Goal: Task Accomplishment & Management: Use online tool/utility

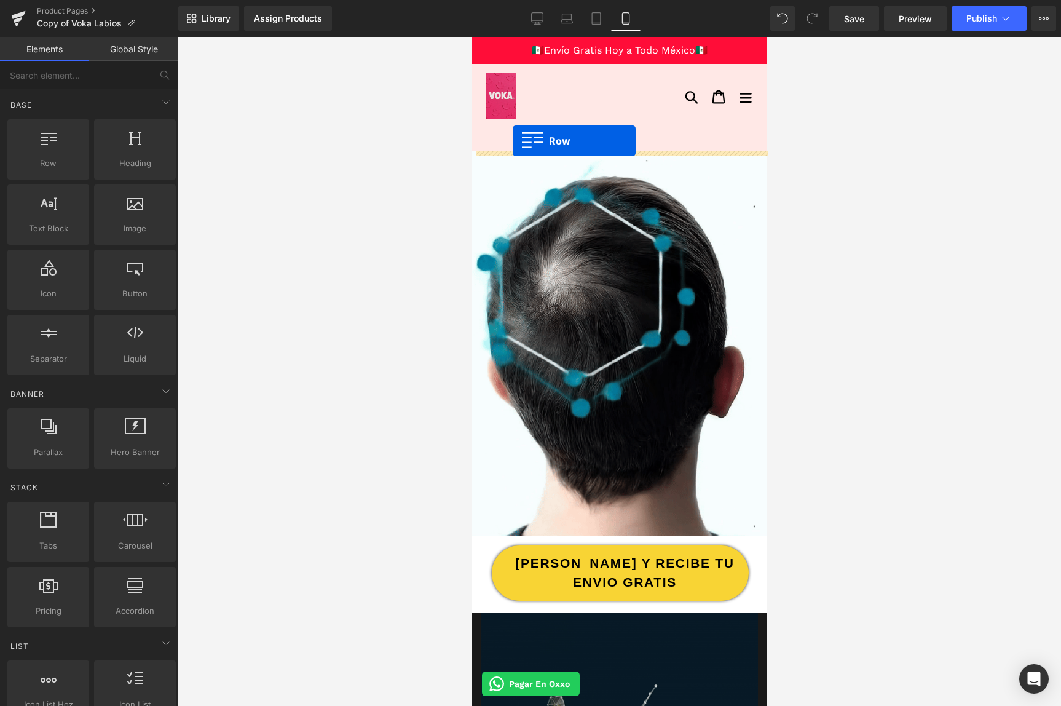
drag, startPoint x: 507, startPoint y: 202, endPoint x: 512, endPoint y: 141, distance: 61.1
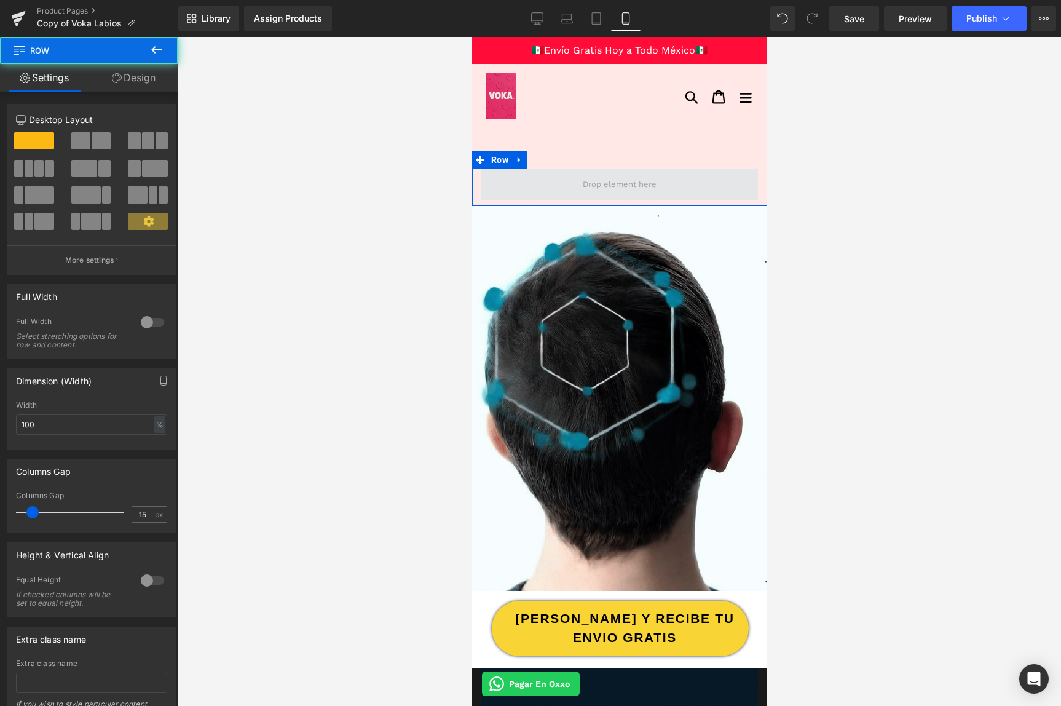
click at [561, 178] on span at bounding box center [619, 184] width 277 height 31
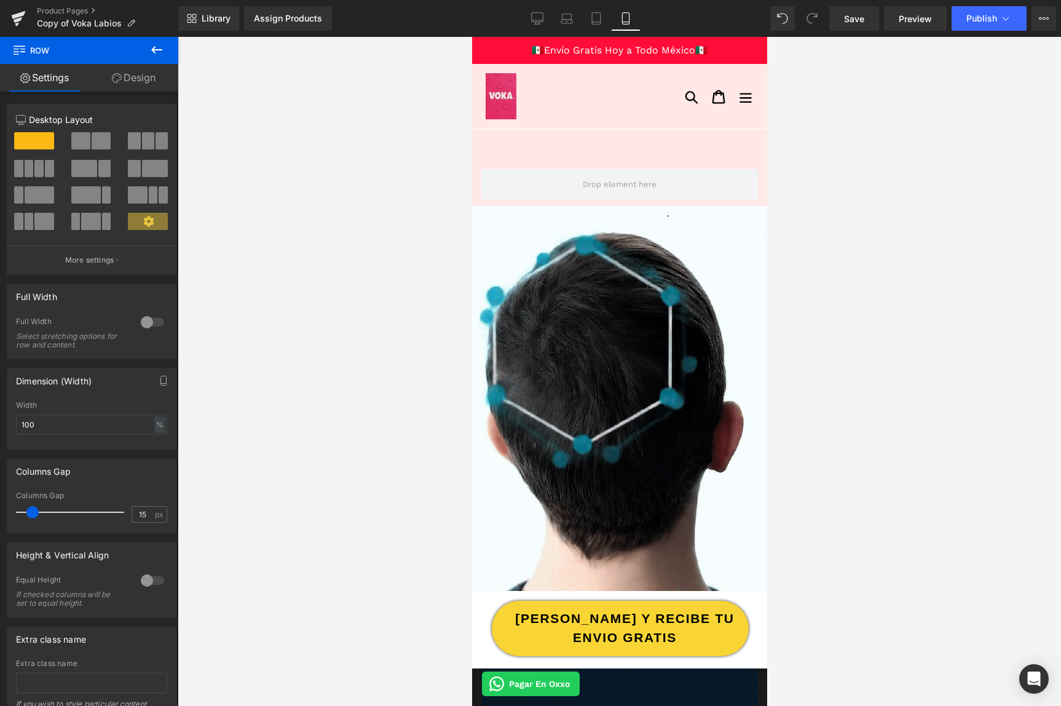
click at [156, 59] on button at bounding box center [156, 50] width 43 height 27
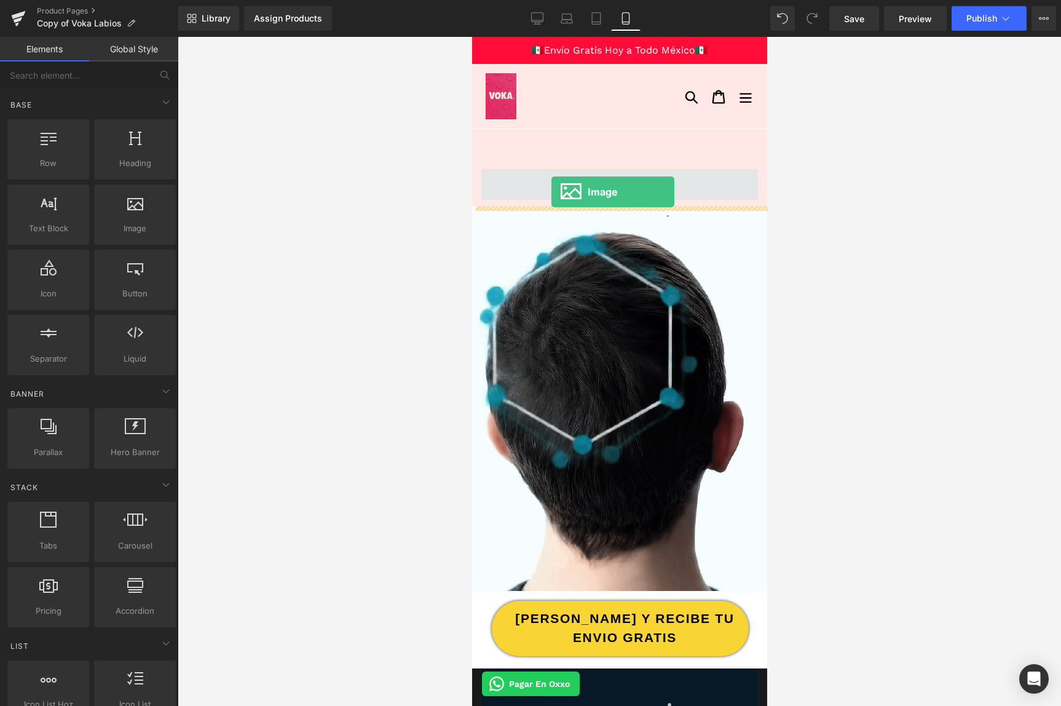
drag, startPoint x: 607, startPoint y: 243, endPoint x: 550, endPoint y: 190, distance: 77.4
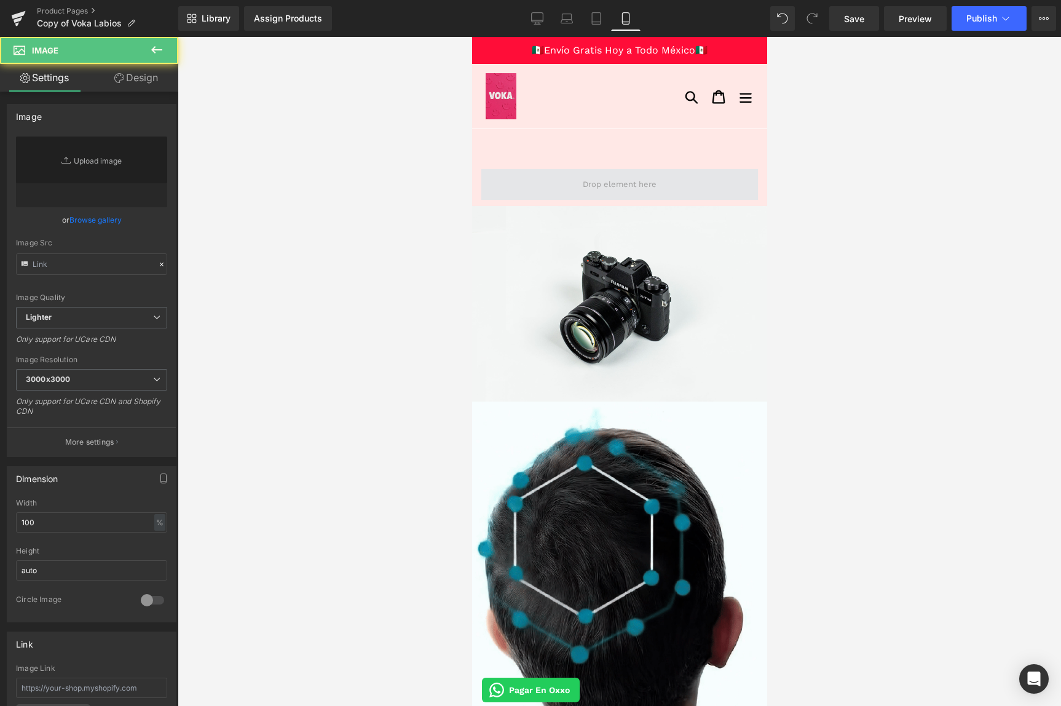
type input "//[DOMAIN_NAME][URL]"
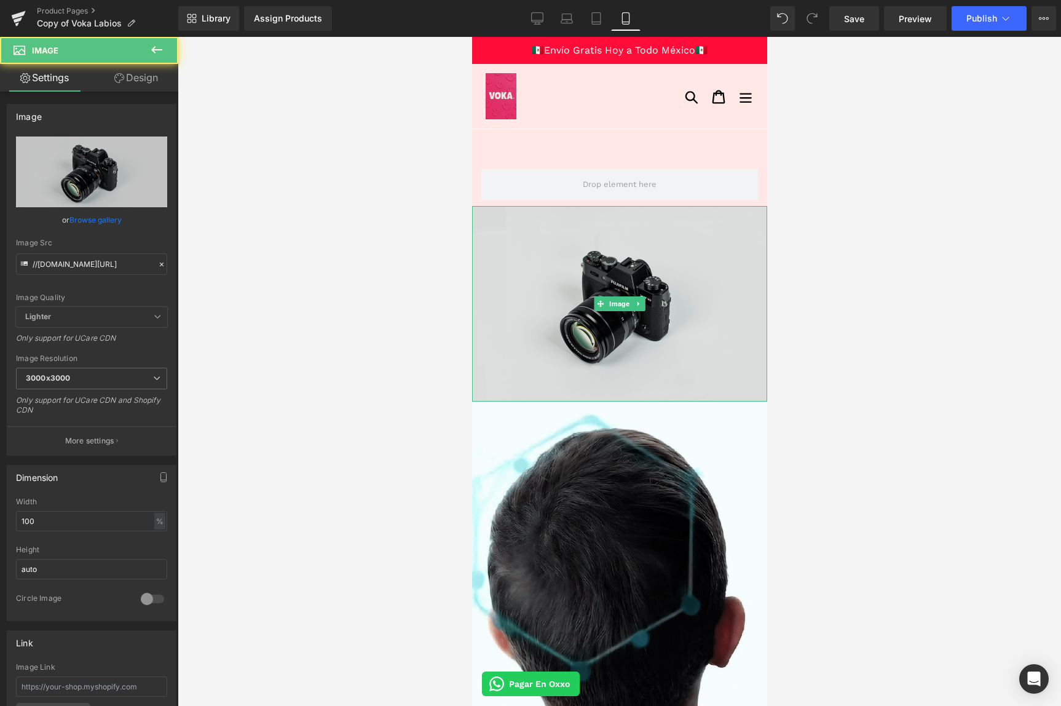
click at [579, 248] on img at bounding box center [619, 304] width 295 height 196
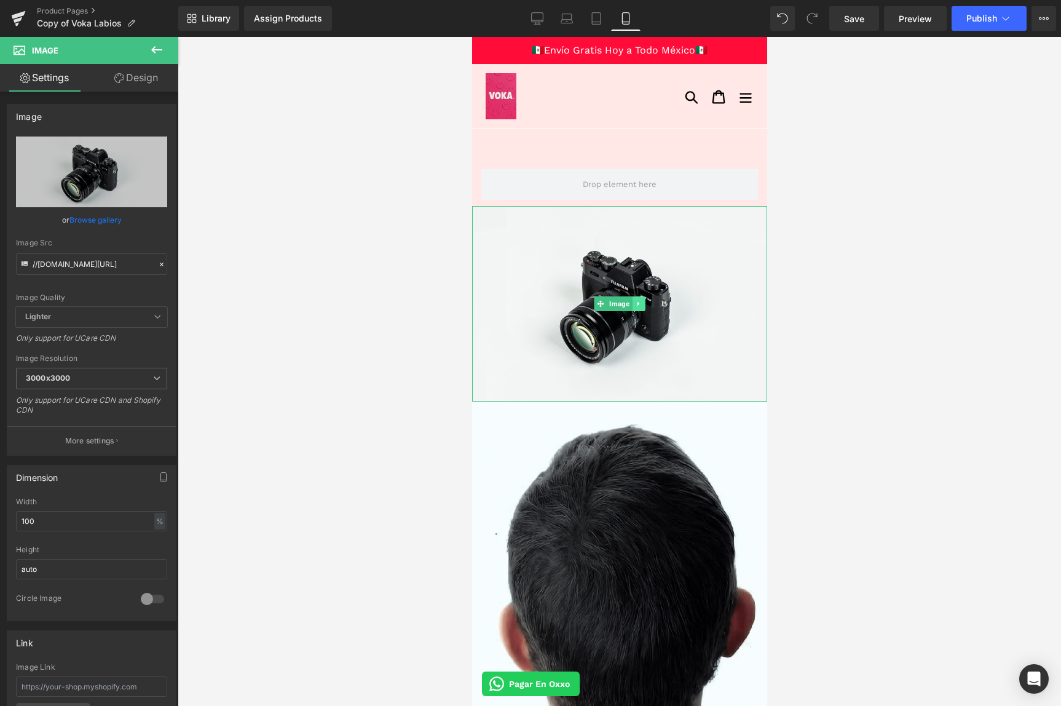
click at [636, 305] on icon at bounding box center [637, 304] width 2 height 4
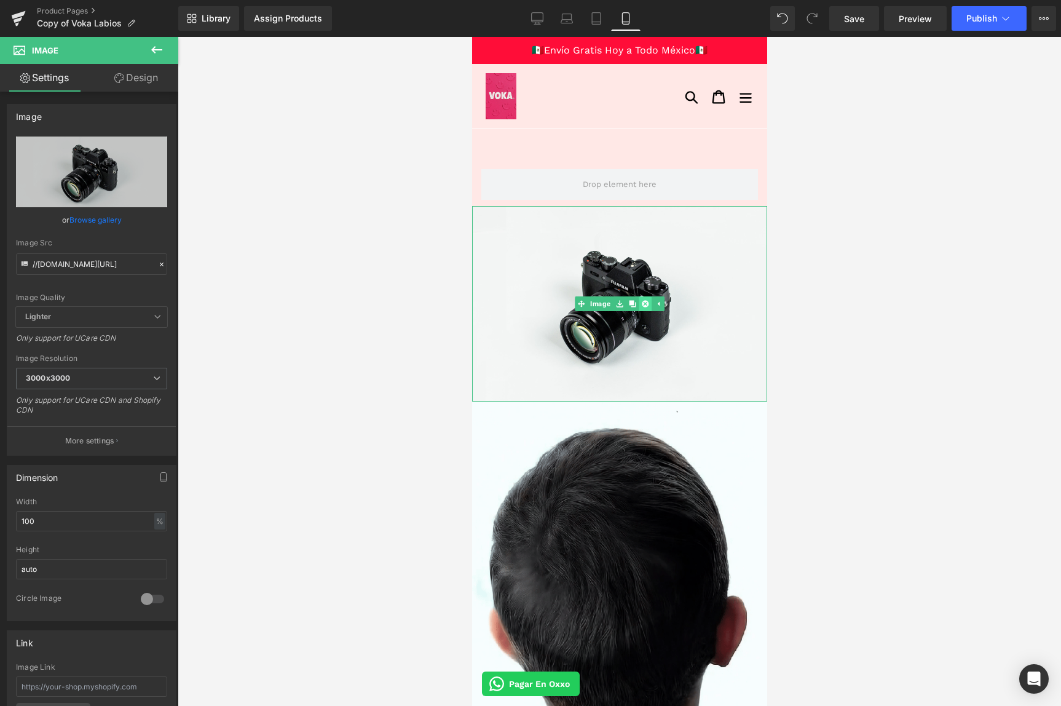
click at [644, 306] on icon at bounding box center [644, 303] width 7 height 7
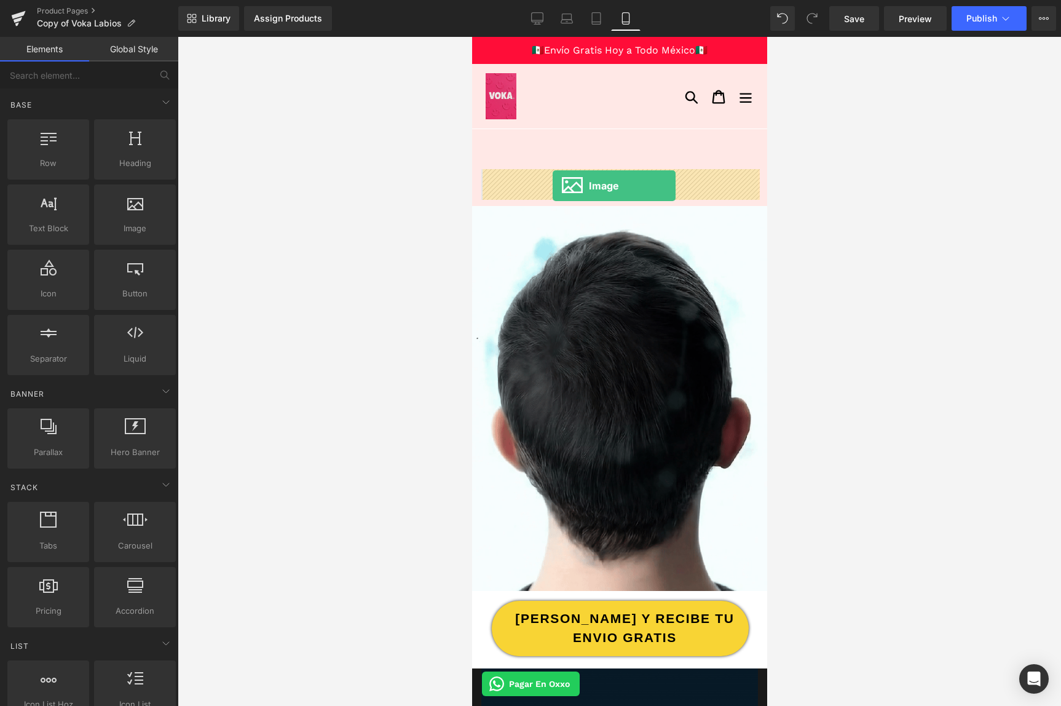
drag, startPoint x: 618, startPoint y: 257, endPoint x: 552, endPoint y: 186, distance: 97.0
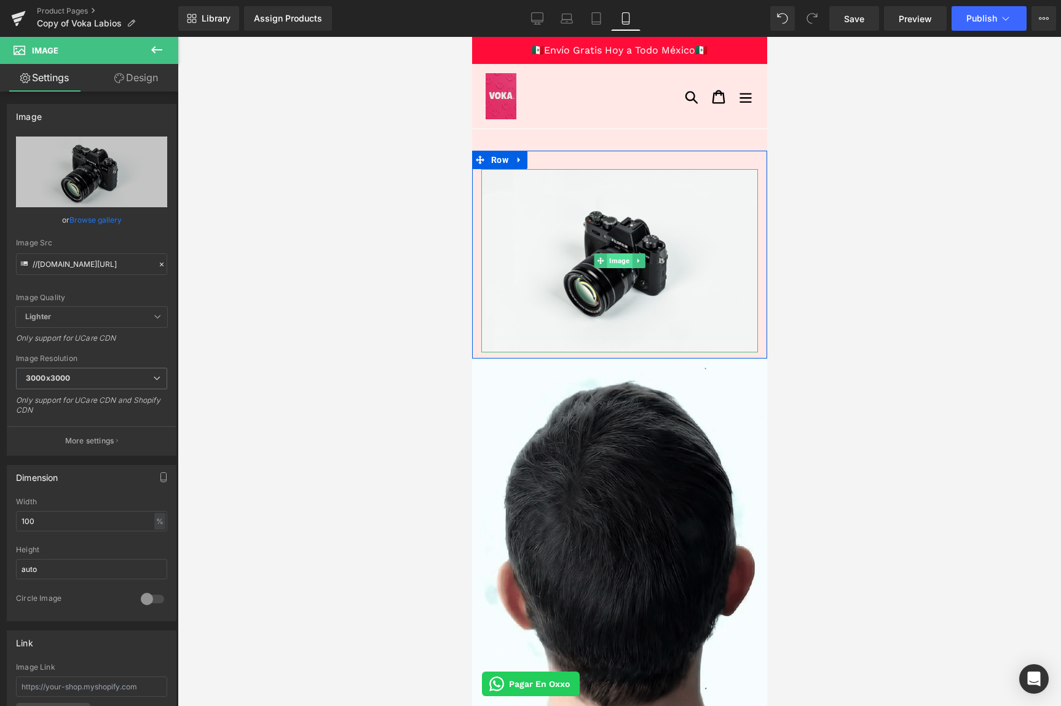
click at [619, 262] on span "Image" at bounding box center [618, 260] width 25 height 15
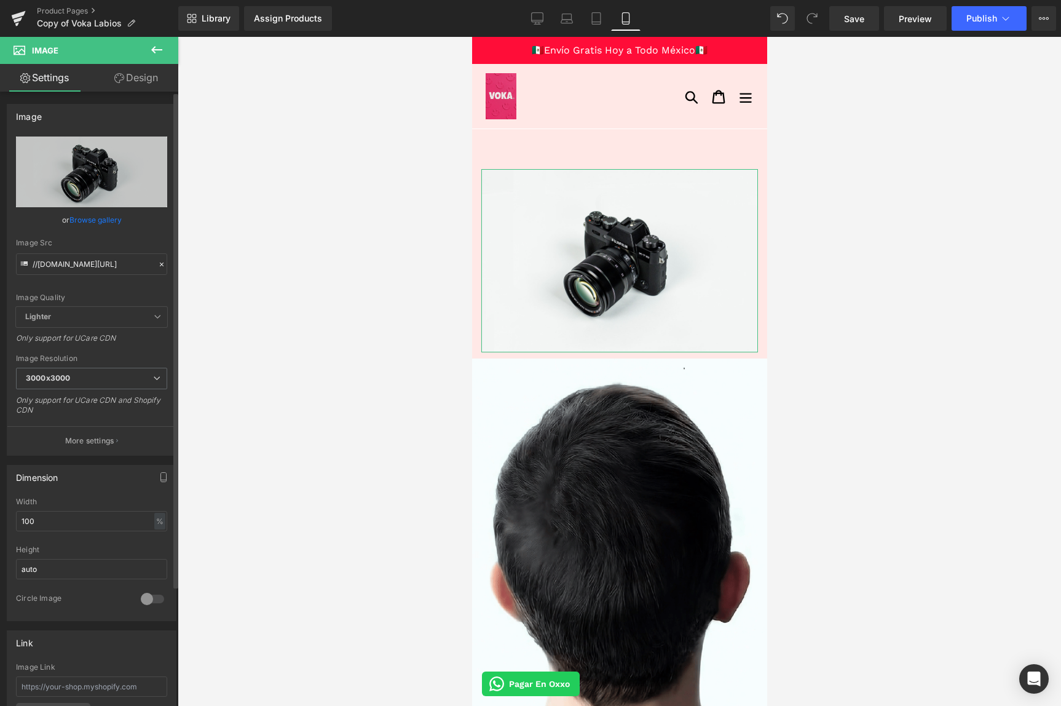
click at [161, 266] on div at bounding box center [161, 265] width 11 height 14
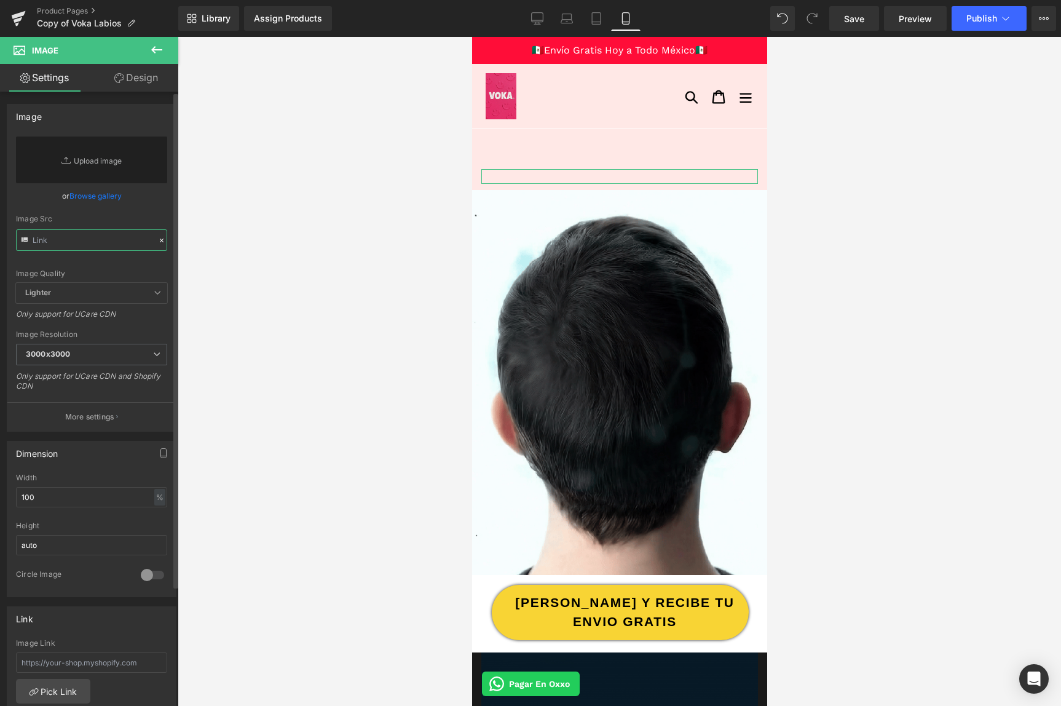
click at [127, 242] on input "text" at bounding box center [91, 240] width 151 height 22
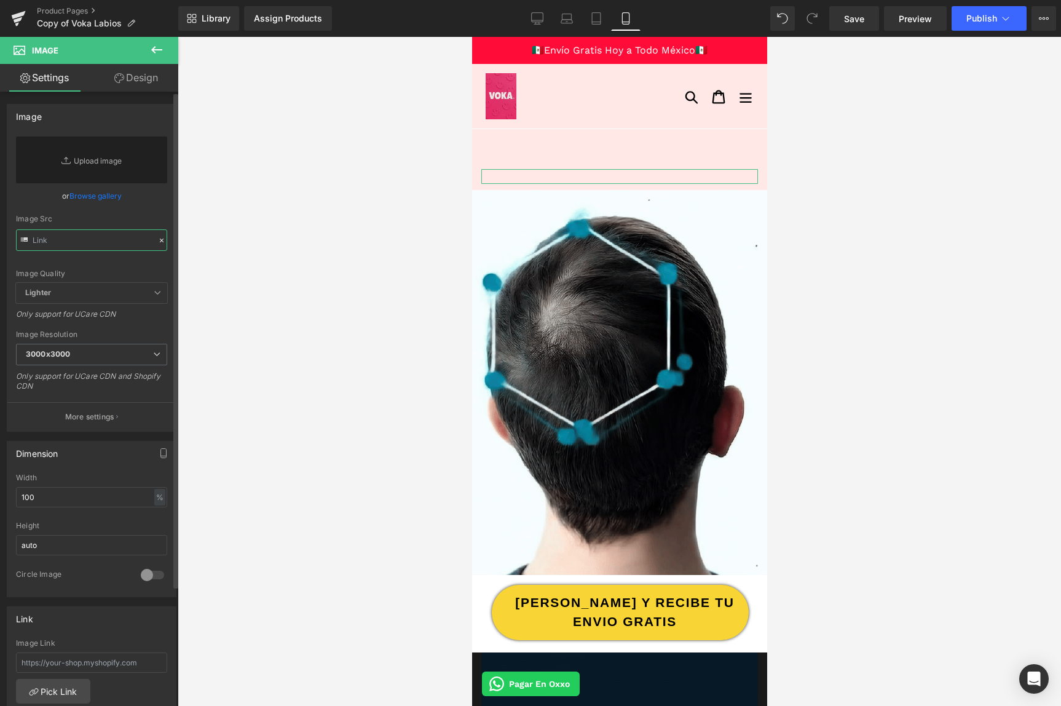
paste input "https://cdn.shopify.com/s/files/1/0103/9525/4835/files/MOBIL.jpg?v=1756338103"
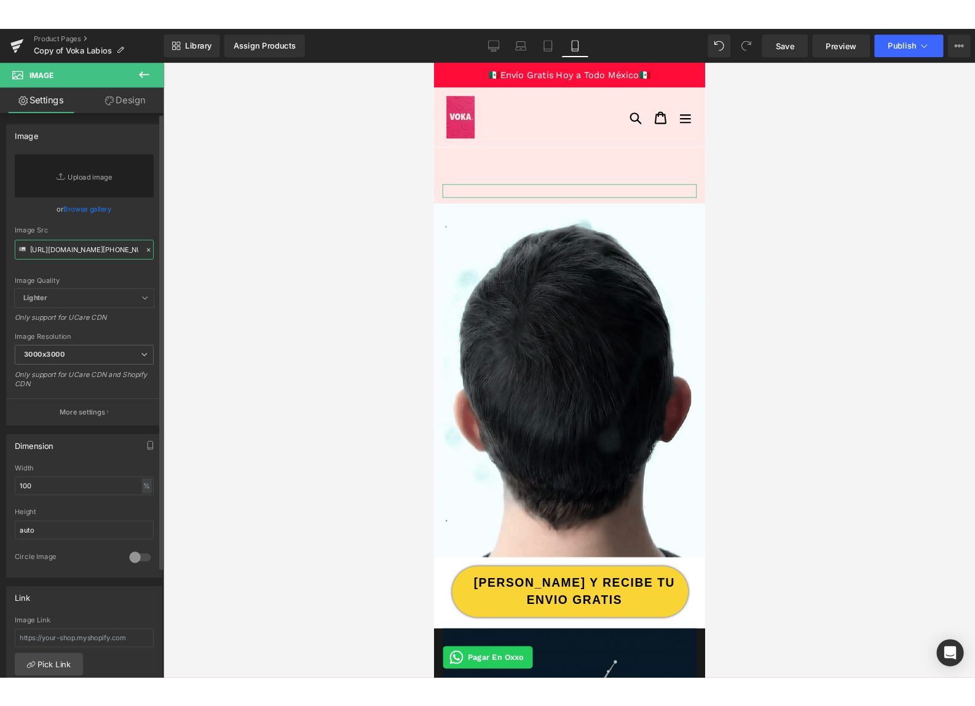
scroll to position [0, 171]
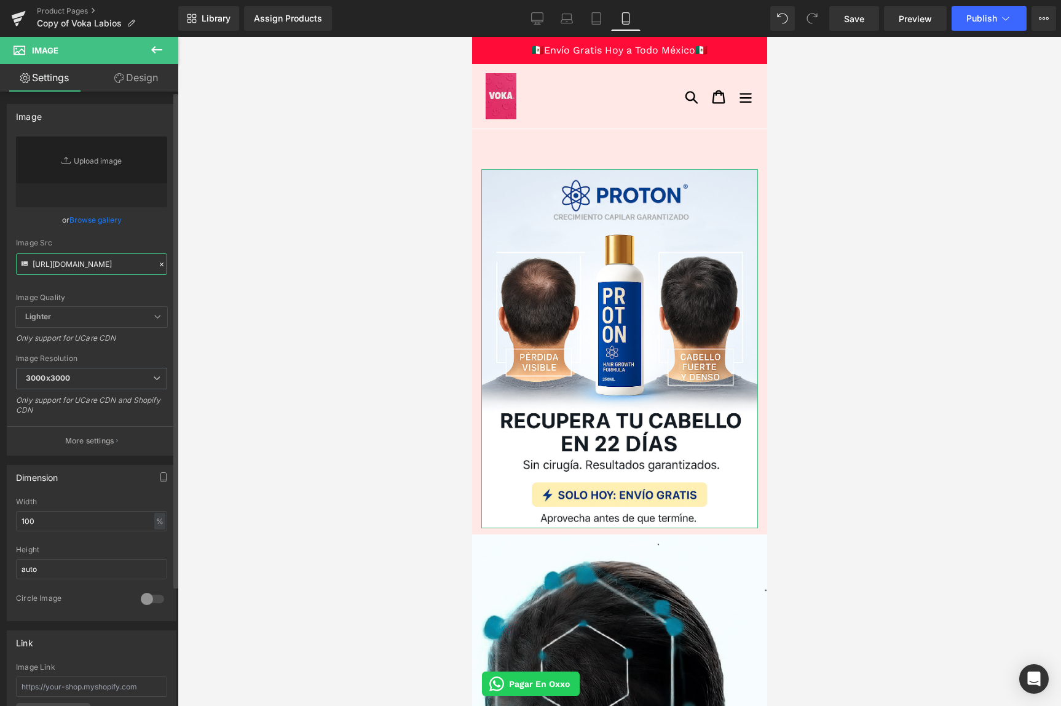
type input "https://cdn.shopify.com/s/files/1/0103/9525/4835/files/MOBIL_3000x3000.jpg?v=17…"
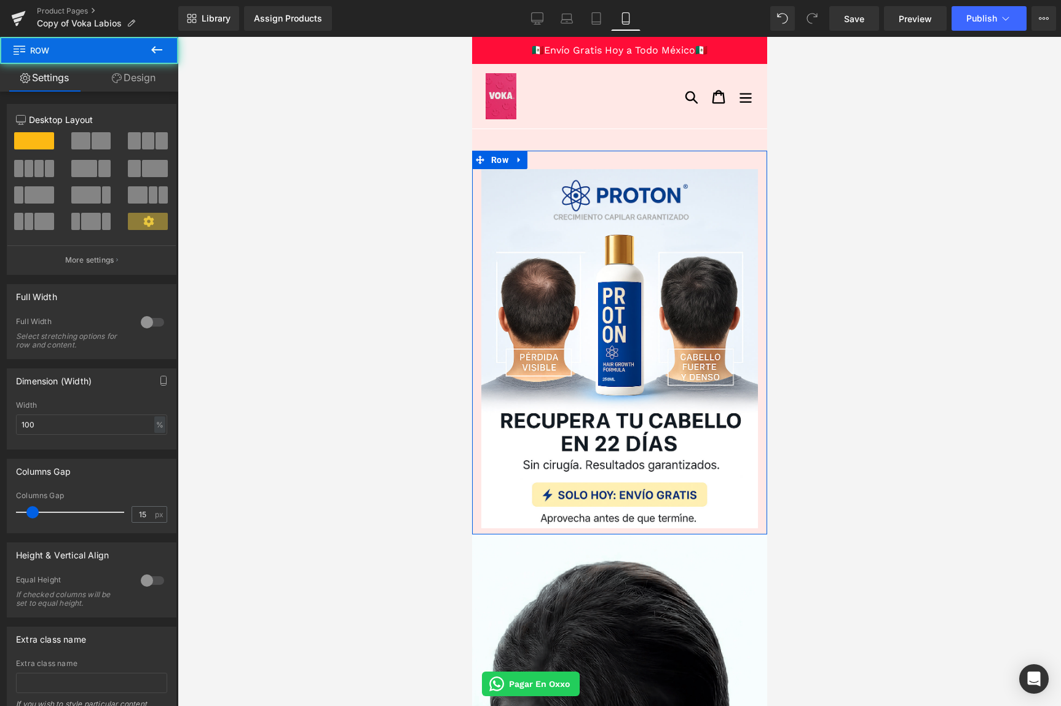
click at [609, 157] on div "Image Row" at bounding box center [619, 343] width 295 height 384
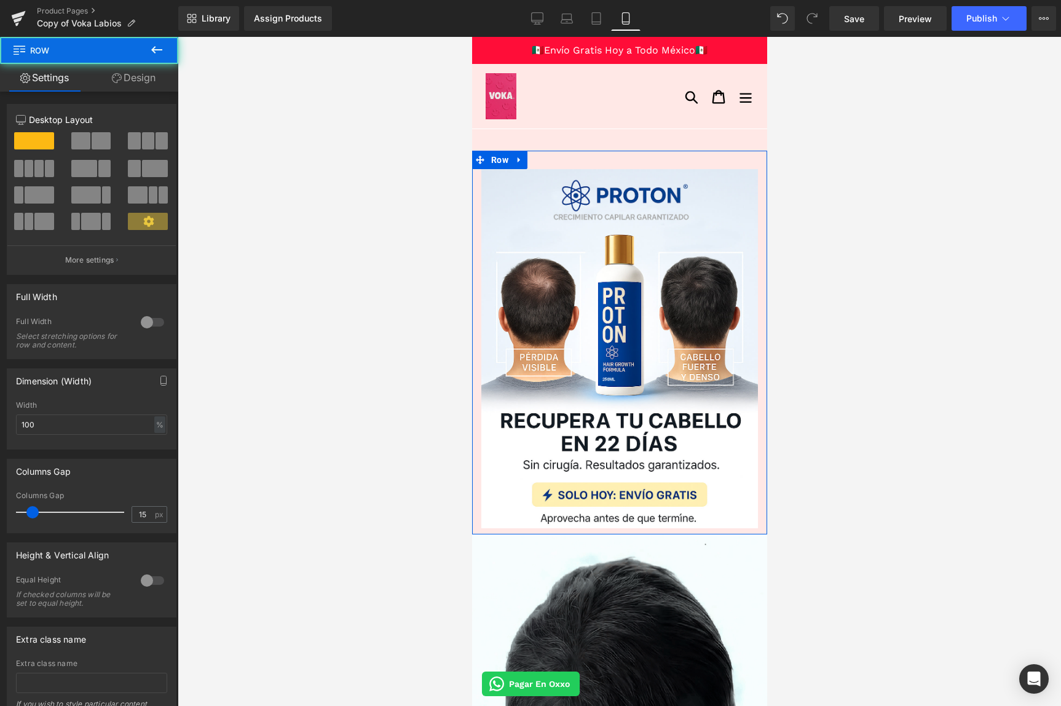
click at [151, 83] on link "Design" at bounding box center [133, 78] width 89 height 28
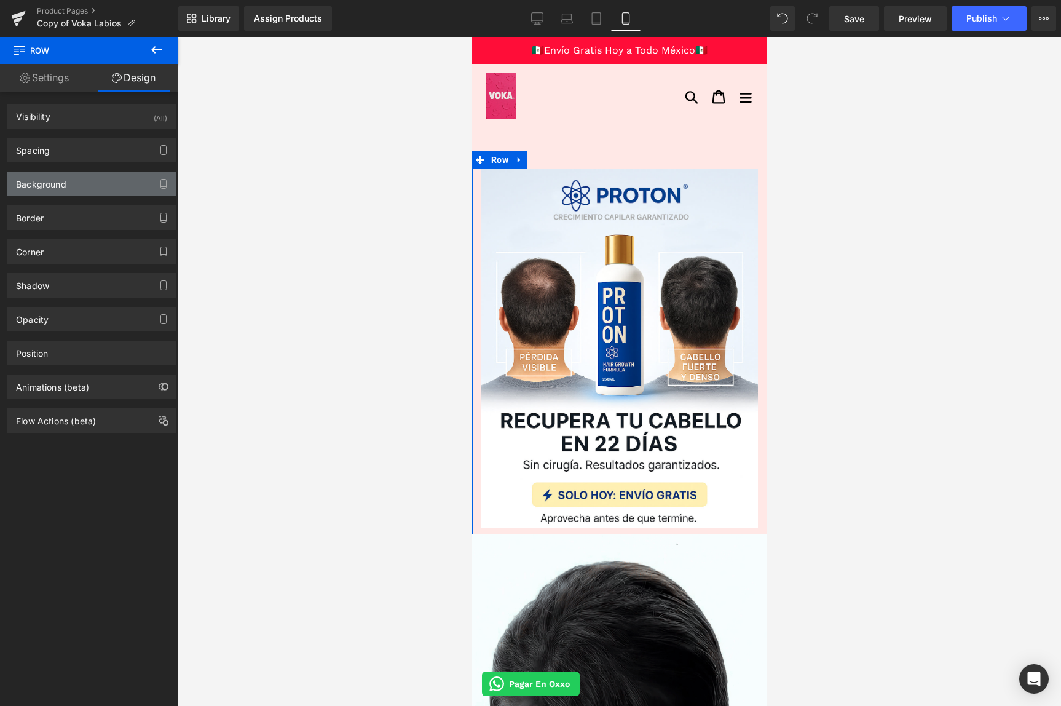
click at [68, 176] on div "Background" at bounding box center [91, 183] width 168 height 23
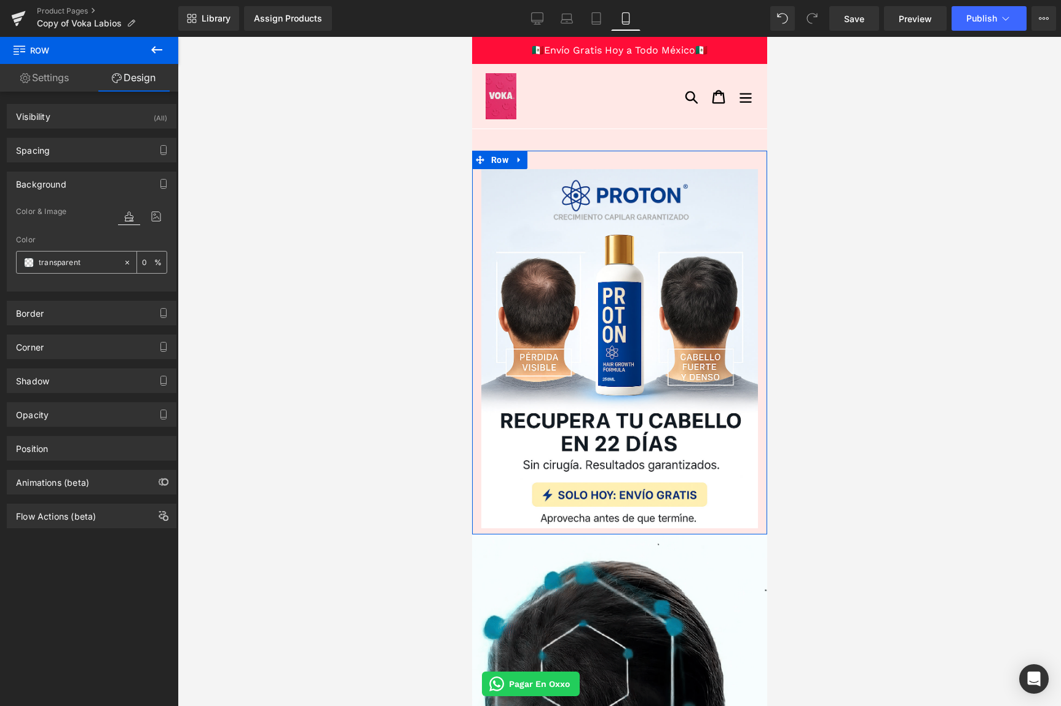
click at [123, 263] on icon at bounding box center [127, 262] width 9 height 9
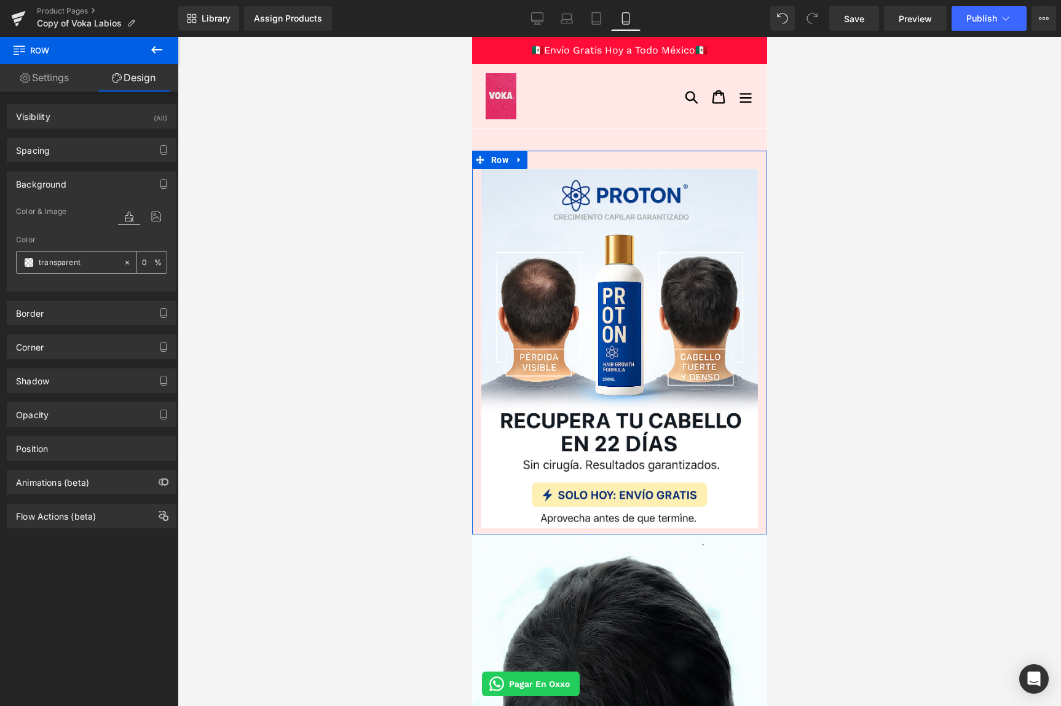
type input "none"
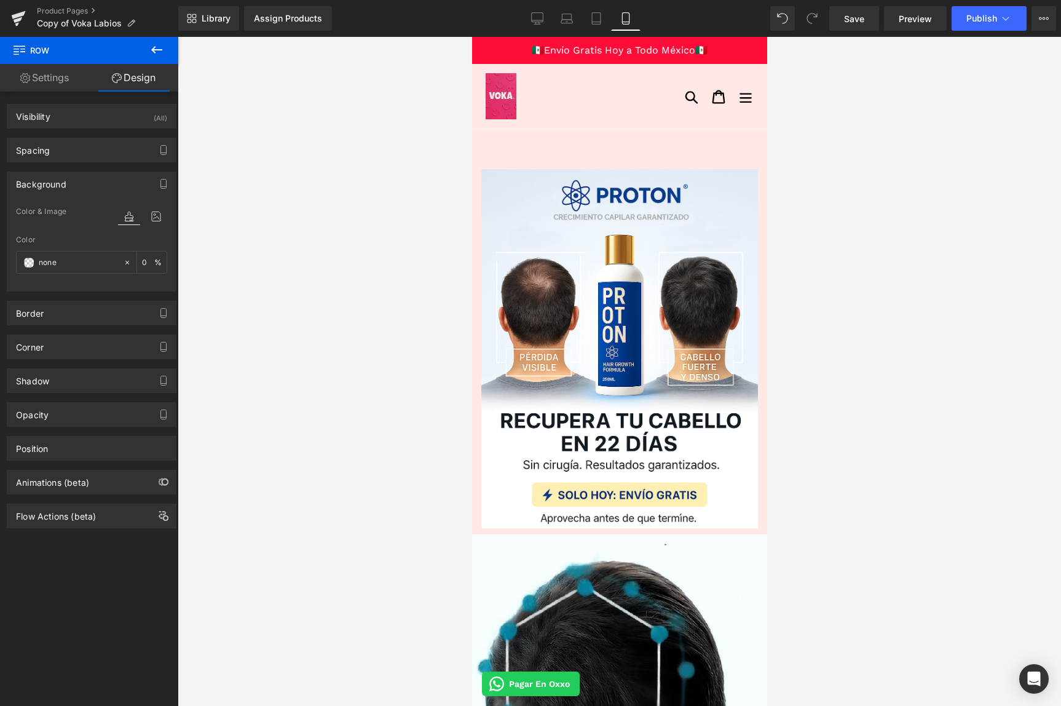
click at [349, 274] on div at bounding box center [620, 371] width 884 height 669
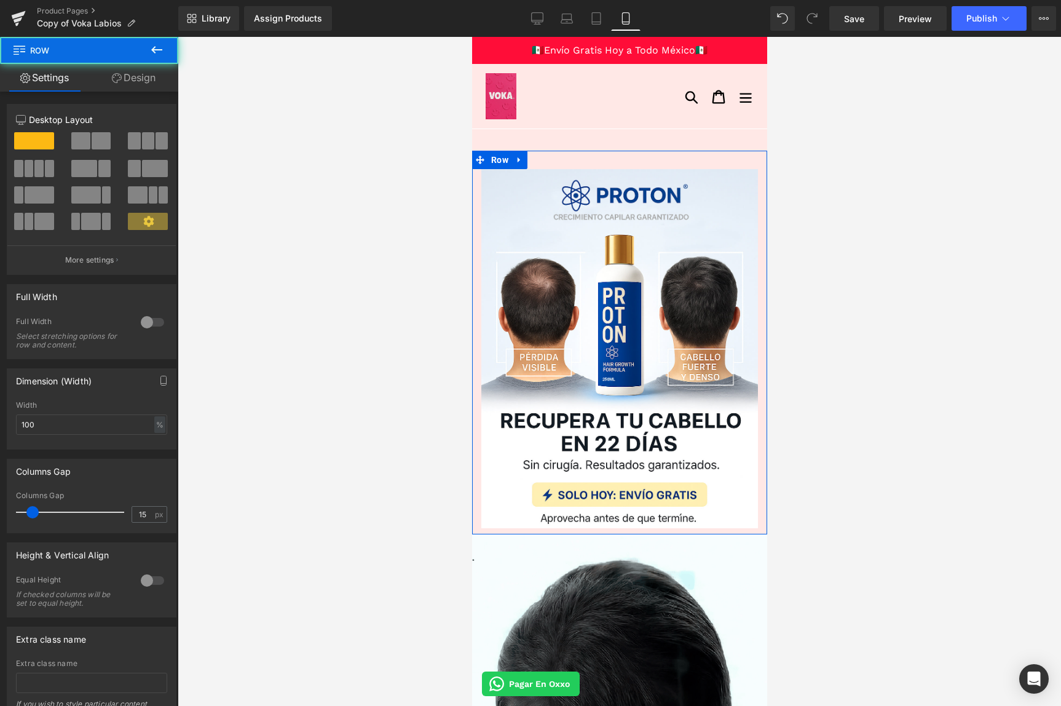
drag, startPoint x: 602, startPoint y: 168, endPoint x: 607, endPoint y: 149, distance: 19.7
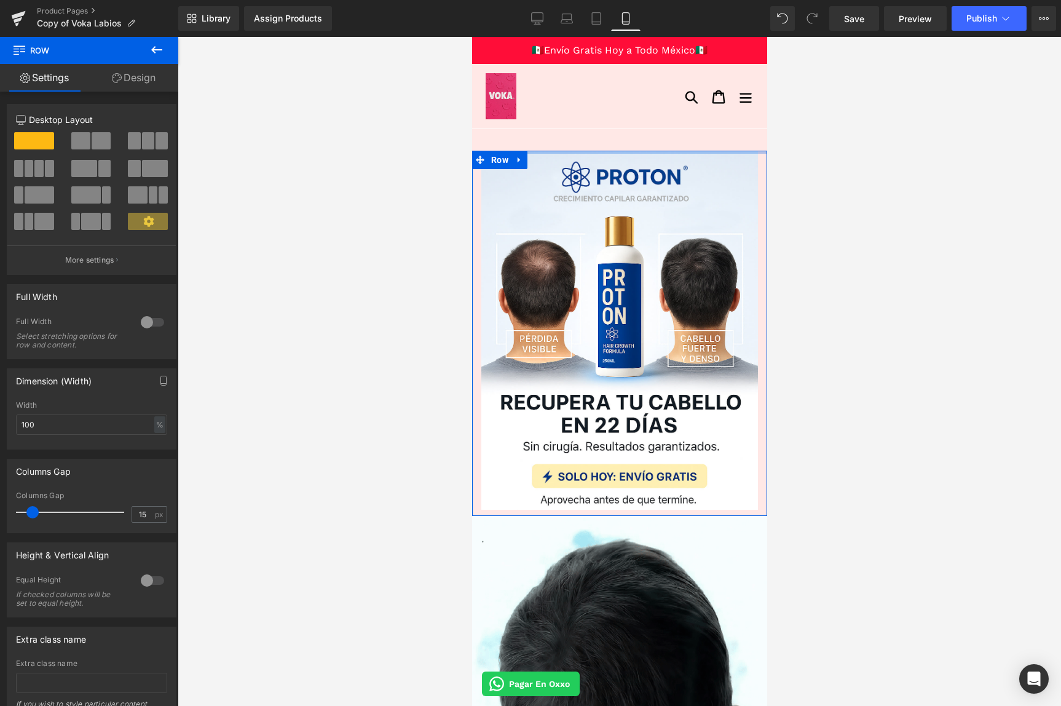
drag, startPoint x: 597, startPoint y: 168, endPoint x: 598, endPoint y: 135, distance: 32.6
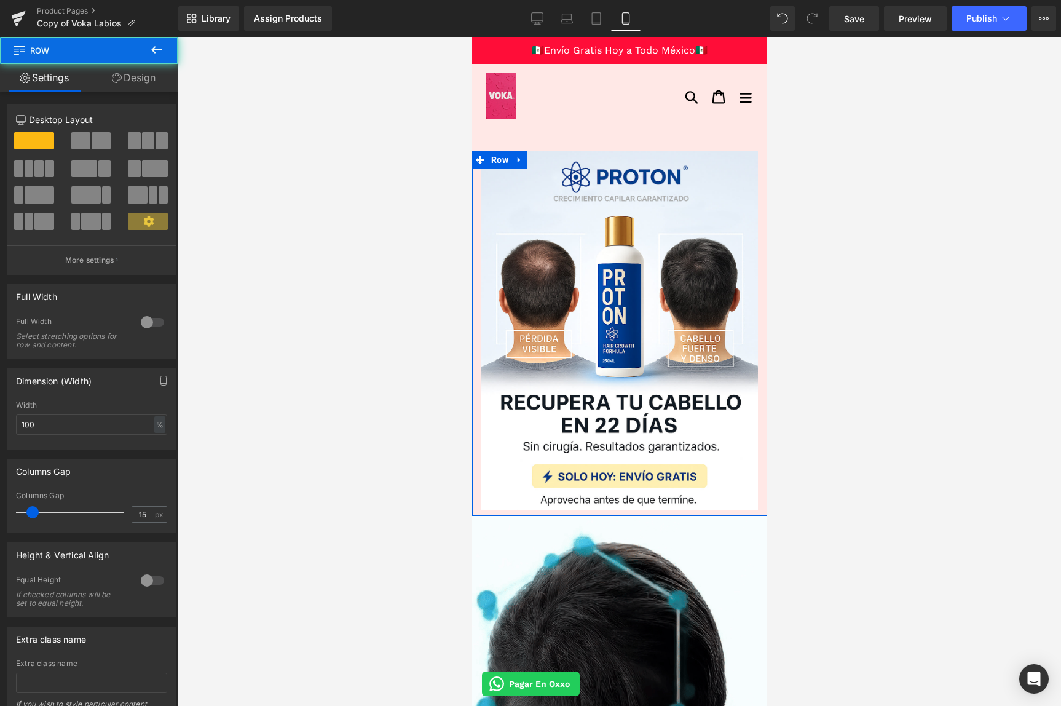
click at [478, 315] on div "Image" at bounding box center [619, 330] width 295 height 359
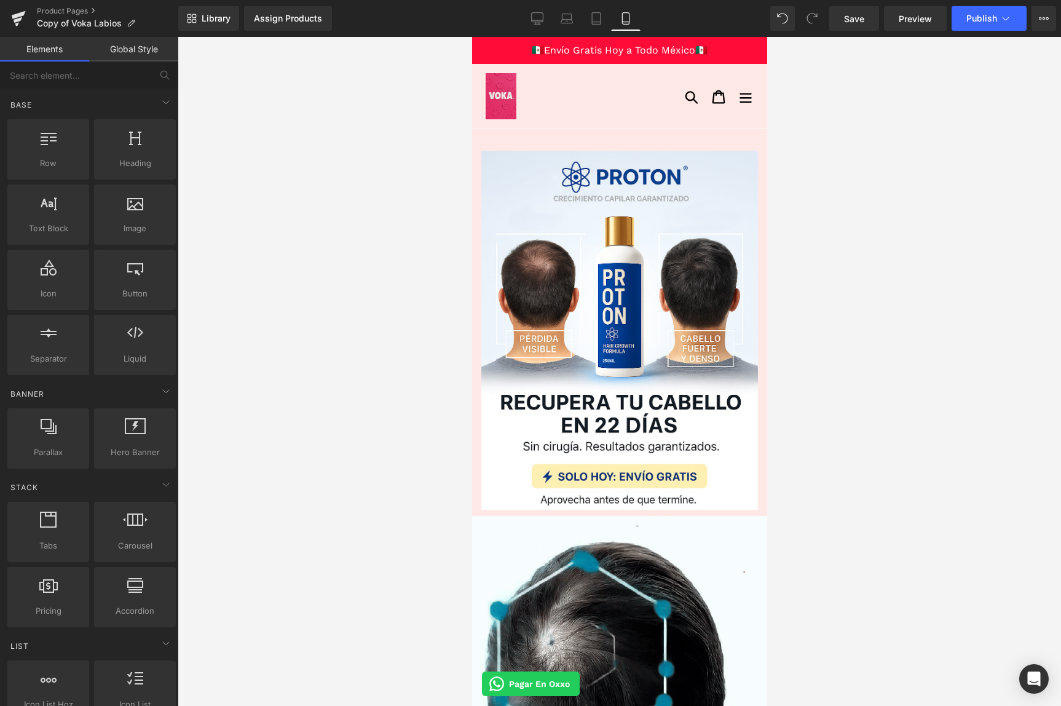
drag, startPoint x: 609, startPoint y: 149, endPoint x: 610, endPoint y: 138, distance: 11.7
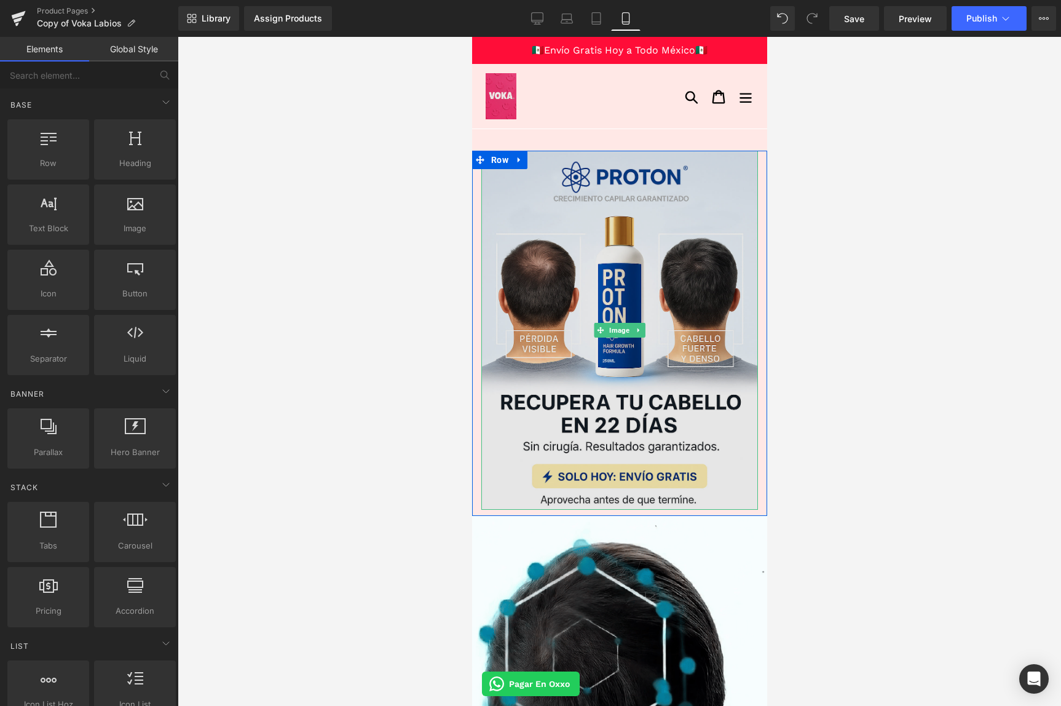
click at [616, 172] on img at bounding box center [619, 330] width 277 height 359
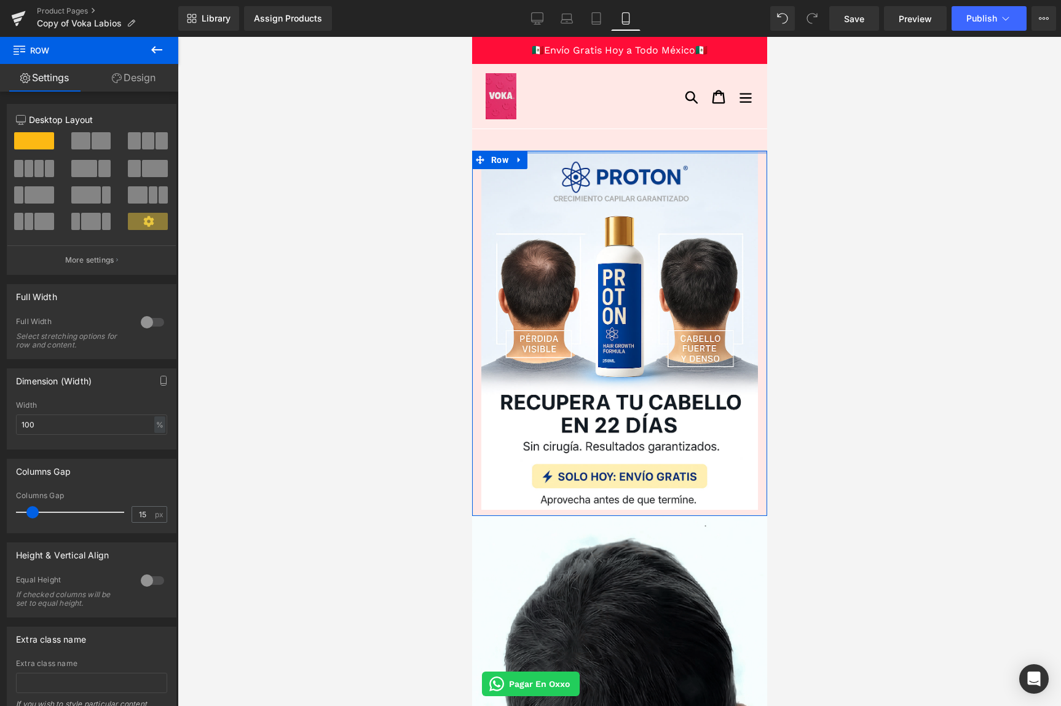
drag, startPoint x: 616, startPoint y: 150, endPoint x: 617, endPoint y: 135, distance: 15.4
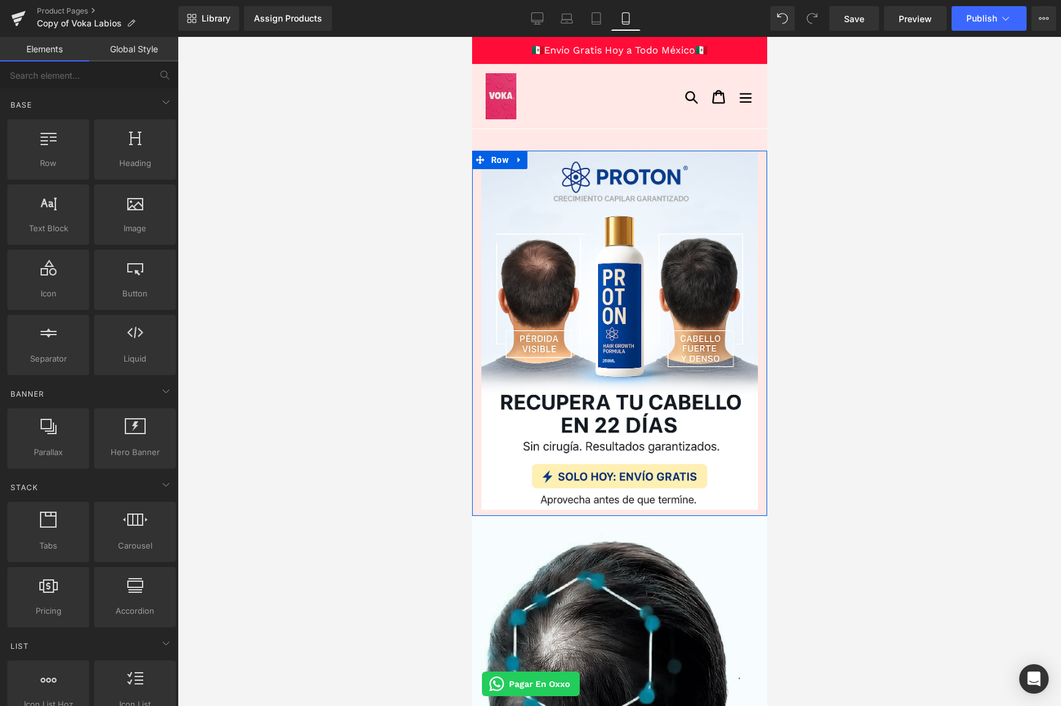
drag, startPoint x: 613, startPoint y: 150, endPoint x: 611, endPoint y: 131, distance: 19.2
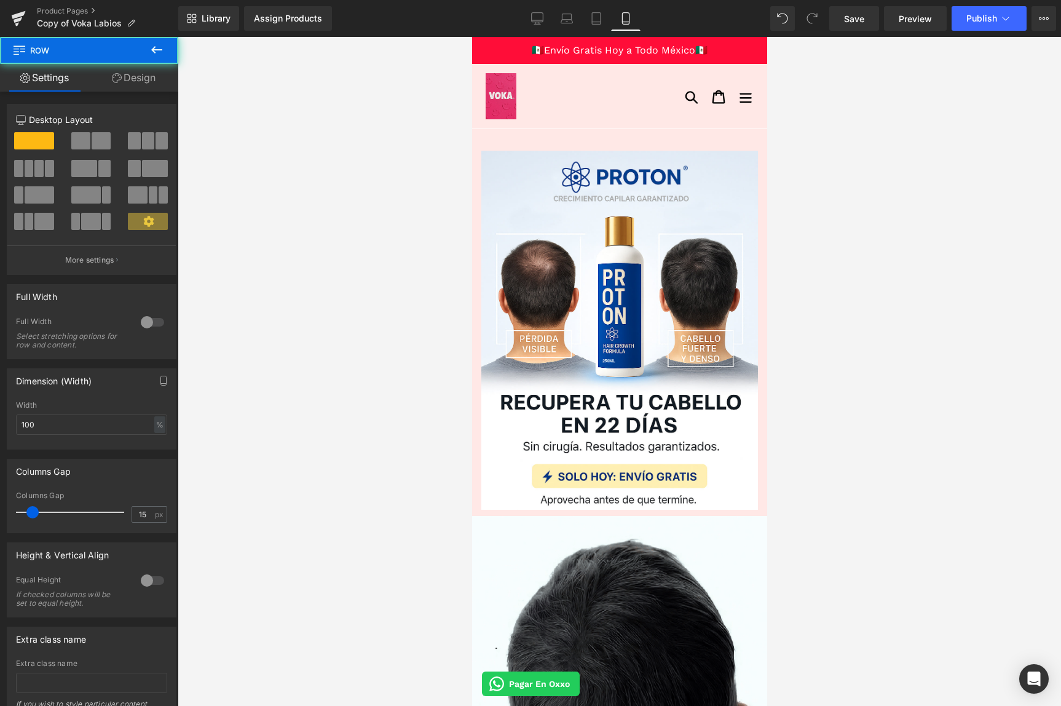
drag, startPoint x: 579, startPoint y: 152, endPoint x: 579, endPoint y: 140, distance: 11.7
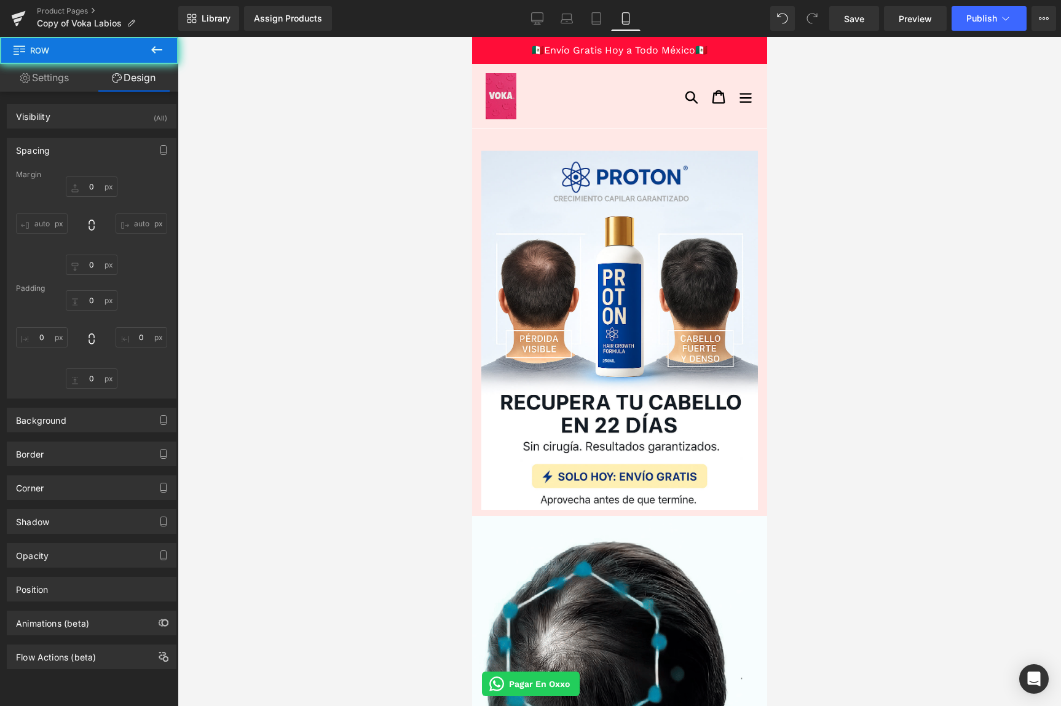
type input "0"
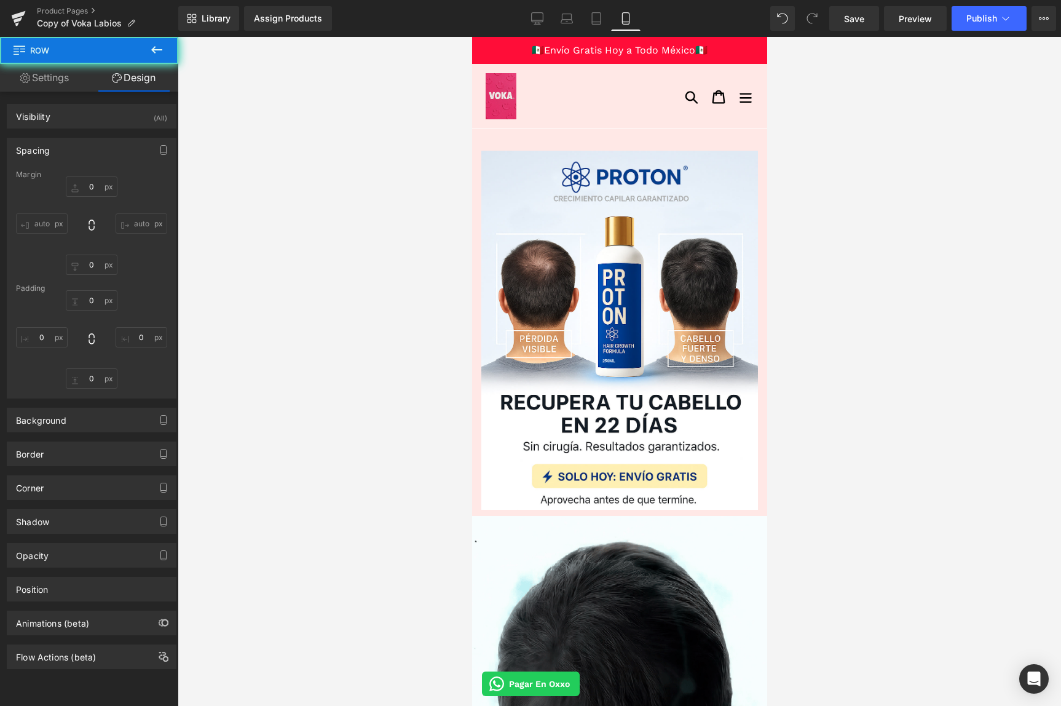
type input "0"
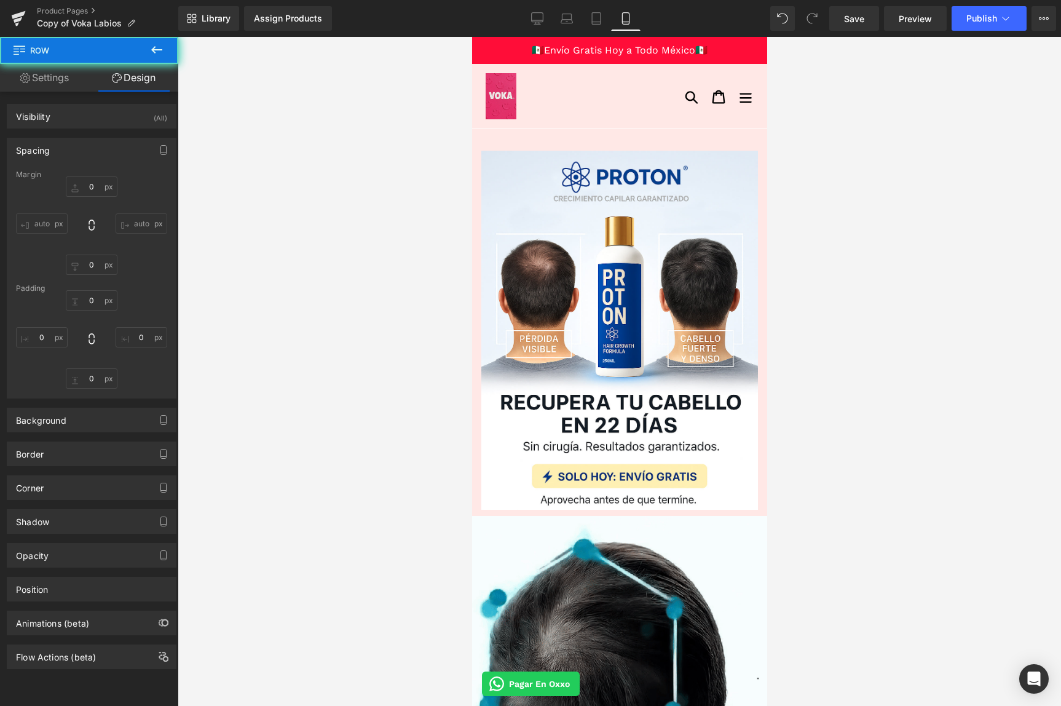
type input "0"
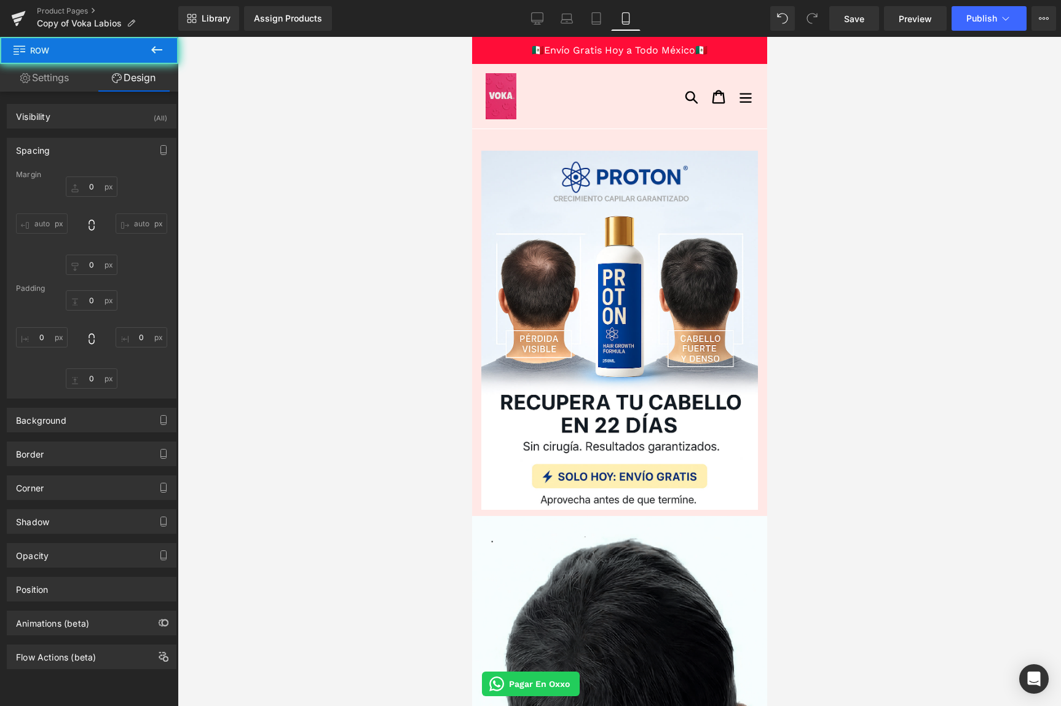
type input "0"
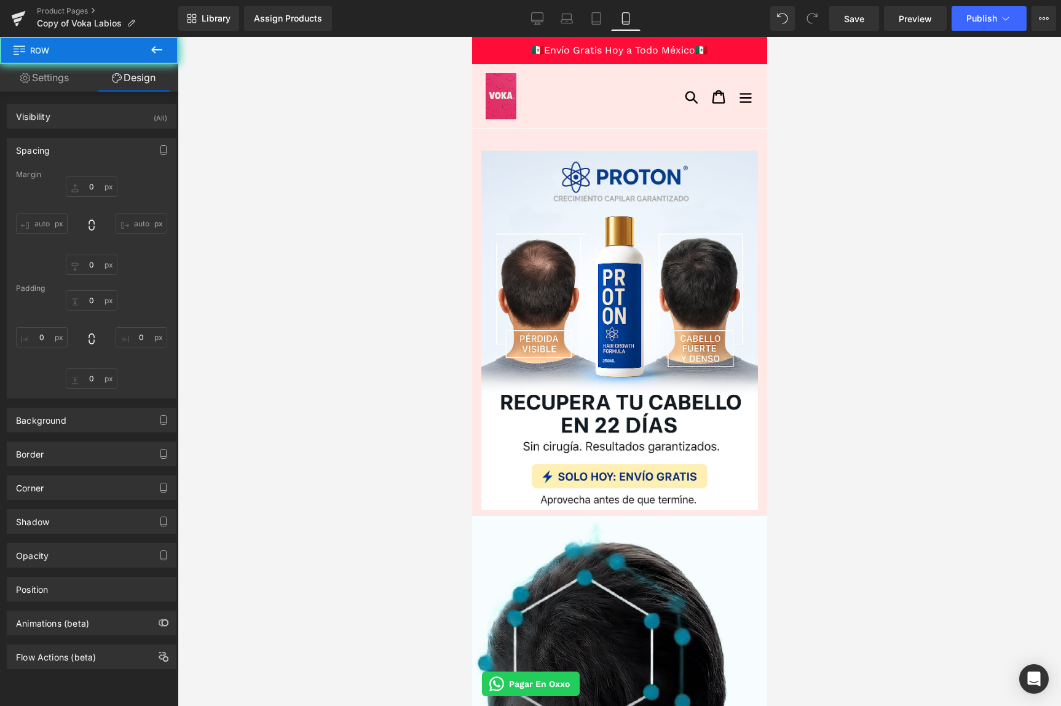
type input "10"
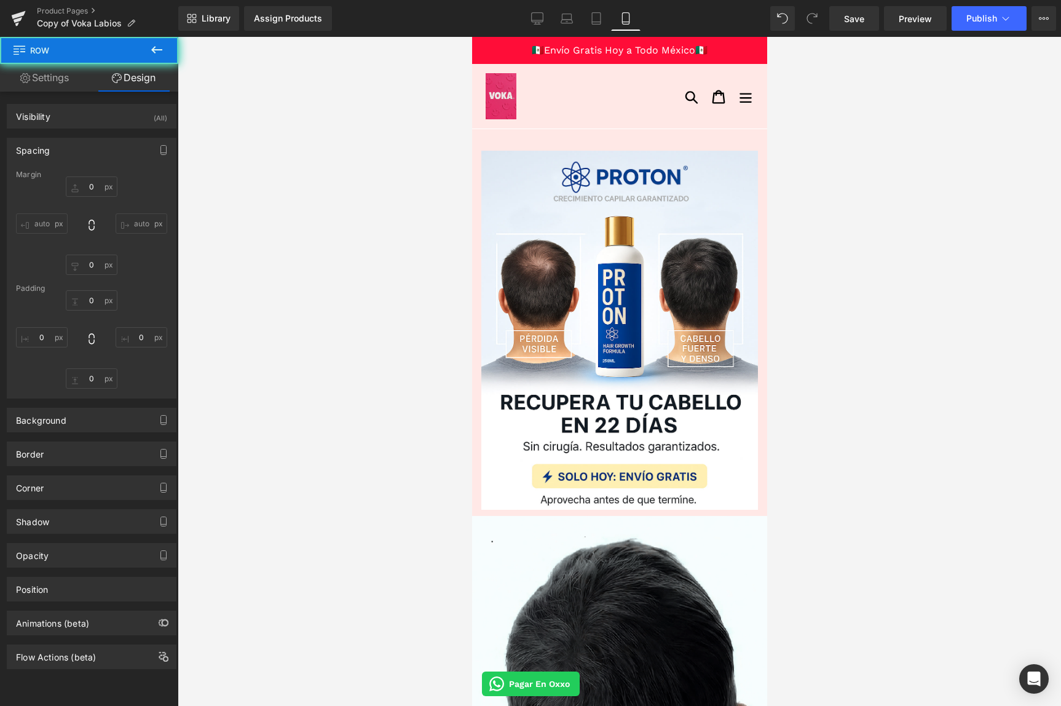
type input "0"
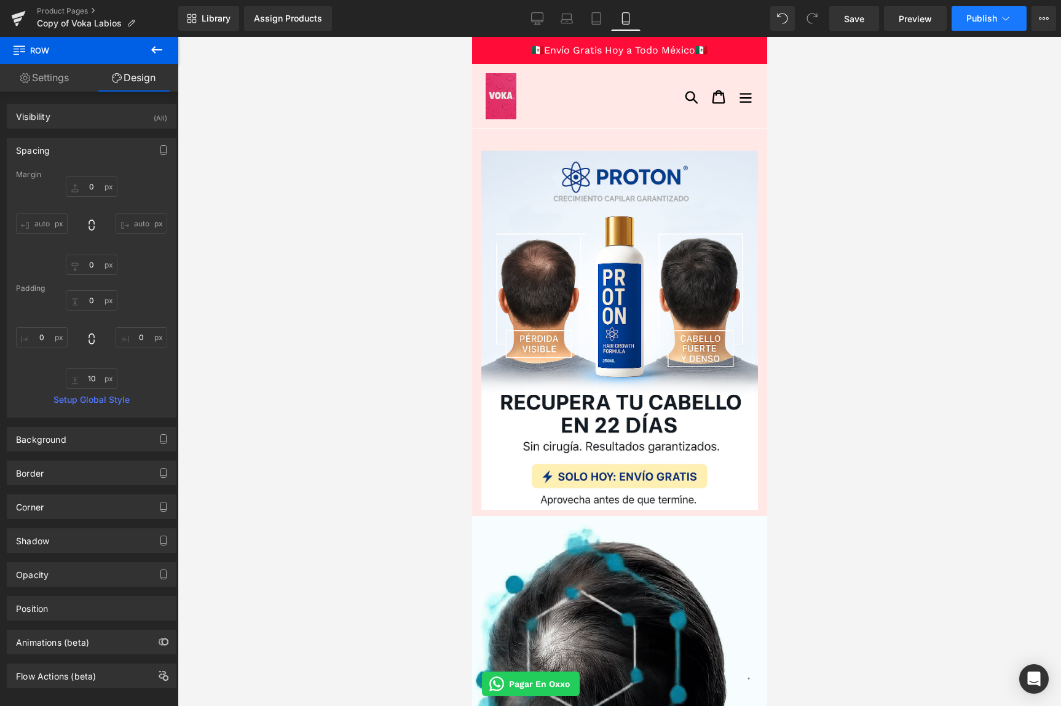
click at [987, 22] on span "Publish" at bounding box center [982, 19] width 31 height 10
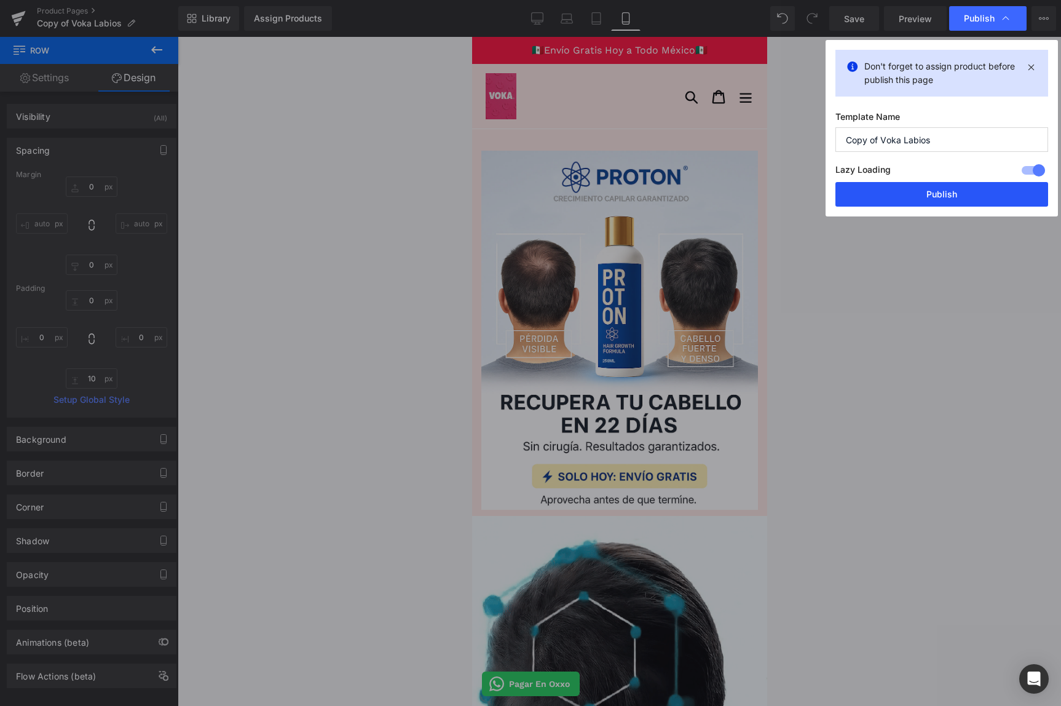
click at [921, 190] on button "Publish" at bounding box center [942, 194] width 213 height 25
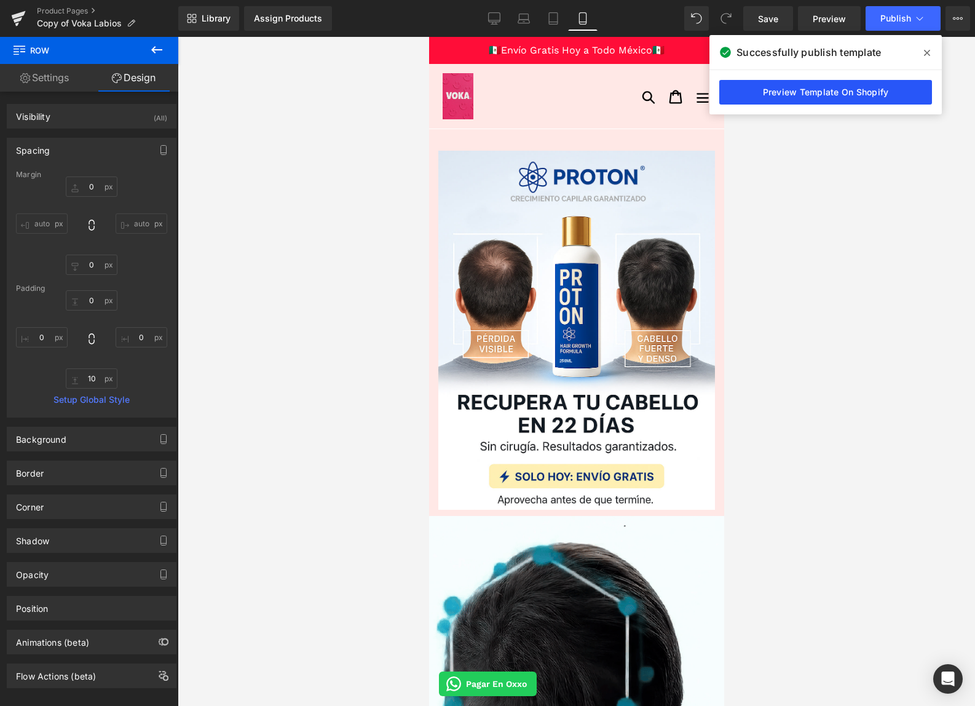
click at [876, 97] on link "Preview Template On Shopify" at bounding box center [825, 92] width 213 height 25
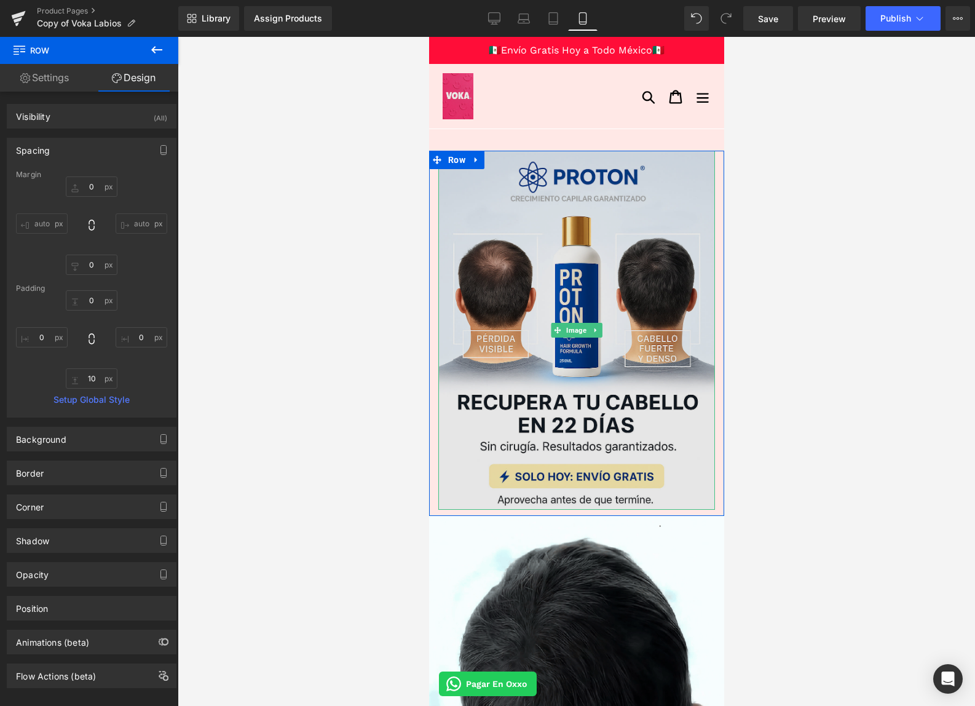
click at [492, 357] on img at bounding box center [576, 330] width 277 height 359
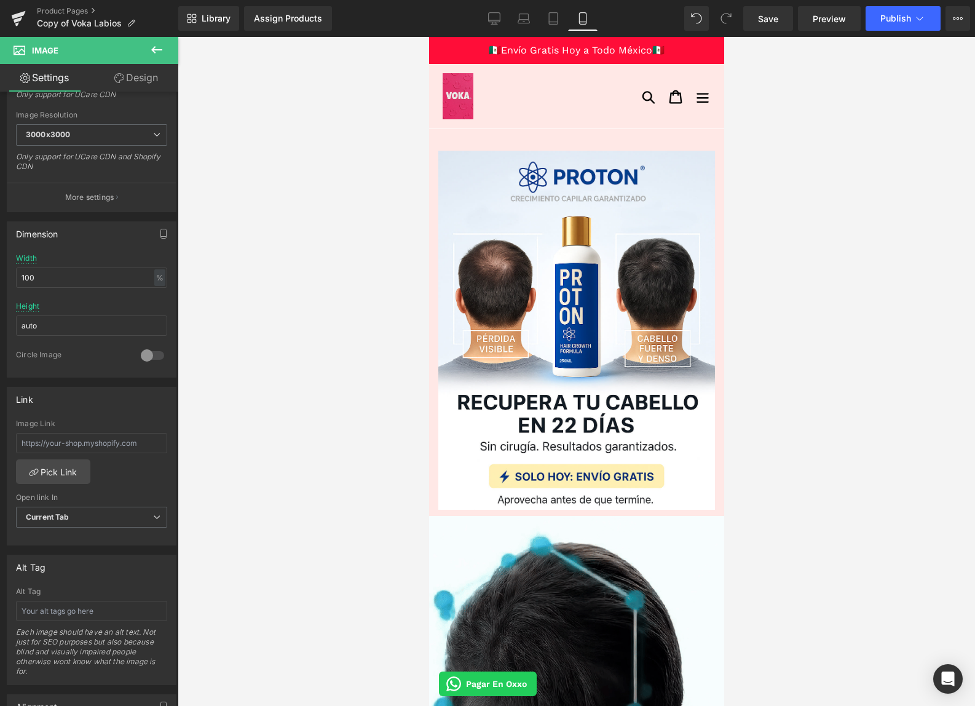
scroll to position [254, 0]
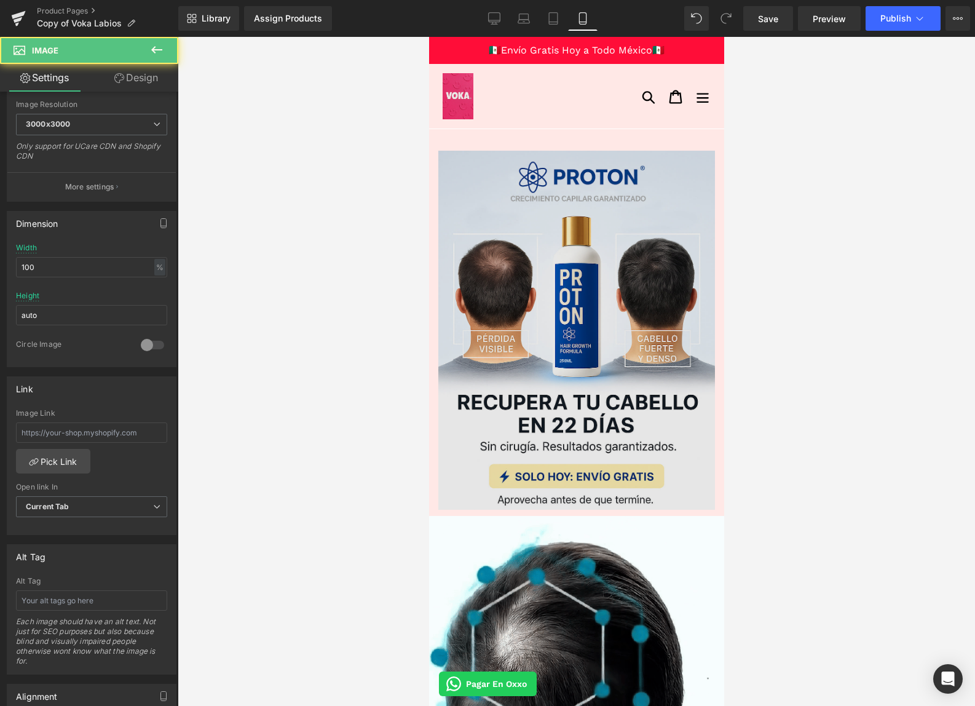
click at [535, 317] on img at bounding box center [576, 330] width 277 height 359
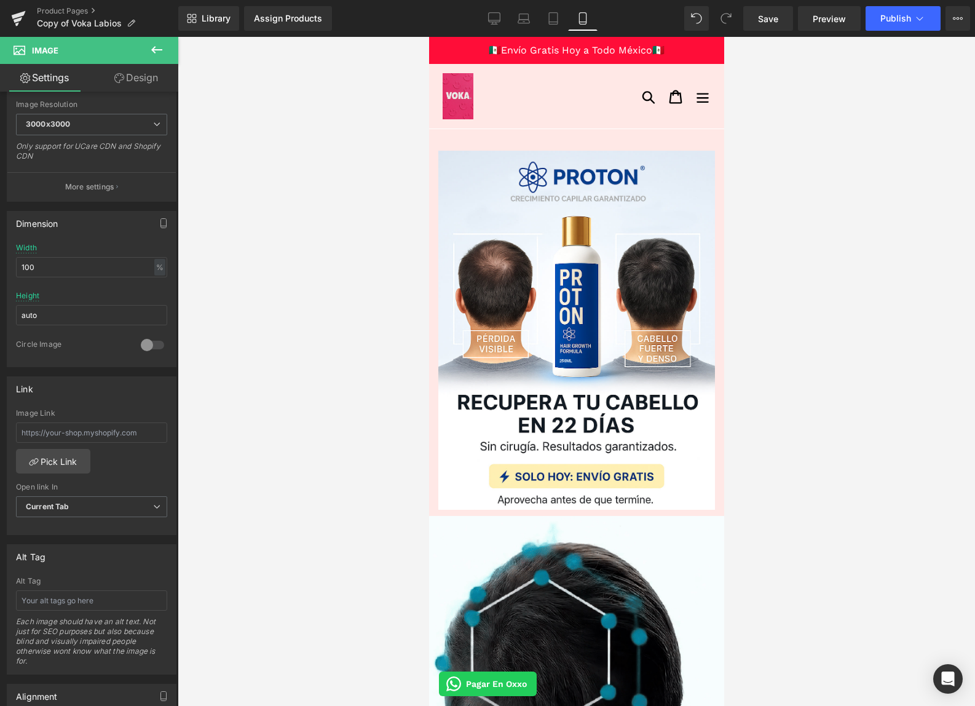
click at [154, 47] on icon at bounding box center [156, 49] width 11 height 7
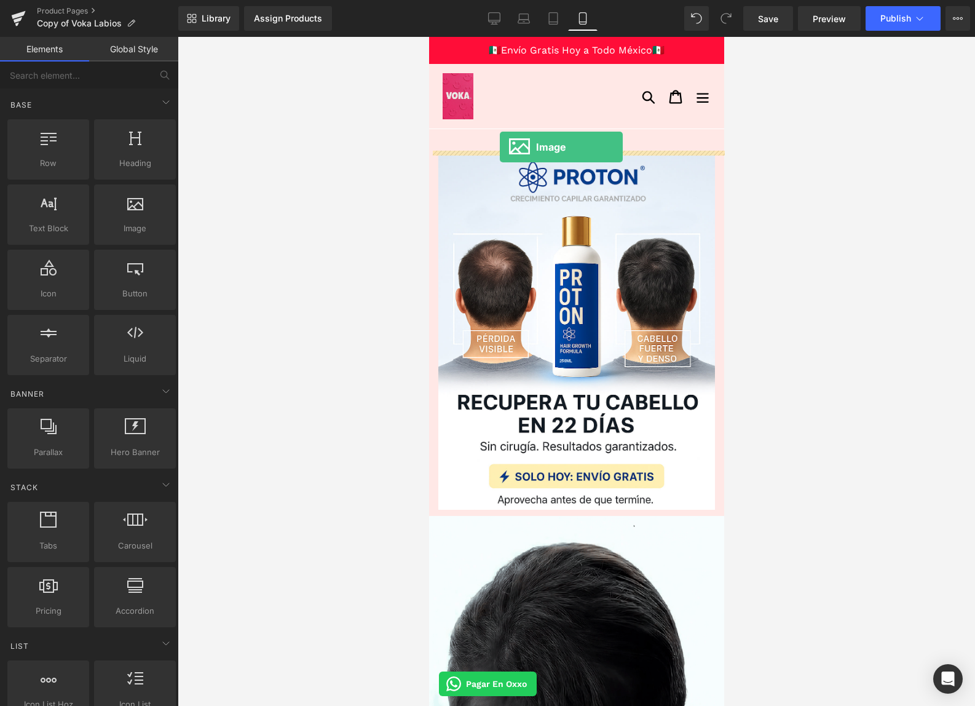
drag, startPoint x: 583, startPoint y: 256, endPoint x: 499, endPoint y: 147, distance: 137.3
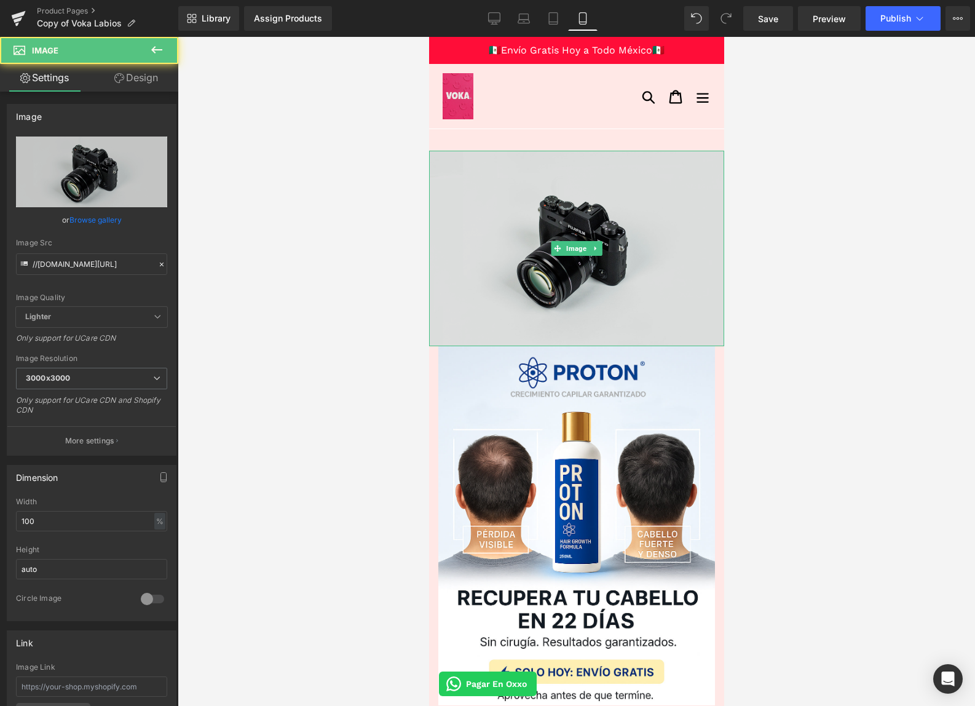
click at [509, 183] on img at bounding box center [576, 249] width 295 height 196
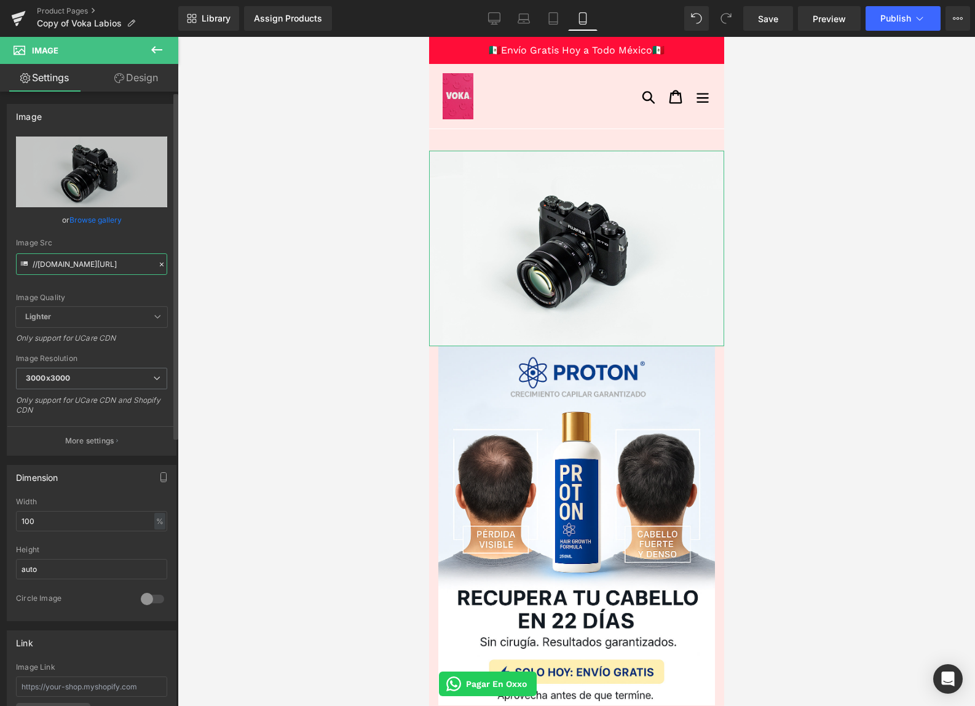
click at [103, 268] on input "//[DOMAIN_NAME][URL]" at bounding box center [91, 264] width 151 height 22
type input "https://cdn.shopify.com/s/files/1/0103/9525/4835/files/MOBIL_3000x3000.jpg?v=17…"
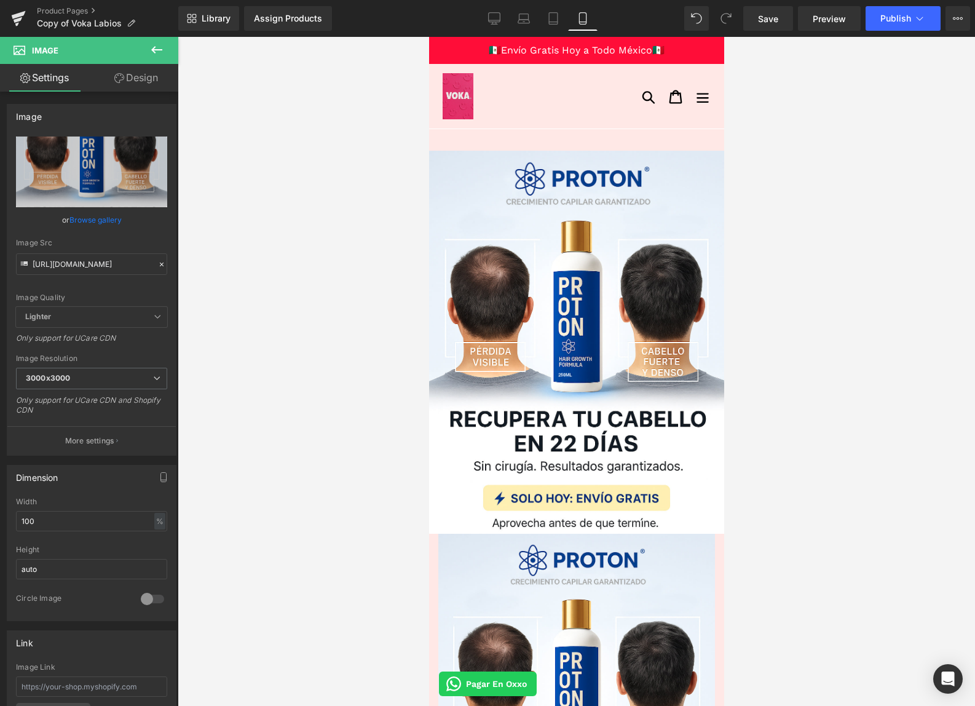
click at [224, 343] on div at bounding box center [577, 371] width 798 height 669
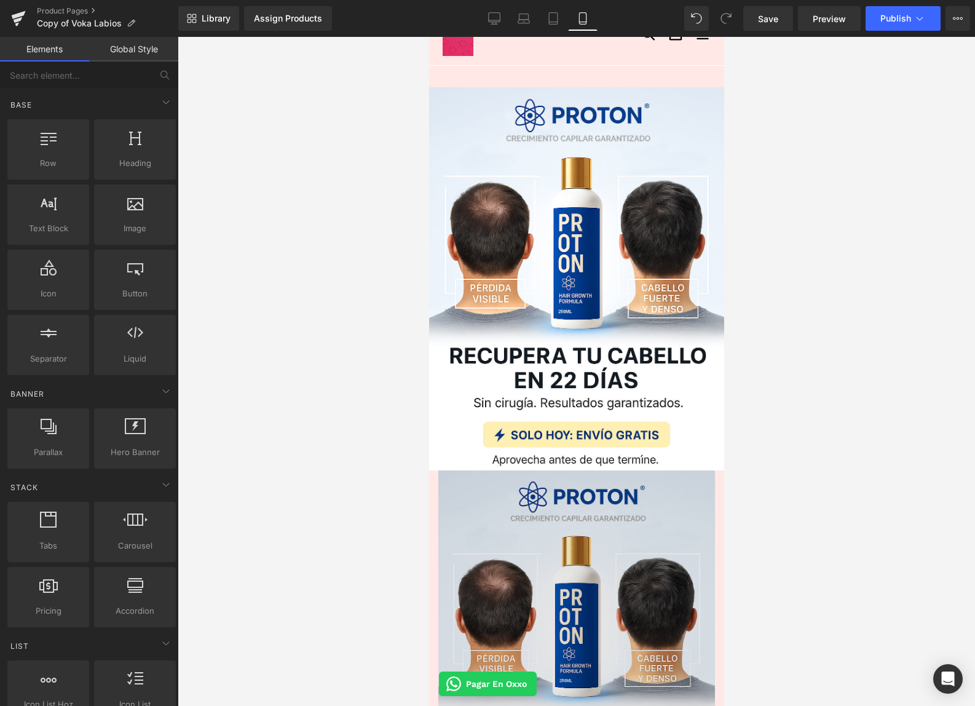
scroll to position [117, 0]
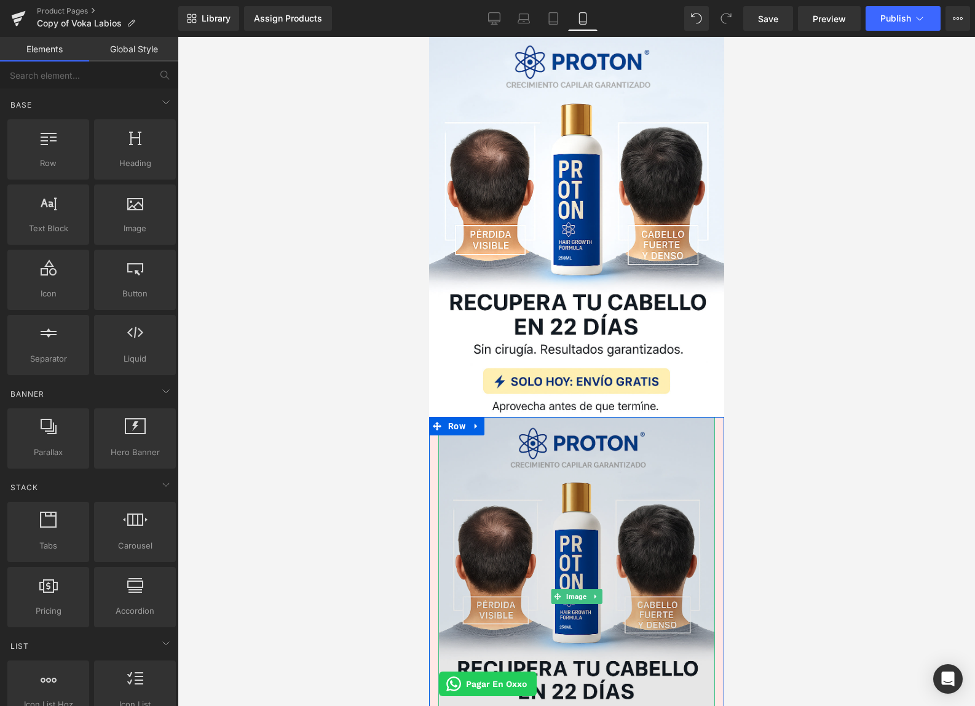
click at [511, 443] on img at bounding box center [576, 596] width 277 height 359
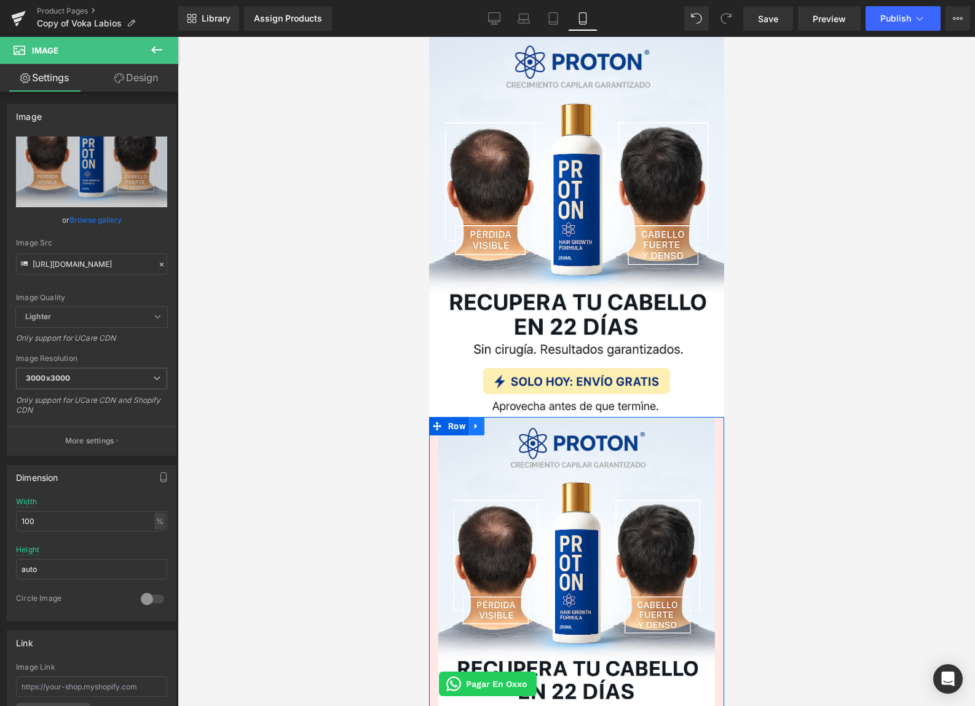
click at [475, 427] on icon at bounding box center [476, 425] width 9 height 9
click at [510, 423] on icon at bounding box center [508, 426] width 9 height 9
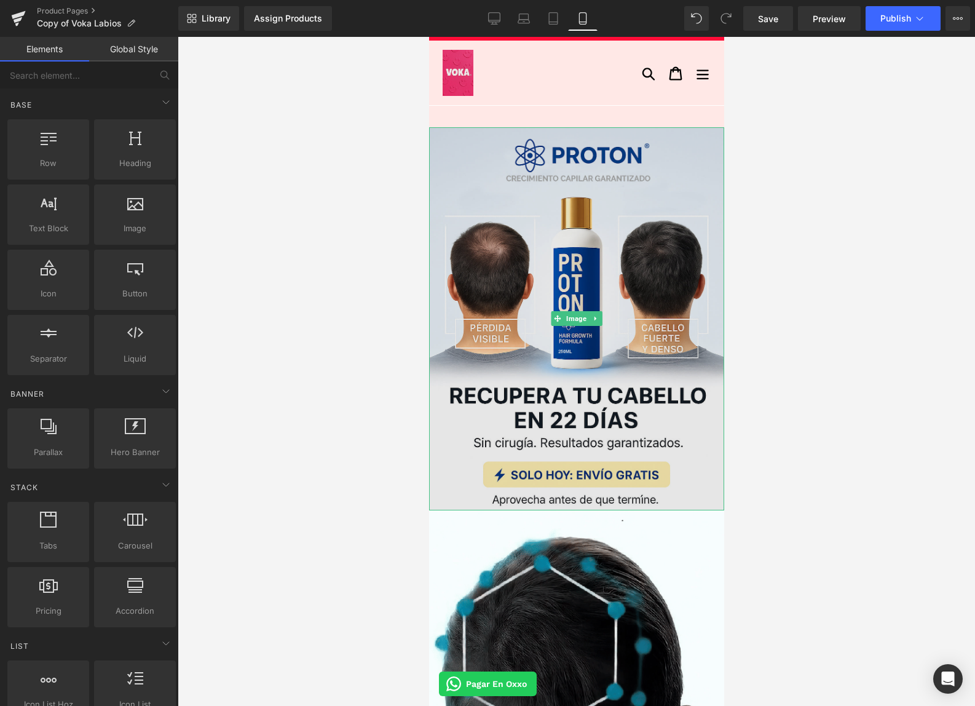
scroll to position [0, 0]
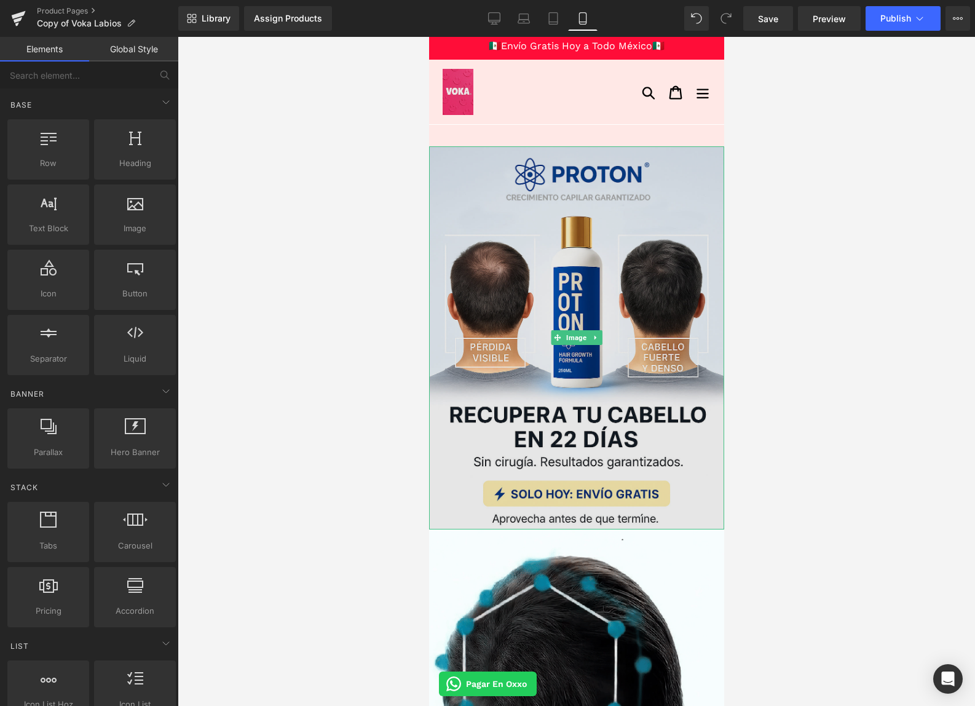
scroll to position [5, 0]
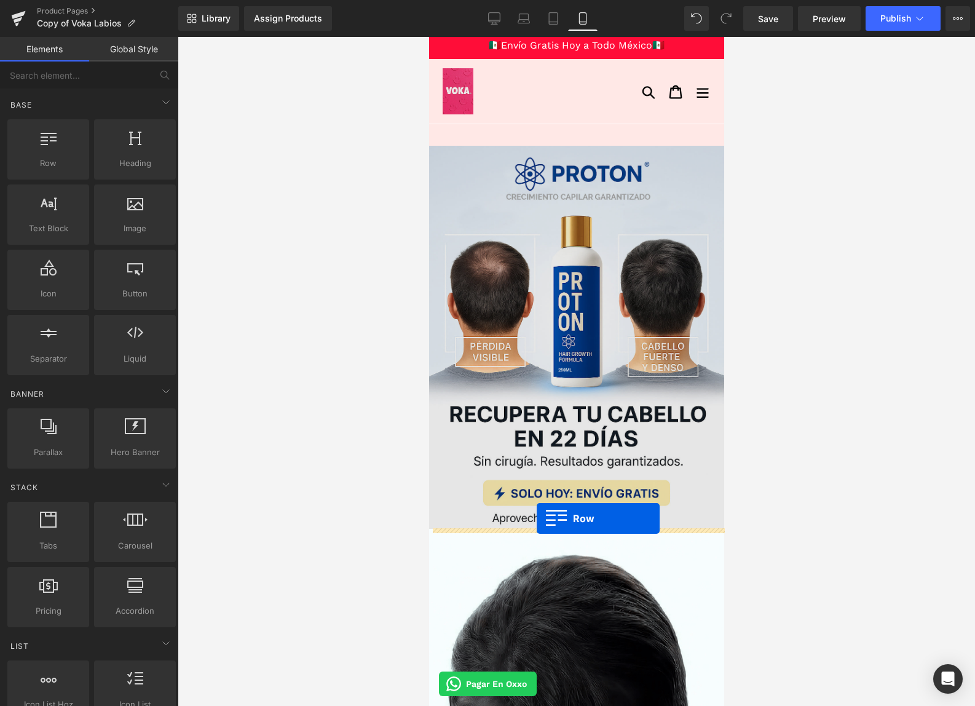
drag, startPoint x: 483, startPoint y: 182, endPoint x: 537, endPoint y: 518, distance: 340.6
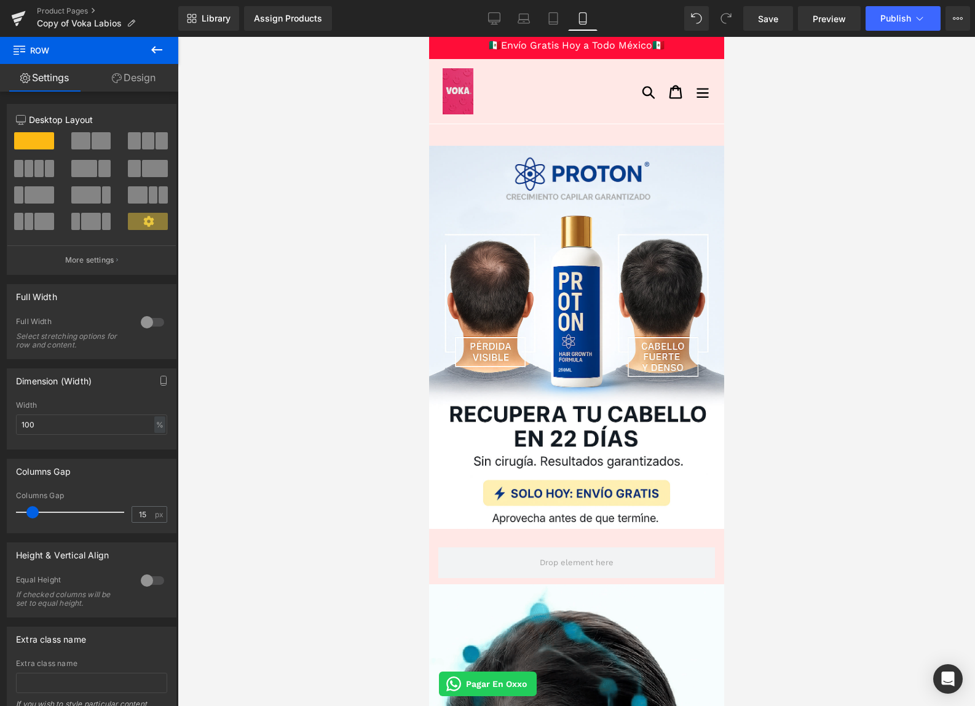
click at [162, 52] on icon at bounding box center [156, 49] width 15 height 15
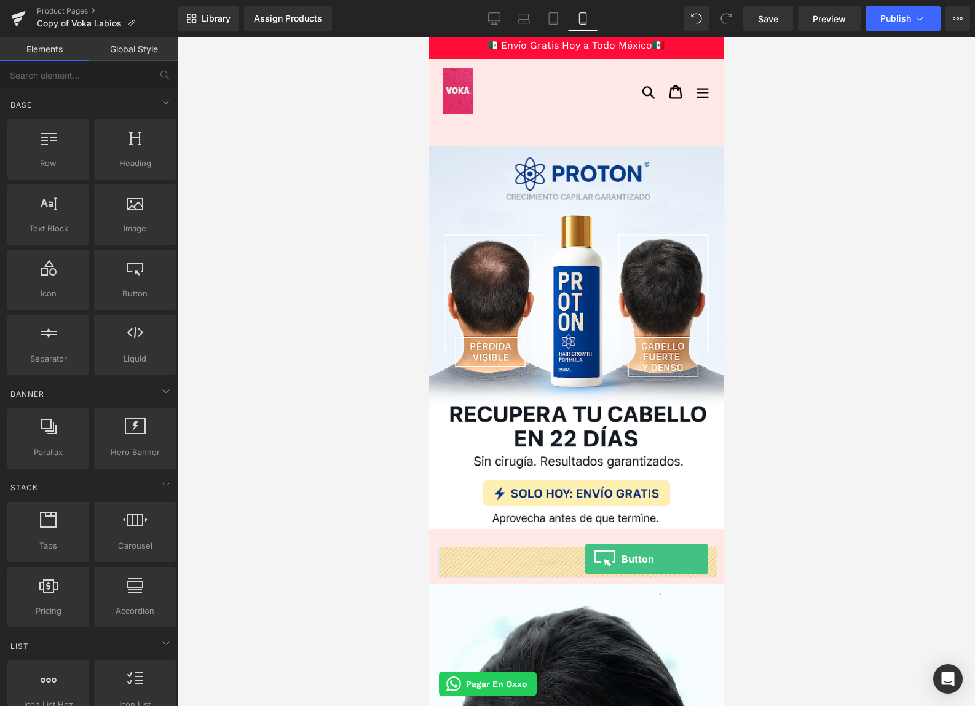
drag, startPoint x: 534, startPoint y: 301, endPoint x: 585, endPoint y: 559, distance: 262.5
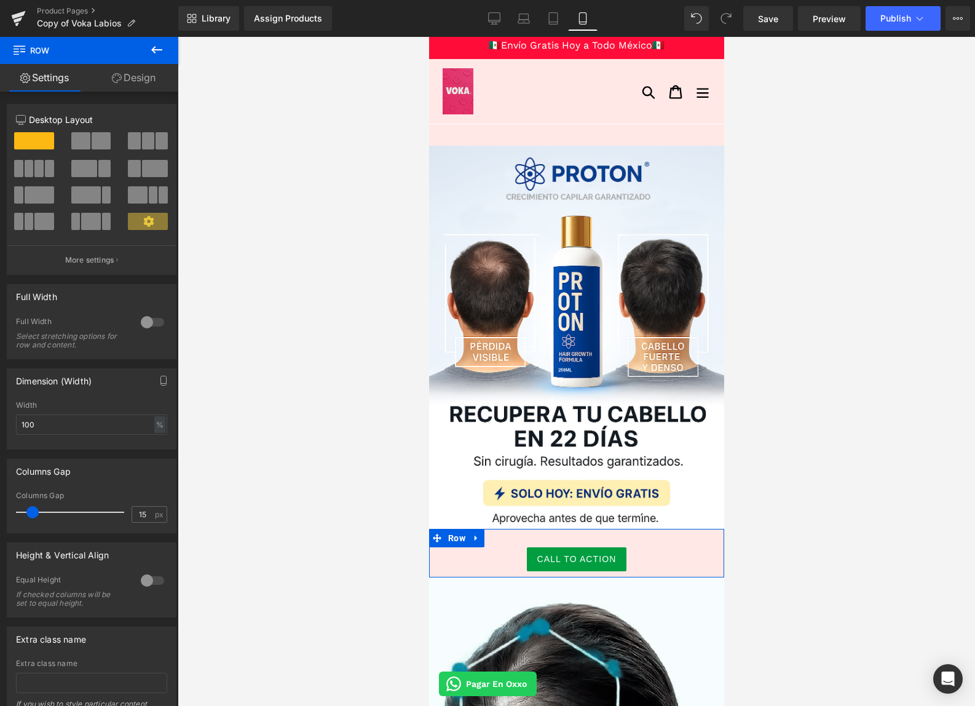
drag, startPoint x: 573, startPoint y: 542, endPoint x: 571, endPoint y: 529, distance: 13.1
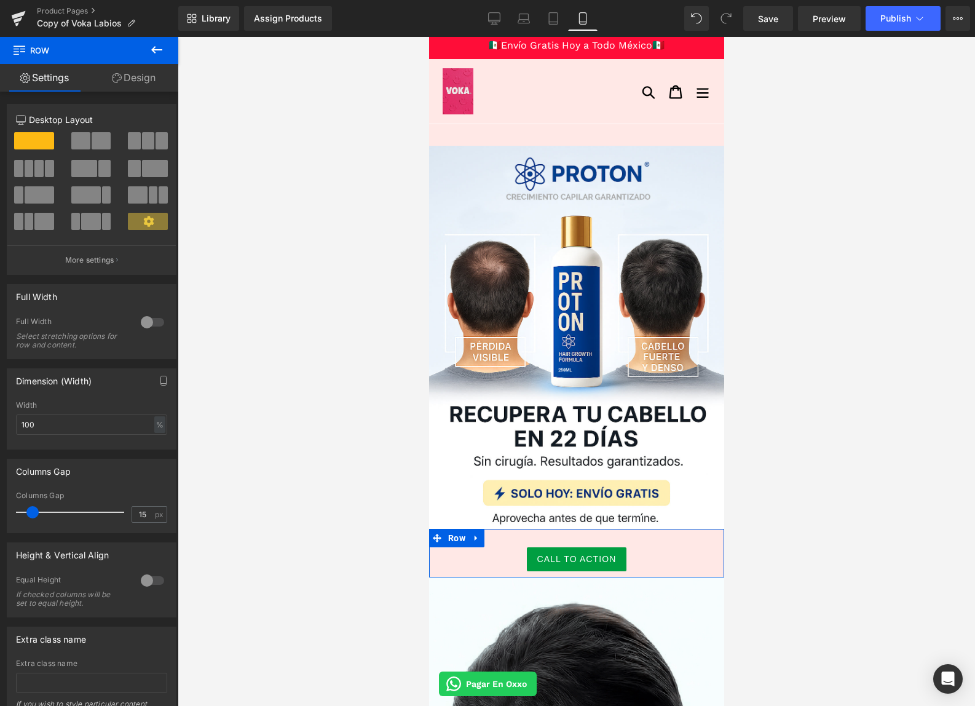
click at [571, 530] on div "Call To Action Button Row" at bounding box center [576, 553] width 295 height 49
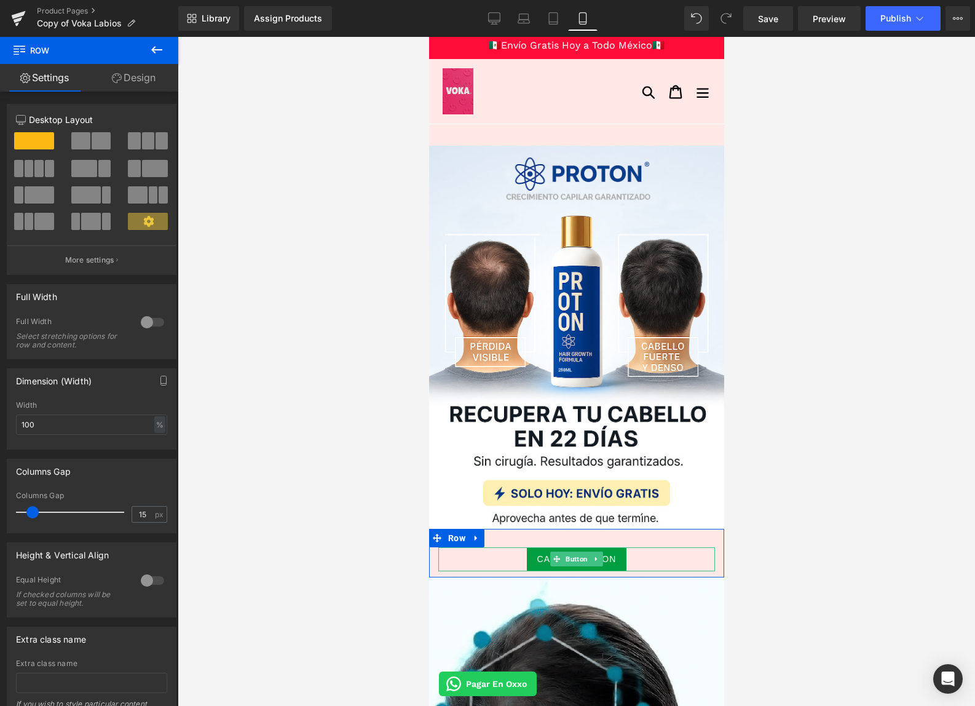
click at [511, 566] on div "Call To Action" at bounding box center [576, 559] width 277 height 24
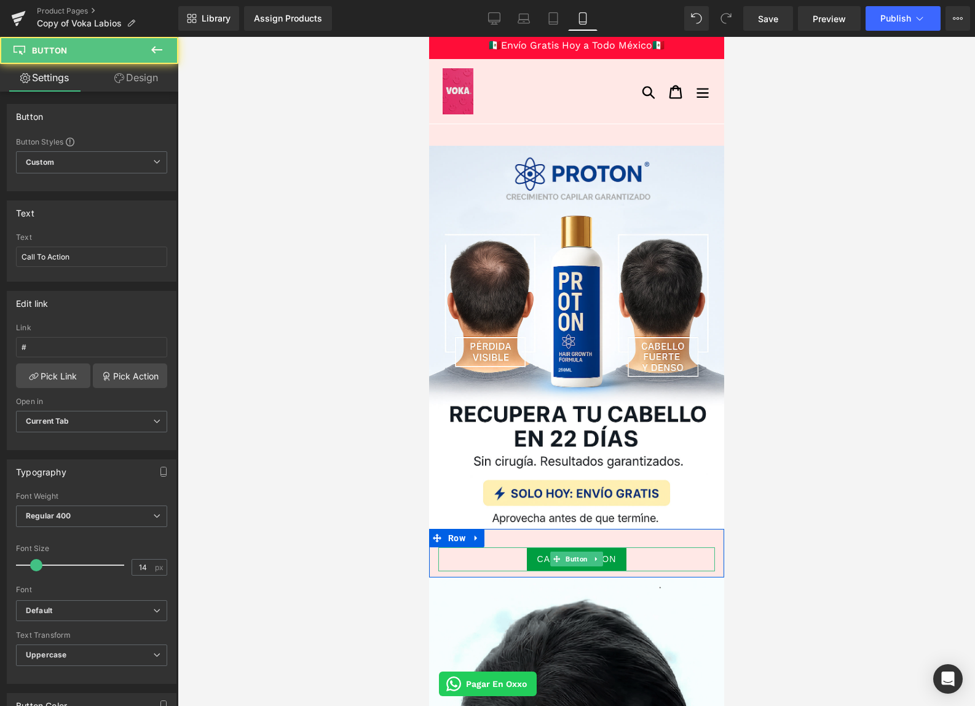
click at [512, 551] on div "Call To Action" at bounding box center [576, 559] width 277 height 24
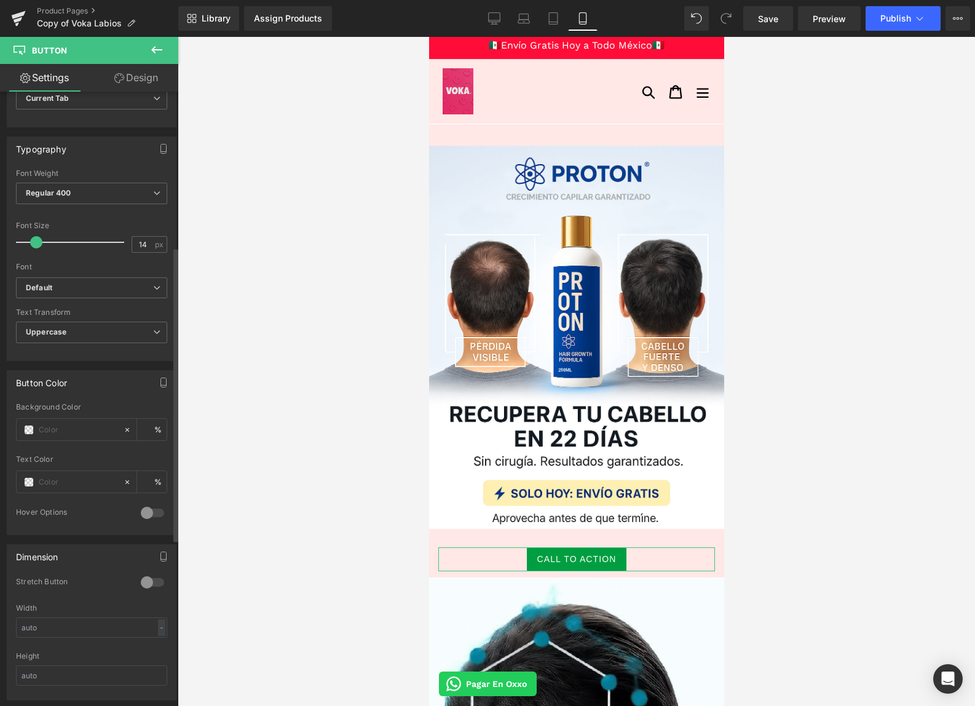
scroll to position [580, 0]
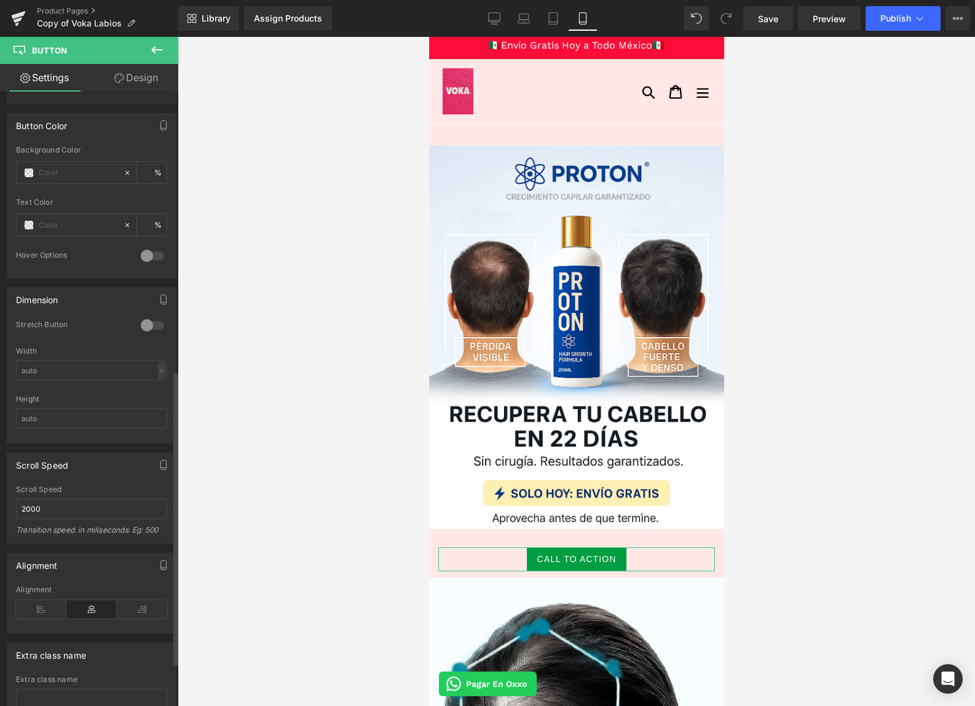
click at [144, 322] on div at bounding box center [153, 325] width 30 height 20
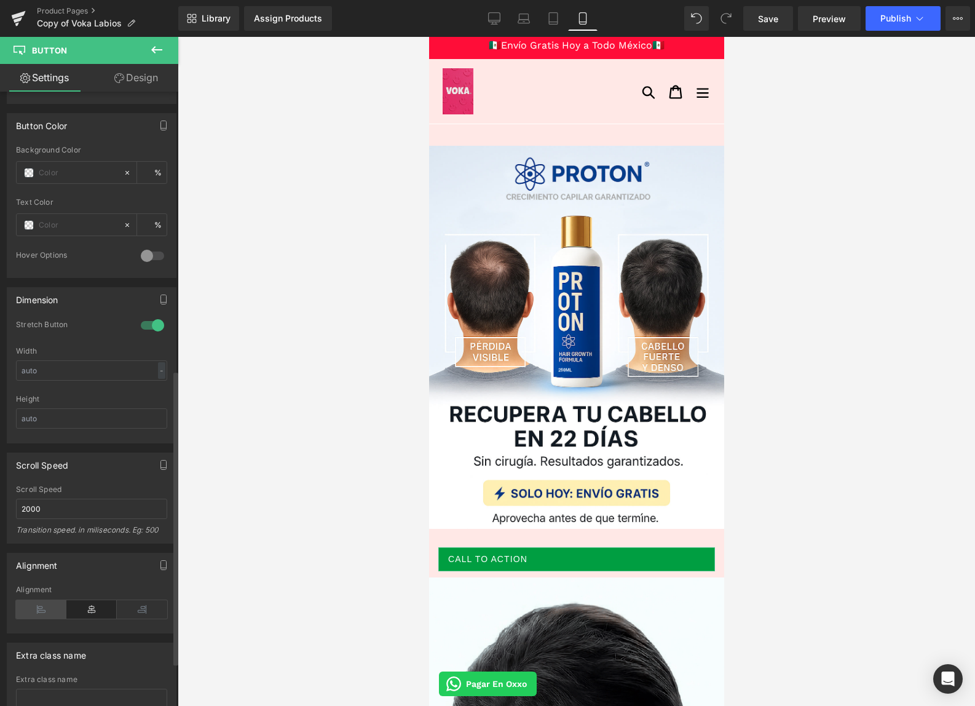
click at [48, 606] on icon at bounding box center [41, 609] width 50 height 18
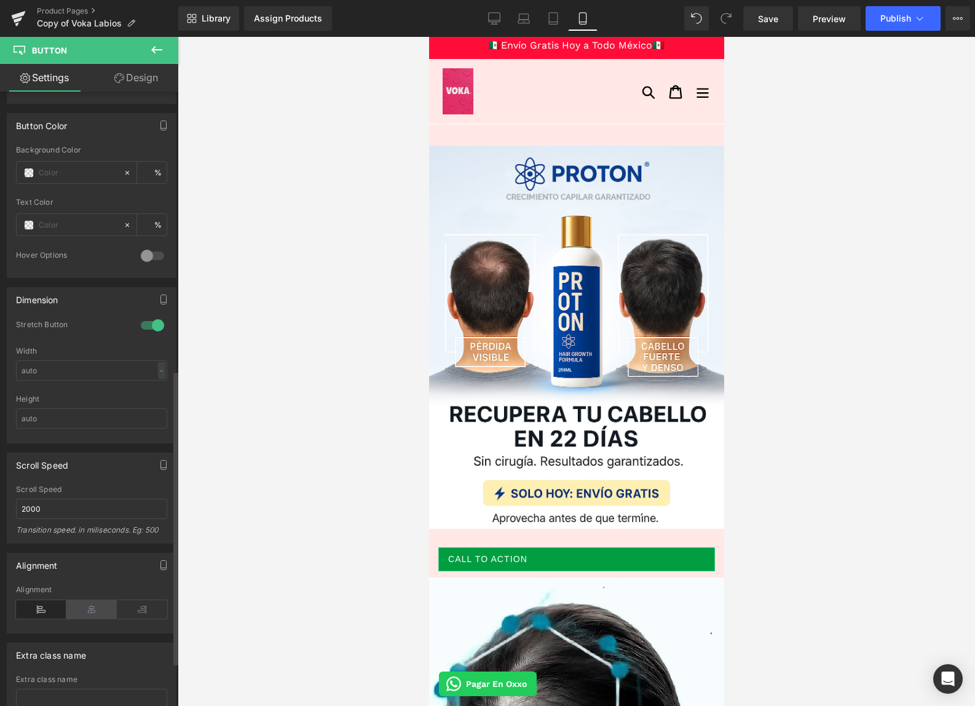
click at [90, 607] on icon at bounding box center [91, 609] width 50 height 18
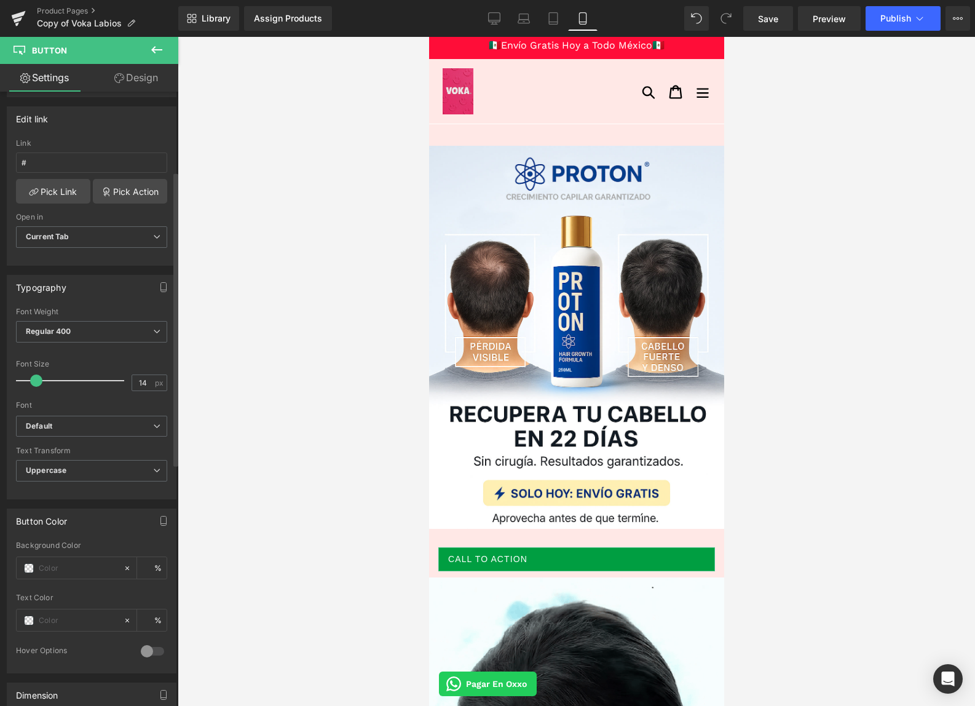
scroll to position [0, 0]
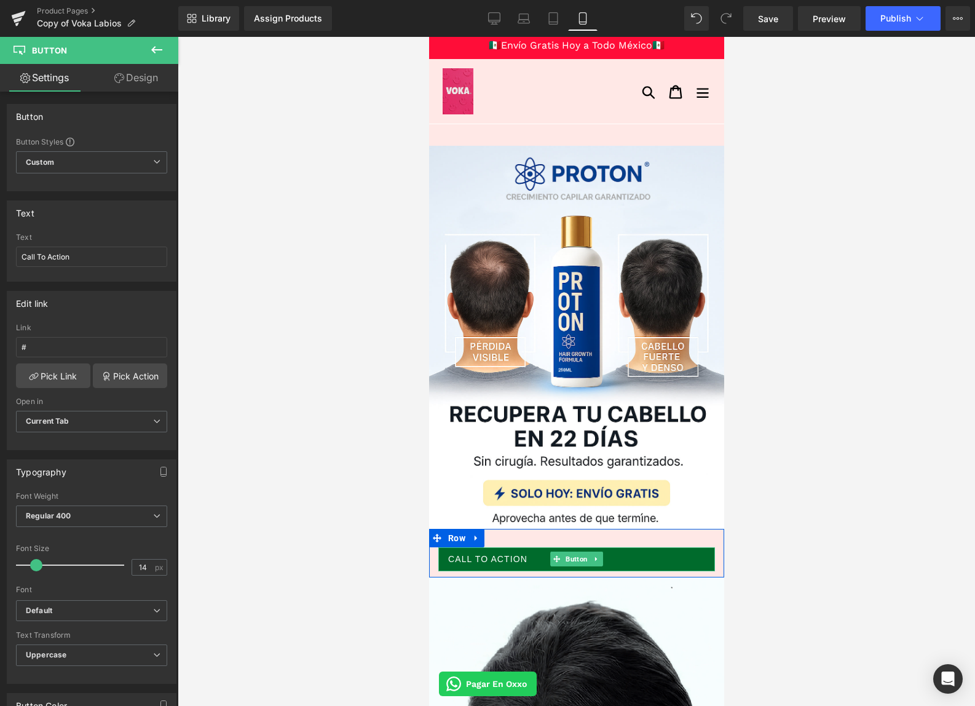
click at [538, 559] on link "Call To Action" at bounding box center [576, 559] width 277 height 24
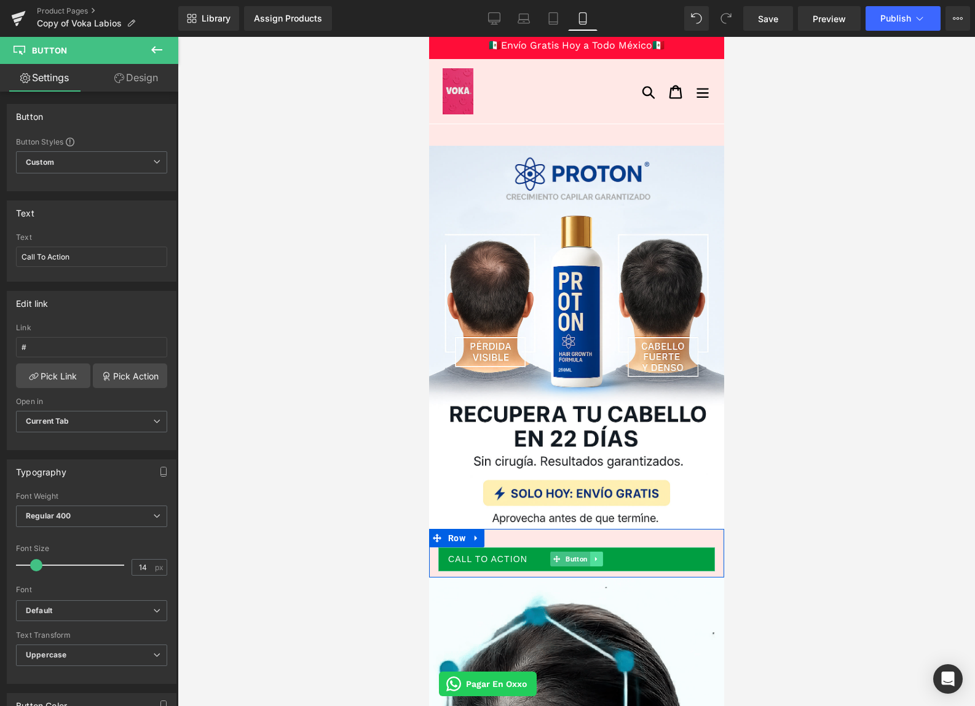
click at [595, 559] on icon at bounding box center [596, 559] width 2 height 4
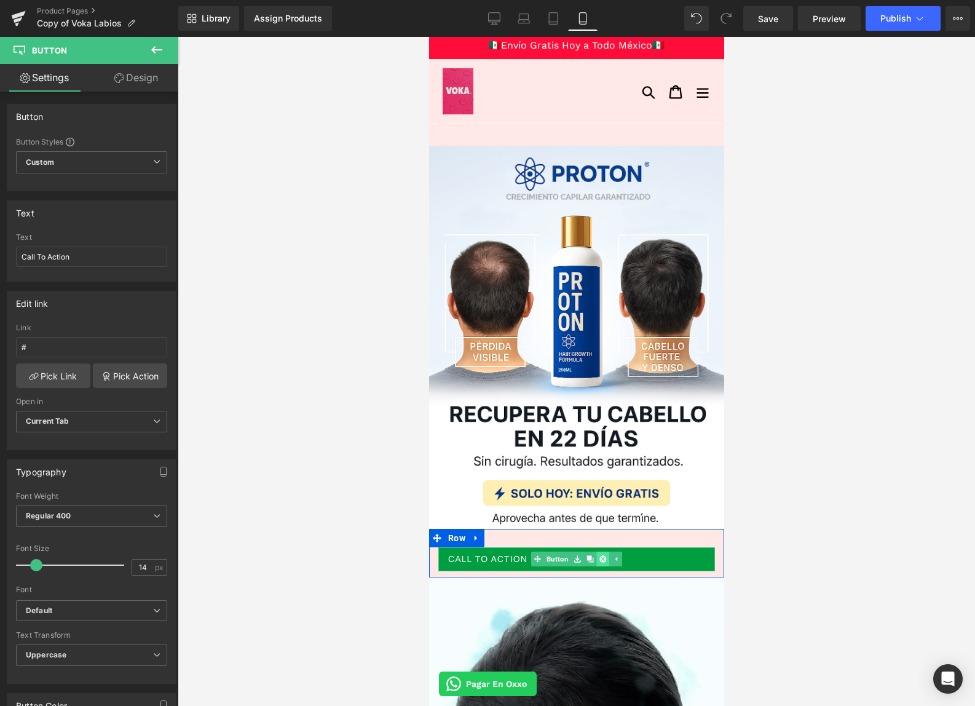
click at [600, 557] on icon at bounding box center [602, 559] width 7 height 7
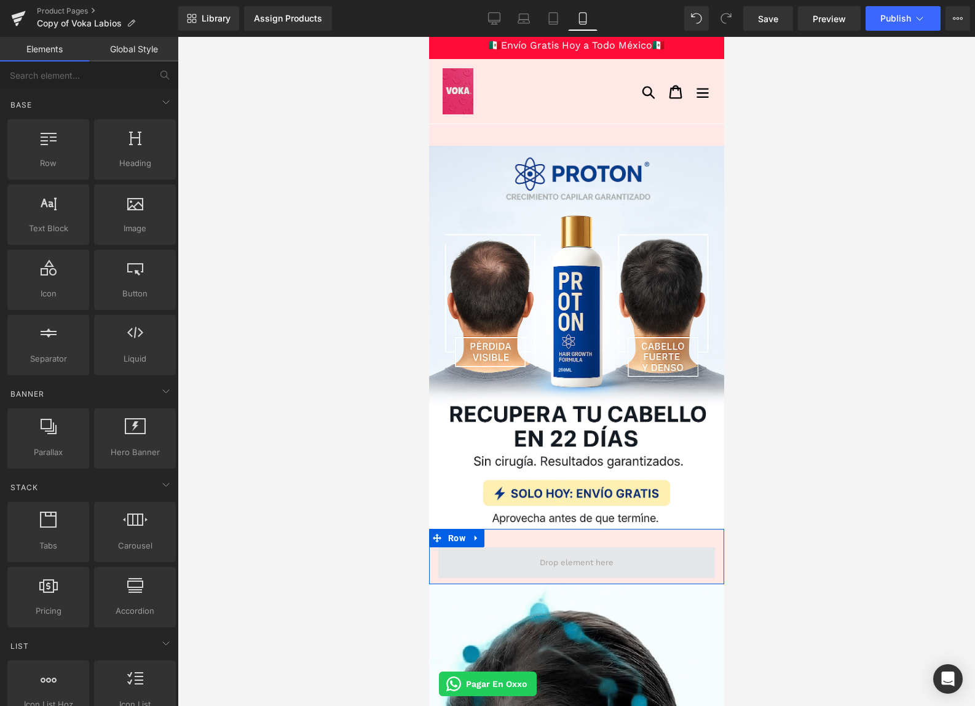
click at [583, 560] on span at bounding box center [576, 562] width 82 height 18
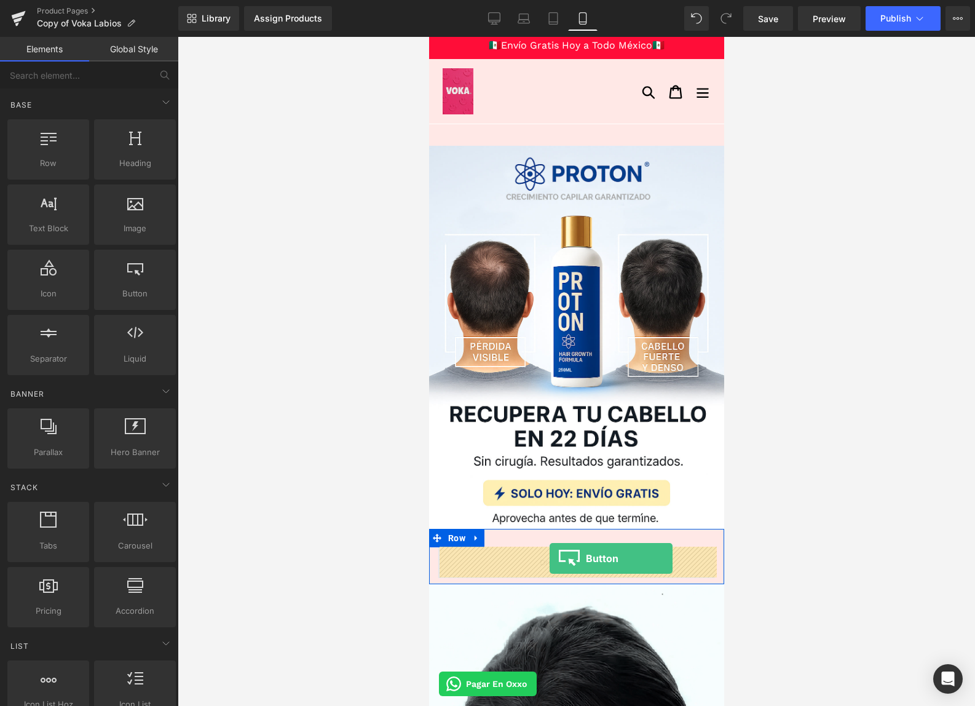
drag, startPoint x: 585, startPoint y: 312, endPoint x: 549, endPoint y: 558, distance: 249.2
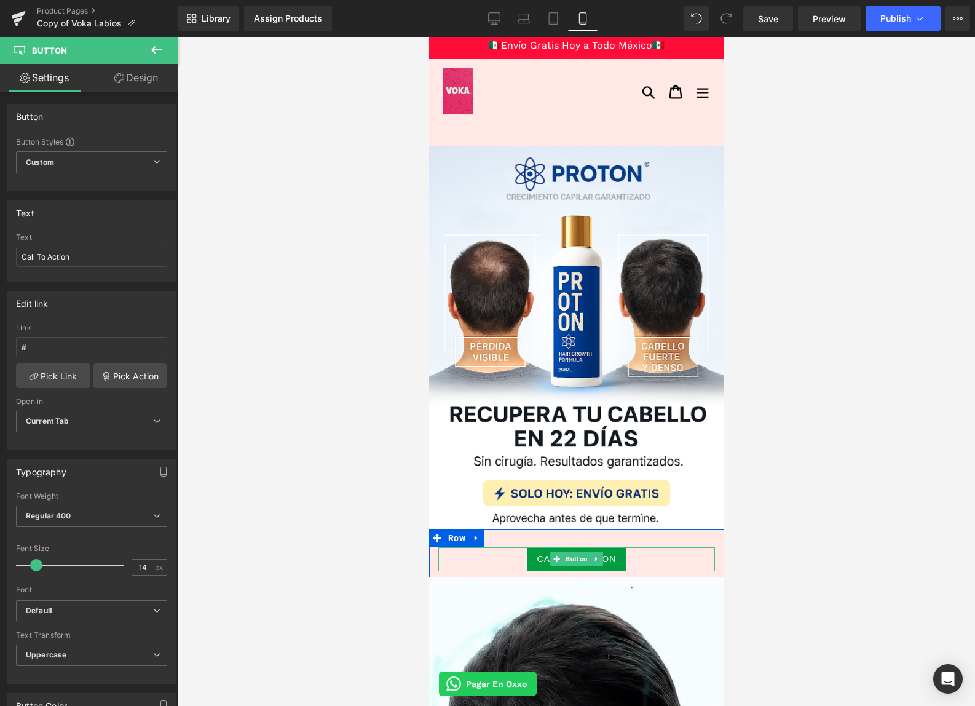
click at [590, 560] on link at bounding box center [596, 559] width 13 height 15
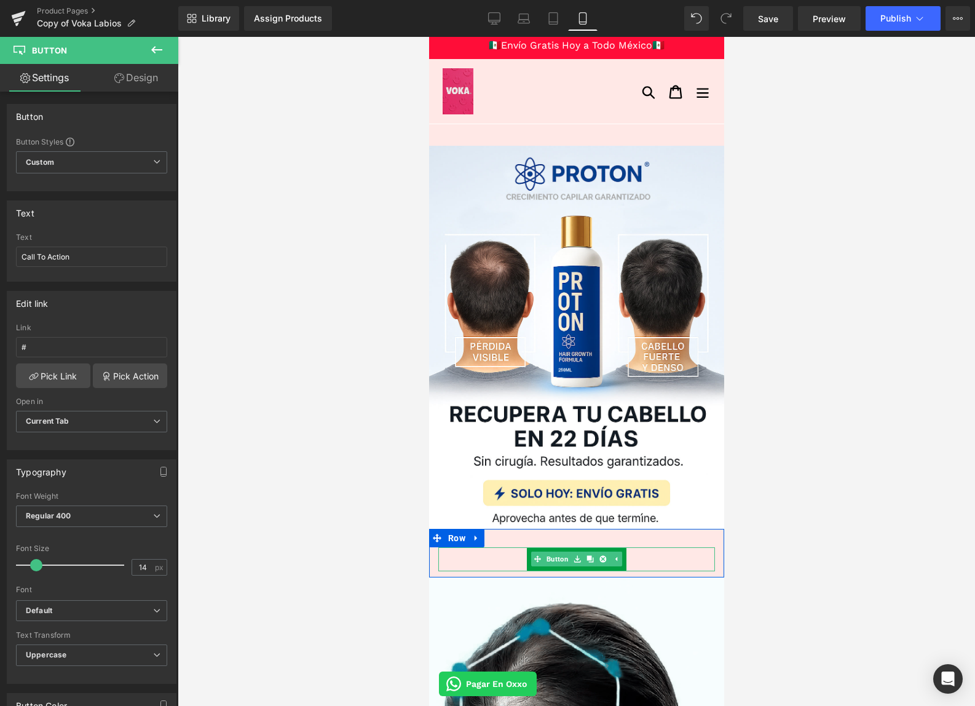
click at [485, 563] on div "Call To Action" at bounding box center [576, 559] width 277 height 24
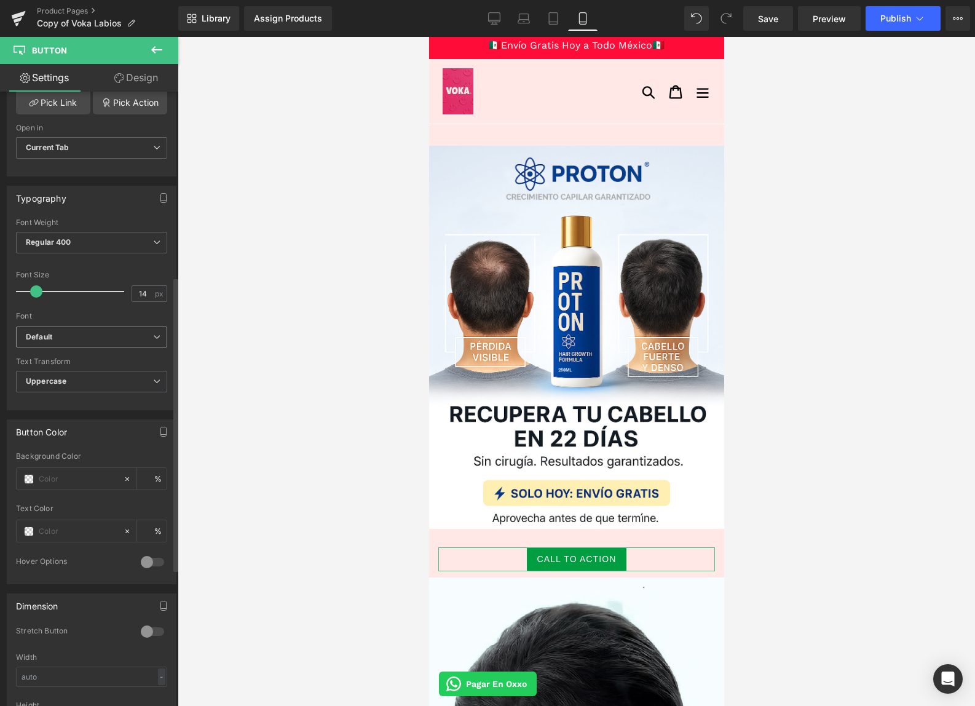
scroll to position [385, 0]
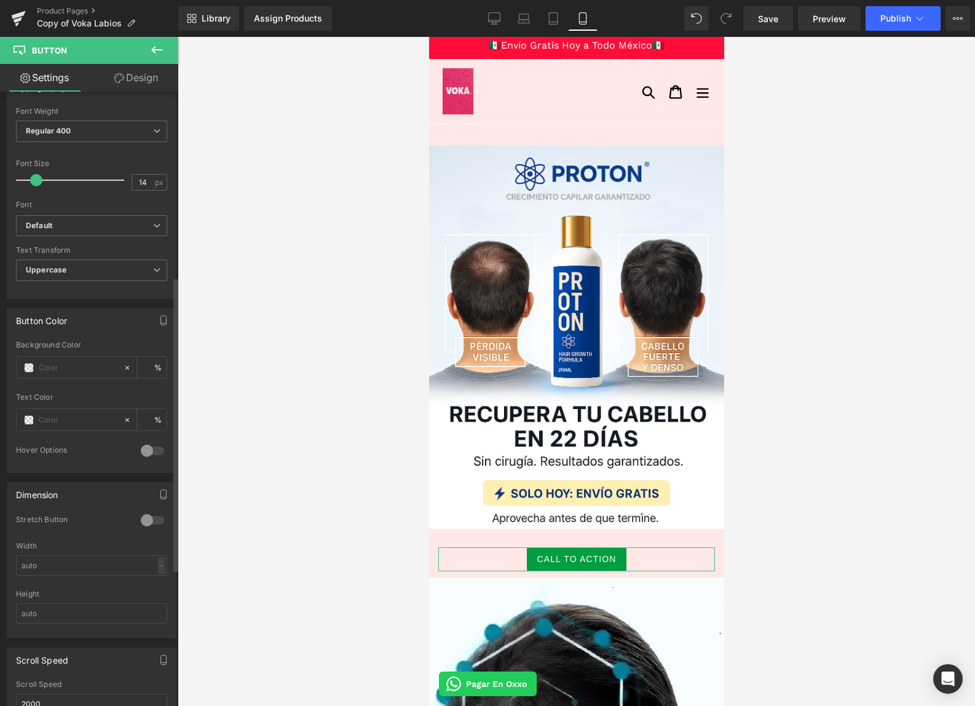
click at [153, 521] on div at bounding box center [153, 520] width 30 height 20
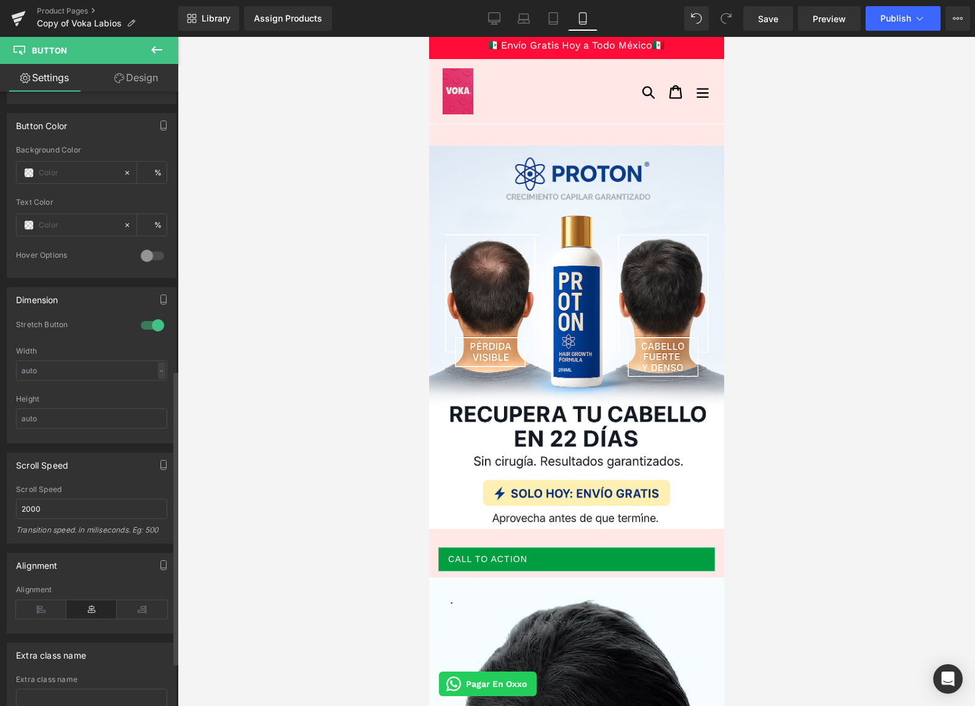
scroll to position [670, 0]
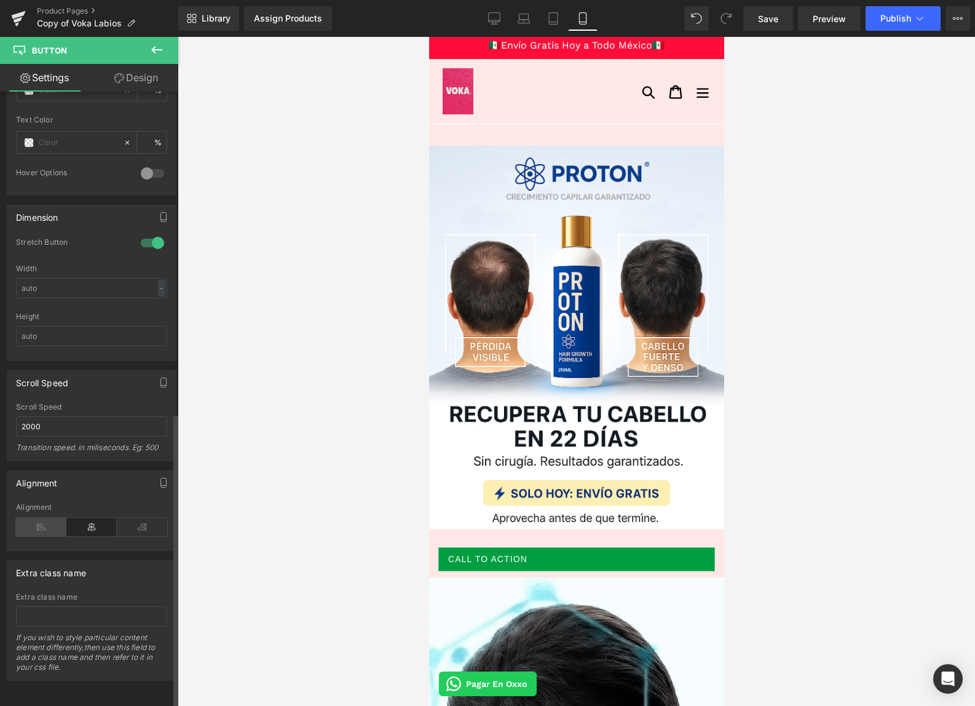
click at [47, 521] on icon at bounding box center [41, 527] width 50 height 18
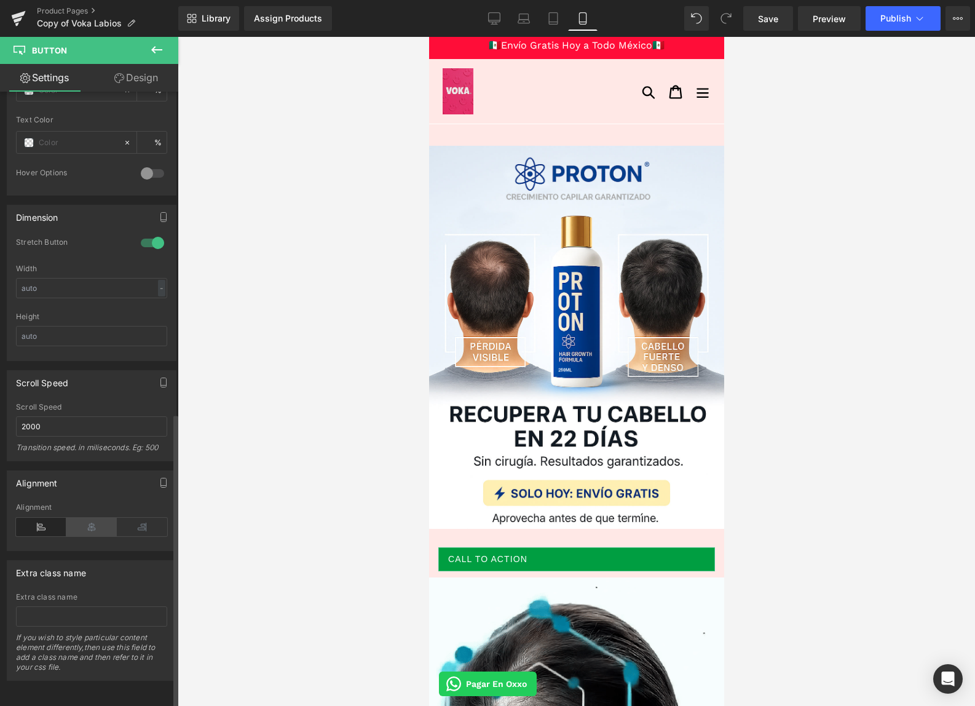
click at [109, 522] on icon at bounding box center [91, 527] width 50 height 18
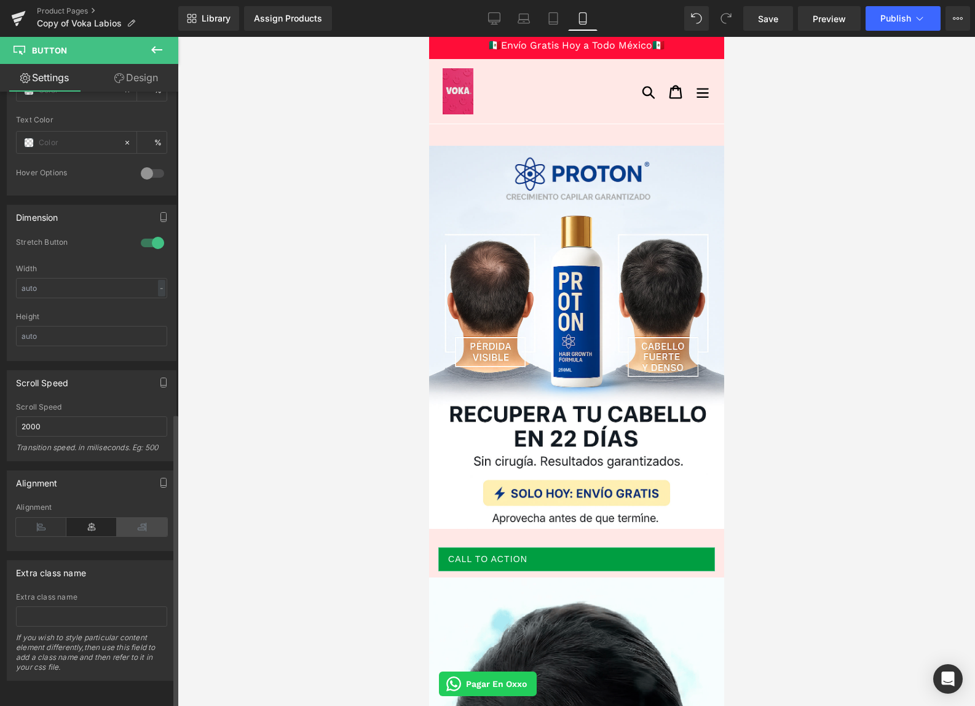
click at [132, 521] on icon at bounding box center [142, 527] width 50 height 18
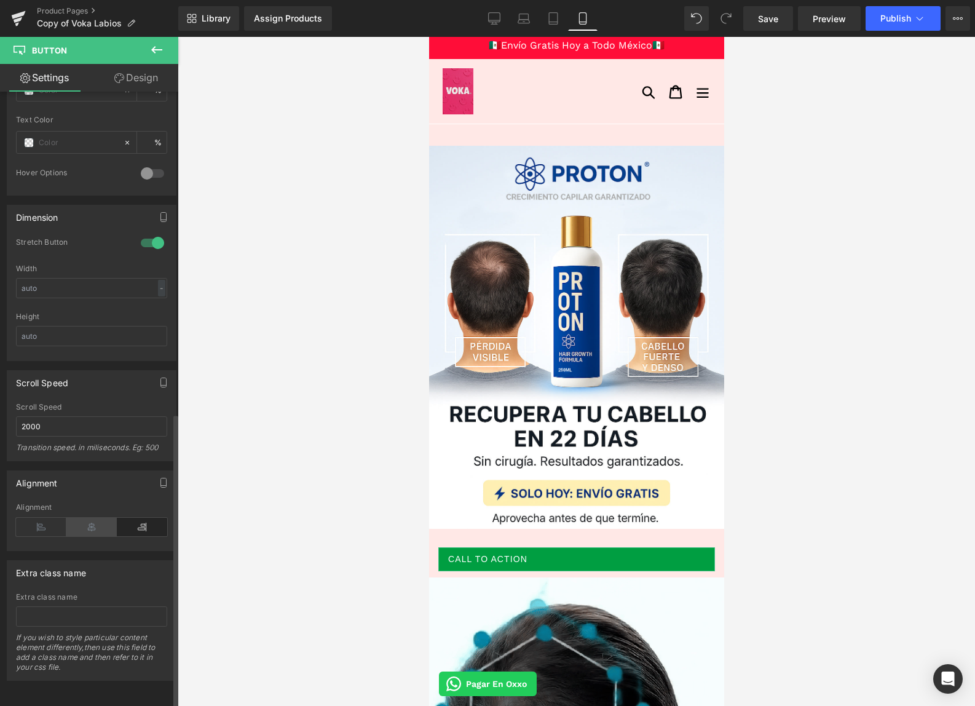
click at [87, 525] on icon at bounding box center [91, 527] width 50 height 18
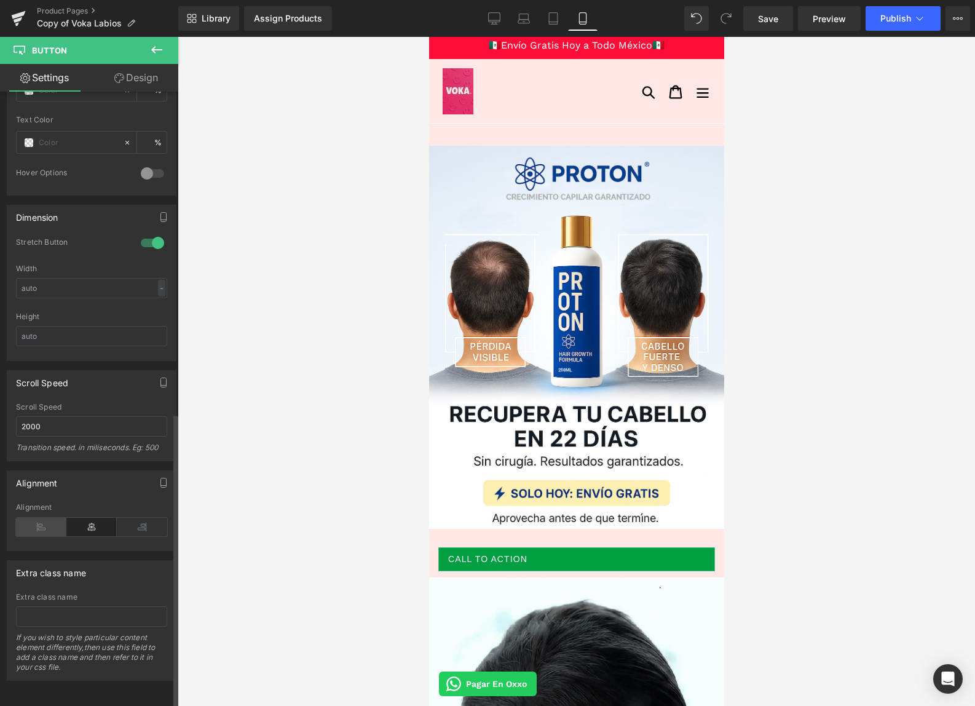
click at [36, 526] on icon at bounding box center [41, 527] width 50 height 18
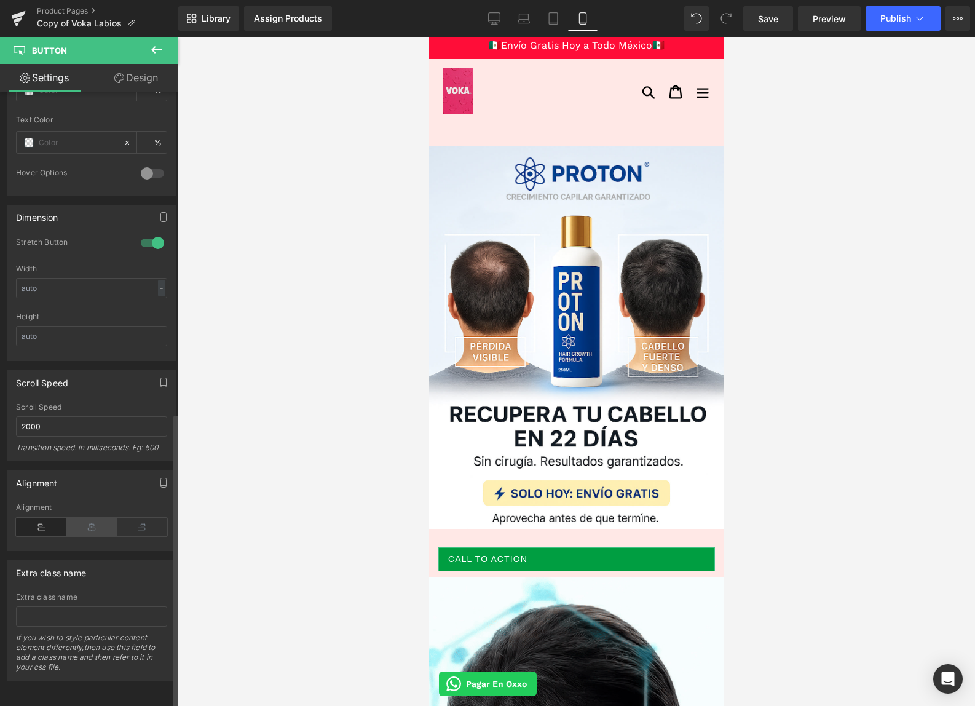
click at [85, 522] on icon at bounding box center [91, 527] width 50 height 18
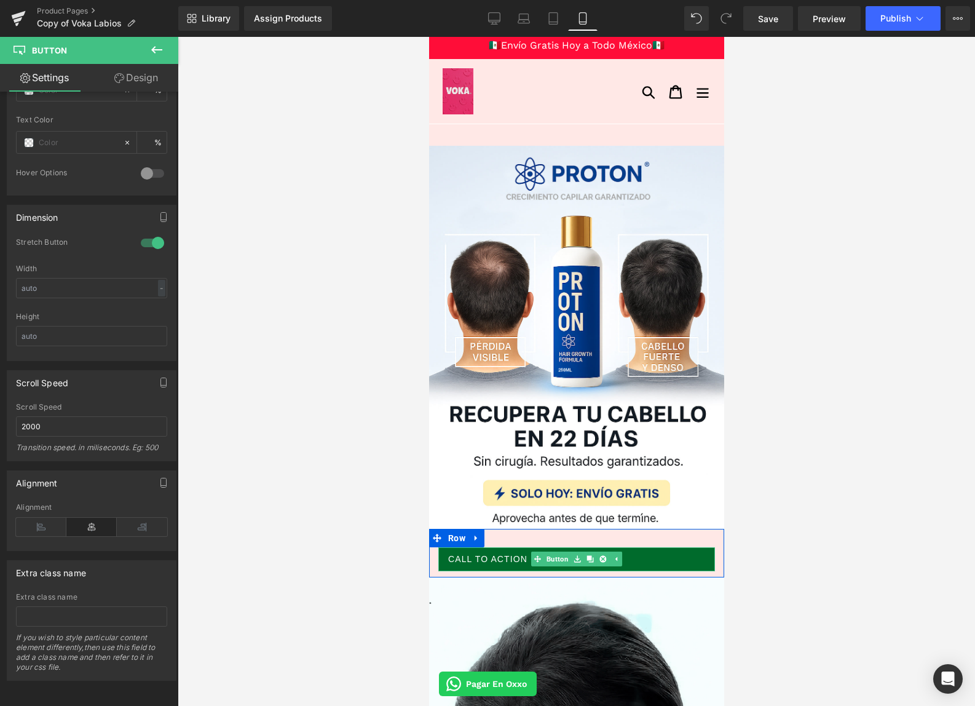
click at [520, 559] on span "Call To Action" at bounding box center [487, 559] width 79 height 13
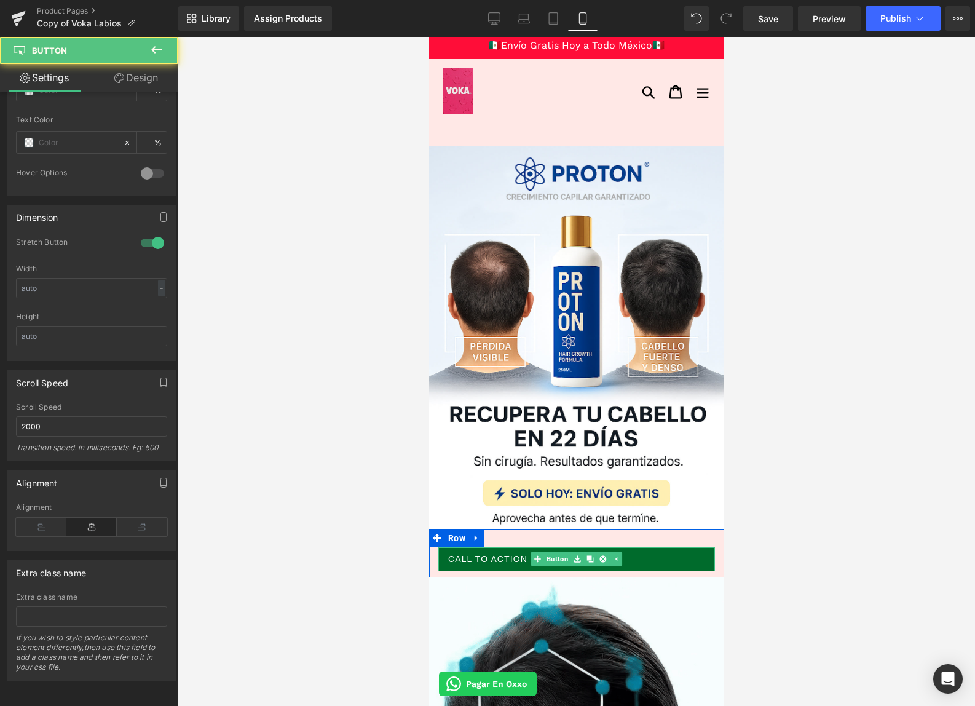
click at [503, 560] on span "Call To Action" at bounding box center [487, 559] width 79 height 13
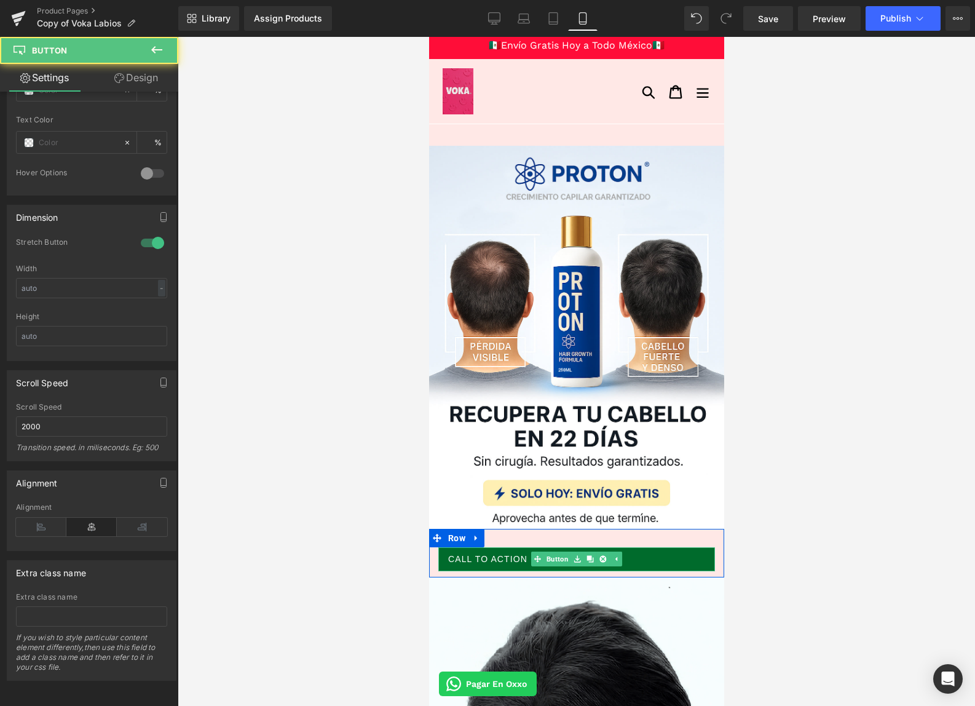
click at [503, 560] on span "Call To Action" at bounding box center [487, 559] width 79 height 13
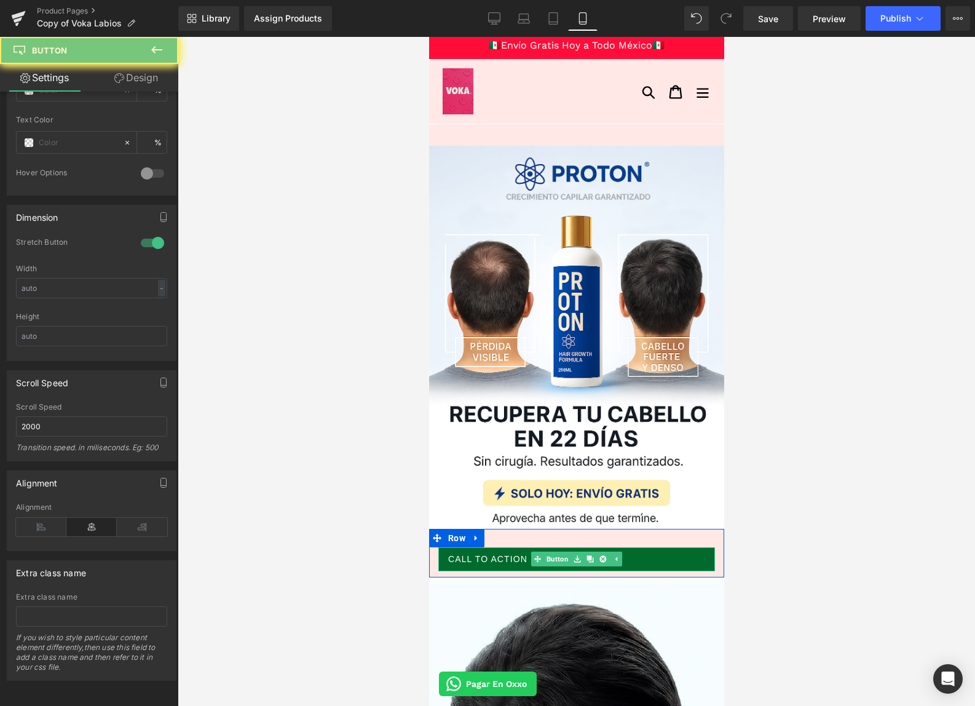
click at [503, 560] on span "Call To Action" at bounding box center [487, 559] width 79 height 13
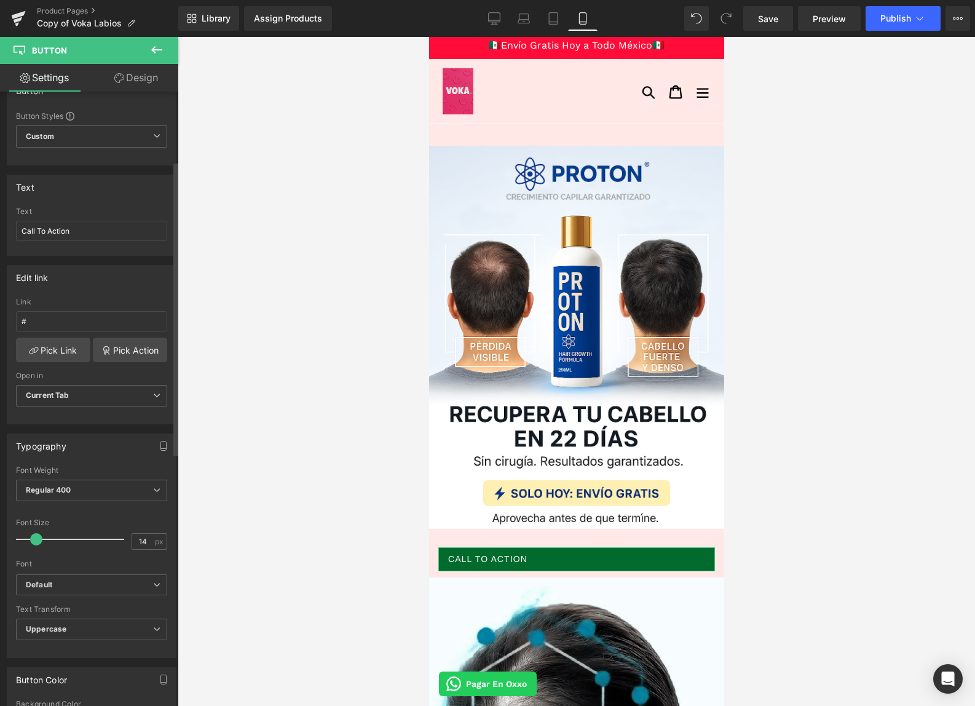
scroll to position [0, 0]
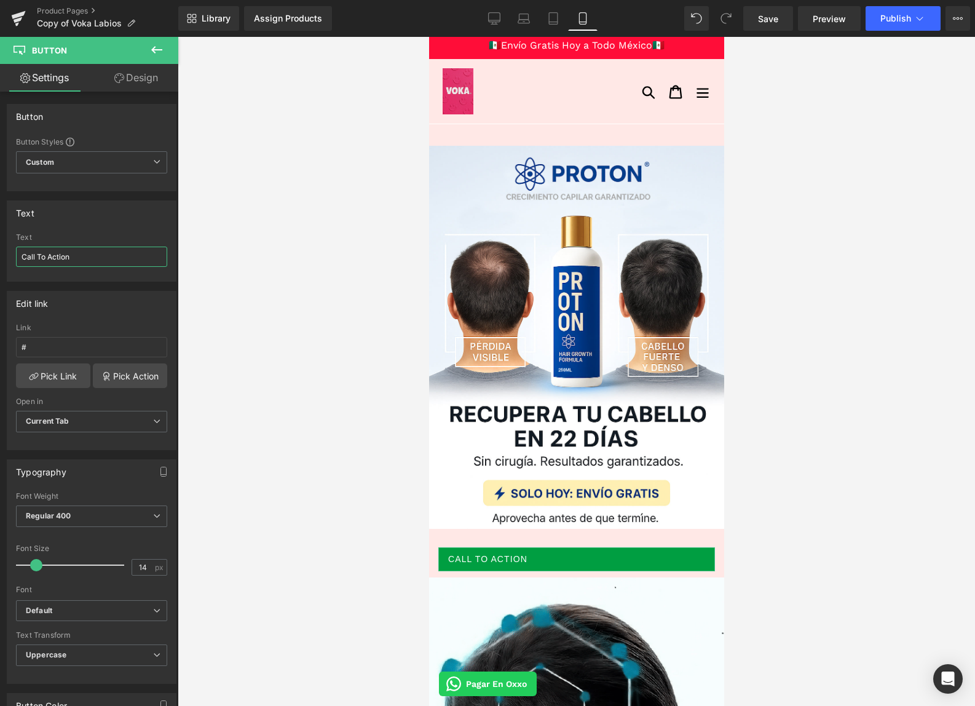
drag, startPoint x: 106, startPoint y: 260, endPoint x: -50, endPoint y: 249, distance: 156.5
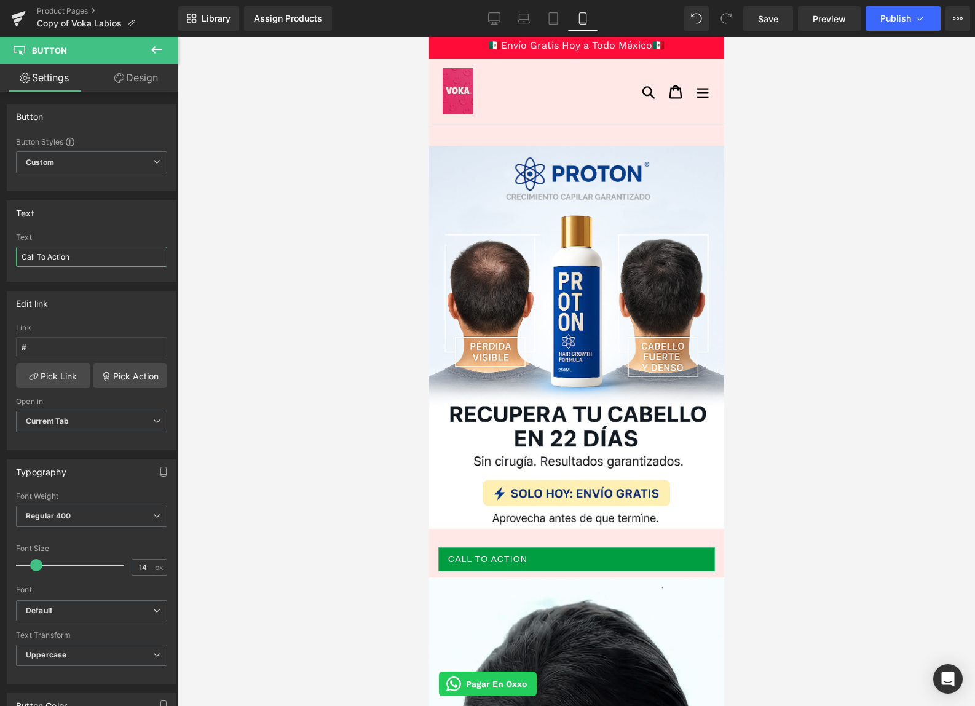
click at [0, 249] on html "Button You are previewing how the will restyle your page. You can not edit Elem…" at bounding box center [487, 353] width 975 height 706
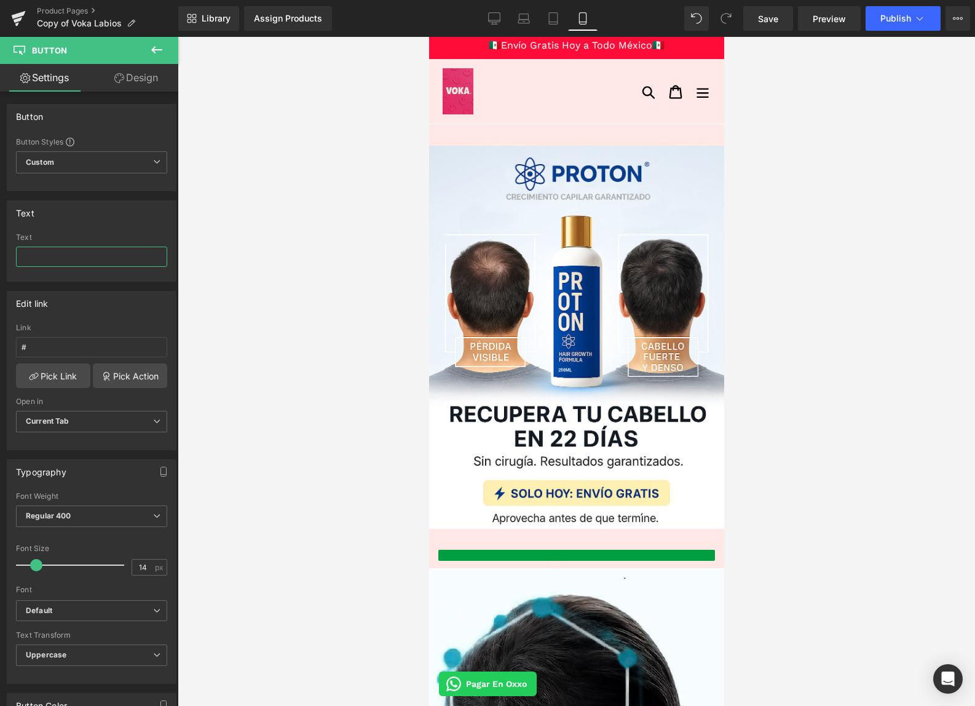
type input "https://cdn.shopify.com/s/files/1/0103/9525/4835/files/MOBIL.jpg?v=1756338103"
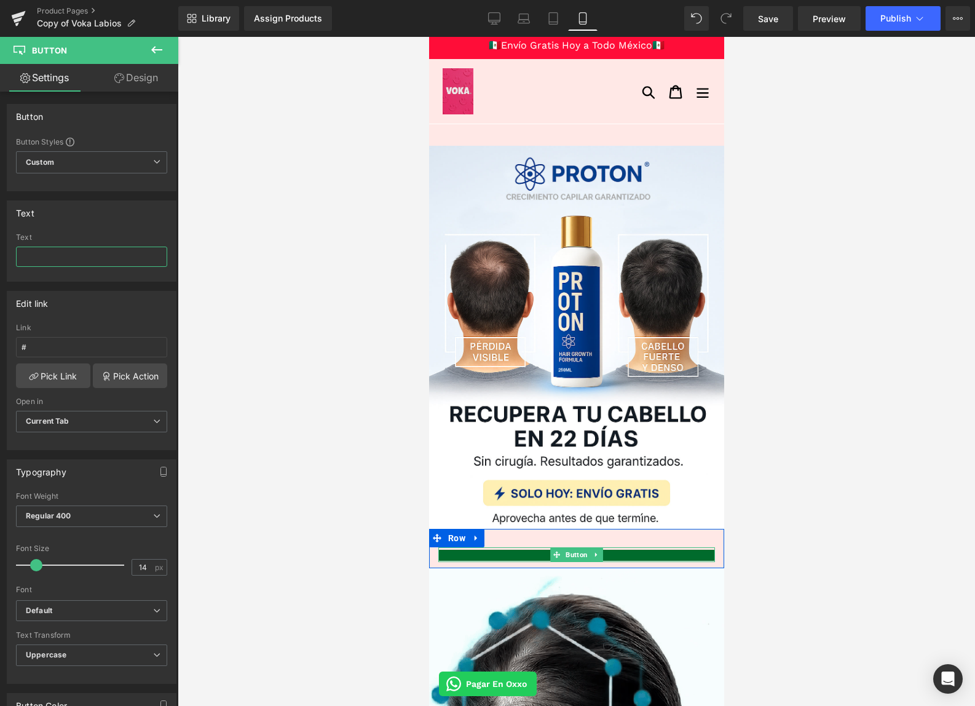
click at [541, 557] on div "Button" at bounding box center [576, 554] width 277 height 15
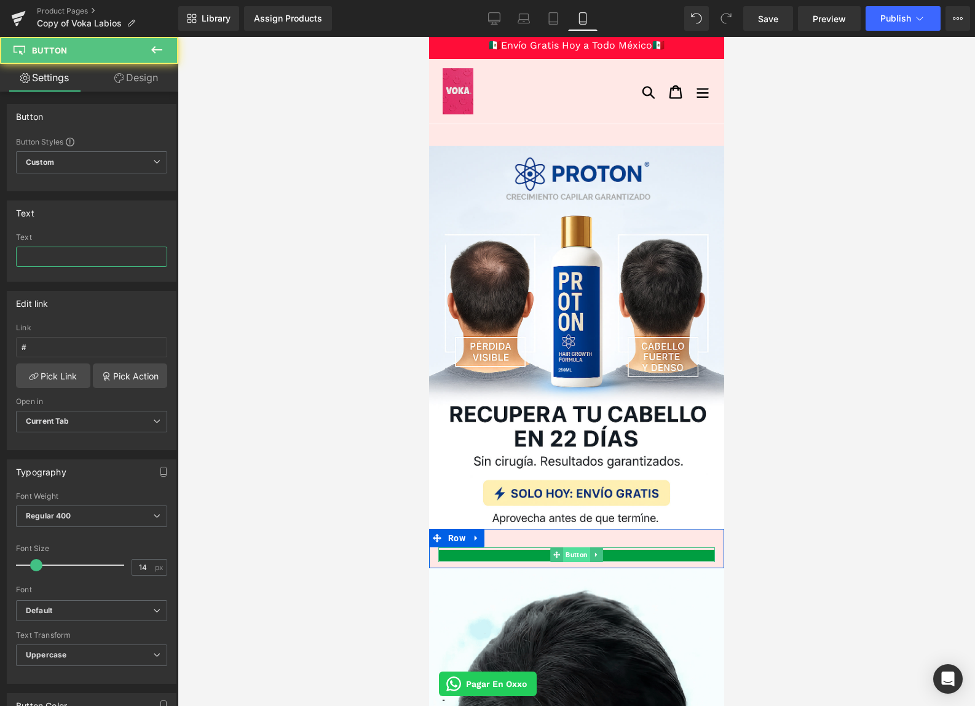
click at [563, 557] on span "Button" at bounding box center [576, 554] width 27 height 15
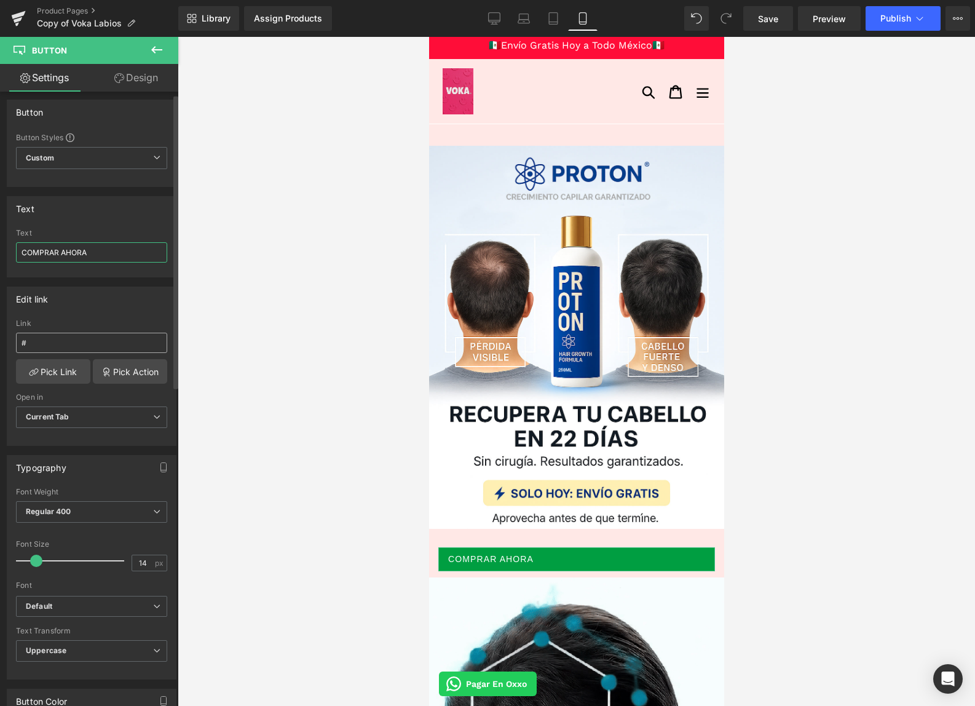
scroll to position [5, 0]
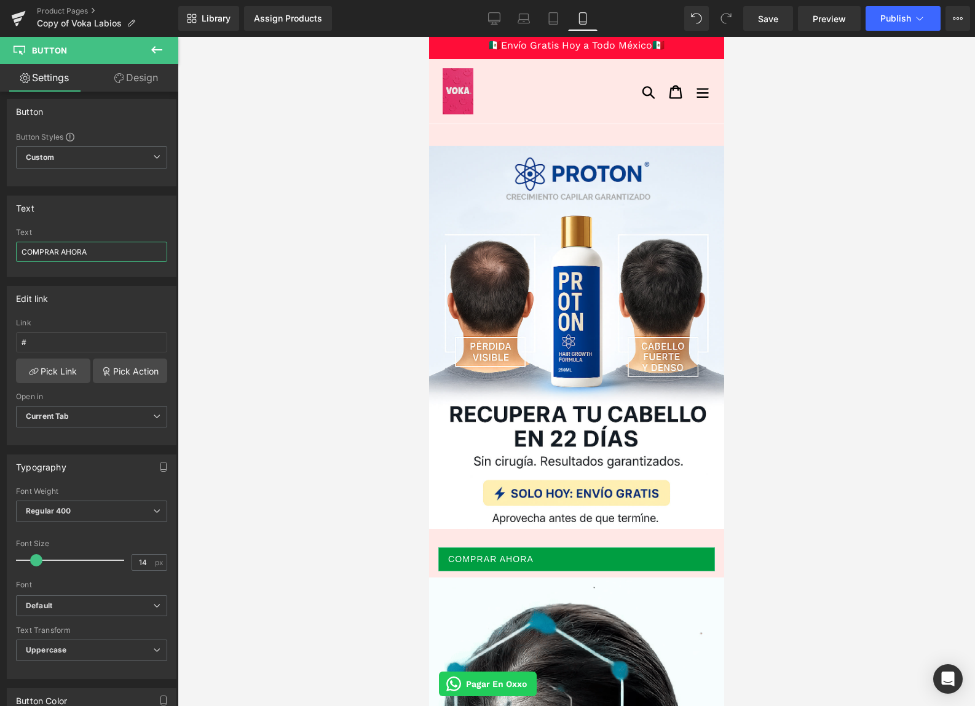
type input "COMPRAR AHORA"
click at [133, 78] on link "Design" at bounding box center [136, 78] width 89 height 28
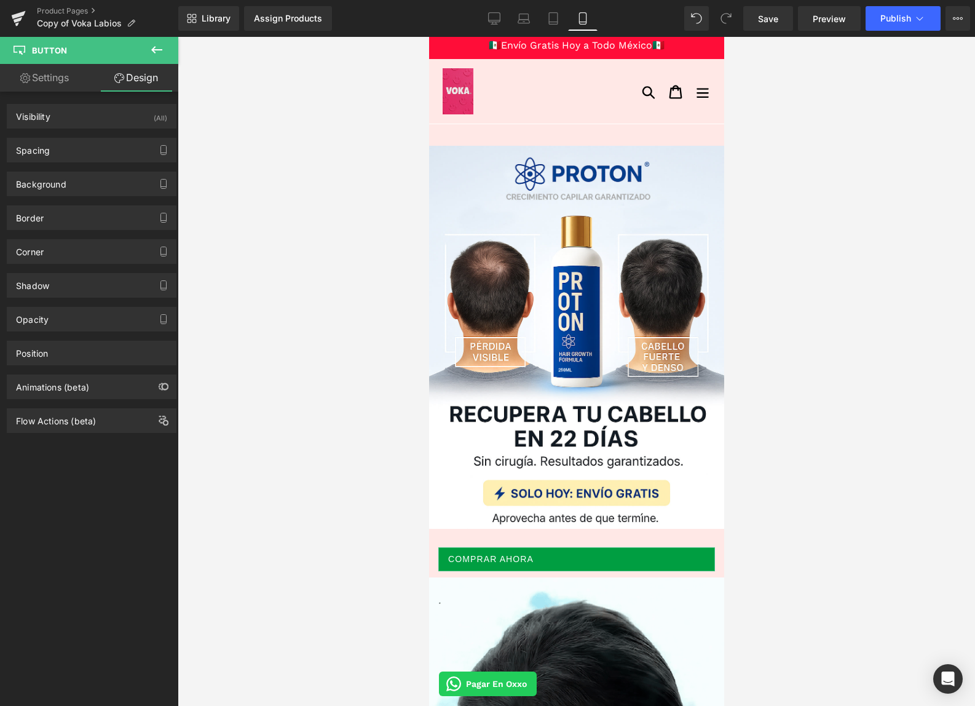
type input "#009e41"
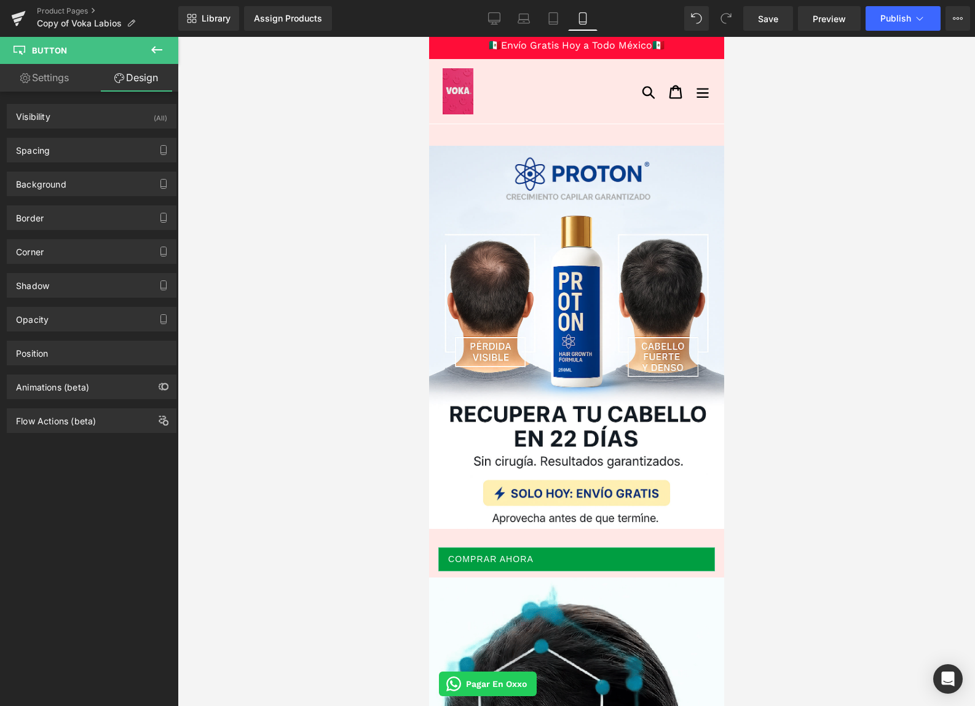
type input "100"
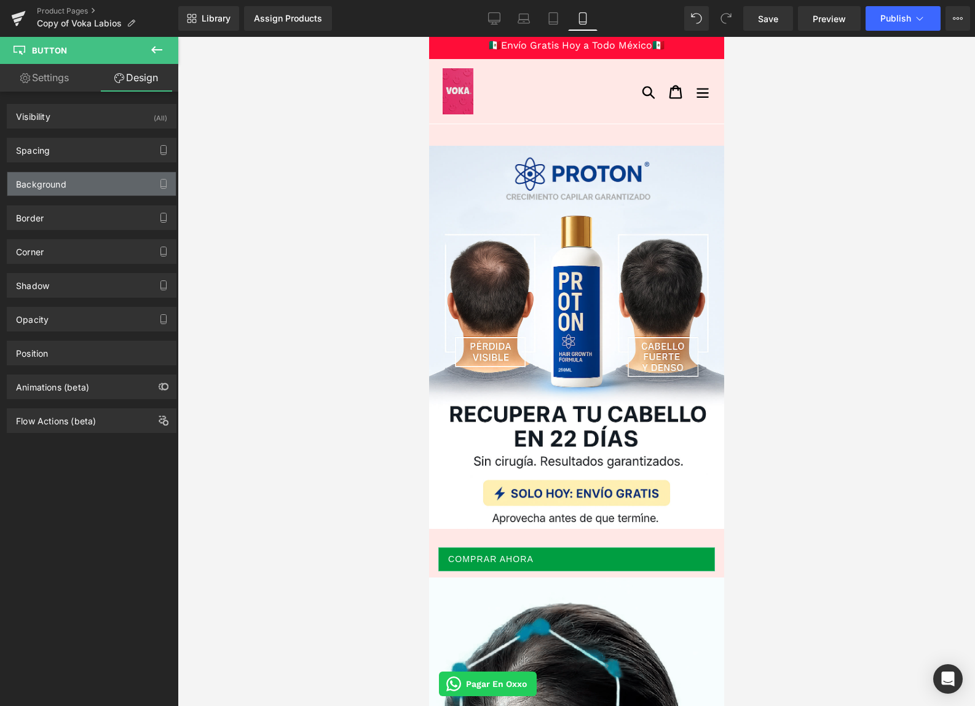
click at [85, 189] on div "Background" at bounding box center [91, 183] width 168 height 23
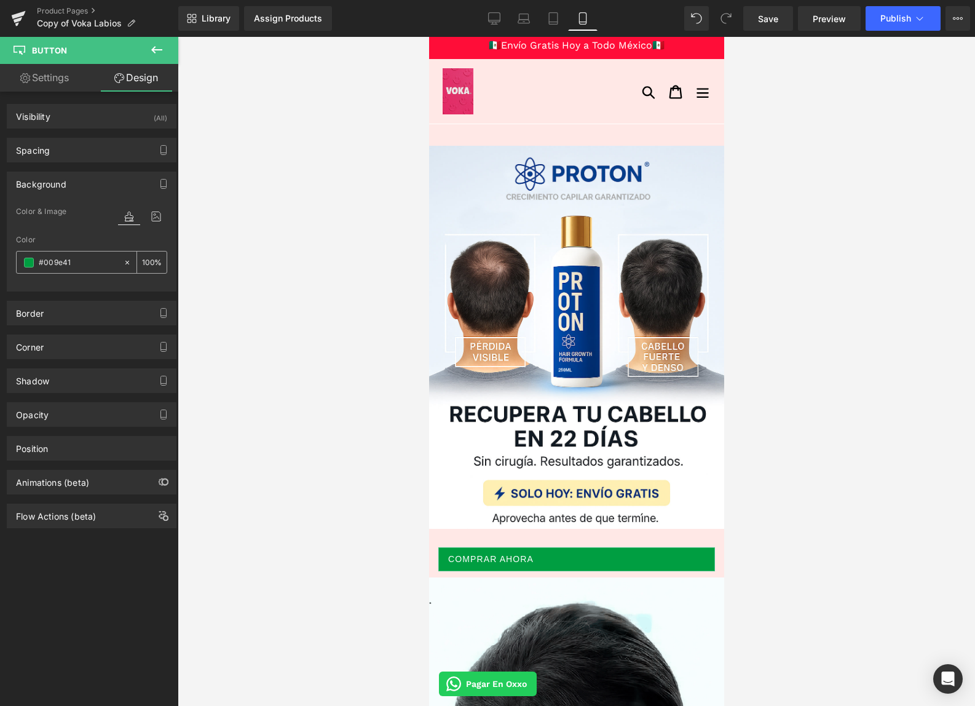
click at [30, 258] on span at bounding box center [29, 263] width 10 height 10
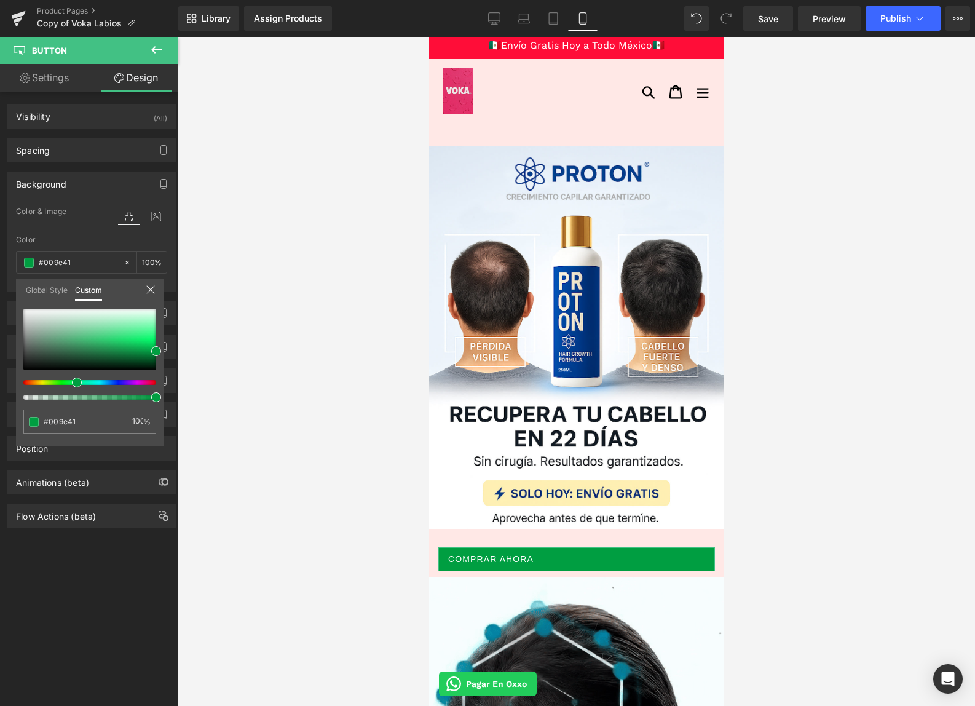
click at [110, 386] on div at bounding box center [89, 354] width 133 height 91
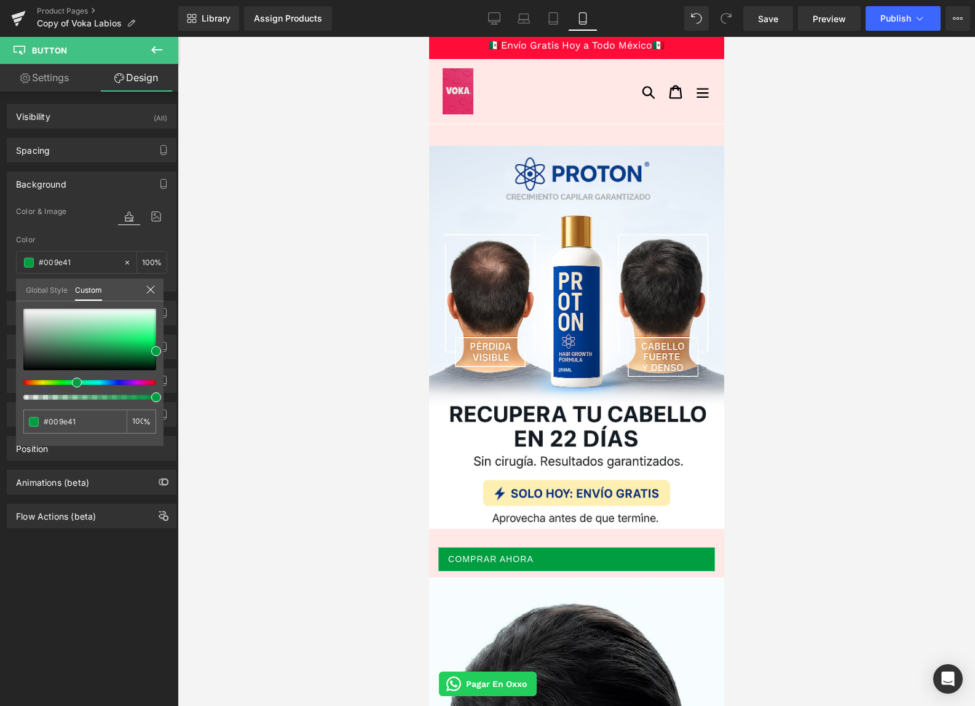
type input "#12009e"
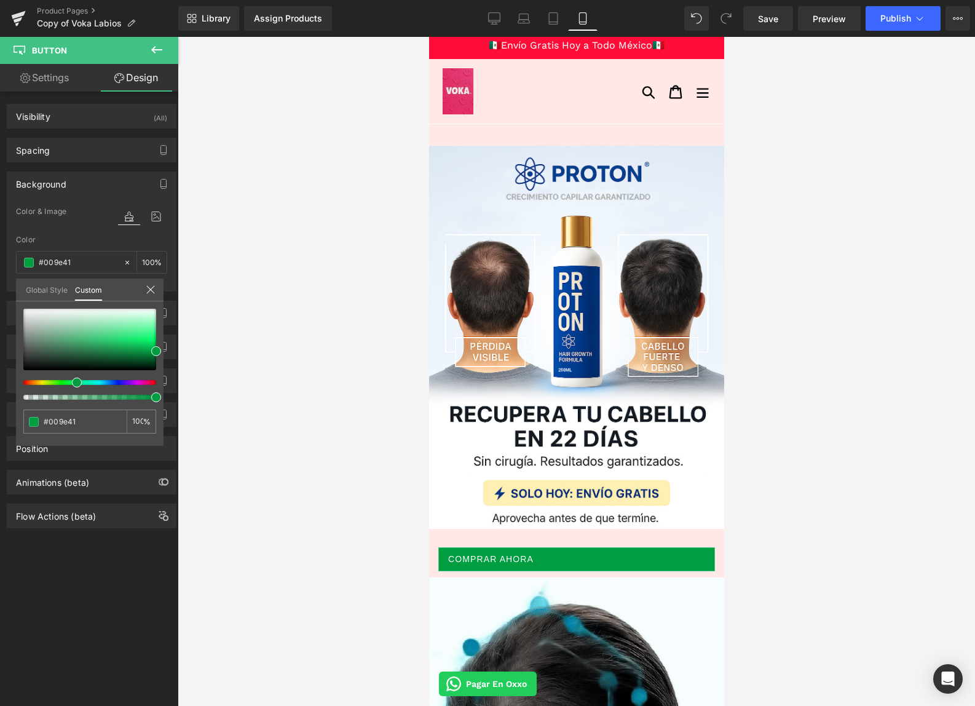
type input "#12009e"
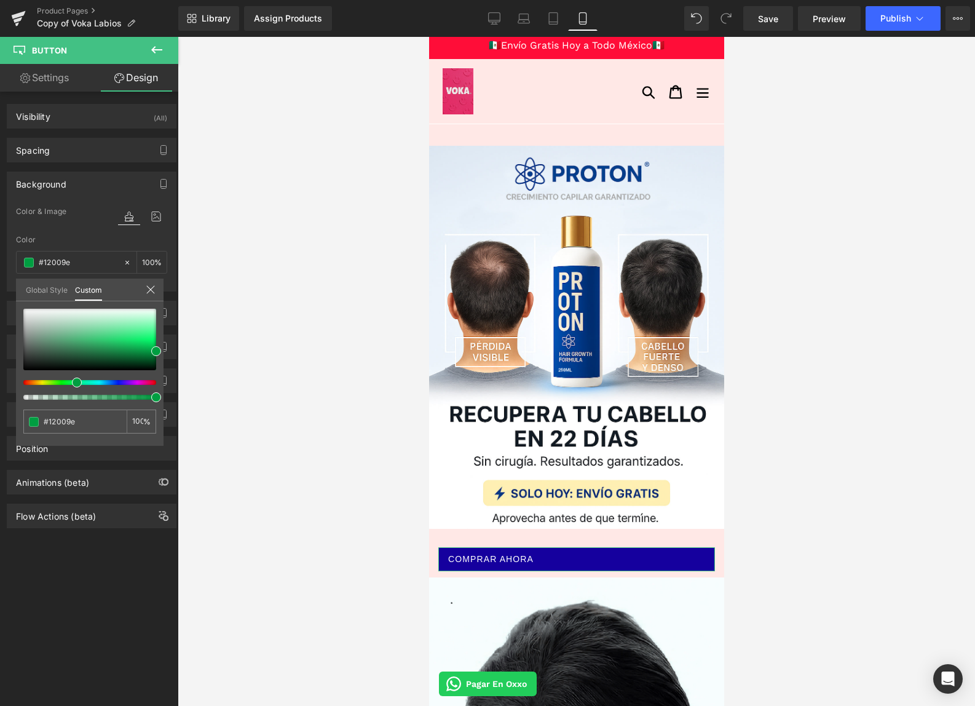
type input "#15009e"
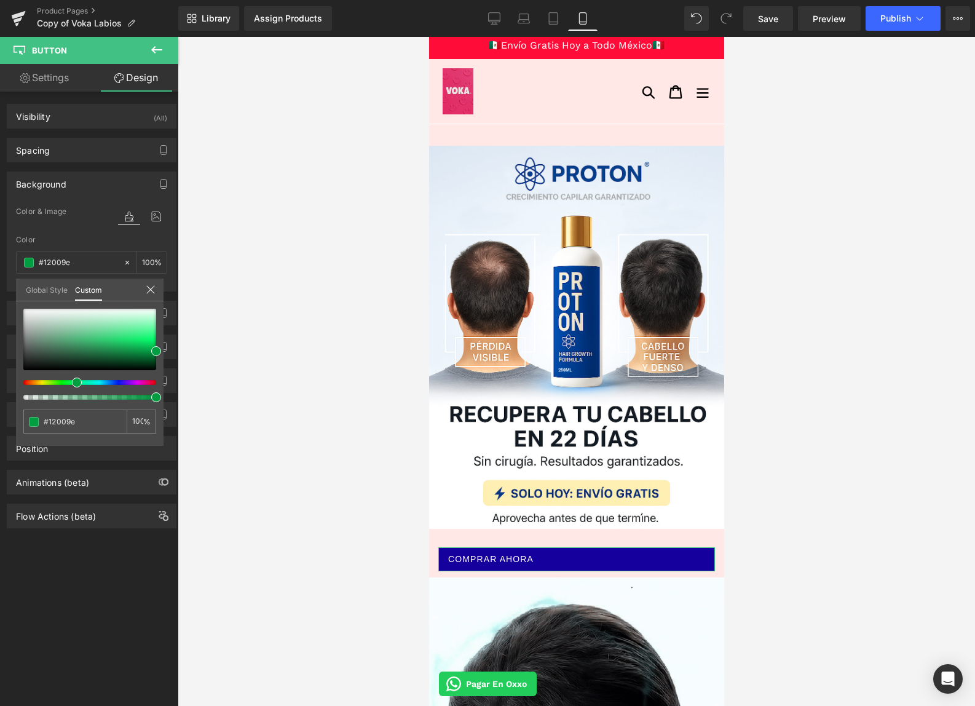
type input "#15009e"
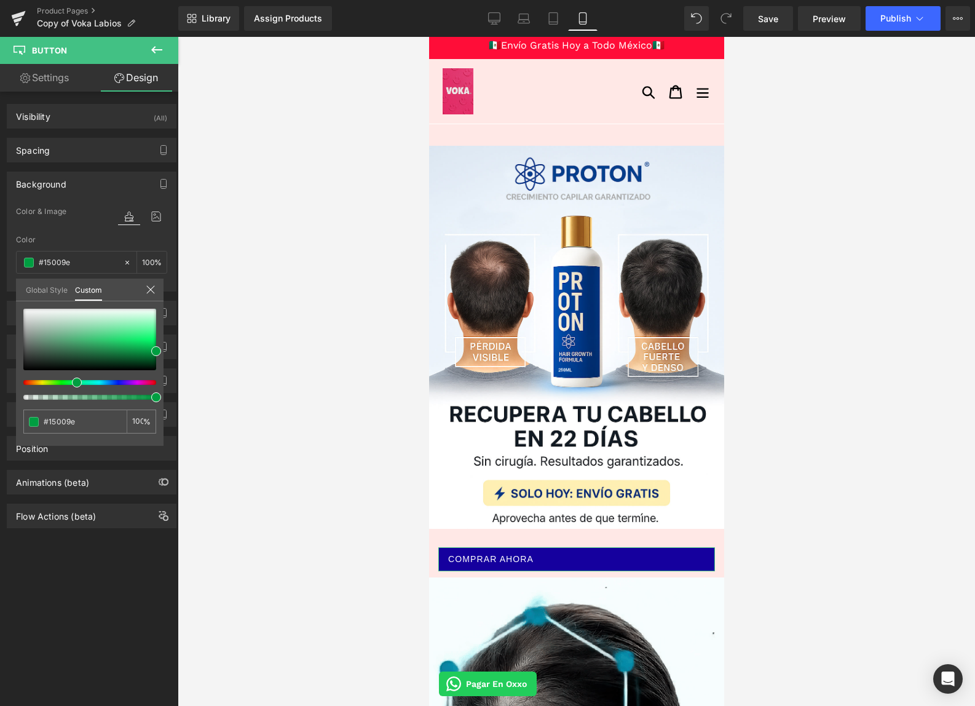
type input "#1a009e"
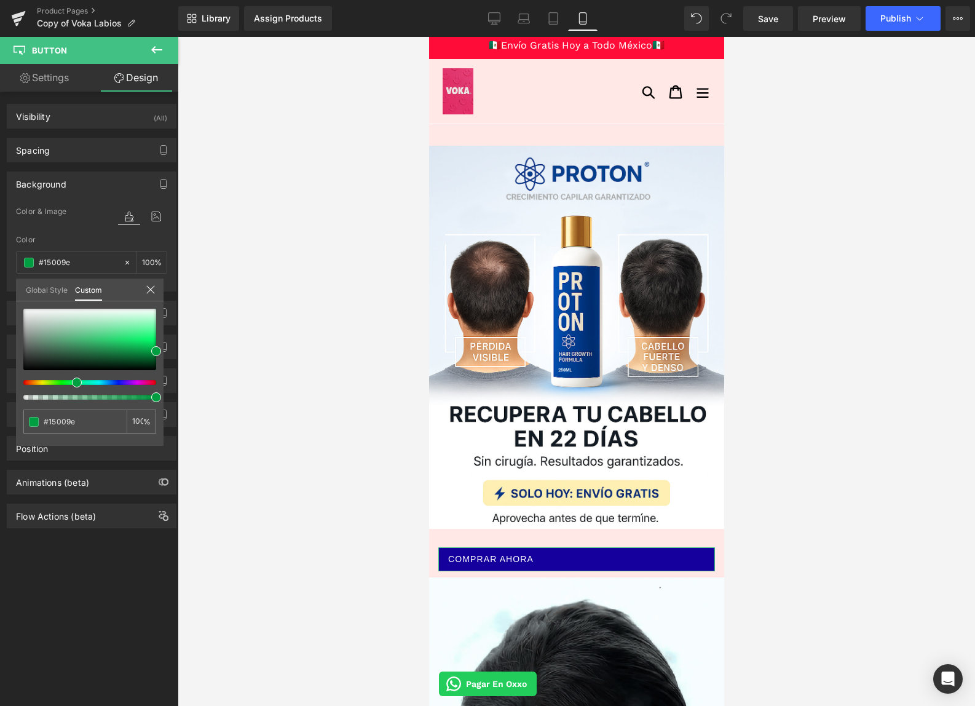
type input "#1a009e"
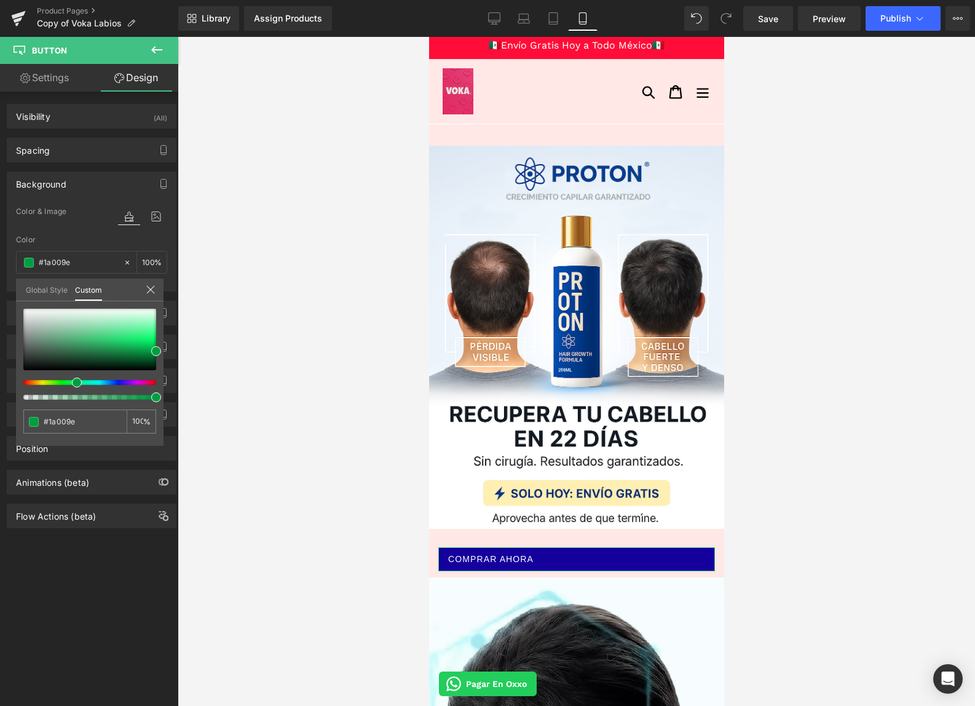
type input "#1f009e"
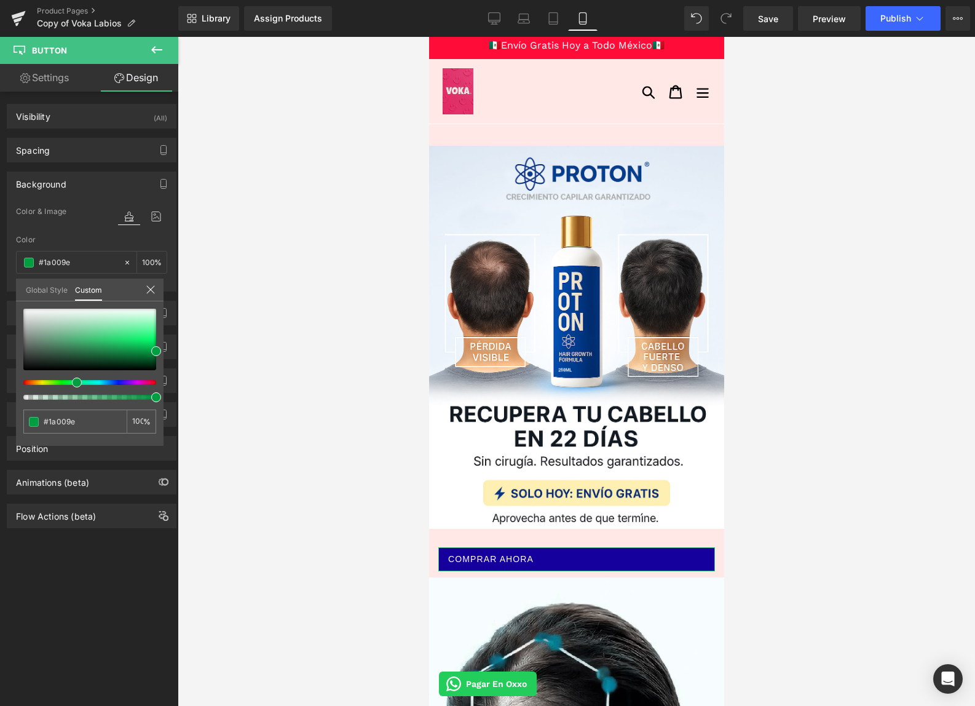
type input "#1f009e"
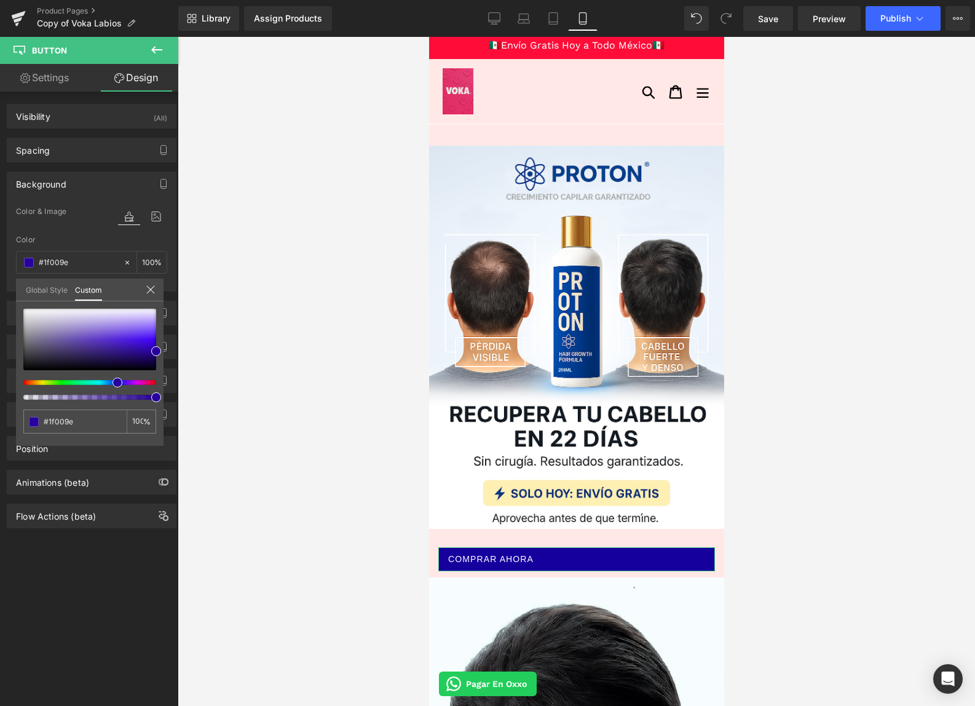
type input "#27009e"
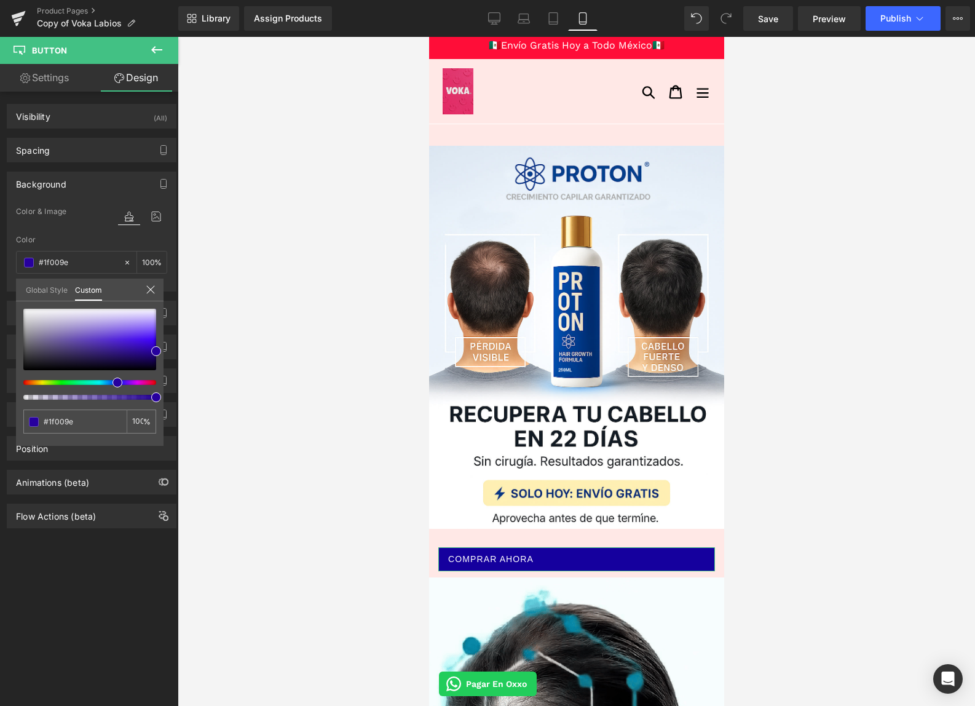
type input "#27009e"
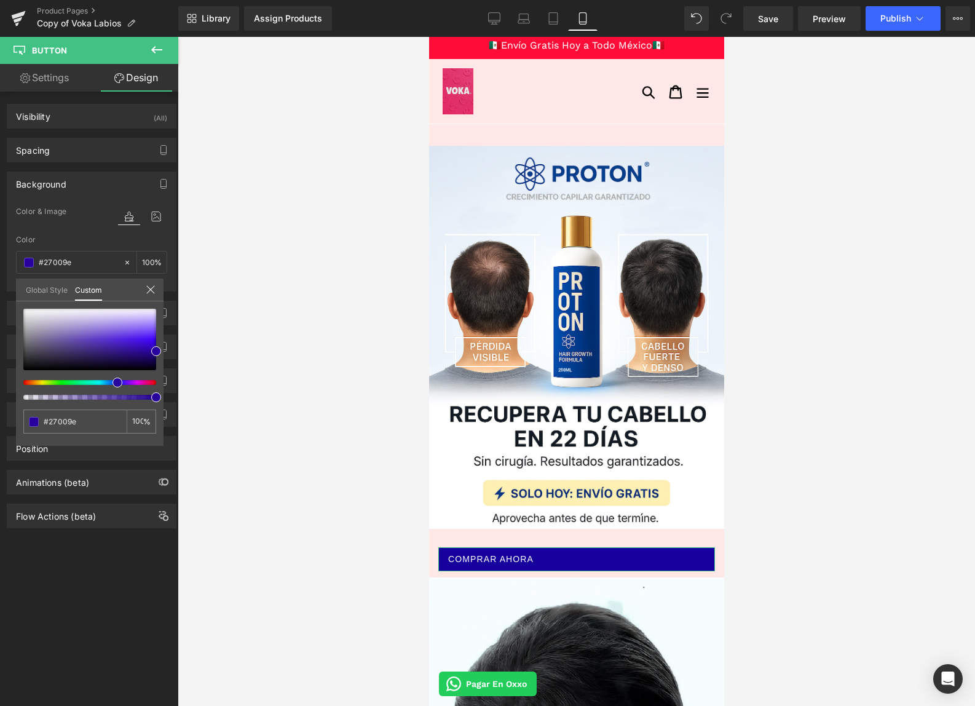
type input "#2c009e"
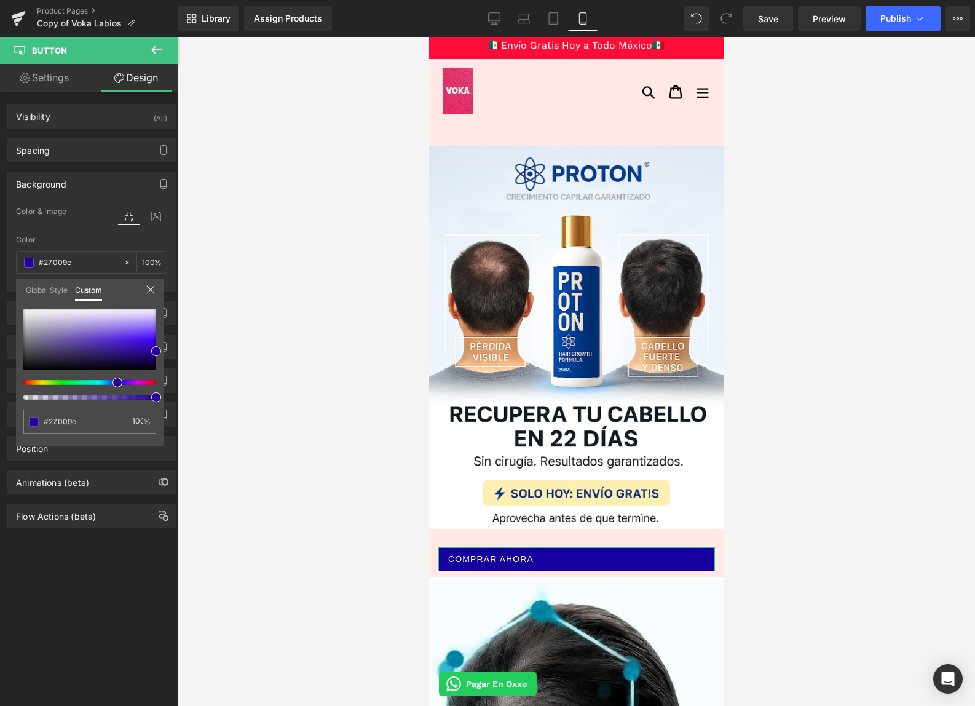
type input "#2c009e"
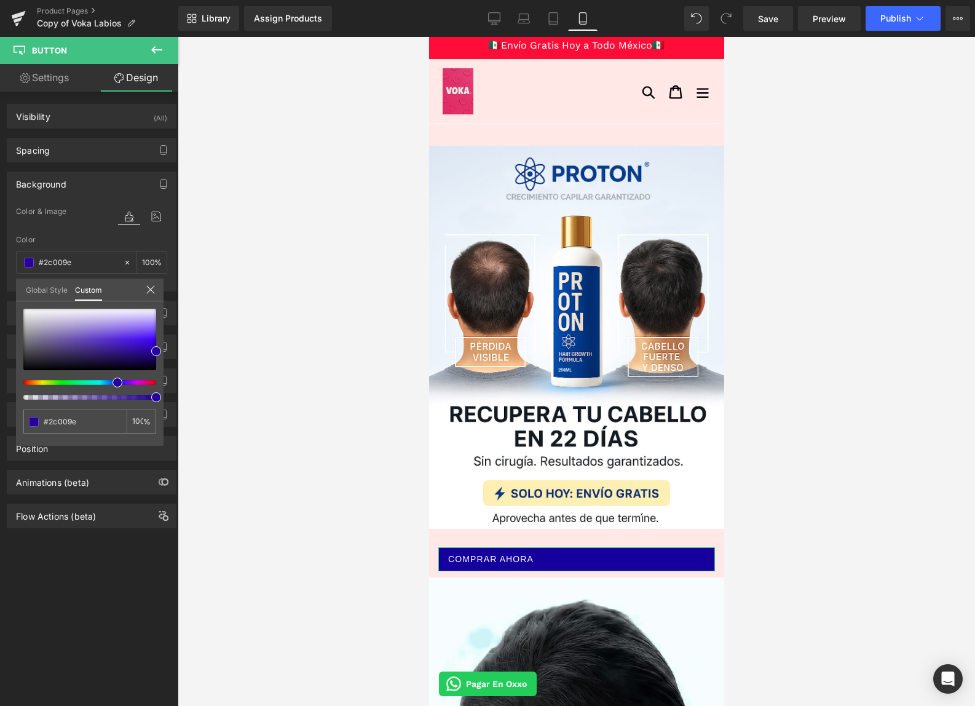
type input "#2f009e"
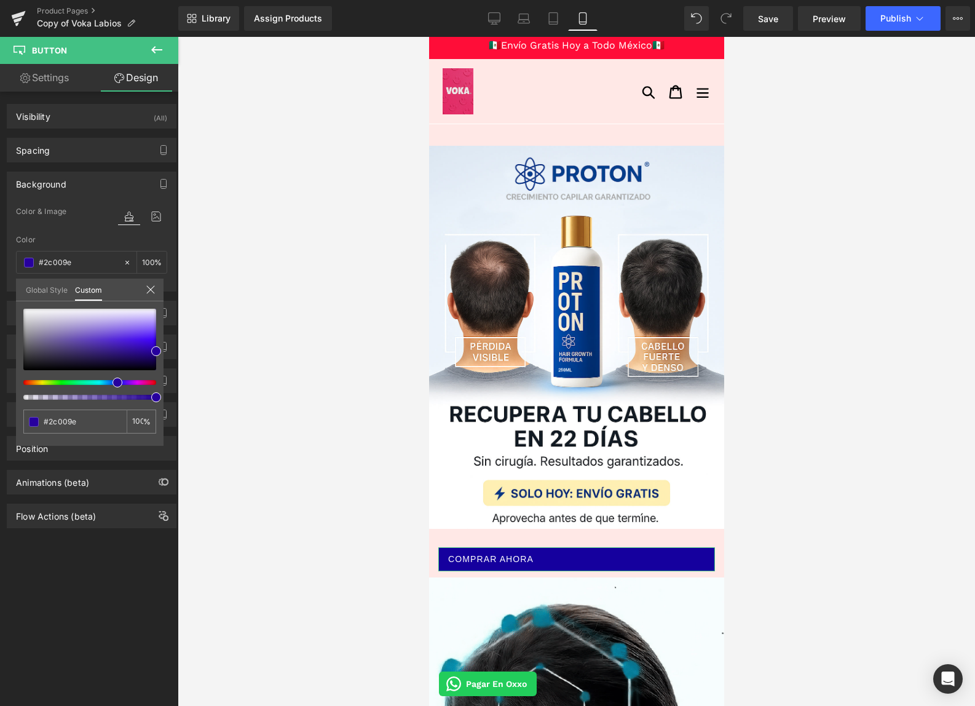
type input "#2f009e"
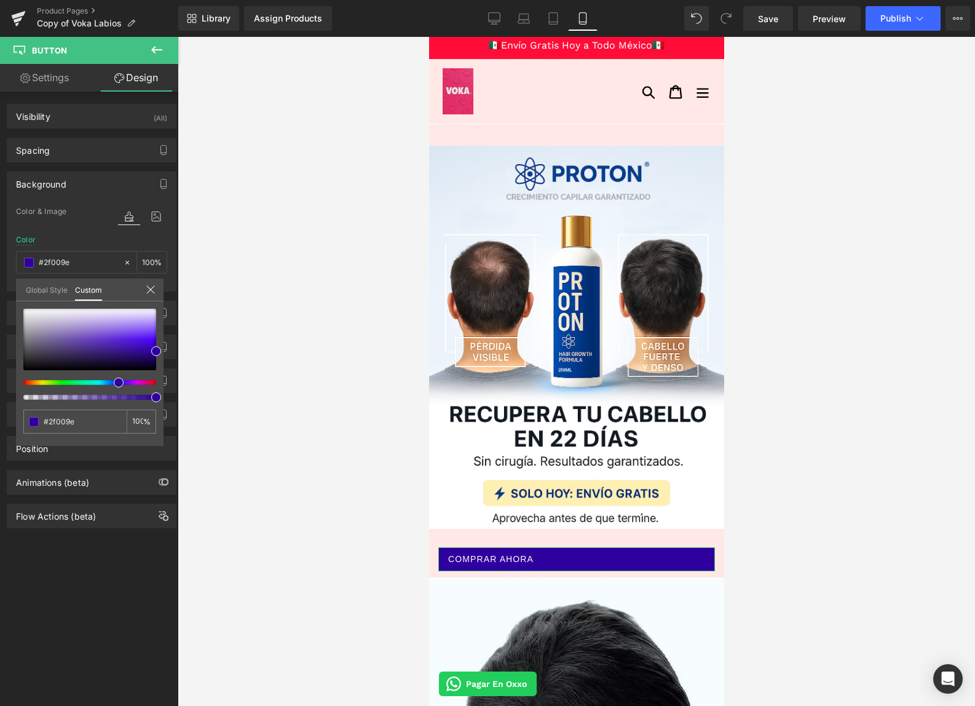
type input "#34009e"
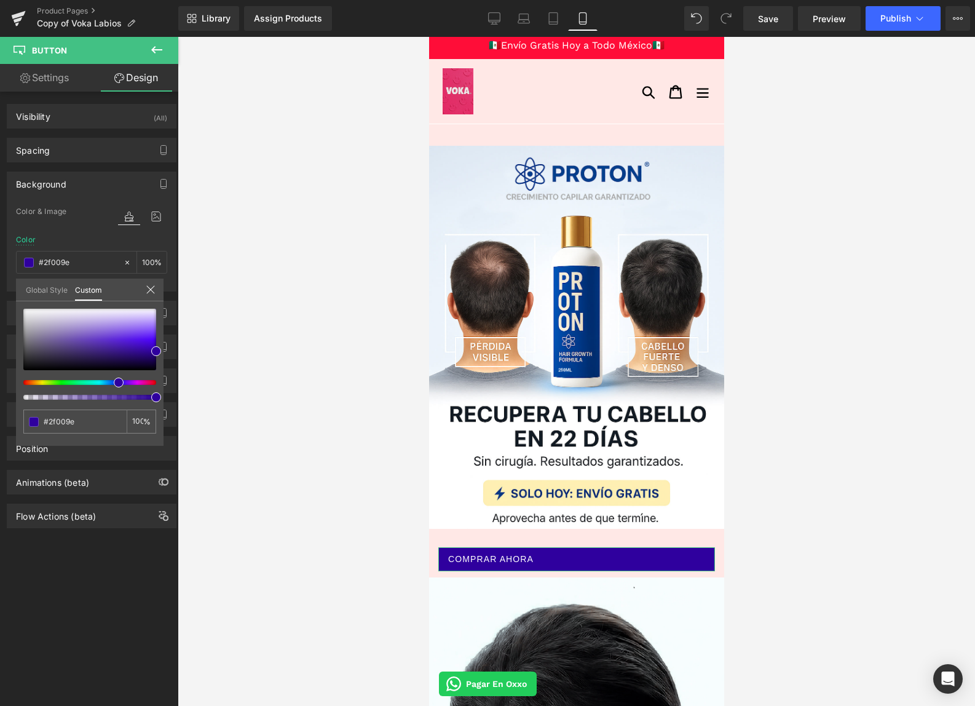
type input "#34009e"
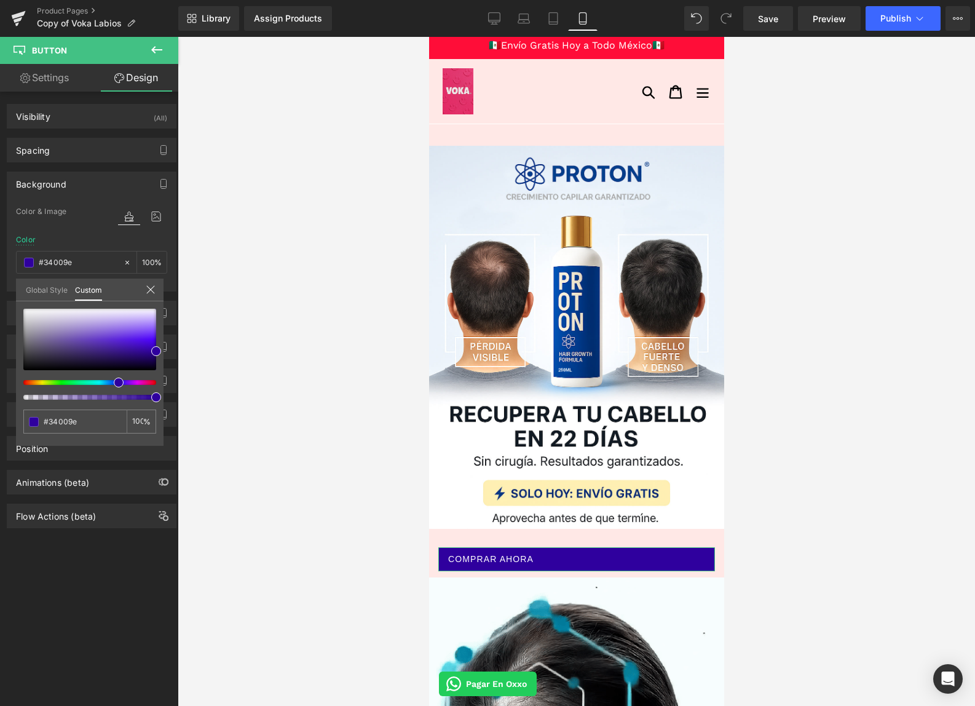
type input "#39009e"
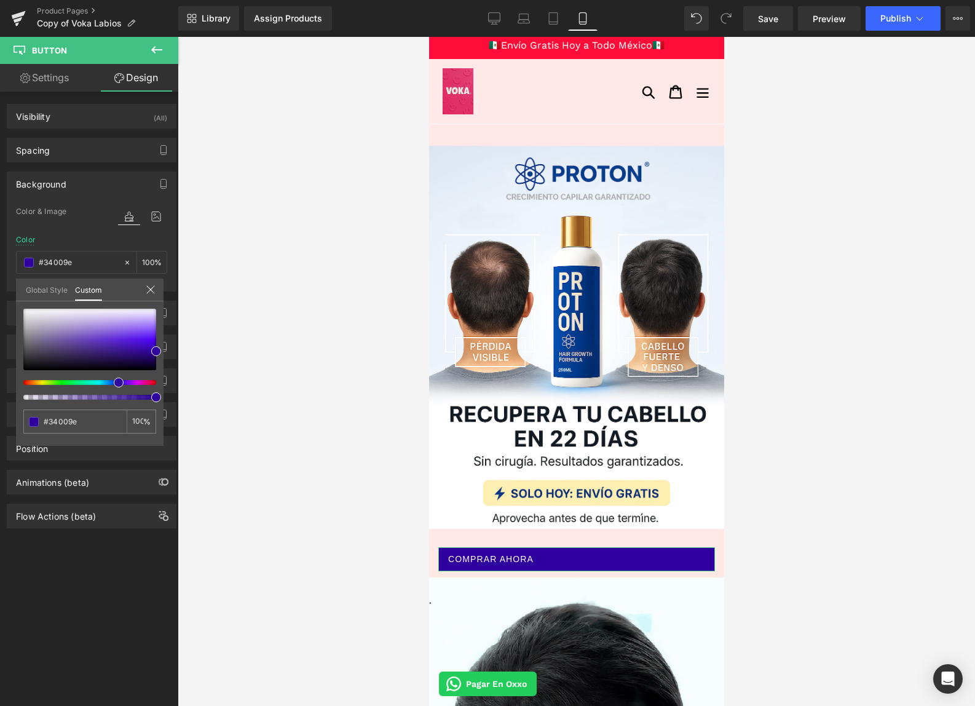
type input "#39009e"
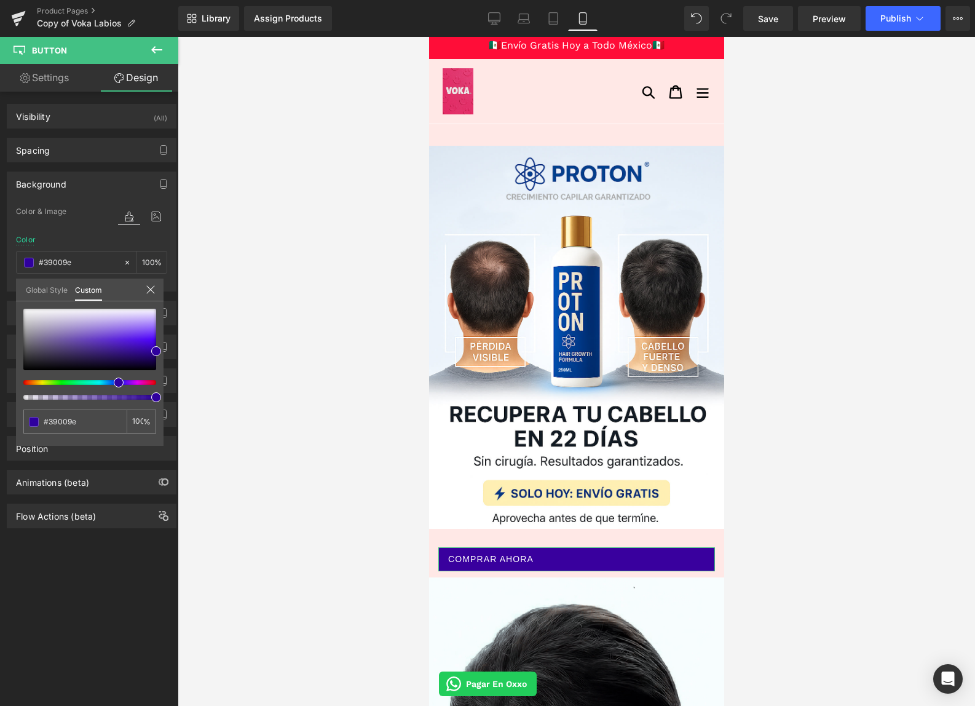
type input "#41009e"
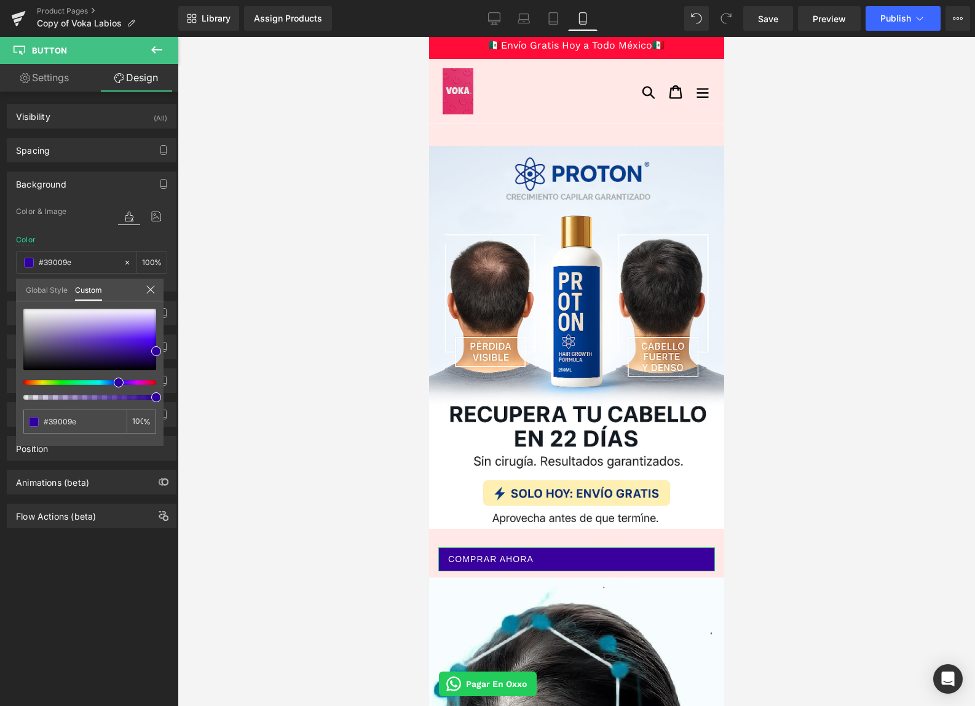
type input "#41009e"
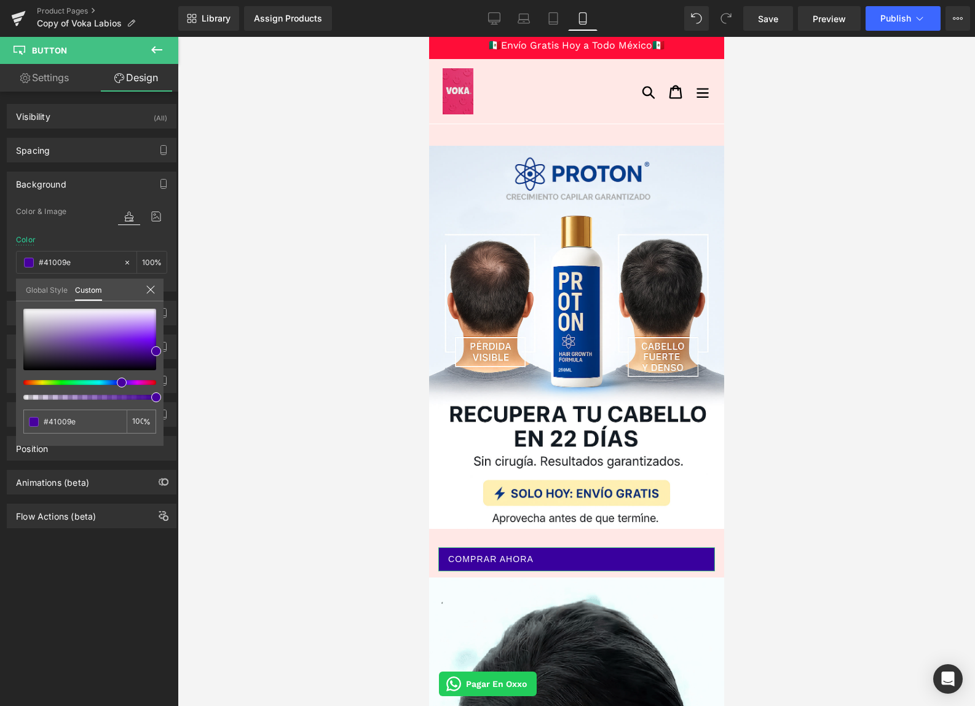
type input "#49009e"
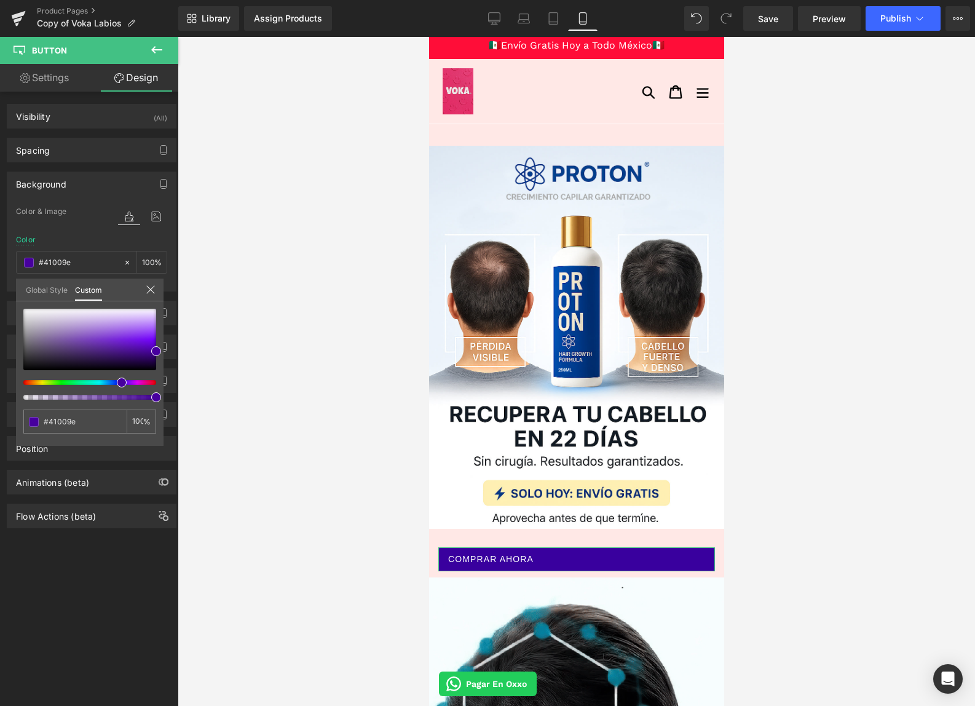
type input "#49009e"
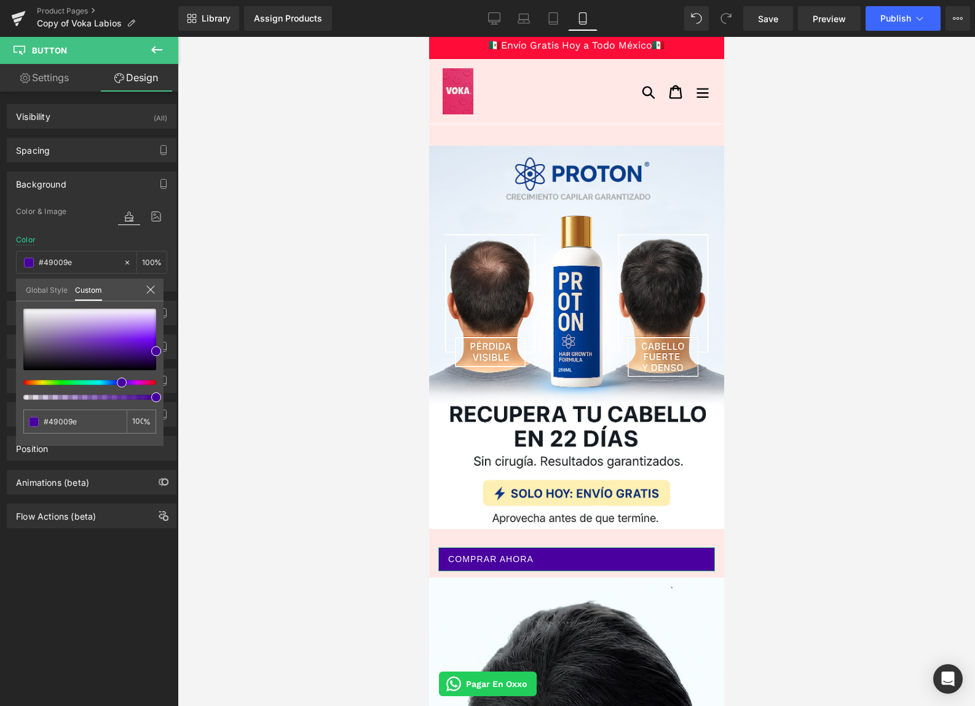
type input "#4f009e"
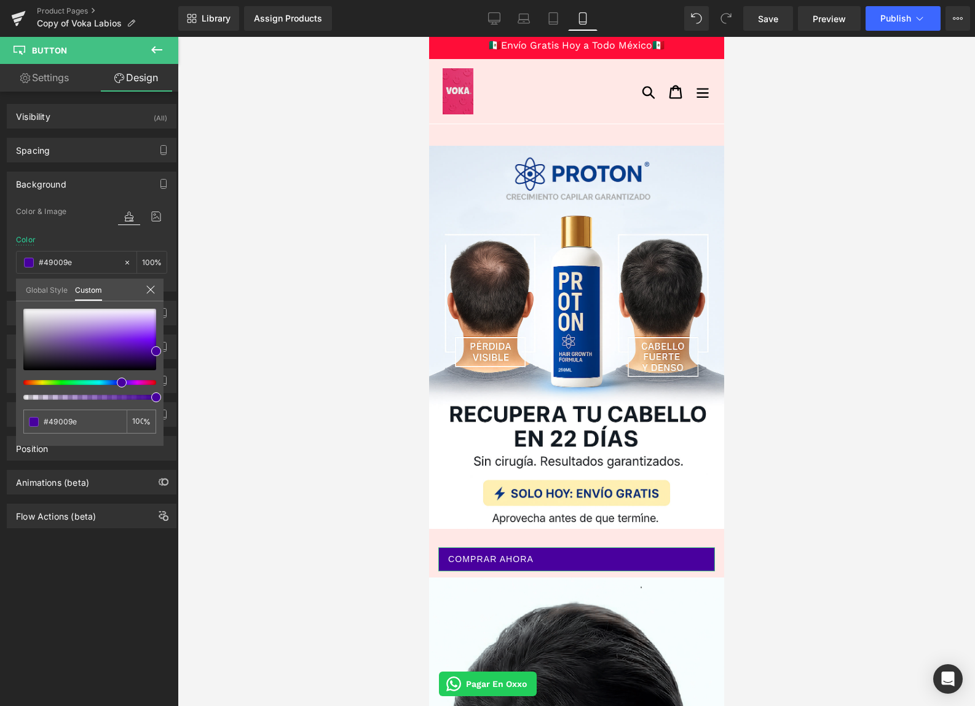
type input "#4f009e"
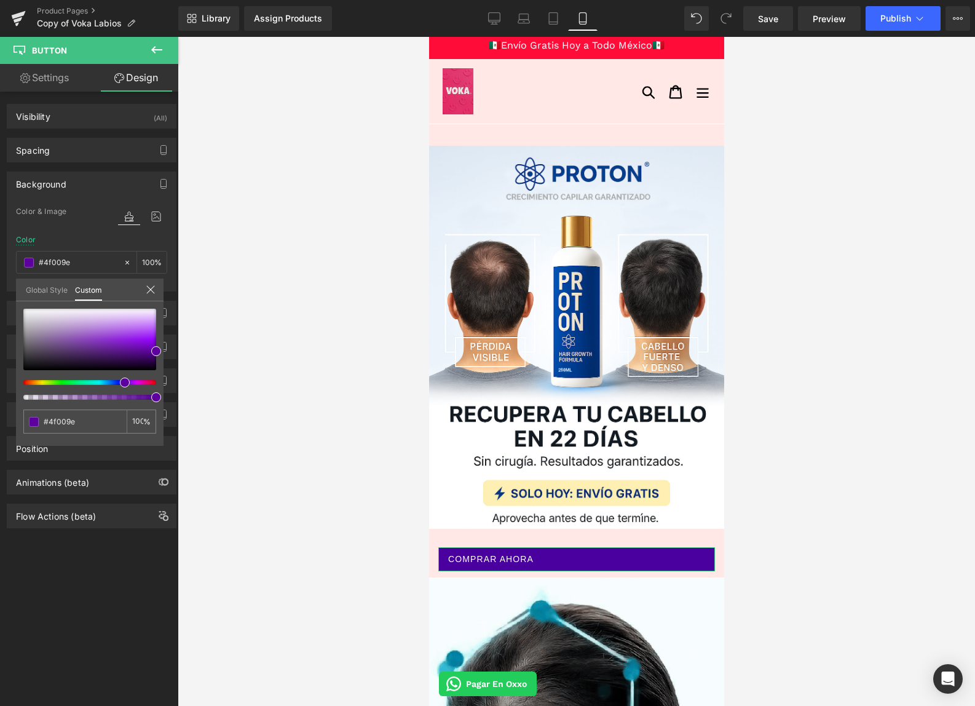
type input "#56009e"
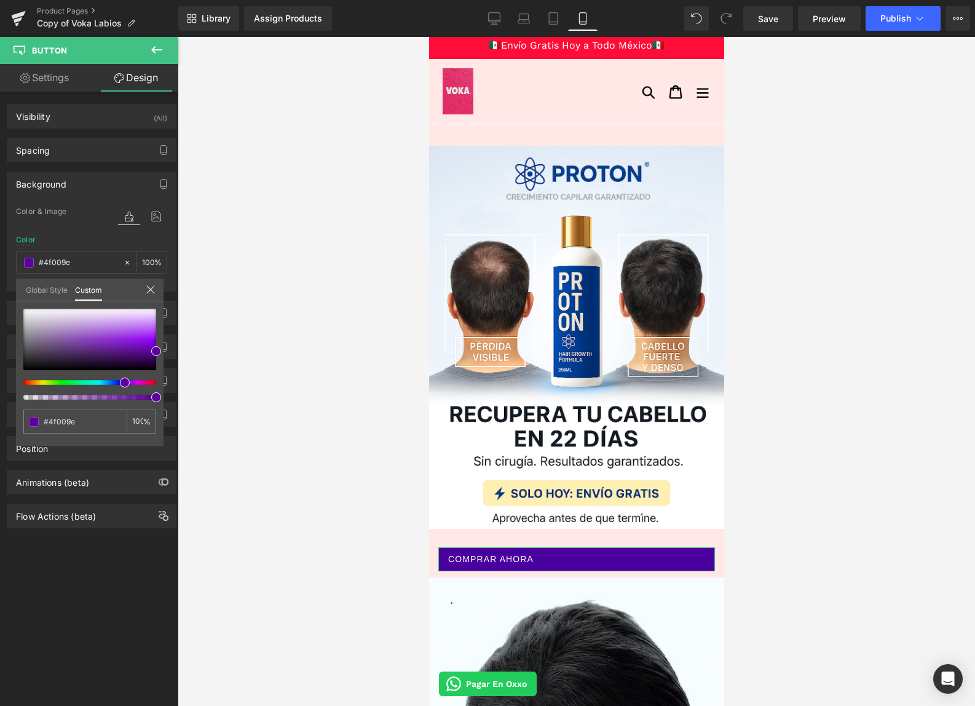
type input "#56009e"
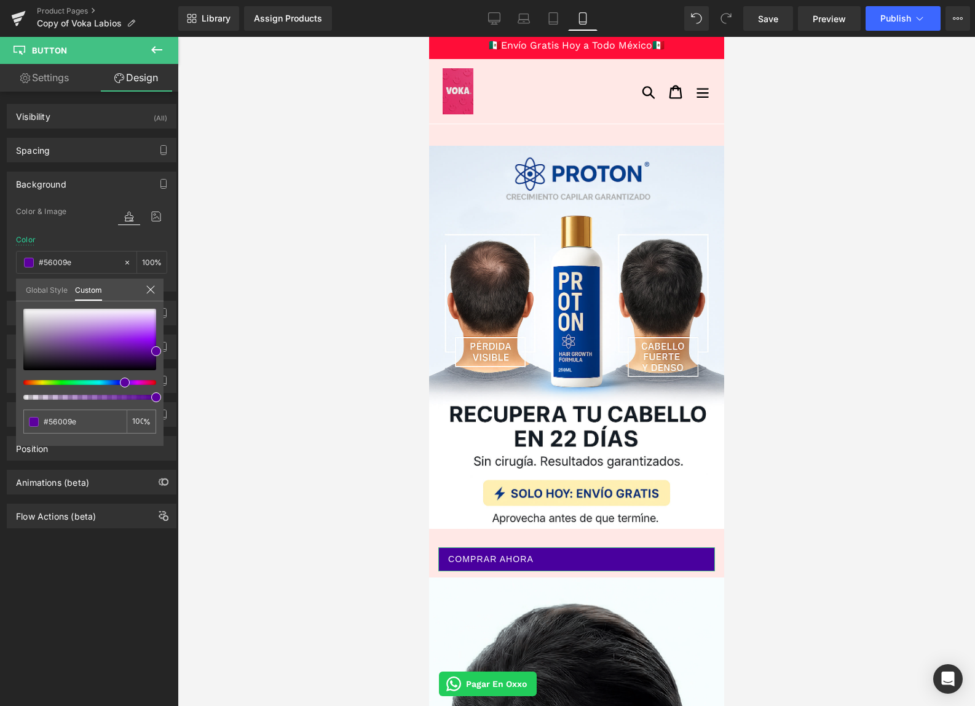
type input "#61009e"
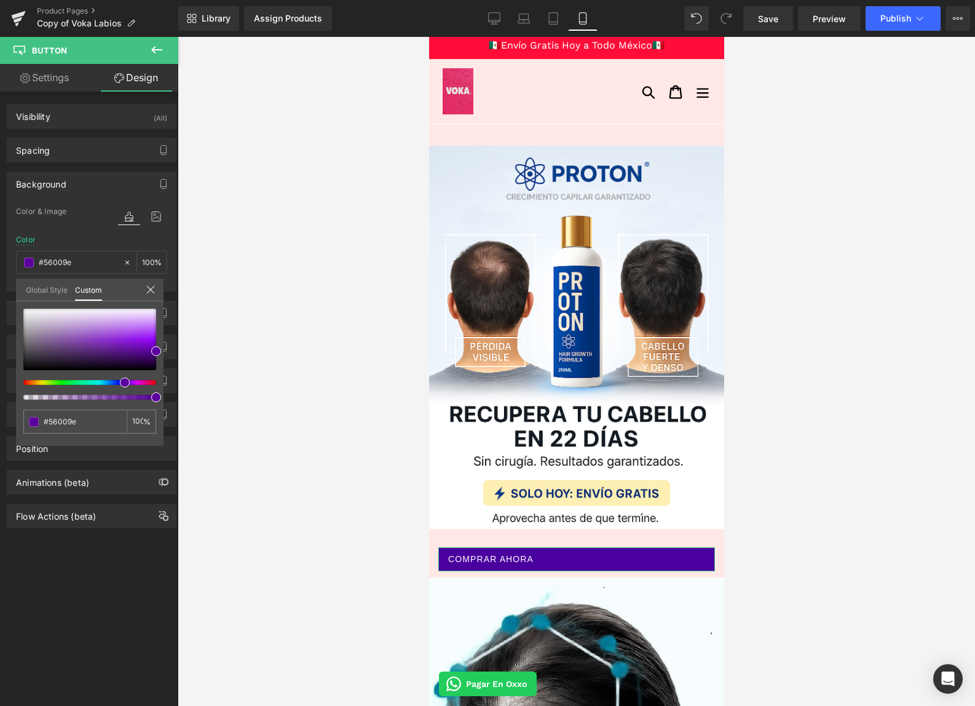
type input "#61009e"
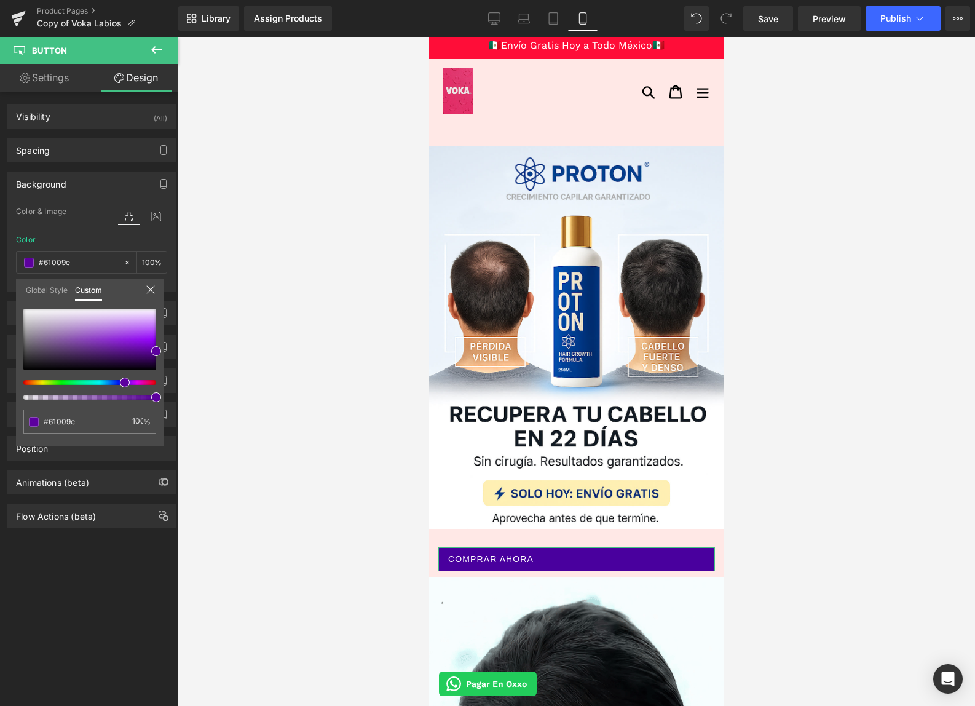
type input "#64009e"
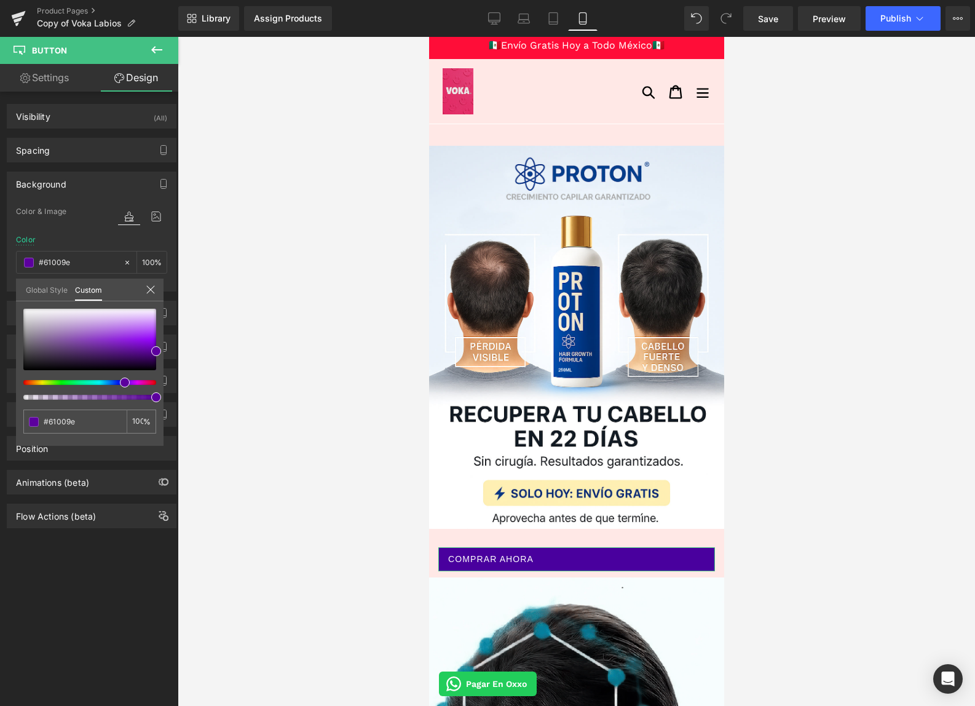
type input "#64009e"
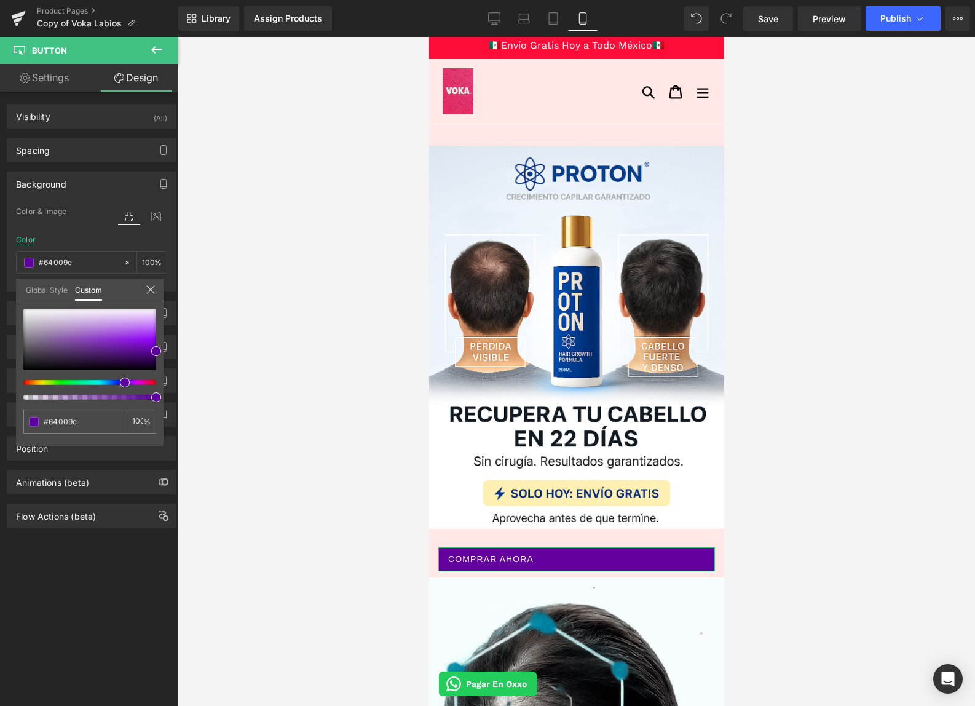
type input "#61009e"
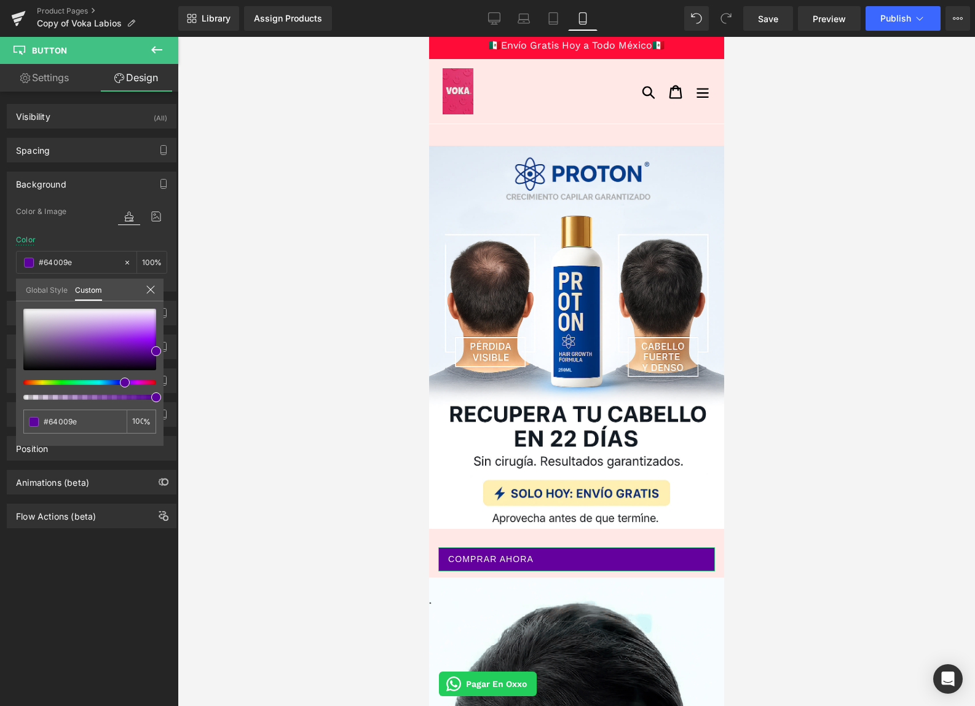
type input "#61009e"
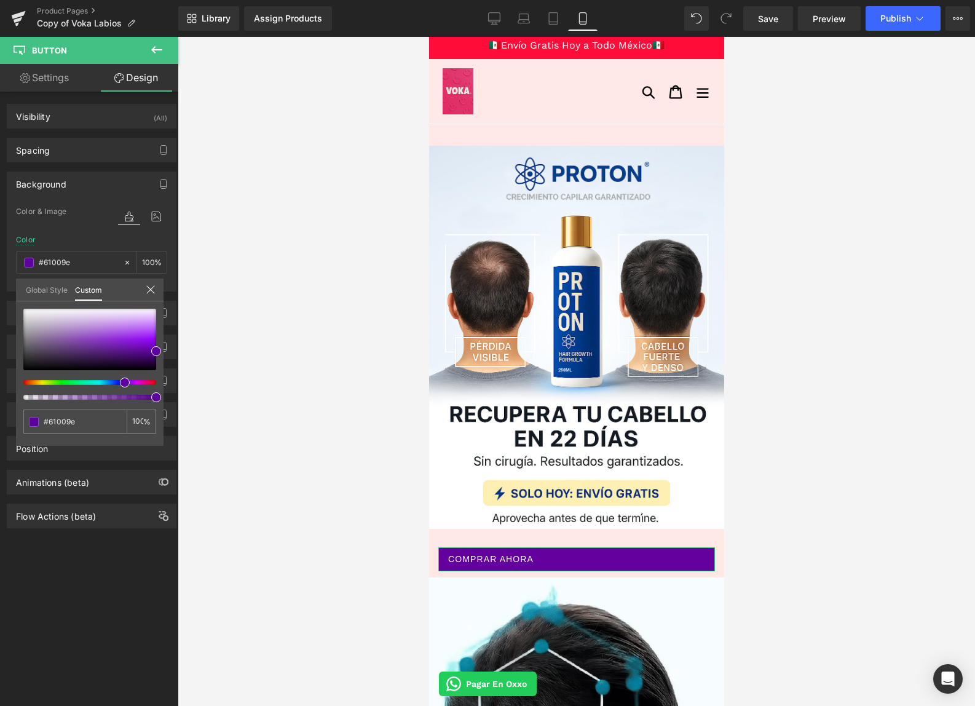
type input "#54009e"
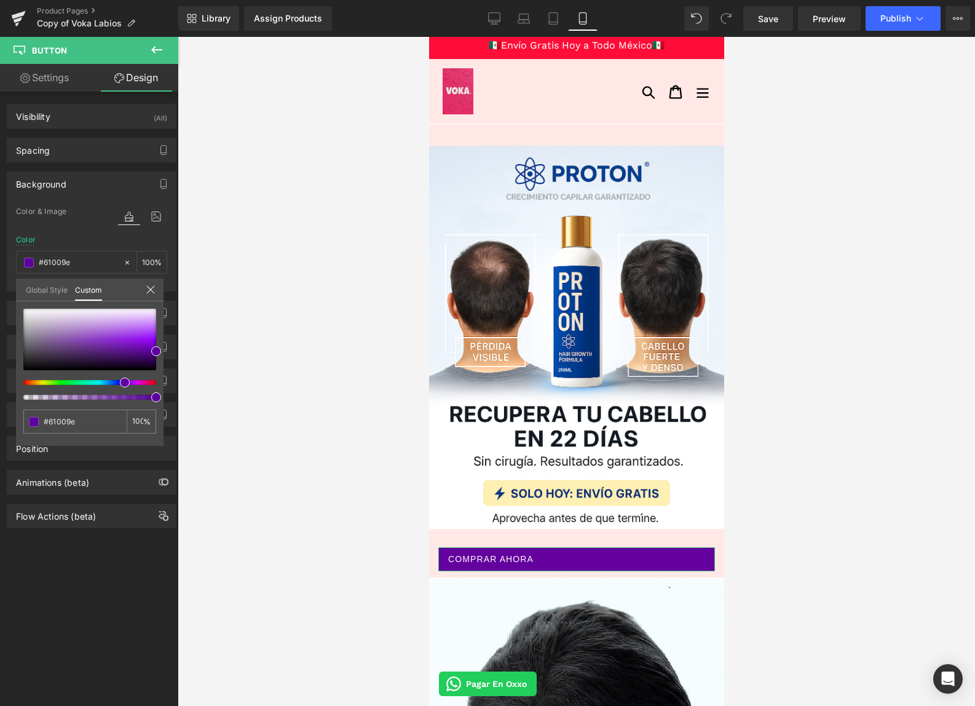
type input "#54009e"
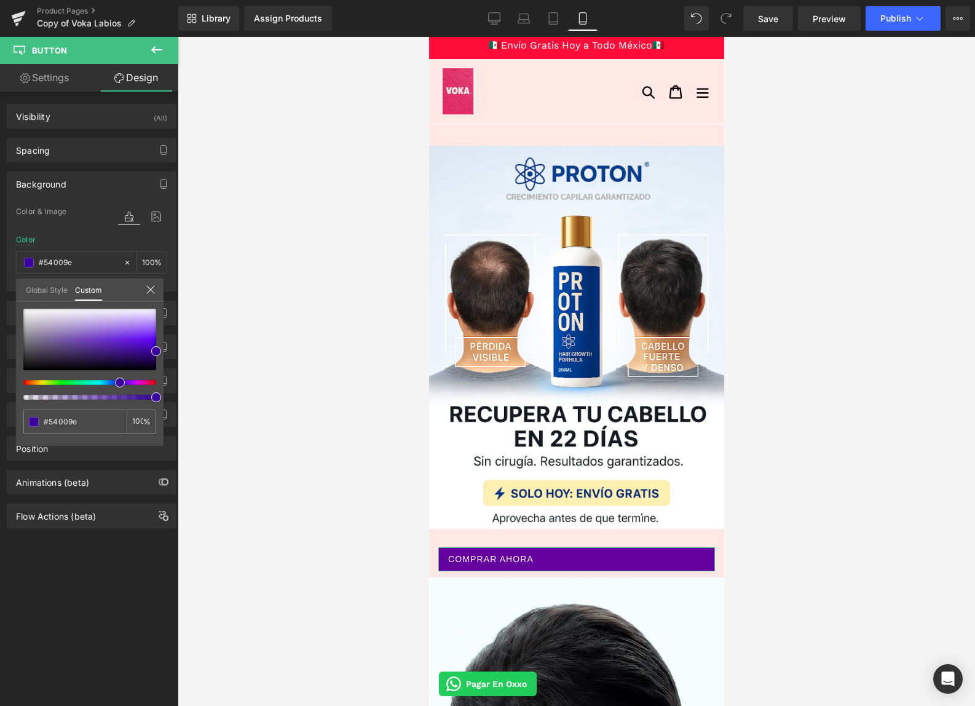
type input "#41009e"
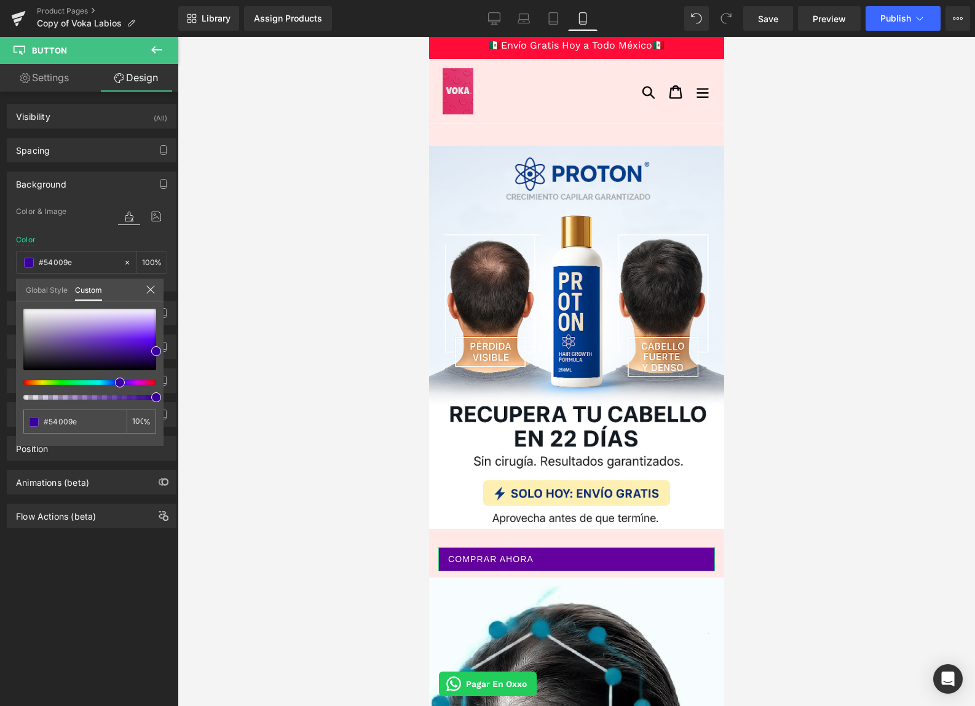
type input "#41009e"
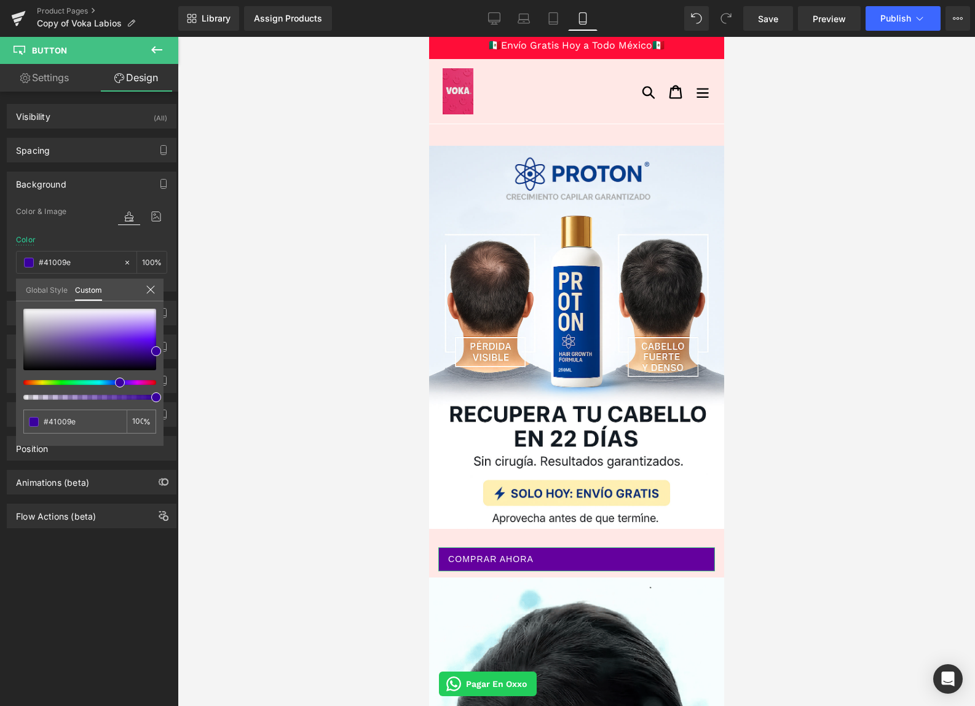
type input "#34009e"
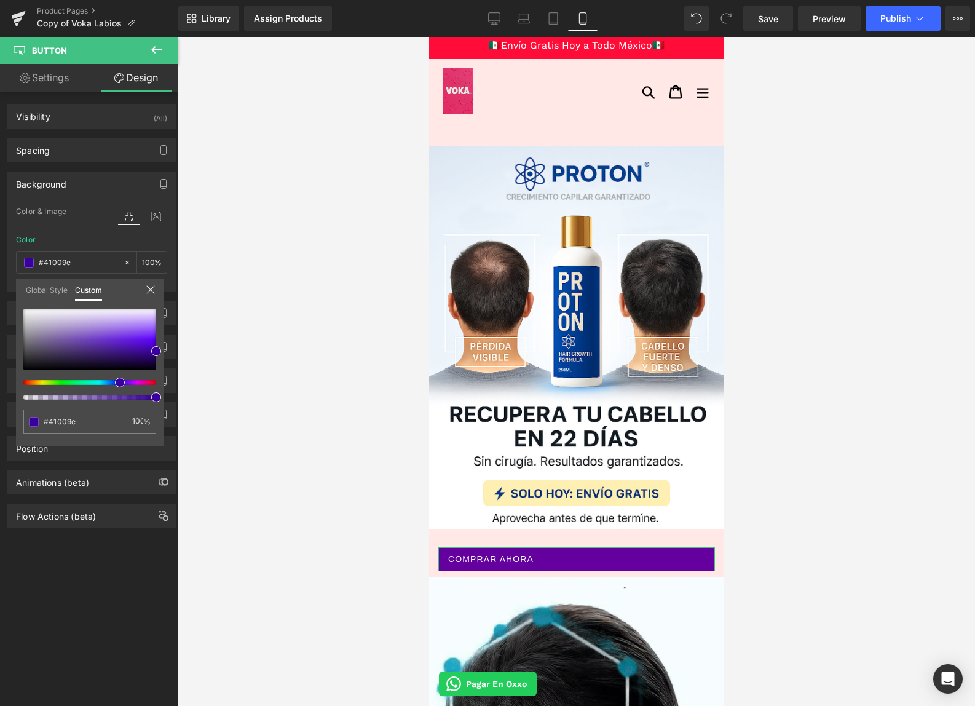
type input "#34009e"
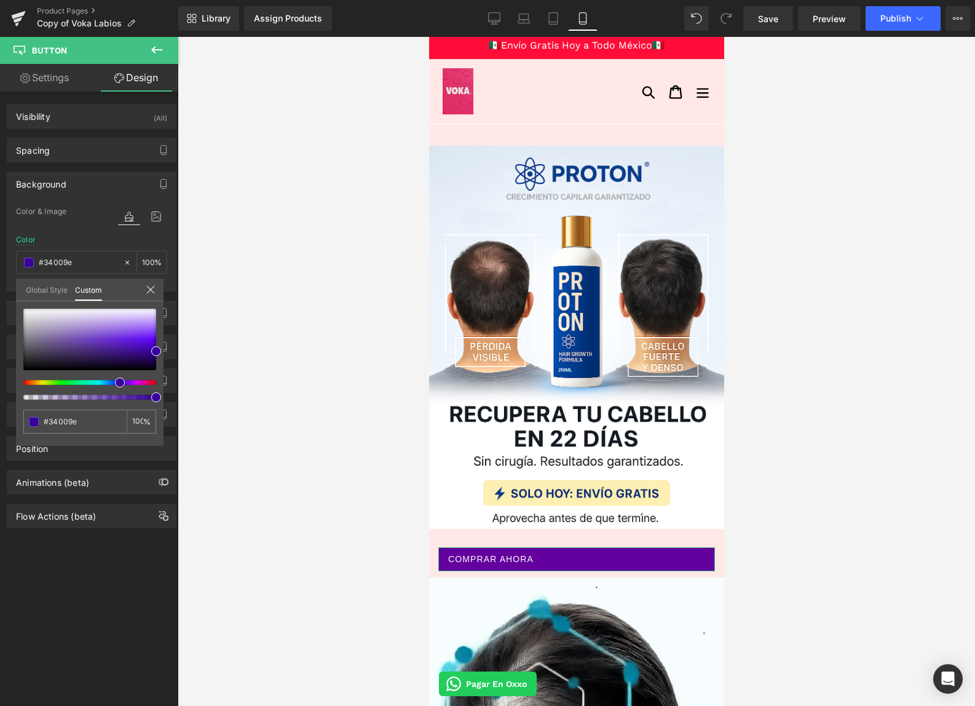
type input "#2c009e"
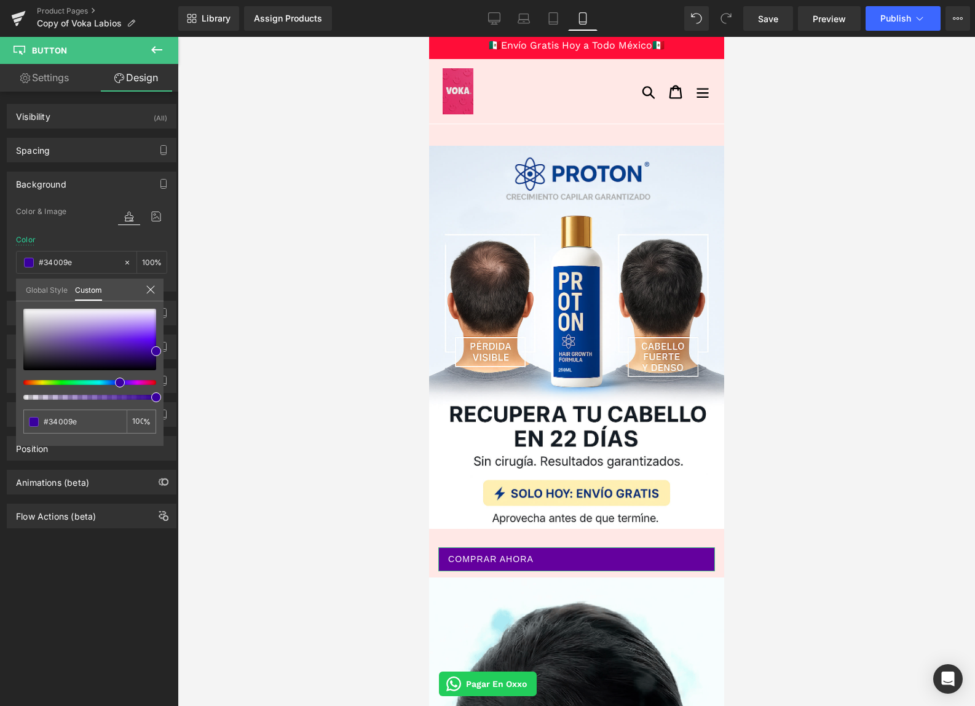
type input "#2c009e"
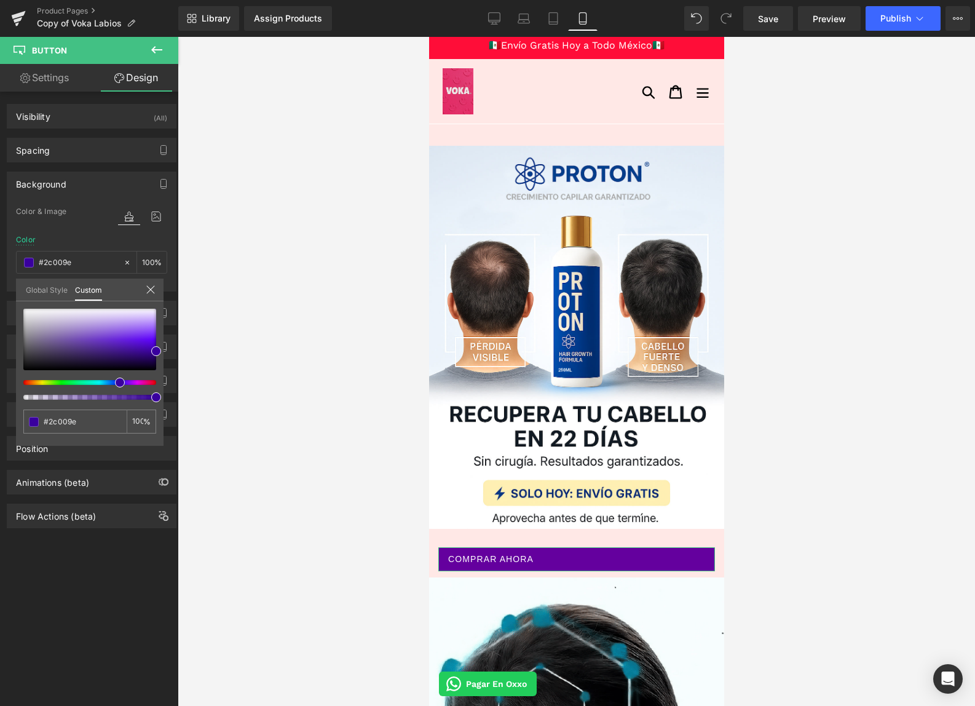
type input "#22009e"
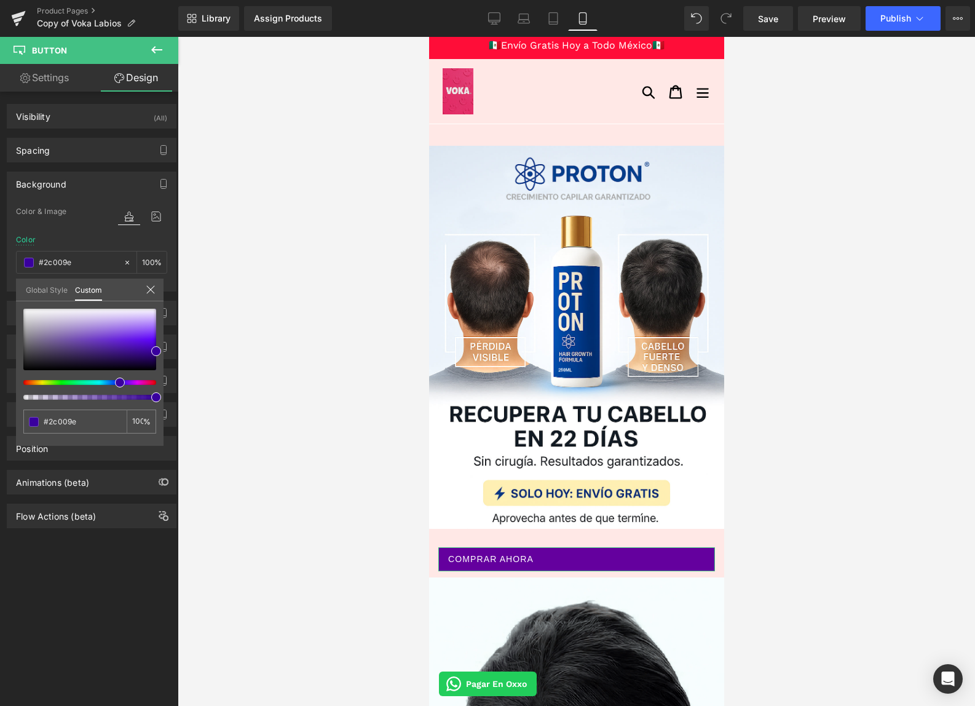
type input "#22009e"
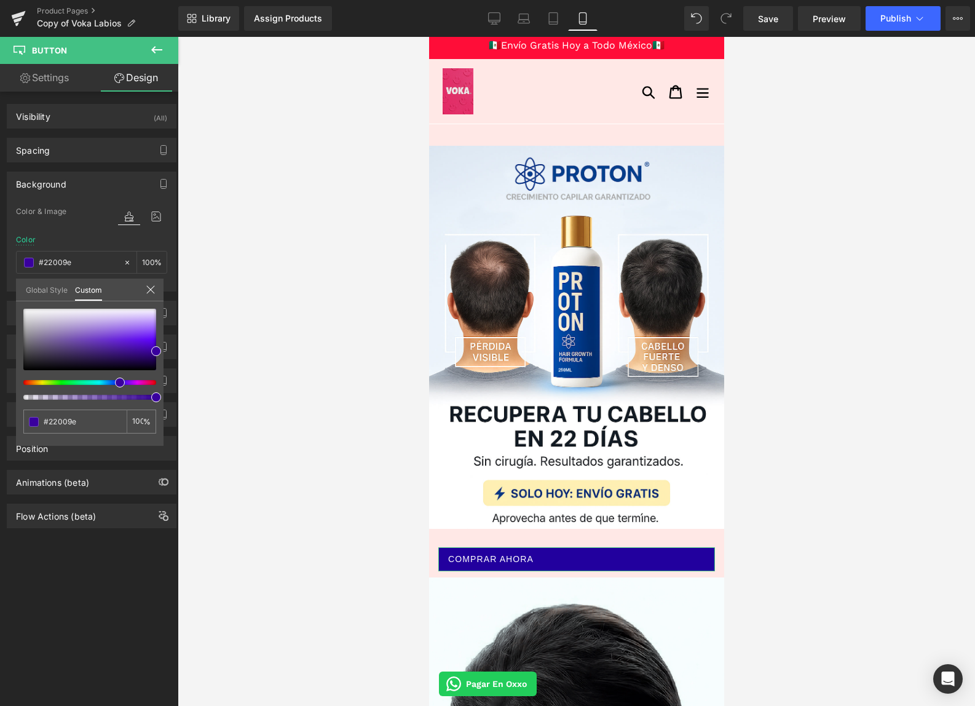
type input "#1f009e"
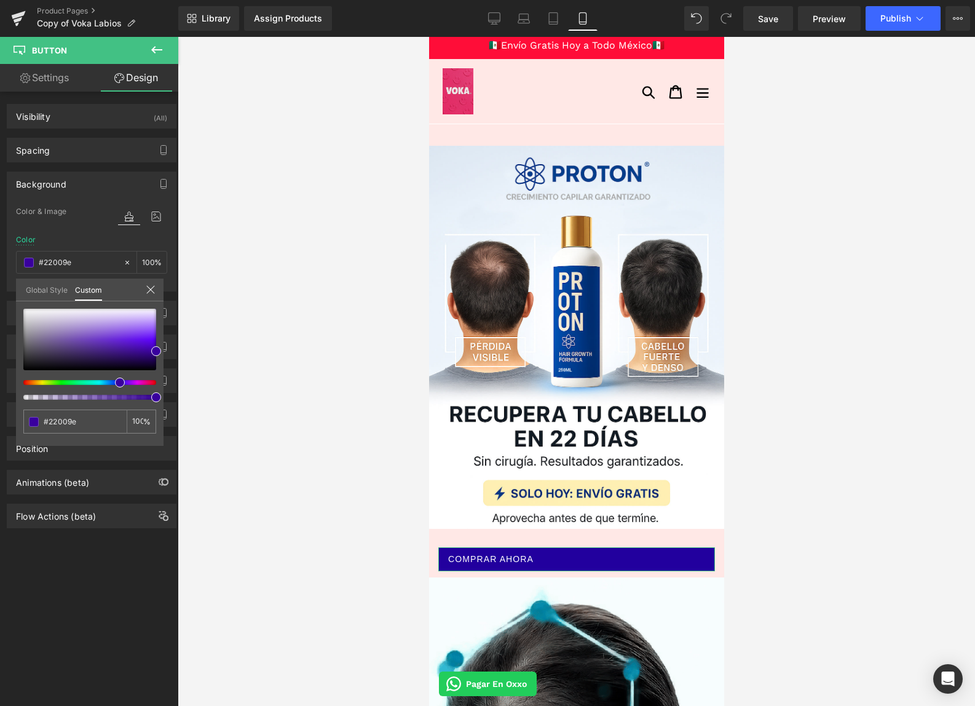
type input "#1f009e"
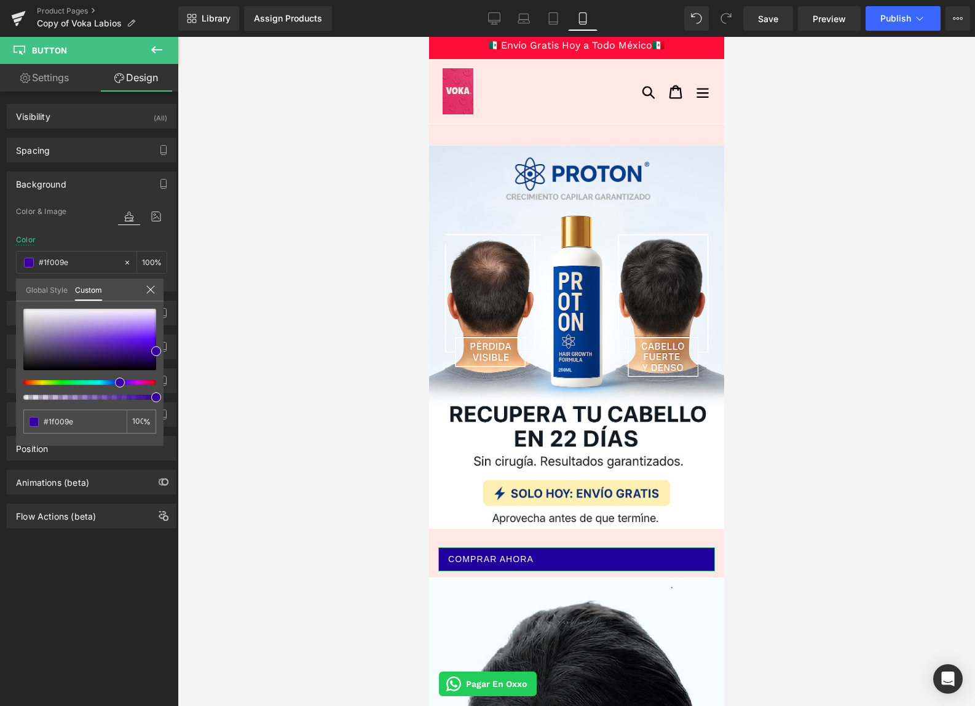
type input "#1a009e"
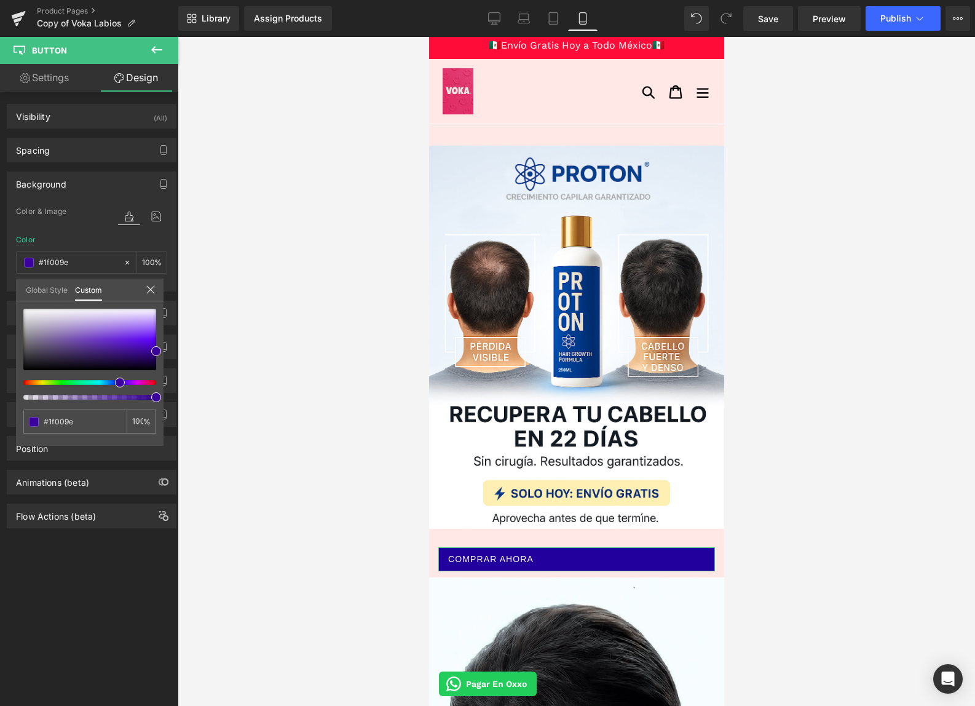
type input "#1a009e"
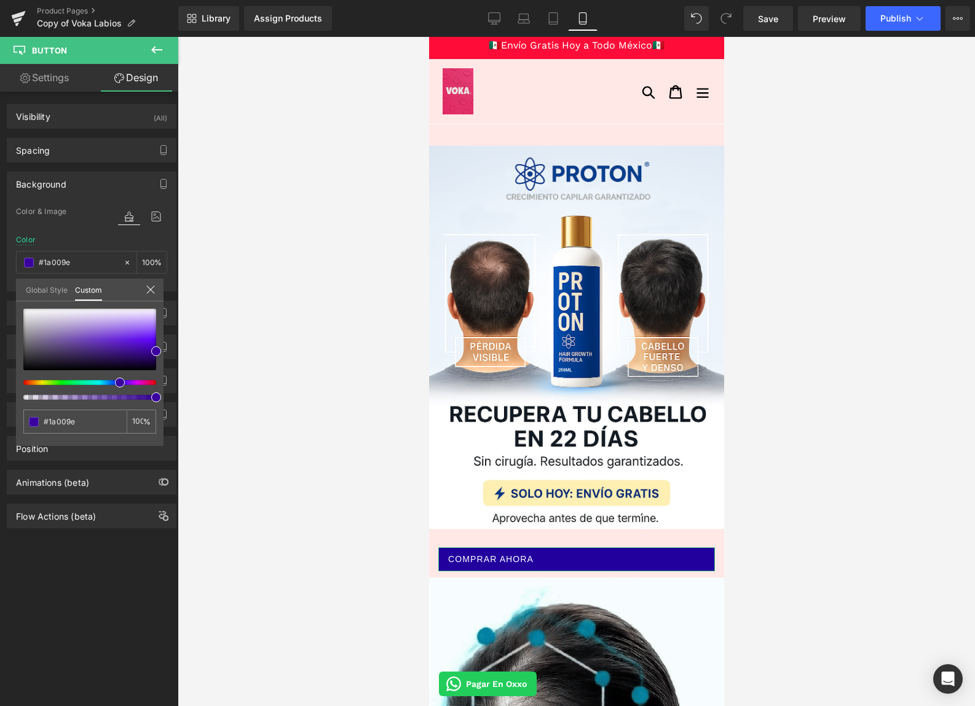
type input "#15009e"
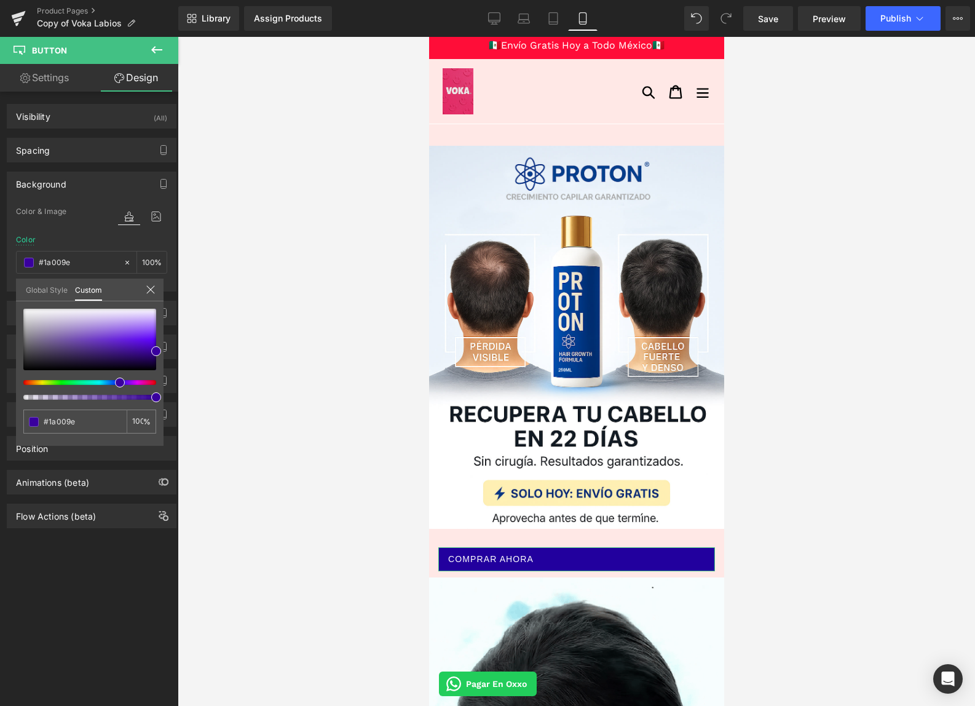
type input "#15009e"
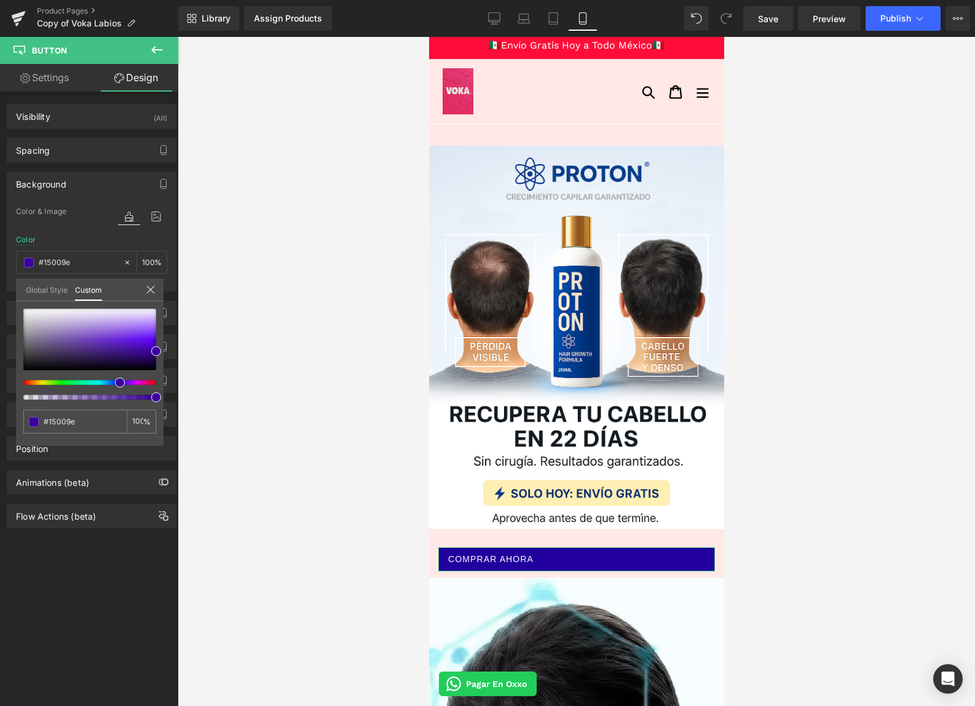
type input "#0d009e"
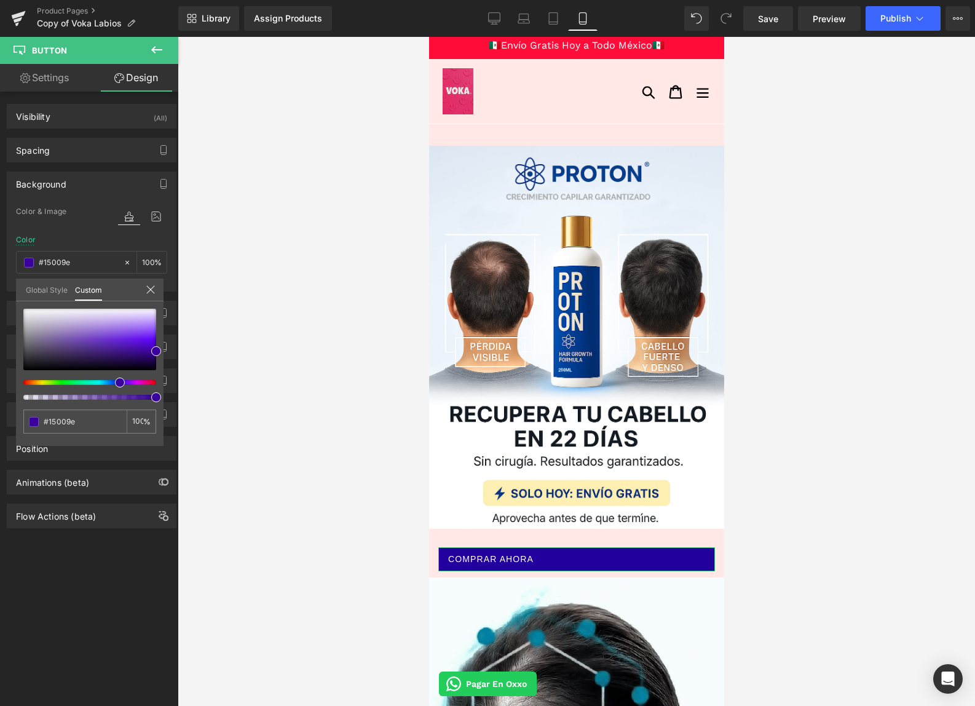
type input "#0d009e"
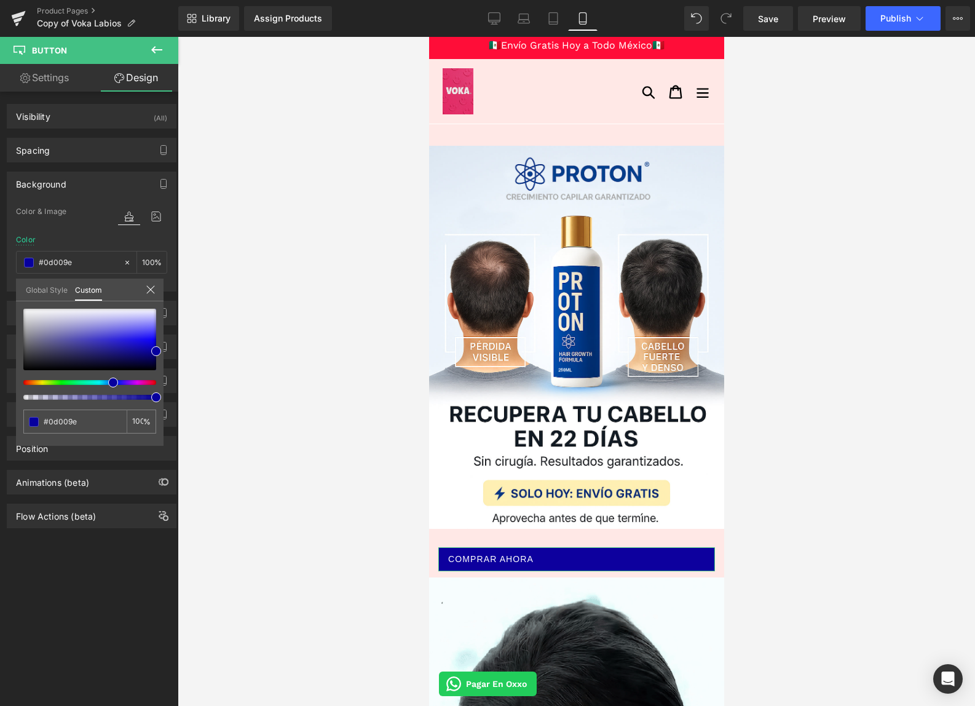
type input "#05009e"
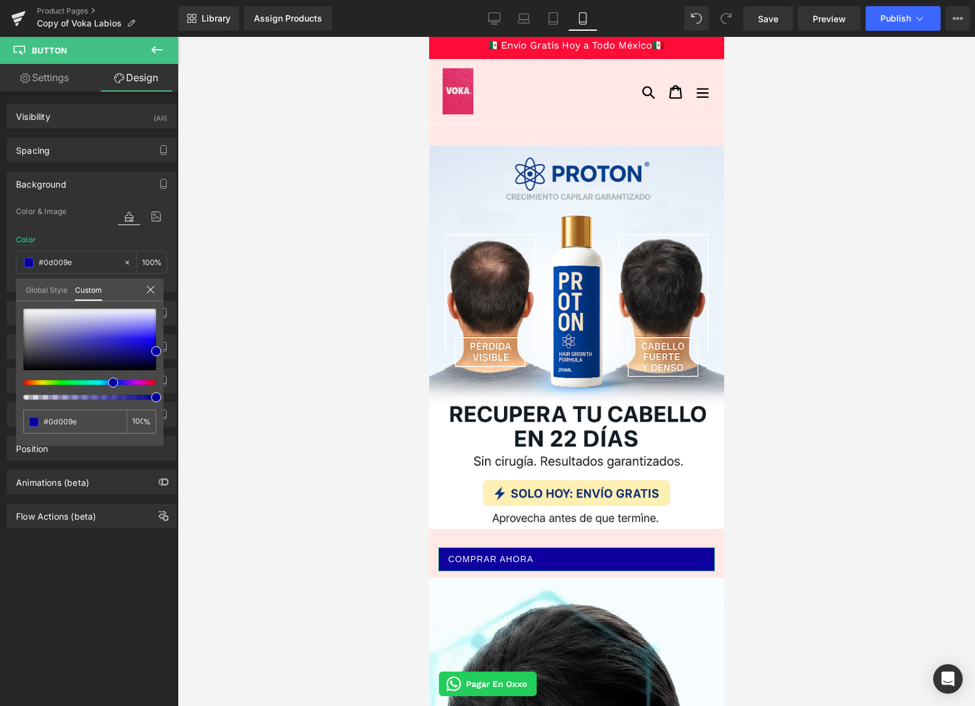
type input "#05009e"
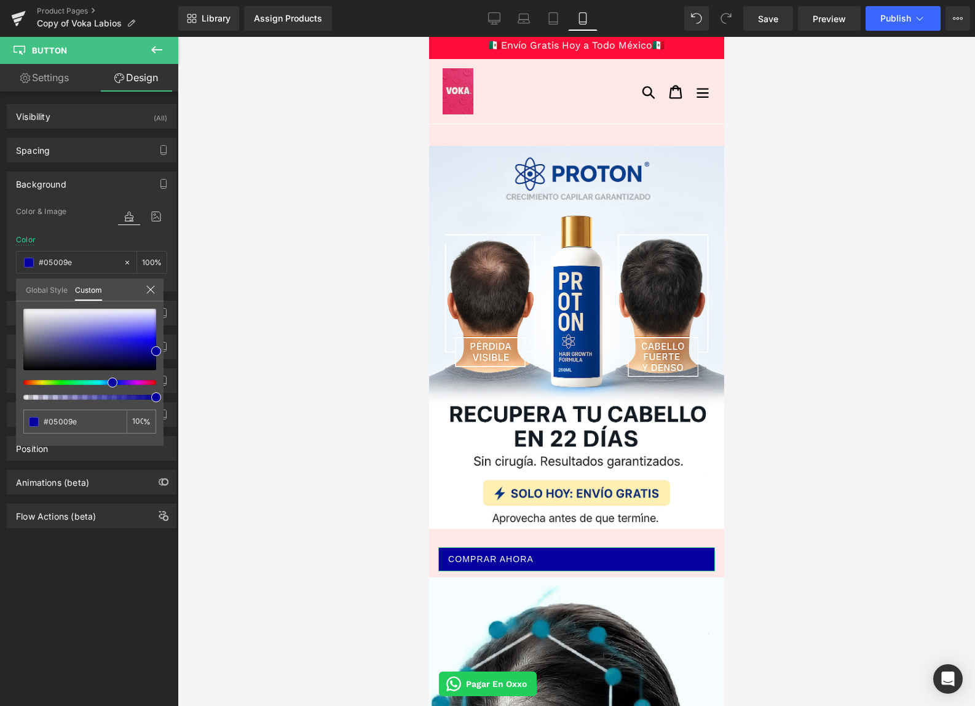
type input "#00009e"
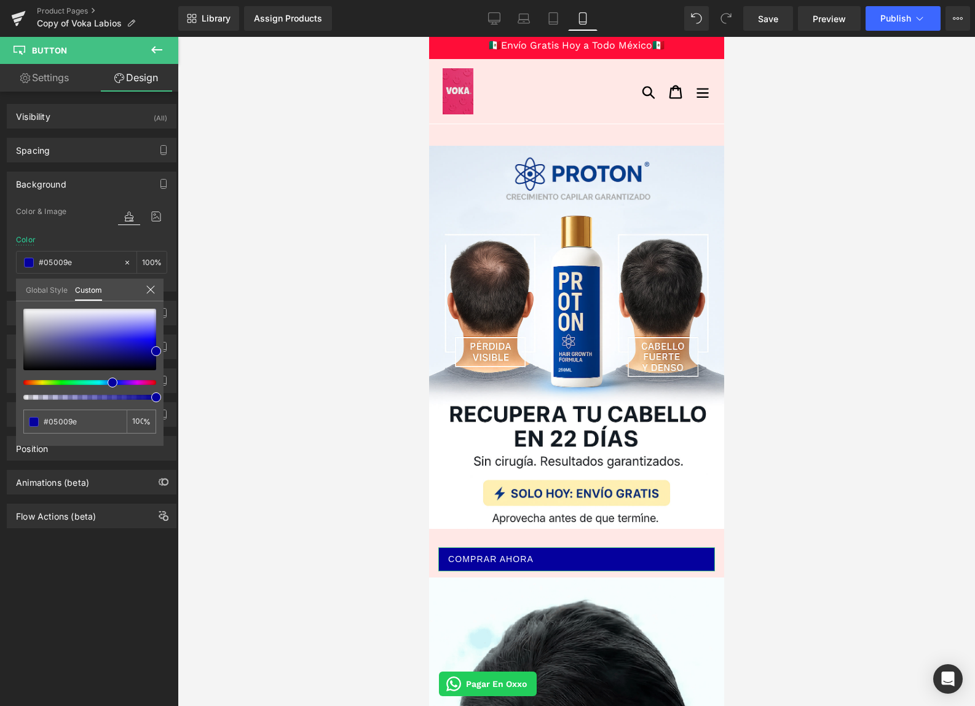
type input "#00009e"
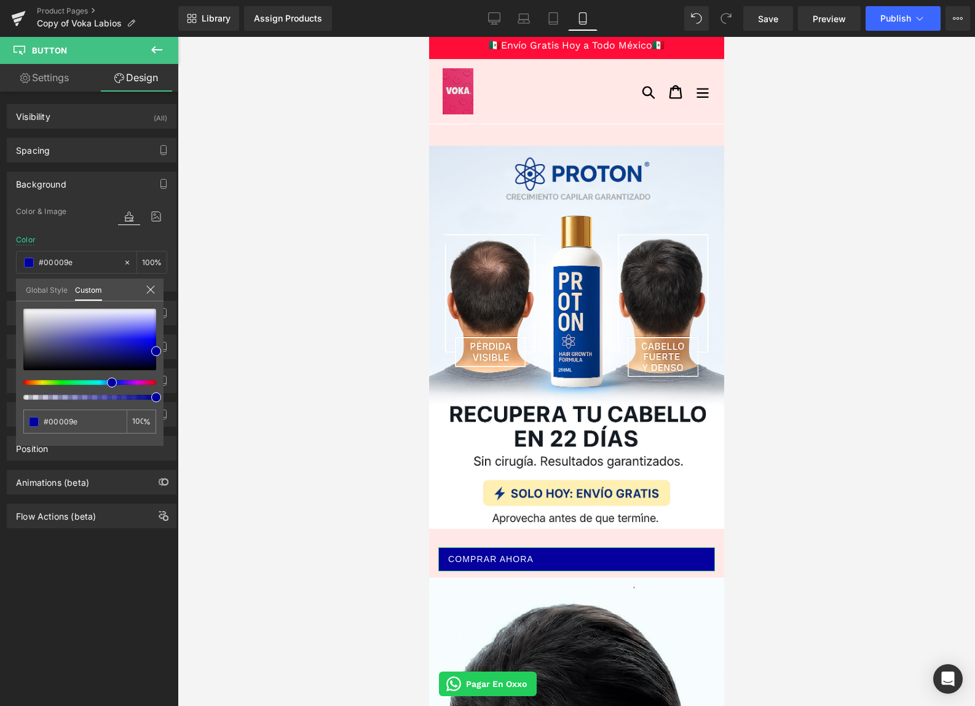
type input "#00059e"
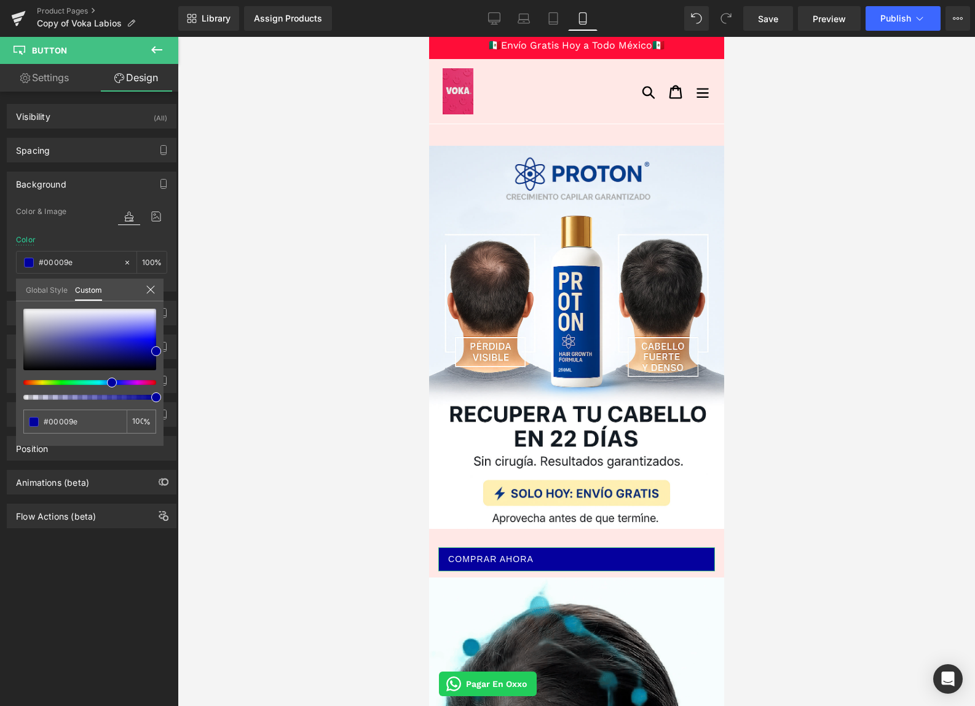
type input "#00059e"
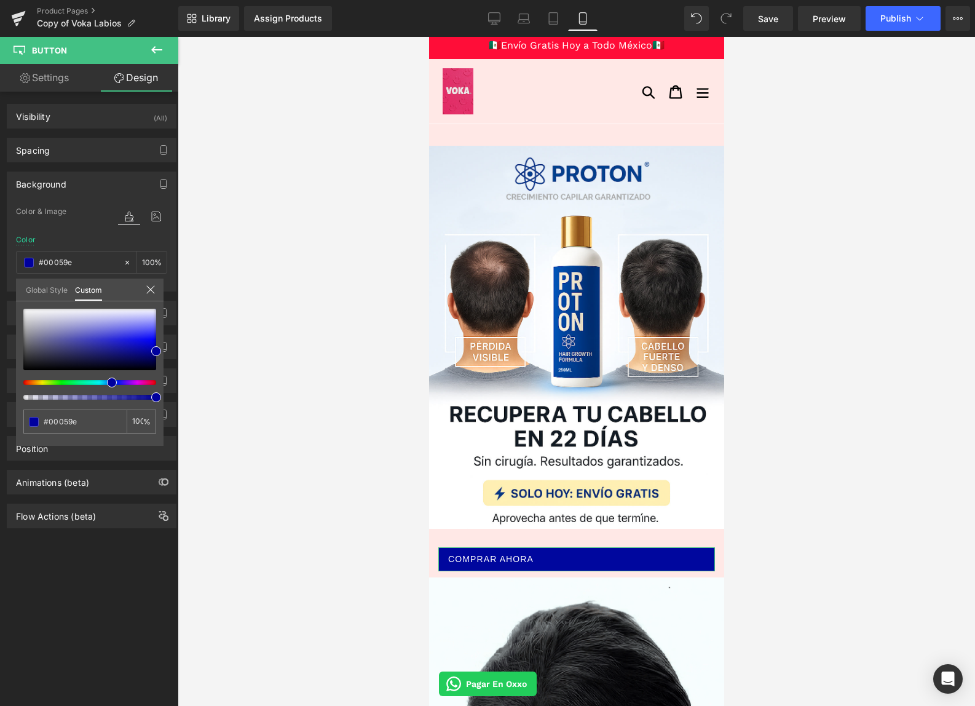
type input "#00079e"
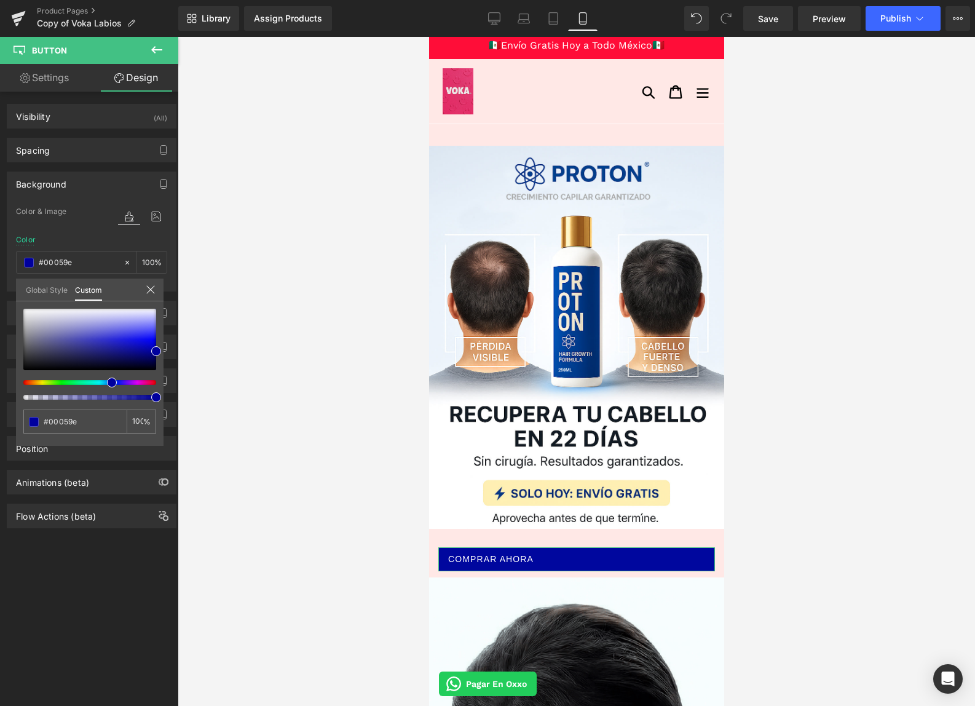
type input "#00079e"
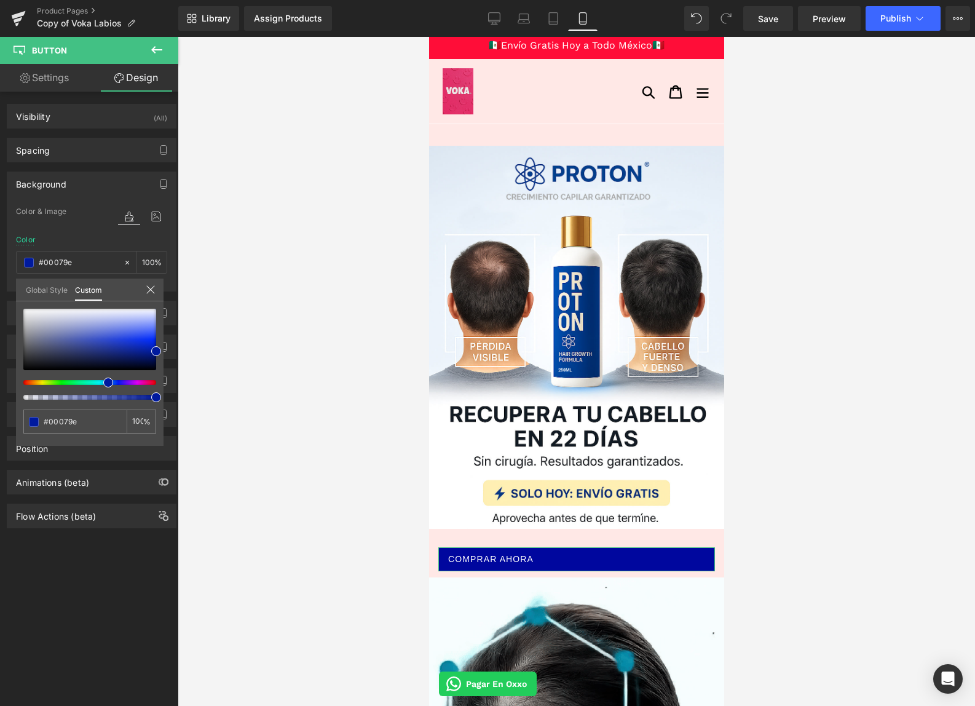
type input "#000d9e"
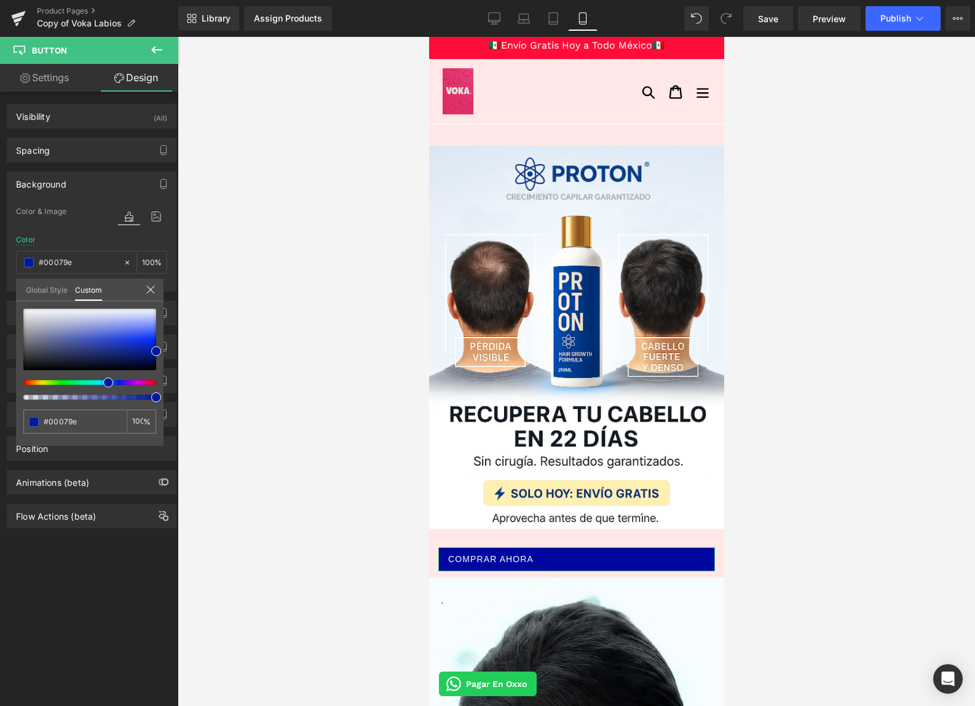
type input "#000d9e"
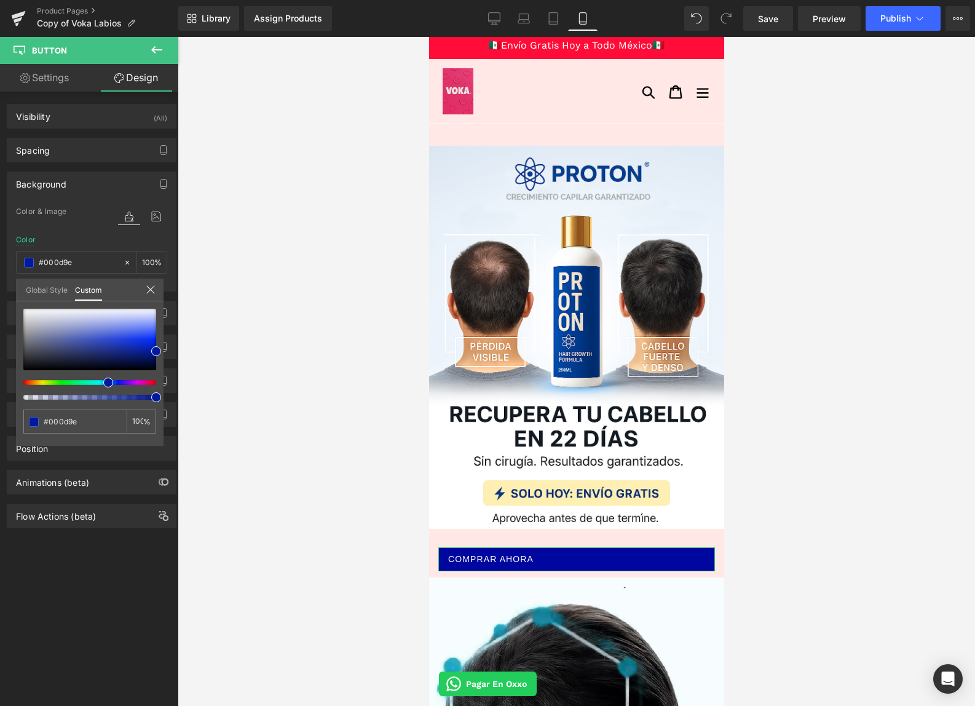
type input "#00229e"
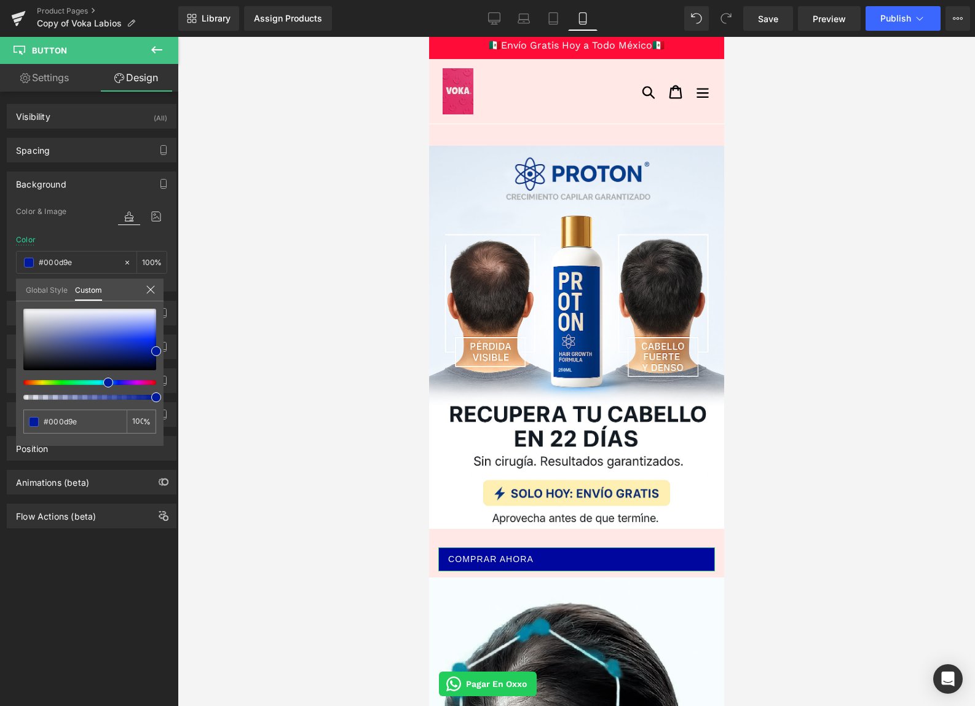
type input "#00229e"
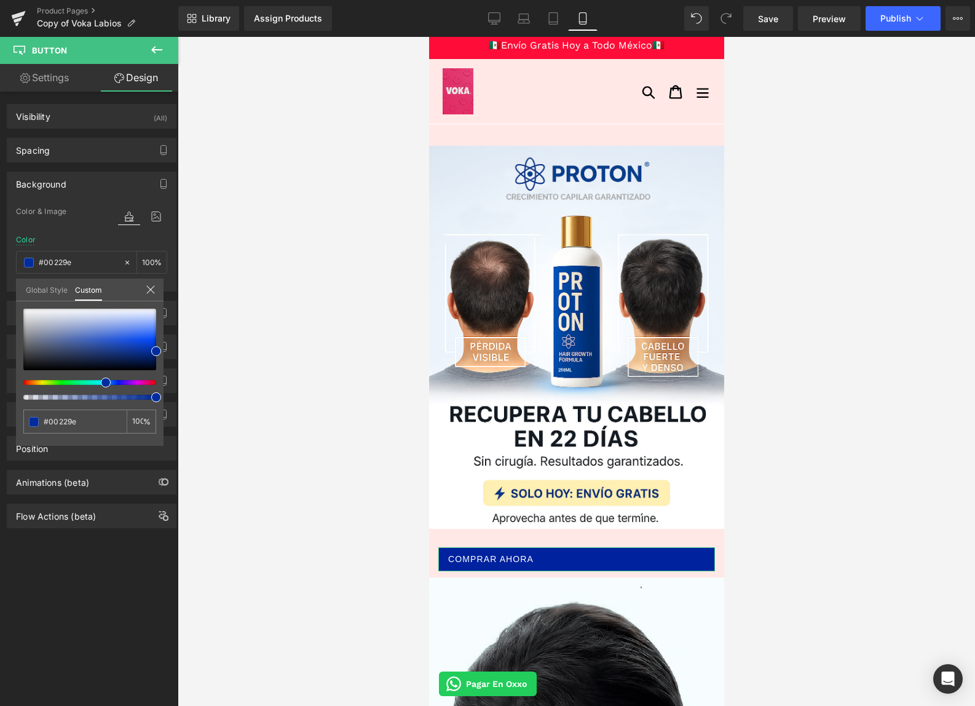
type input "#002f9e"
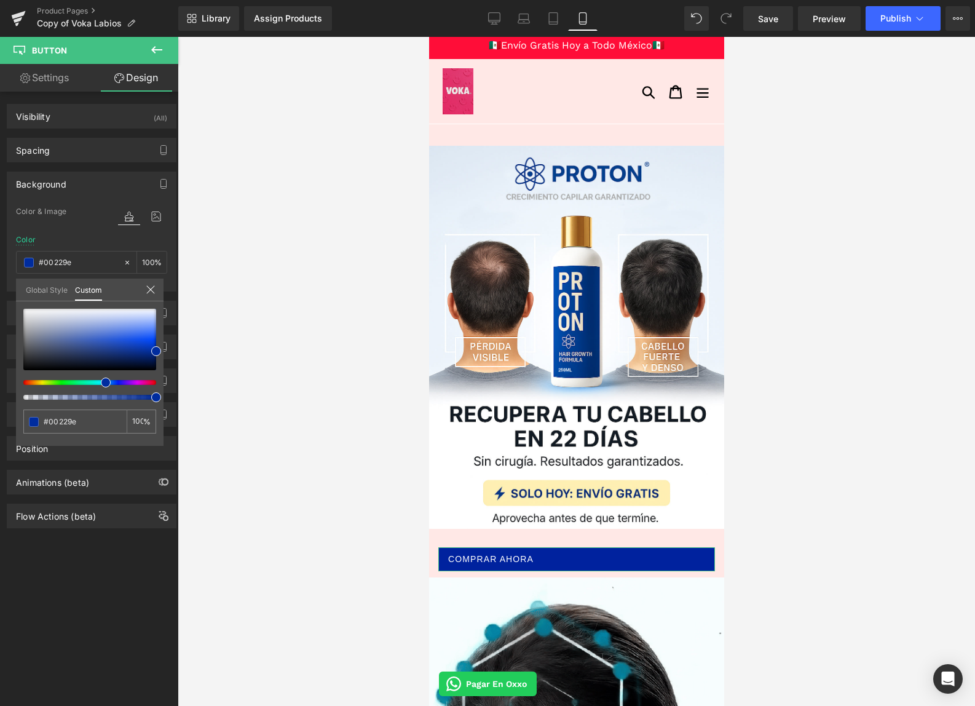
type input "#002f9e"
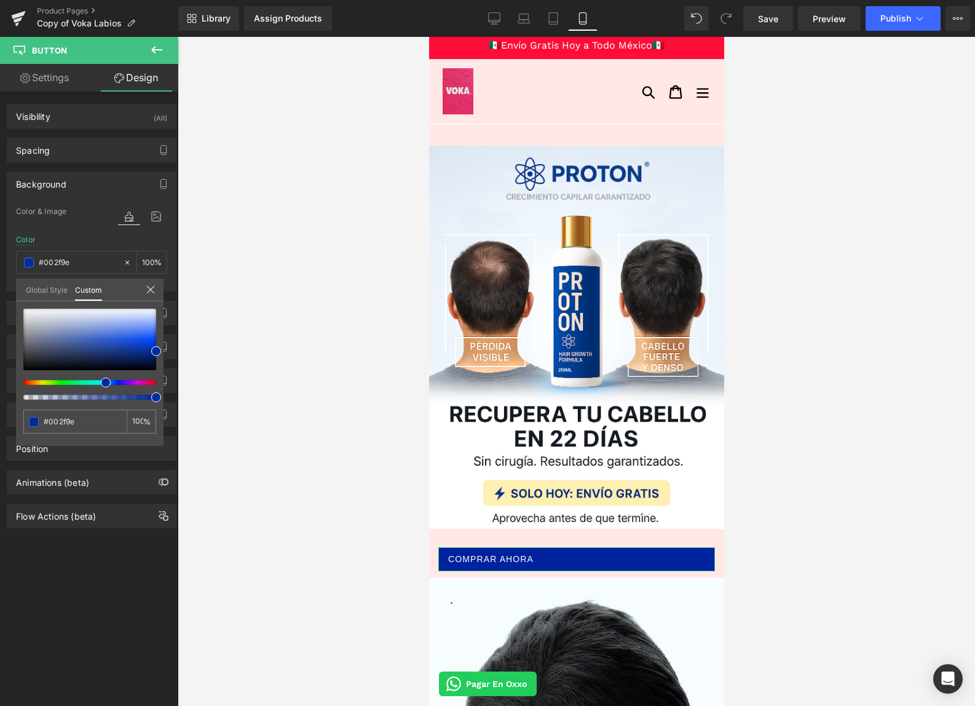
type input "#002c9e"
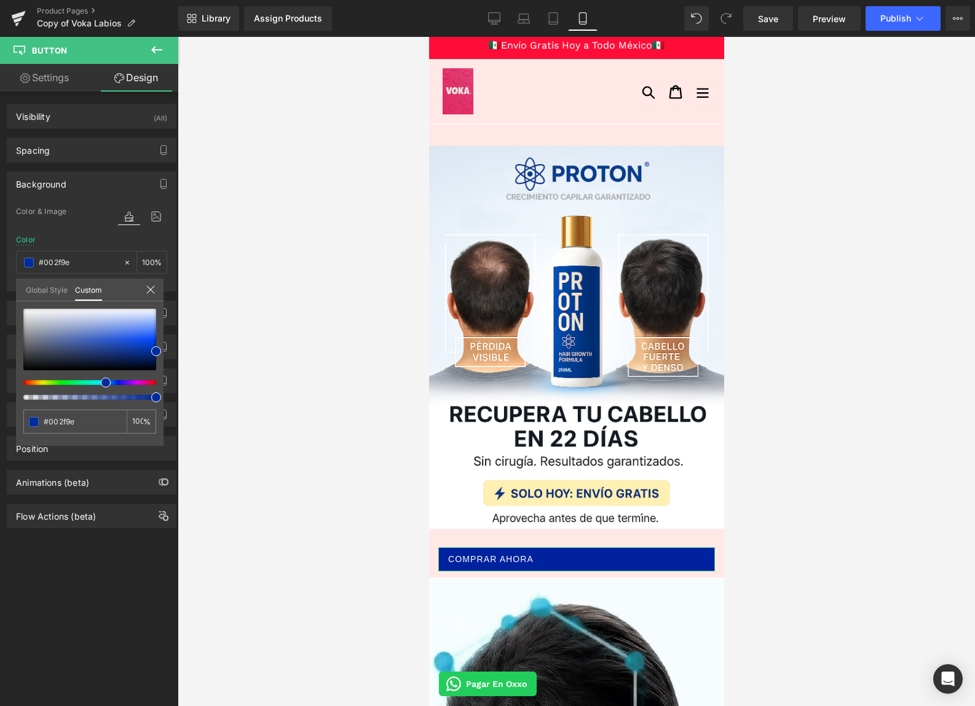
type input "#002c9e"
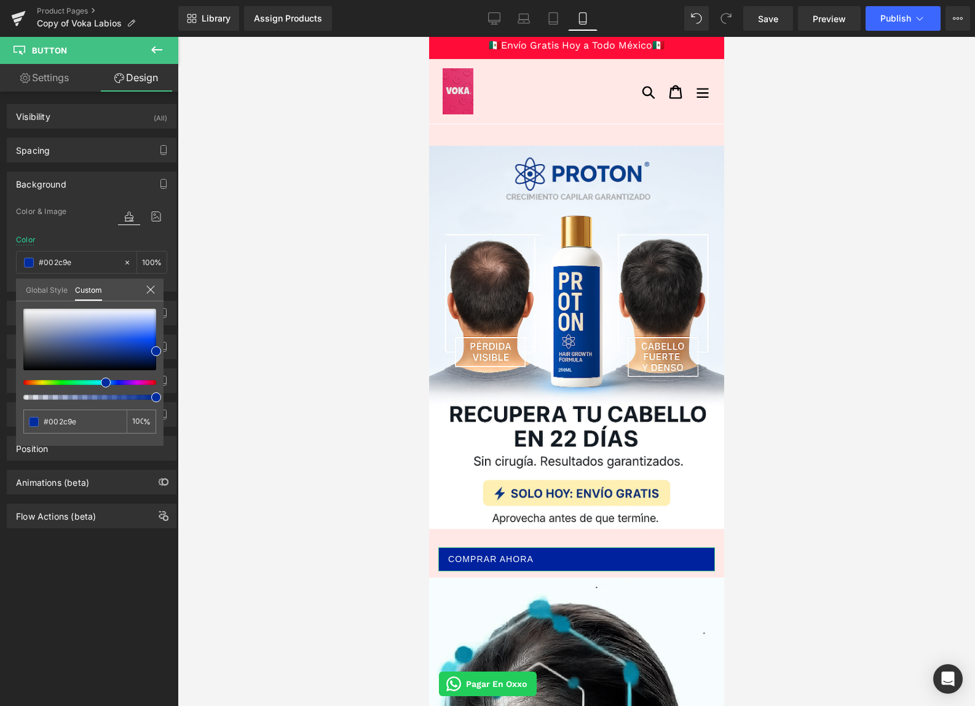
type input "#00279e"
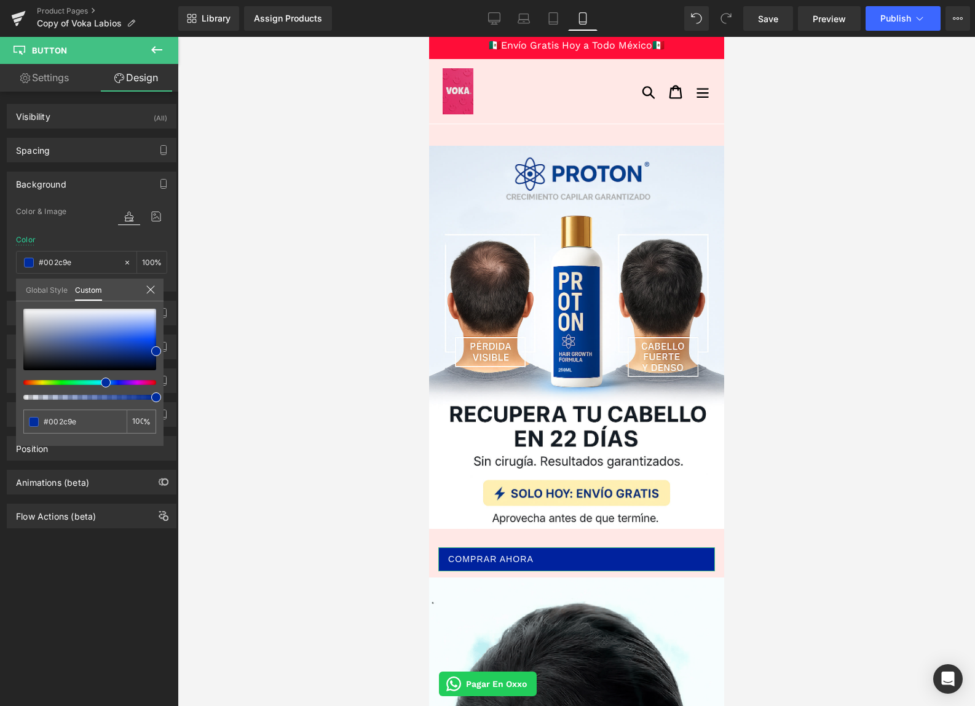
type input "#00279e"
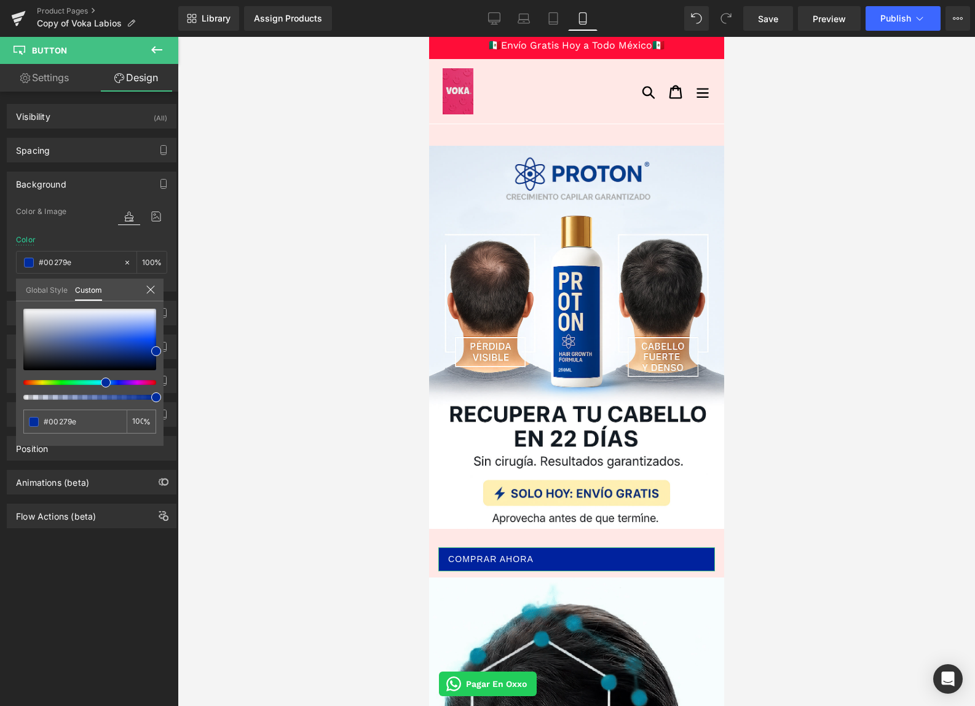
drag, startPoint x: 109, startPoint y: 383, endPoint x: 101, endPoint y: 382, distance: 8.0
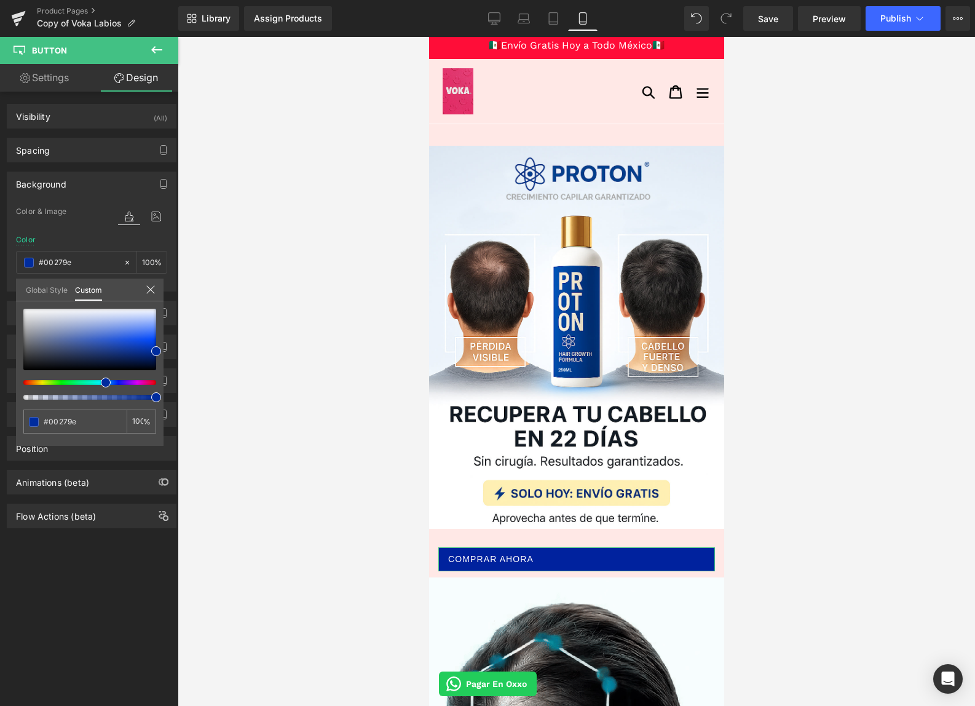
click at [101, 382] on div at bounding box center [84, 382] width 133 height 5
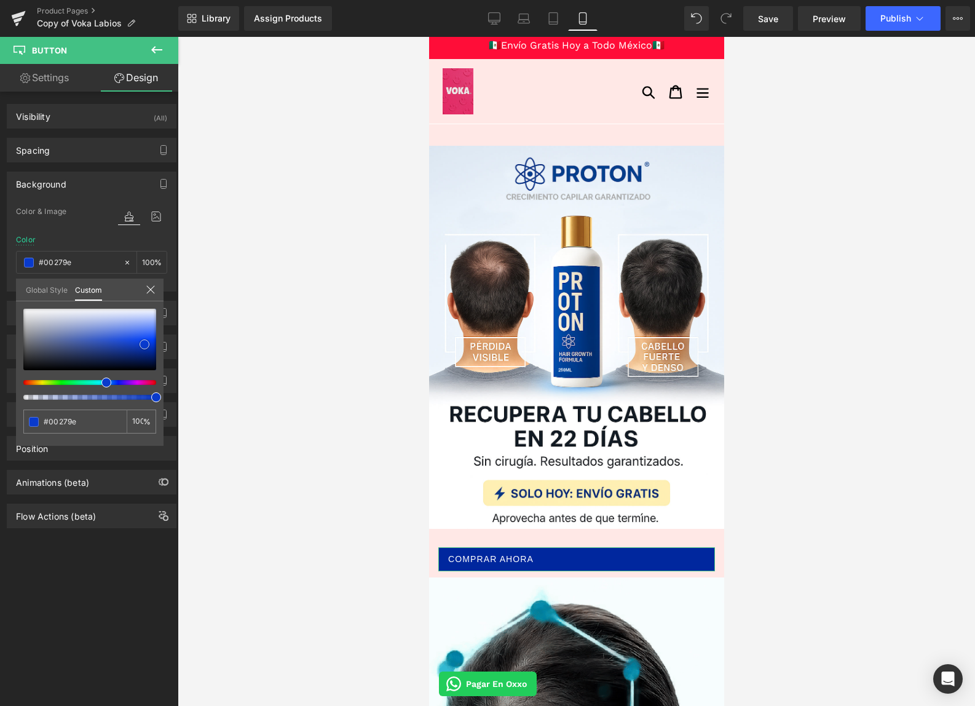
type input "#093acc"
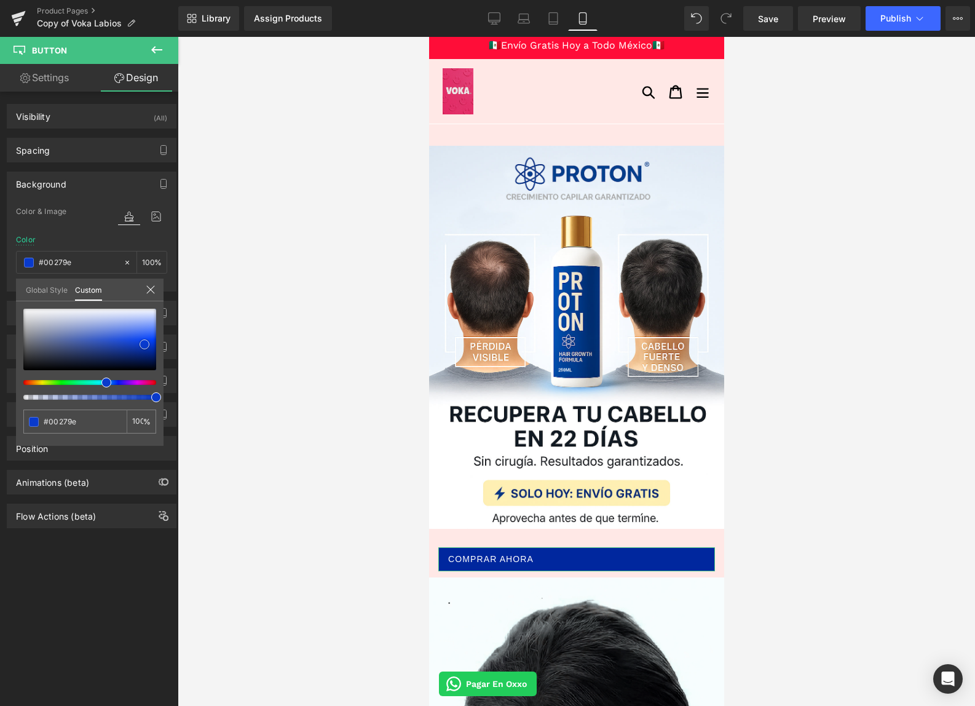
type input "#093acc"
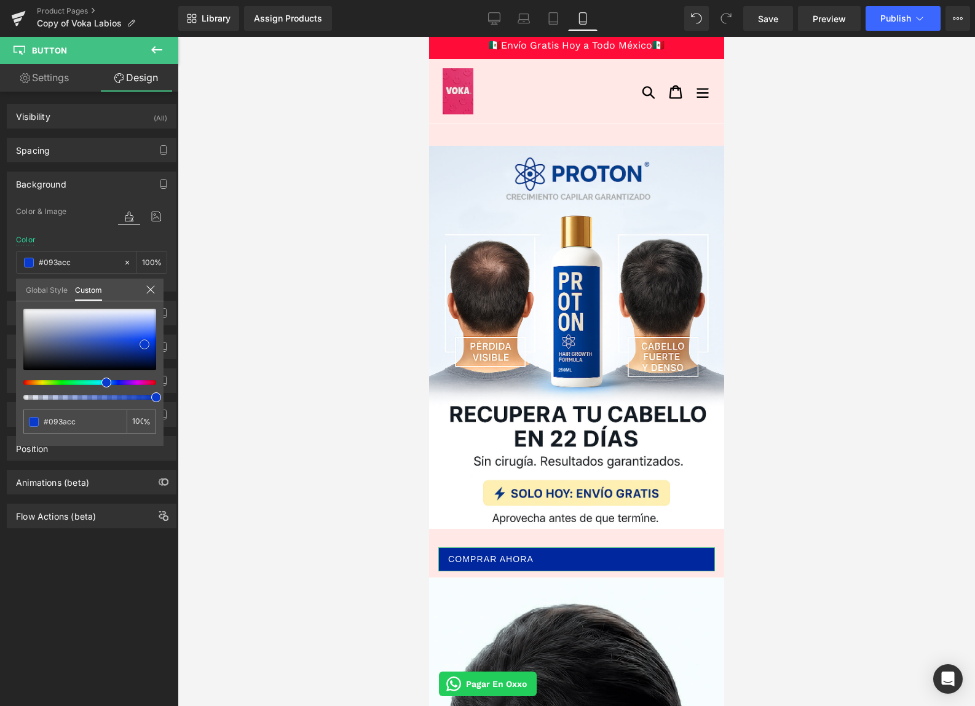
type input "#0839cd"
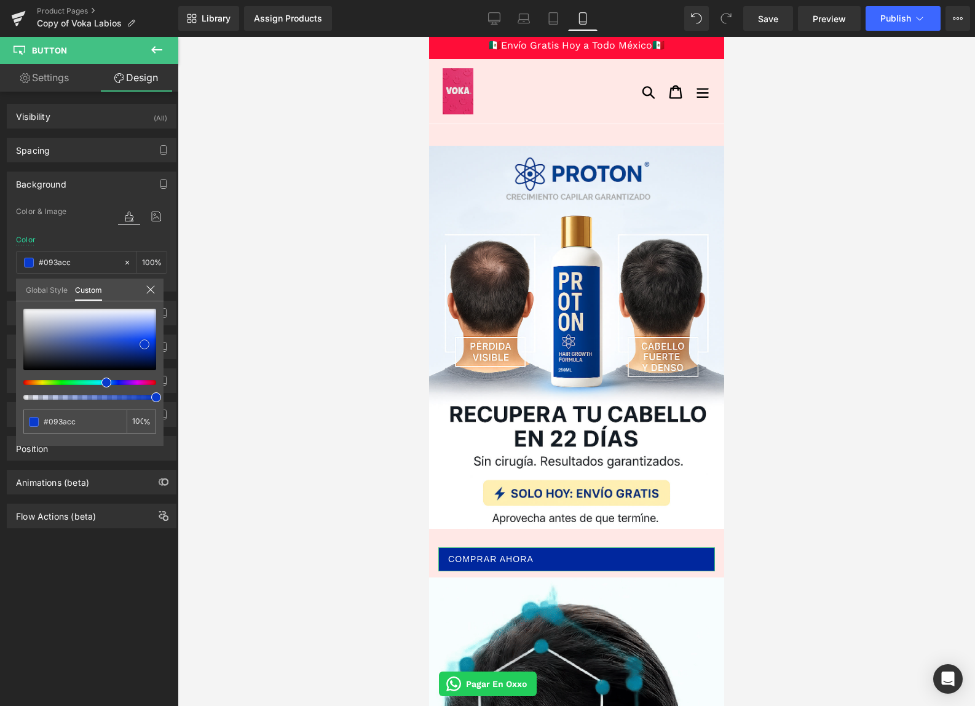
type input "#0839cd"
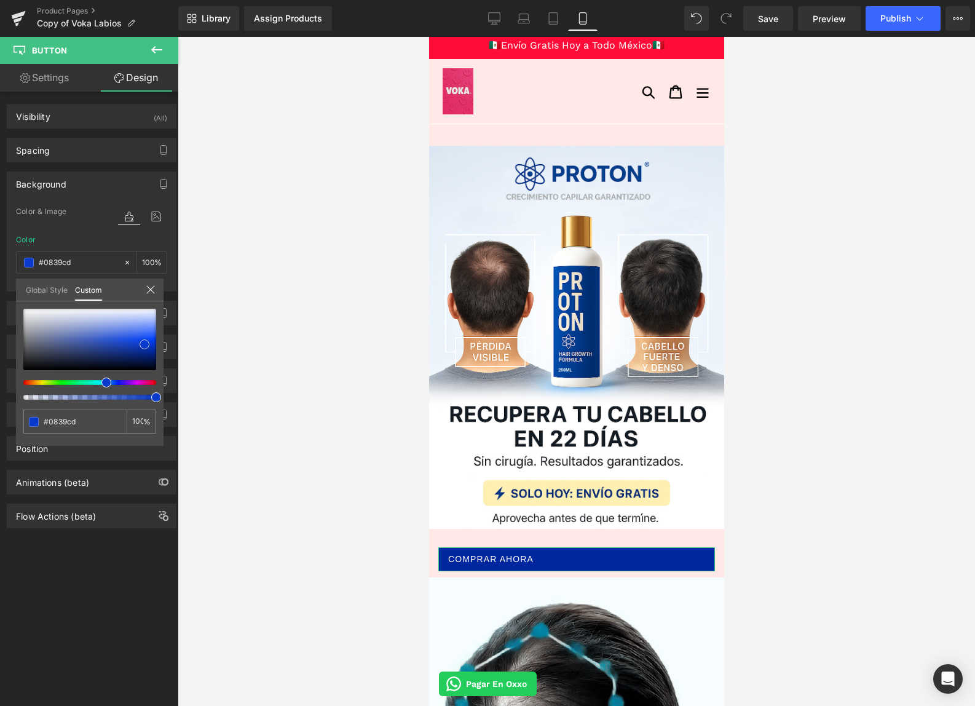
type input "#073ad3"
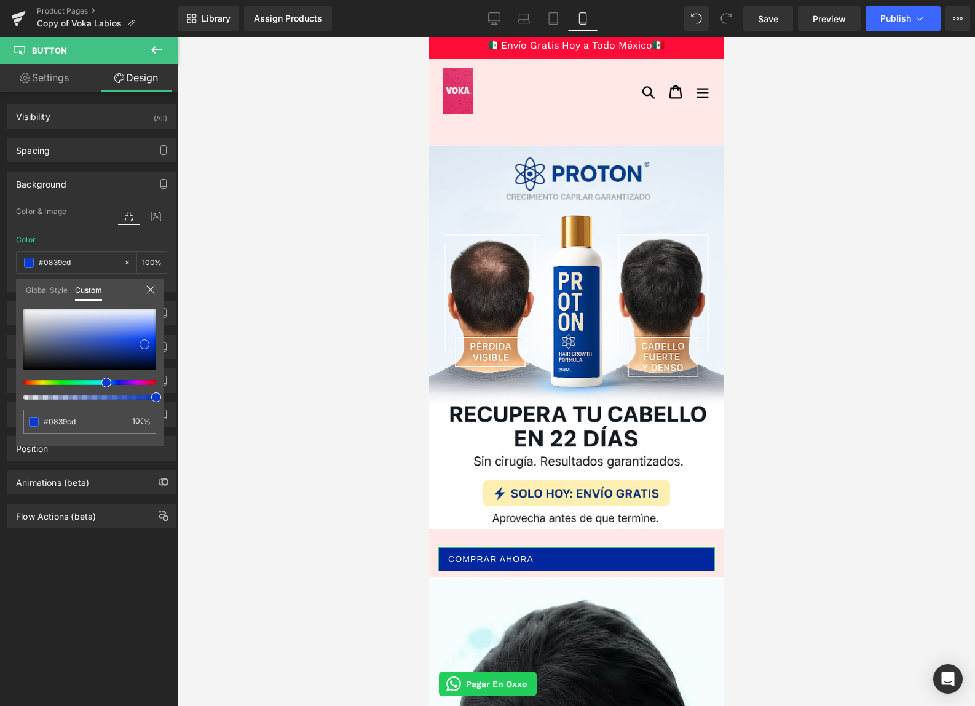
type input "#073ad3"
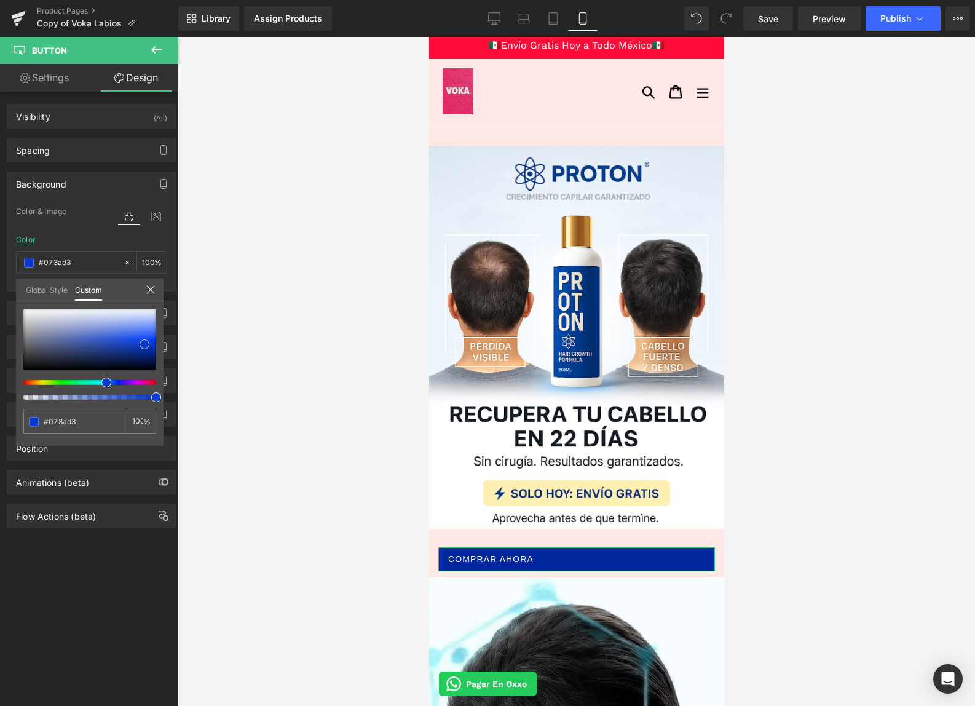
type input "#073ee3"
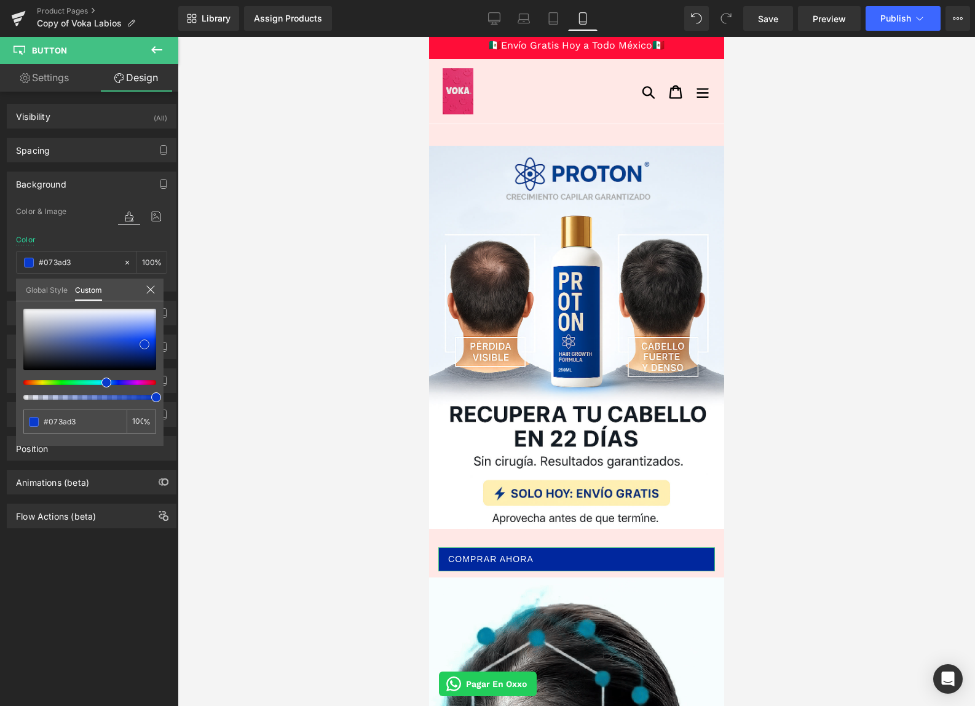
type input "#073ee3"
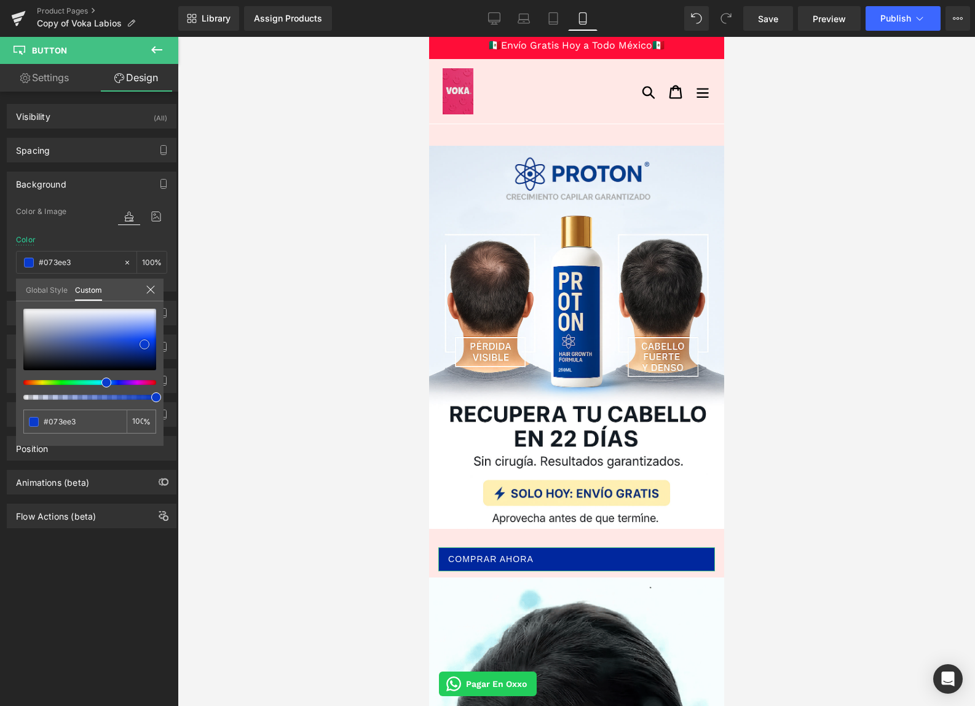
type input "#0c47f7"
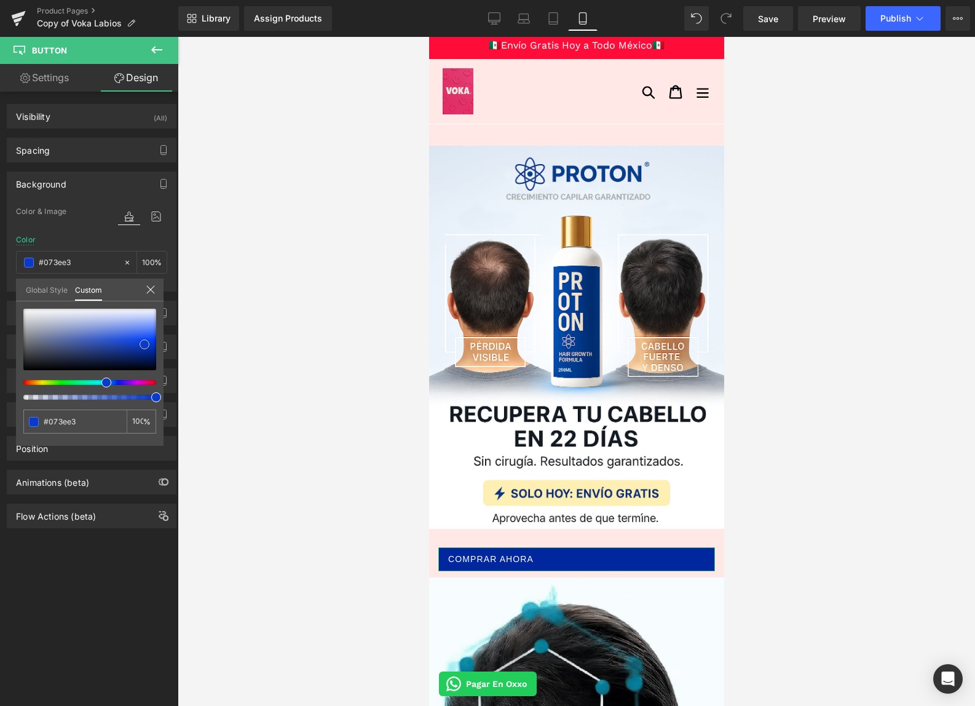
type input "#0c47f7"
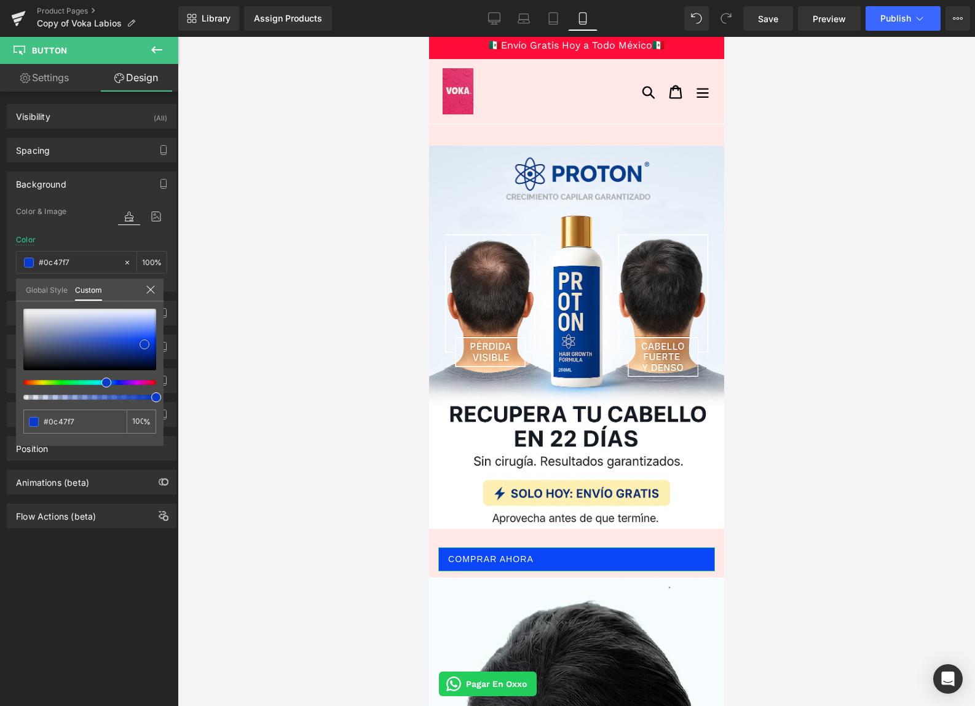
type input "#2358fa"
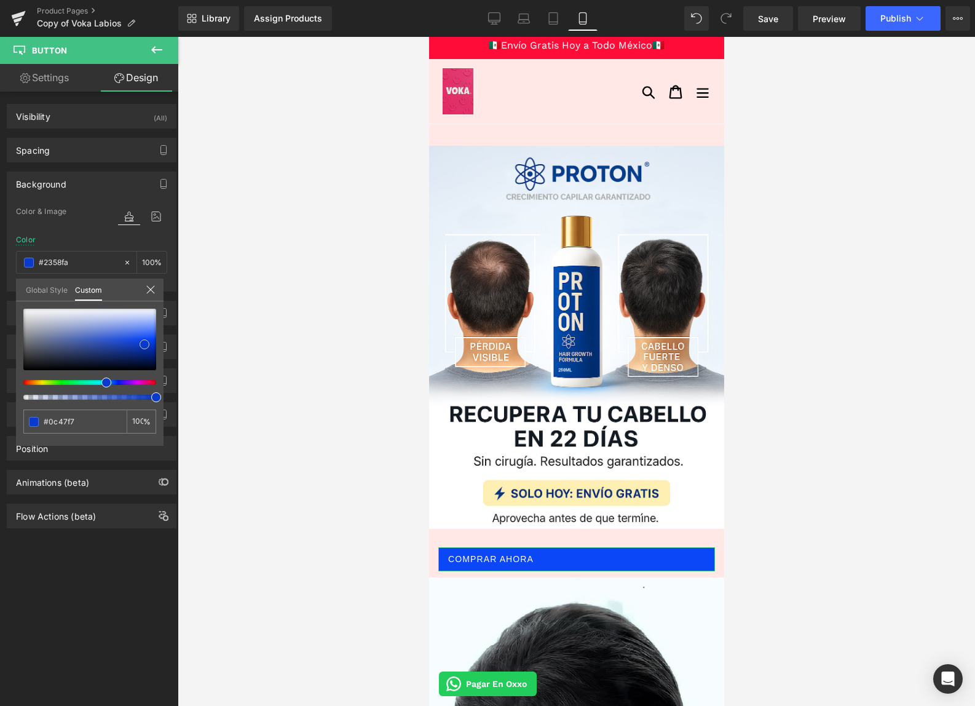
type input "#2358fa"
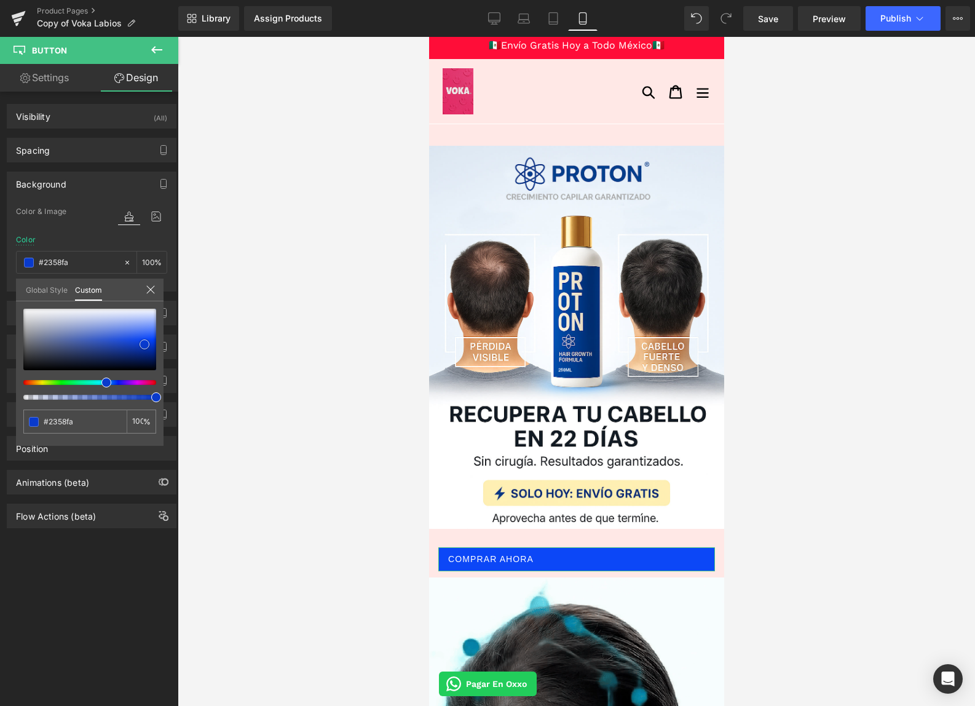
type input "#3364f9"
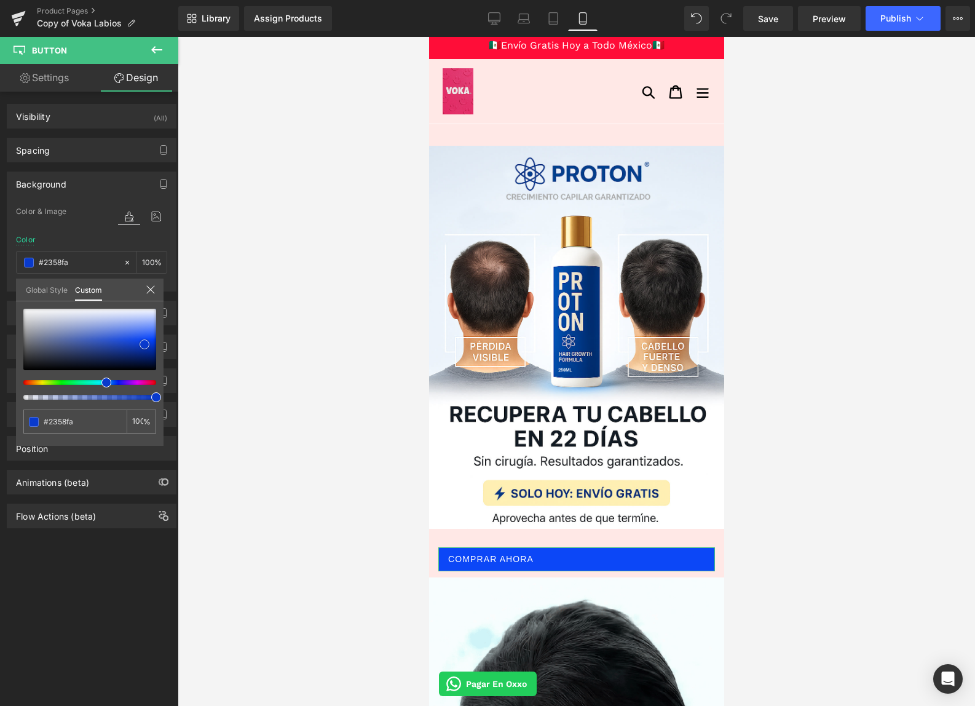
type input "#3364f9"
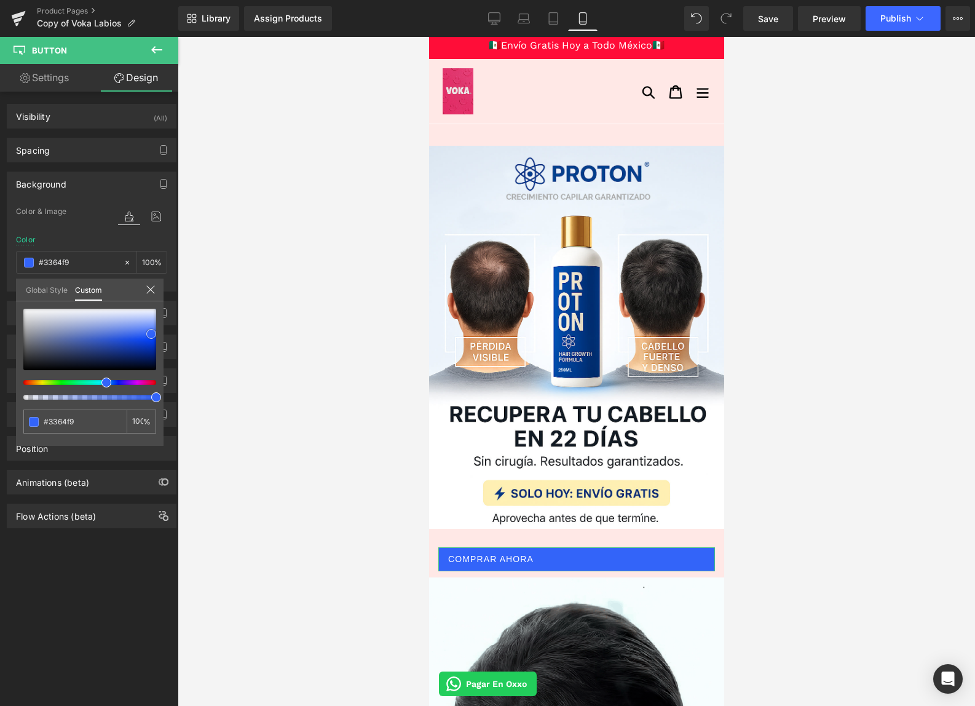
type input "#3264fa"
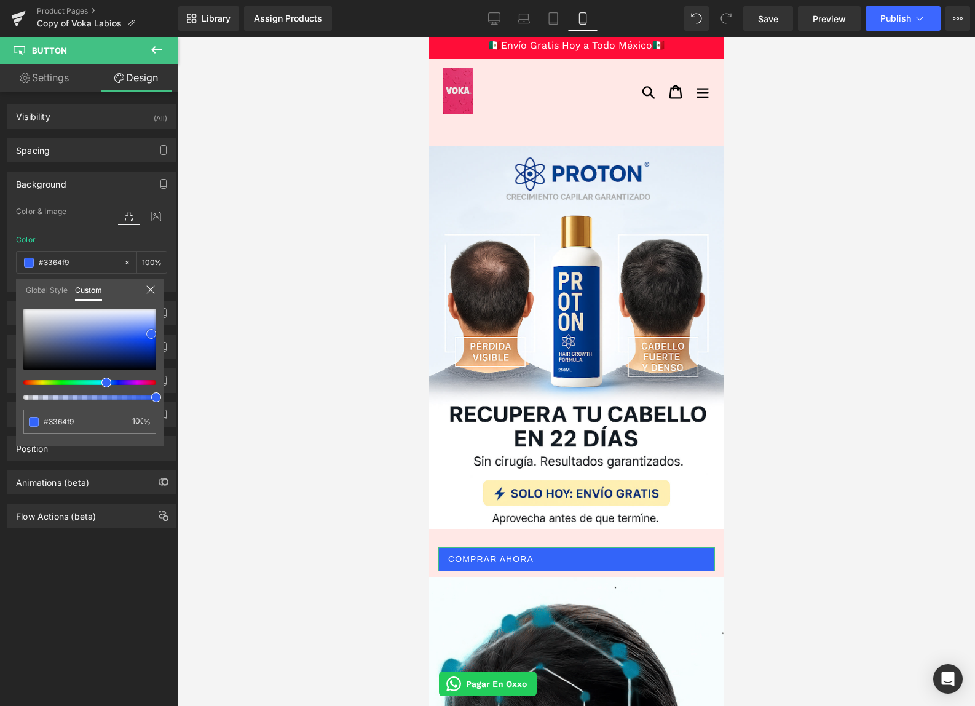
type input "#3264fa"
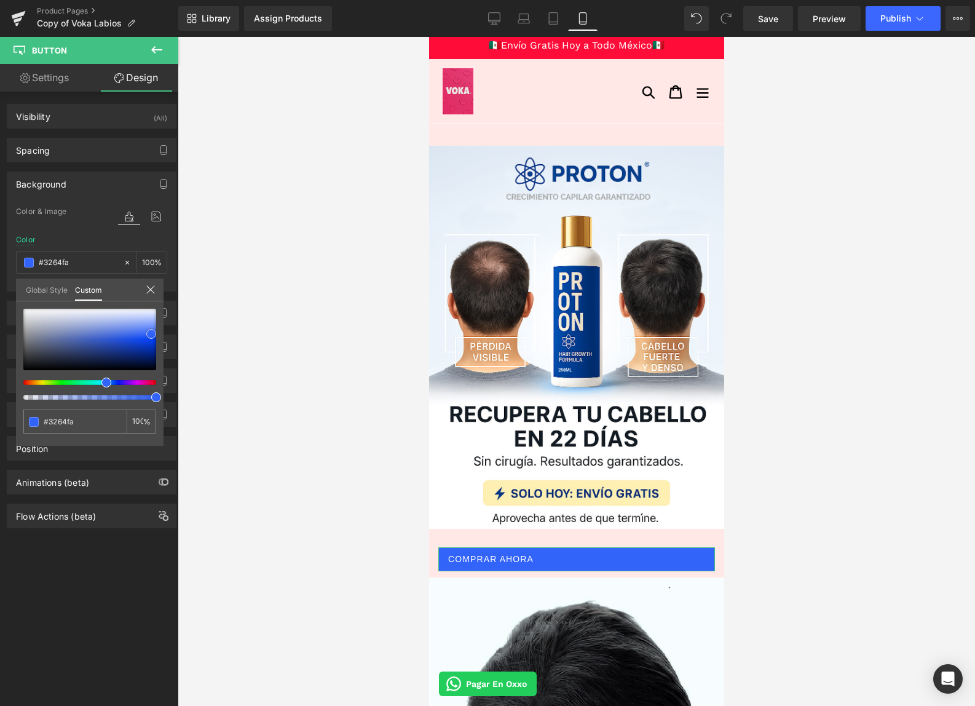
type input "#2d60fa"
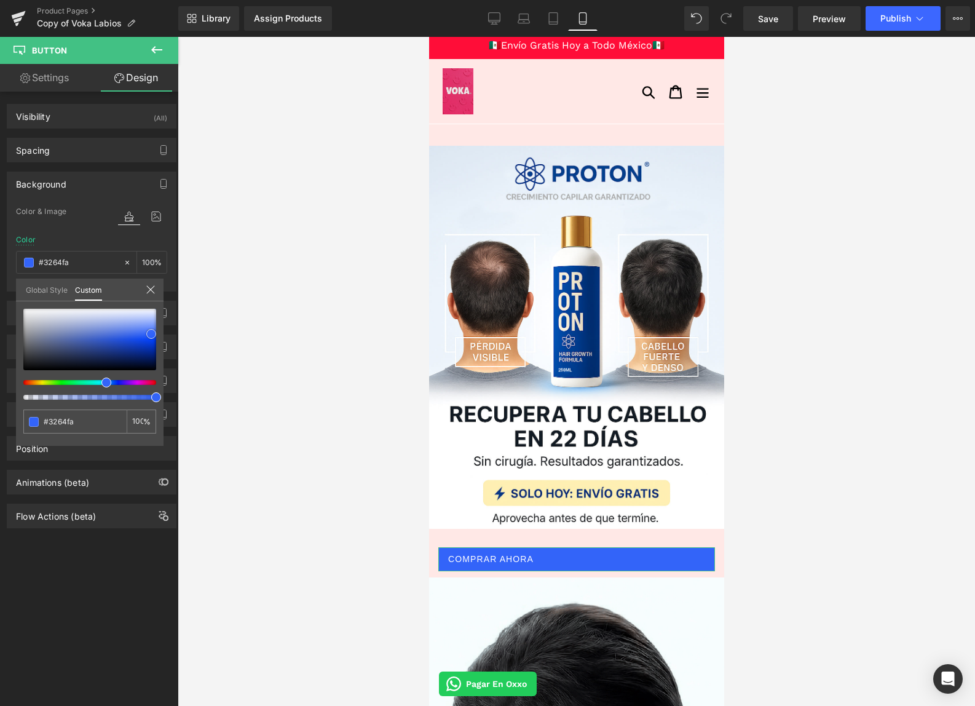
type input "#2d60fa"
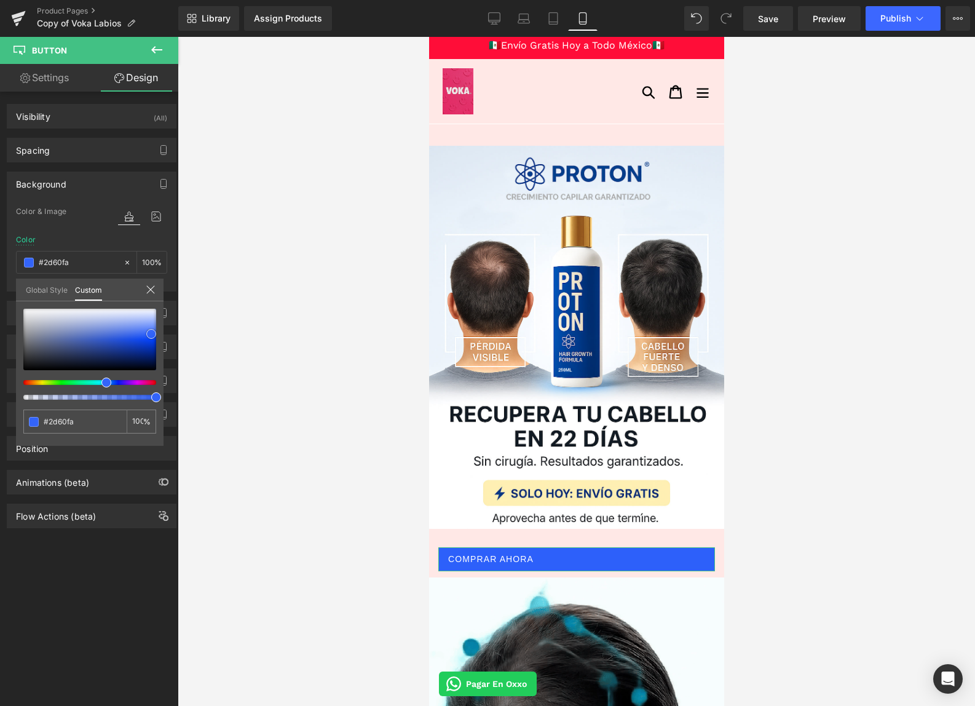
type input "#285cfa"
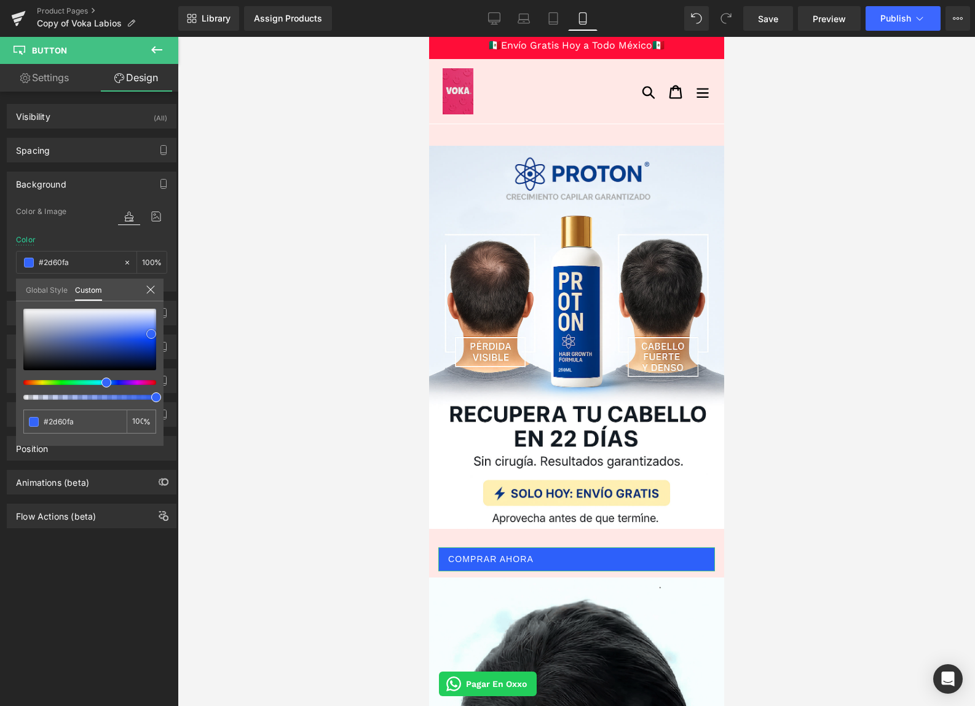
type input "#285cfa"
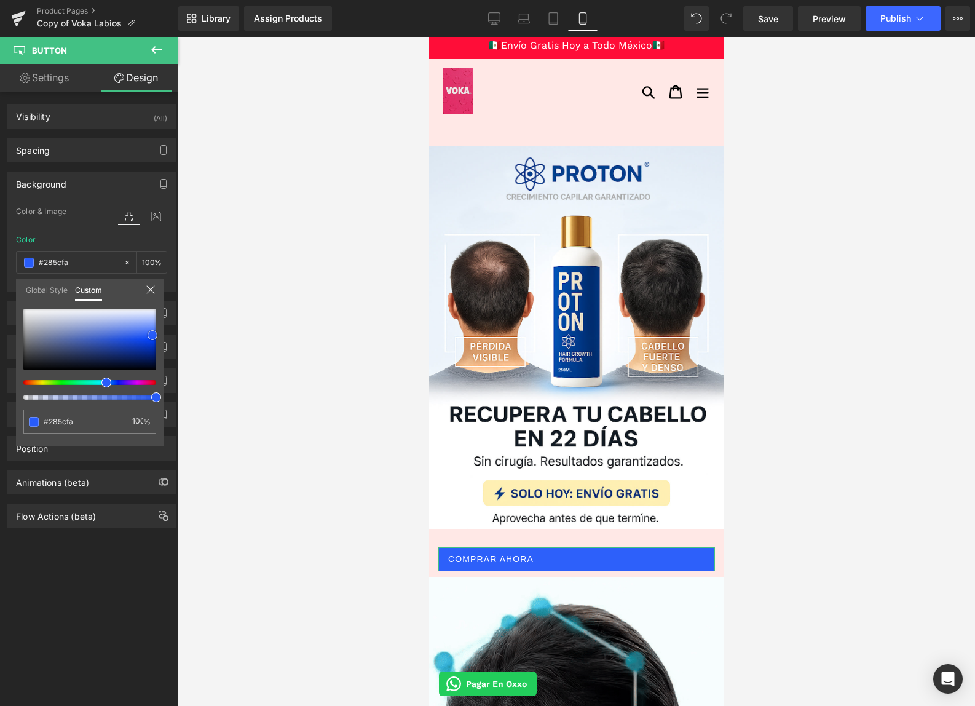
type input "#2158fb"
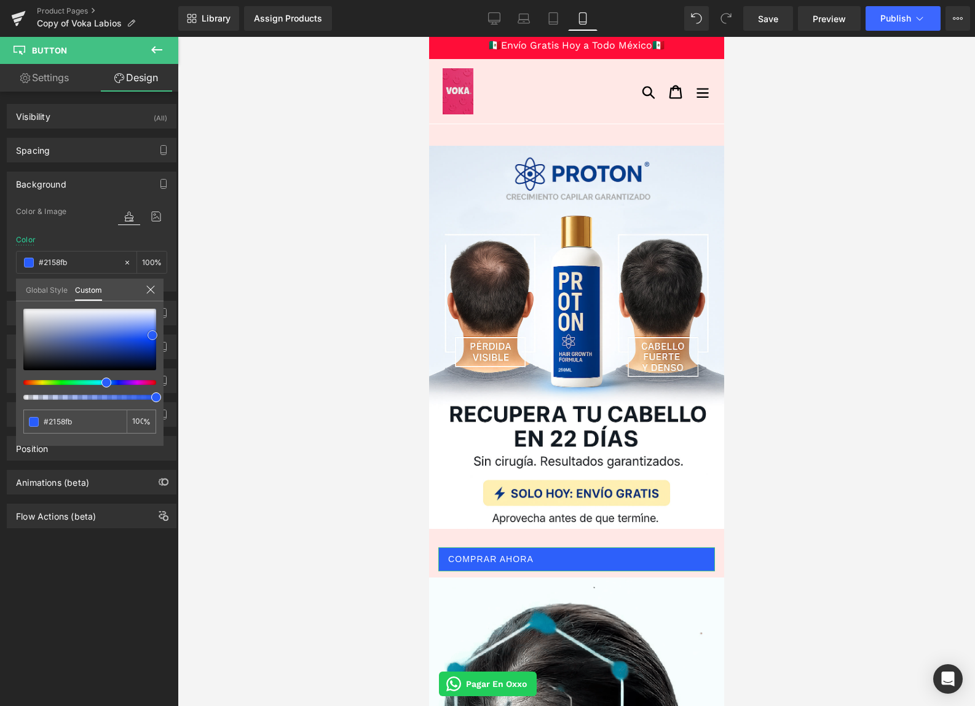
type input "#1c54fb"
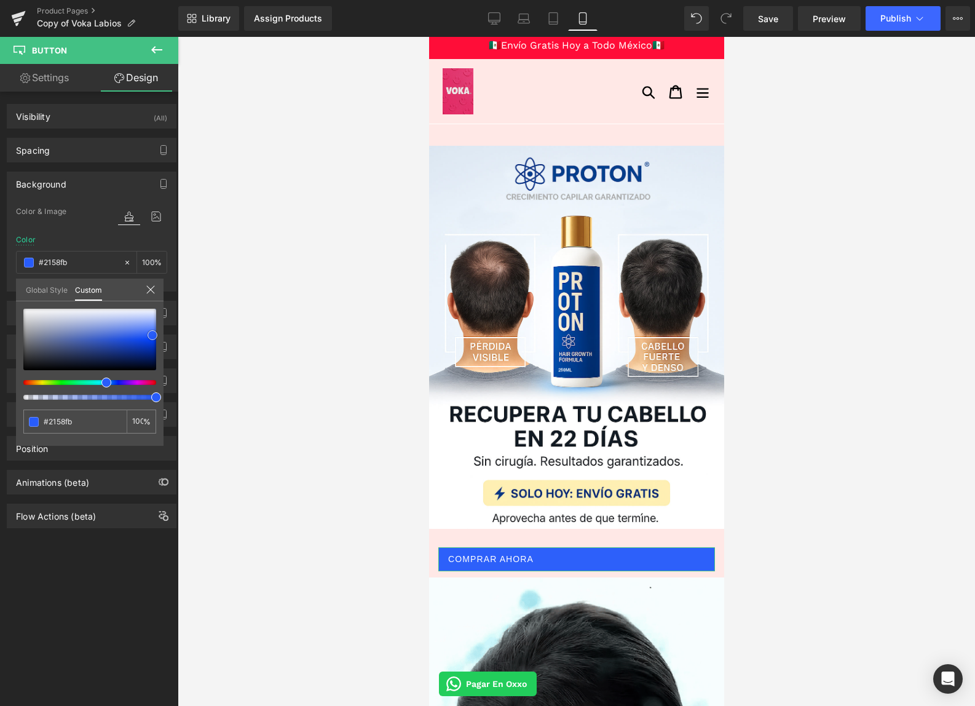
type input "#1c54fb"
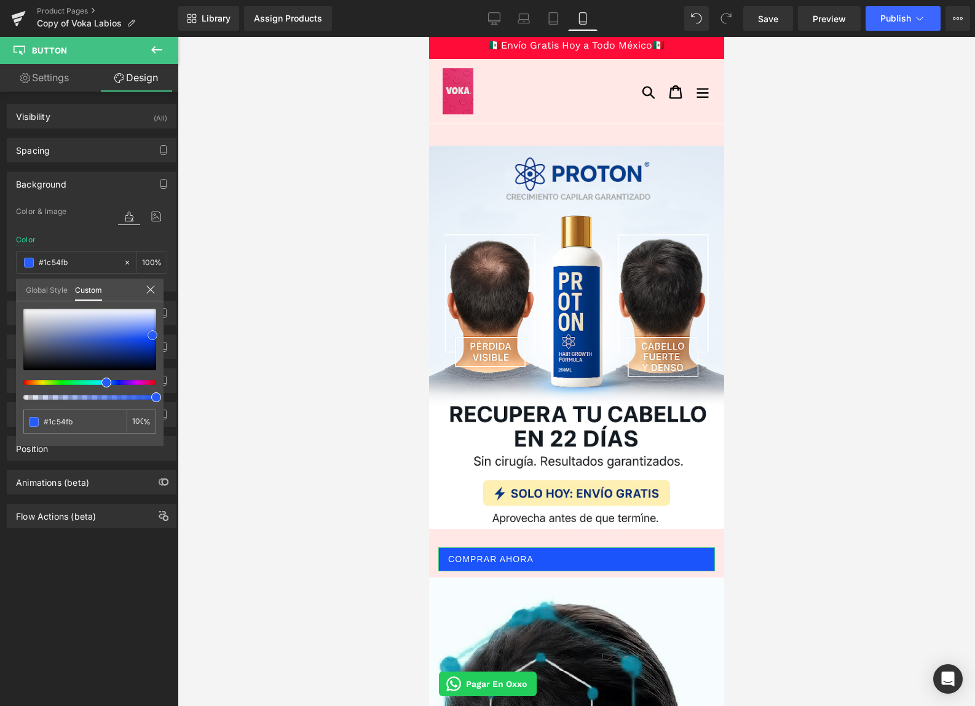
type input "#1750fb"
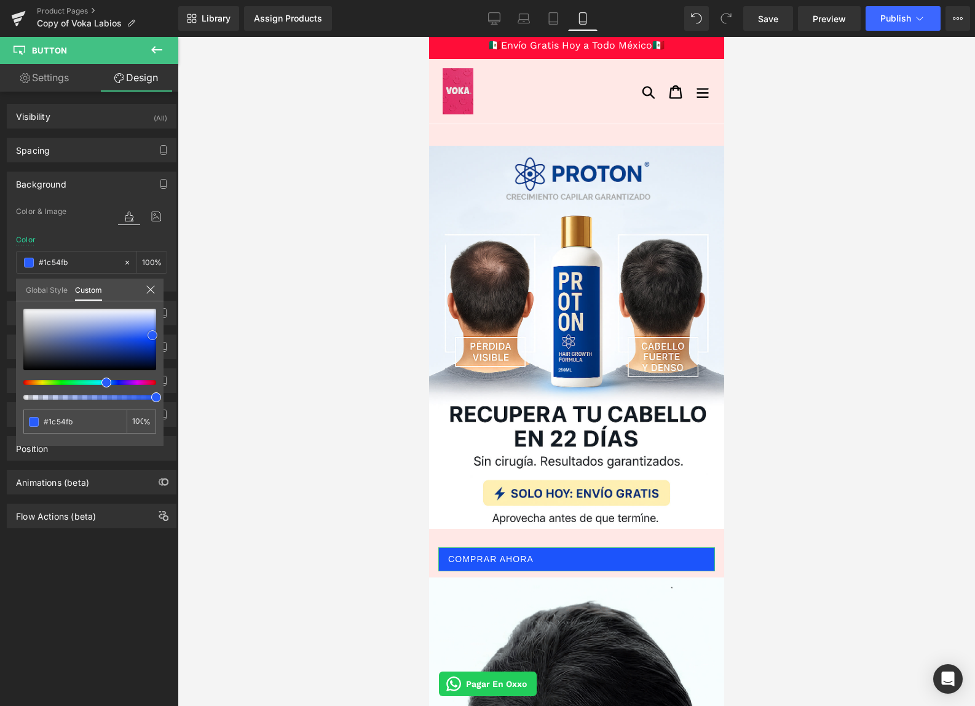
type input "#1750fb"
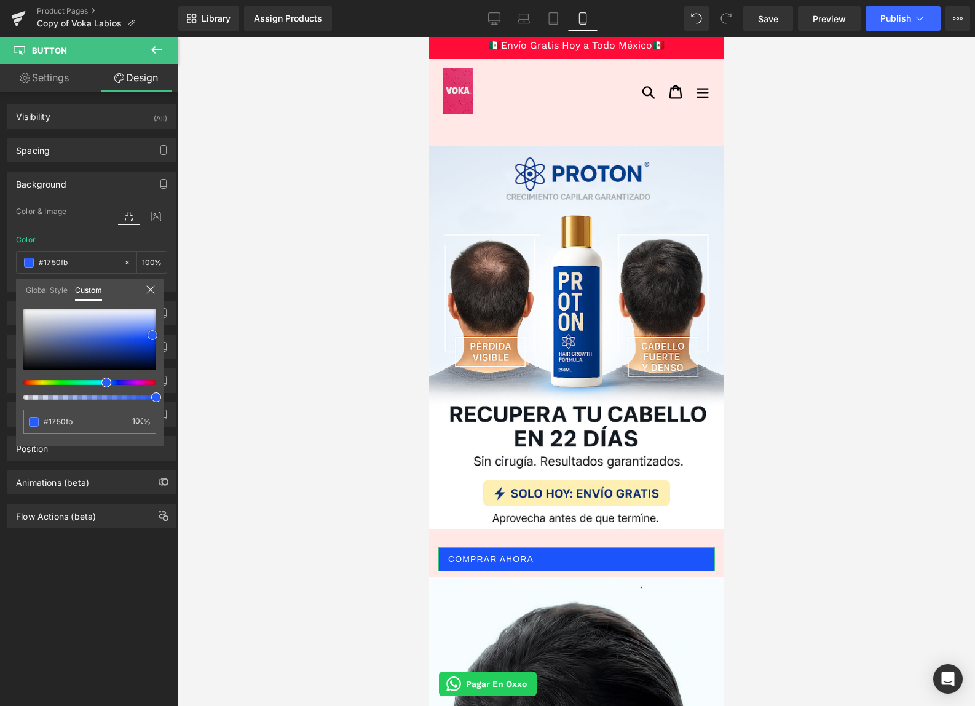
type input "#1650fc"
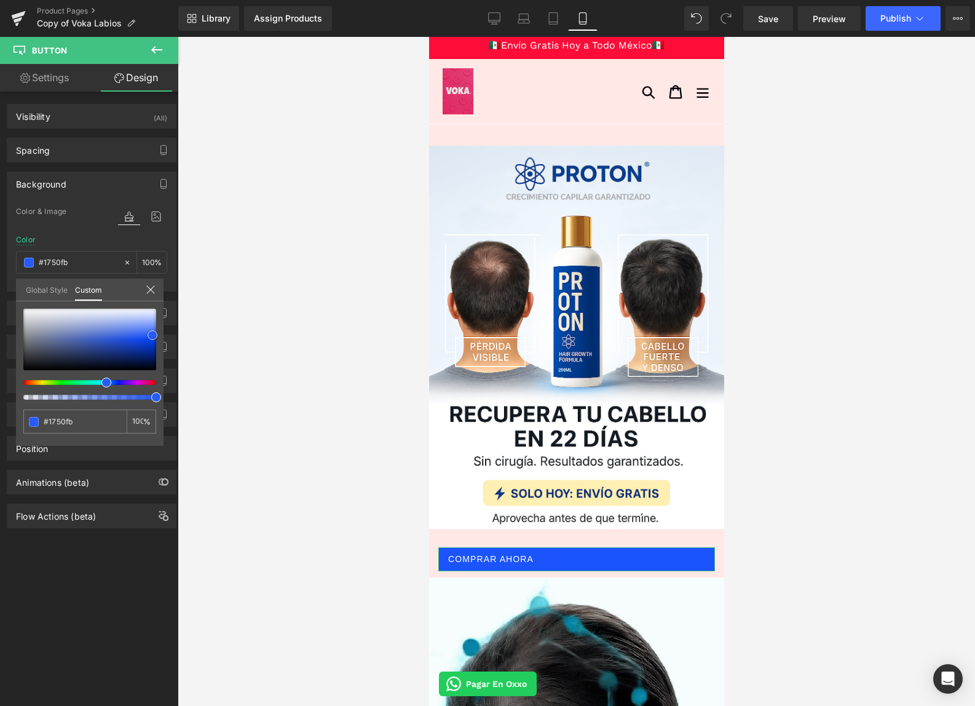
type input "#1650fc"
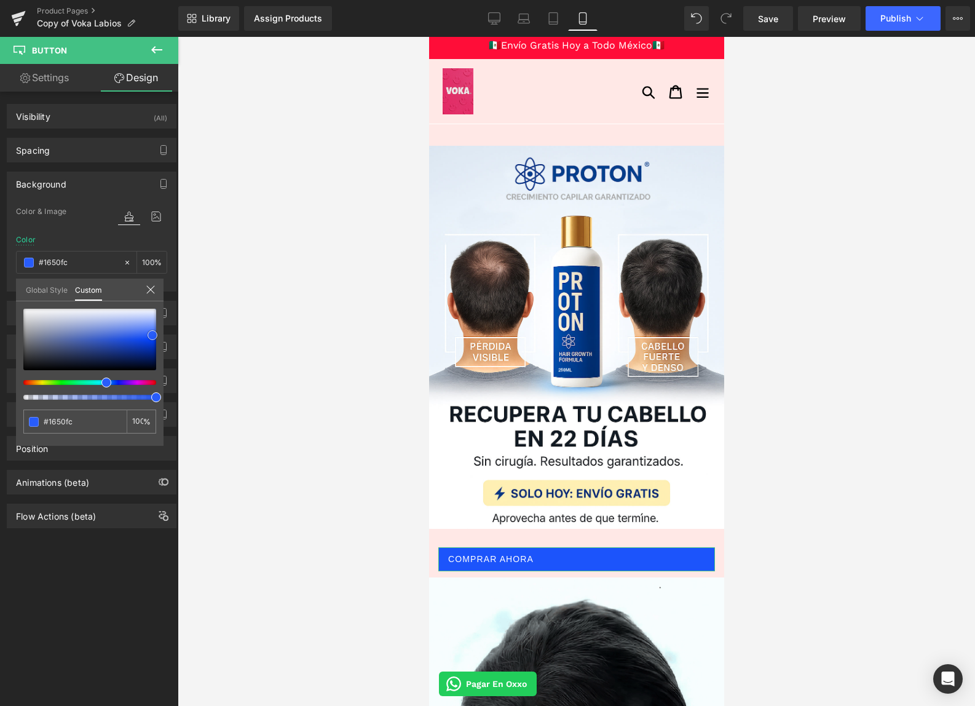
type input "#114cfc"
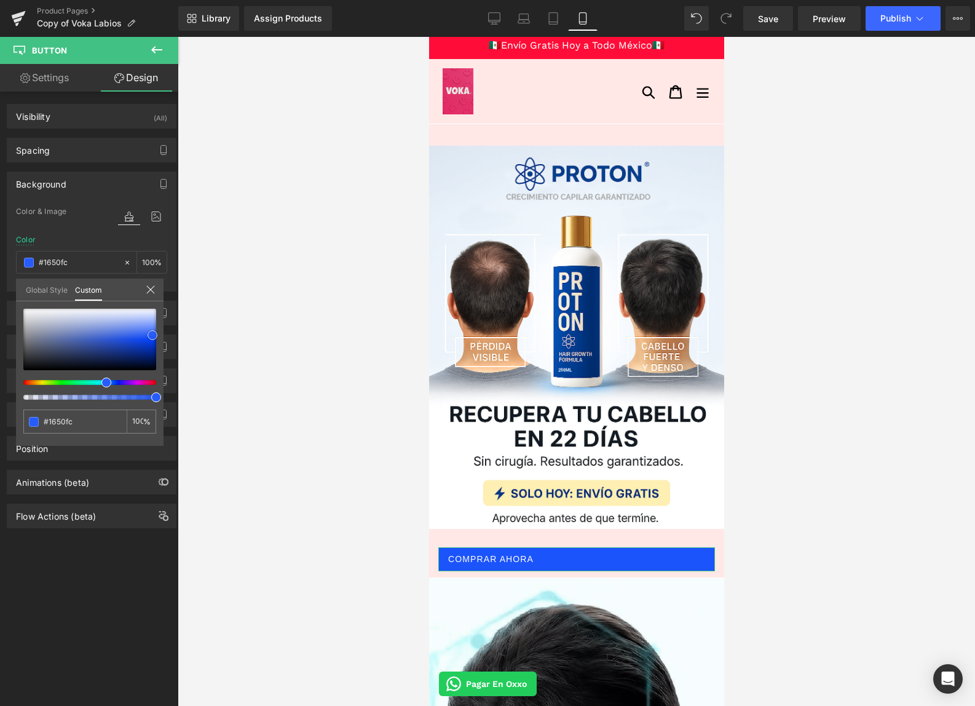
type input "#114cfc"
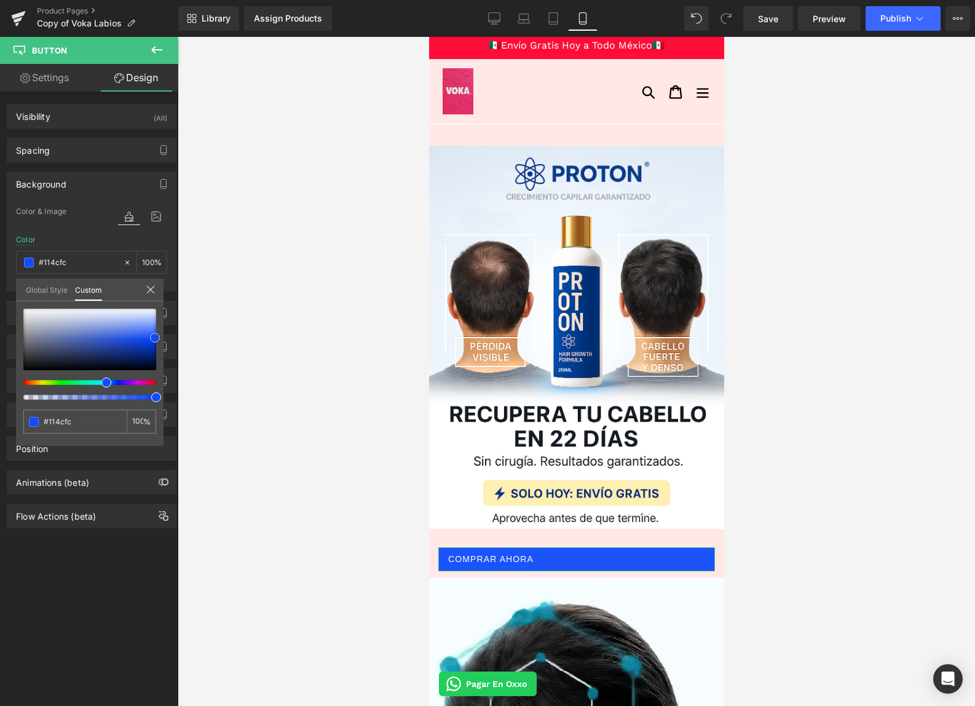
type input "#0f4bff"
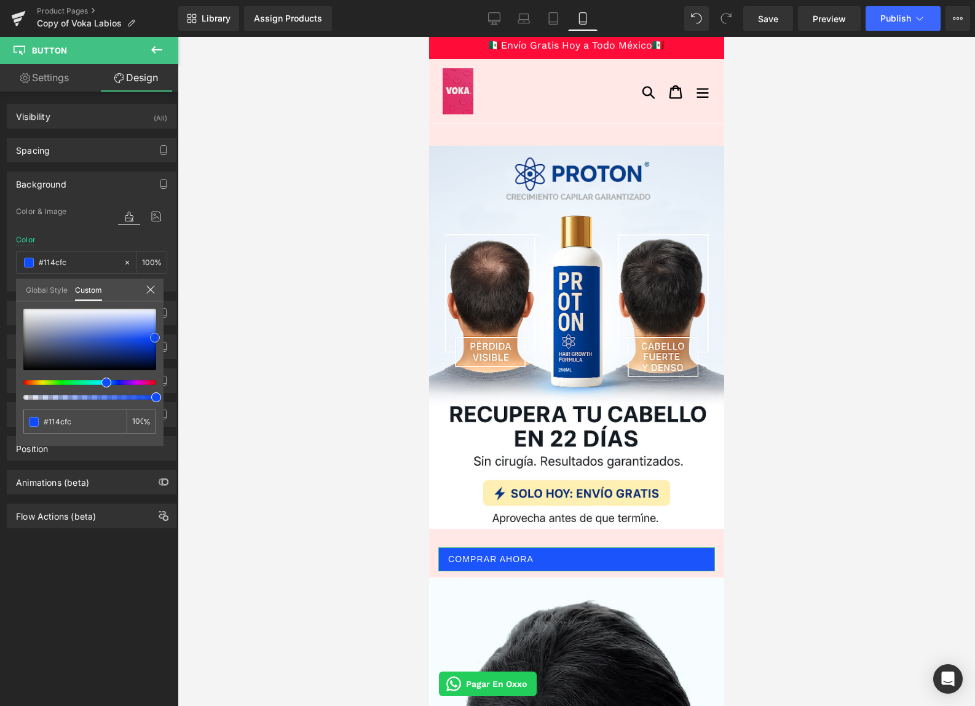
type input "#0f4bff"
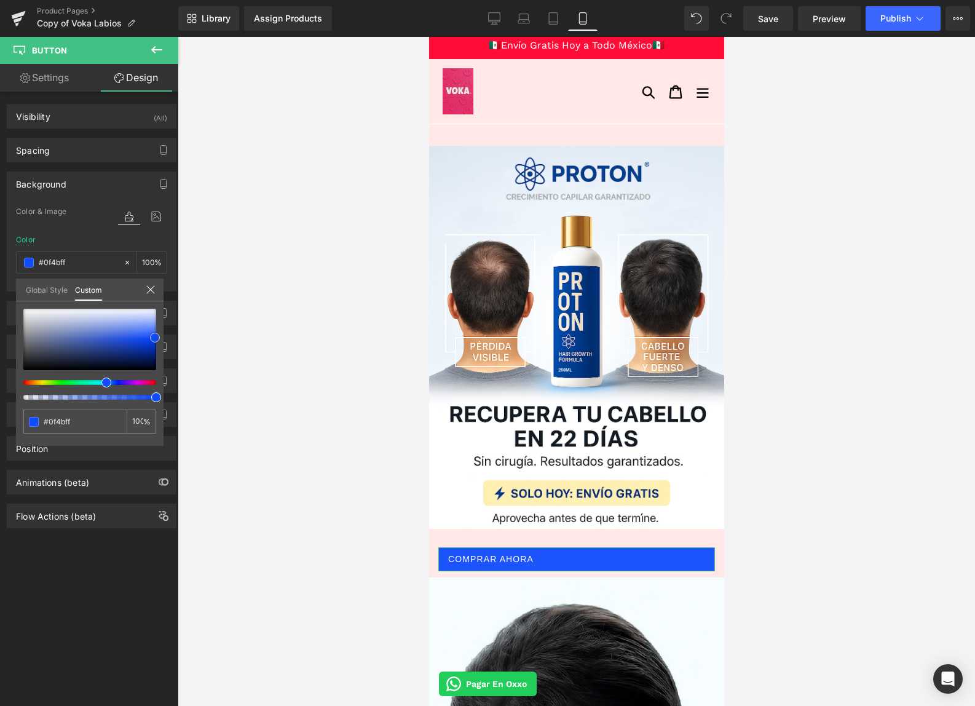
type input "#0543ff"
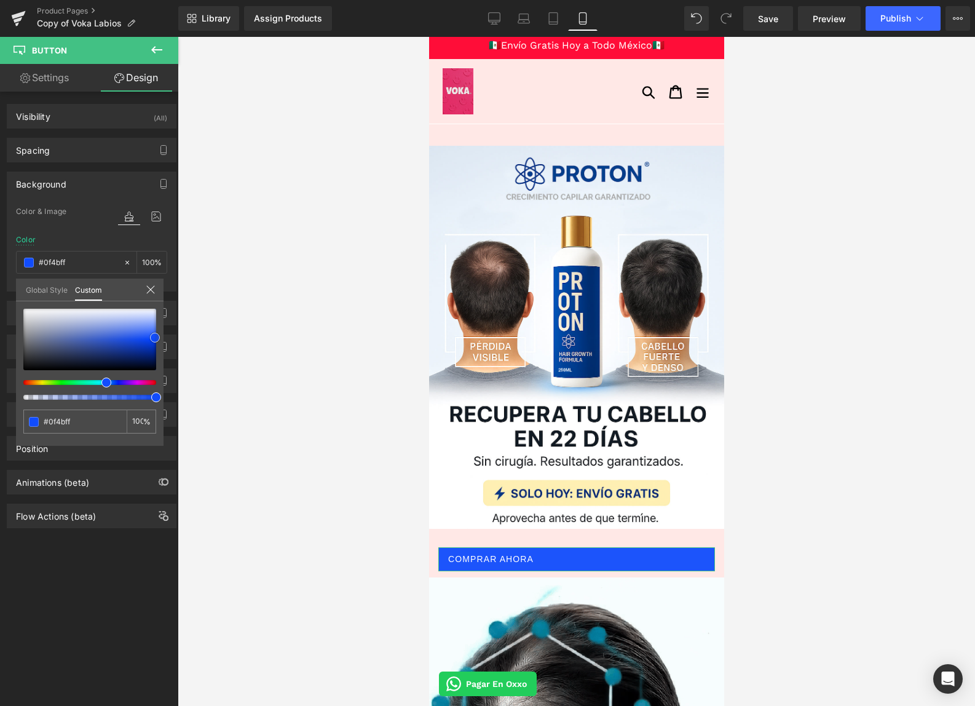
type input "#0543ff"
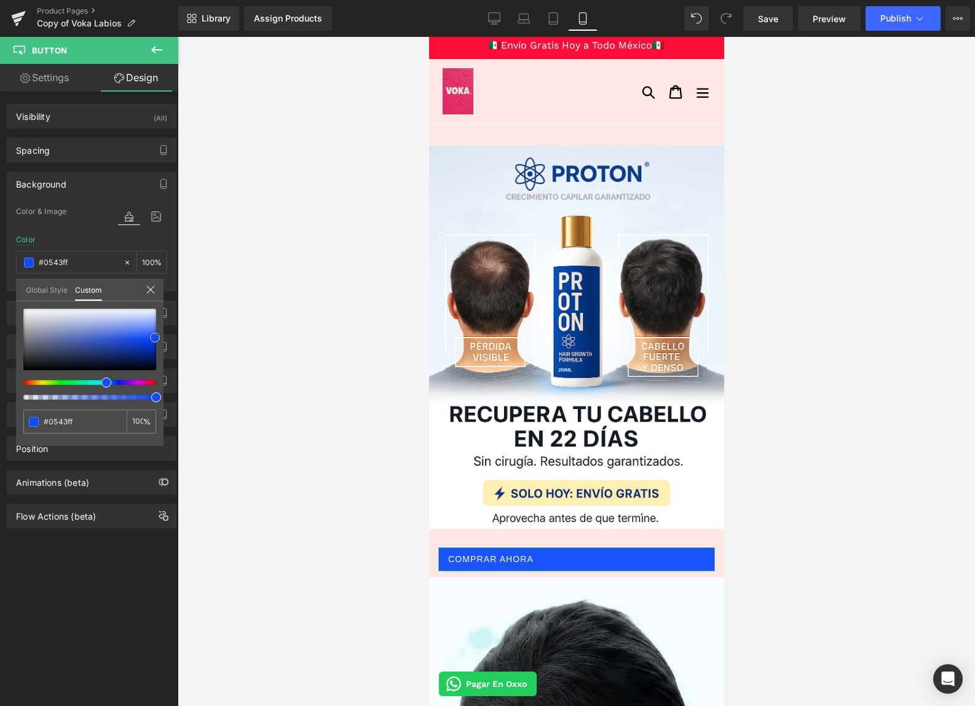
type input "#003ef9"
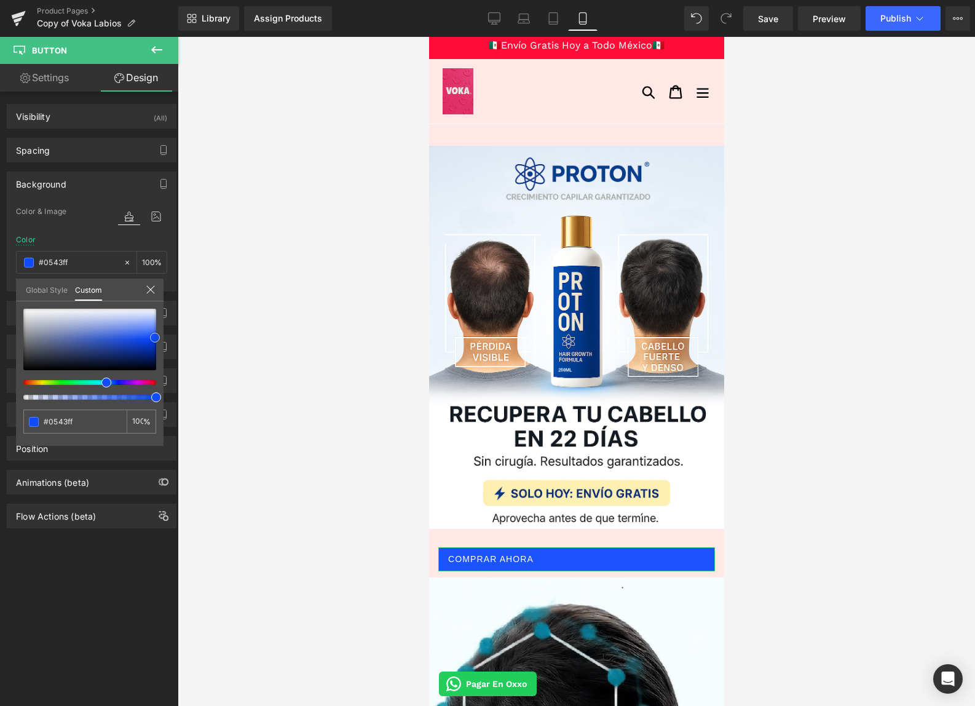
type input "#003ef9"
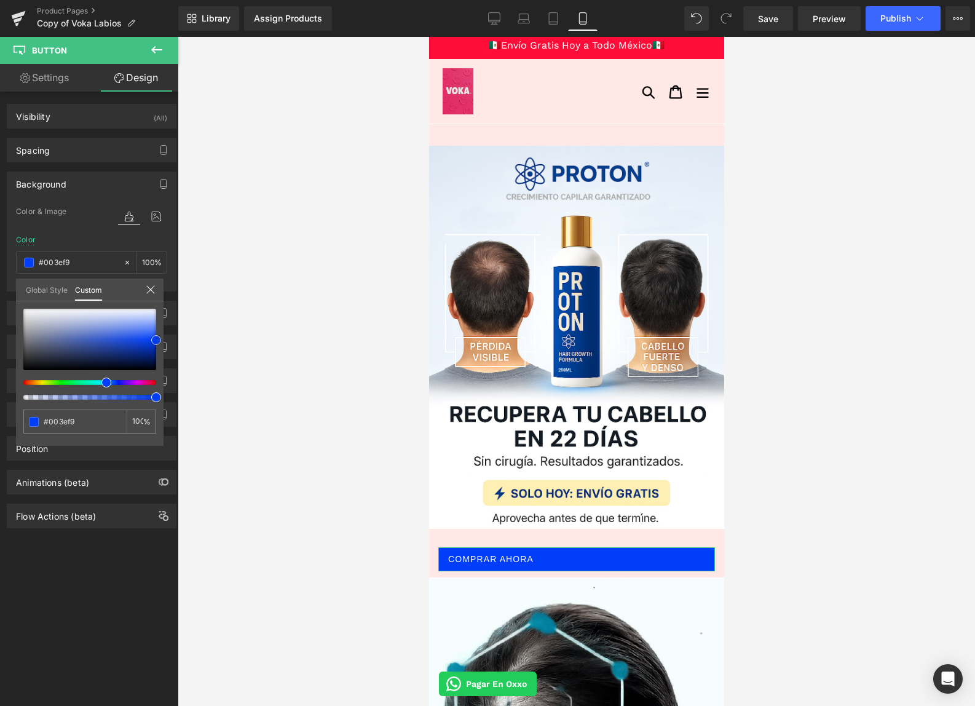
drag, startPoint x: 145, startPoint y: 344, endPoint x: 157, endPoint y: 340, distance: 13.0
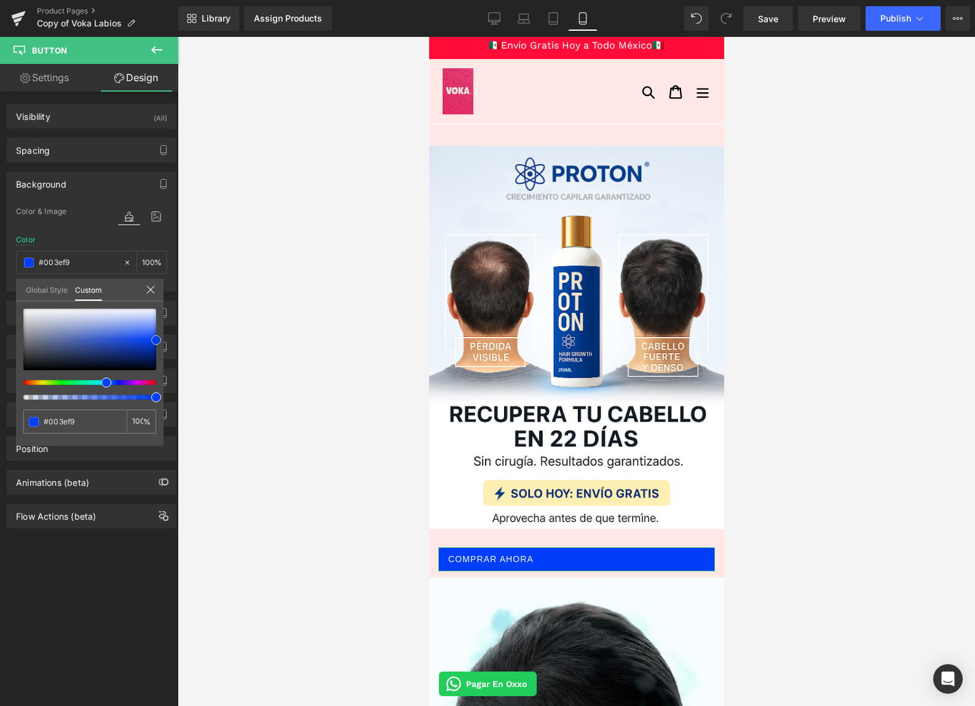
click at [156, 340] on div at bounding box center [89, 339] width 133 height 61
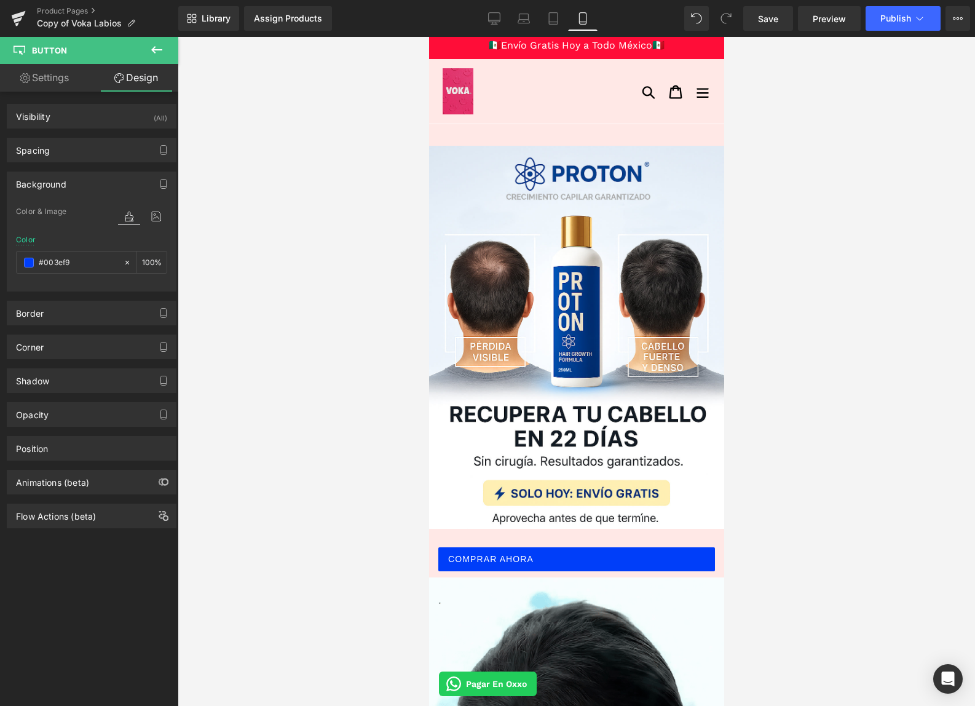
click at [359, 502] on div at bounding box center [577, 371] width 798 height 669
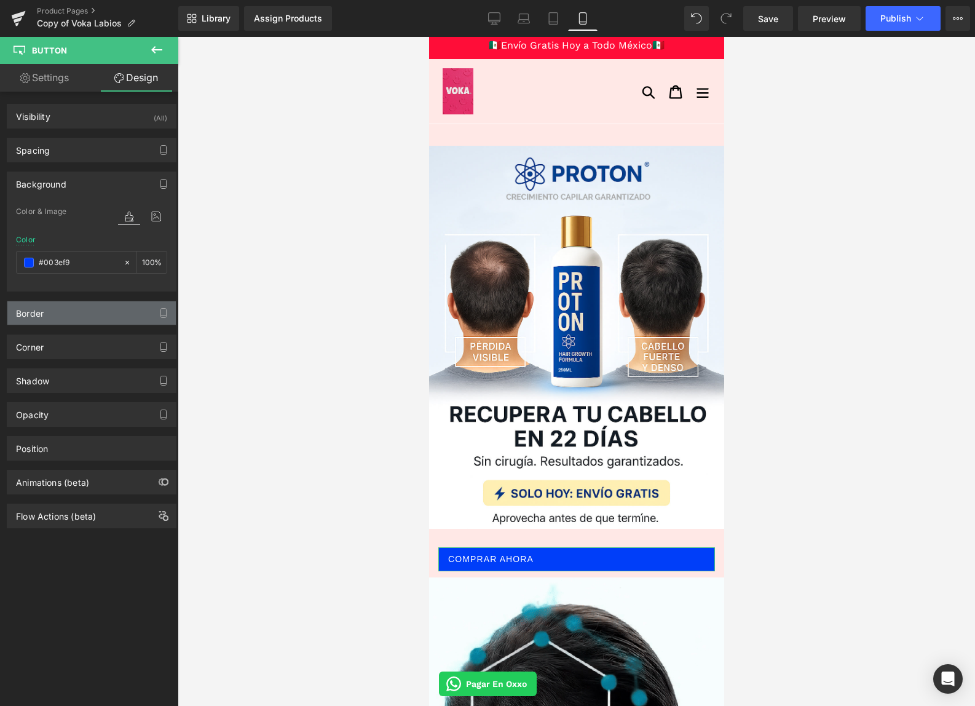
drag, startPoint x: 91, startPoint y: 313, endPoint x: 82, endPoint y: 312, distance: 8.6
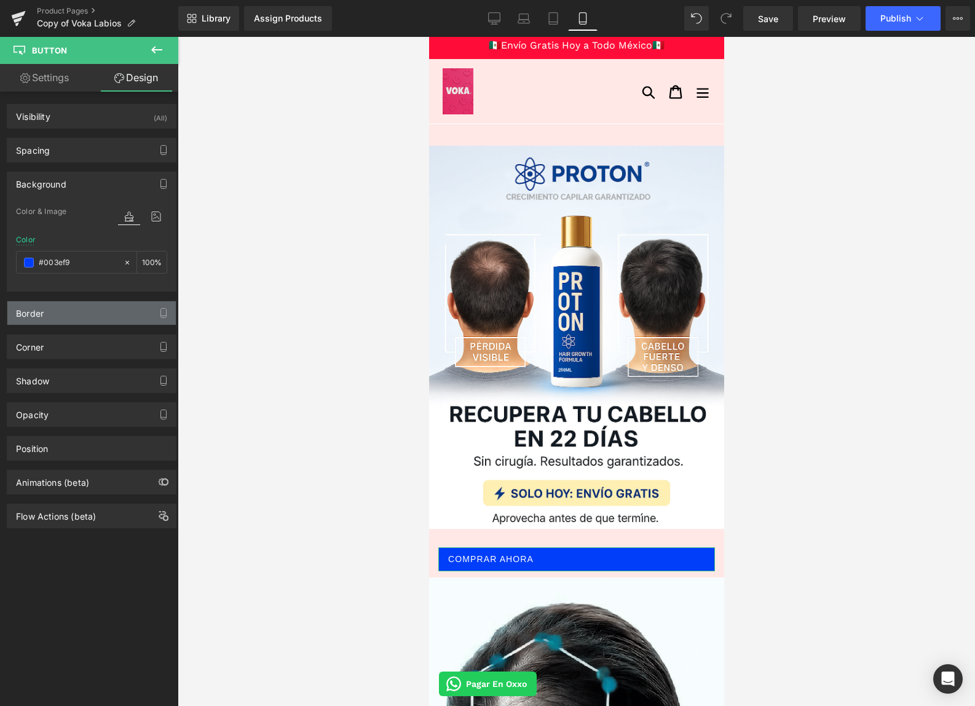
click at [91, 313] on div "Border" at bounding box center [91, 312] width 168 height 23
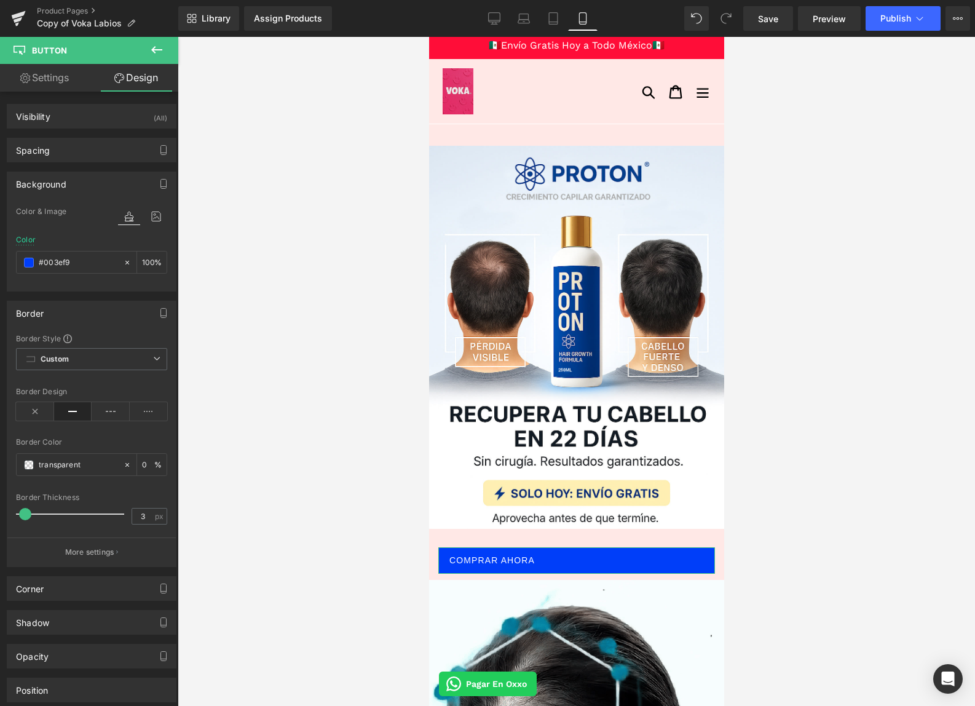
type input "4"
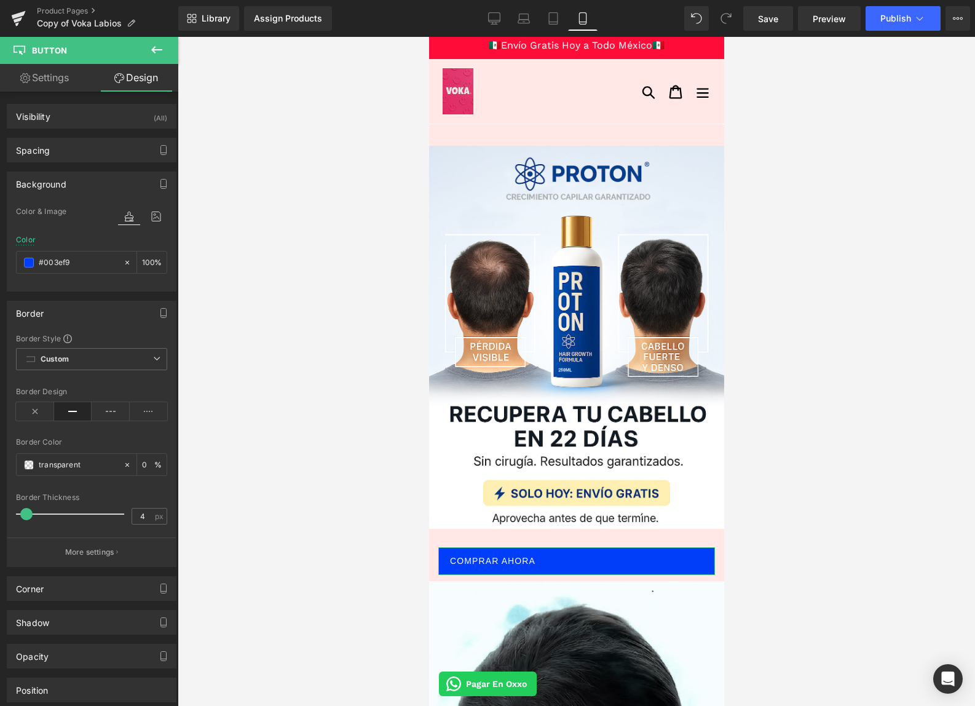
click at [23, 515] on span at bounding box center [26, 514] width 12 height 12
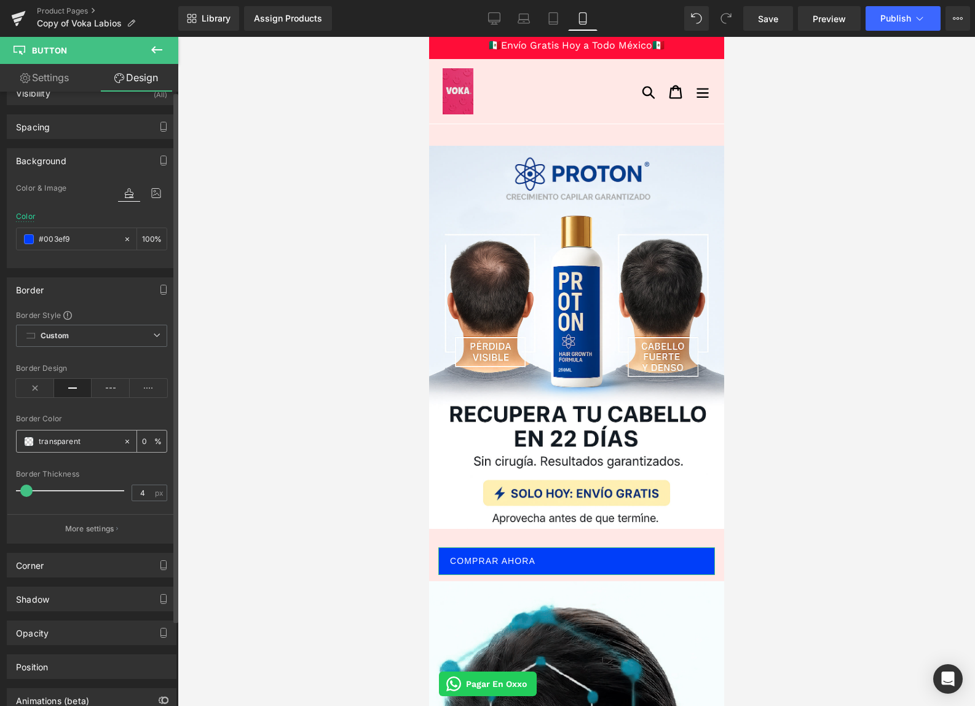
scroll to position [88, 0]
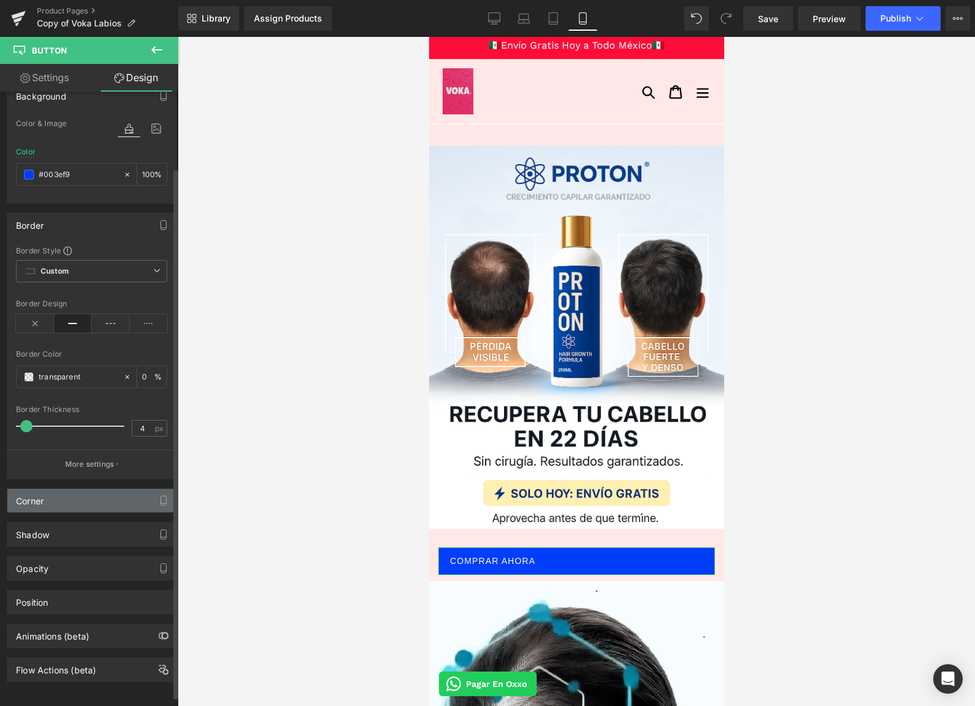
click at [74, 499] on div "Corner" at bounding box center [91, 500] width 168 height 23
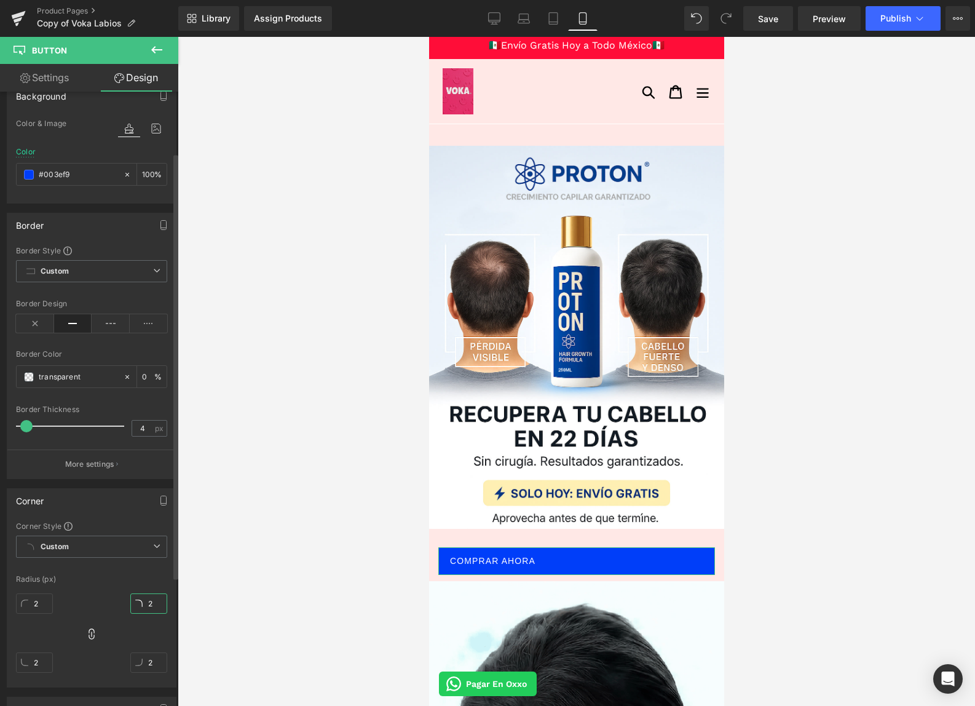
click at [143, 600] on input "2" at bounding box center [148, 603] width 37 height 20
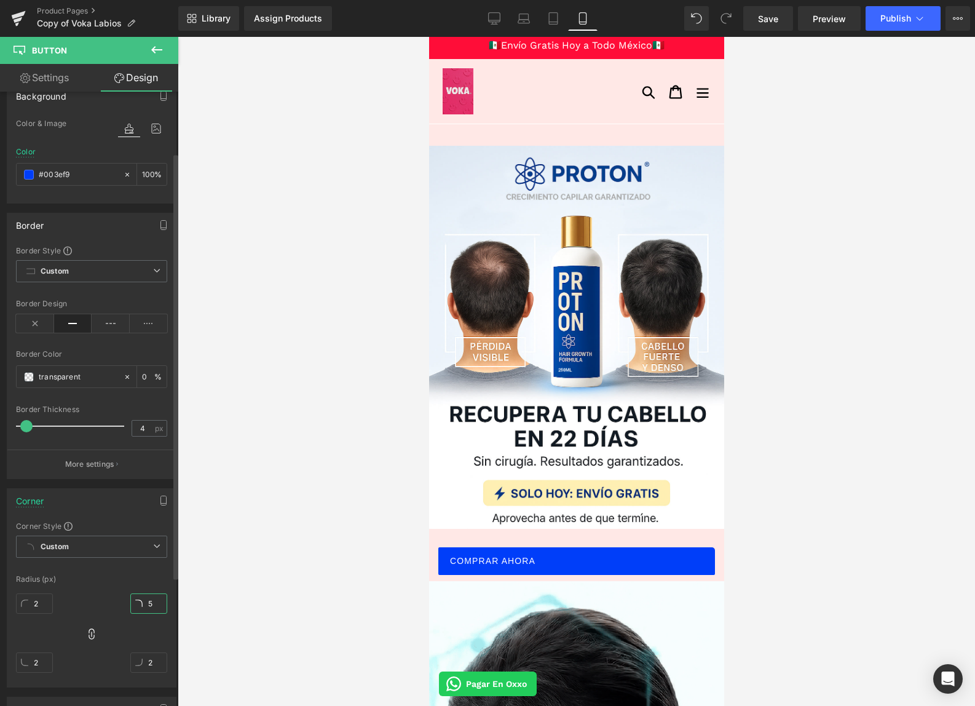
type input "6"
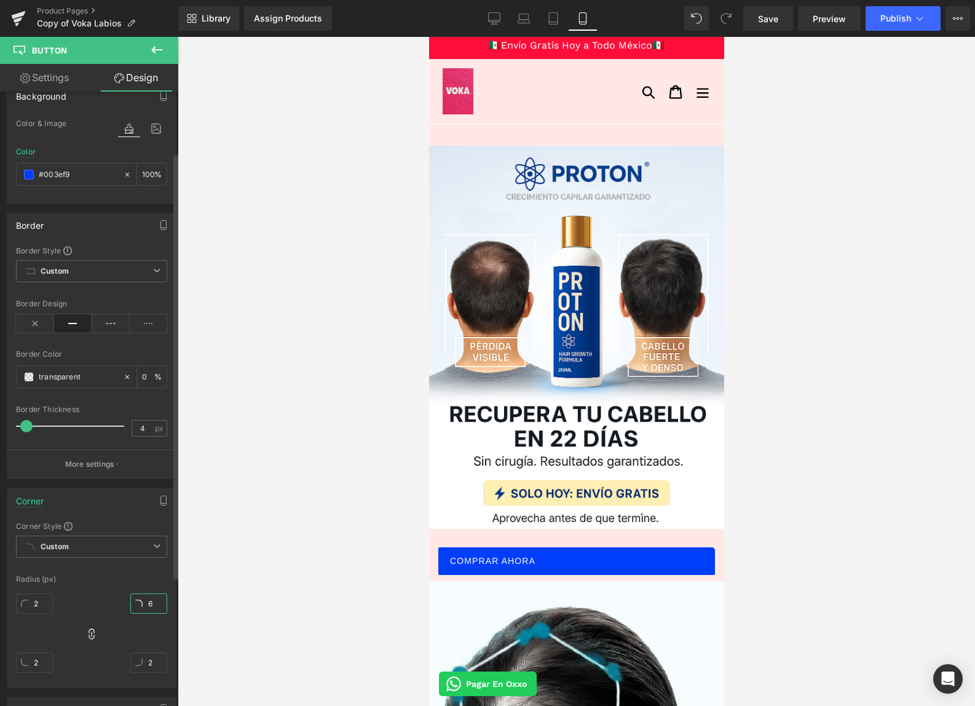
type input "6"
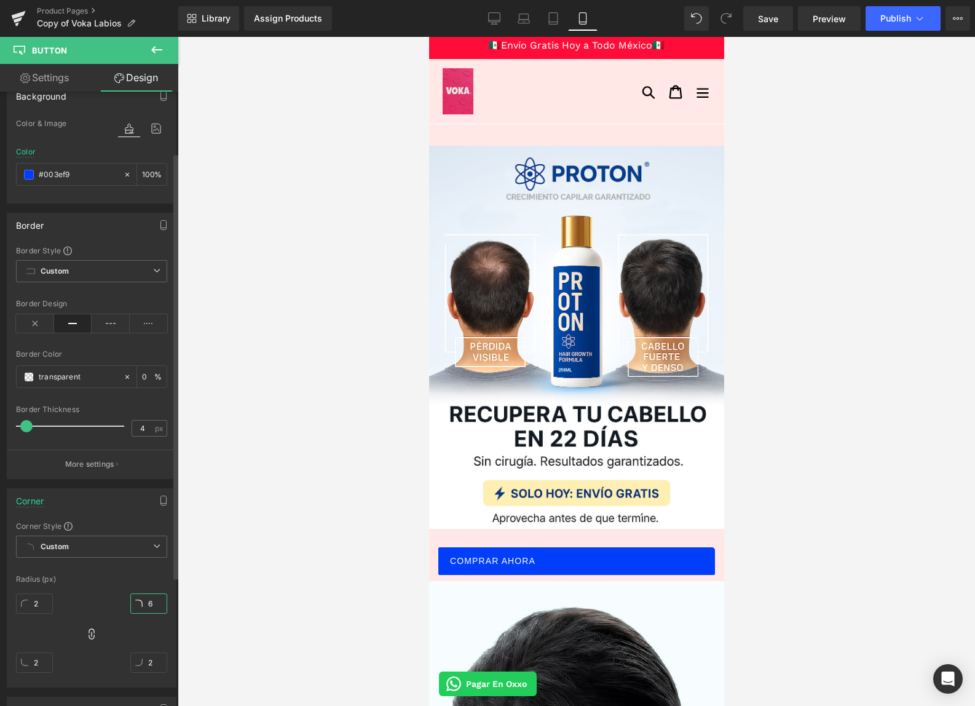
type input "6"
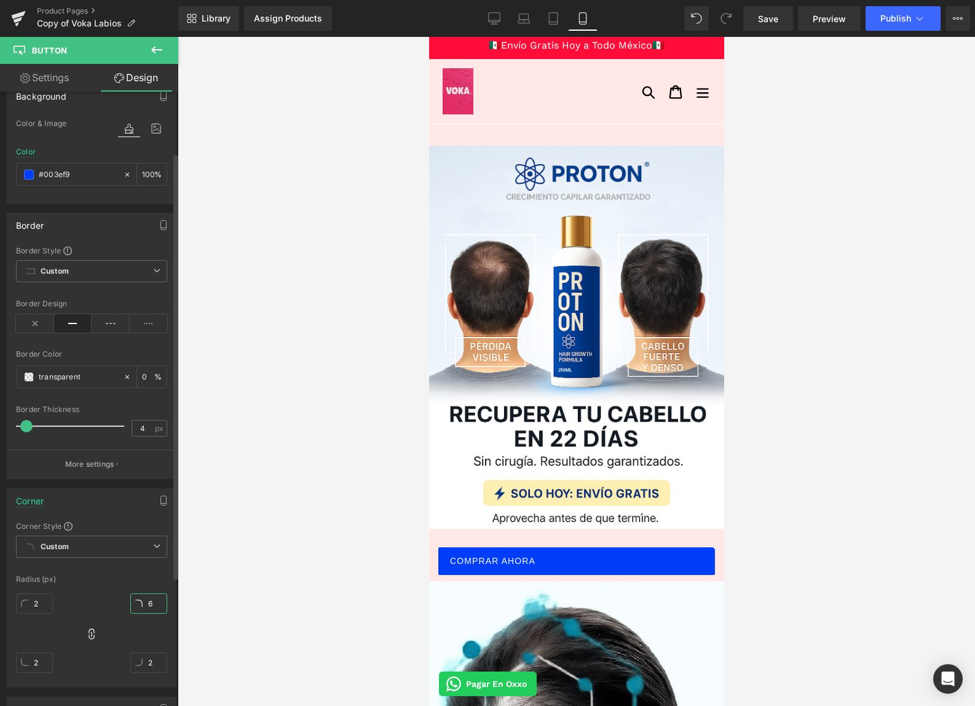
type input "6"
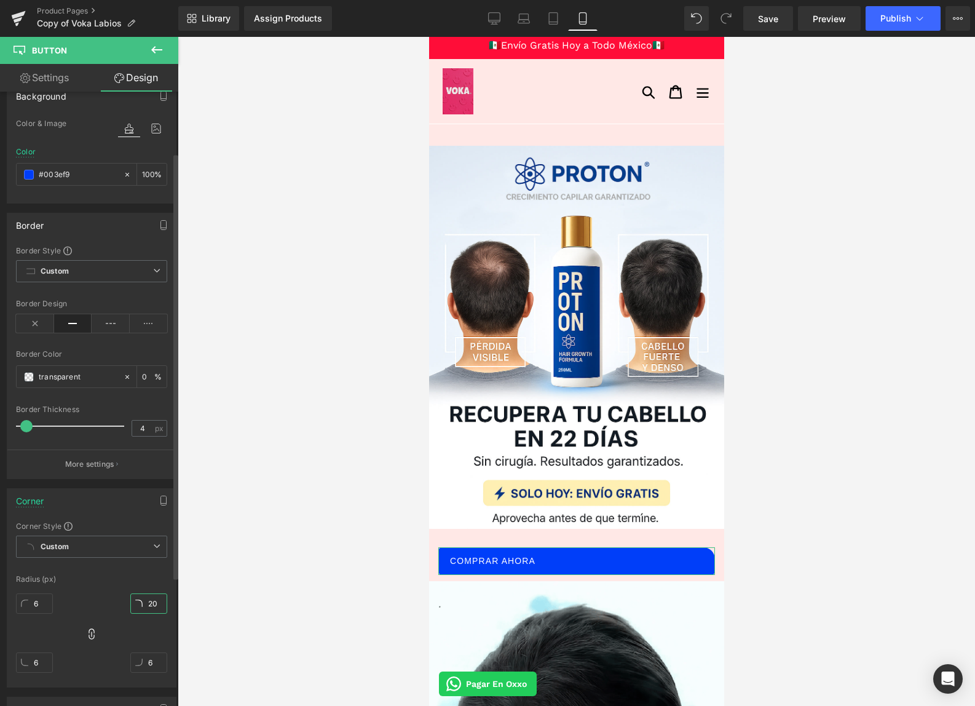
type input "21"
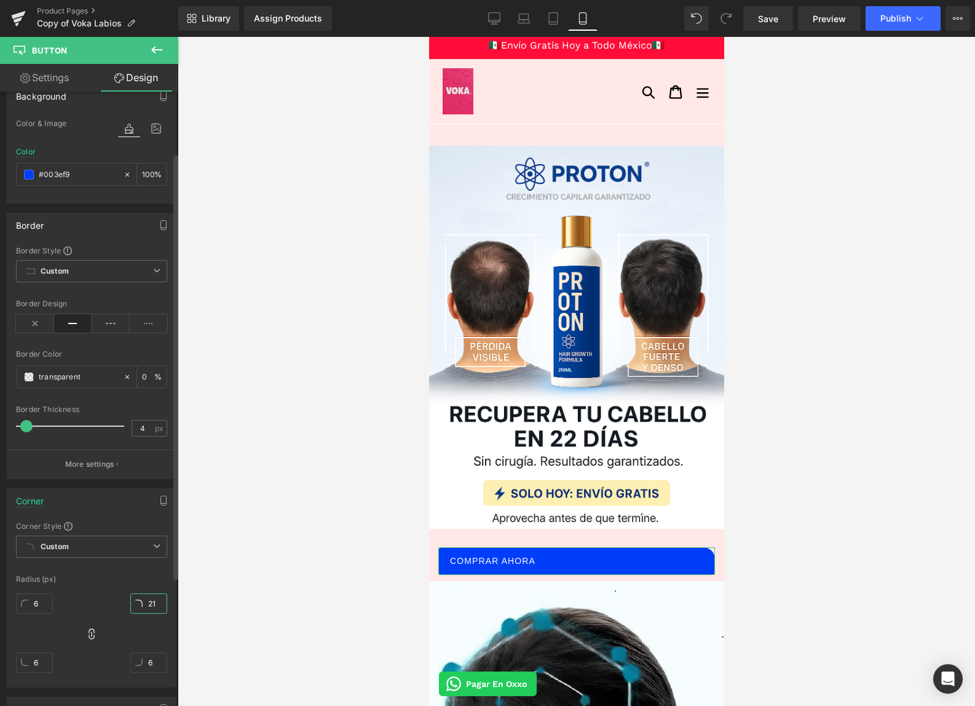
type input "21"
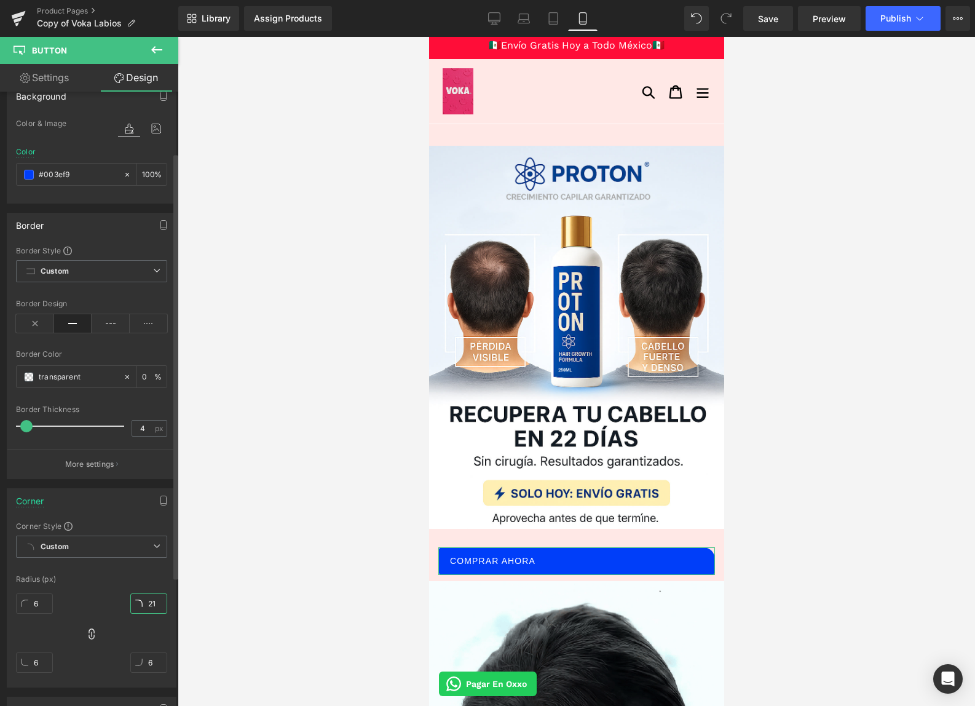
type input "21"
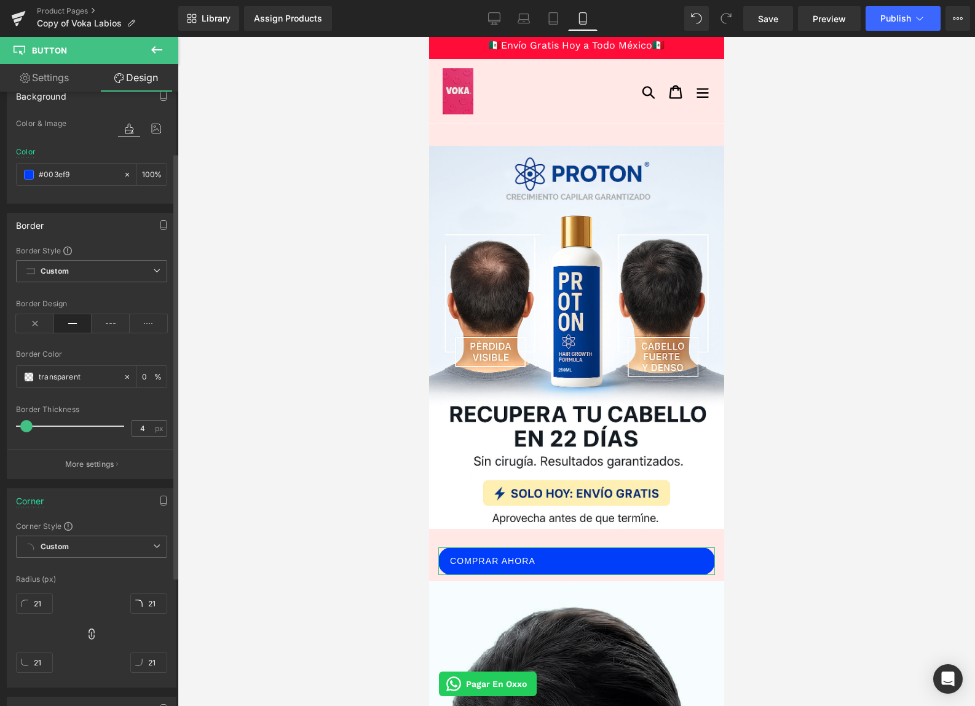
click at [115, 576] on div "Radius (px)" at bounding box center [91, 579] width 151 height 9
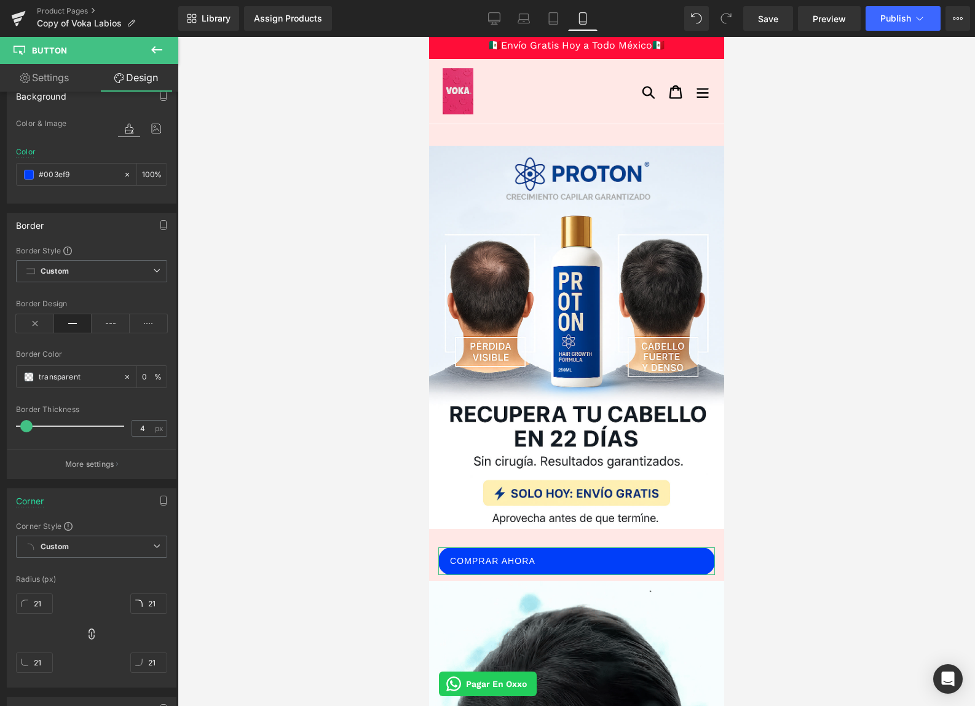
click at [32, 81] on link "Settings" at bounding box center [44, 78] width 89 height 28
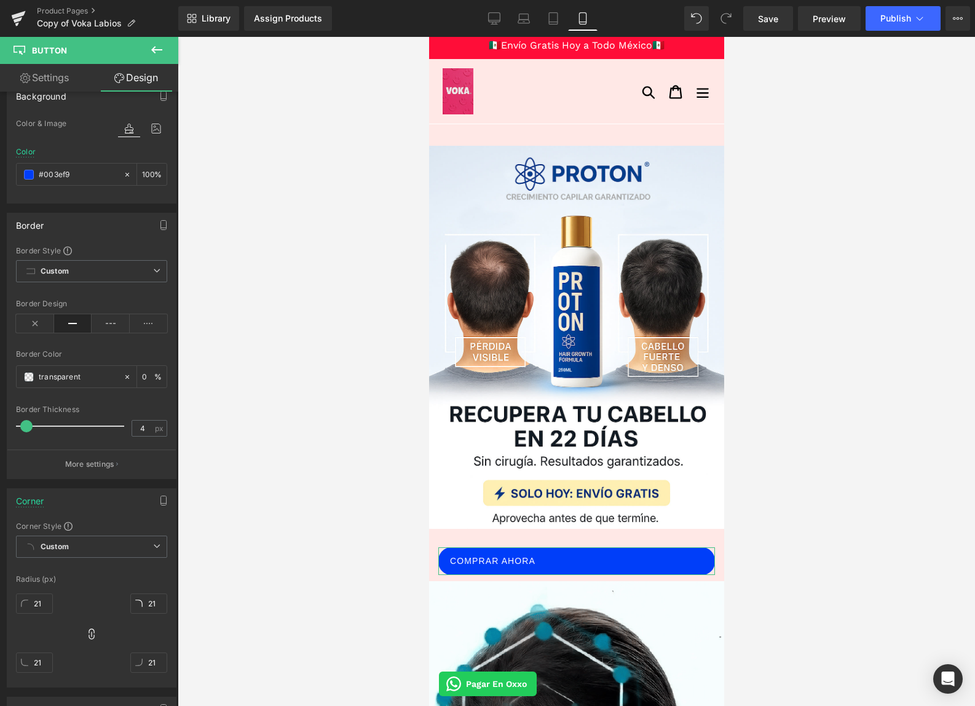
type input "#003ef9"
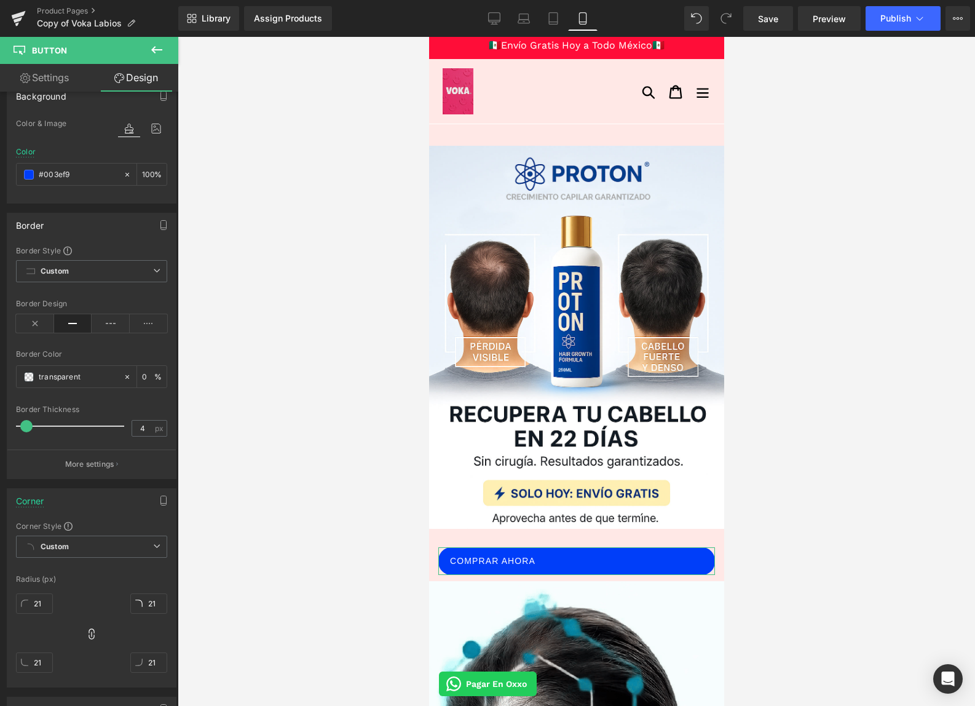
type input "100"
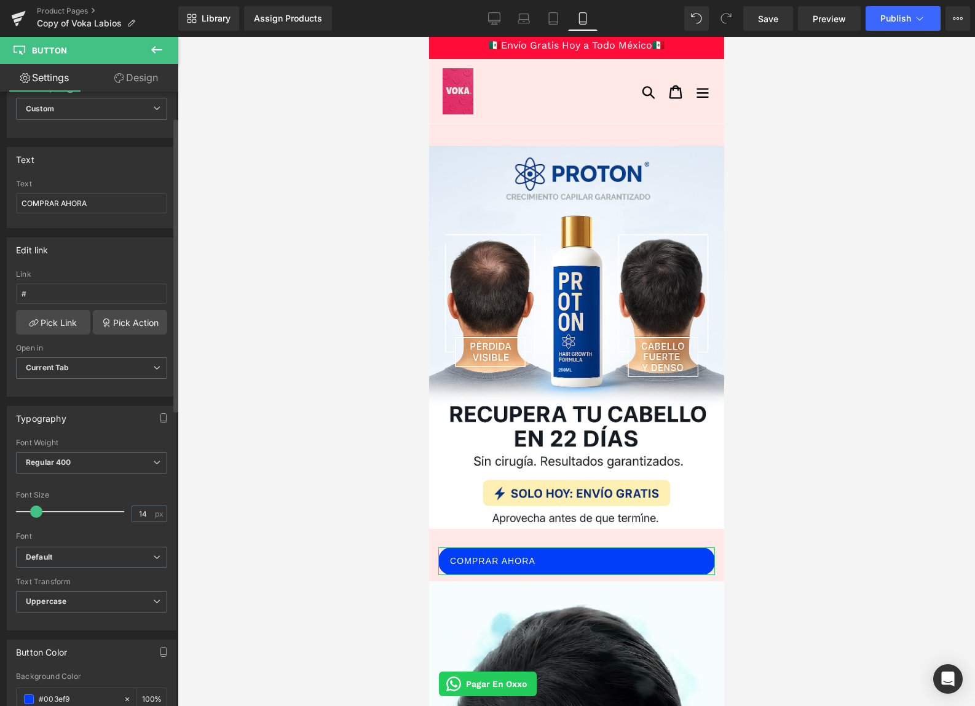
scroll to position [53, 0]
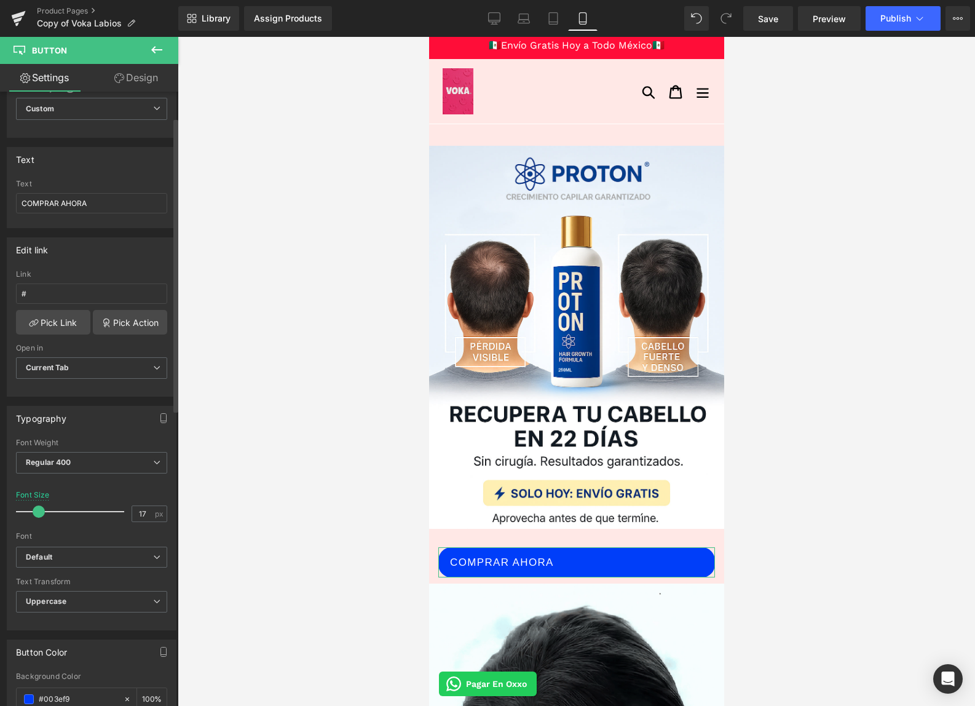
type input "18"
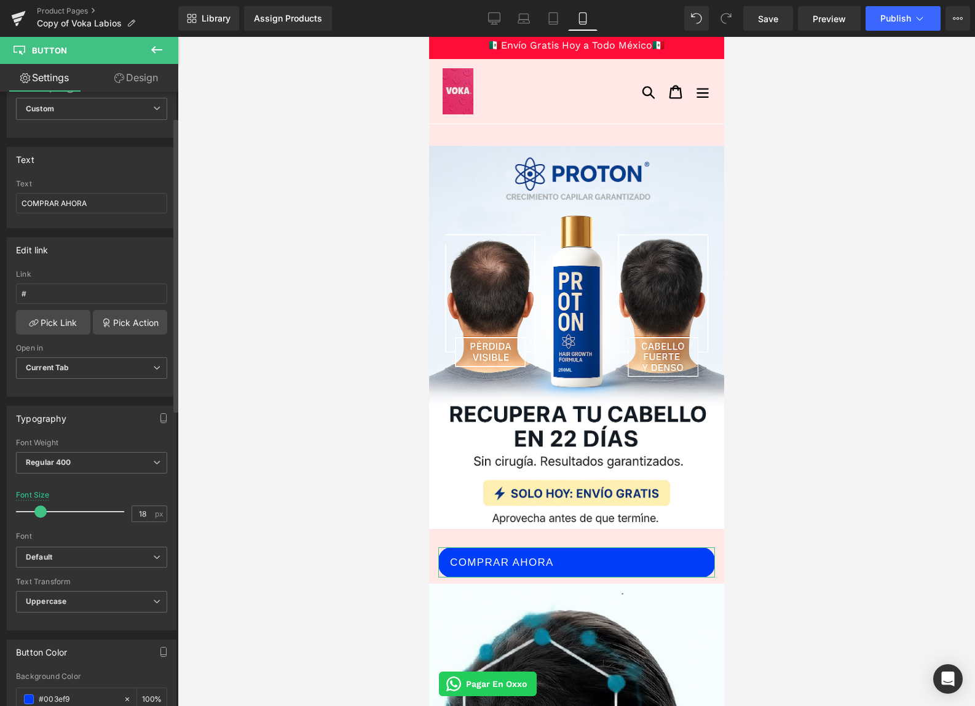
click at [42, 510] on span at bounding box center [40, 511] width 12 height 12
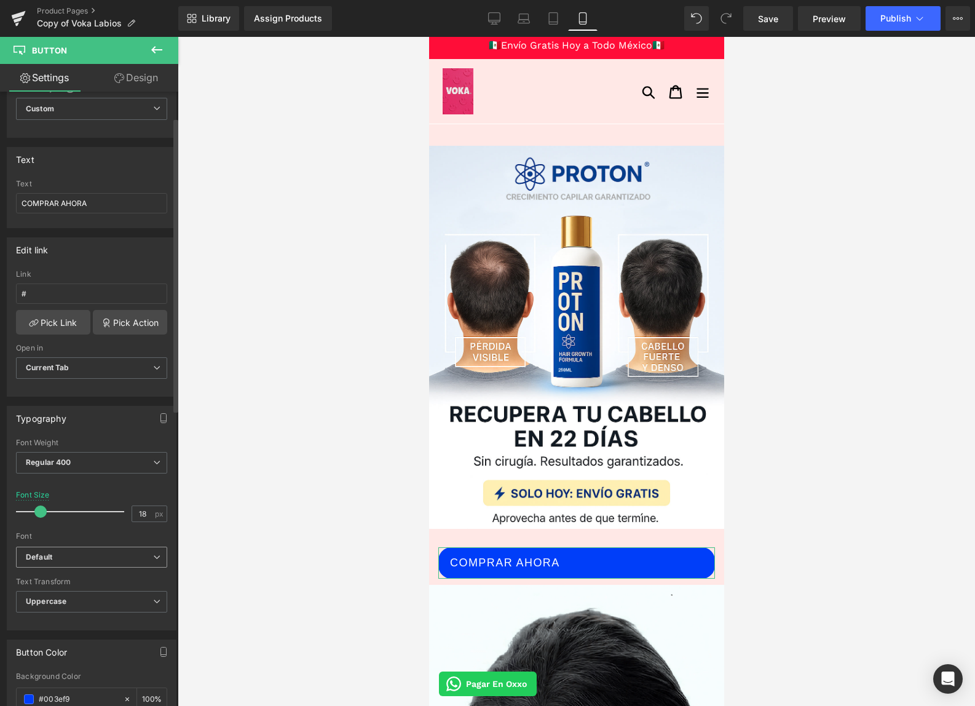
click at [61, 550] on span "Default" at bounding box center [91, 558] width 151 height 22
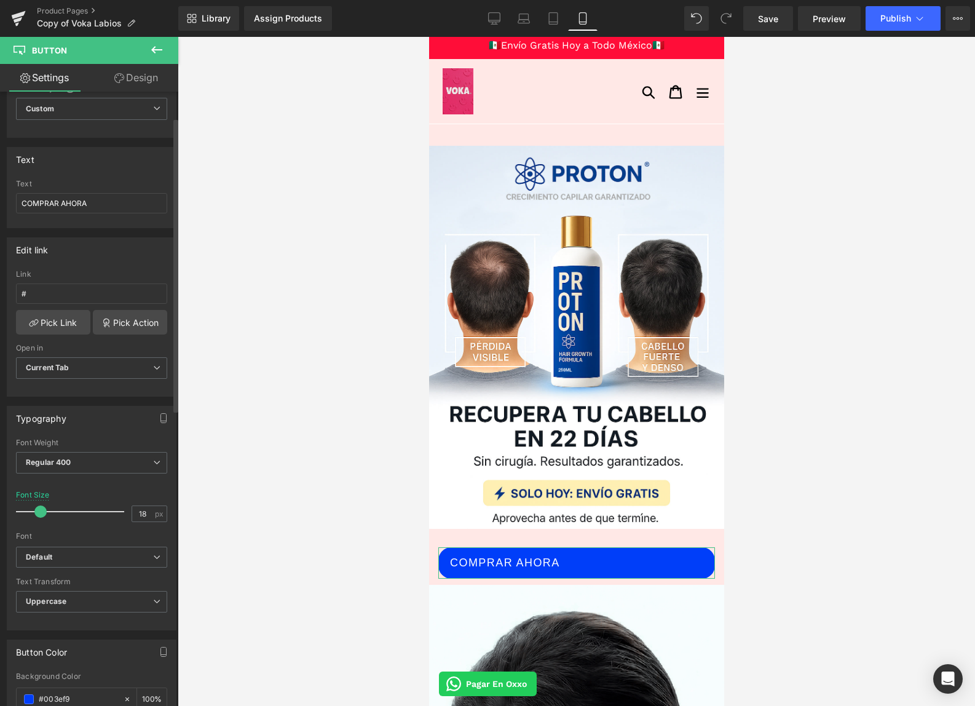
drag, startPoint x: 61, startPoint y: 539, endPoint x: 65, endPoint y: 528, distance: 10.9
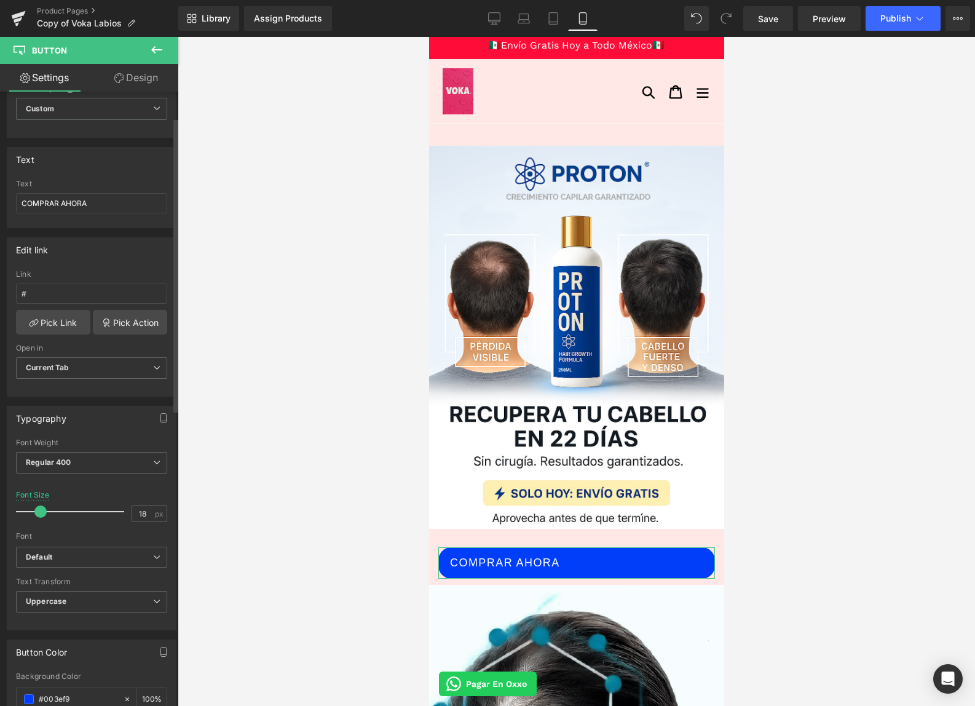
click at [61, 539] on div "Font" at bounding box center [91, 536] width 151 height 9
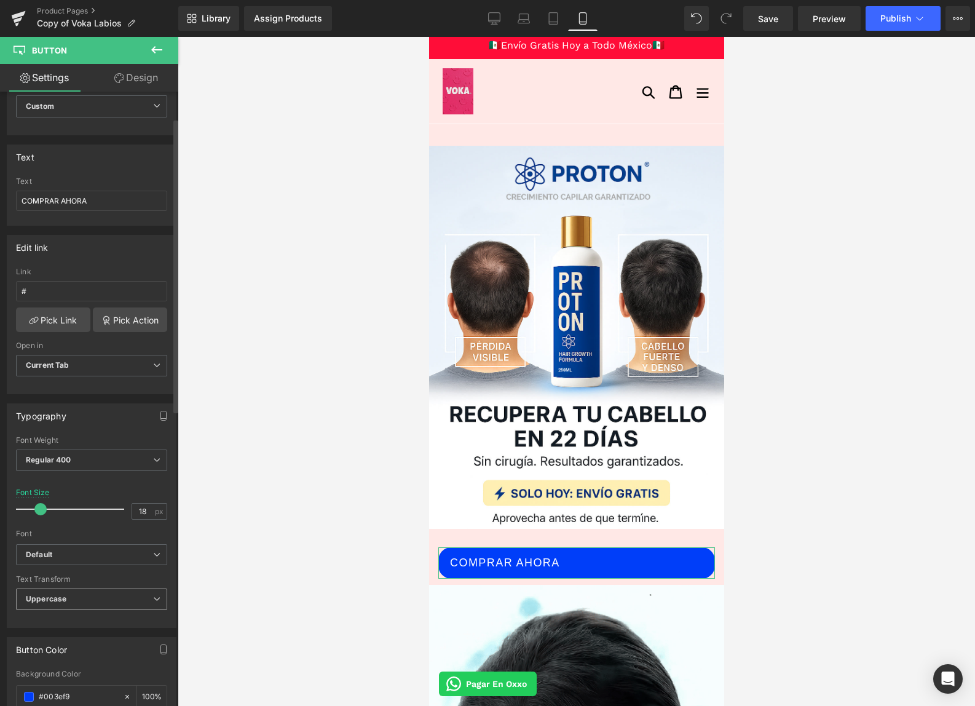
scroll to position [56, 0]
click at [73, 595] on span "Uppercase" at bounding box center [91, 599] width 151 height 22
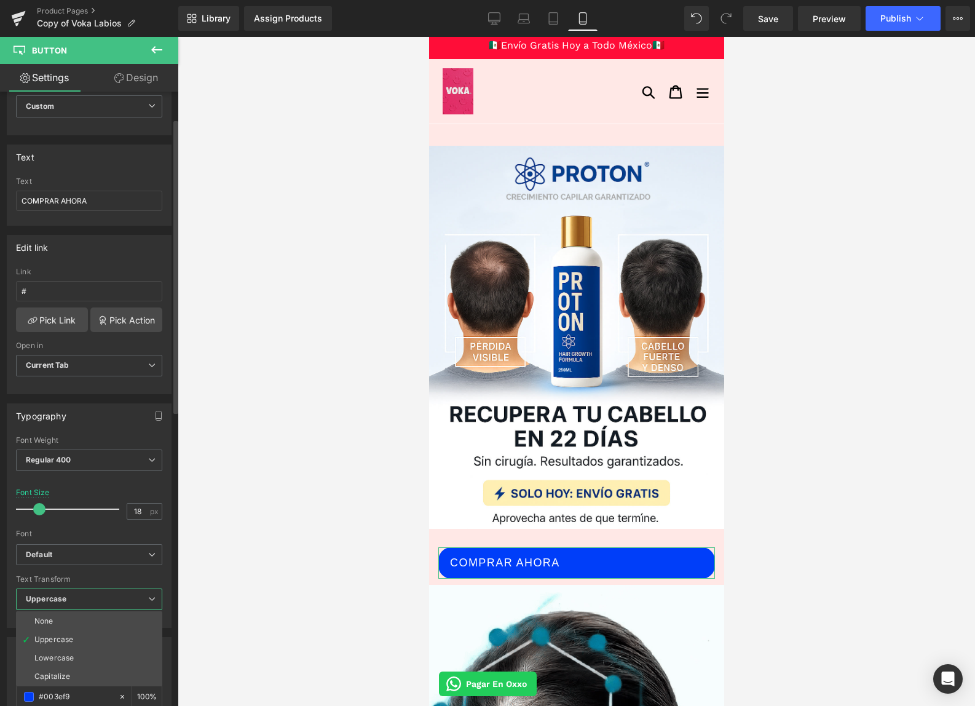
click at [66, 620] on li "None" at bounding box center [89, 621] width 146 height 18
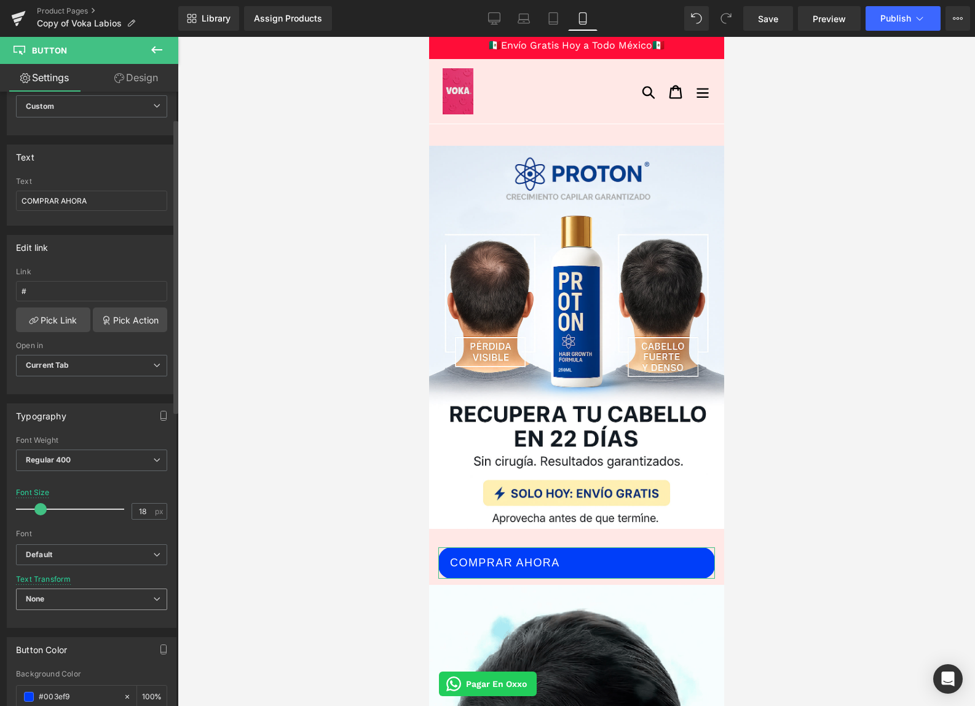
click at [58, 606] on span "None" at bounding box center [91, 599] width 151 height 22
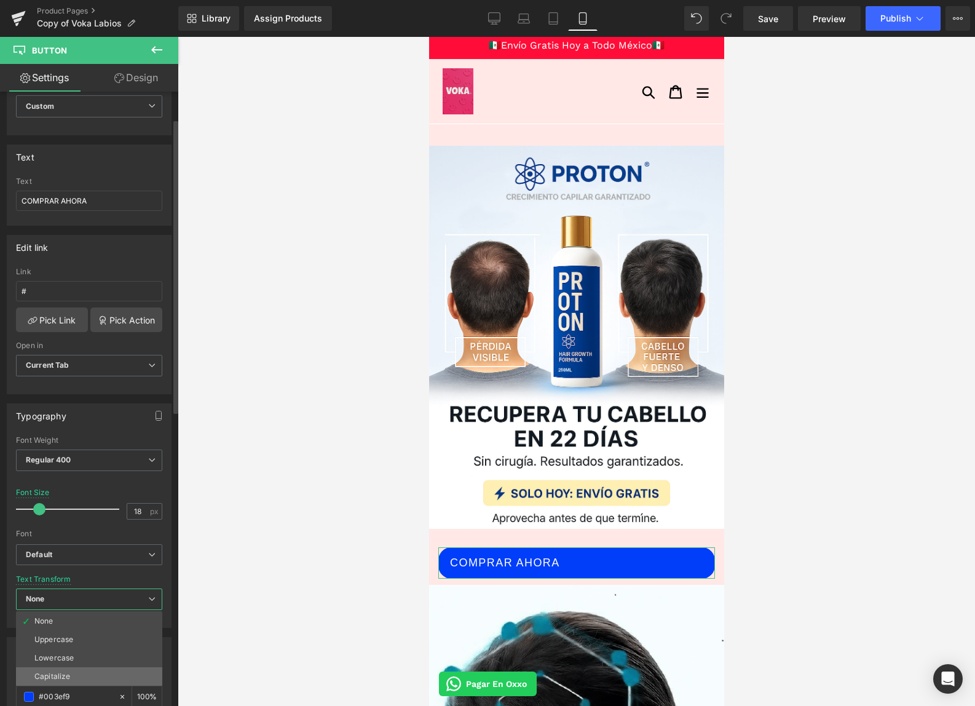
click at [76, 667] on li "Capitalize" at bounding box center [89, 676] width 146 height 18
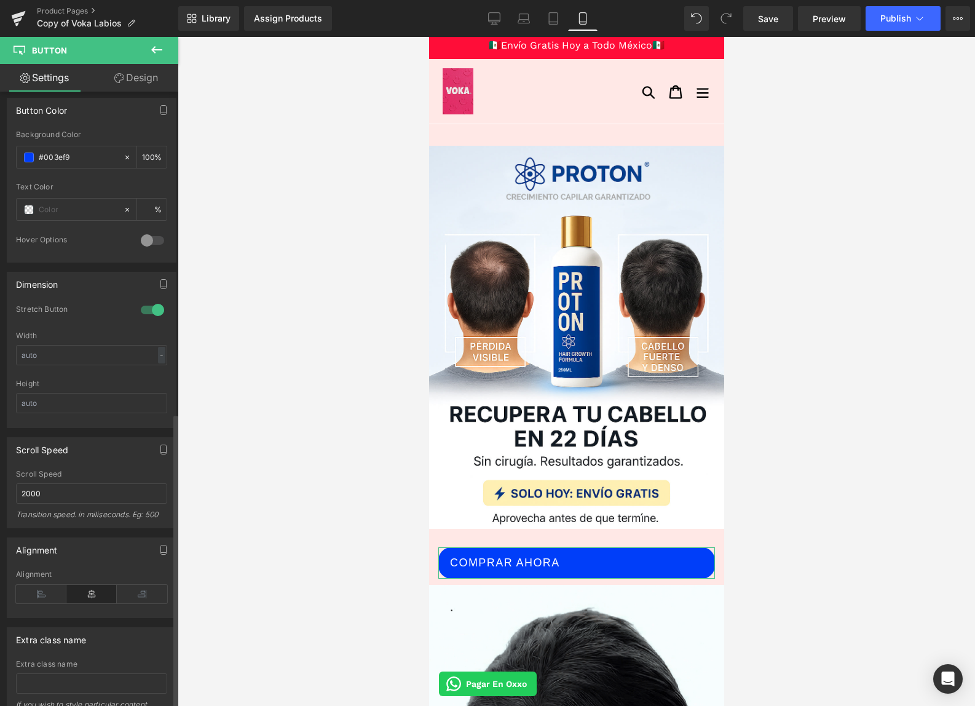
scroll to position [670, 0]
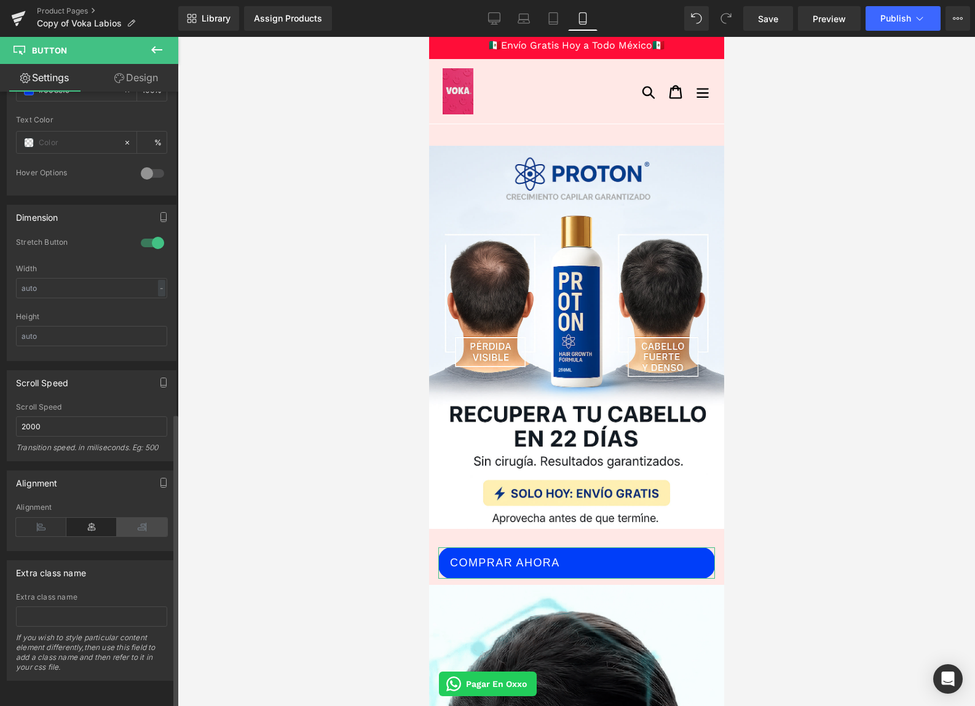
click at [128, 518] on icon at bounding box center [142, 527] width 50 height 18
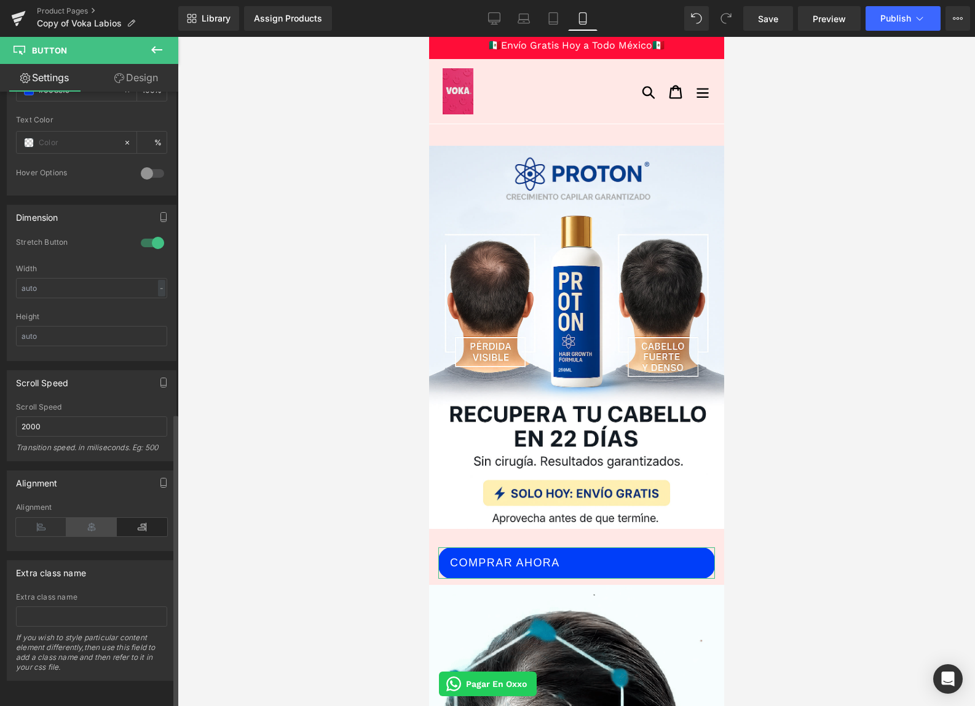
click at [75, 520] on icon at bounding box center [91, 527] width 50 height 18
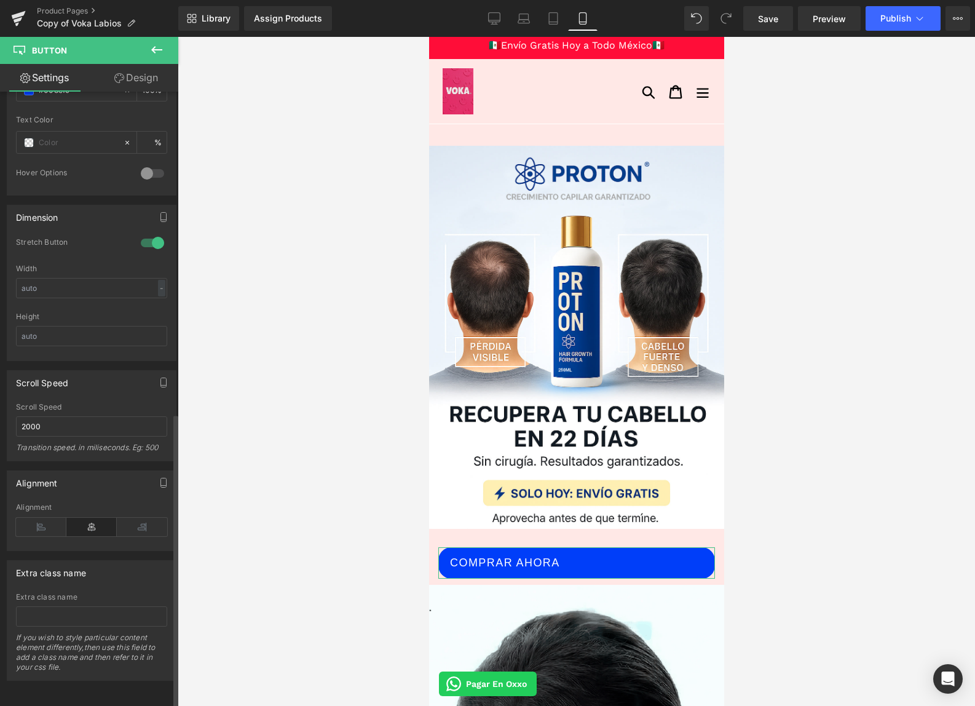
drag, startPoint x: 41, startPoint y: 520, endPoint x: 71, endPoint y: 505, distance: 34.1
click at [41, 520] on icon at bounding box center [41, 527] width 50 height 18
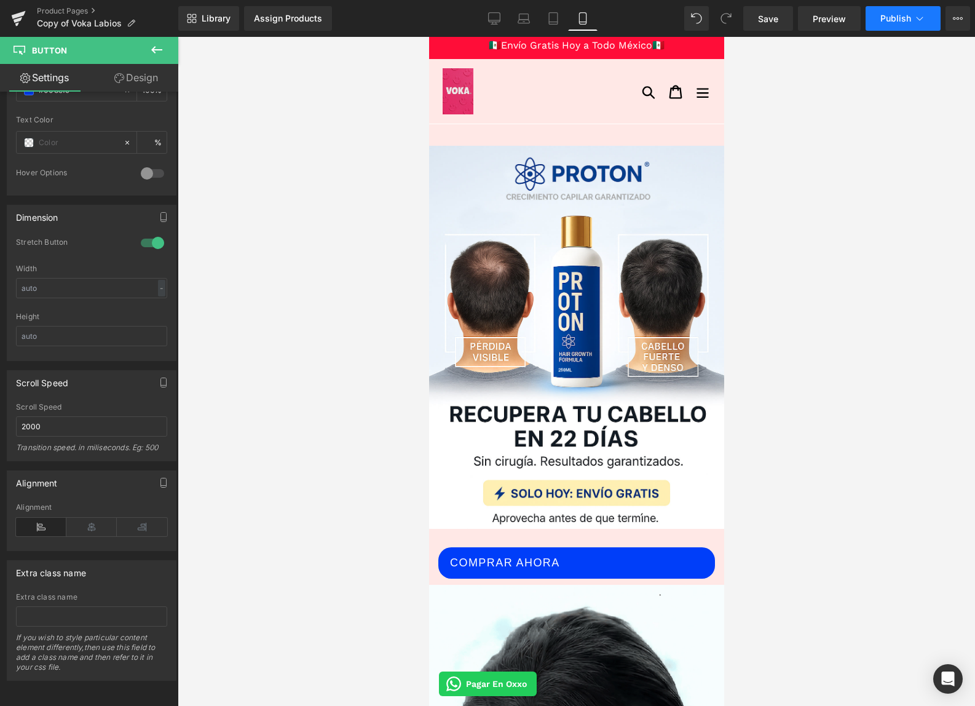
click at [878, 17] on button "Publish" at bounding box center [903, 18] width 75 height 25
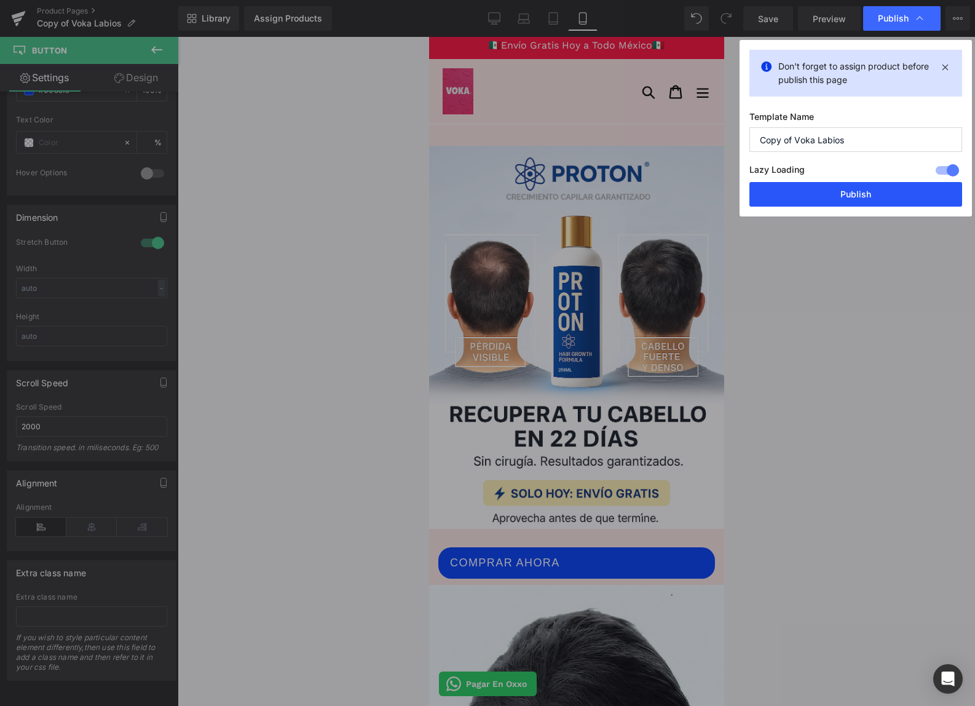
click at [783, 192] on button "Publish" at bounding box center [856, 194] width 213 height 25
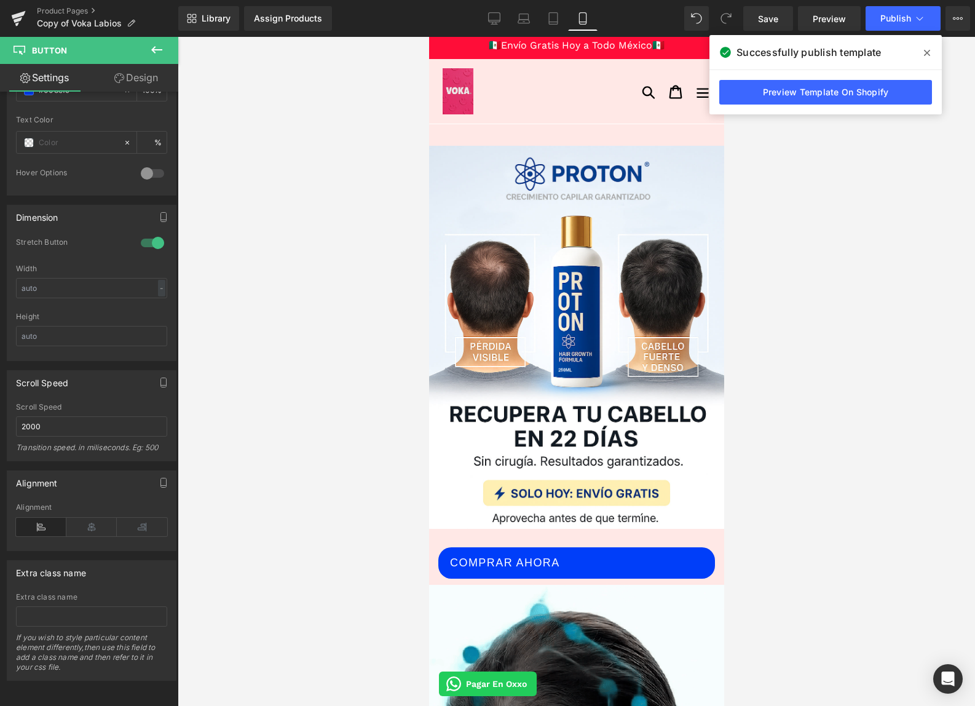
click at [822, 89] on link "Preview Template On Shopify" at bounding box center [825, 92] width 213 height 25
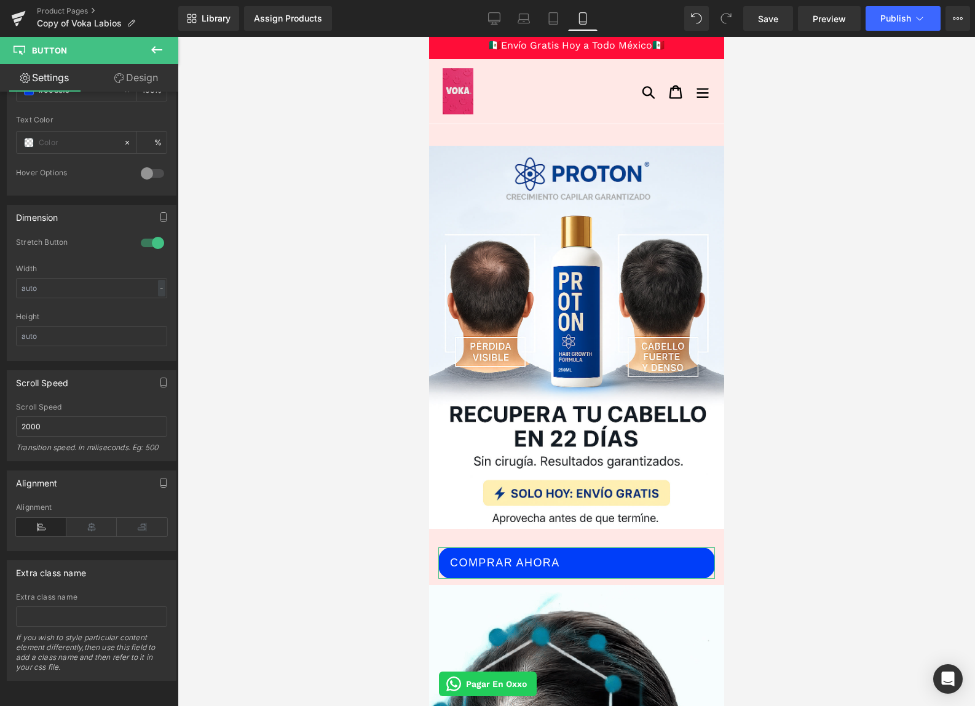
click at [138, 80] on link "Design" at bounding box center [136, 78] width 89 height 28
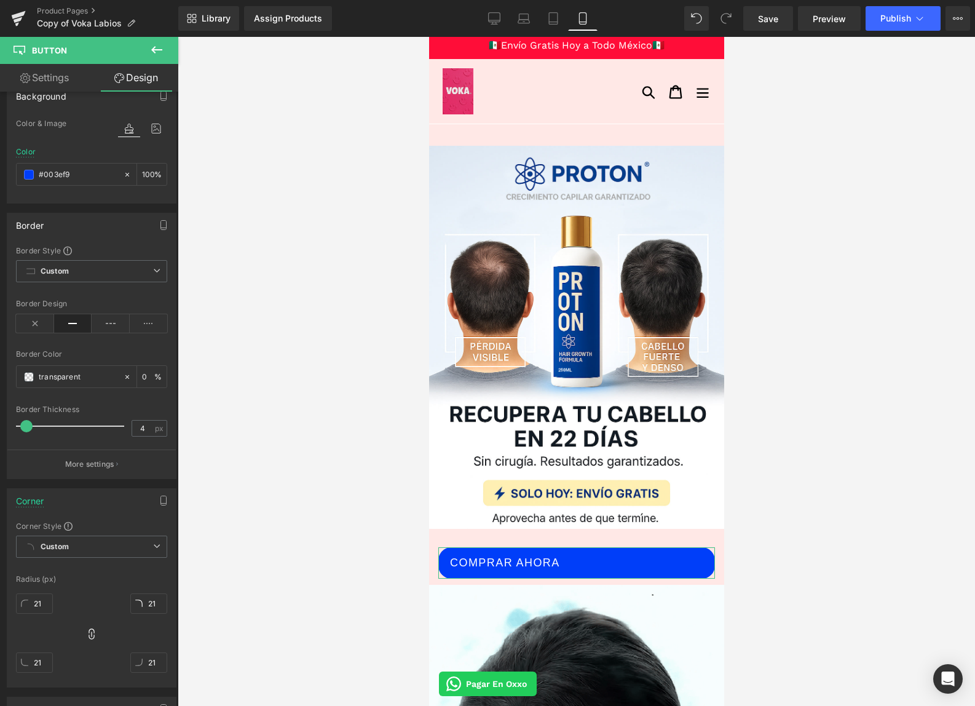
type input "100"
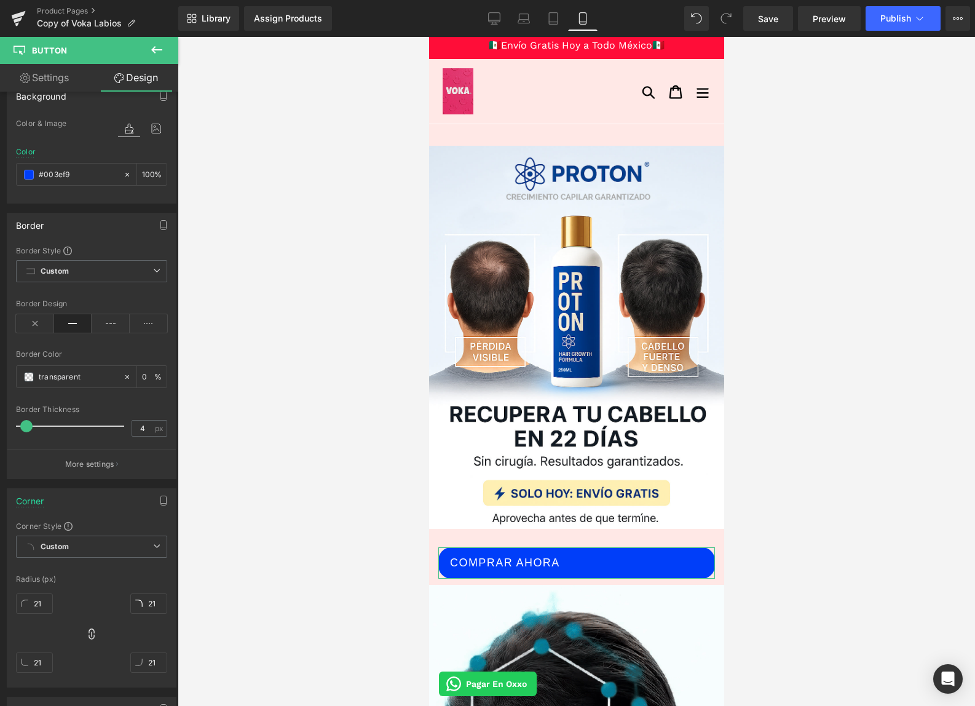
type input "0"
click at [31, 176] on span at bounding box center [29, 175] width 10 height 10
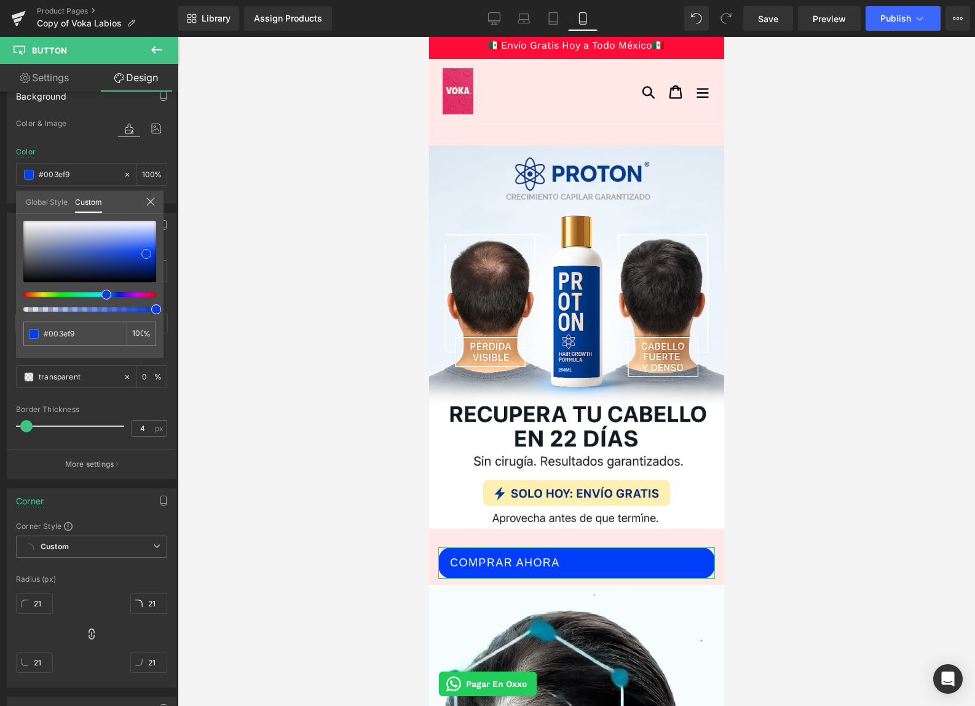
type input "#073ee3"
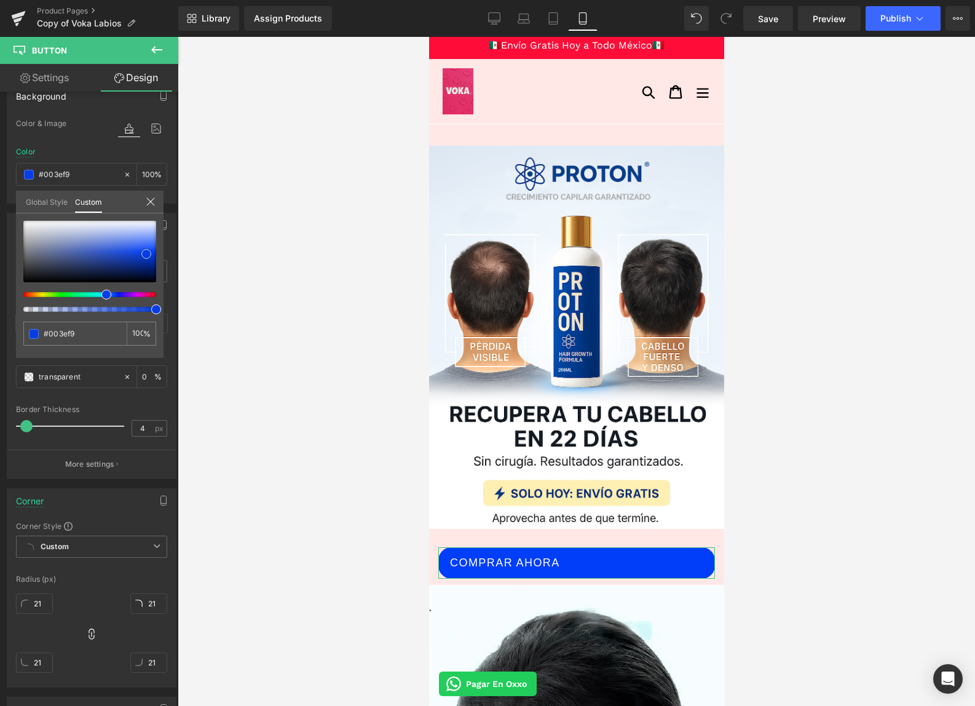
type input "#073ee3"
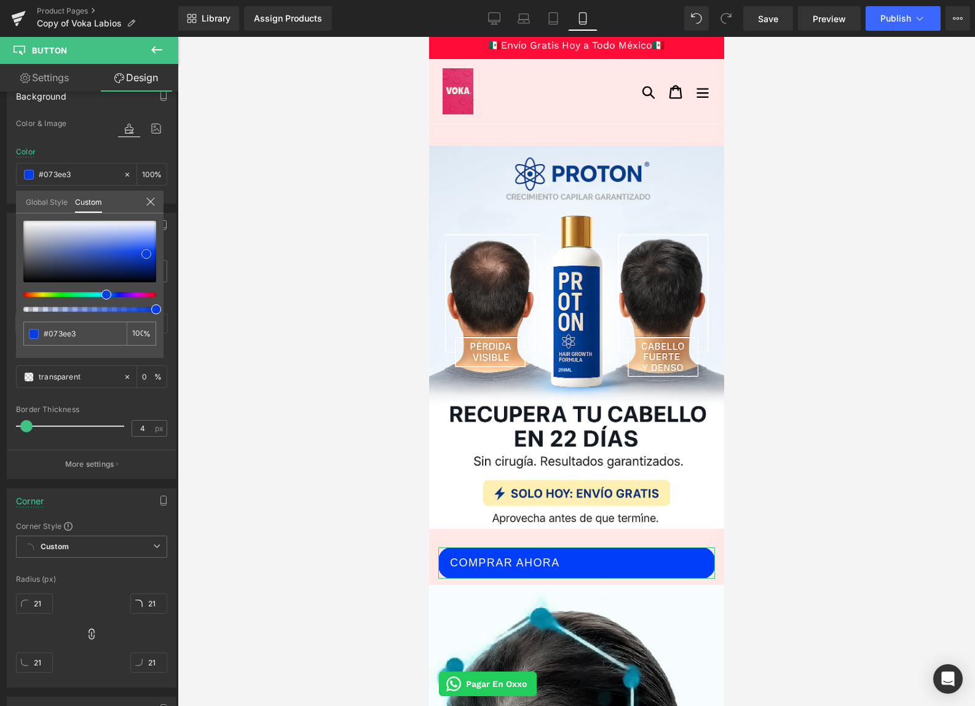
type input "#083ee2"
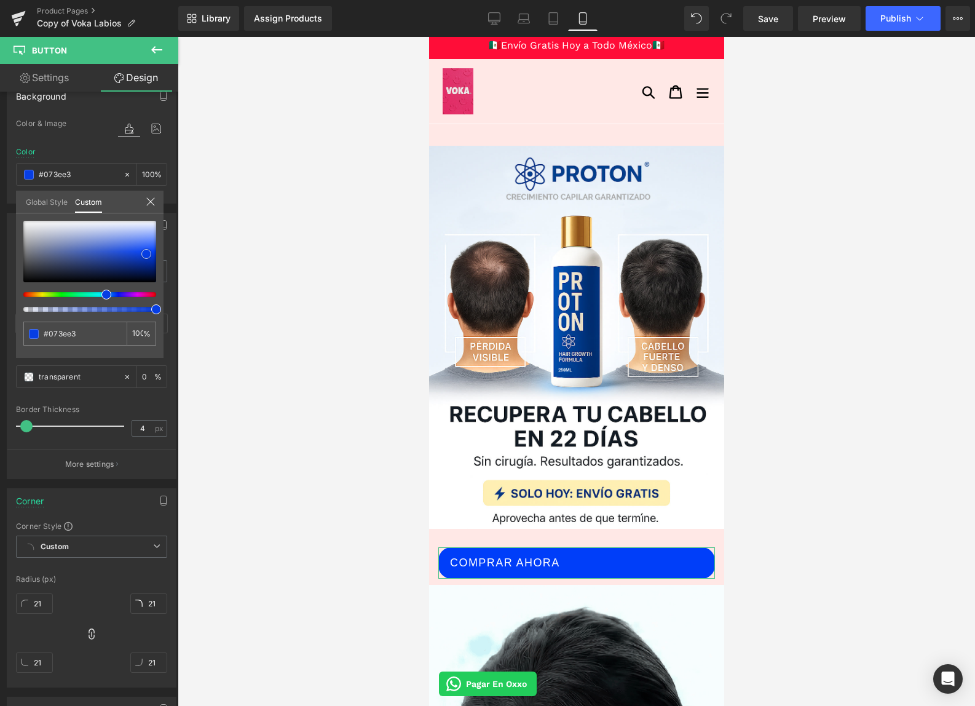
type input "#083ee2"
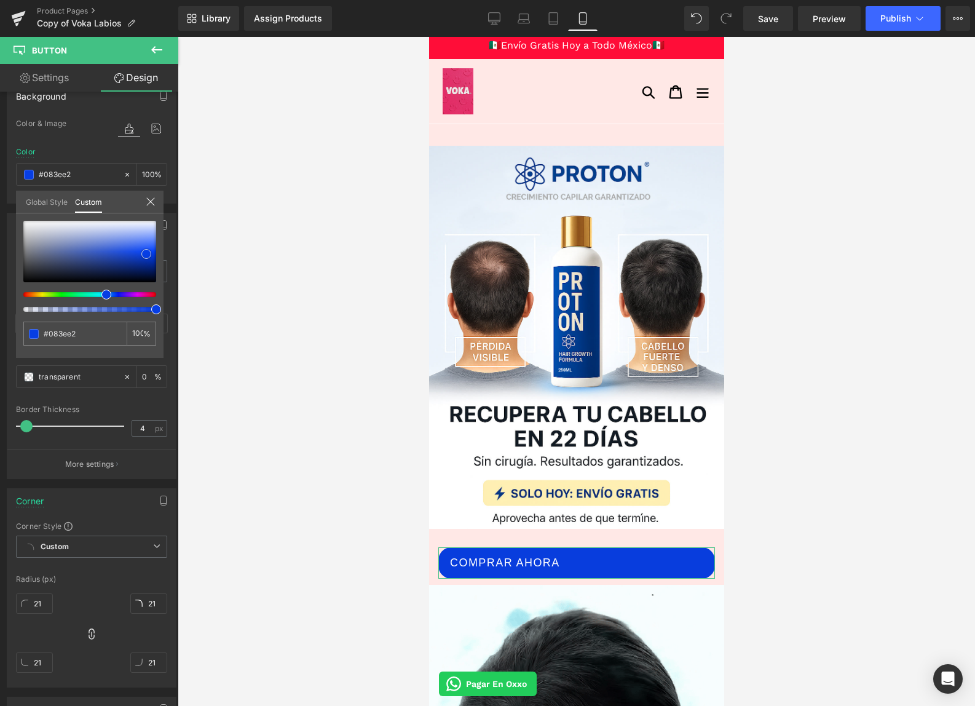
type input "#083ddd"
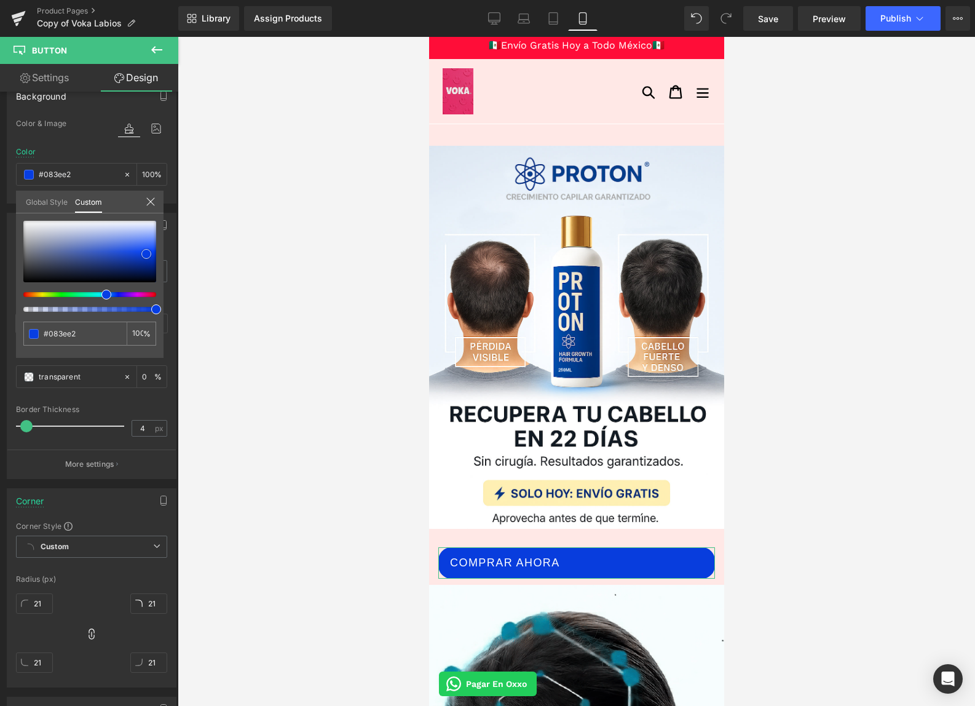
type input "#083ddd"
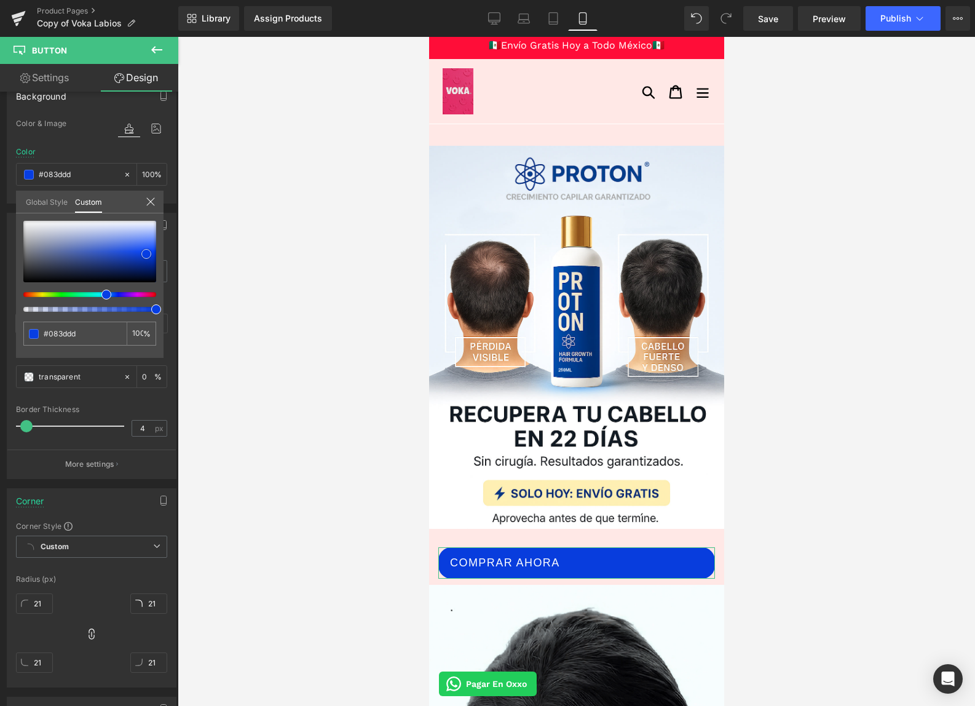
type input "#0636c5"
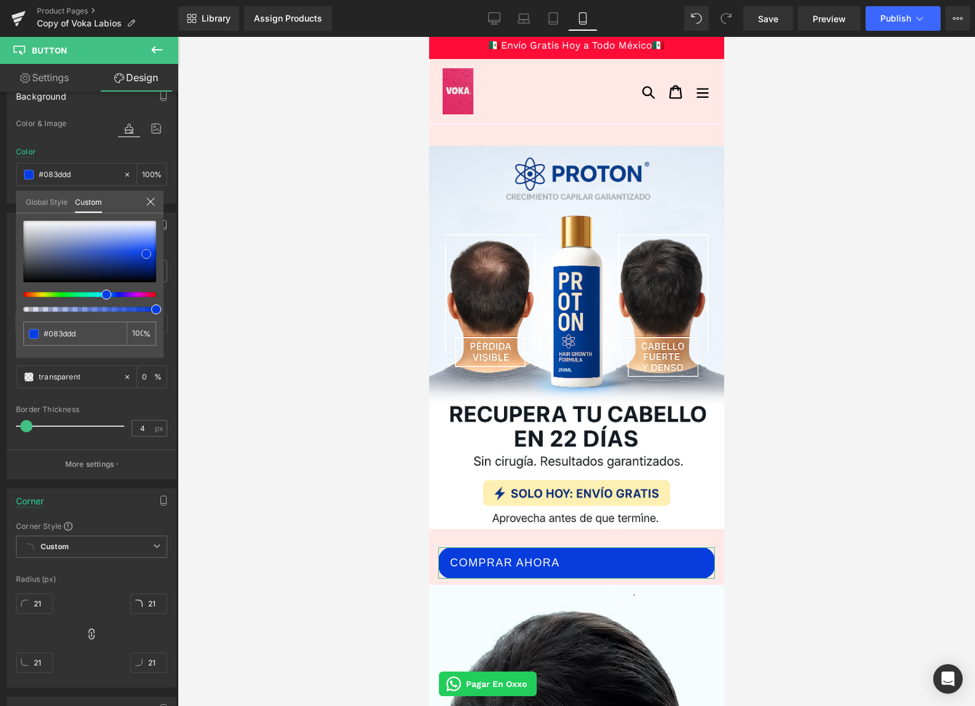
type input "#0636c5"
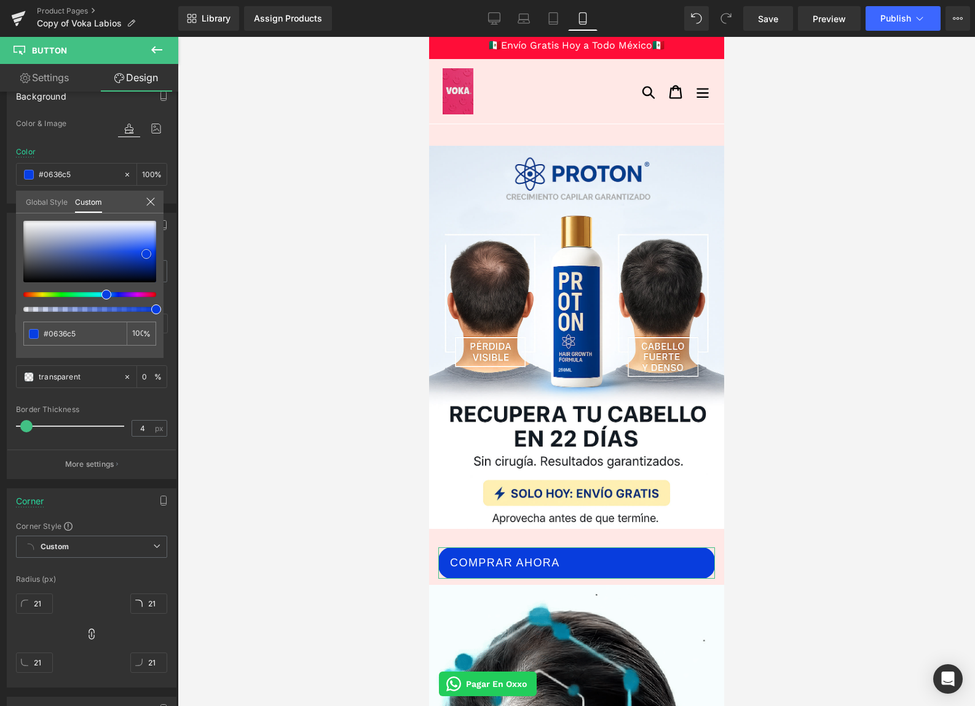
type input "#0432bc"
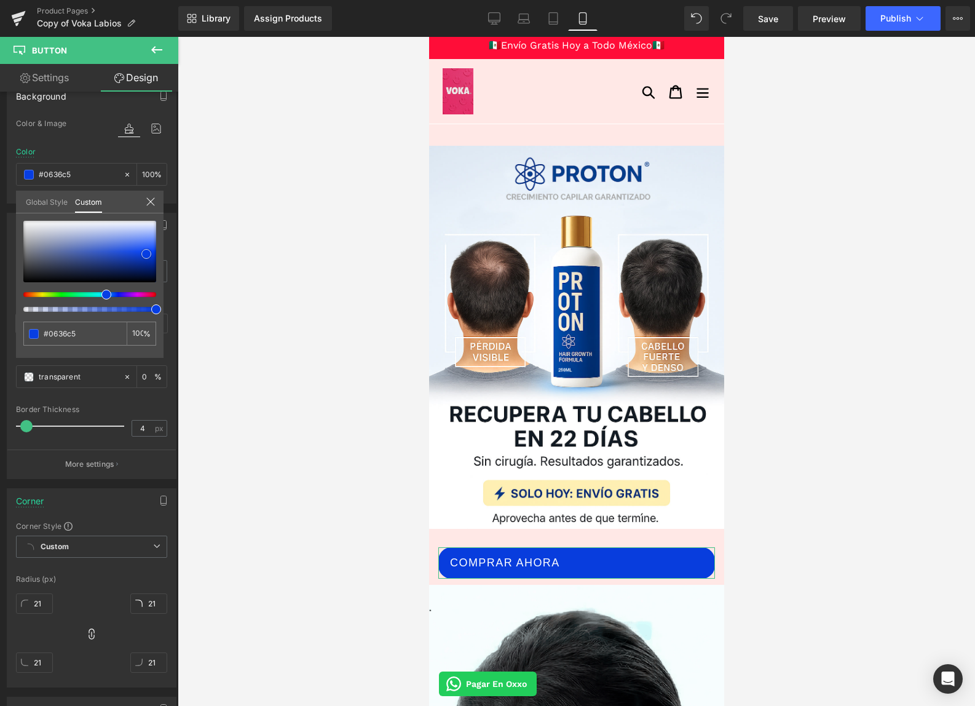
type input "#0432bc"
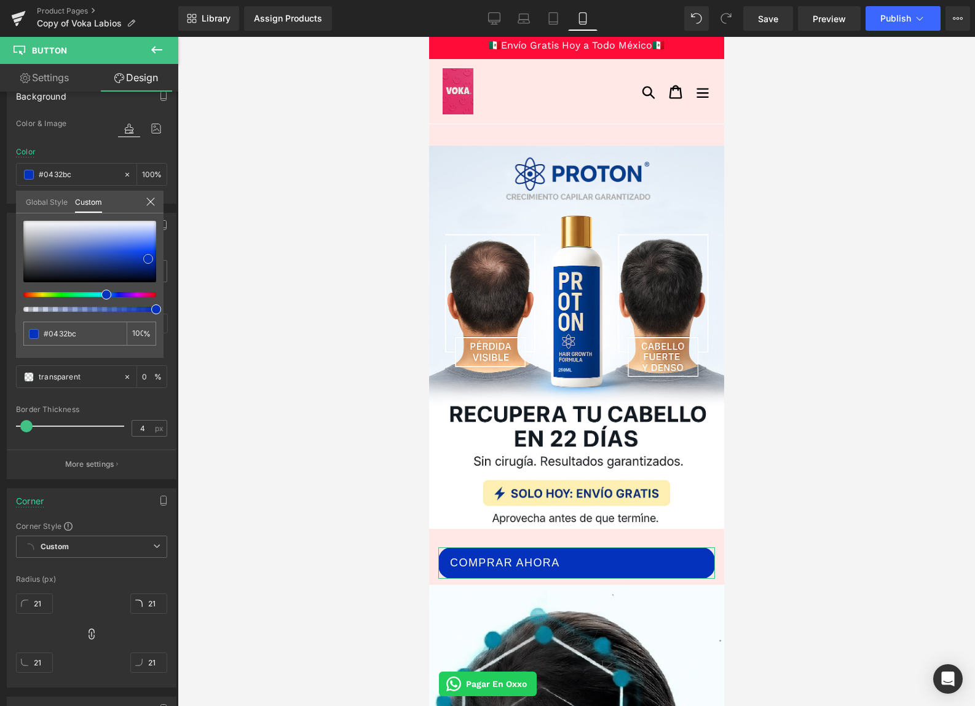
type input "#0431b7"
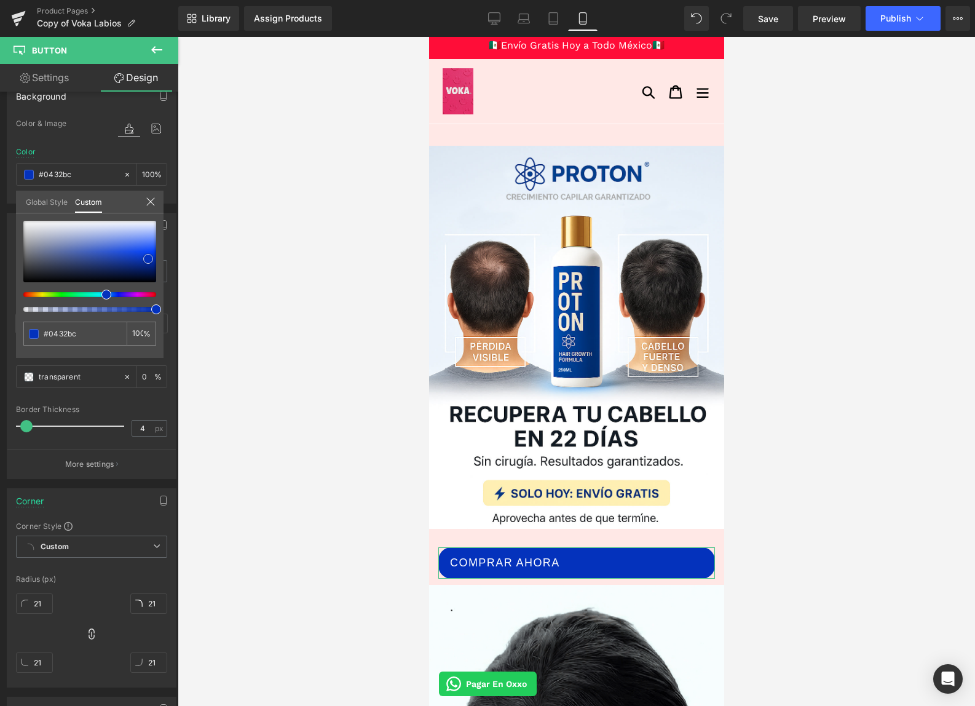
type input "#0431b7"
type input "#0331b8"
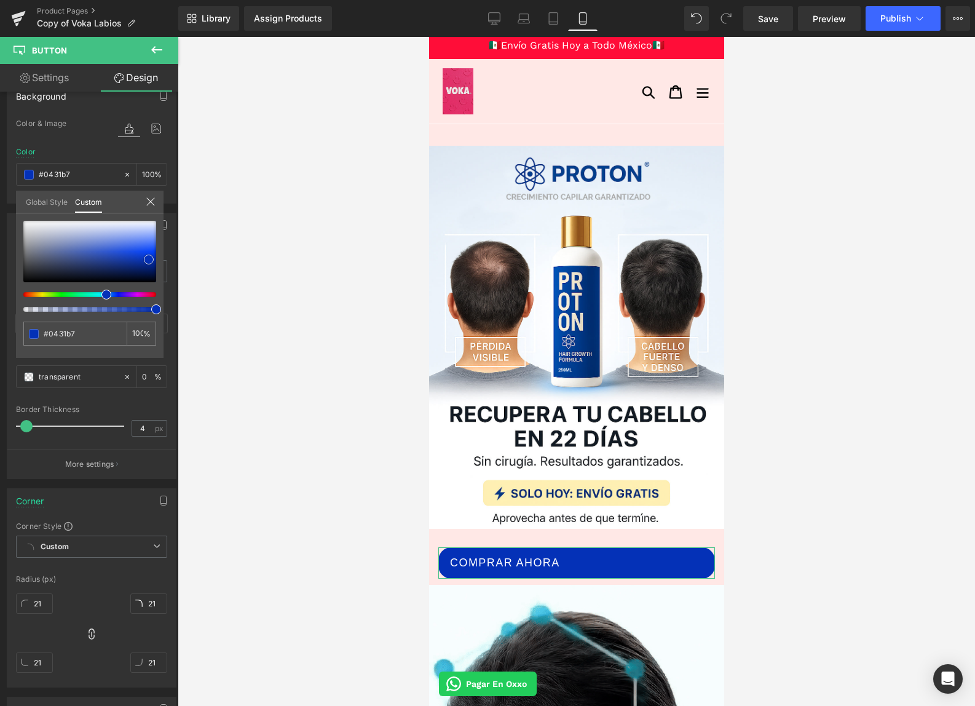
type input "#0331b8"
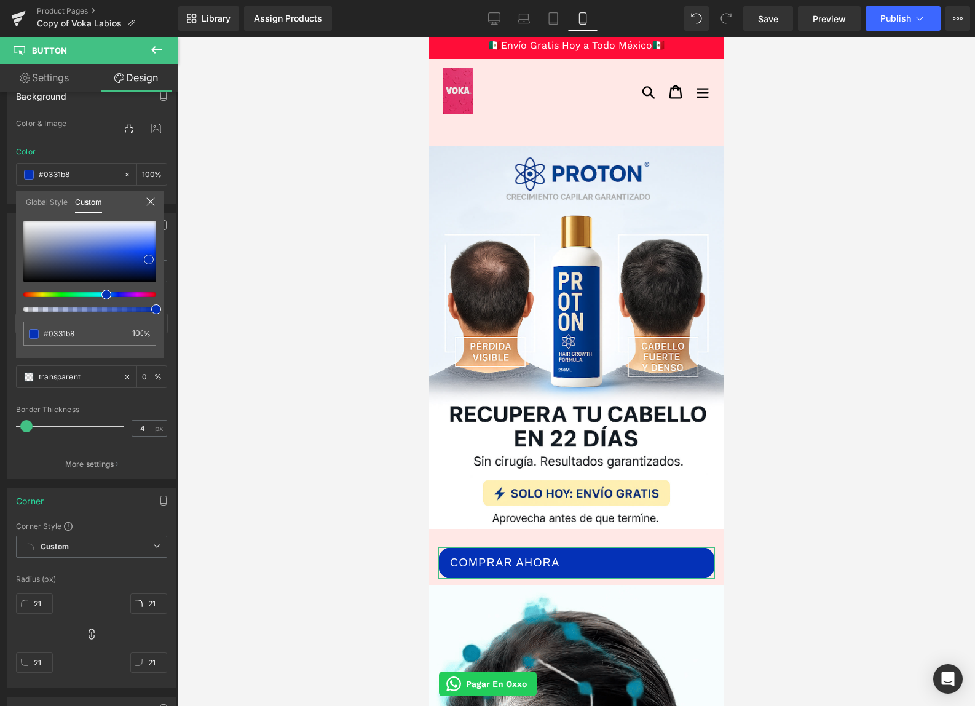
type input "#032fb3"
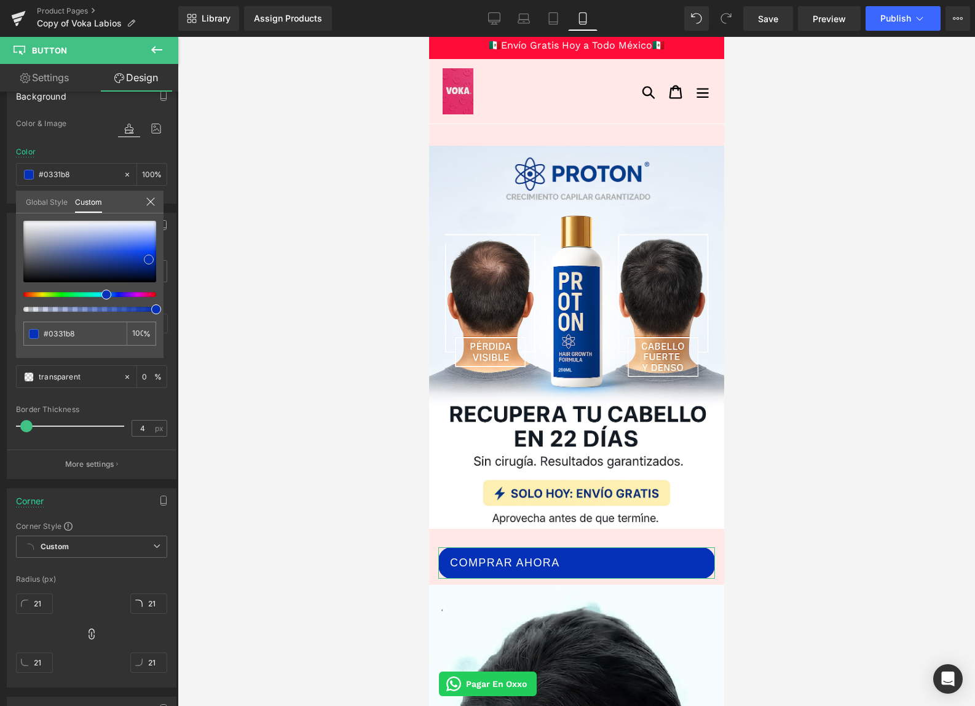
type input "#032fb3"
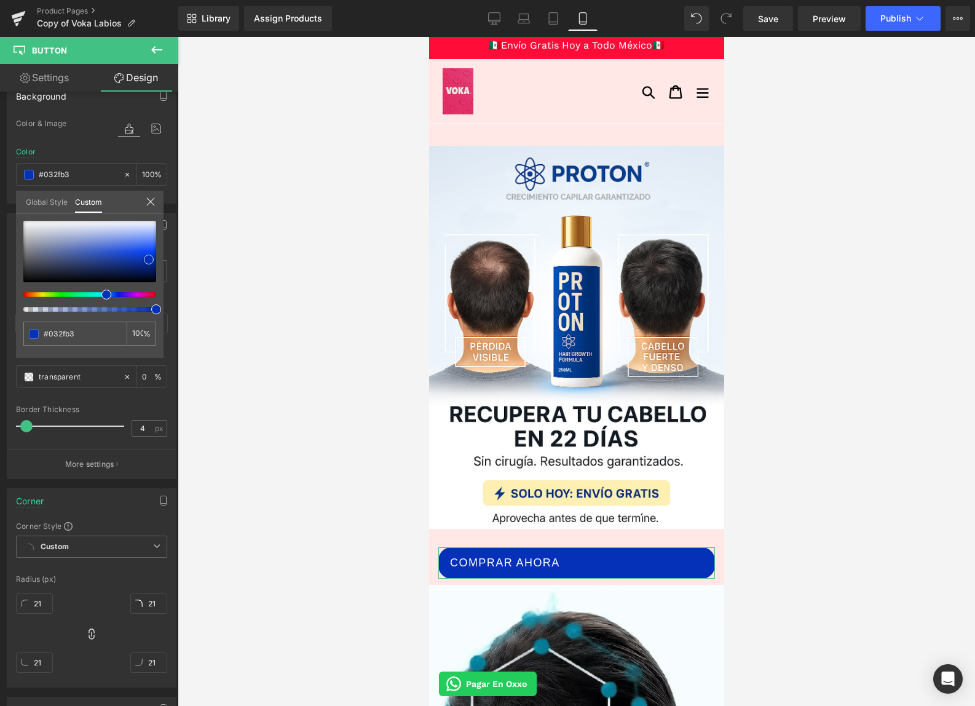
type input "#032eae"
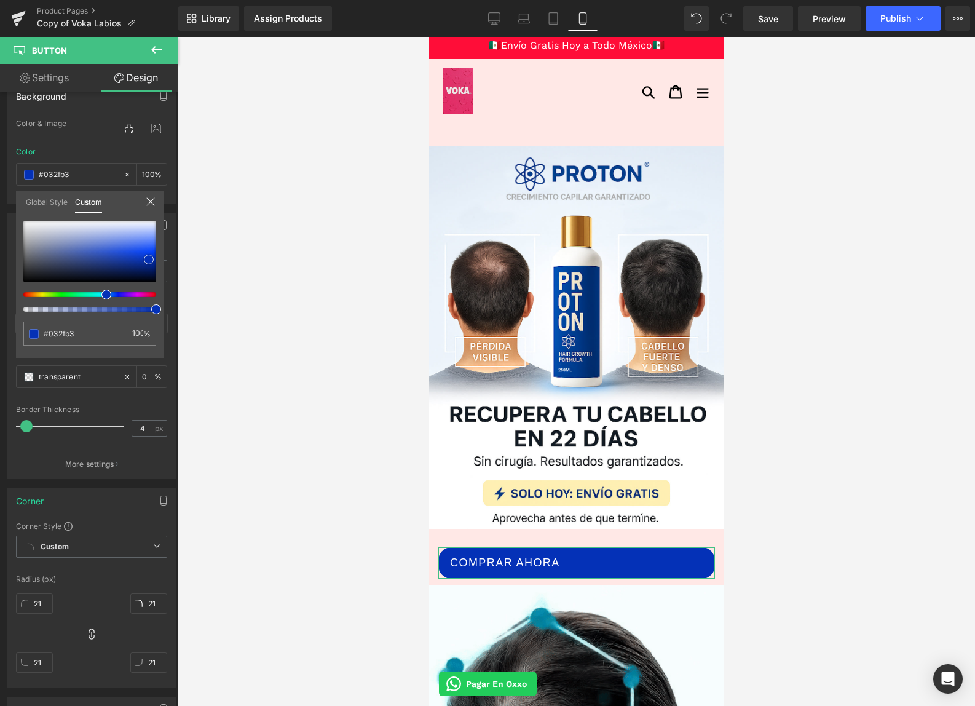
type input "#032eae"
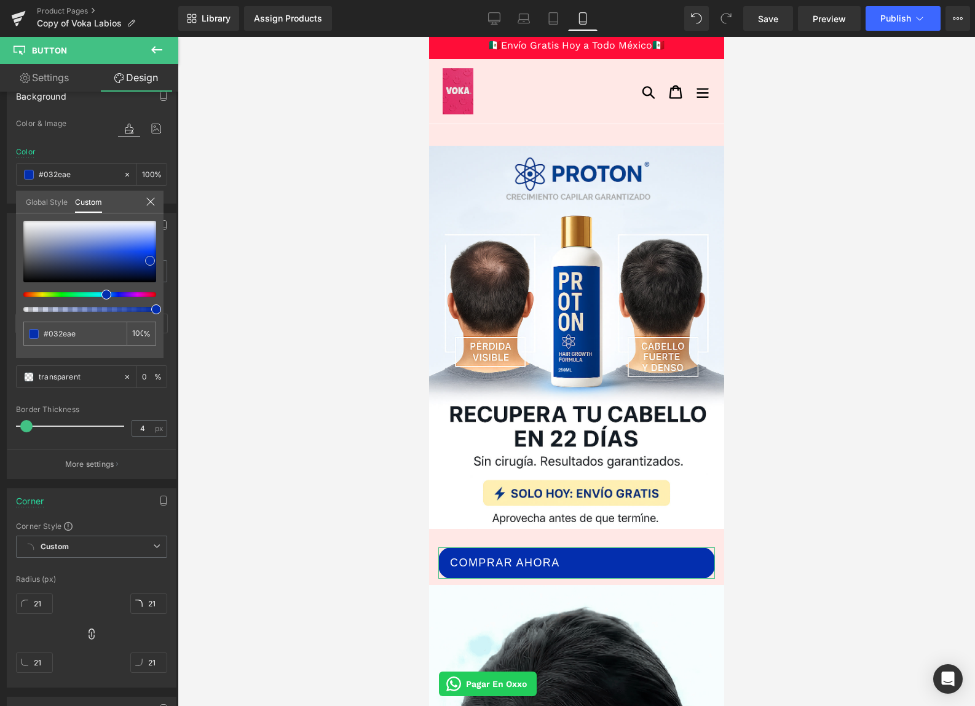
type input "#032da9"
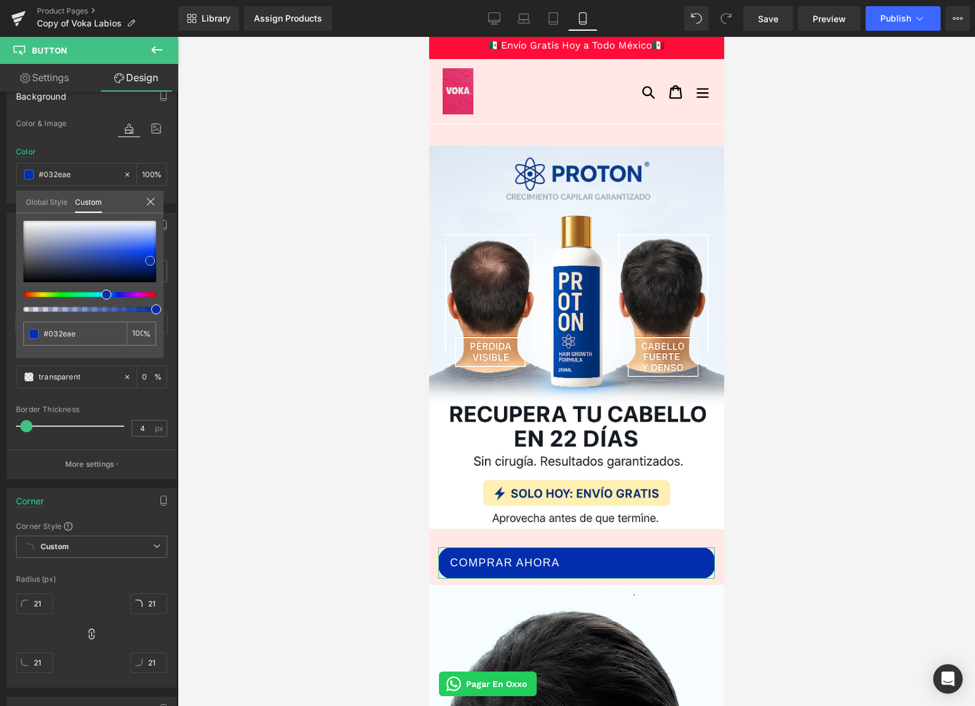
type input "#032da9"
type input "#022aa0"
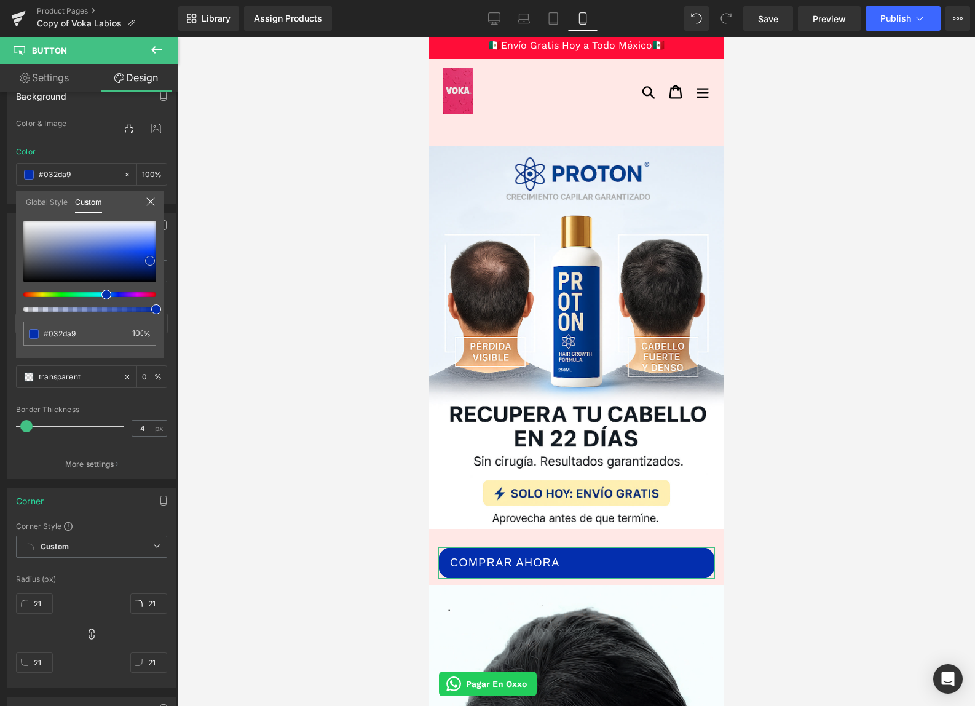
type input "#022aa0"
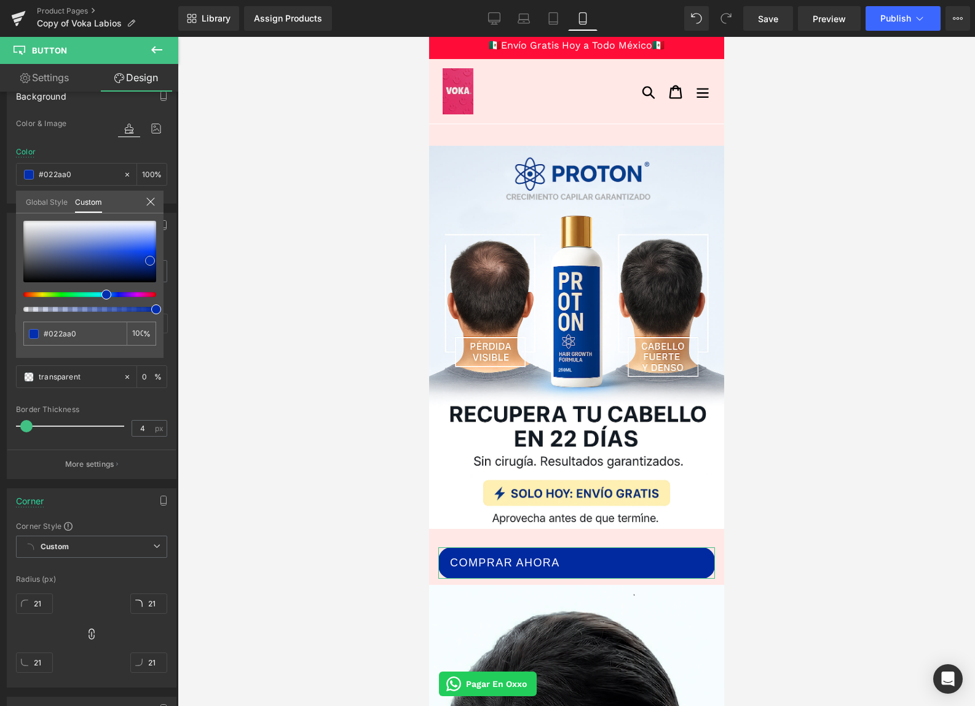
type input "#02258b"
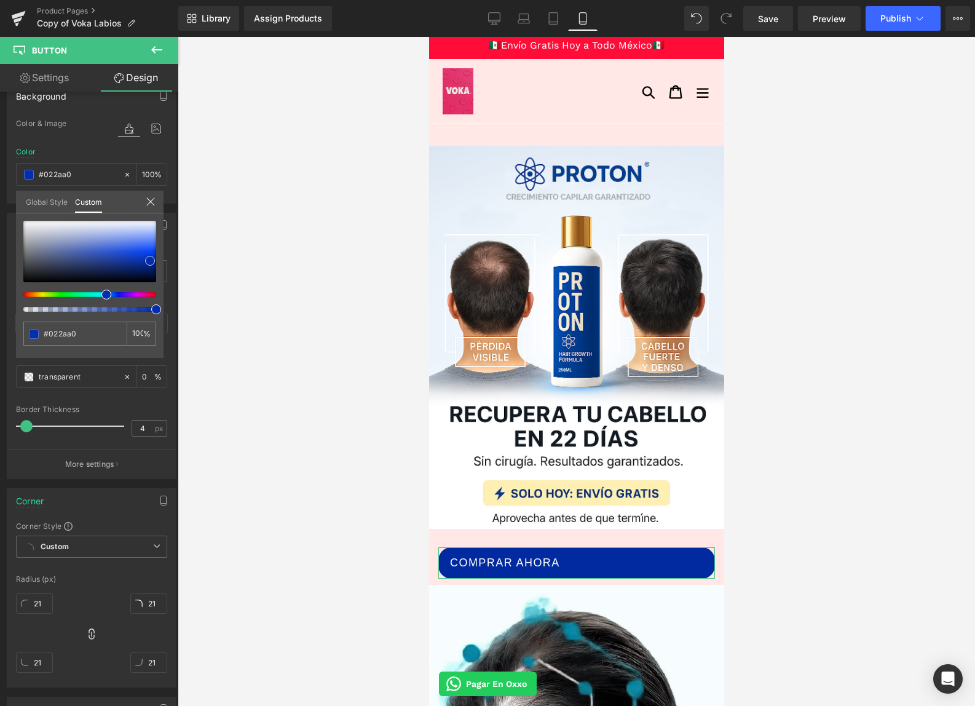
type input "#02258b"
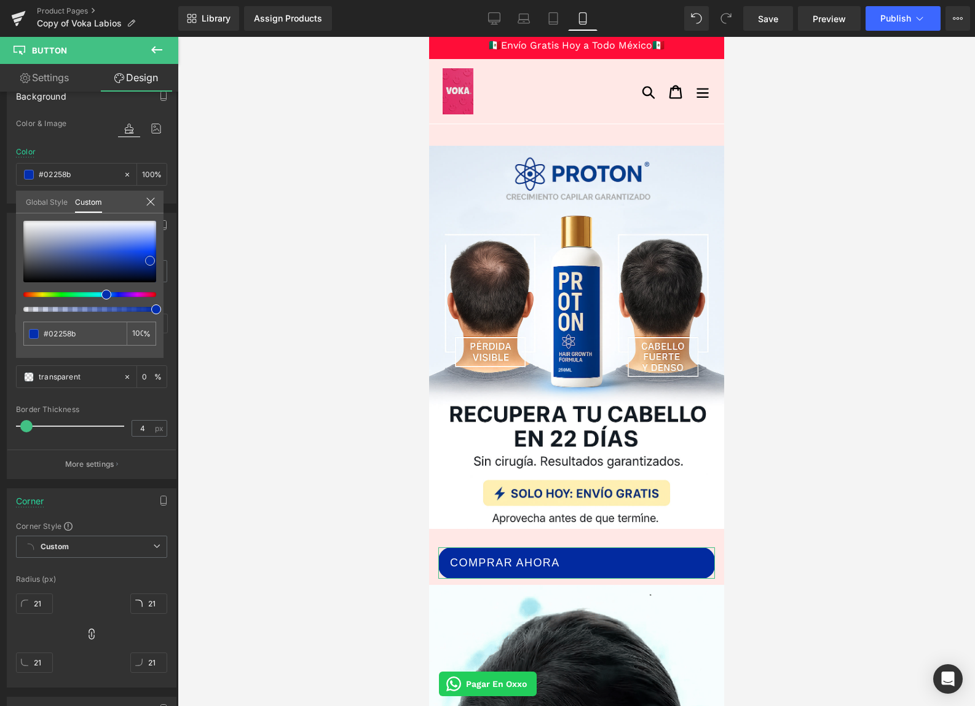
type input "#01207e"
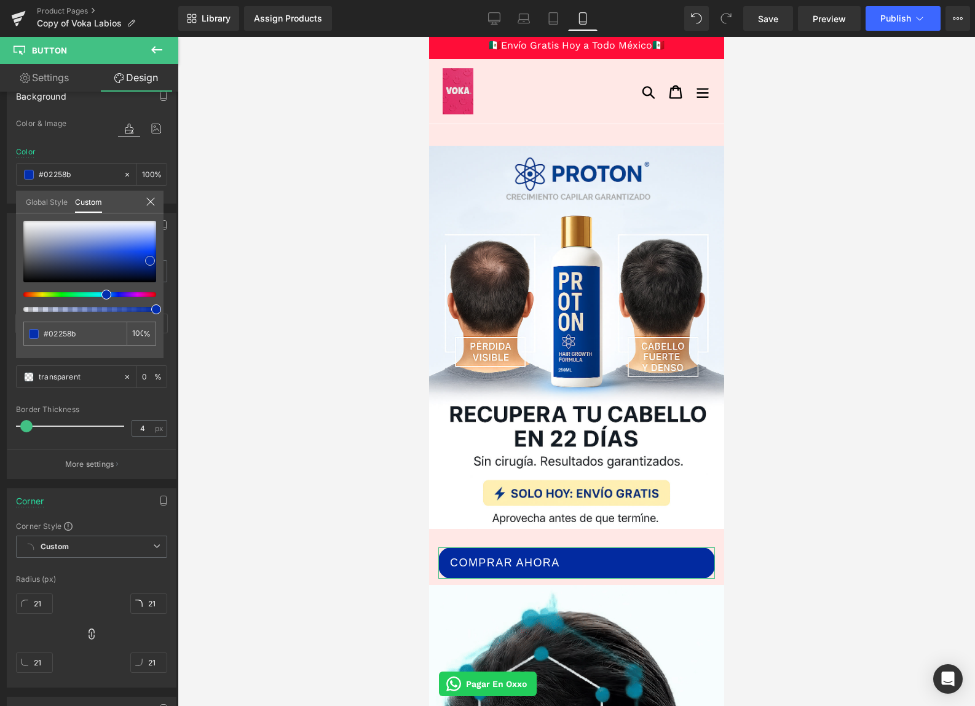
type input "#01207e"
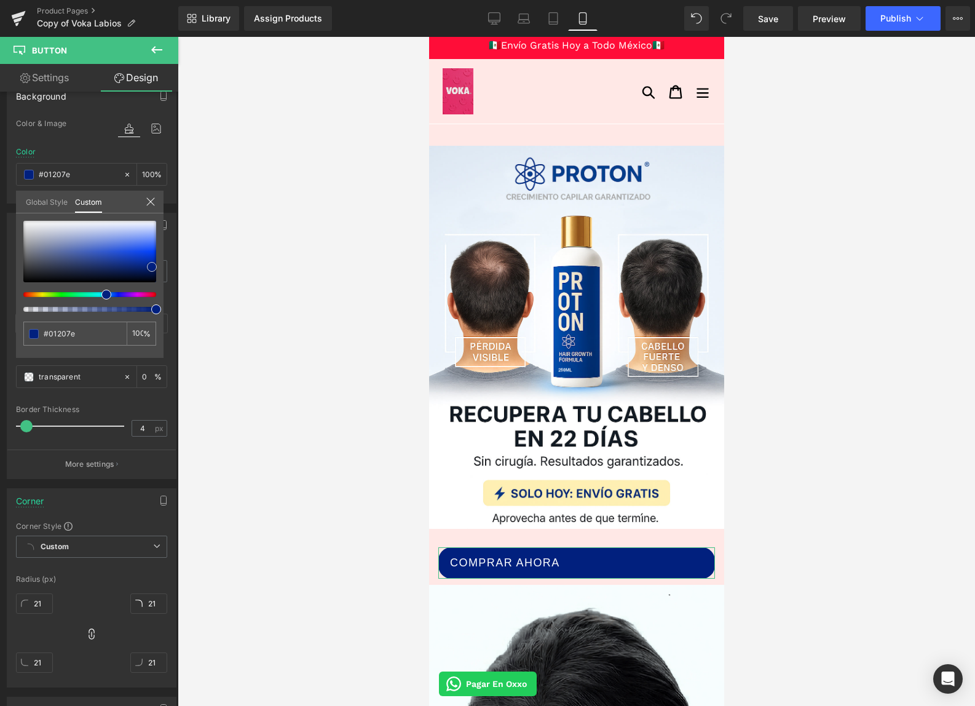
type input "#012183"
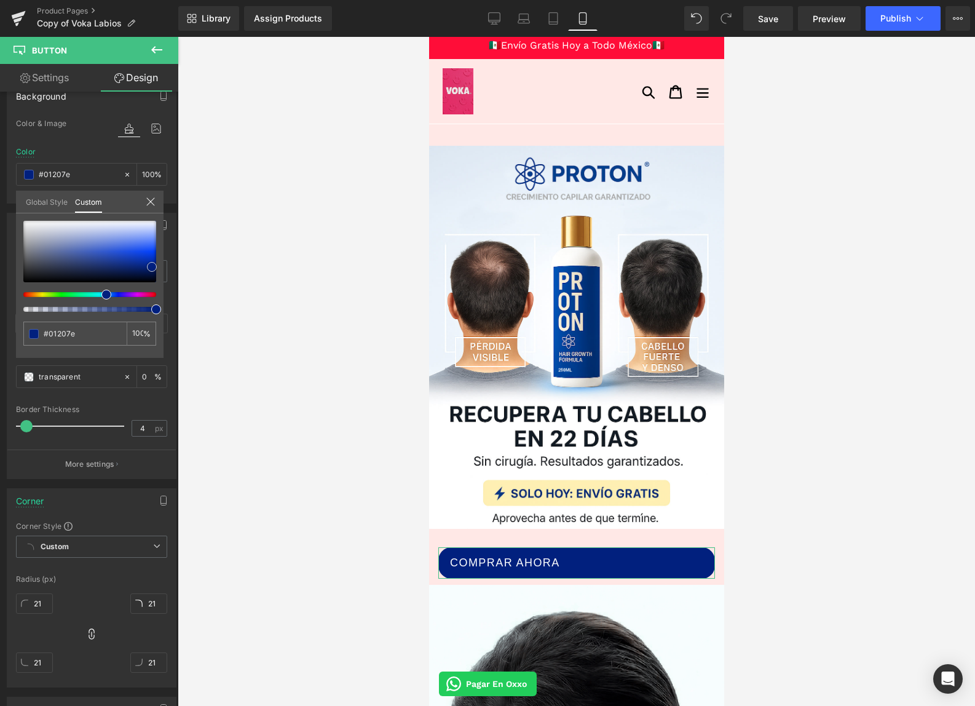
type input "#012183"
type input "#022387"
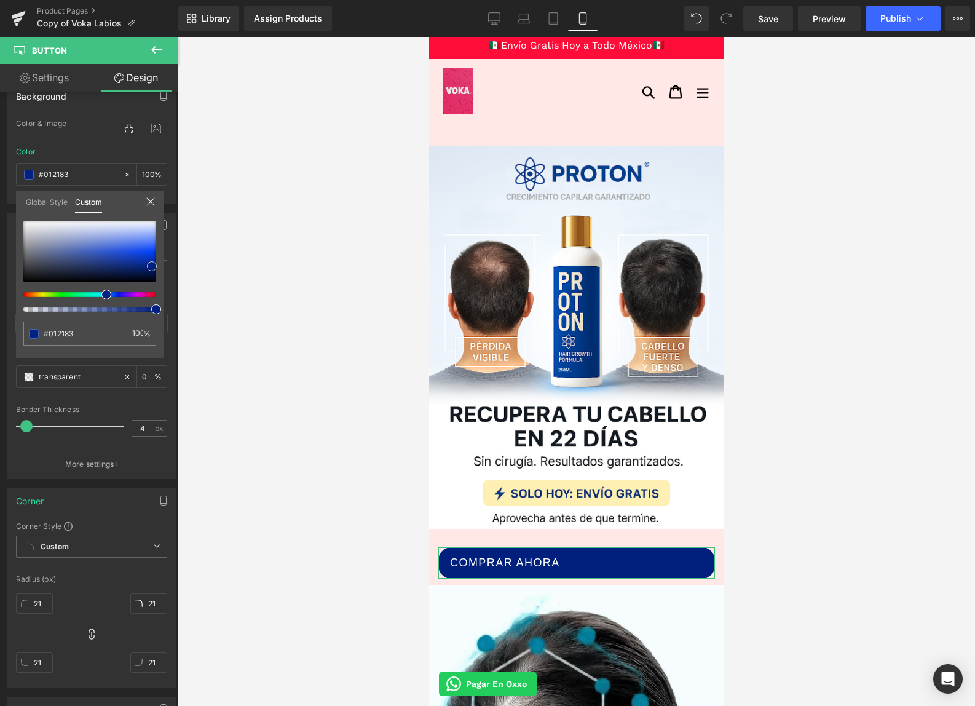
type input "#022387"
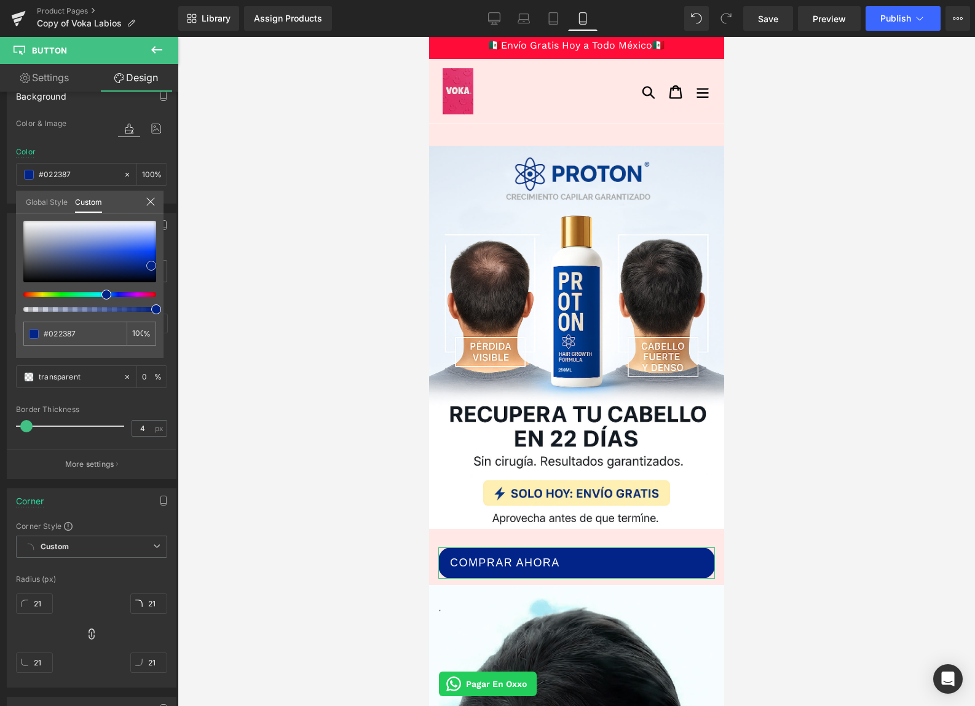
type input "#012282"
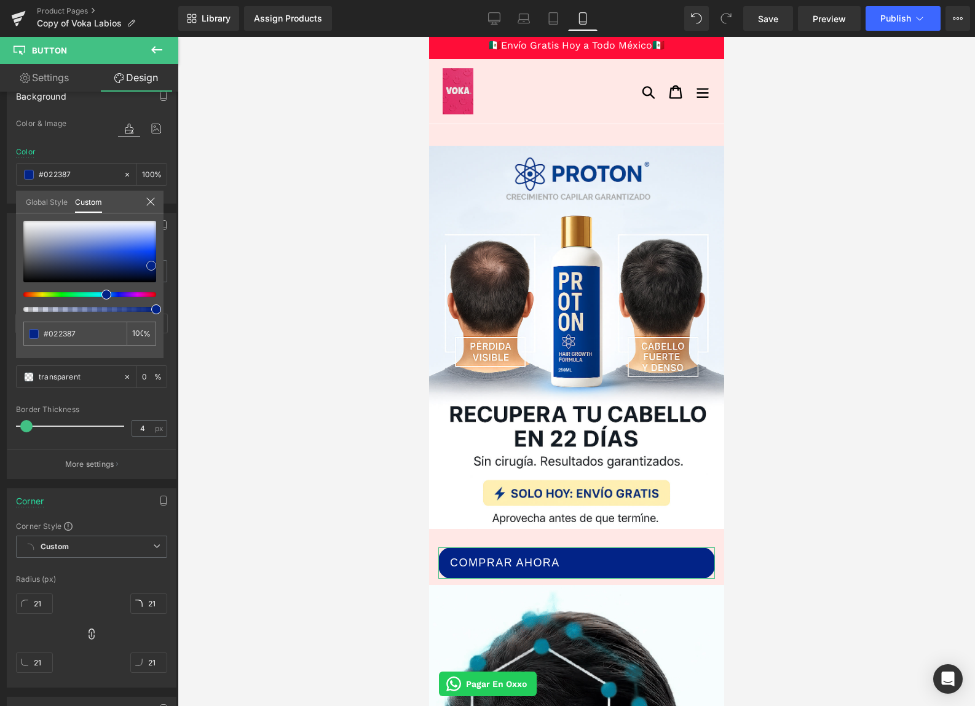
type input "#012282"
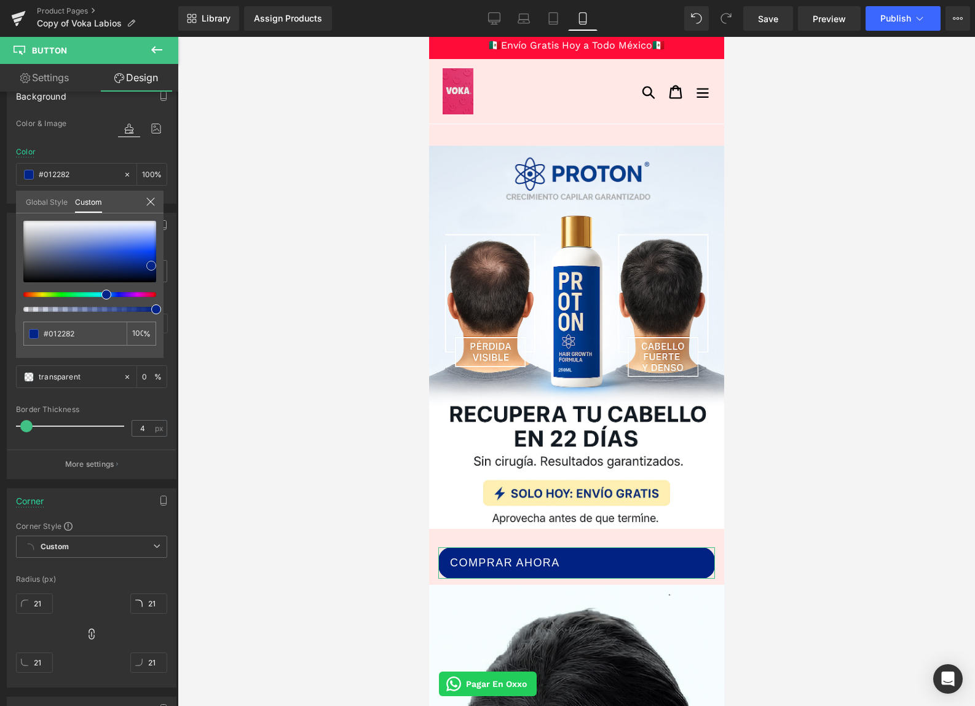
type input "#022387"
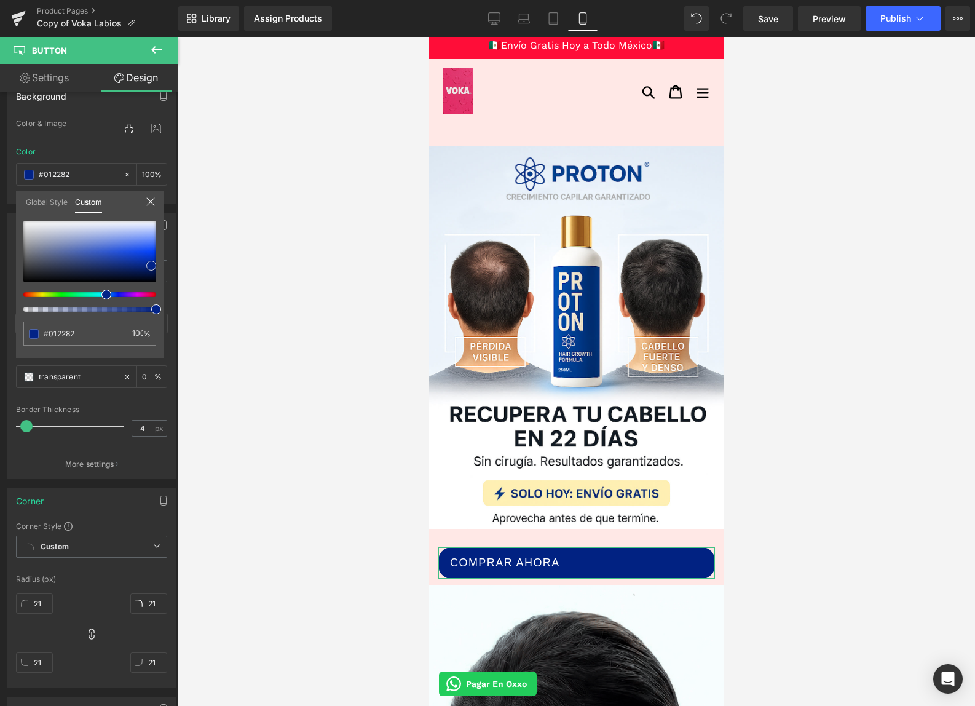
type input "#022387"
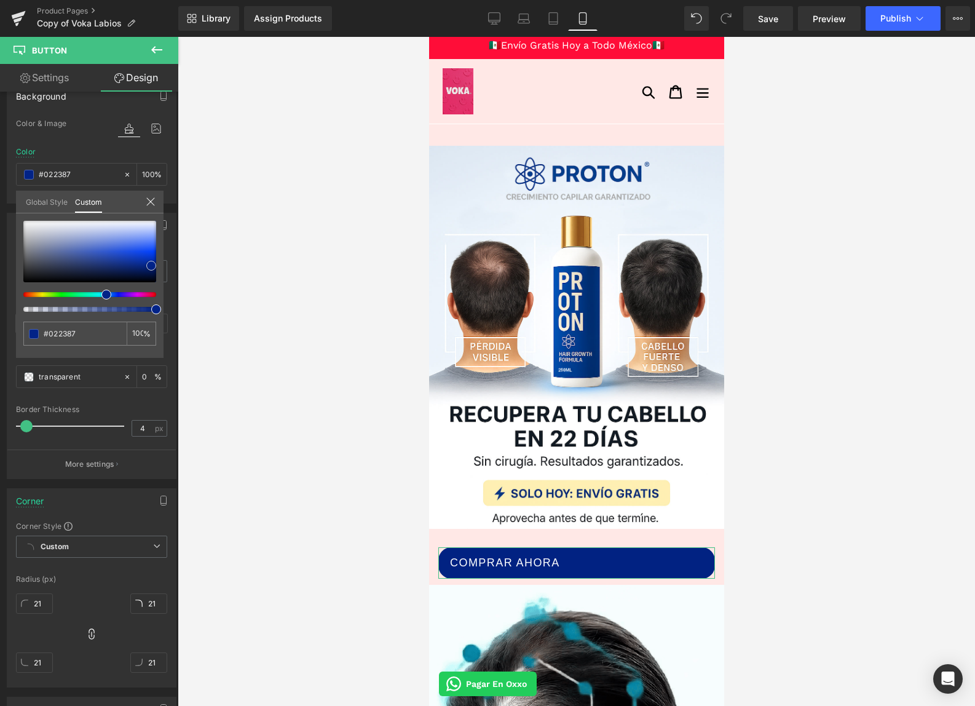
type input "#012282"
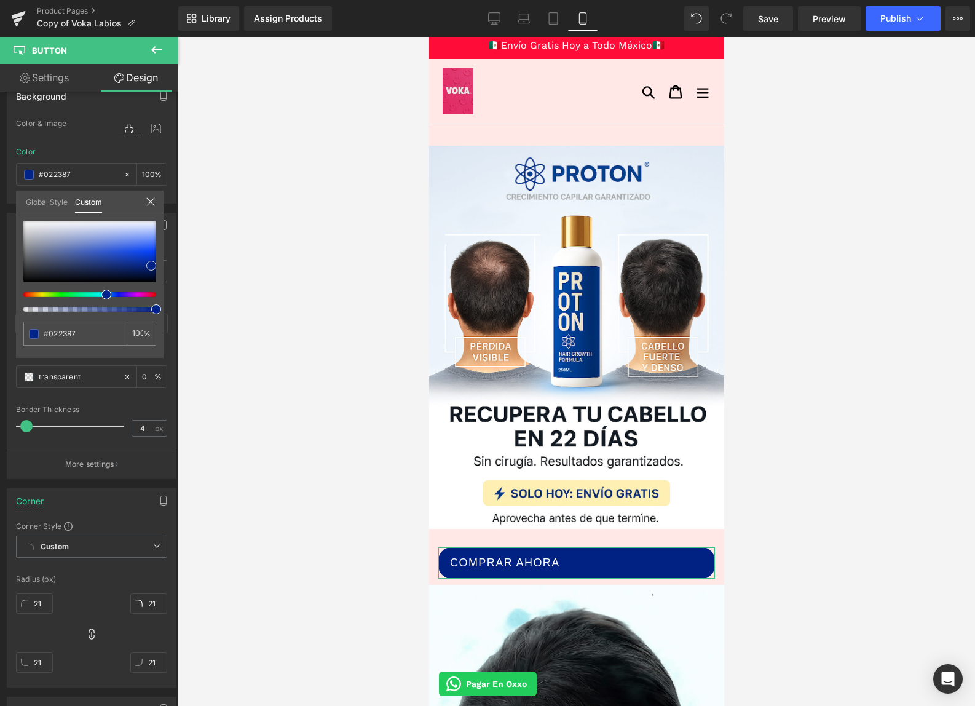
type input "#012282"
drag, startPoint x: 146, startPoint y: 254, endPoint x: 151, endPoint y: 266, distance: 13.2
click at [151, 266] on div at bounding box center [89, 251] width 133 height 61
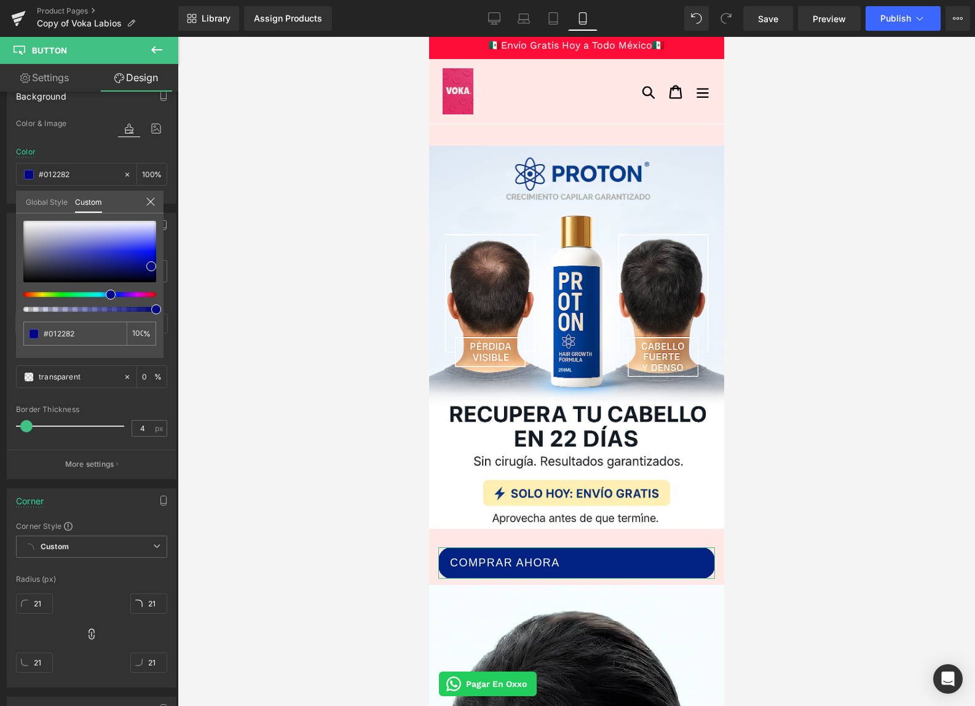
type input "#010783"
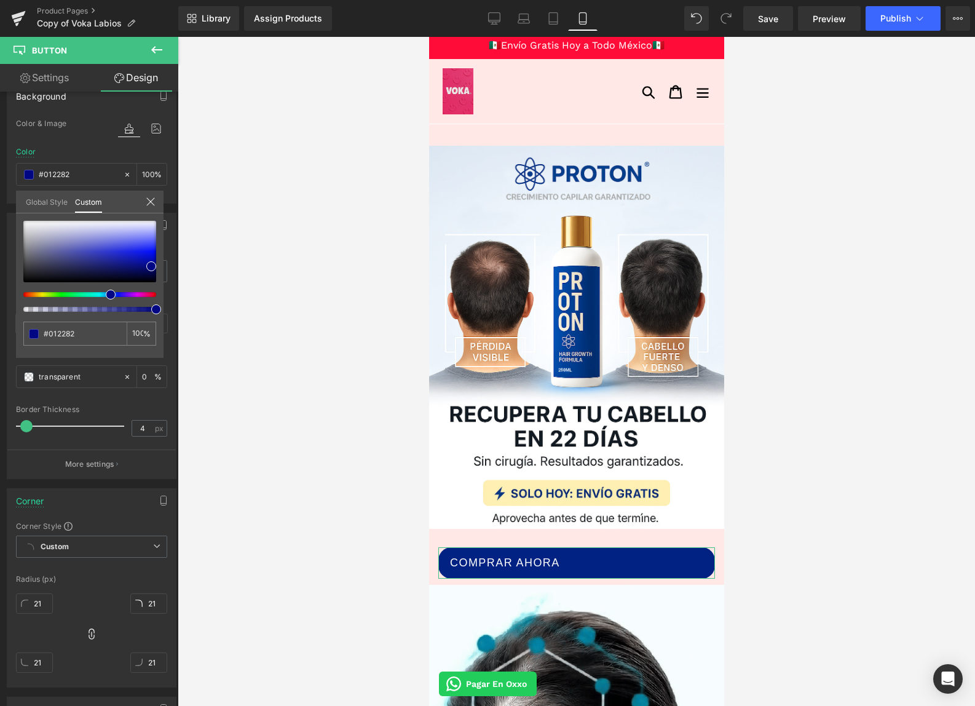
type input "#010783"
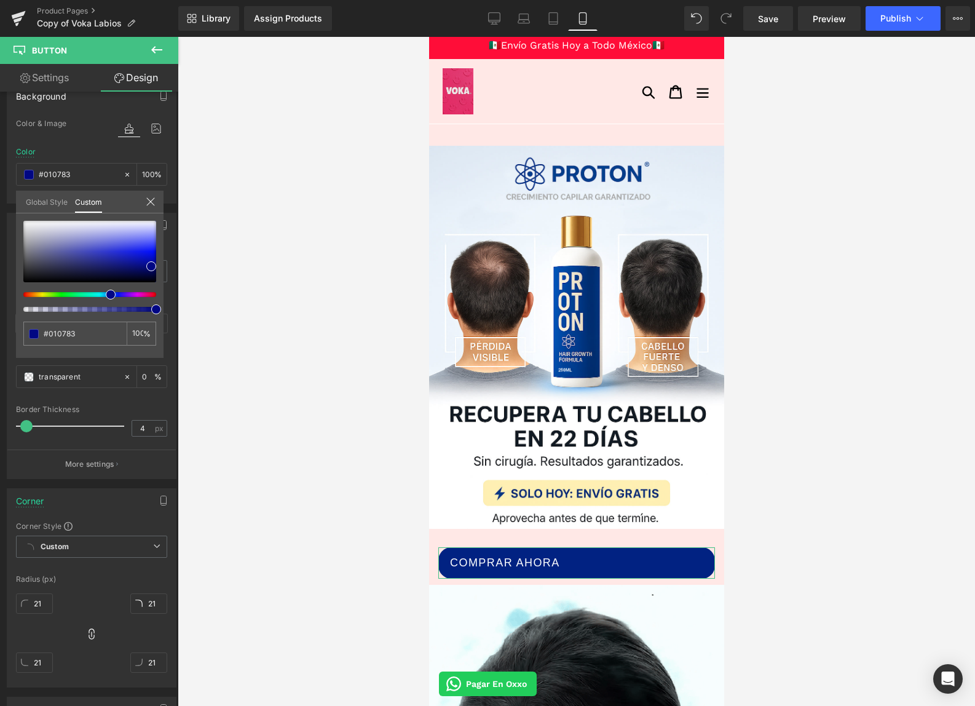
type input "#010c83"
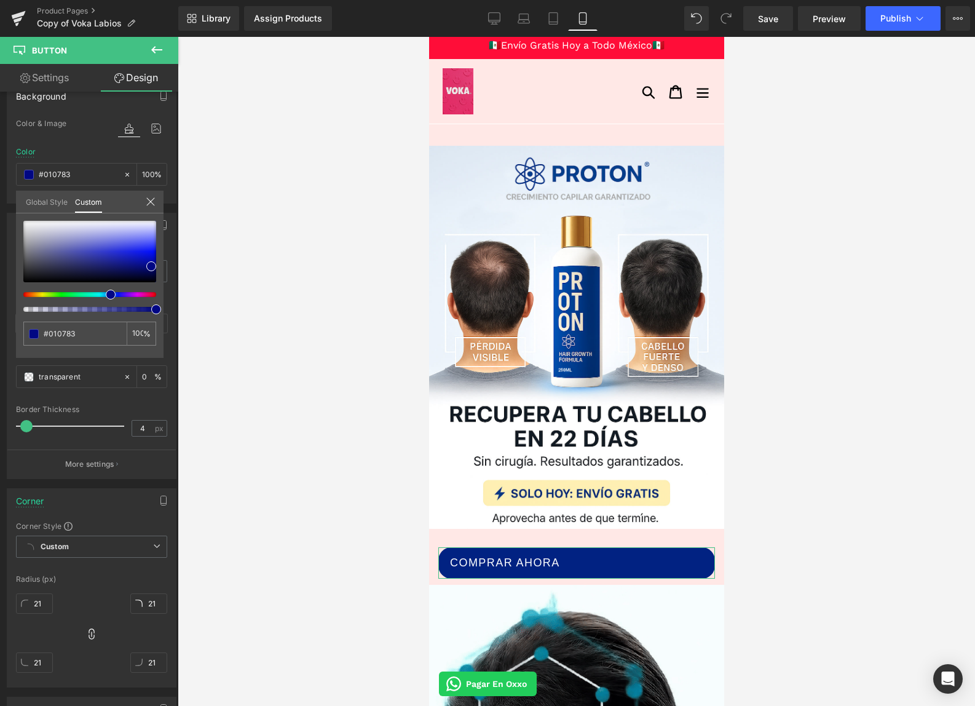
type input "#010c83"
type input "#011283"
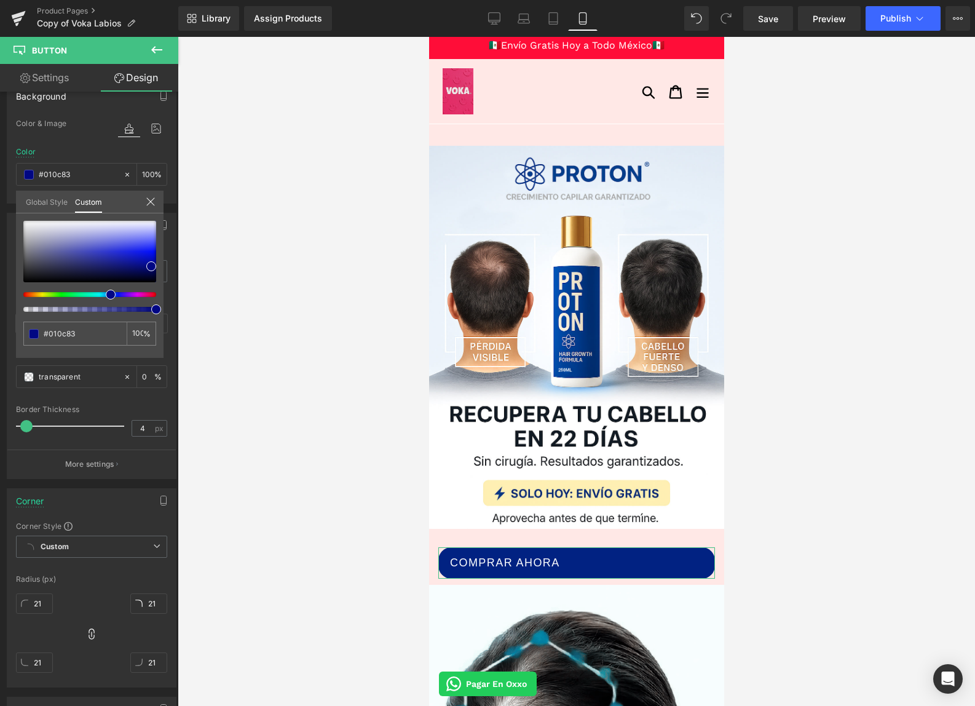
type input "#011283"
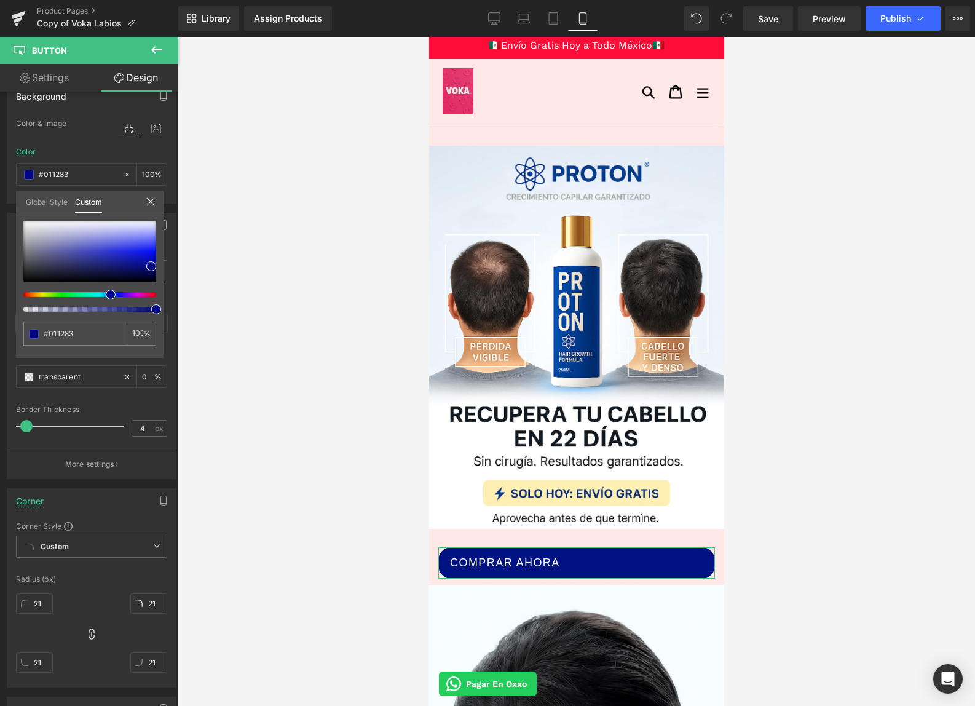
type input "#011b83"
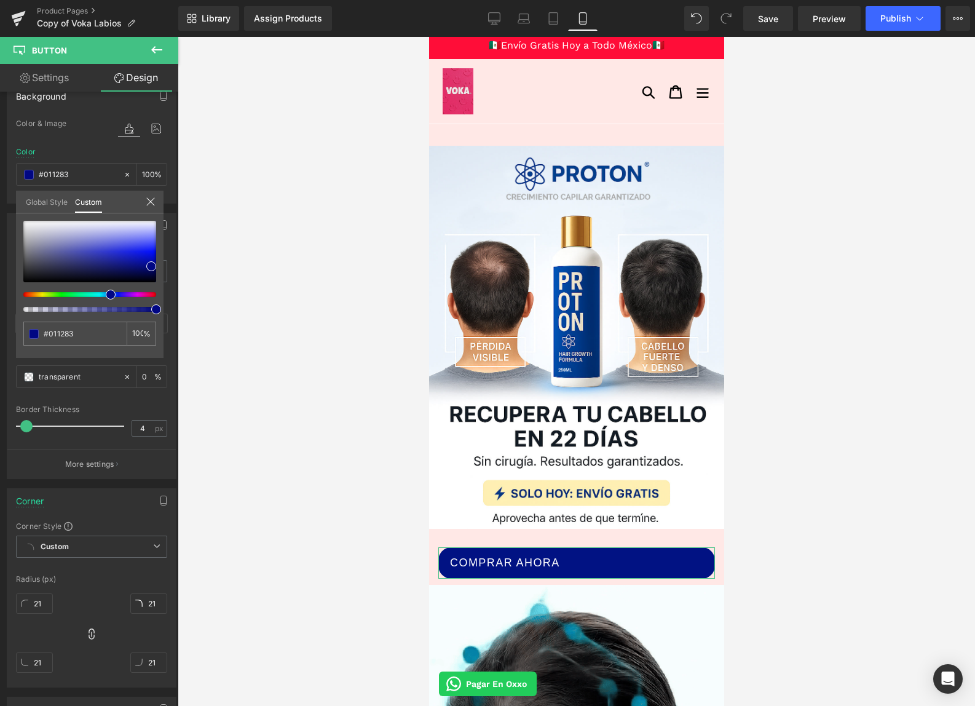
type input "#011b83"
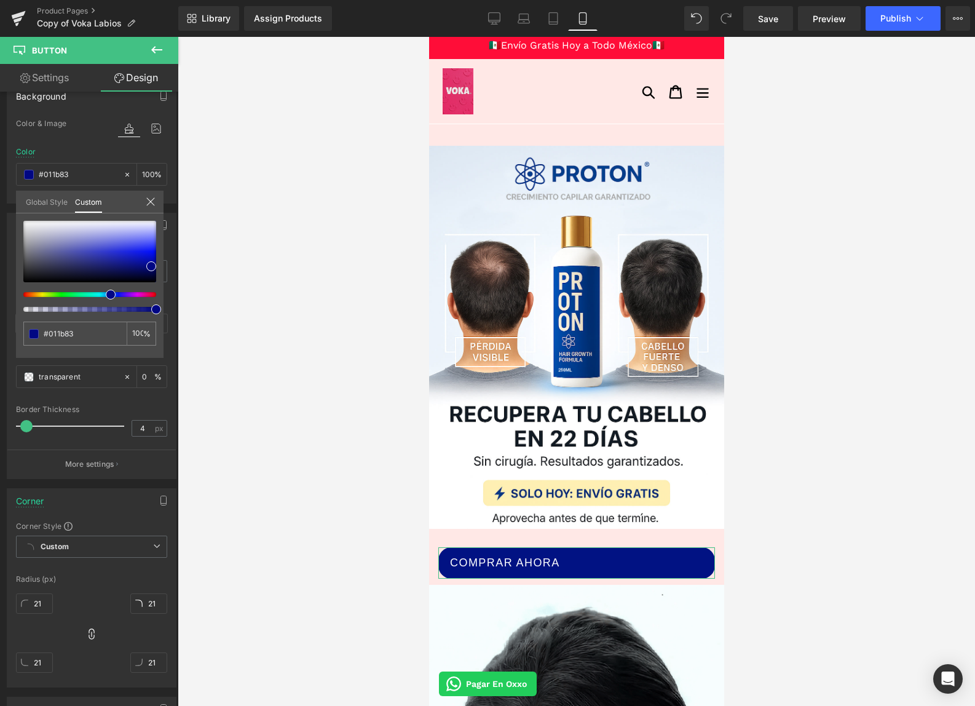
type input "#011d83"
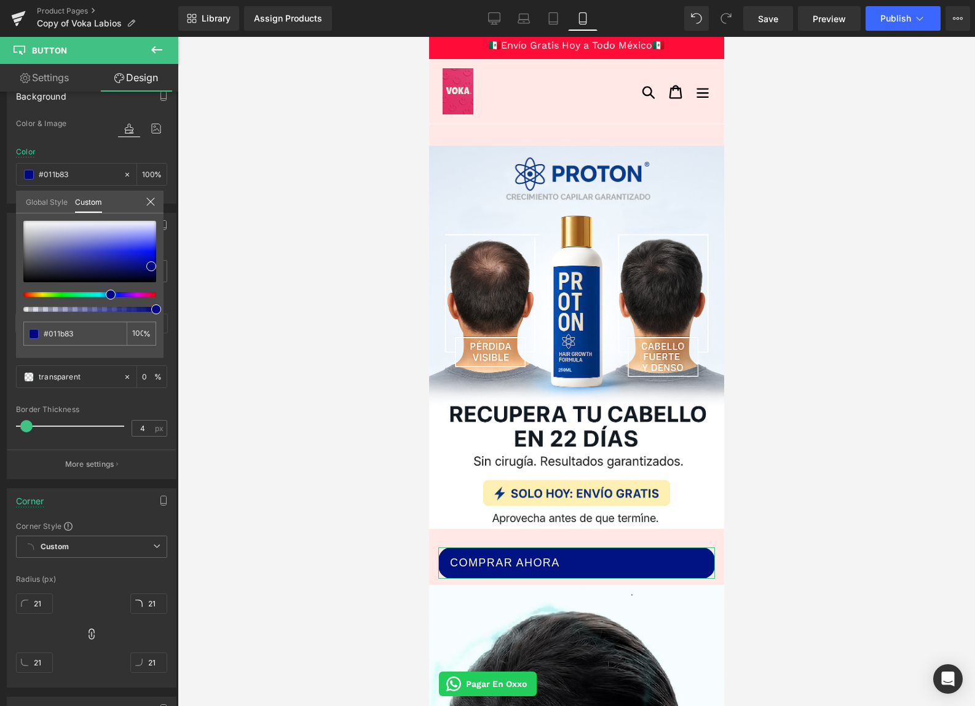
type input "#011d83"
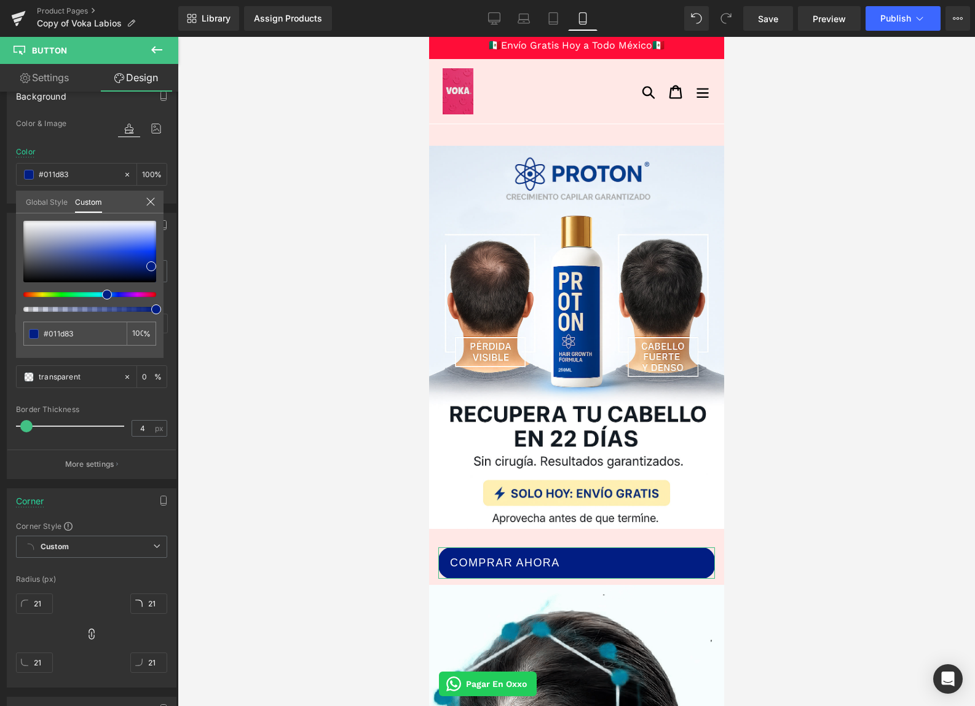
type input "#011b83"
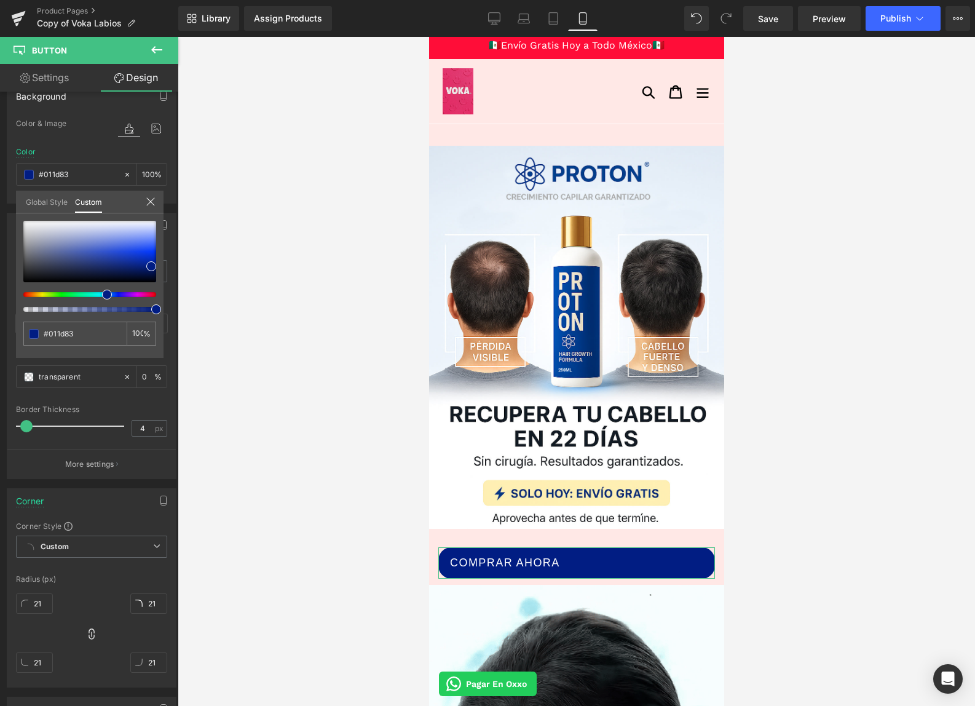
type input "#011b83"
type input "#011683"
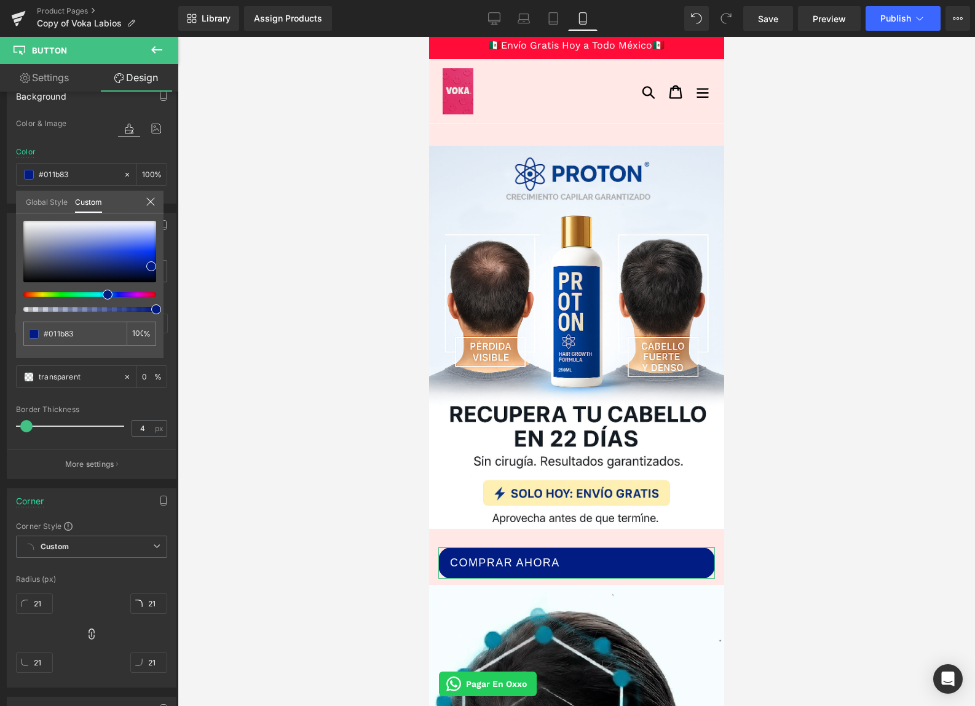
type input "#011683"
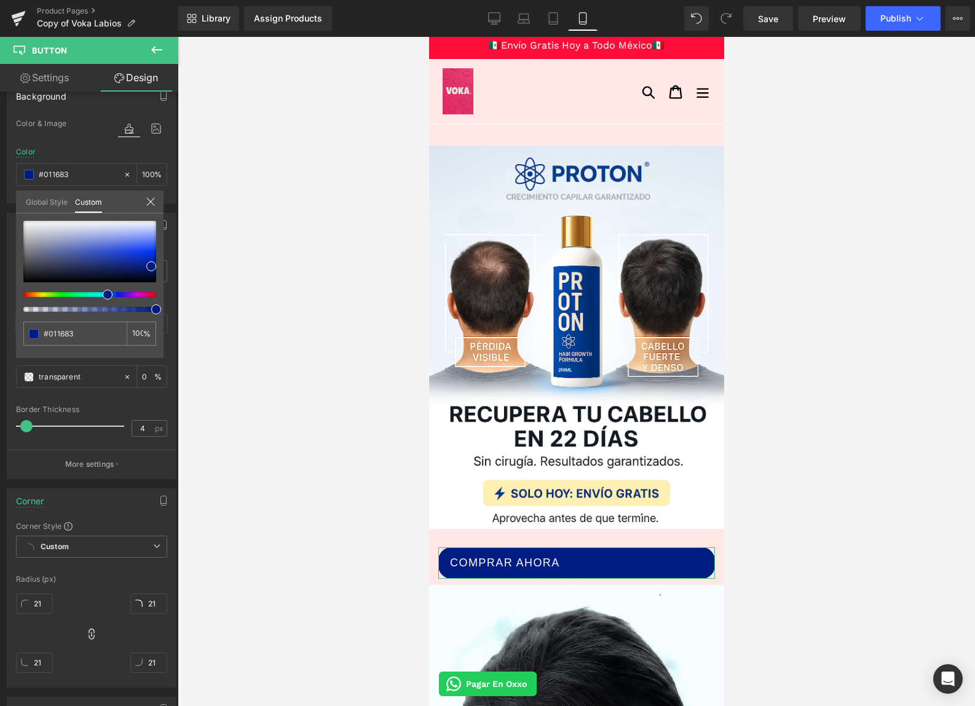
type input "#011283"
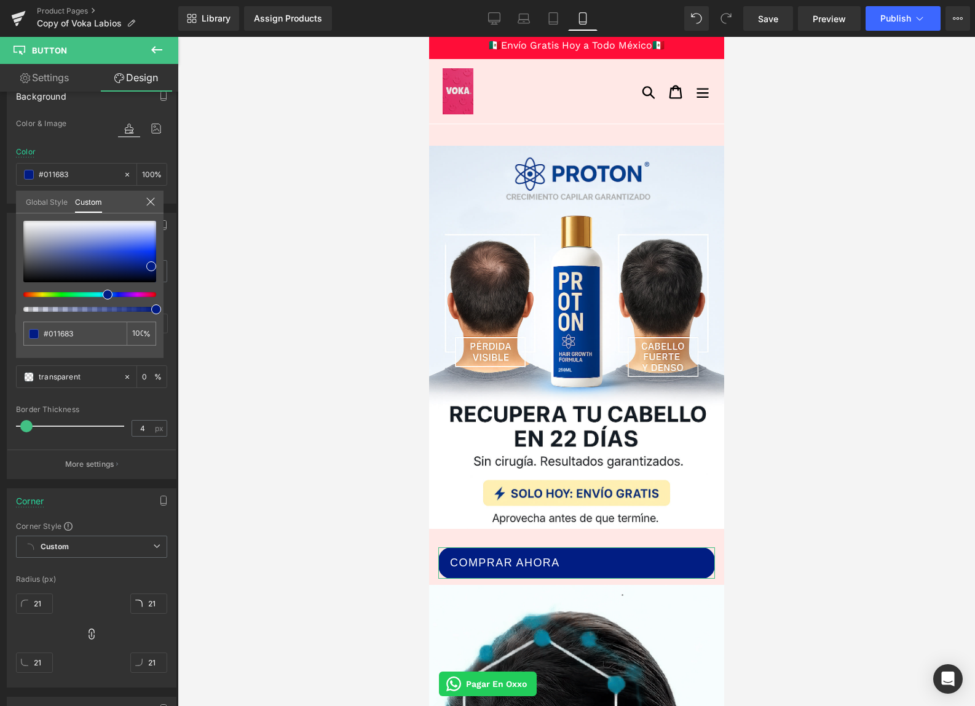
type input "#011283"
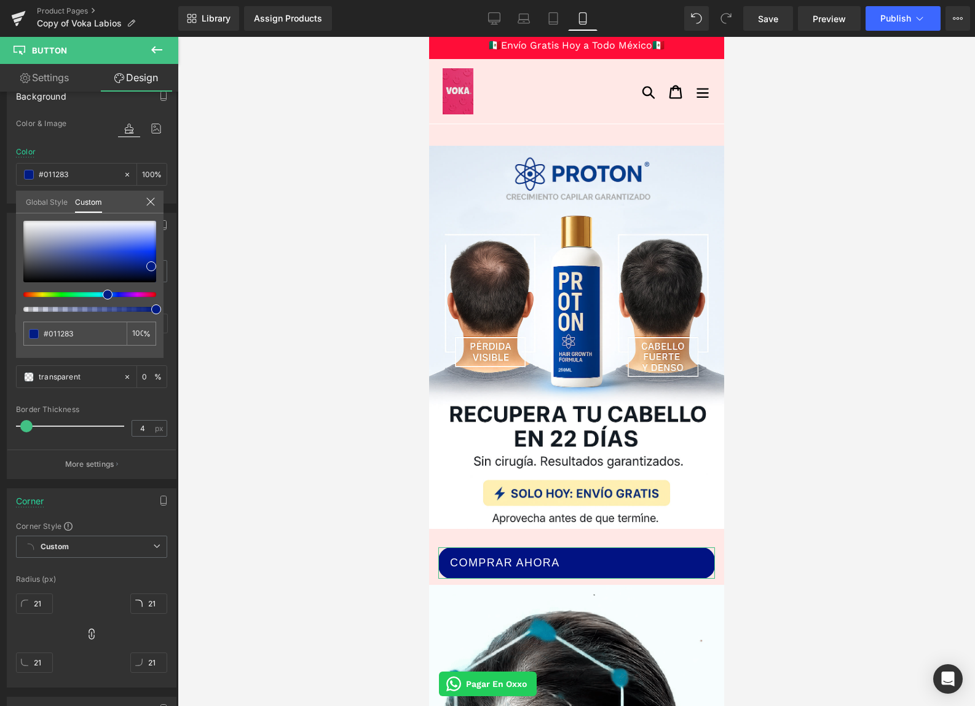
type input "#011083"
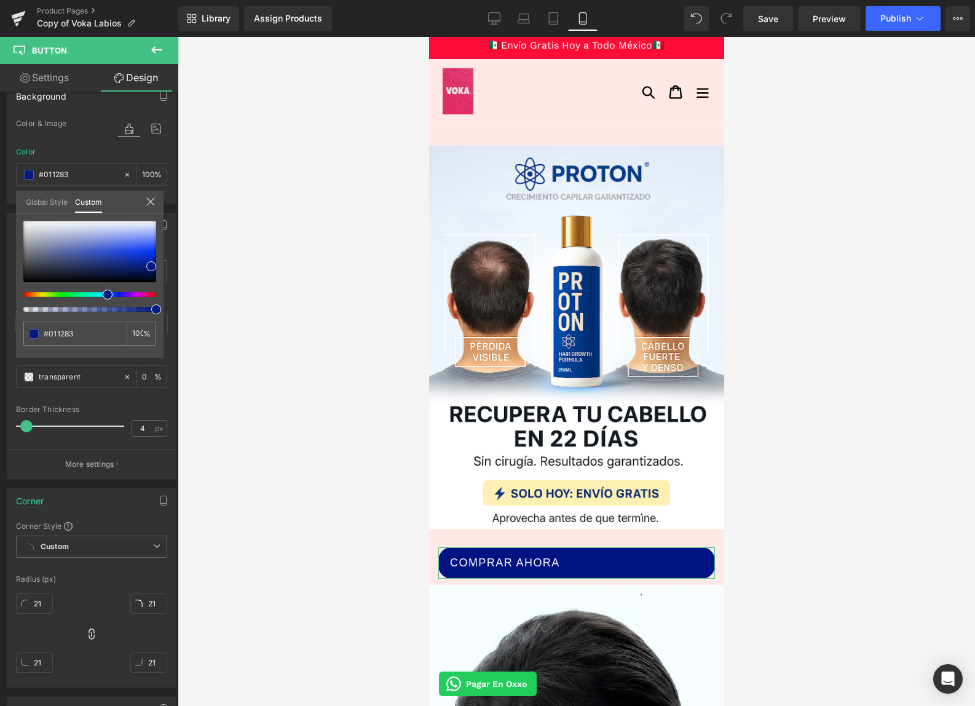
type input "#011083"
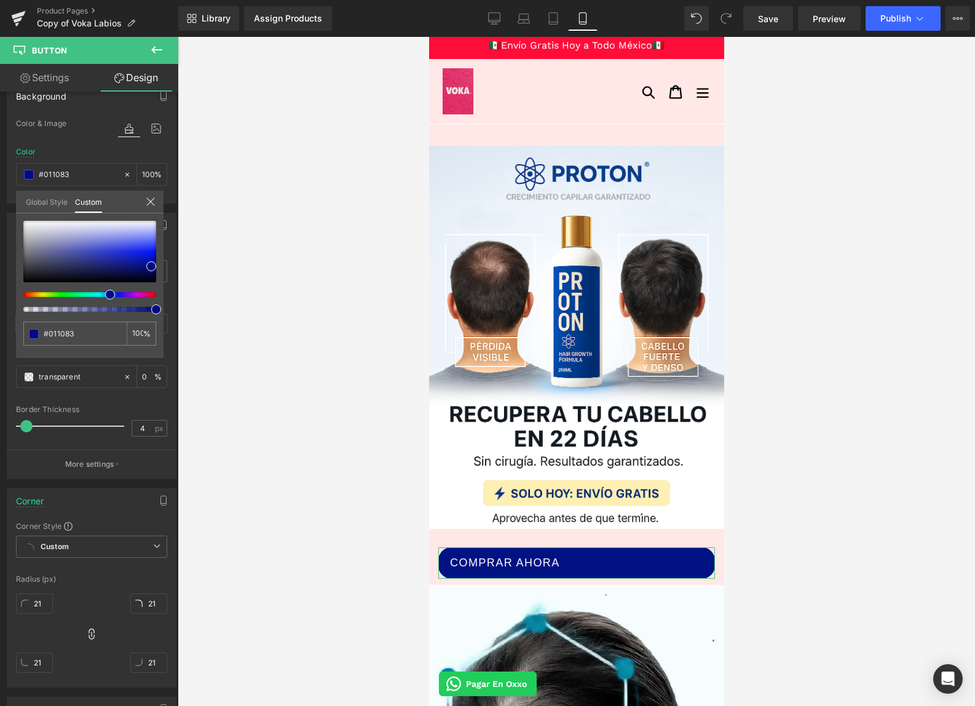
type input "#010c83"
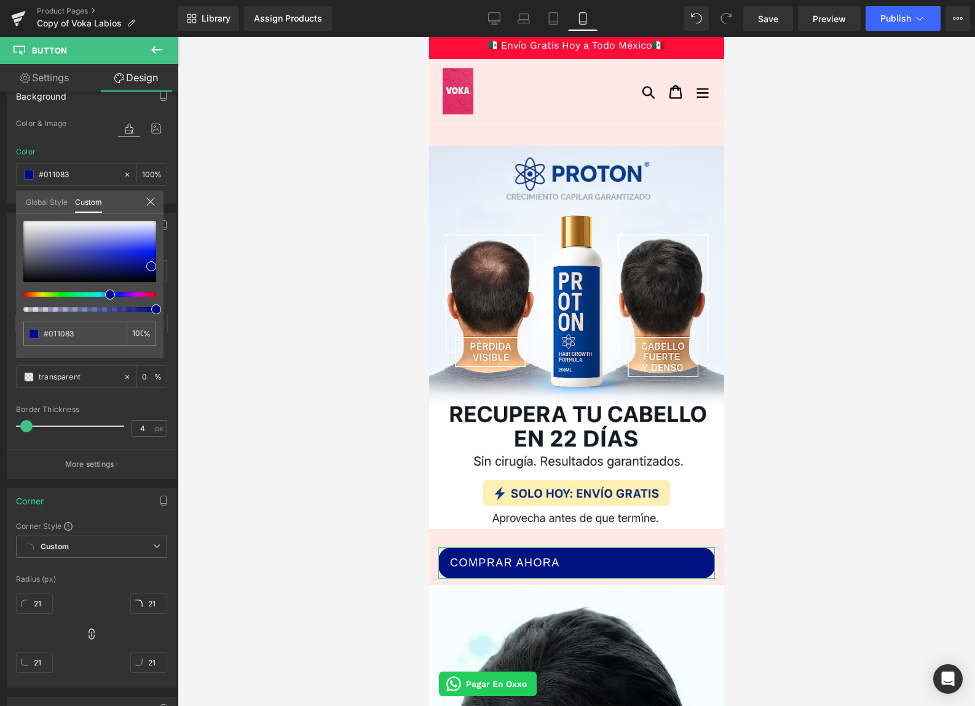
type input "#010c83"
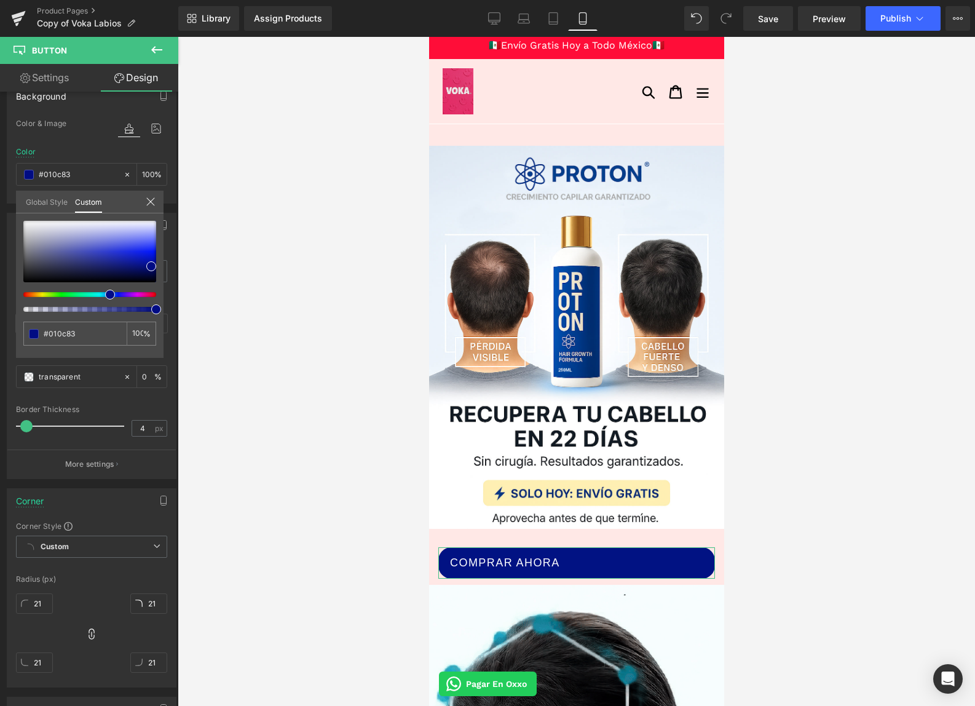
type input "#010783"
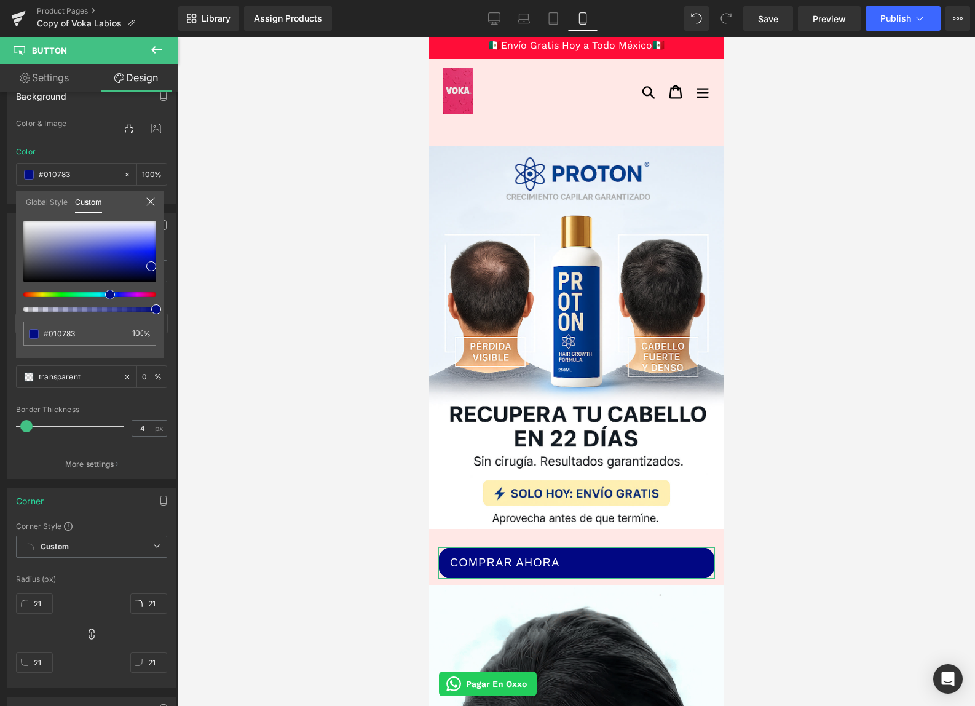
type input "#010583"
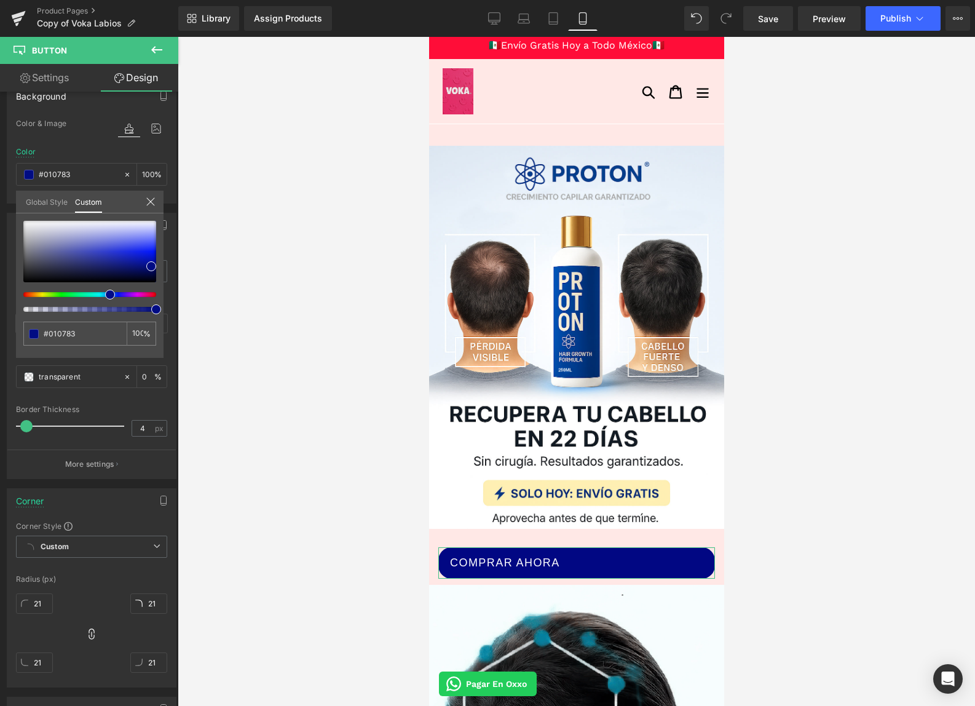
type input "#010583"
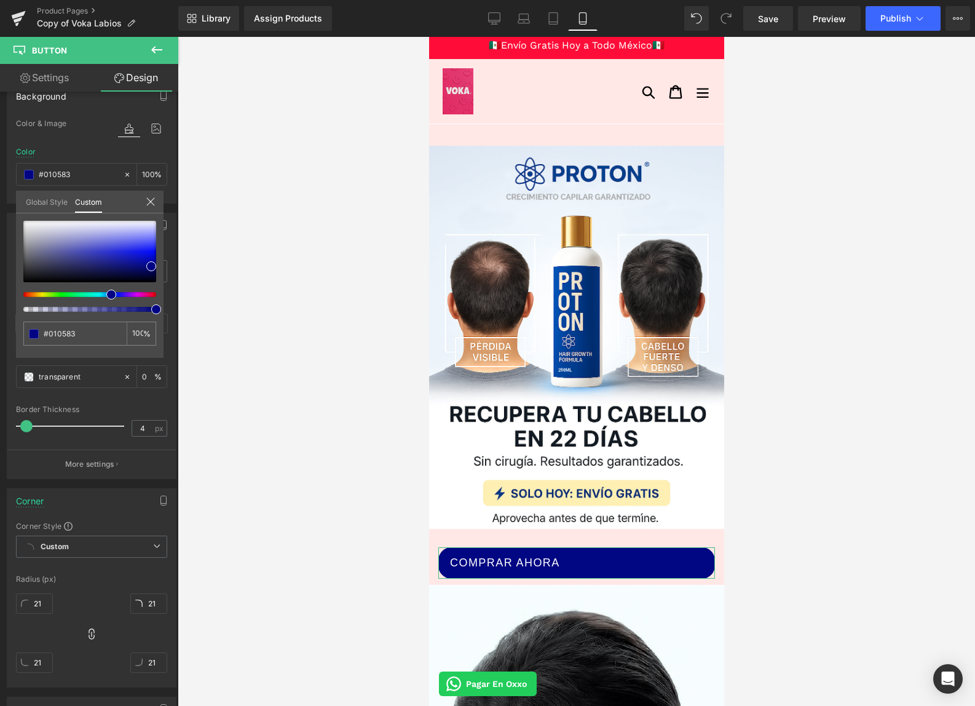
click at [107, 293] on span at bounding box center [111, 295] width 10 height 10
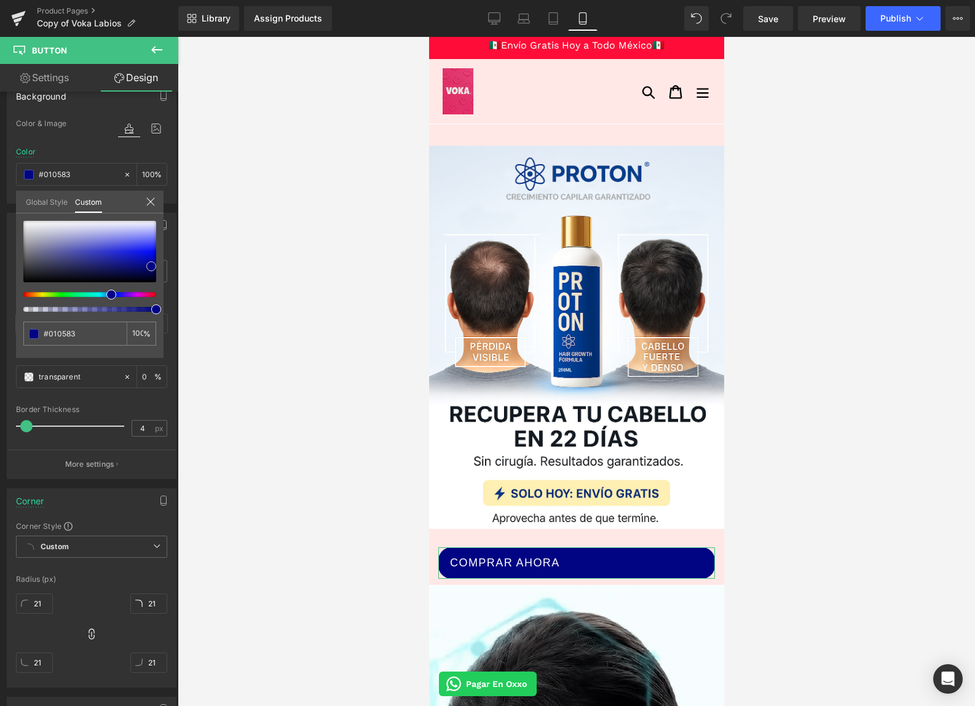
type input "#020687"
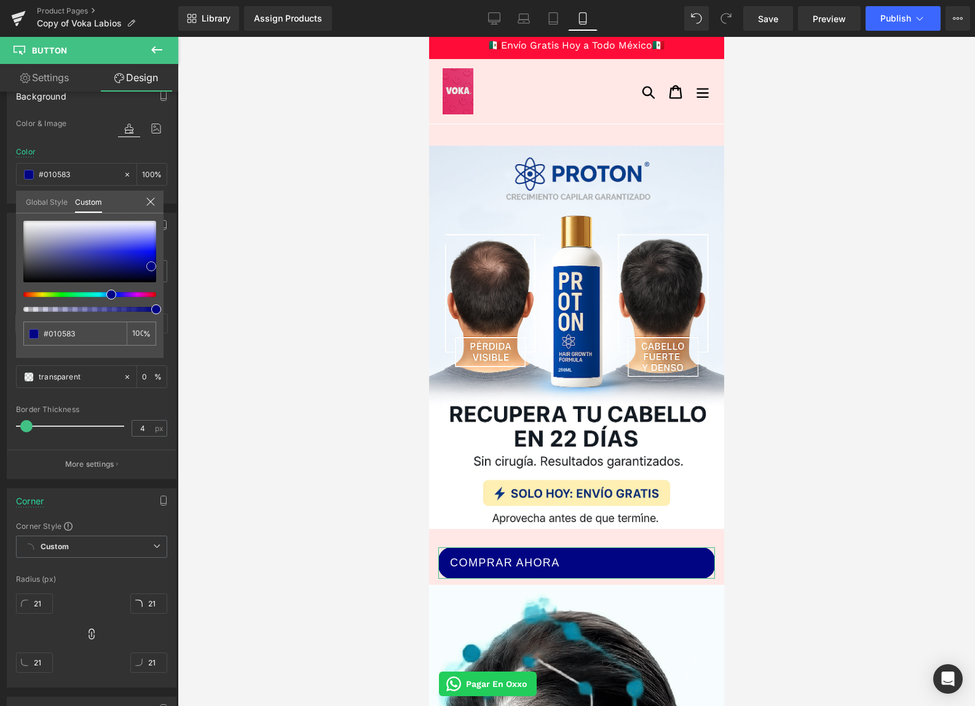
type input "#020687"
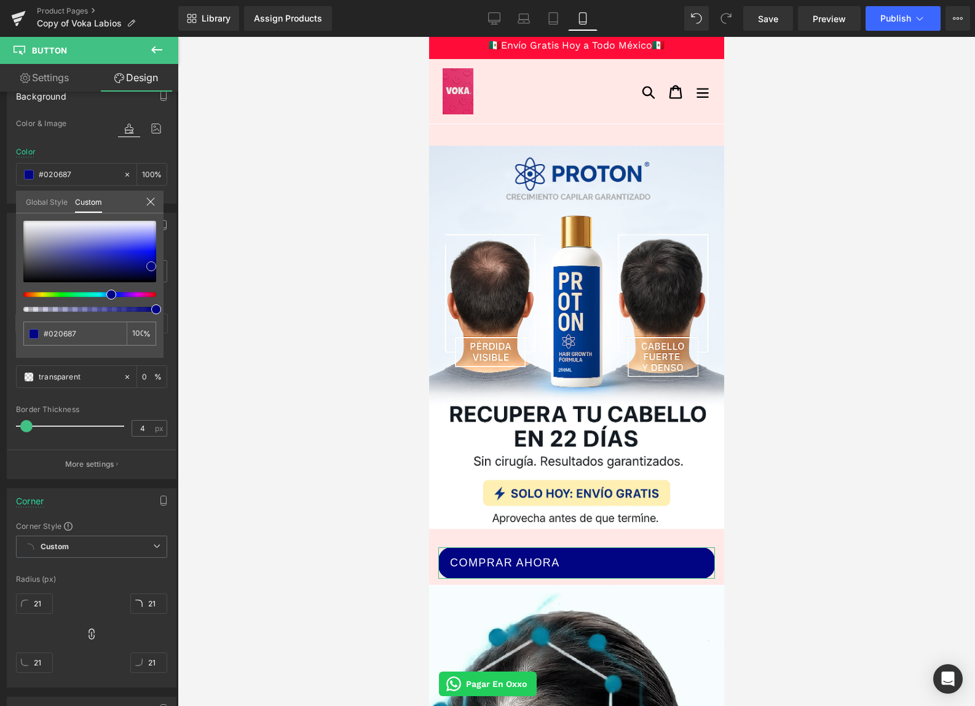
type input "#020791"
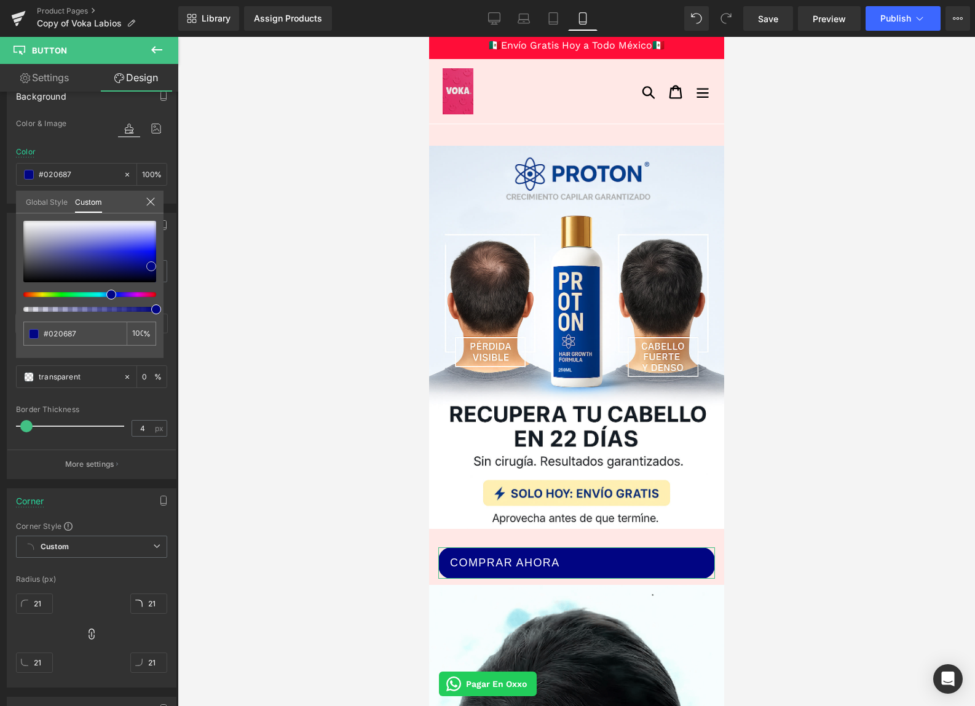
type input "#020791"
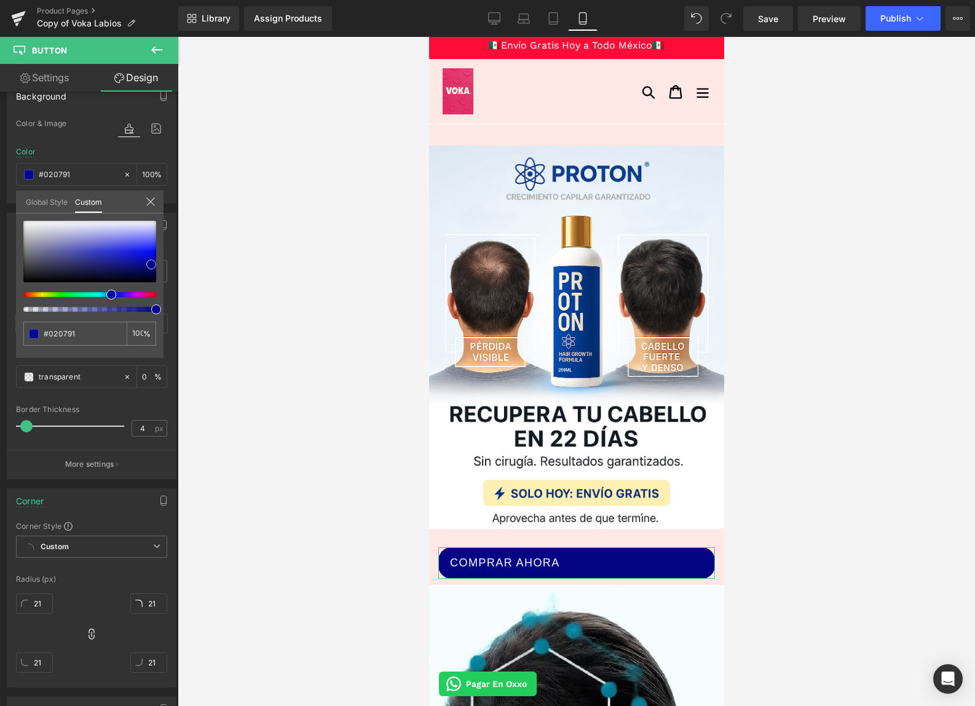
type input "#020796"
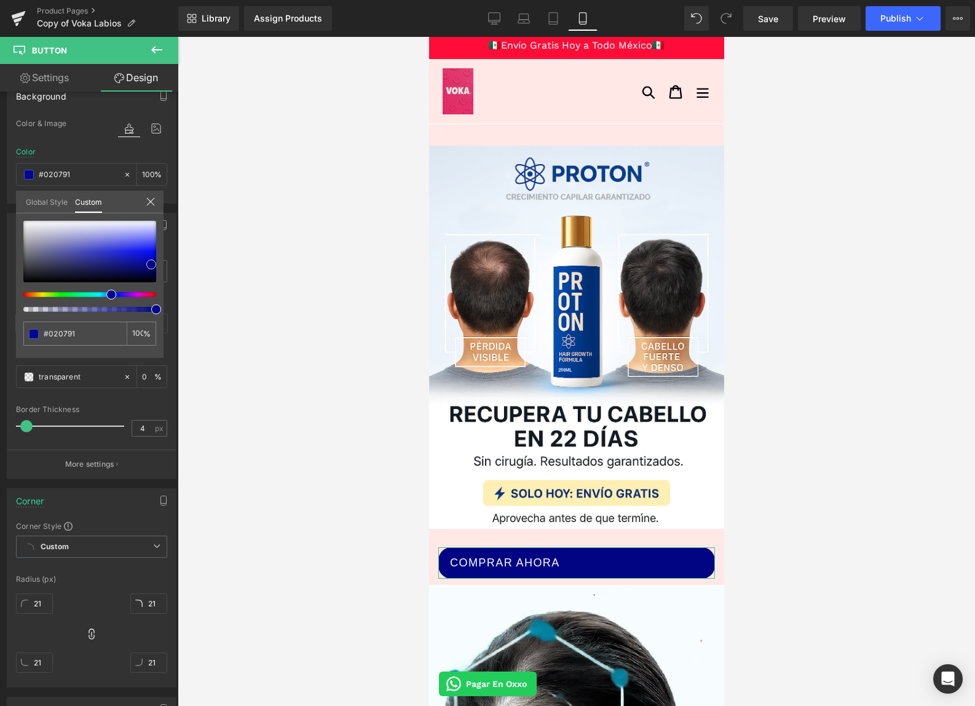
type input "#020796"
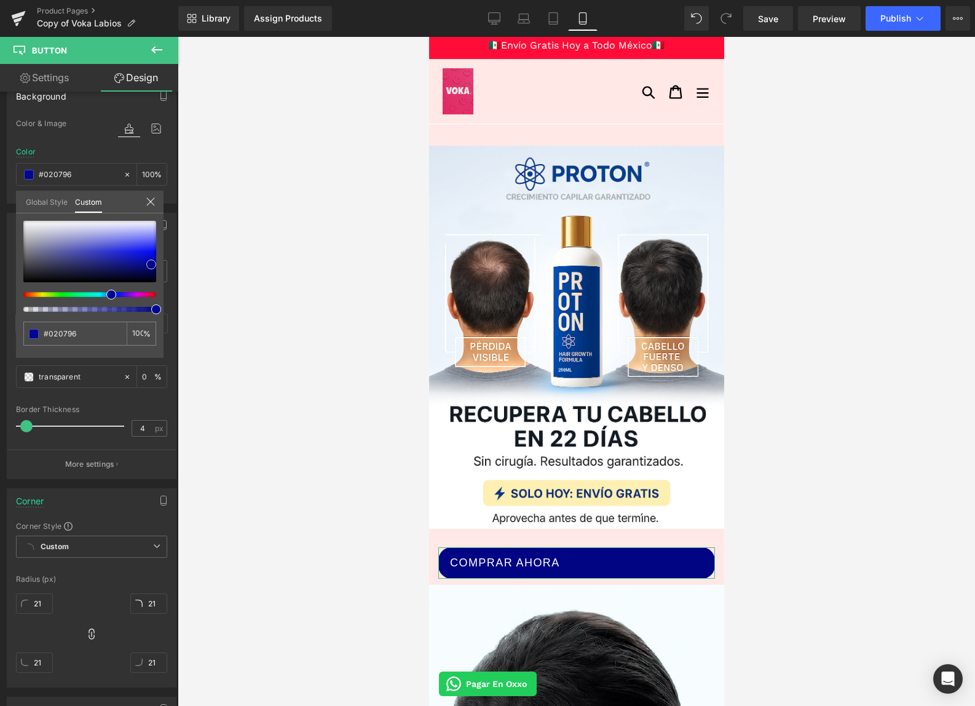
type input "#03089f"
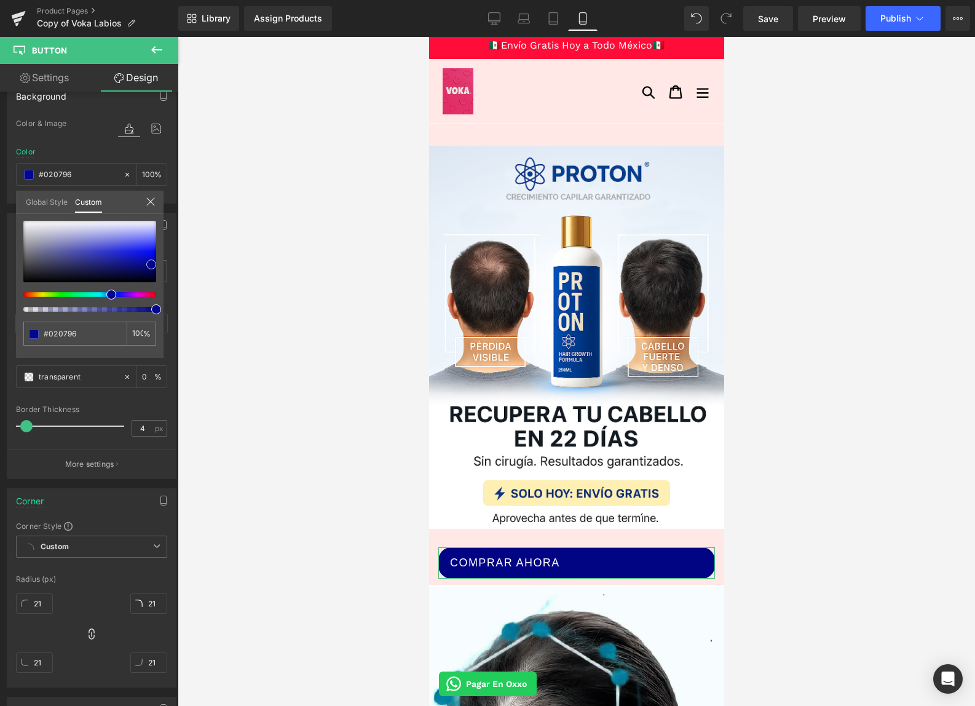
type input "#03089f"
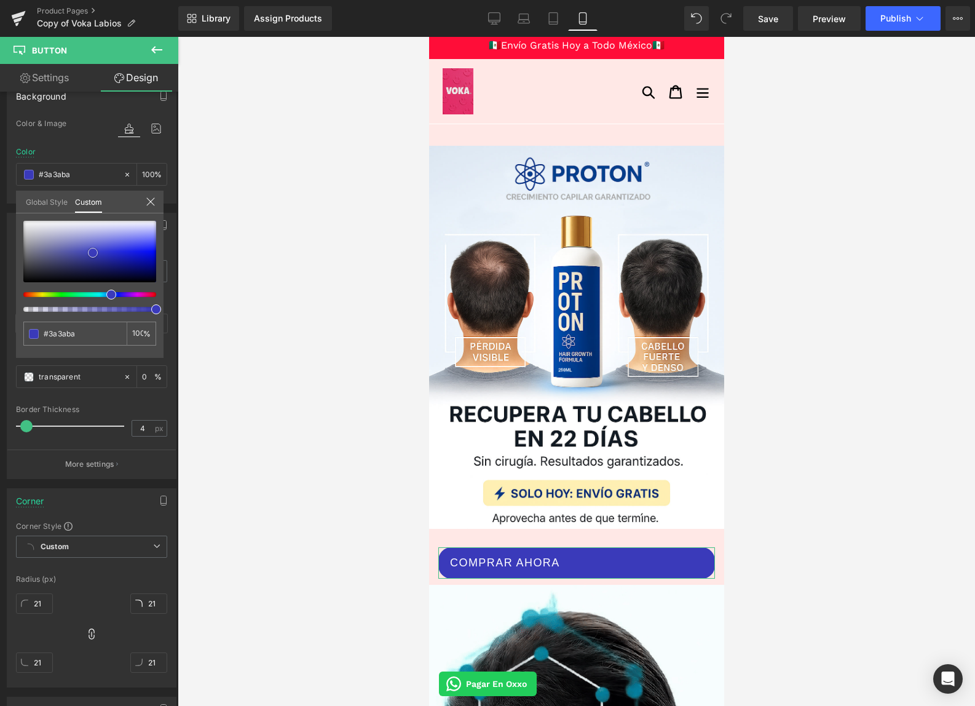
drag, startPoint x: 151, startPoint y: 268, endPoint x: 93, endPoint y: 255, distance: 60.0
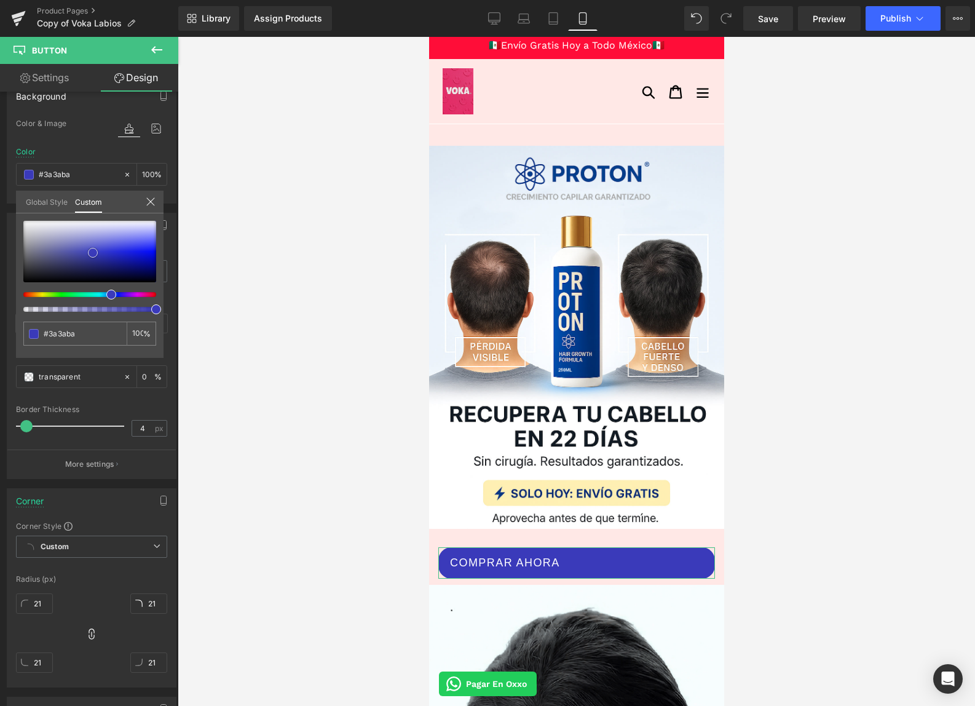
click at [93, 255] on span at bounding box center [93, 253] width 10 height 10
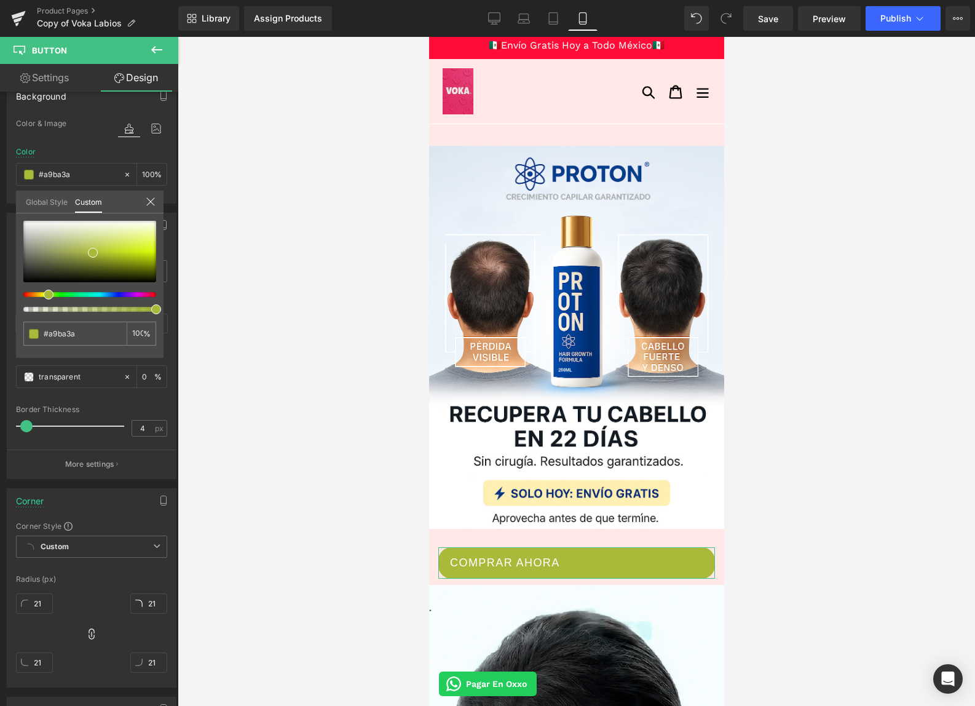
drag, startPoint x: 74, startPoint y: 295, endPoint x: 43, endPoint y: 296, distance: 31.4
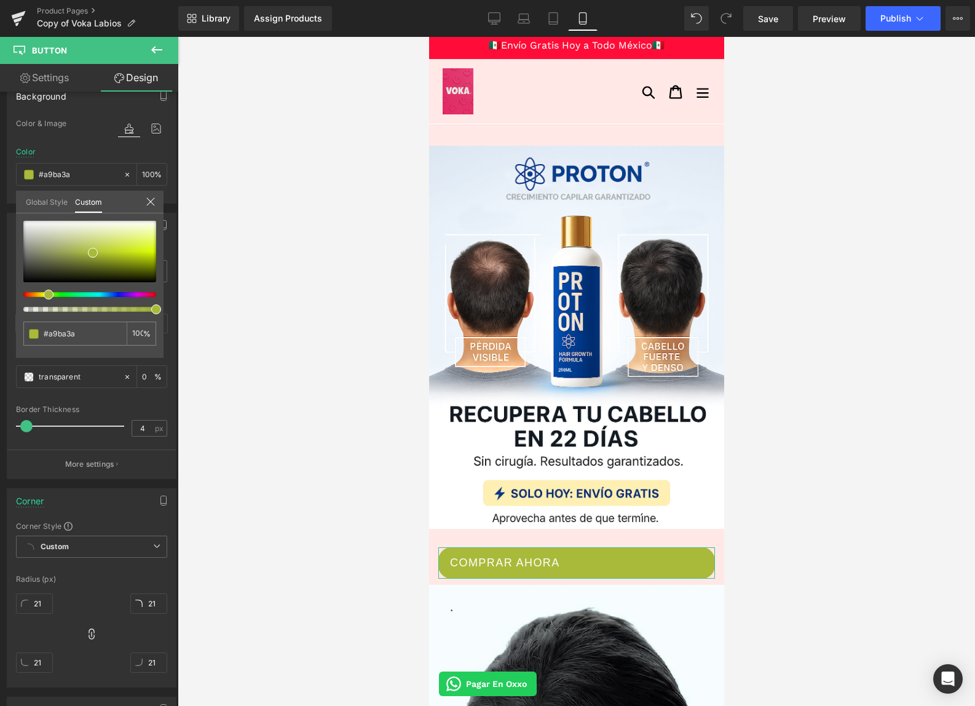
click at [44, 296] on div at bounding box center [84, 294] width 133 height 5
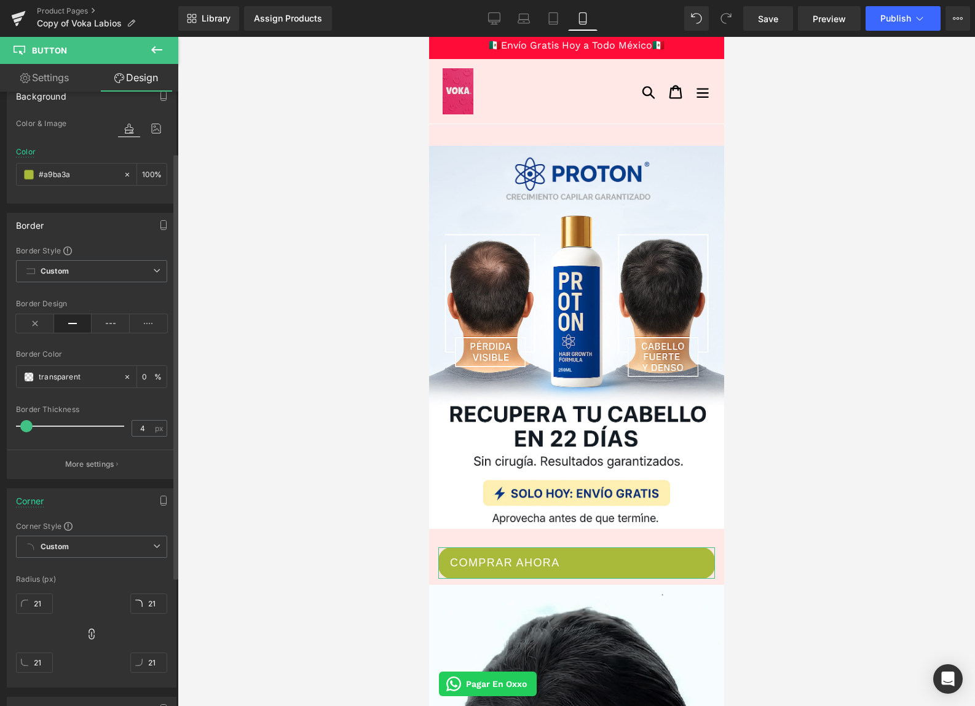
click at [25, 178] on span at bounding box center [29, 175] width 10 height 10
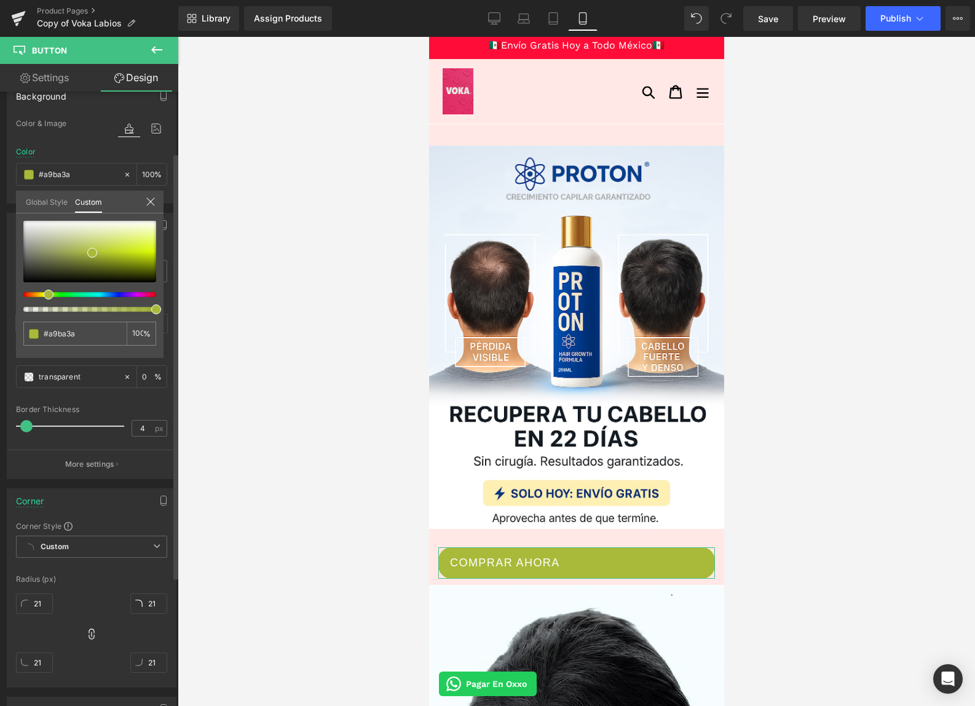
click at [55, 299] on div at bounding box center [89, 266] width 133 height 91
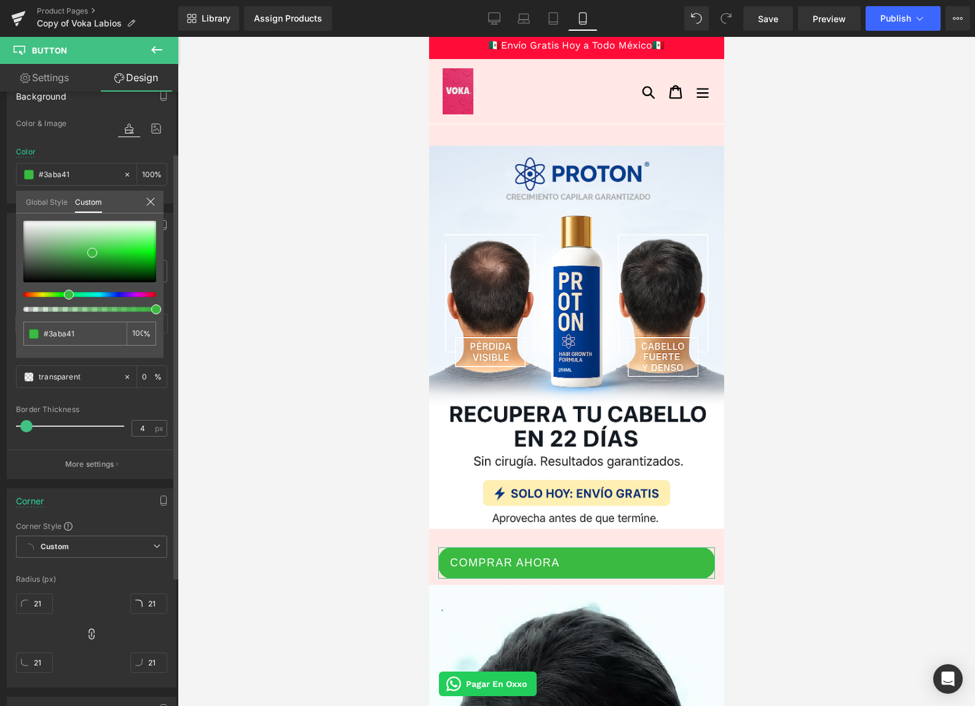
drag, startPoint x: 53, startPoint y: 296, endPoint x: 64, endPoint y: 293, distance: 10.9
click at [64, 293] on div at bounding box center [84, 294] width 133 height 5
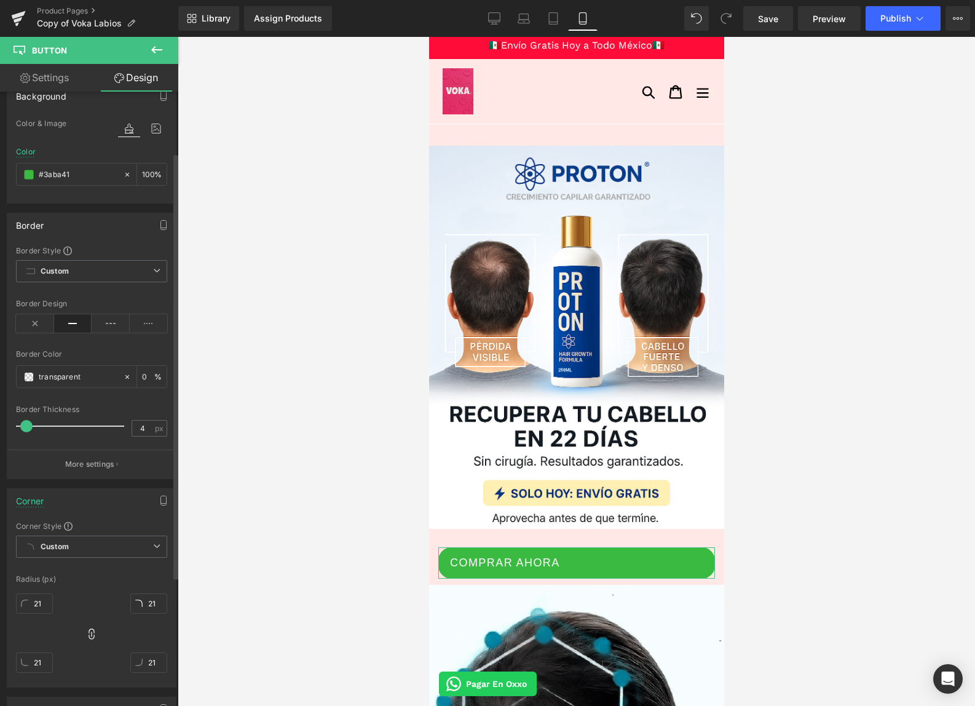
drag, startPoint x: 29, startPoint y: 428, endPoint x: 47, endPoint y: 432, distance: 18.8
drag, startPoint x: 28, startPoint y: 428, endPoint x: 89, endPoint y: 426, distance: 60.9
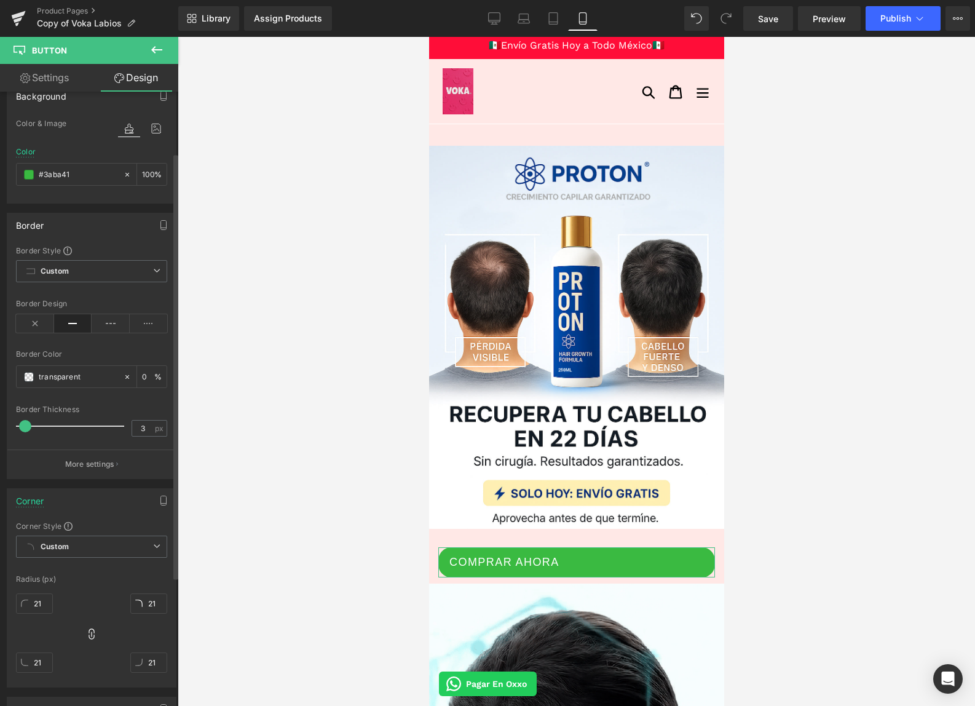
click at [27, 426] on span at bounding box center [25, 426] width 12 height 12
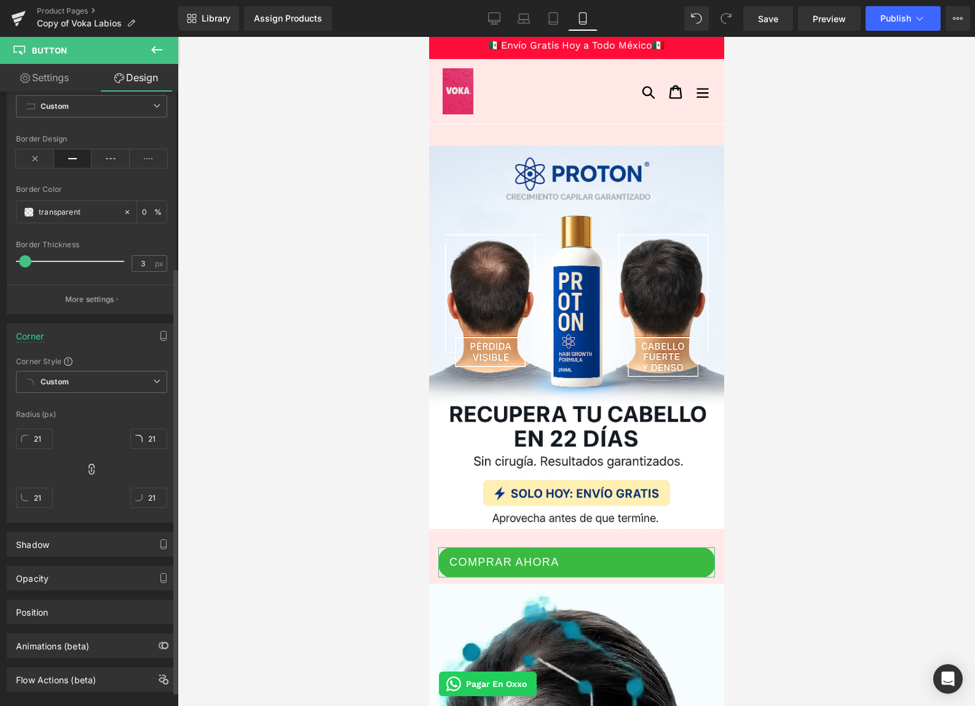
scroll to position [274, 0]
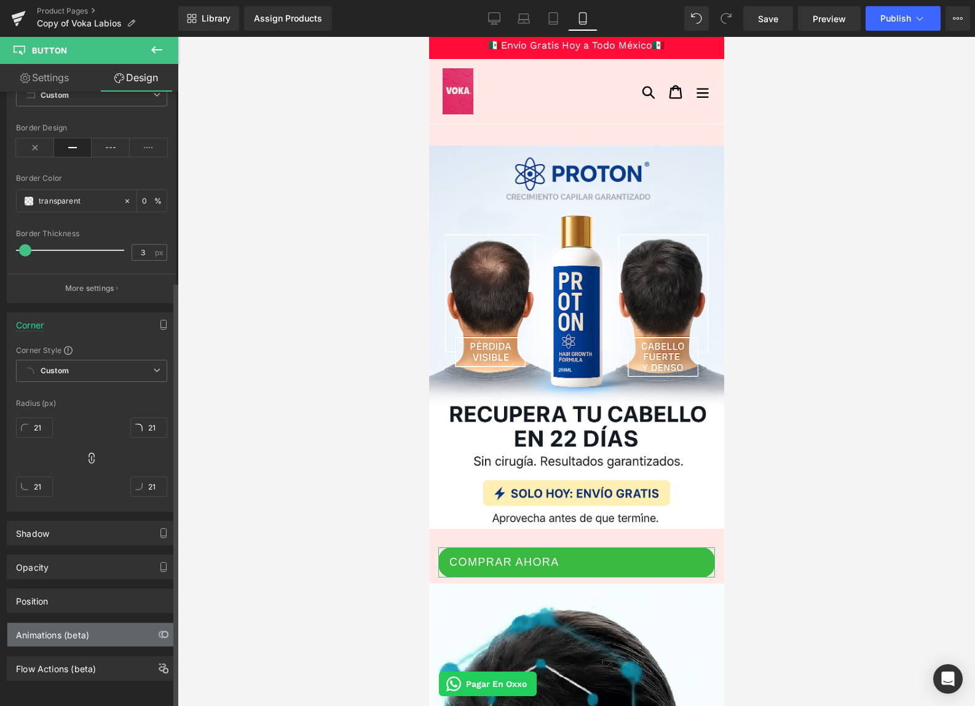
click at [65, 626] on div "Animations (beta)" at bounding box center [52, 631] width 73 height 17
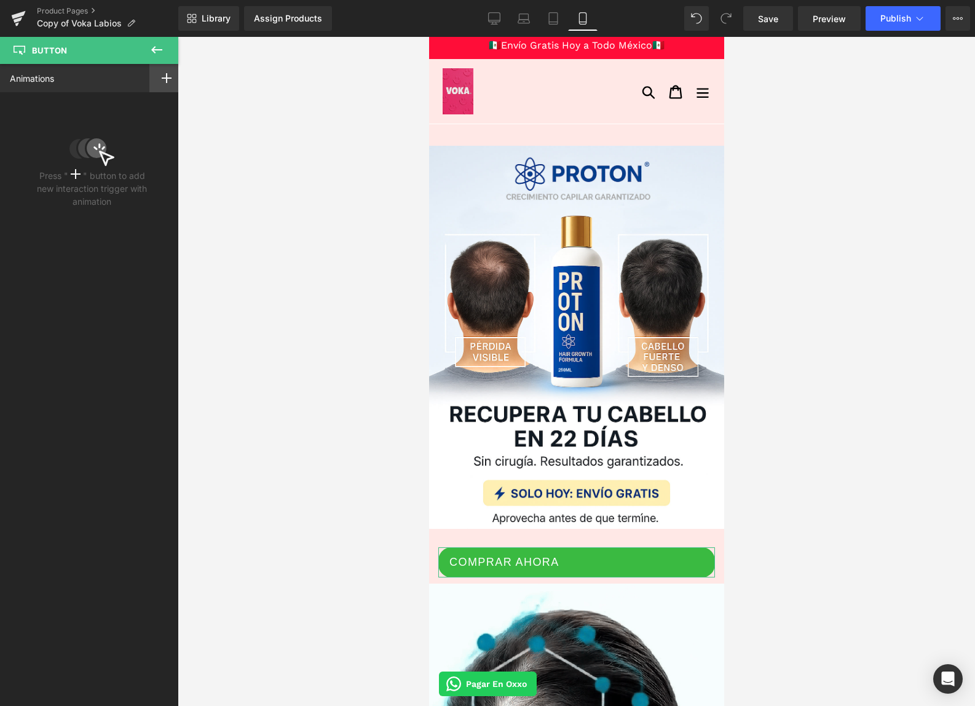
click at [160, 84] on div at bounding box center [166, 78] width 34 height 28
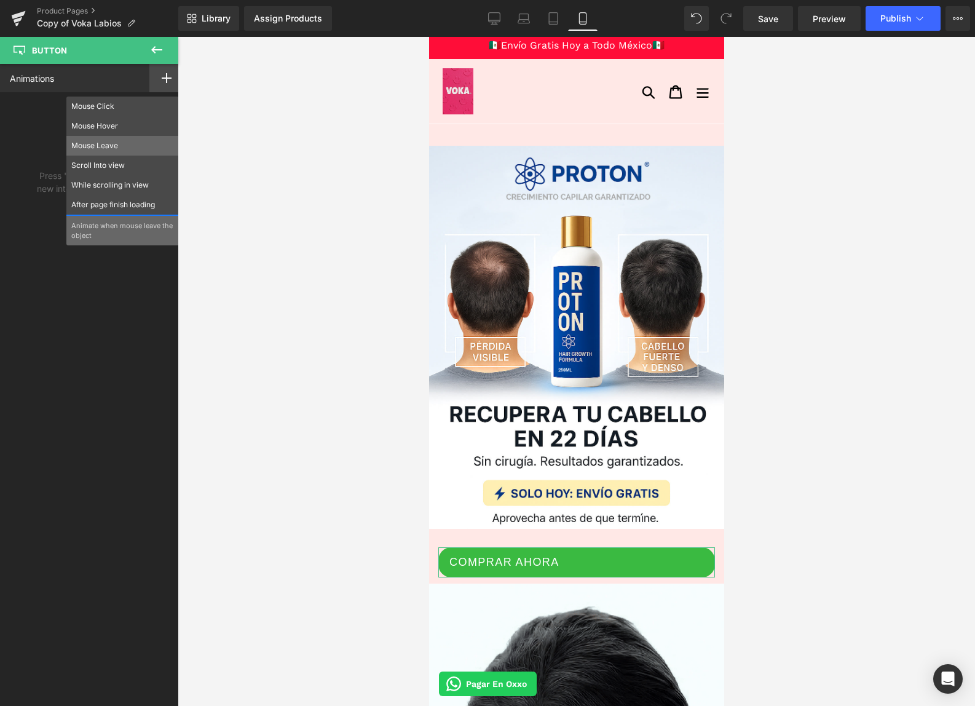
click at [120, 149] on p "Mouse Leave" at bounding box center [122, 145] width 103 height 11
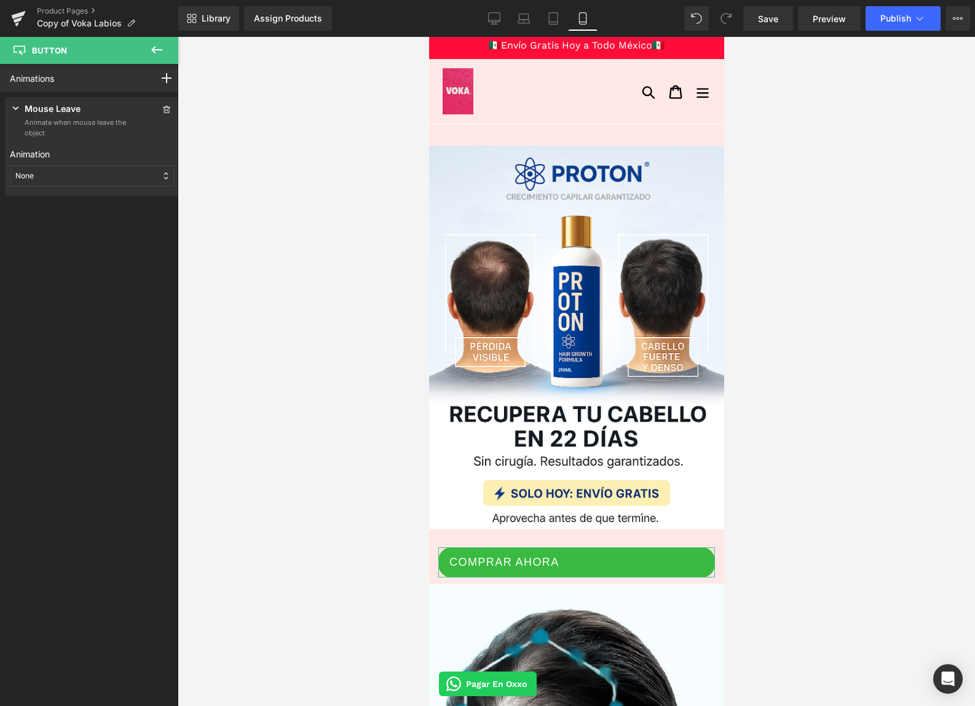
click at [76, 180] on div "None" at bounding box center [92, 175] width 164 height 21
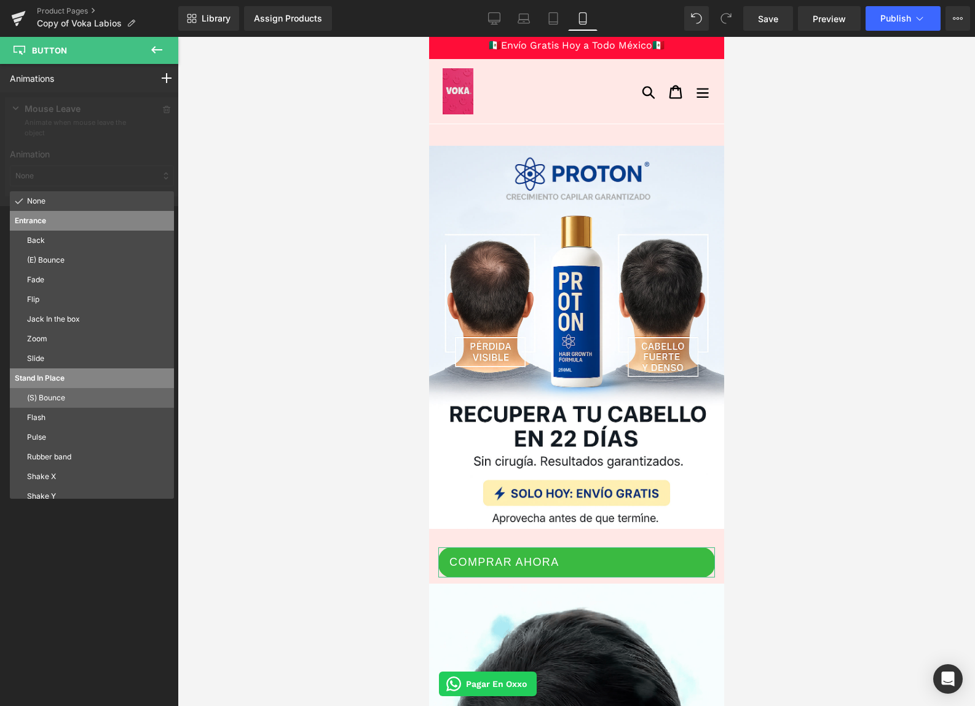
click at [71, 402] on p "(S) Bounce" at bounding box center [98, 397] width 142 height 11
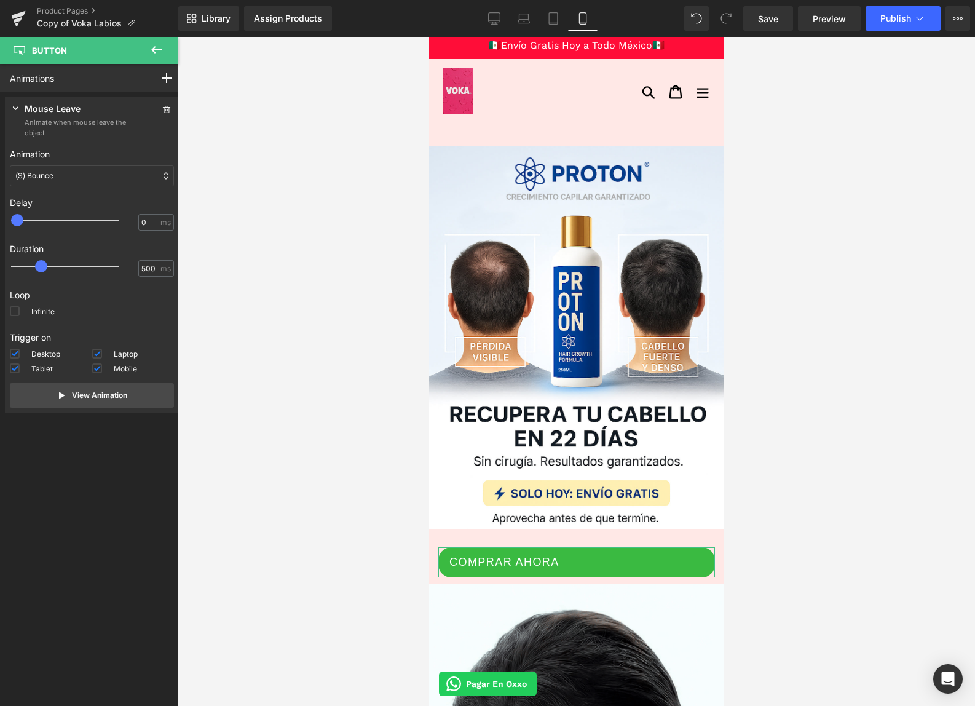
click at [57, 180] on div "(S) Bounce" at bounding box center [92, 175] width 164 height 21
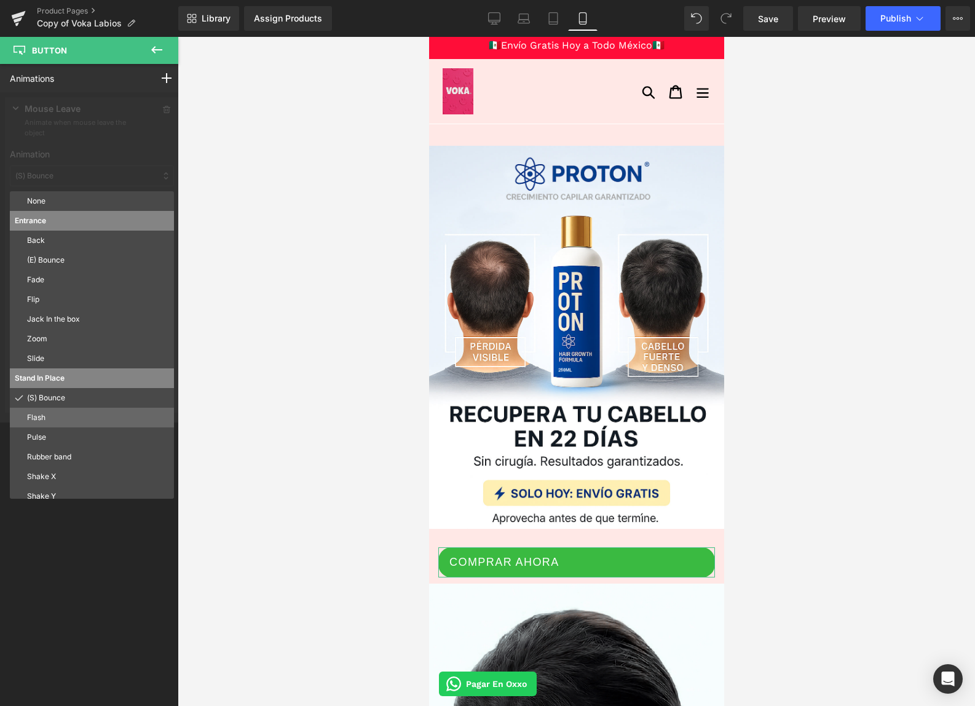
click at [56, 422] on p "Flash" at bounding box center [98, 417] width 142 height 11
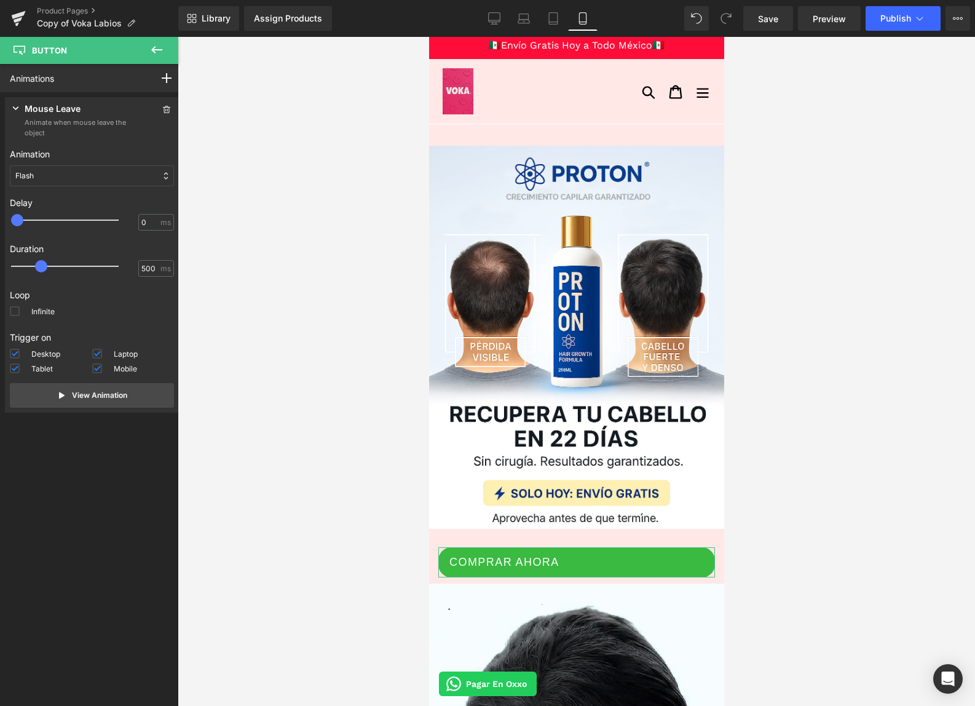
click at [34, 180] on div "Flash" at bounding box center [92, 175] width 164 height 21
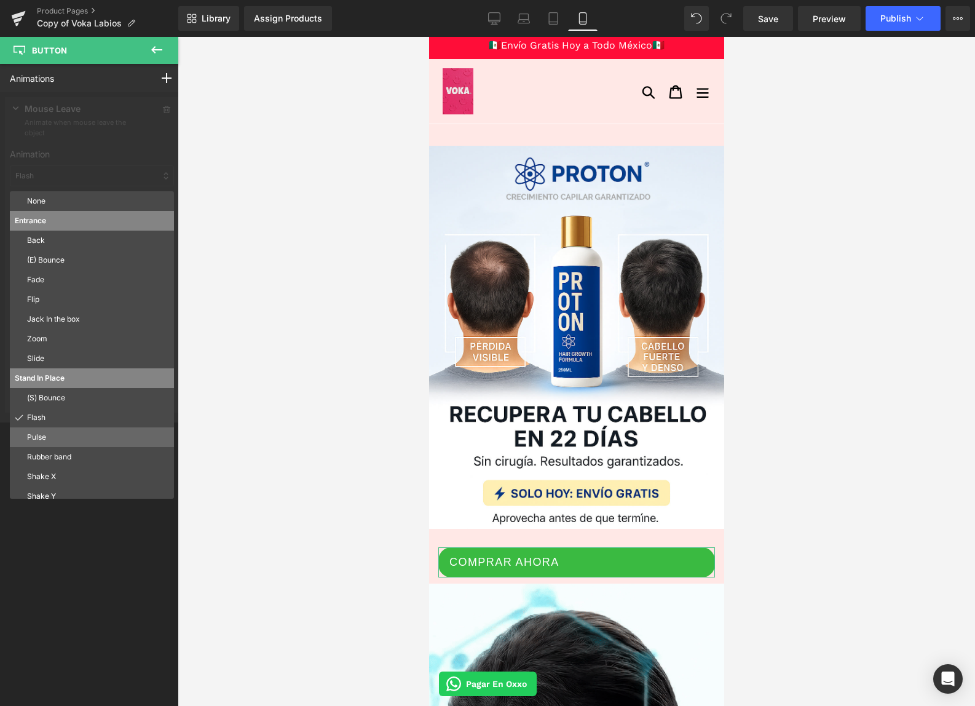
click at [68, 428] on div "Pulse" at bounding box center [92, 437] width 164 height 20
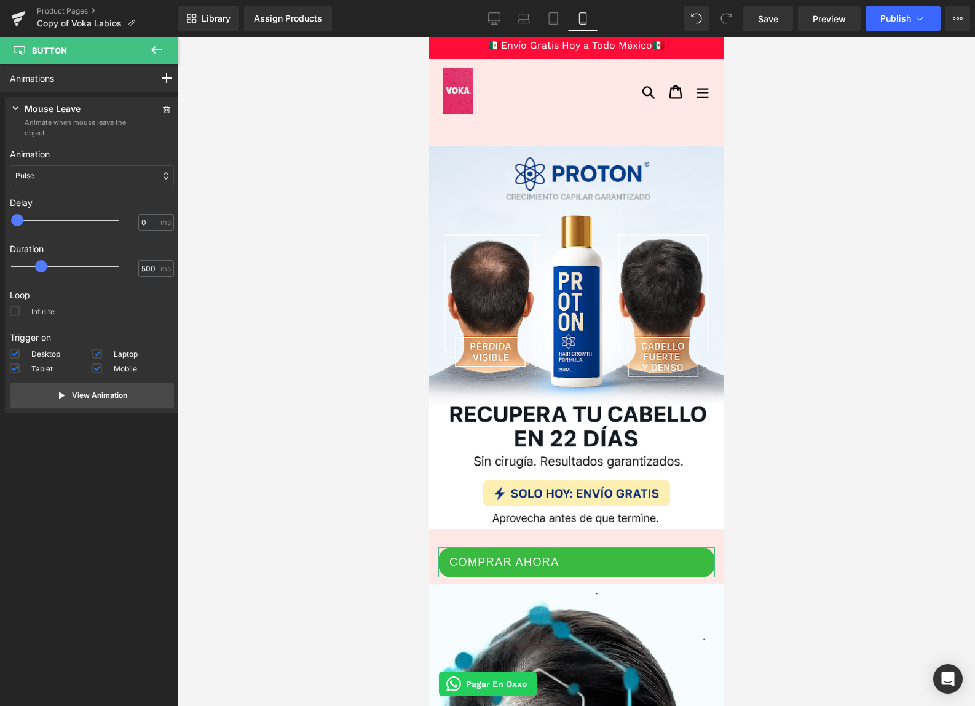
click at [12, 314] on span at bounding box center [15, 311] width 10 height 10
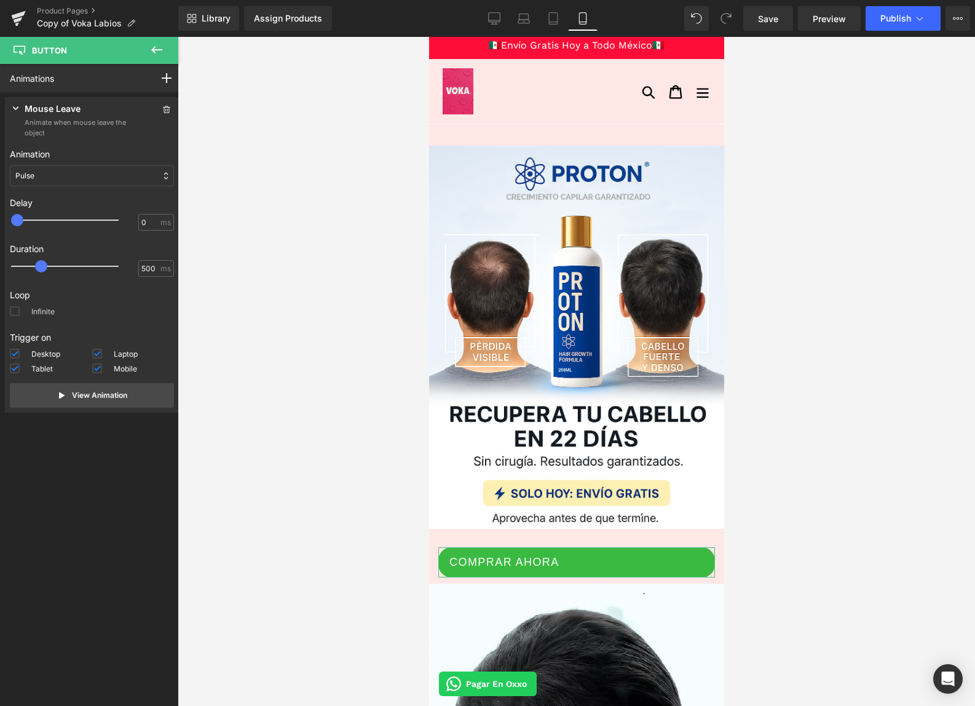
click at [0, 0] on input "Infinite" at bounding box center [0, 0] width 0 height 0
click at [155, 50] on icon at bounding box center [156, 49] width 11 height 7
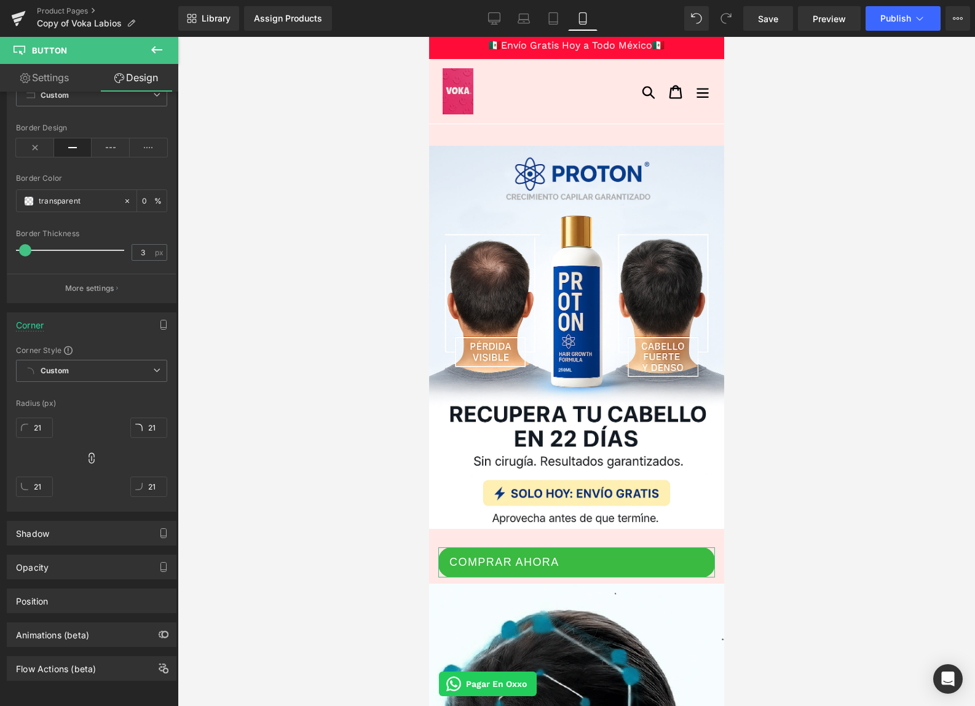
click at [45, 89] on link "Settings" at bounding box center [44, 78] width 89 height 28
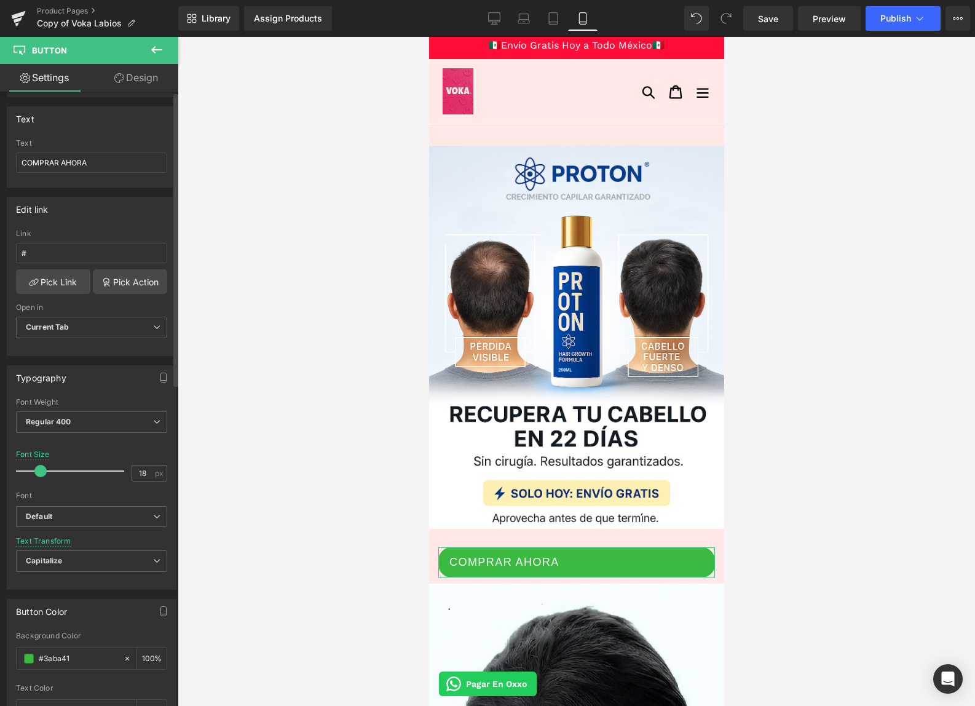
scroll to position [0, 0]
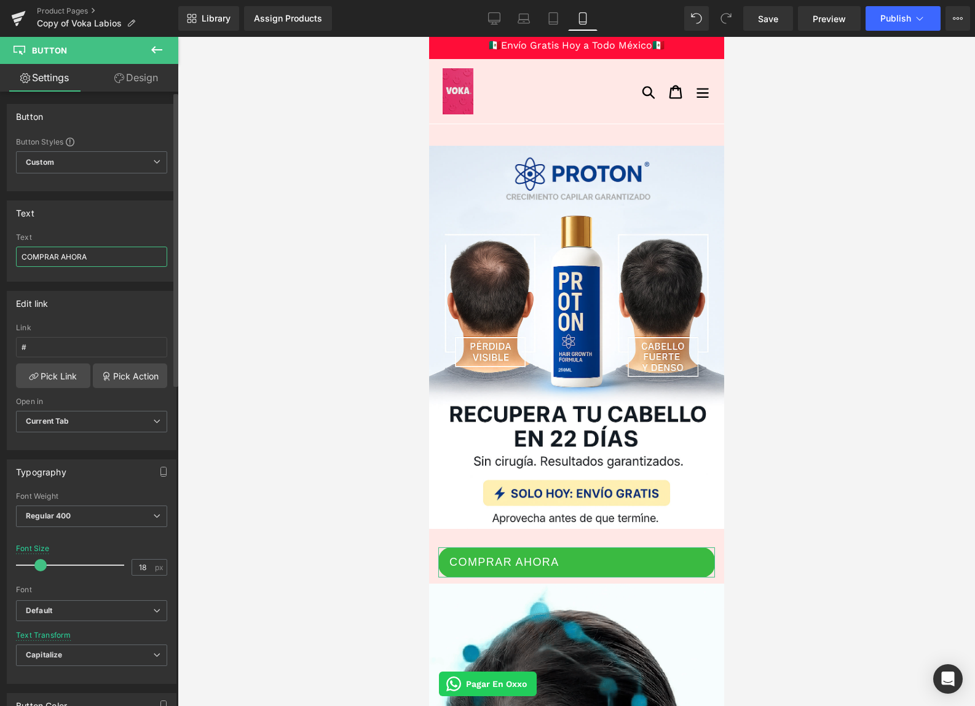
click at [22, 258] on input "COMPRAR AHORA" at bounding box center [91, 257] width 151 height 20
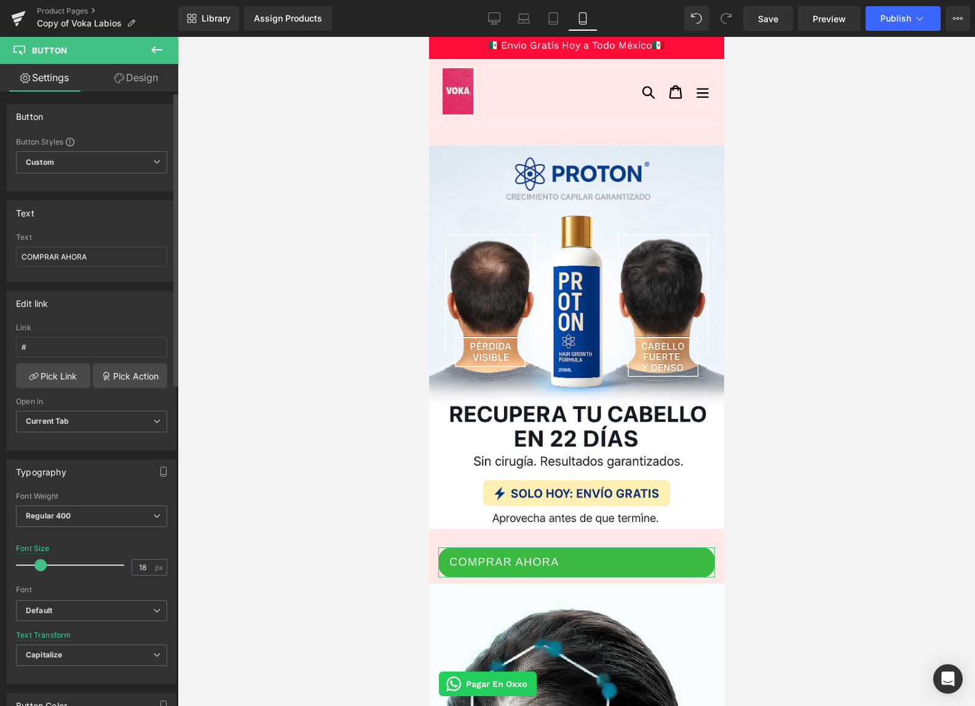
click at [119, 232] on div "Text COMPRAR AHORA Text COMPRAR AHORA" at bounding box center [92, 240] width 170 height 81
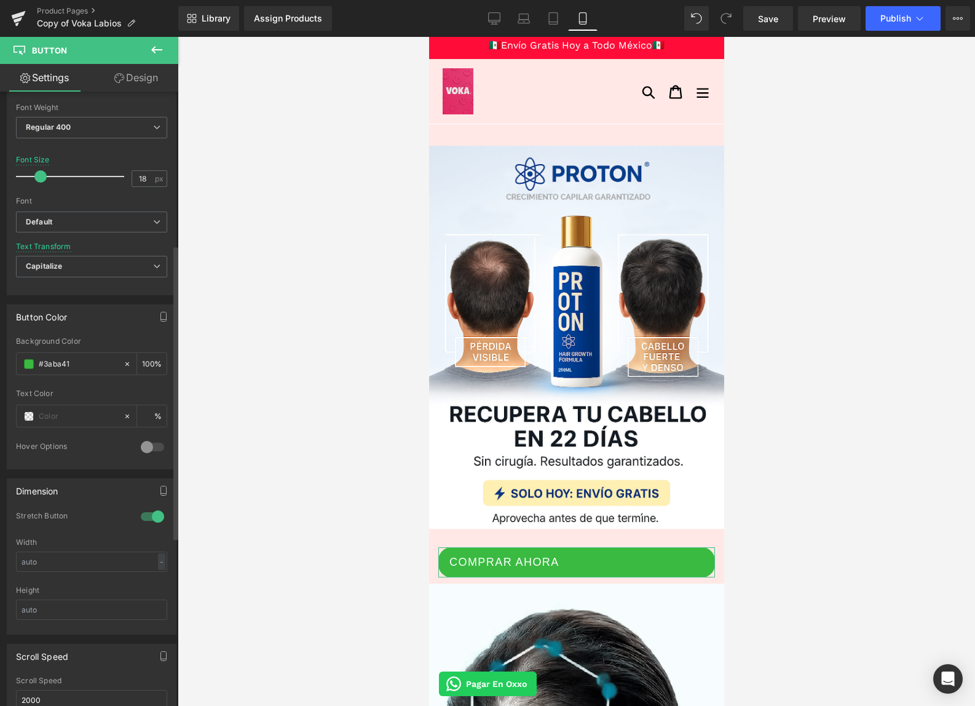
scroll to position [389, 0]
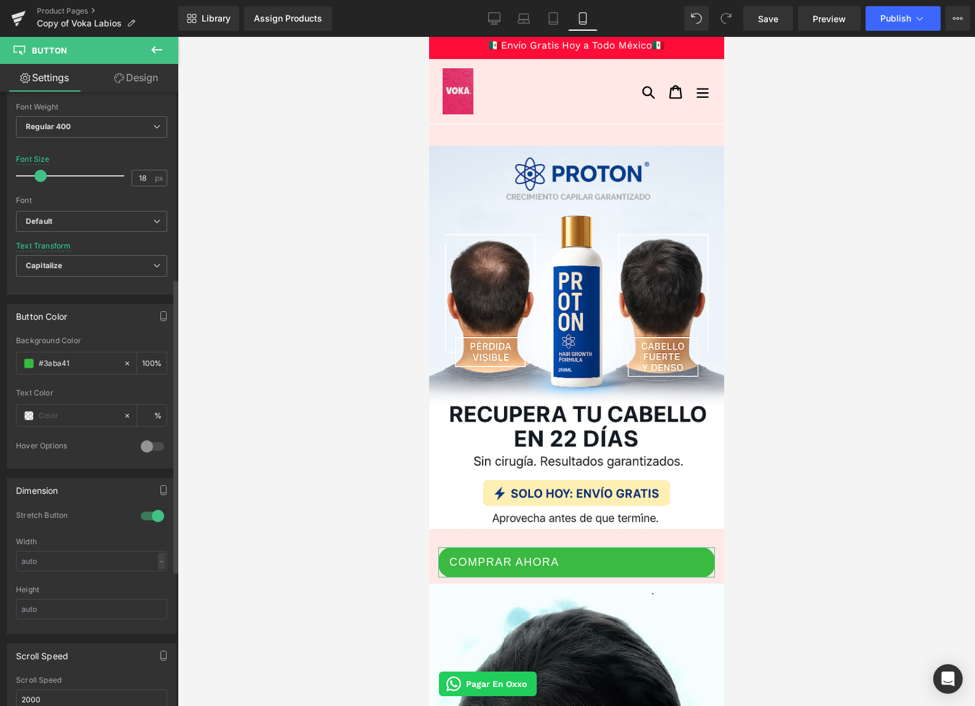
click at [146, 514] on div at bounding box center [153, 516] width 30 height 20
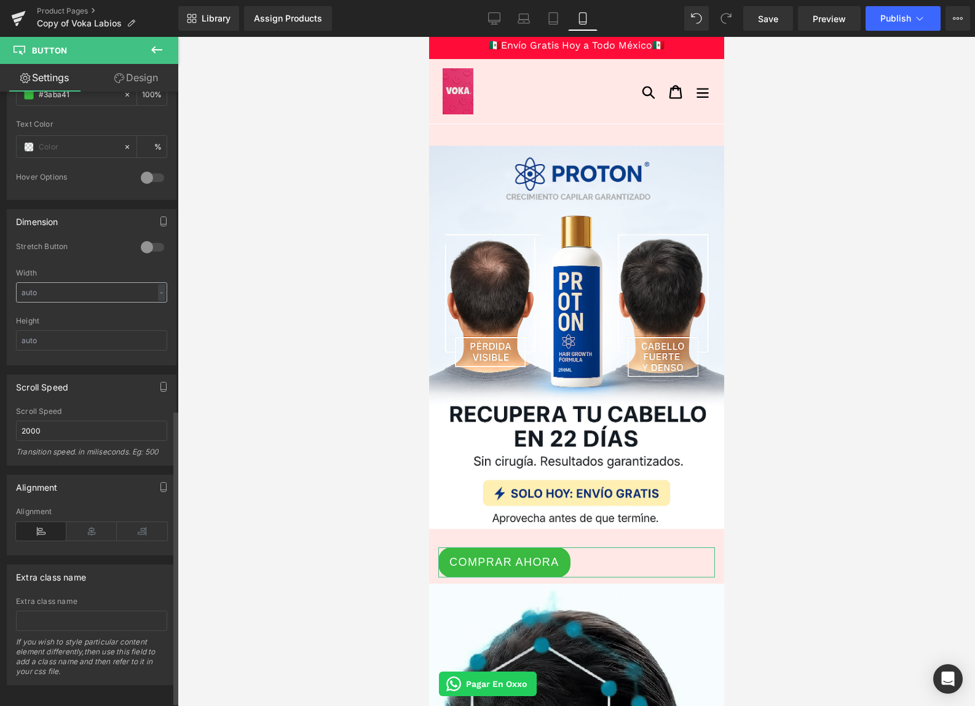
scroll to position [670, 0]
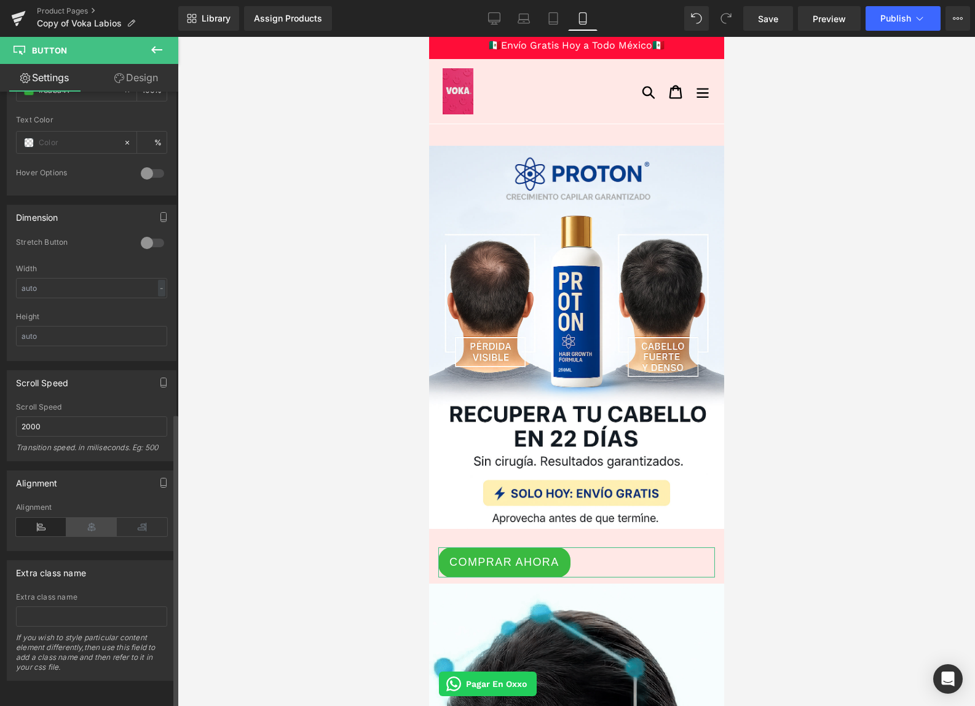
click at [101, 520] on icon at bounding box center [91, 527] width 50 height 18
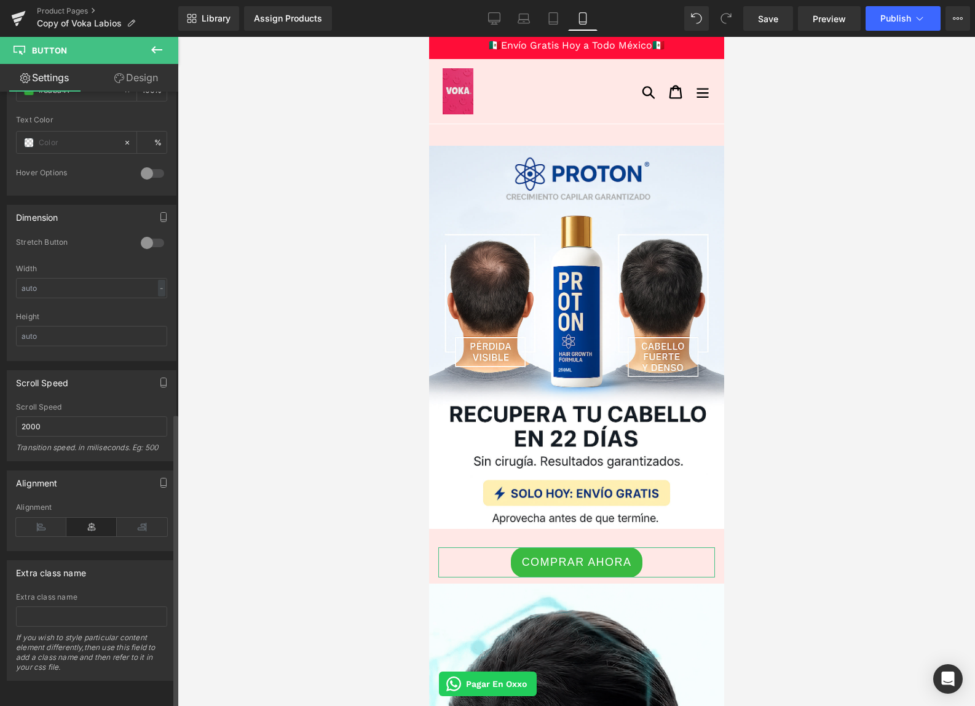
click at [147, 233] on div at bounding box center [153, 243] width 30 height 20
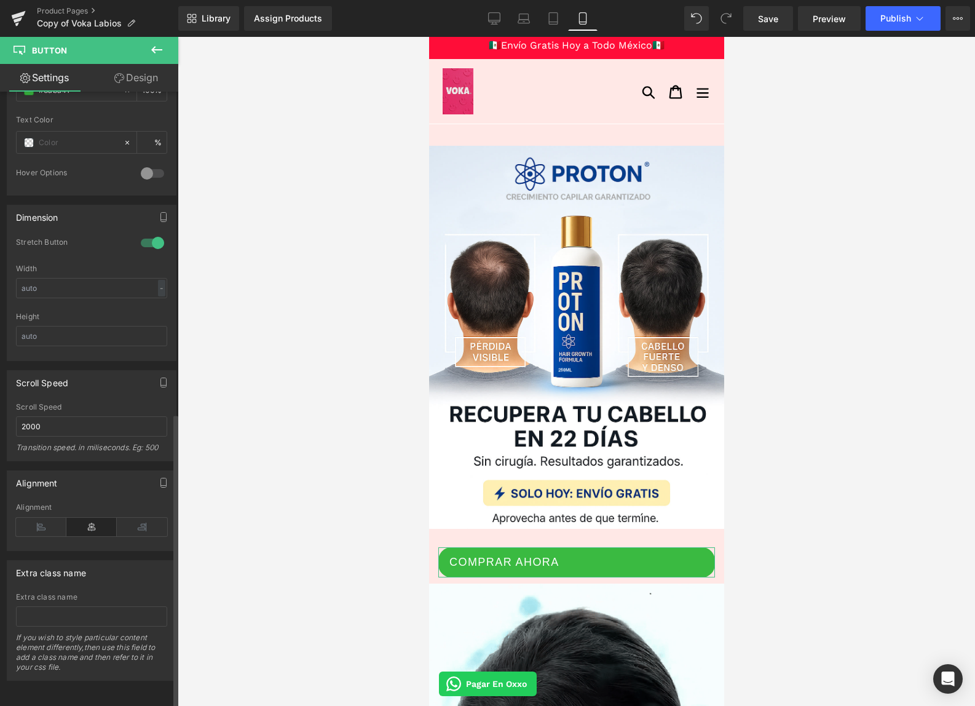
click at [147, 234] on div at bounding box center [153, 243] width 30 height 20
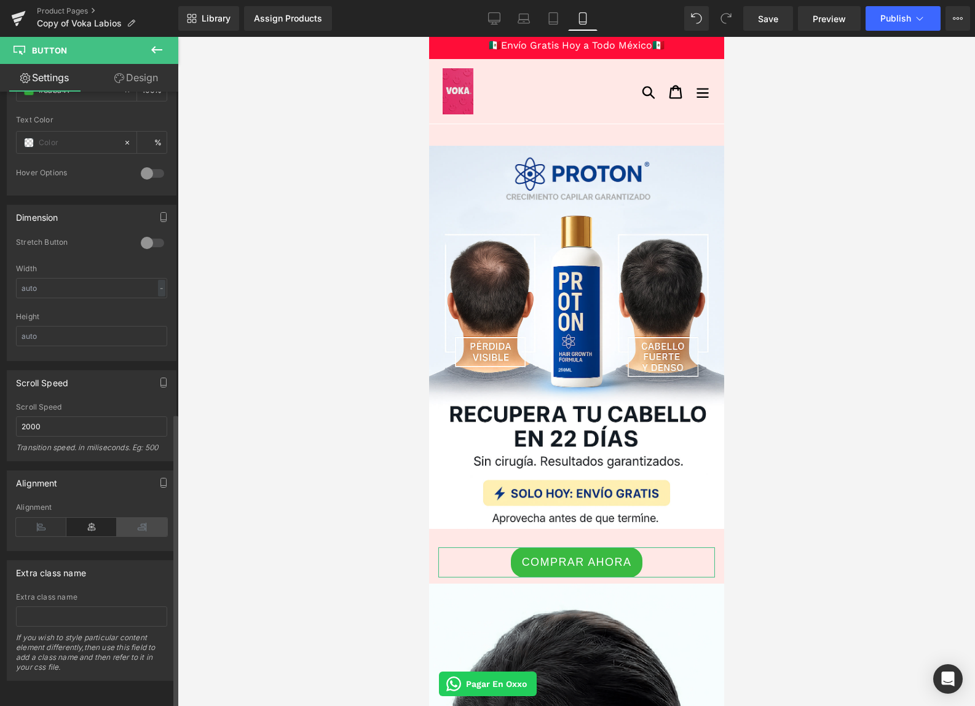
click at [132, 518] on icon at bounding box center [142, 527] width 50 height 18
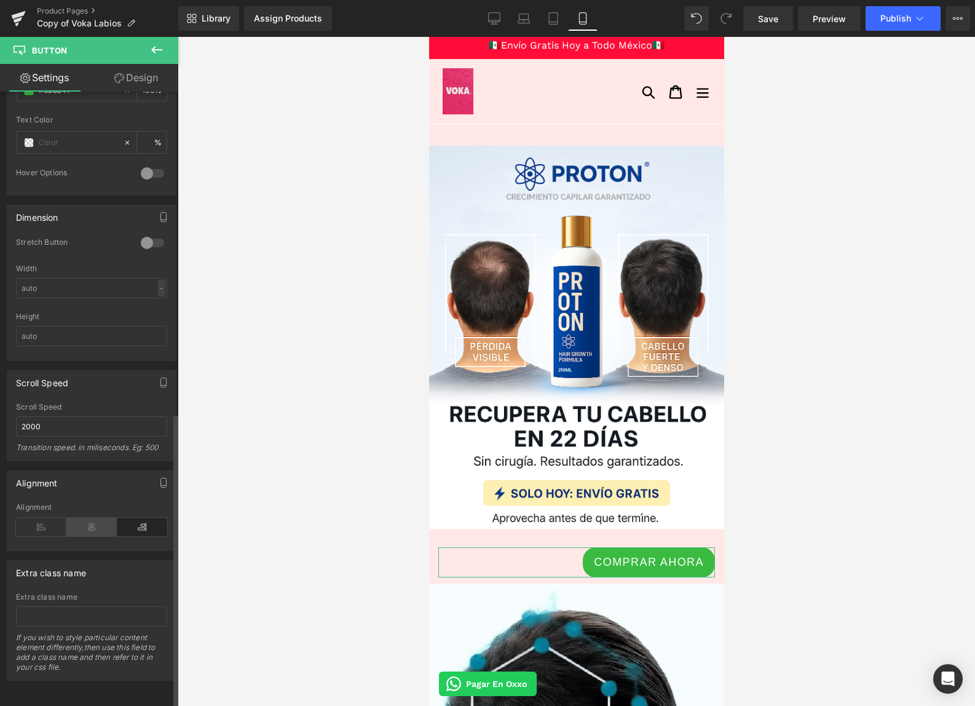
click at [98, 520] on icon at bounding box center [91, 527] width 50 height 18
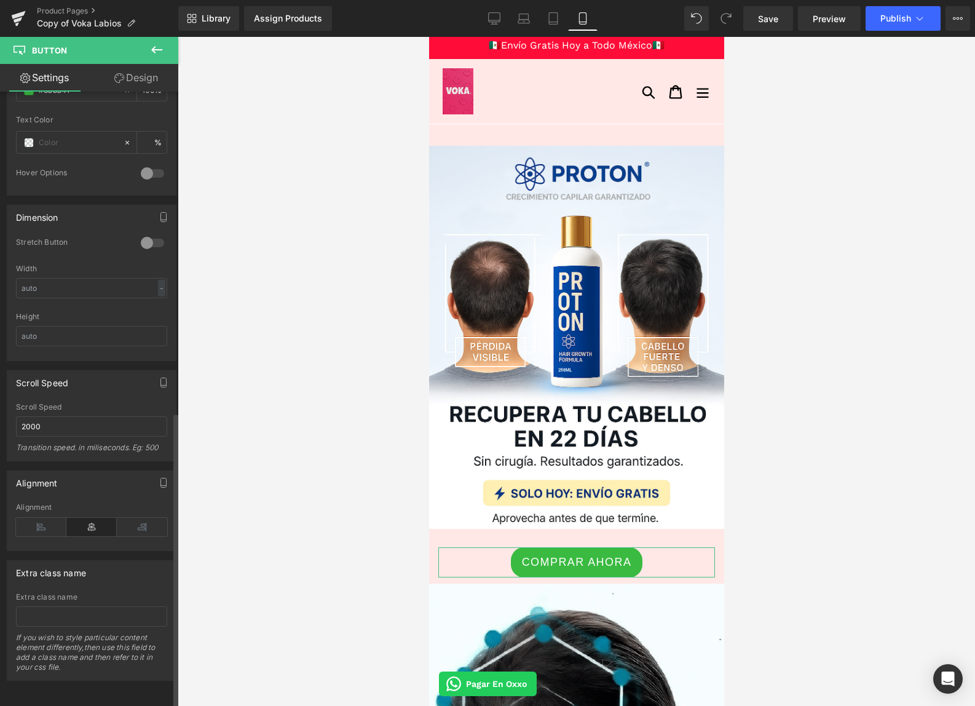
scroll to position [668, 0]
click at [63, 264] on div "Width" at bounding box center [91, 268] width 151 height 9
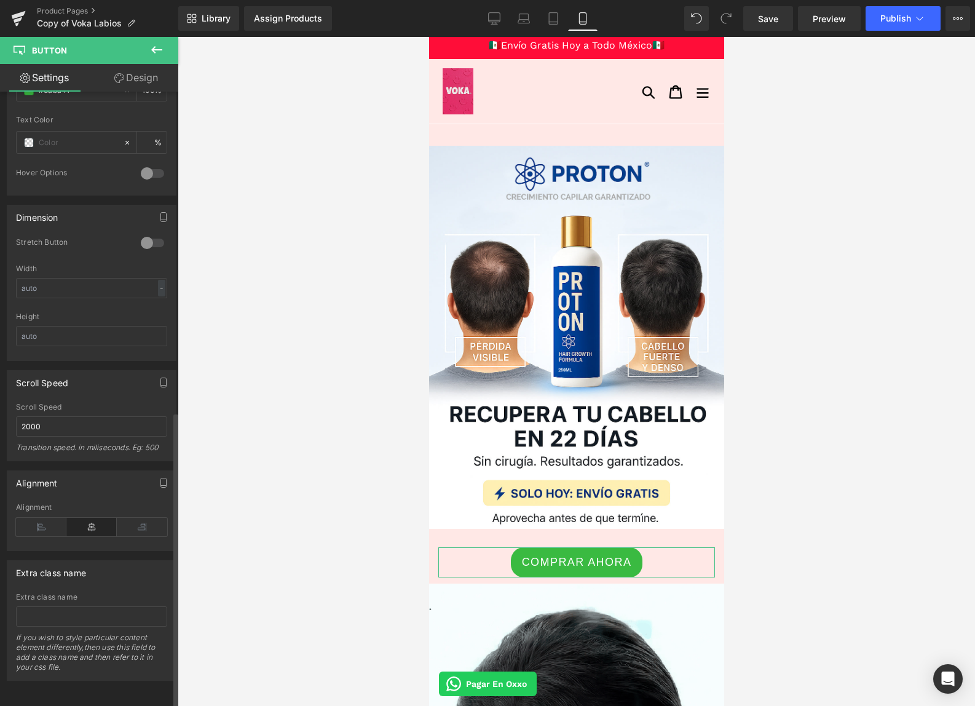
scroll to position [0, 0]
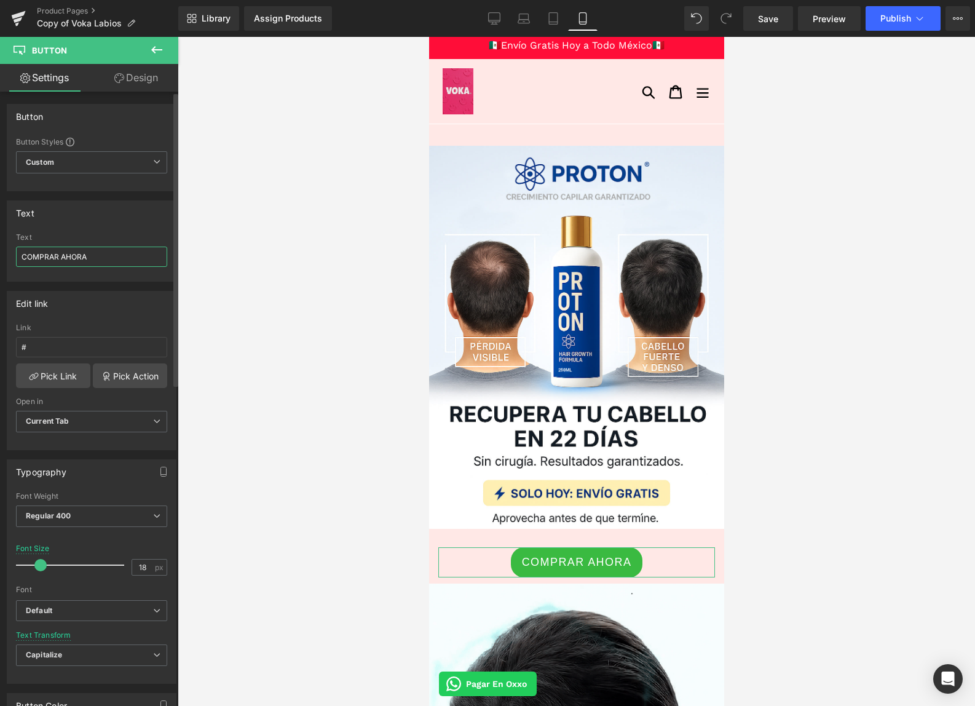
click at [116, 258] on input "COMPRAR AHORA" at bounding box center [91, 257] width 151 height 20
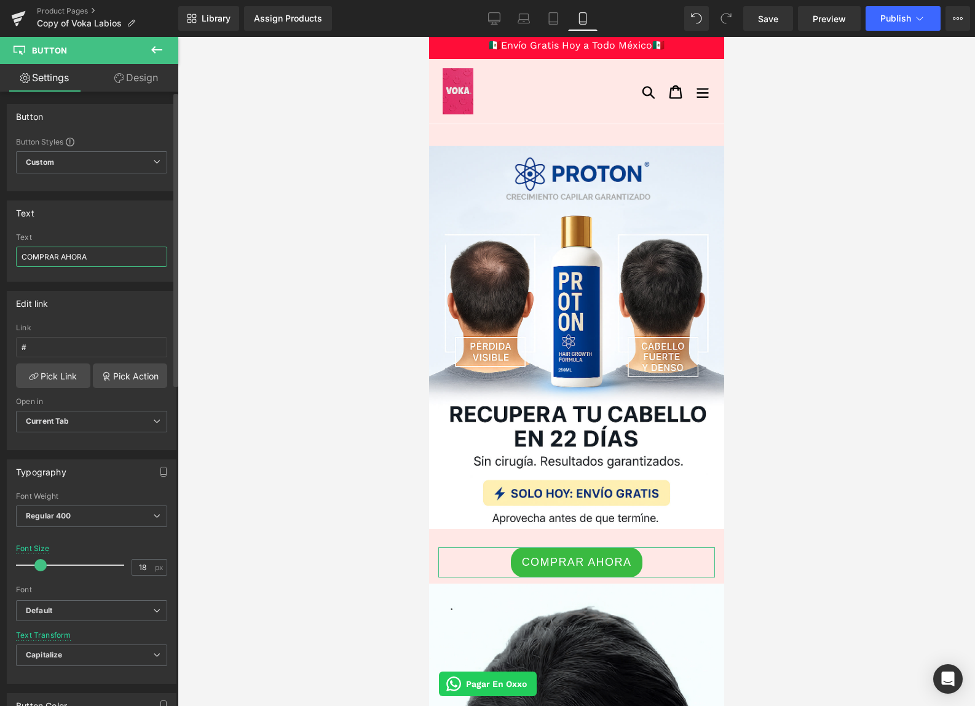
click at [100, 259] on input "COMPRAR AHORA" at bounding box center [91, 257] width 151 height 20
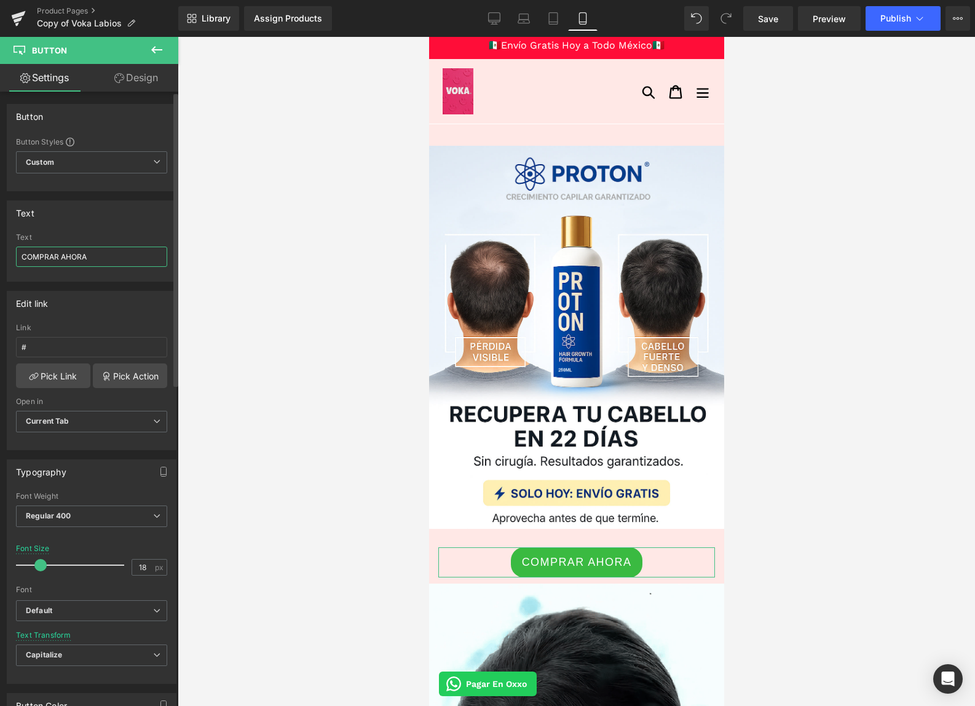
click at [100, 259] on input "COMPRAR AHORA" at bounding box center [91, 257] width 151 height 20
click at [101, 259] on input "COMPRAR AHORA" at bounding box center [91, 257] width 151 height 20
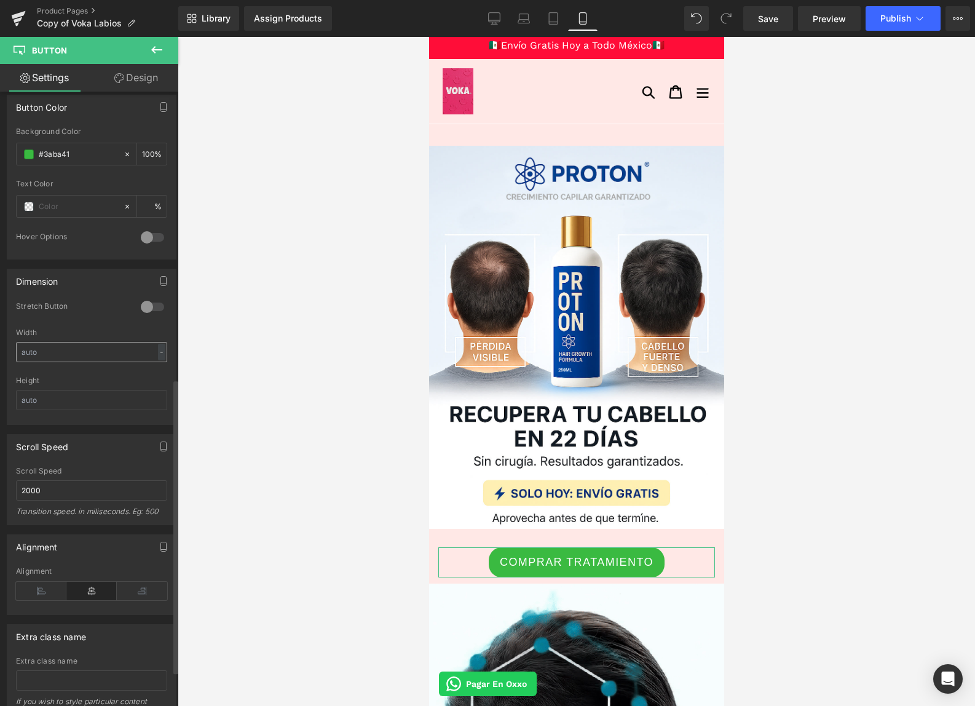
scroll to position [670, 0]
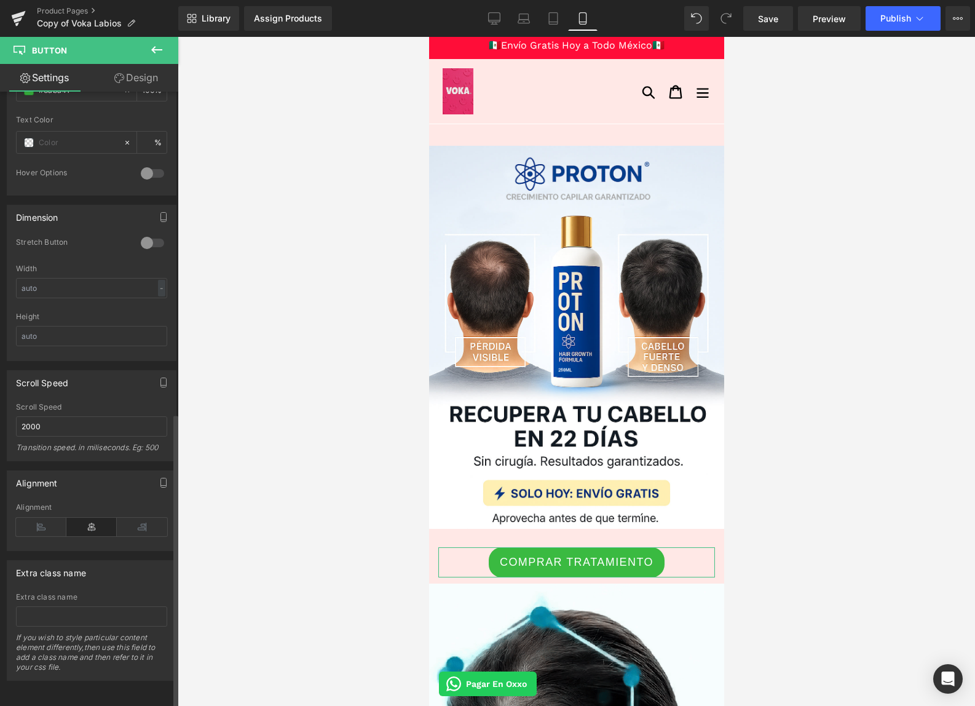
click at [144, 233] on div at bounding box center [153, 243] width 30 height 20
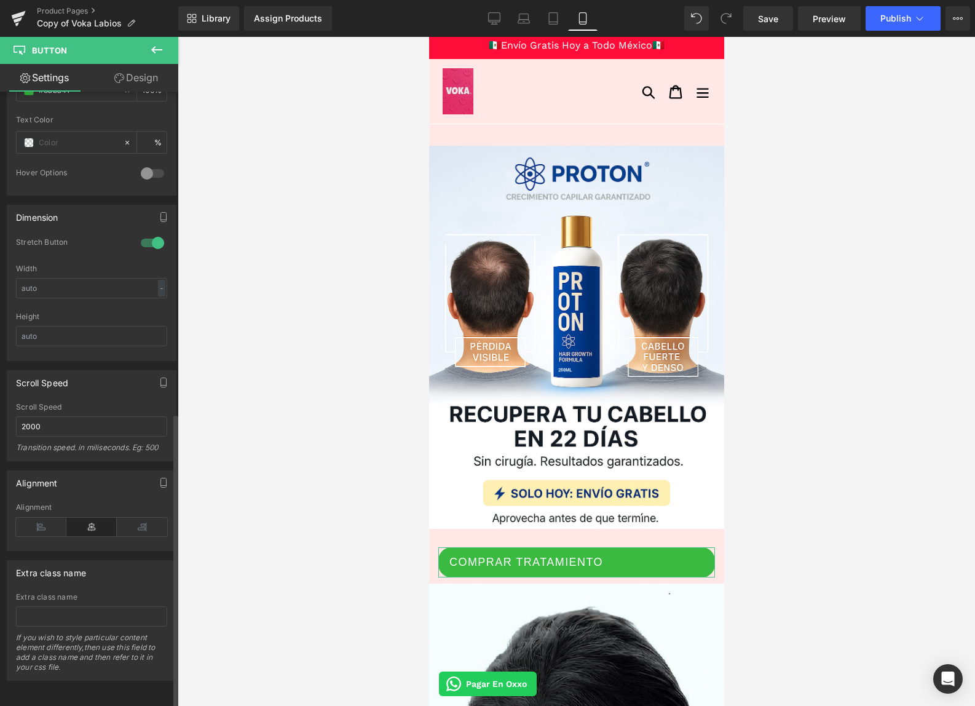
click at [144, 233] on div at bounding box center [153, 243] width 30 height 20
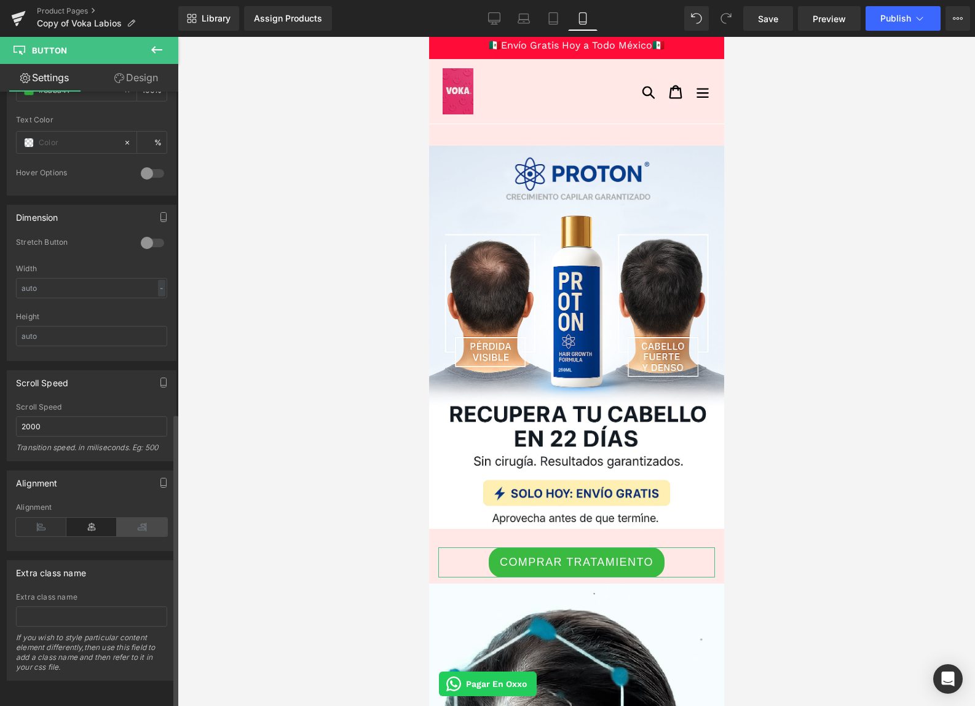
click at [130, 519] on icon at bounding box center [142, 527] width 50 height 18
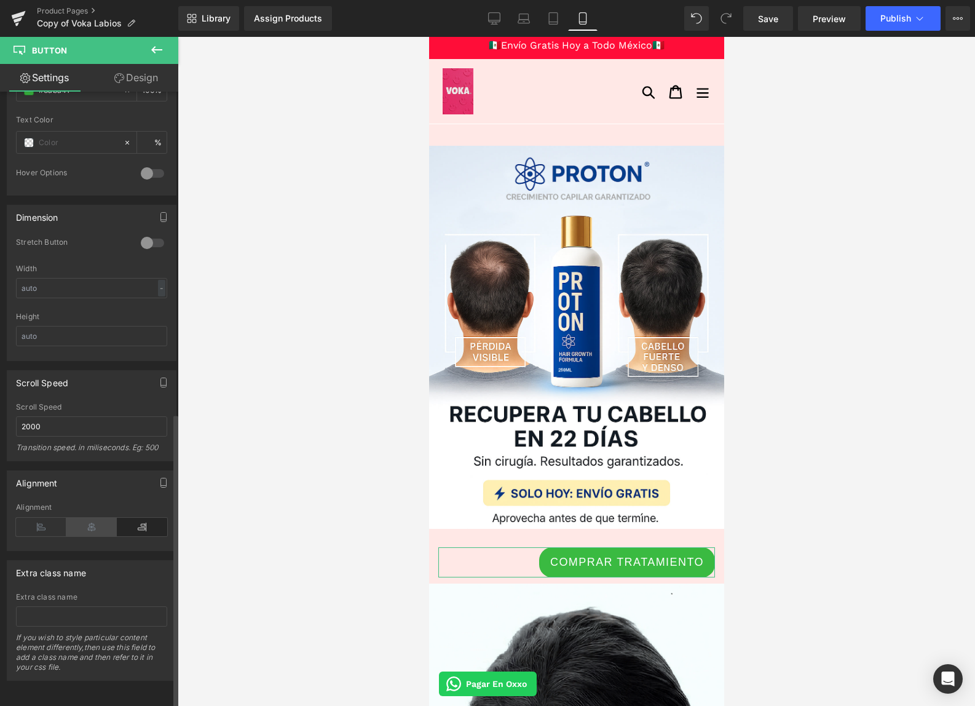
click at [86, 518] on icon at bounding box center [91, 527] width 50 height 18
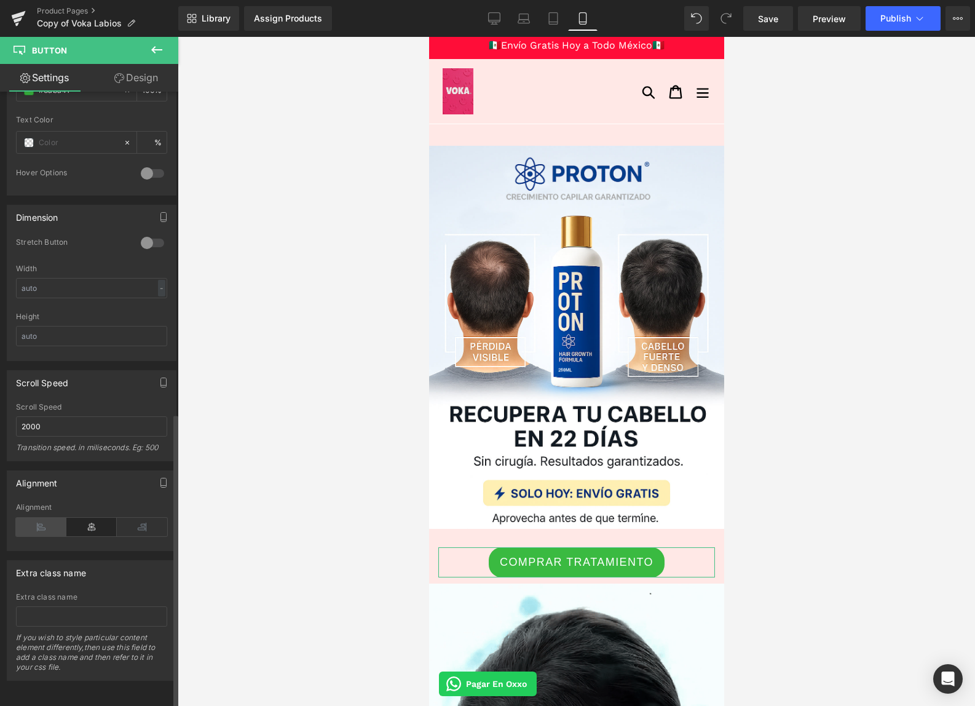
click at [46, 518] on icon at bounding box center [41, 527] width 50 height 18
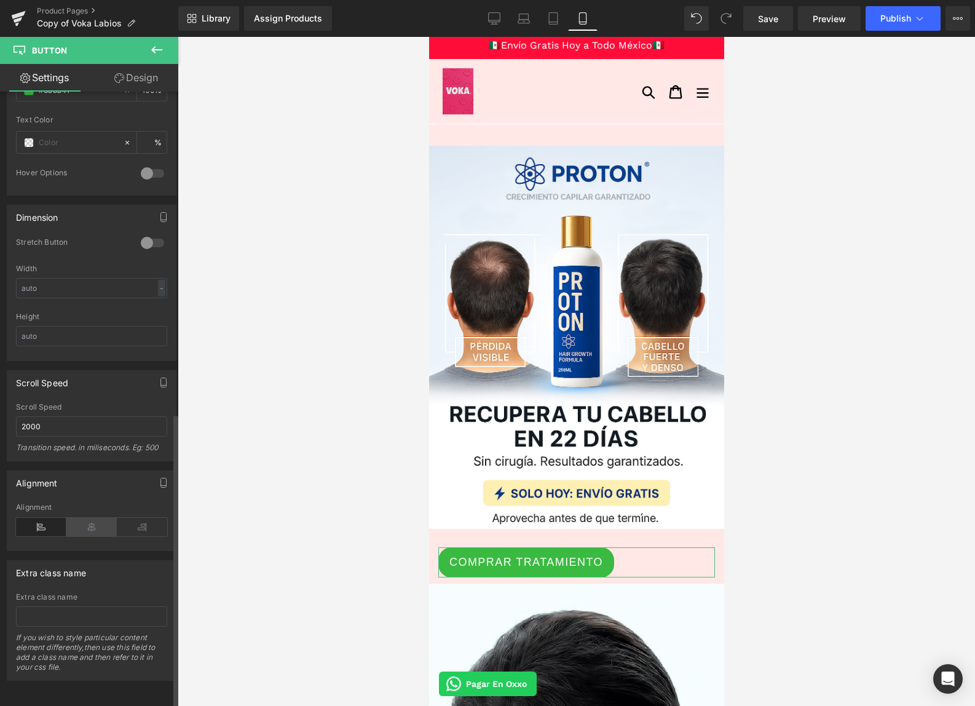
click at [99, 522] on icon at bounding box center [91, 527] width 50 height 18
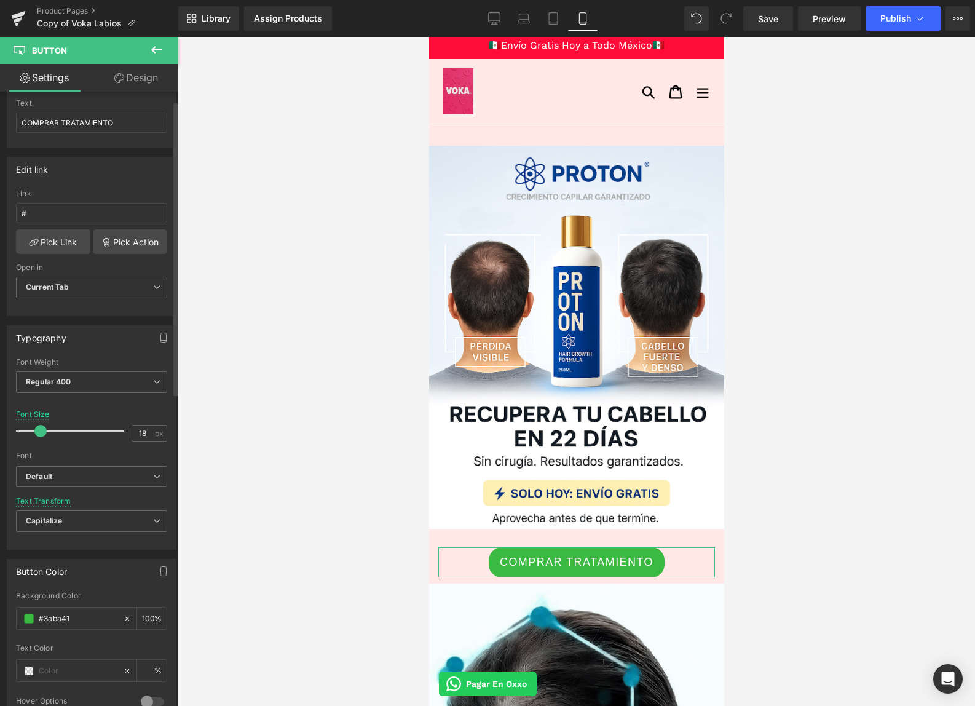
scroll to position [10, 0]
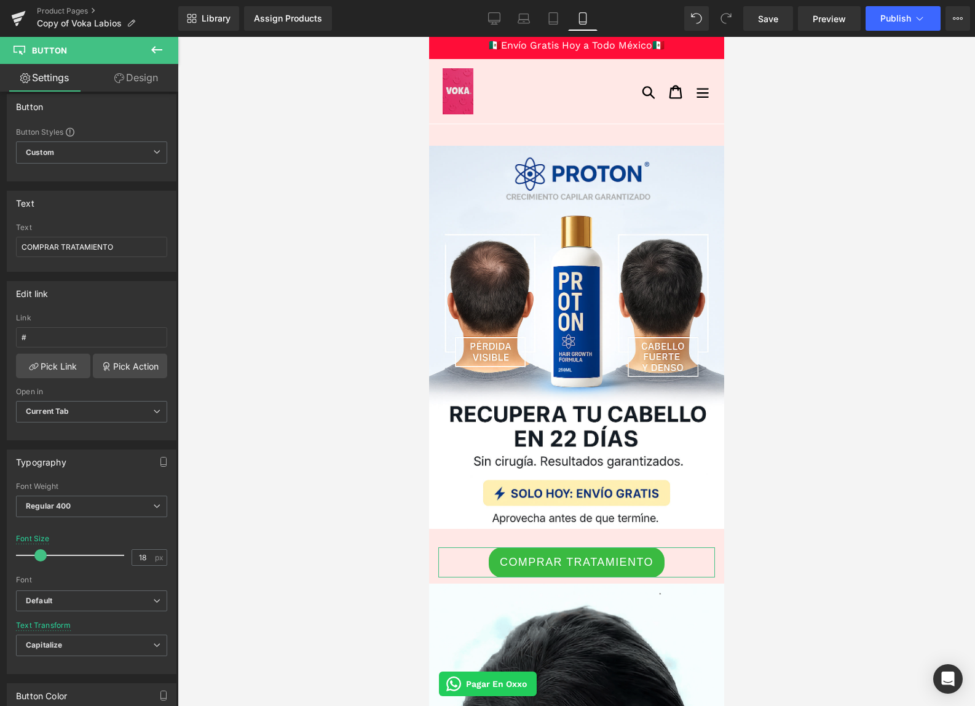
click at [122, 82] on icon at bounding box center [119, 78] width 10 height 10
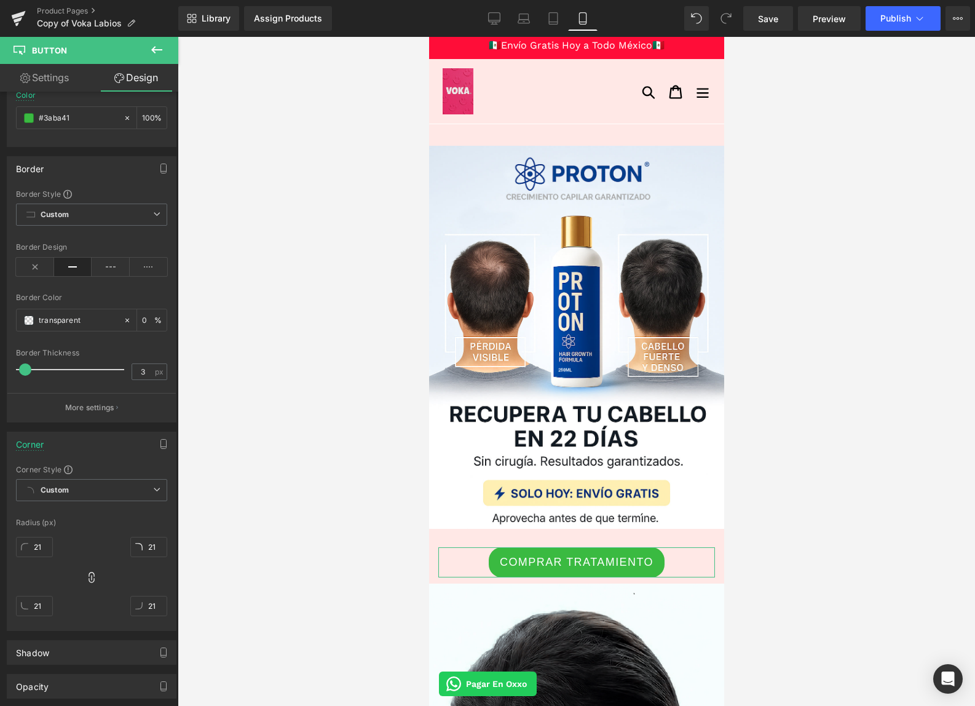
scroll to position [0, 0]
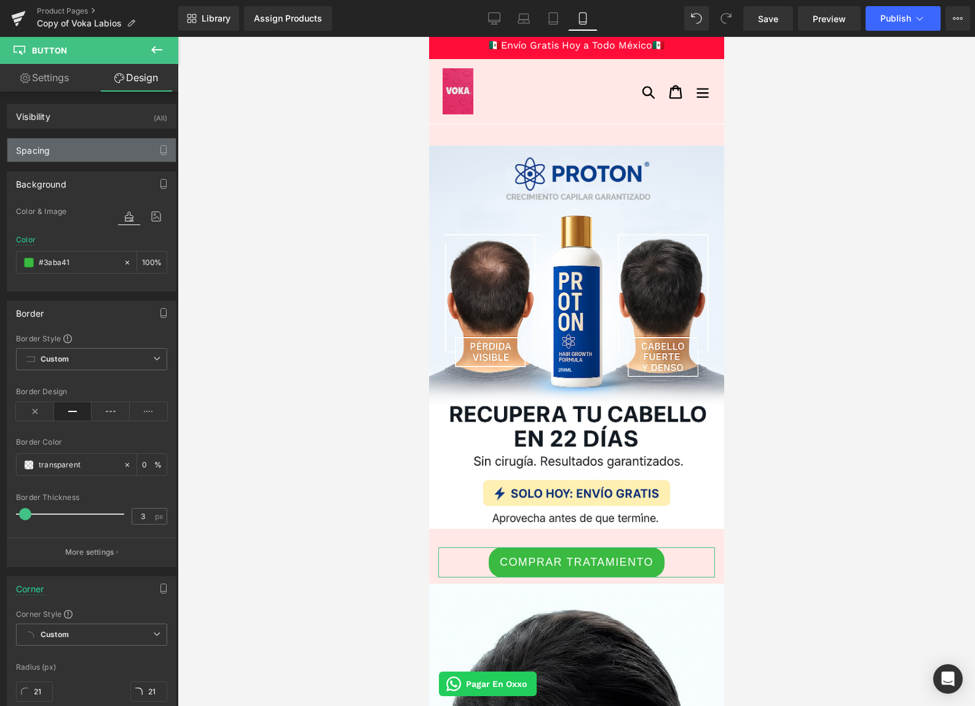
click at [94, 146] on div "Spacing" at bounding box center [91, 149] width 168 height 23
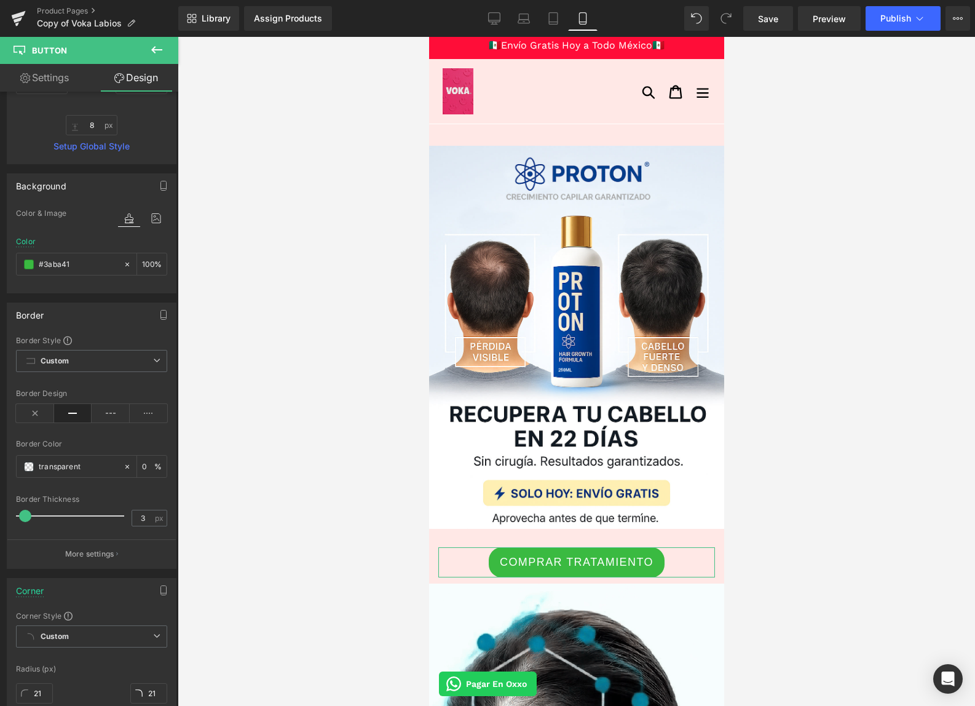
scroll to position [360, 0]
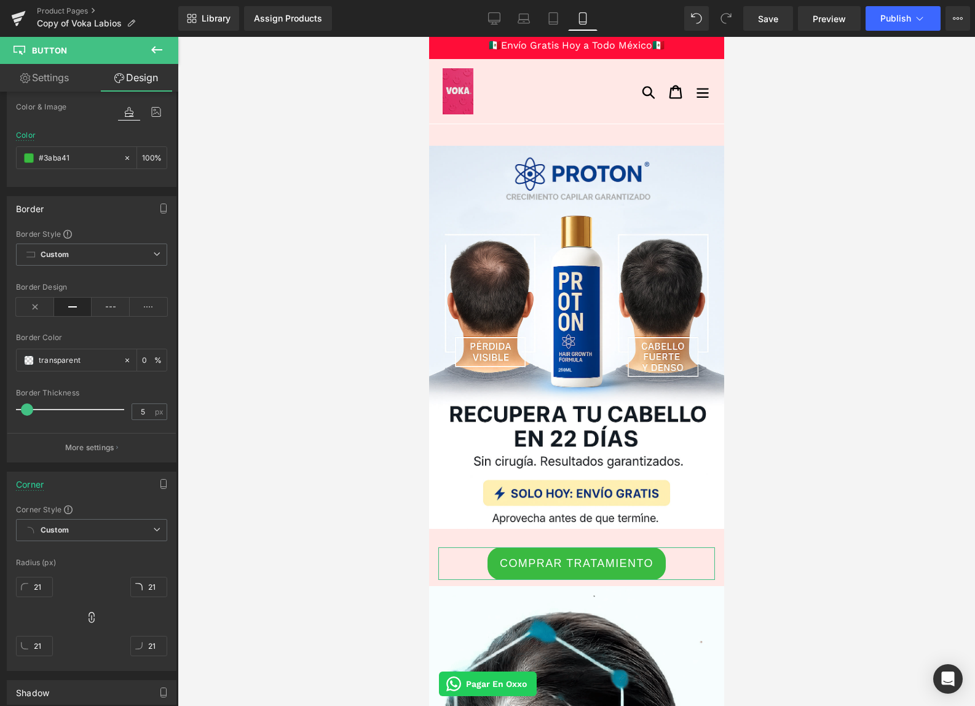
drag, startPoint x: 28, startPoint y: 413, endPoint x: 52, endPoint y: 427, distance: 28.4
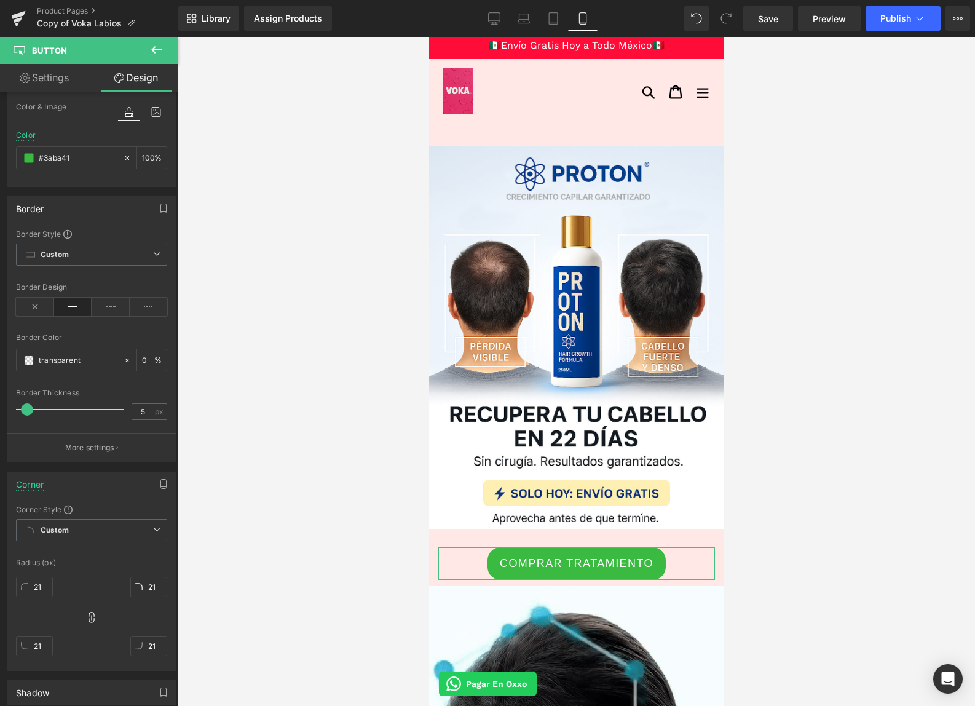
click at [30, 413] on span at bounding box center [27, 409] width 12 height 12
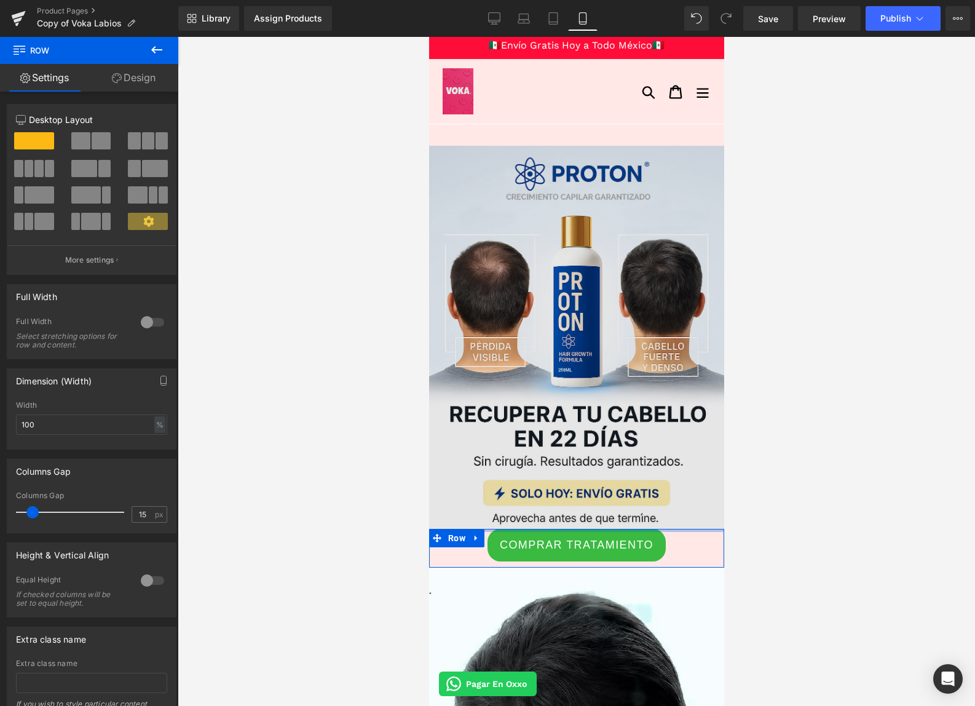
drag, startPoint x: 493, startPoint y: 546, endPoint x: 497, endPoint y: 526, distance: 20.6
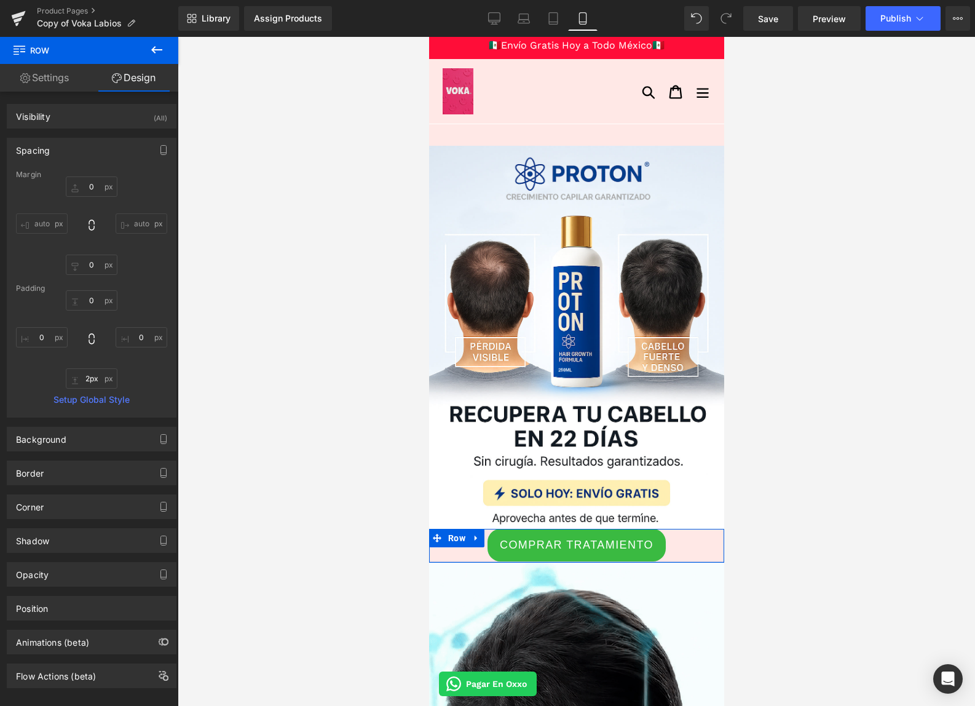
click at [497, 560] on div "COMPRAR TRATAMIENTO Button Row" at bounding box center [576, 546] width 295 height 34
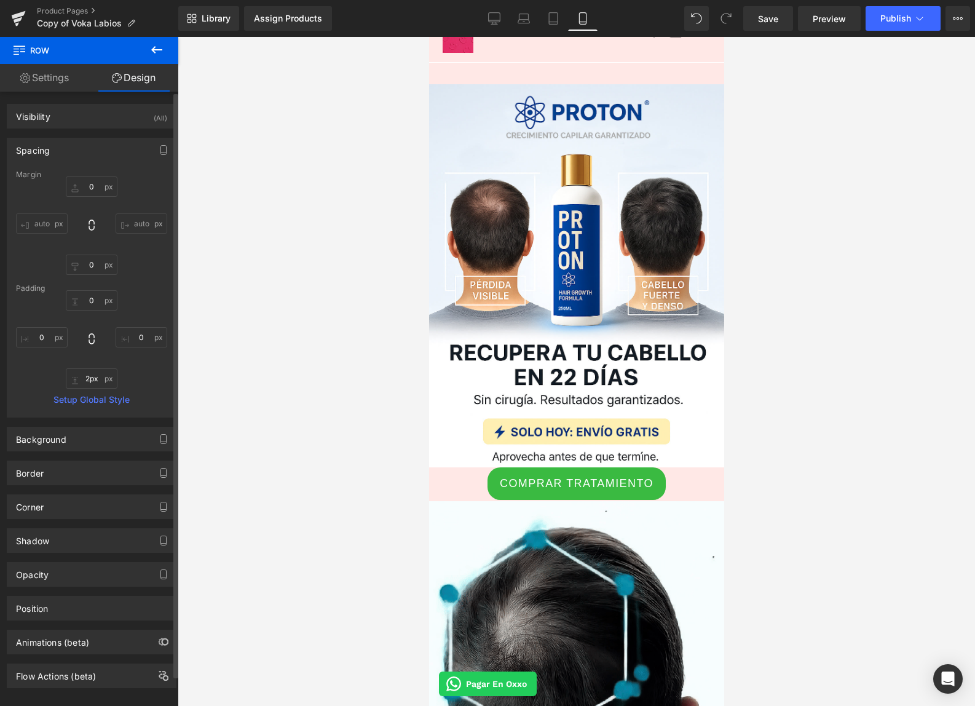
scroll to position [119, 0]
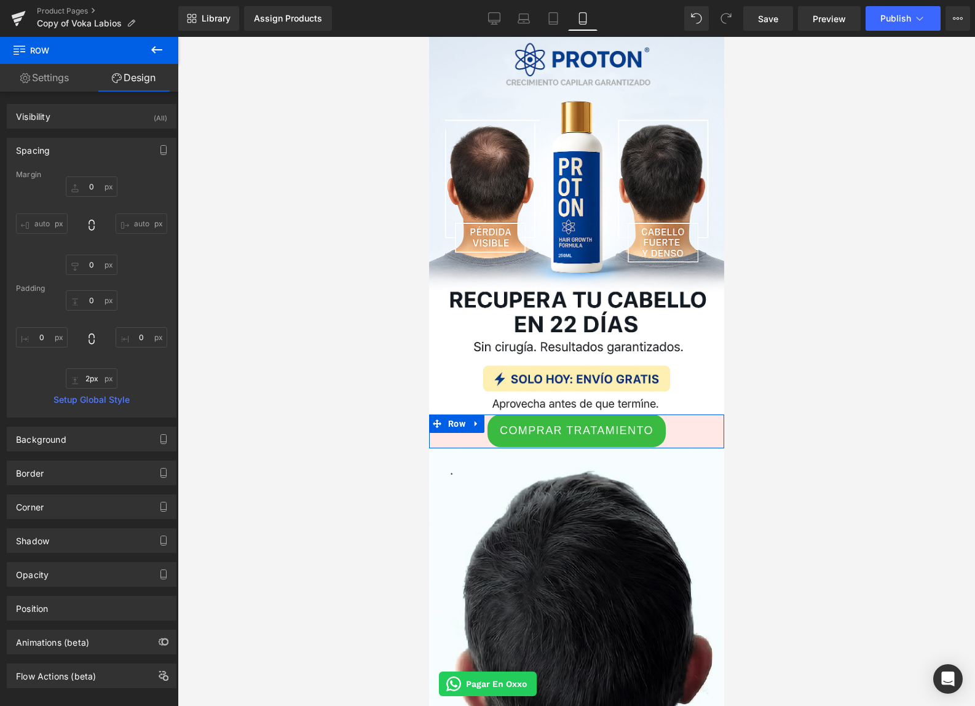
click at [48, 80] on link "Settings" at bounding box center [44, 78] width 89 height 28
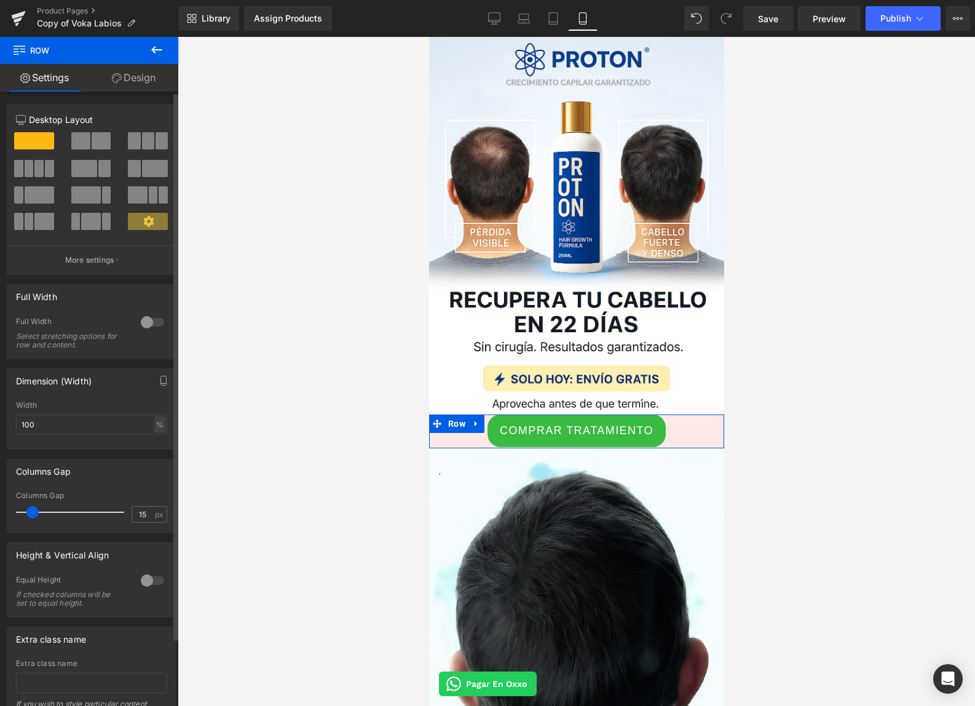
click at [149, 321] on div at bounding box center [153, 322] width 30 height 20
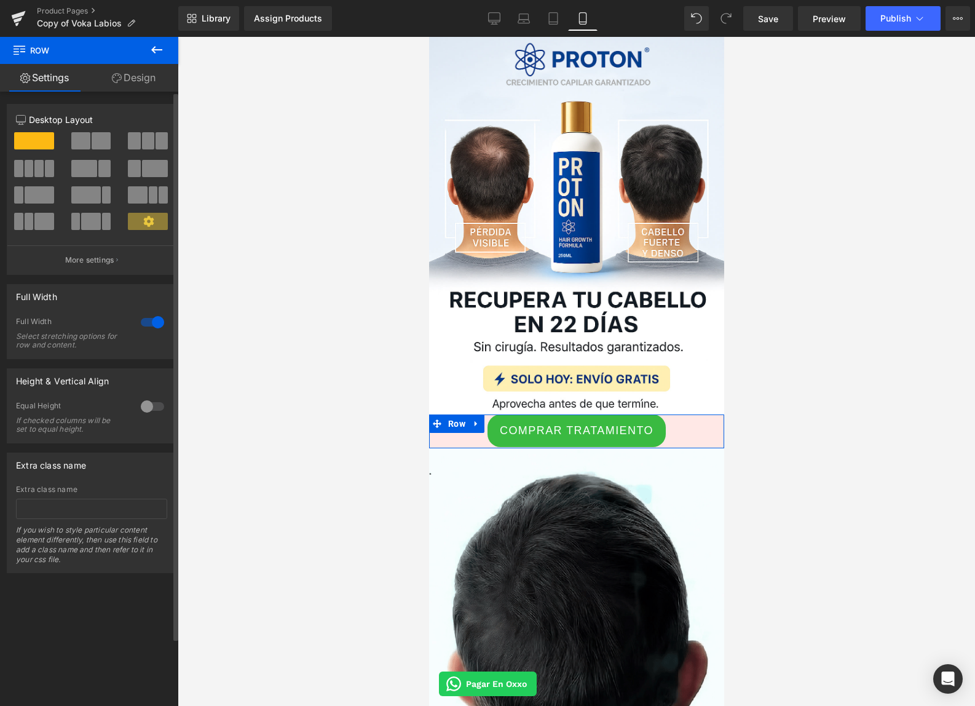
click at [149, 321] on div at bounding box center [153, 322] width 30 height 20
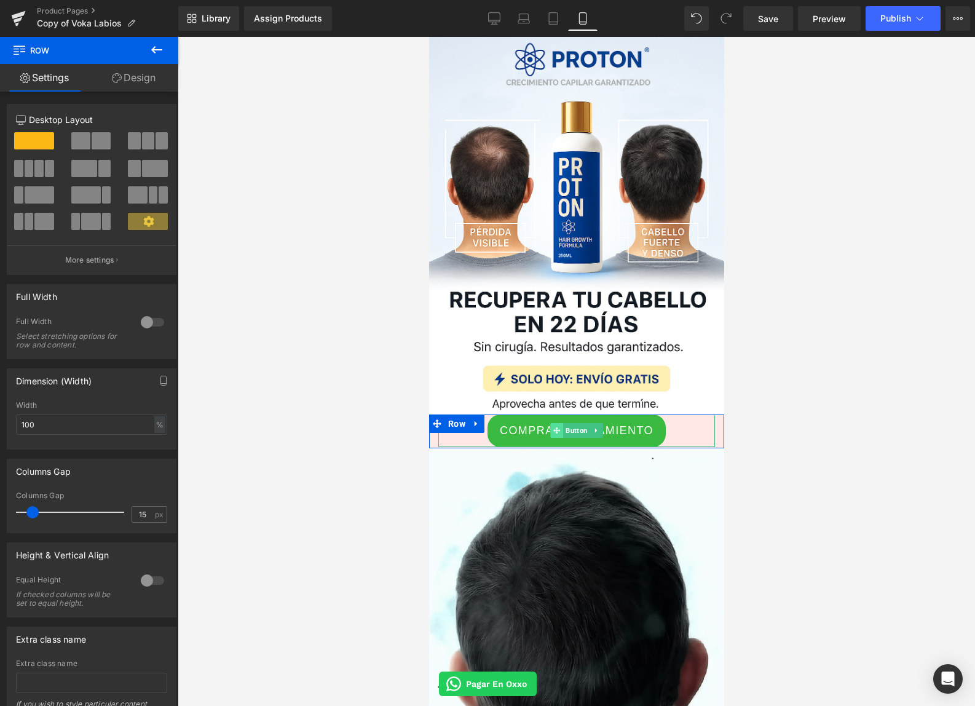
click at [555, 438] on span at bounding box center [556, 430] width 13 height 15
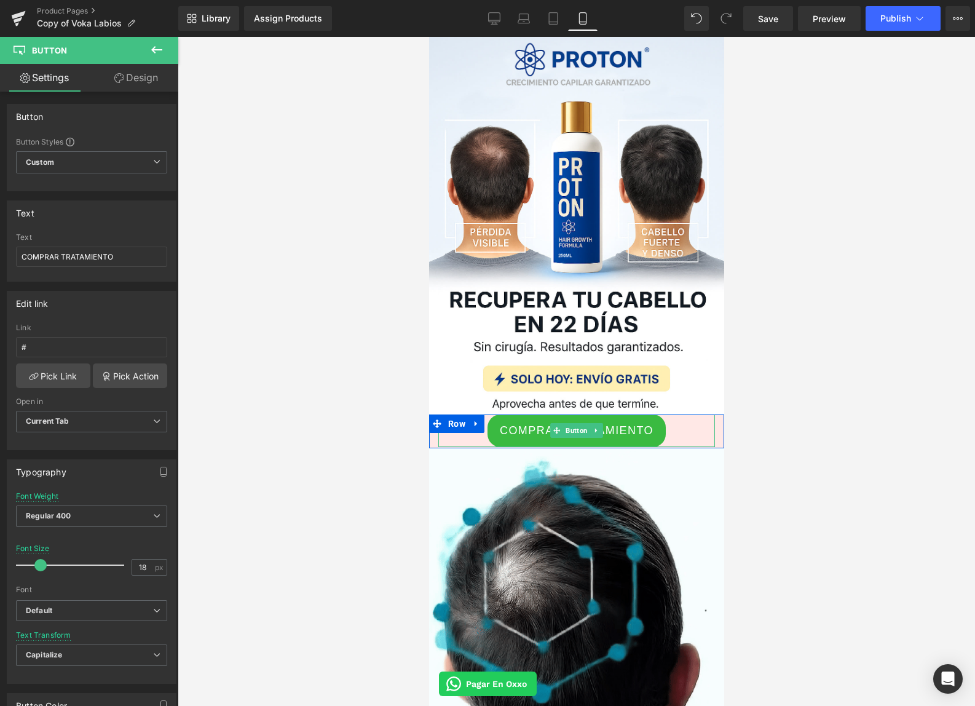
click at [525, 438] on span "COMPRAR TRATAMIENTO" at bounding box center [576, 430] width 154 height 17
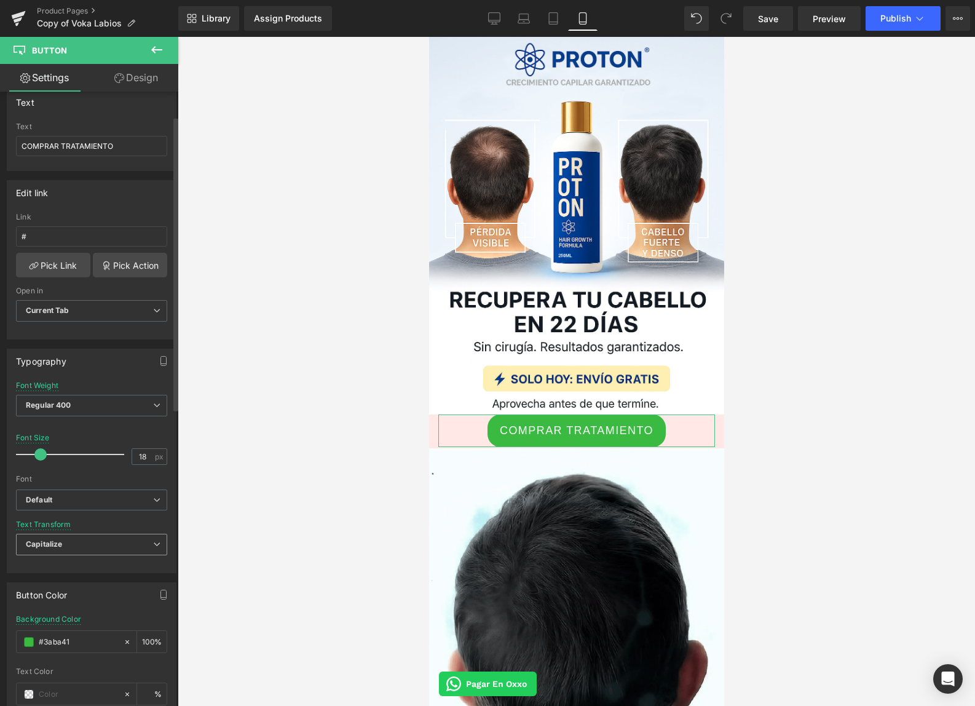
scroll to position [0, 0]
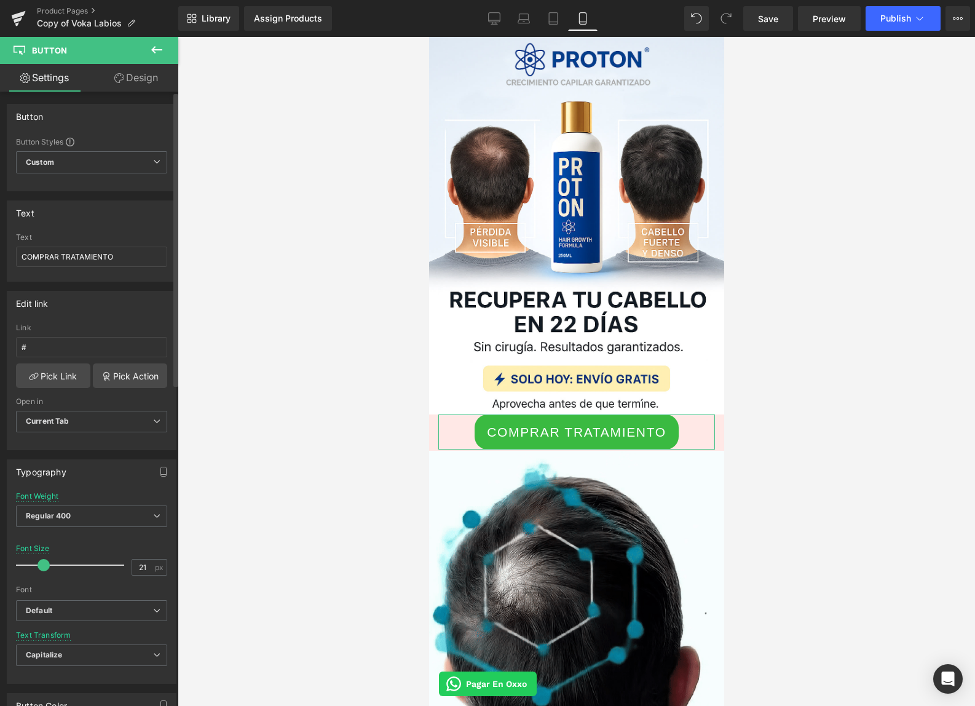
click at [47, 564] on span at bounding box center [44, 565] width 12 height 12
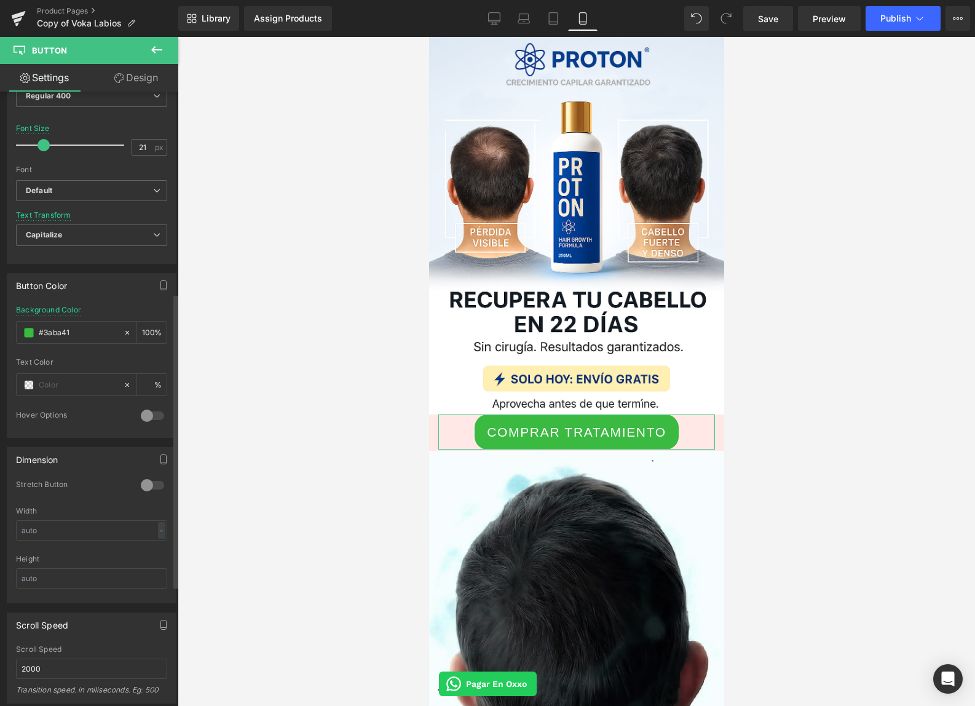
scroll to position [579, 0]
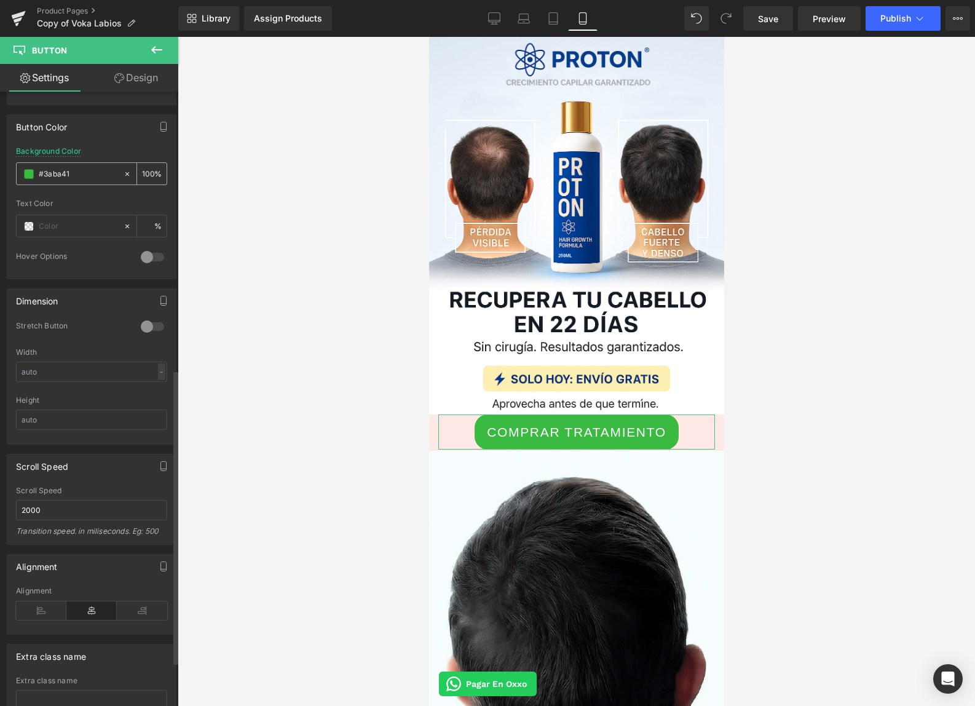
click at [29, 176] on span at bounding box center [29, 174] width 10 height 10
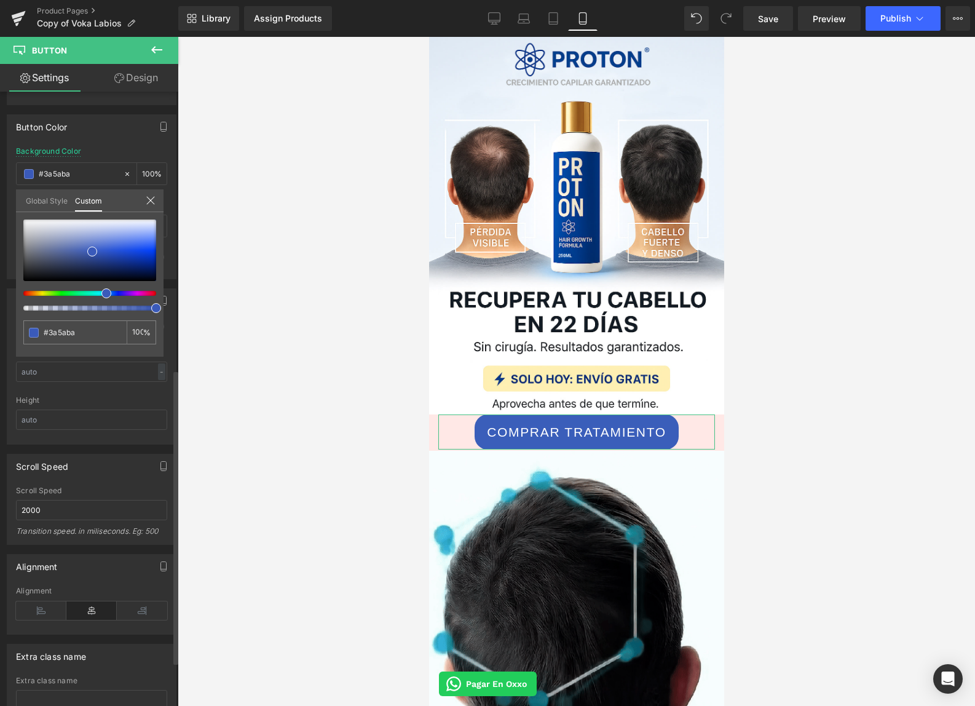
drag, startPoint x: 94, startPoint y: 293, endPoint x: 101, endPoint y: 293, distance: 7.4
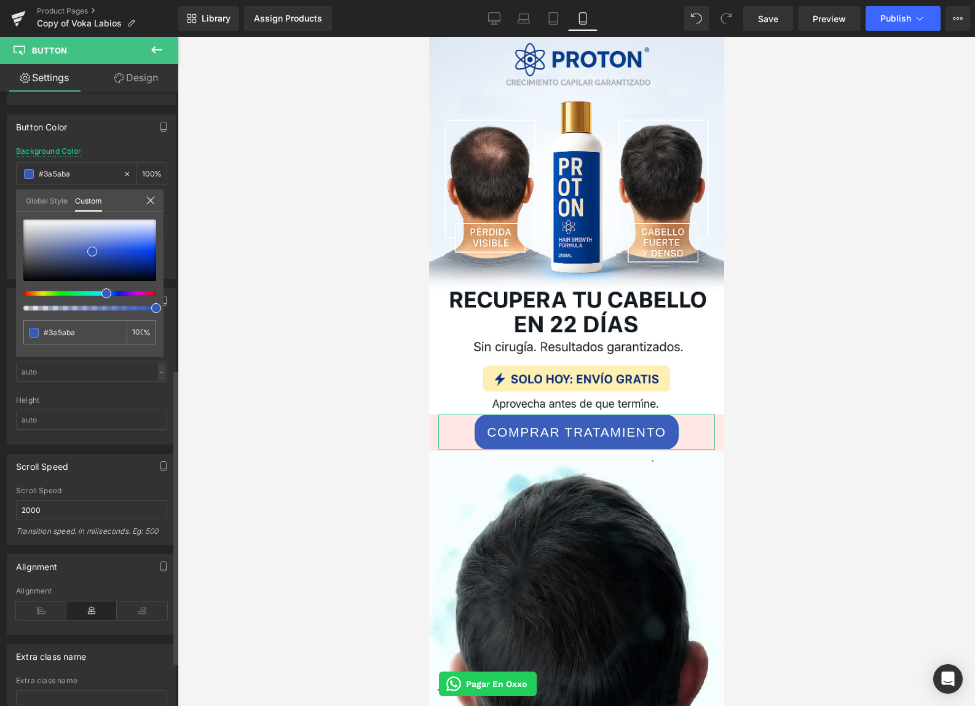
click at [101, 293] on div at bounding box center [84, 293] width 133 height 5
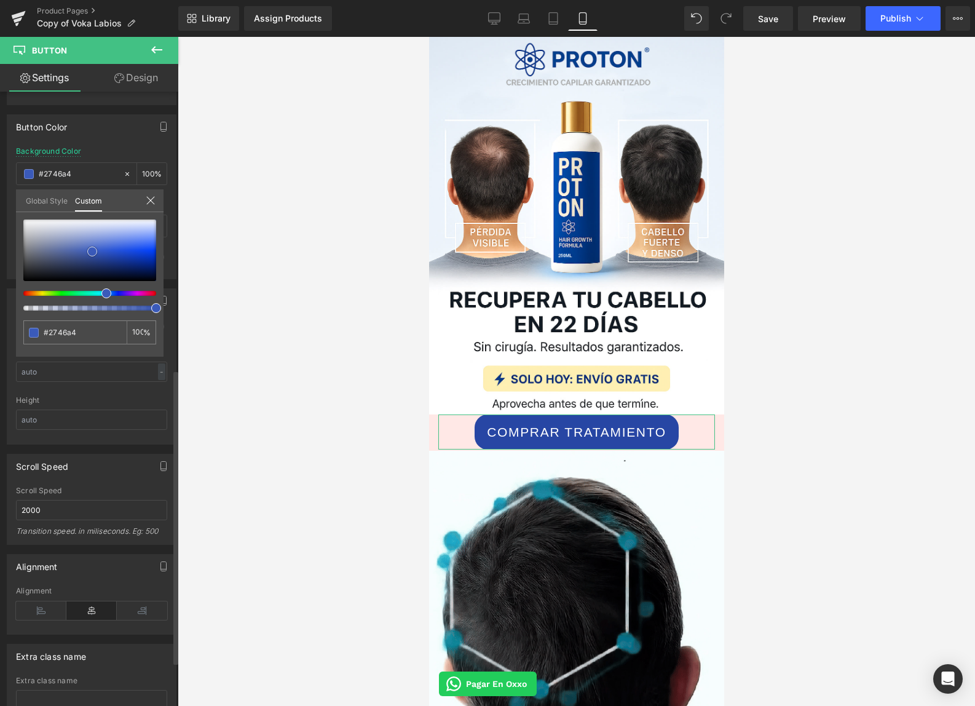
click at [103, 256] on div at bounding box center [89, 250] width 133 height 61
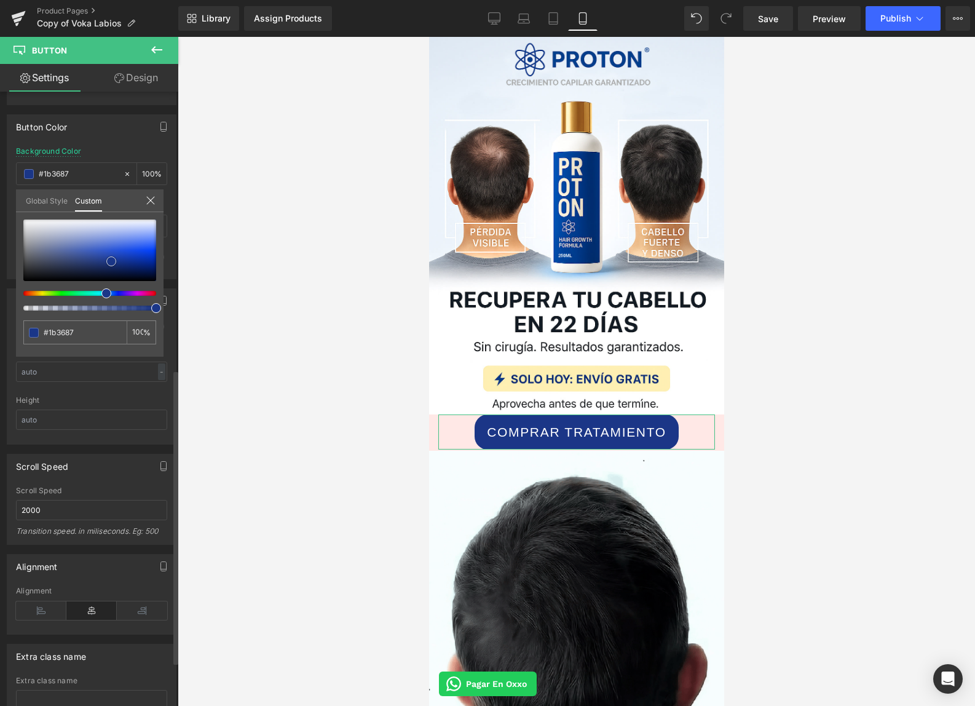
drag, startPoint x: 106, startPoint y: 256, endPoint x: 114, endPoint y: 261, distance: 9.4
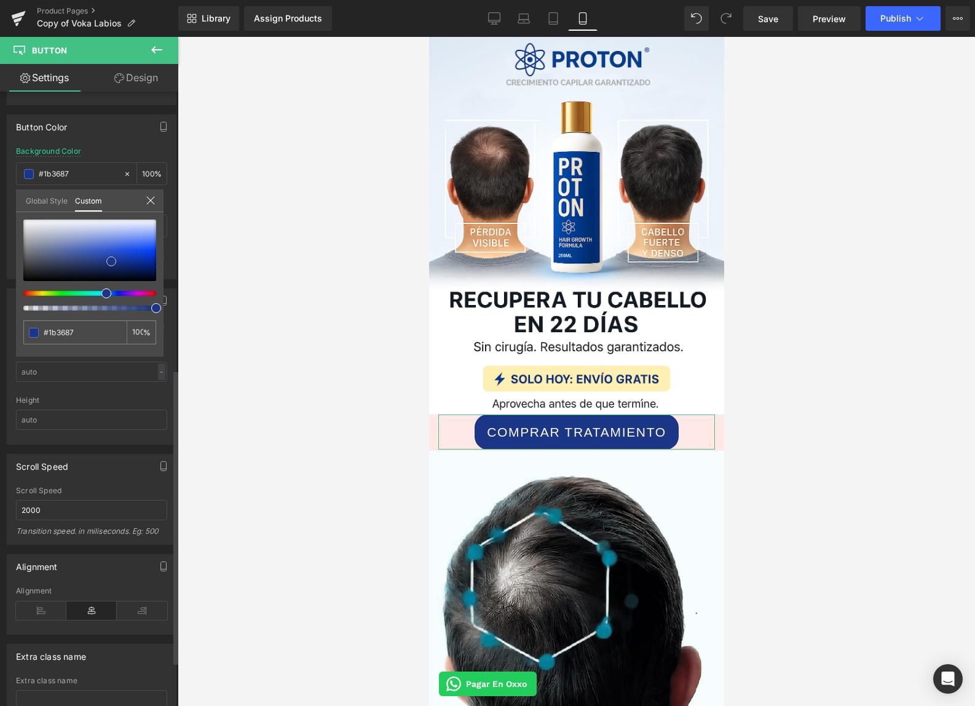
click at [114, 261] on span at bounding box center [111, 261] width 10 height 10
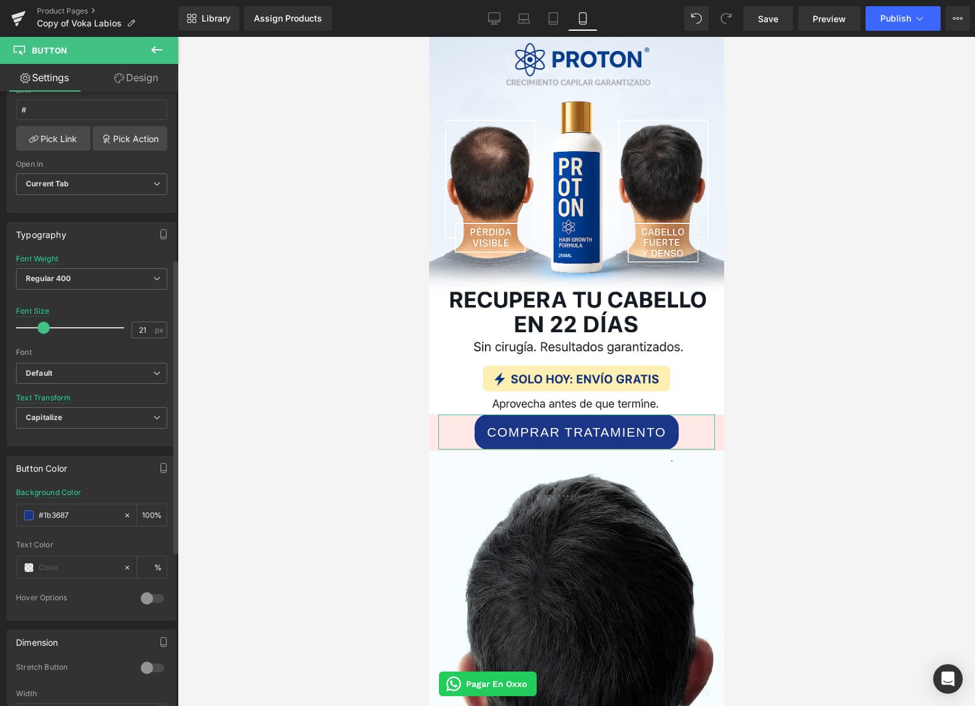
scroll to position [0, 0]
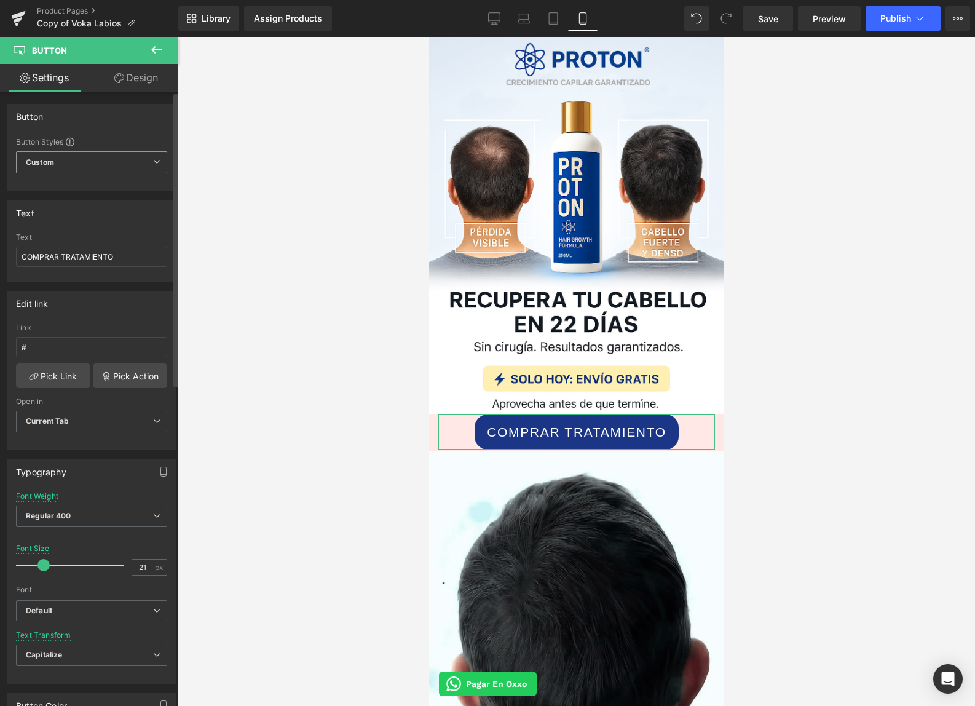
click at [54, 163] on span "Custom Setup Global Style" at bounding box center [91, 162] width 151 height 22
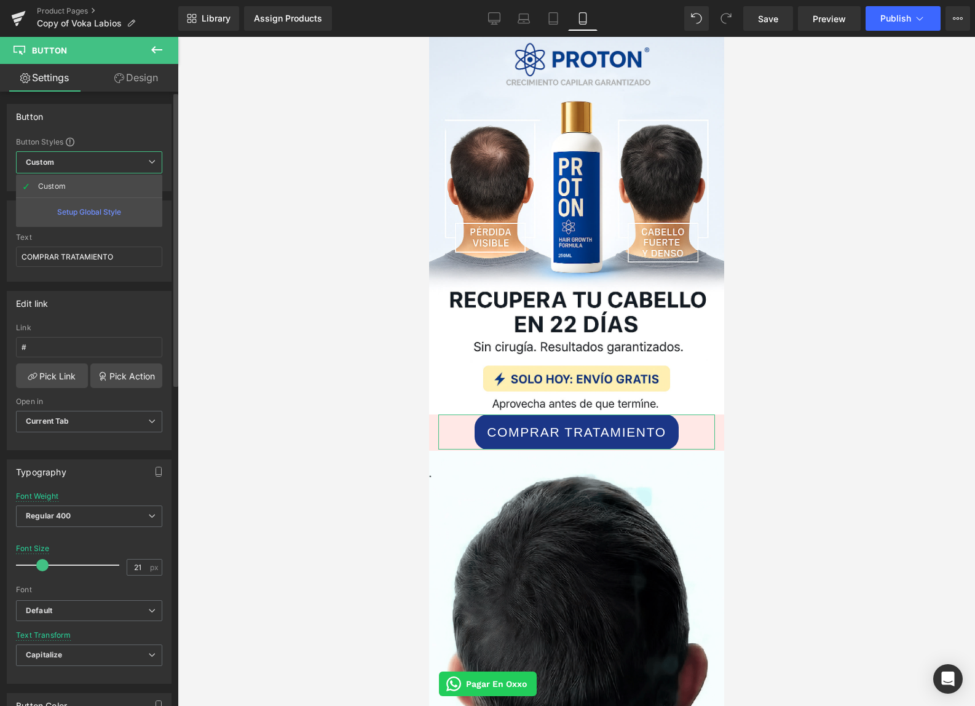
click at [54, 164] on span "Custom Setup Global Style" at bounding box center [89, 162] width 146 height 22
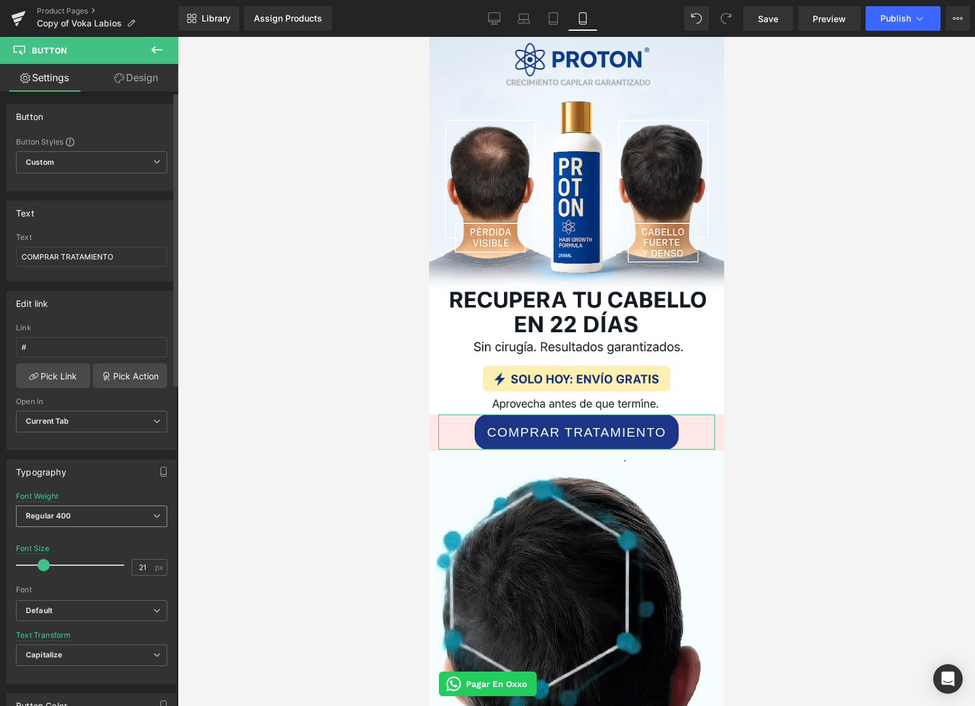
click at [79, 510] on span "Regular 400" at bounding box center [91, 516] width 151 height 22
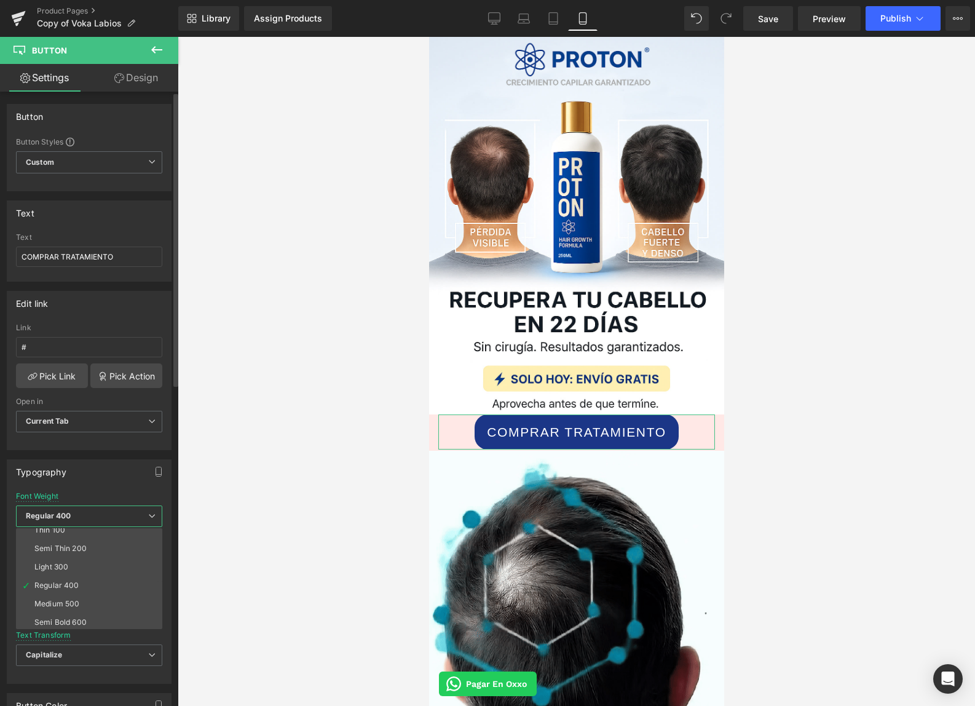
scroll to position [10, 0]
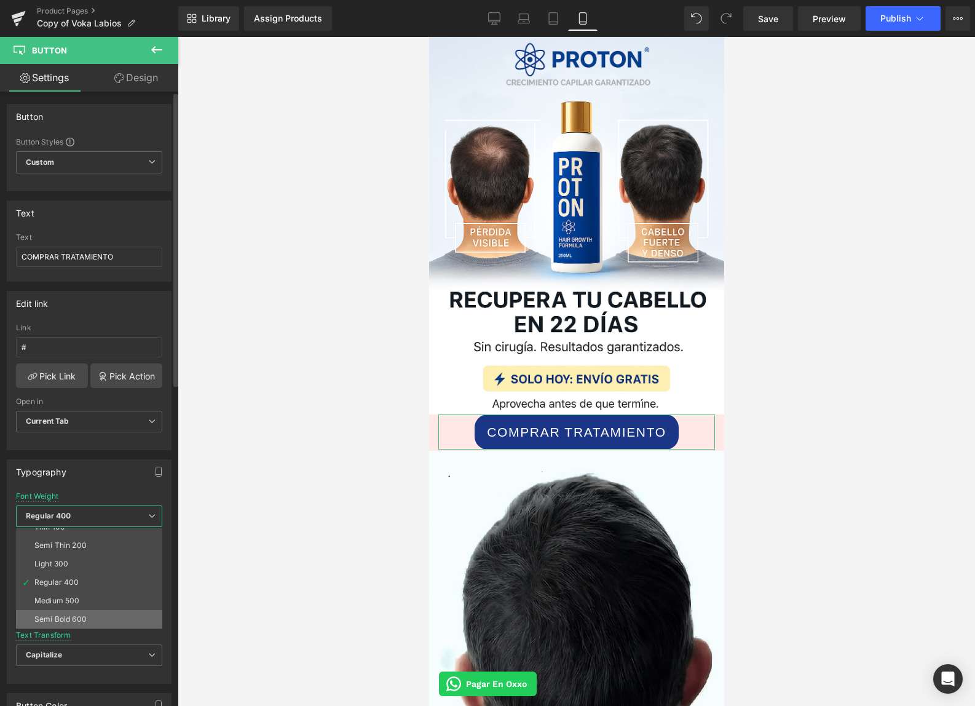
click at [66, 619] on div "Semi Bold 600" at bounding box center [60, 619] width 52 height 9
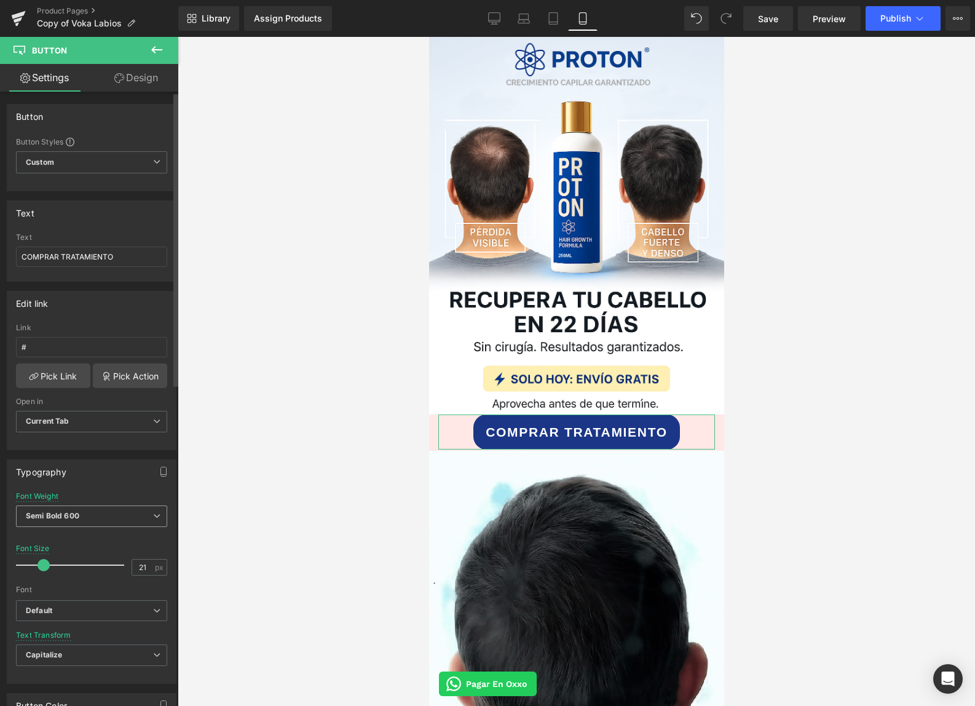
click at [76, 520] on span "Semi Bold 600" at bounding box center [91, 516] width 151 height 22
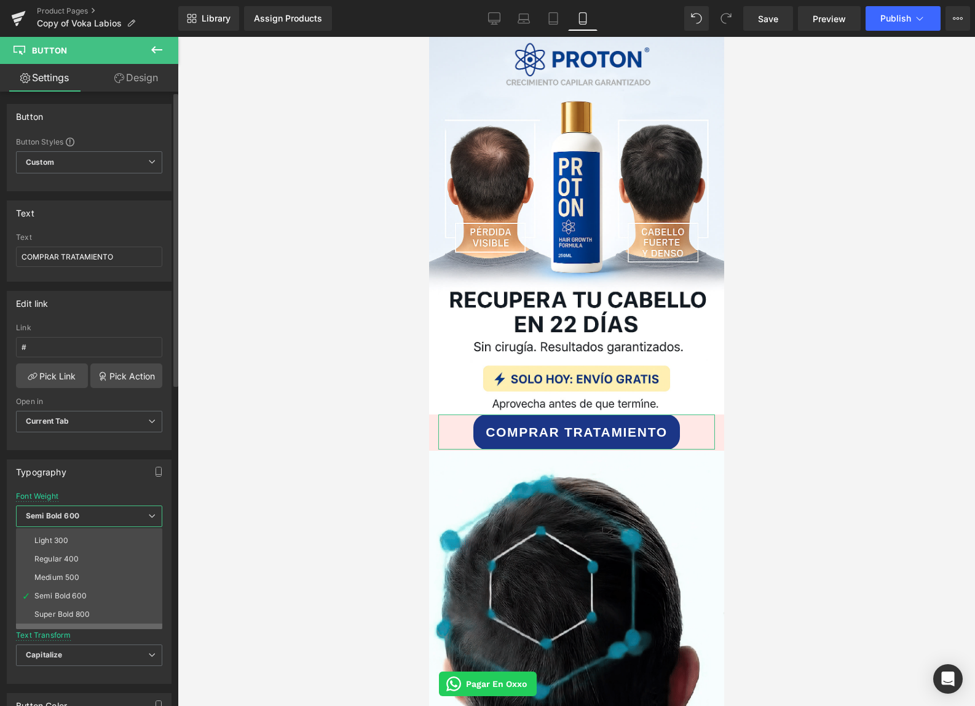
scroll to position [92, 0]
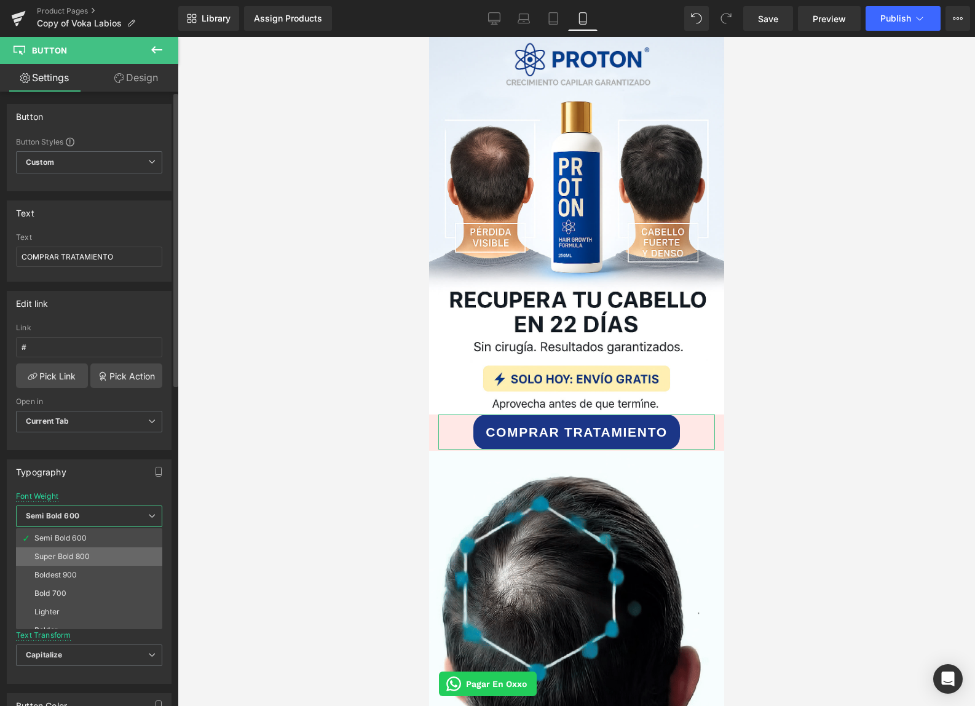
click at [76, 557] on div "Super Bold 800" at bounding box center [61, 556] width 55 height 9
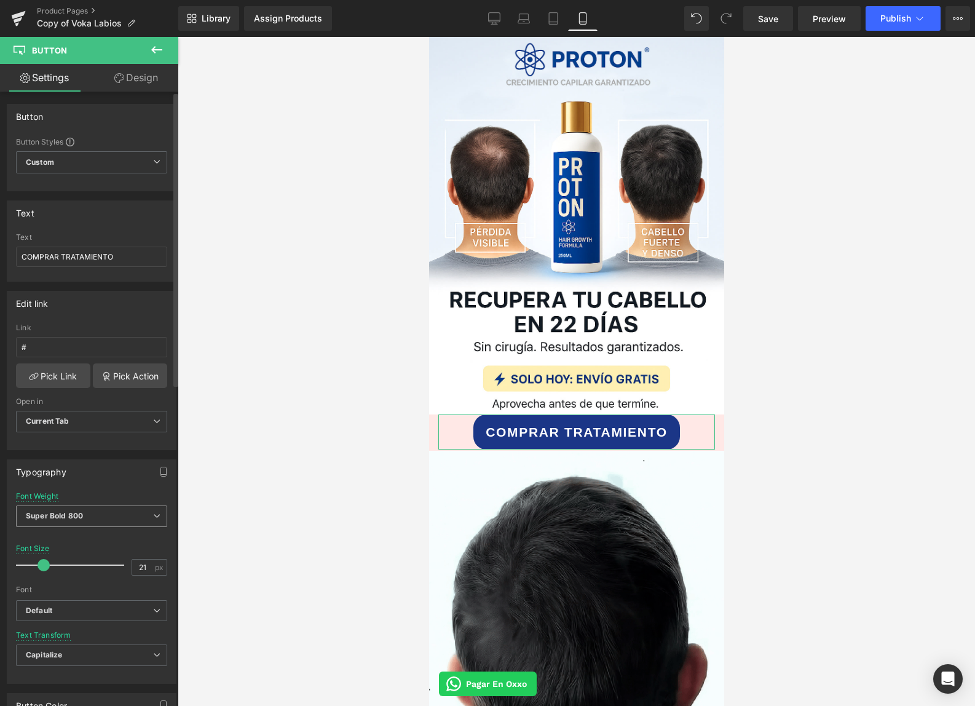
click at [74, 523] on span "Super Bold 800" at bounding box center [91, 516] width 151 height 22
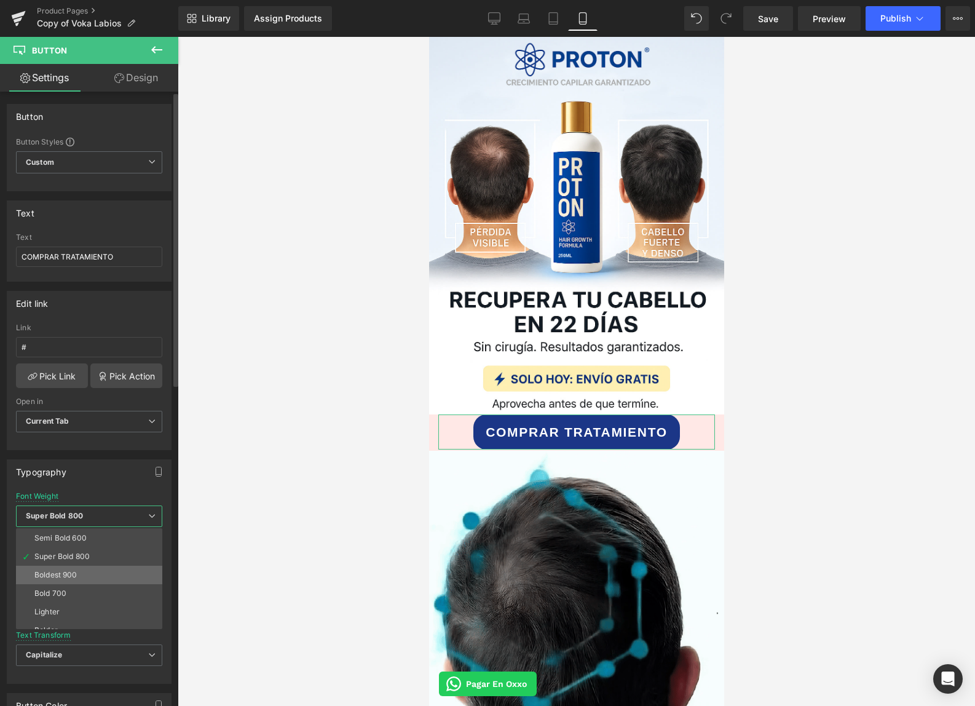
click at [69, 578] on div "Boldest 900" at bounding box center [55, 575] width 43 height 9
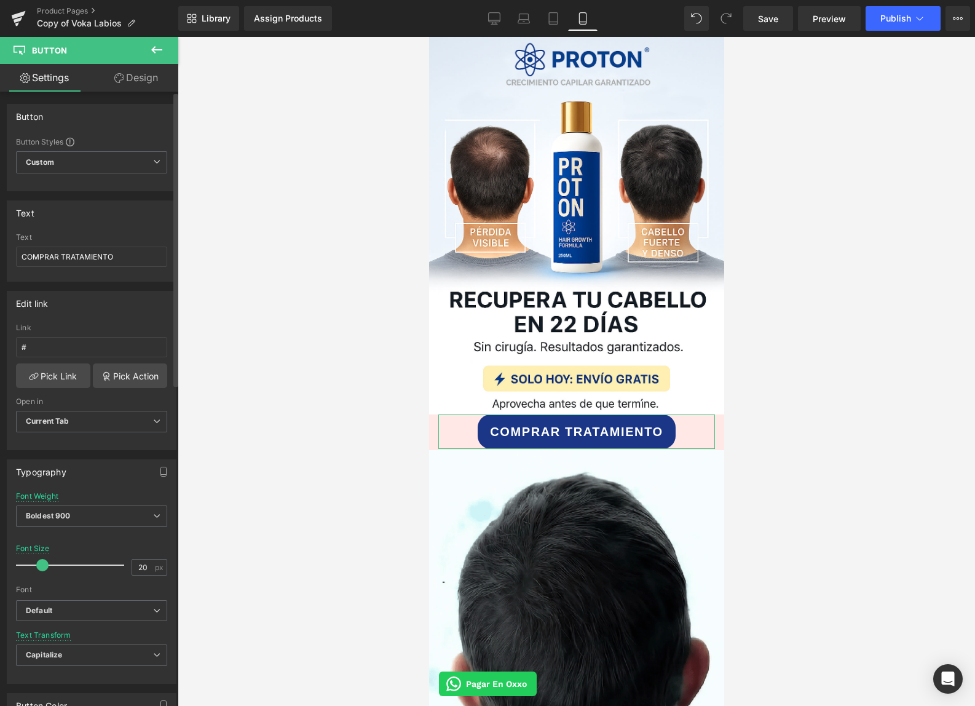
click at [43, 560] on span at bounding box center [42, 565] width 12 height 12
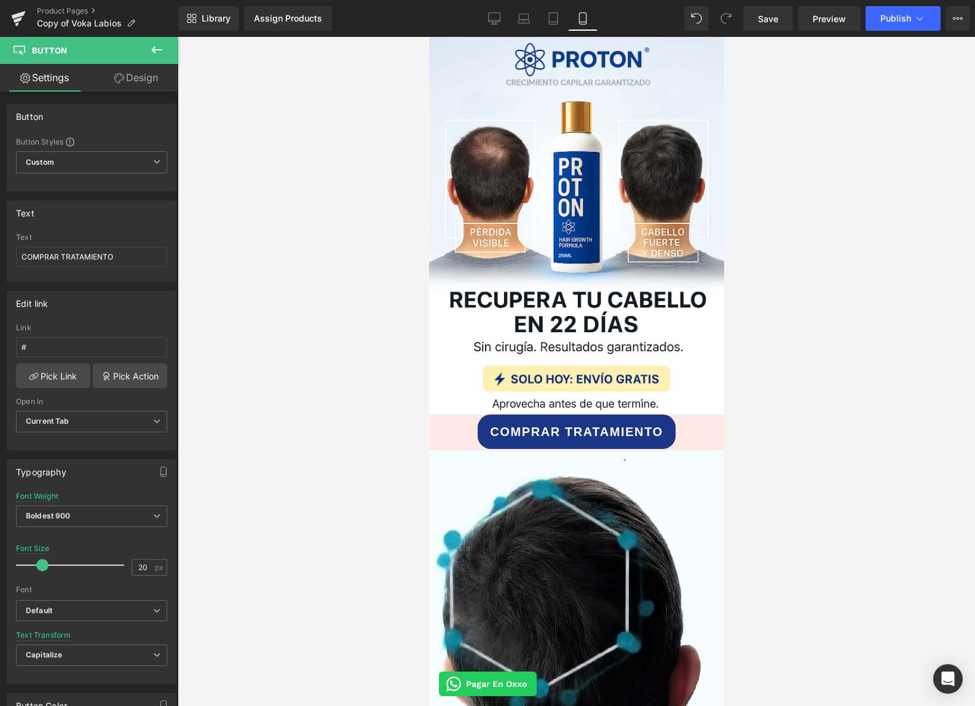
click at [371, 463] on div at bounding box center [577, 371] width 798 height 669
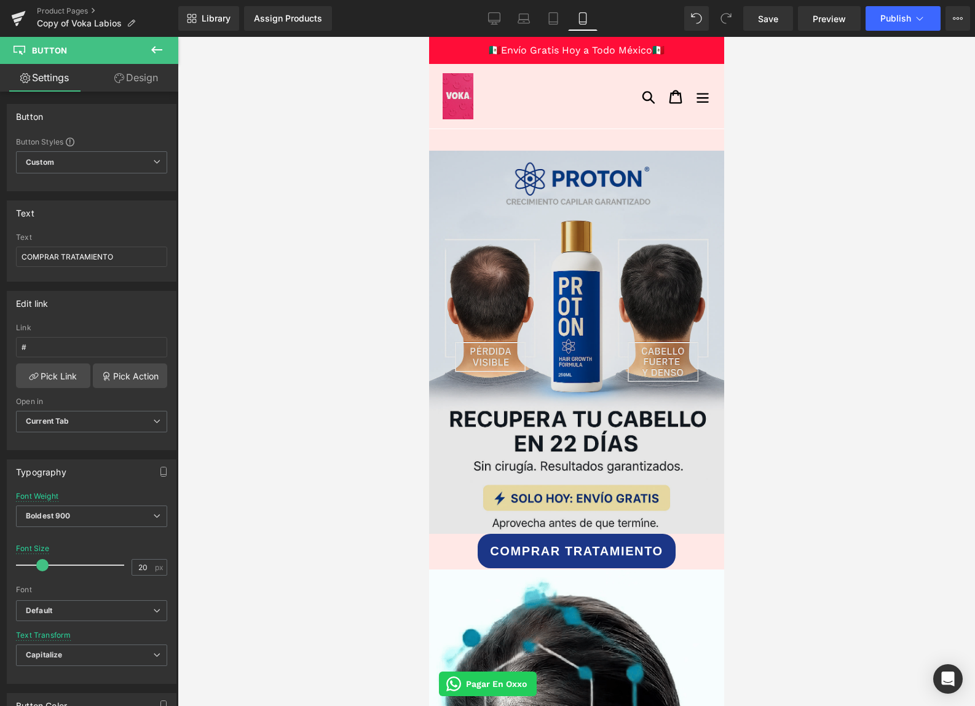
scroll to position [0, 0]
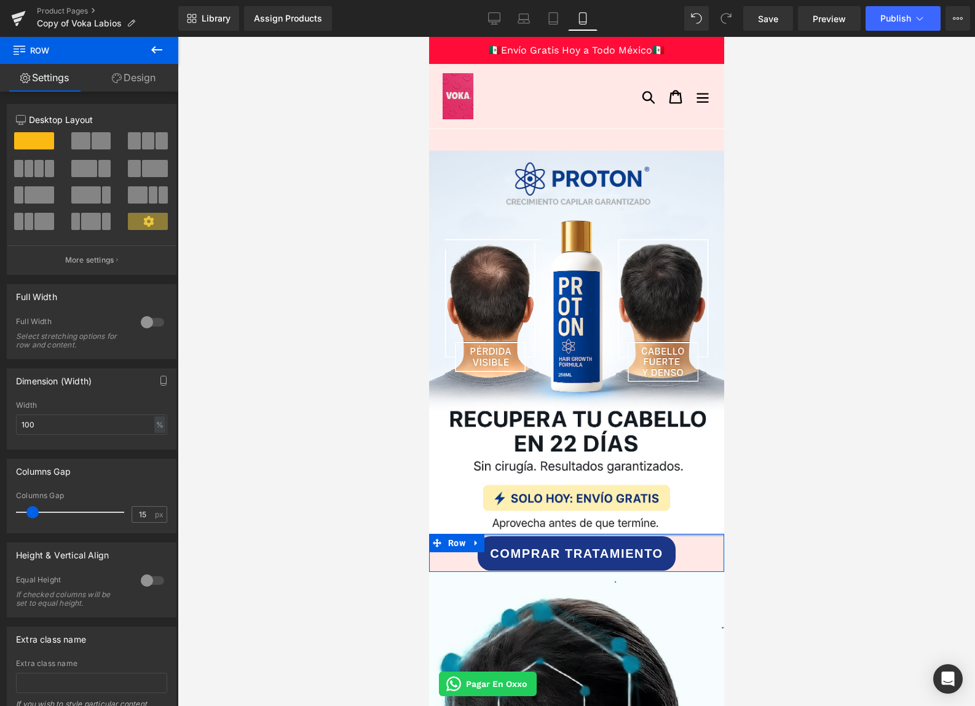
click at [505, 537] on div "COMPRAR TRATAMIENTO Button Row" at bounding box center [576, 553] width 295 height 38
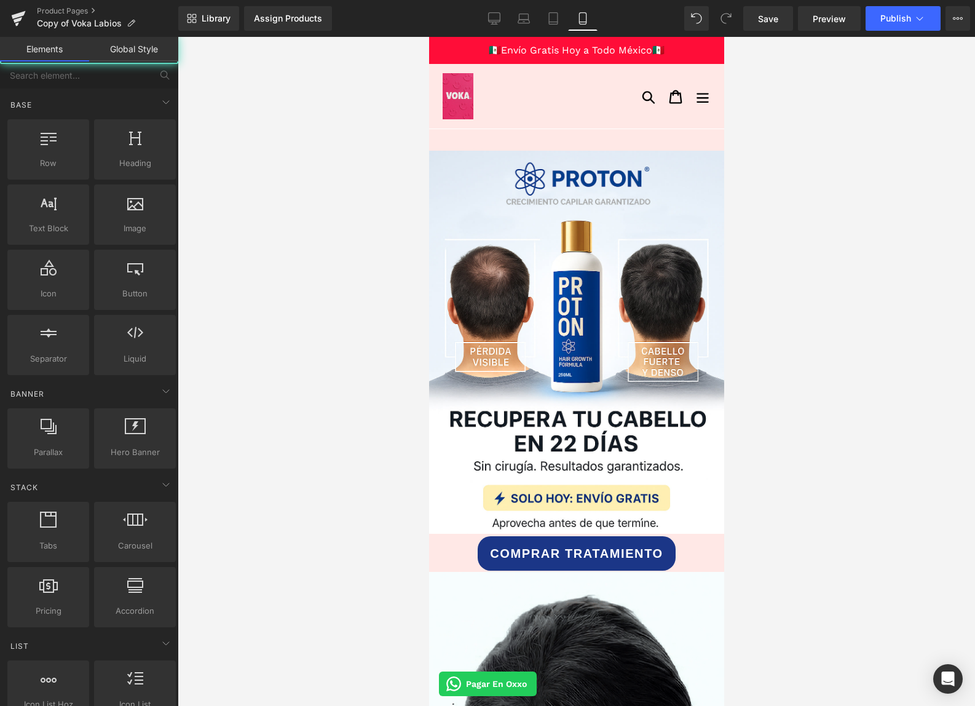
click at [901, 455] on div at bounding box center [577, 371] width 798 height 669
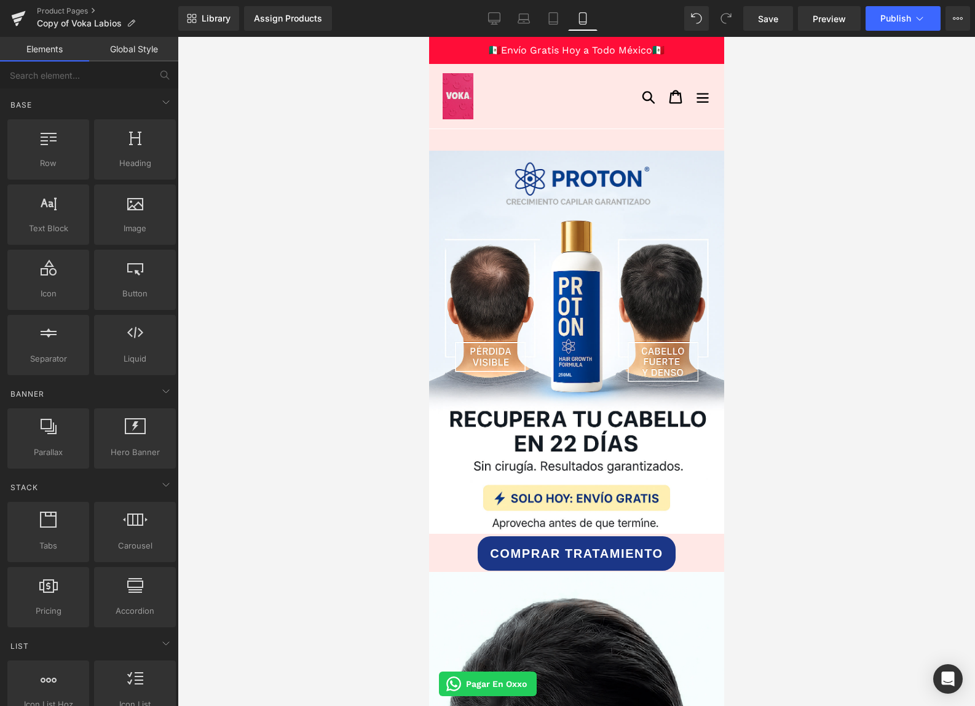
click at [135, 44] on link "Global Style" at bounding box center [133, 49] width 89 height 25
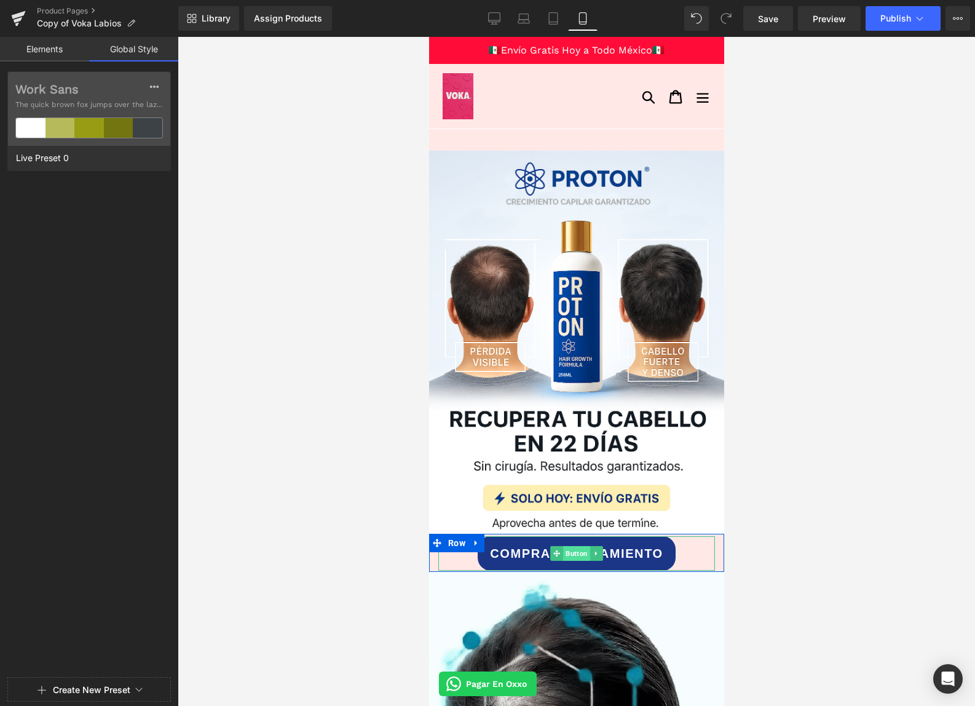
click at [587, 551] on span "Button" at bounding box center [576, 553] width 27 height 15
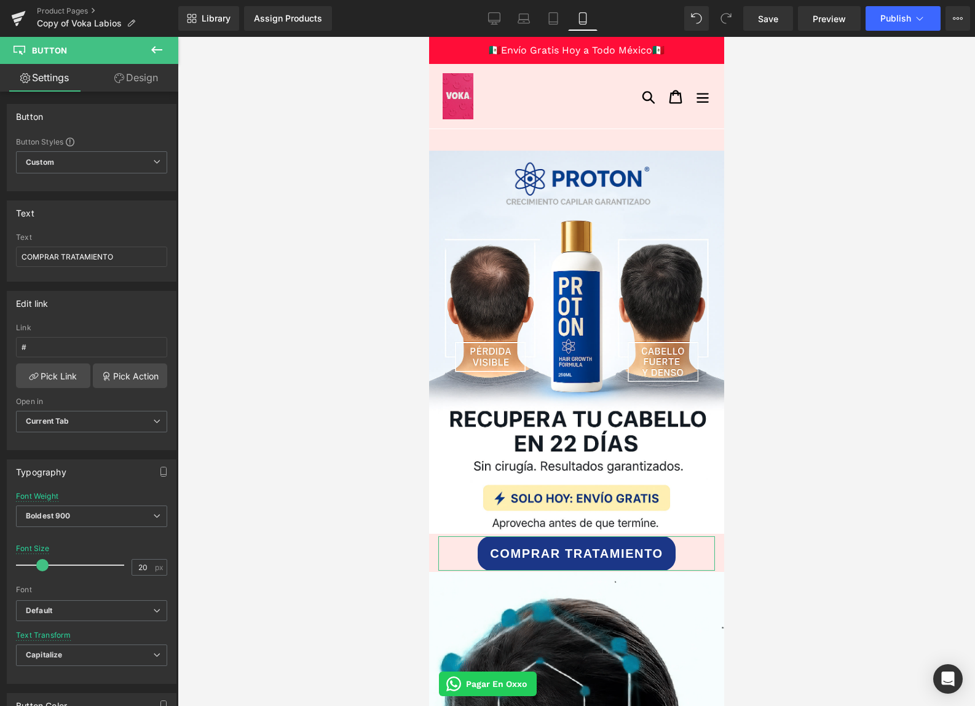
click at [124, 85] on link "Design" at bounding box center [136, 78] width 89 height 28
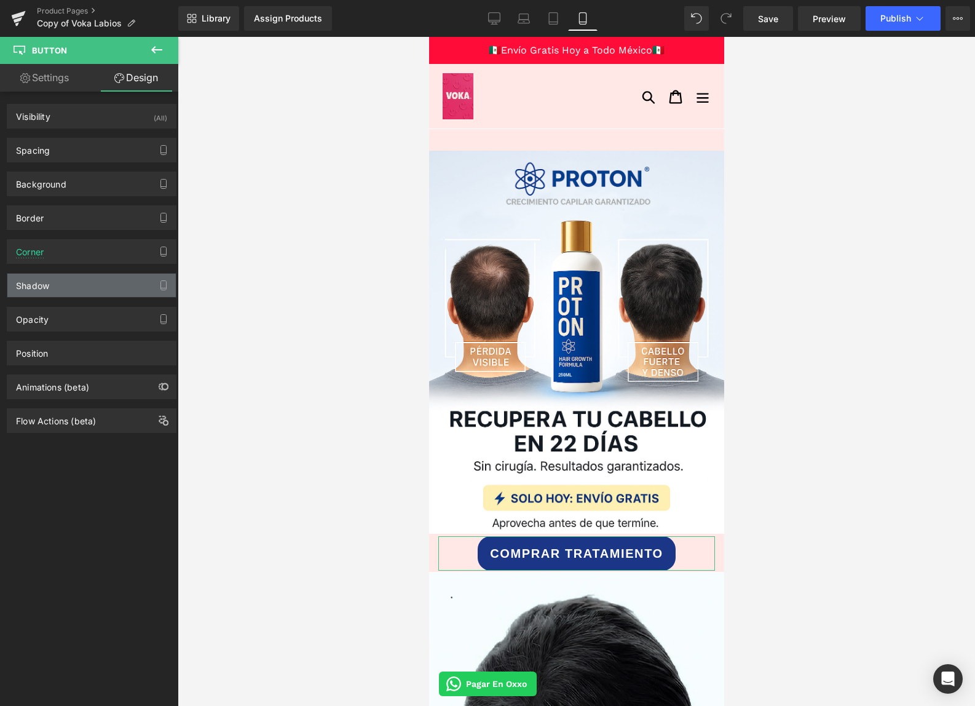
click at [45, 289] on div "Shadow" at bounding box center [32, 282] width 33 height 17
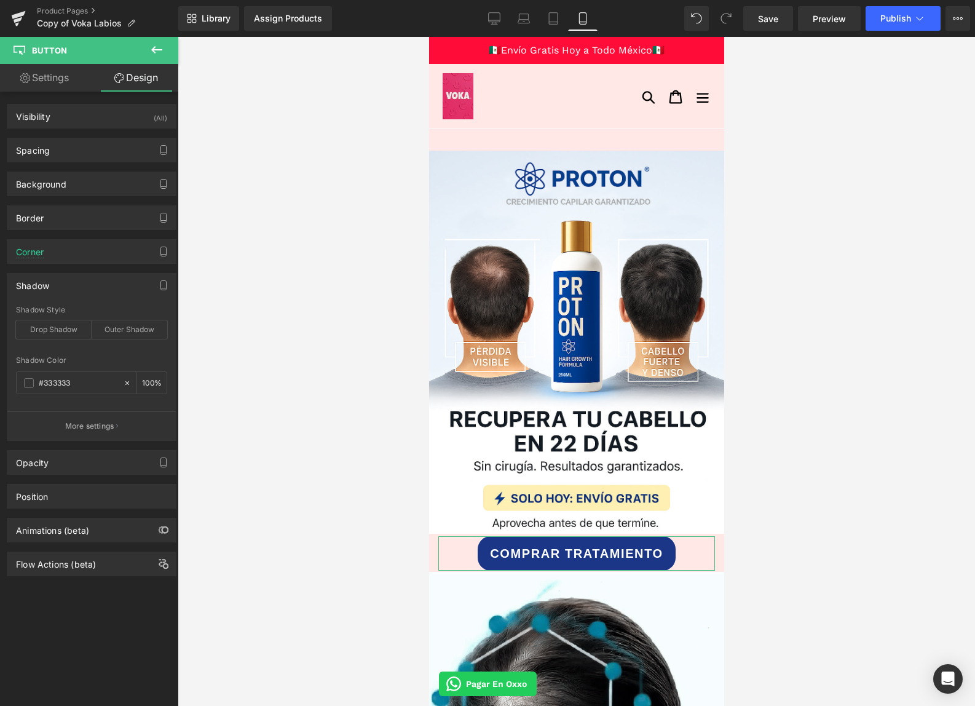
click at [82, 423] on p "More settings" at bounding box center [89, 426] width 49 height 11
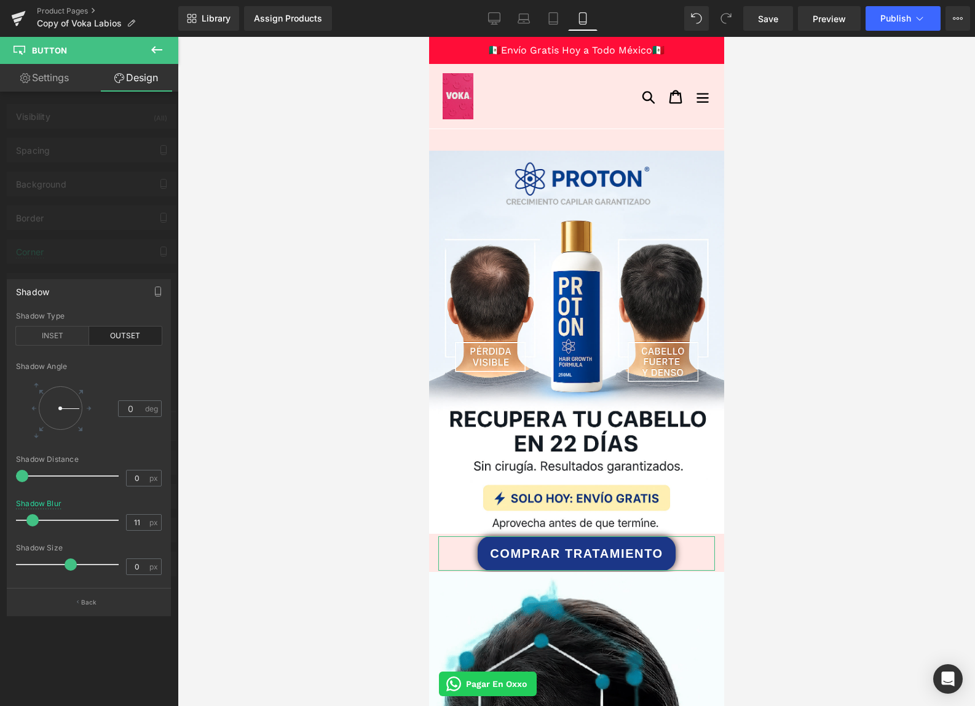
drag, startPoint x: 23, startPoint y: 523, endPoint x: 34, endPoint y: 521, distance: 11.2
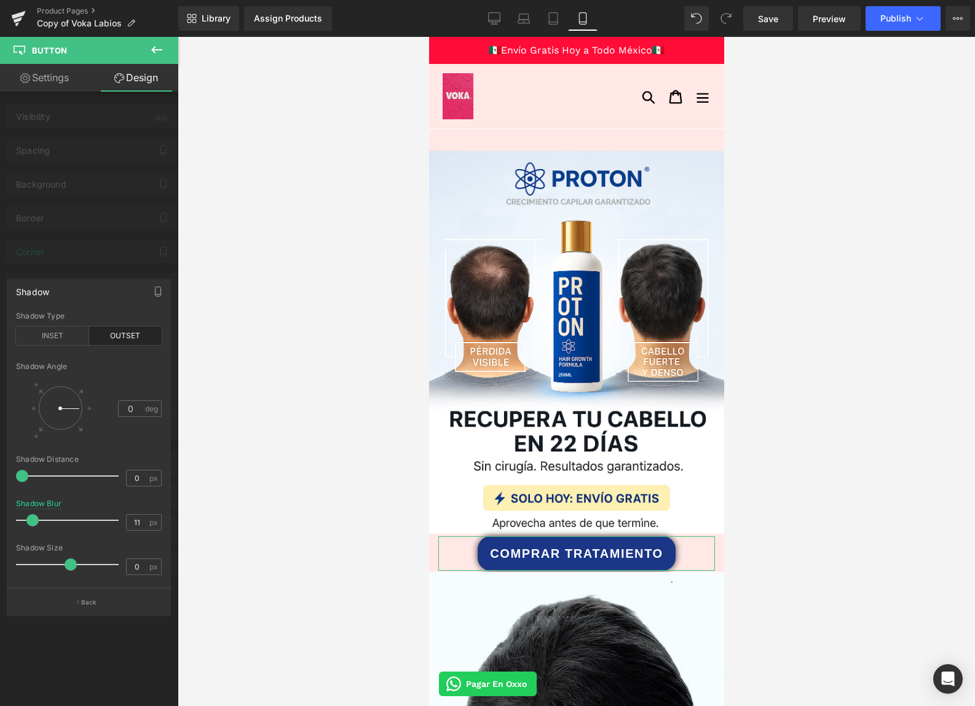
click at [34, 521] on span at bounding box center [32, 520] width 12 height 12
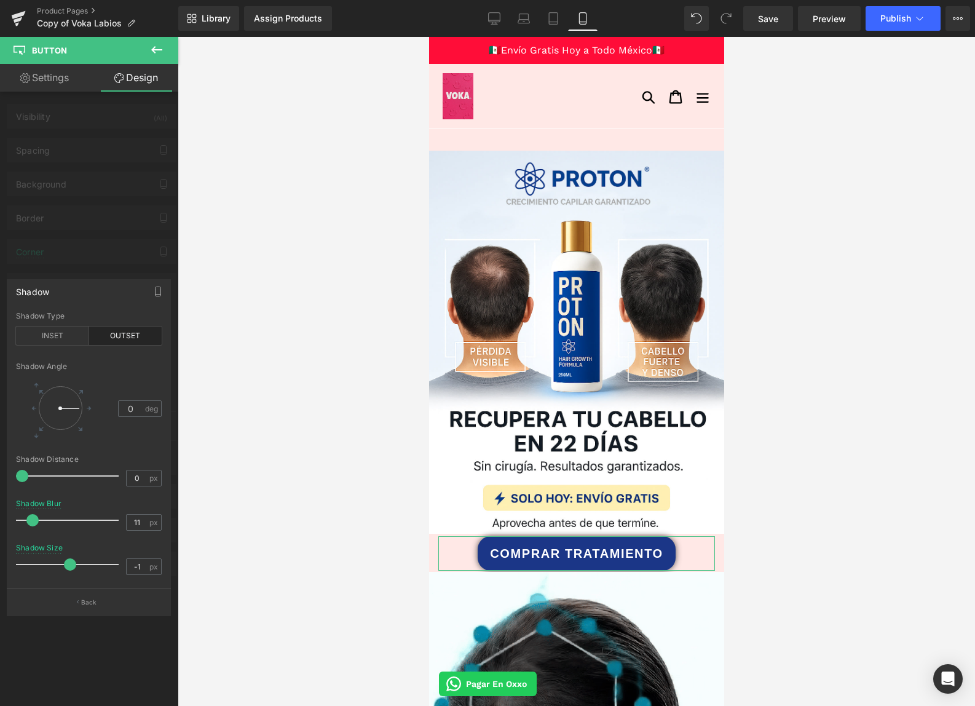
click at [73, 560] on span at bounding box center [70, 564] width 12 height 12
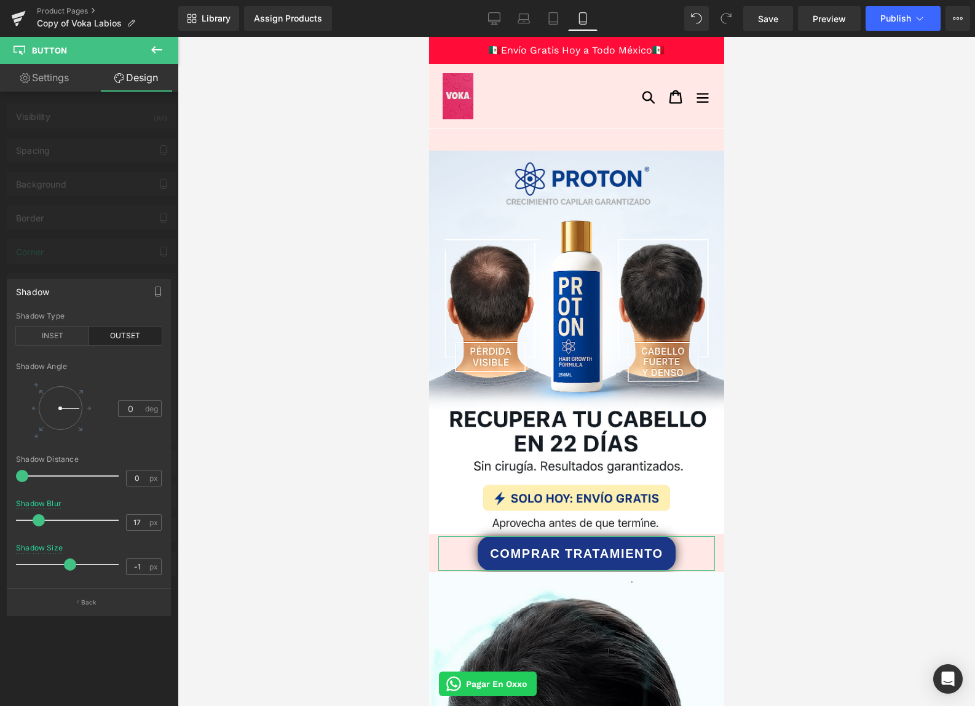
click at [38, 521] on div at bounding box center [70, 520] width 97 height 25
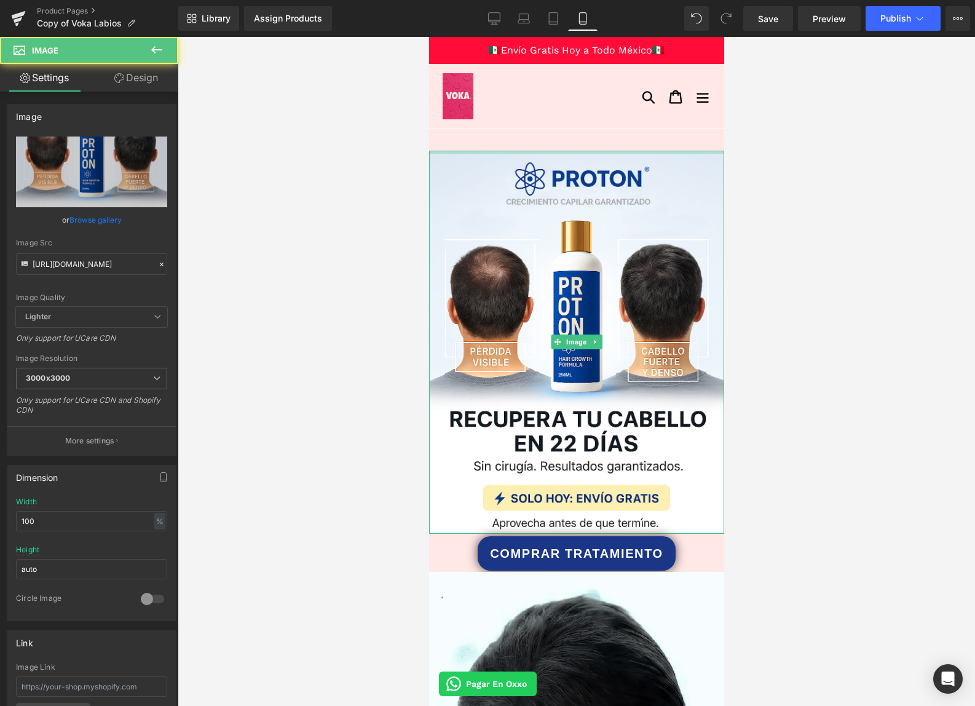
drag, startPoint x: 620, startPoint y: 151, endPoint x: 620, endPoint y: 133, distance: 17.8
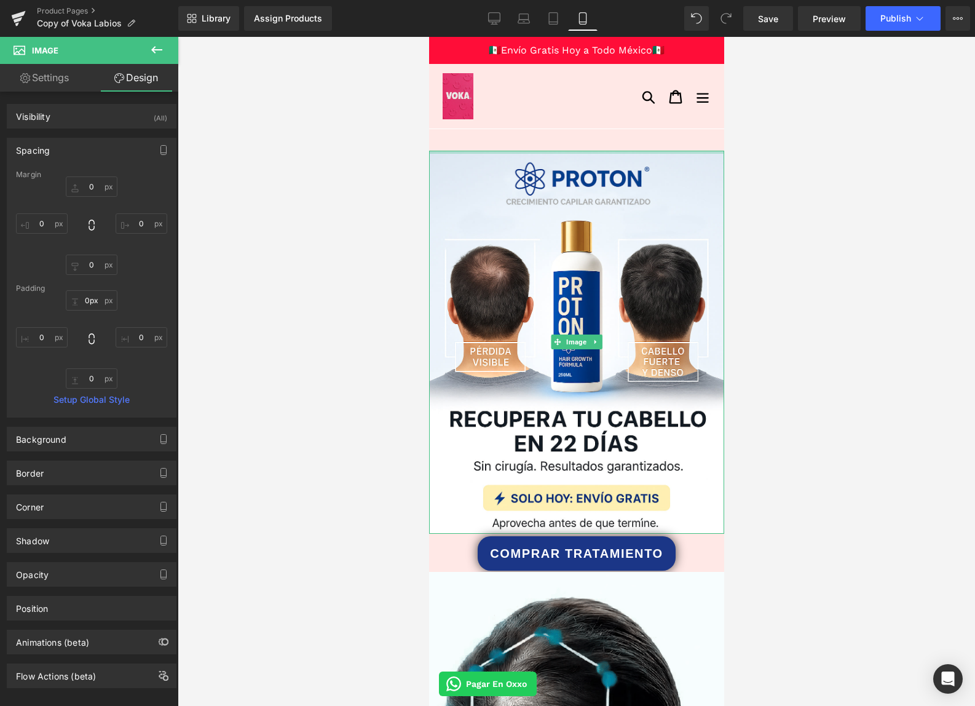
drag, startPoint x: 621, startPoint y: 150, endPoint x: 619, endPoint y: 135, distance: 14.9
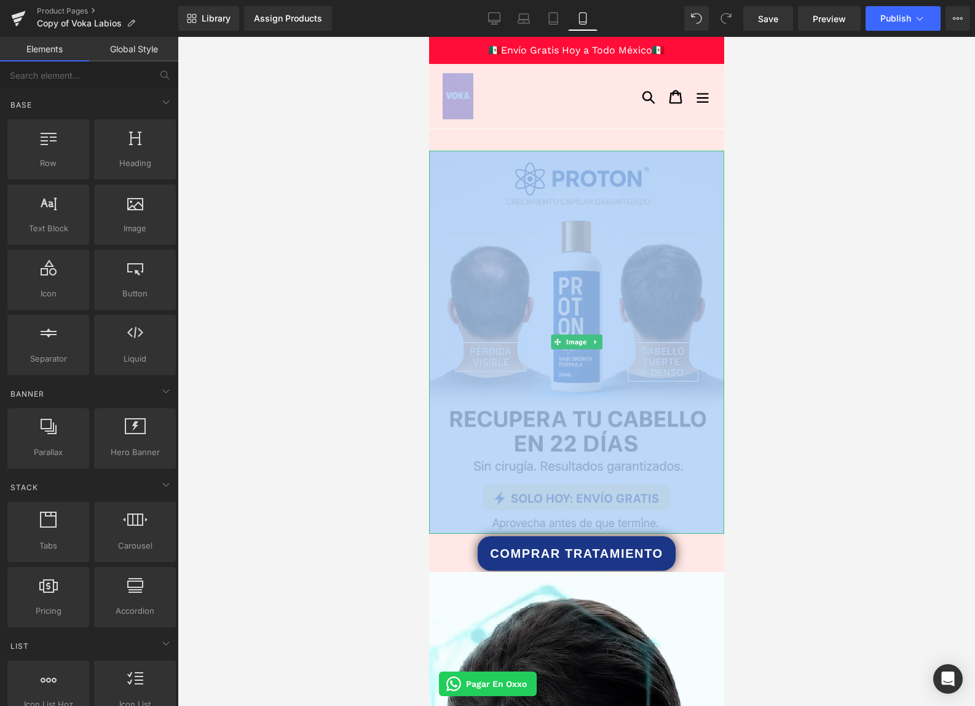
drag, startPoint x: 615, startPoint y: 145, endPoint x: 613, endPoint y: 125, distance: 19.8
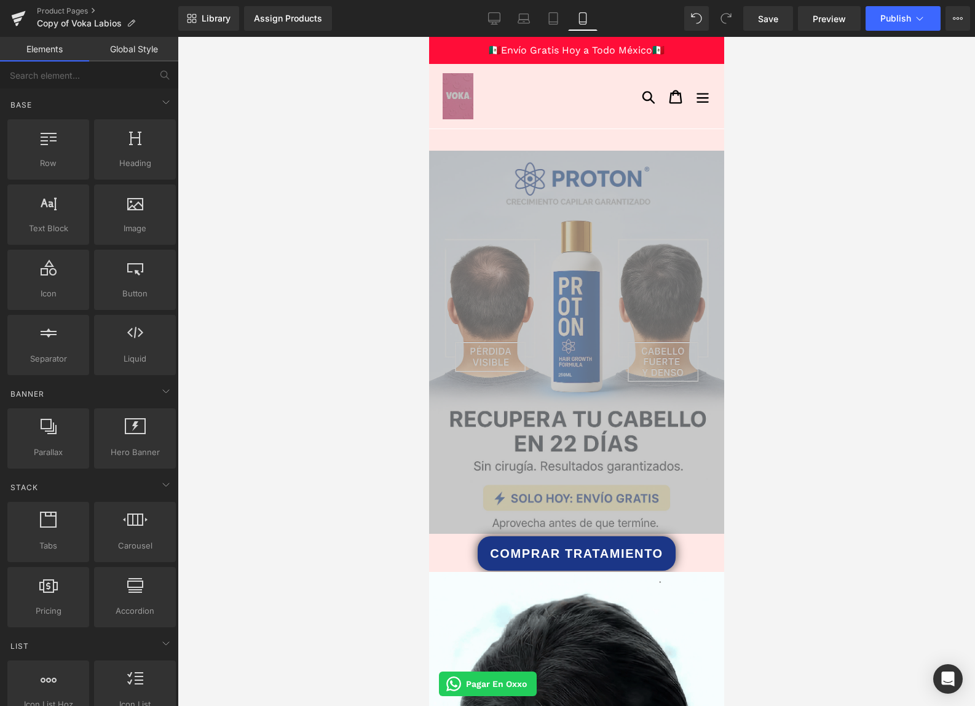
drag, startPoint x: 807, startPoint y: 228, endPoint x: 834, endPoint y: 175, distance: 60.0
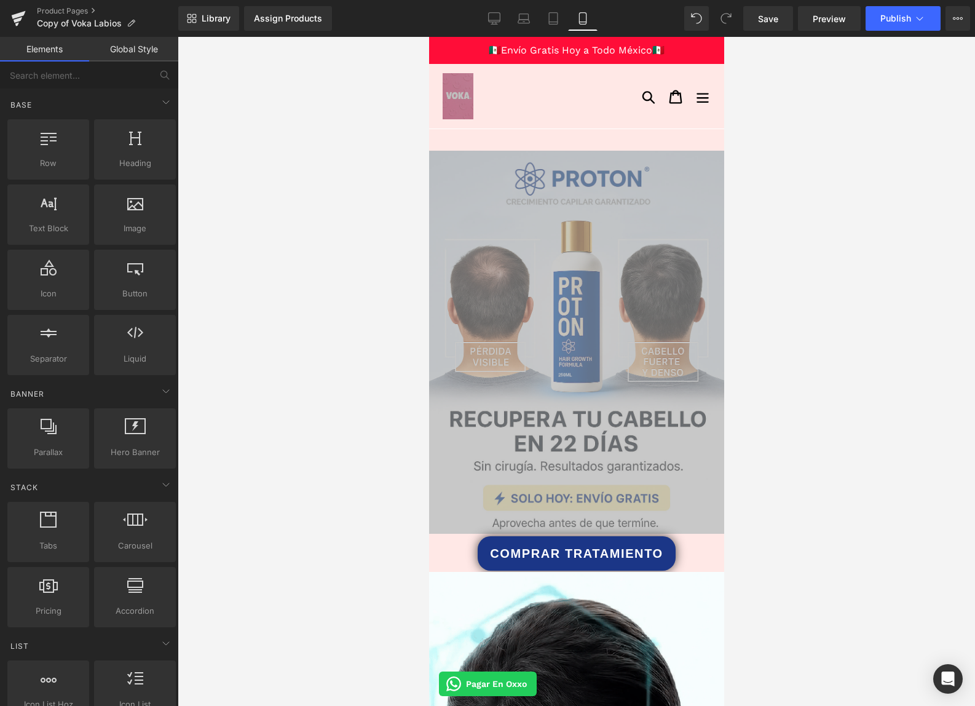
click at [807, 228] on div at bounding box center [577, 371] width 798 height 669
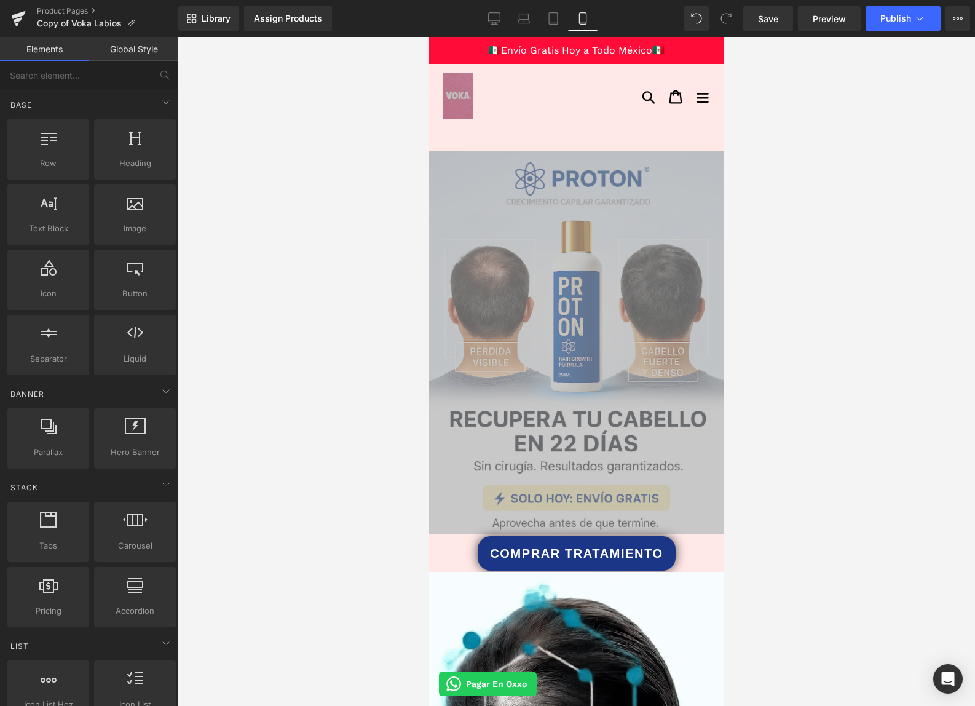
click at [830, 456] on div at bounding box center [577, 371] width 798 height 669
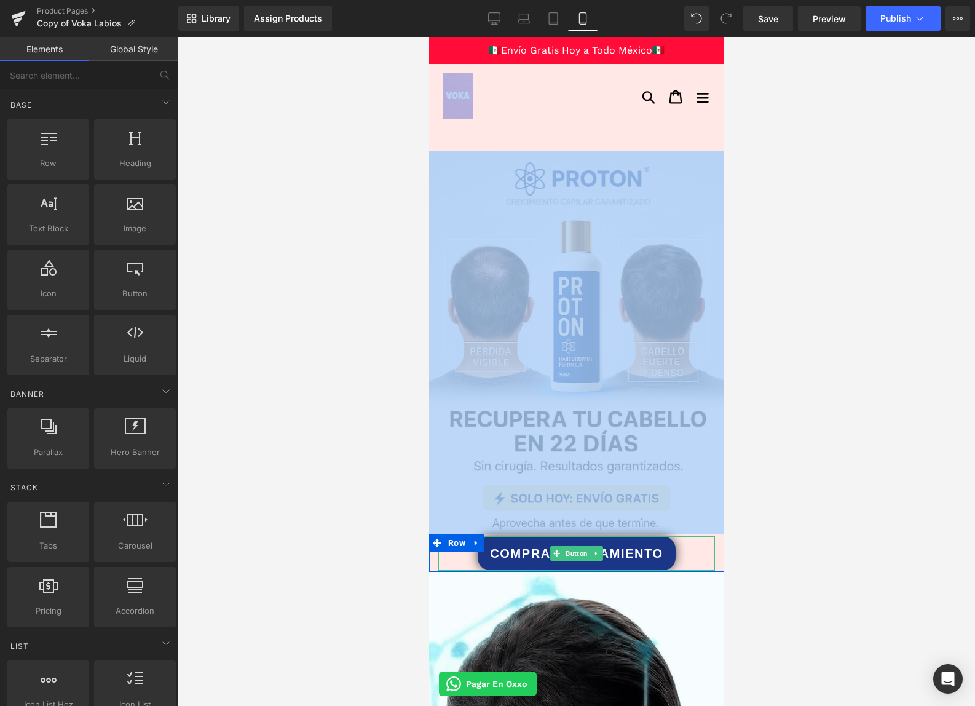
click at [640, 557] on span "COMPRAR TRATAMIENTO" at bounding box center [575, 553] width 173 height 18
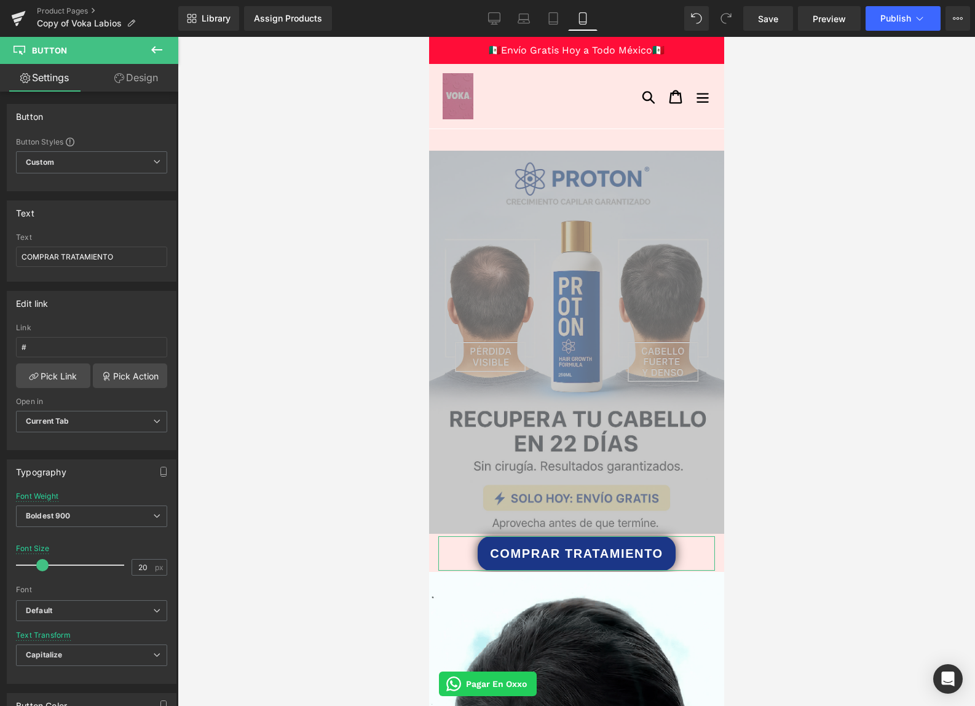
click at [154, 82] on link "Design" at bounding box center [136, 78] width 89 height 28
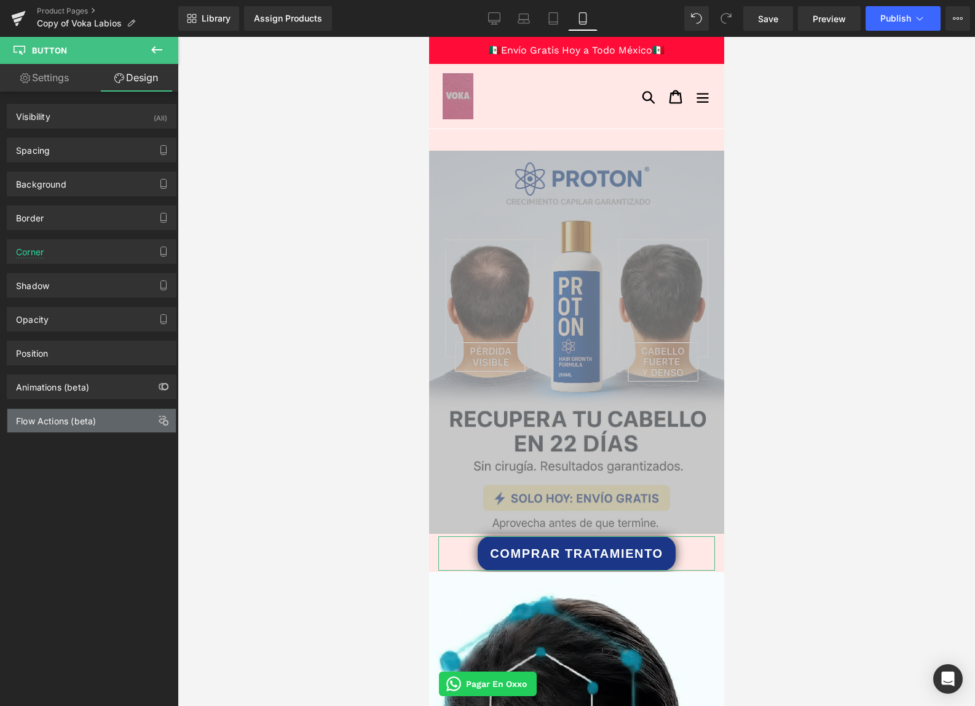
click at [66, 424] on div "Flow Actions (beta)" at bounding box center [56, 417] width 80 height 17
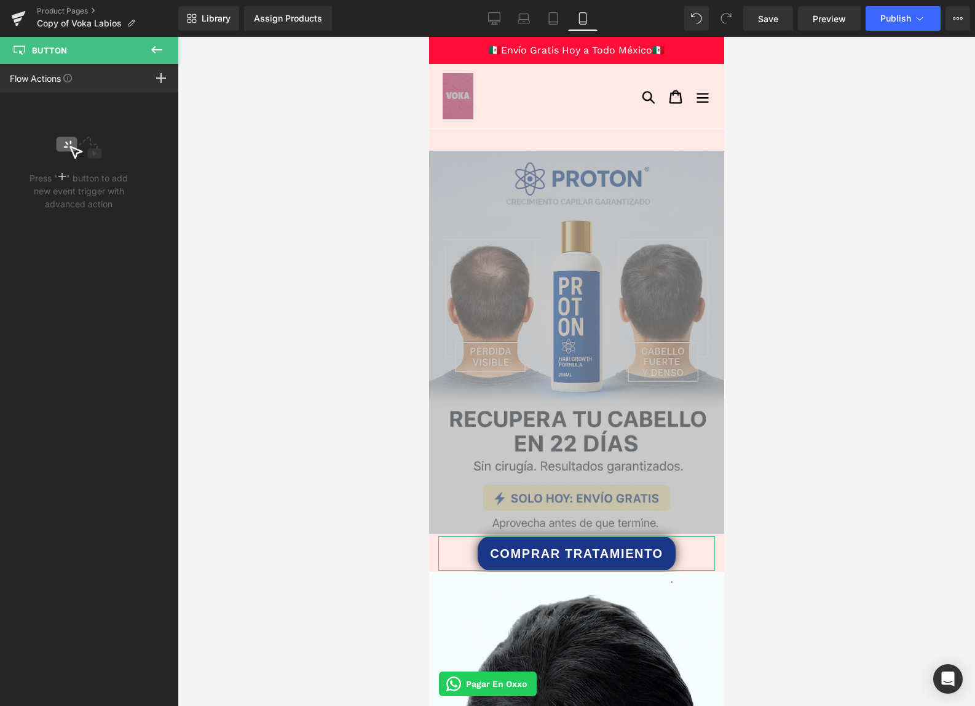
click at [162, 76] on icon at bounding box center [161, 78] width 10 height 10
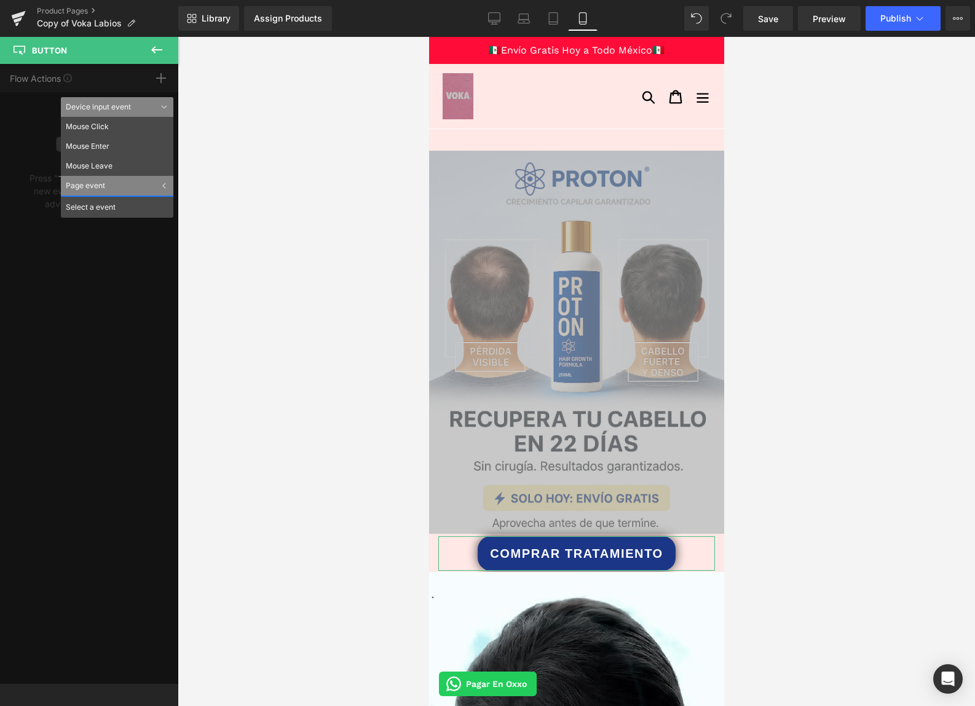
click at [125, 185] on div "Page event" at bounding box center [117, 186] width 113 height 20
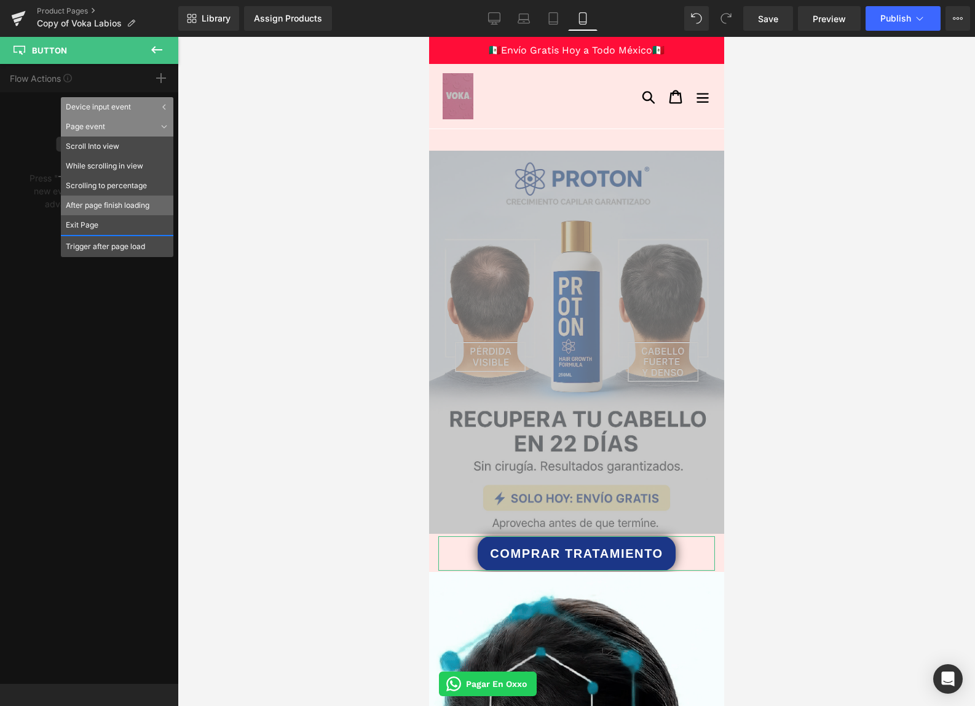
click at [121, 205] on li "After page finish loading" at bounding box center [117, 206] width 113 height 20
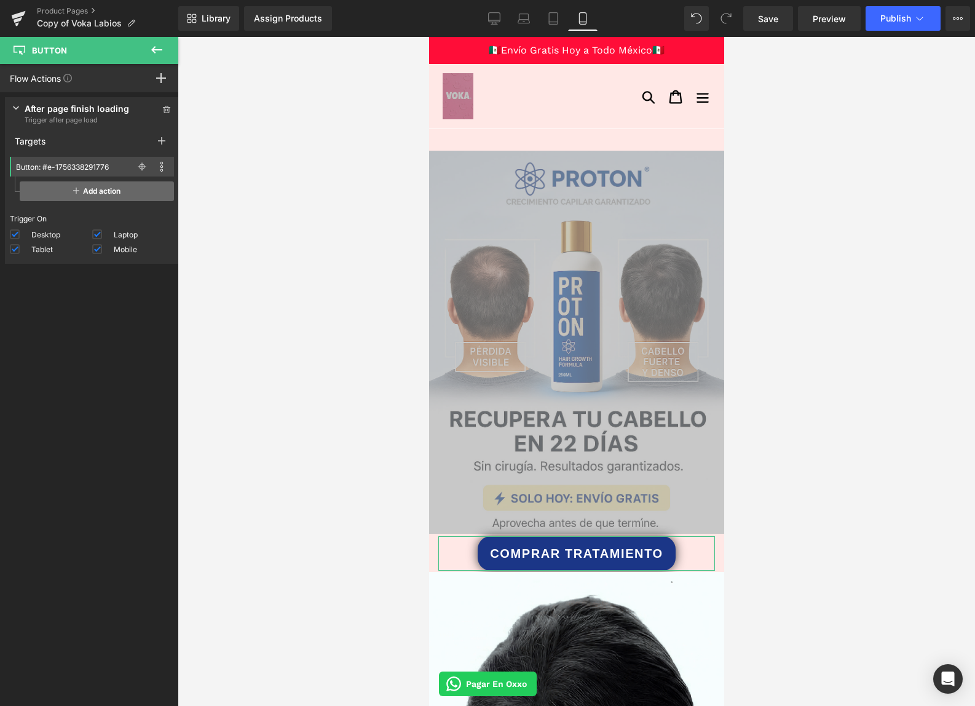
click at [97, 190] on span "Add action" at bounding box center [97, 191] width 154 height 20
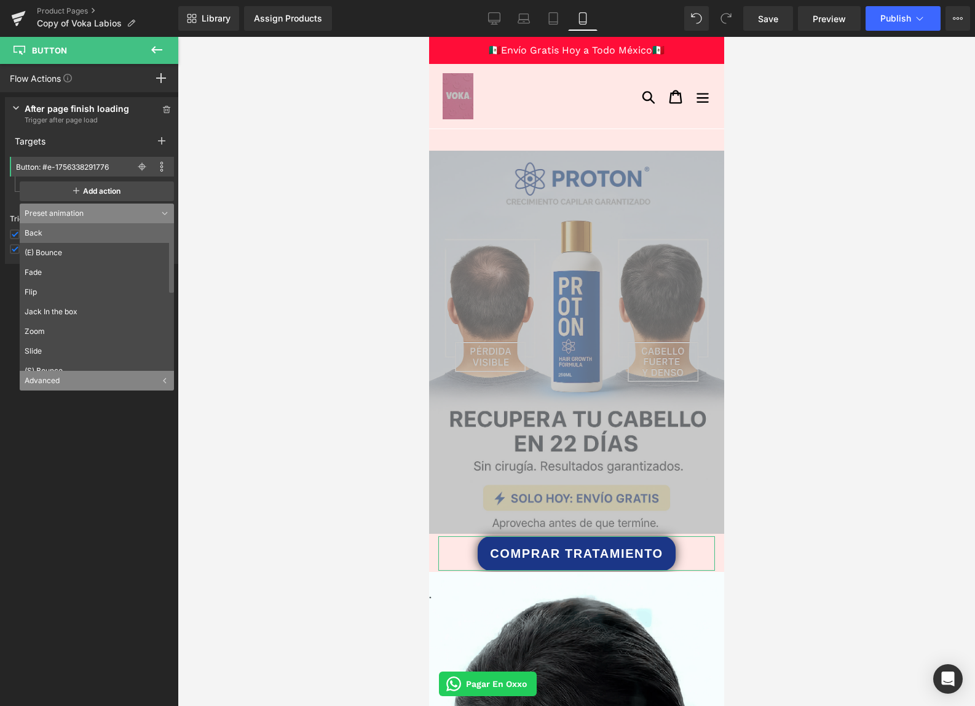
click at [72, 229] on li "Back" at bounding box center [100, 233] width 160 height 20
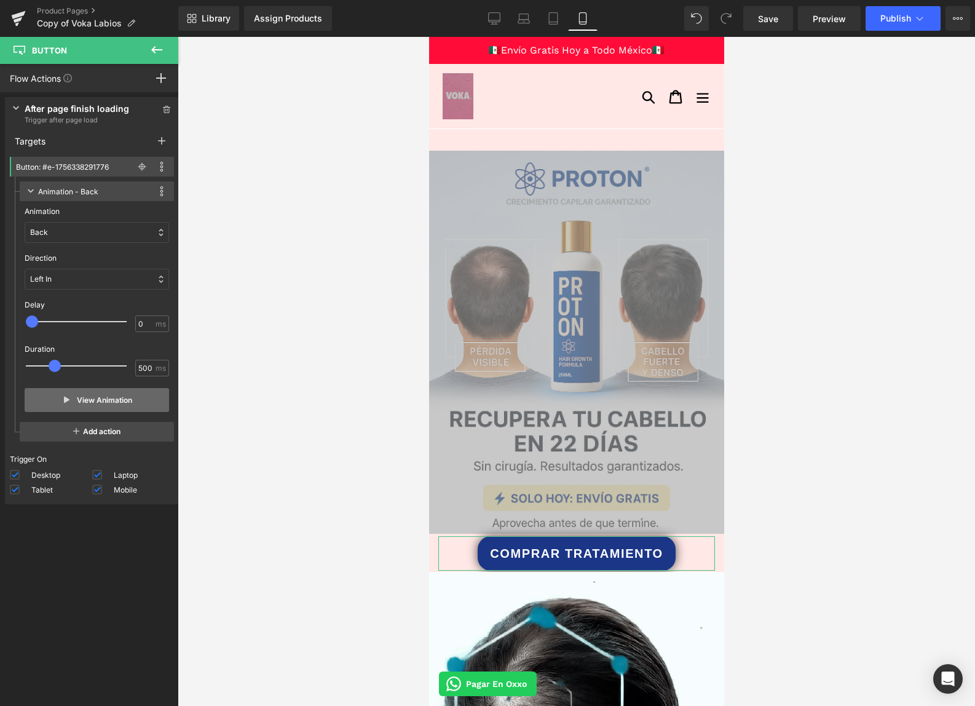
click at [69, 405] on button "View Animation" at bounding box center [97, 400] width 145 height 24
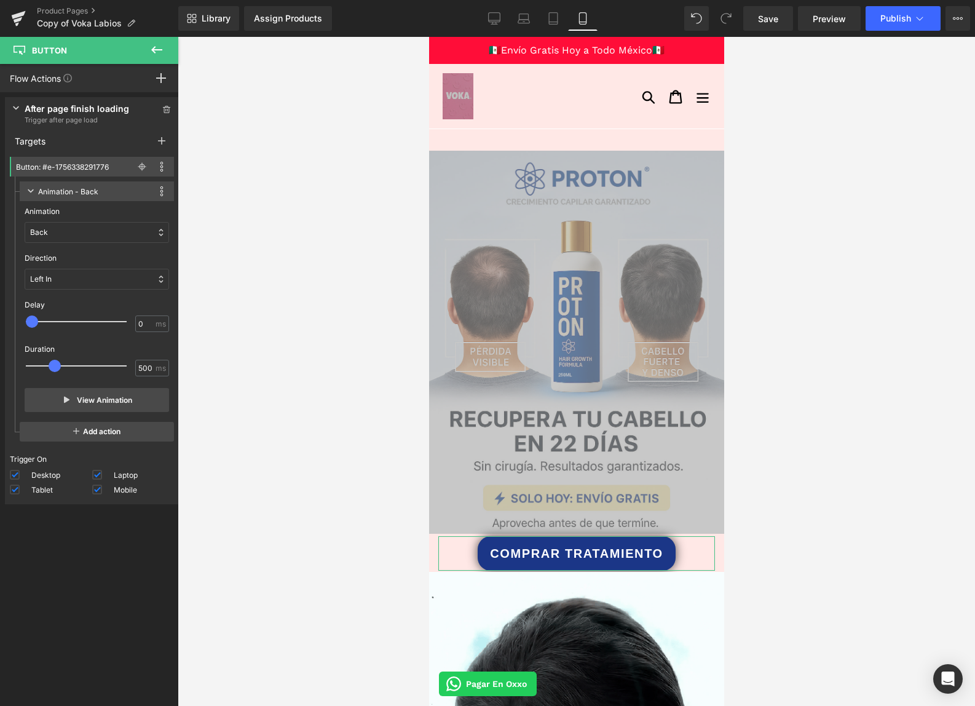
click at [87, 226] on div "Back" at bounding box center [97, 232] width 145 height 21
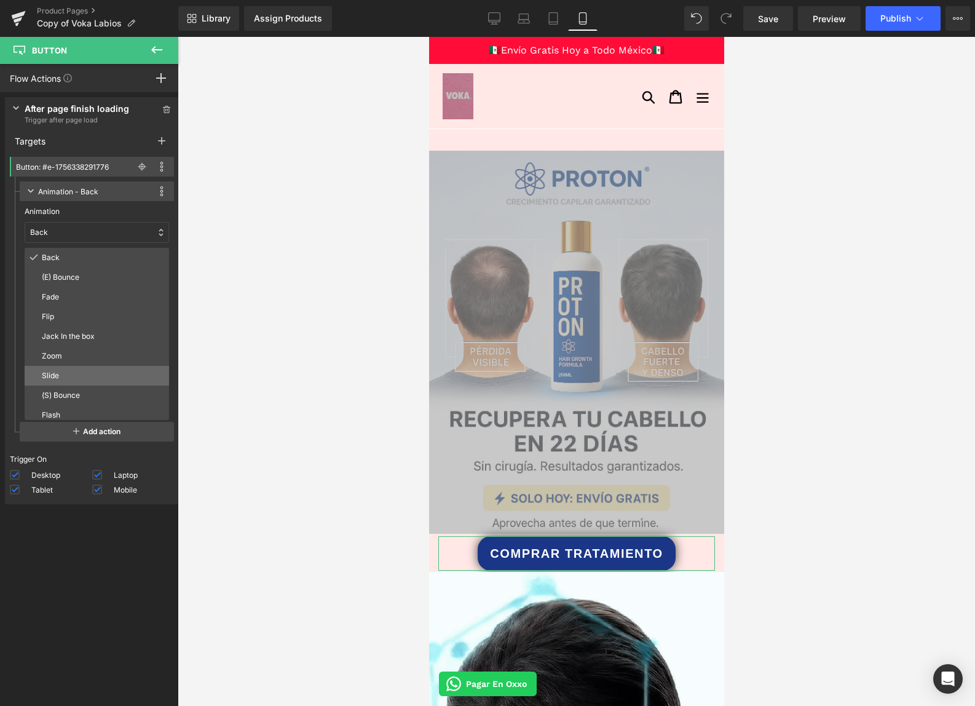
click at [85, 368] on div "Slide" at bounding box center [97, 376] width 145 height 20
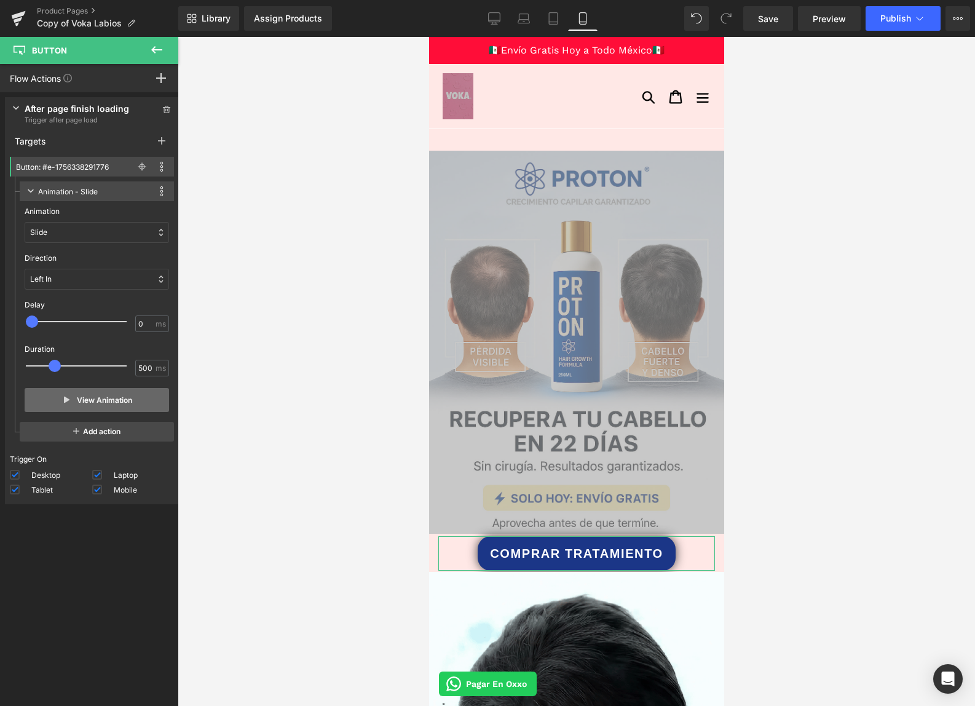
click at [94, 398] on button "View Animation" at bounding box center [97, 400] width 145 height 24
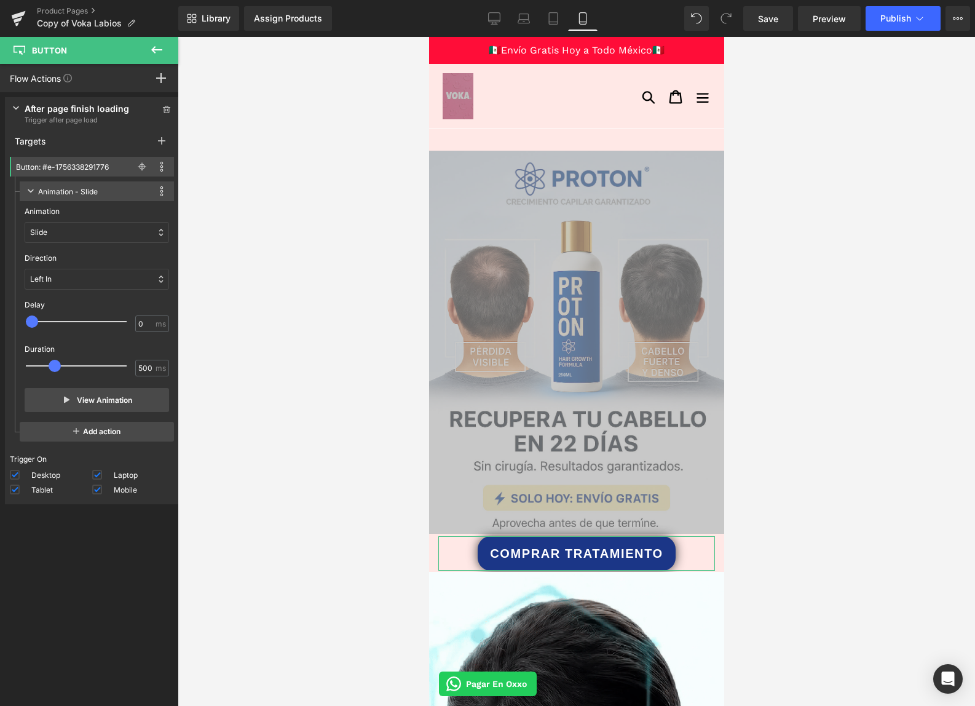
click at [59, 238] on div "Slide" at bounding box center [97, 232] width 145 height 21
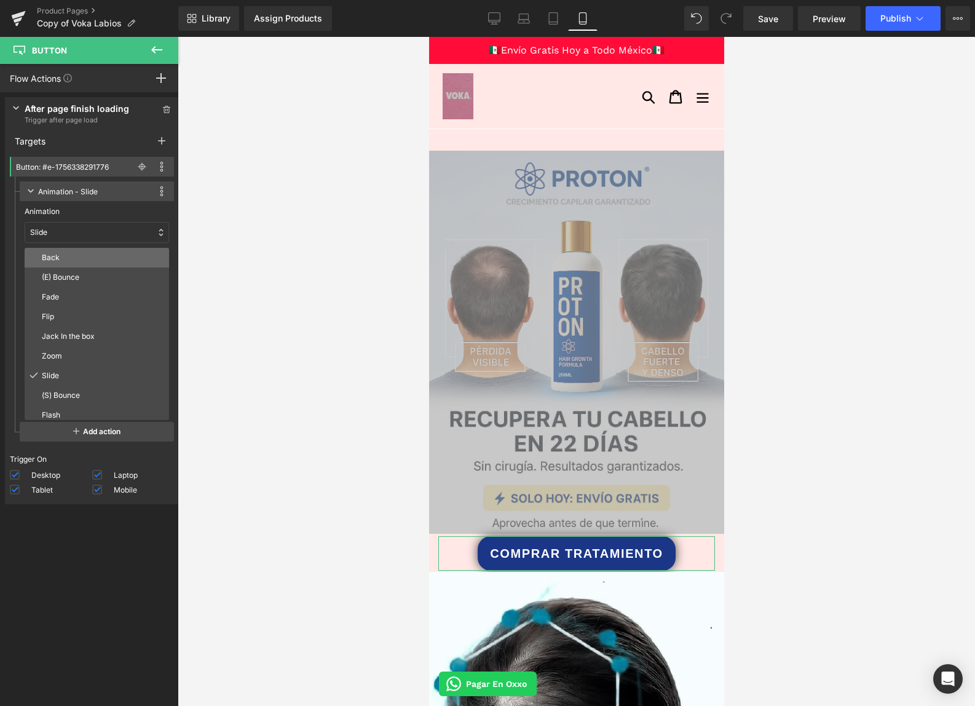
click at [61, 253] on p "Back" at bounding box center [103, 257] width 122 height 11
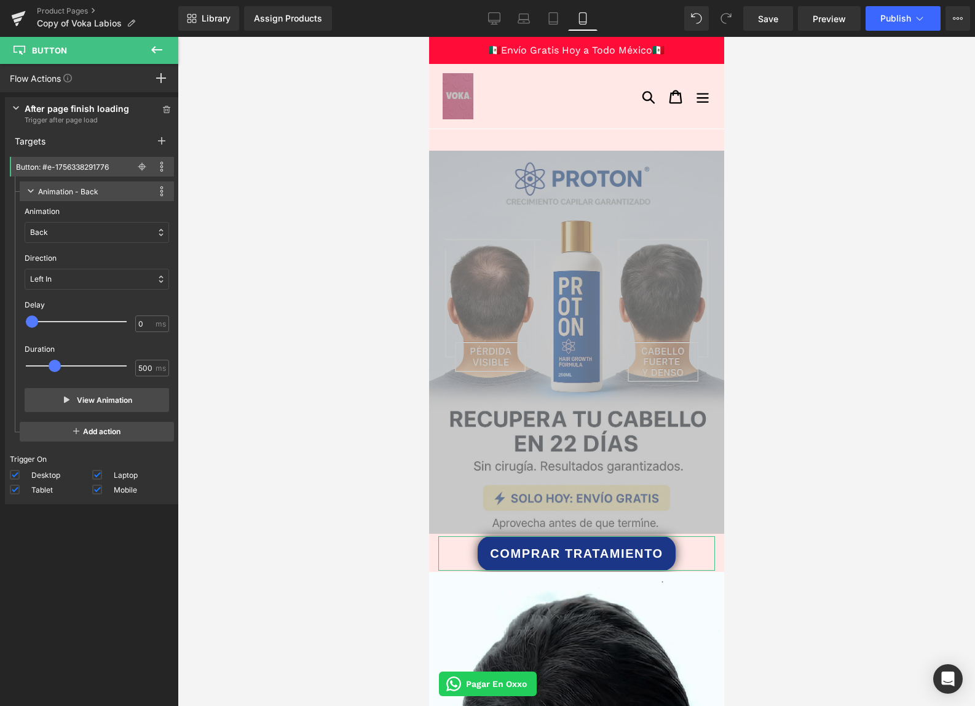
click at [54, 277] on div "Left In" at bounding box center [97, 279] width 145 height 21
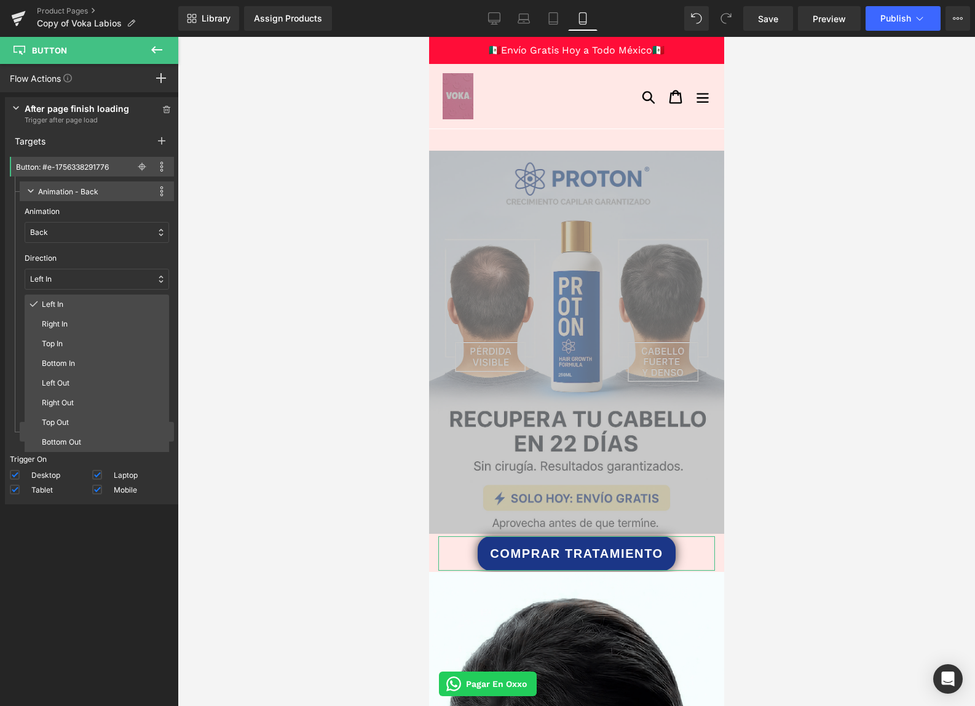
click at [63, 234] on div "Back" at bounding box center [97, 232] width 145 height 21
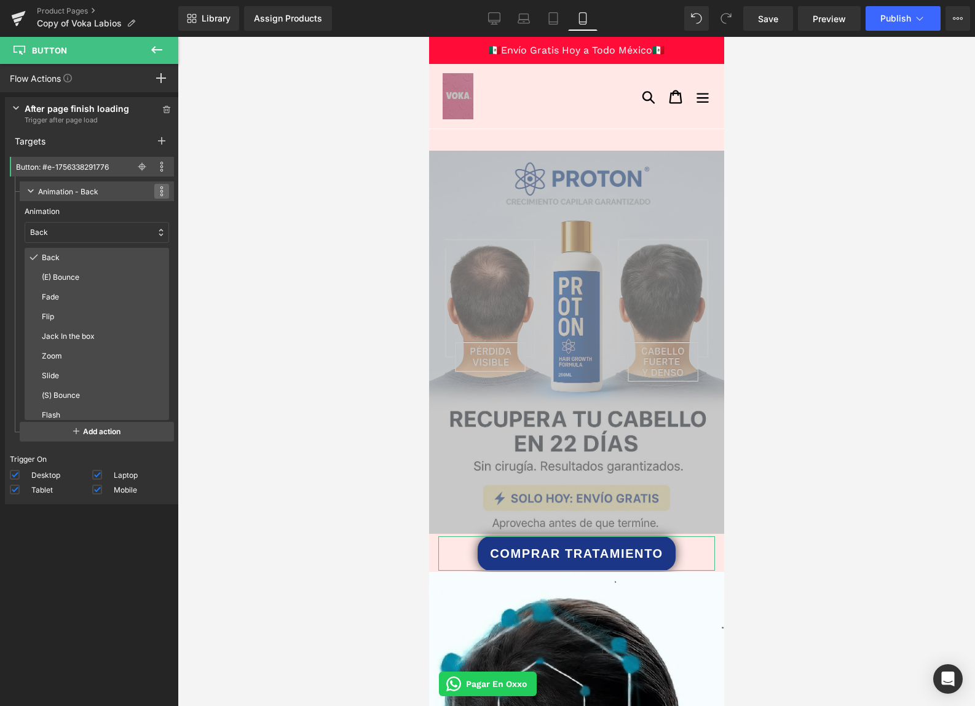
click at [154, 191] on span at bounding box center [161, 191] width 15 height 15
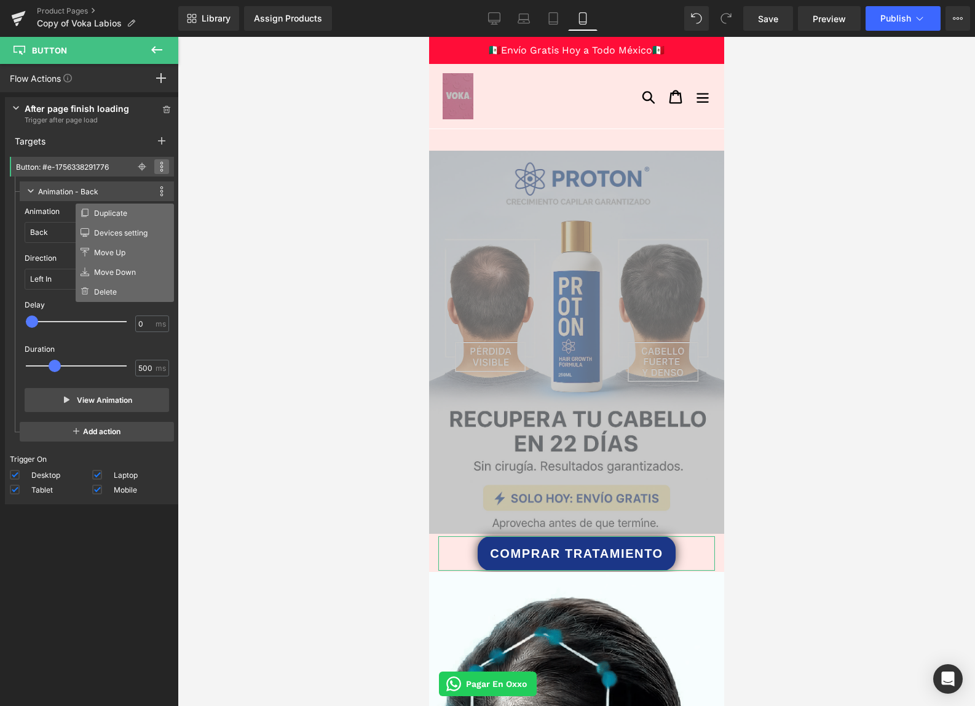
click at [160, 167] on icon at bounding box center [162, 167] width 4 height 10
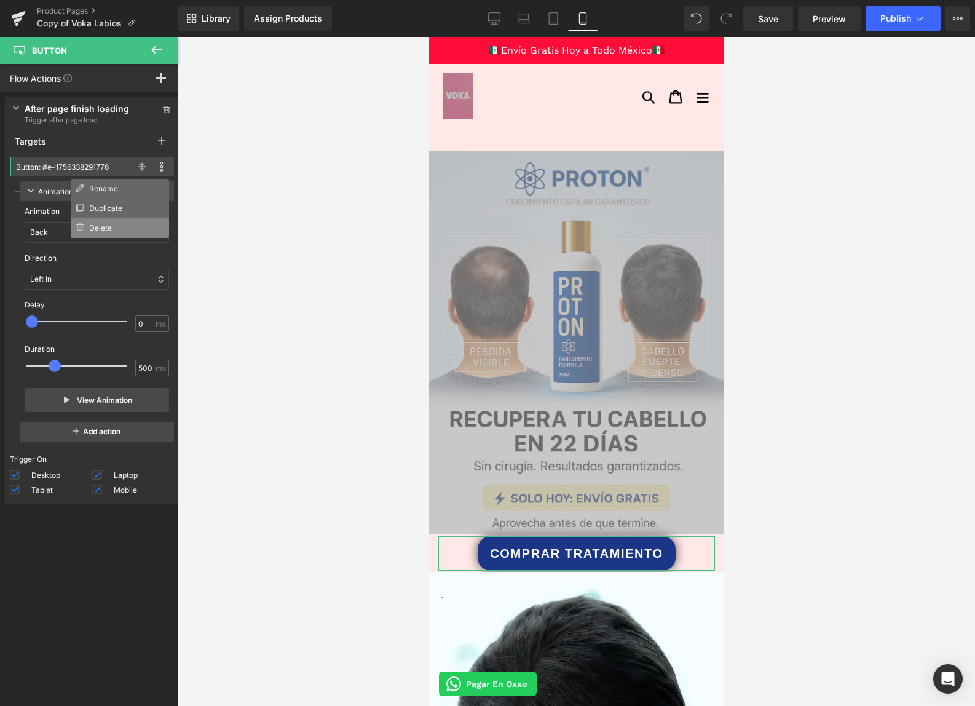
click at [116, 225] on li "Delete" at bounding box center [120, 228] width 98 height 20
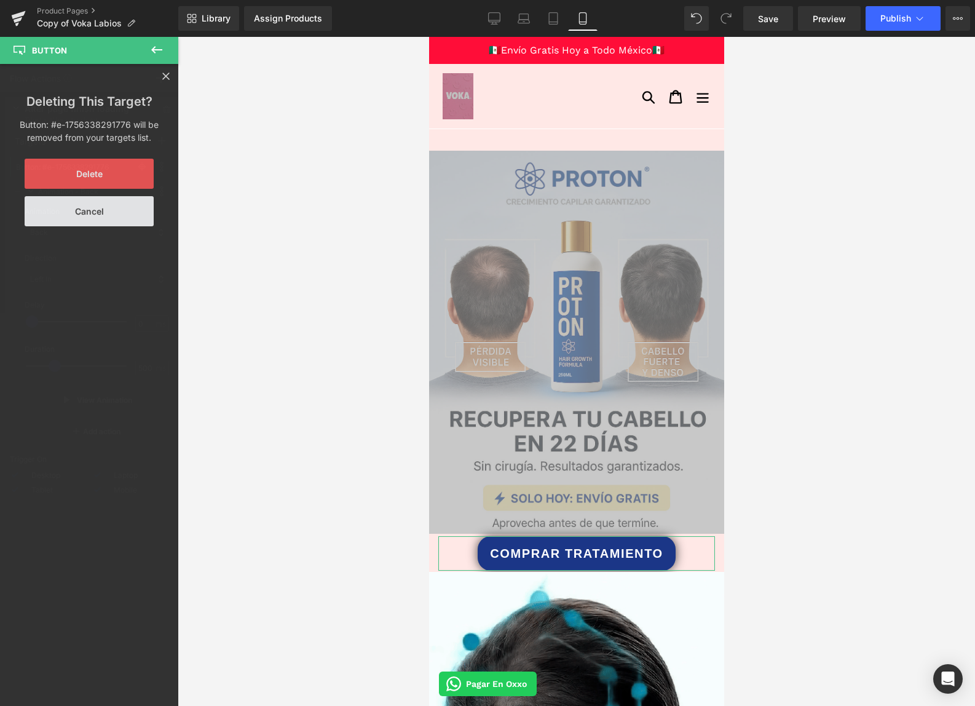
click at [119, 175] on button "Delete" at bounding box center [89, 174] width 129 height 30
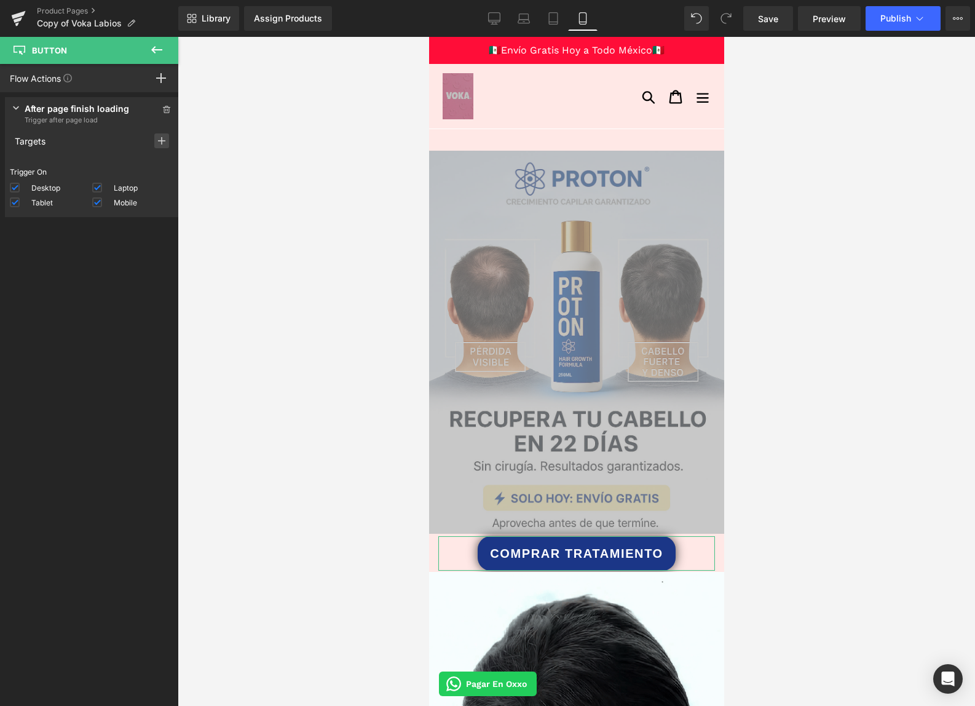
click at [161, 141] on rect at bounding box center [161, 140] width 1 height 7
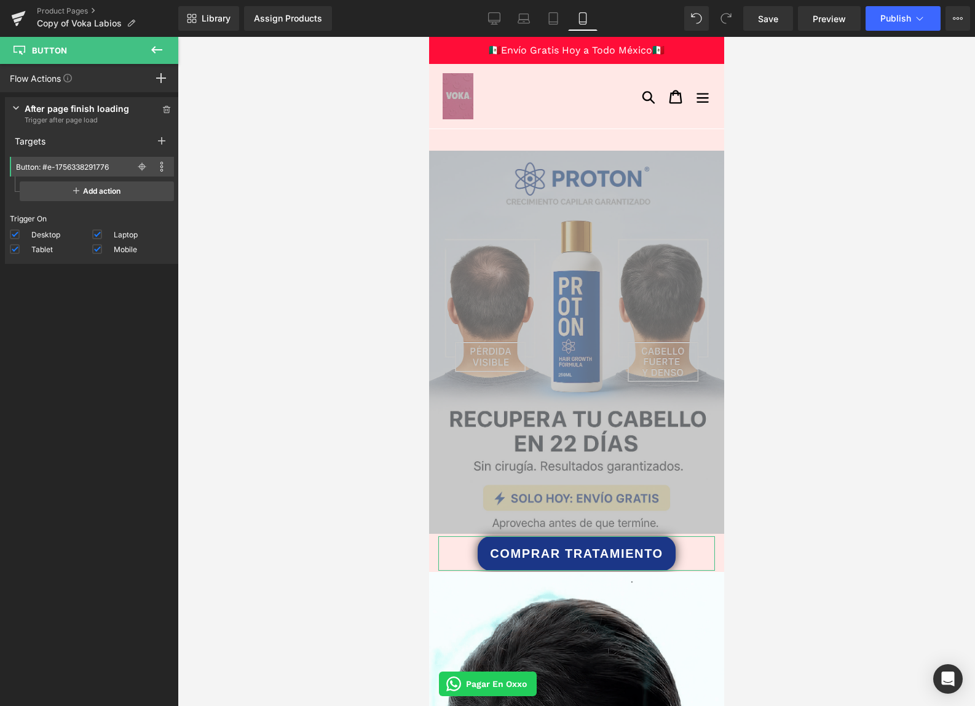
click at [14, 107] on icon at bounding box center [16, 108] width 6 height 4
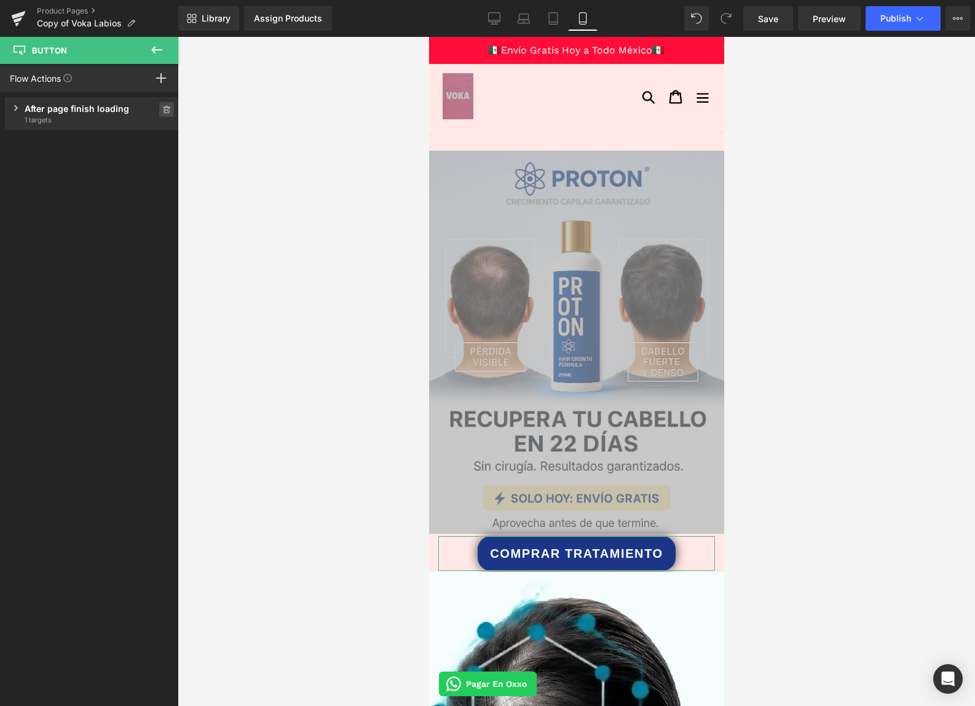
click at [162, 111] on icon at bounding box center [166, 109] width 9 height 7
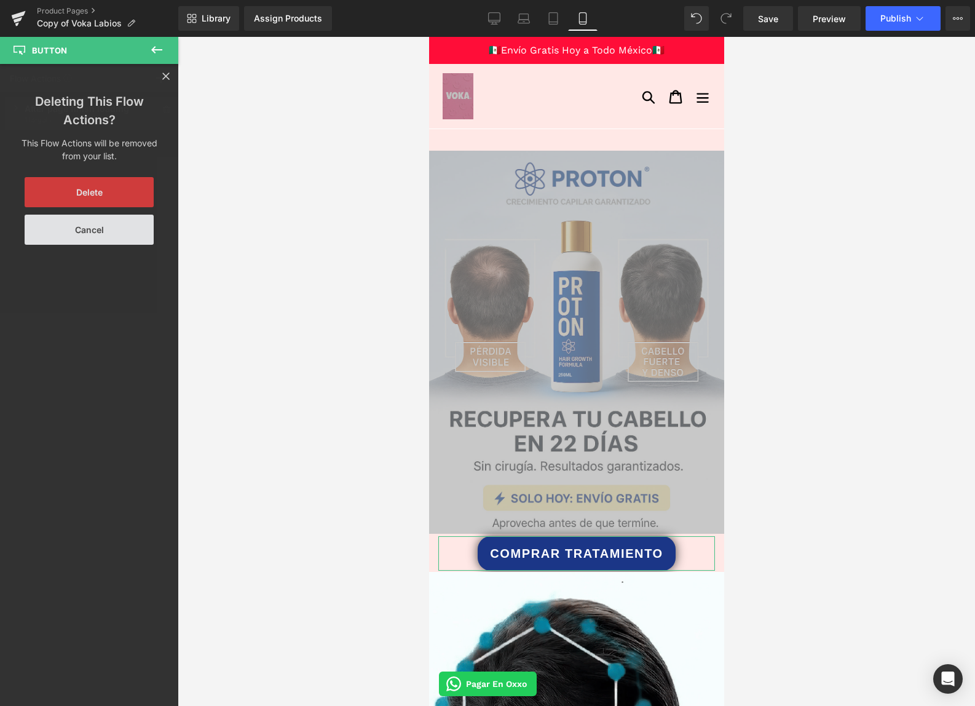
click at [93, 186] on button "Delete" at bounding box center [89, 192] width 129 height 30
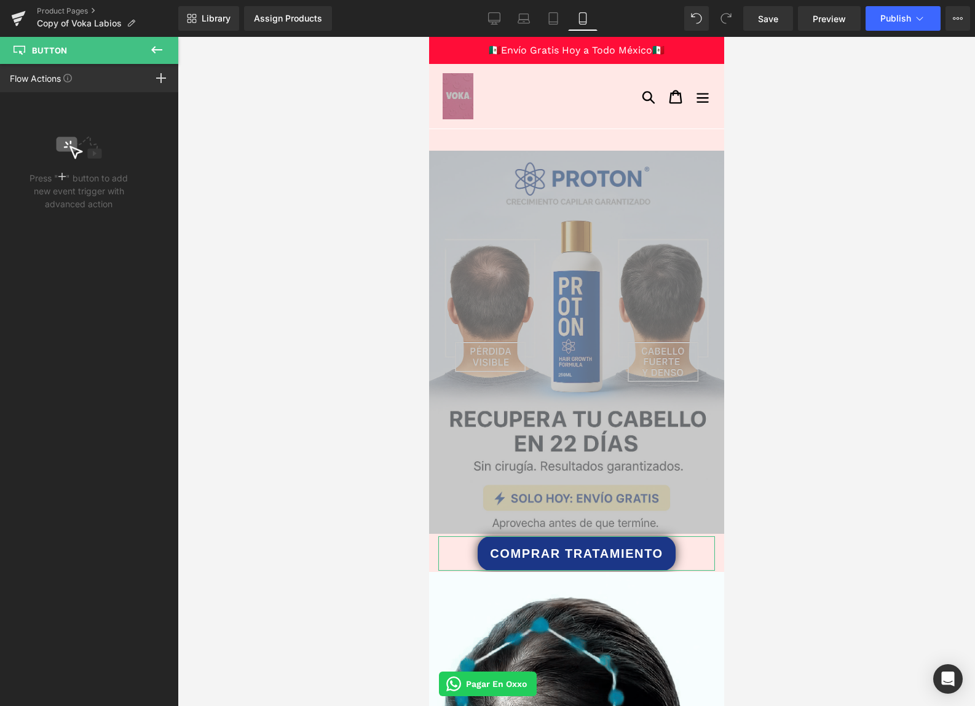
click at [162, 84] on div at bounding box center [161, 78] width 34 height 28
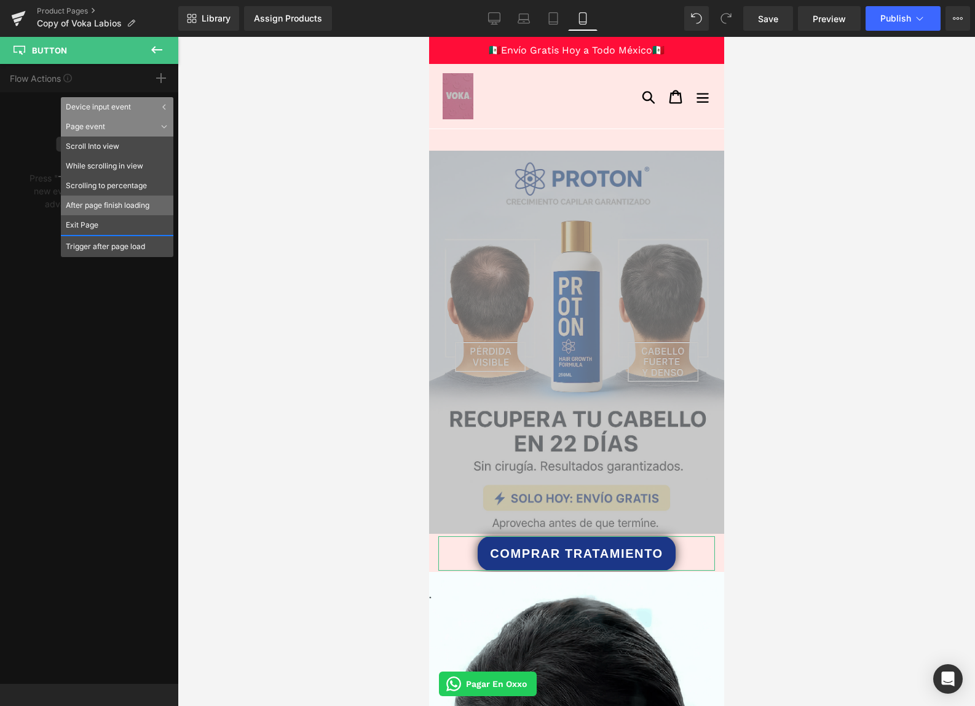
click at [100, 199] on li "After page finish loading" at bounding box center [117, 206] width 113 height 20
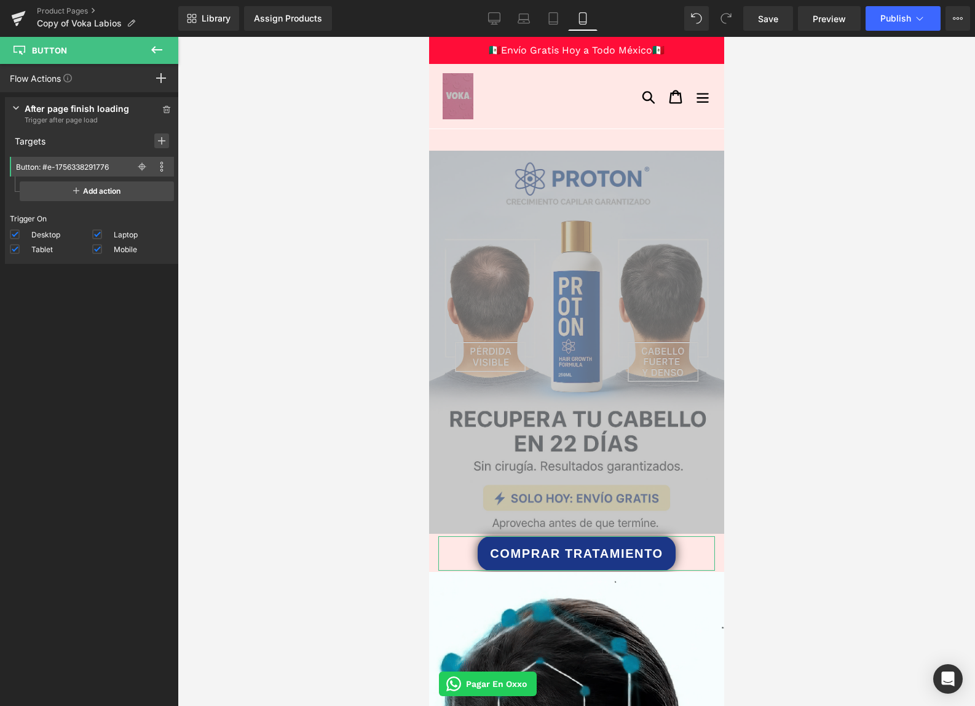
click at [157, 146] on span at bounding box center [161, 140] width 15 height 15
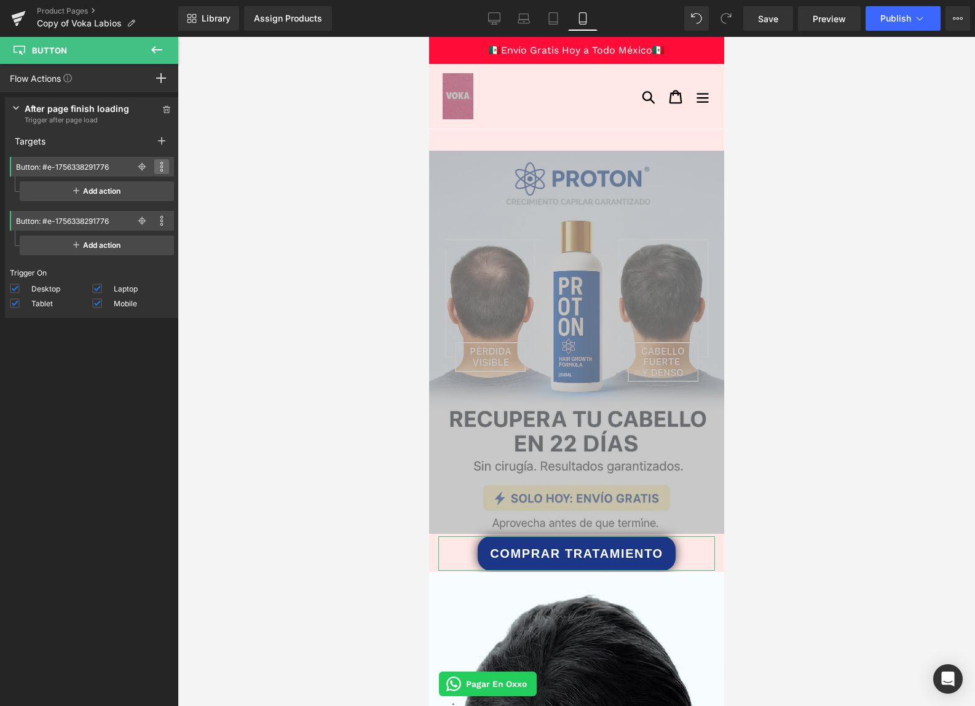
click at [160, 165] on icon at bounding box center [161, 166] width 3 height 3
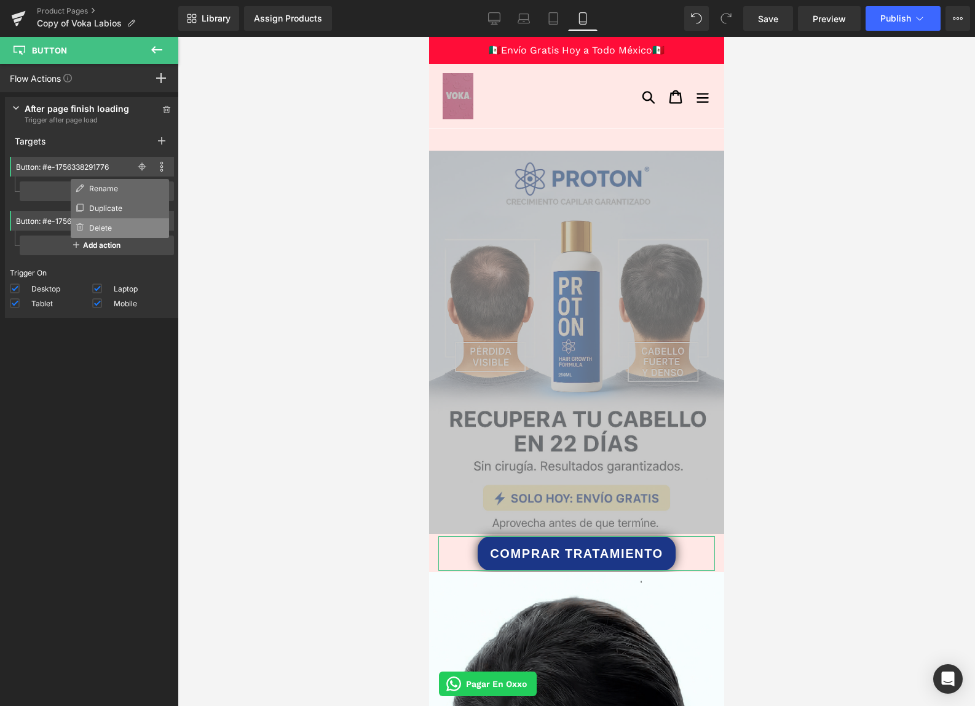
click at [132, 231] on li "Delete" at bounding box center [120, 228] width 98 height 20
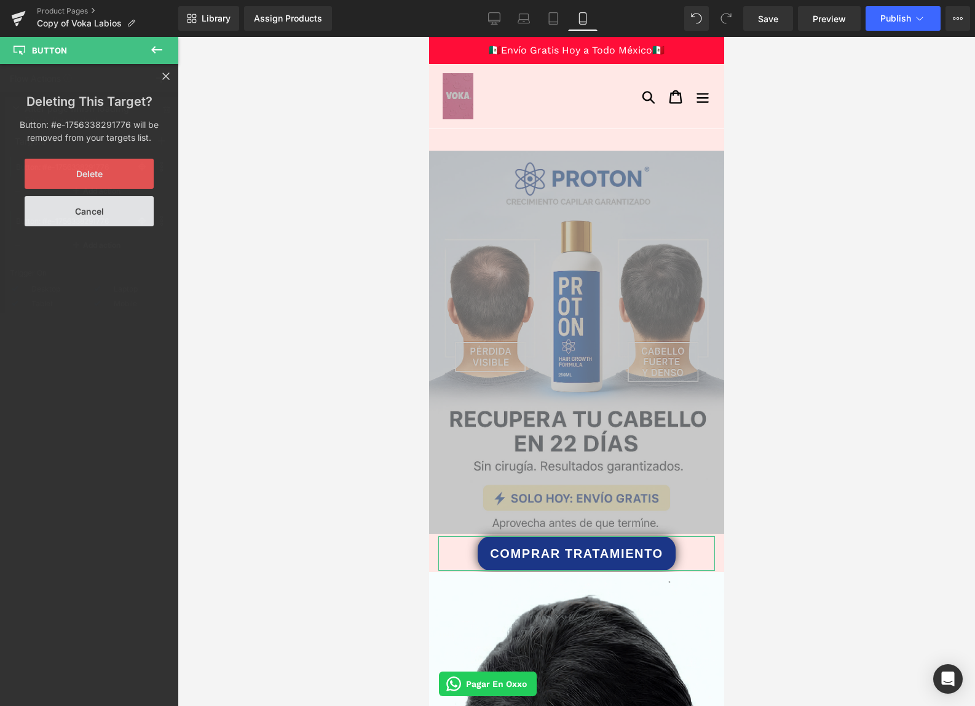
click at [103, 175] on button "Delete" at bounding box center [89, 174] width 129 height 30
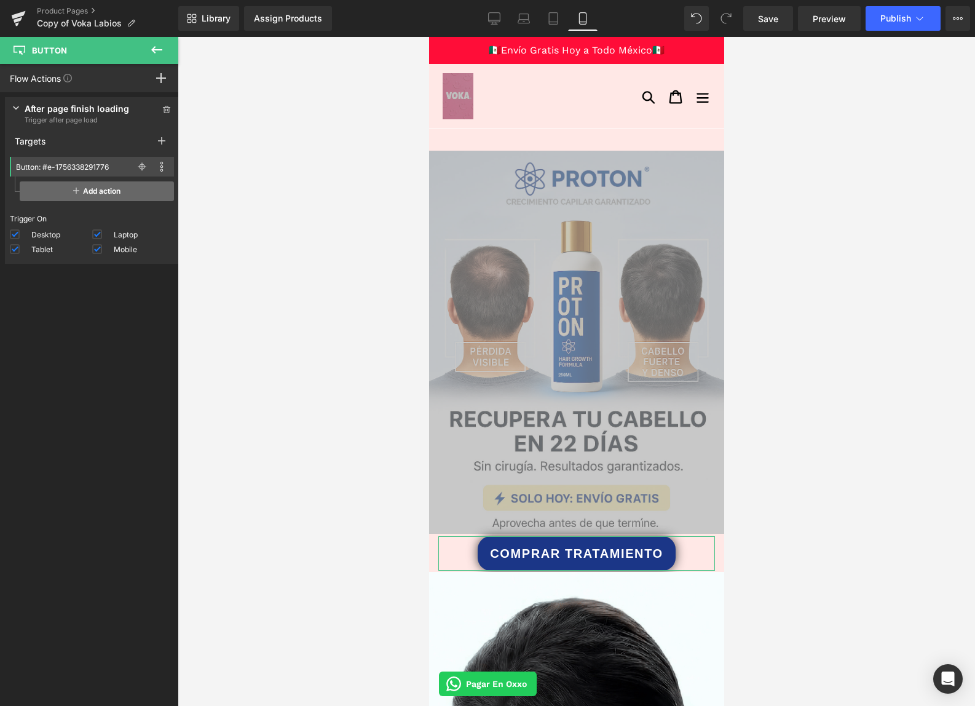
click at [109, 187] on span "Add action" at bounding box center [97, 191] width 154 height 20
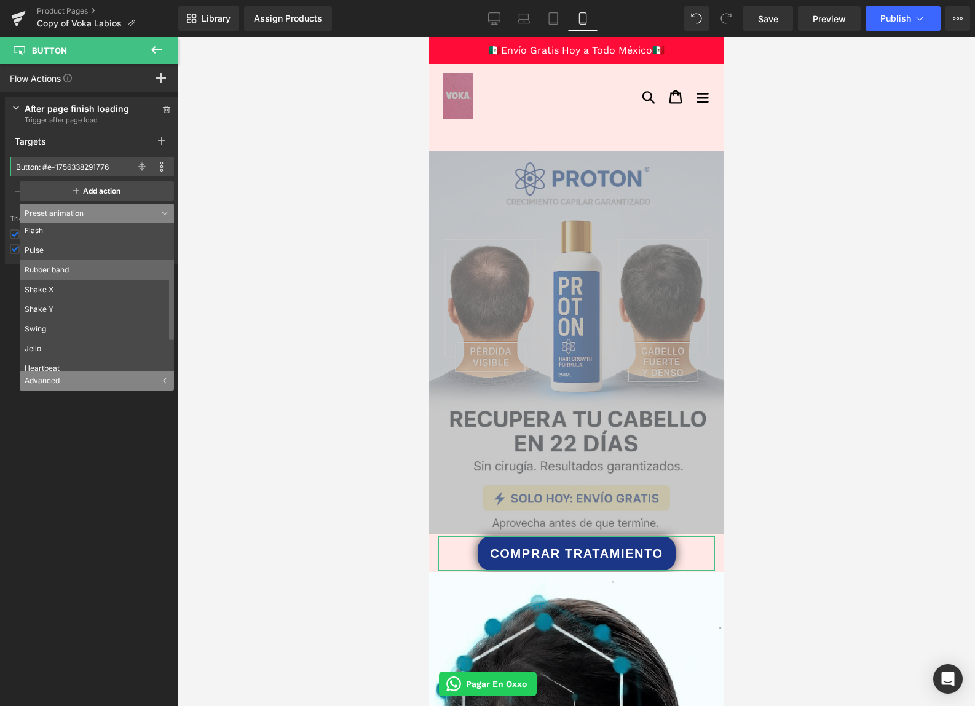
scroll to position [167, 0]
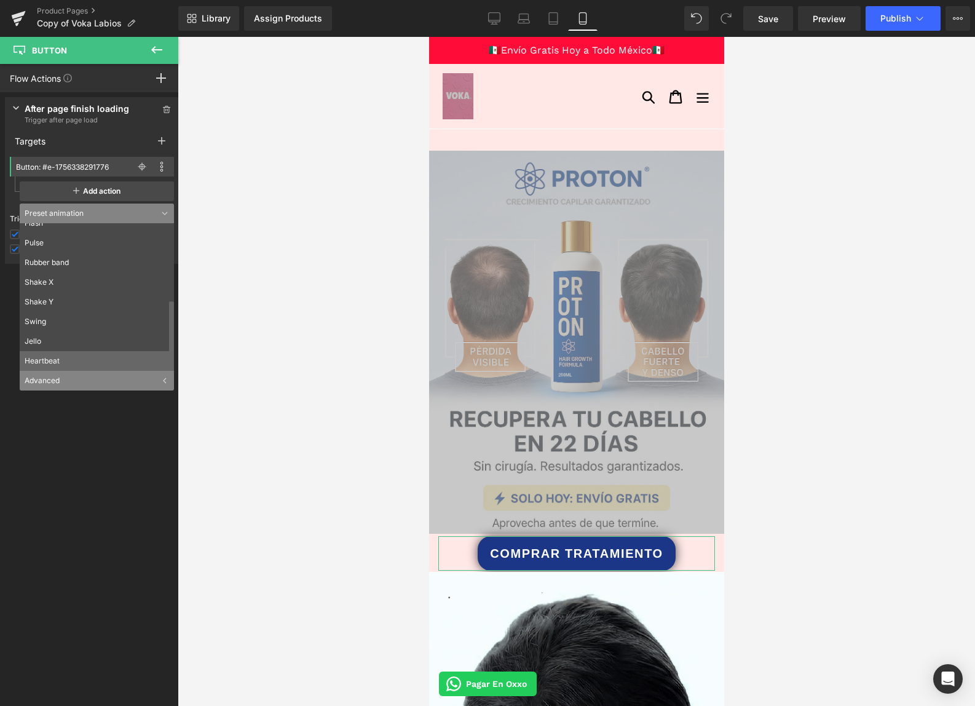
click at [76, 355] on li "Heartbeat" at bounding box center [100, 361] width 160 height 20
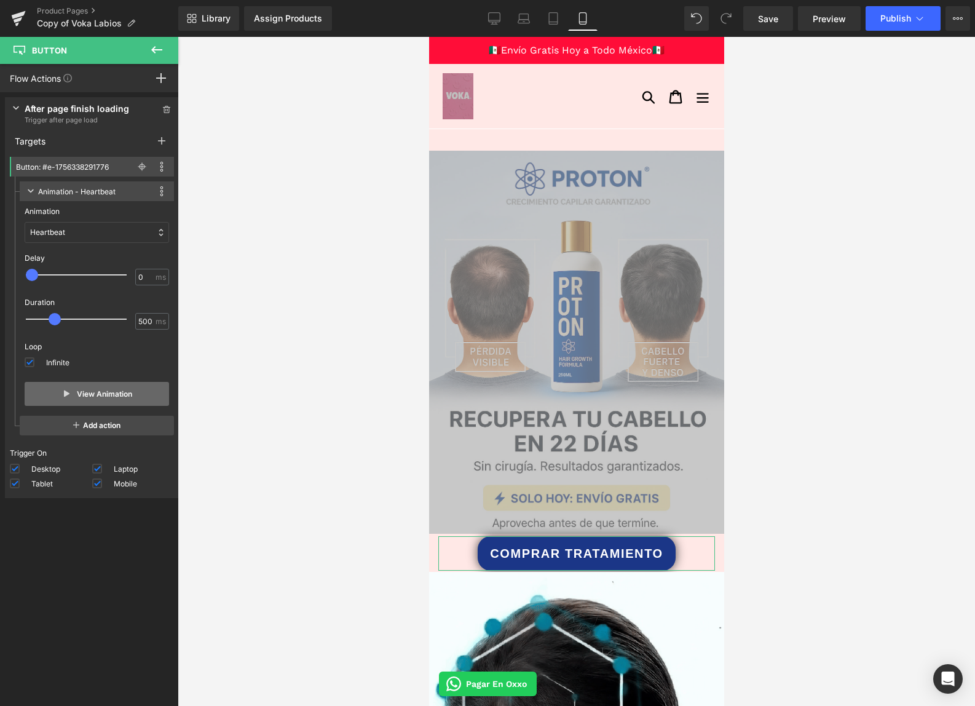
click at [53, 396] on button "View Animation" at bounding box center [97, 394] width 145 height 24
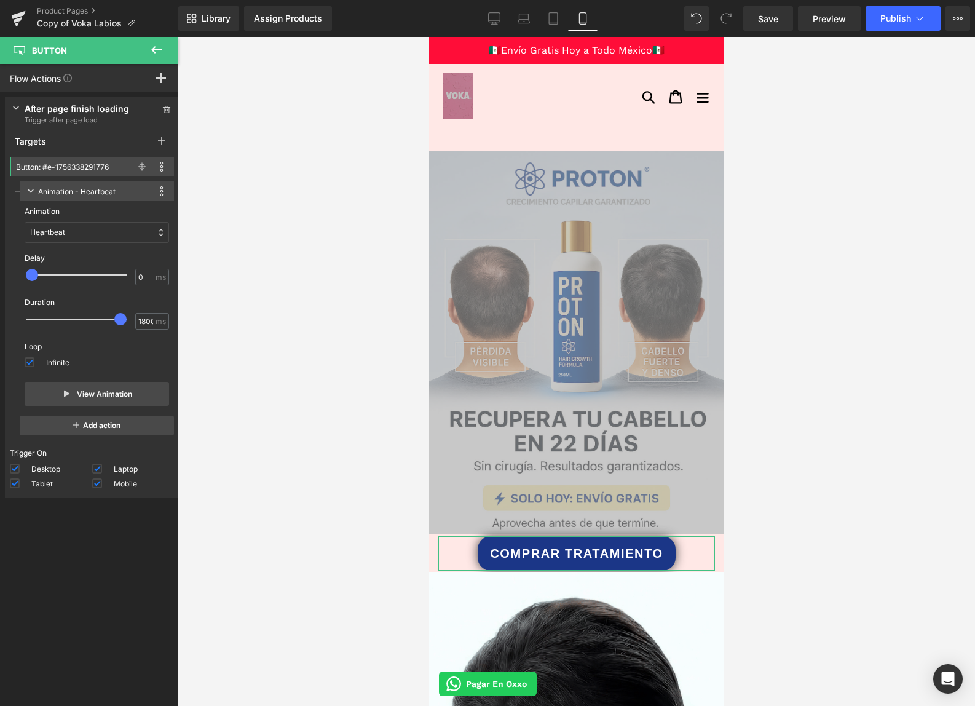
drag, startPoint x: 49, startPoint y: 320, endPoint x: 115, endPoint y: 325, distance: 66.0
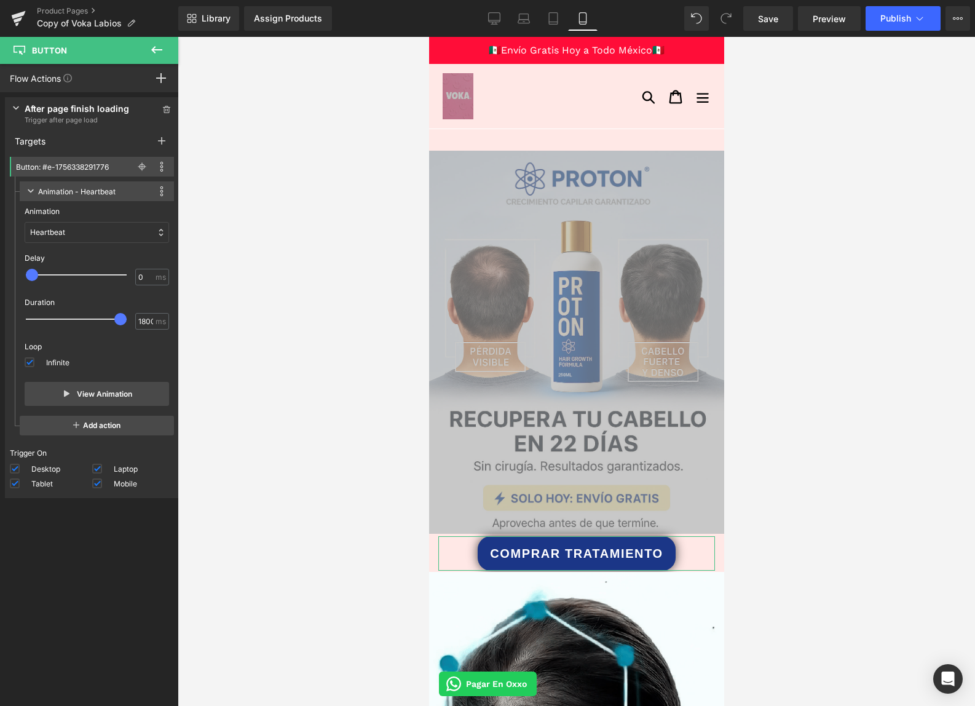
click at [115, 325] on span at bounding box center [120, 319] width 12 height 12
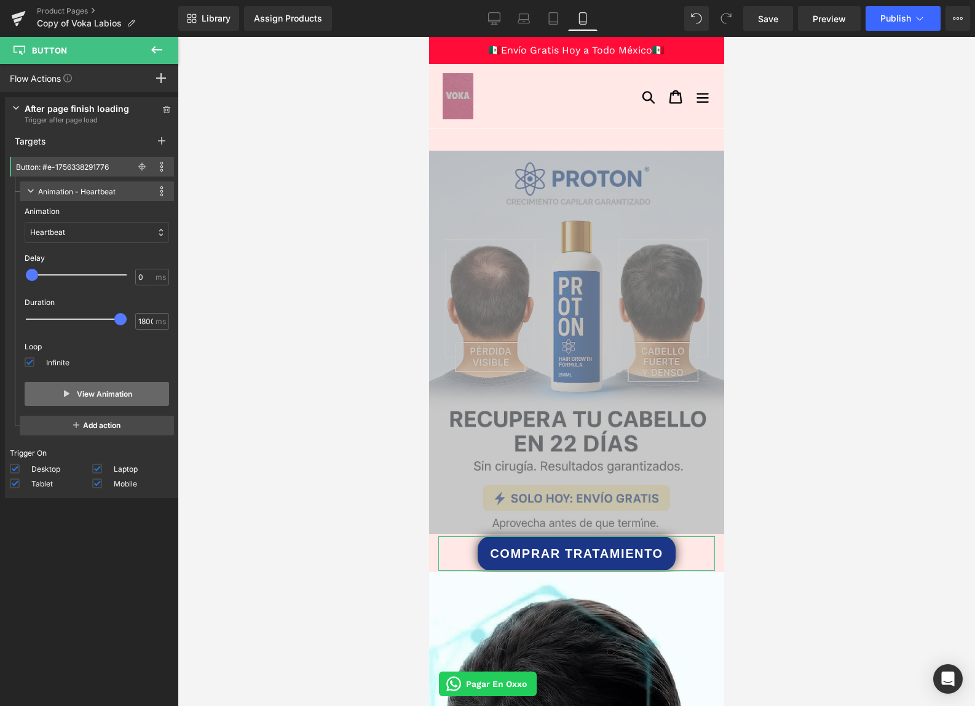
click at [105, 399] on button "View Animation" at bounding box center [97, 394] width 145 height 24
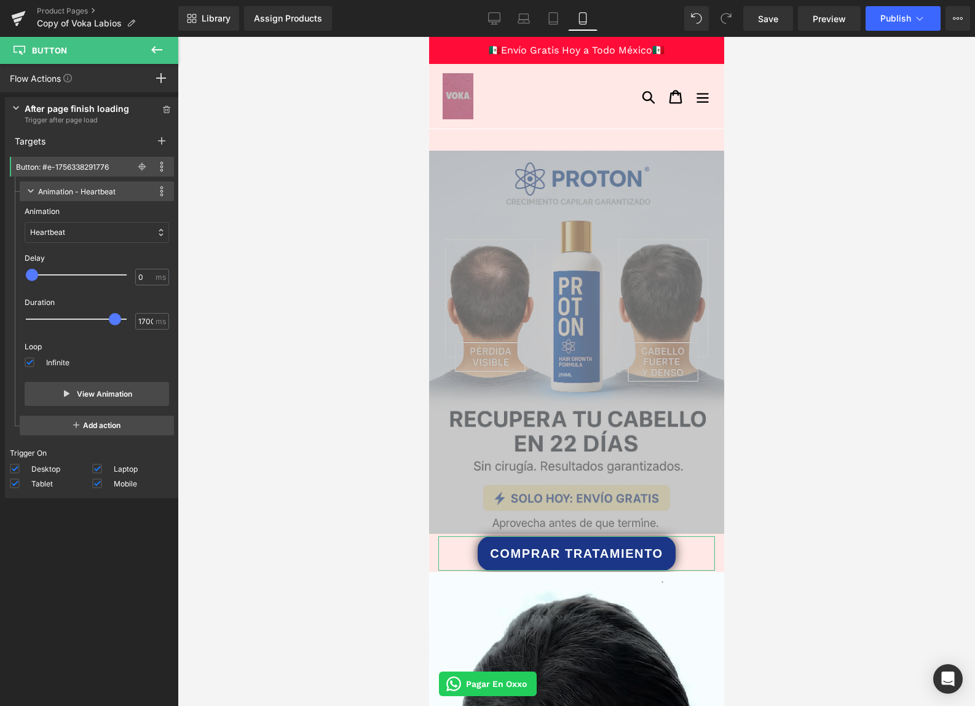
click at [113, 319] on span at bounding box center [115, 319] width 12 height 12
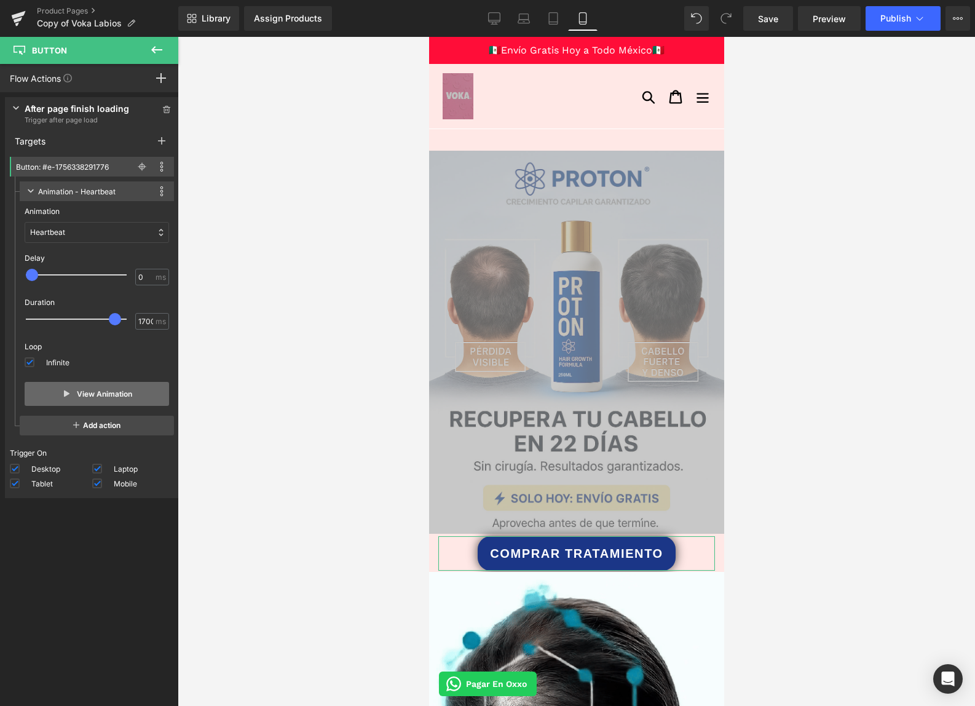
click at [93, 390] on button "View Animation" at bounding box center [97, 394] width 145 height 24
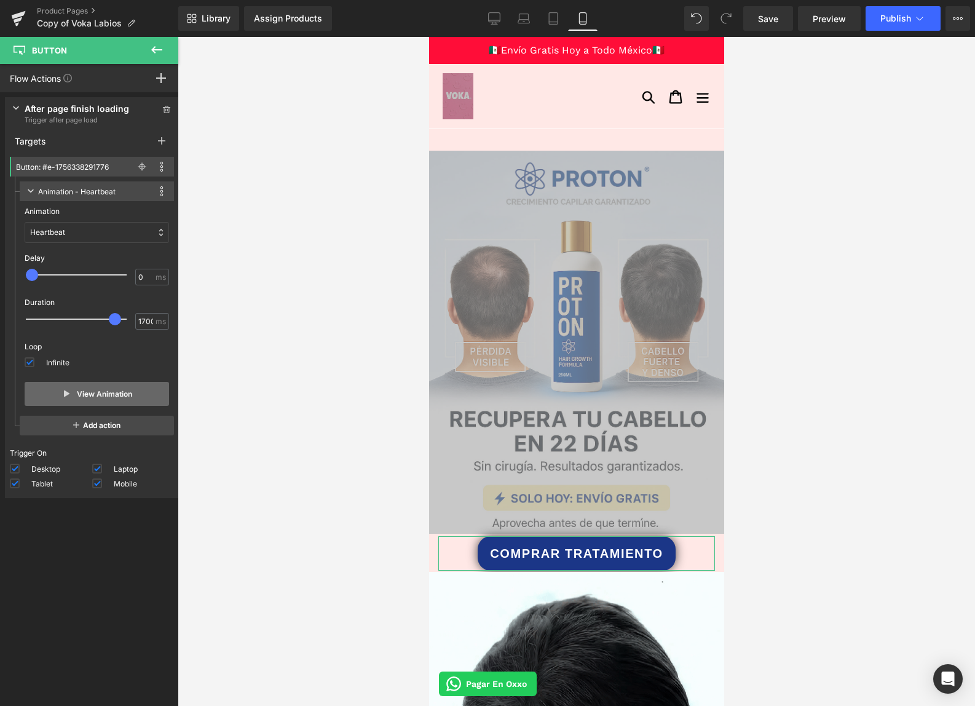
click at [100, 396] on button "View Animation" at bounding box center [97, 394] width 145 height 24
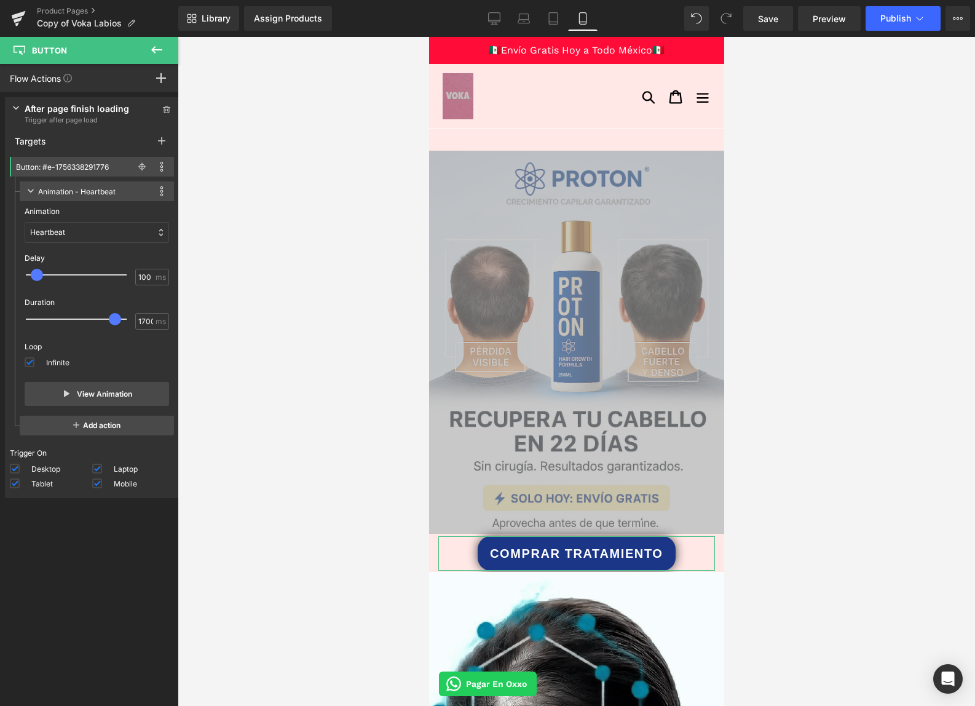
click at [39, 275] on div at bounding box center [84, 275] width 101 height 25
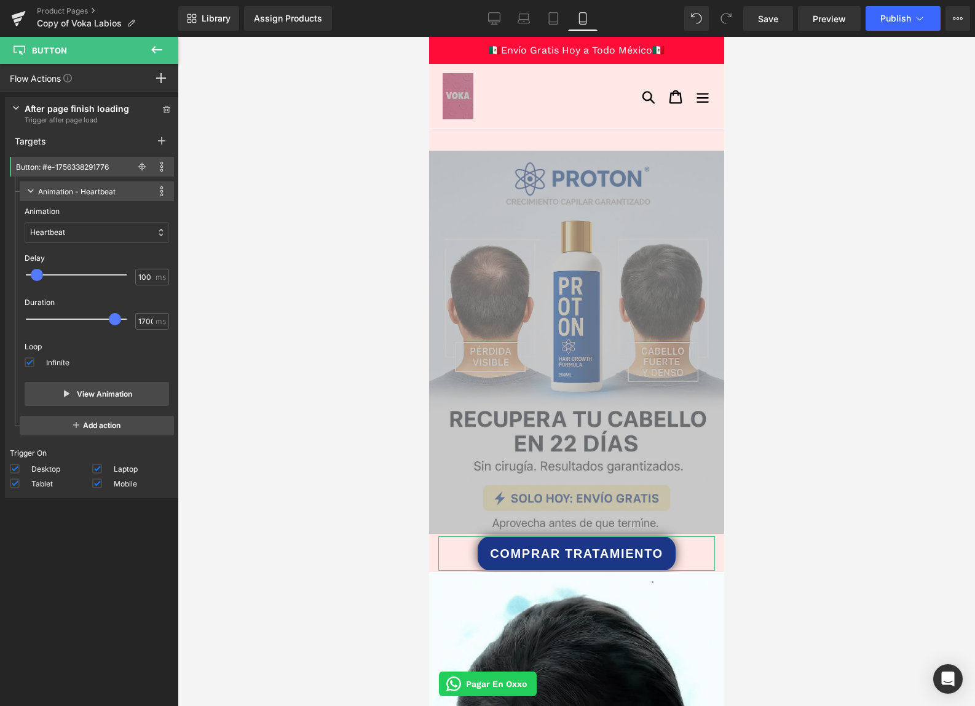
click at [41, 277] on span at bounding box center [37, 275] width 12 height 12
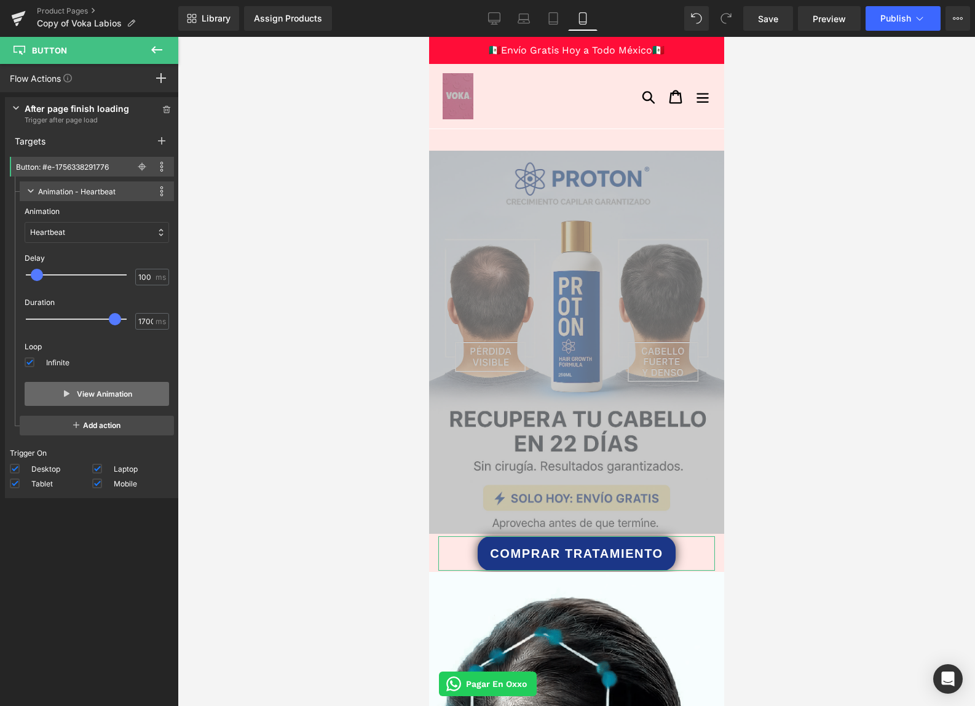
click at [87, 389] on button "View Animation" at bounding box center [97, 394] width 145 height 24
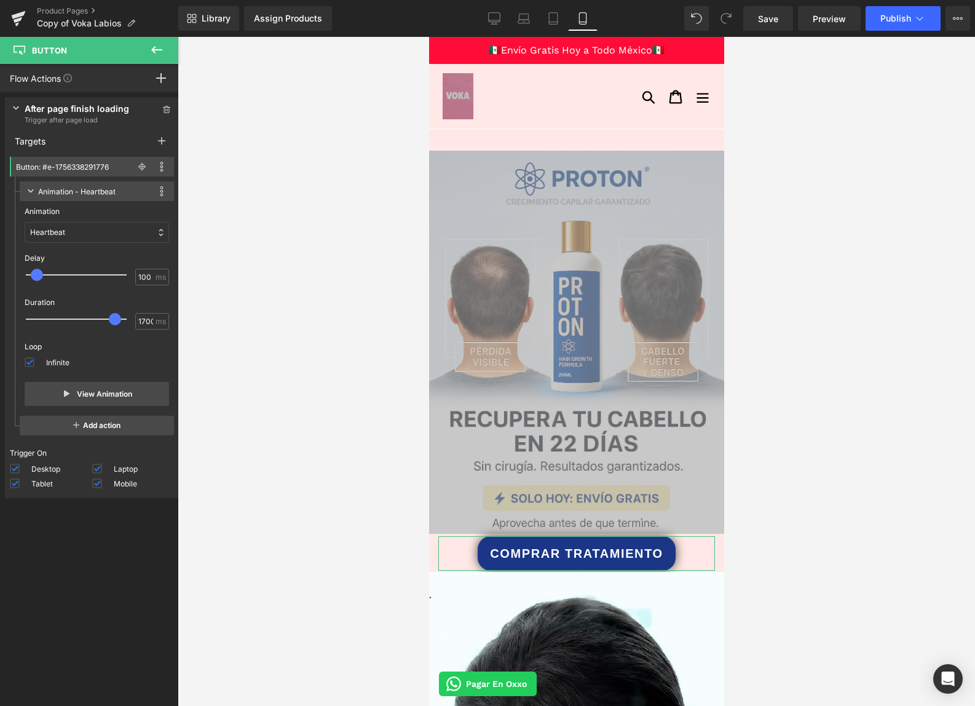
click at [61, 228] on p "Heartbeat" at bounding box center [47, 232] width 35 height 11
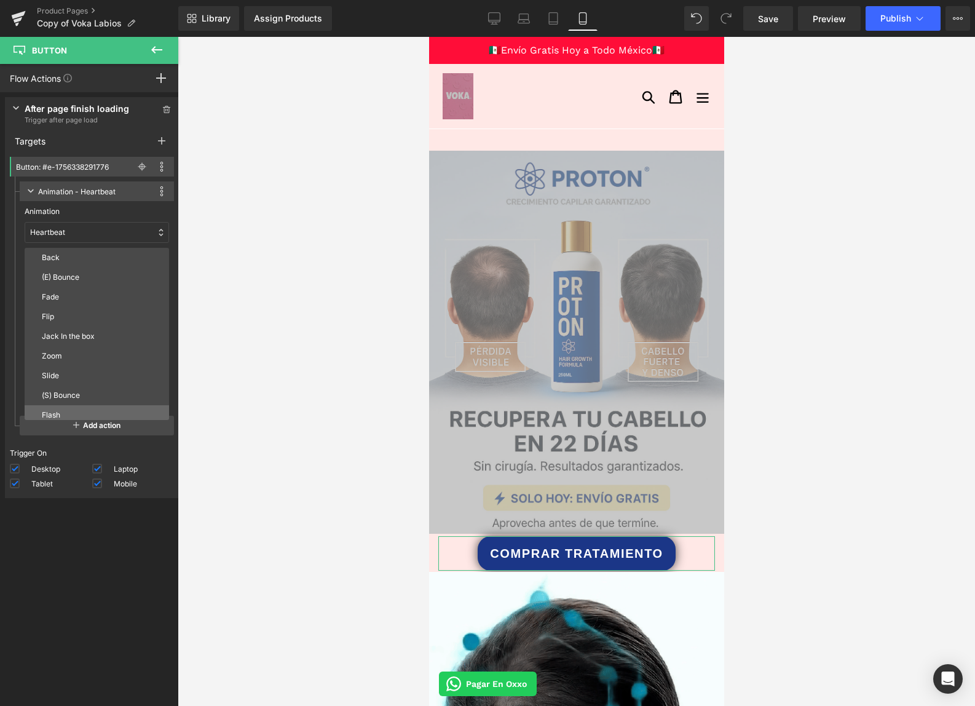
click at [84, 409] on div "Flash" at bounding box center [97, 415] width 145 height 20
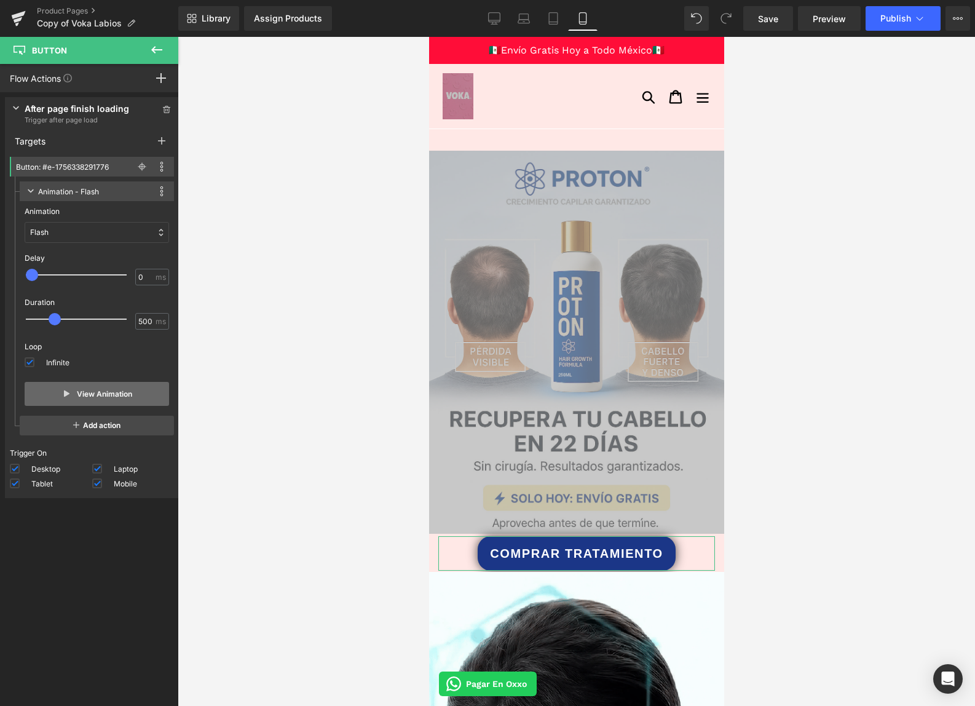
click at [91, 387] on button "View Animation" at bounding box center [97, 394] width 145 height 24
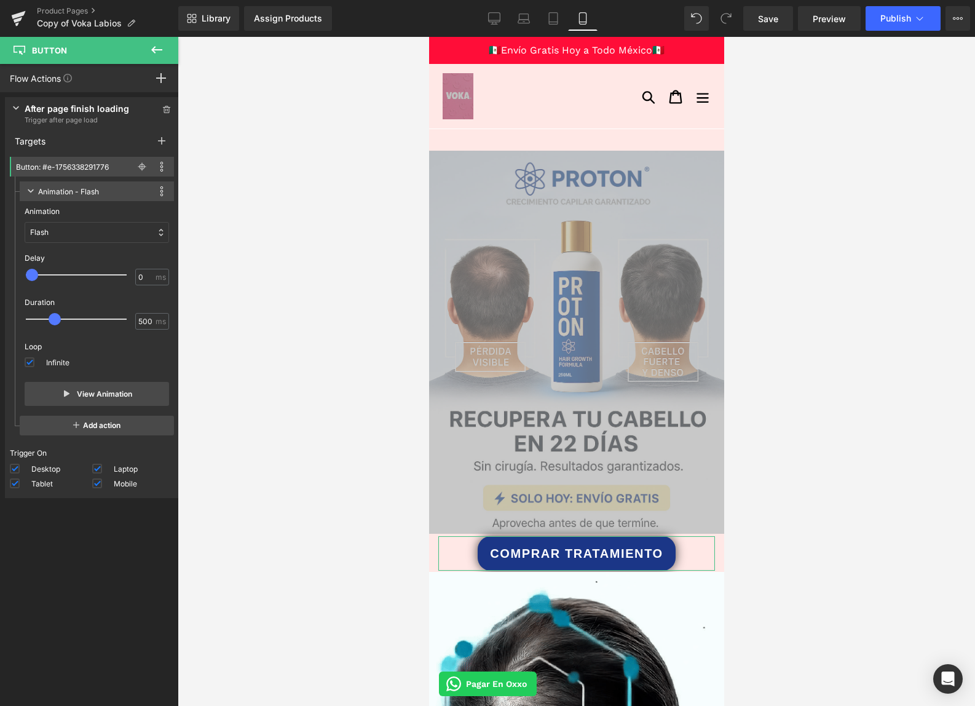
click at [71, 231] on div "Flash" at bounding box center [97, 232] width 145 height 21
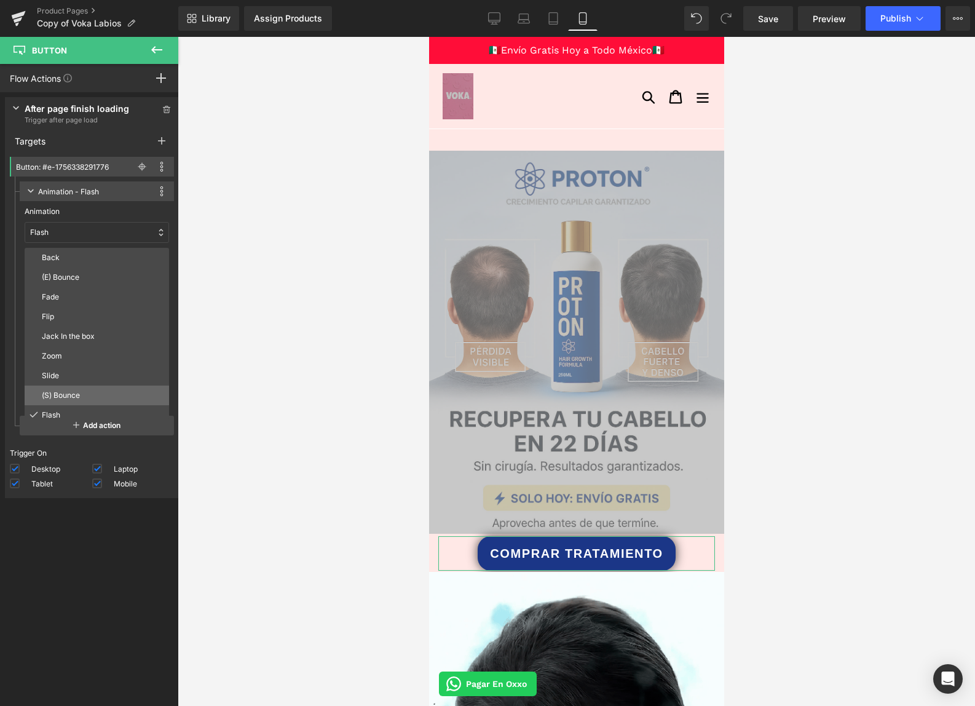
click at [73, 392] on p "(S) Bounce" at bounding box center [103, 395] width 122 height 11
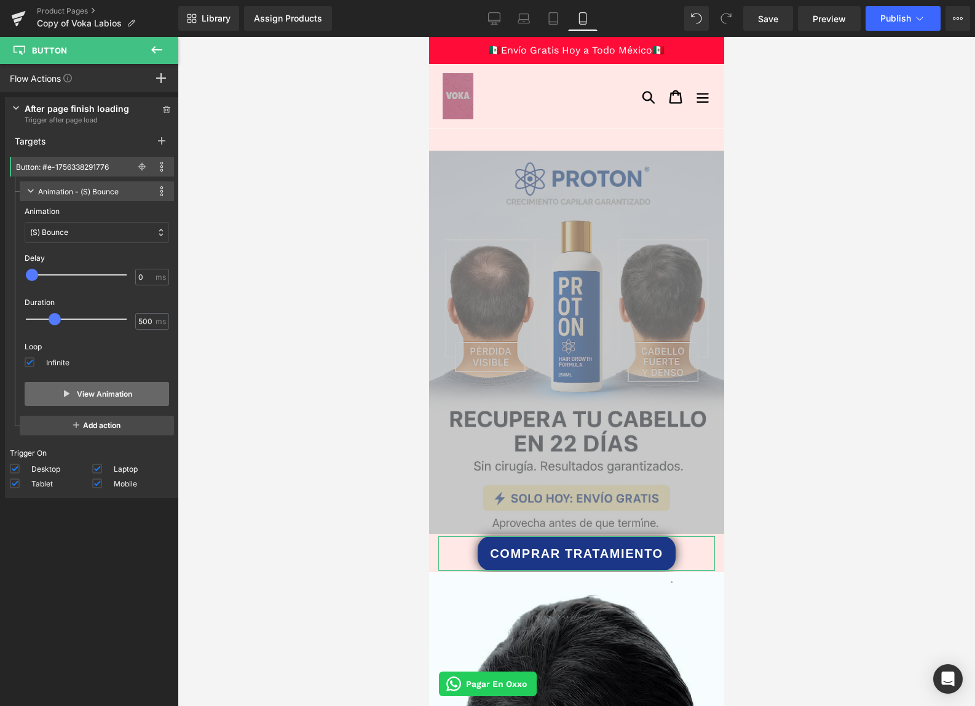
click at [85, 392] on button "View Animation" at bounding box center [97, 394] width 145 height 24
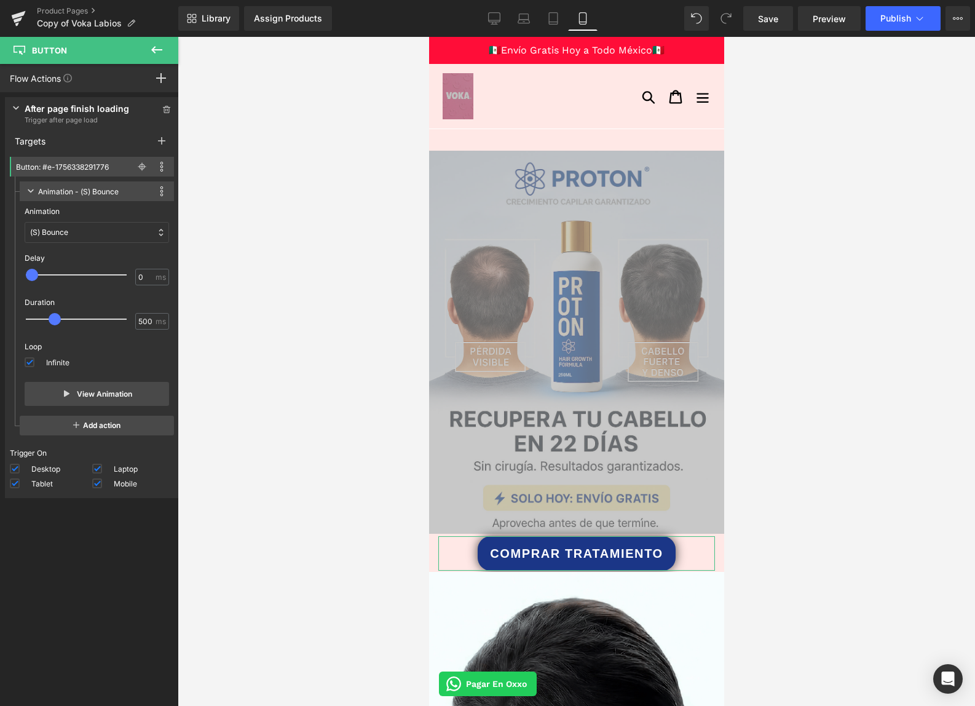
click at [73, 242] on div "(S) Bounce" at bounding box center [97, 232] width 145 height 21
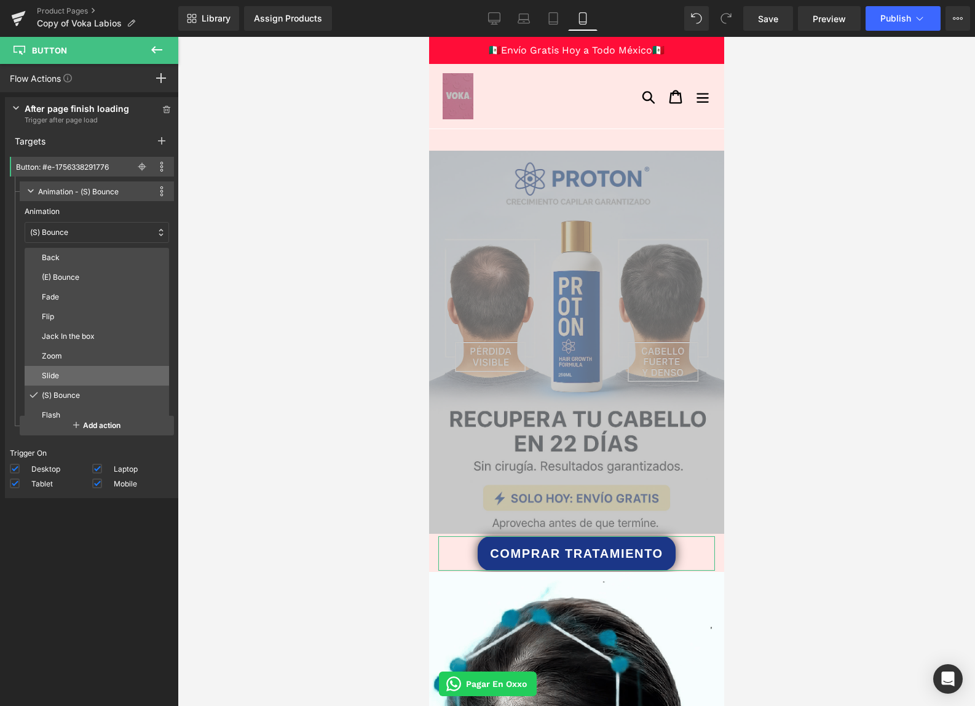
click at [65, 376] on p "Slide" at bounding box center [103, 375] width 122 height 11
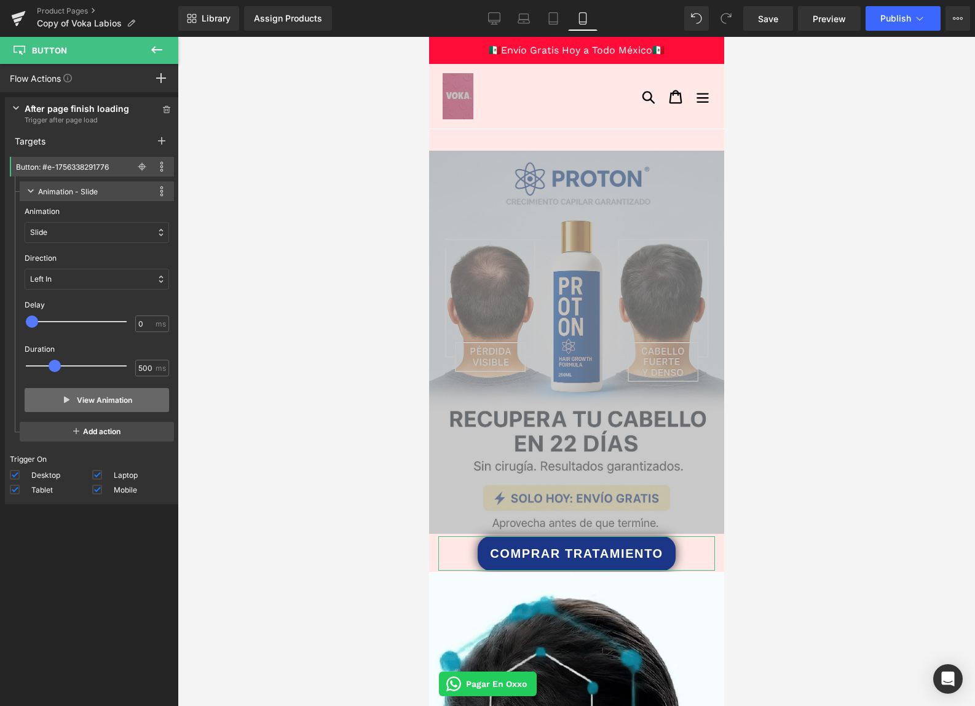
click at [85, 397] on button "View Animation" at bounding box center [97, 400] width 145 height 24
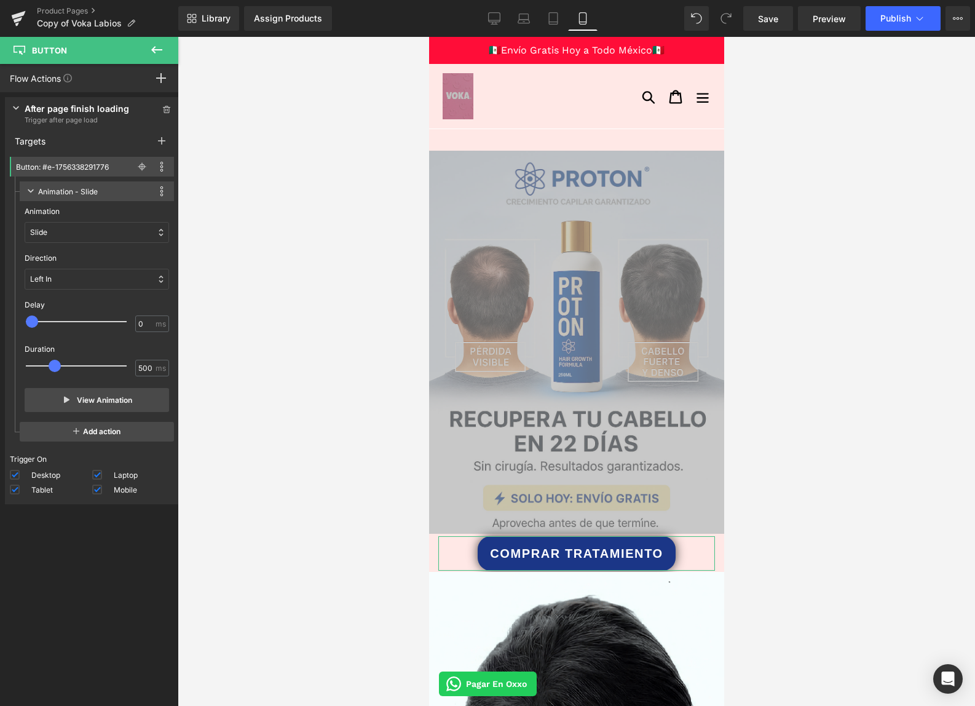
click at [69, 238] on div "Slide" at bounding box center [97, 232] width 145 height 21
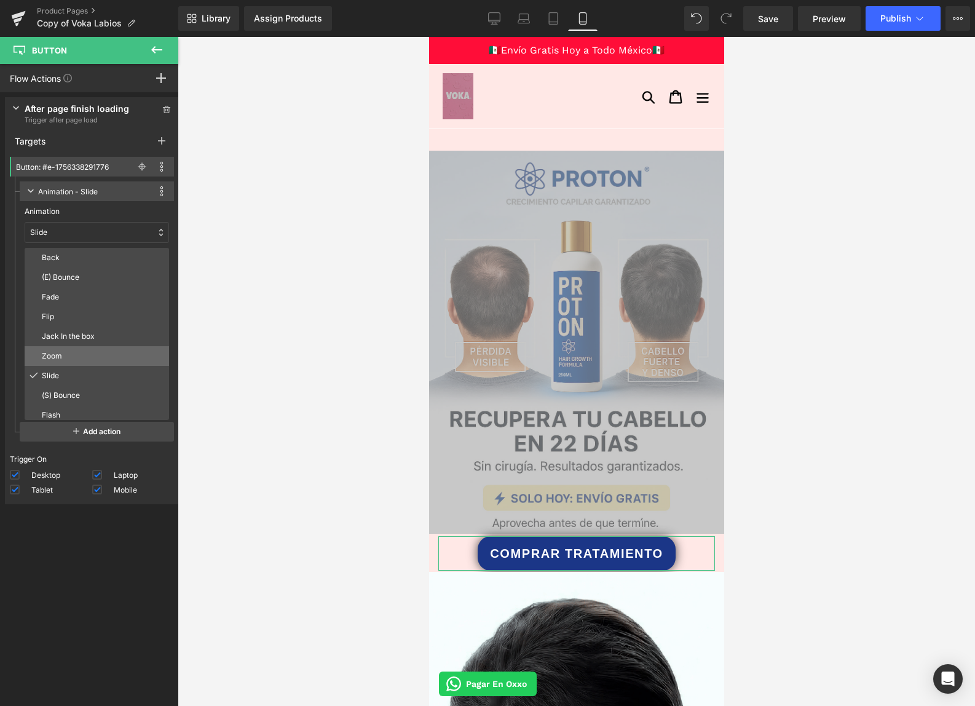
click at [68, 352] on p "Zoom" at bounding box center [103, 356] width 122 height 11
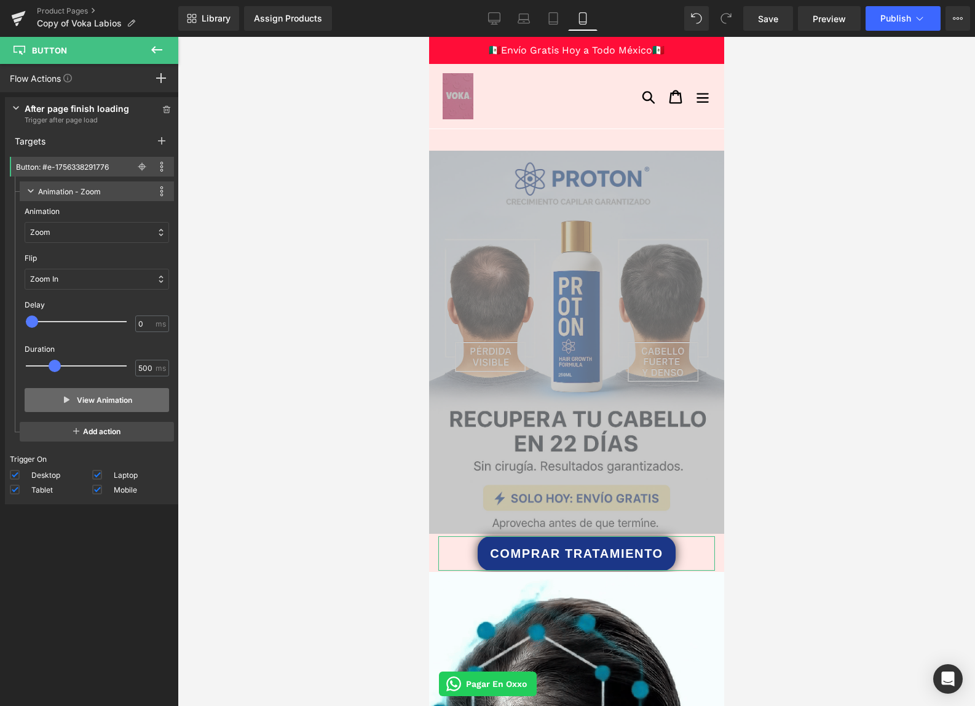
click at [91, 387] on div "View Animation" at bounding box center [97, 400] width 145 height 34
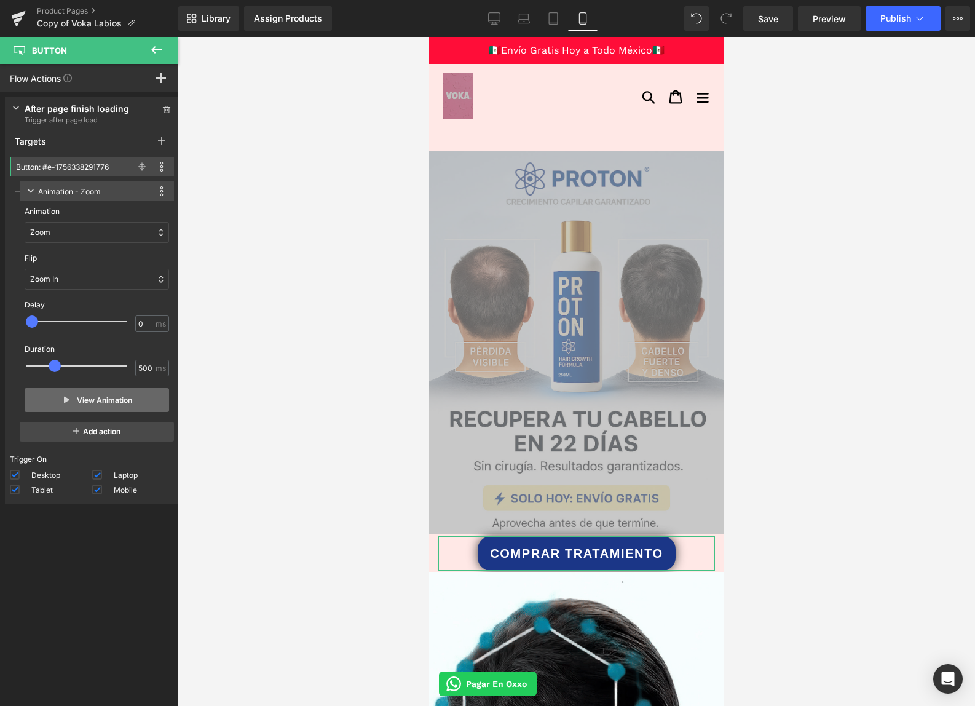
click at [95, 392] on button "View Animation" at bounding box center [97, 400] width 145 height 24
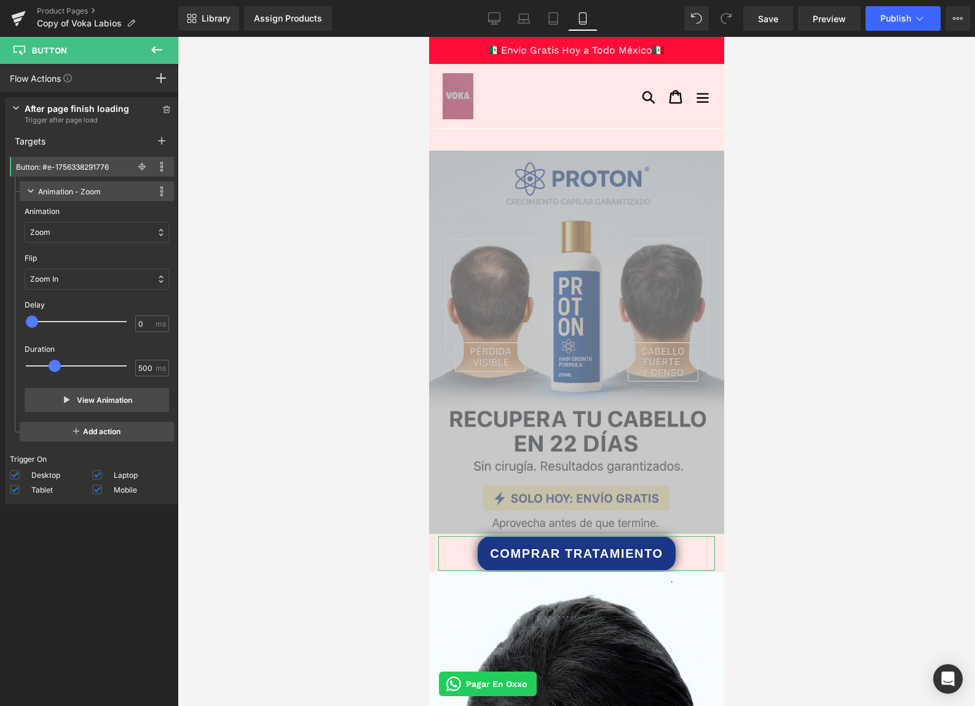
click at [62, 238] on div "Zoom" at bounding box center [97, 232] width 145 height 21
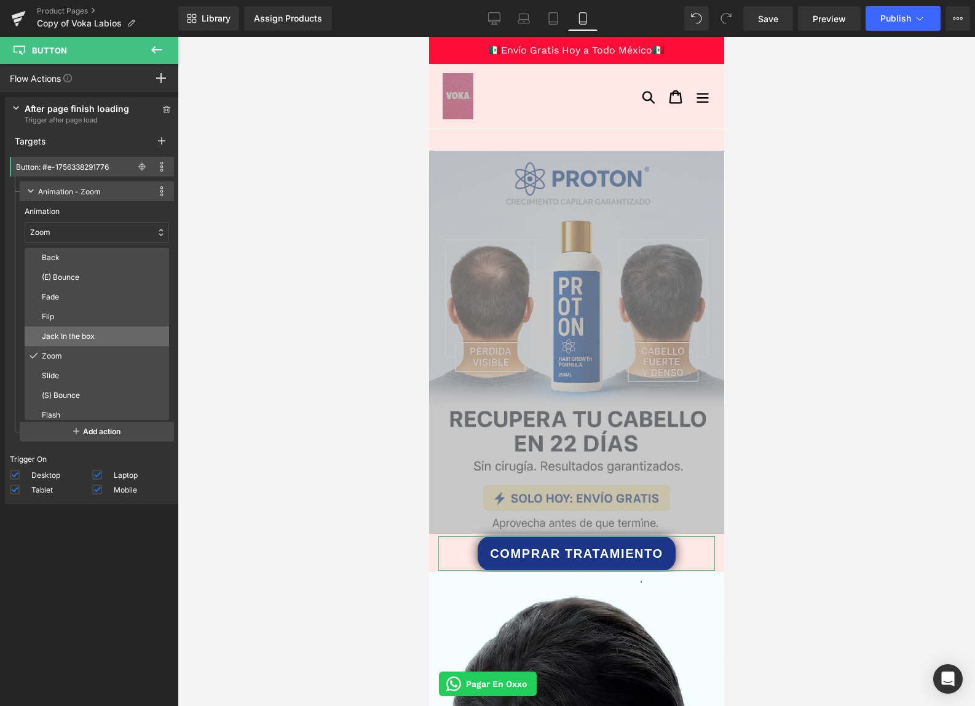
click at [59, 331] on p "Jack In the box" at bounding box center [103, 336] width 122 height 11
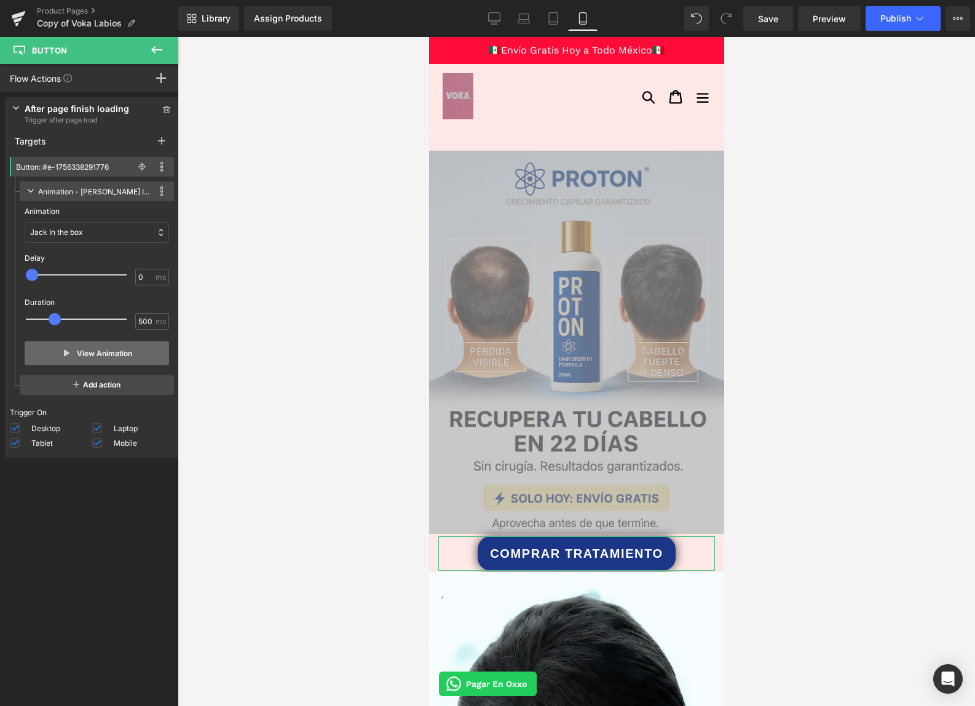
click at [88, 360] on button "View Animation" at bounding box center [97, 353] width 145 height 24
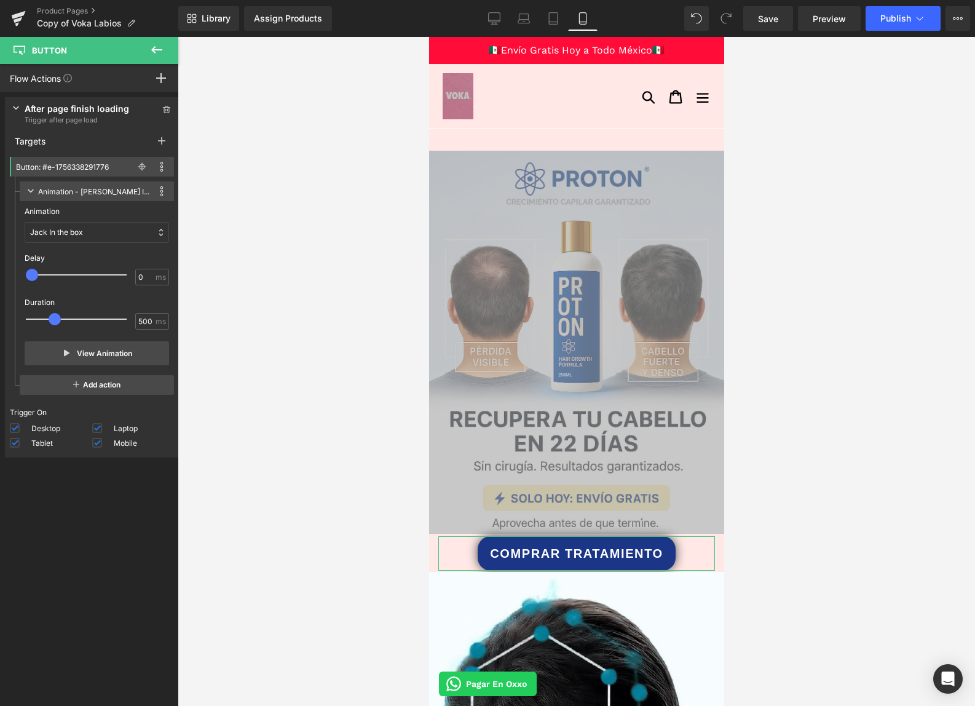
click at [71, 234] on p "Jack In the box" at bounding box center [56, 232] width 53 height 11
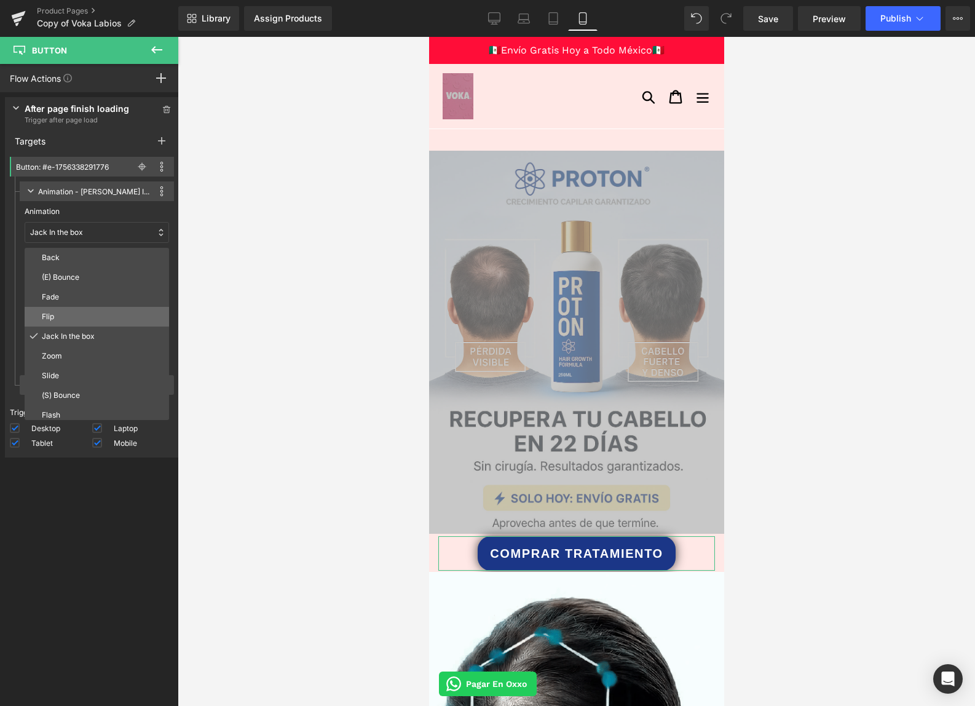
click at [81, 312] on p "Flip" at bounding box center [103, 316] width 122 height 11
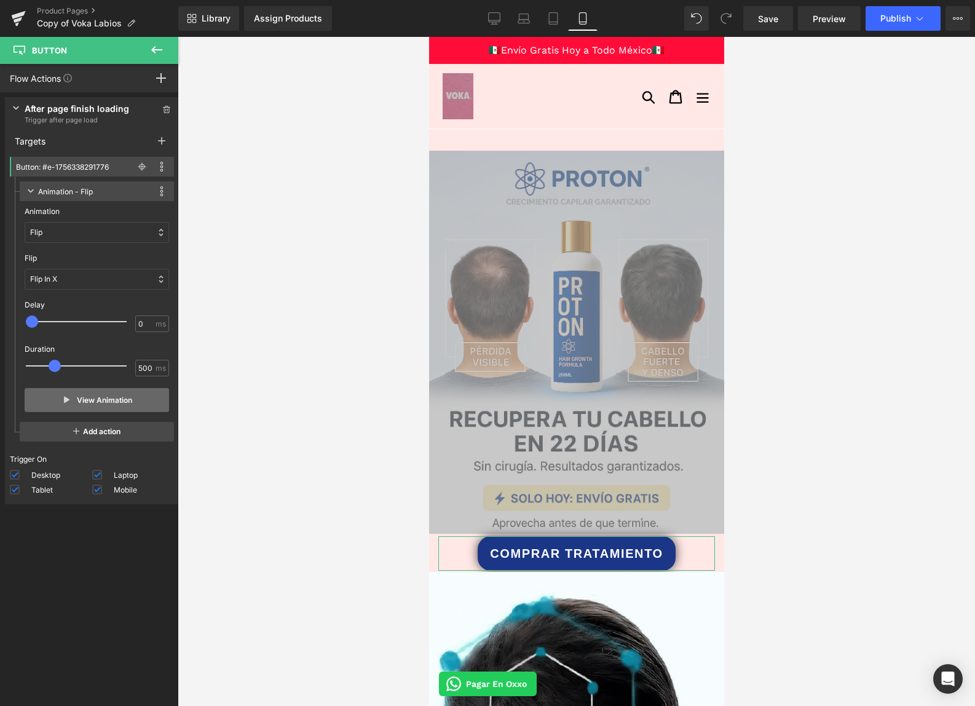
click at [101, 410] on button "View Animation" at bounding box center [97, 400] width 145 height 24
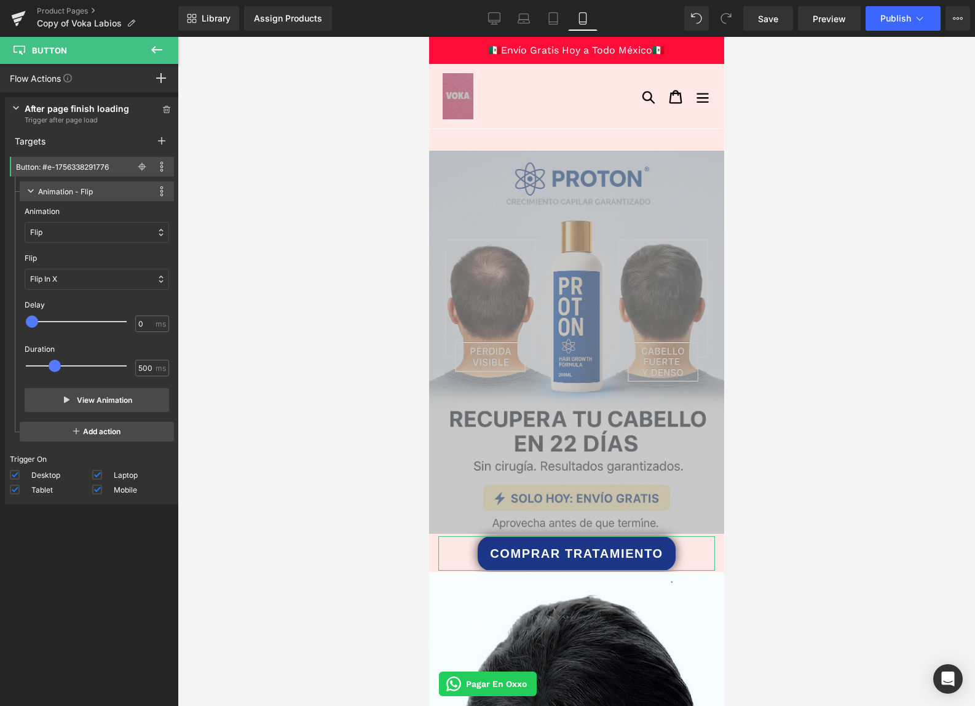
click at [76, 226] on div "Flip" at bounding box center [97, 232] width 145 height 21
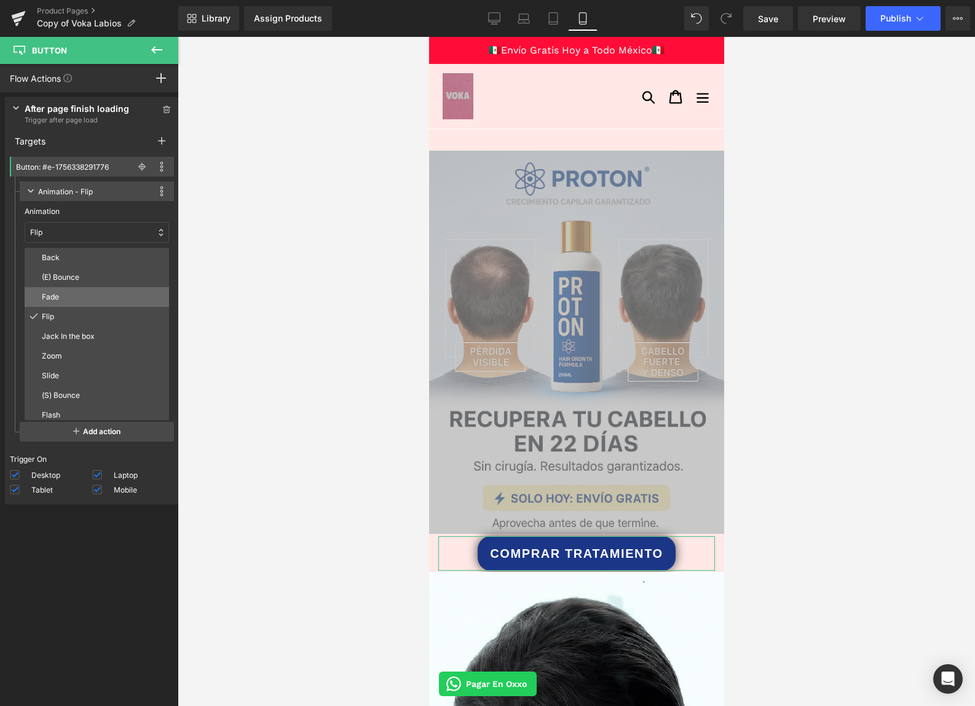
click at [66, 295] on p "Fade" at bounding box center [103, 296] width 122 height 11
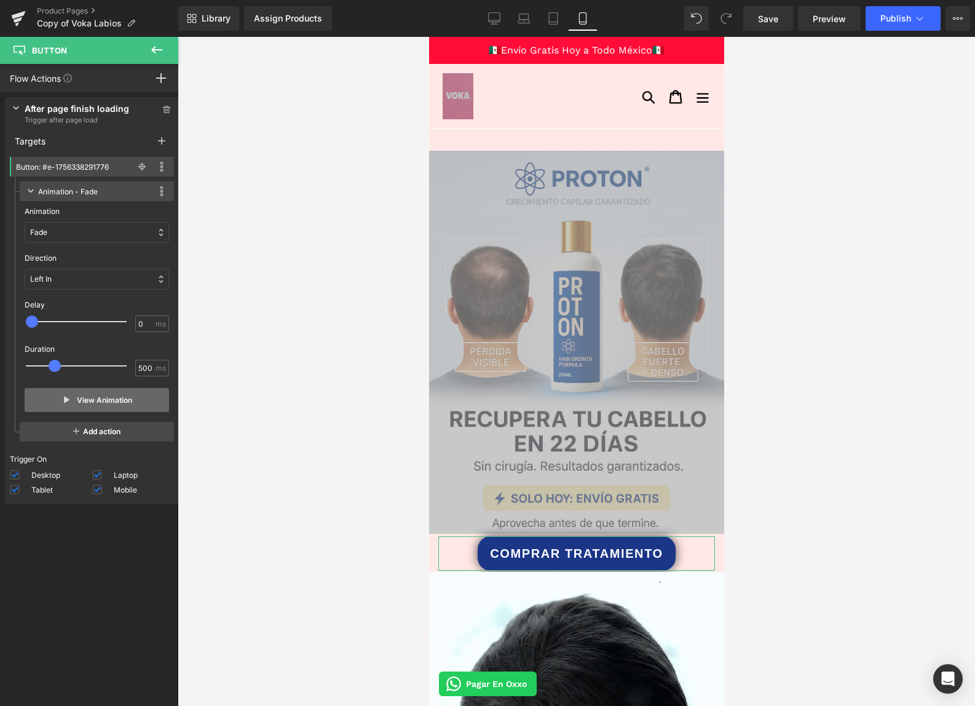
click at [93, 400] on button "View Animation" at bounding box center [97, 400] width 145 height 24
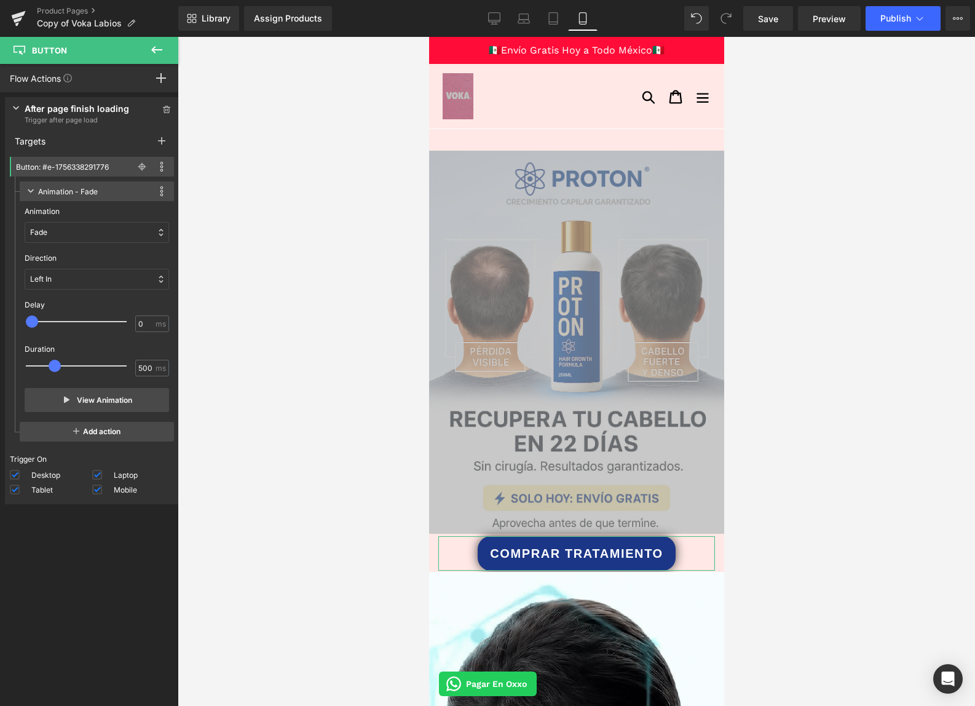
click at [75, 239] on div "Fade" at bounding box center [97, 232] width 145 height 21
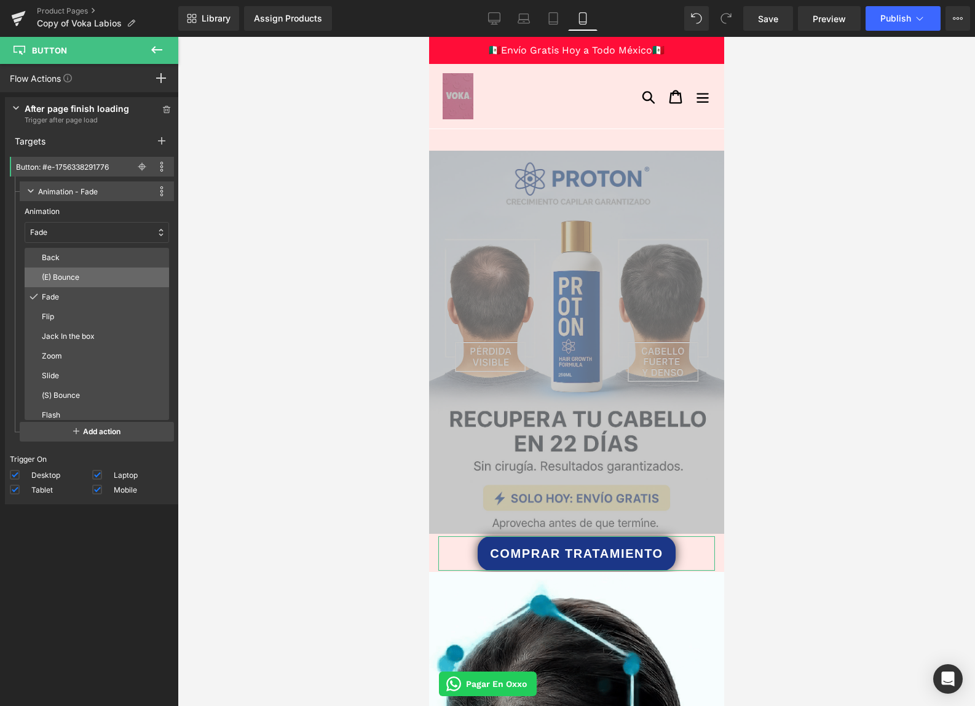
click at [74, 276] on p "(E) Bounce" at bounding box center [103, 277] width 122 height 11
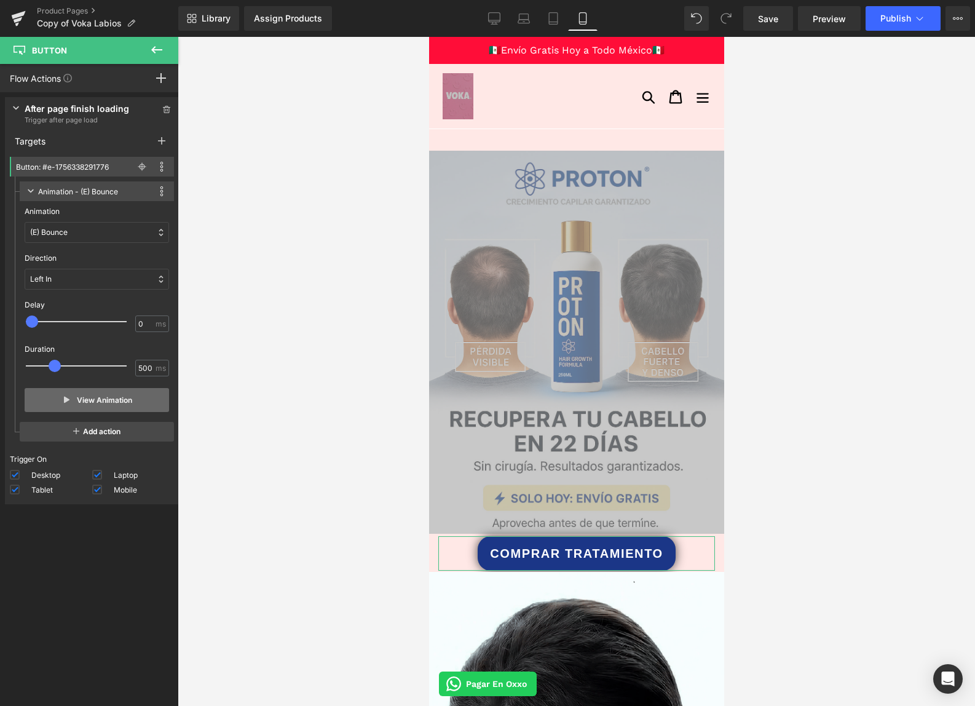
click at [92, 397] on button "View Animation" at bounding box center [97, 400] width 145 height 24
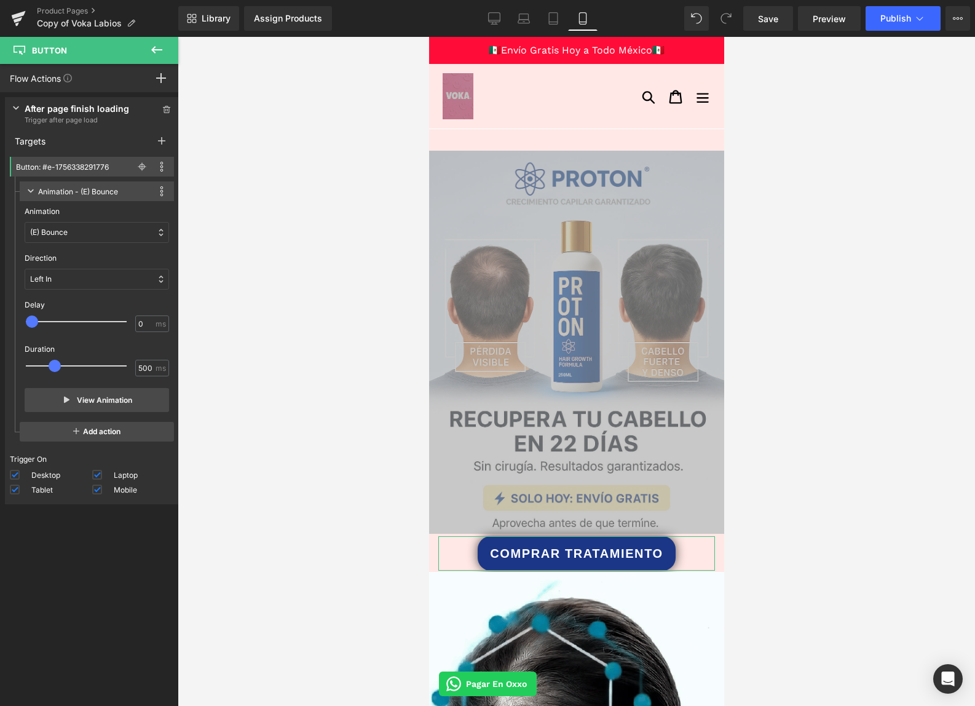
click at [74, 231] on div "(E) Bounce" at bounding box center [97, 232] width 145 height 21
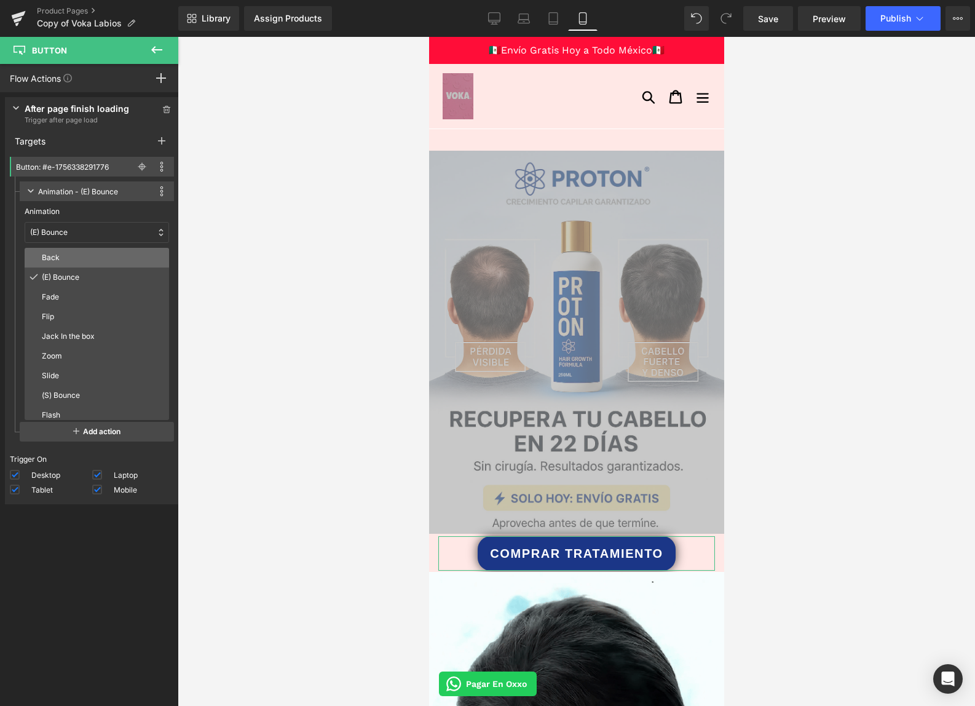
click at [74, 255] on p "Back" at bounding box center [103, 257] width 122 height 11
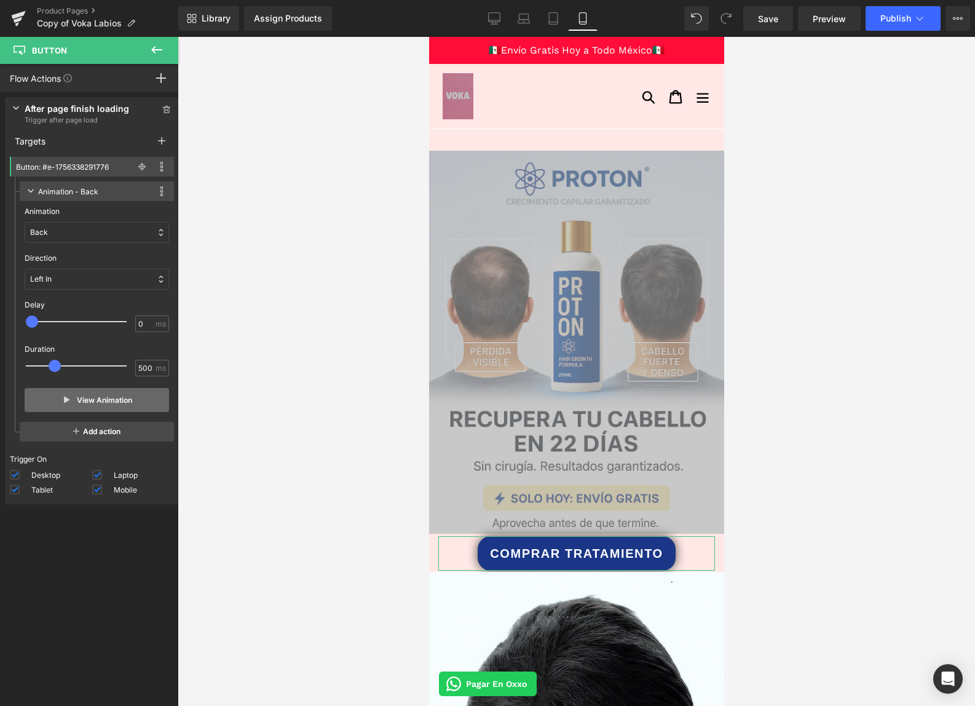
click at [109, 396] on button "View Animation" at bounding box center [97, 400] width 145 height 24
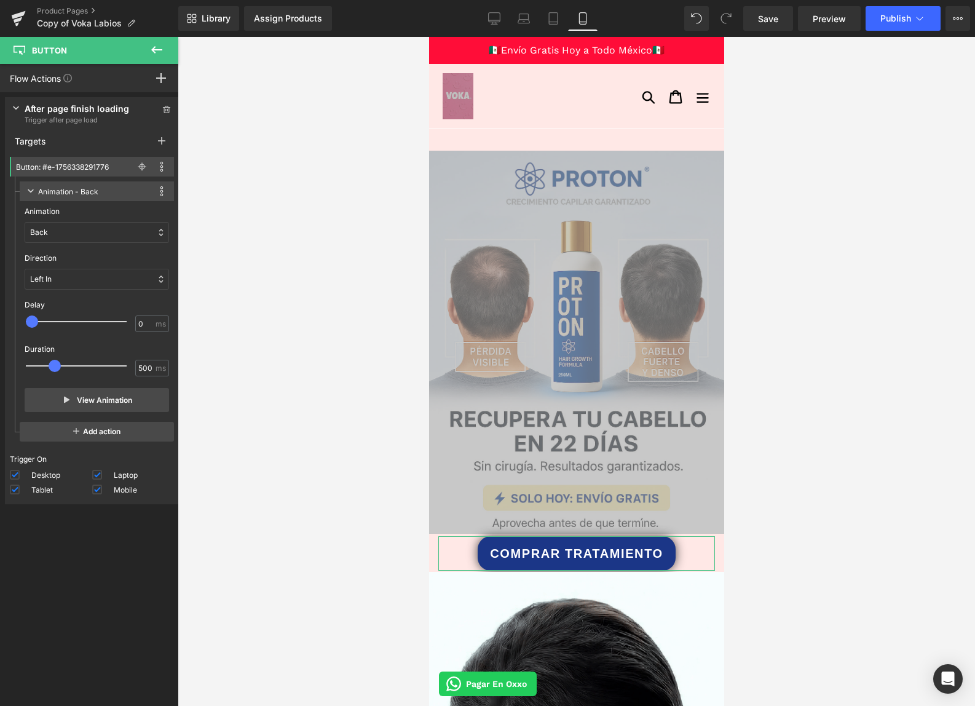
click at [93, 231] on div "Back" at bounding box center [97, 232] width 145 height 21
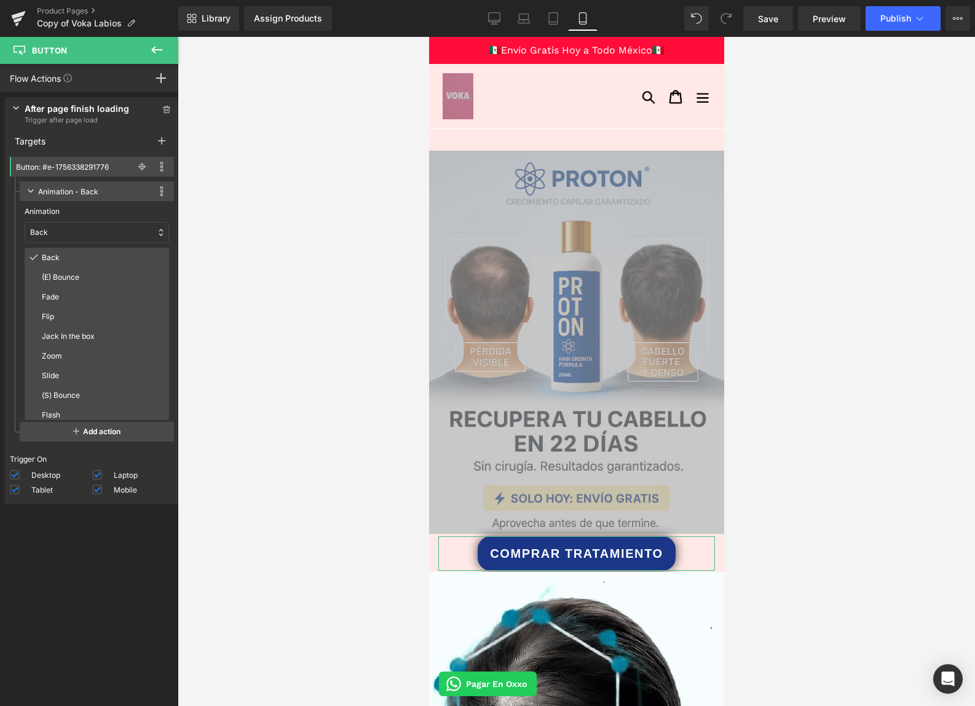
click at [17, 261] on div "Animation - Back This action is incompatible with current target Duplicate Devi…" at bounding box center [94, 308] width 159 height 265
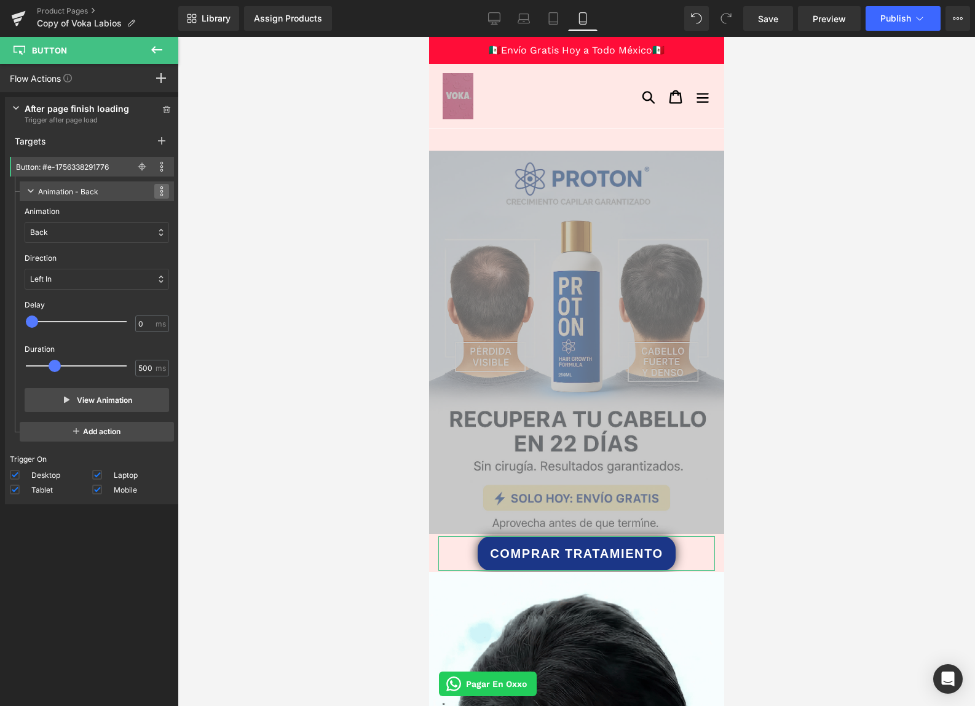
click at [159, 188] on span at bounding box center [161, 191] width 15 height 15
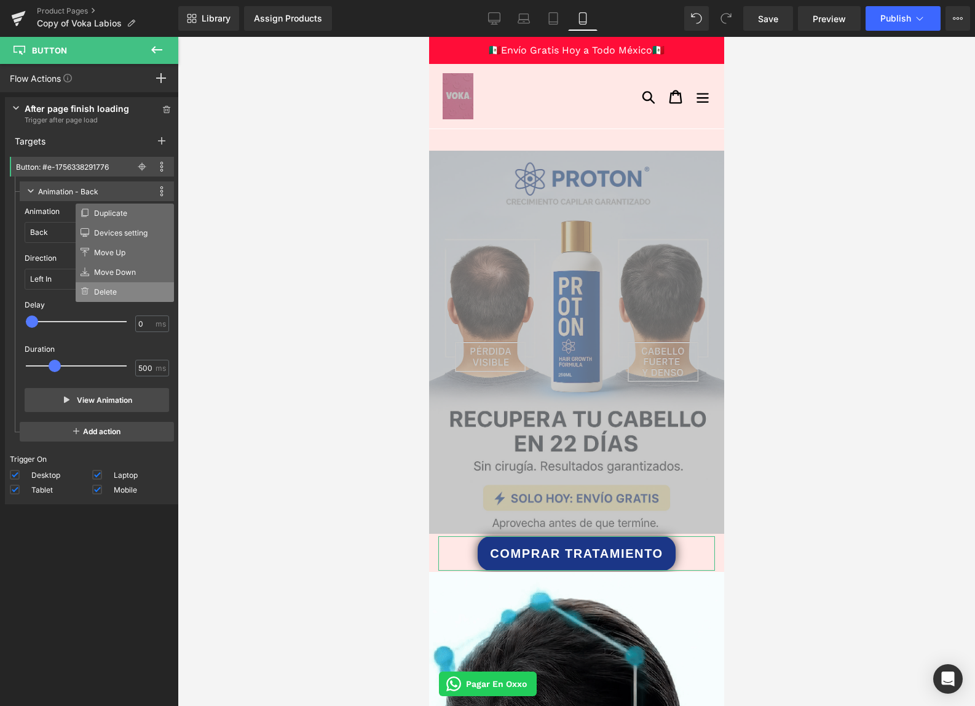
click at [139, 282] on li "Delete" at bounding box center [125, 292] width 98 height 20
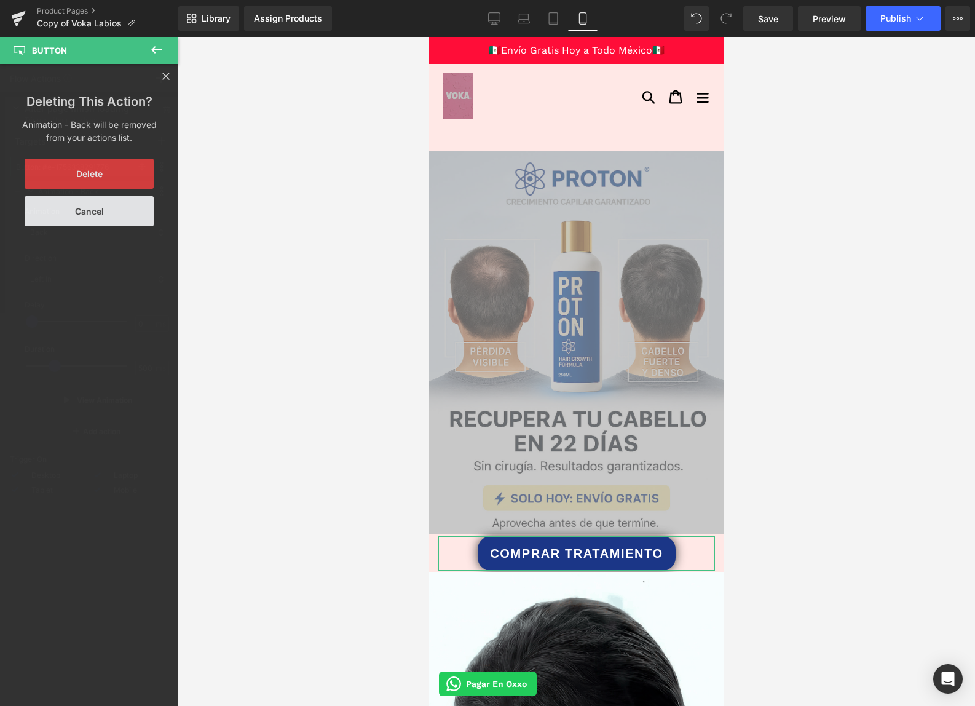
click at [119, 175] on button "Delete" at bounding box center [89, 174] width 129 height 30
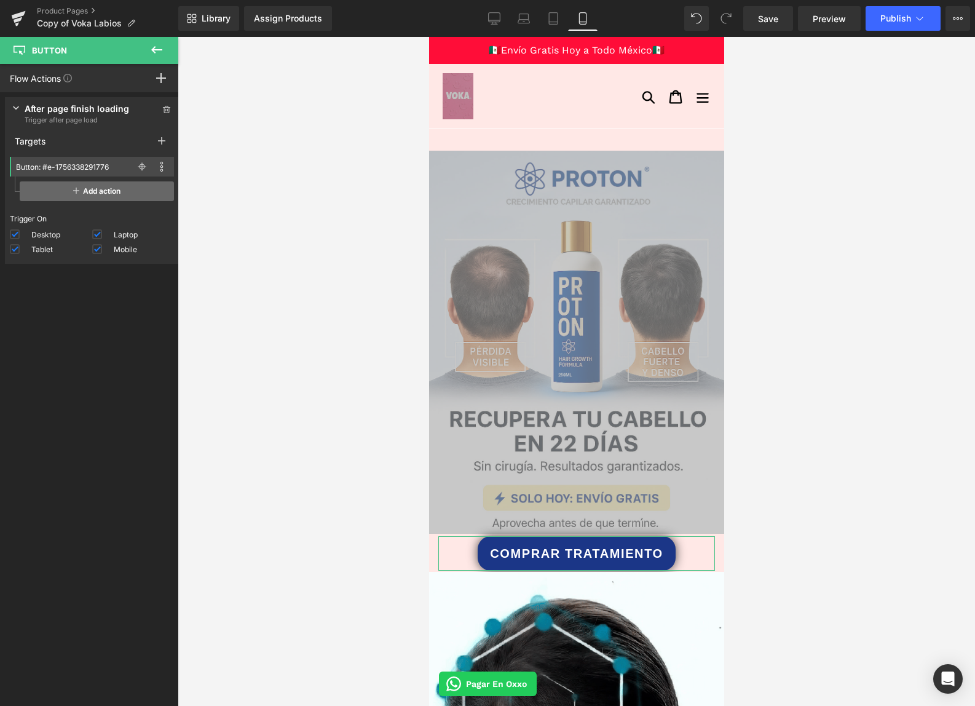
click at [117, 185] on span "Add action" at bounding box center [97, 191] width 154 height 20
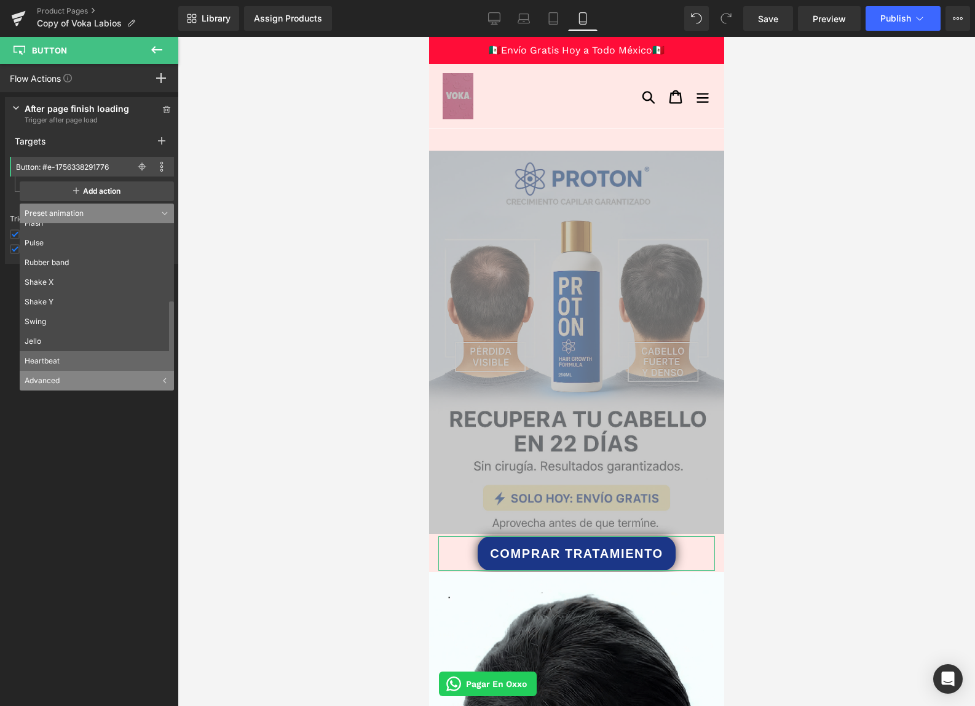
click at [97, 362] on li "Heartbeat" at bounding box center [100, 361] width 160 height 20
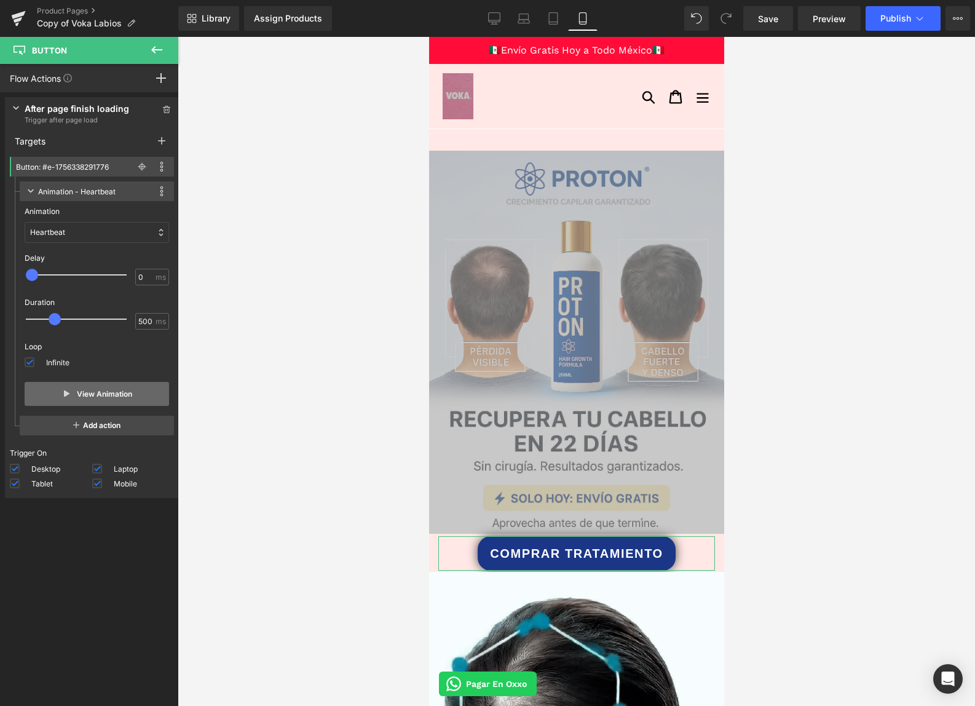
click at [76, 386] on button "View Animation" at bounding box center [97, 394] width 145 height 24
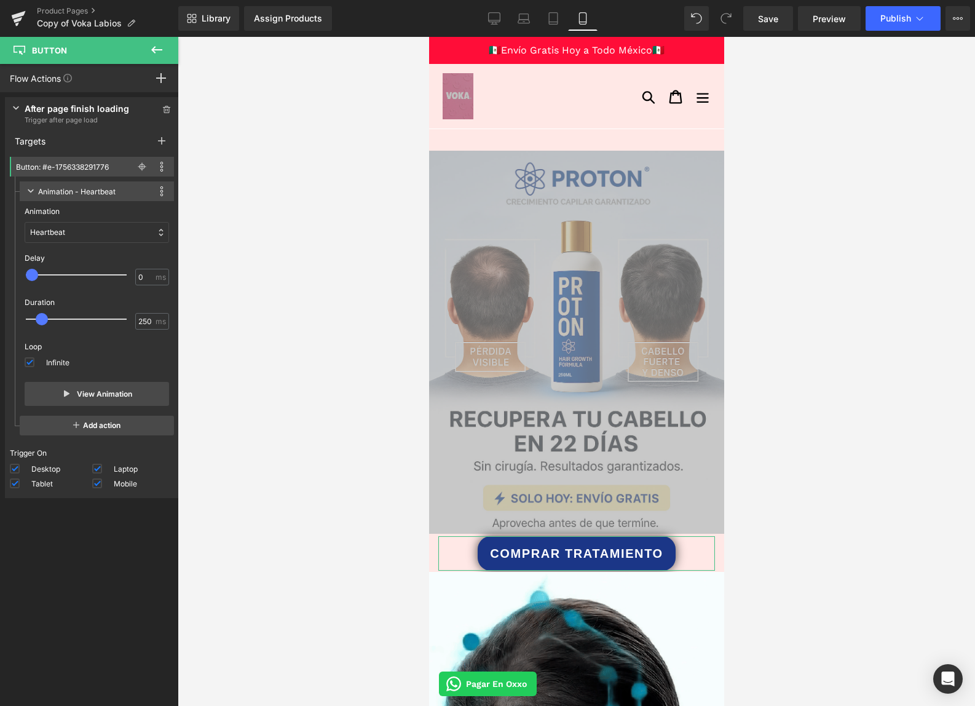
drag, startPoint x: 59, startPoint y: 317, endPoint x: 49, endPoint y: 316, distance: 9.9
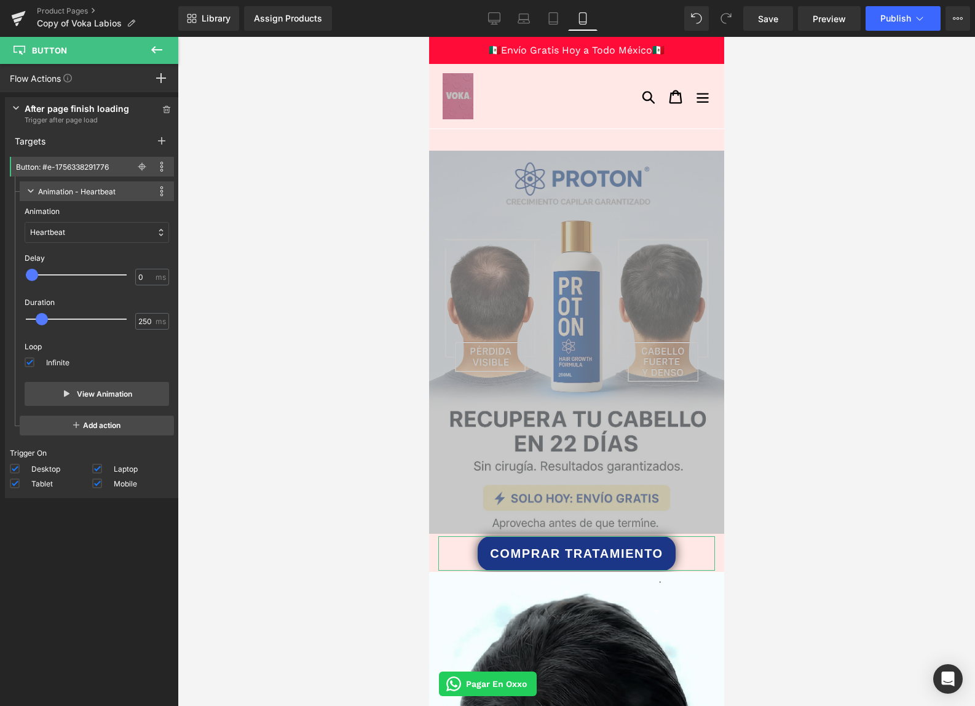
click at [49, 316] on div at bounding box center [84, 319] width 101 height 25
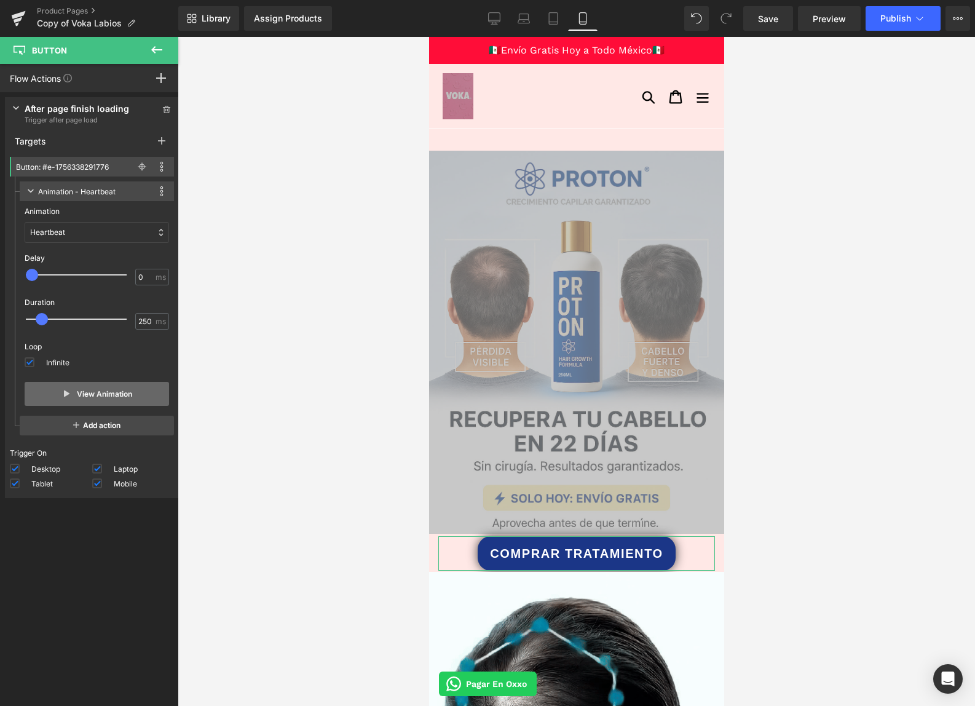
click at [71, 399] on button "View Animation" at bounding box center [97, 394] width 145 height 24
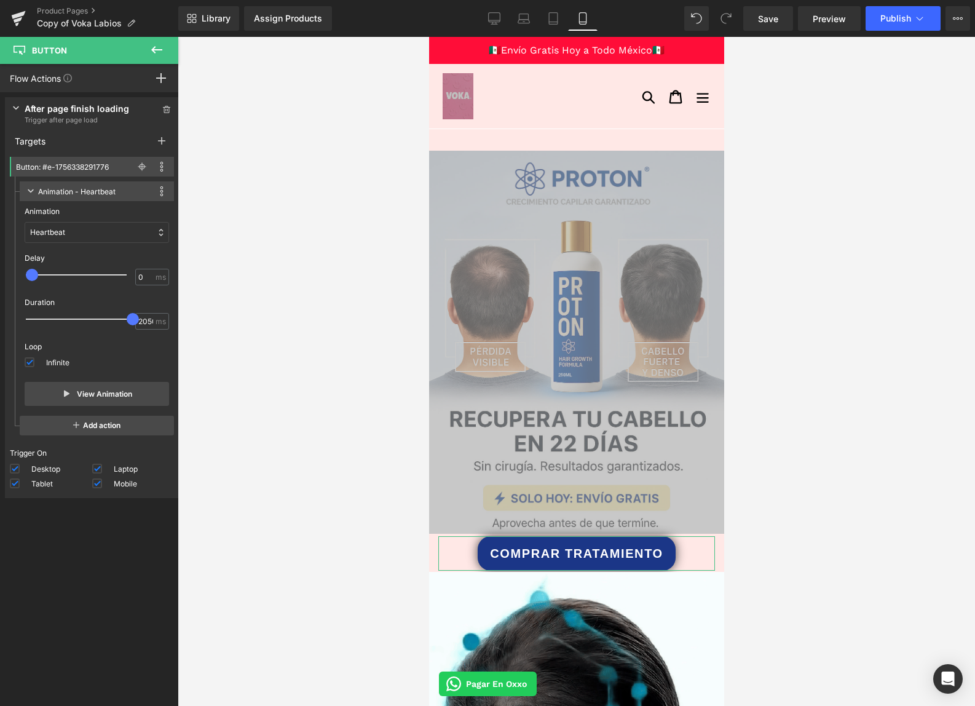
drag, startPoint x: 60, startPoint y: 319, endPoint x: 167, endPoint y: 319, distance: 107.0
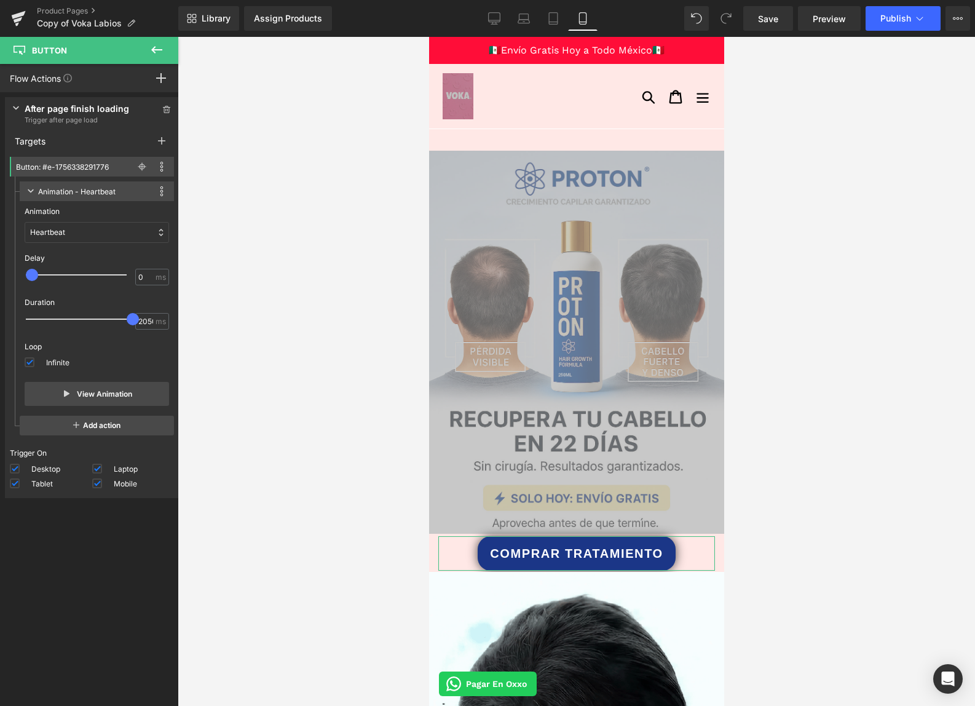
click at [167, 319] on div "Animation Back (E) Bounce Fade Flip Jack In the box Zoom Slide (S) Bounce Flash…" at bounding box center [97, 306] width 154 height 210
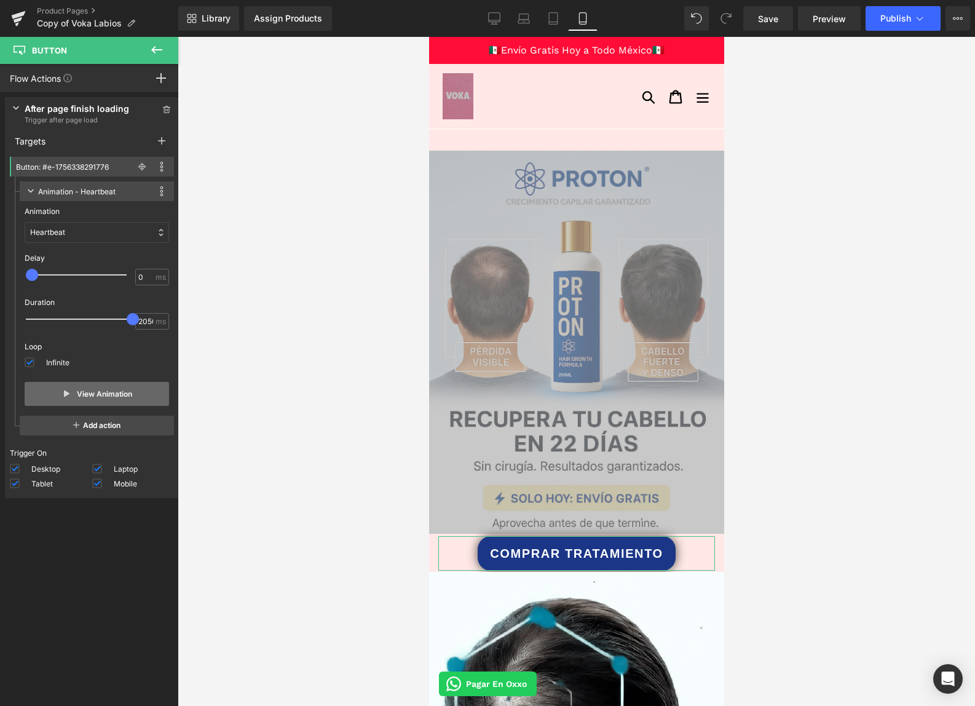
click at [133, 392] on button "View Animation" at bounding box center [97, 394] width 145 height 24
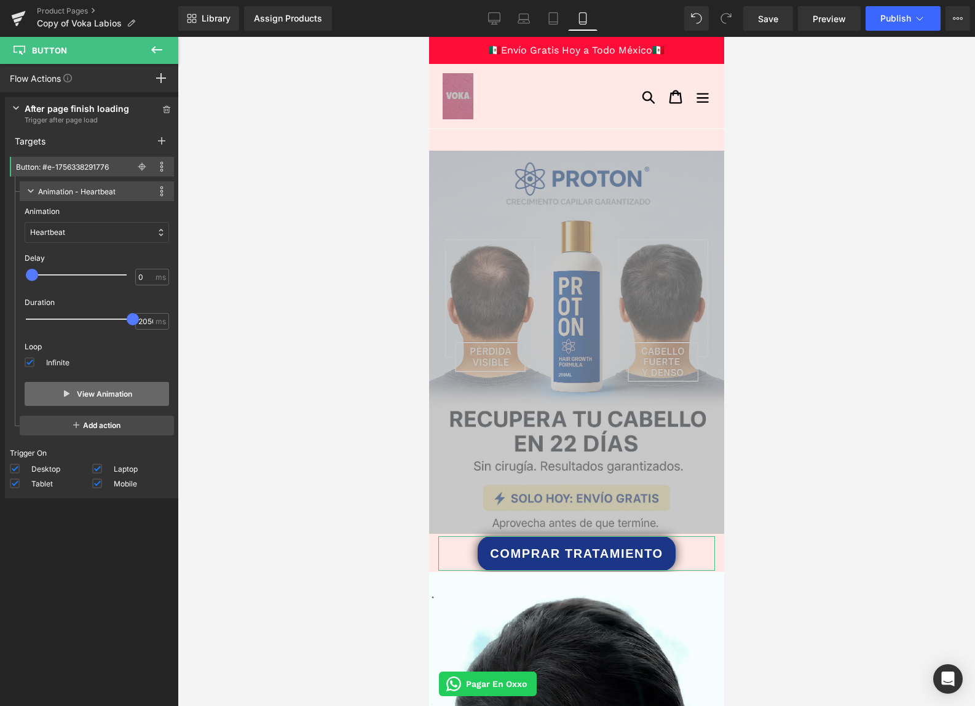
click at [122, 392] on button "View Animation" at bounding box center [97, 394] width 145 height 24
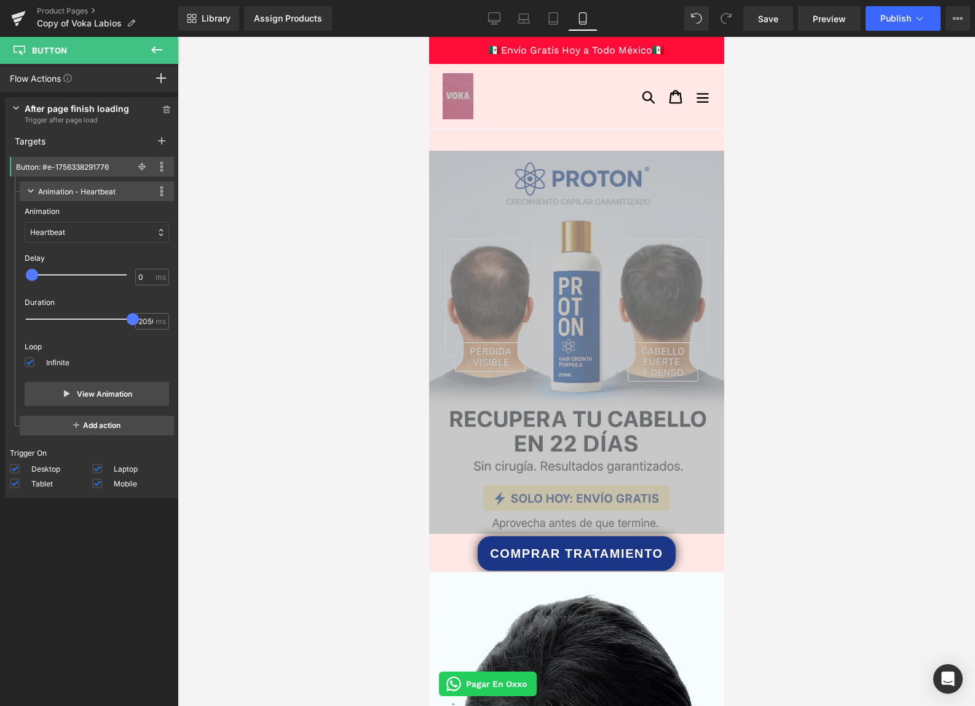
click at [162, 55] on icon at bounding box center [156, 49] width 15 height 15
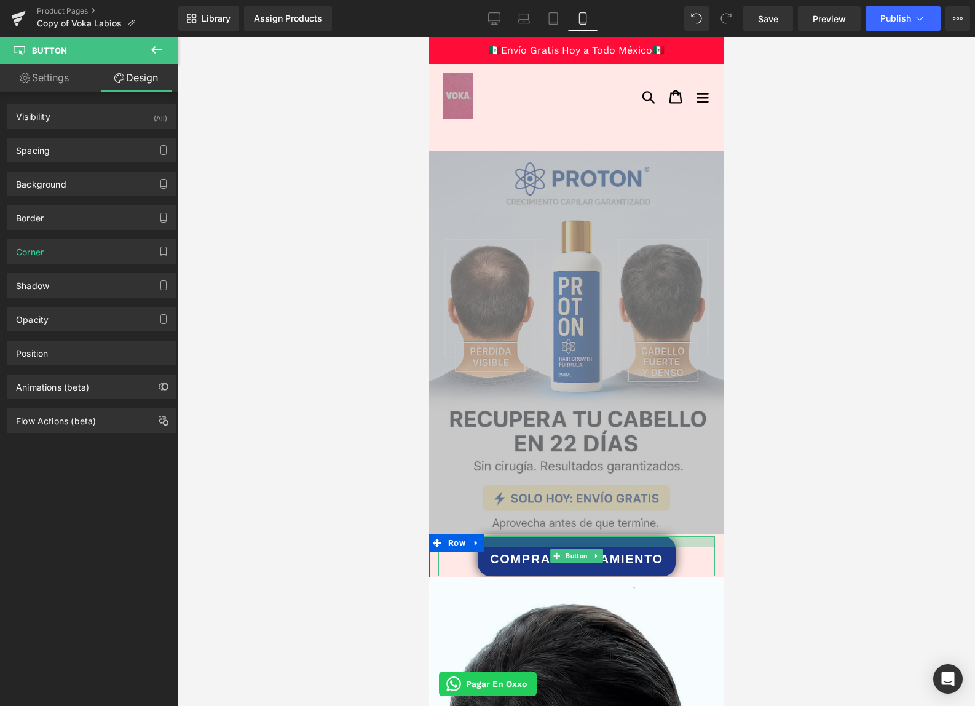
click at [502, 544] on div at bounding box center [576, 541] width 277 height 10
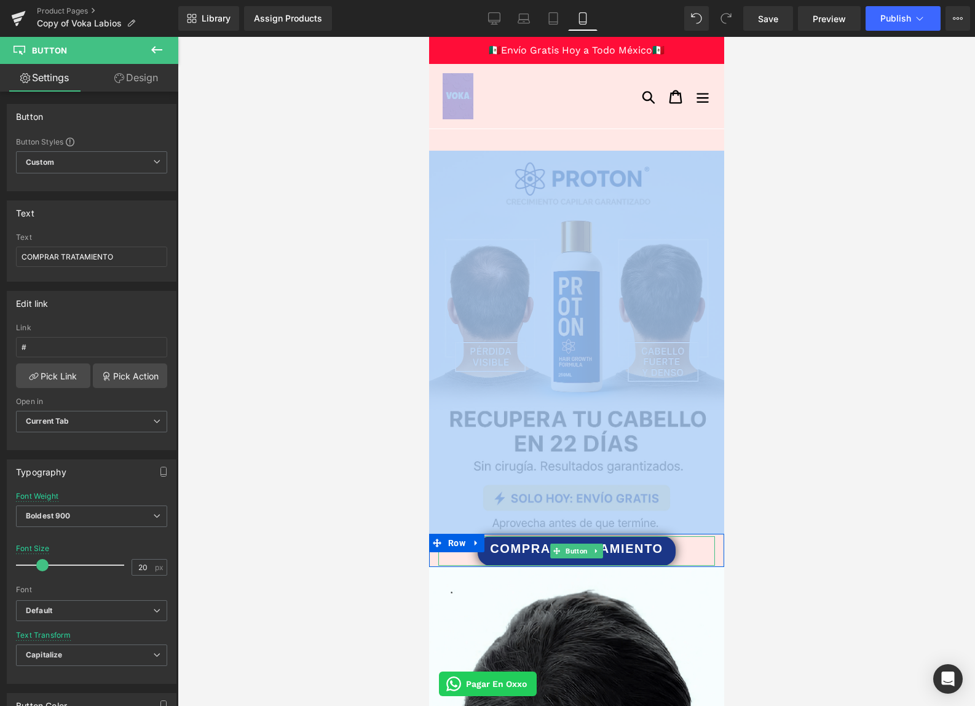
click at [515, 556] on div "COMPRAR TRATAMIENTO Button" at bounding box center [576, 551] width 277 height 30
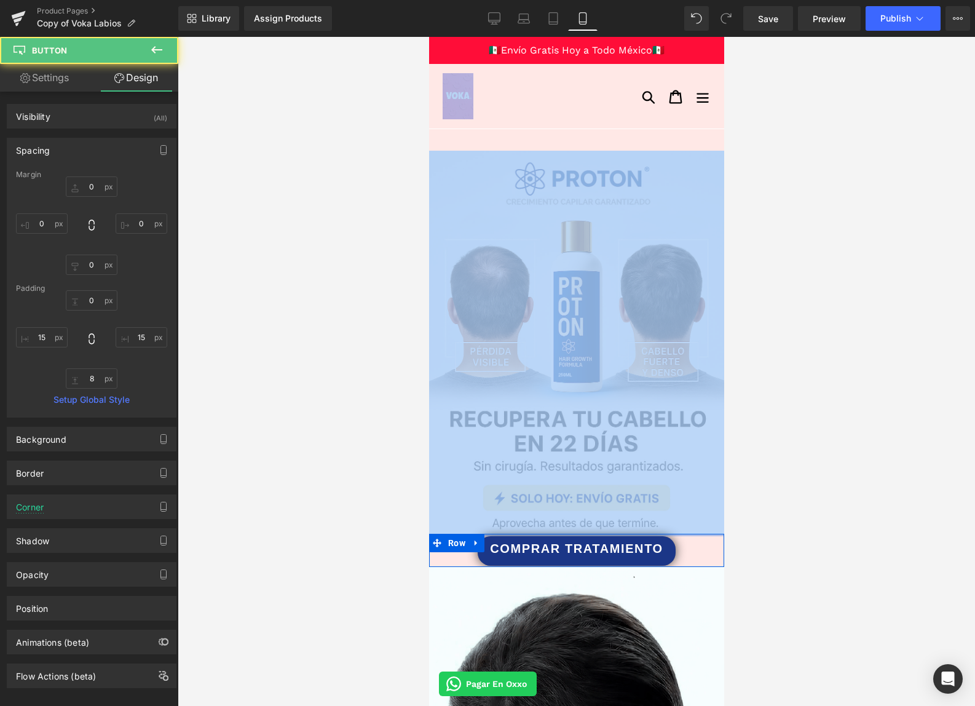
click at [518, 534] on div at bounding box center [576, 535] width 295 height 2
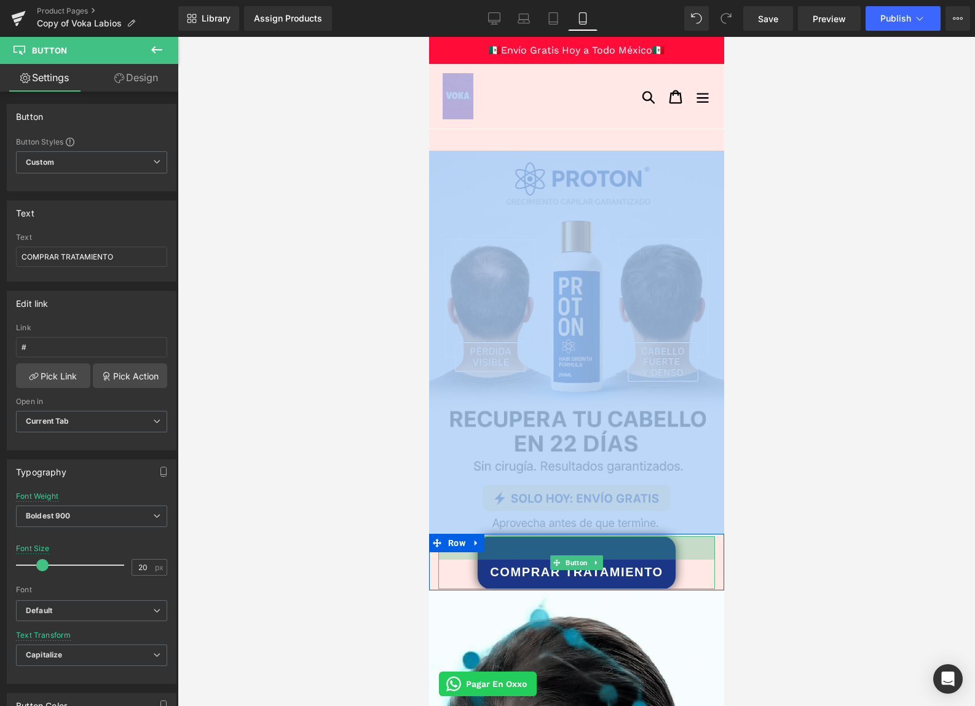
drag, startPoint x: 518, startPoint y: 538, endPoint x: 579, endPoint y: 574, distance: 70.6
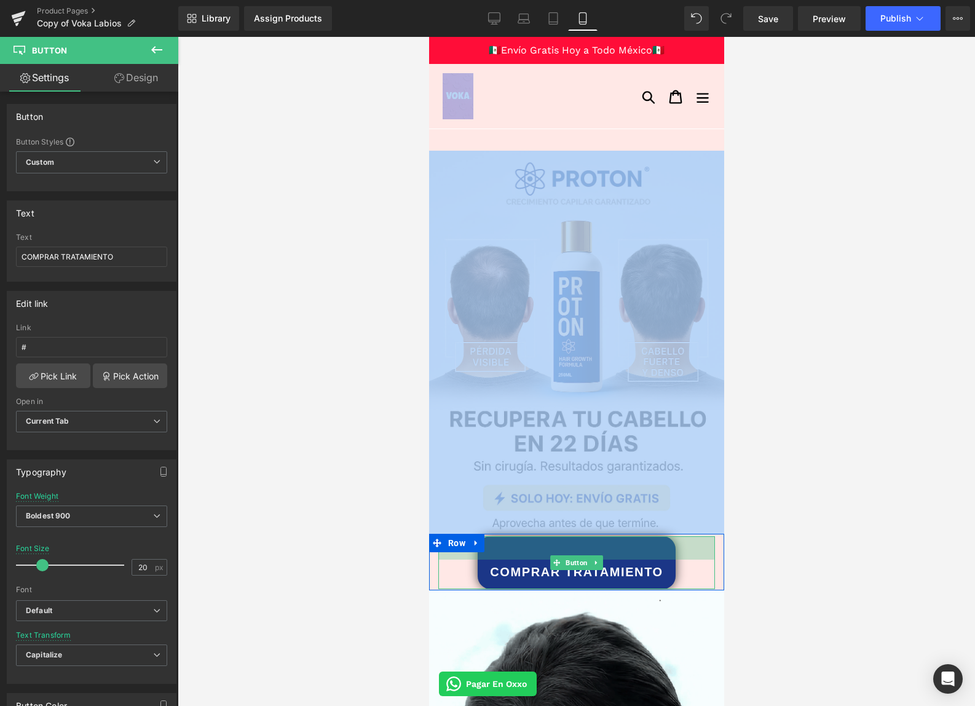
click at [518, 561] on div "COMPRAR TRATAMIENTO Button 38px" at bounding box center [576, 562] width 277 height 53
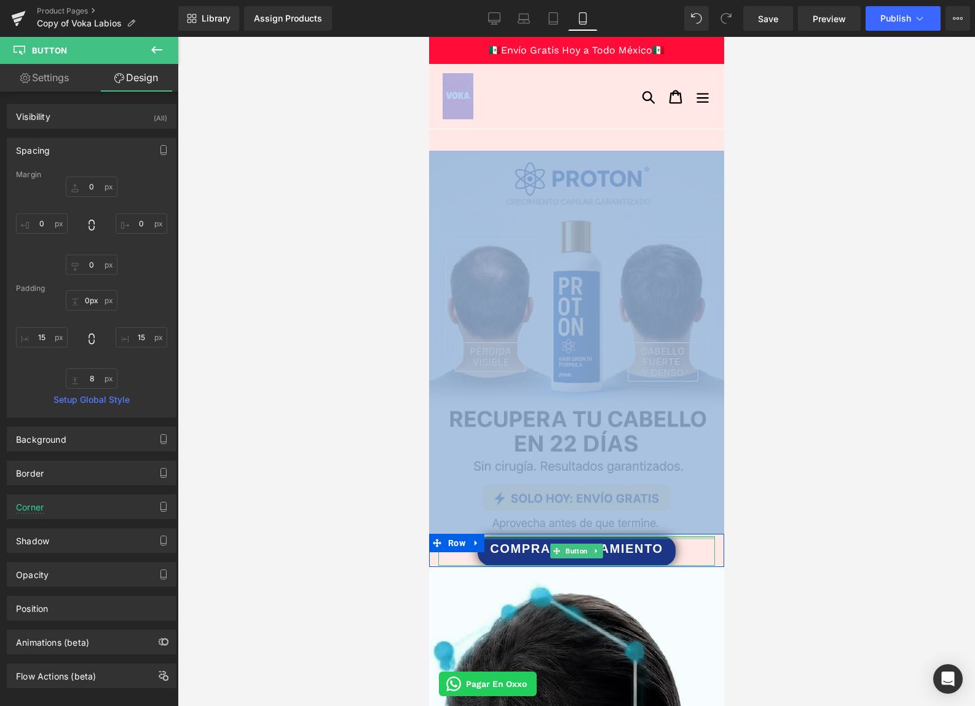
drag, startPoint x: 525, startPoint y: 541, endPoint x: 533, endPoint y: 507, distance: 34.6
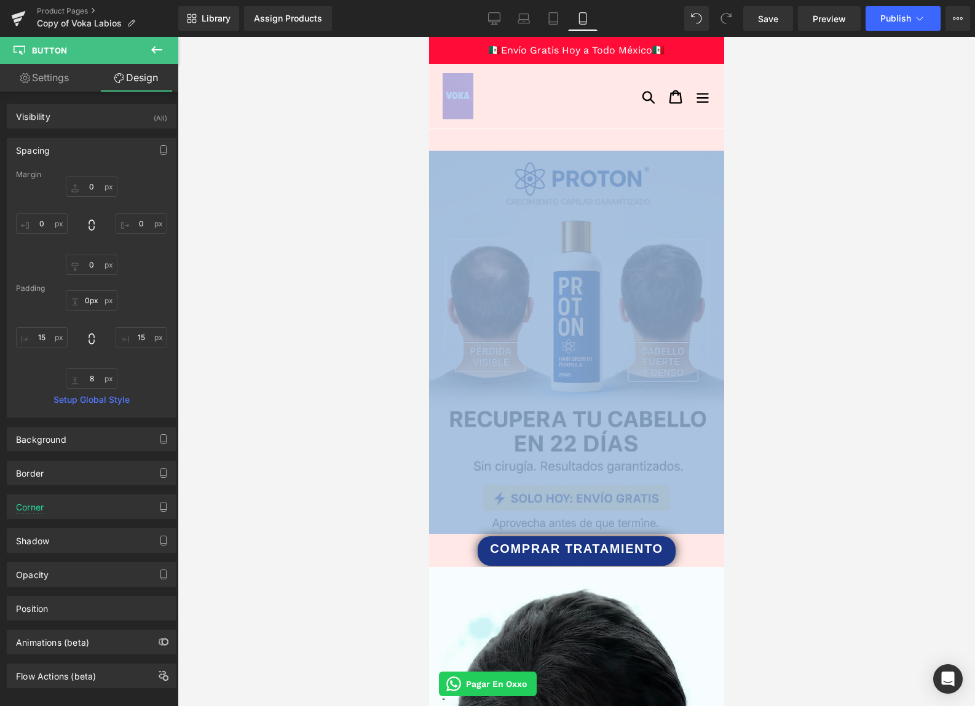
drag, startPoint x: 514, startPoint y: 538, endPoint x: 516, endPoint y: 526, distance: 12.4
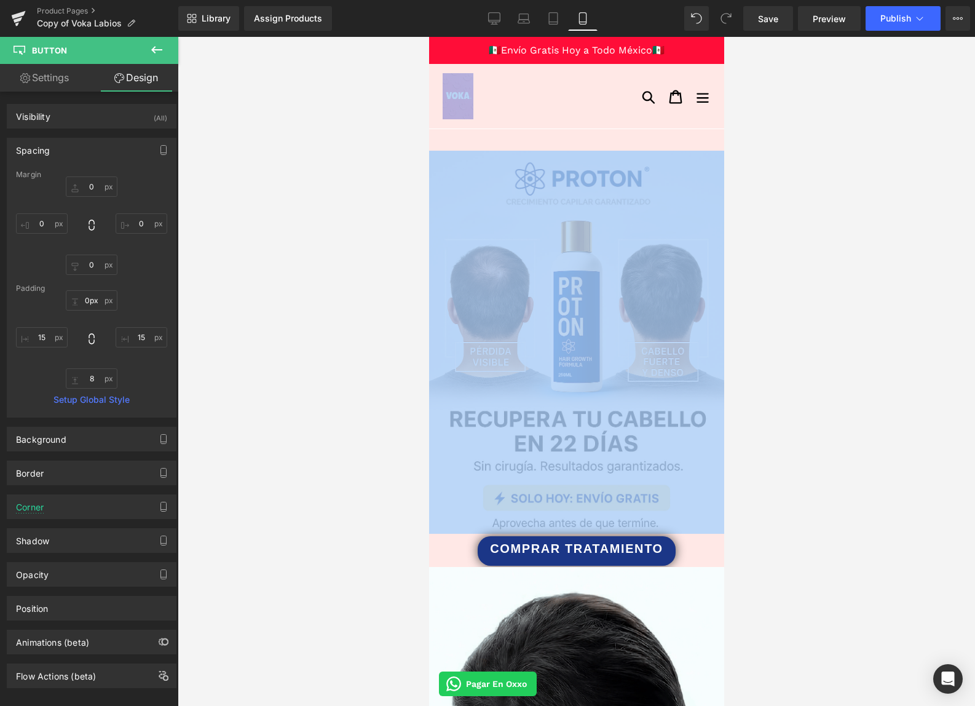
click at [472, 544] on icon at bounding box center [472, 542] width 7 height 7
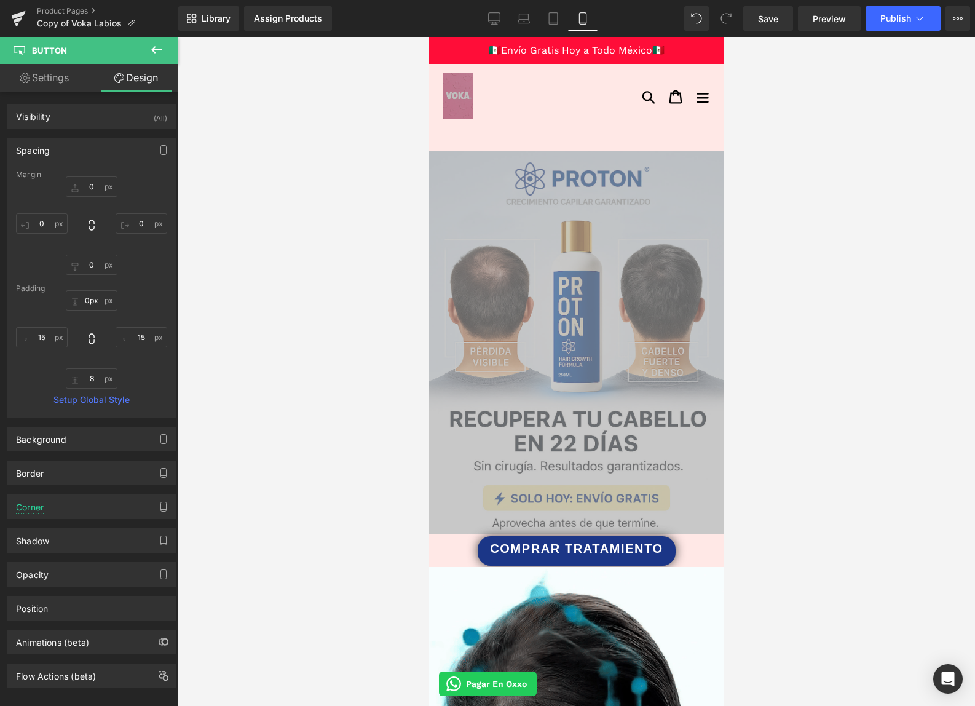
click at [790, 539] on div at bounding box center [577, 371] width 798 height 669
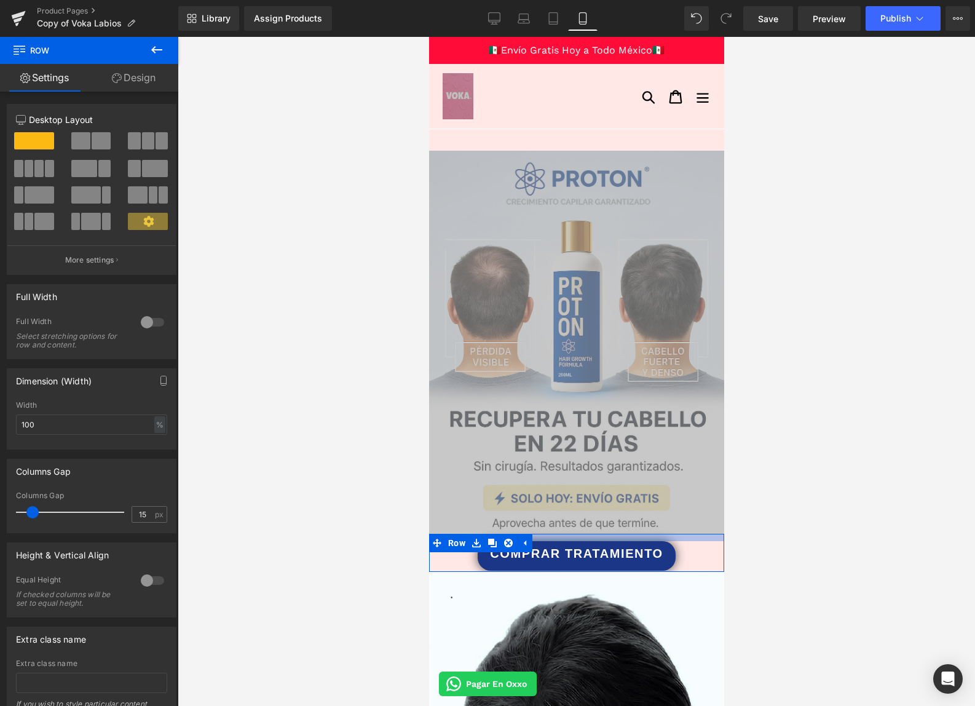
click at [674, 538] on div at bounding box center [576, 537] width 295 height 7
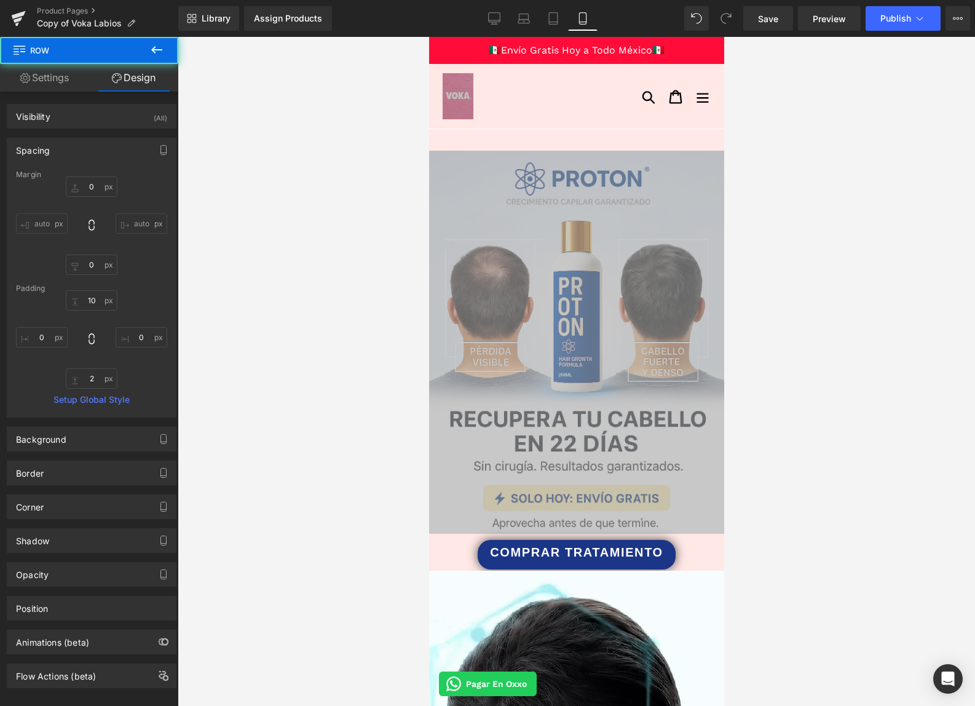
click at [842, 555] on div at bounding box center [577, 371] width 798 height 669
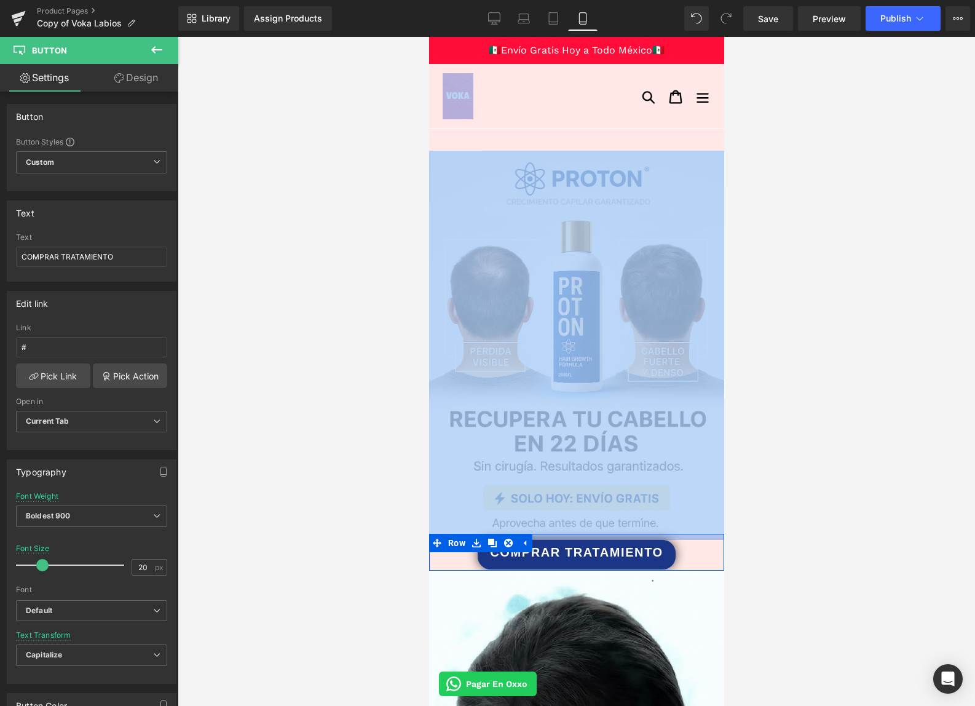
click at [643, 536] on div "COMPRAR TRATAMIENTO Button Row" at bounding box center [576, 552] width 295 height 37
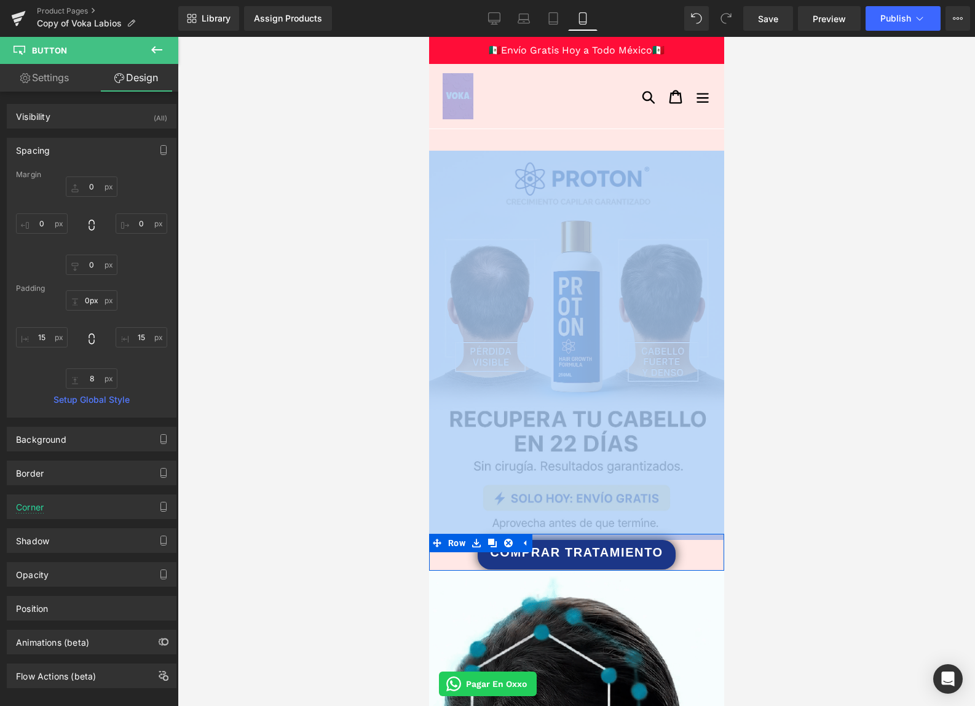
click at [644, 536] on div "COMPRAR TRATAMIENTO Button Row" at bounding box center [576, 552] width 295 height 37
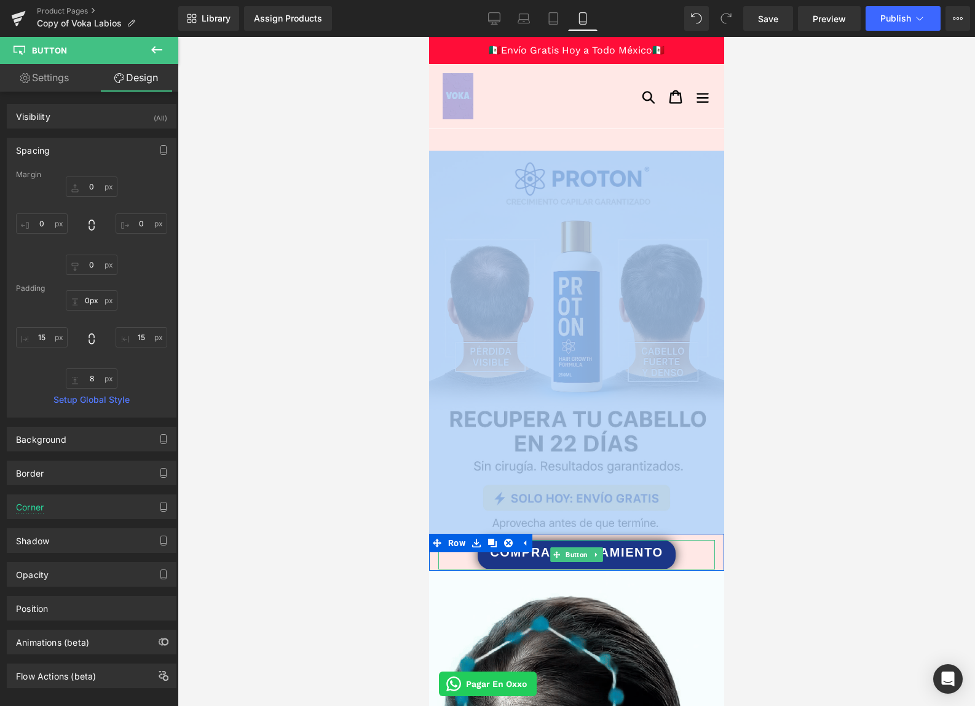
drag, startPoint x: 643, startPoint y: 542, endPoint x: 643, endPoint y: 549, distance: 6.8
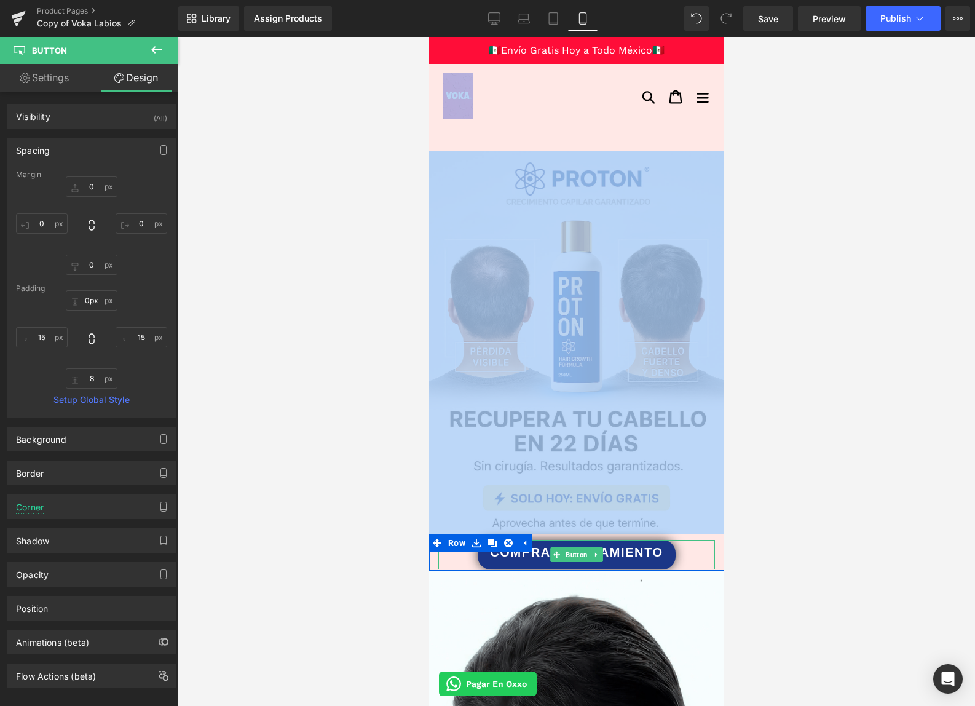
click at [643, 549] on div "COMPRAR TRATAMIENTO Button" at bounding box center [576, 555] width 277 height 30
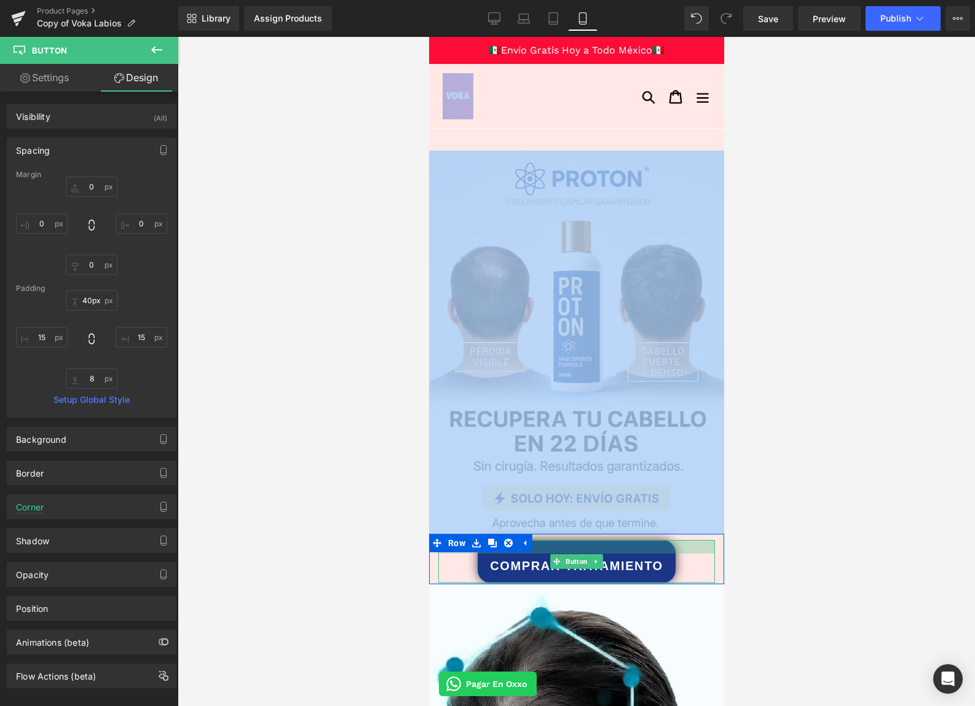
drag, startPoint x: 694, startPoint y: 540, endPoint x: 691, endPoint y: 564, distance: 24.2
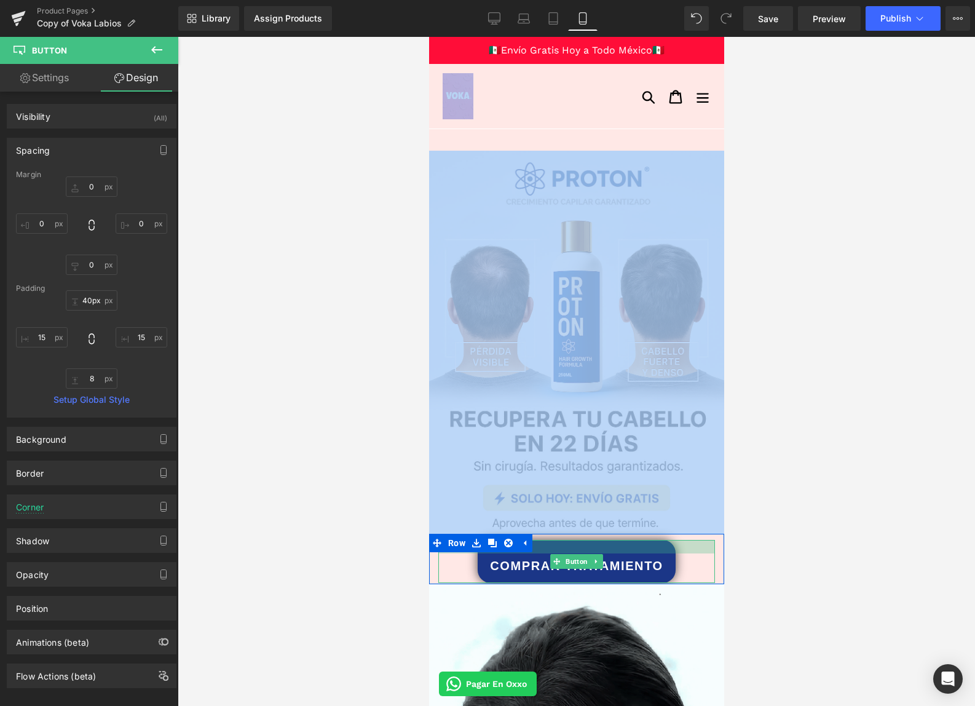
click at [693, 565] on div "COMPRAR TRATAMIENTO Button" at bounding box center [576, 561] width 277 height 43
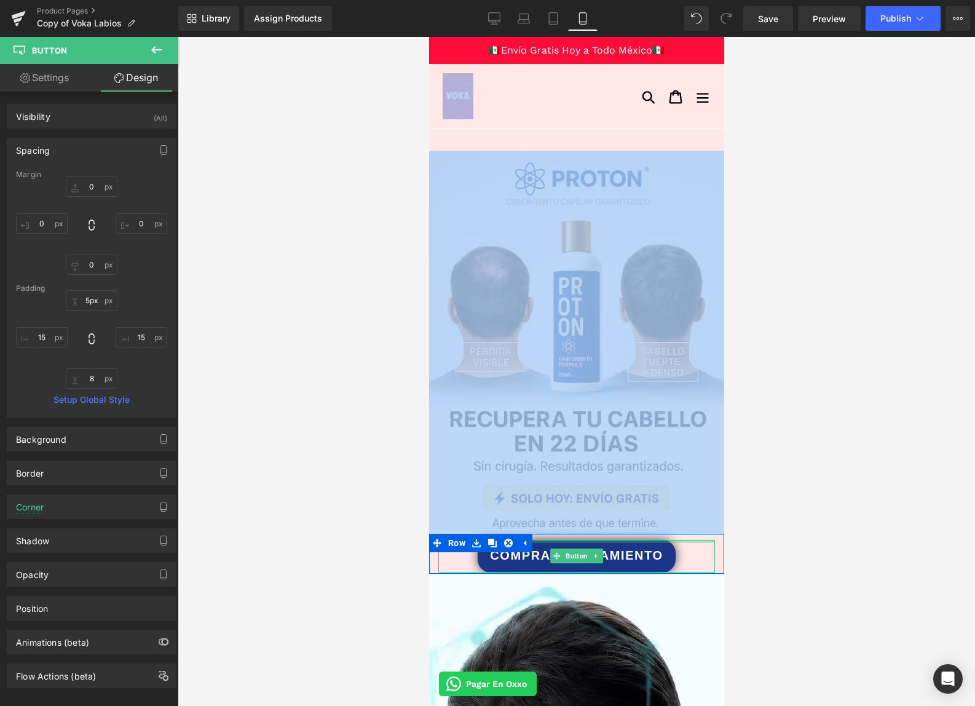
drag, startPoint x: 653, startPoint y: 563, endPoint x: 657, endPoint y: 555, distance: 8.8
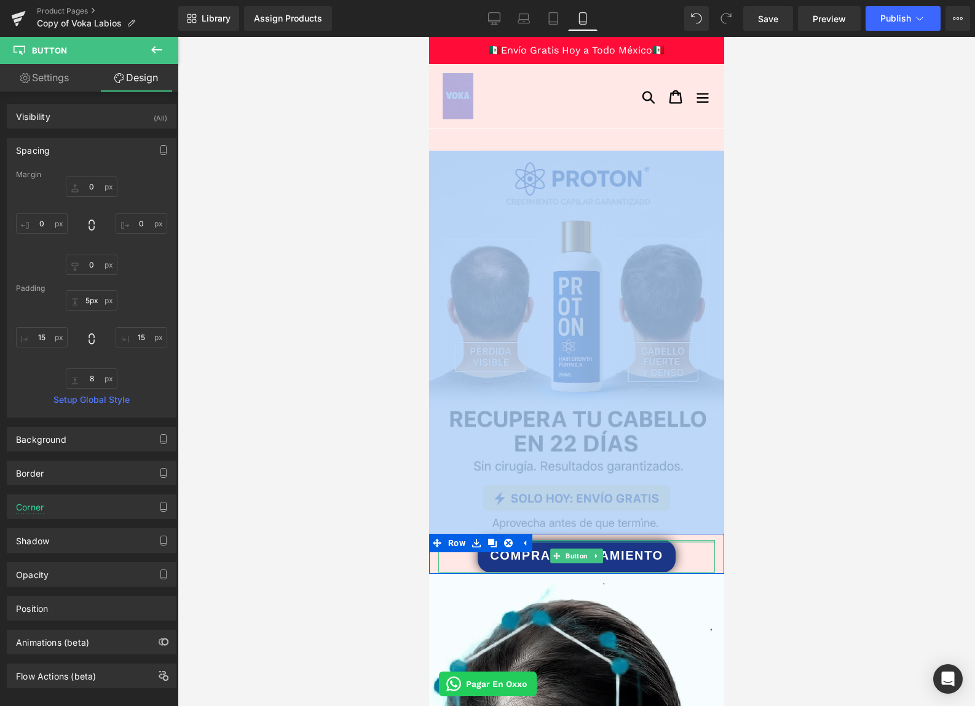
click at [649, 541] on div at bounding box center [576, 541] width 277 height 3
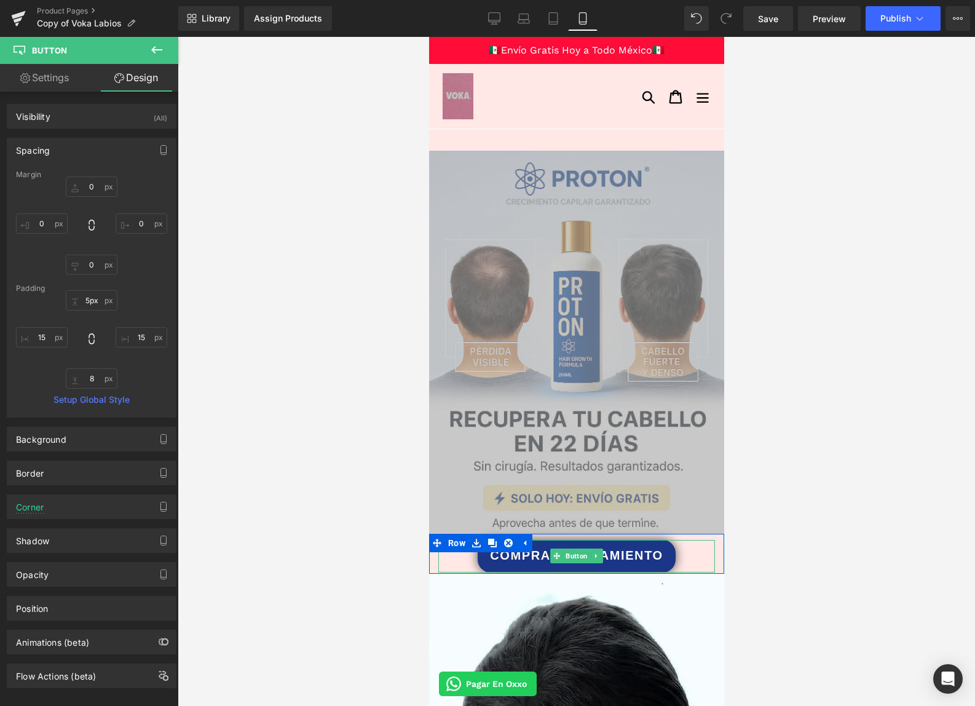
click at [839, 592] on div at bounding box center [577, 371] width 798 height 669
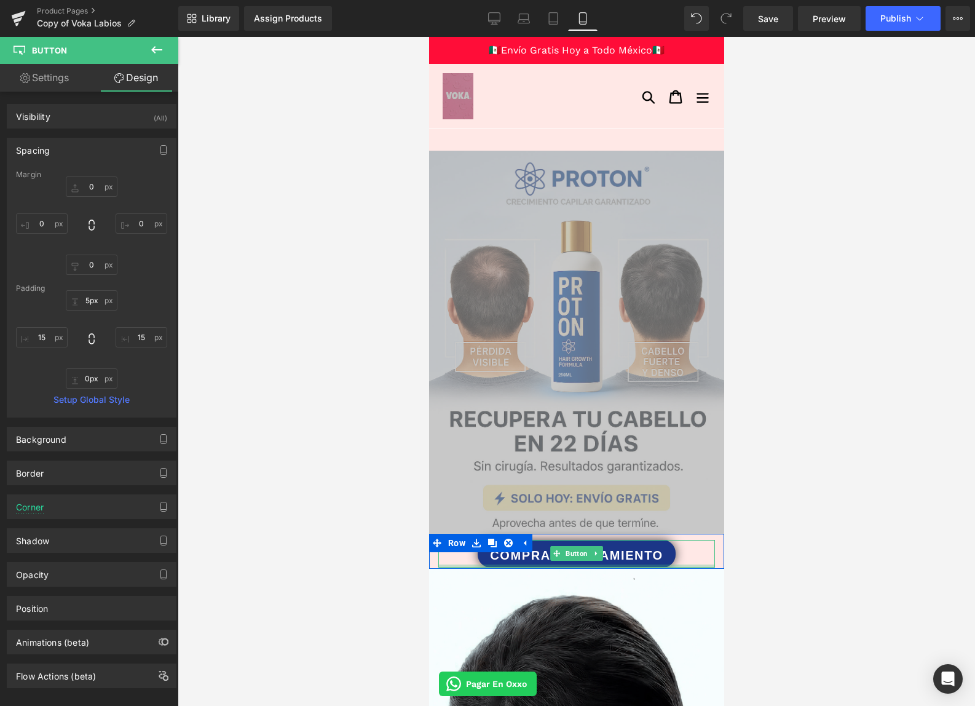
drag, startPoint x: 710, startPoint y: 573, endPoint x: 721, endPoint y: 565, distance: 13.2
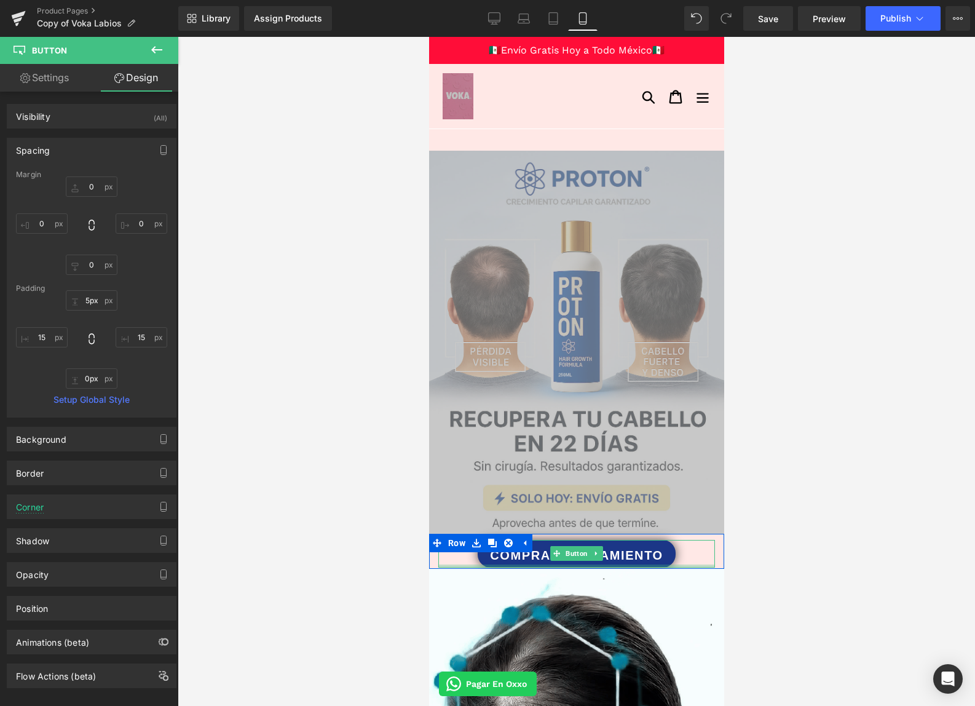
click at [721, 565] on div "COMPRAR TRATAMIENTO Button Row" at bounding box center [576, 551] width 295 height 35
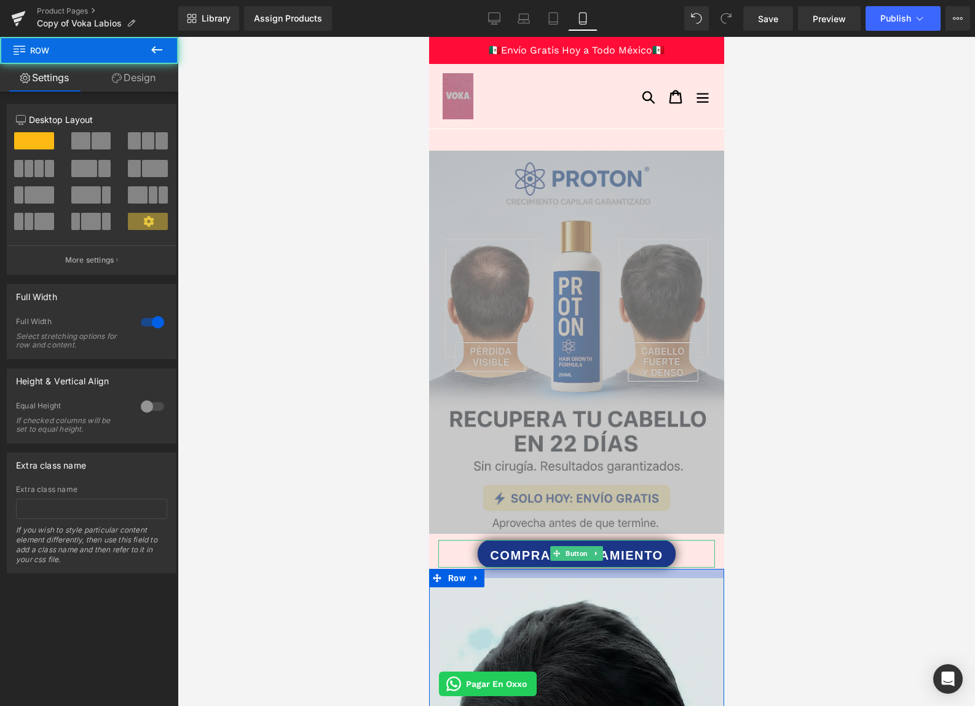
drag, startPoint x: 719, startPoint y: 569, endPoint x: 720, endPoint y: 578, distance: 9.2
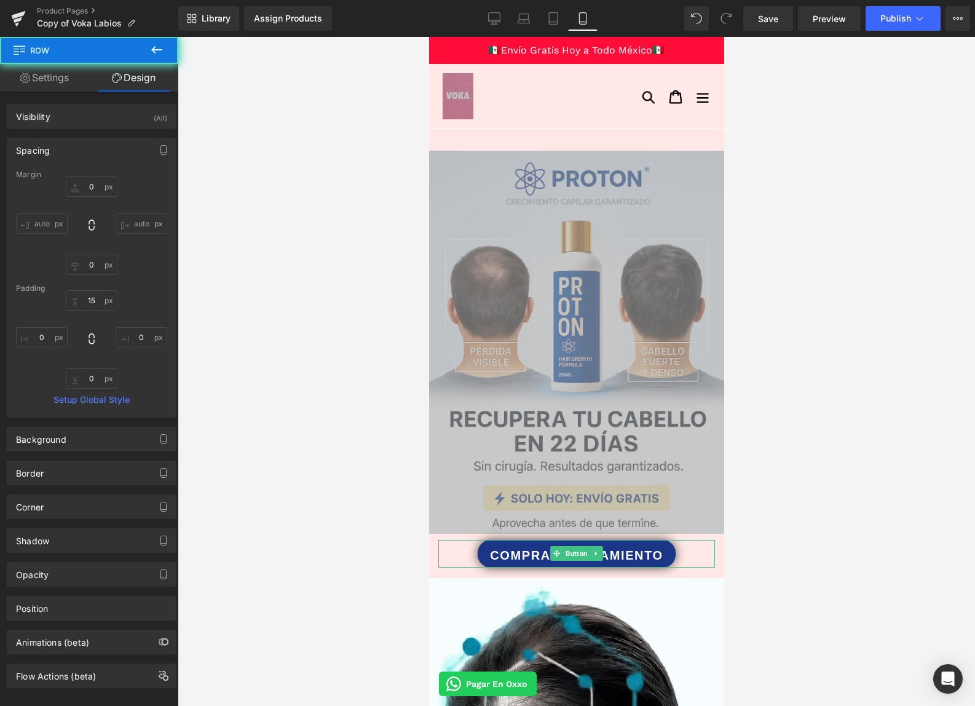
click at [822, 565] on div at bounding box center [577, 371] width 798 height 669
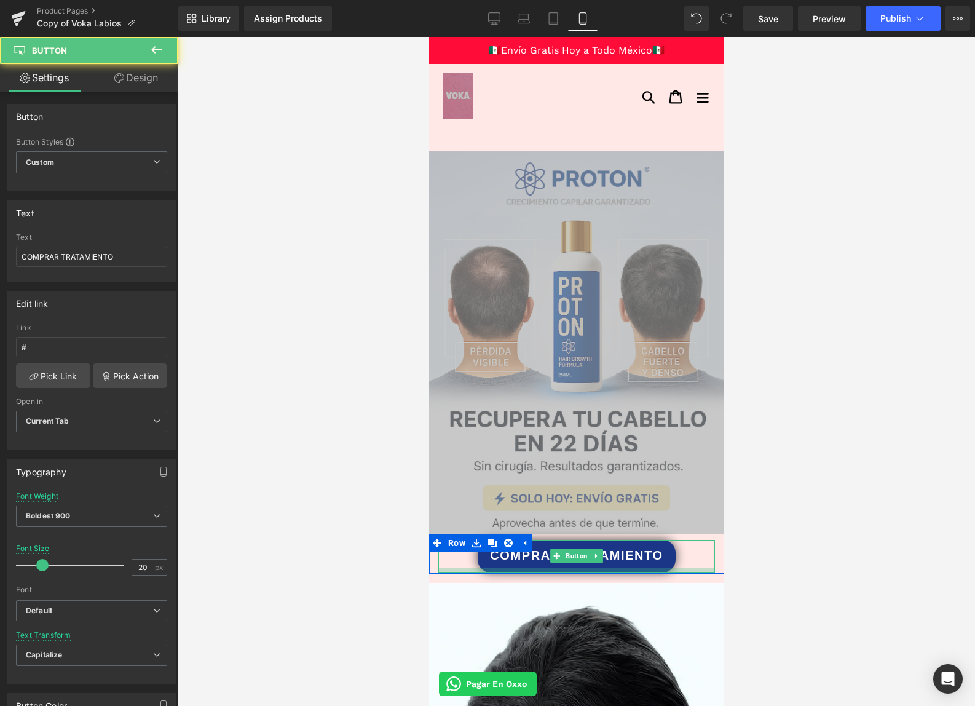
click at [705, 572] on div "COMPRAR TRATAMIENTO Button Row" at bounding box center [576, 554] width 295 height 40
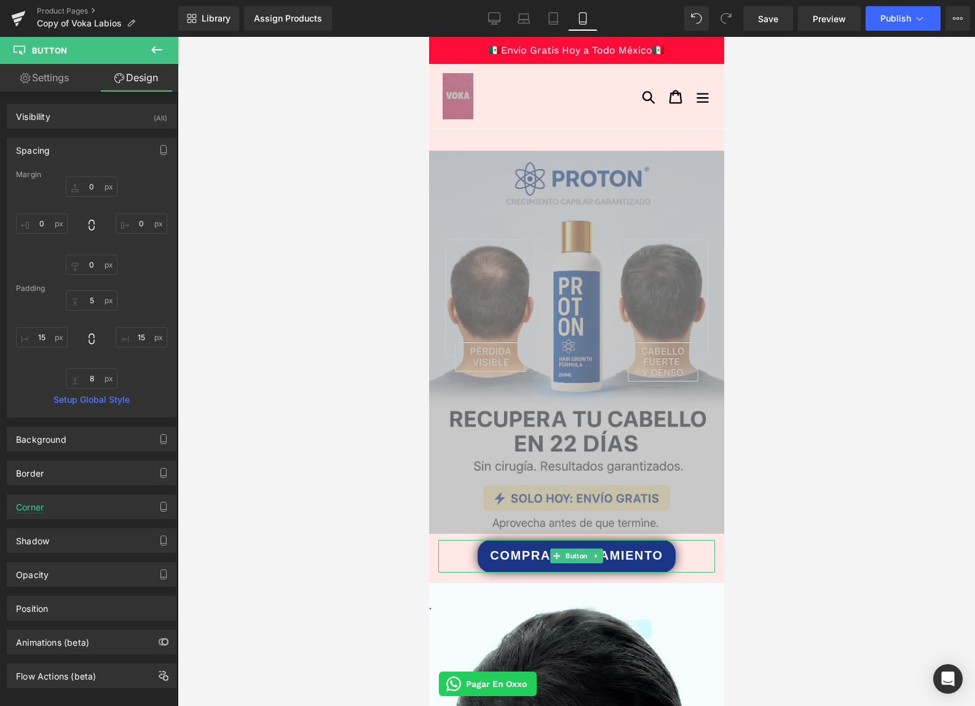
click at [798, 557] on div at bounding box center [577, 371] width 798 height 669
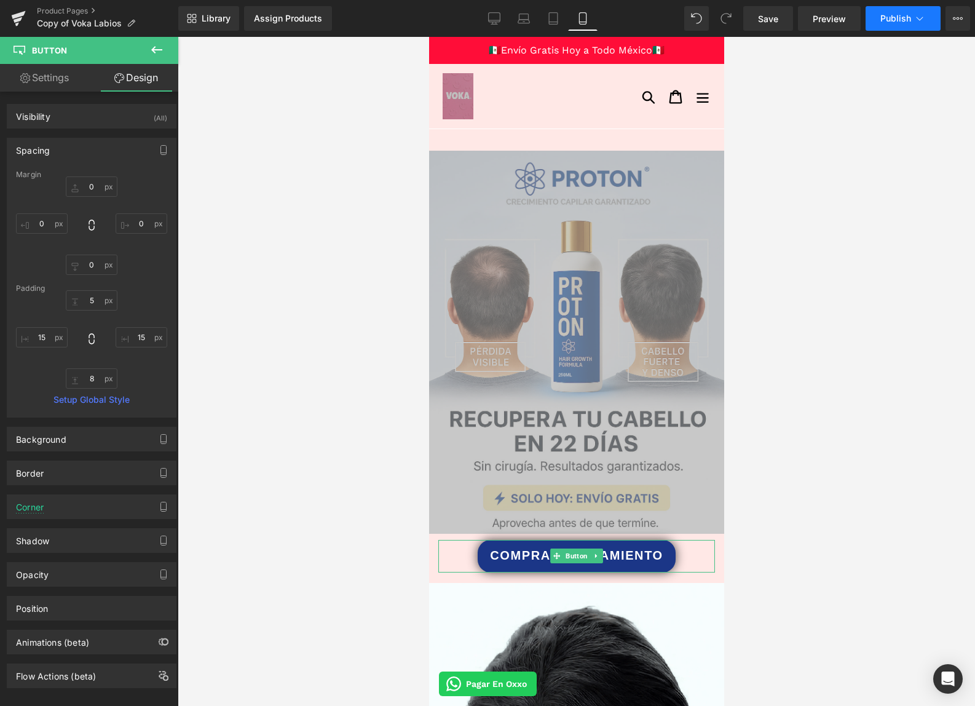
click at [903, 18] on span "Publish" at bounding box center [896, 19] width 31 height 10
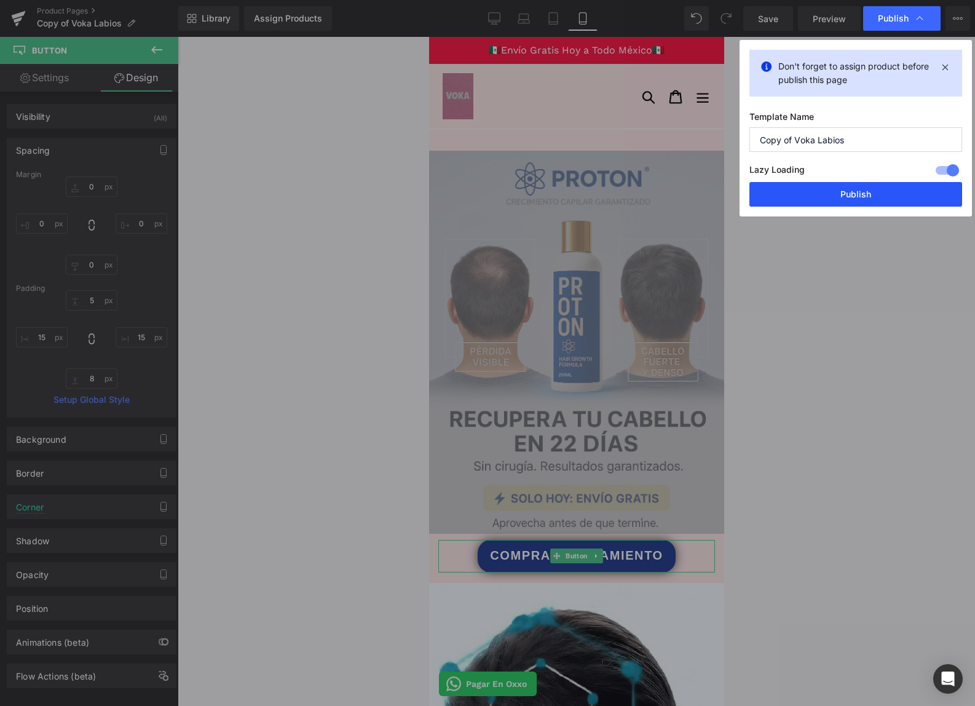
click at [856, 191] on button "Publish" at bounding box center [856, 194] width 213 height 25
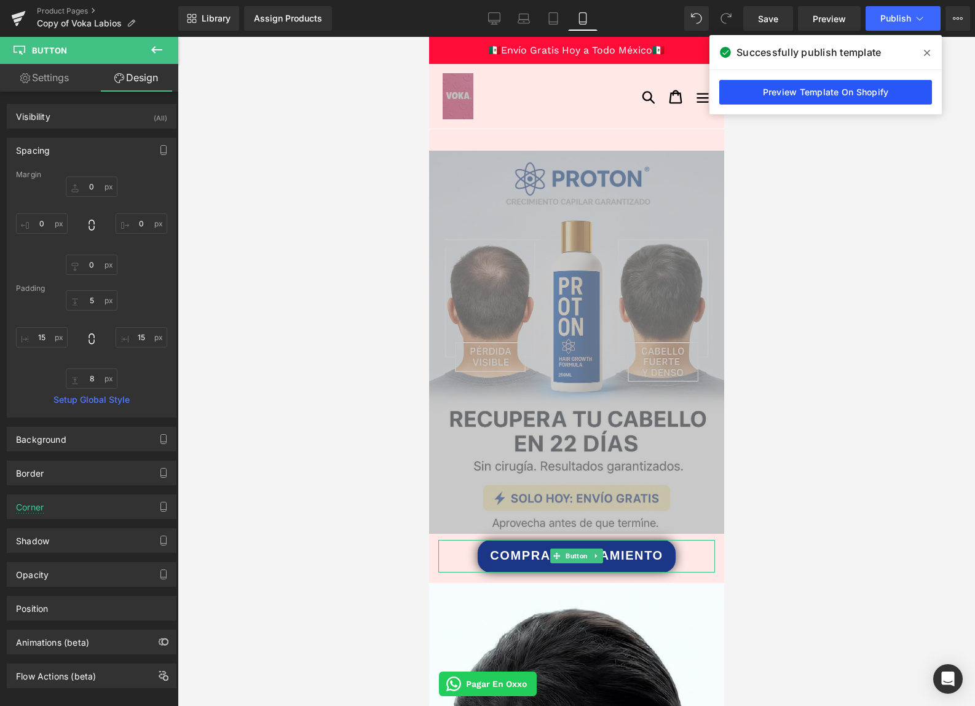
click at [856, 92] on link "Preview Template On Shopify" at bounding box center [825, 92] width 213 height 25
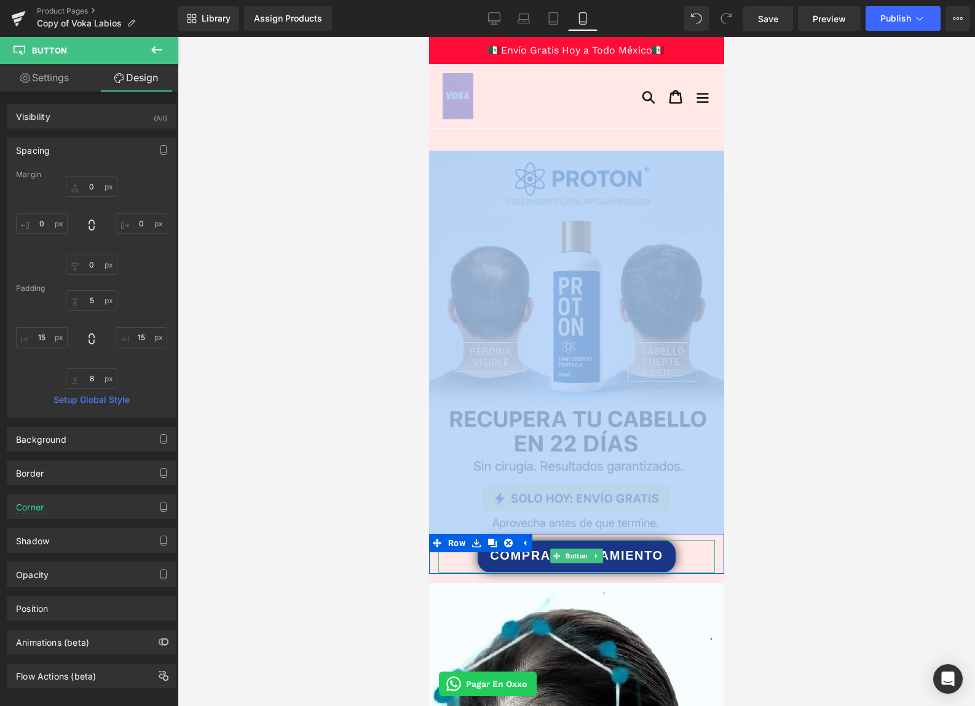
click at [538, 550] on span "COMPRAR TRATAMIENTO" at bounding box center [575, 555] width 173 height 18
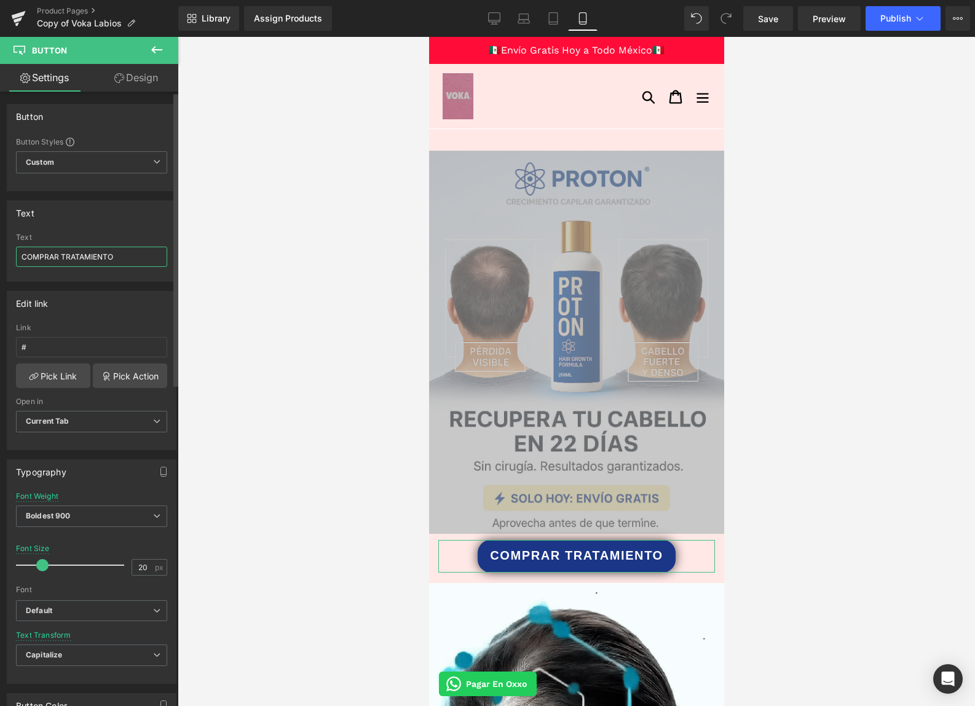
drag, startPoint x: 60, startPoint y: 256, endPoint x: 15, endPoint y: 255, distance: 45.5
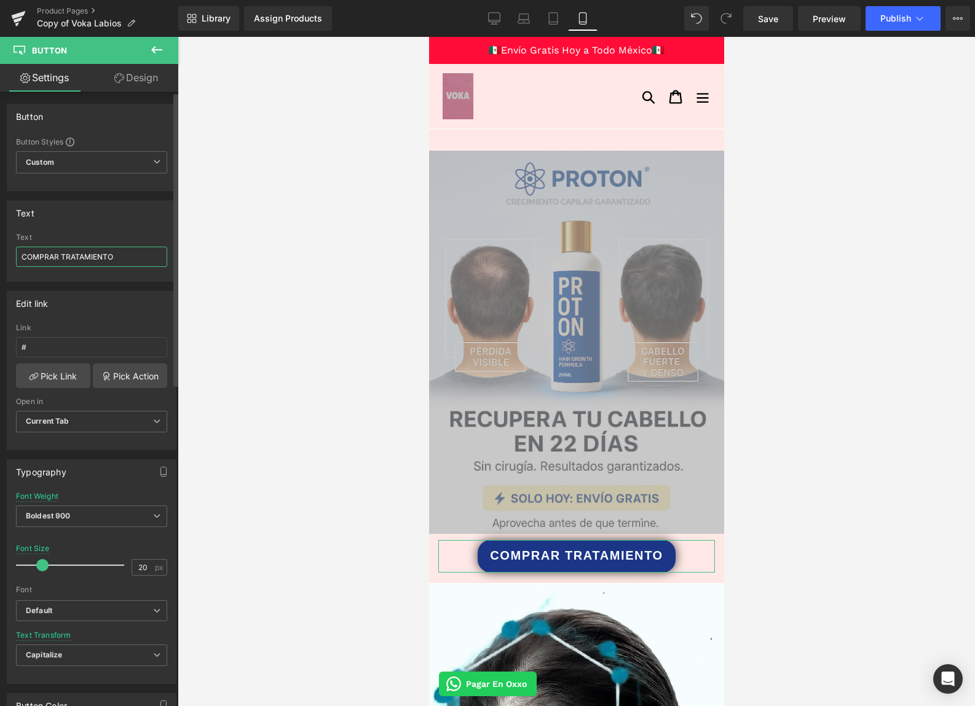
click at [15, 255] on div "COMPRAR TRATAMIENTO Text COMPRAR TRATAMIENTO" at bounding box center [91, 257] width 168 height 48
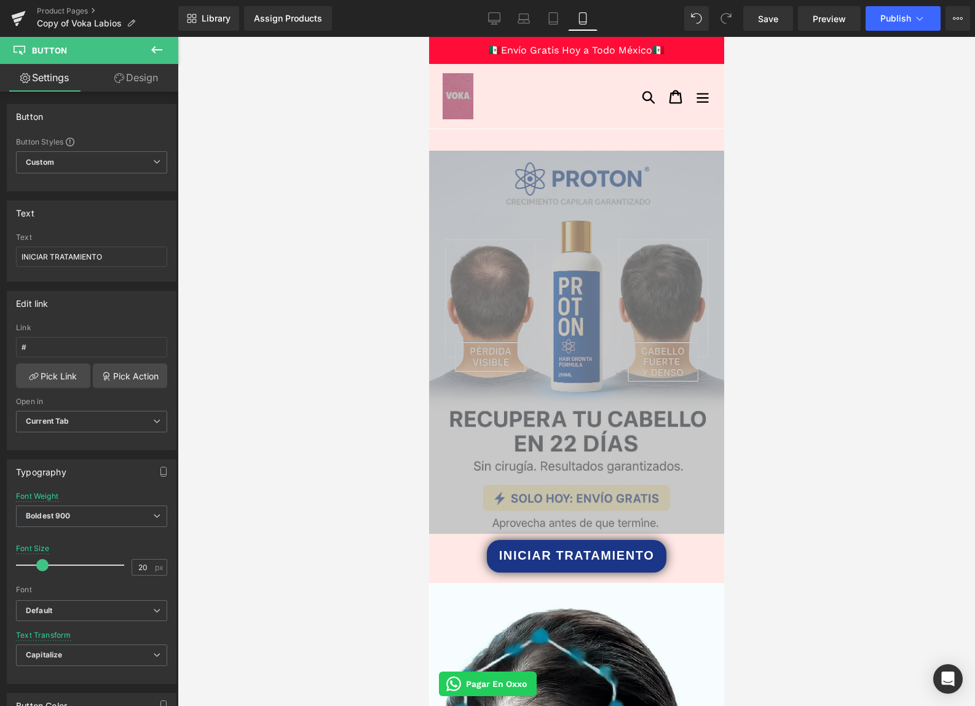
click at [292, 310] on div at bounding box center [577, 371] width 798 height 669
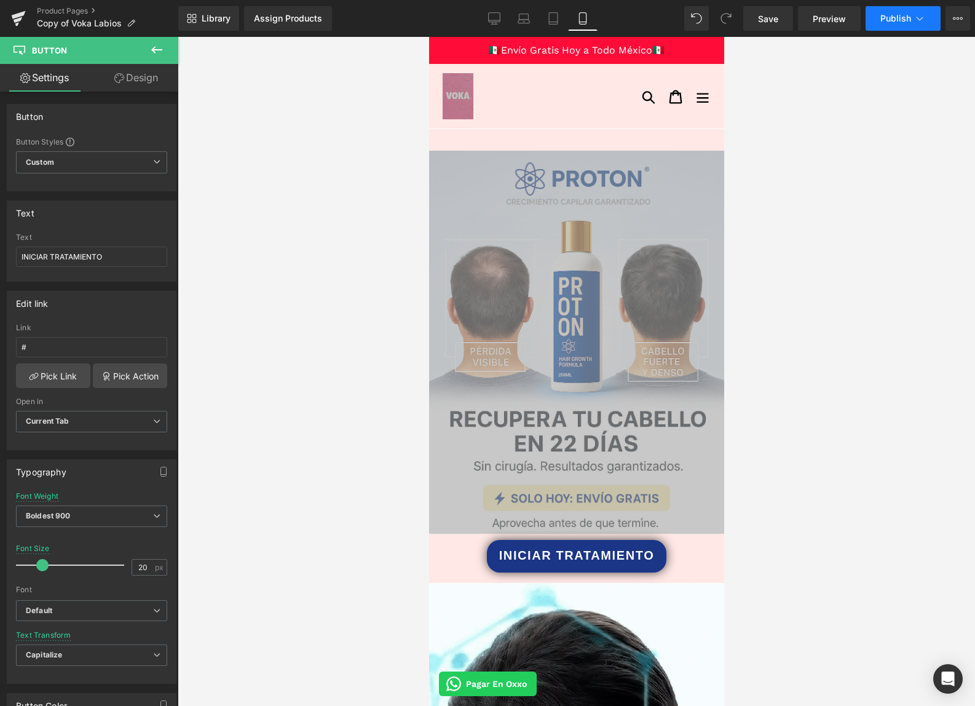
click at [896, 15] on span "Publish" at bounding box center [896, 19] width 31 height 10
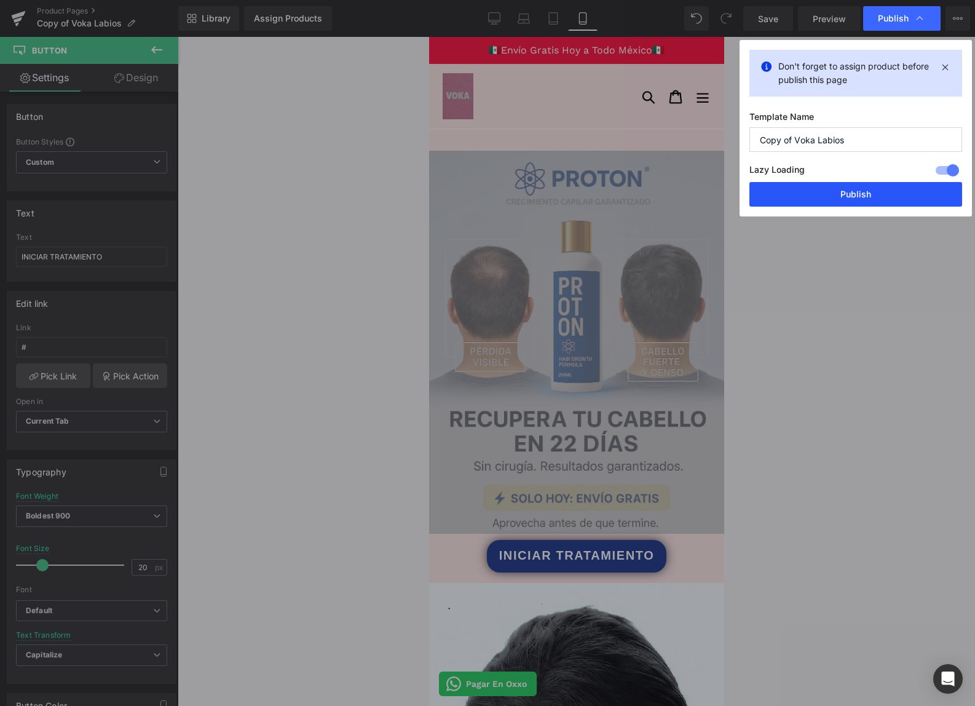
click at [834, 192] on button "Publish" at bounding box center [856, 194] width 213 height 25
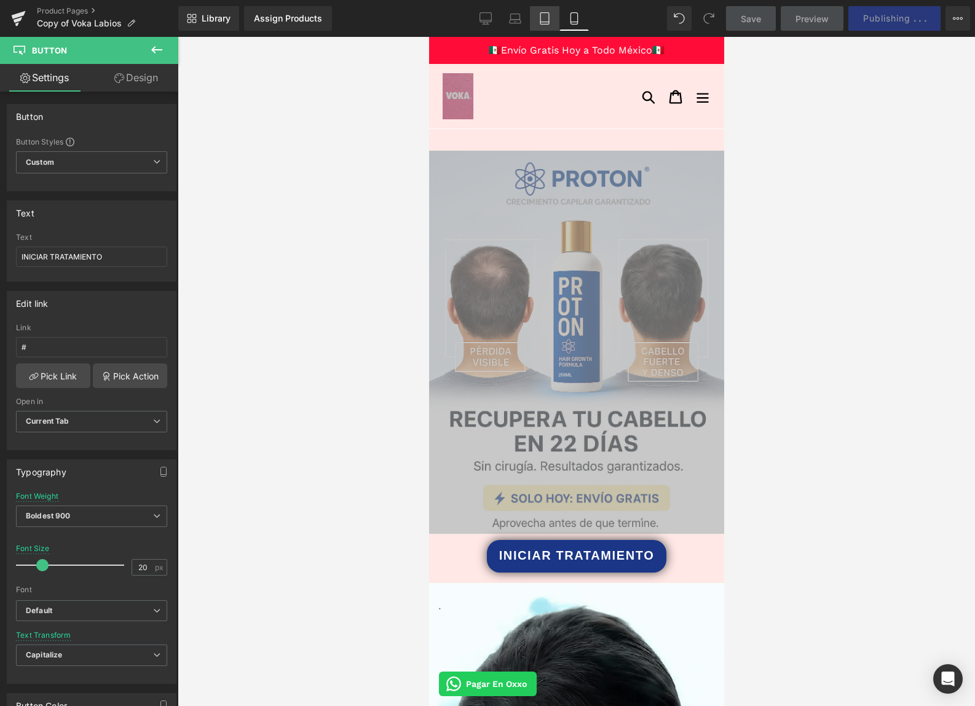
click at [546, 17] on icon at bounding box center [545, 18] width 12 height 12
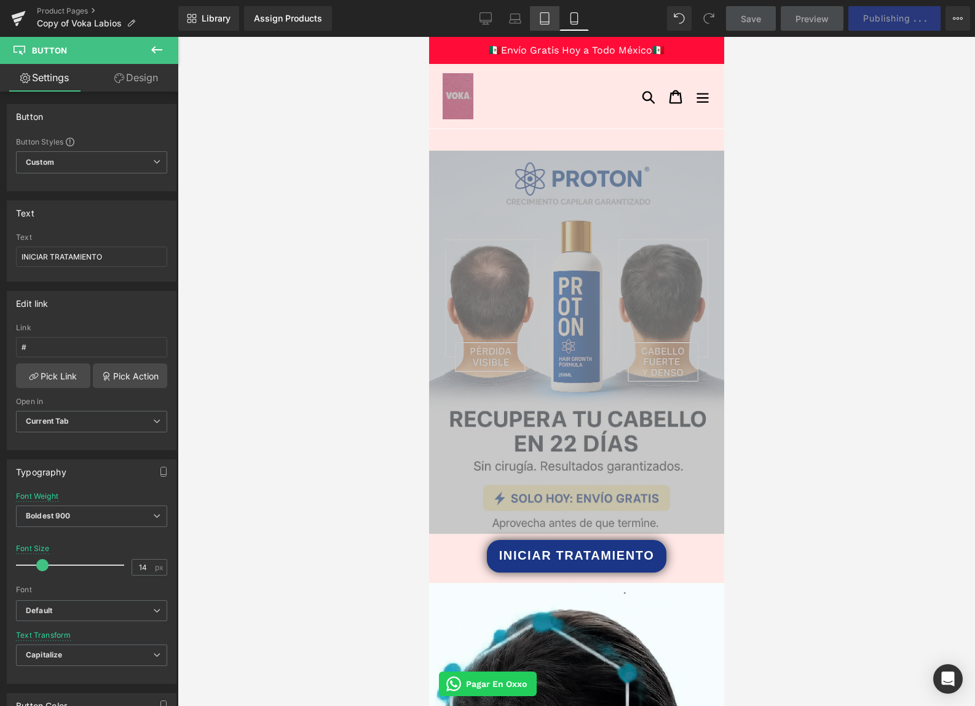
scroll to position [264, 0]
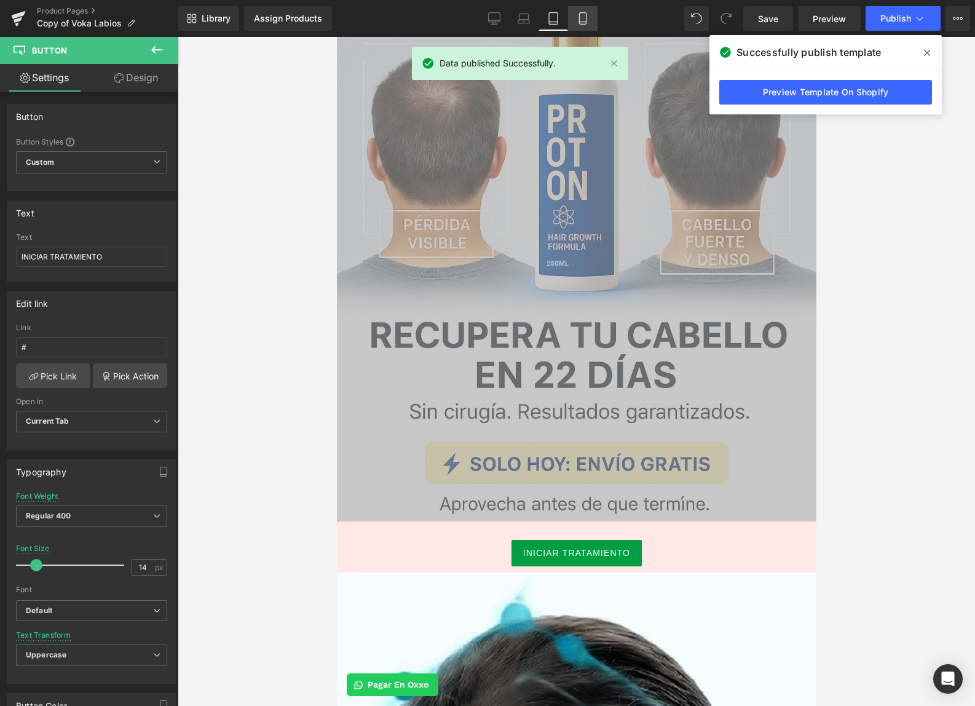
click at [577, 17] on link "Mobile" at bounding box center [583, 18] width 30 height 25
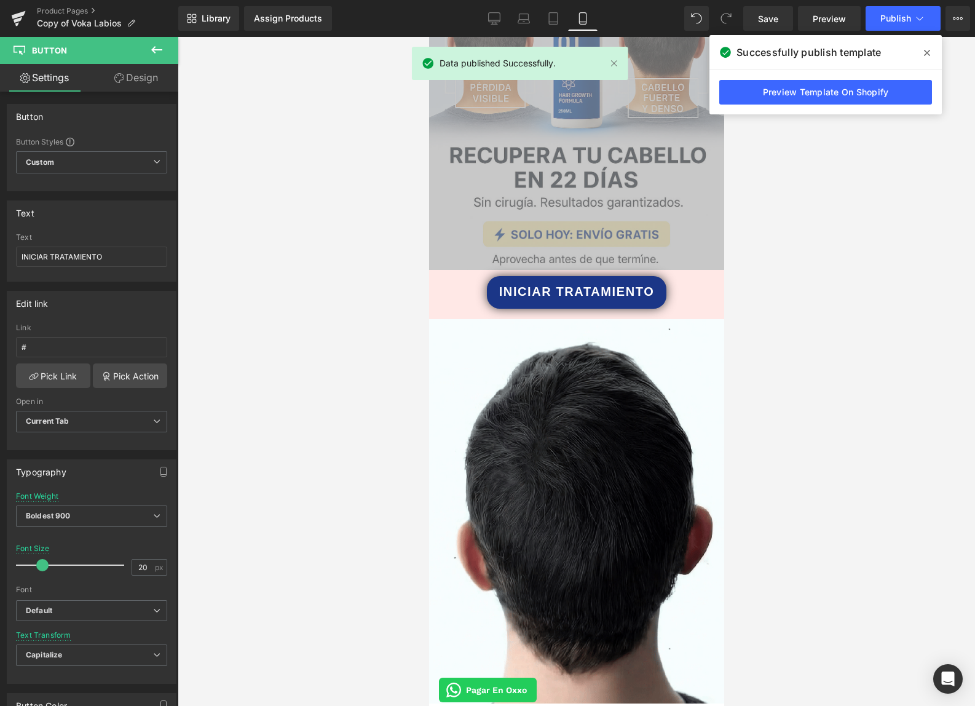
scroll to position [0, 0]
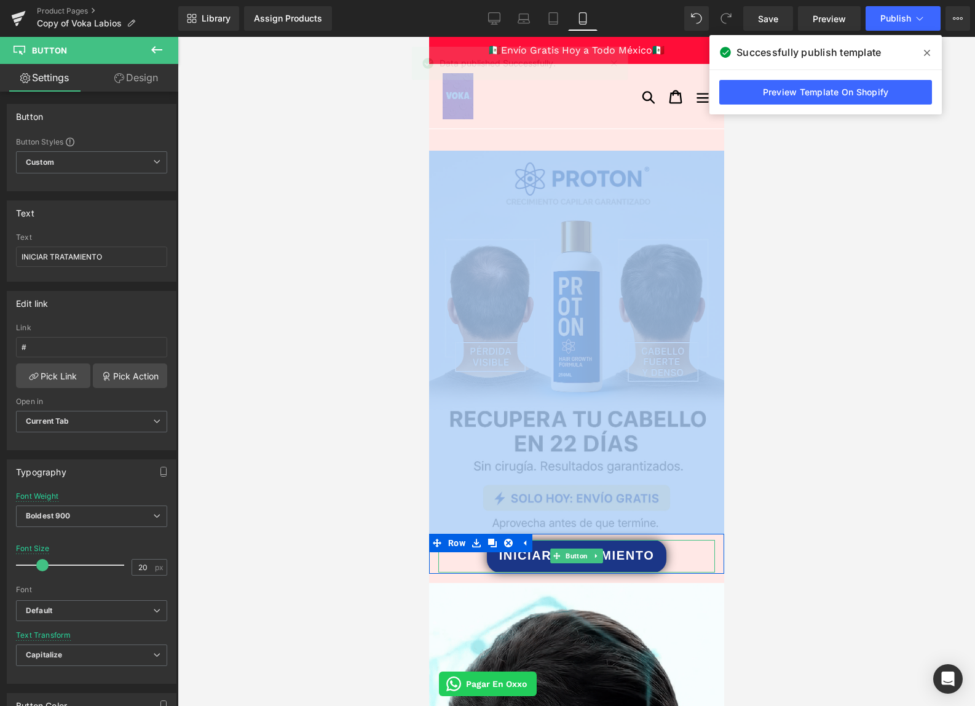
click at [531, 568] on link "INICIAR TRATAMIENTO" at bounding box center [576, 556] width 180 height 33
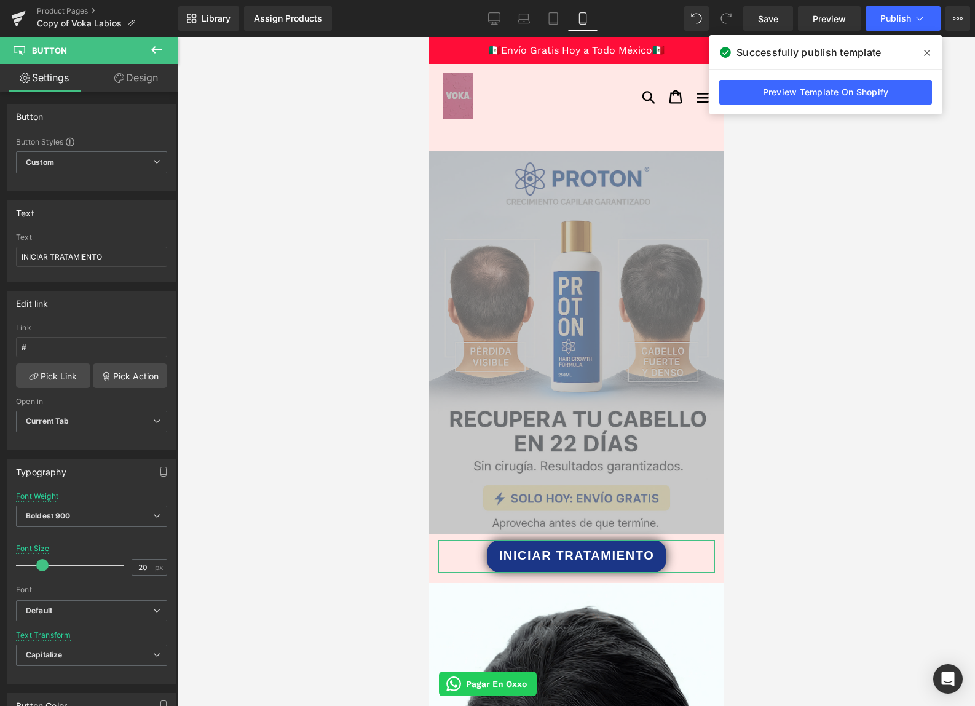
click at [148, 82] on link "Design" at bounding box center [136, 78] width 89 height 28
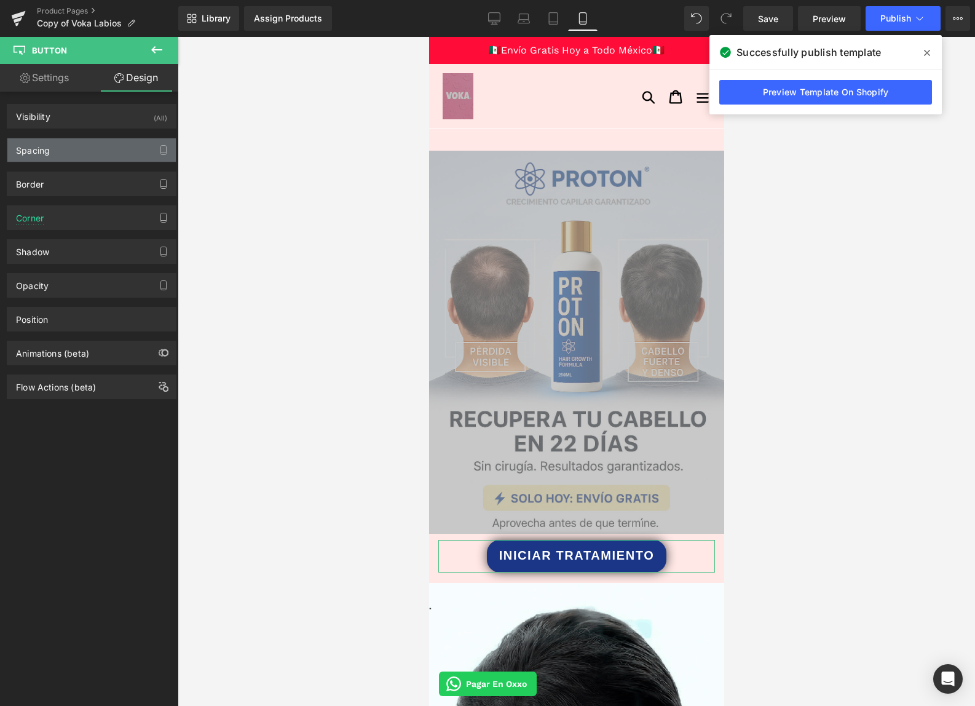
click at [62, 148] on div "Spacing" at bounding box center [91, 149] width 168 height 23
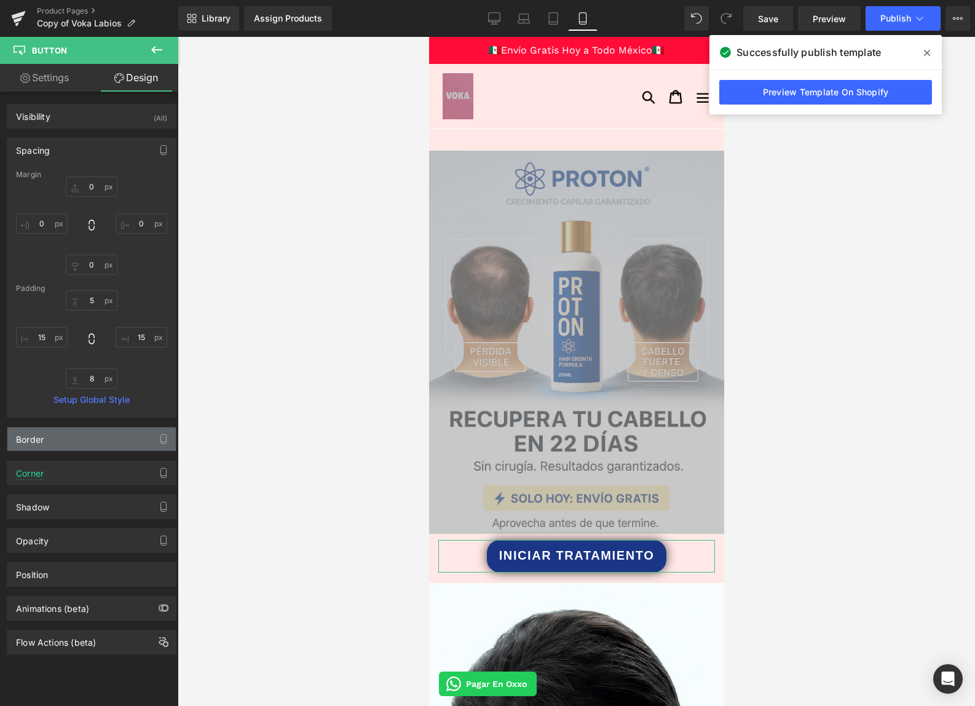
click at [70, 442] on div "Border" at bounding box center [91, 438] width 168 height 23
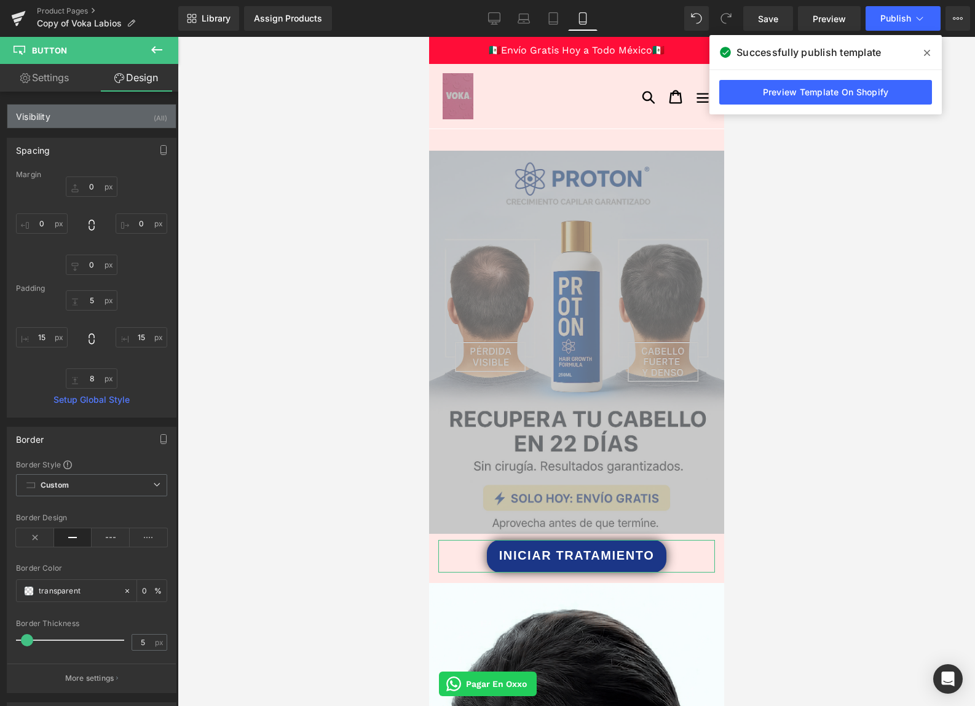
click at [88, 120] on div "Visibility (All)" at bounding box center [91, 116] width 168 height 23
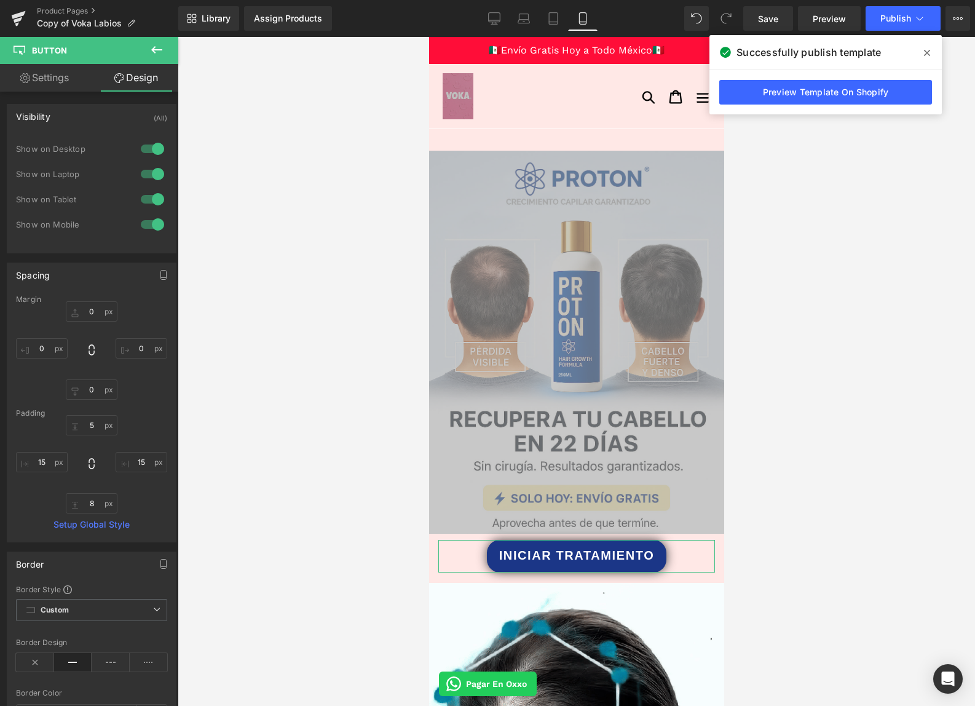
click at [71, 85] on link "Settings" at bounding box center [44, 78] width 89 height 28
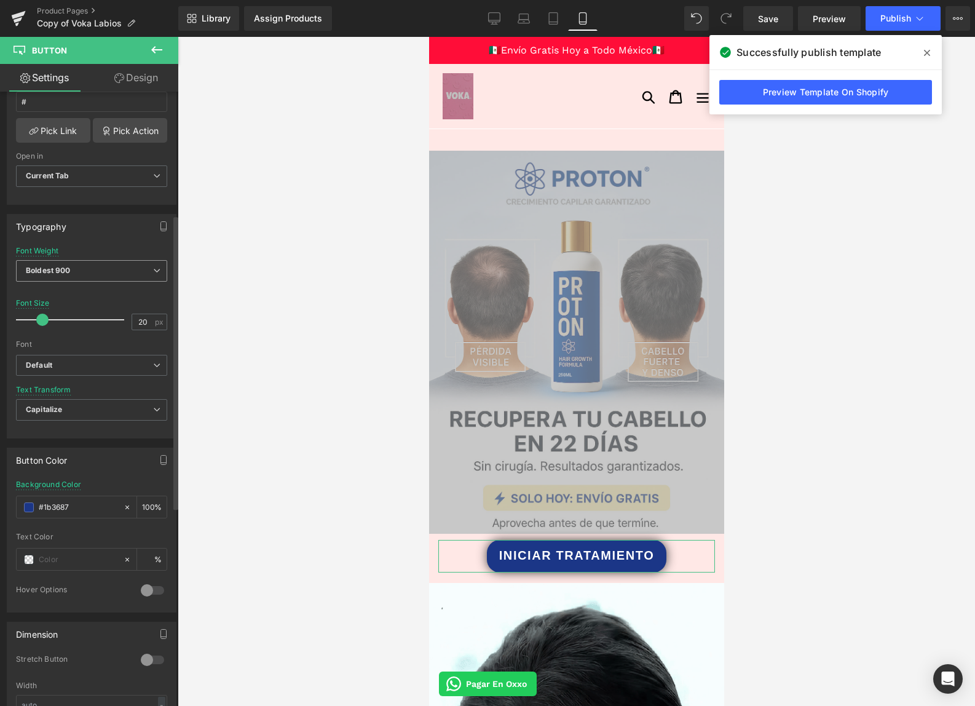
scroll to position [488, 0]
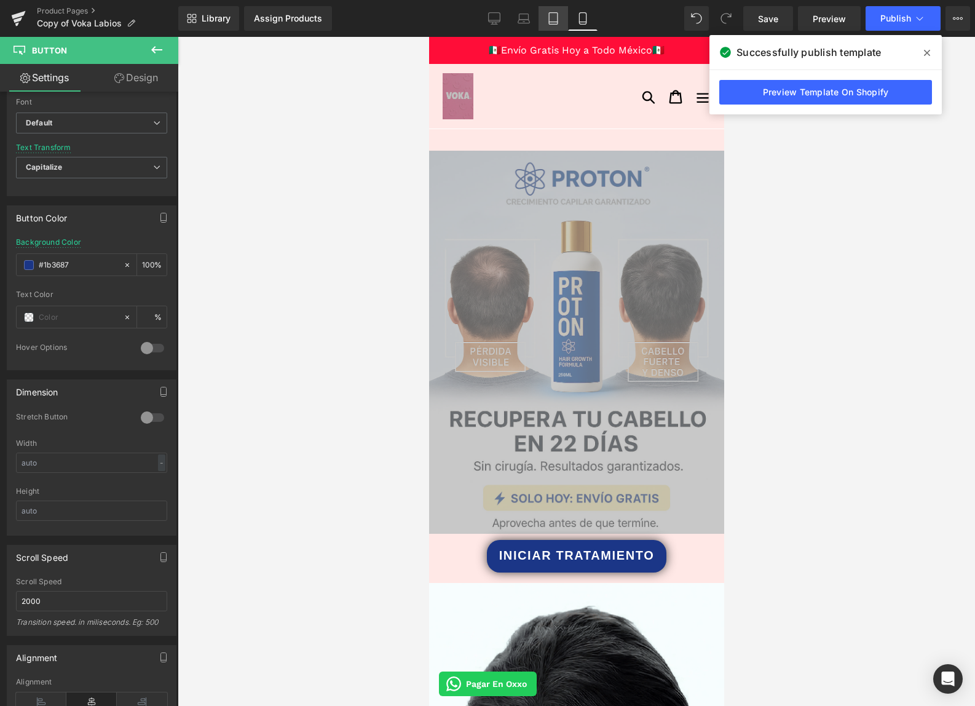
click at [560, 19] on icon at bounding box center [553, 18] width 12 height 12
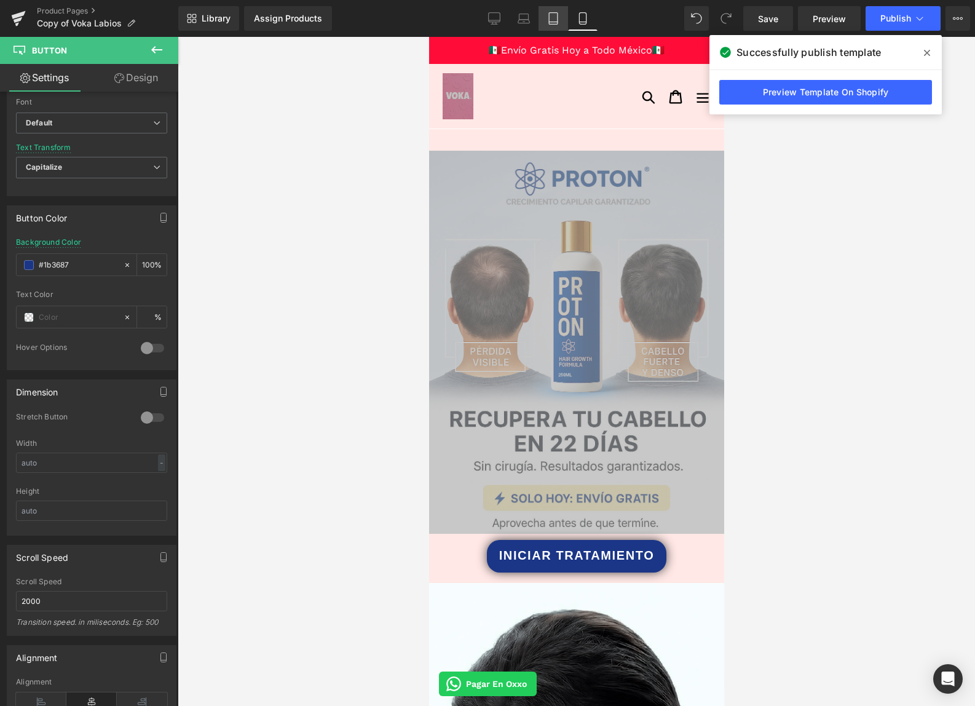
scroll to position [264, 0]
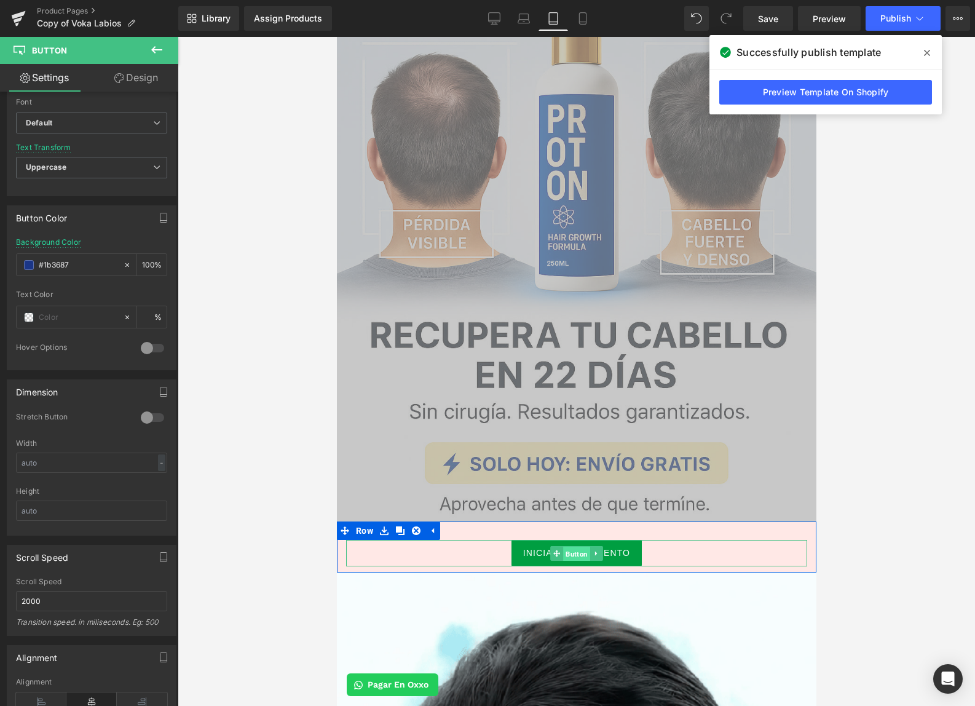
click at [573, 547] on span "Button" at bounding box center [576, 554] width 27 height 15
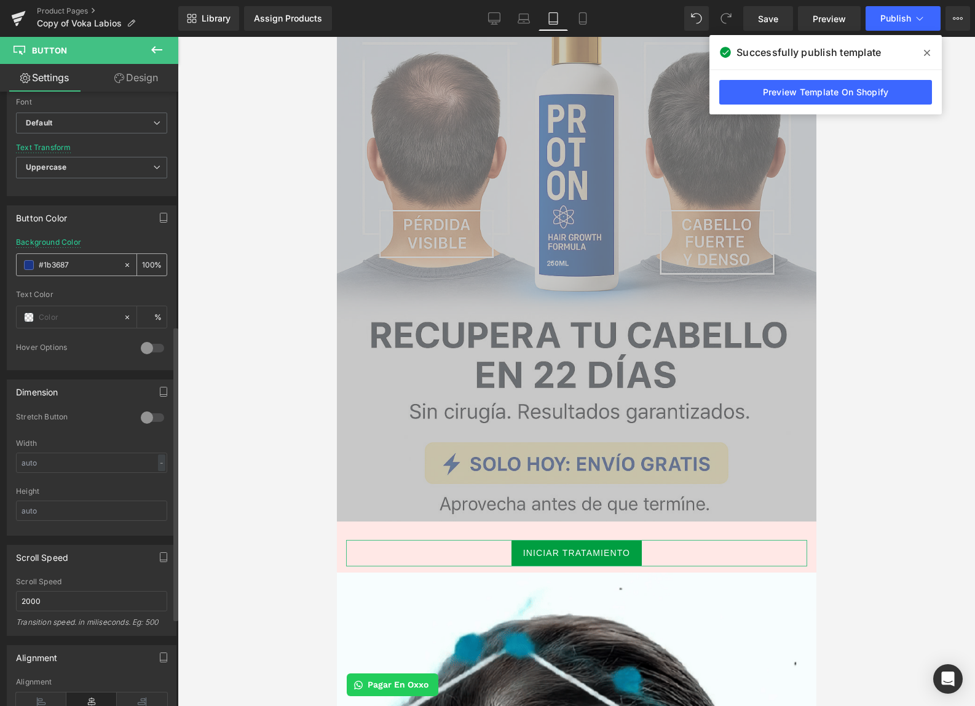
click at [80, 261] on input "#1b3687" at bounding box center [78, 265] width 79 height 14
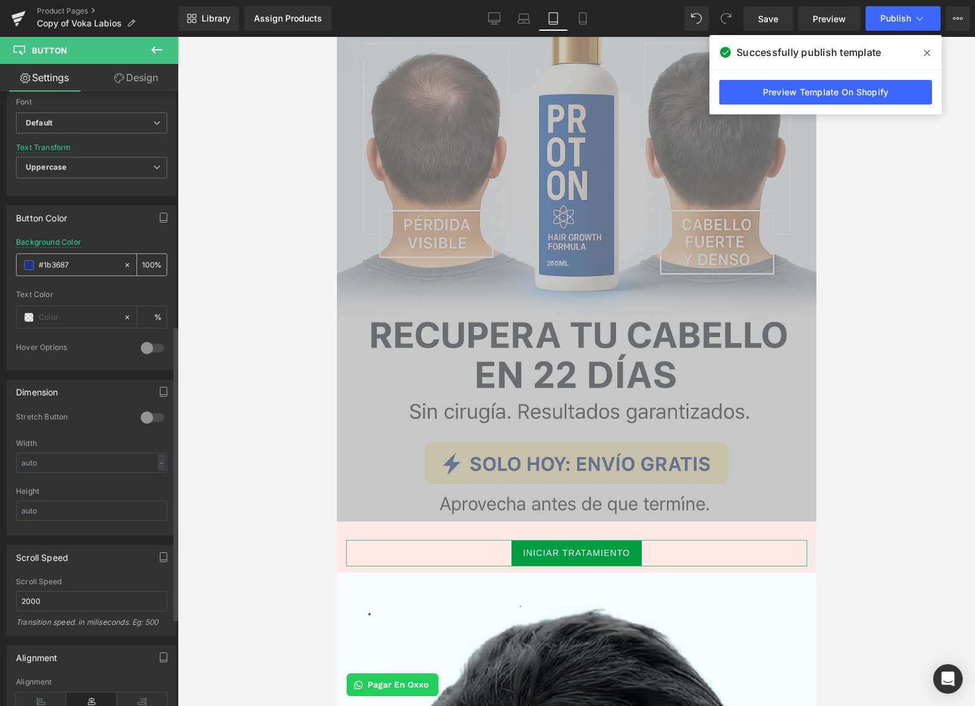
click at [80, 261] on input "#1b3687" at bounding box center [78, 265] width 79 height 14
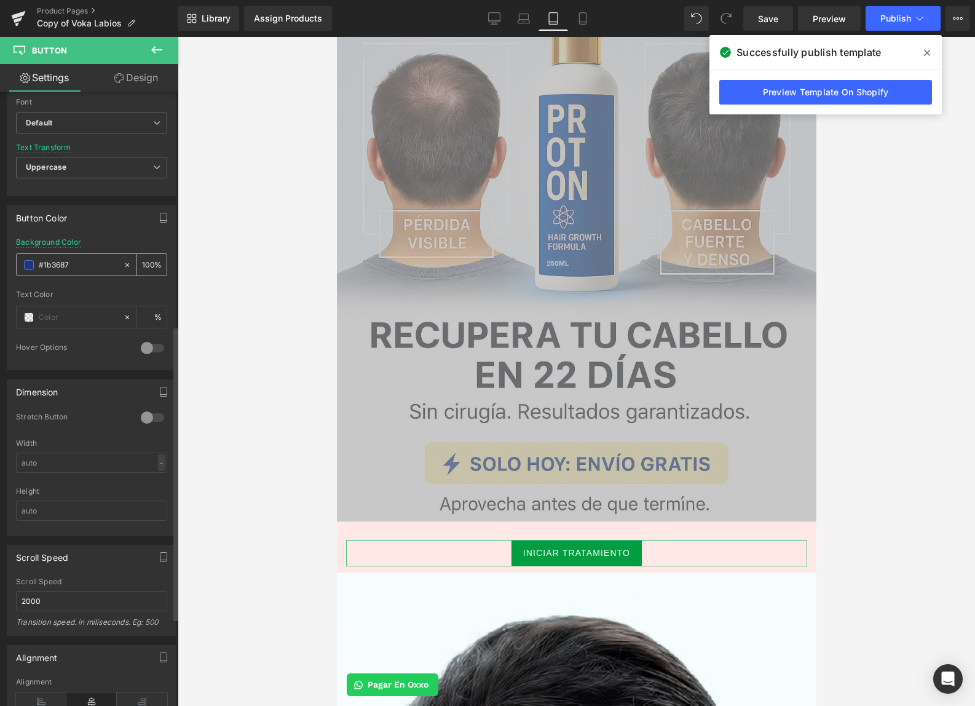
click at [80, 261] on input "#1b3687" at bounding box center [78, 265] width 79 height 14
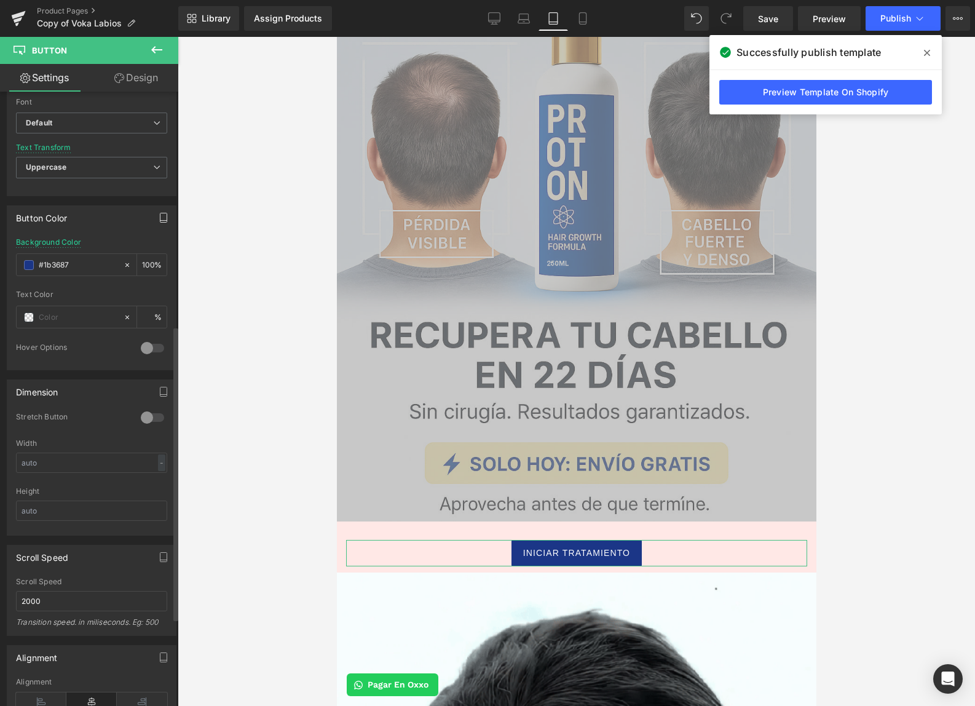
click at [167, 220] on button "button" at bounding box center [164, 217] width 20 height 23
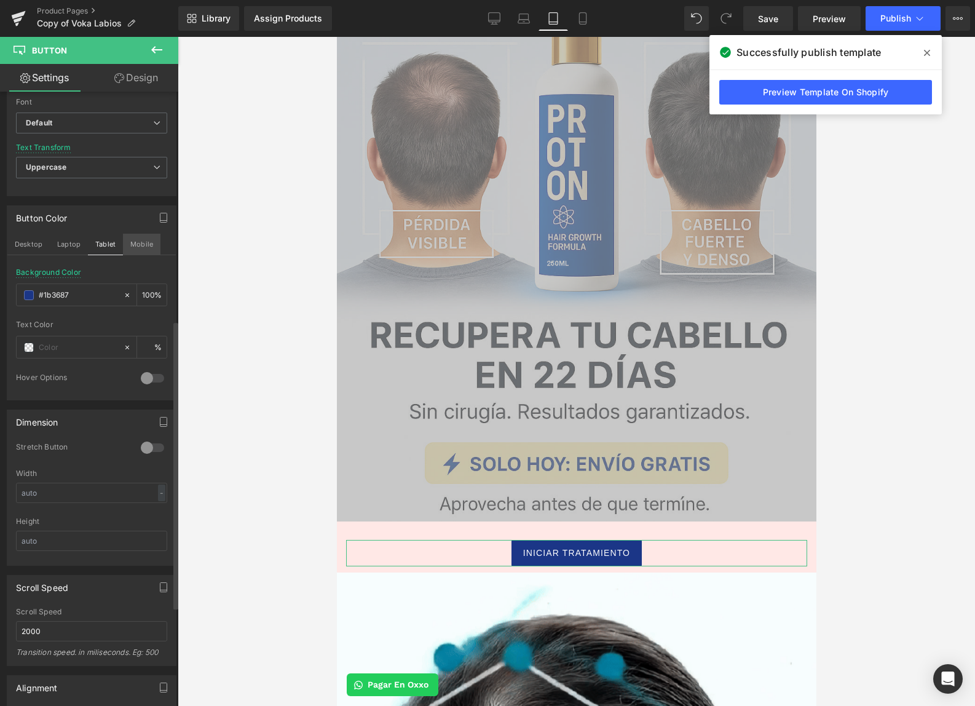
click at [138, 244] on button "Mobile" at bounding box center [142, 244] width 38 height 21
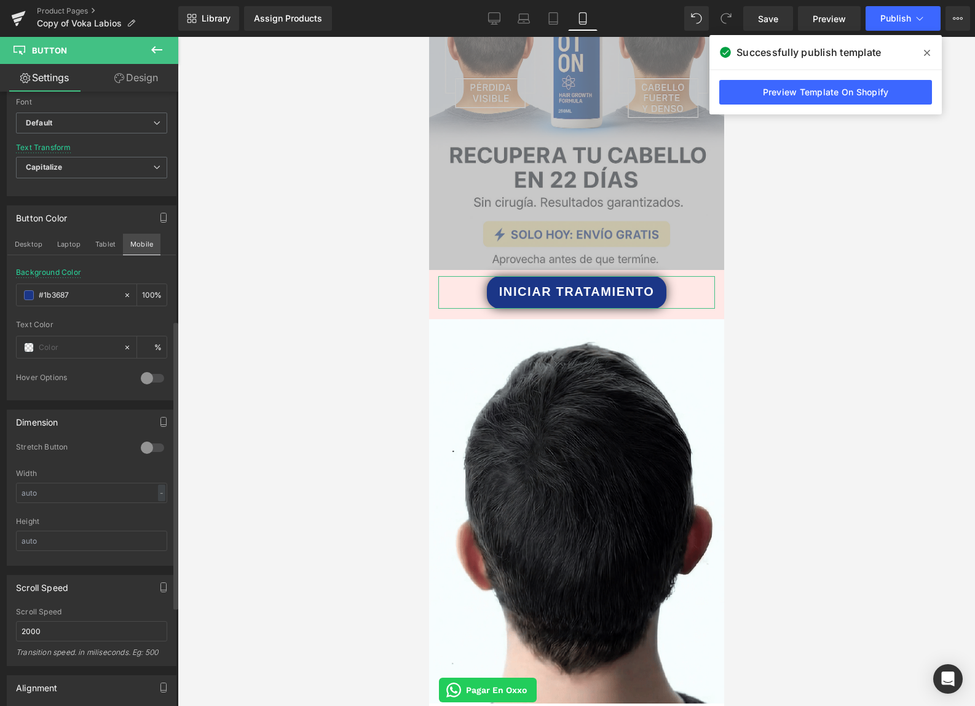
scroll to position [0, 0]
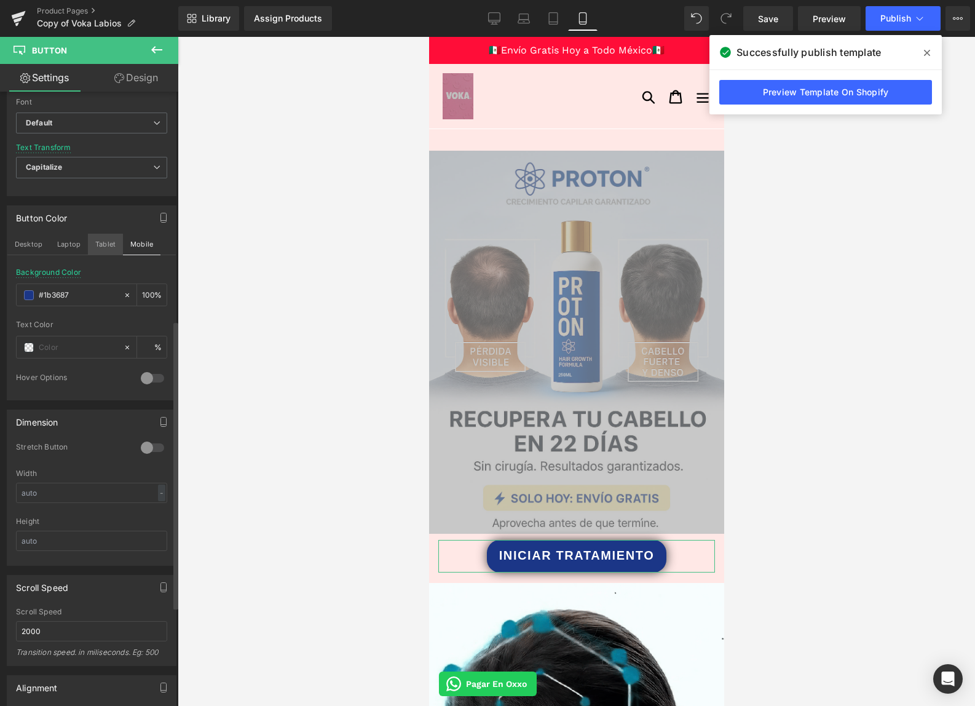
click at [116, 245] on button "Tablet" at bounding box center [105, 244] width 35 height 21
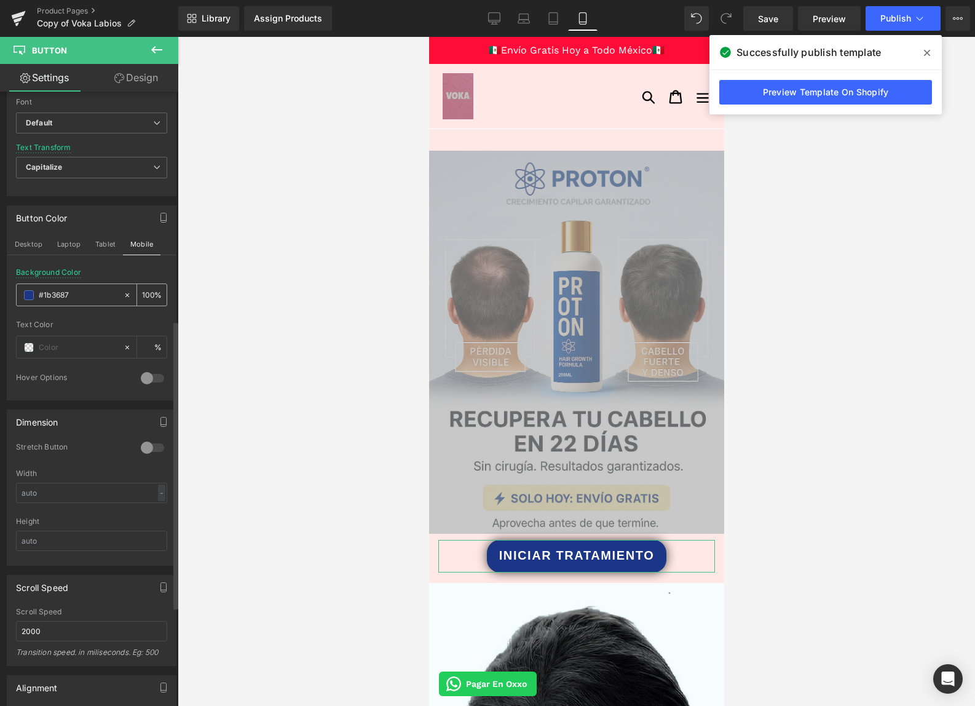
scroll to position [264, 0]
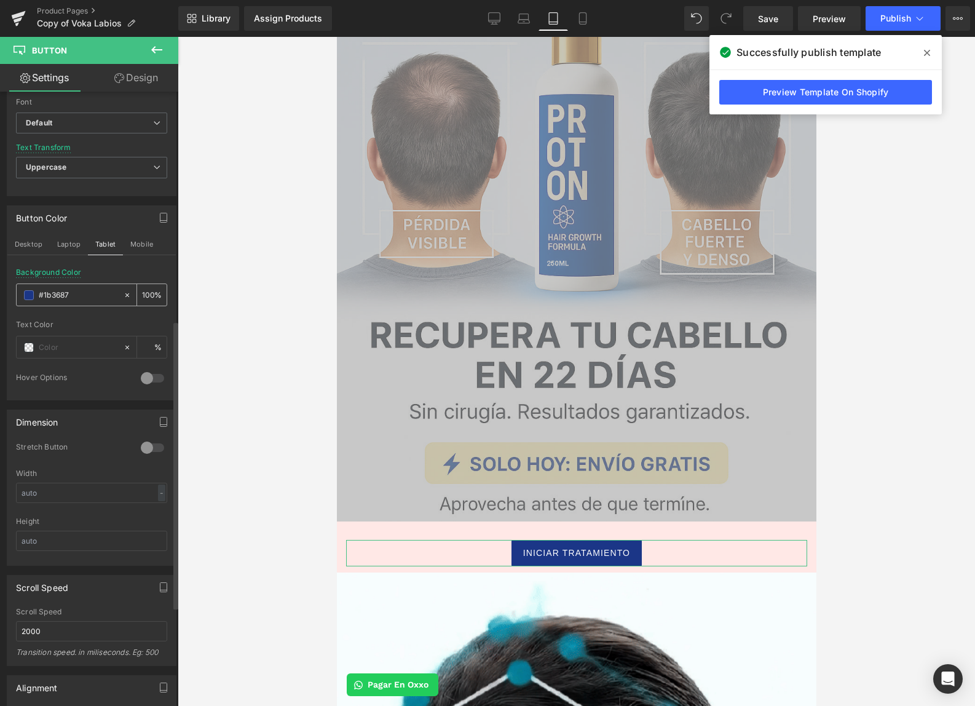
click at [78, 291] on input "#1b3687" at bounding box center [78, 295] width 79 height 14
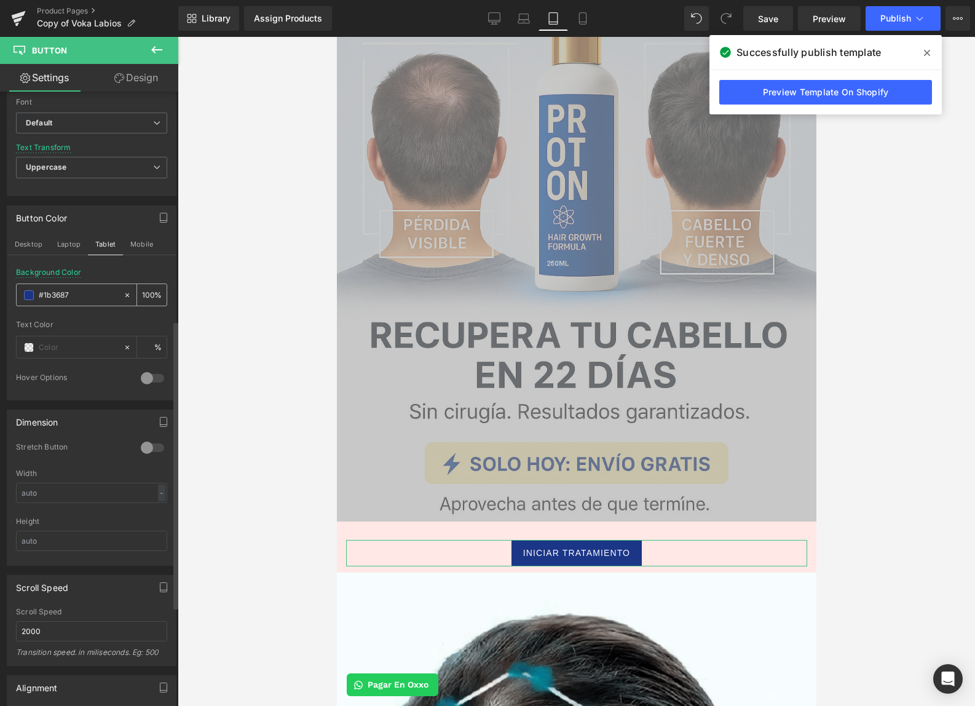
click at [79, 291] on input "#1b3687" at bounding box center [78, 295] width 79 height 14
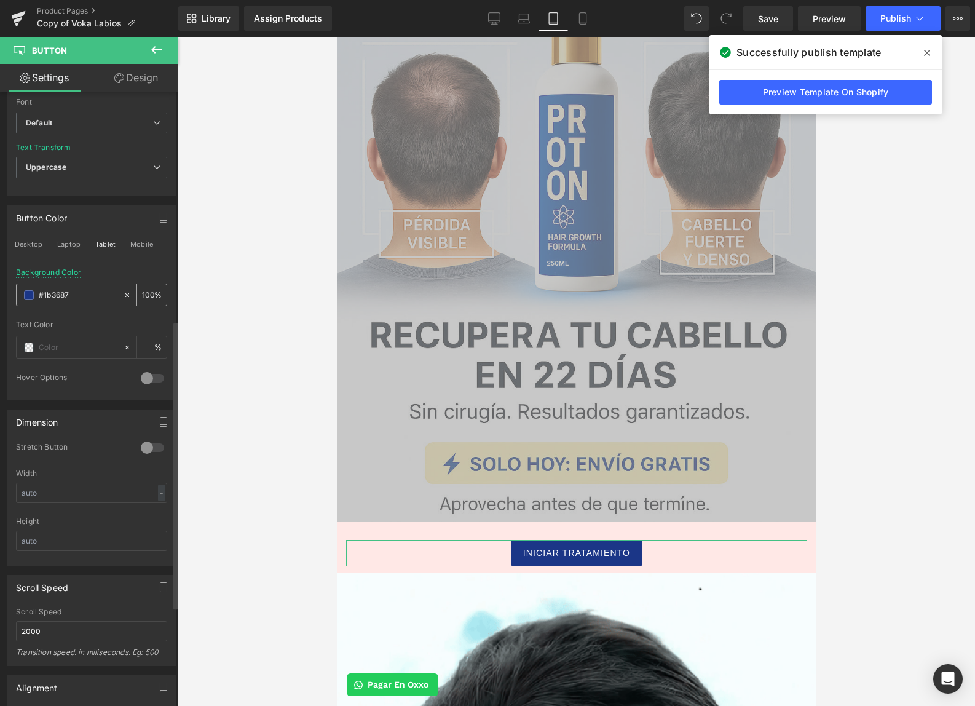
click at [80, 291] on input "#1b3687" at bounding box center [78, 295] width 79 height 14
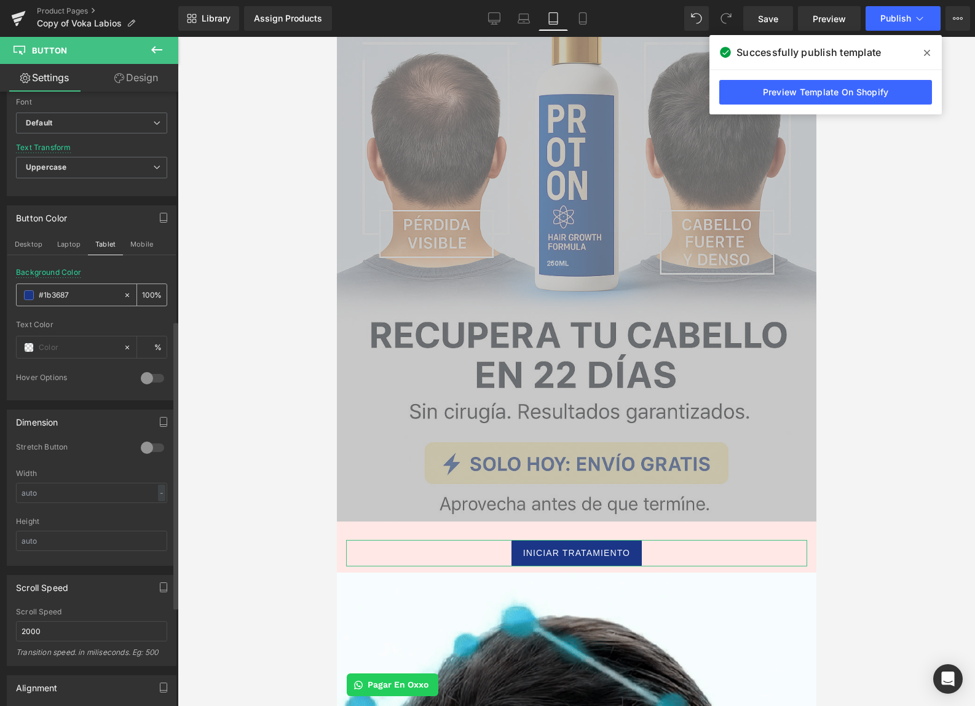
paste input "#1b3687"
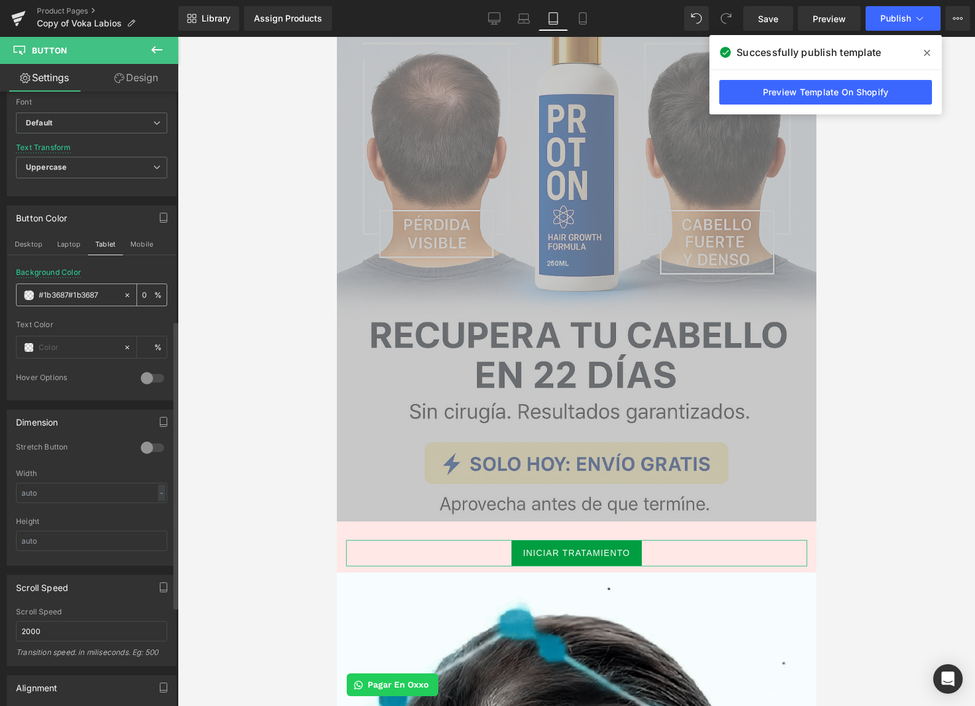
click at [84, 301] on div "#1b3687#1b3687" at bounding box center [70, 295] width 106 height 22
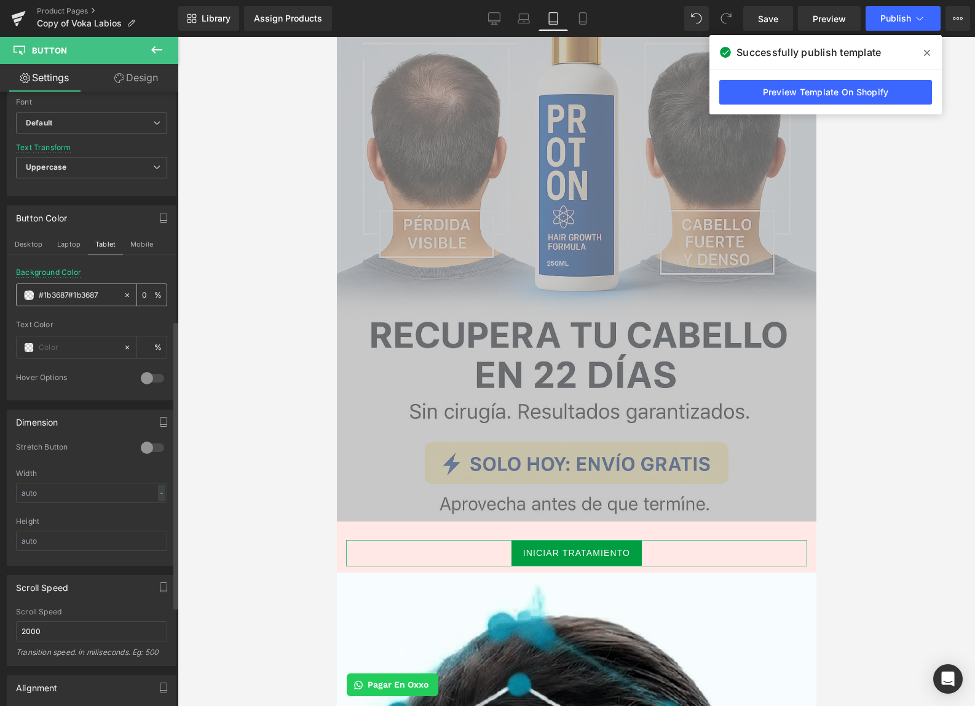
click at [85, 300] on input "#1b3687#1b3687" at bounding box center [78, 295] width 79 height 14
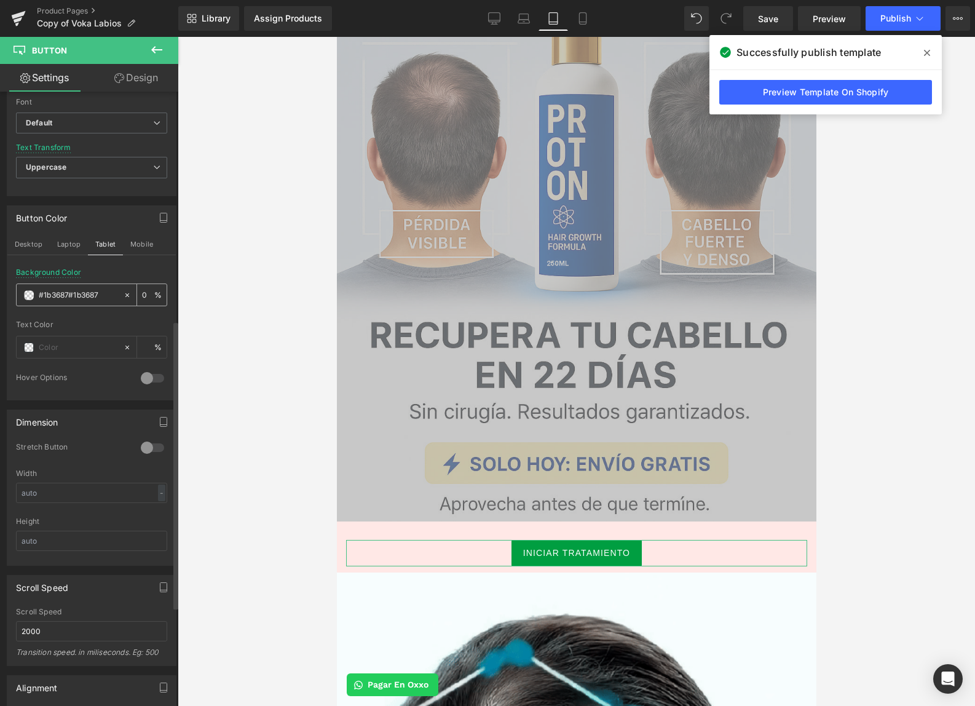
click at [86, 300] on input "#1b3687#1b3687" at bounding box center [78, 295] width 79 height 14
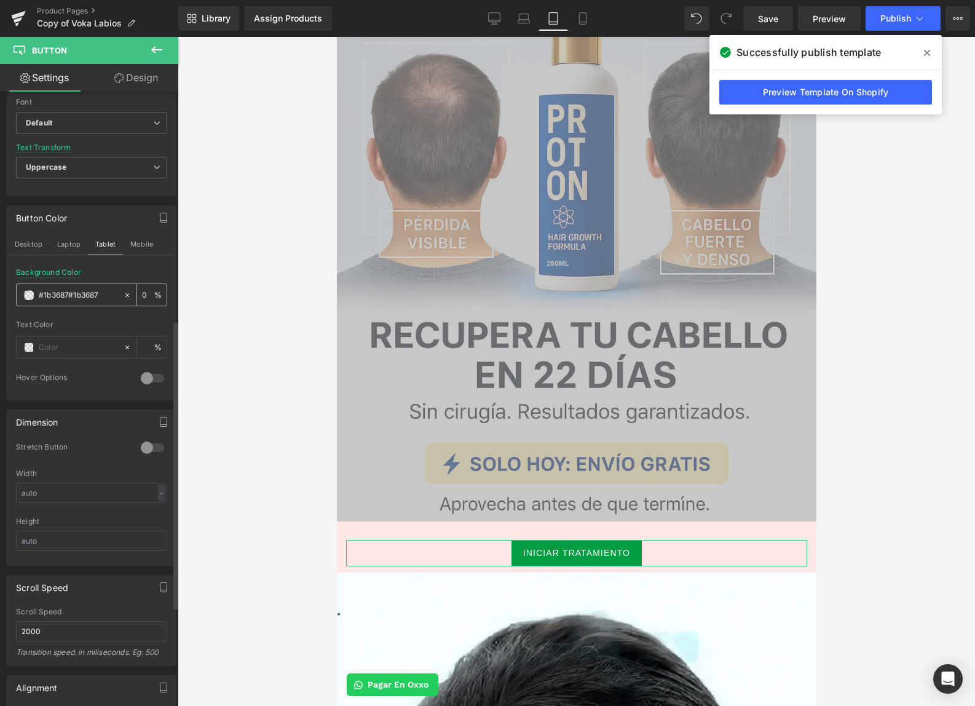
click at [83, 296] on input "#1b3687#1b3687" at bounding box center [78, 295] width 79 height 14
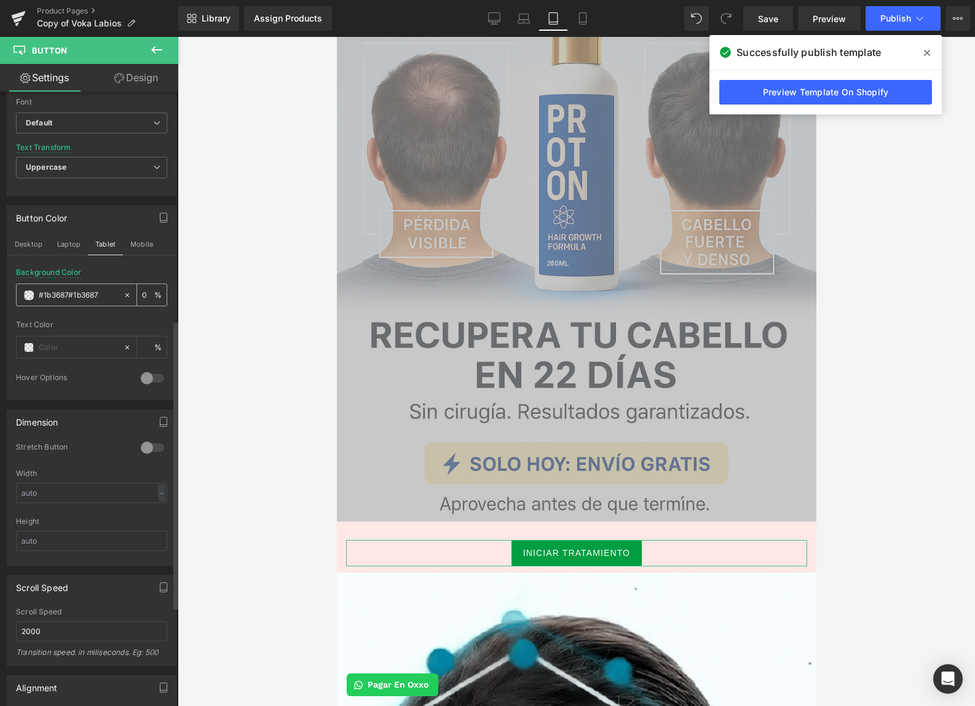
click at [83, 296] on input "#1b3687#1b3687" at bounding box center [78, 295] width 79 height 14
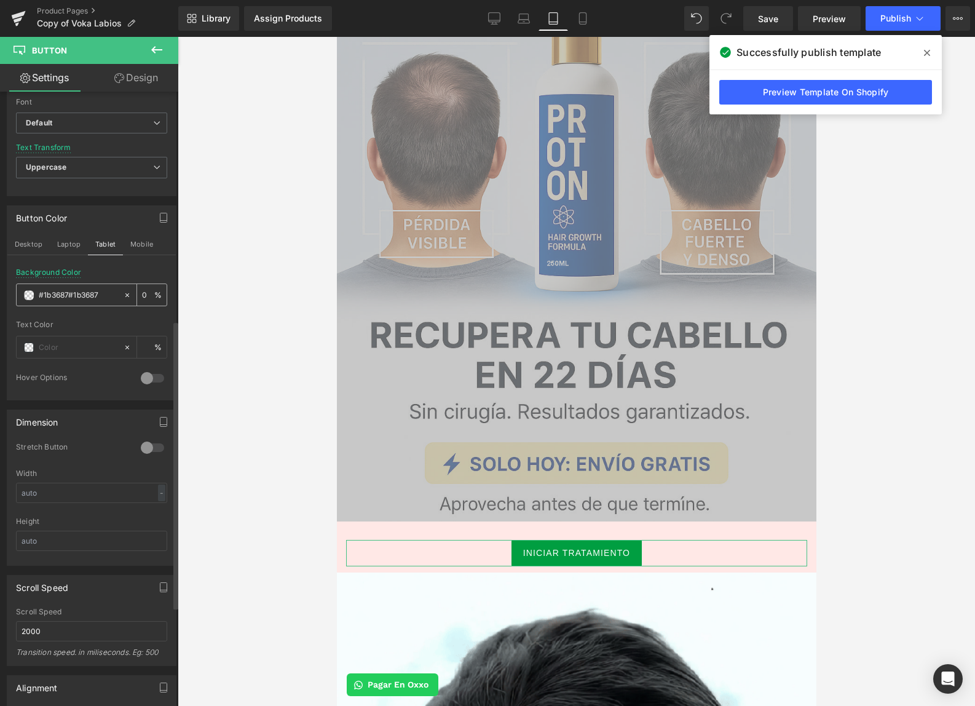
click at [83, 296] on input "#1b3687#1b3687" at bounding box center [78, 295] width 79 height 14
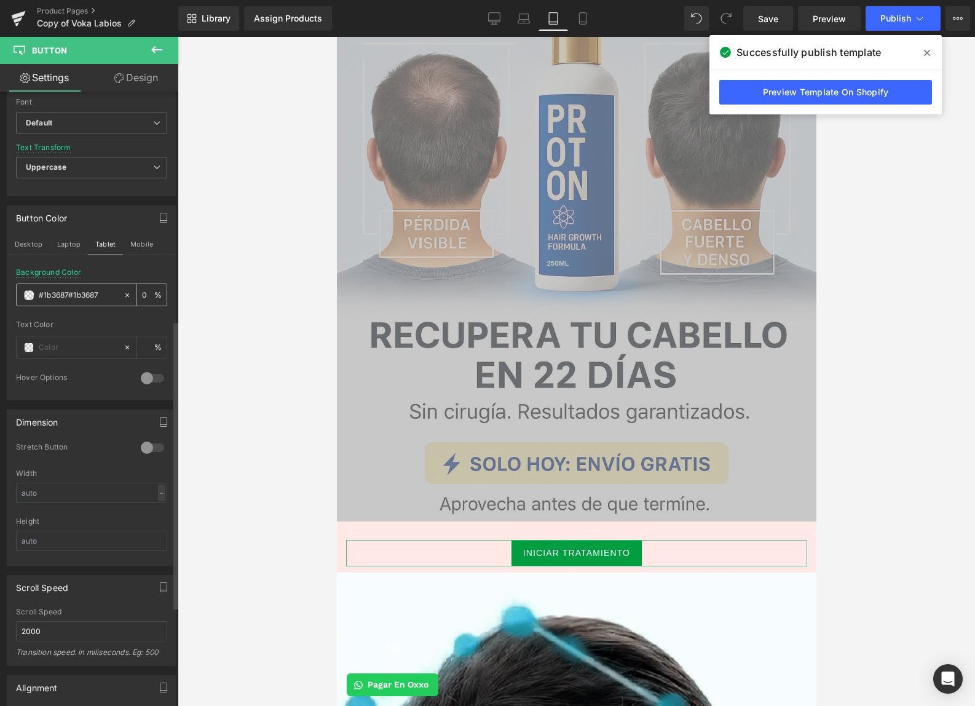
paste input "text"
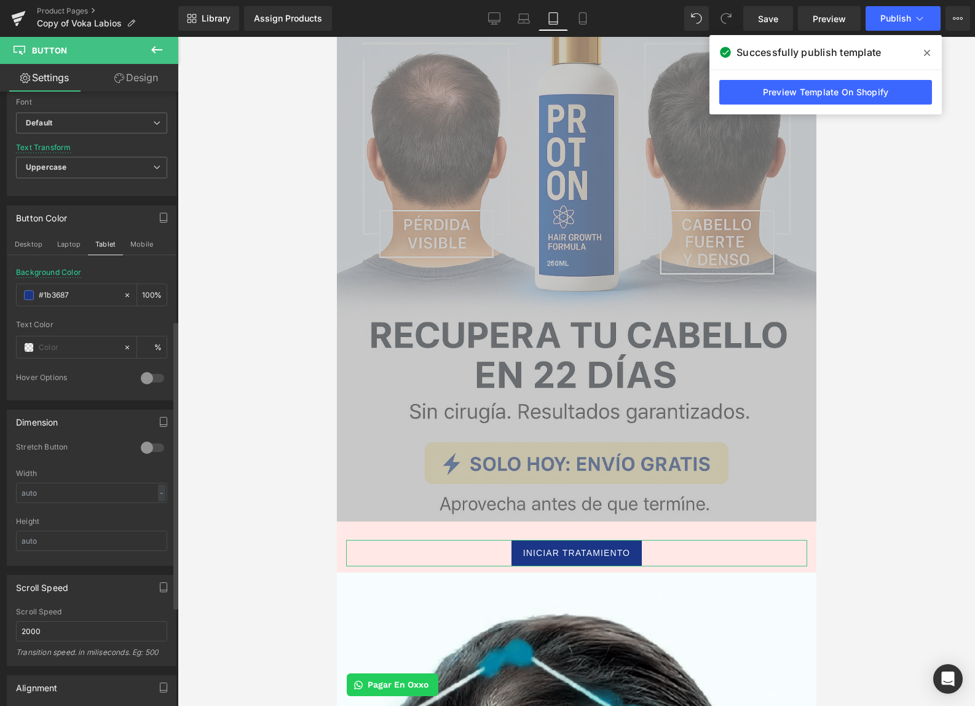
click at [101, 280] on div "Background Color #1b3687 100 %" at bounding box center [91, 294] width 151 height 52
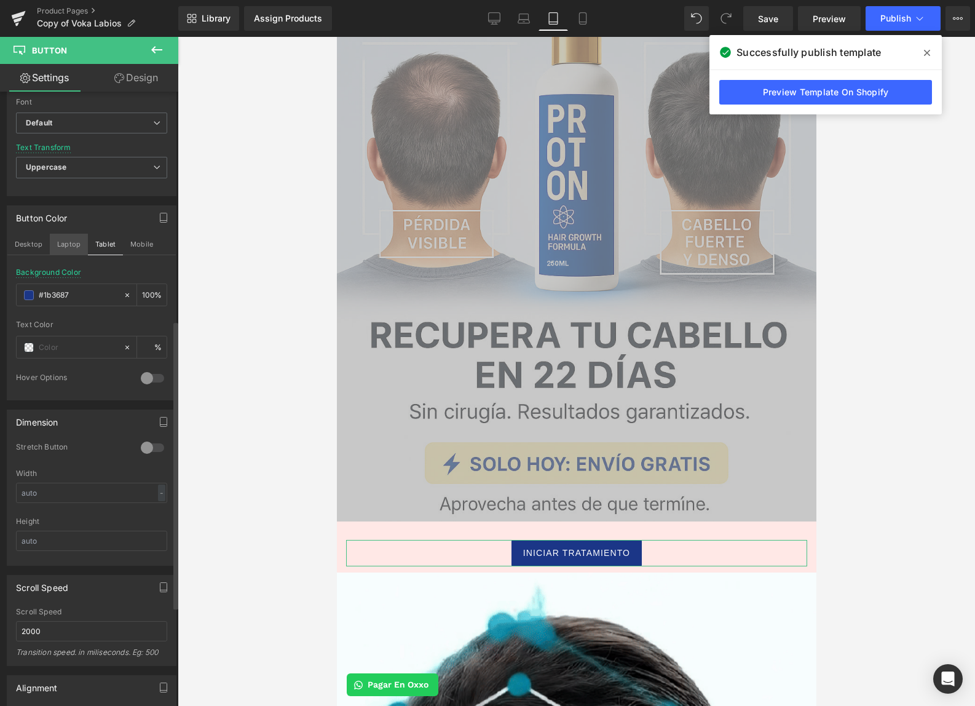
click at [60, 248] on button "Laptop" at bounding box center [69, 244] width 38 height 21
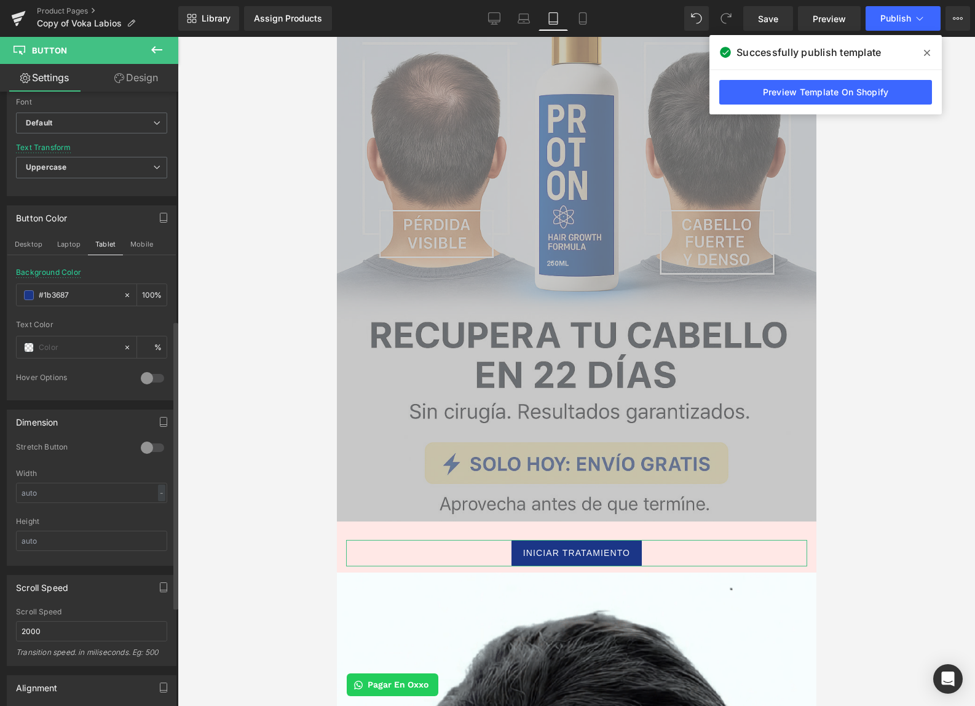
scroll to position [443, 0]
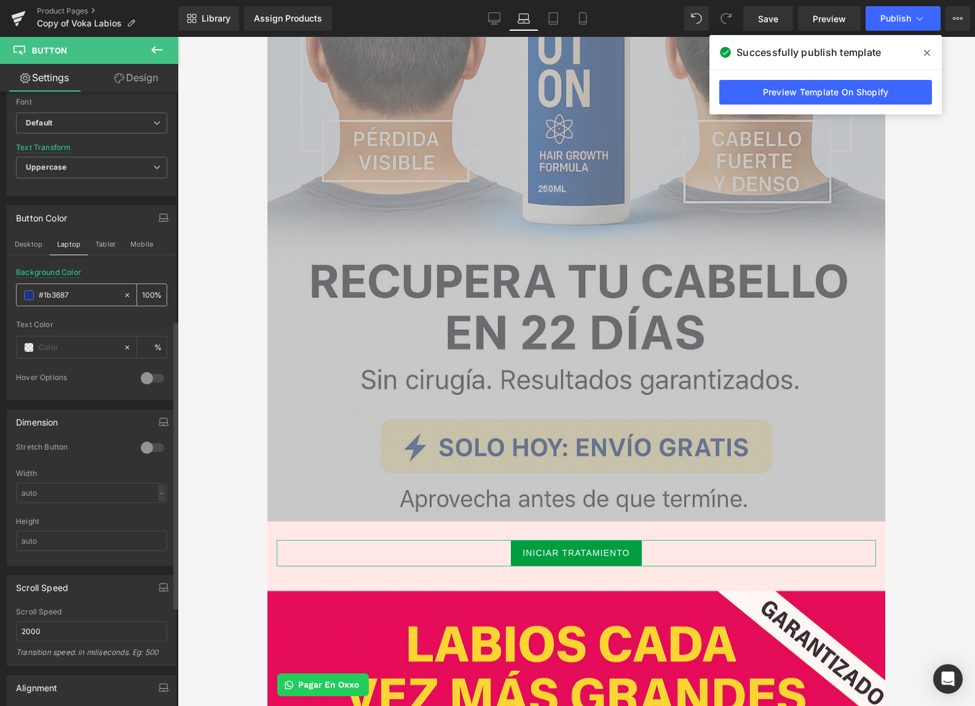
click at [76, 295] on input "#1b3687" at bounding box center [78, 295] width 79 height 14
click at [76, 294] on input "#1b3687" at bounding box center [78, 295] width 79 height 14
click at [77, 294] on input "#1b3687" at bounding box center [78, 295] width 79 height 14
paste input "#1b3687"
click at [59, 288] on input "#1b3687#1b3687" at bounding box center [78, 295] width 79 height 14
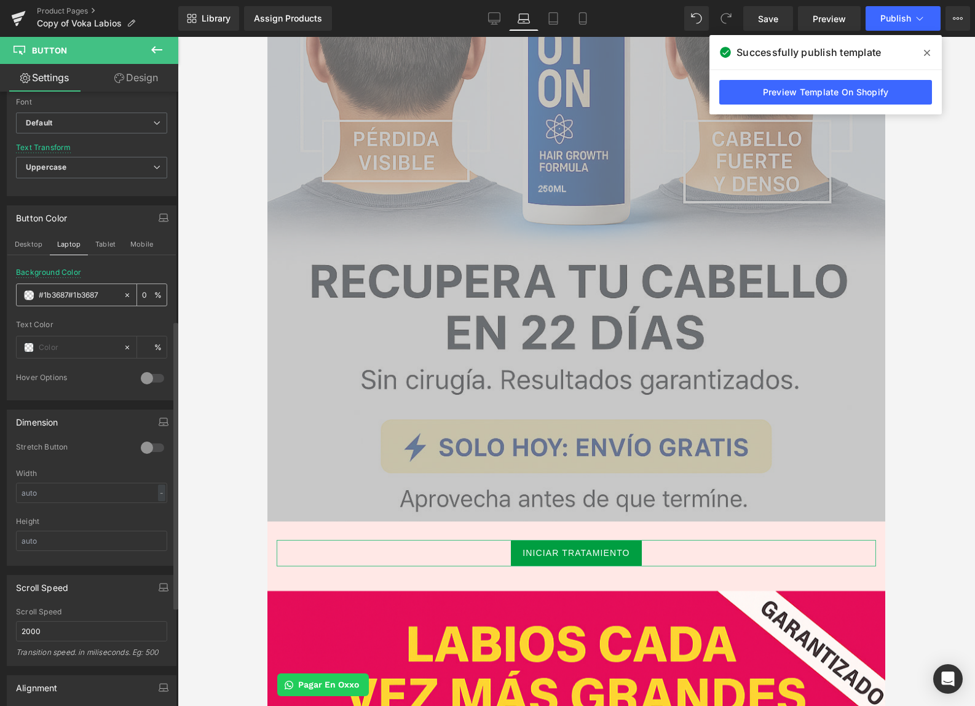
click at [60, 288] on input "#1b3687#1b3687" at bounding box center [78, 295] width 79 height 14
paste input "text"
click at [33, 245] on button "Desktop" at bounding box center [28, 244] width 42 height 21
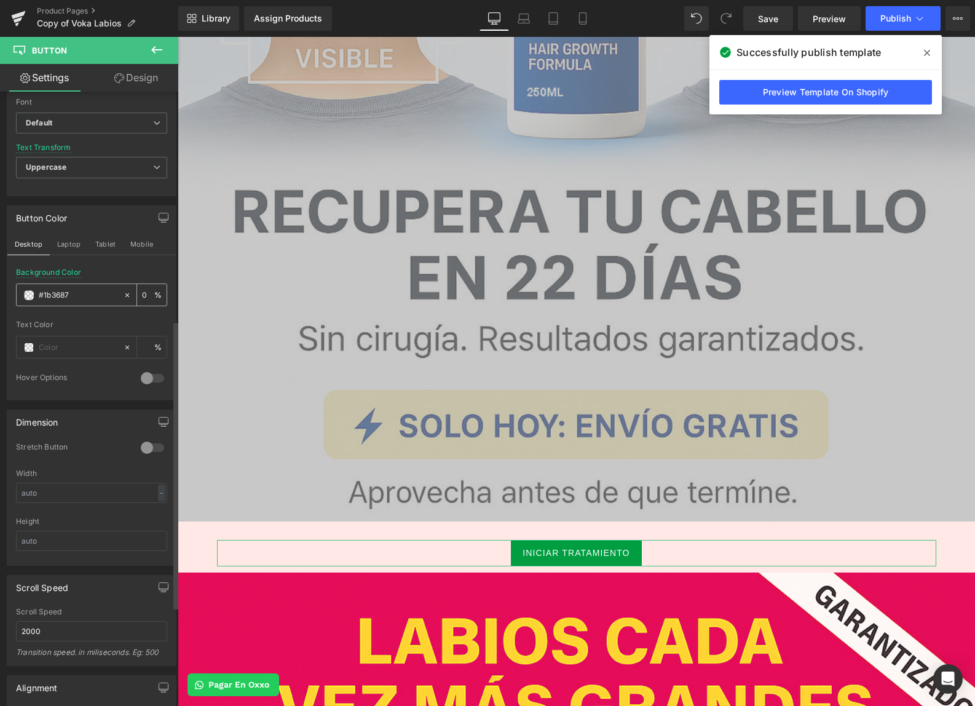
click at [66, 292] on input "#1b3687" at bounding box center [78, 295] width 79 height 14
click at [123, 275] on div "Background Color #1b3687 0 %" at bounding box center [91, 294] width 151 height 52
click at [70, 299] on input "#1b3687" at bounding box center [78, 295] width 79 height 14
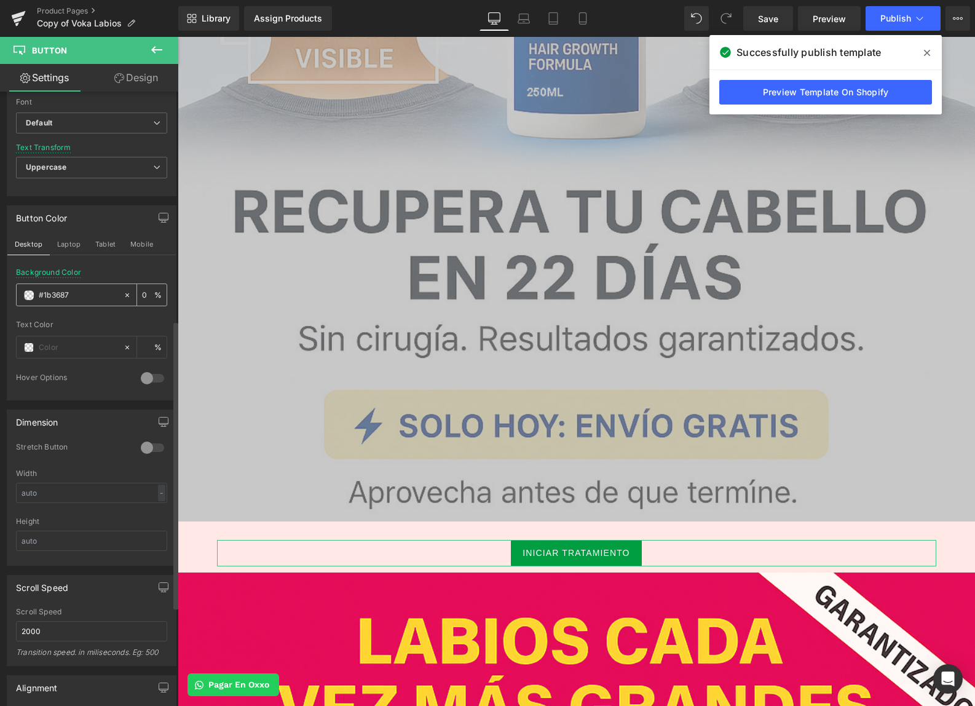
click at [70, 299] on input "#1b3687" at bounding box center [78, 295] width 79 height 14
paste input "#1b3687"
click at [123, 292] on icon at bounding box center [127, 295] width 9 height 9
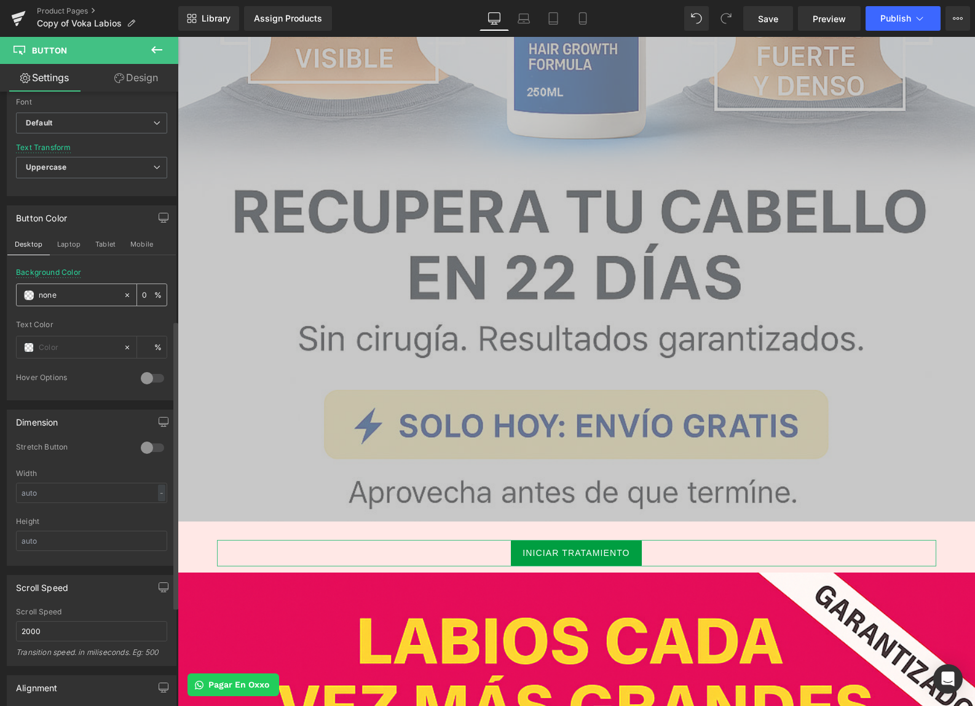
click at [93, 295] on input "none" at bounding box center [78, 295] width 79 height 14
paste input "#1b3687"
click at [132, 251] on button "Mobile" at bounding box center [142, 244] width 38 height 21
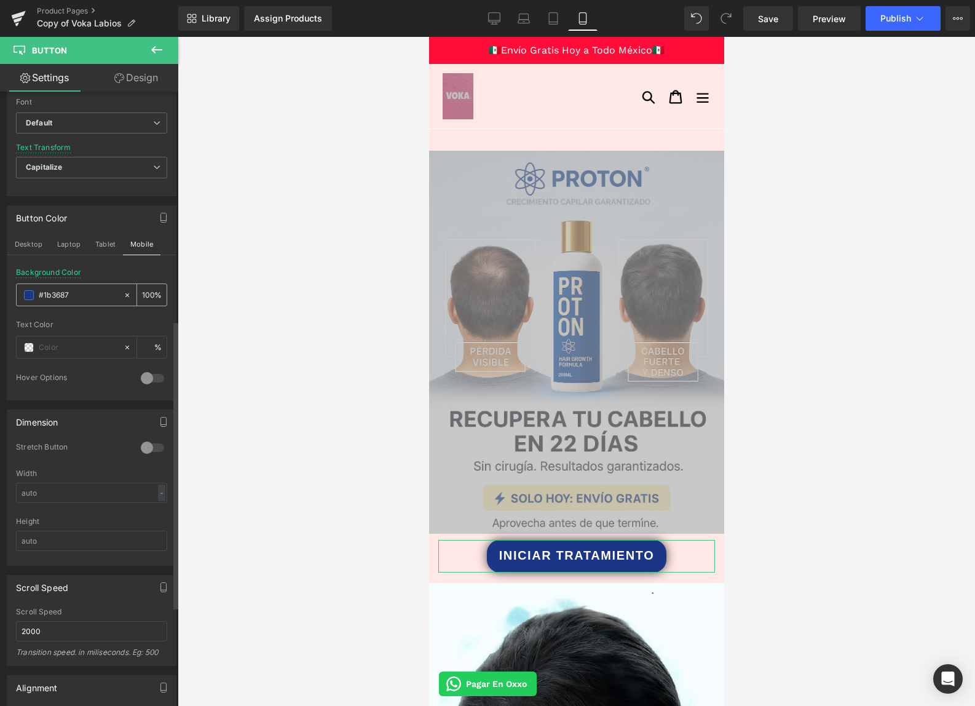
click at [89, 300] on input "#1b3687" at bounding box center [78, 295] width 79 height 14
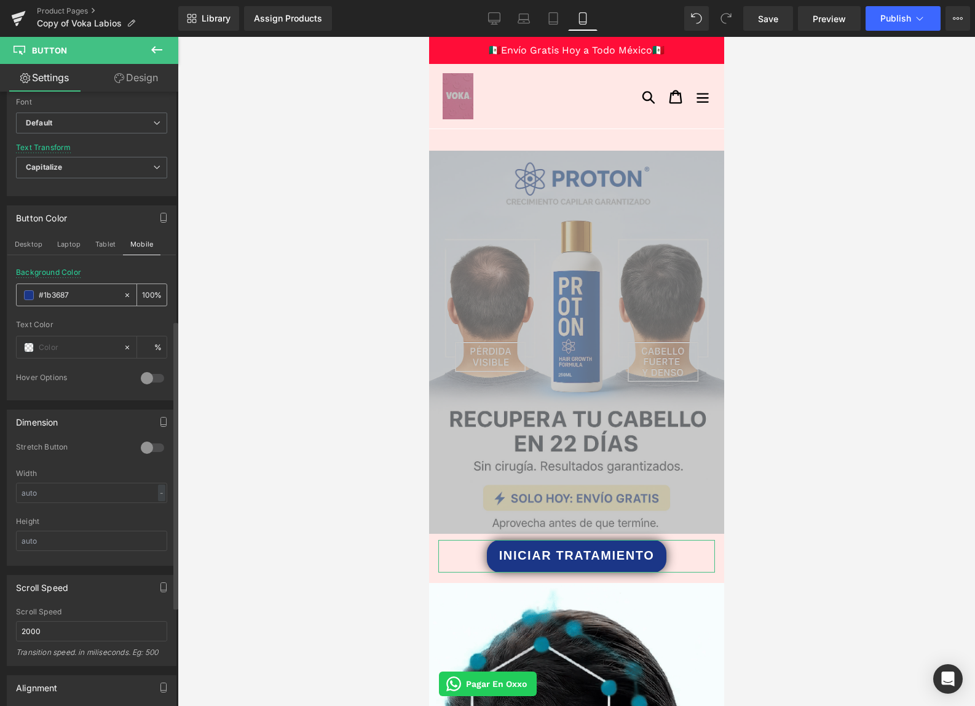
click at [89, 299] on input "#1b3687" at bounding box center [78, 295] width 79 height 14
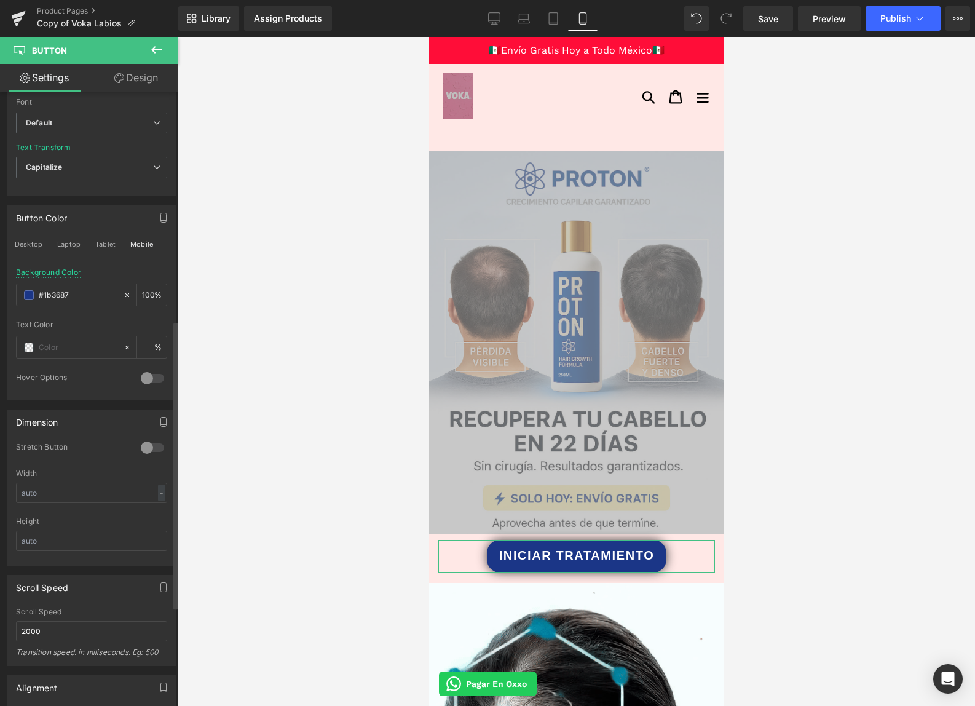
click at [111, 272] on div "Background Color #1b3687 100 %" at bounding box center [91, 294] width 151 height 52
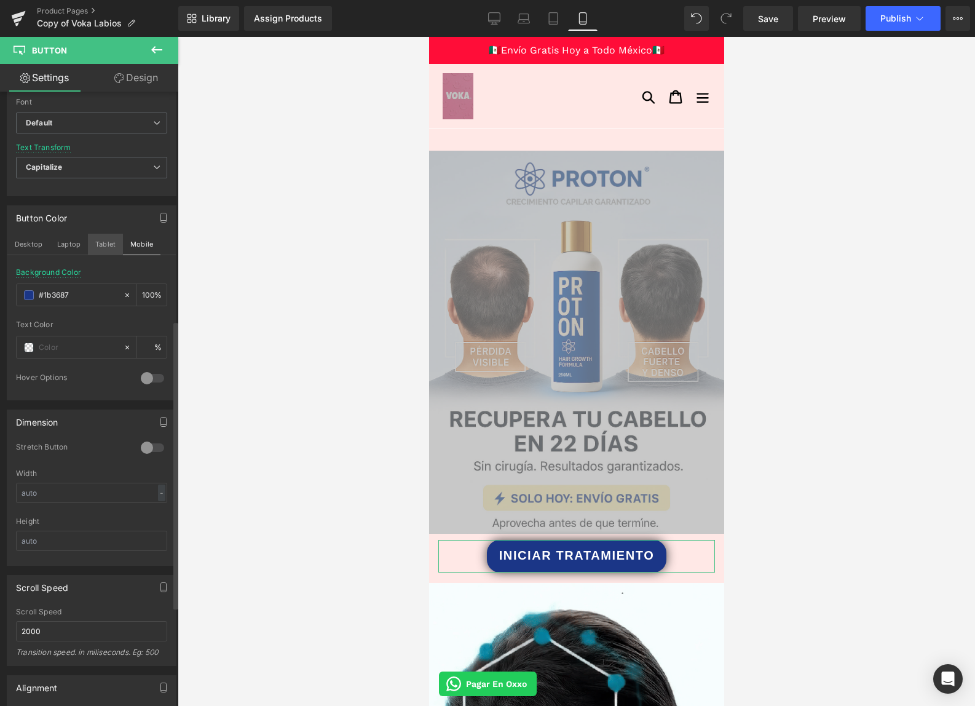
click at [107, 245] on button "Tablet" at bounding box center [105, 244] width 35 height 21
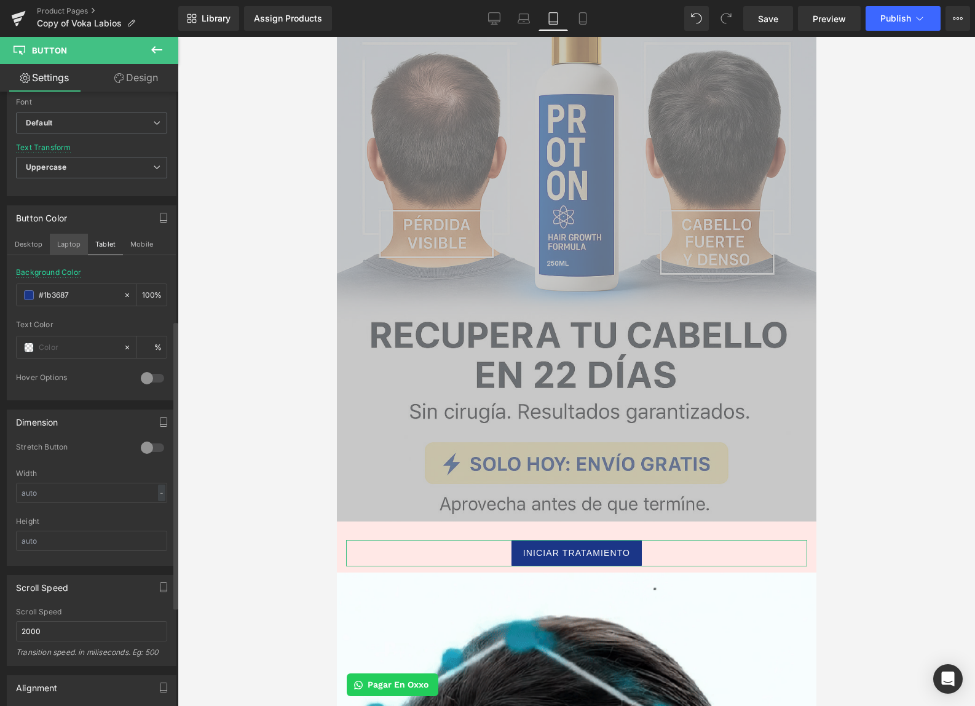
click at [72, 247] on button "Laptop" at bounding box center [69, 244] width 38 height 21
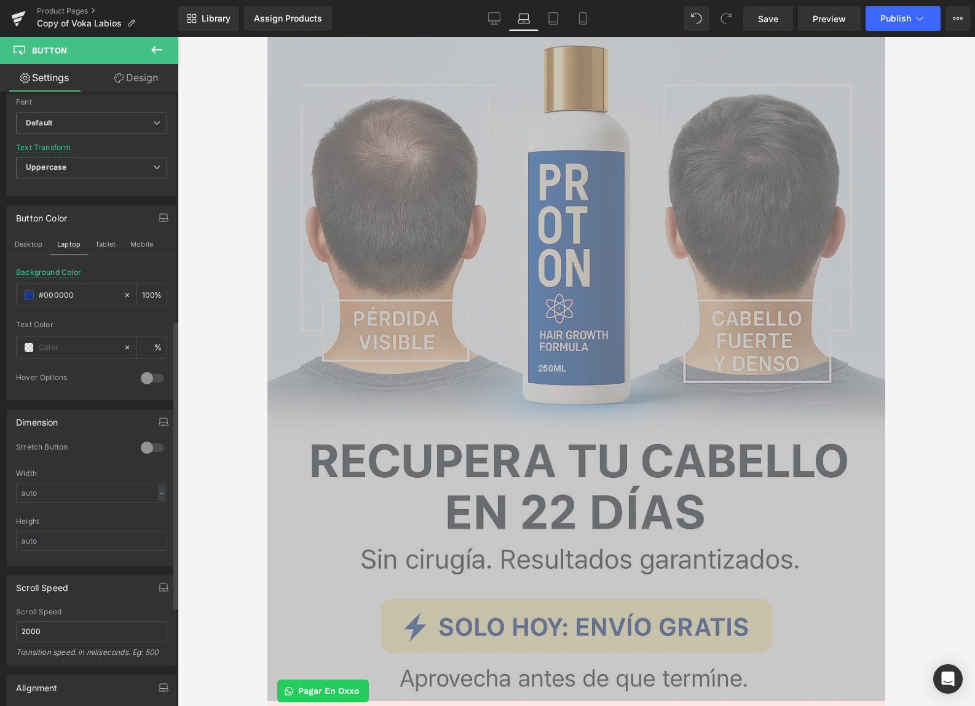
scroll to position [443, 0]
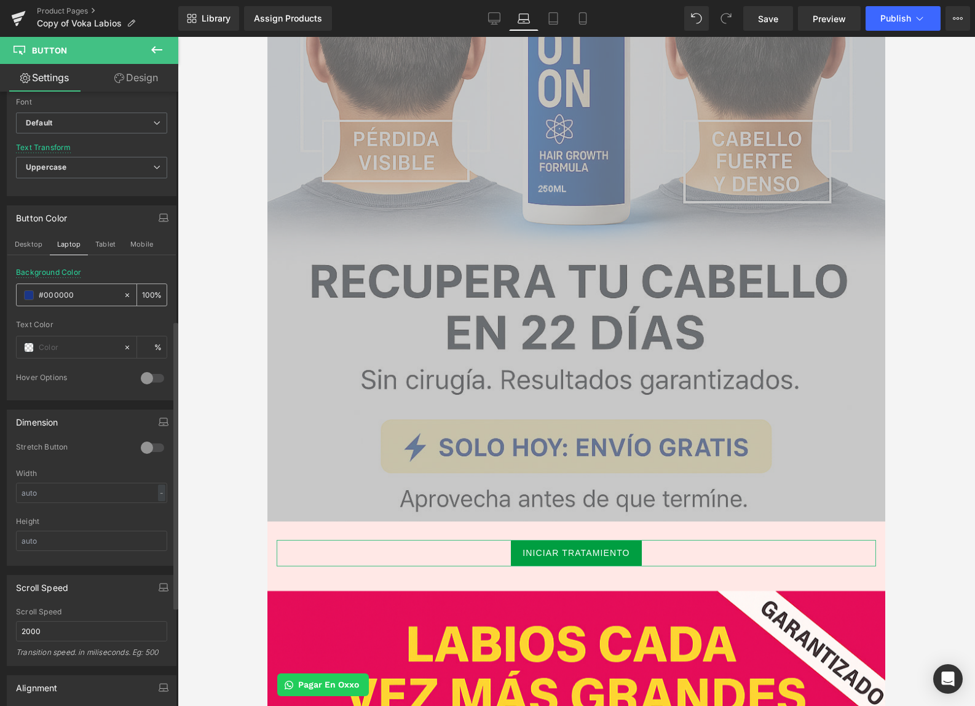
click at [123, 293] on icon at bounding box center [127, 295] width 9 height 9
click at [67, 292] on input "none" at bounding box center [78, 295] width 79 height 14
paste input "1b3687"
click at [69, 292] on input "none1b3687" at bounding box center [78, 295] width 79 height 14
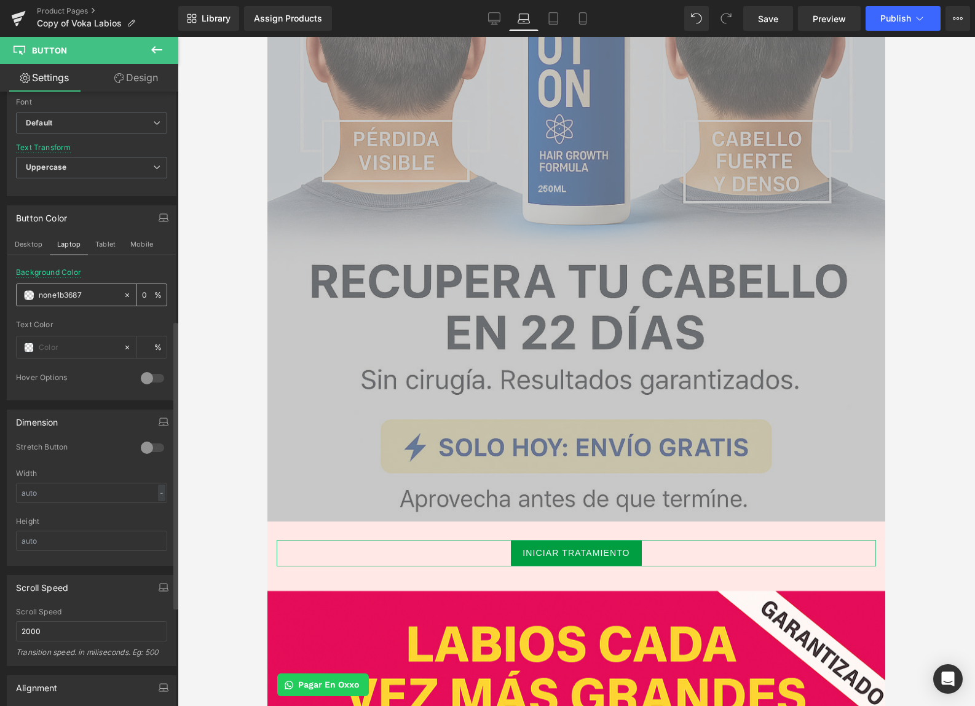
click at [69, 291] on input "none1b3687" at bounding box center [78, 295] width 79 height 14
paste input "1b3687"
click at [132, 264] on div "Button Color Desktop Laptop Tablet Mobile rgb(27, 54, 135) Background Color 1b3…" at bounding box center [92, 302] width 170 height 195
click at [44, 243] on button "Desktop" at bounding box center [28, 244] width 42 height 21
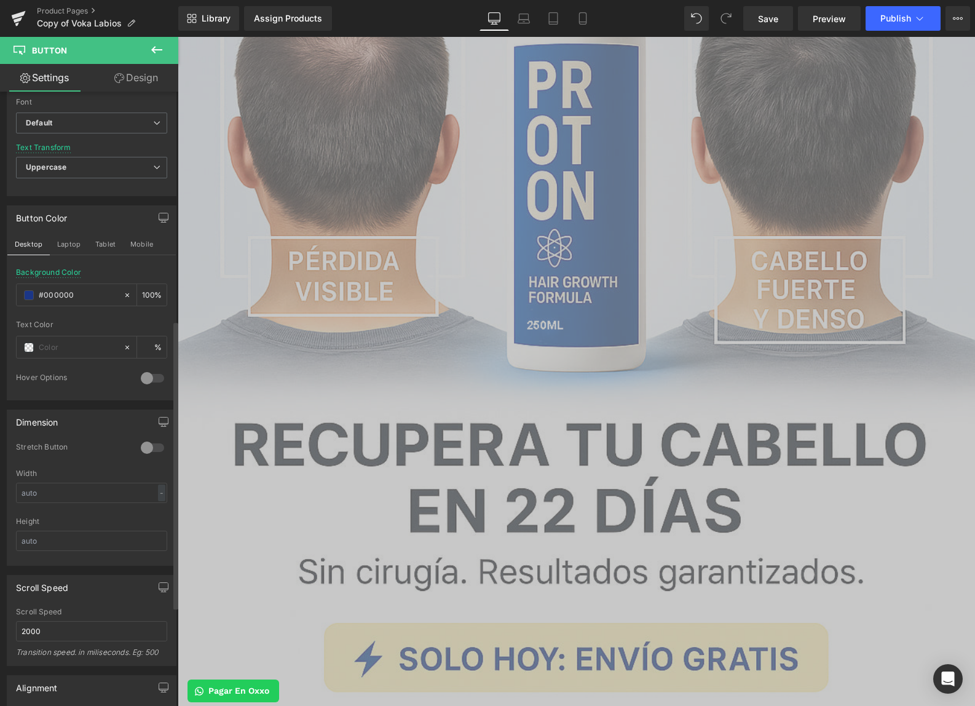
scroll to position [676, 0]
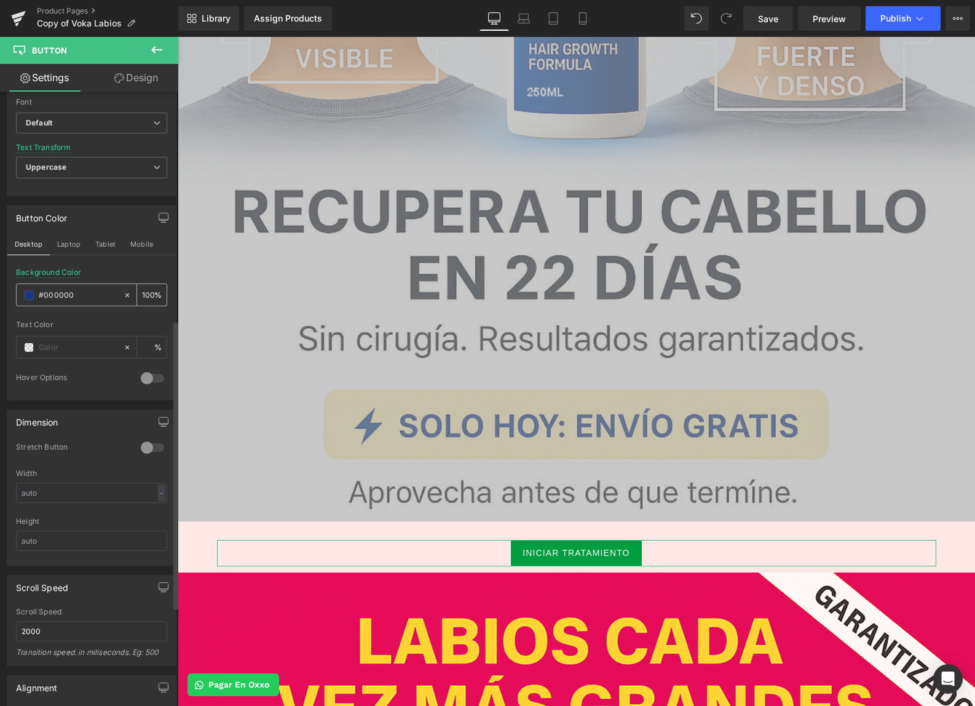
click at [125, 294] on icon at bounding box center [127, 295] width 4 height 4
click at [84, 294] on input "none" at bounding box center [78, 295] width 79 height 14
click at [84, 293] on input "none" at bounding box center [78, 295] width 79 height 14
paste input "1b3687"
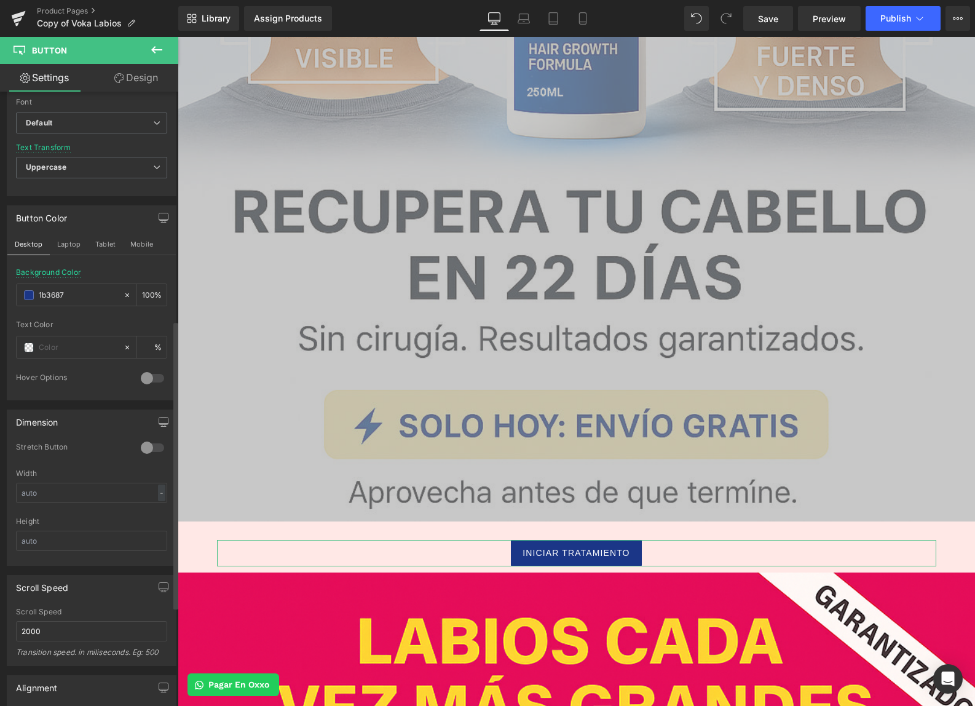
click at [142, 274] on div "Background Color 1b3687 100 %" at bounding box center [91, 294] width 151 height 52
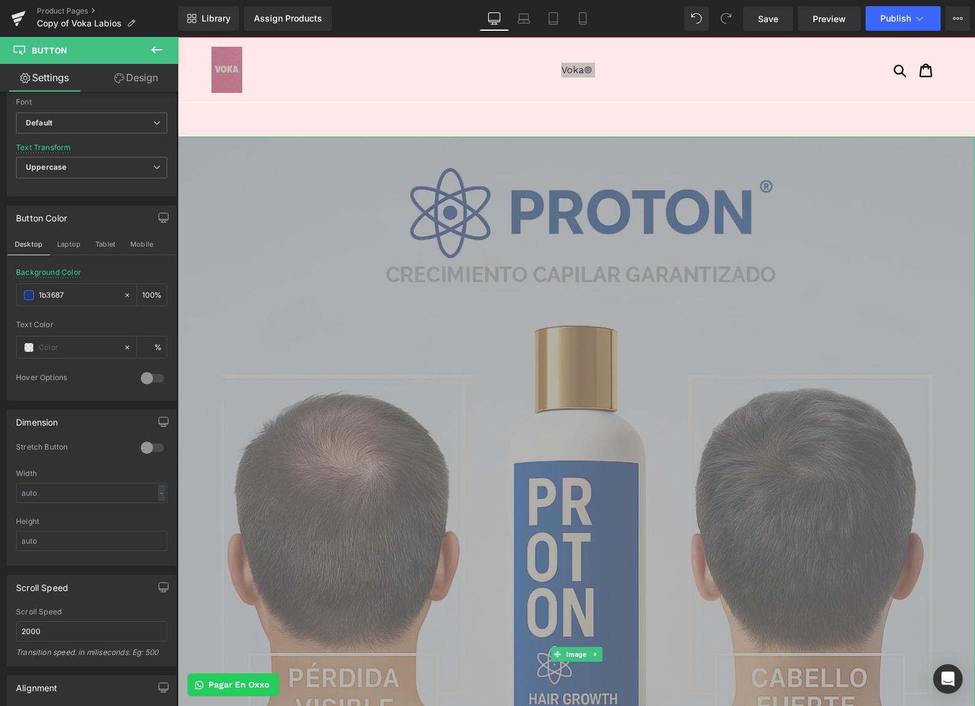
scroll to position [25, 0]
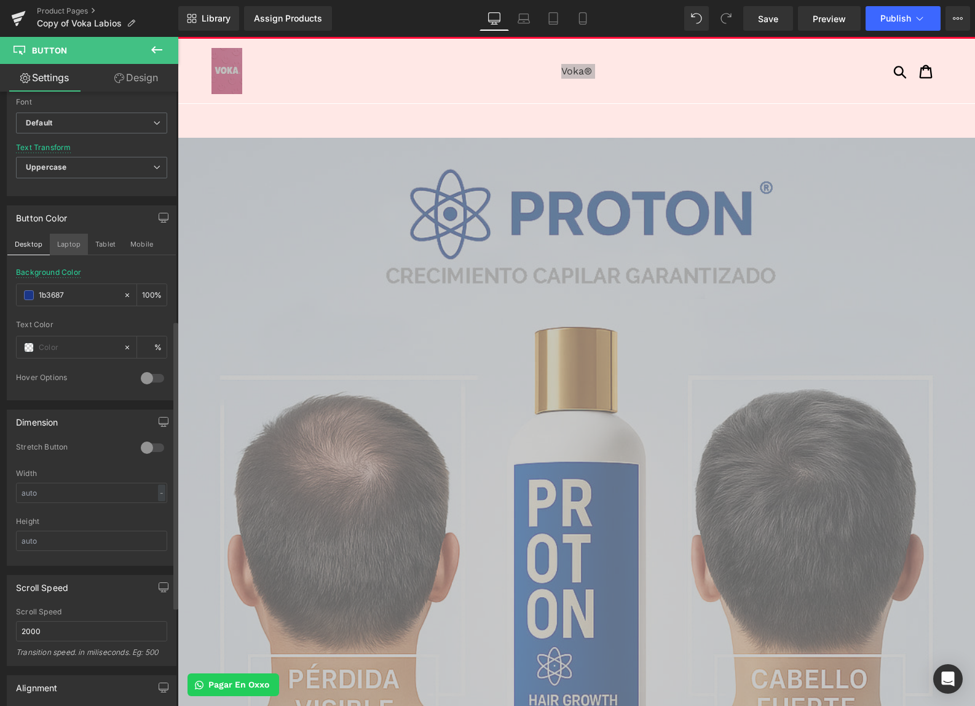
click at [53, 243] on button "Laptop" at bounding box center [69, 244] width 38 height 21
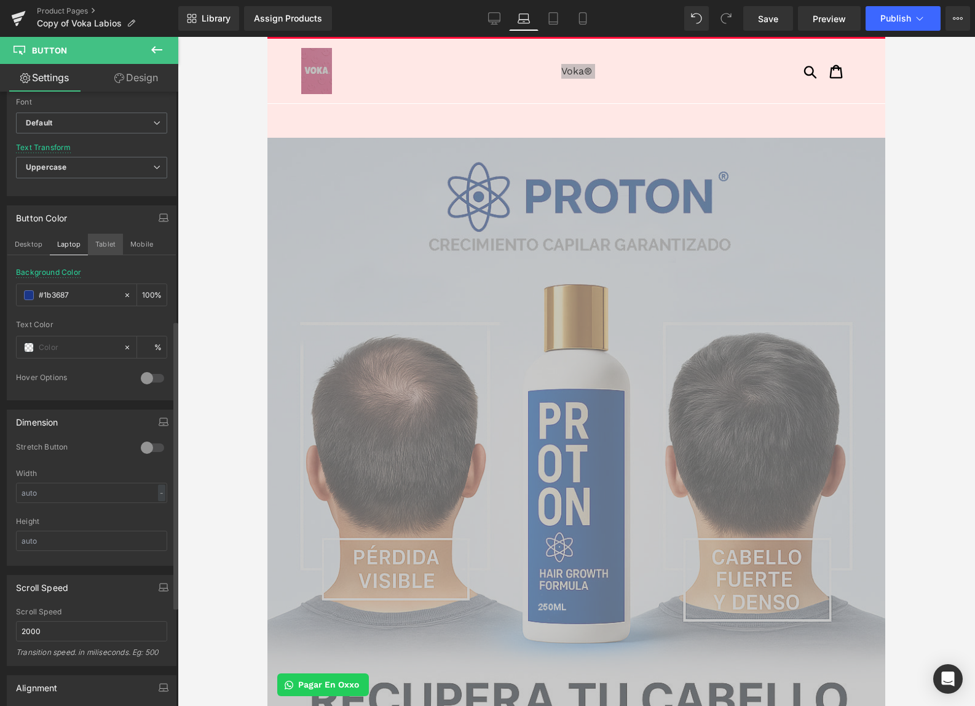
click at [108, 242] on button "Tablet" at bounding box center [105, 244] width 35 height 21
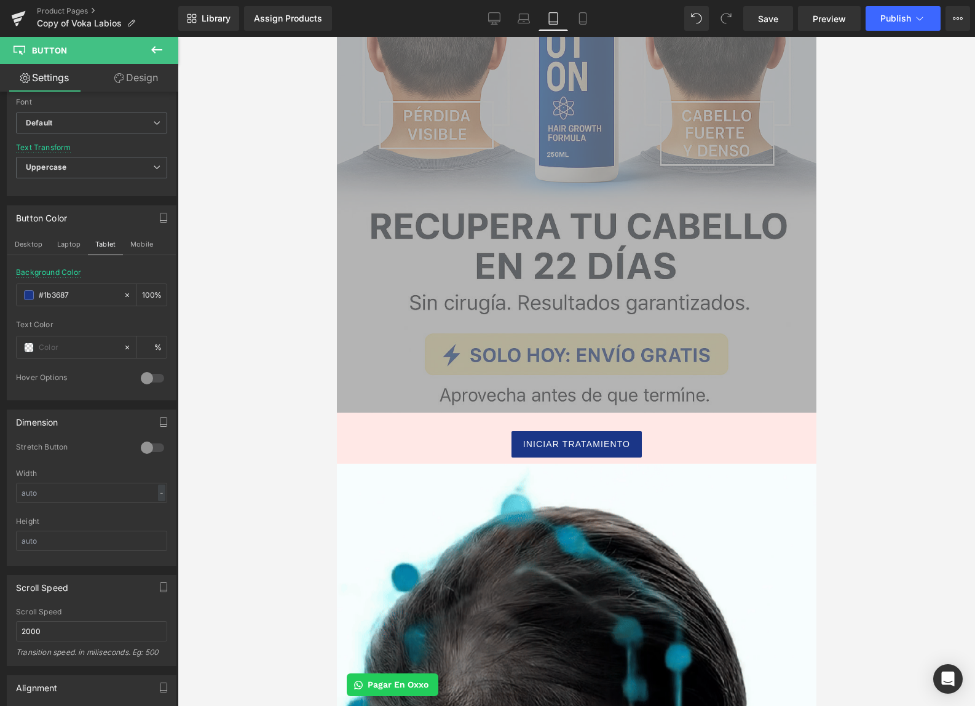
scroll to position [391, 0]
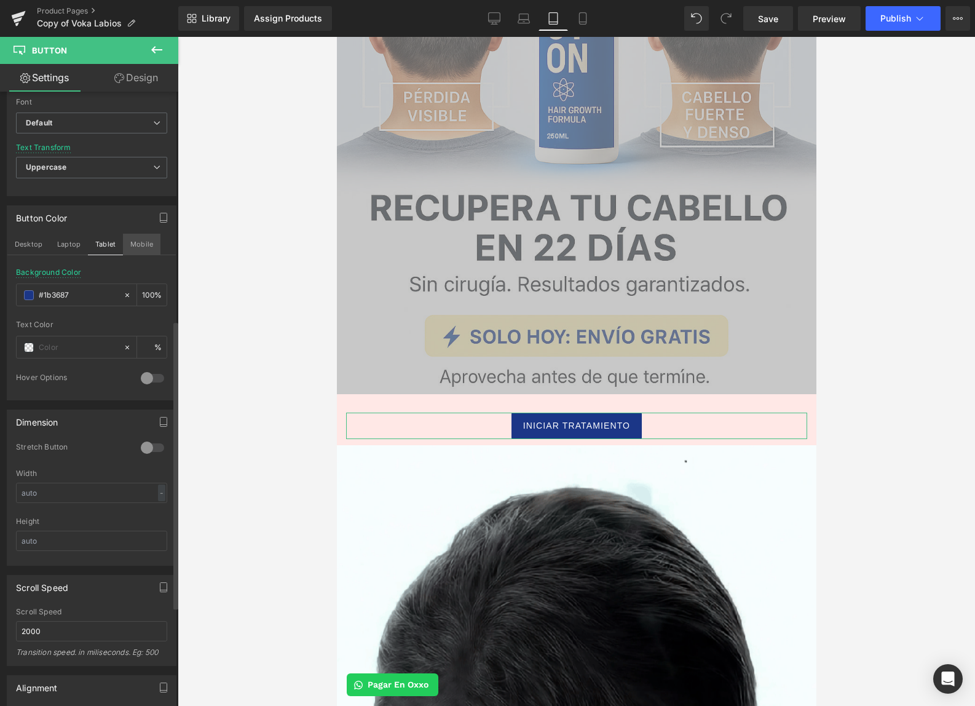
click at [151, 245] on button "Mobile" at bounding box center [142, 244] width 38 height 21
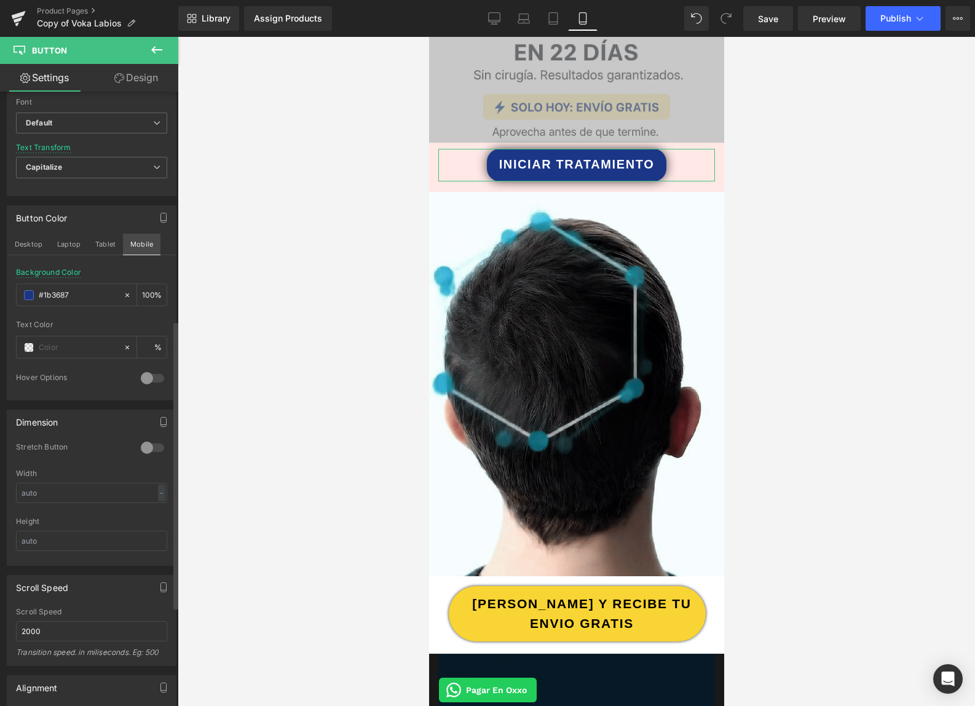
scroll to position [127, 0]
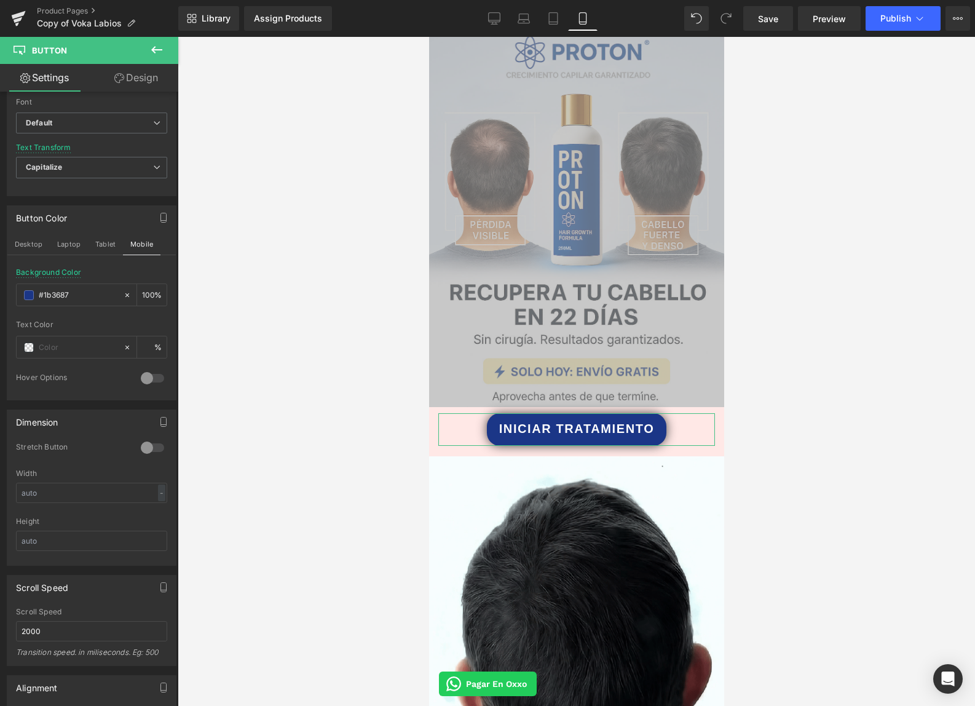
click at [136, 78] on link "Design" at bounding box center [136, 78] width 89 height 28
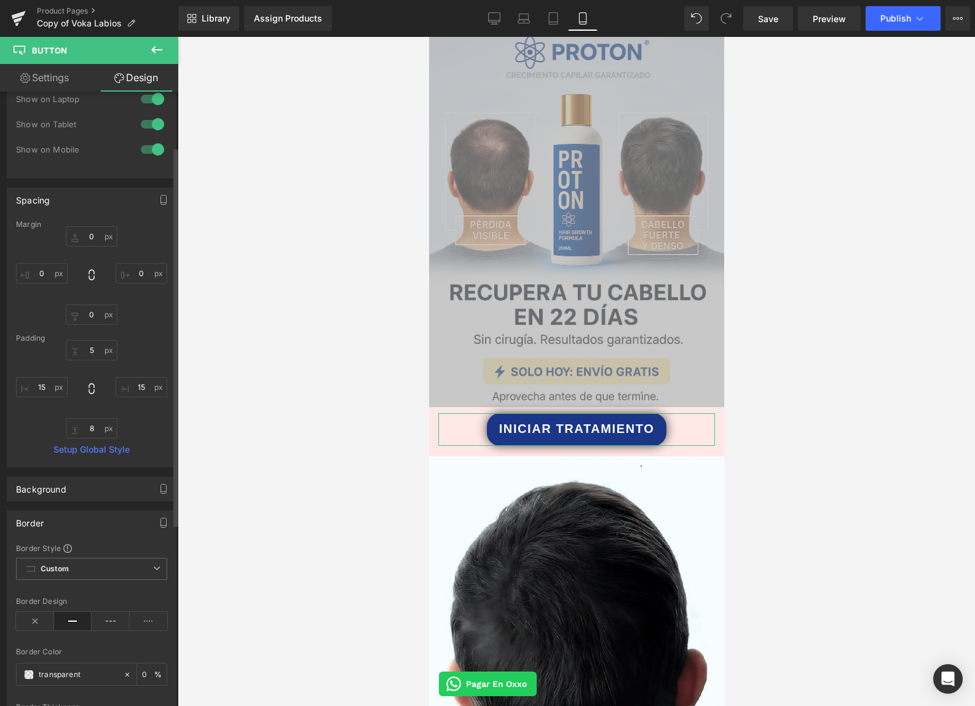
scroll to position [141, 0]
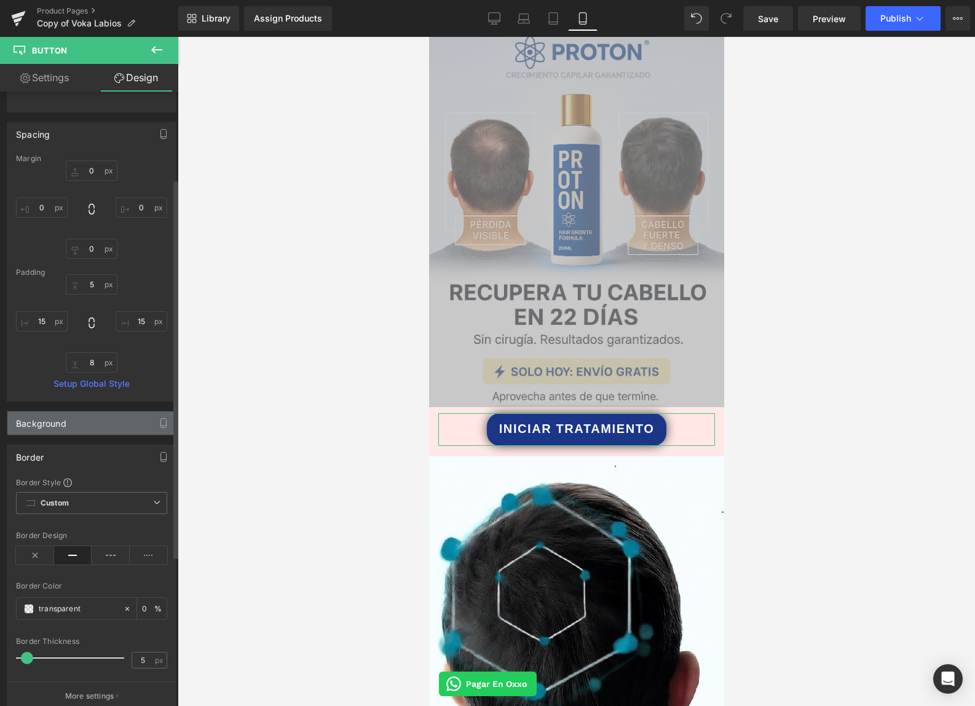
click at [127, 421] on div "Background" at bounding box center [91, 422] width 168 height 23
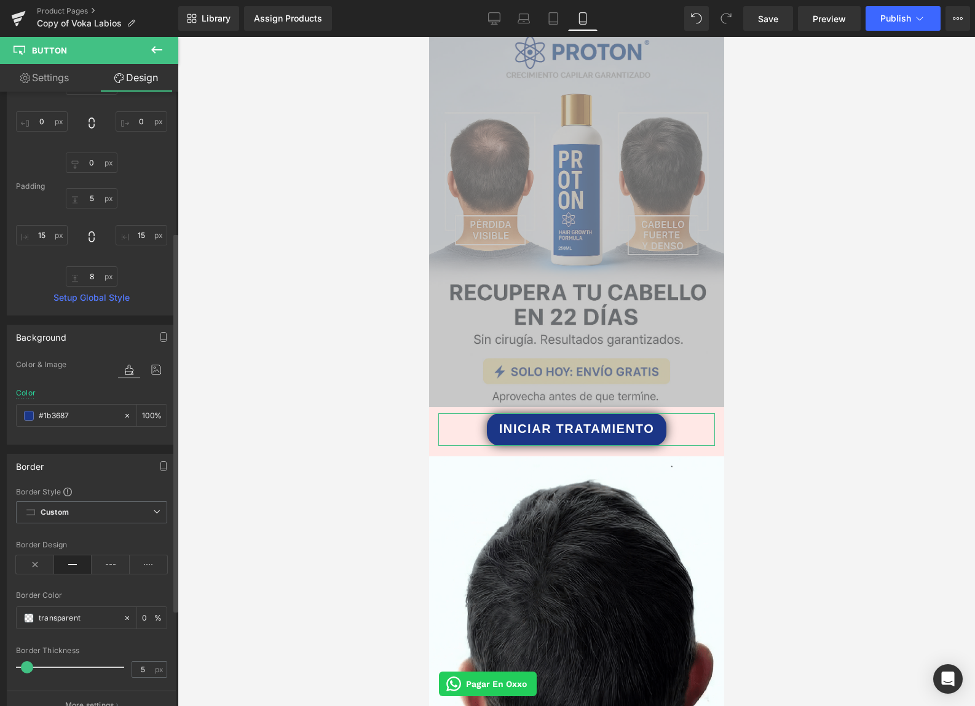
scroll to position [228, 0]
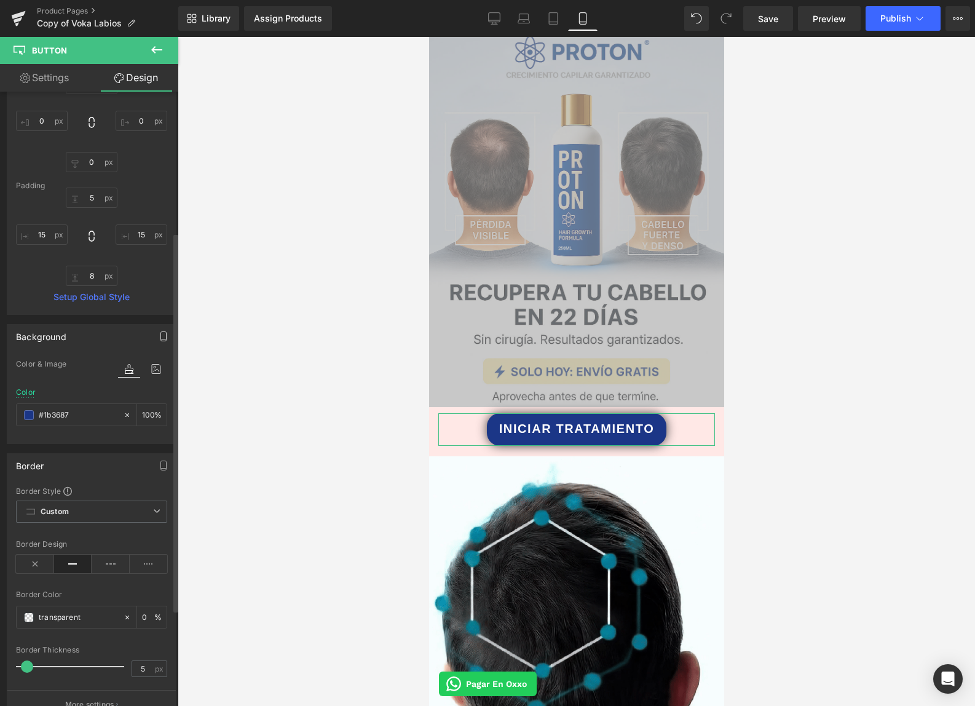
click at [159, 335] on icon "button" at bounding box center [164, 336] width 10 height 10
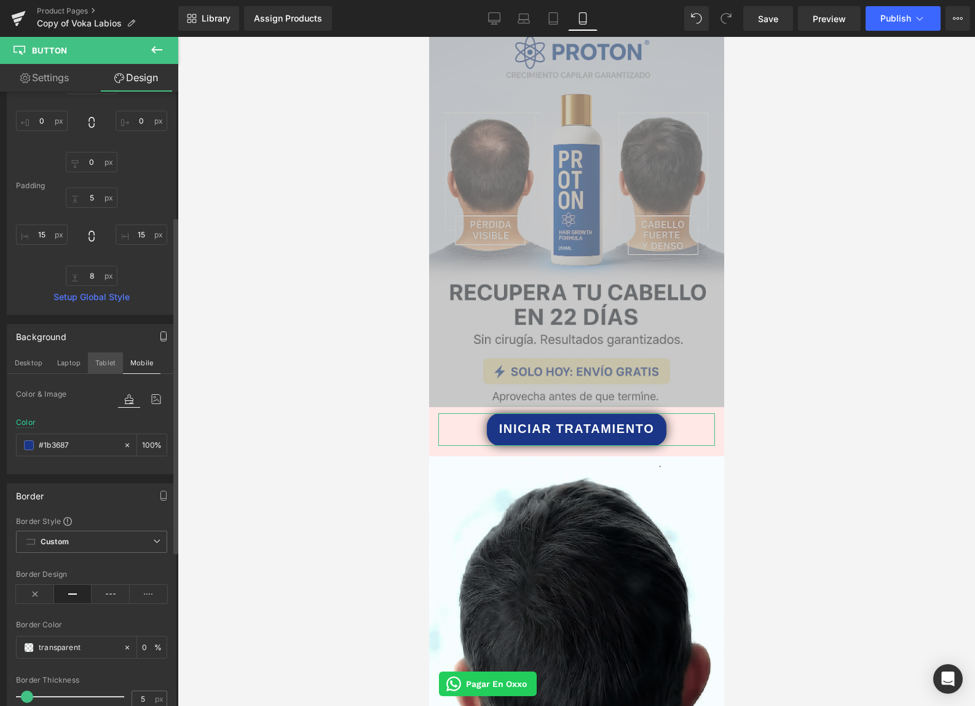
click at [109, 363] on button "Tablet" at bounding box center [105, 362] width 35 height 21
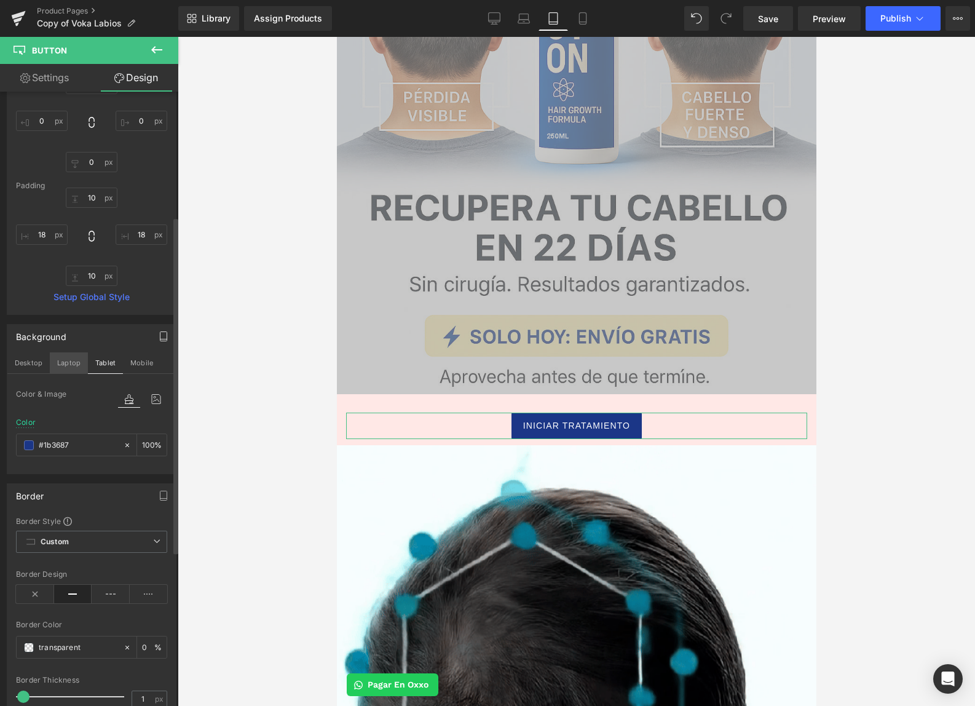
click at [73, 365] on button "Laptop" at bounding box center [69, 362] width 38 height 21
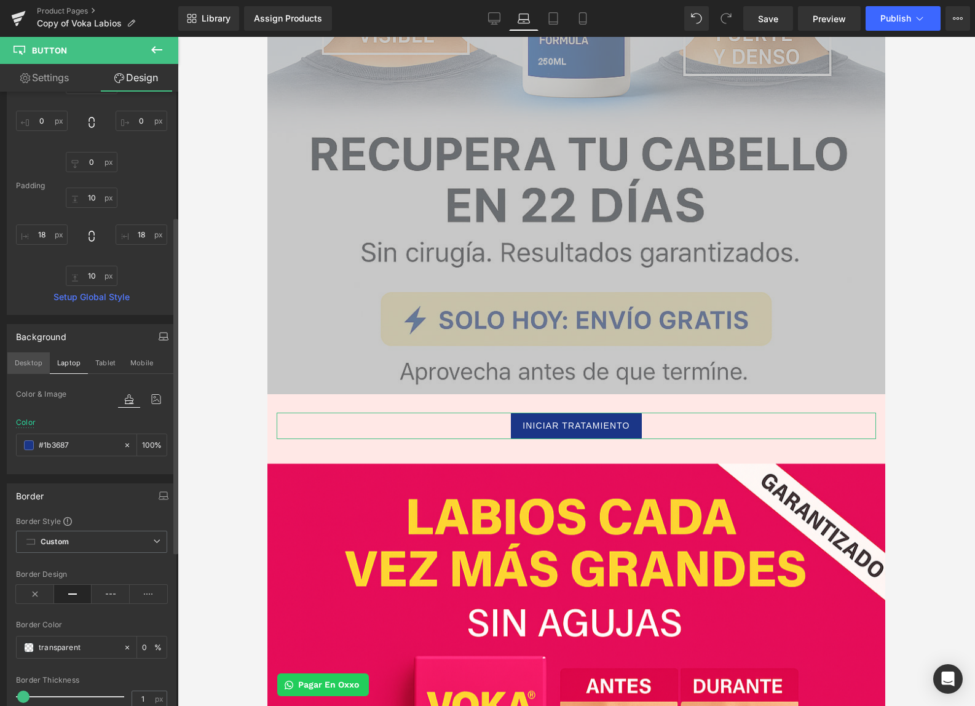
click at [25, 367] on button "Desktop" at bounding box center [28, 362] width 42 height 21
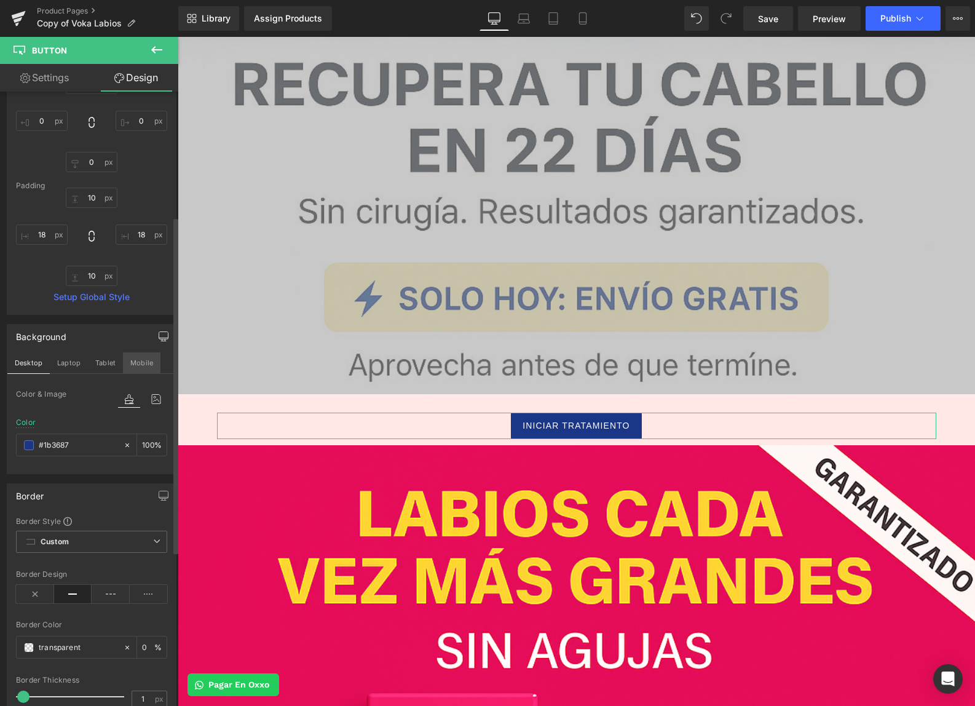
click at [152, 360] on button "Mobile" at bounding box center [142, 362] width 38 height 21
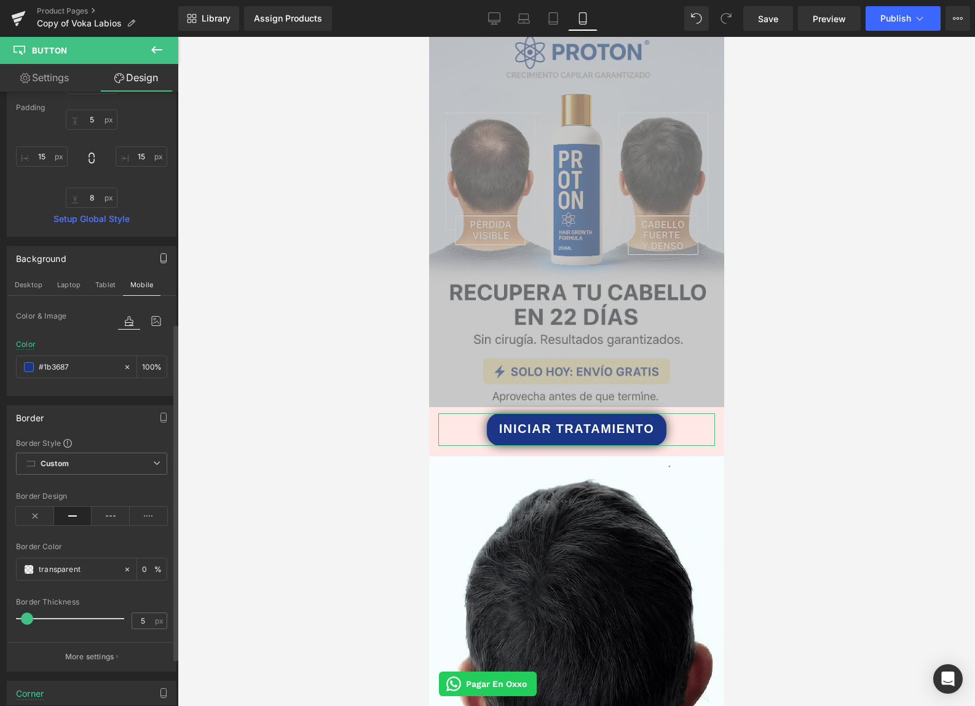
scroll to position [509, 0]
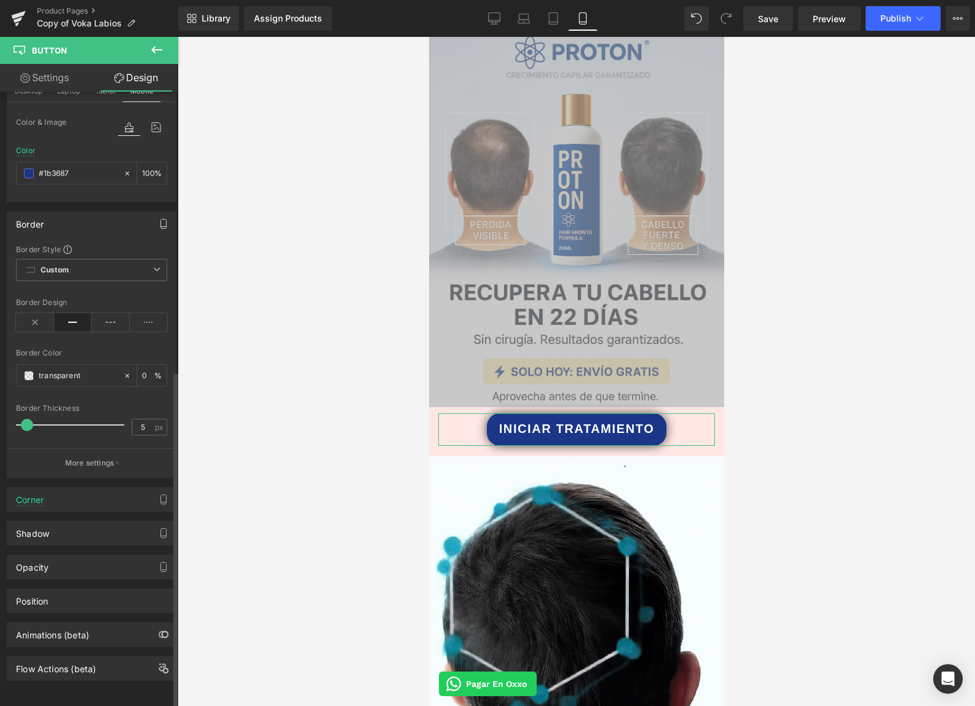
click at [159, 219] on icon "button" at bounding box center [164, 224] width 10 height 10
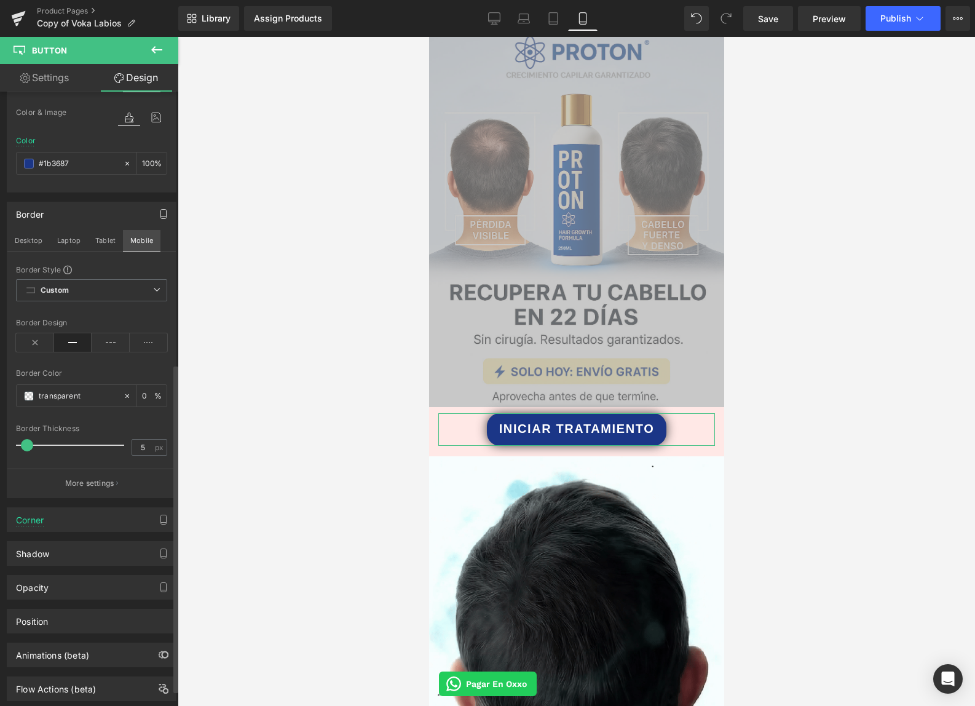
click at [138, 242] on button "Mobile" at bounding box center [142, 240] width 38 height 21
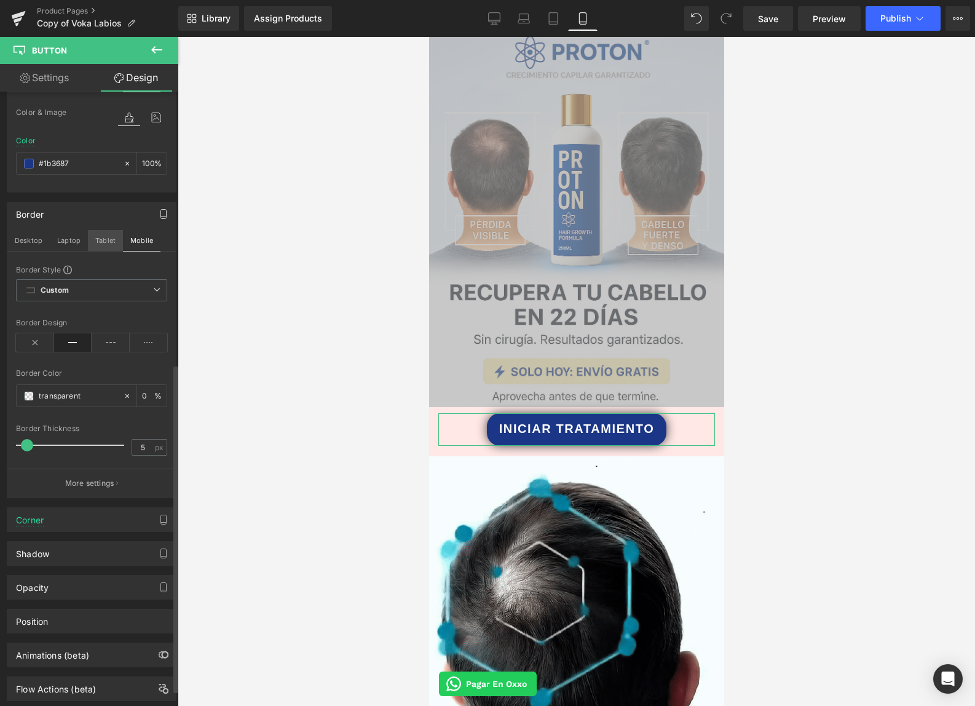
click at [108, 239] on button "Tablet" at bounding box center [105, 240] width 35 height 21
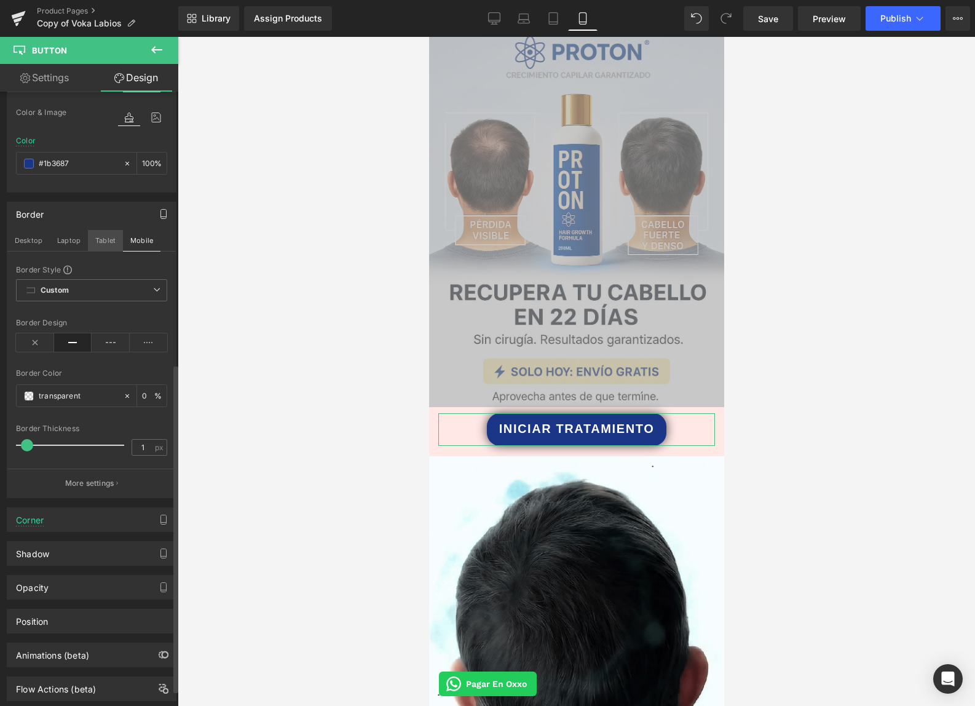
scroll to position [391, 0]
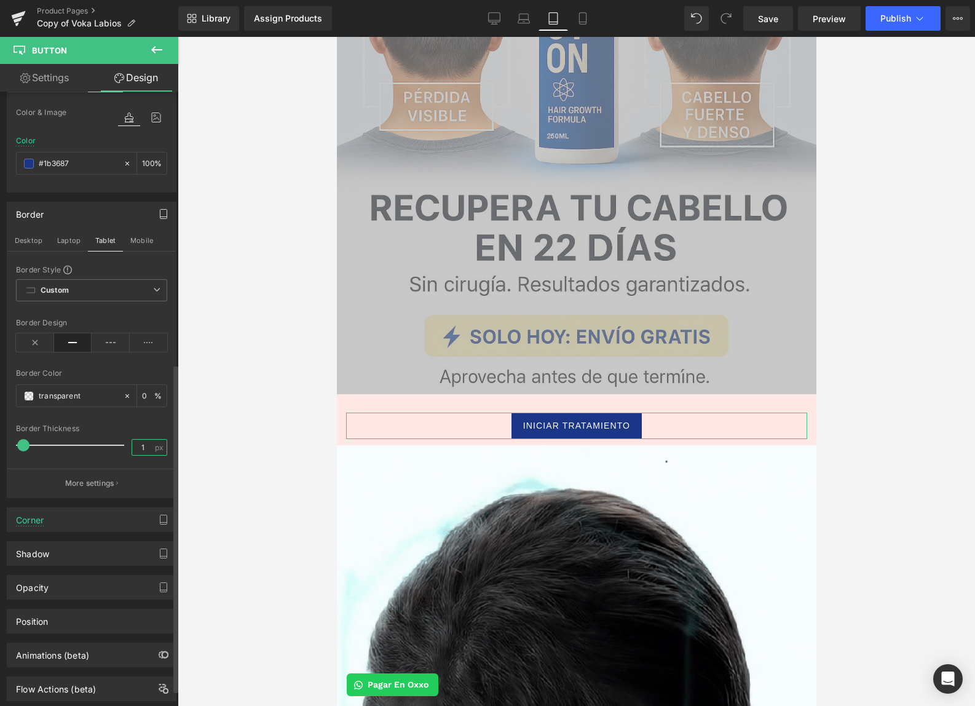
click at [138, 444] on input "1" at bounding box center [143, 447] width 22 height 15
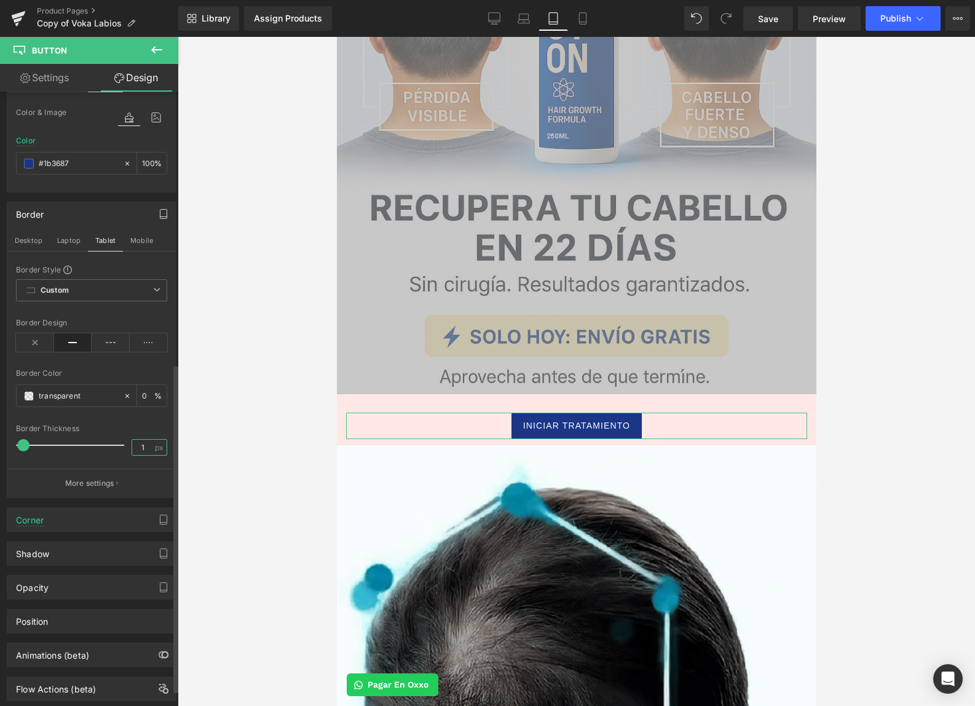
click at [138, 444] on input "1" at bounding box center [143, 447] width 22 height 15
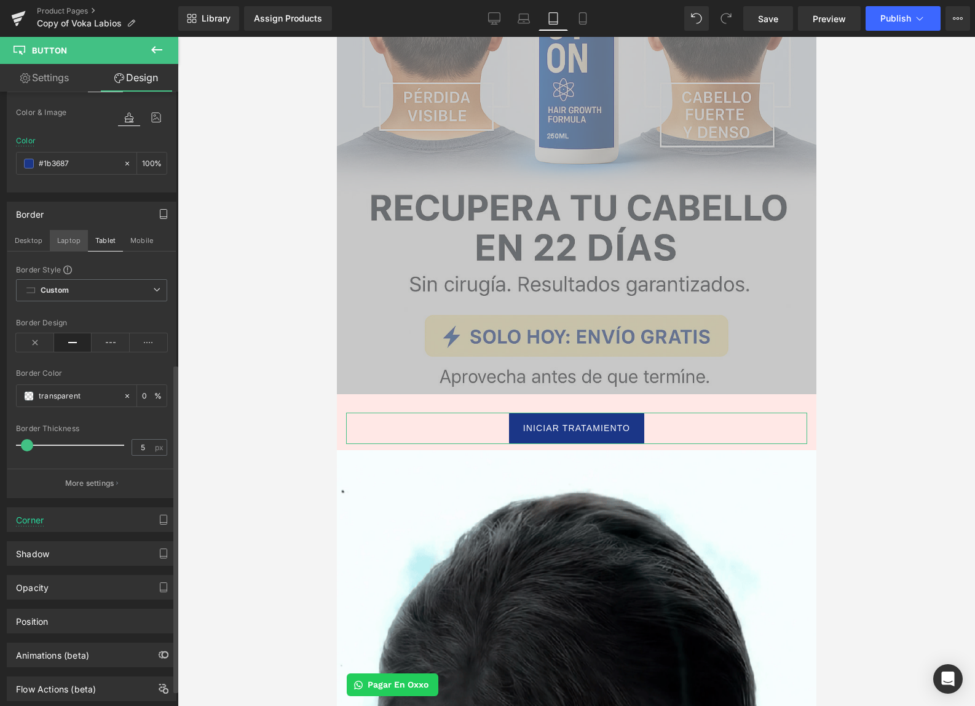
click at [71, 242] on button "Laptop" at bounding box center [69, 240] width 38 height 21
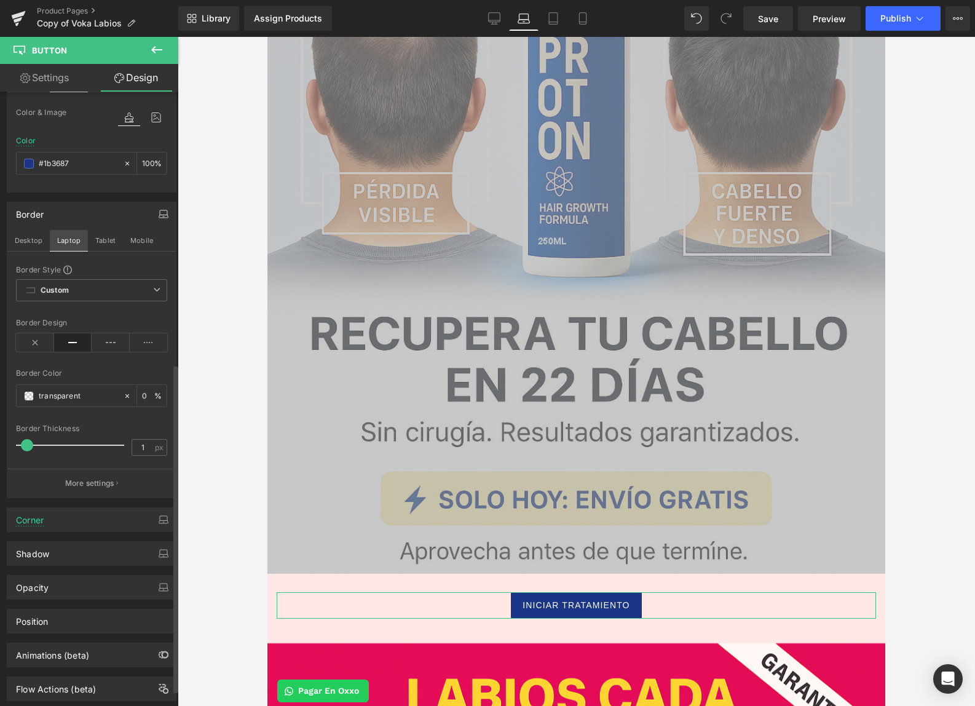
scroll to position [571, 0]
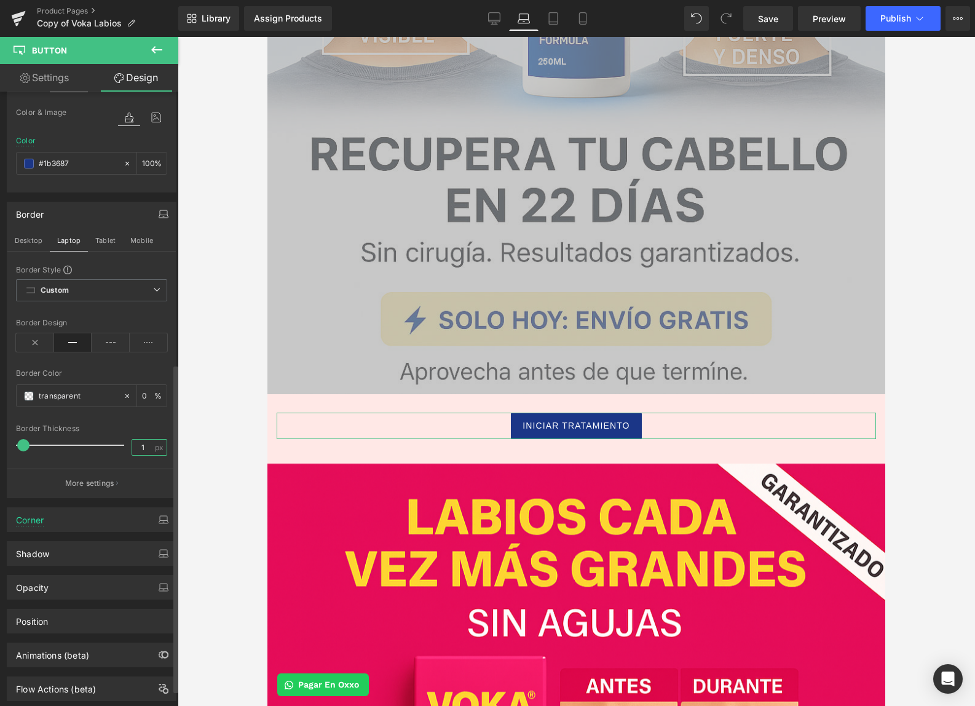
click at [144, 450] on input "1" at bounding box center [143, 447] width 22 height 15
click at [146, 450] on input "1" at bounding box center [143, 447] width 22 height 15
click at [137, 452] on input "1" at bounding box center [143, 447] width 22 height 15
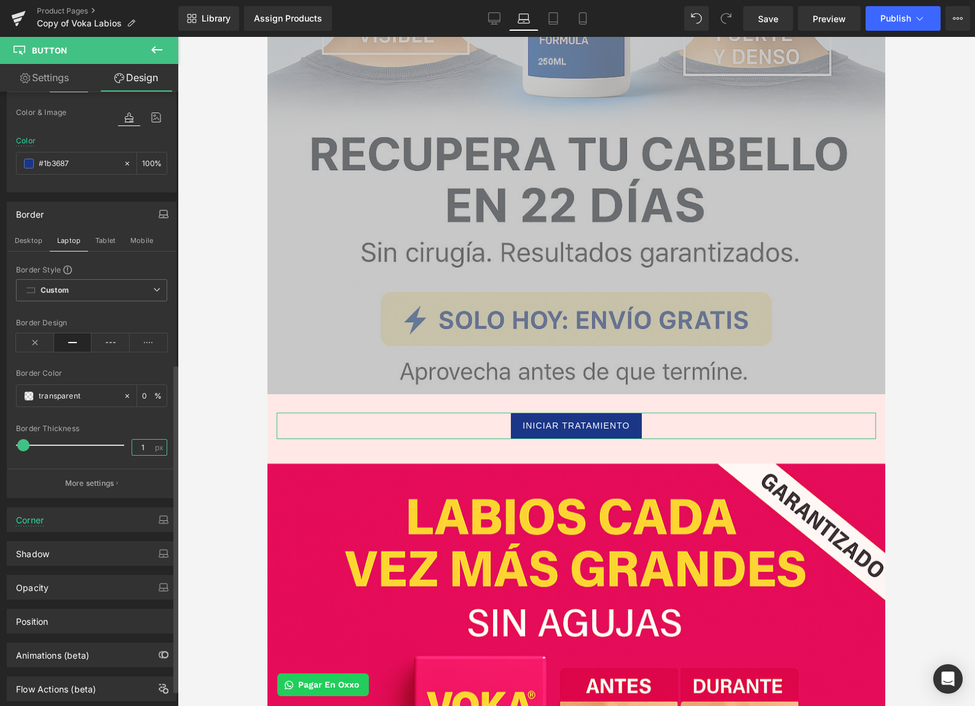
click at [138, 452] on input "1" at bounding box center [143, 447] width 22 height 15
click at [138, 450] on input "1" at bounding box center [143, 447] width 22 height 15
click at [140, 450] on input "1" at bounding box center [143, 447] width 22 height 15
drag, startPoint x: 141, startPoint y: 450, endPoint x: 109, endPoint y: 448, distance: 31.4
click at [110, 448] on div "Border Thickness 1 px" at bounding box center [91, 444] width 151 height 41
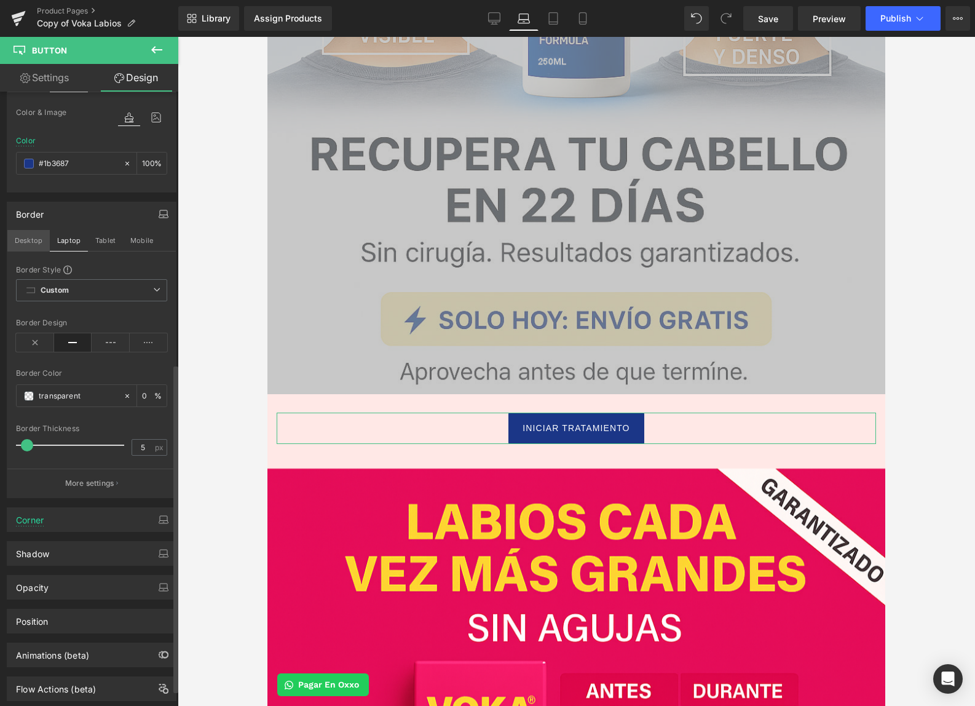
click at [31, 247] on button "Desktop" at bounding box center [28, 240] width 42 height 21
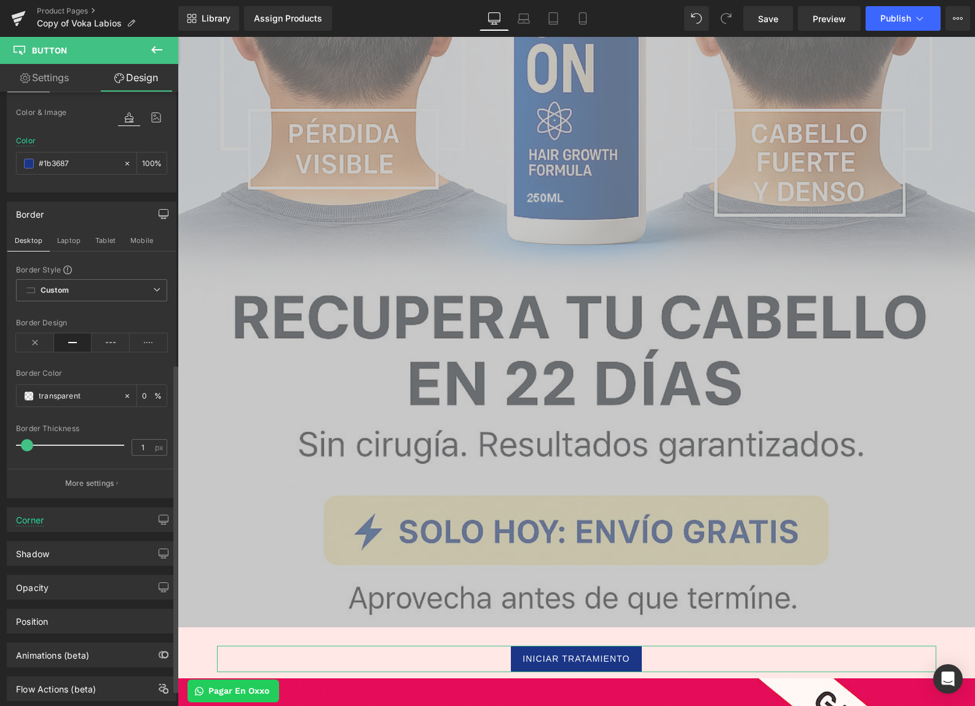
scroll to position [804, 0]
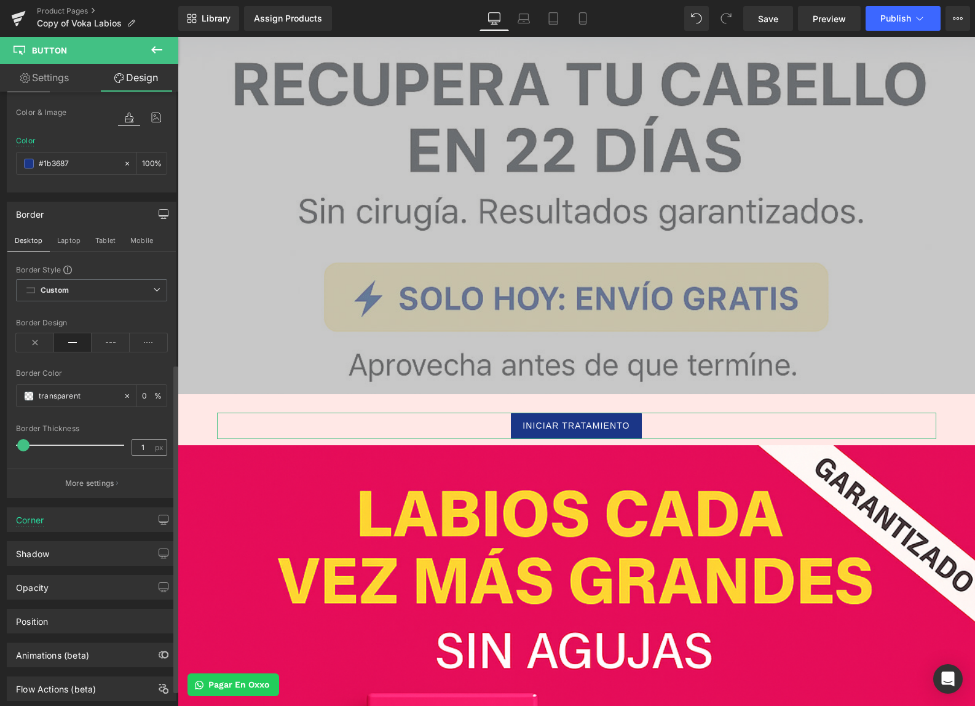
click at [149, 448] on div "1 px" at bounding box center [150, 447] width 36 height 17
click at [145, 448] on input "1" at bounding box center [143, 447] width 22 height 15
click at [146, 448] on input "1" at bounding box center [143, 447] width 22 height 15
click at [130, 424] on div "Border Thickness" at bounding box center [91, 428] width 151 height 9
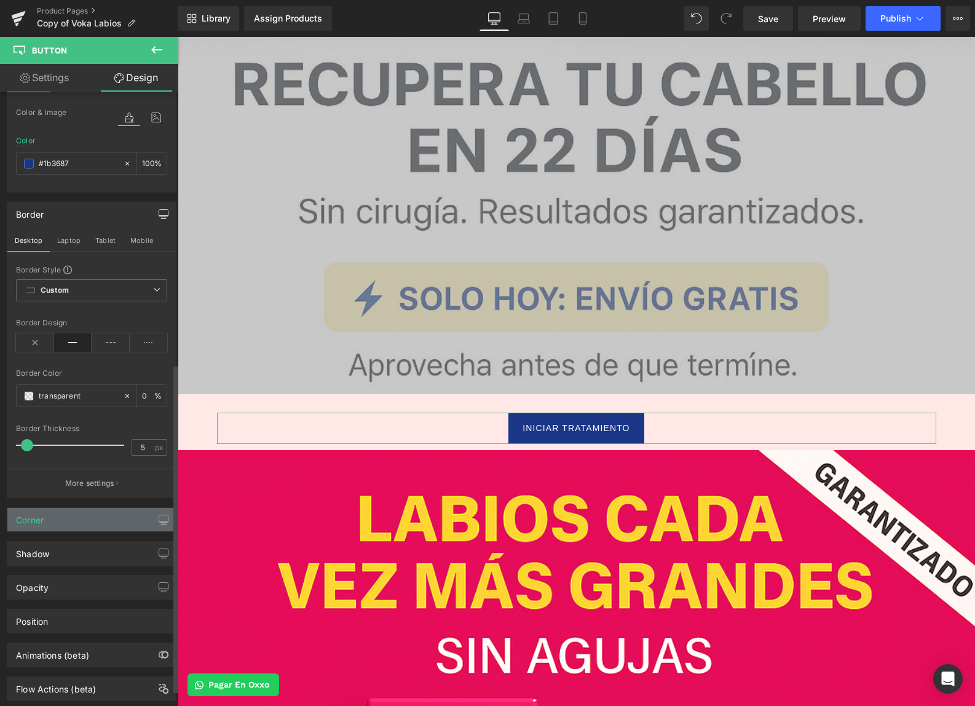
scroll to position [528, 0]
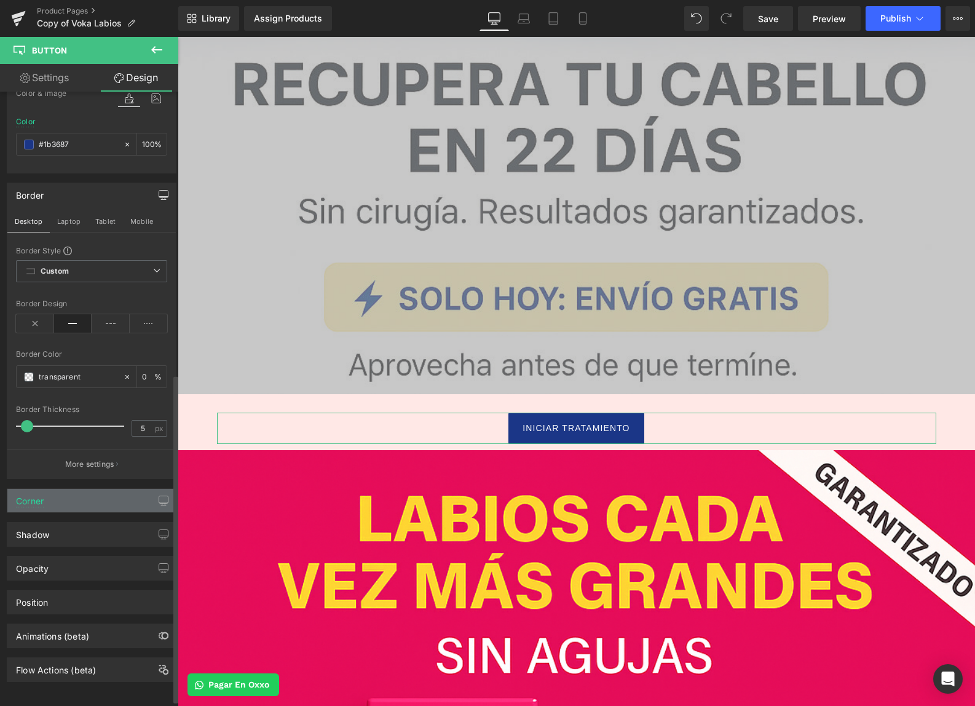
click at [112, 509] on div "Corner" at bounding box center [91, 500] width 168 height 23
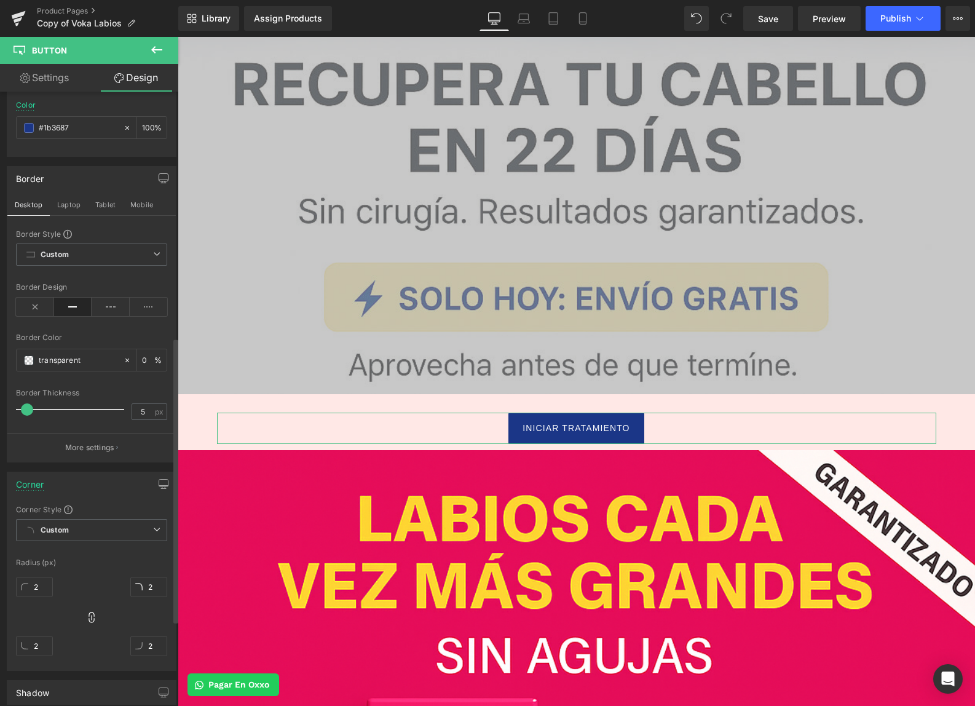
scroll to position [622, 0]
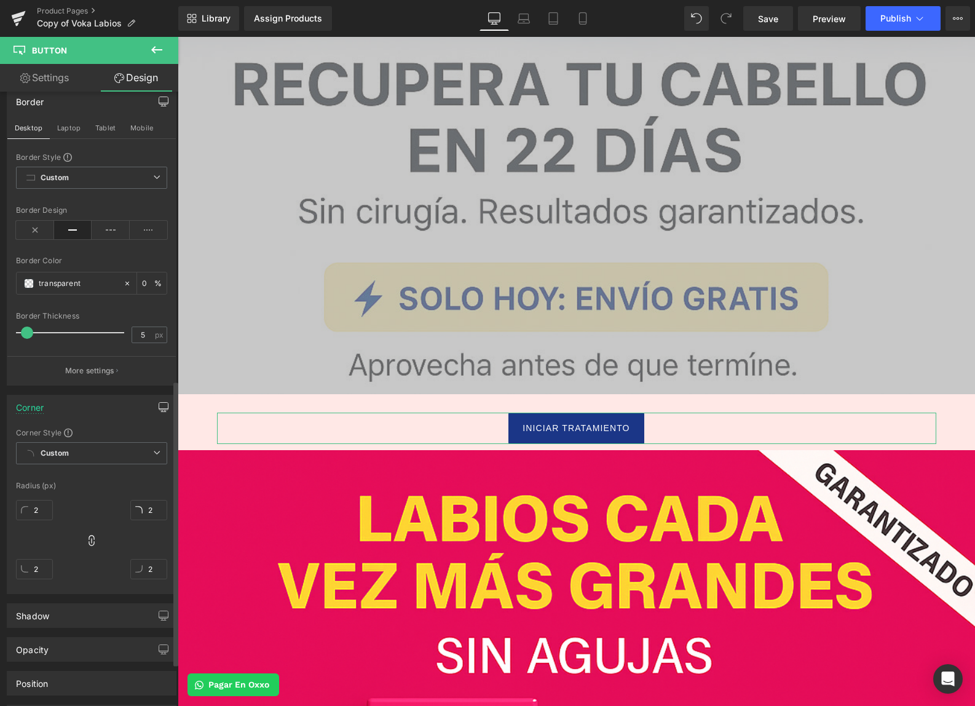
click at [162, 403] on icon "button" at bounding box center [163, 406] width 9 height 7
click at [151, 438] on button "Mobile" at bounding box center [142, 433] width 38 height 21
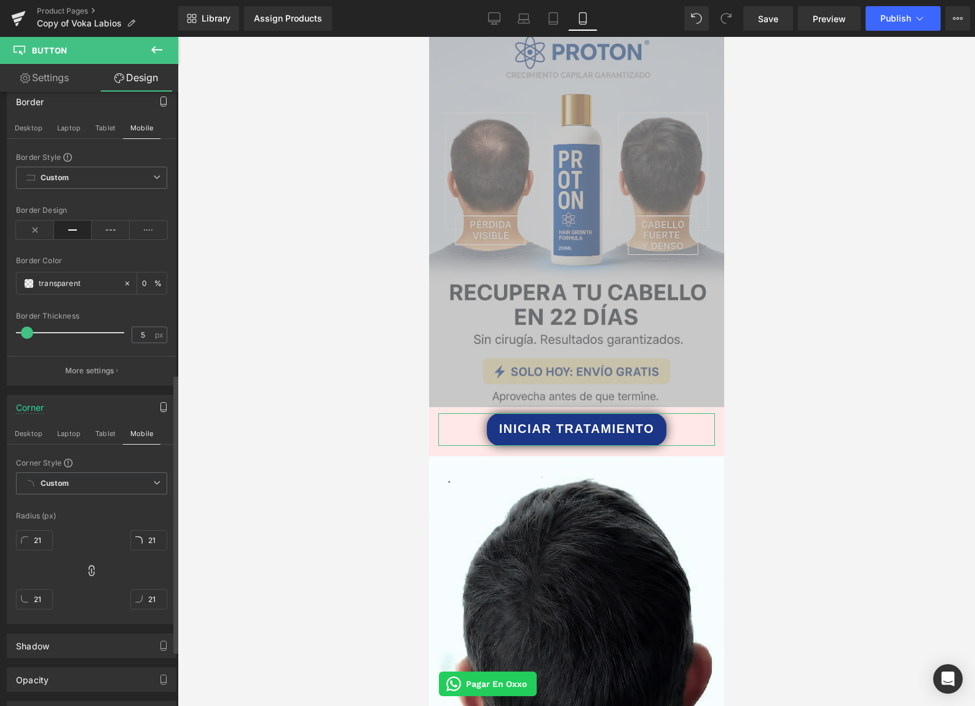
click at [144, 557] on div at bounding box center [148, 561] width 37 height 8
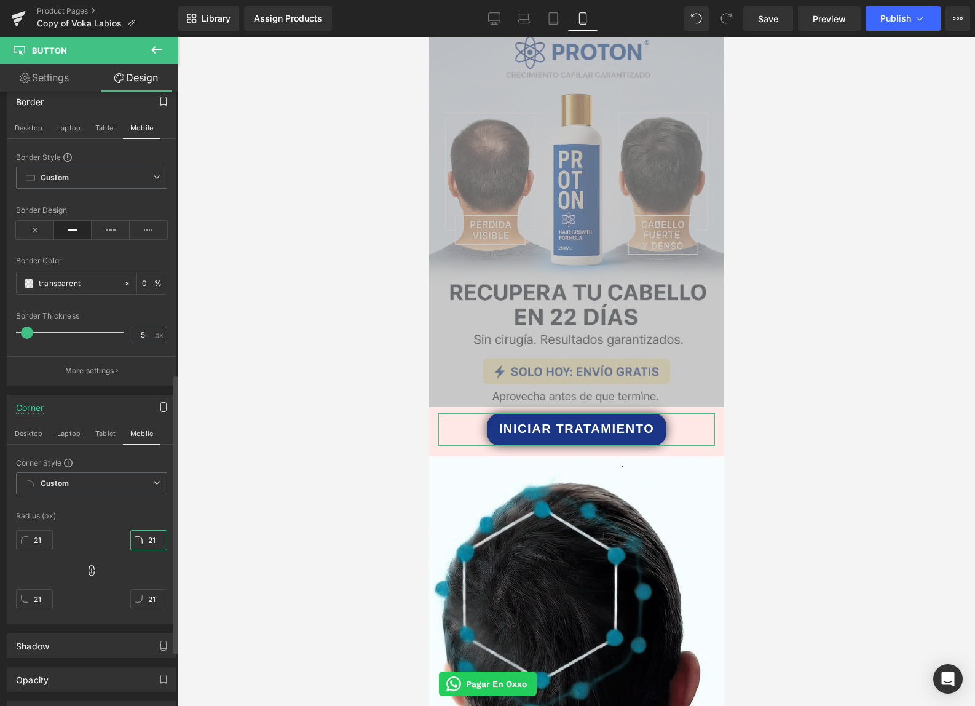
click at [145, 530] on input "21" at bounding box center [148, 540] width 37 height 20
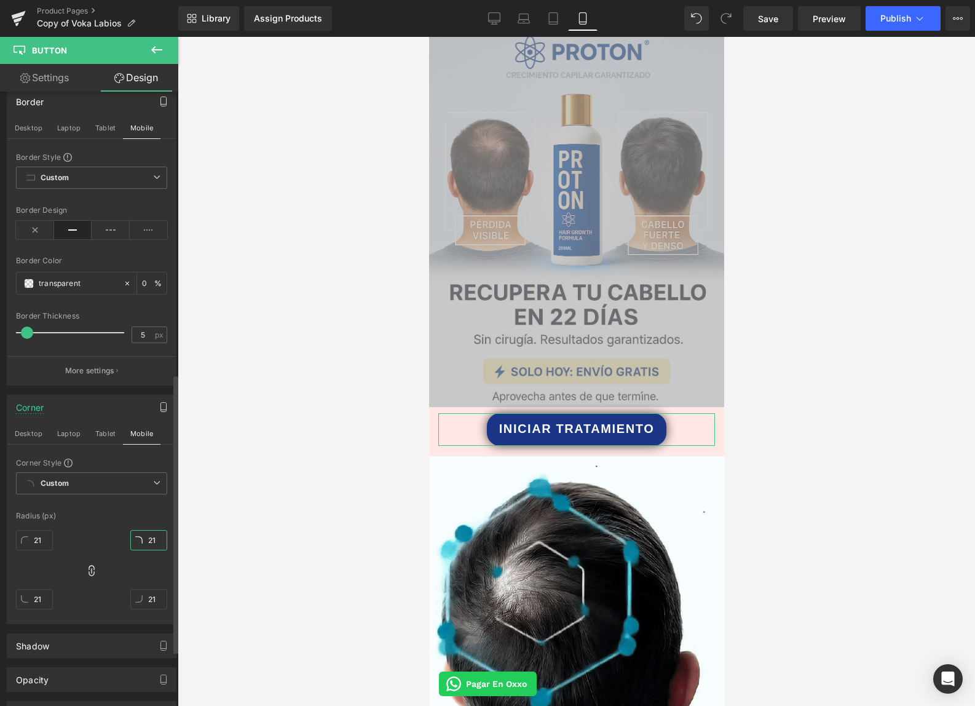
click at [145, 530] on input "21" at bounding box center [148, 540] width 37 height 20
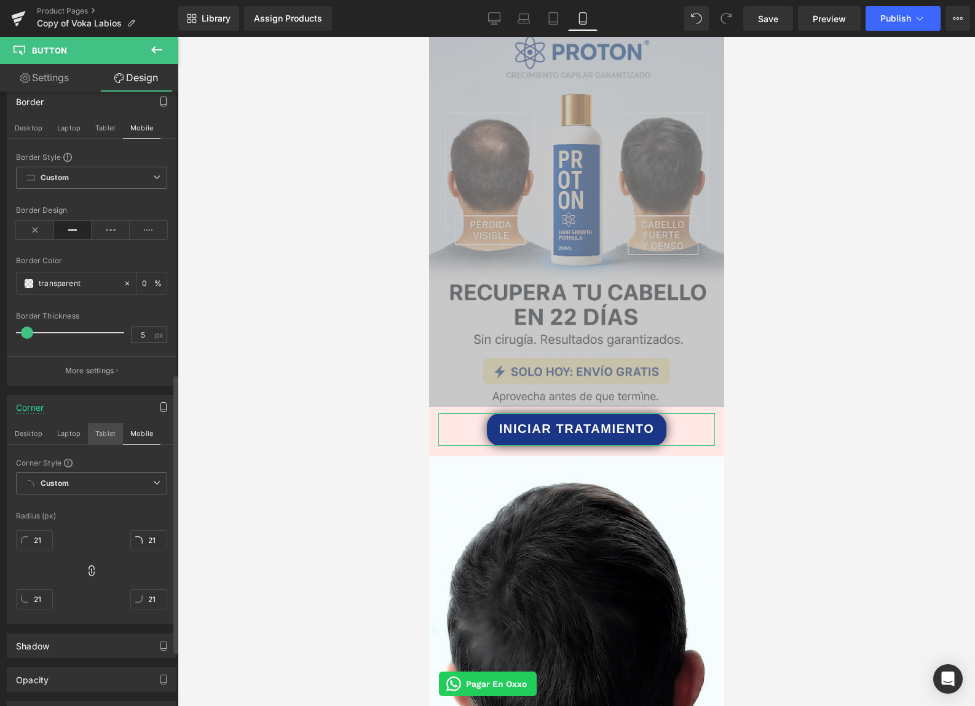
click at [113, 441] on button "Tablet" at bounding box center [105, 433] width 35 height 21
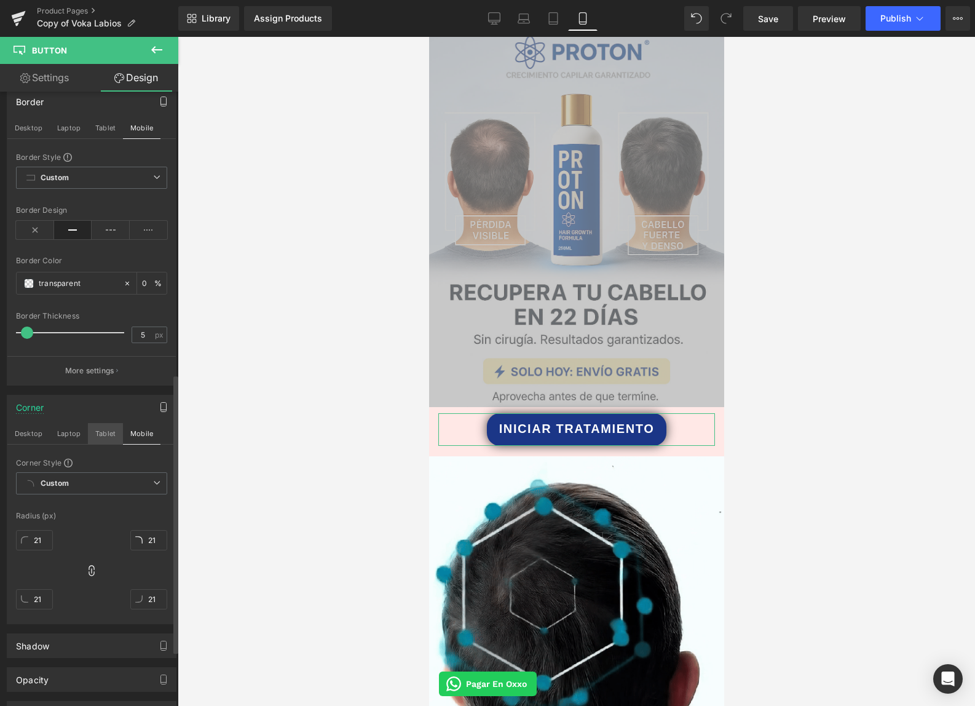
scroll to position [391, 0]
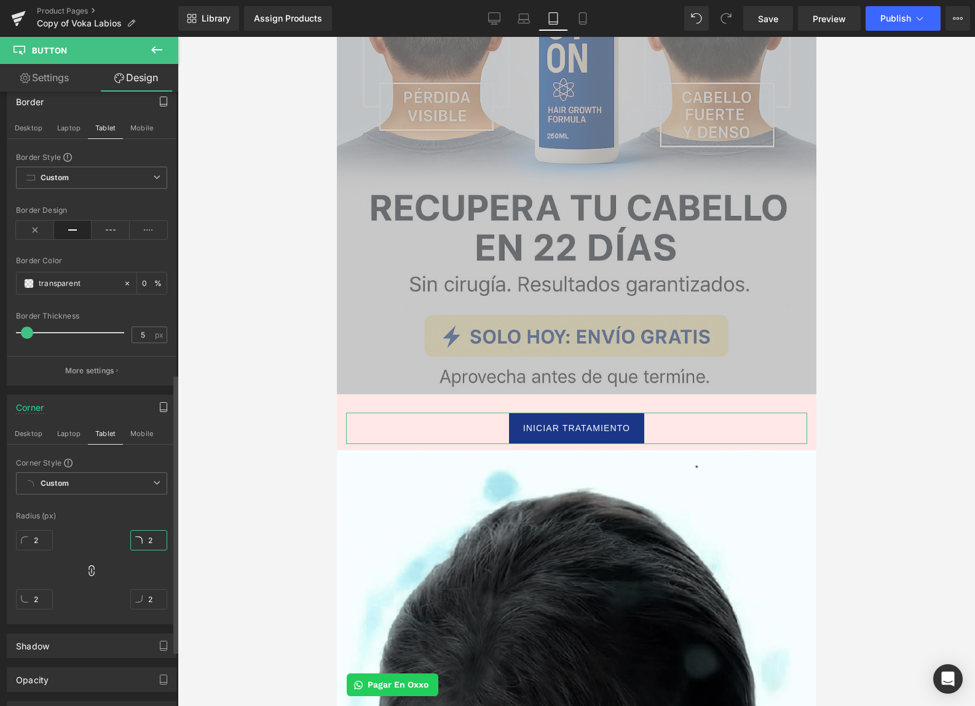
click at [149, 538] on input "2" at bounding box center [148, 540] width 37 height 20
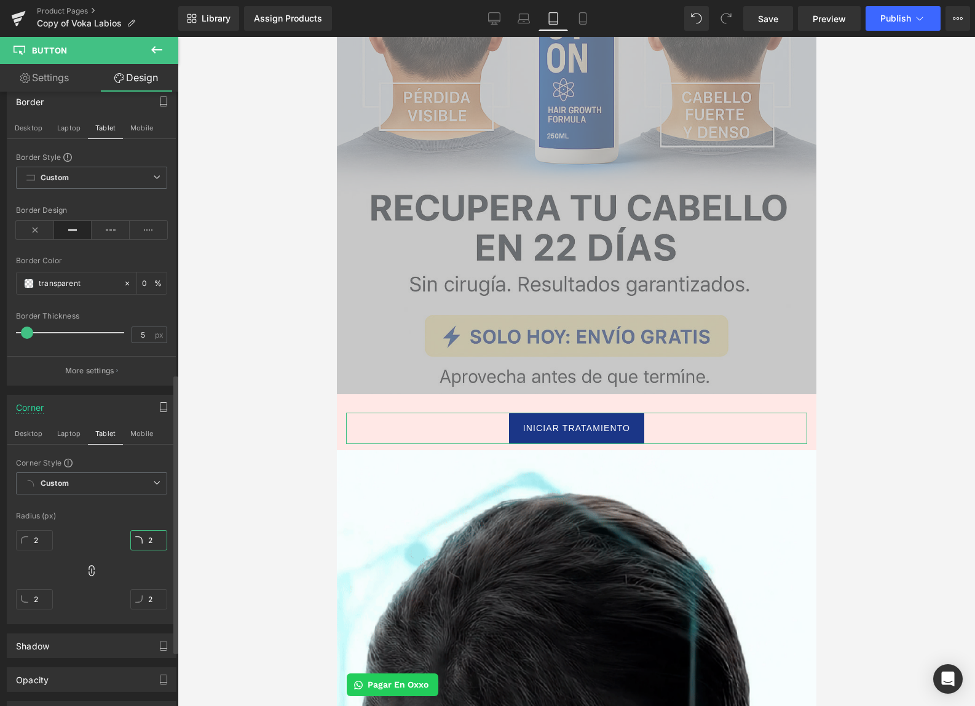
click at [149, 538] on input "2" at bounding box center [148, 540] width 37 height 20
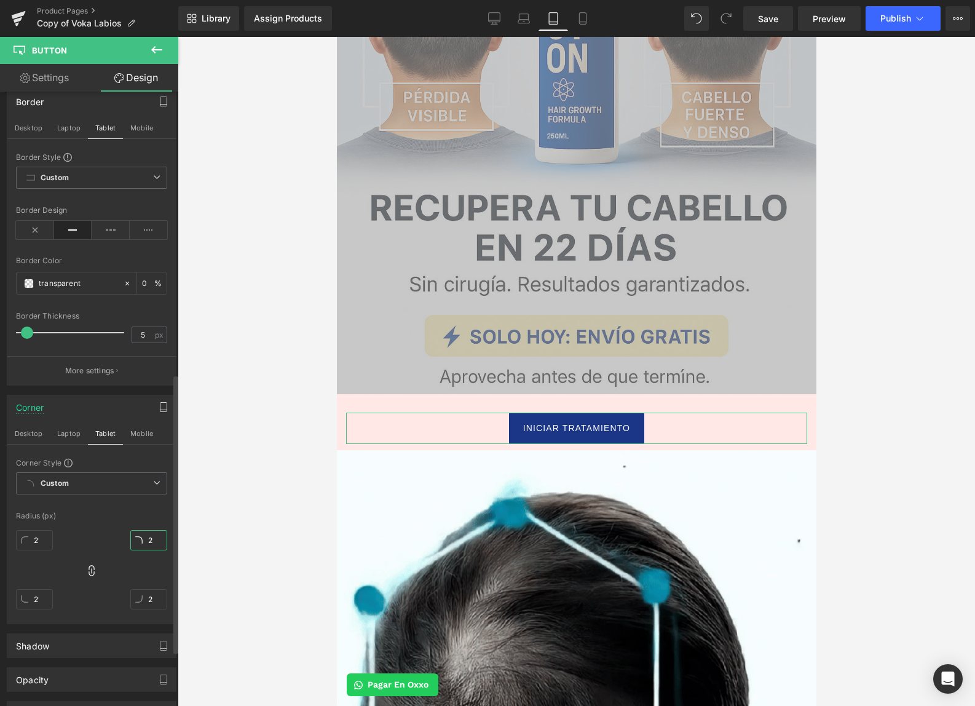
click at [149, 537] on input "2" at bounding box center [148, 540] width 37 height 20
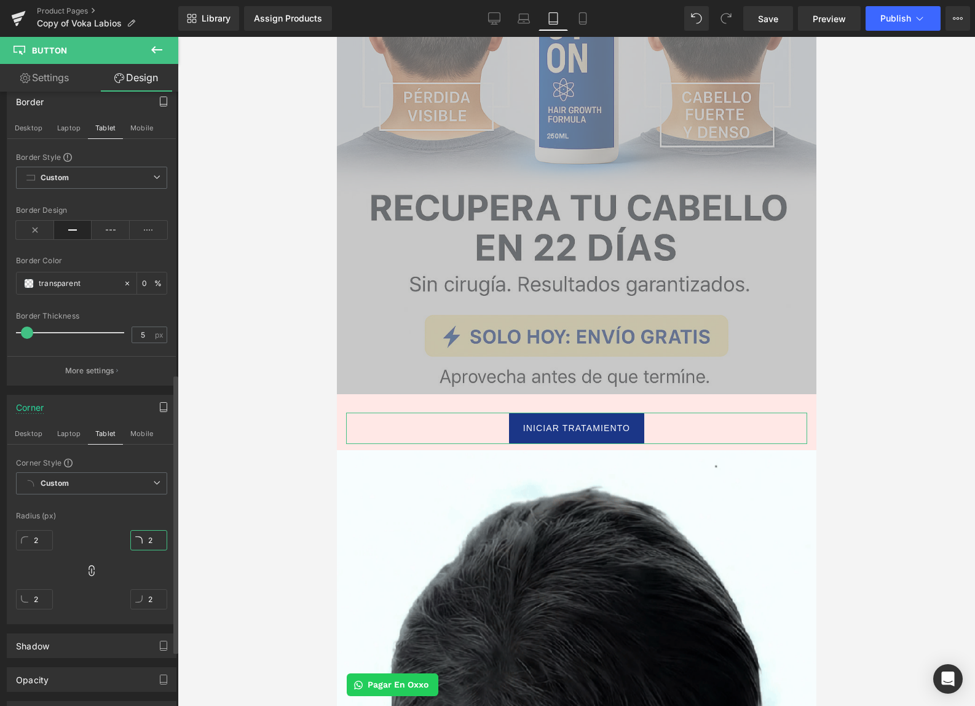
paste input "21"
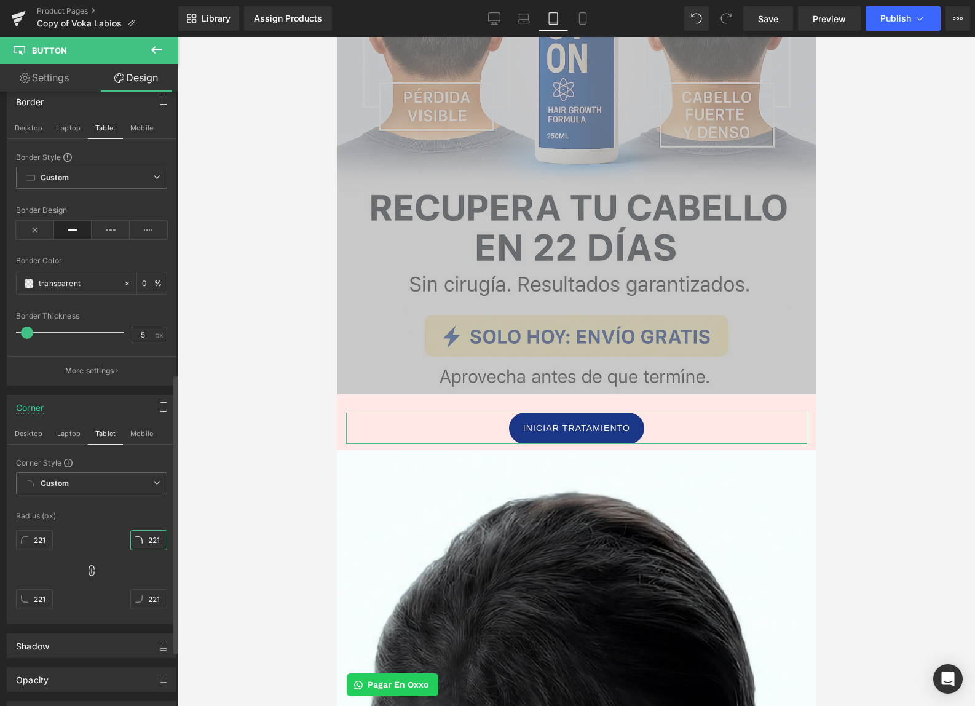
click at [151, 539] on input "221" at bounding box center [148, 540] width 37 height 20
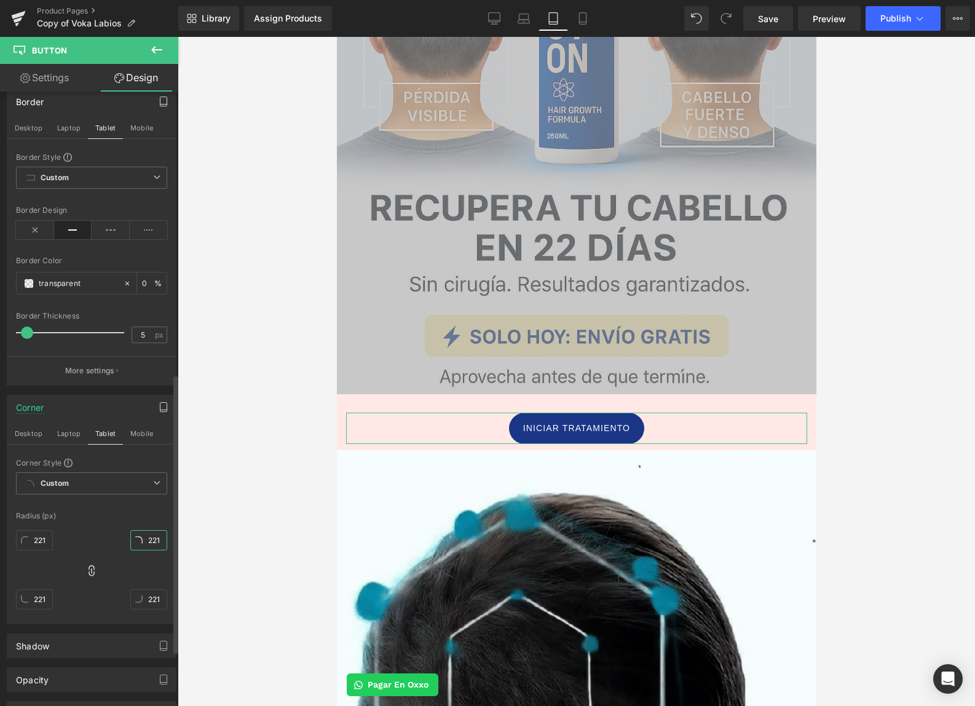
click at [151, 539] on input "221" at bounding box center [148, 540] width 37 height 20
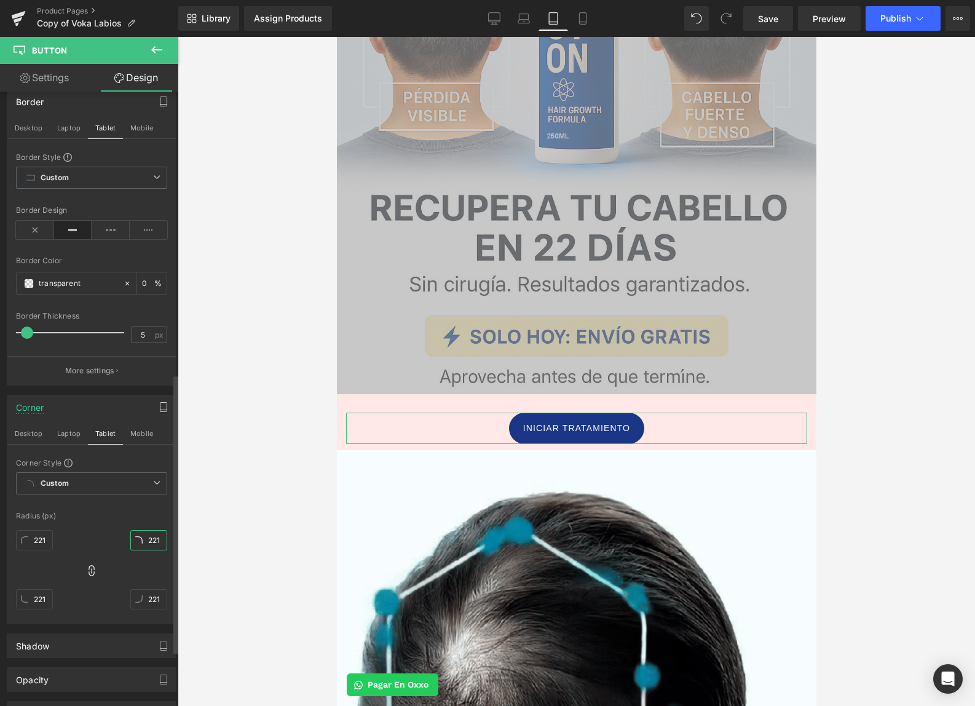
click at [151, 539] on input "221" at bounding box center [148, 540] width 37 height 20
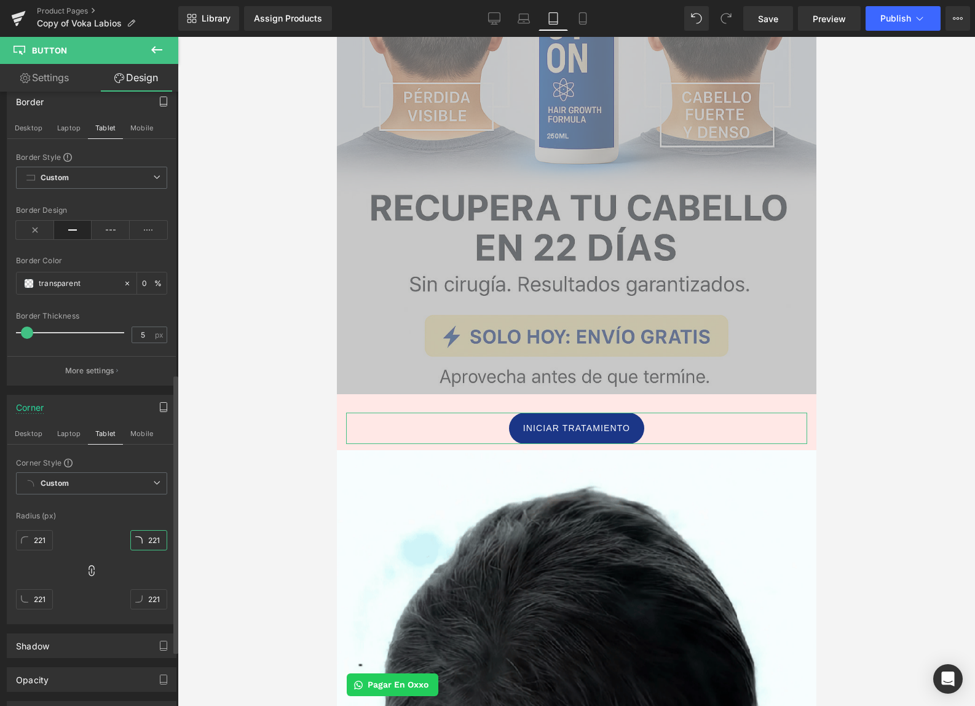
paste input "text"
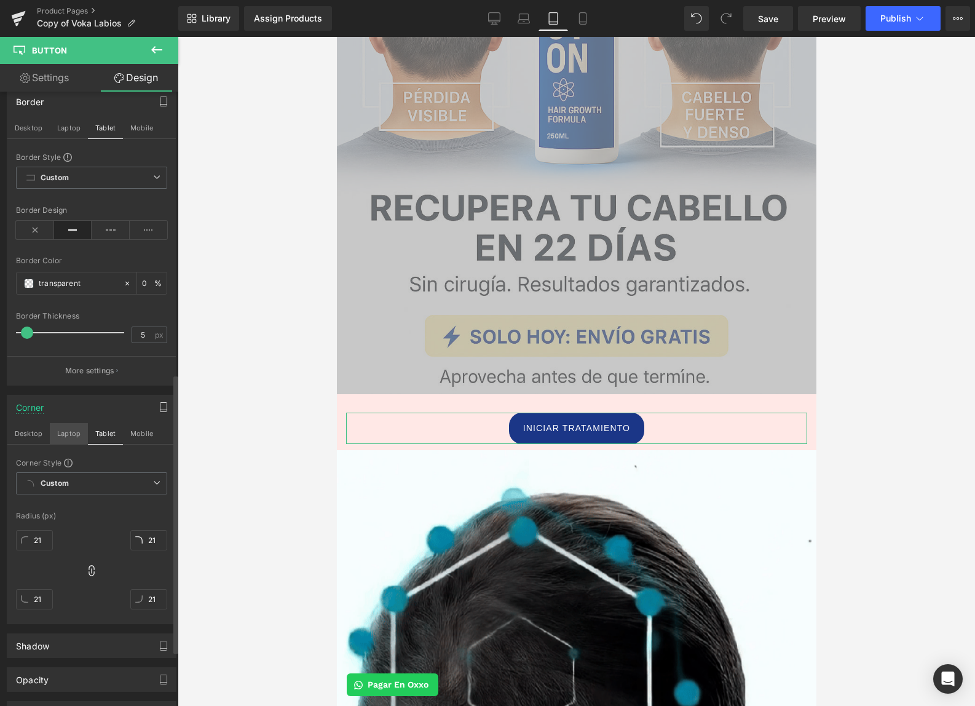
click at [72, 442] on button "Laptop" at bounding box center [69, 433] width 38 height 21
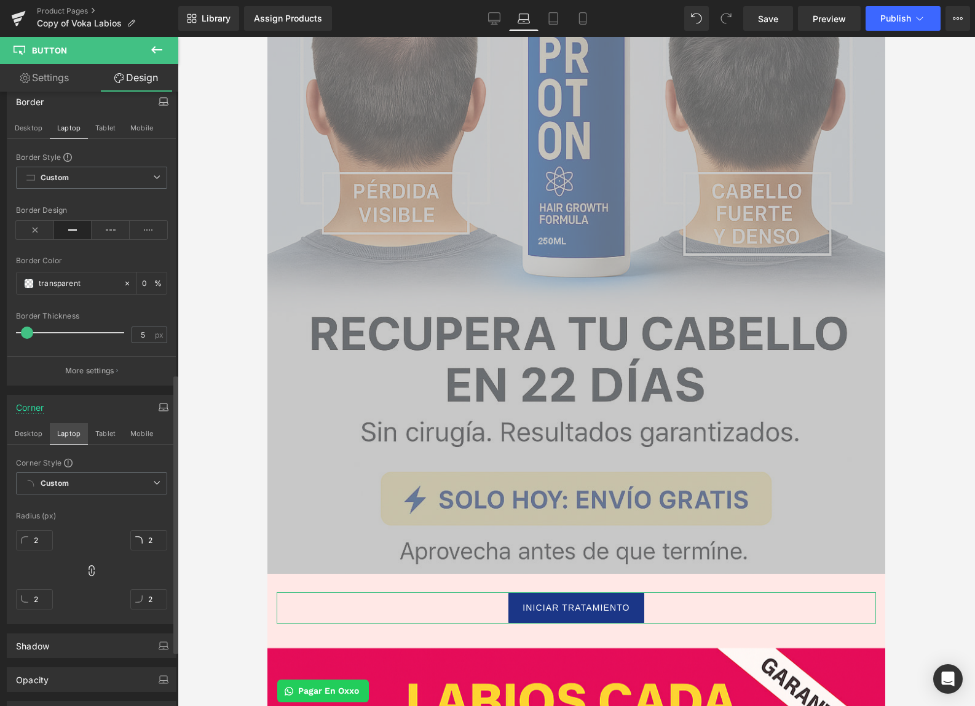
scroll to position [571, 0]
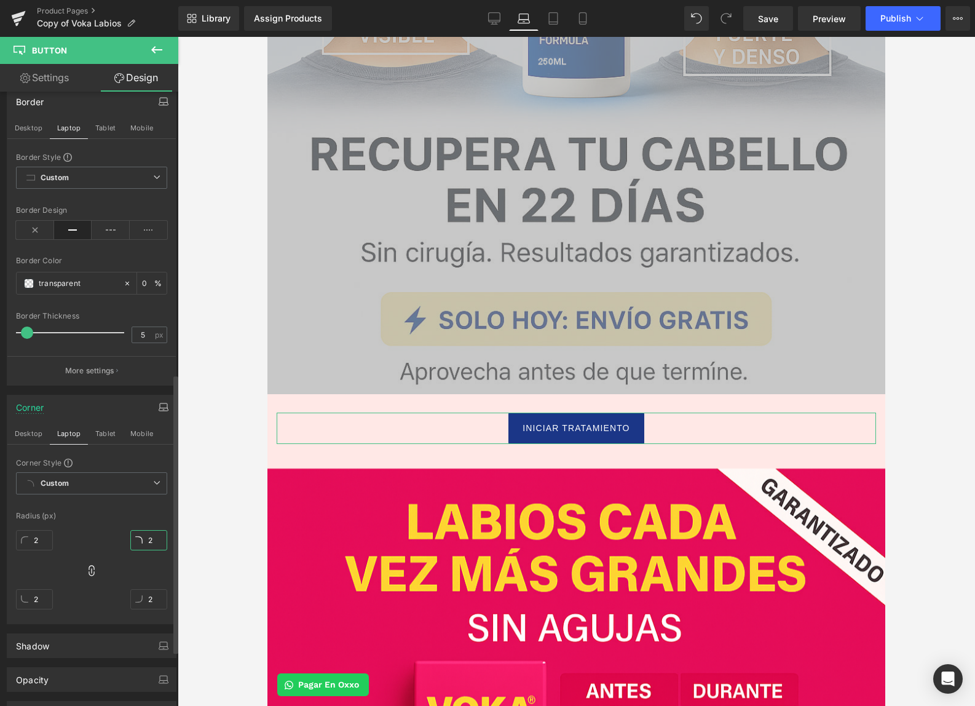
drag, startPoint x: 149, startPoint y: 542, endPoint x: 137, endPoint y: 541, distance: 12.3
click at [137, 541] on input "2" at bounding box center [148, 540] width 37 height 20
drag, startPoint x: 146, startPoint y: 539, endPoint x: 137, endPoint y: 539, distance: 9.8
click at [137, 539] on input "2" at bounding box center [148, 540] width 37 height 20
paste input "1"
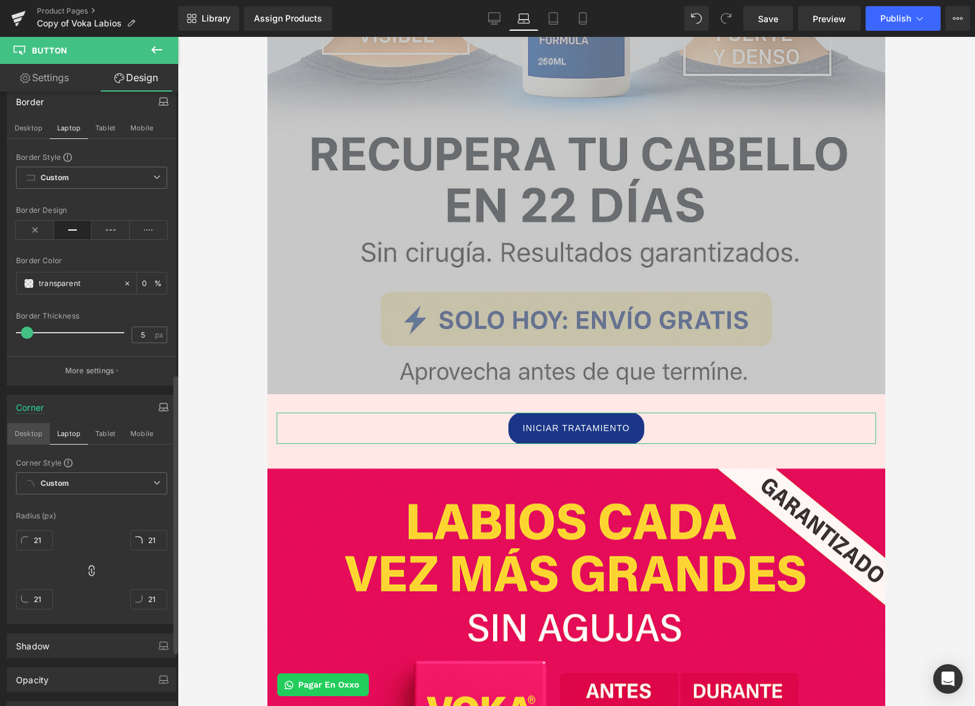
click at [28, 440] on button "Desktop" at bounding box center [28, 433] width 42 height 21
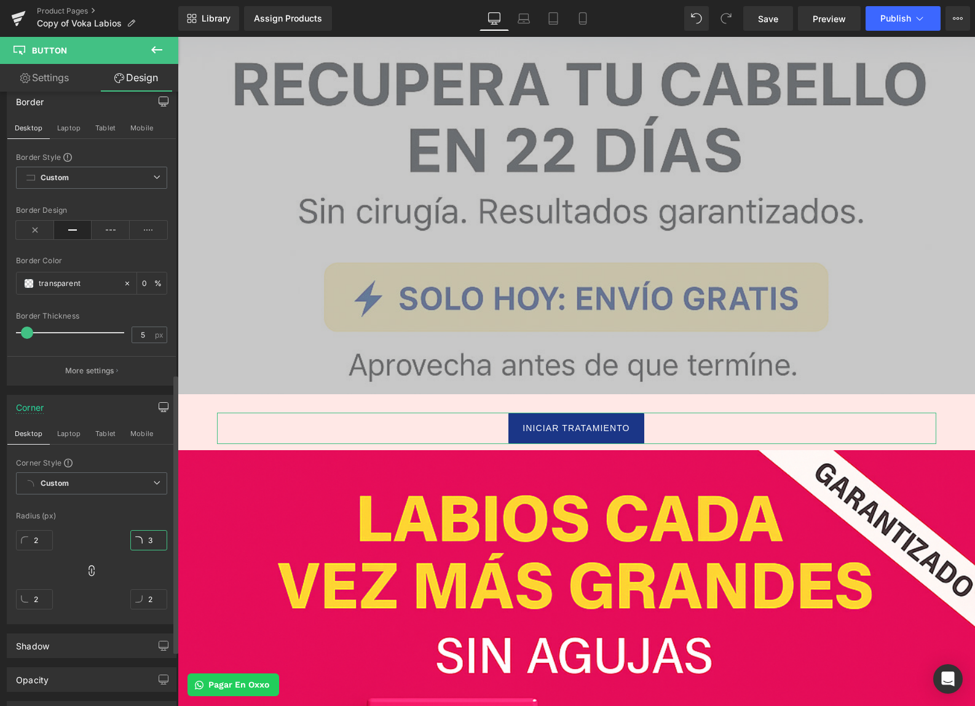
drag, startPoint x: 146, startPoint y: 542, endPoint x: 140, endPoint y: 540, distance: 7.0
click at [140, 540] on input "3" at bounding box center [148, 540] width 37 height 20
paste input "21"
click at [90, 518] on div "Radius (px)" at bounding box center [91, 516] width 151 height 9
click at [57, 76] on link "Settings" at bounding box center [44, 78] width 89 height 28
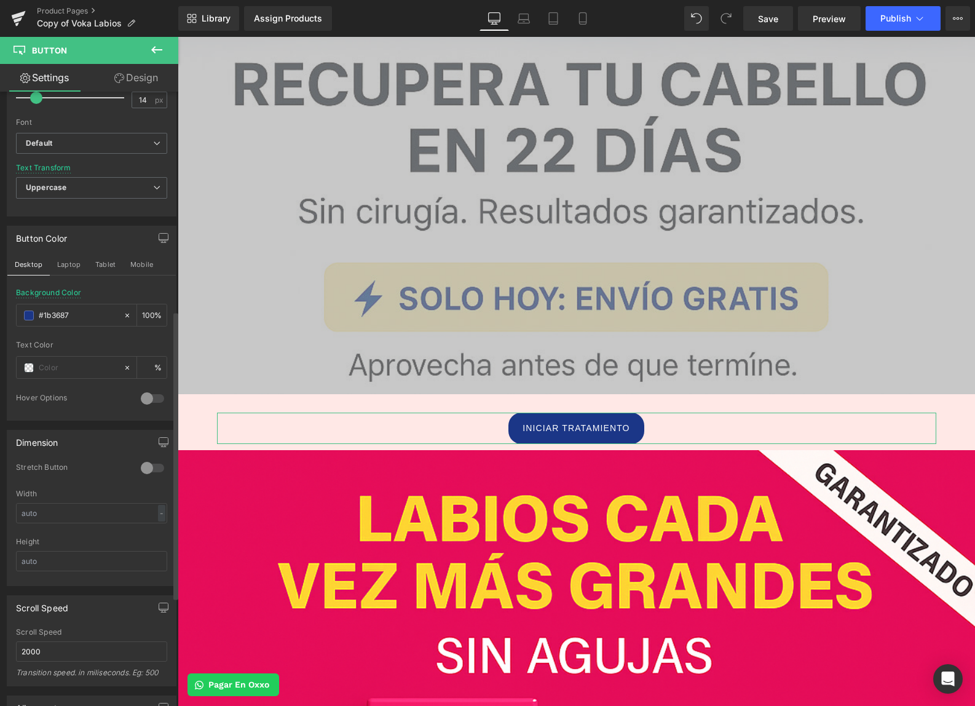
scroll to position [54, 0]
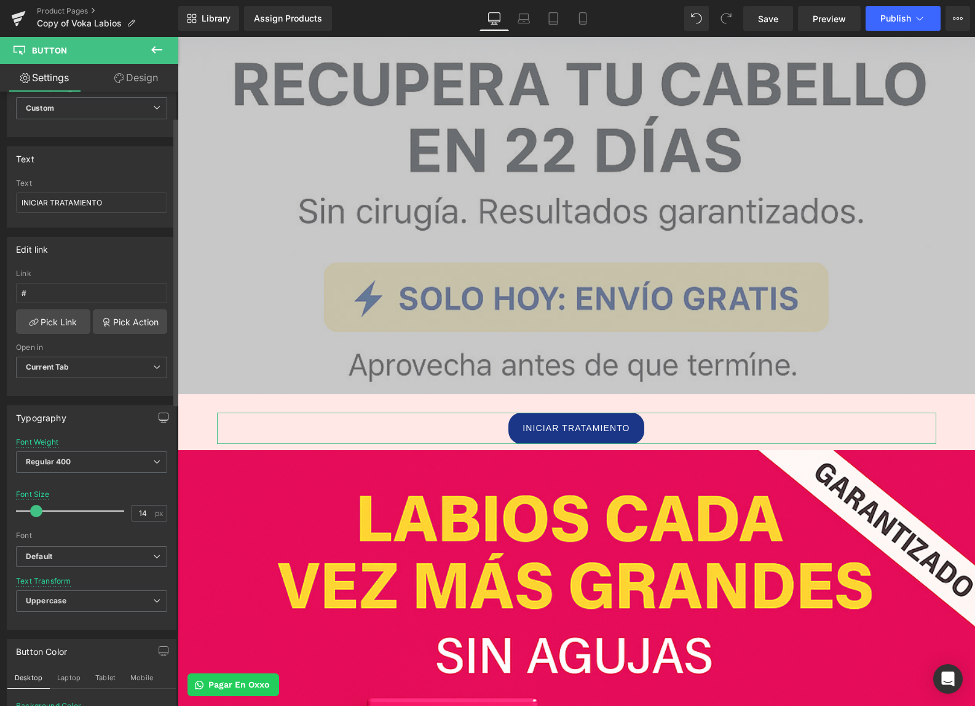
click at [154, 414] on button "button" at bounding box center [164, 417] width 20 height 23
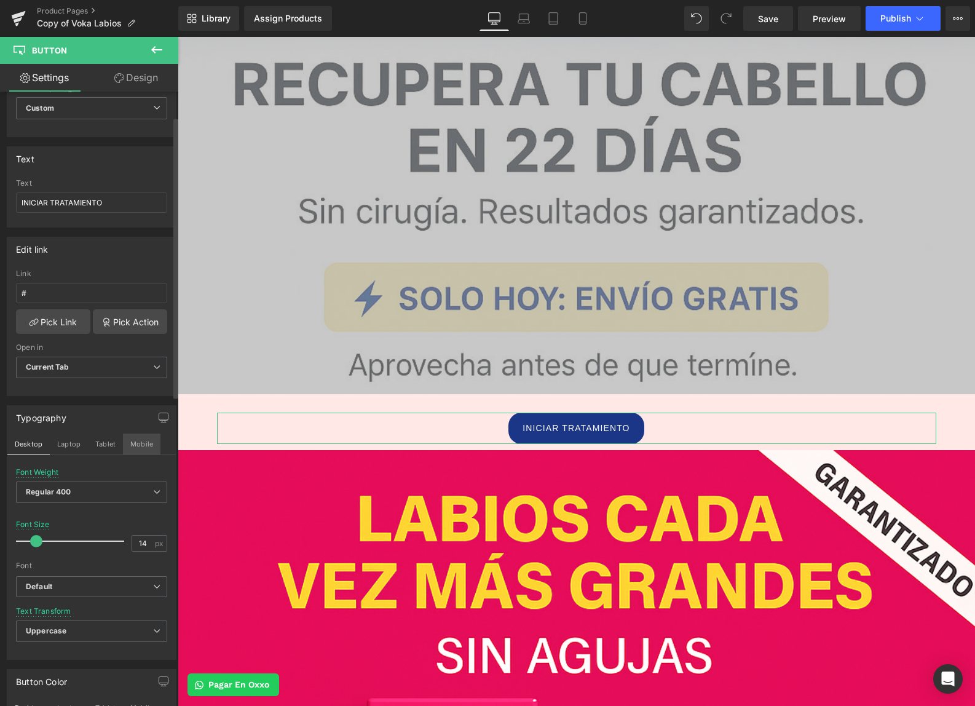
click at [139, 445] on button "Mobile" at bounding box center [142, 444] width 38 height 21
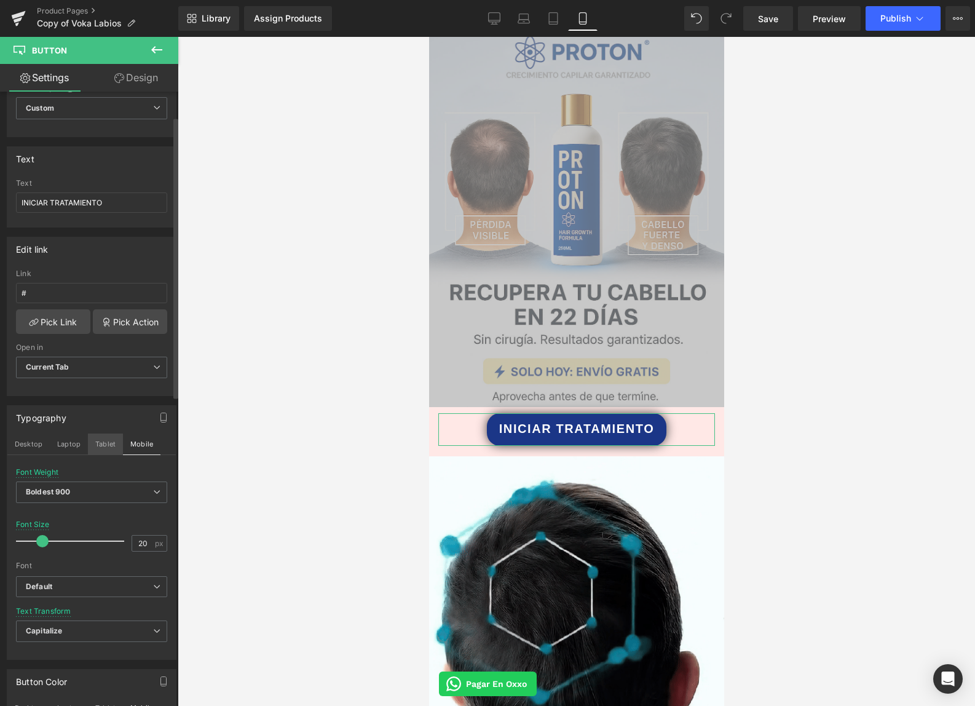
click at [113, 440] on button "Tablet" at bounding box center [105, 444] width 35 height 21
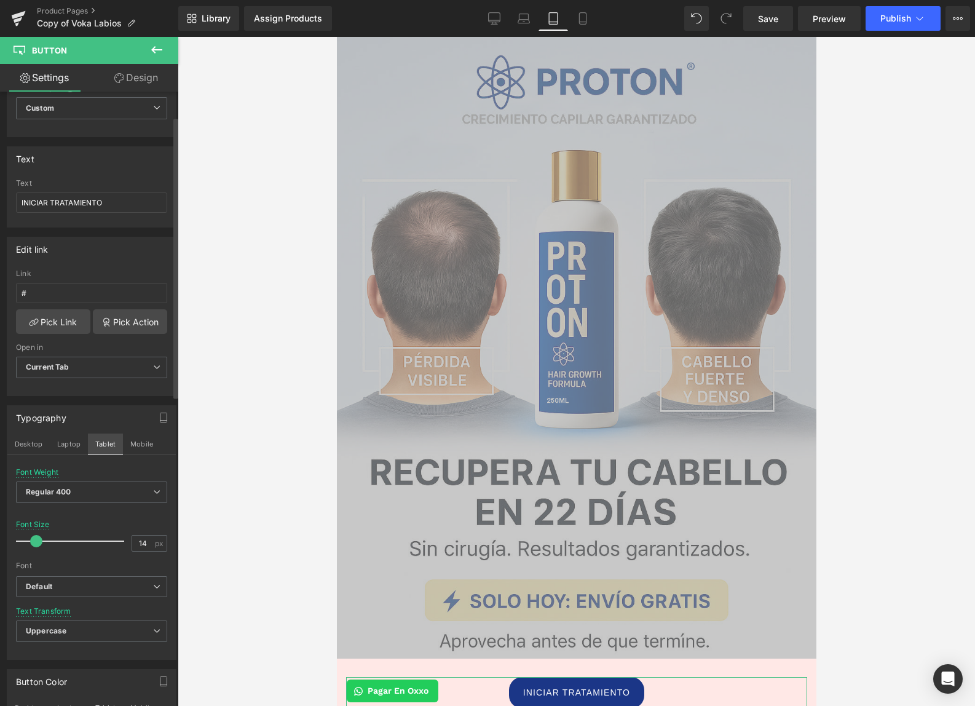
scroll to position [391, 0]
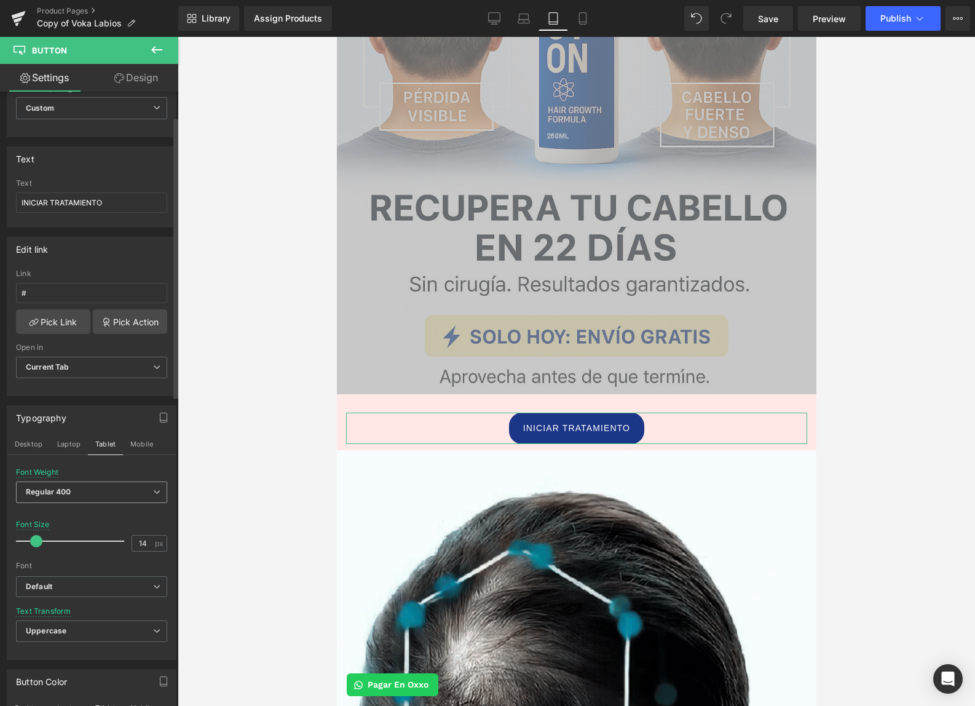
click at [81, 494] on span "Regular 400" at bounding box center [91, 492] width 151 height 22
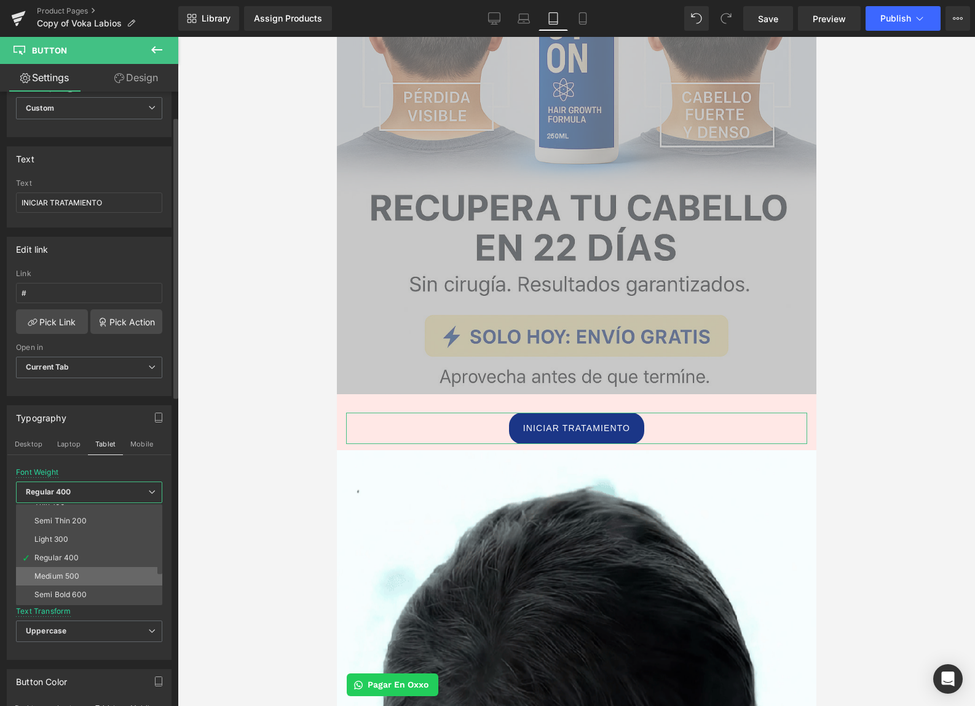
scroll to position [73, 0]
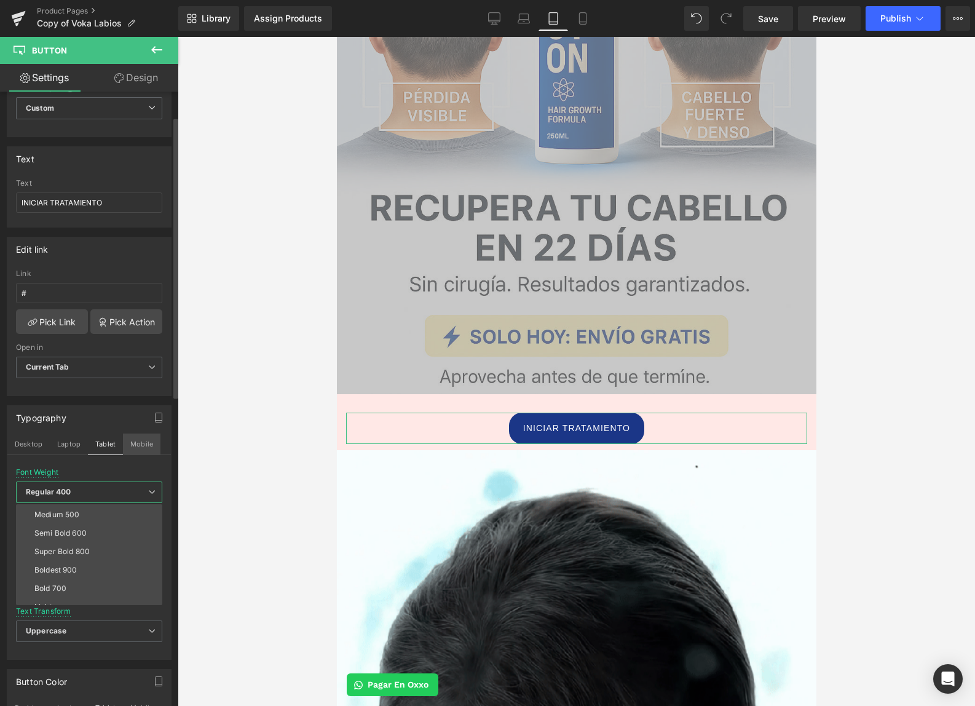
click at [138, 446] on button "Mobile" at bounding box center [142, 444] width 38 height 21
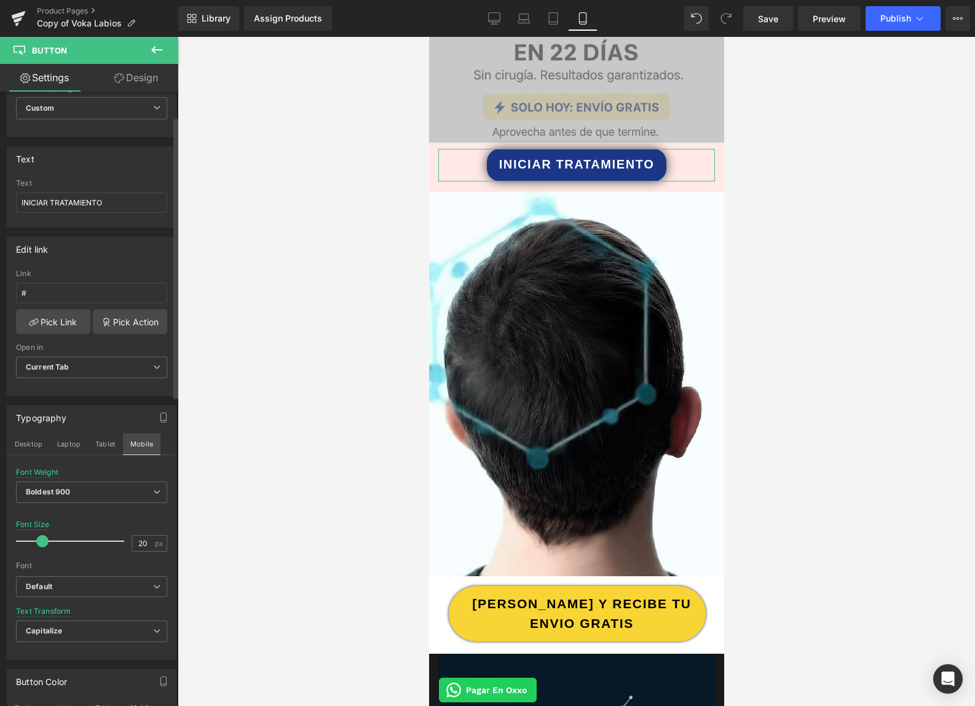
scroll to position [127, 0]
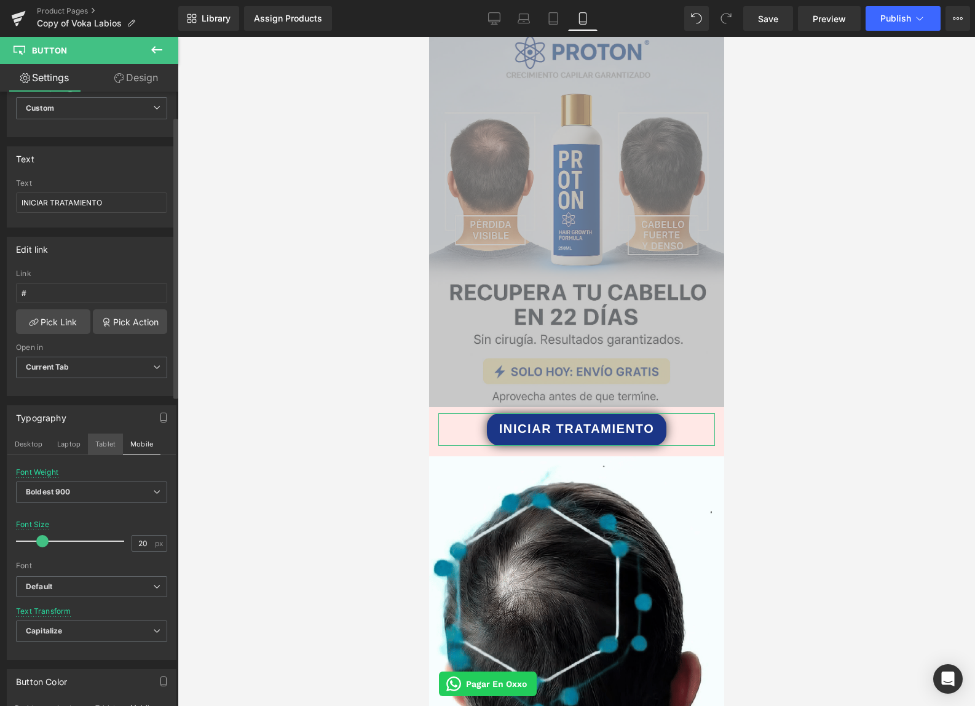
click at [96, 449] on button "Tablet" at bounding box center [105, 444] width 35 height 21
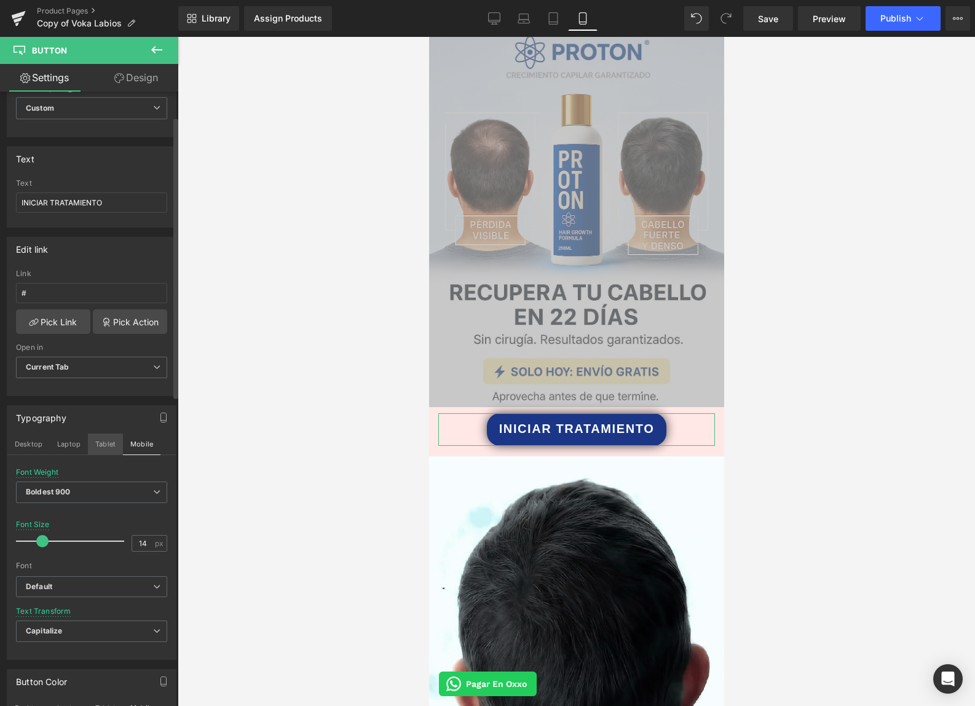
scroll to position [391, 0]
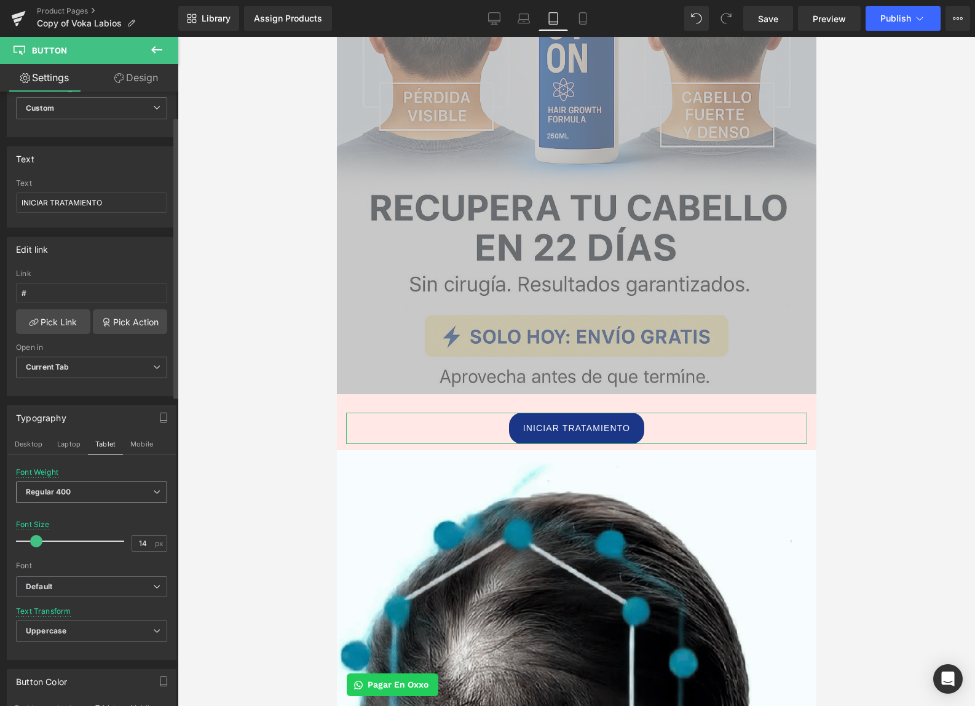
click at [111, 494] on span "Regular 400" at bounding box center [91, 492] width 151 height 22
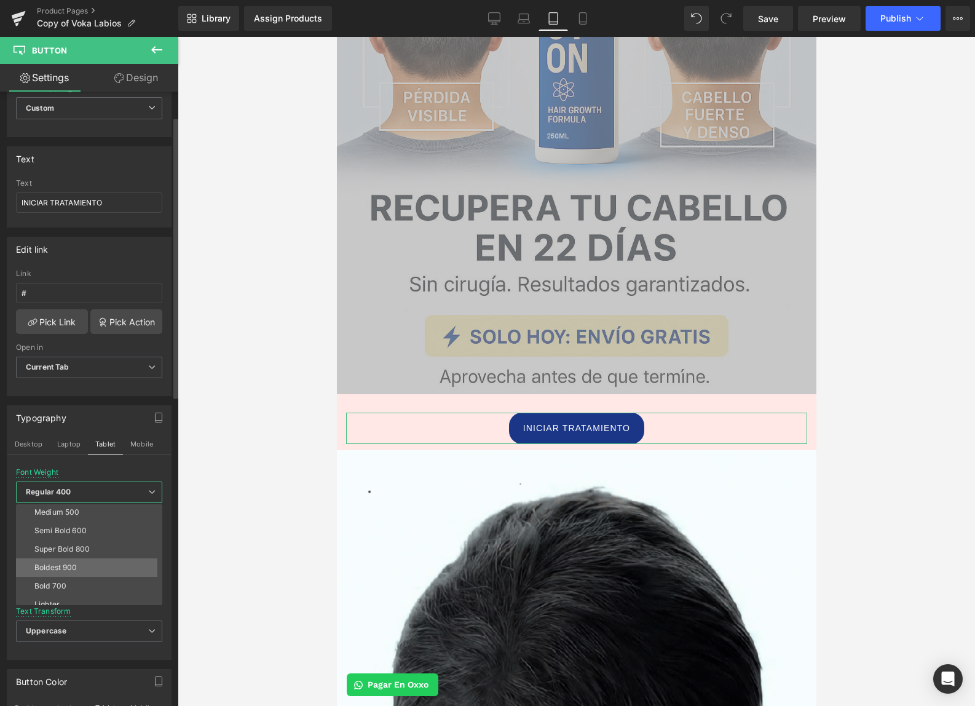
scroll to position [75, 0]
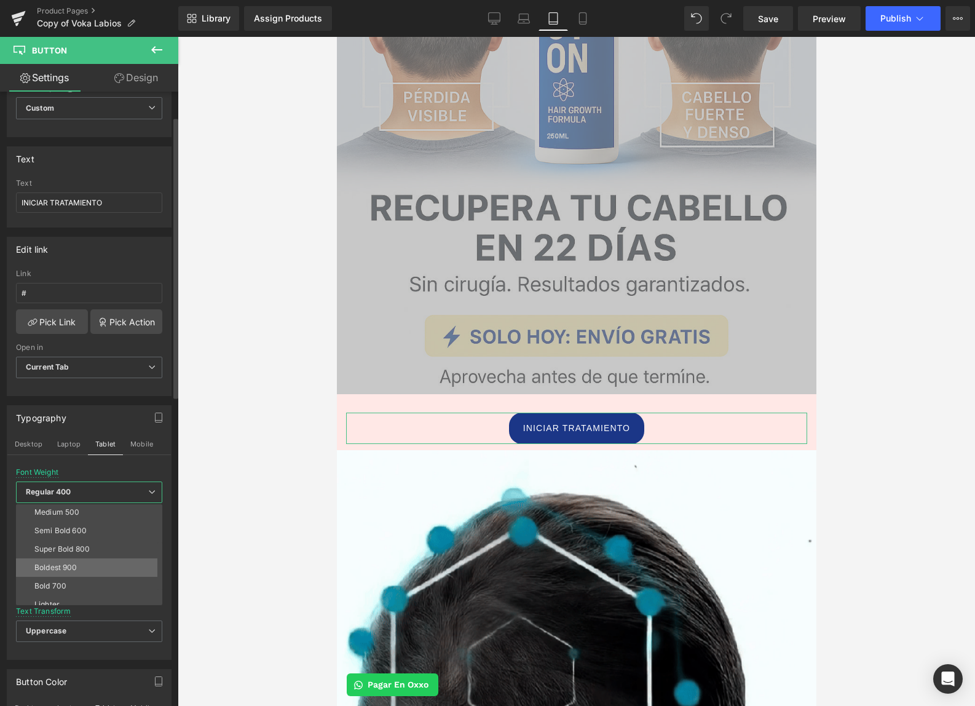
click at [89, 563] on li "Boldest 900" at bounding box center [92, 567] width 152 height 18
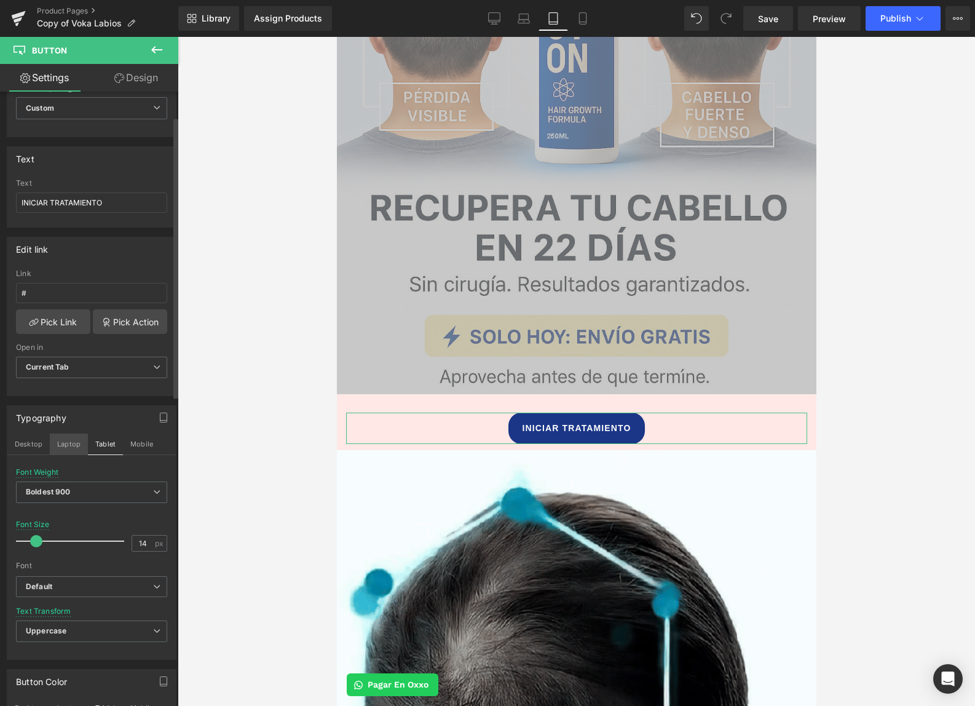
click at [69, 445] on button "Laptop" at bounding box center [69, 444] width 38 height 21
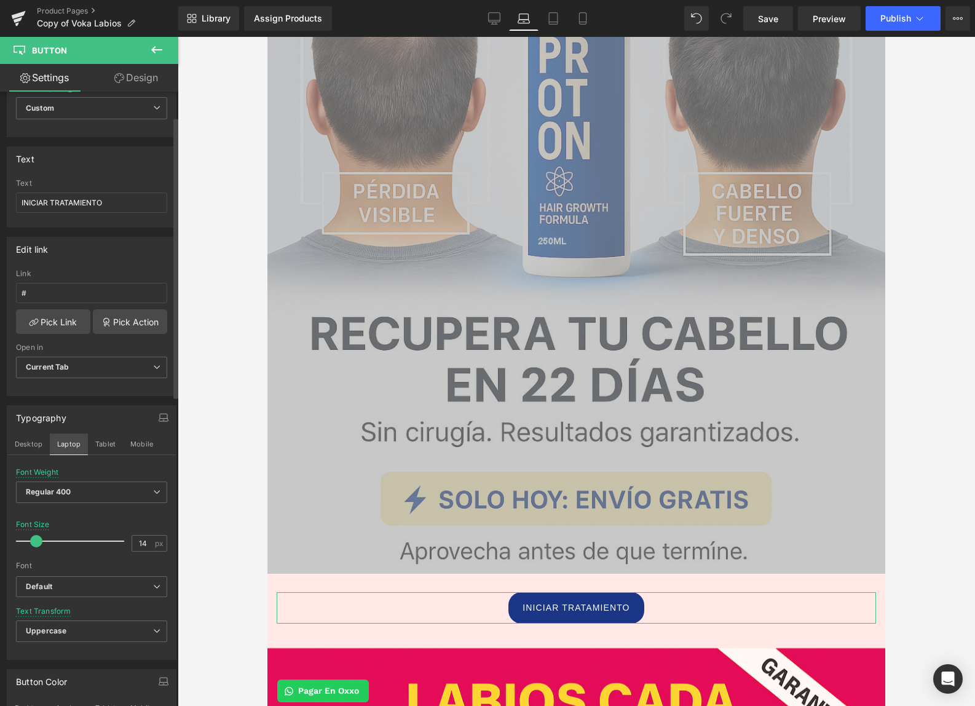
scroll to position [571, 0]
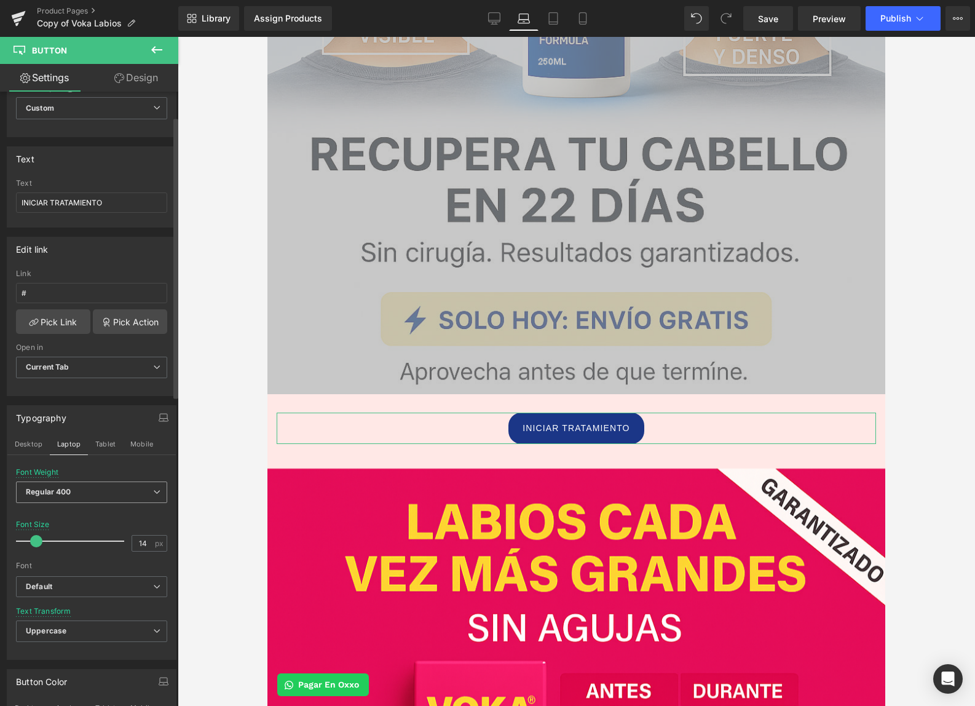
click at [88, 495] on span "Regular 400" at bounding box center [91, 492] width 151 height 22
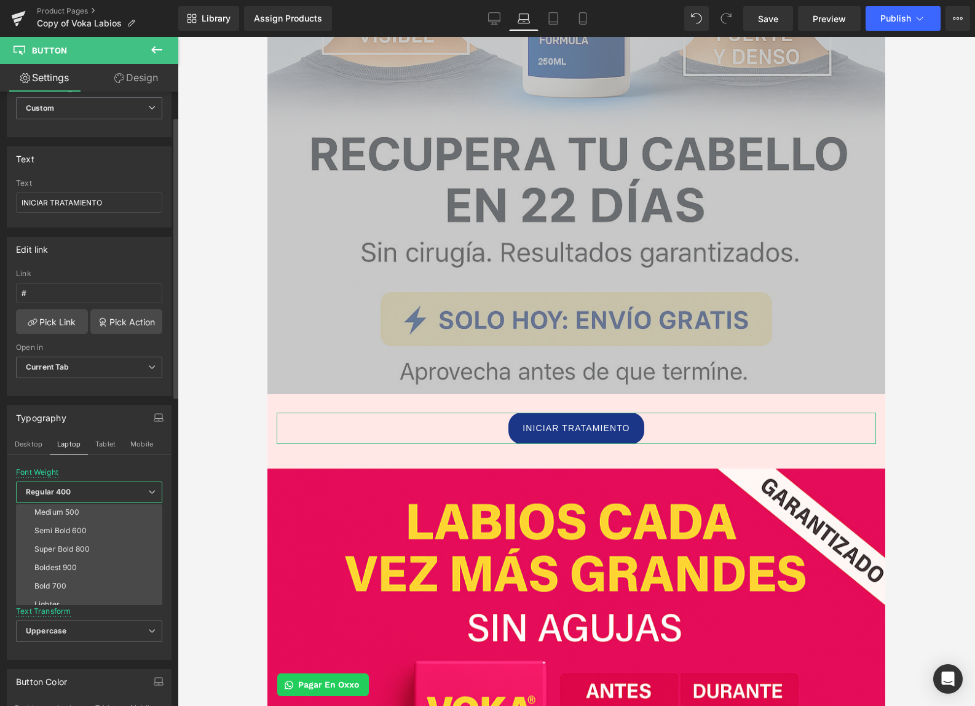
drag, startPoint x: 84, startPoint y: 557, endPoint x: 70, endPoint y: 505, distance: 53.4
click at [84, 558] on li "Boldest 900" at bounding box center [92, 567] width 152 height 18
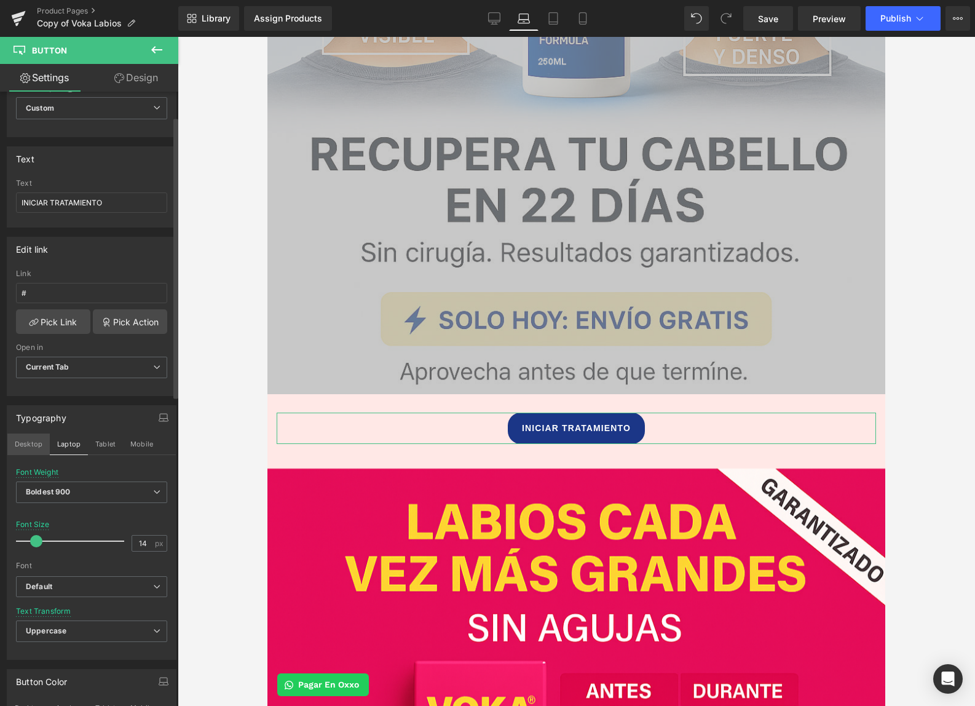
click at [41, 447] on button "Desktop" at bounding box center [28, 444] width 42 height 21
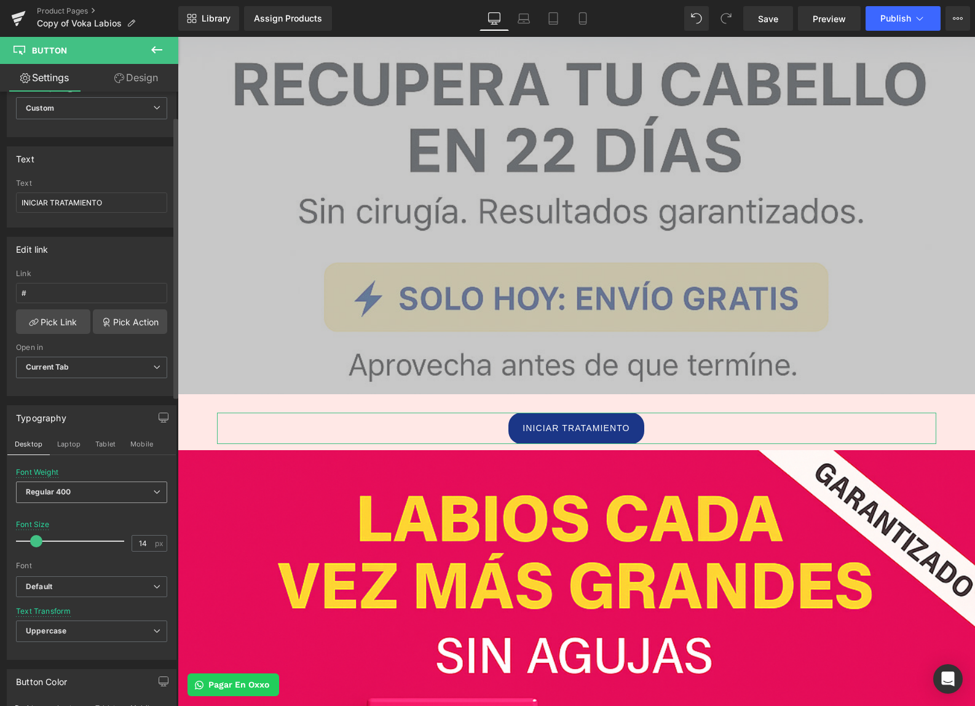
click at [48, 487] on b "Regular 400" at bounding box center [49, 491] width 46 height 9
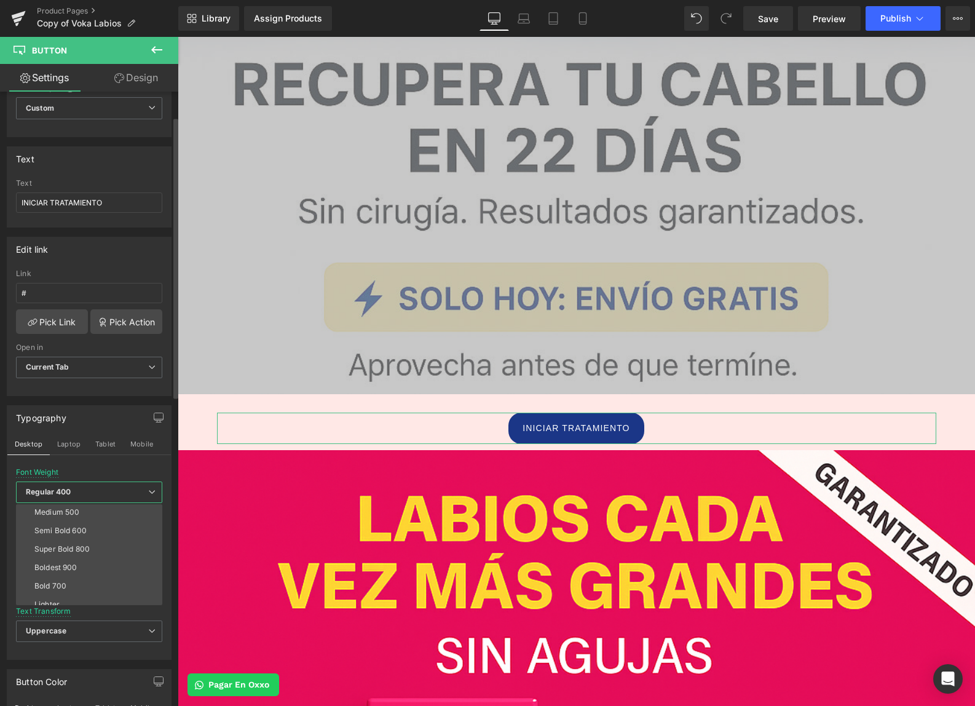
click at [74, 567] on div "Boldest 900" at bounding box center [55, 567] width 43 height 9
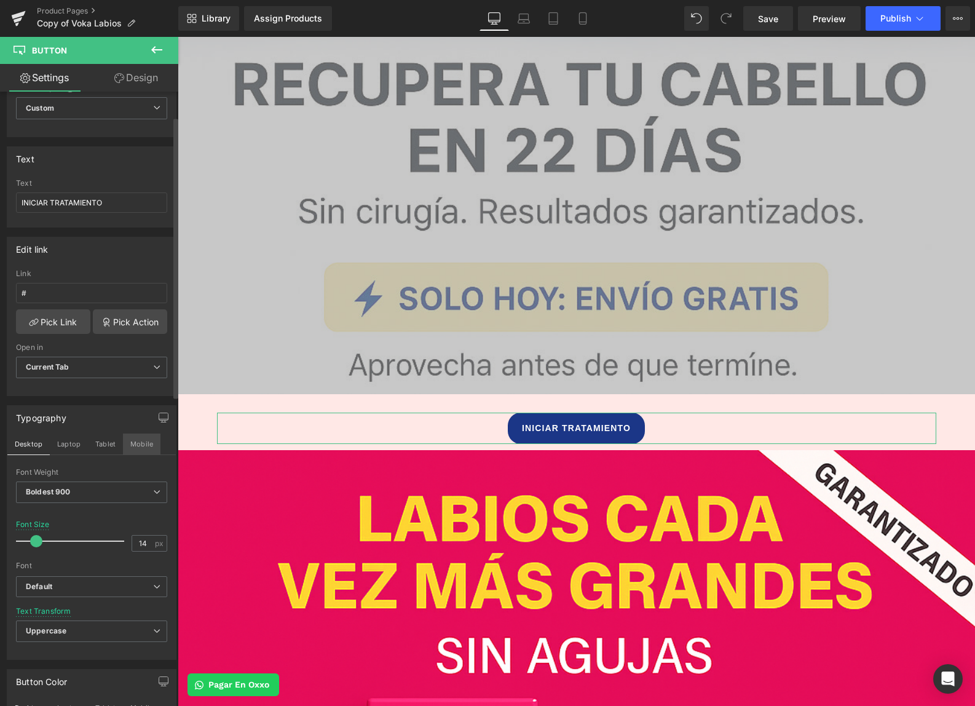
click at [140, 448] on button "Mobile" at bounding box center [142, 444] width 38 height 21
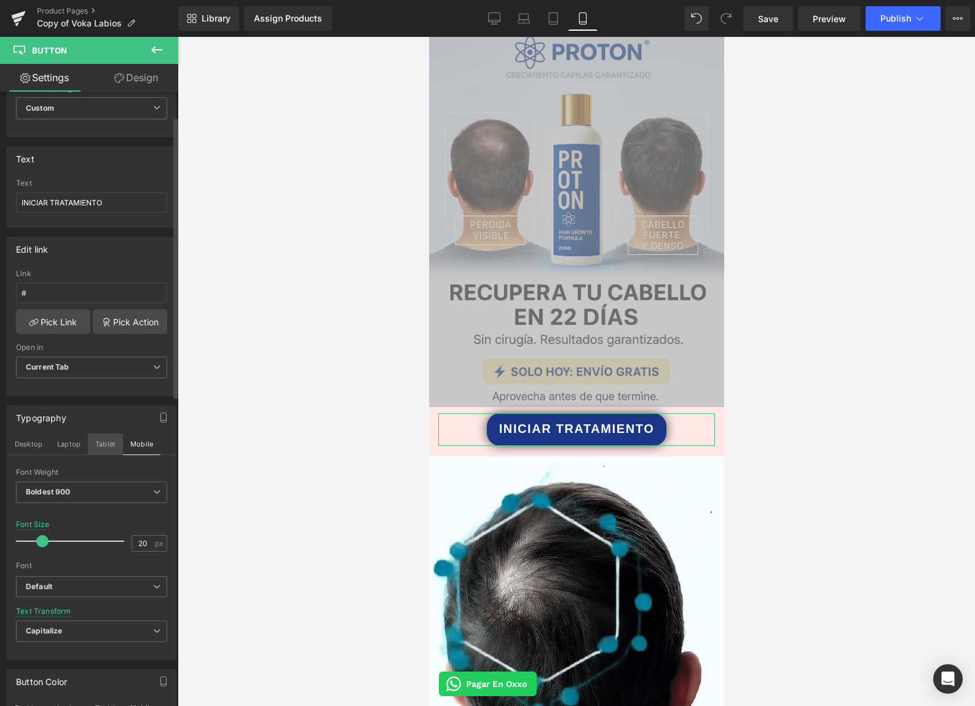
click at [104, 452] on button "Tablet" at bounding box center [105, 444] width 35 height 21
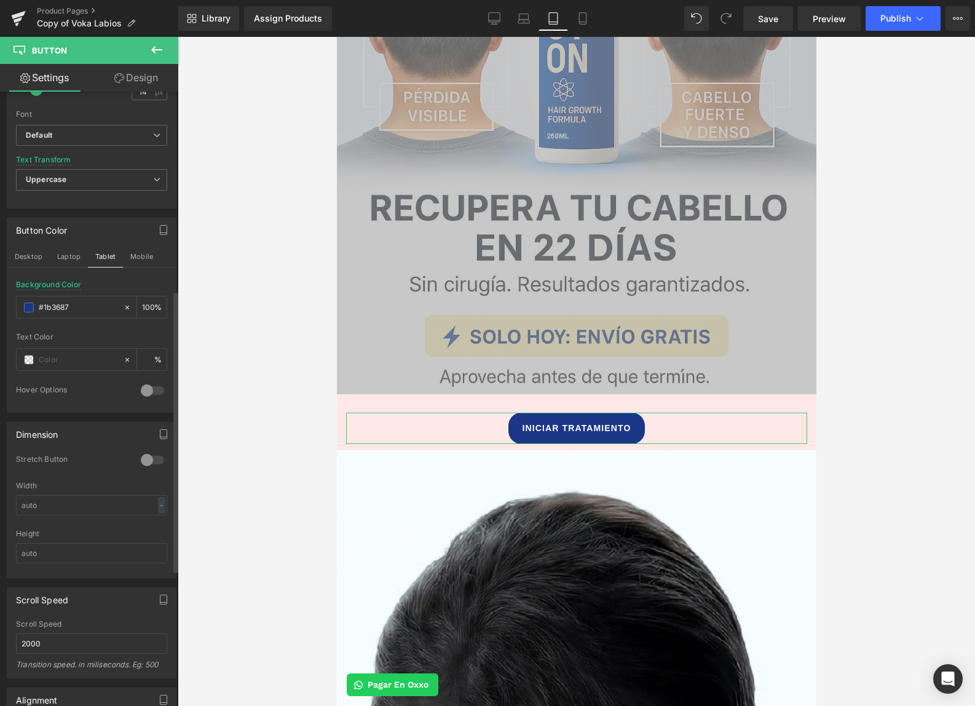
scroll to position [551, 0]
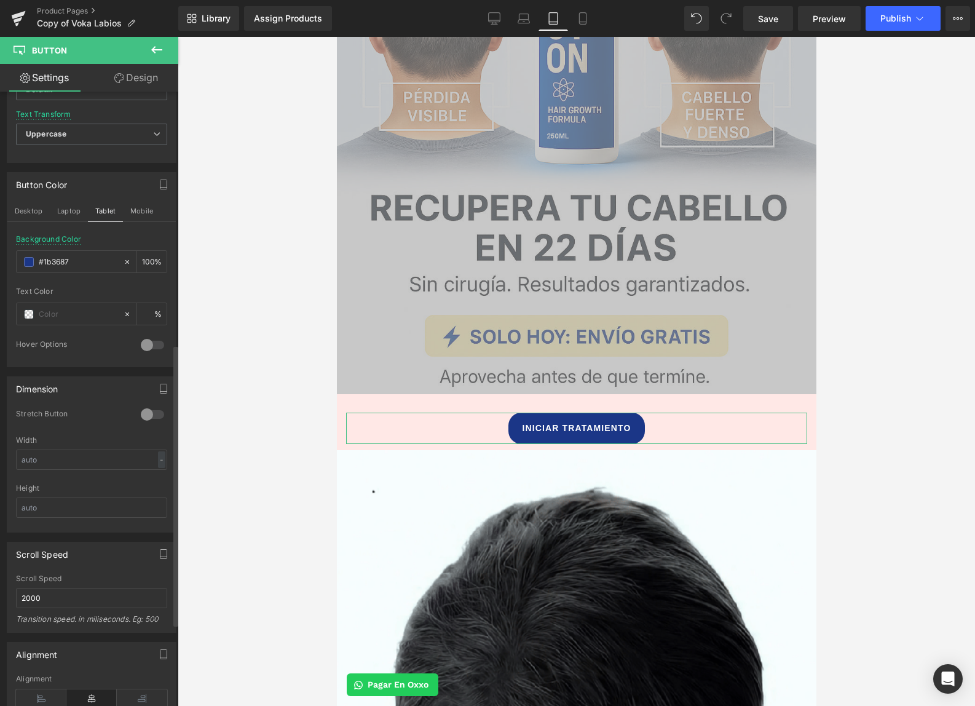
click at [145, 413] on div at bounding box center [153, 415] width 30 height 20
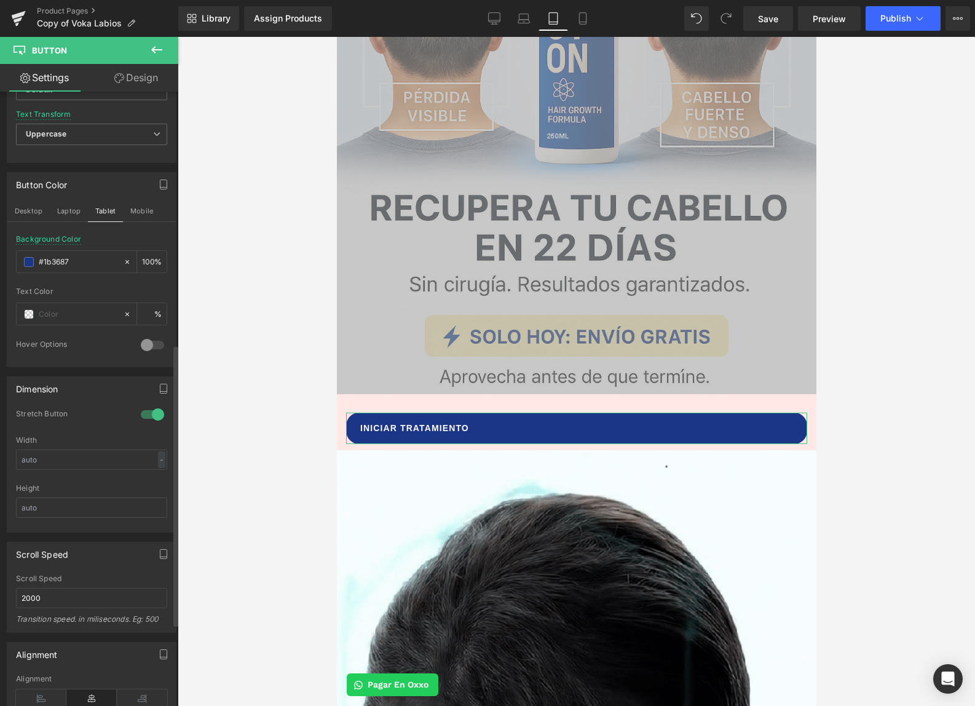
click at [145, 413] on div at bounding box center [153, 415] width 30 height 20
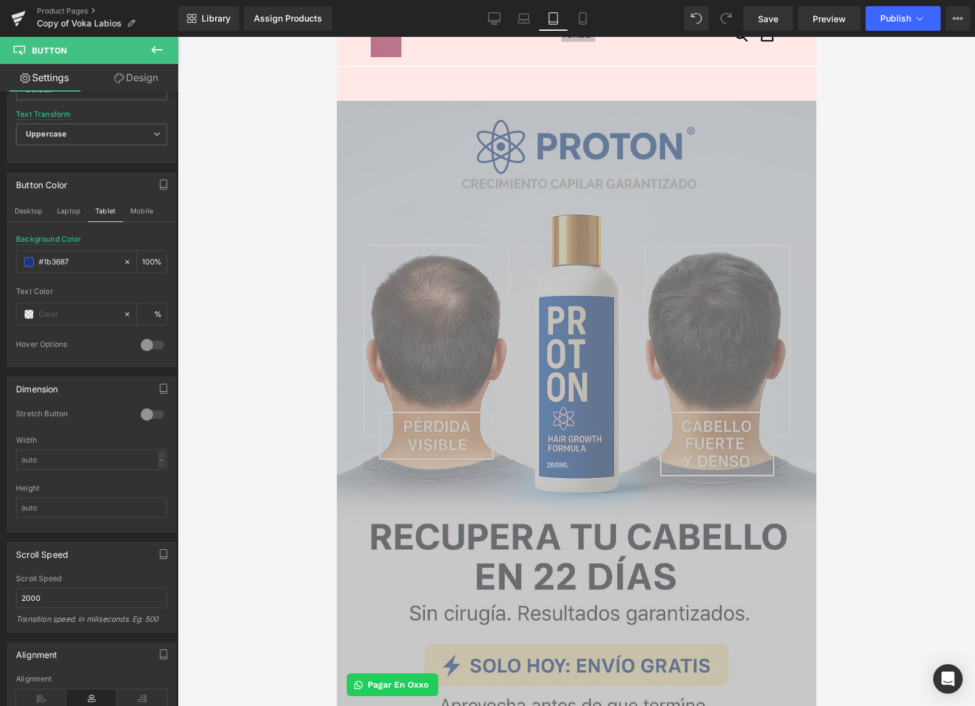
scroll to position [0, 0]
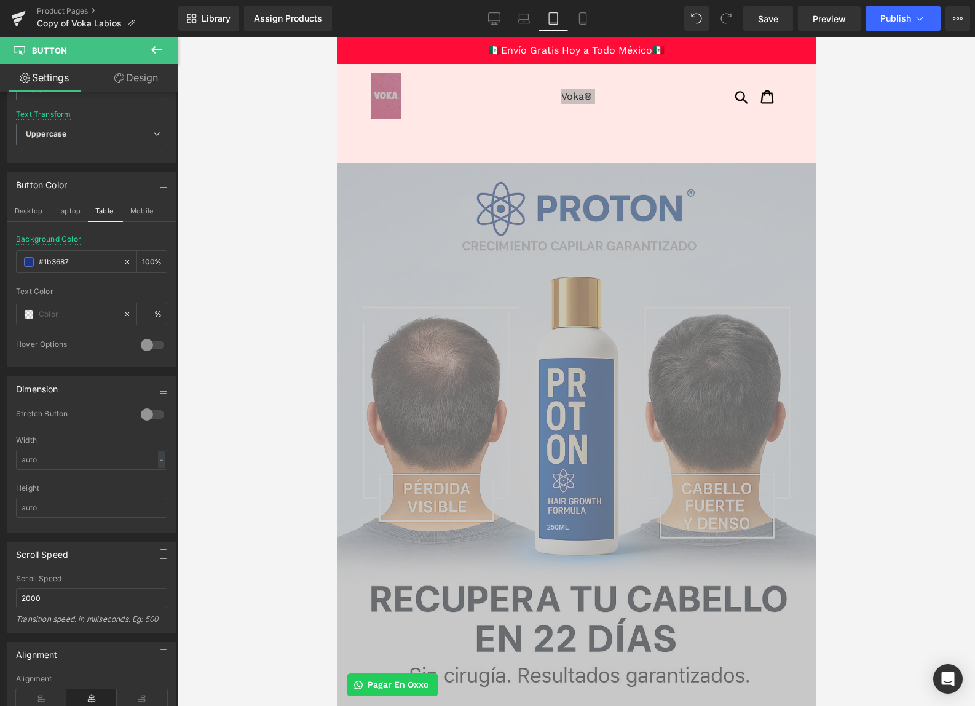
click at [133, 77] on link "Design" at bounding box center [136, 78] width 89 height 28
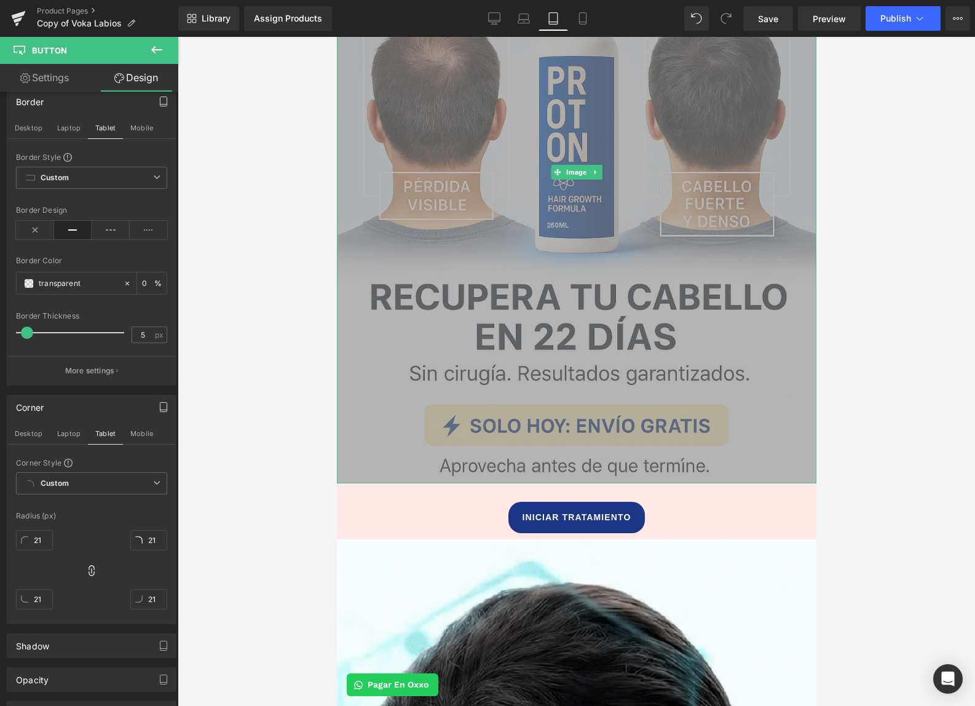
scroll to position [65, 0]
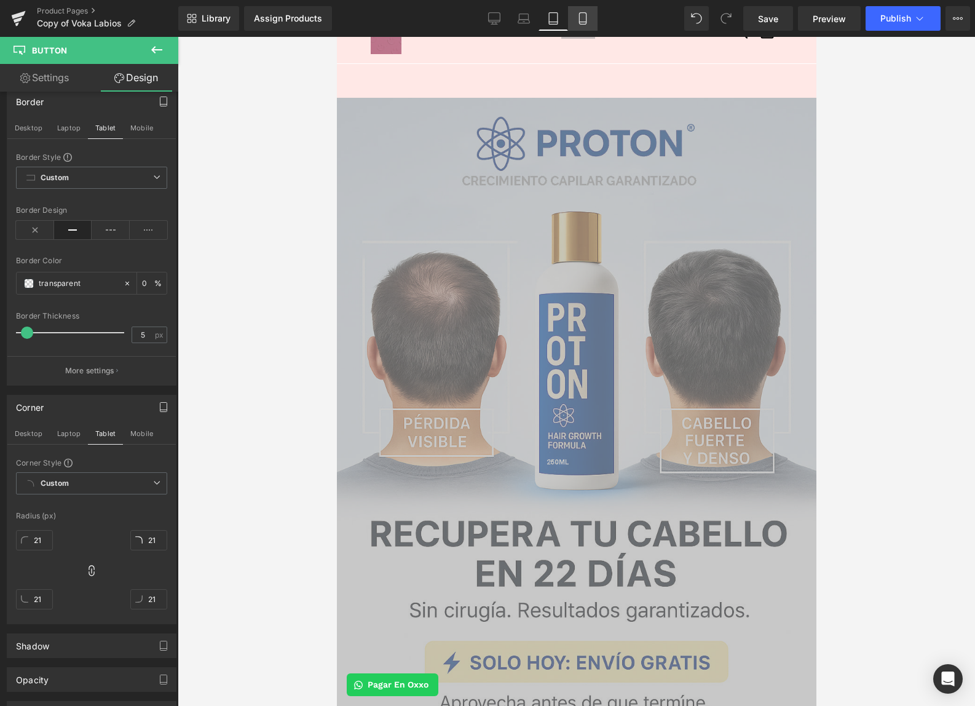
click at [576, 13] on link "Mobile" at bounding box center [583, 18] width 30 height 25
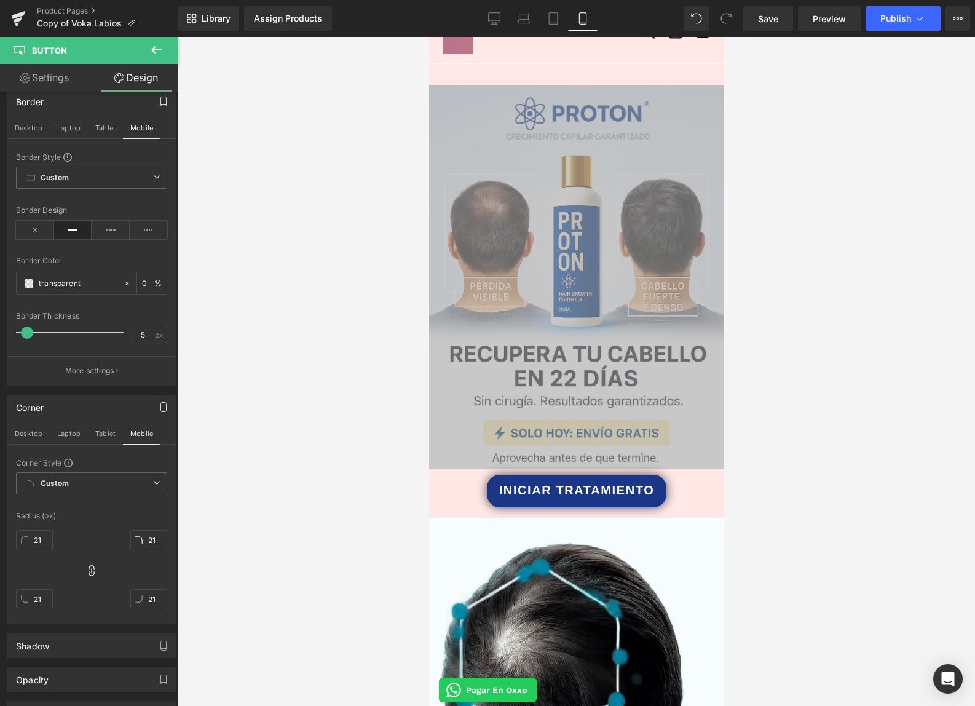
scroll to position [0, 0]
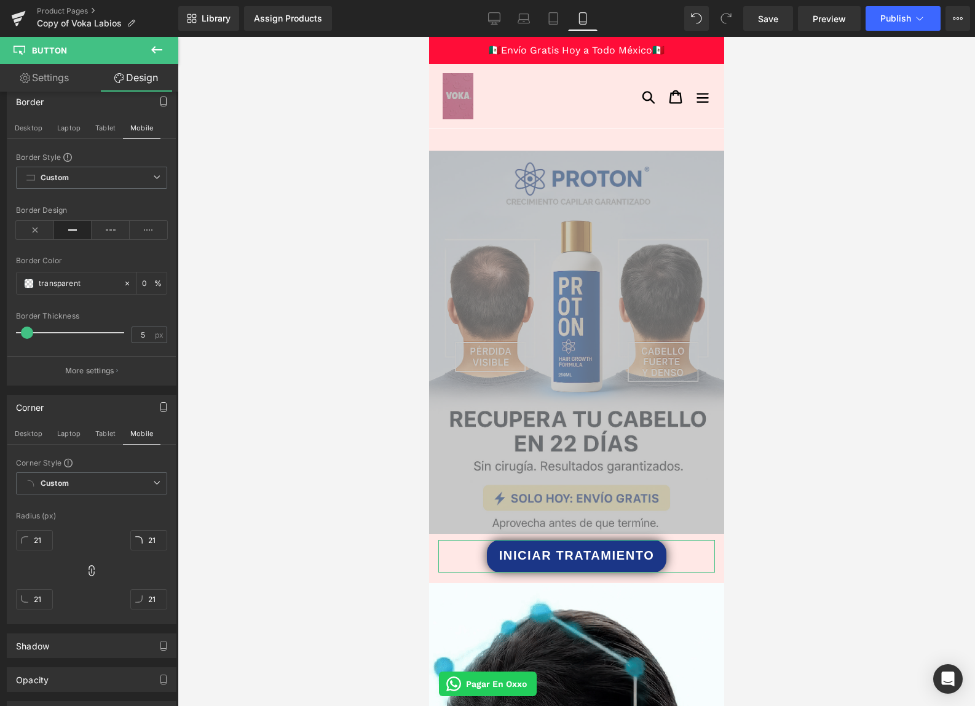
click at [141, 76] on link "Design" at bounding box center [136, 78] width 89 height 28
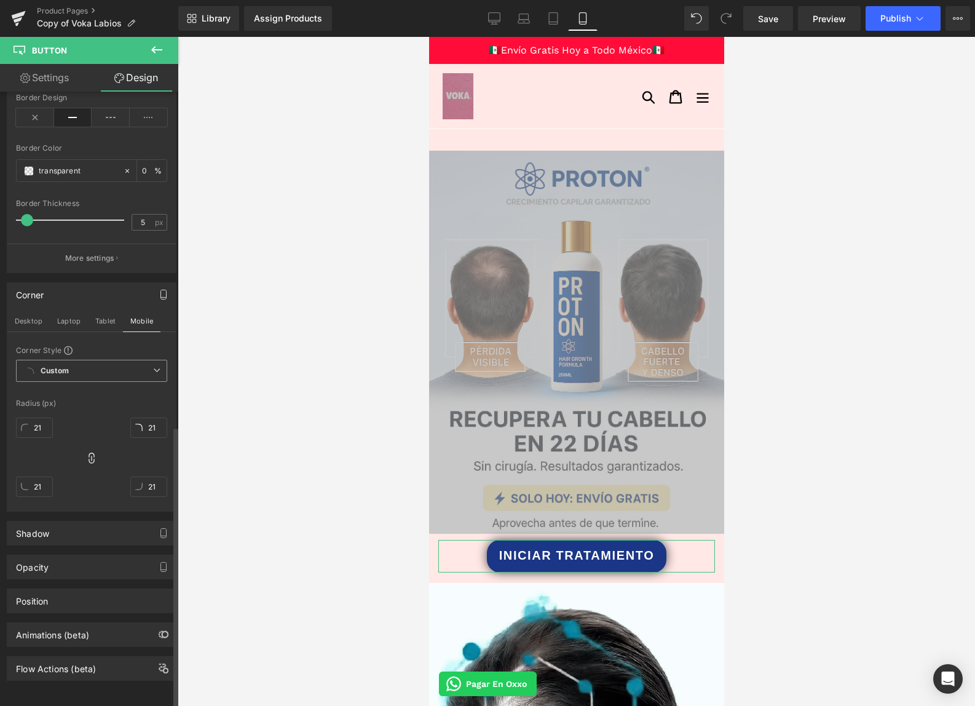
scroll to position [744, 0]
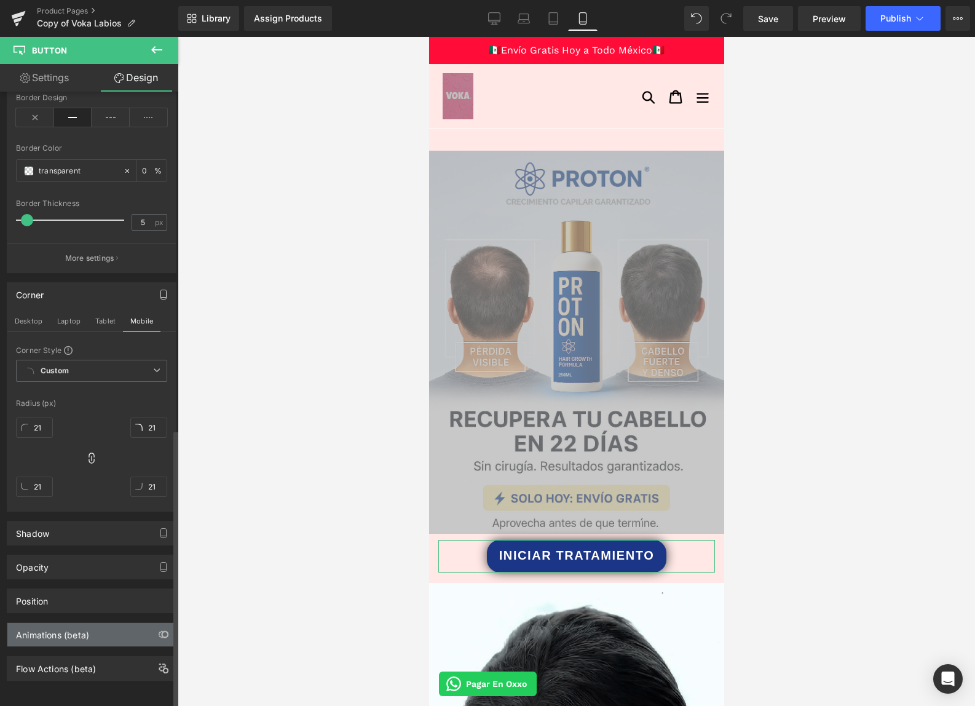
click at [143, 623] on div "Animations (beta)" at bounding box center [91, 634] width 168 height 23
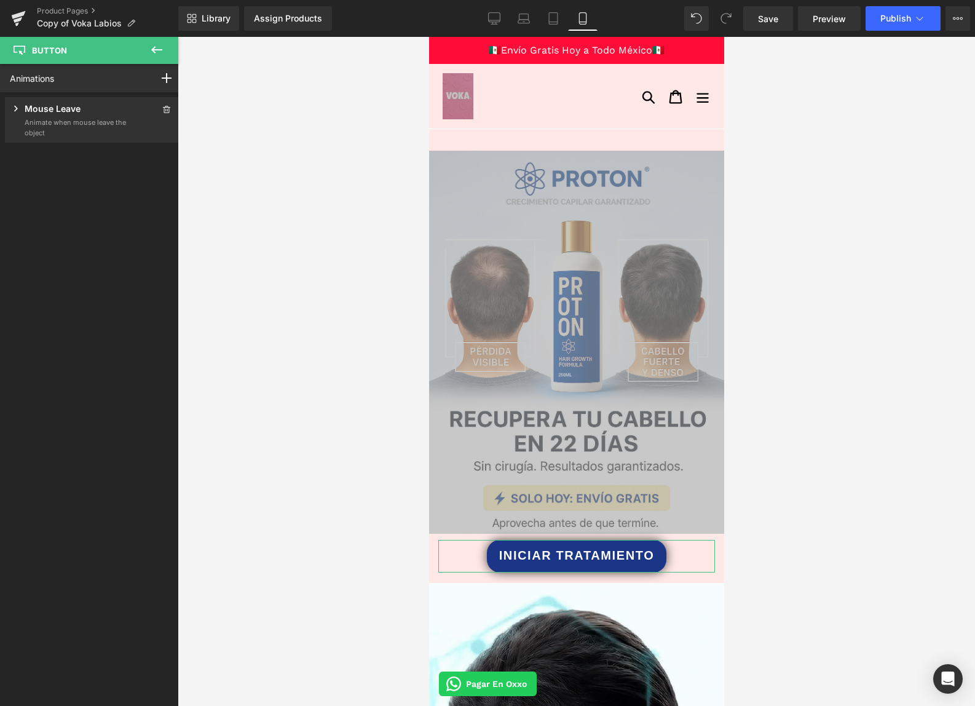
click at [18, 111] on icon at bounding box center [16, 108] width 12 height 12
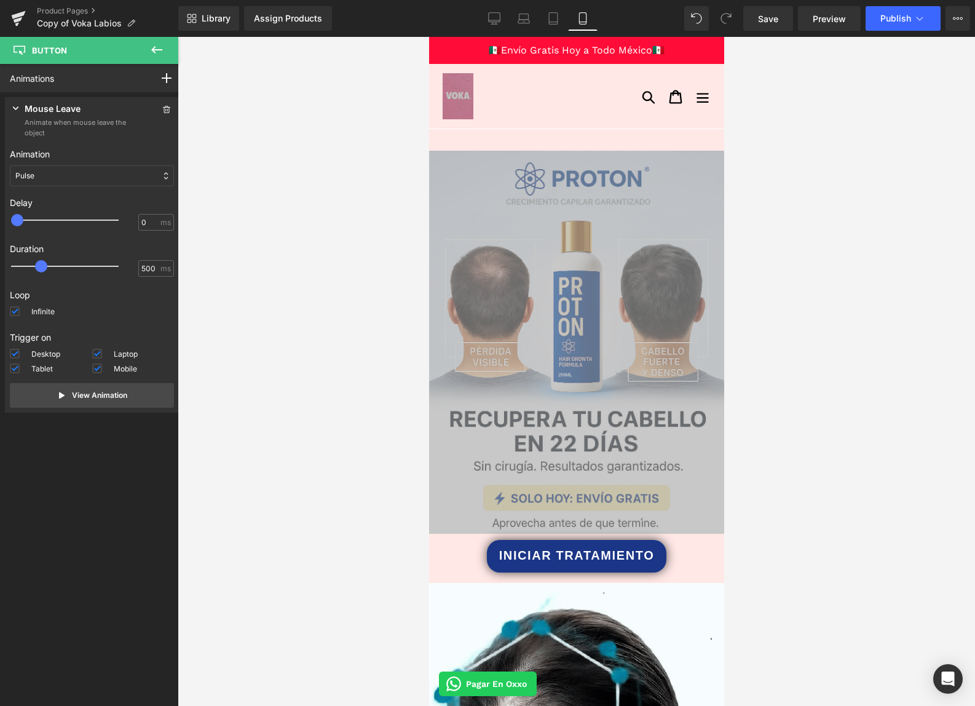
click at [292, 378] on div at bounding box center [577, 371] width 798 height 669
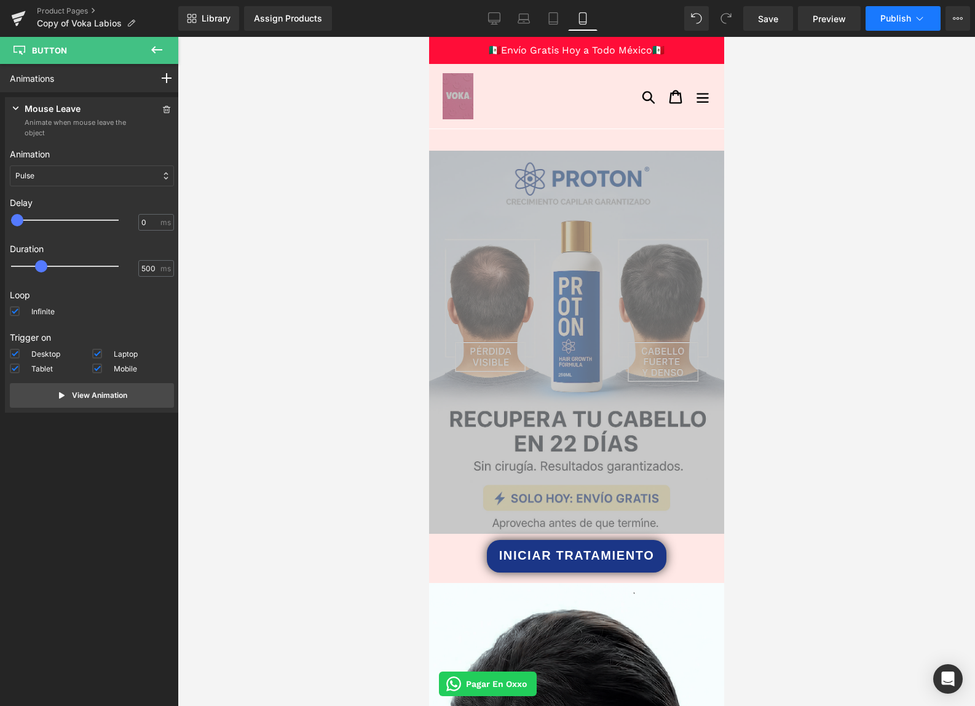
click at [882, 25] on button "Publish" at bounding box center [903, 18] width 75 height 25
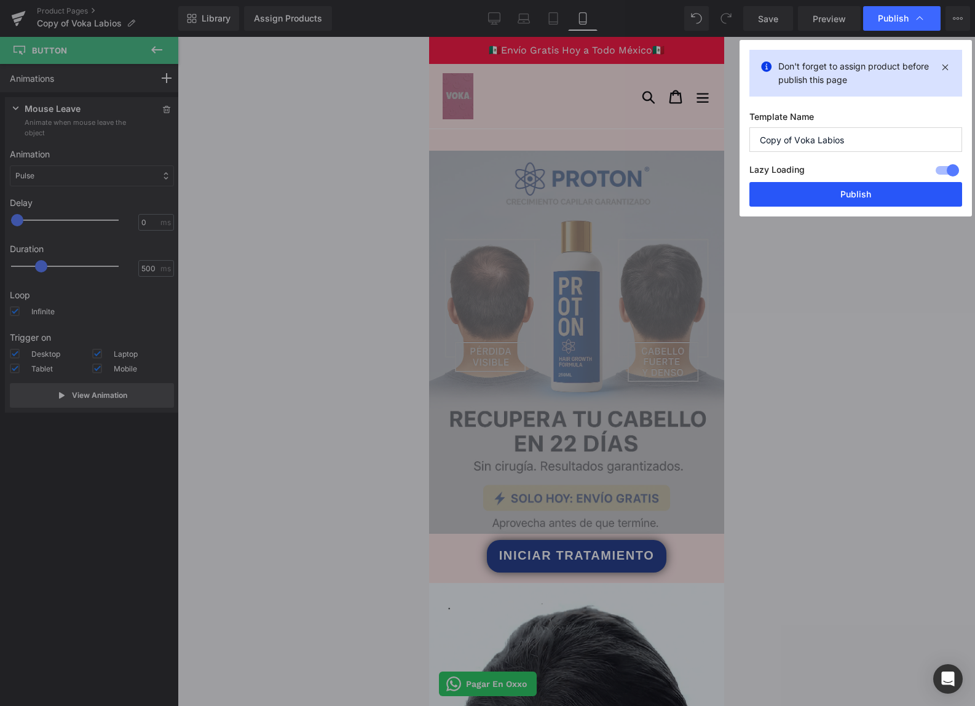
click at [834, 194] on button "Publish" at bounding box center [856, 194] width 213 height 25
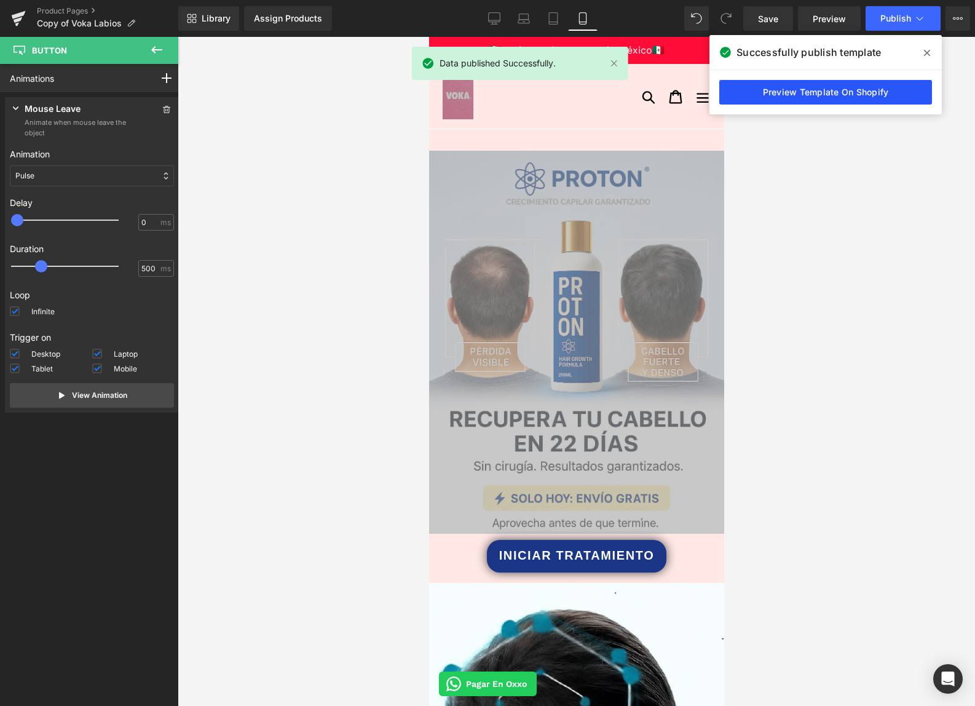
click at [897, 86] on link "Preview Template On Shopify" at bounding box center [825, 92] width 213 height 25
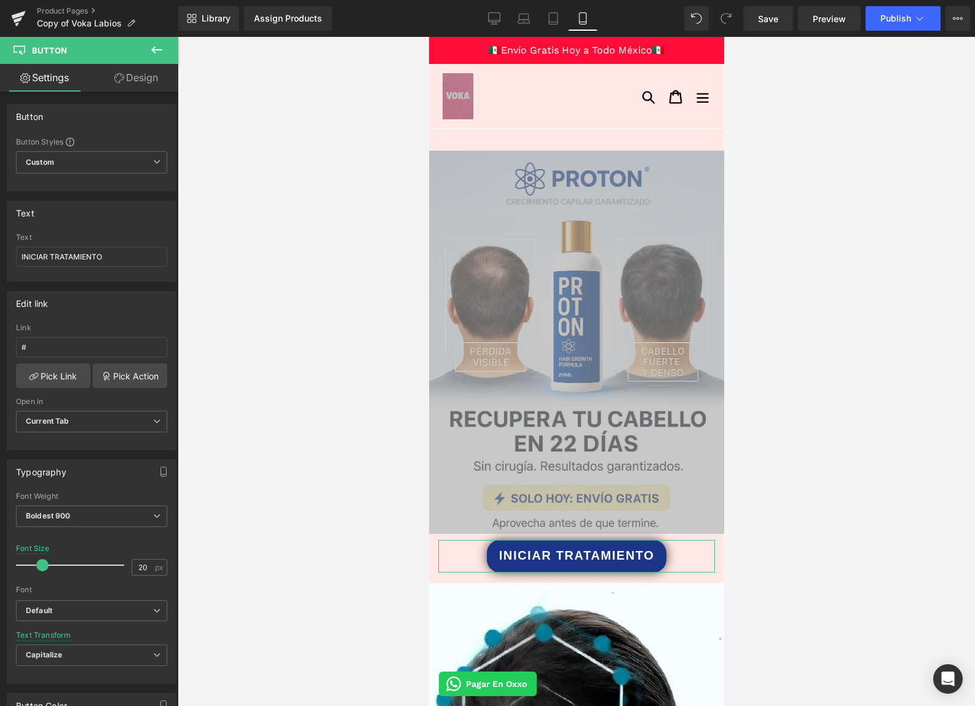
click at [145, 76] on link "Design" at bounding box center [136, 78] width 89 height 28
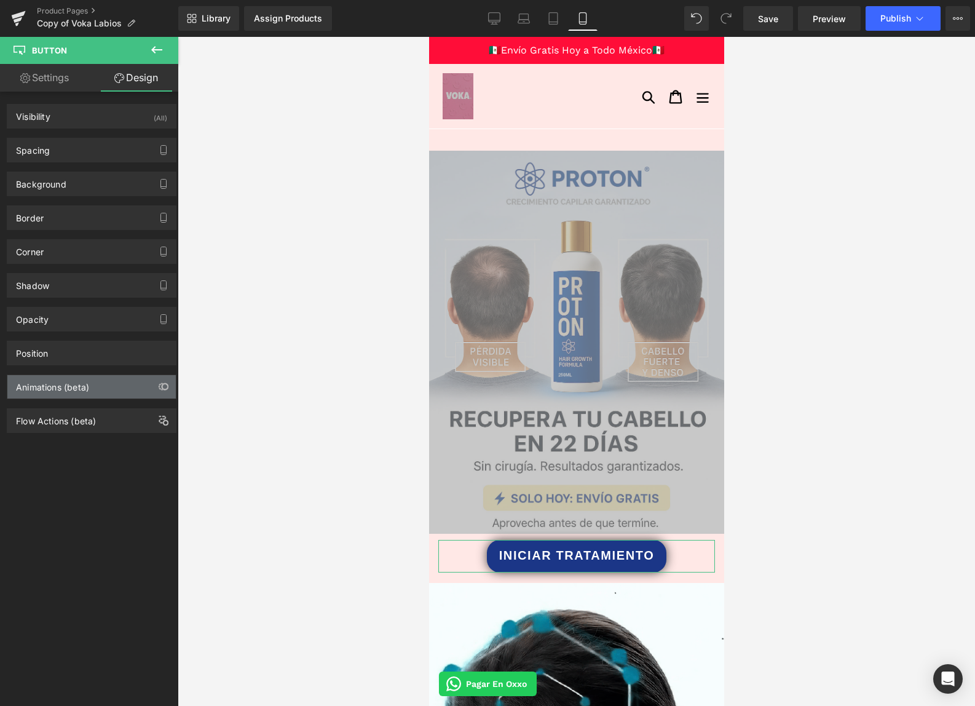
click at [128, 389] on div "Animations (beta)" at bounding box center [91, 386] width 168 height 23
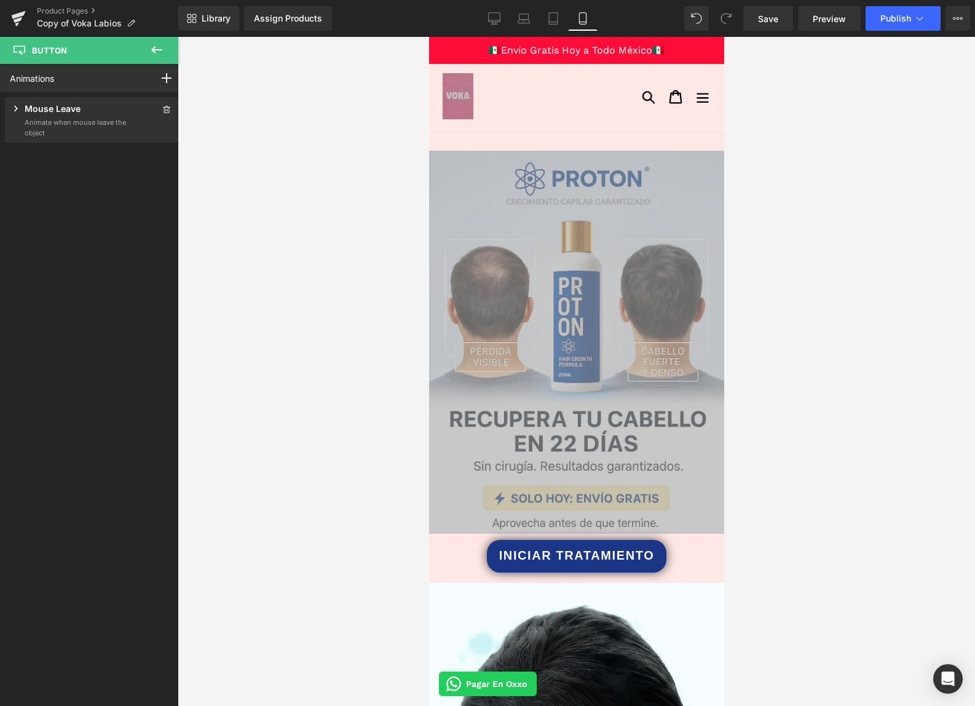
click at [156, 49] on icon at bounding box center [156, 49] width 15 height 15
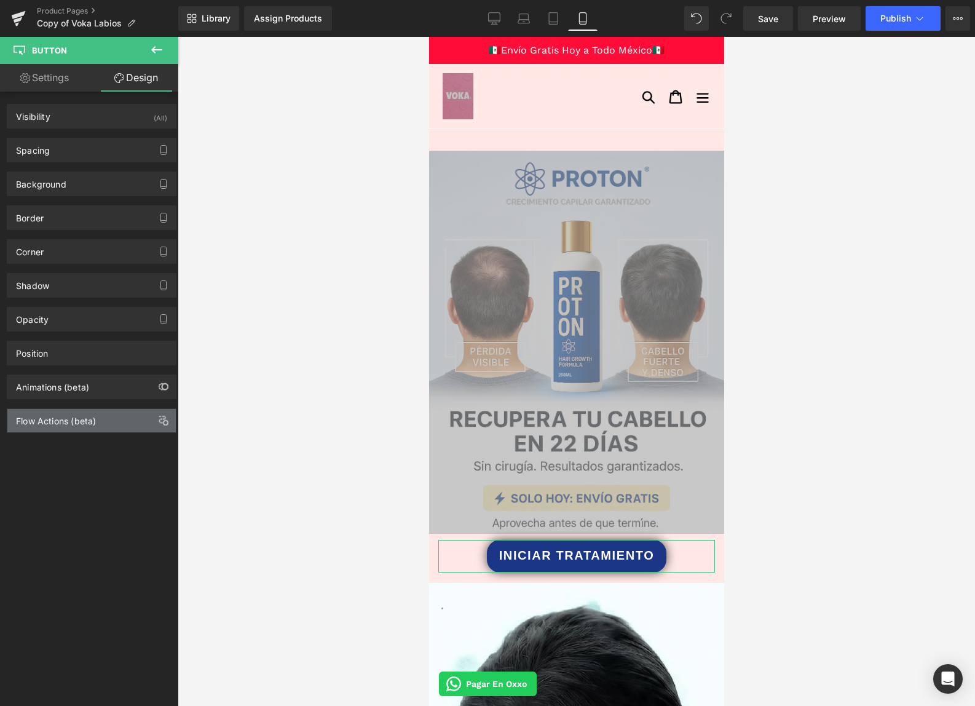
click at [75, 418] on div "Flow Actions (beta)" at bounding box center [56, 417] width 80 height 17
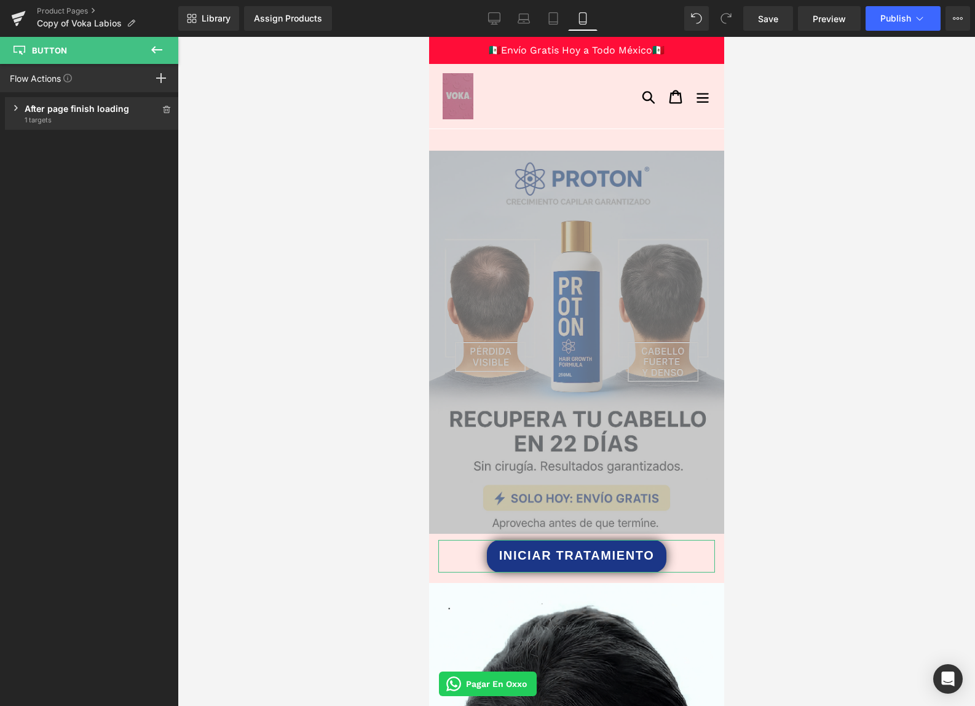
click at [17, 111] on div "After page finish loading Trigger after page load 1 targets" at bounding box center [92, 113] width 174 height 33
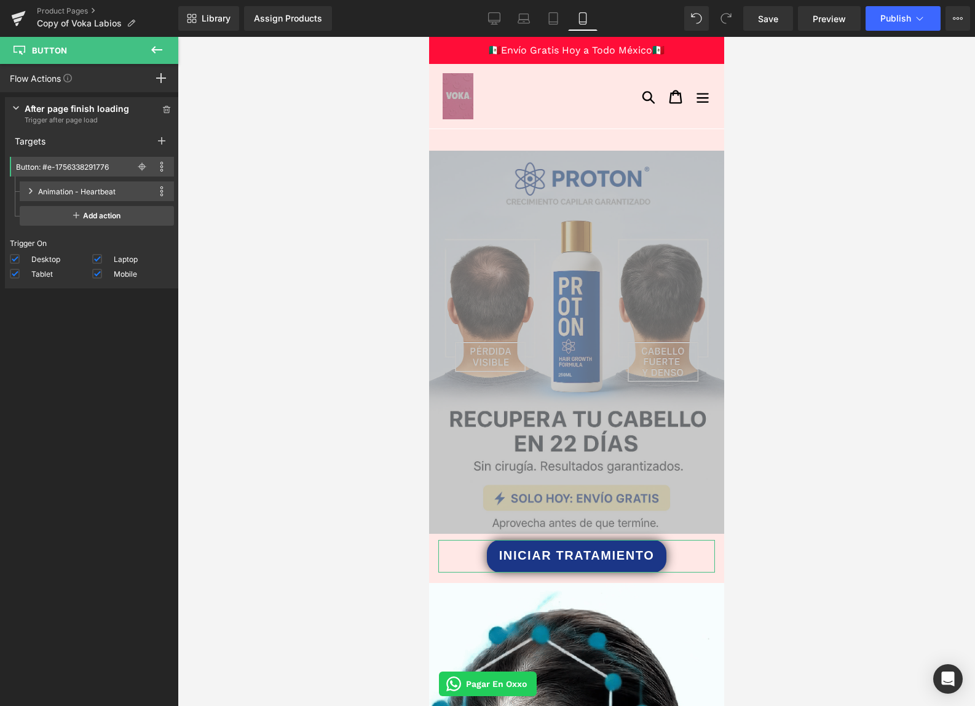
click at [108, 199] on div "Animation - Heartbeat This action is incompatible with current target Duplicate…" at bounding box center [97, 191] width 154 height 20
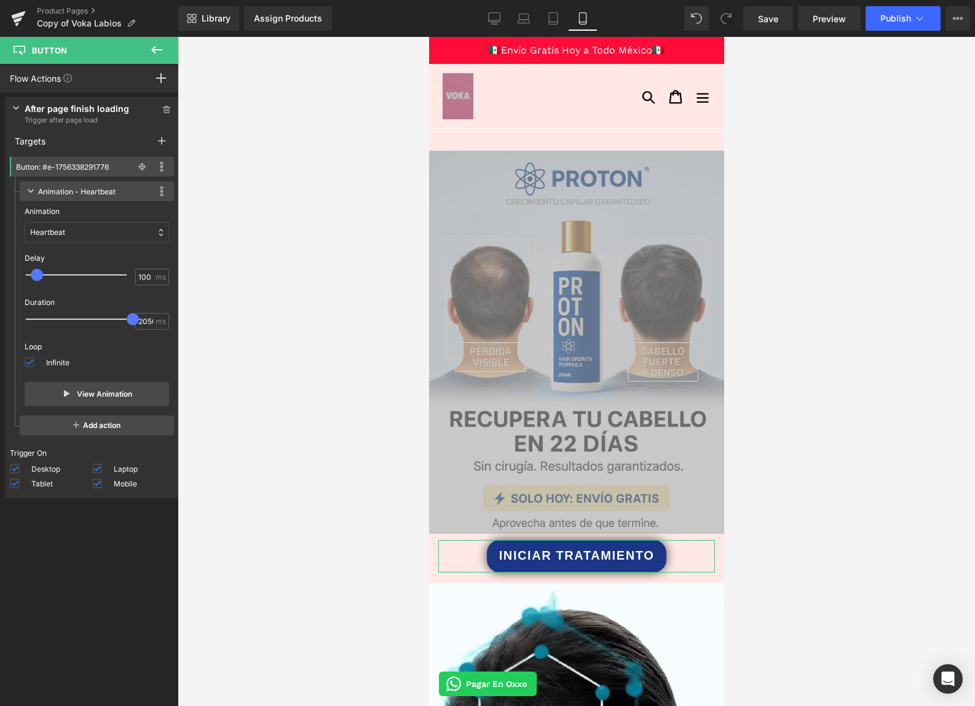
click at [42, 276] on span at bounding box center [37, 275] width 12 height 12
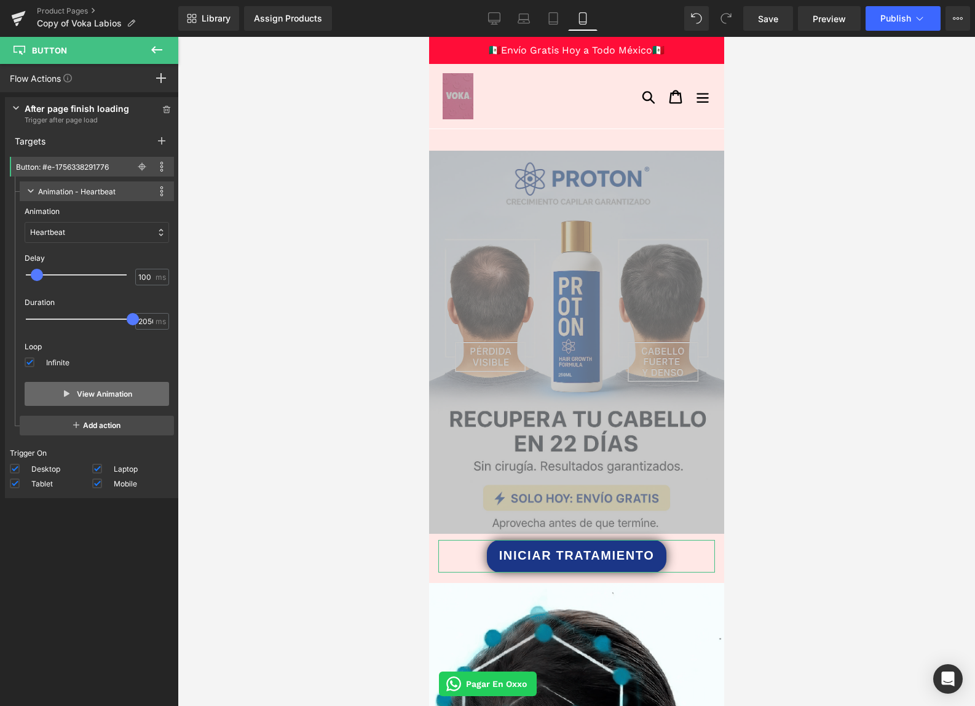
click at [108, 388] on button "View Animation" at bounding box center [97, 394] width 145 height 24
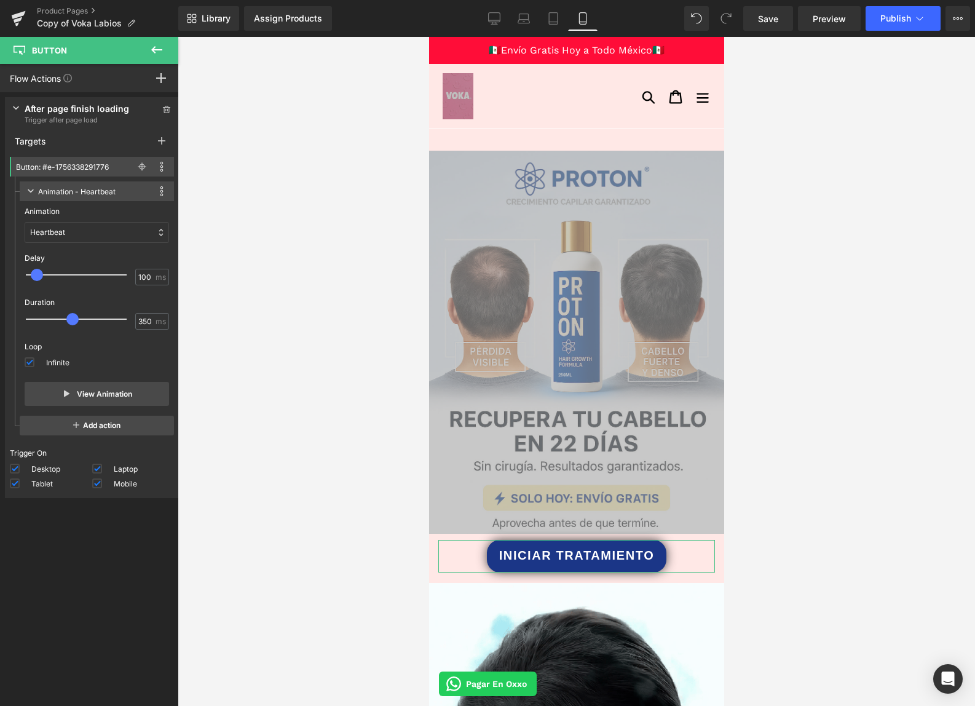
drag, startPoint x: 117, startPoint y: 319, endPoint x: 42, endPoint y: 319, distance: 75.6
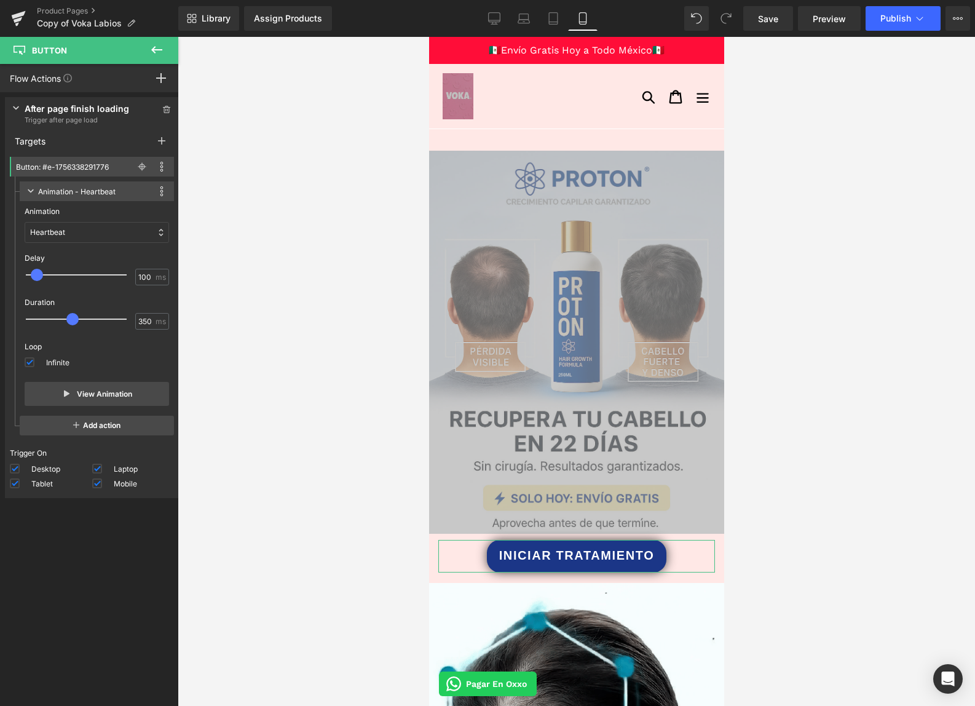
click at [66, 319] on span at bounding box center [72, 319] width 12 height 12
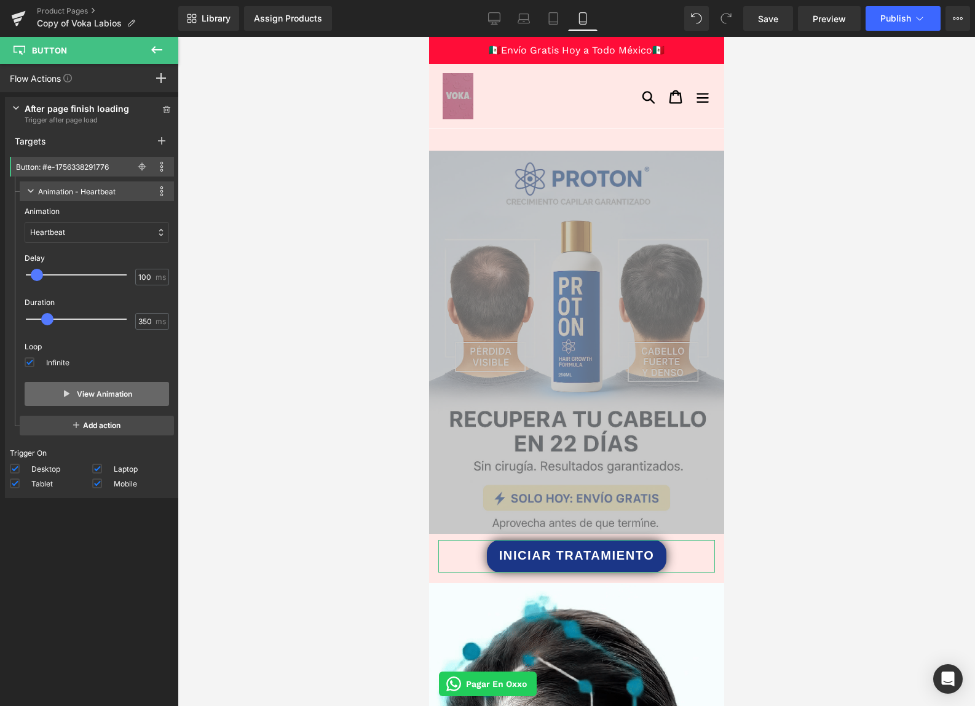
click at [86, 394] on button "View Animation" at bounding box center [97, 394] width 145 height 24
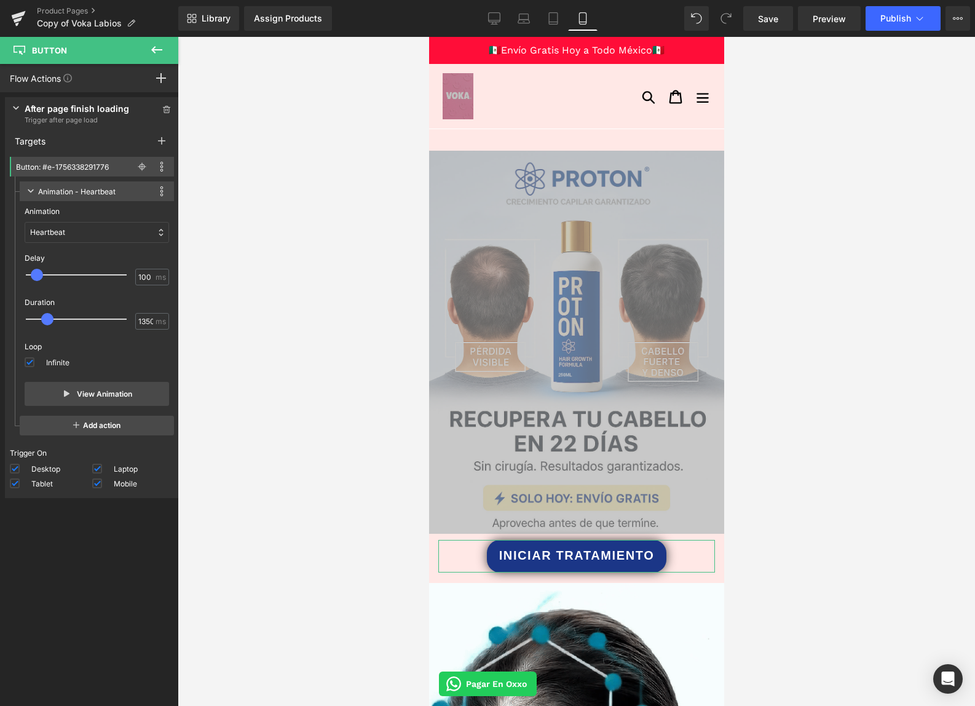
click at [97, 321] on div at bounding box center [84, 319] width 101 height 25
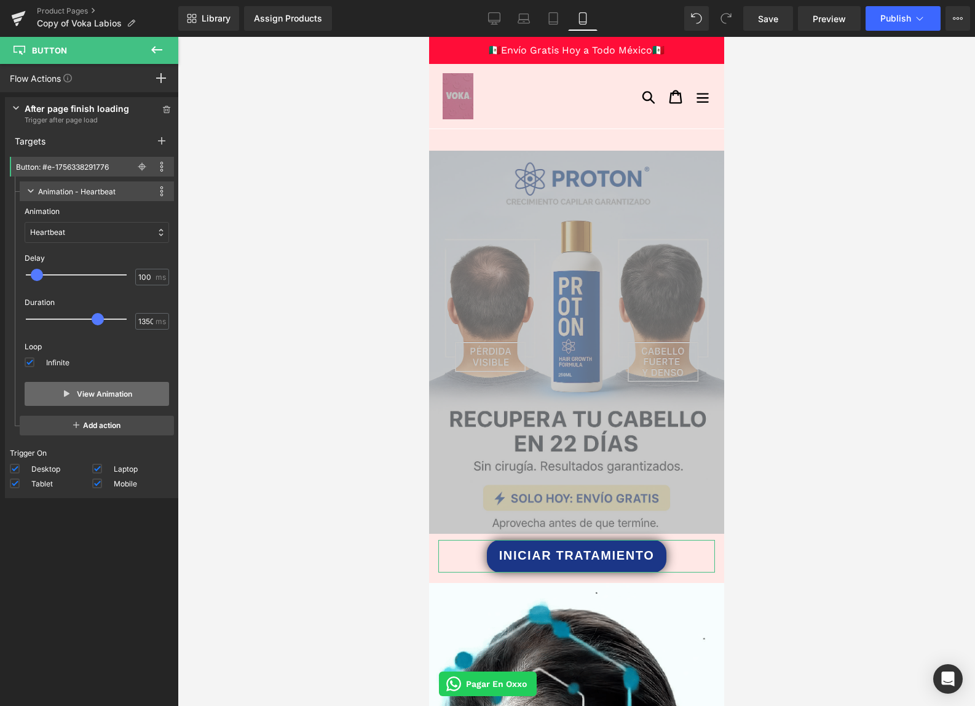
click at [97, 394] on button "View Animation" at bounding box center [97, 394] width 145 height 24
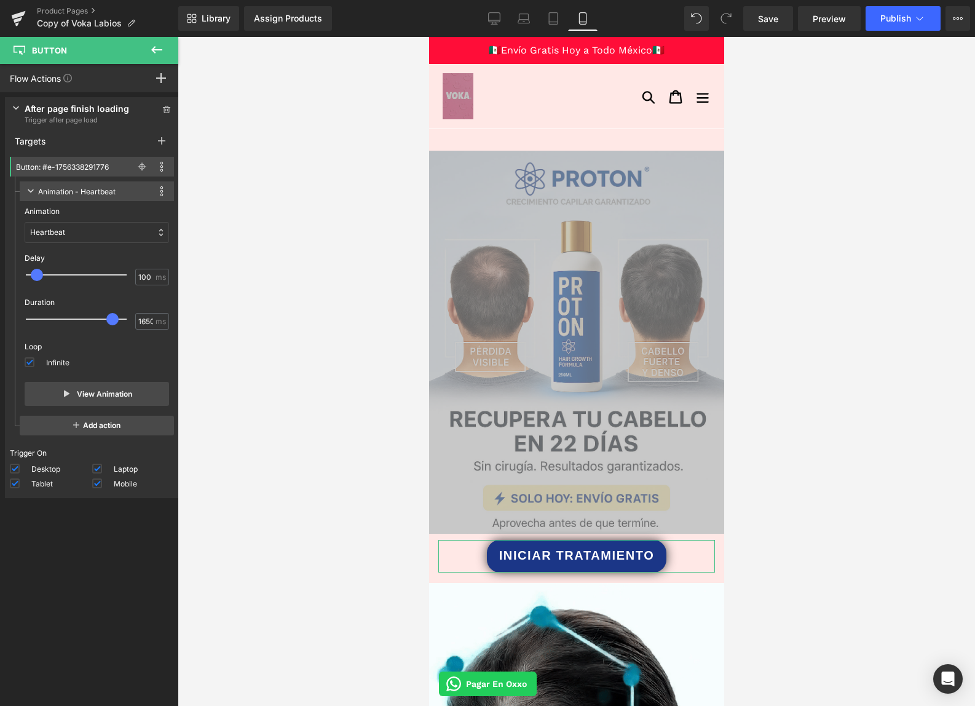
click at [112, 322] on div at bounding box center [84, 319] width 101 height 25
click at [119, 392] on button "View Animation" at bounding box center [97, 394] width 145 height 24
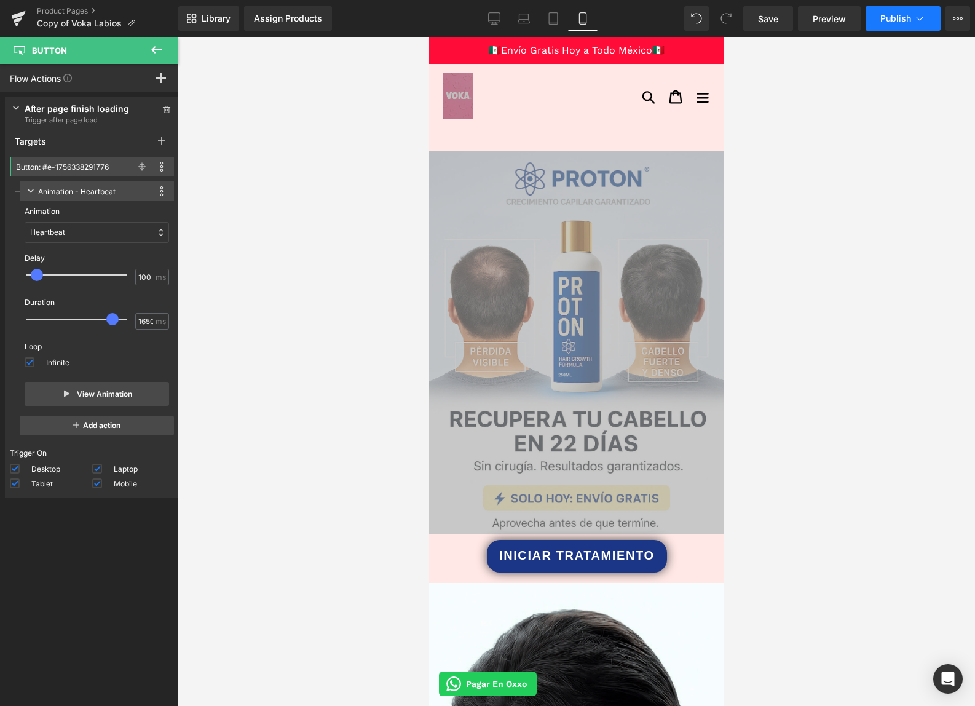
click at [905, 7] on button "Publish" at bounding box center [903, 18] width 75 height 25
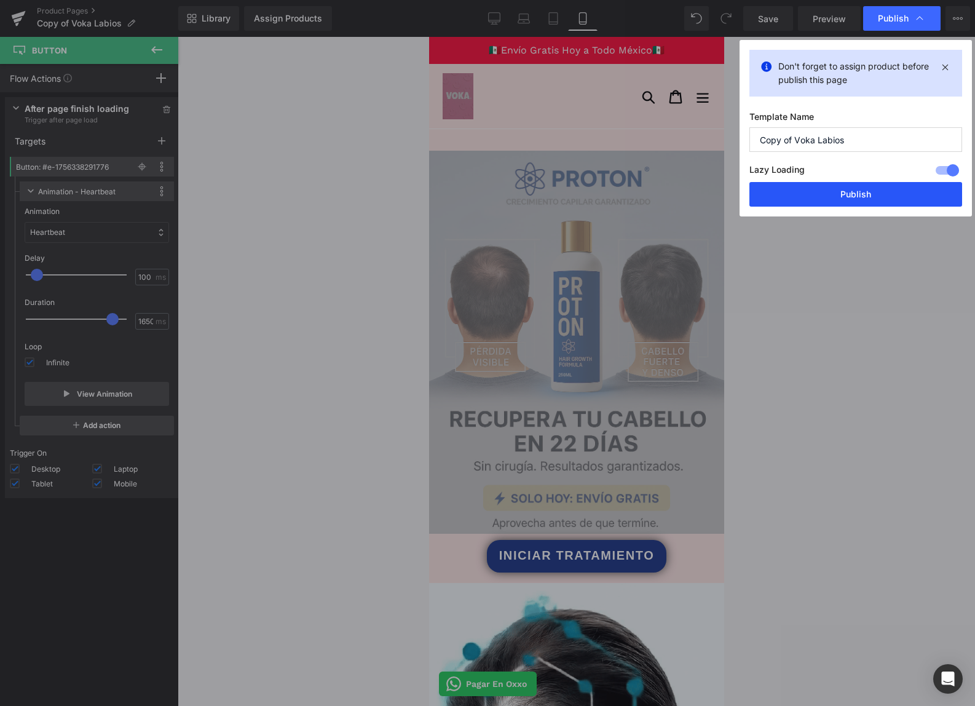
click at [823, 189] on button "Publish" at bounding box center [856, 194] width 213 height 25
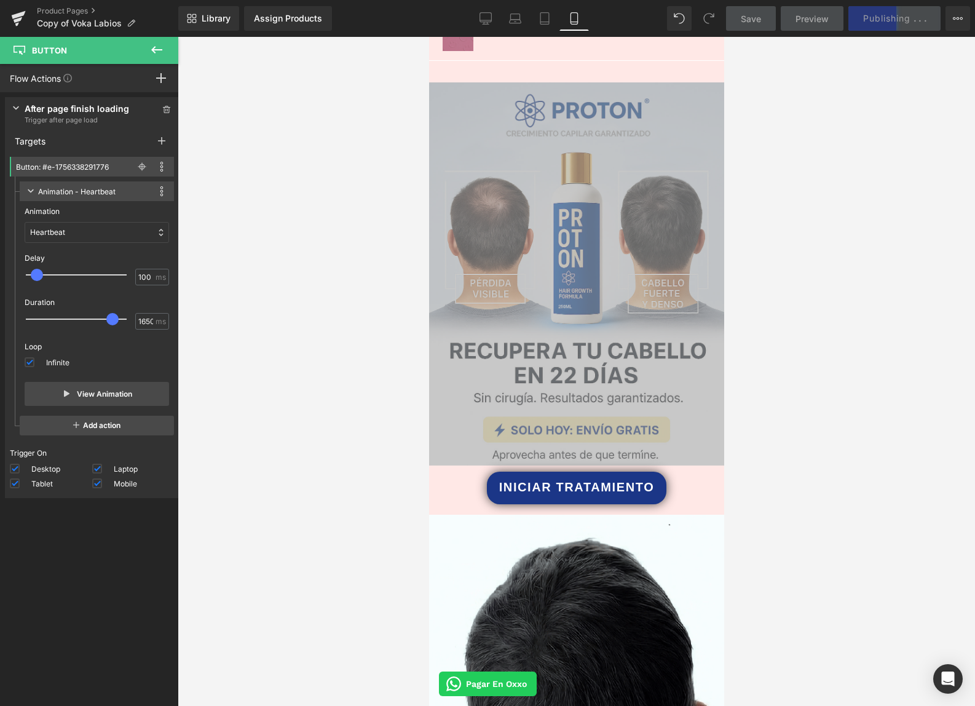
scroll to position [0, 0]
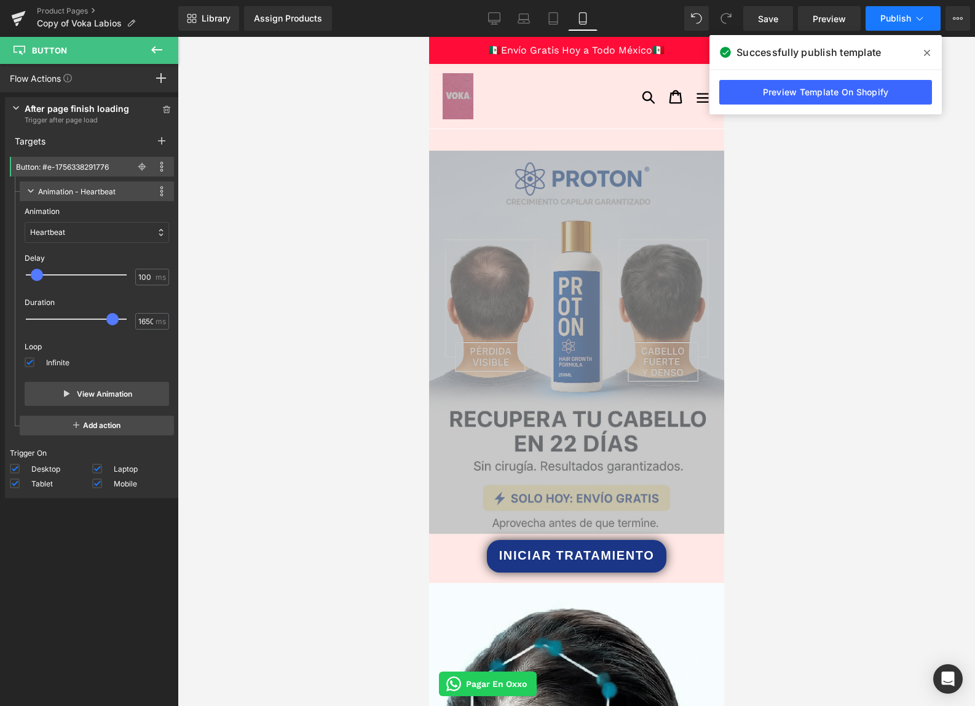
click at [876, 17] on button "Publish" at bounding box center [903, 18] width 75 height 25
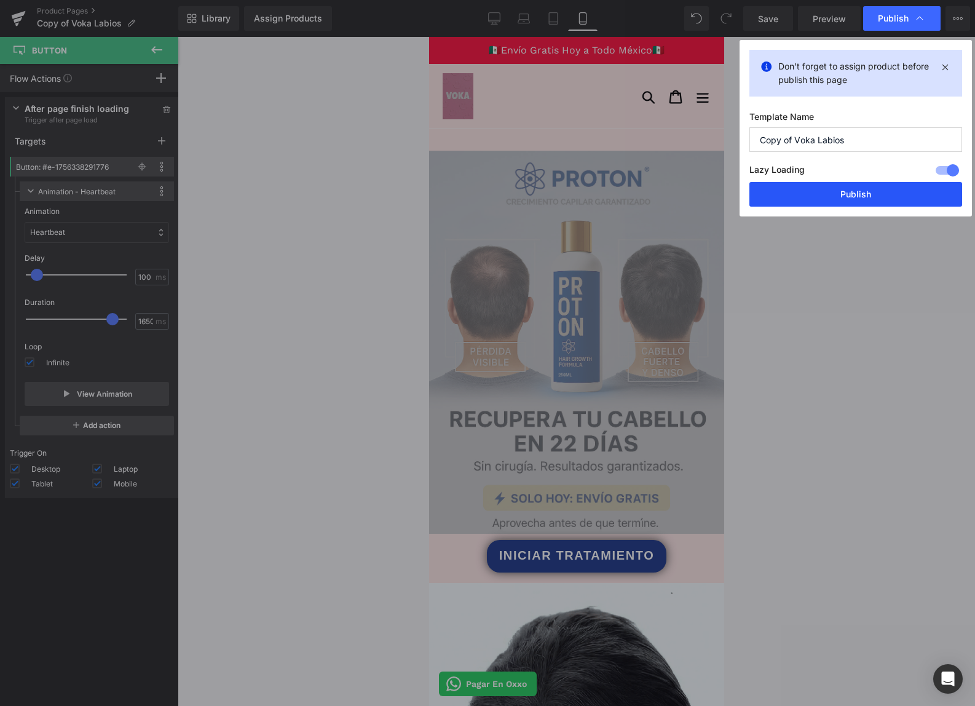
click at [860, 191] on button "Publish" at bounding box center [856, 194] width 213 height 25
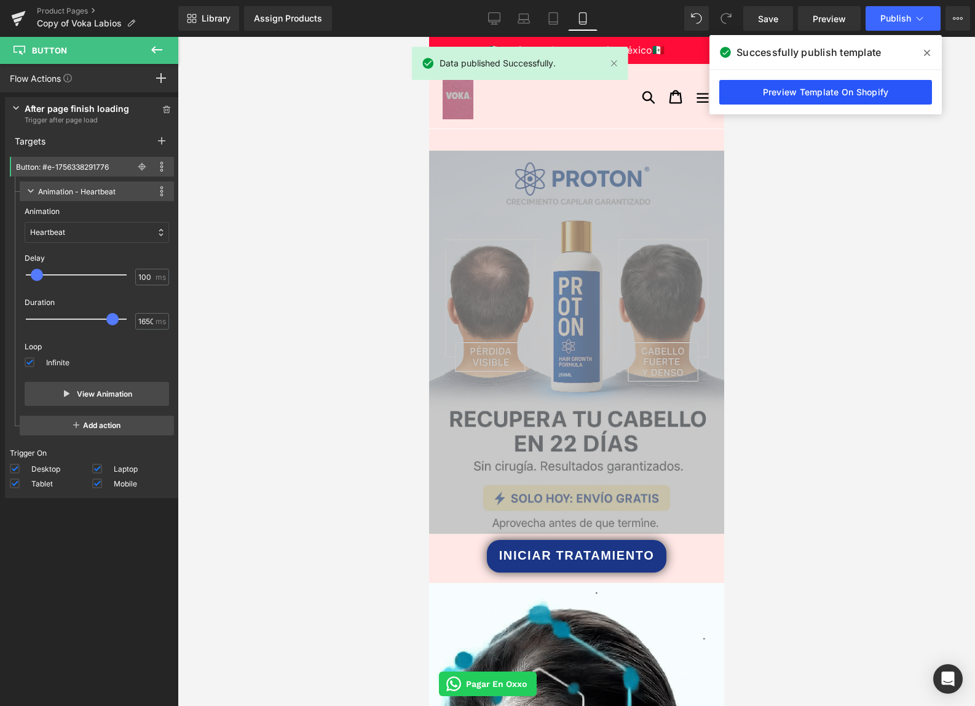
click at [868, 93] on link "Preview Template On Shopify" at bounding box center [825, 92] width 213 height 25
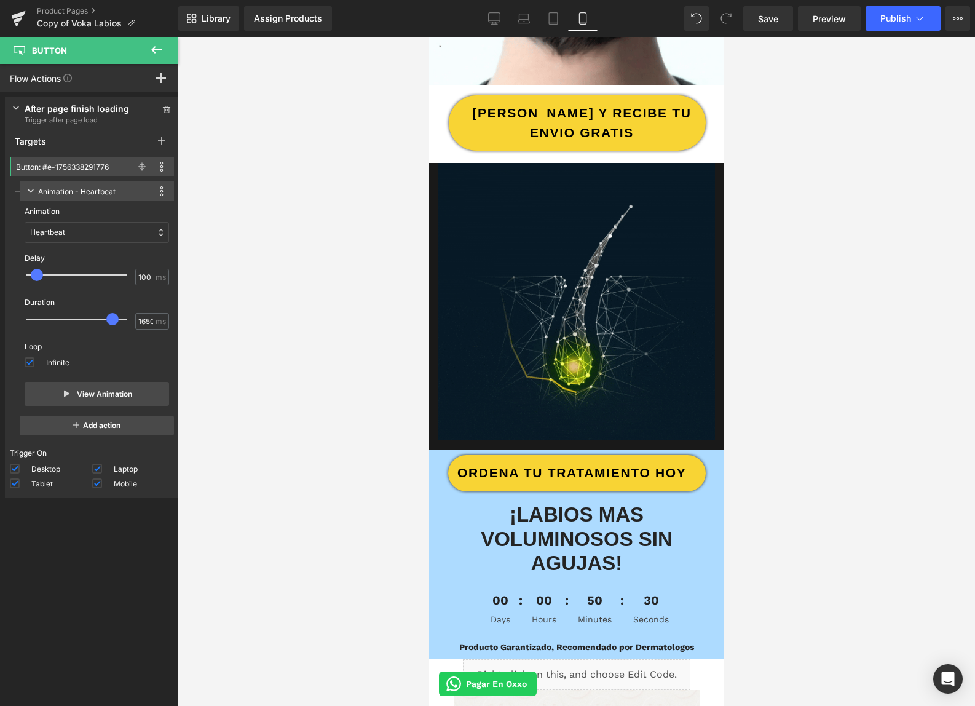
scroll to position [1154, 0]
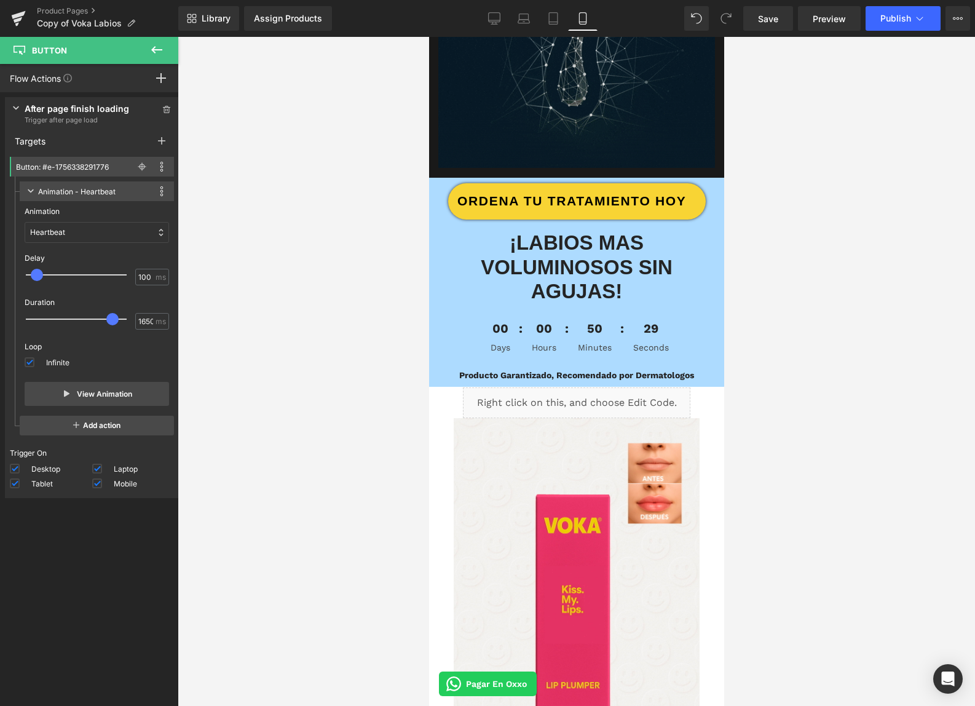
click at [576, 237] on b "¡LABIOS MAS VOLUMINOSOS SIN AGUJAS!" at bounding box center [576, 266] width 192 height 71
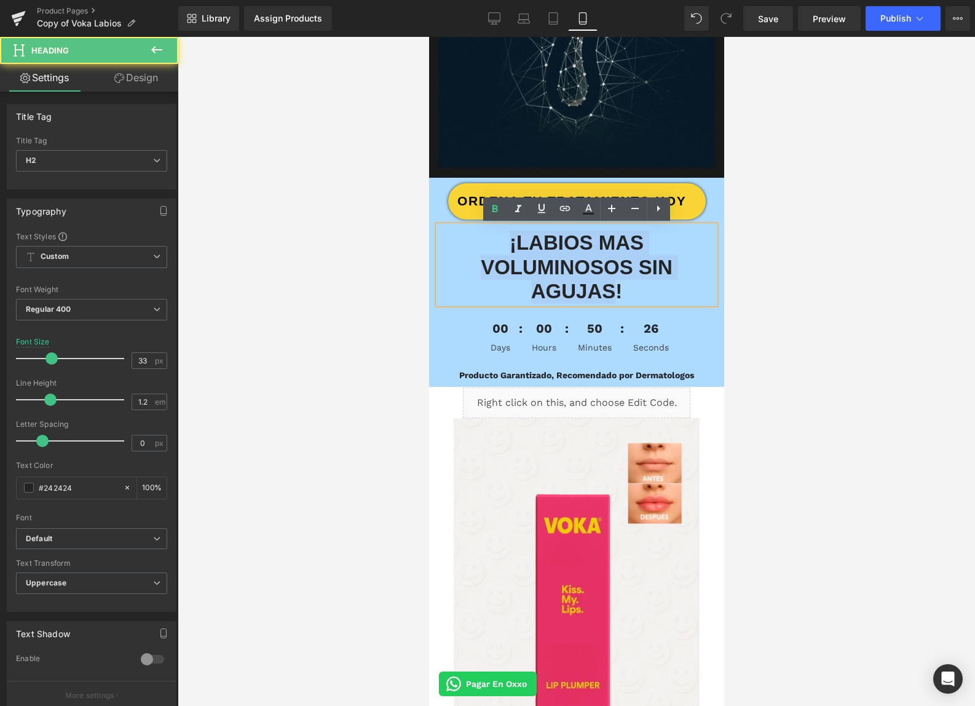
drag, startPoint x: 512, startPoint y: 245, endPoint x: 612, endPoint y: 290, distance: 109.3
click at [612, 290] on b "¡LABIOS MAS VOLUMINOSOS SIN AGUJAS!" at bounding box center [576, 266] width 192 height 71
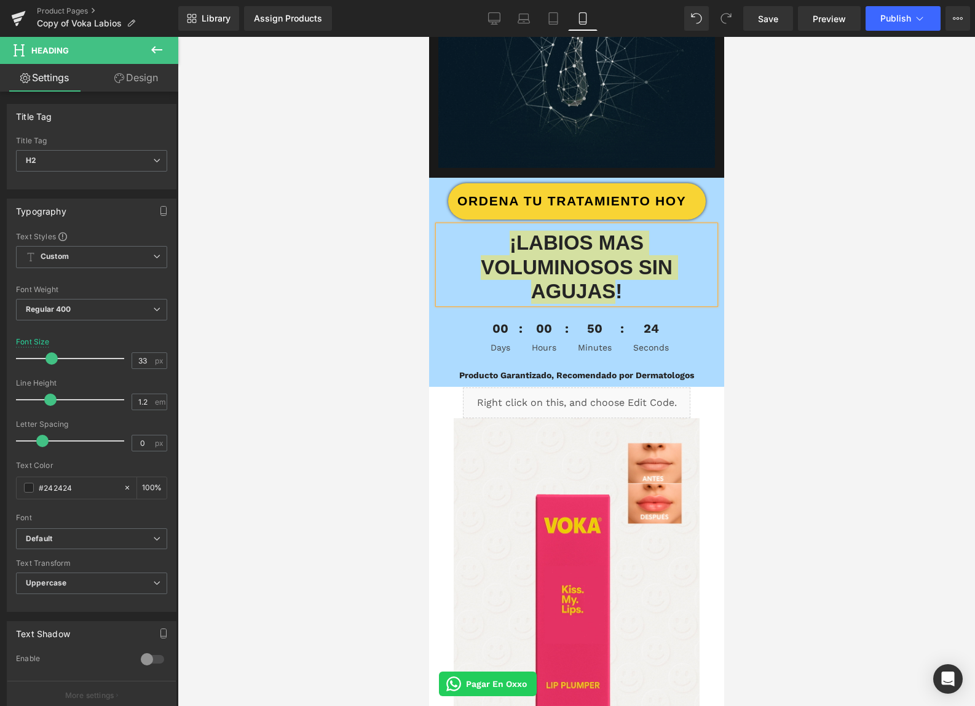
click at [790, 467] on div at bounding box center [577, 371] width 798 height 669
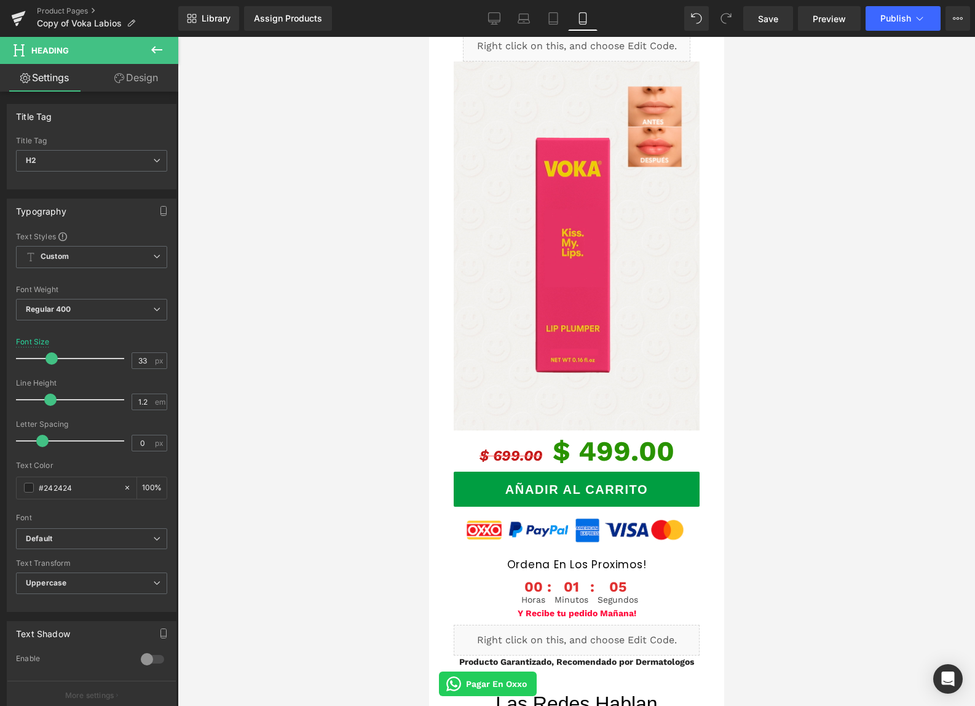
scroll to position [1786, 0]
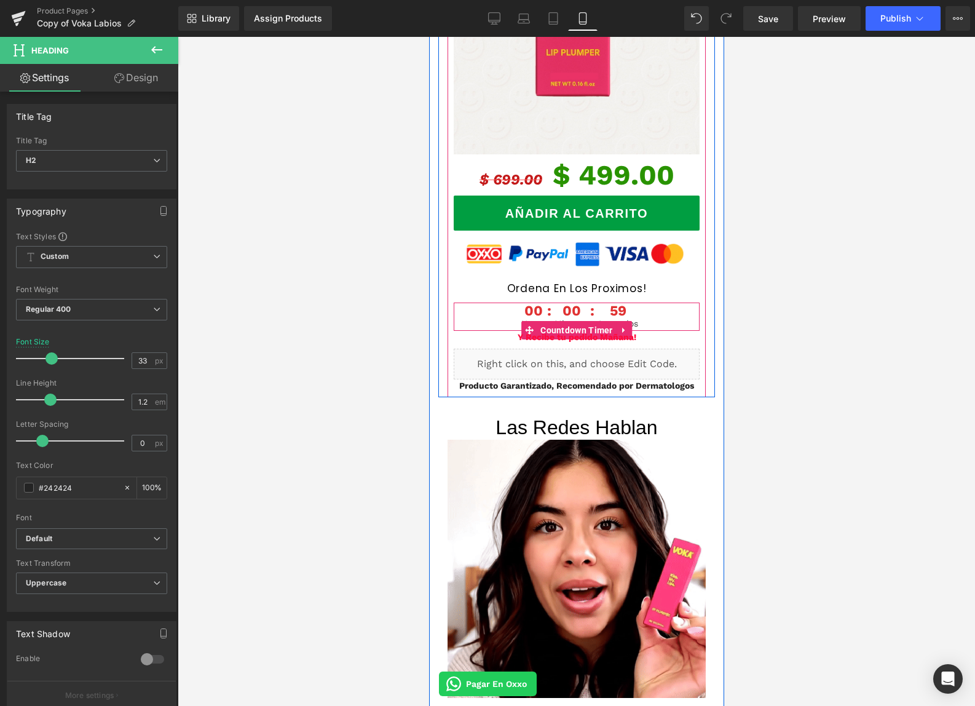
click at [534, 316] on span "00" at bounding box center [533, 311] width 24 height 17
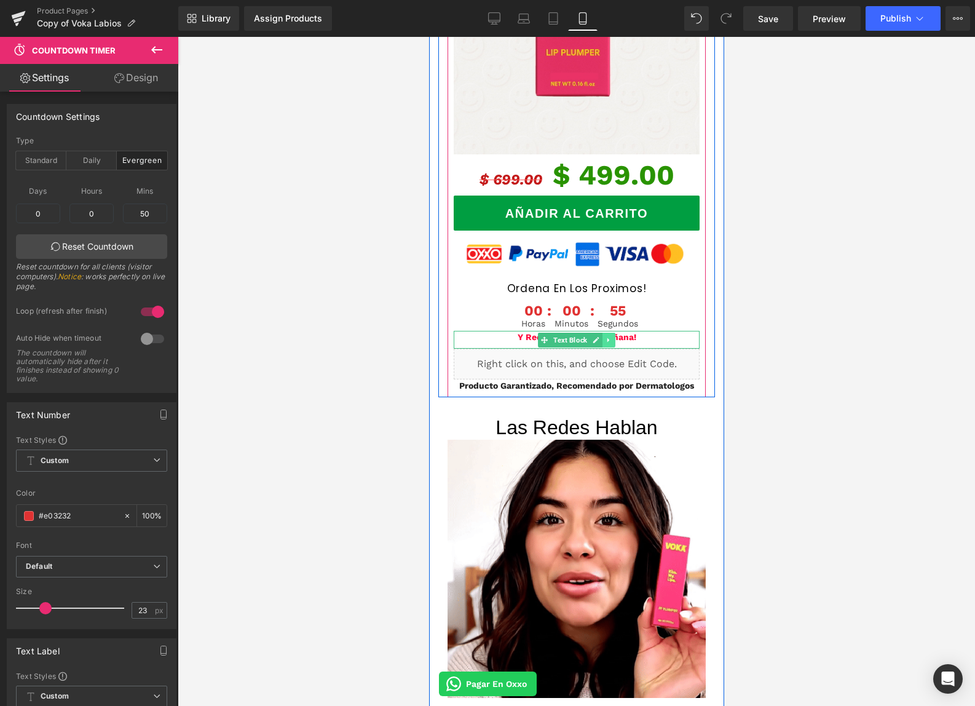
click at [605, 341] on icon at bounding box center [608, 339] width 7 height 7
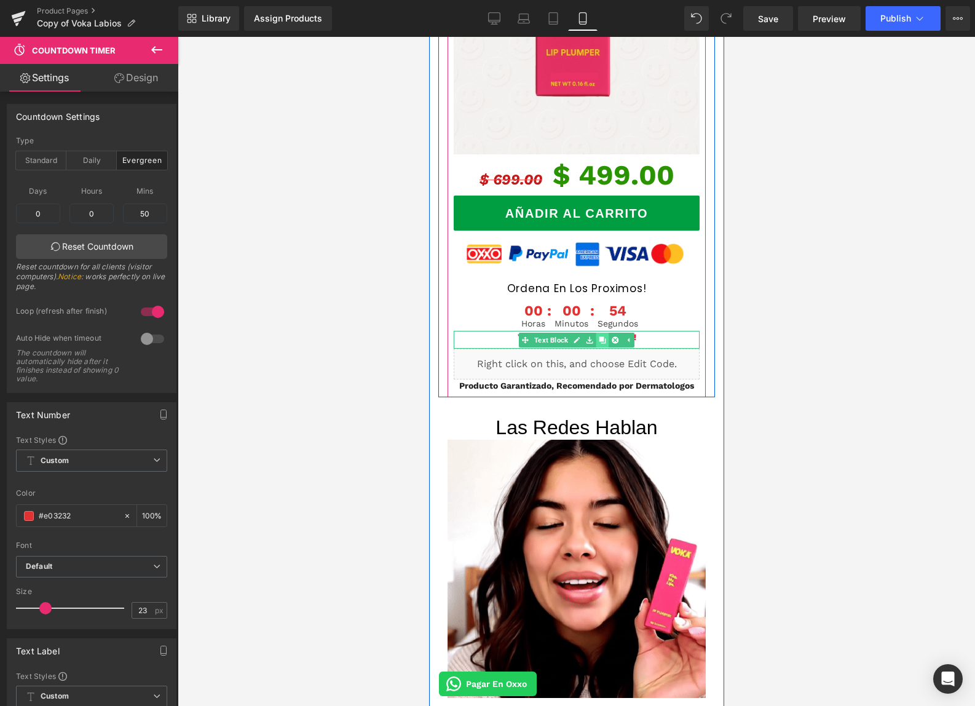
click at [603, 339] on icon at bounding box center [601, 339] width 7 height 7
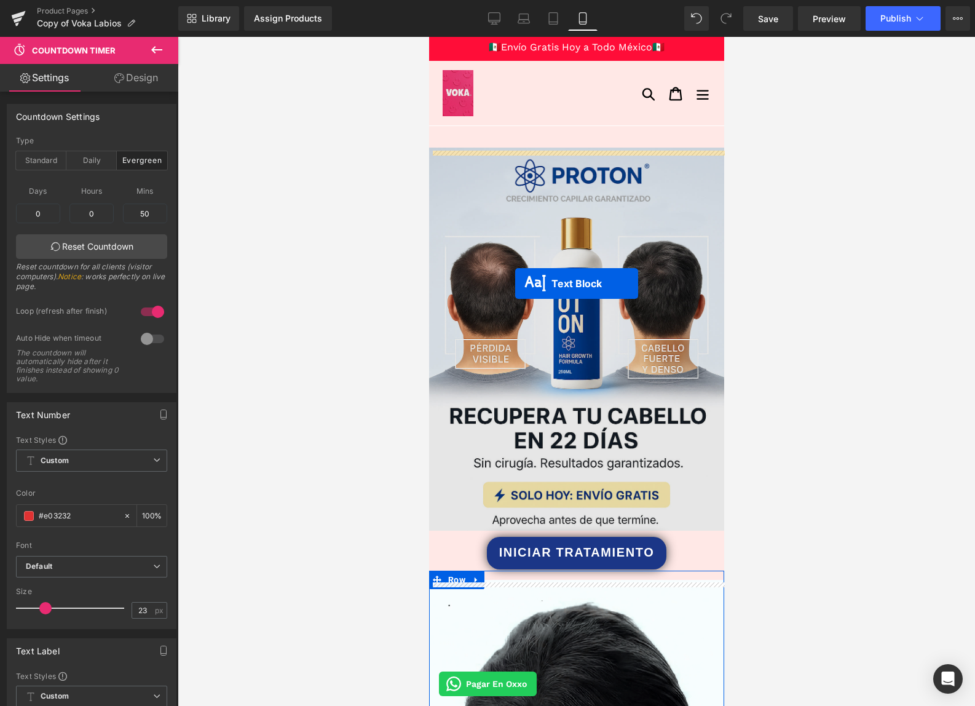
scroll to position [0, 0]
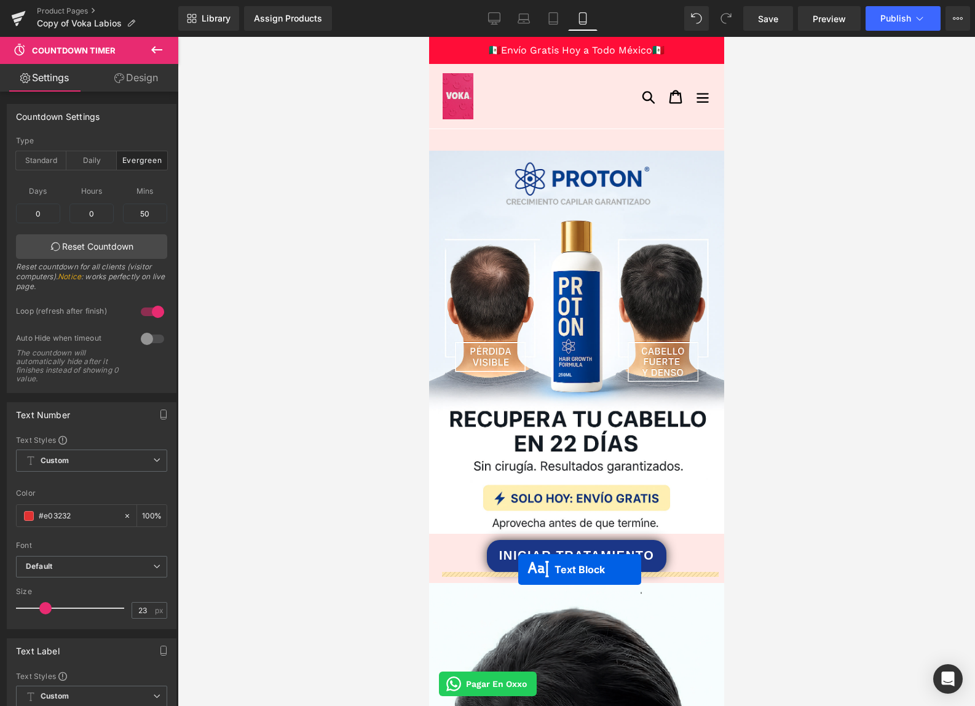
drag, startPoint x: 521, startPoint y: 338, endPoint x: 518, endPoint y: 569, distance: 231.9
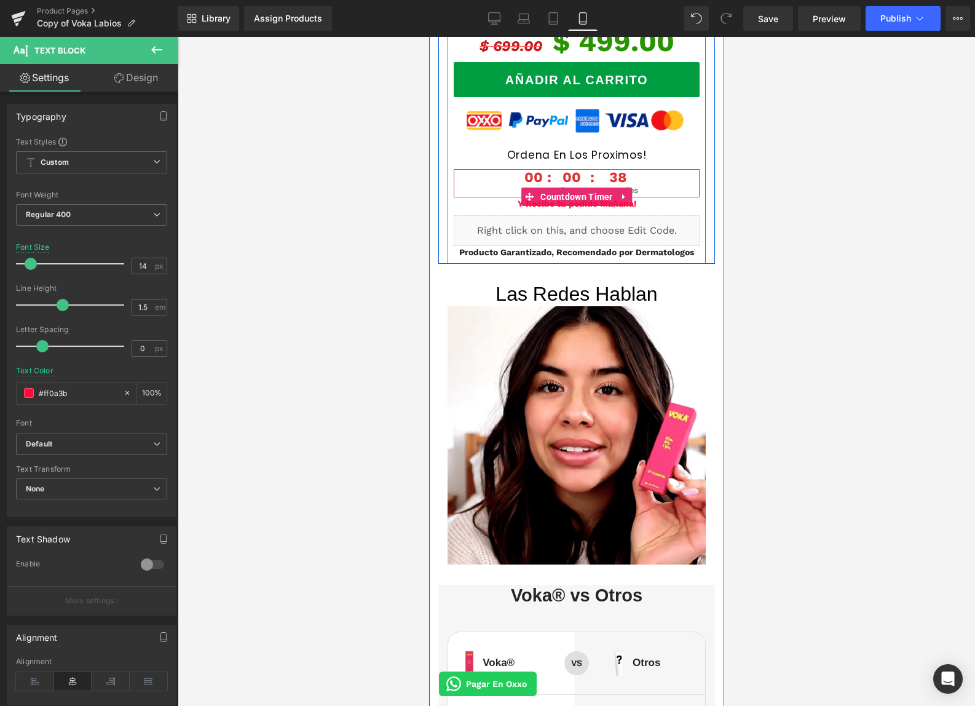
scroll to position [1937, 0]
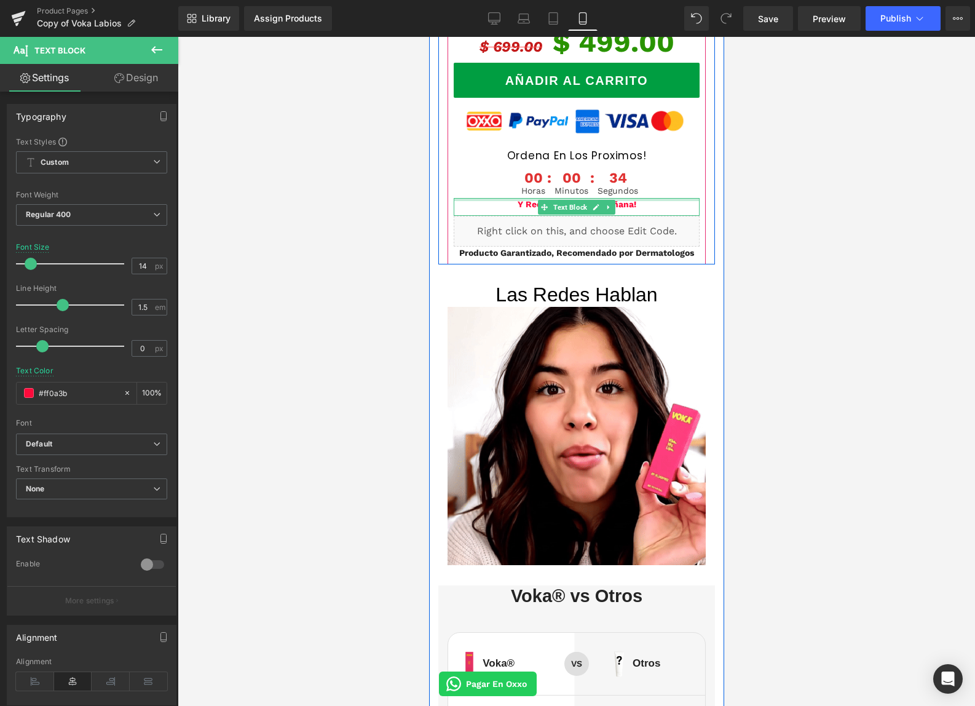
click at [622, 198] on div "Y Recibe tu pedido Mañana! Text Block" at bounding box center [576, 207] width 246 height 18
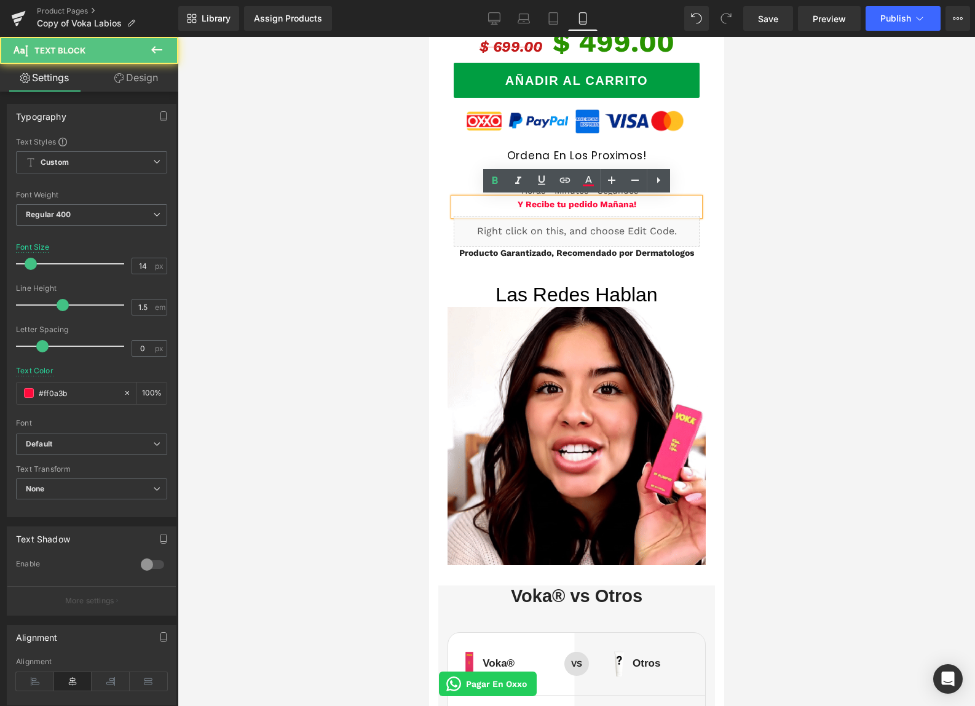
click at [759, 183] on div at bounding box center [577, 371] width 798 height 669
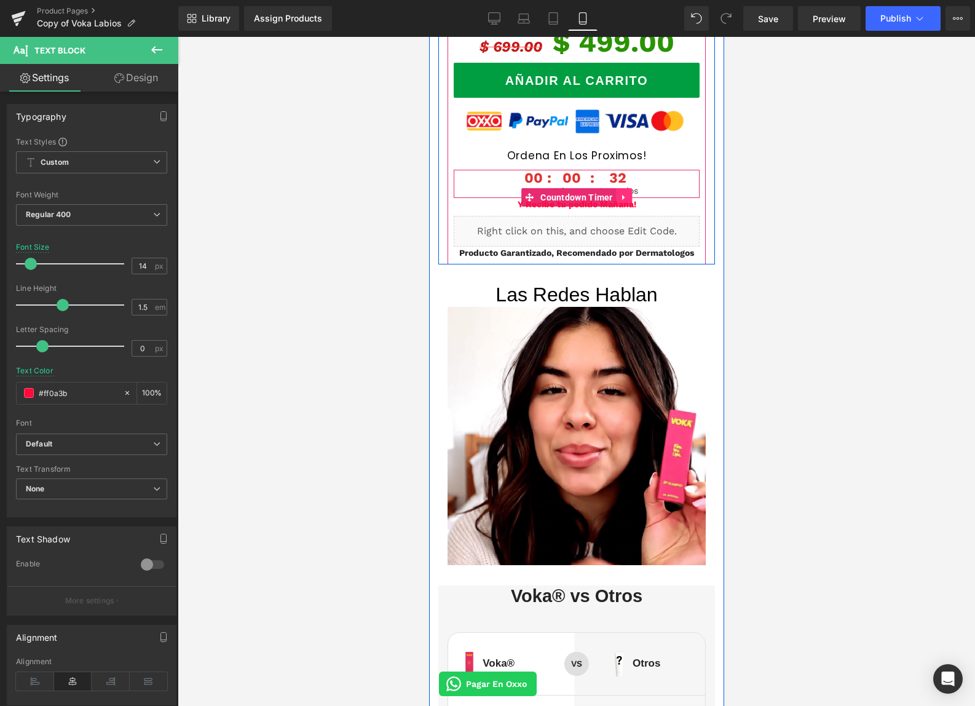
click at [623, 195] on icon at bounding box center [623, 196] width 9 height 9
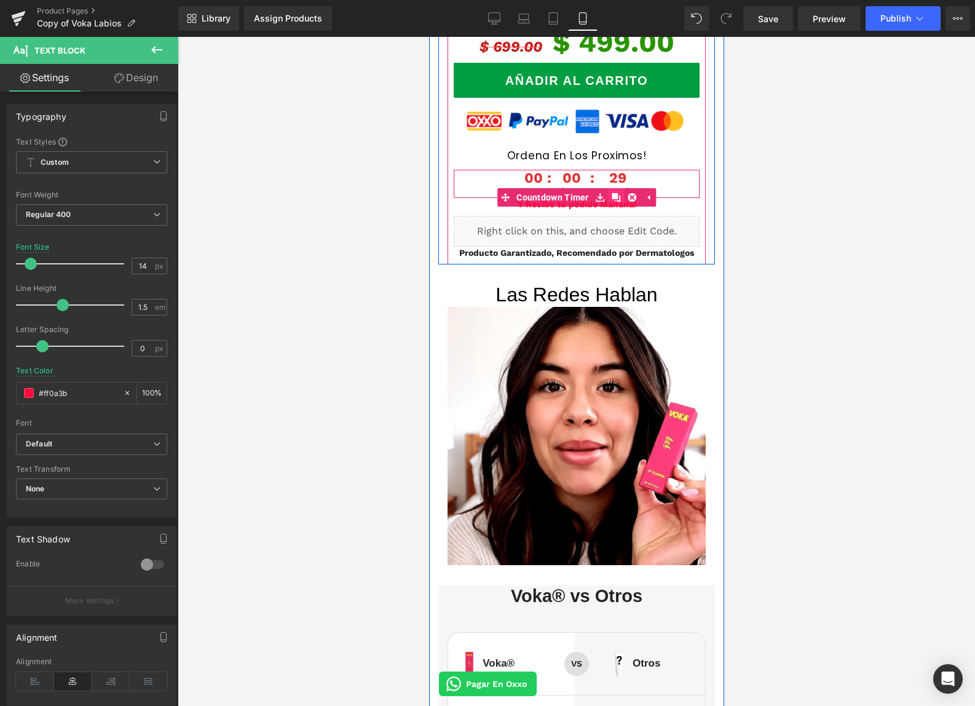
click at [618, 196] on icon at bounding box center [615, 197] width 9 height 9
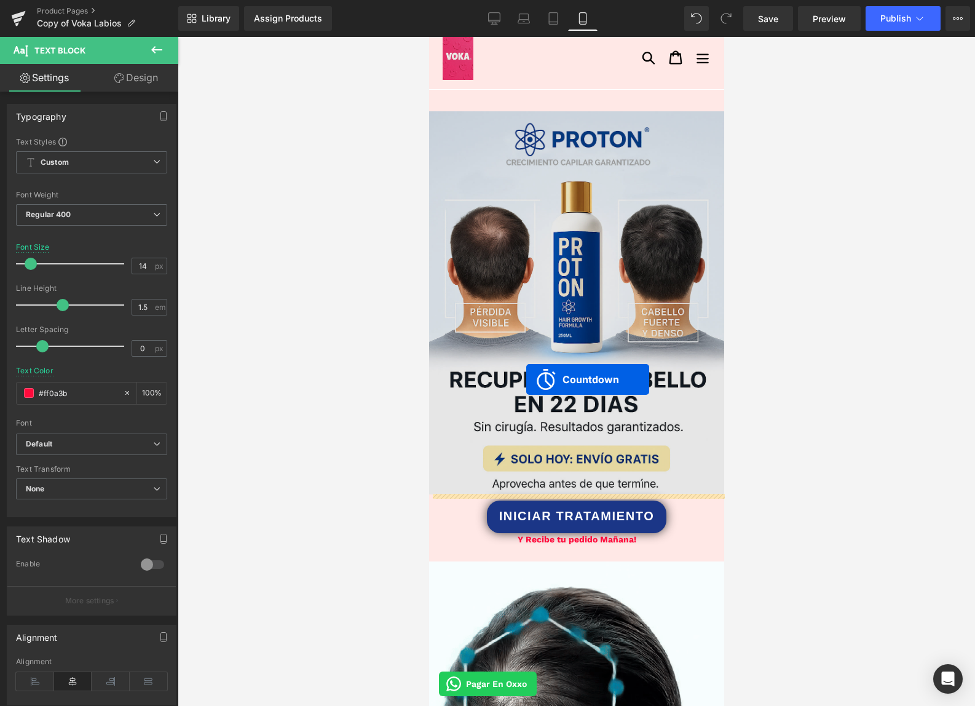
scroll to position [0, 0]
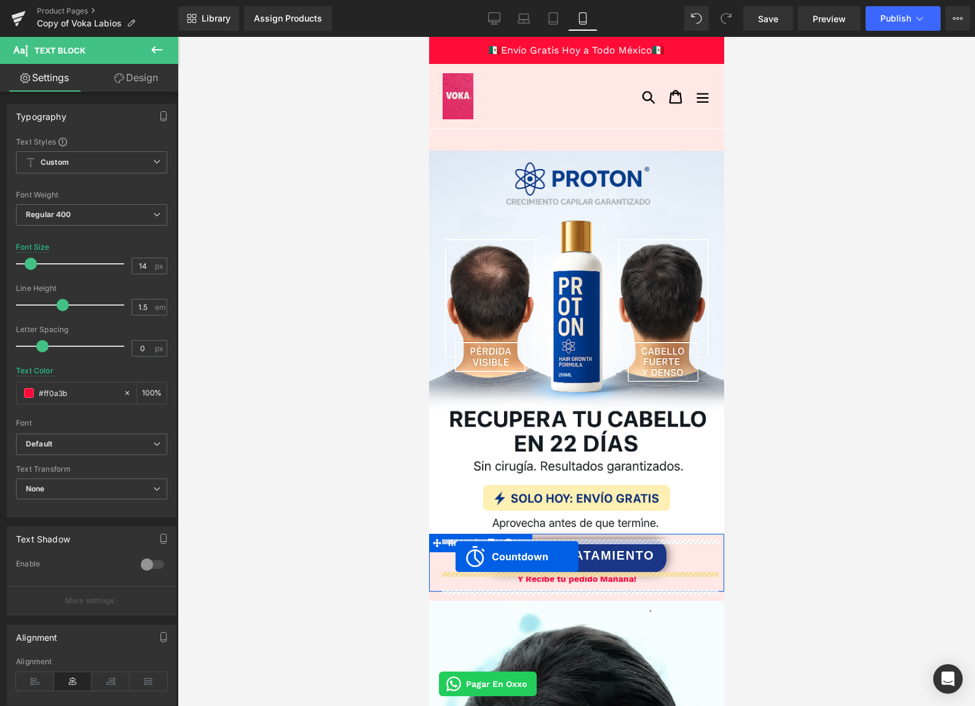
drag, startPoint x: 529, startPoint y: 221, endPoint x: 455, endPoint y: 557, distance: 343.2
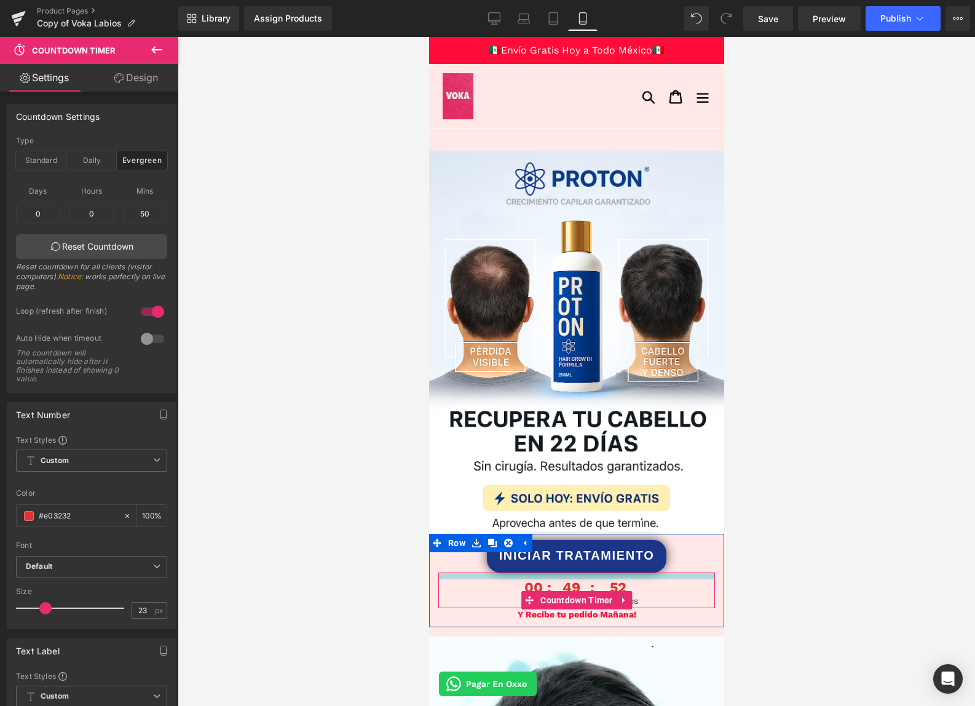
drag, startPoint x: 659, startPoint y: 573, endPoint x: 659, endPoint y: 580, distance: 6.8
click at [659, 580] on div "00 Horas 49 Minutos 52 Segundos Countdown Timer" at bounding box center [576, 591] width 277 height 36
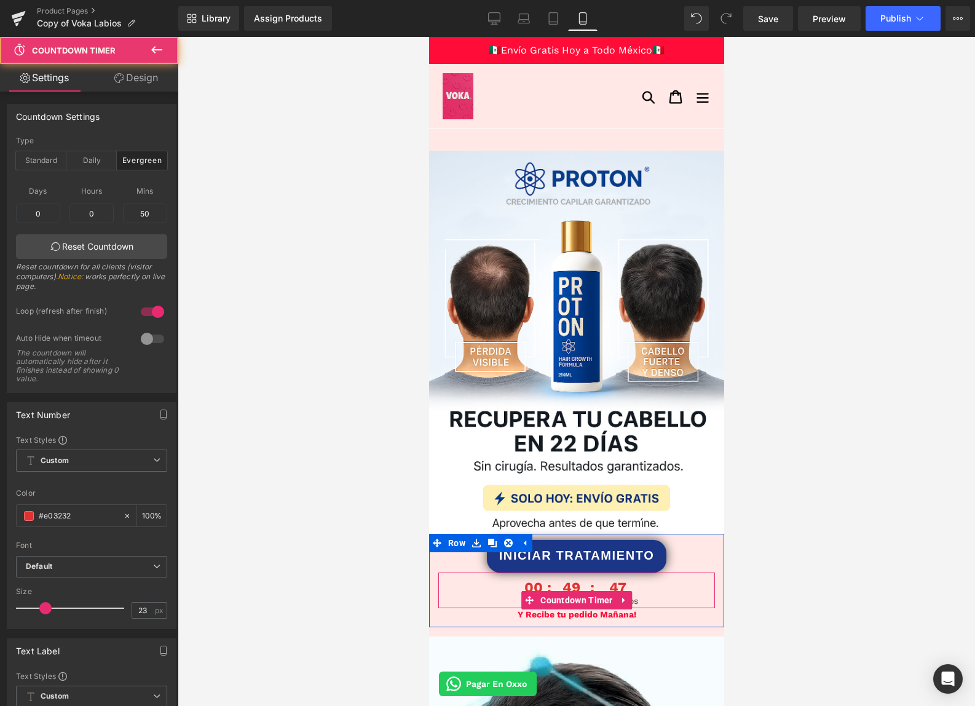
click at [551, 585] on div "49 Minutos" at bounding box center [568, 592] width 40 height 26
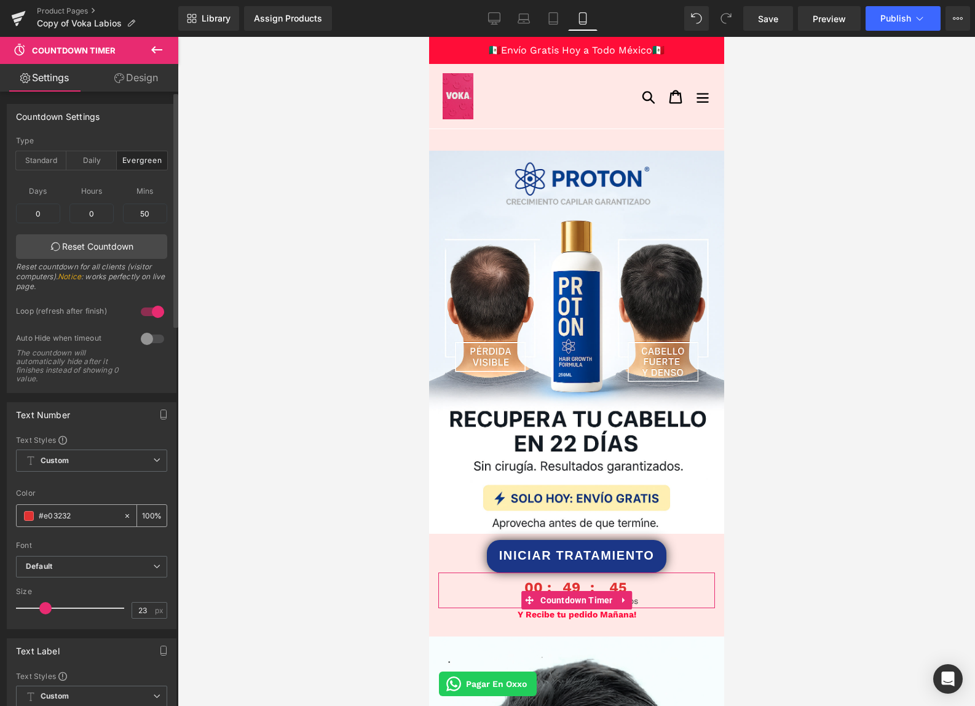
click at [25, 513] on span at bounding box center [29, 516] width 10 height 10
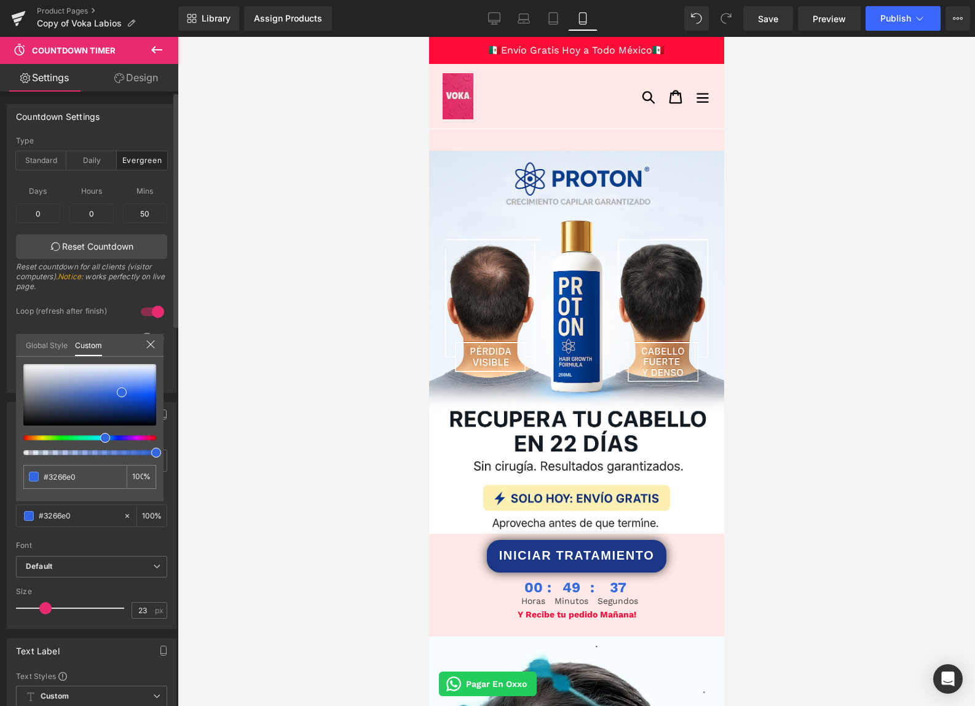
drag, startPoint x: 112, startPoint y: 439, endPoint x: 100, endPoint y: 442, distance: 12.1
click at [100, 442] on div at bounding box center [89, 409] width 133 height 91
drag, startPoint x: 132, startPoint y: 405, endPoint x: 134, endPoint y: 395, distance: 10.6
click at [134, 395] on div at bounding box center [89, 394] width 133 height 61
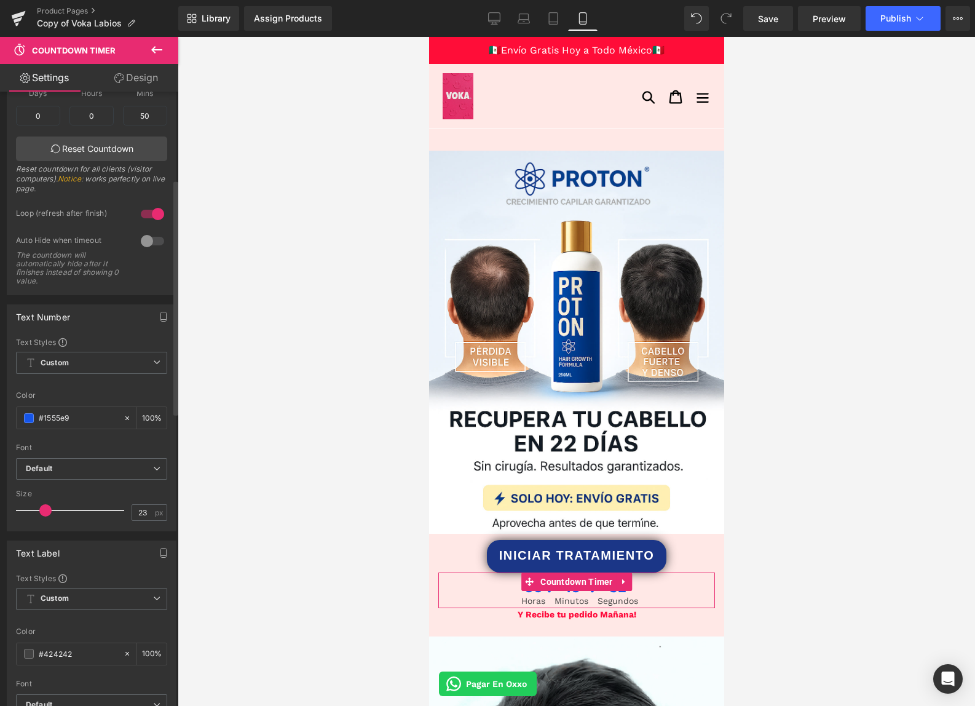
scroll to position [229, 0]
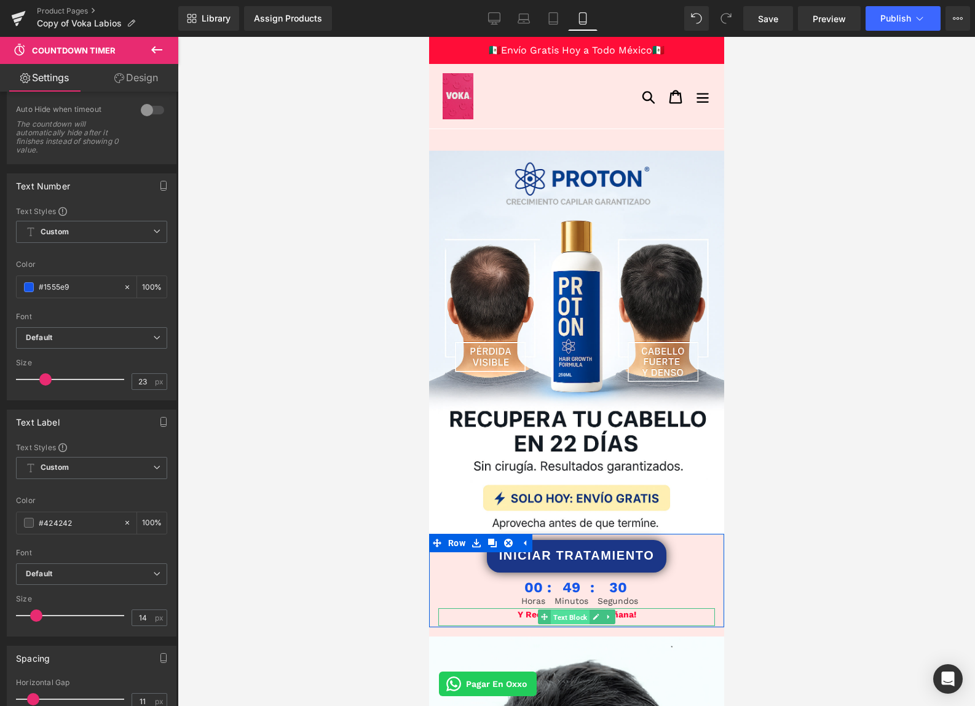
click at [563, 618] on span "Text Block" at bounding box center [569, 617] width 39 height 15
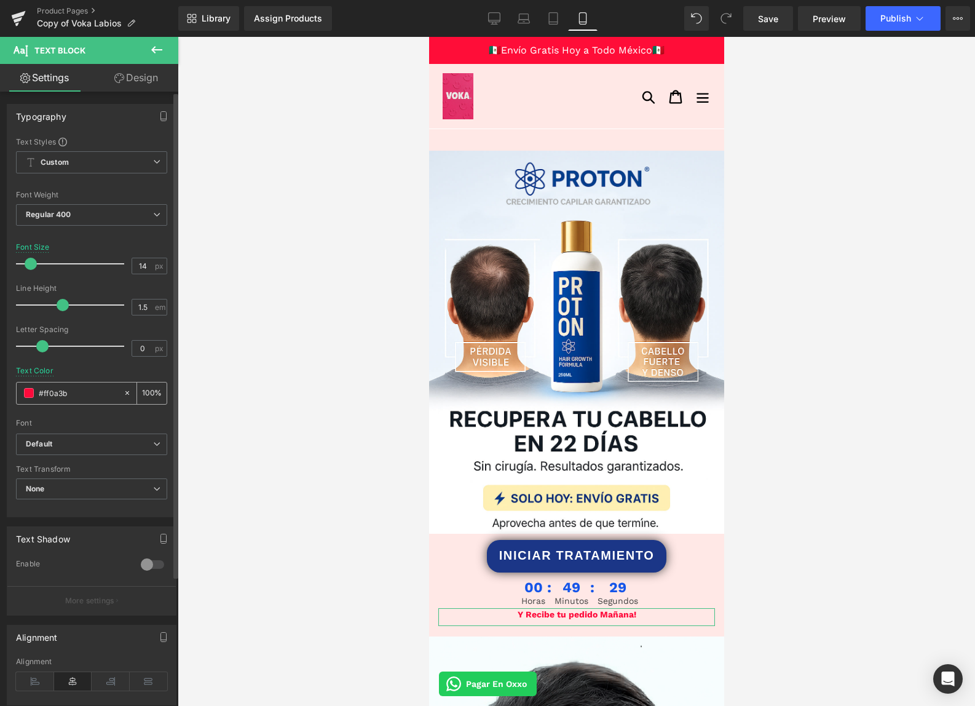
click at [27, 393] on span at bounding box center [29, 393] width 10 height 10
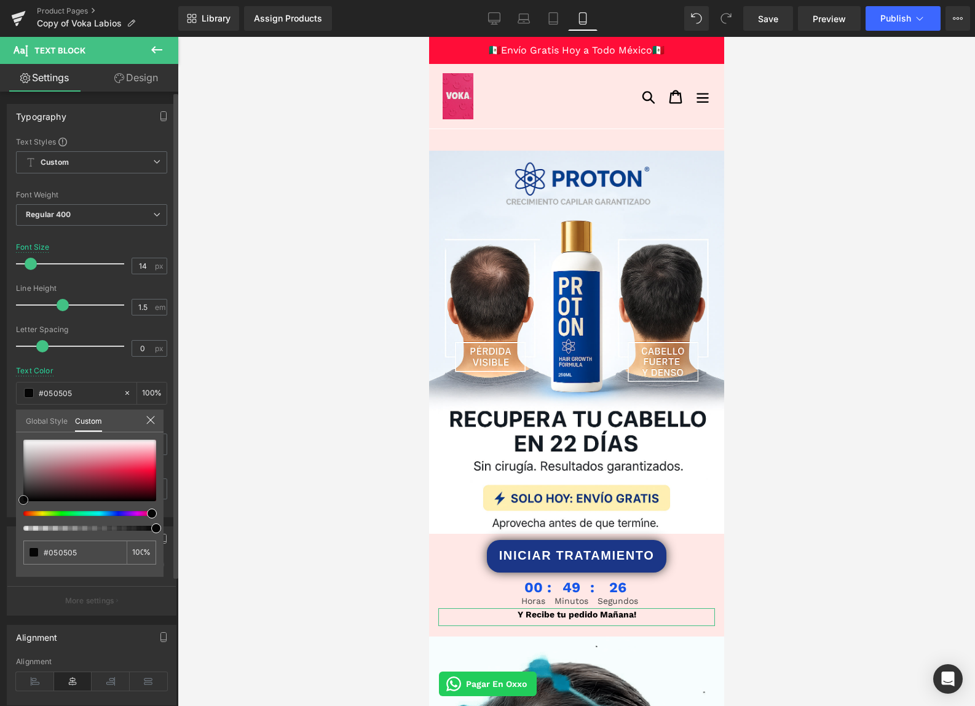
drag, startPoint x: 54, startPoint y: 466, endPoint x: 38, endPoint y: 500, distance: 37.7
click at [5, 500] on div "Typography Text Styles Custom Custom Setup Global Style Custom Setup Global Sty…" at bounding box center [92, 306] width 184 height 422
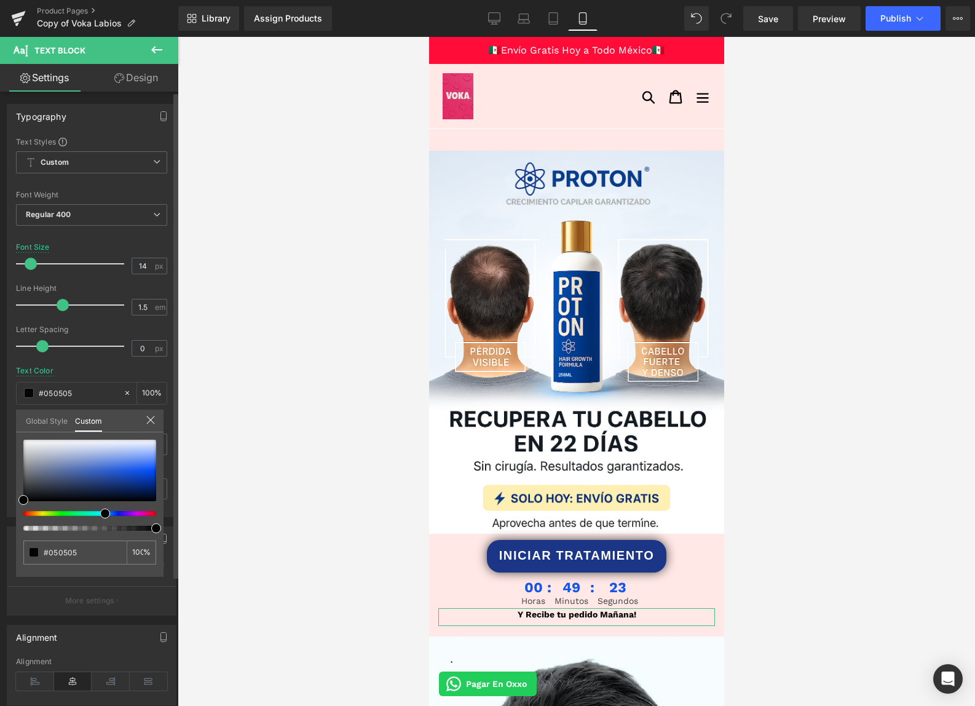
drag, startPoint x: 113, startPoint y: 515, endPoint x: 100, endPoint y: 513, distance: 12.4
click at [100, 513] on div at bounding box center [84, 513] width 133 height 5
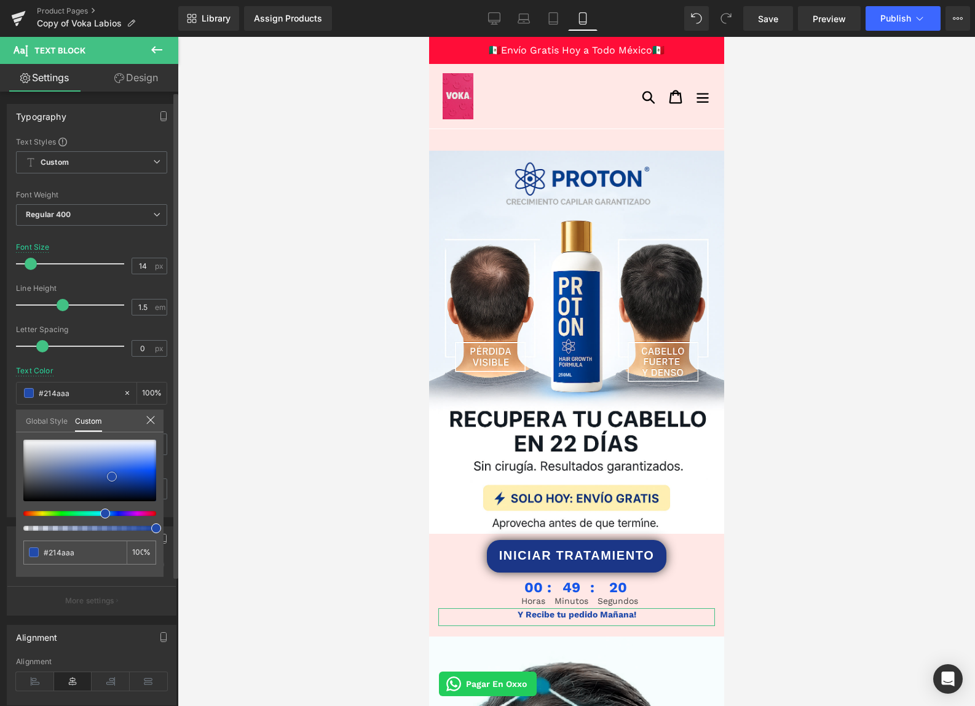
drag, startPoint x: 117, startPoint y: 486, endPoint x: 112, endPoint y: 477, distance: 10.8
click at [112, 477] on div at bounding box center [89, 470] width 133 height 61
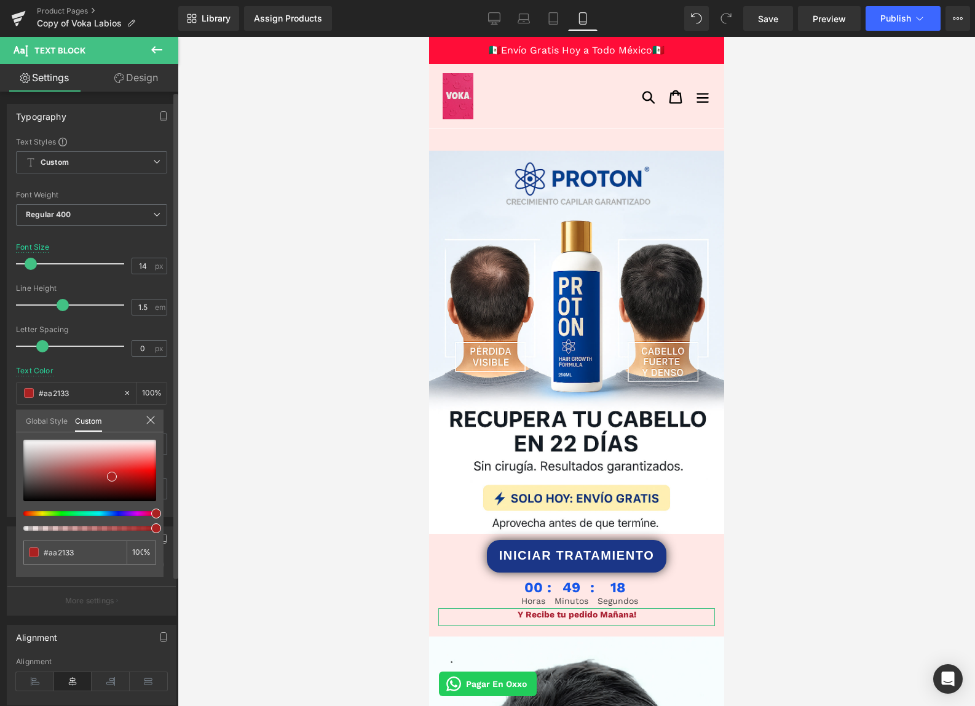
drag, startPoint x: 143, startPoint y: 515, endPoint x: 157, endPoint y: 510, distance: 14.8
click at [165, 515] on div "Typography Text Styles Custom Custom Setup Global Style Custom Setup Global Sty…" at bounding box center [92, 306] width 184 height 422
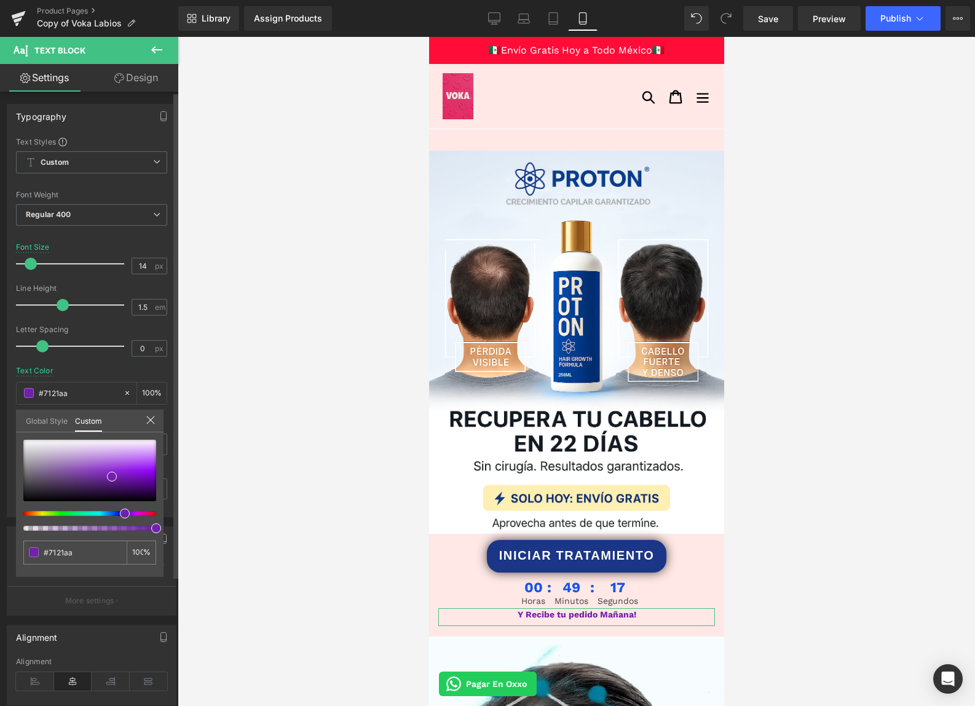
click at [120, 513] on div at bounding box center [84, 513] width 133 height 5
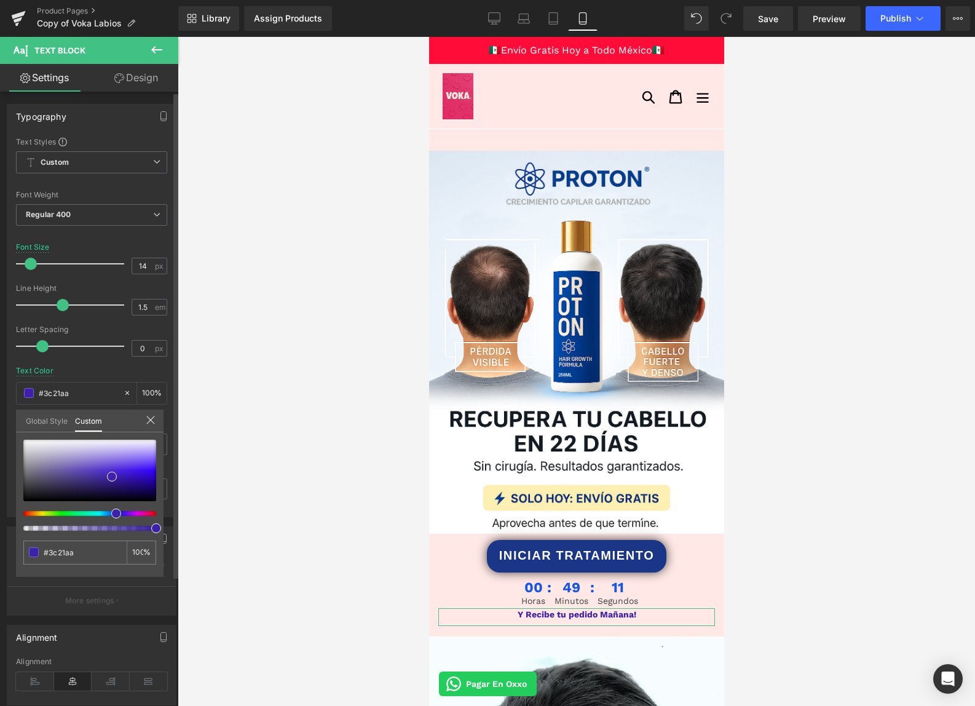
drag, startPoint x: 118, startPoint y: 513, endPoint x: 111, endPoint y: 511, distance: 7.2
click at [111, 511] on div at bounding box center [84, 513] width 133 height 5
drag, startPoint x: 114, startPoint y: 512, endPoint x: 108, endPoint y: 513, distance: 6.8
click at [108, 513] on div at bounding box center [84, 513] width 133 height 5
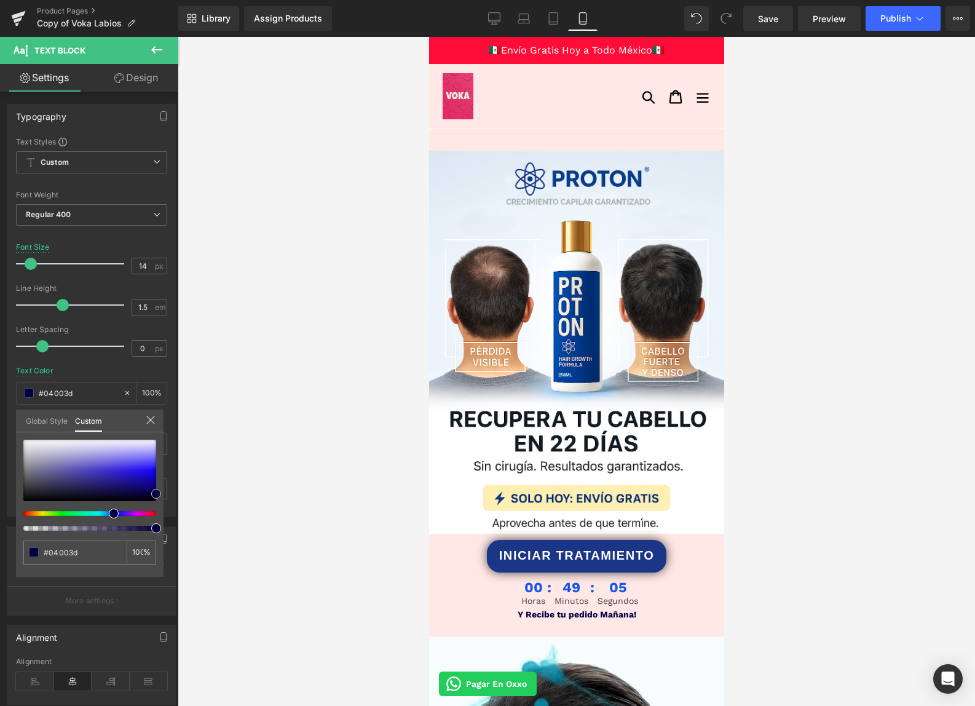
drag, startPoint x: 136, startPoint y: 480, endPoint x: 180, endPoint y: 494, distance: 46.5
click at [184, 494] on div "Text Block You are previewing how the will restyle your page. You can not edit …" at bounding box center [487, 363] width 975 height 727
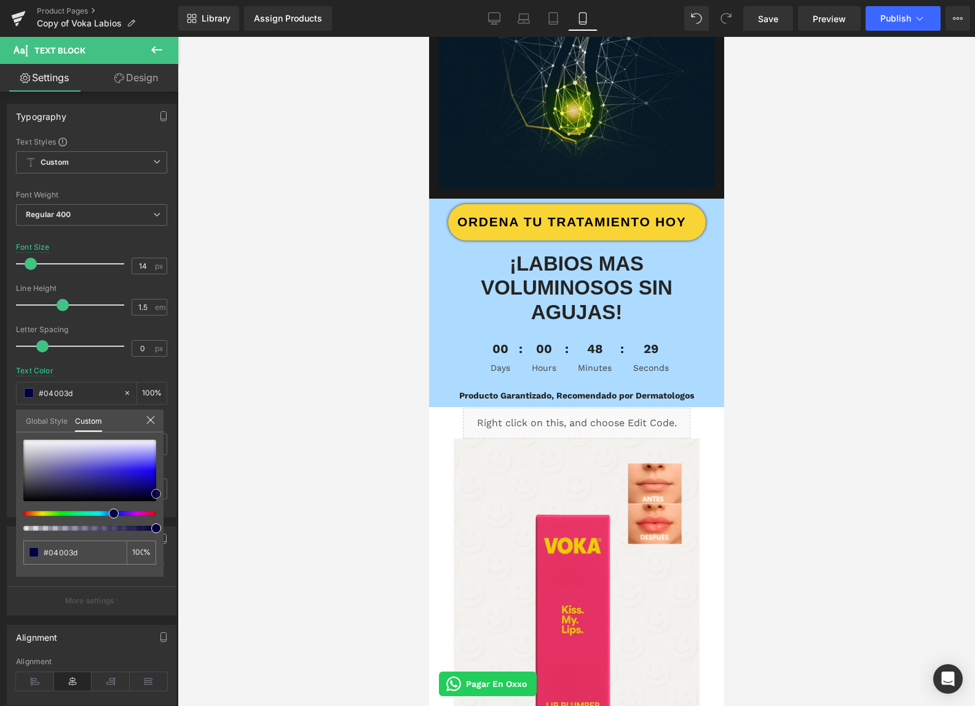
scroll to position [1613, 0]
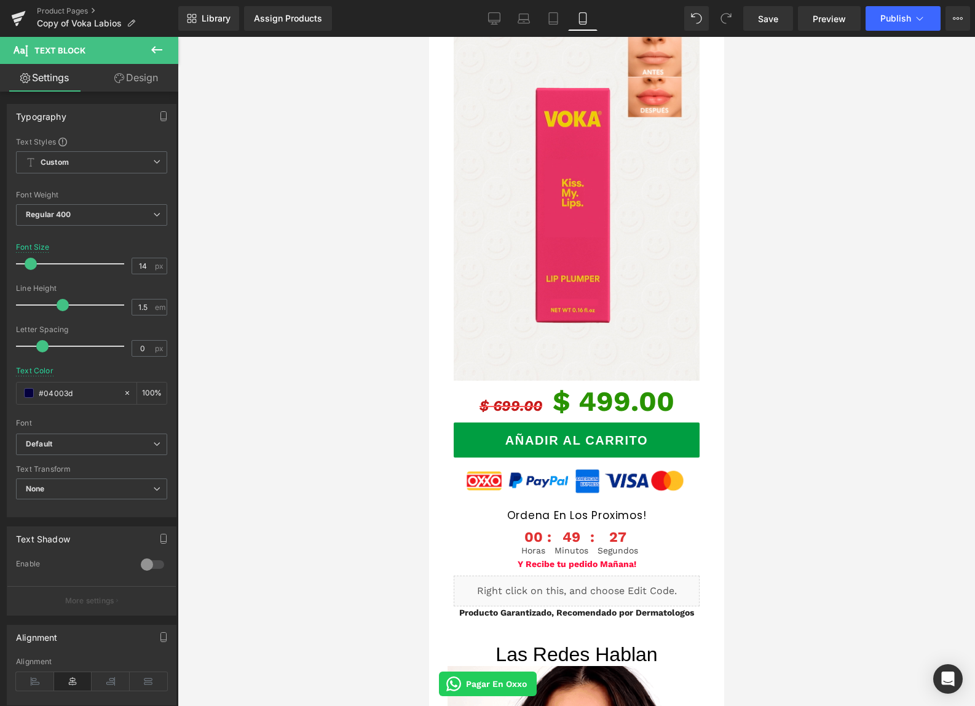
click at [573, 513] on body "Ir directamente al contenido [GEOGRAPHIC_DATA] Cerrar Recién agregado a tu carr…" at bounding box center [576, 523] width 295 height 4198
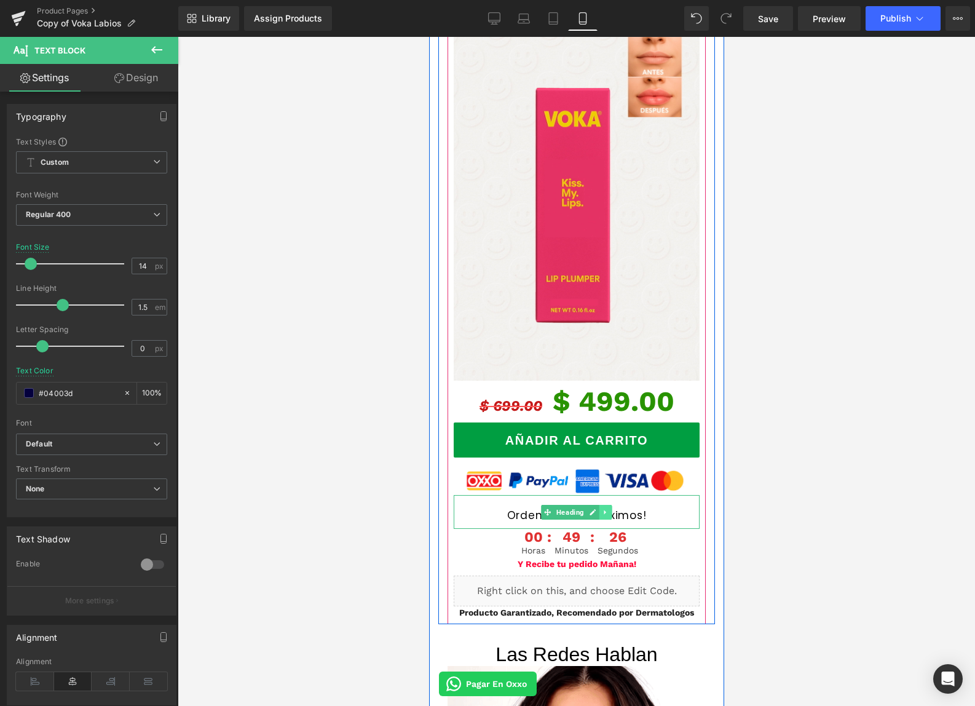
click at [604, 510] on icon at bounding box center [605, 512] width 2 height 4
click at [602, 513] on link at bounding box center [598, 512] width 13 height 15
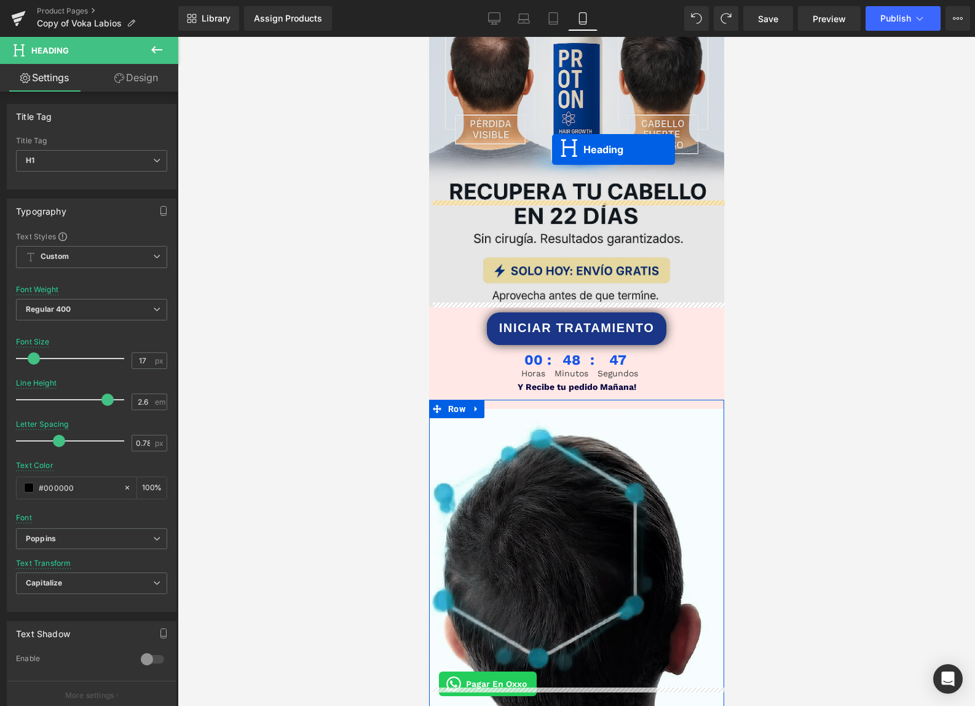
scroll to position [136, 0]
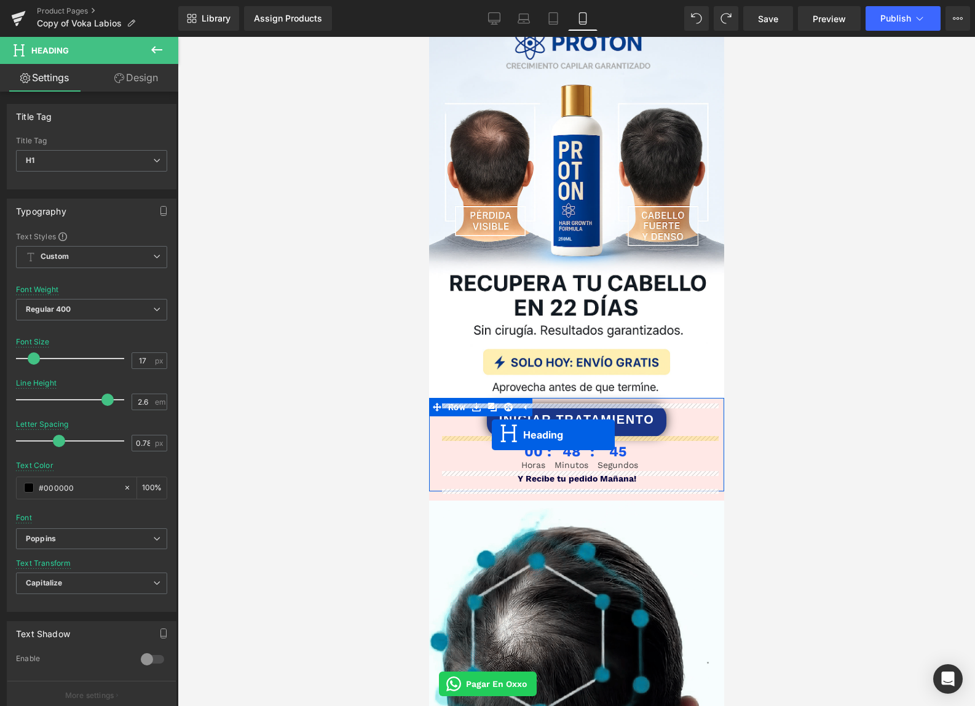
drag, startPoint x: 550, startPoint y: 133, endPoint x: 491, endPoint y: 435, distance: 307.7
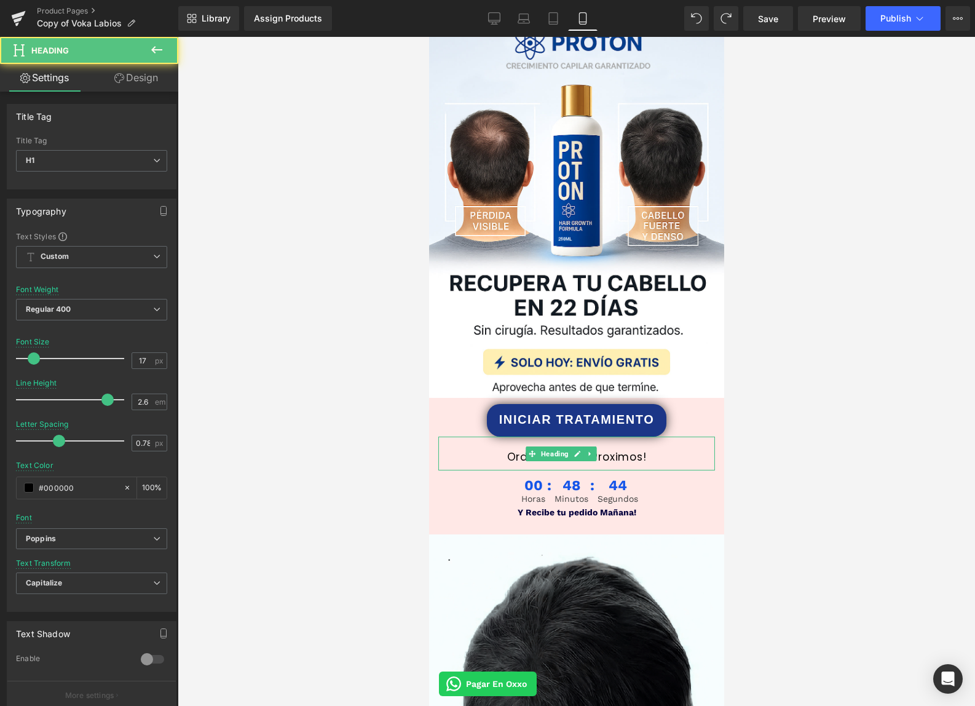
click at [881, 435] on div at bounding box center [577, 371] width 798 height 669
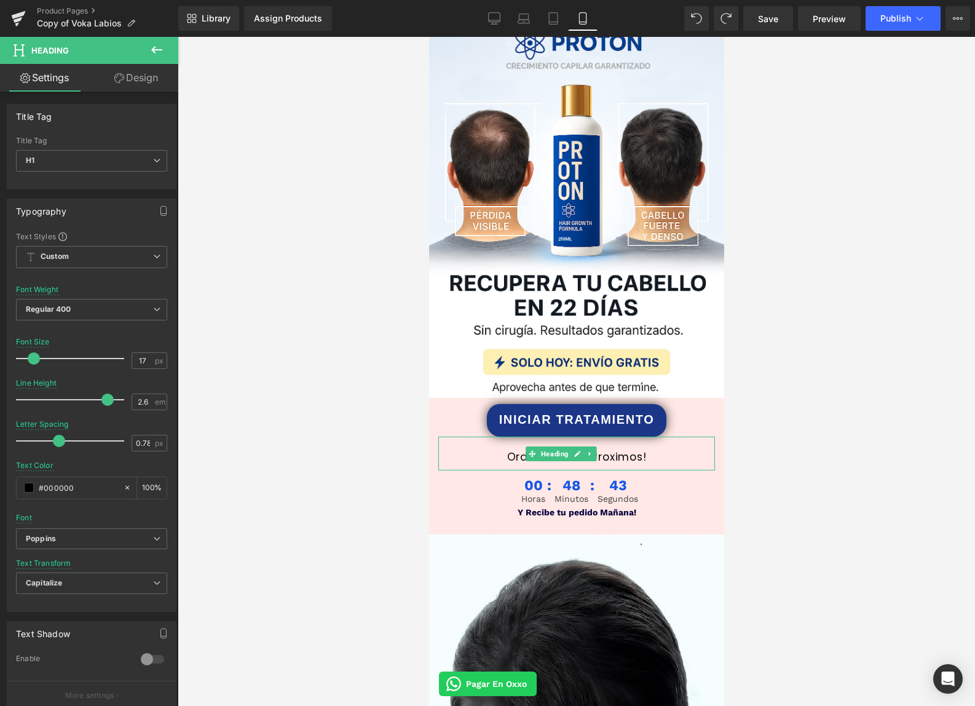
click at [777, 519] on div at bounding box center [577, 371] width 798 height 669
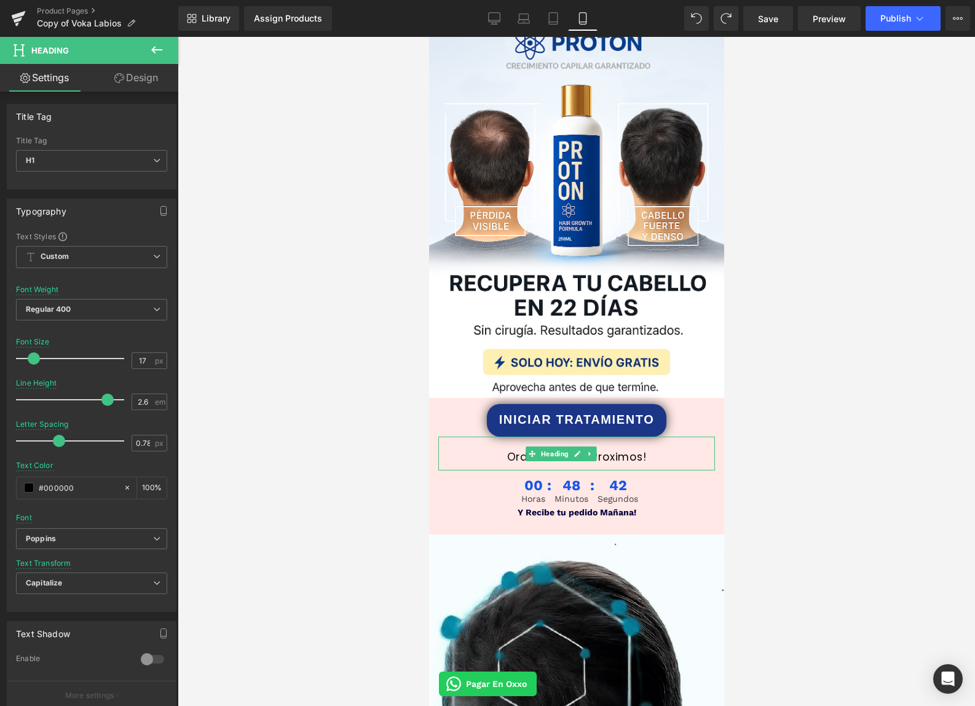
drag, startPoint x: 313, startPoint y: 514, endPoint x: 327, endPoint y: 512, distance: 14.3
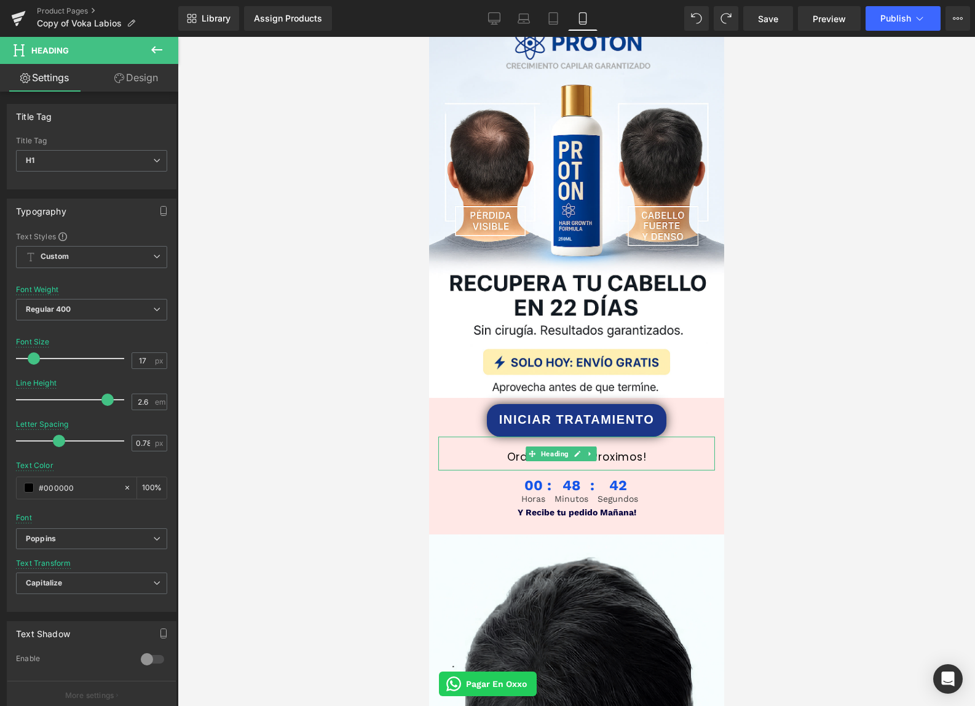
click at [313, 514] on div at bounding box center [577, 371] width 798 height 669
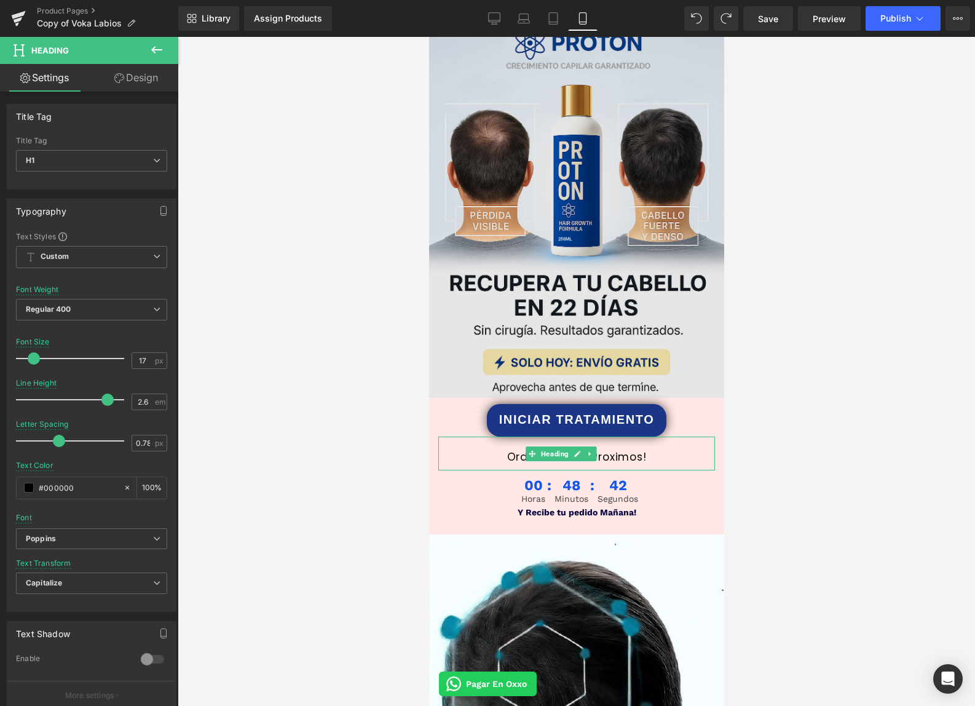
click at [434, 382] on img at bounding box center [576, 206] width 295 height 383
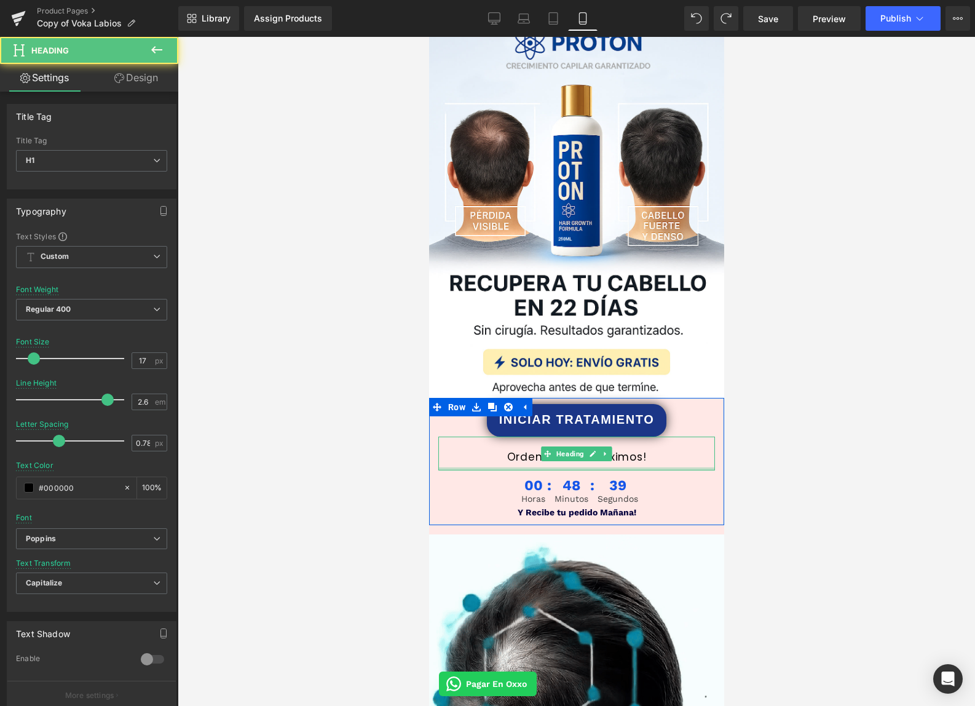
click at [525, 461] on div "Ordena en los proximos! Heading" at bounding box center [576, 454] width 277 height 34
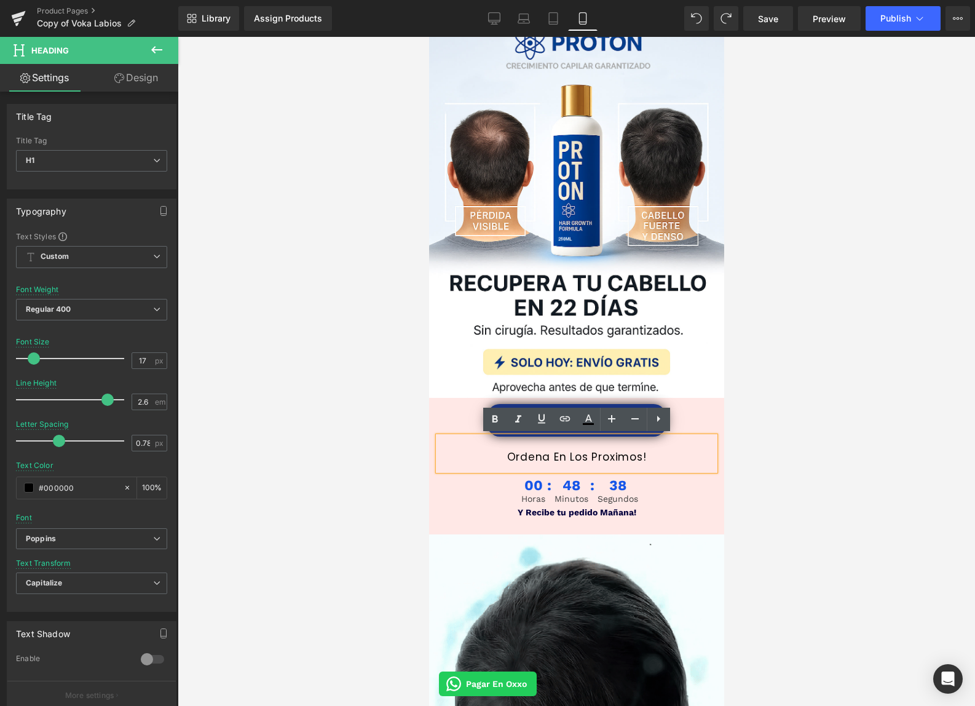
click at [525, 460] on h1 "Ordena en los proximos!" at bounding box center [576, 456] width 277 height 27
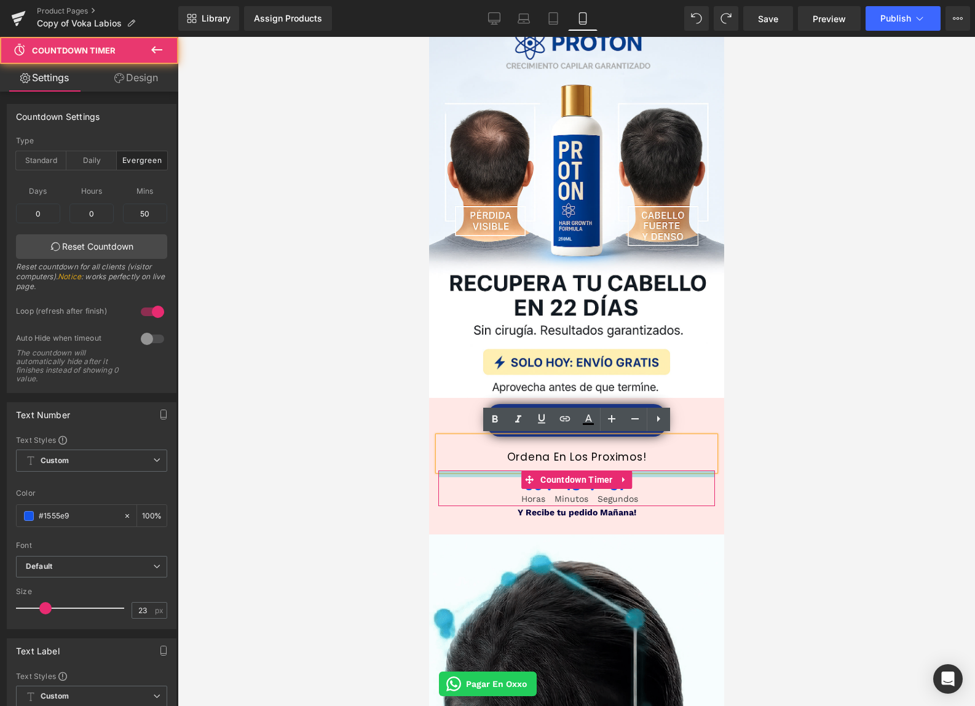
click at [512, 467] on div "INICIAR TRATAMIENTO Button Ordena en los proximos! Heading 00 Horas 48 Minutos …" at bounding box center [576, 464] width 295 height 120
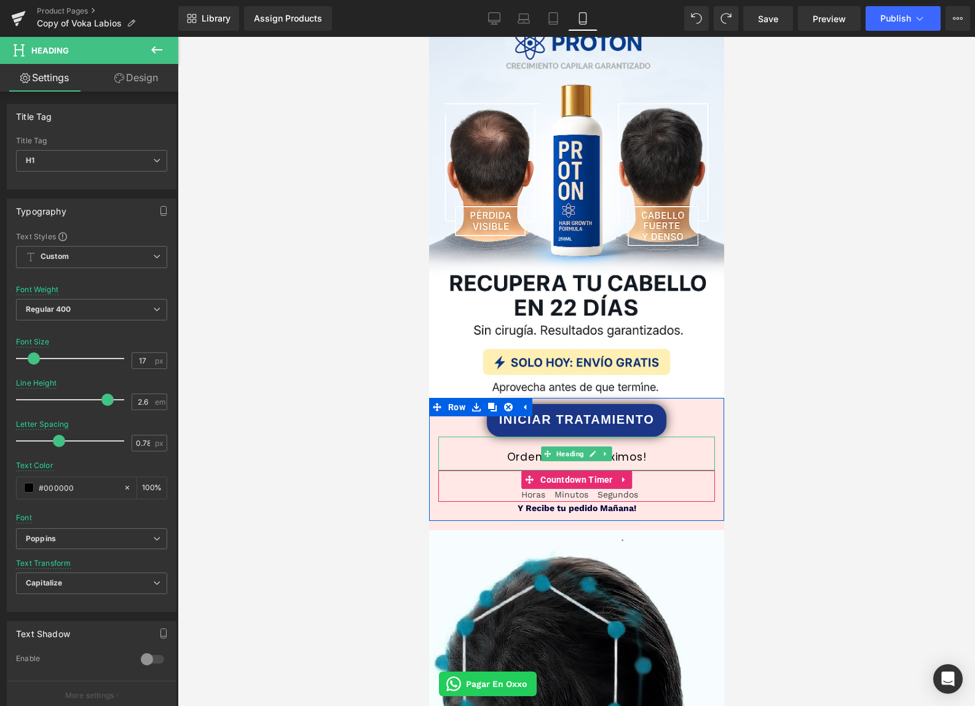
click at [505, 457] on h1 "Ordena en los proximos!" at bounding box center [576, 456] width 277 height 27
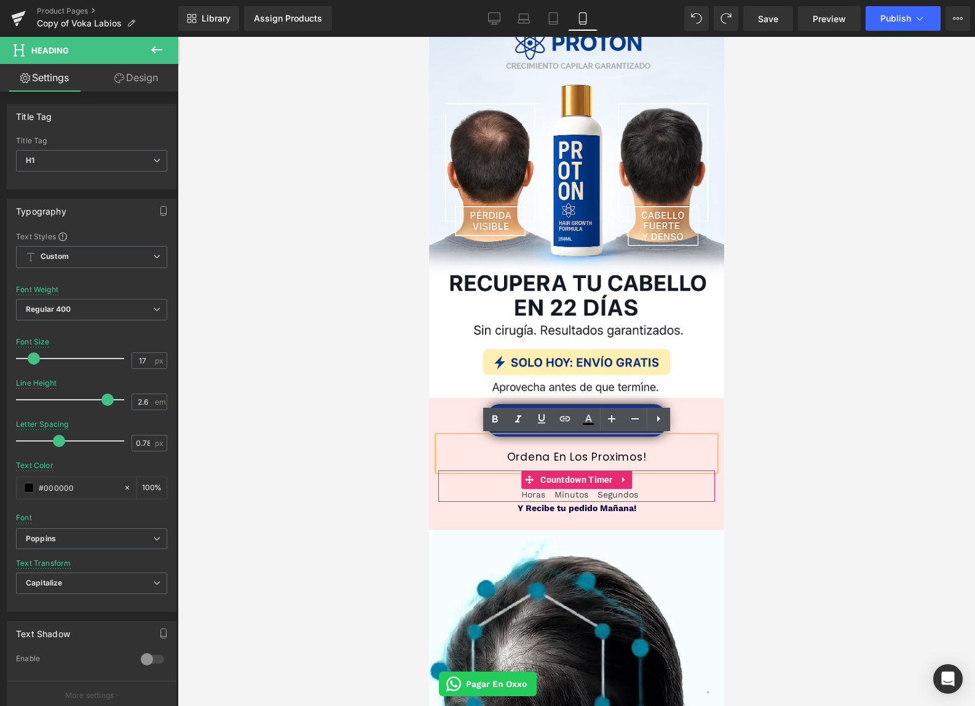
drag, startPoint x: 501, startPoint y: 464, endPoint x: 502, endPoint y: 458, distance: 6.3
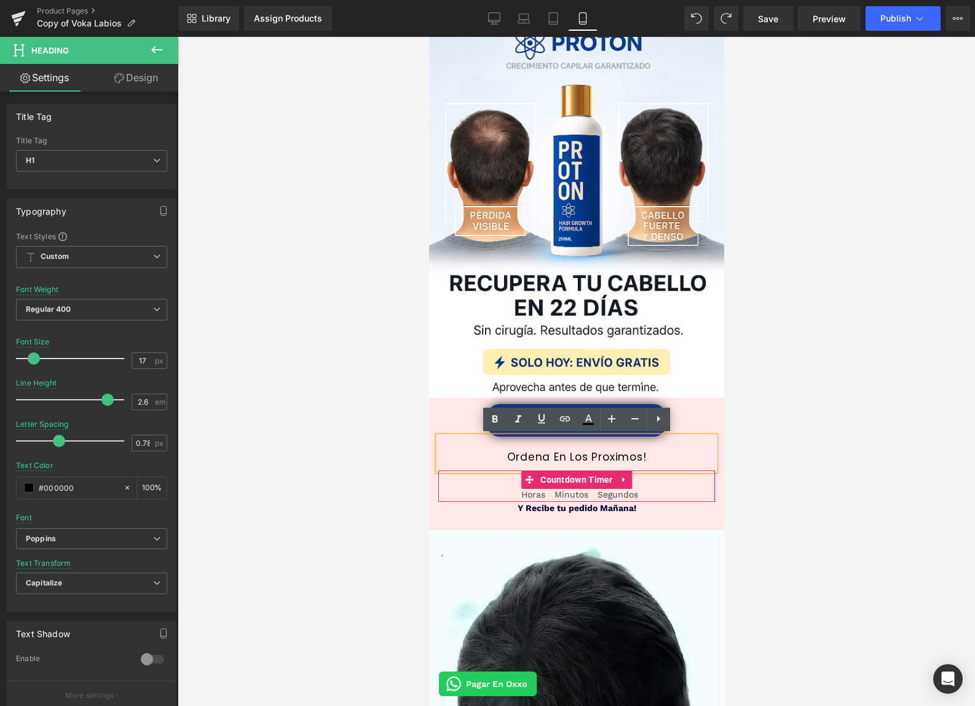
click at [501, 457] on h1 "Ordena en los proximos!" at bounding box center [576, 456] width 277 height 27
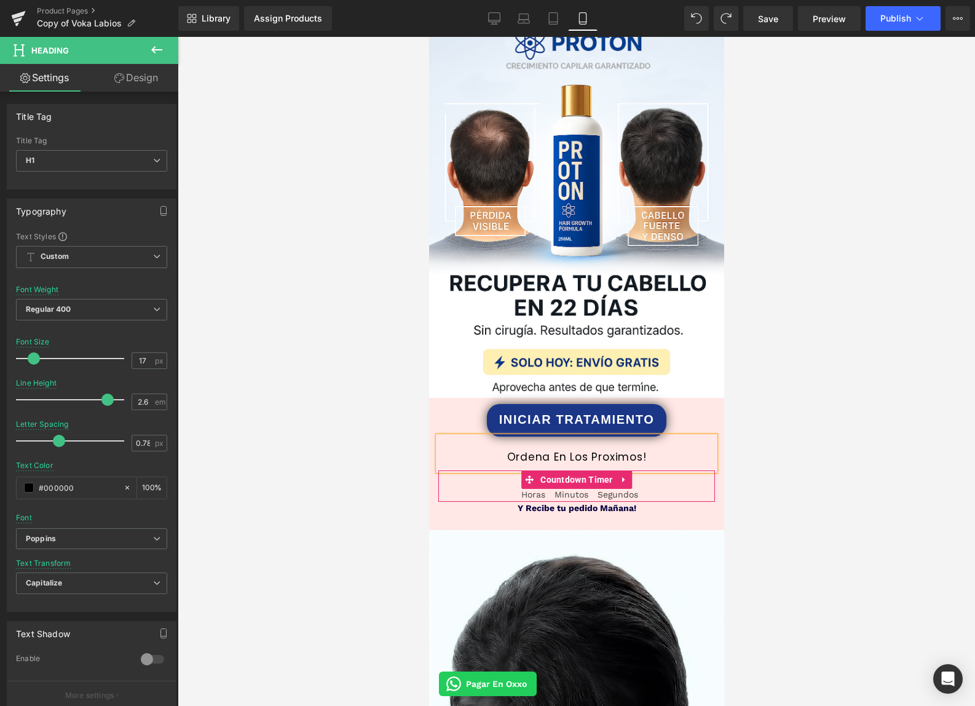
click at [817, 458] on div at bounding box center [577, 371] width 798 height 669
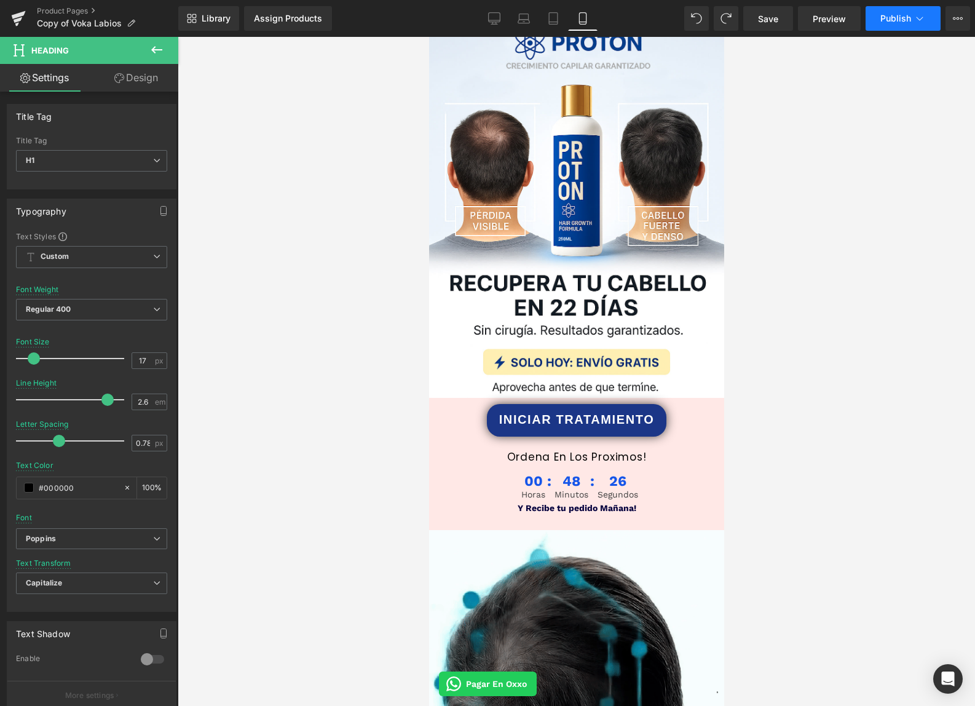
click at [901, 20] on span "Publish" at bounding box center [896, 19] width 31 height 10
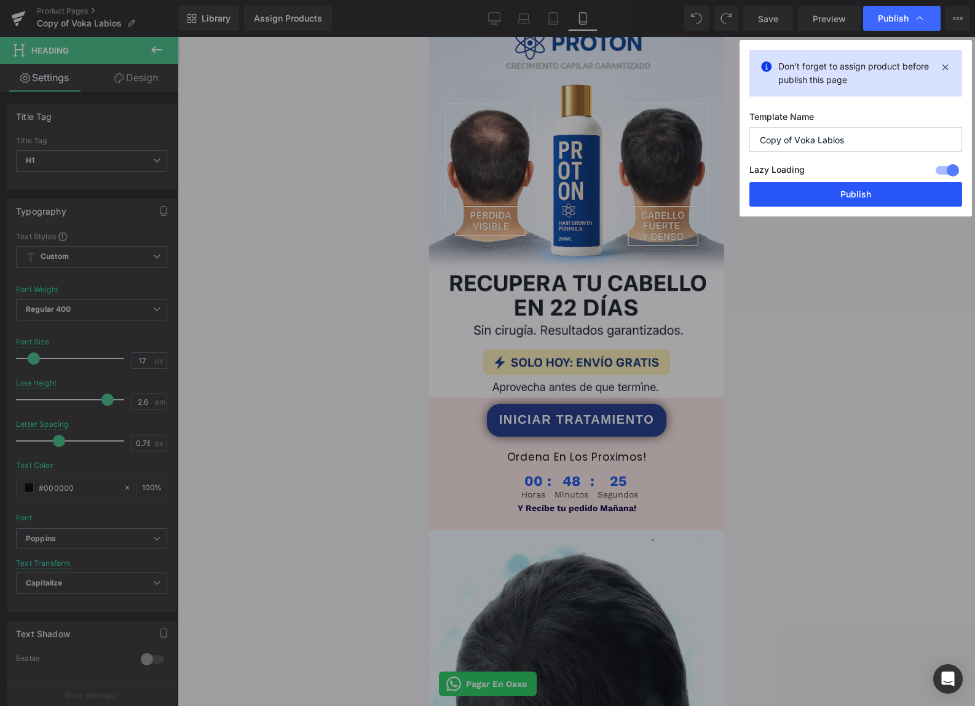
click at [831, 197] on button "Publish" at bounding box center [856, 194] width 213 height 25
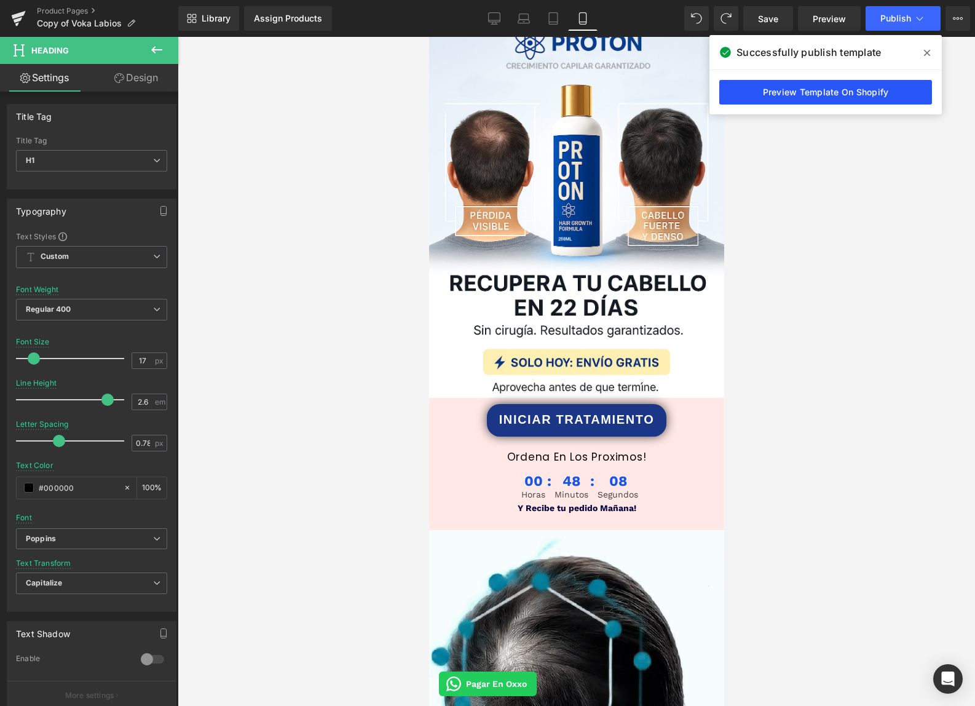
click at [812, 101] on link "Preview Template On Shopify" at bounding box center [825, 92] width 213 height 25
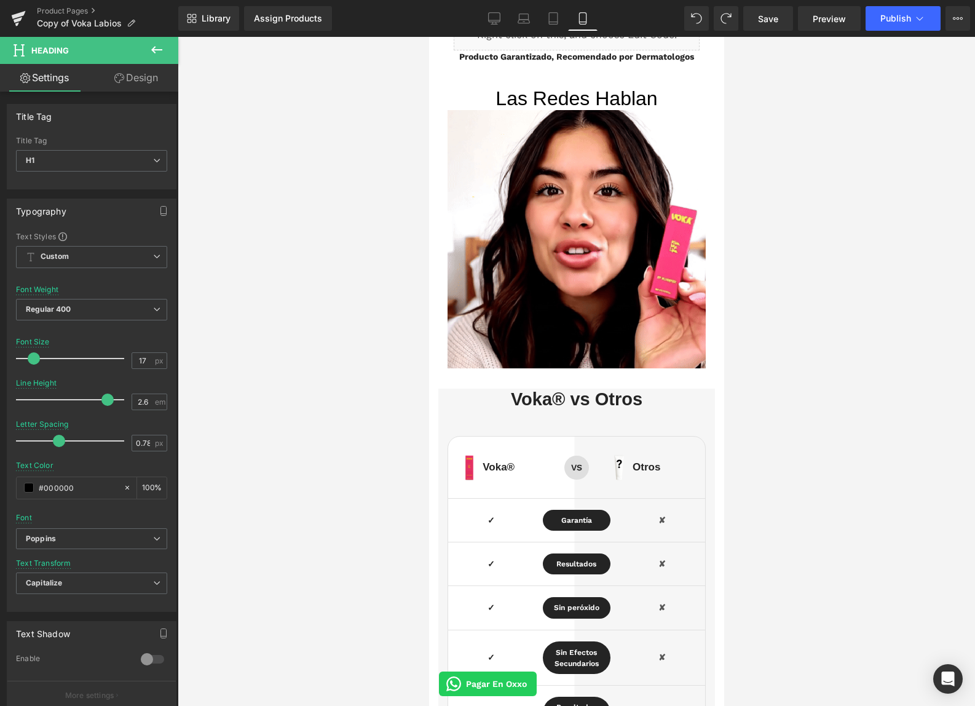
scroll to position [2199, 0]
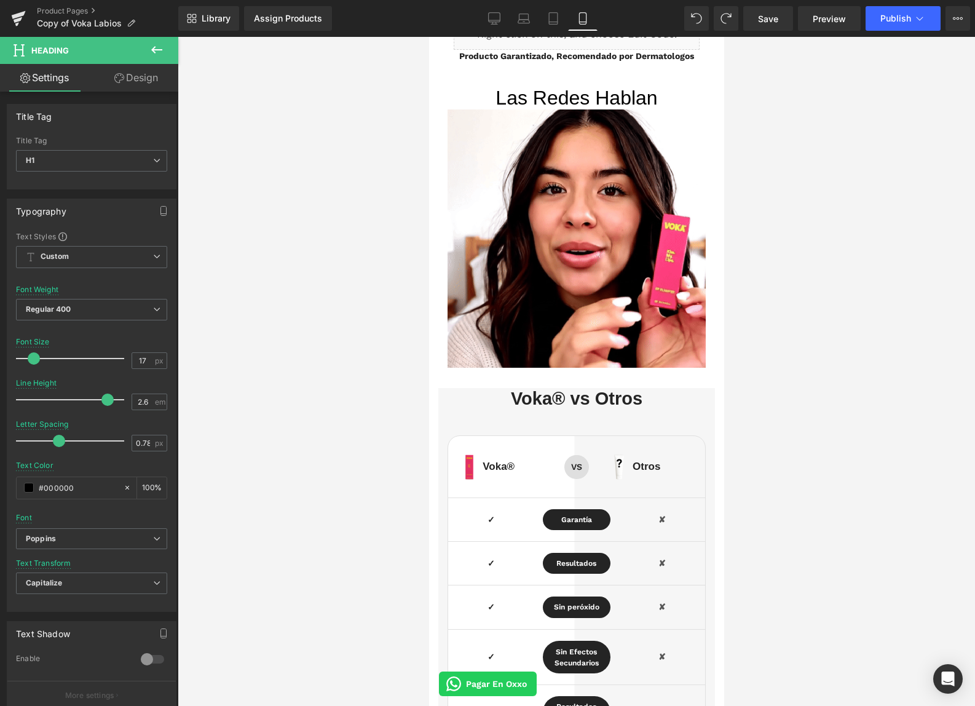
click at [488, 464] on div "Voka® Heading" at bounding box center [512, 467] width 61 height 12
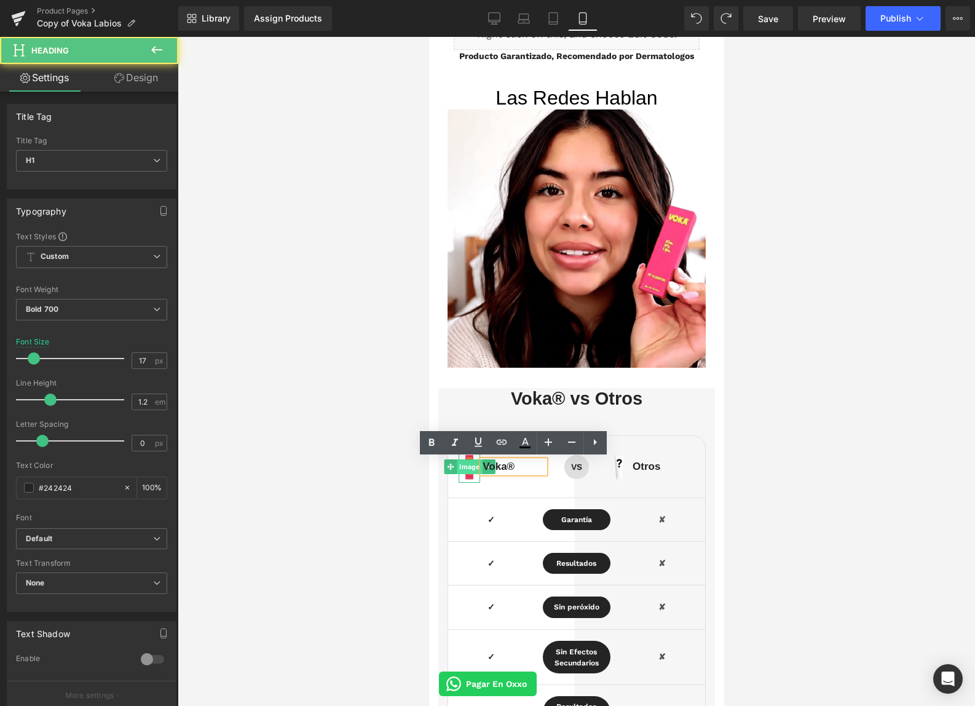
click at [475, 469] on span "Image" at bounding box center [468, 466] width 25 height 15
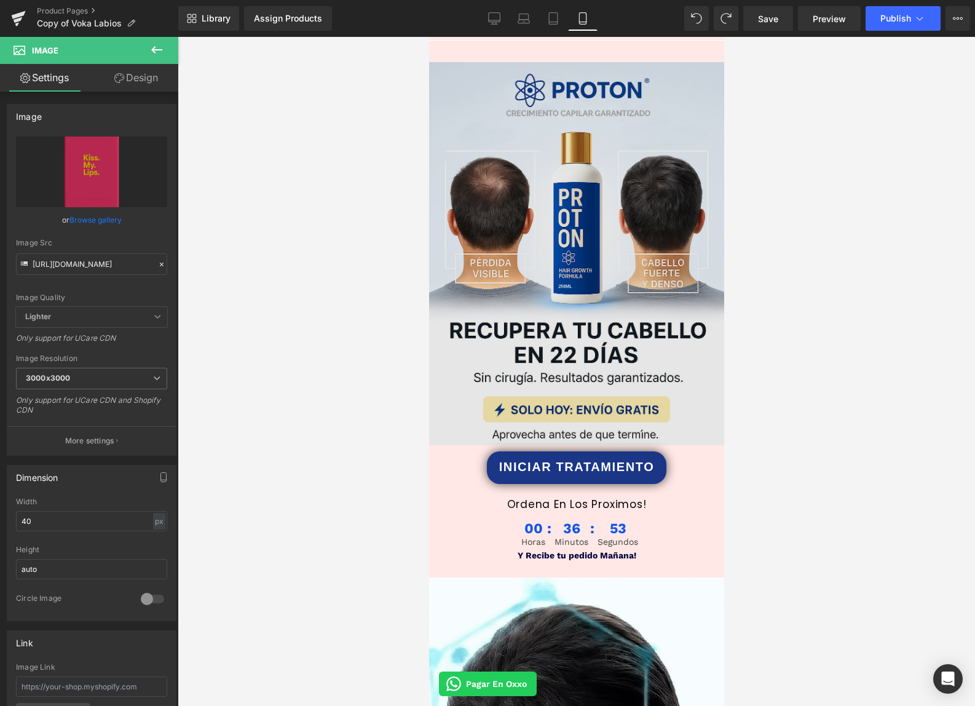
scroll to position [0, 0]
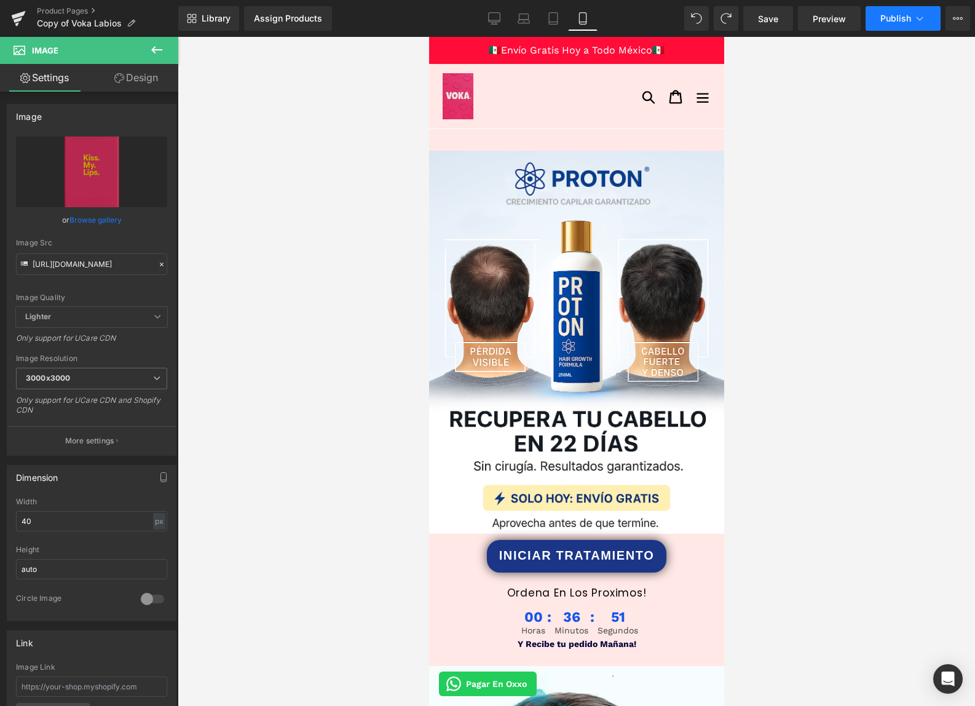
click at [895, 29] on button "Publish" at bounding box center [903, 18] width 75 height 25
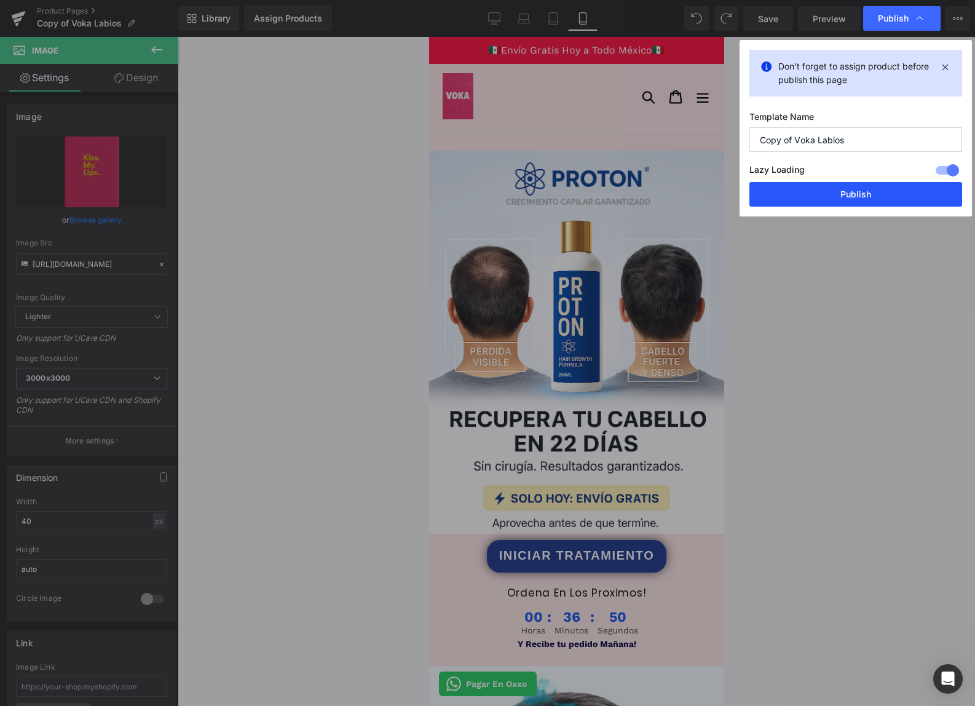
click at [826, 199] on button "Publish" at bounding box center [856, 194] width 213 height 25
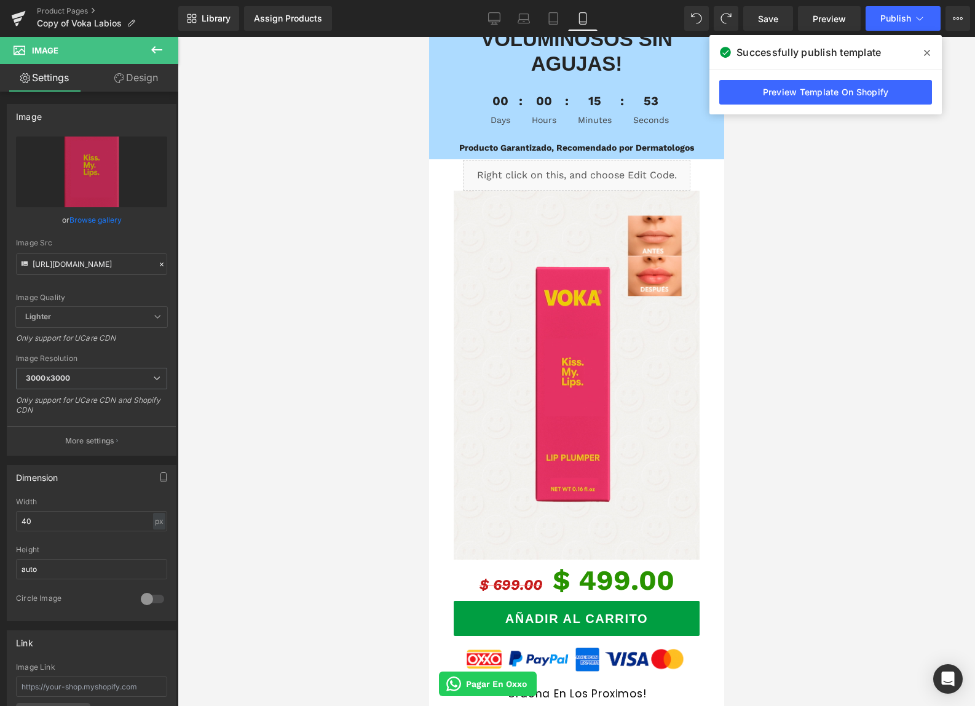
scroll to position [1537, 0]
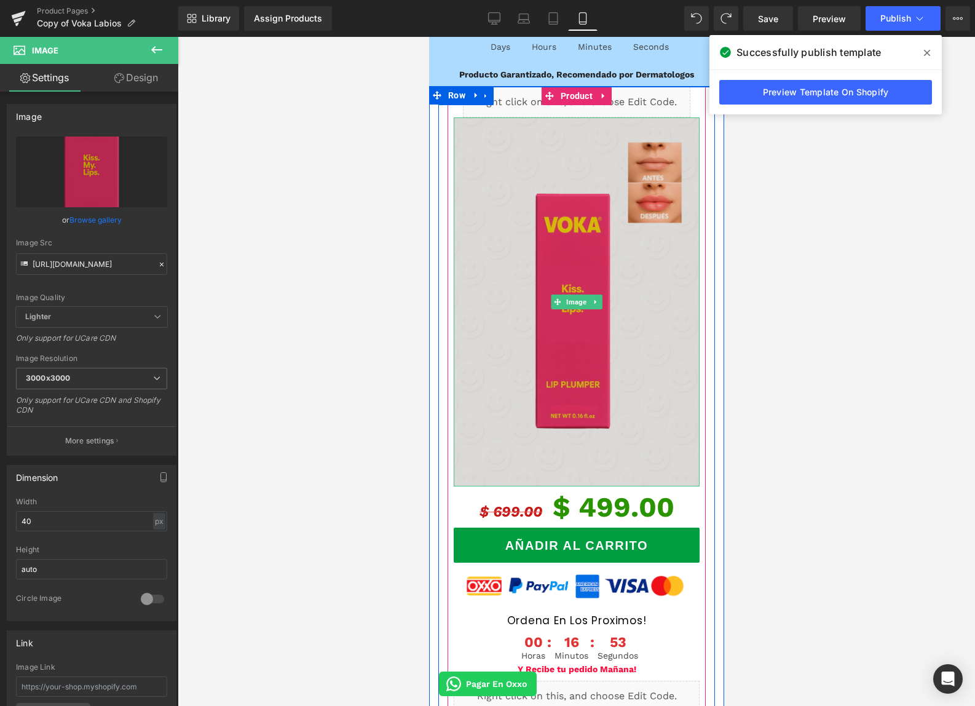
click at [540, 327] on img at bounding box center [576, 301] width 246 height 369
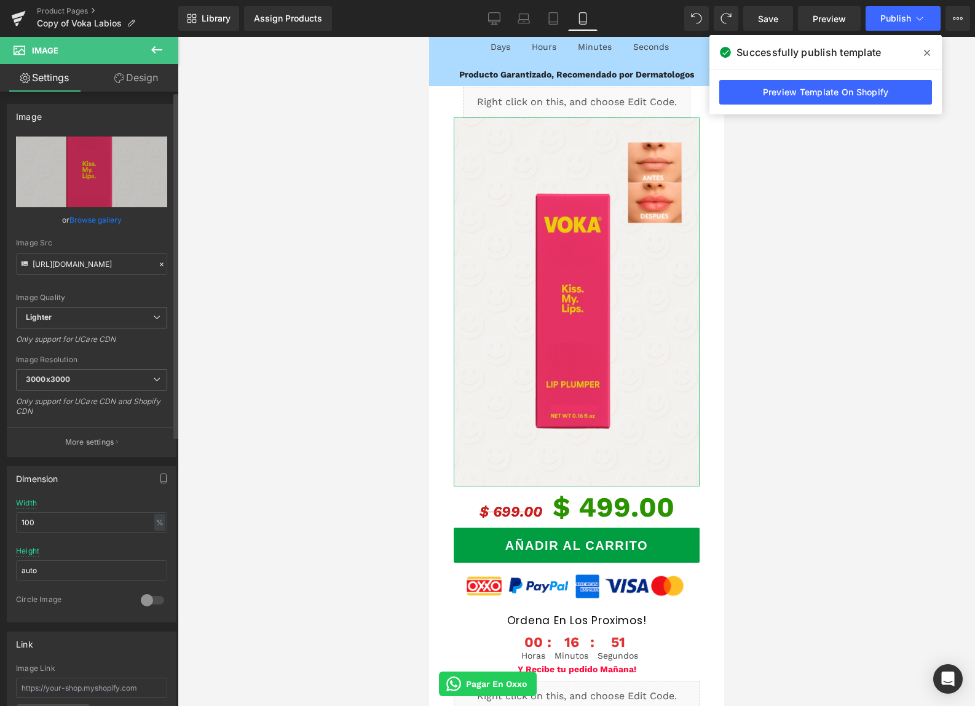
click at [93, 216] on link "Browse gallery" at bounding box center [95, 220] width 52 height 22
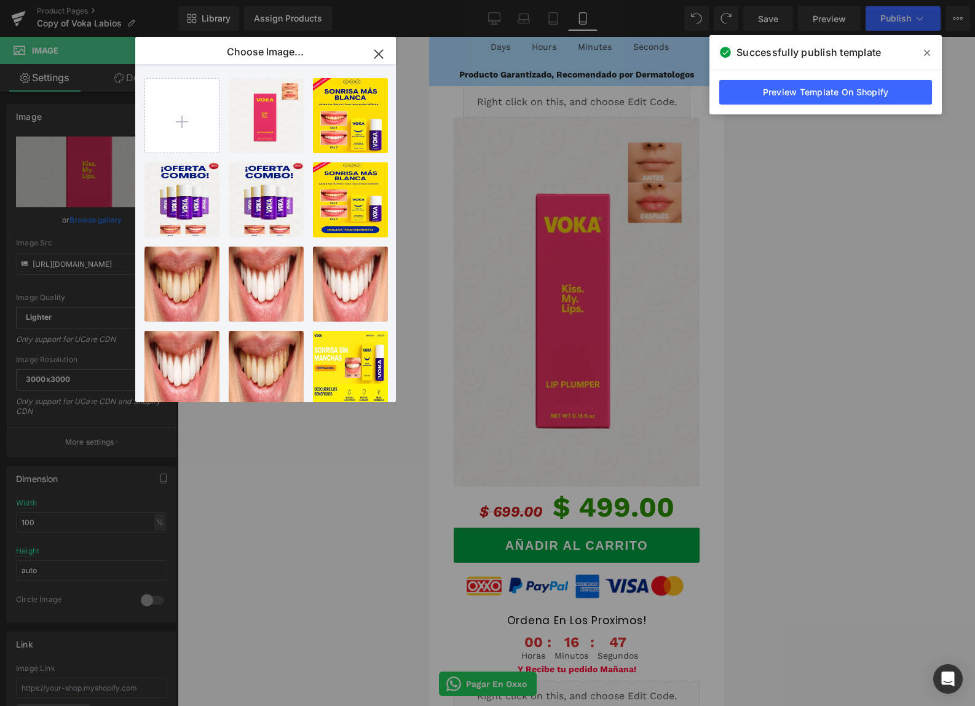
click at [374, 61] on icon "button" at bounding box center [379, 54] width 20 height 20
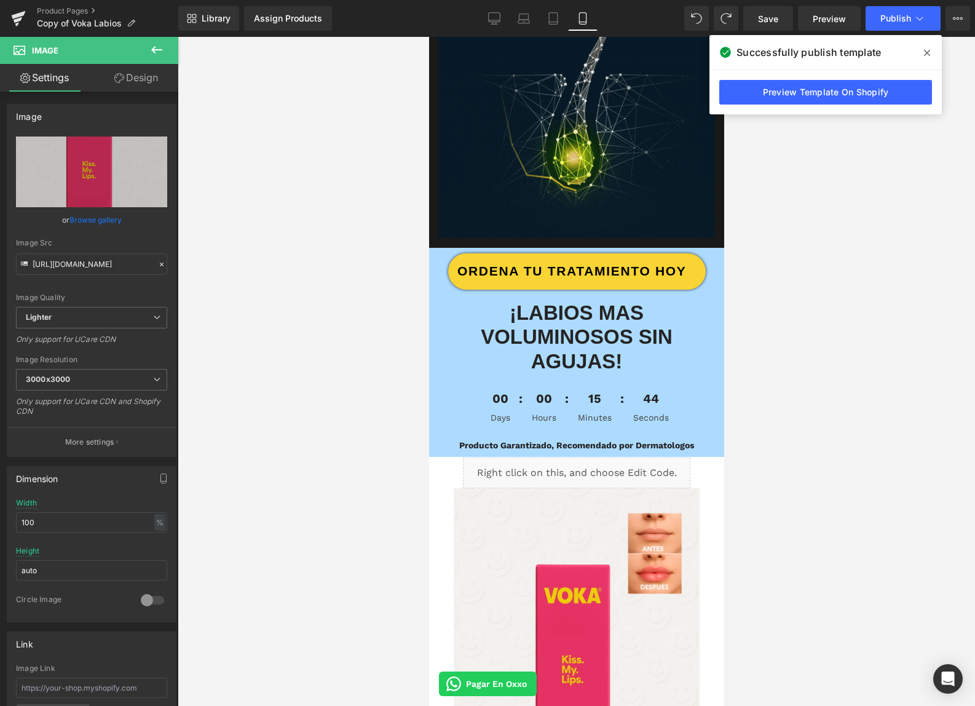
scroll to position [1583, 0]
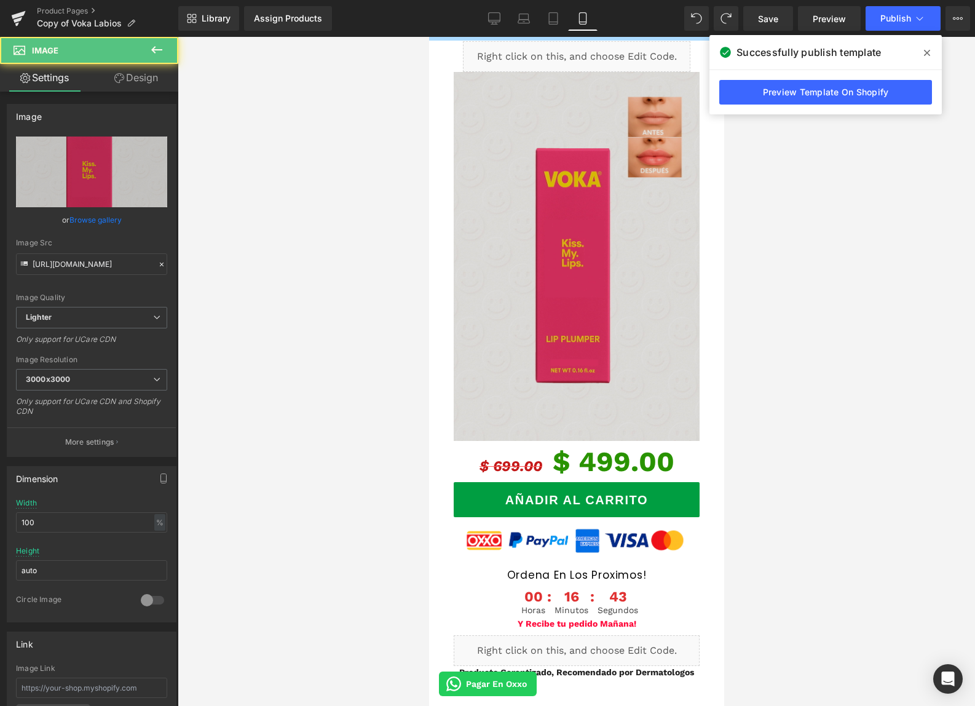
click at [579, 348] on img at bounding box center [576, 256] width 246 height 369
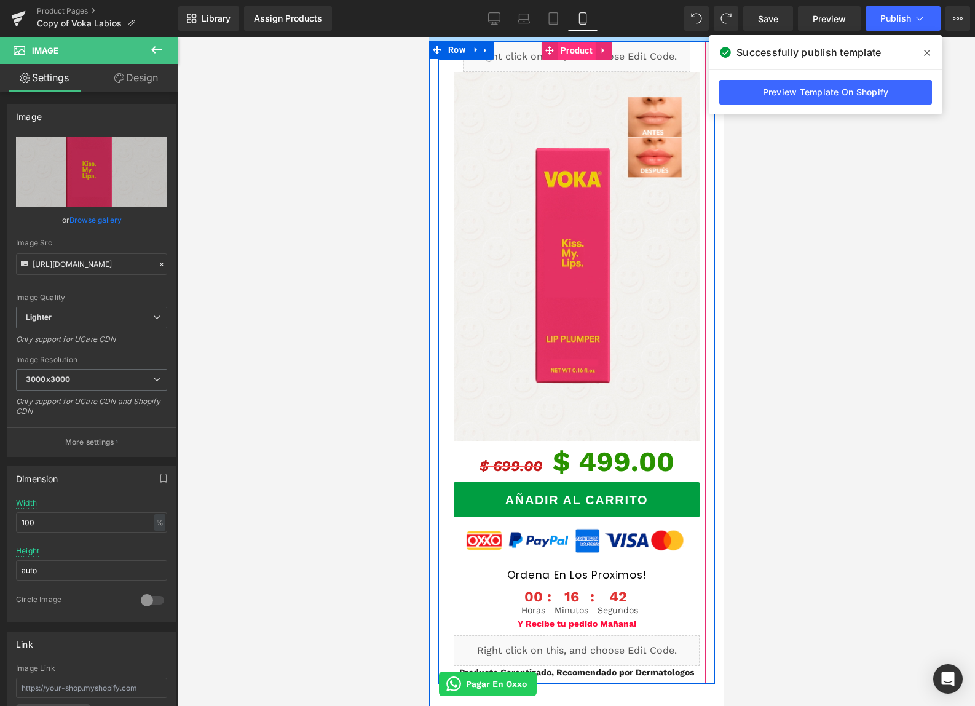
click at [581, 55] on span "Product" at bounding box center [576, 50] width 38 height 18
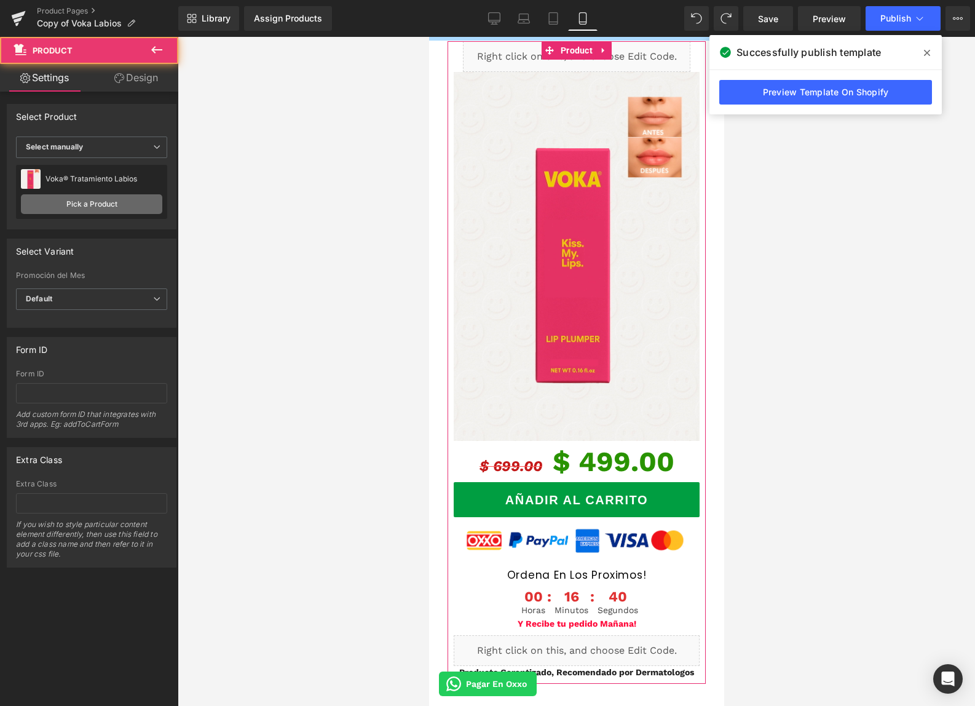
click at [123, 199] on link "Pick a Product" at bounding box center [91, 204] width 141 height 20
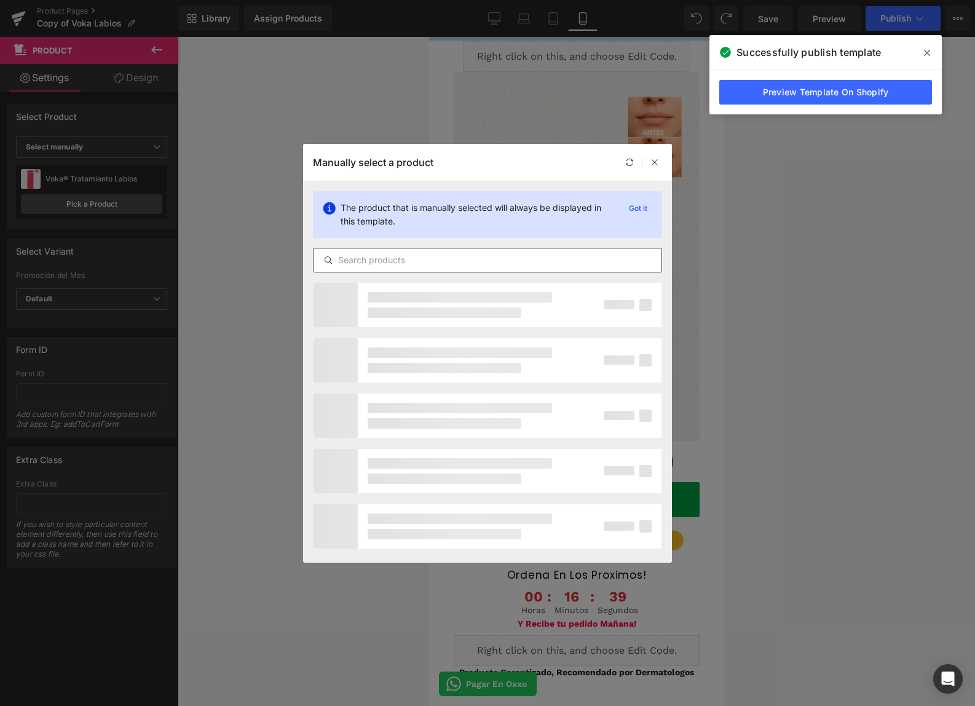
click at [435, 262] on input "text" at bounding box center [488, 260] width 348 height 15
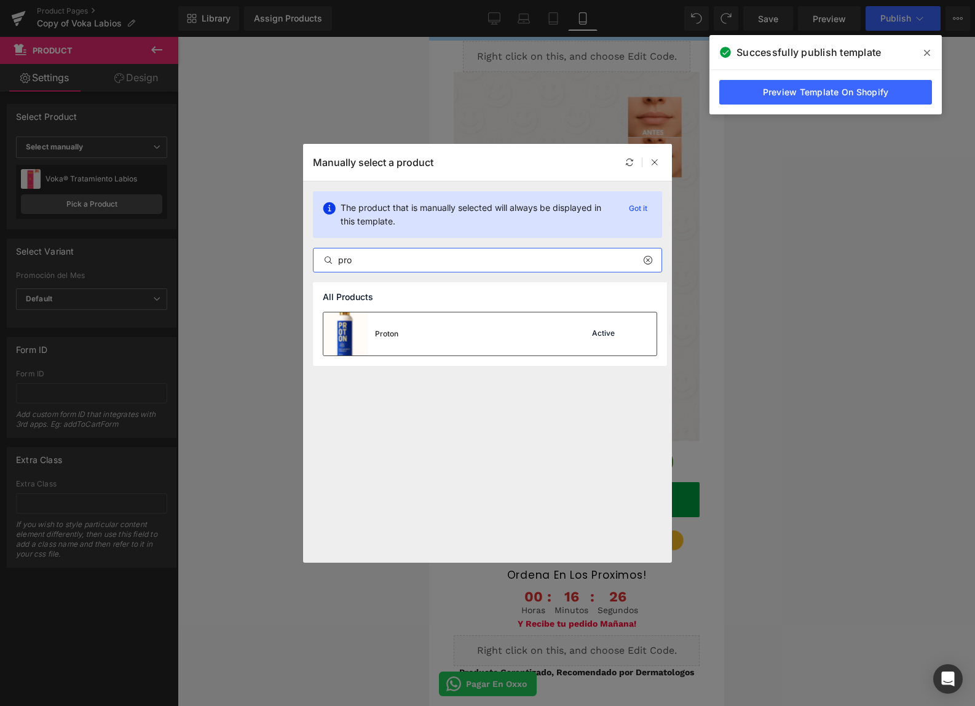
click at [417, 327] on div "Proton Active" at bounding box center [489, 333] width 333 height 43
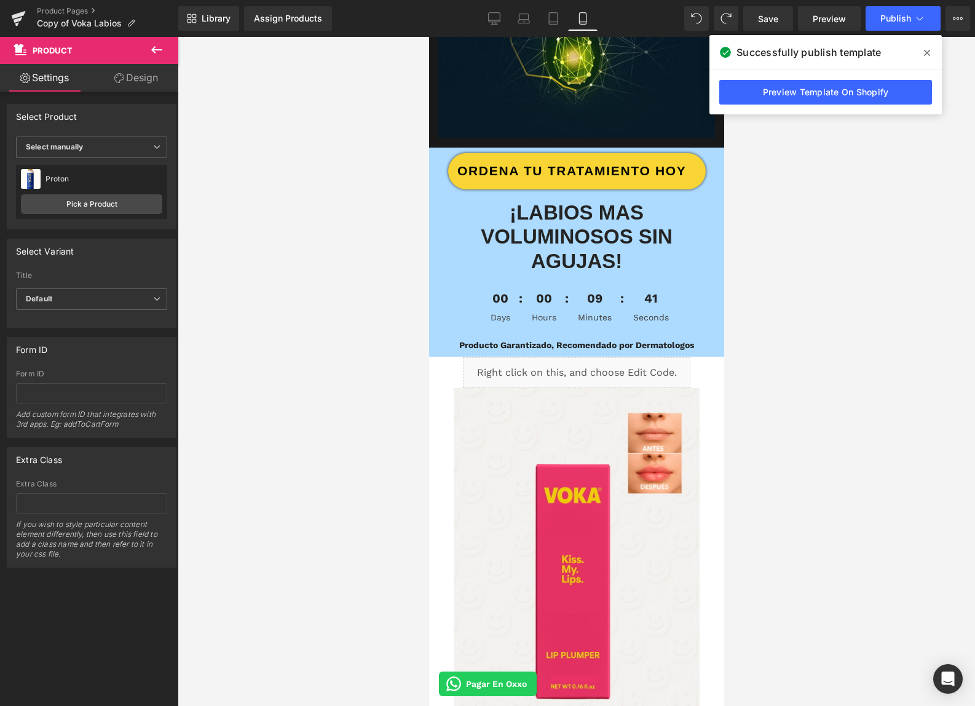
scroll to position [1495, 0]
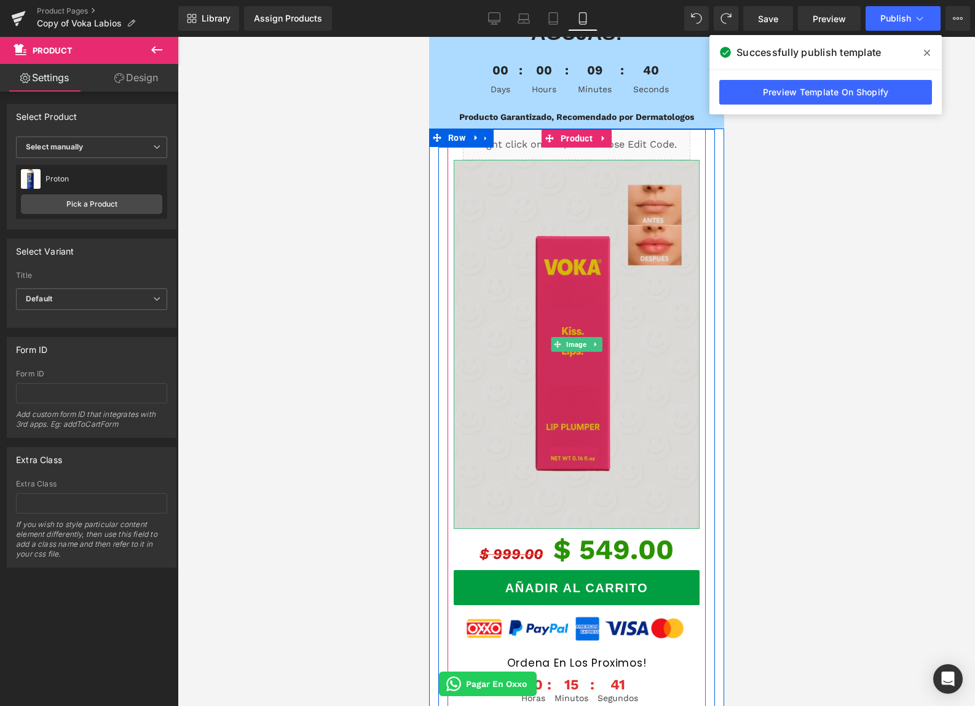
click at [513, 332] on img at bounding box center [576, 344] width 246 height 369
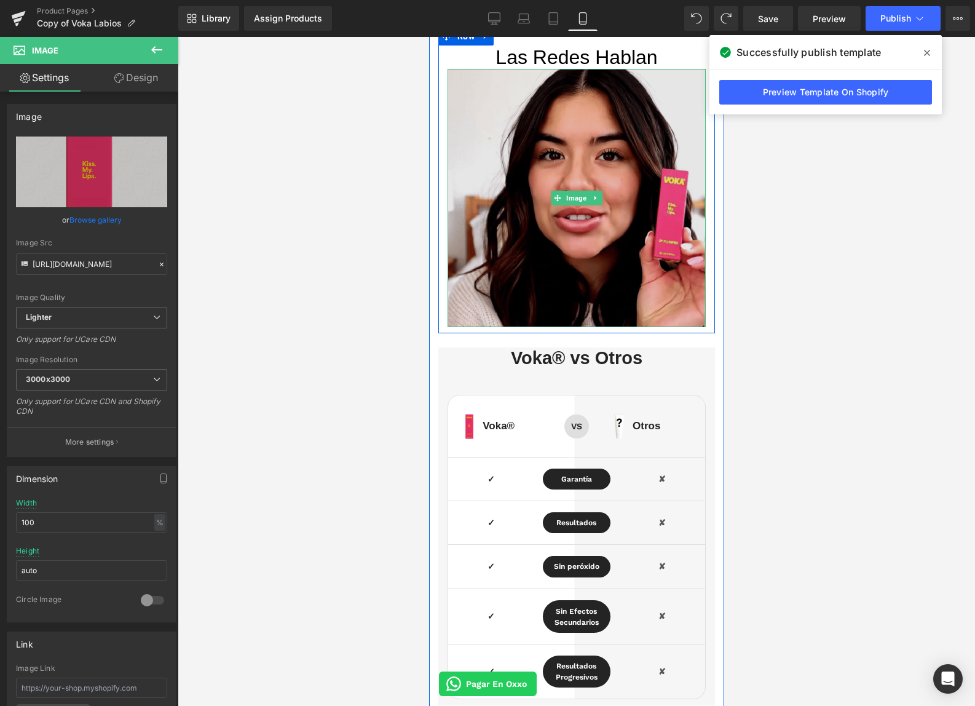
scroll to position [2305, 0]
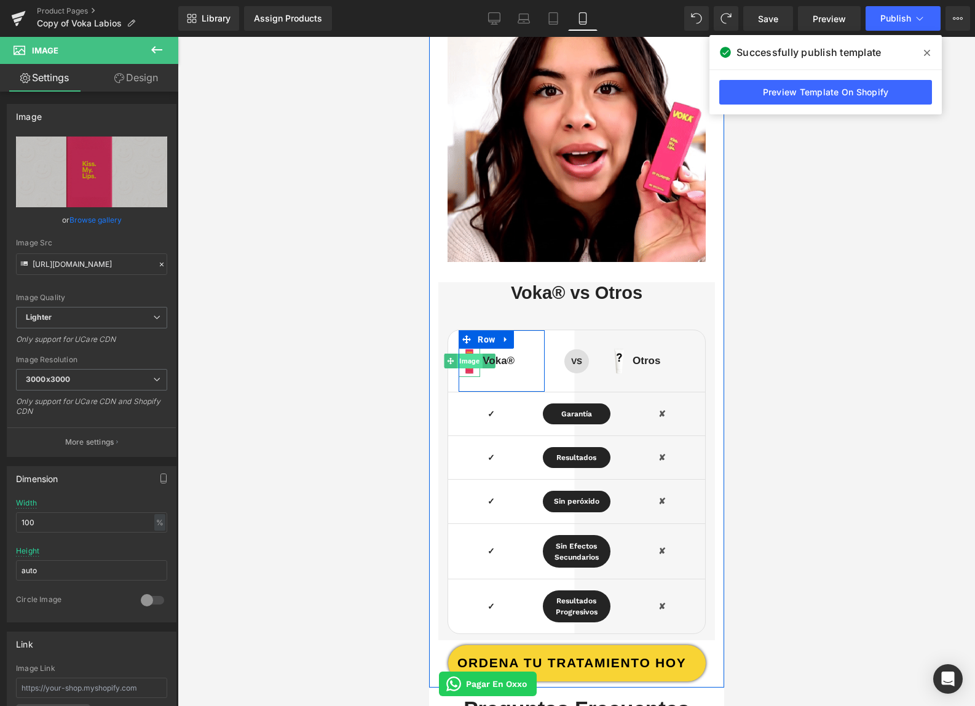
click at [469, 362] on span "Image" at bounding box center [468, 361] width 25 height 15
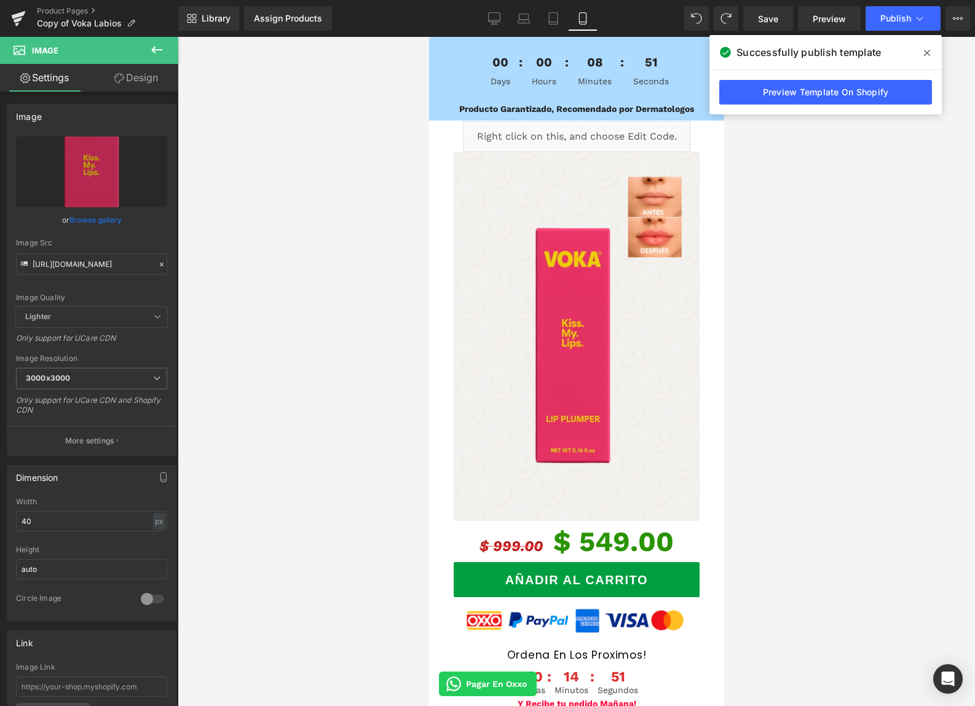
scroll to position [1087, 0]
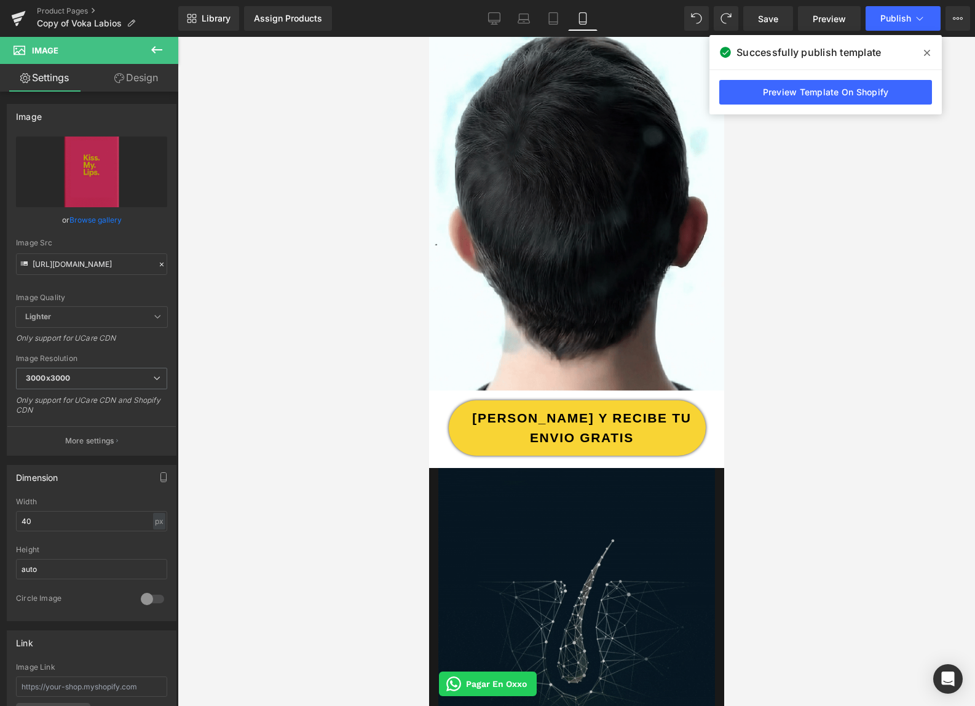
scroll to position [609, 0]
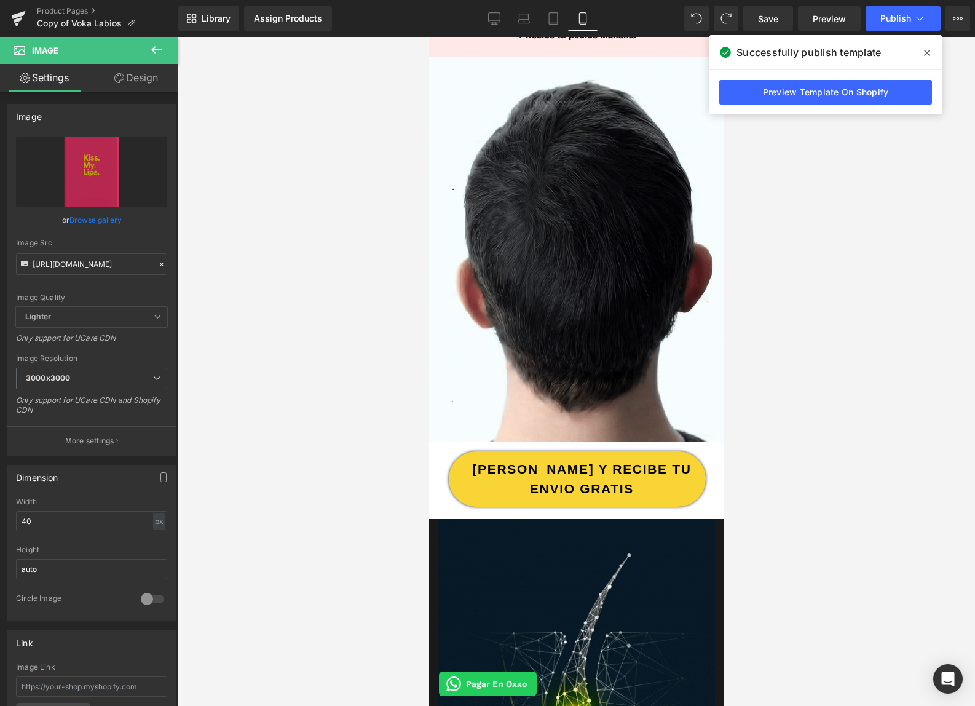
click at [148, 50] on button at bounding box center [156, 50] width 43 height 27
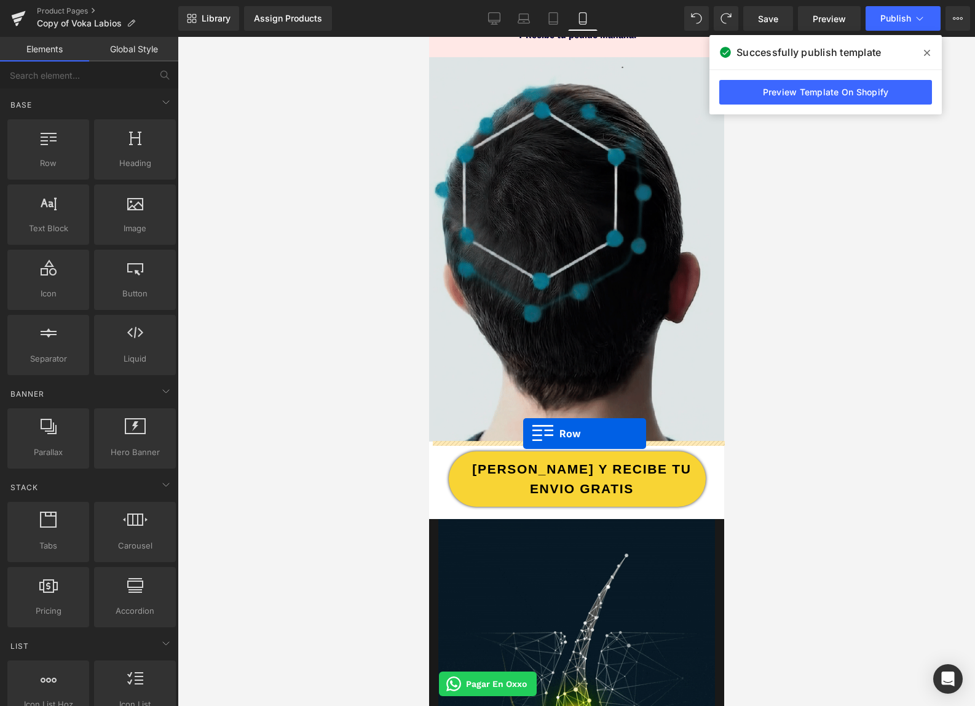
drag, startPoint x: 495, startPoint y: 191, endPoint x: 523, endPoint y: 434, distance: 244.5
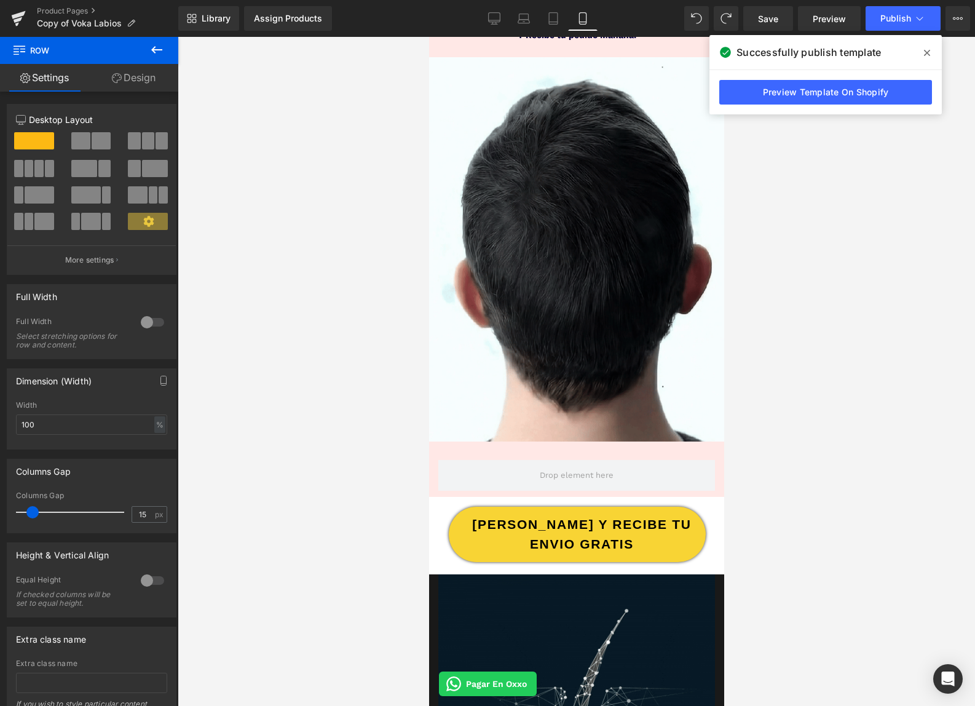
click at [161, 60] on button at bounding box center [156, 50] width 43 height 27
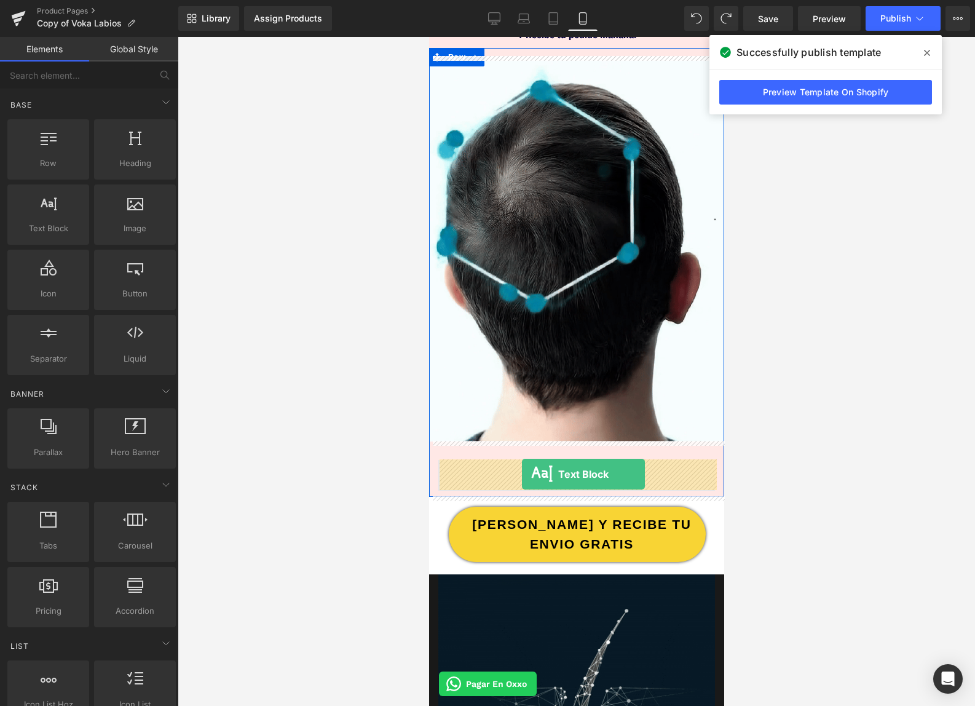
drag, startPoint x: 493, startPoint y: 247, endPoint x: 521, endPoint y: 474, distance: 228.7
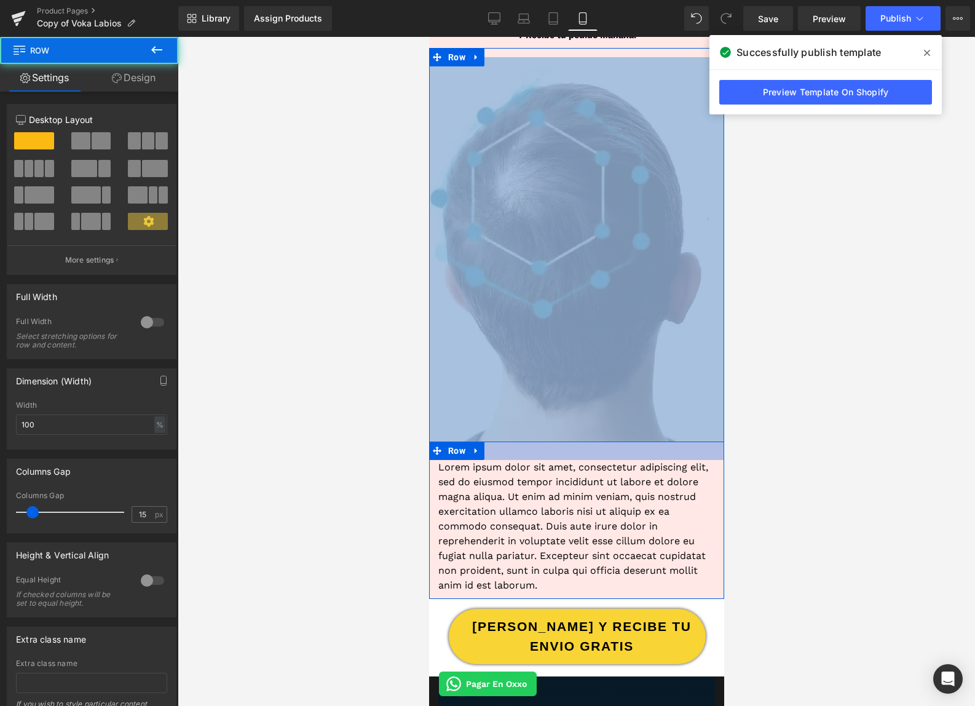
drag, startPoint x: 510, startPoint y: 456, endPoint x: 506, endPoint y: 438, distance: 18.8
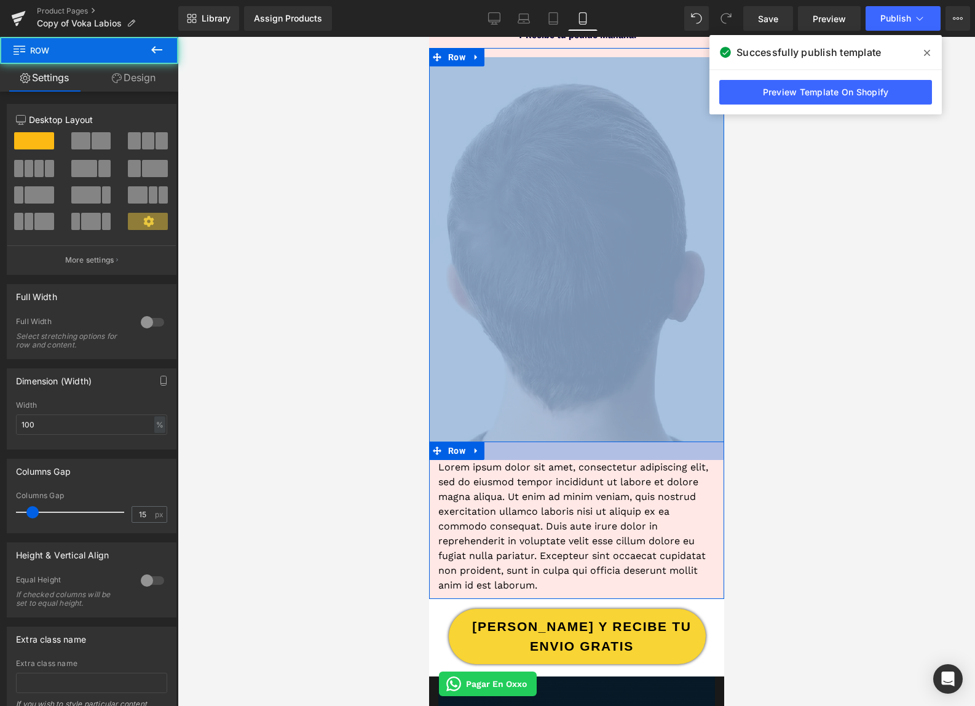
click at [506, 438] on div "Image Image Lorem ipsum dolor sit amet, consectetur adipiscing elit, sed do eiu…" at bounding box center [576, 328] width 295 height 542
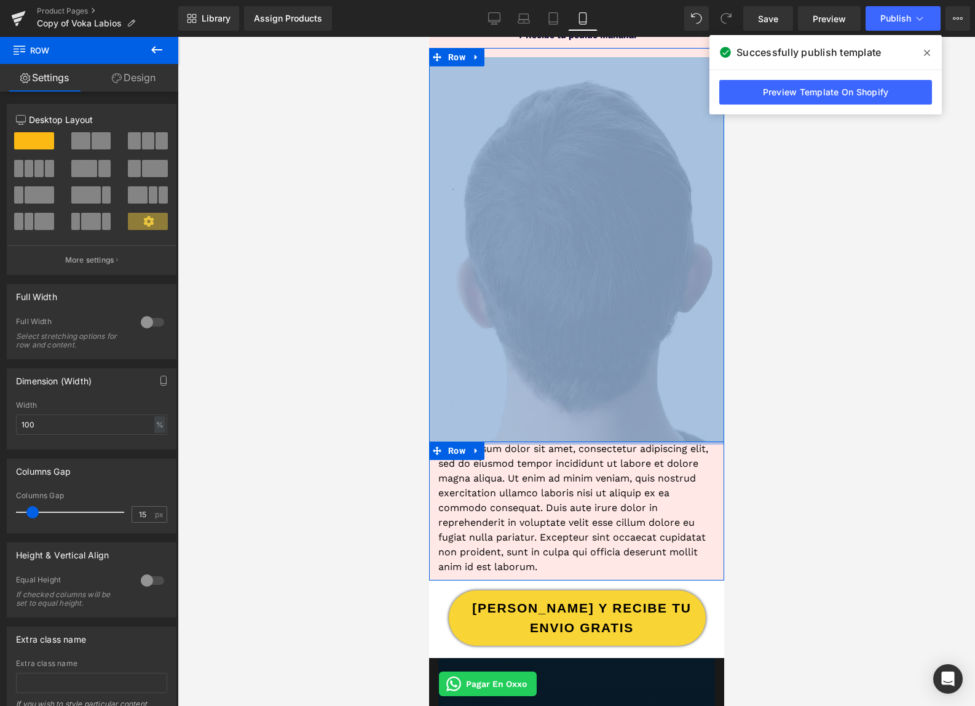
drag, startPoint x: 510, startPoint y: 453, endPoint x: 509, endPoint y: 430, distance: 22.8
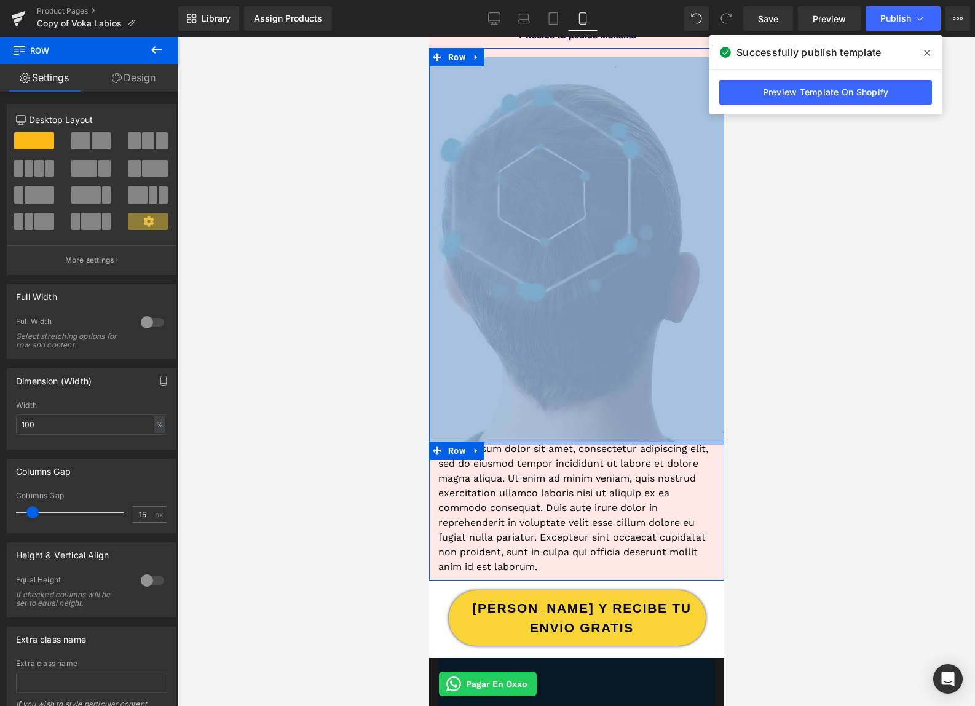
click at [509, 430] on div "Image Image Lorem ipsum dolor sit amet, consectetur adipiscing elit, sed do eiu…" at bounding box center [576, 319] width 295 height 524
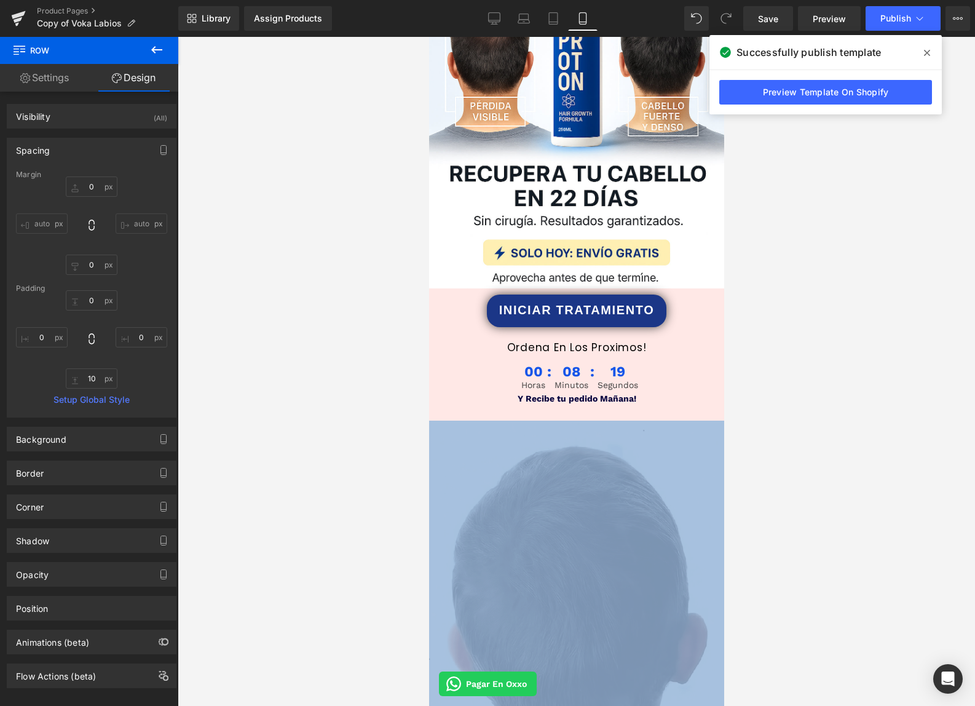
scroll to position [0, 0]
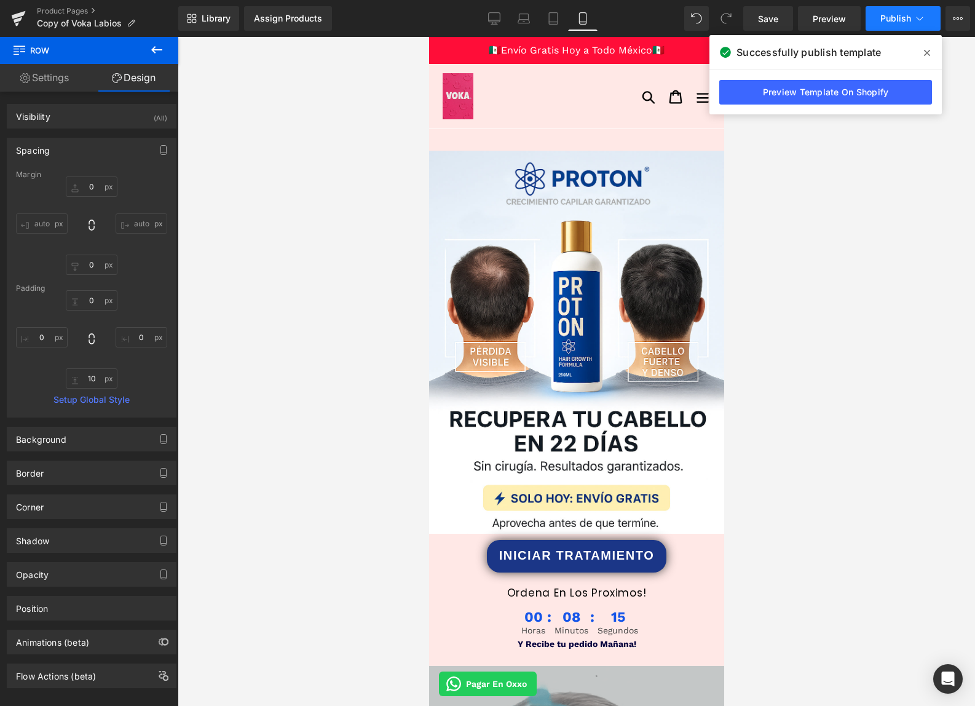
click at [887, 30] on button "Publish" at bounding box center [903, 18] width 75 height 25
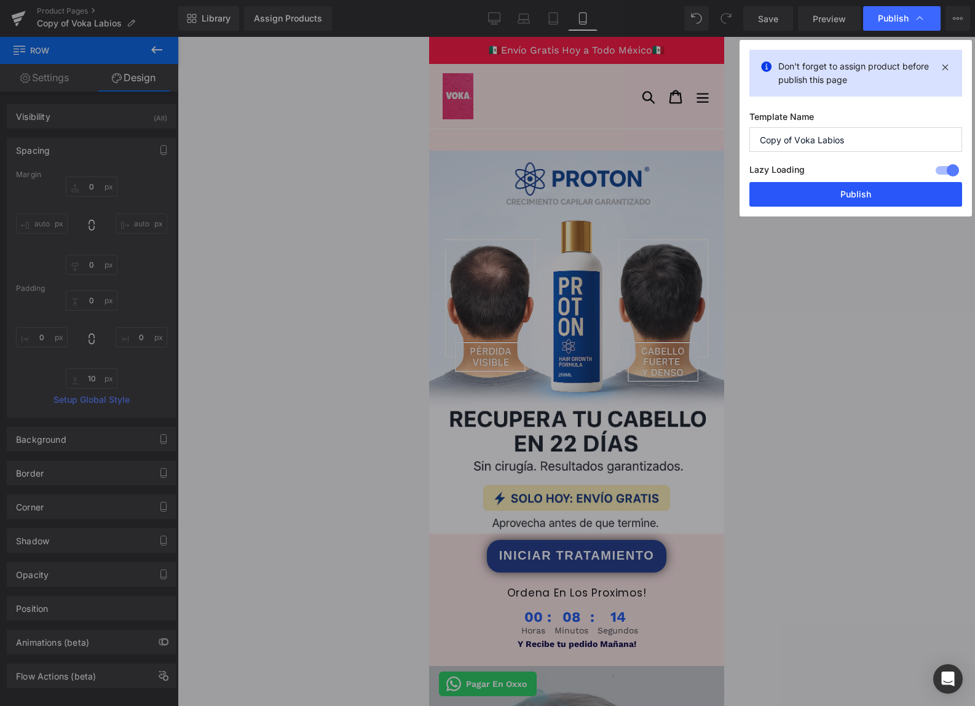
click at [858, 194] on button "Publish" at bounding box center [856, 194] width 213 height 25
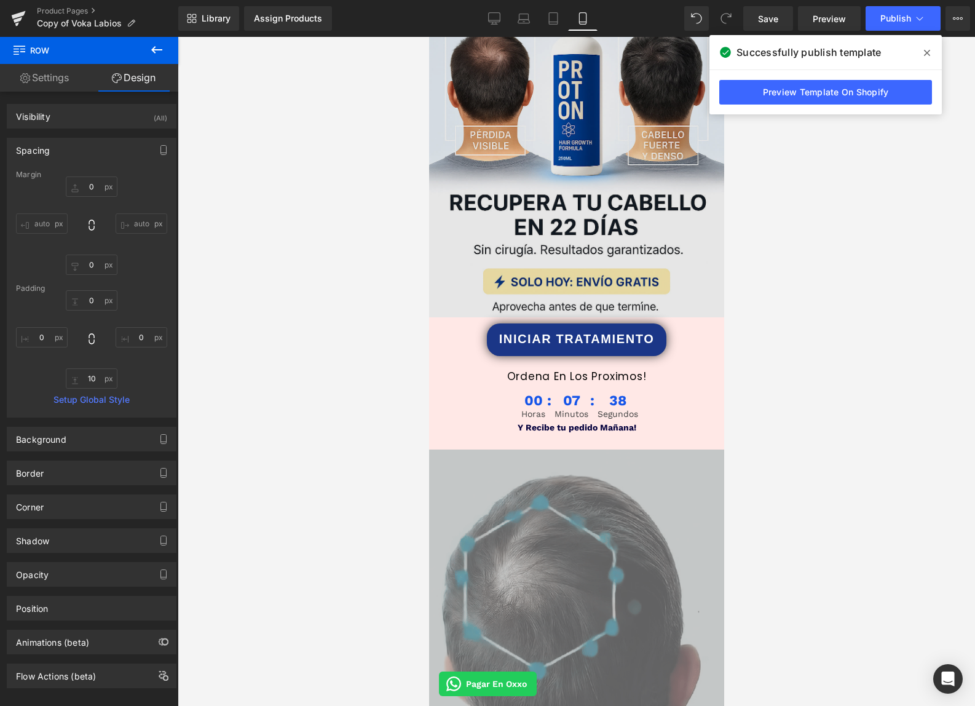
scroll to position [125, 0]
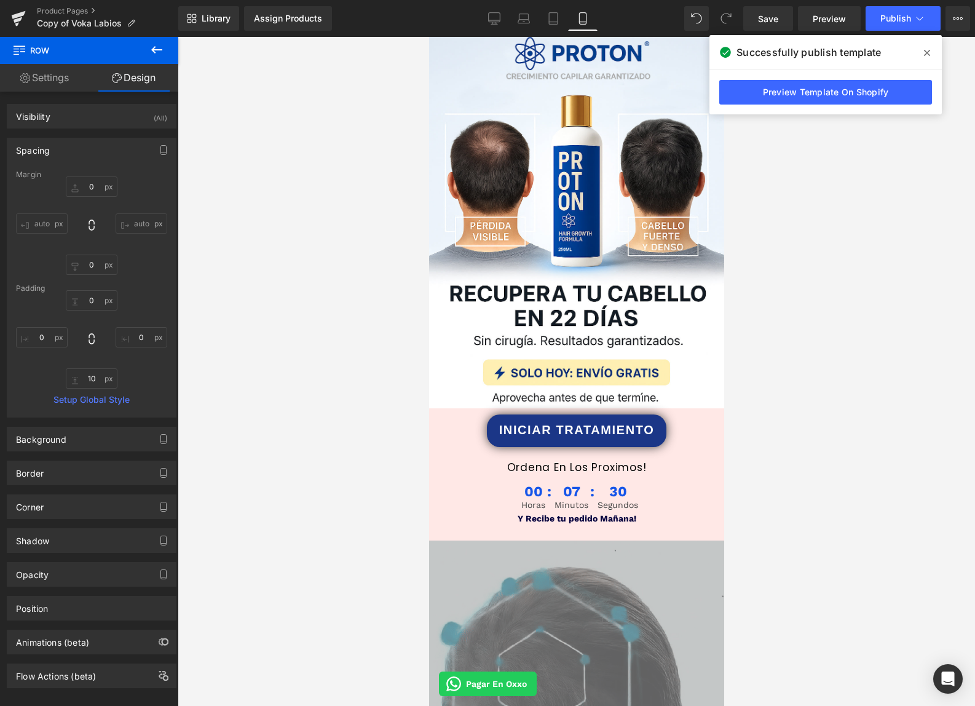
click at [159, 53] on icon at bounding box center [156, 49] width 15 height 15
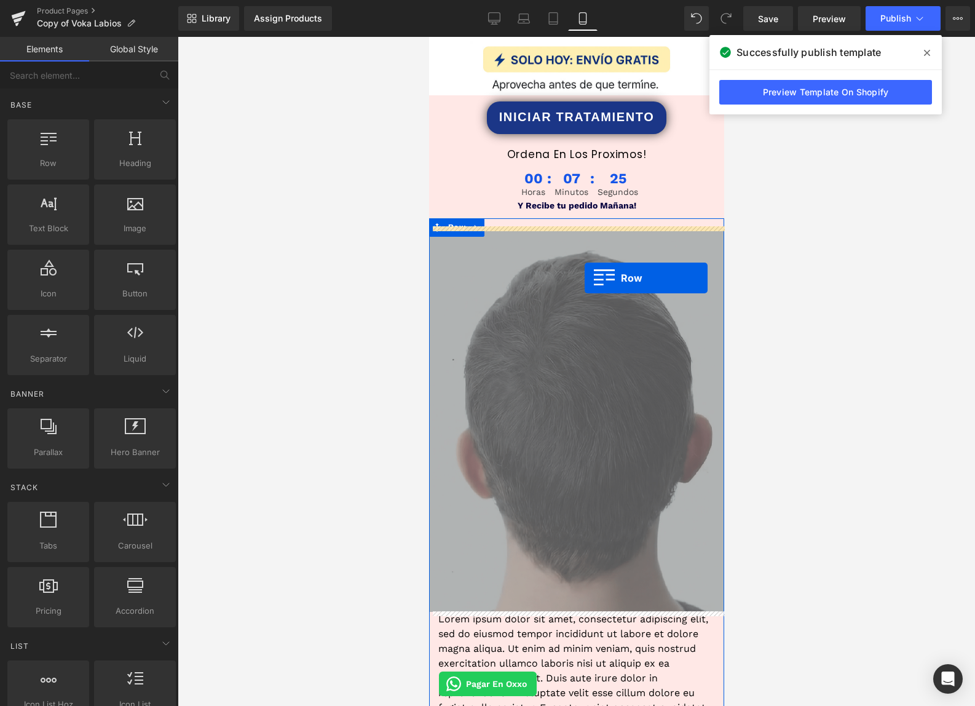
scroll to position [676, 0]
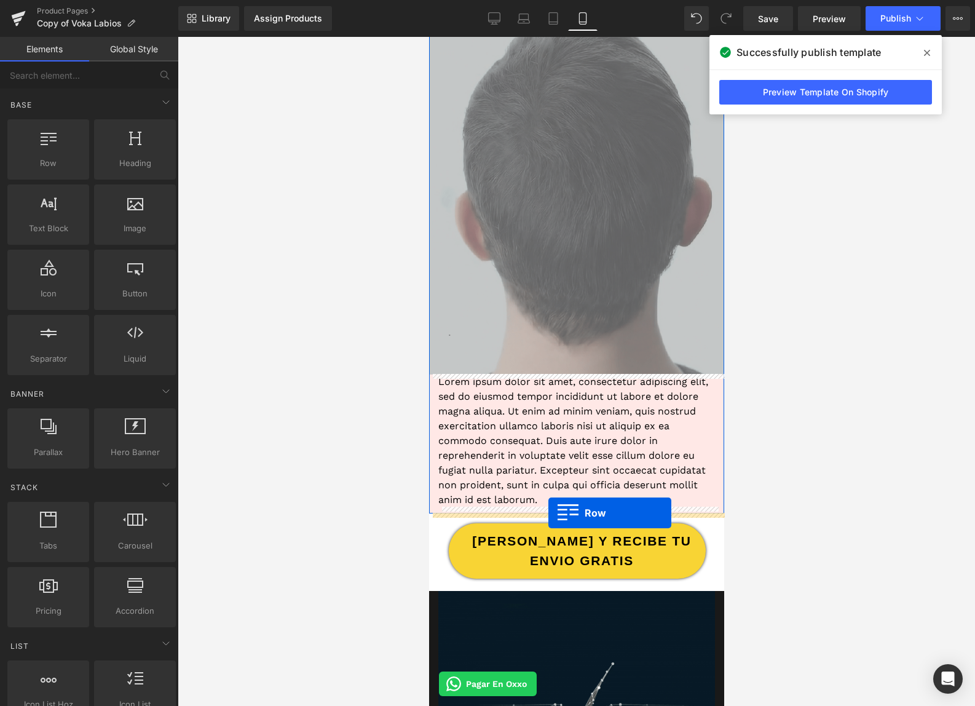
drag, startPoint x: 490, startPoint y: 196, endPoint x: 548, endPoint y: 513, distance: 321.9
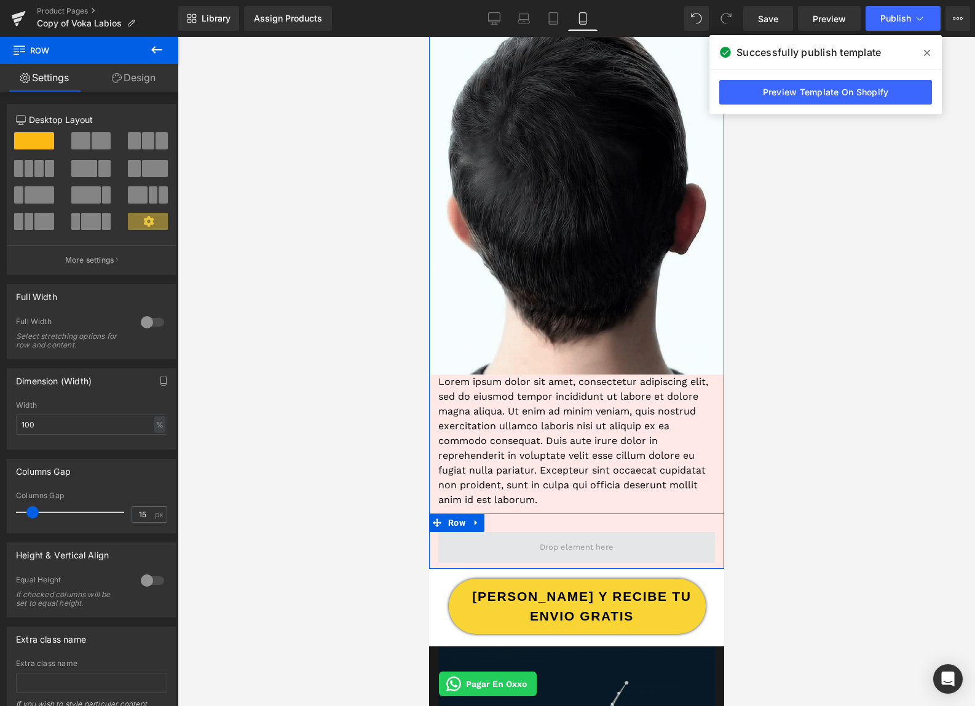
click at [552, 541] on span at bounding box center [576, 548] width 82 height 18
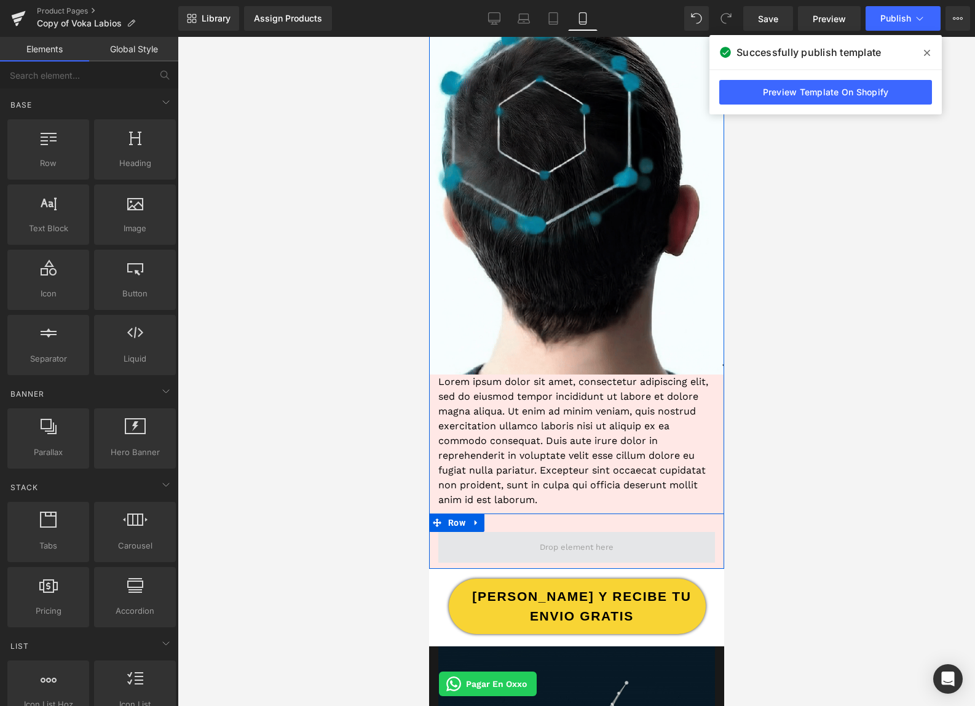
click at [553, 542] on span at bounding box center [576, 548] width 82 height 18
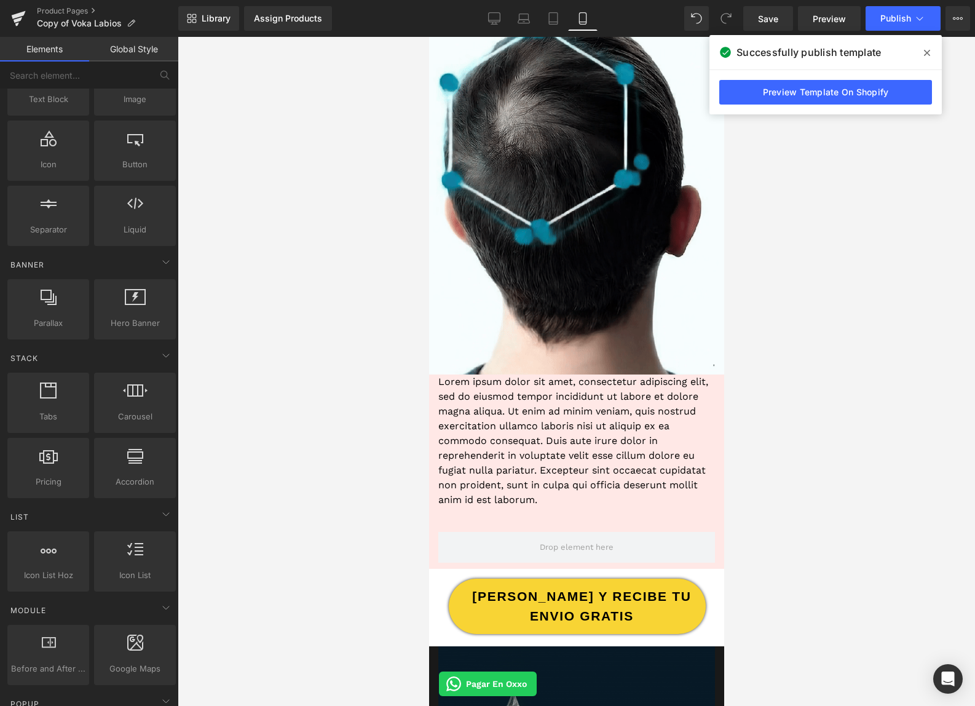
scroll to position [0, 0]
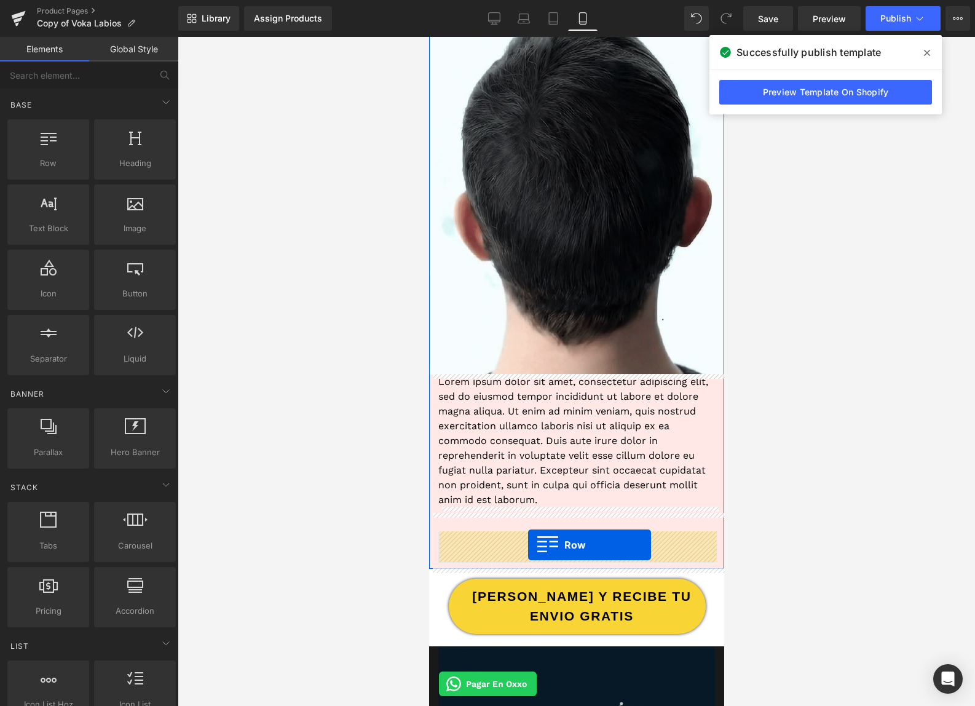
drag, startPoint x: 494, startPoint y: 201, endPoint x: 528, endPoint y: 544, distance: 344.8
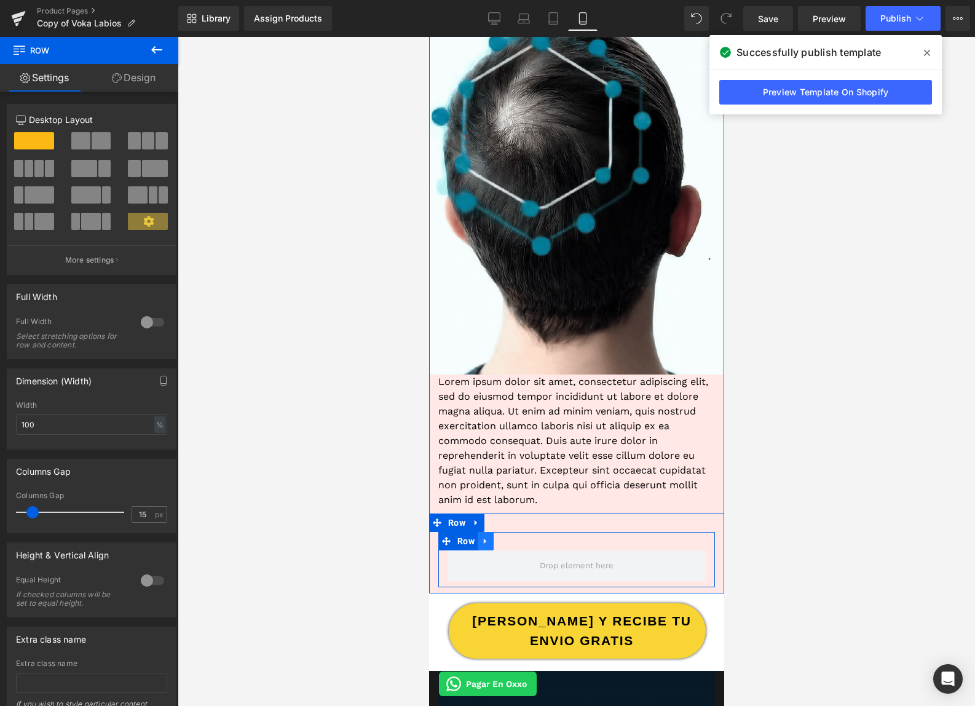
click at [483, 539] on icon at bounding box center [484, 542] width 2 height 6
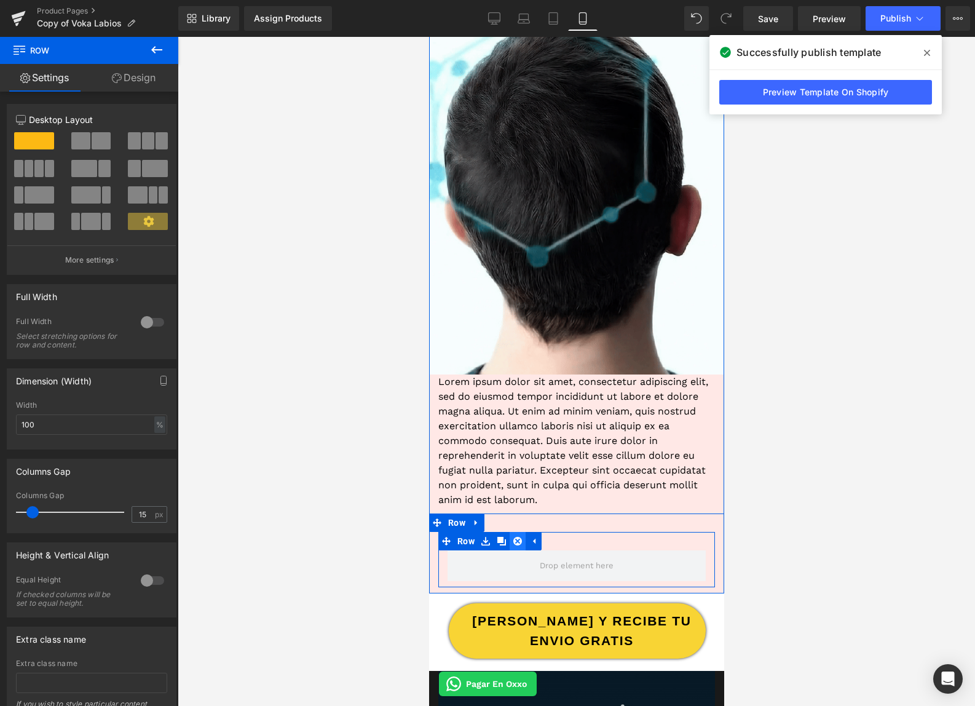
click at [511, 539] on link at bounding box center [517, 541] width 16 height 18
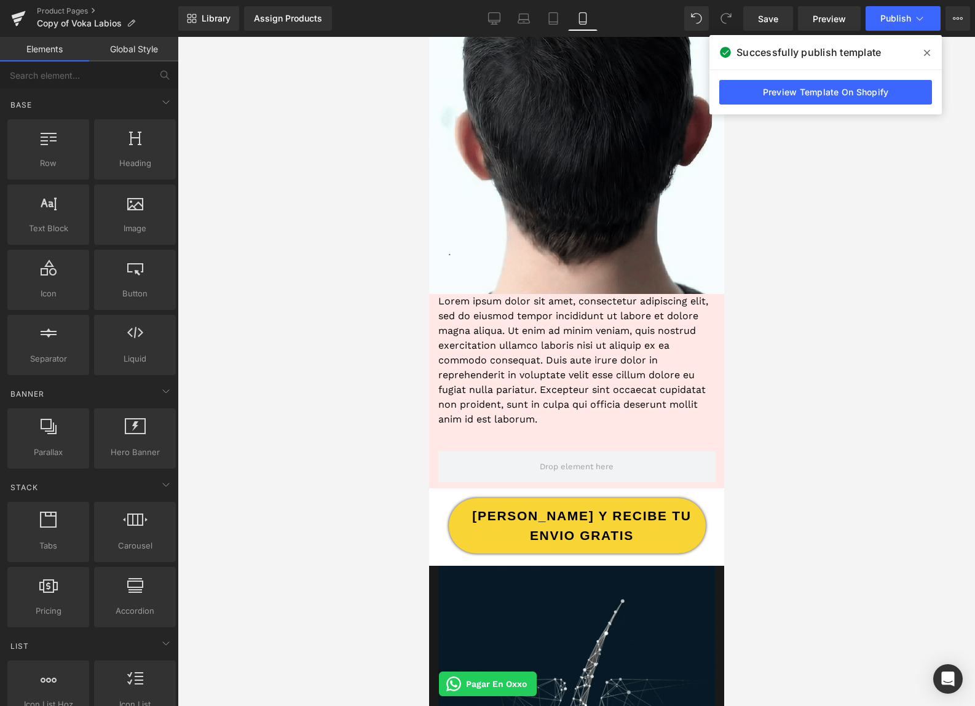
scroll to position [764, 0]
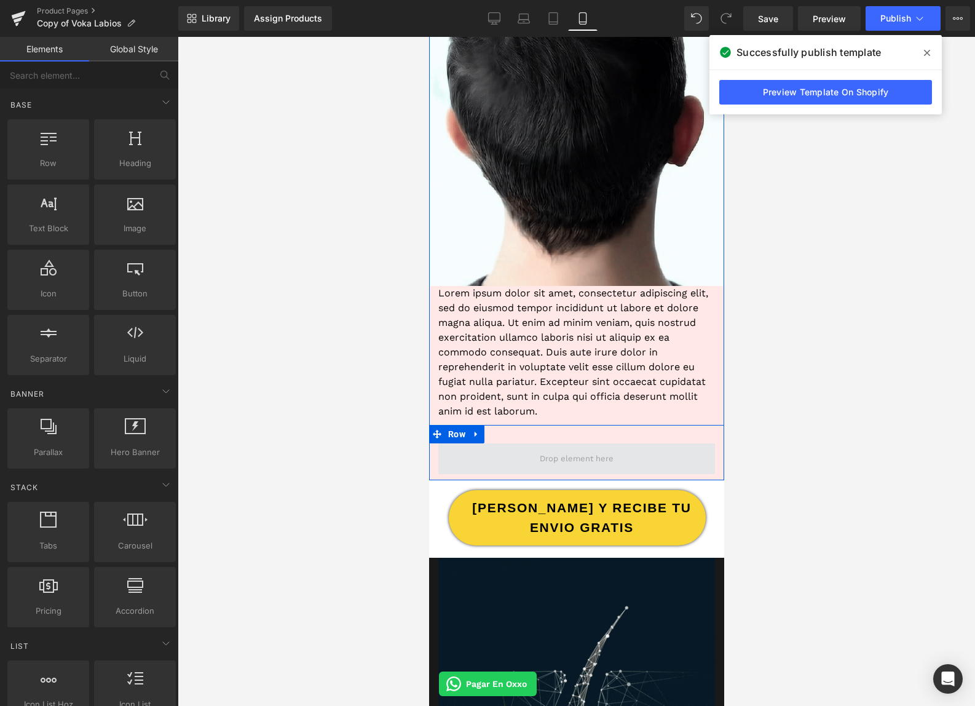
click at [566, 464] on span at bounding box center [576, 459] width 82 height 18
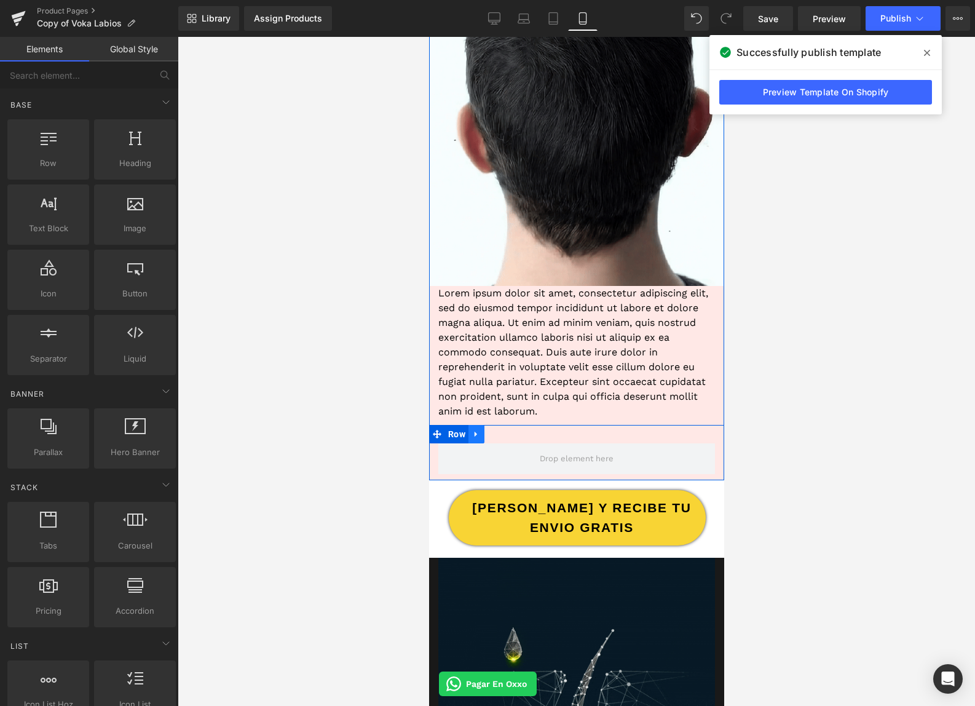
click at [477, 435] on icon at bounding box center [476, 434] width 9 height 9
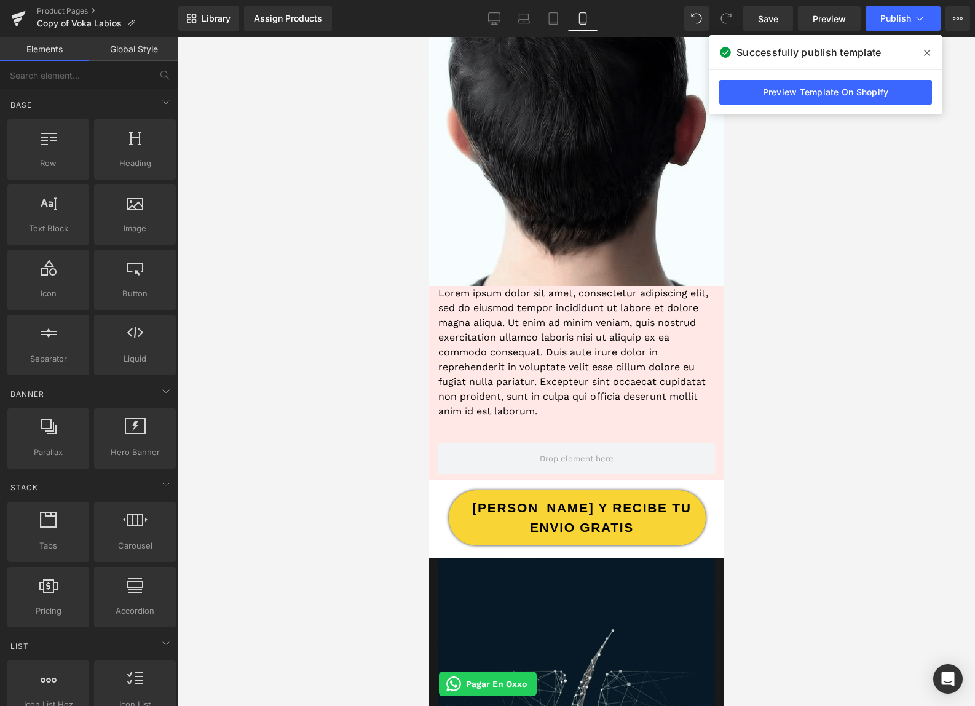
click at [344, 457] on div at bounding box center [577, 371] width 798 height 669
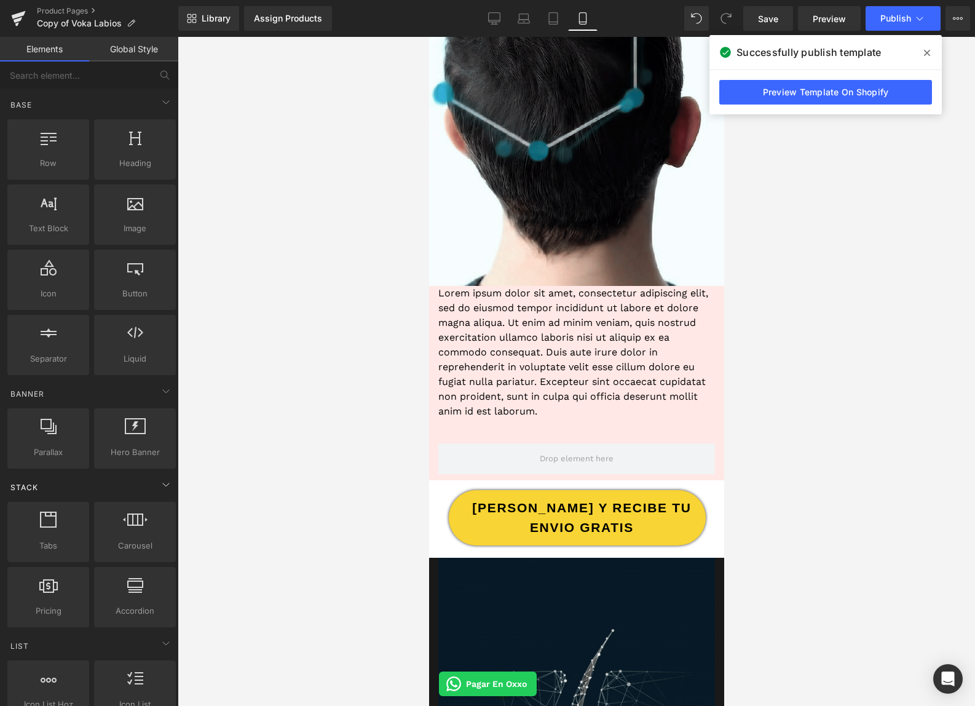
scroll to position [111, 0]
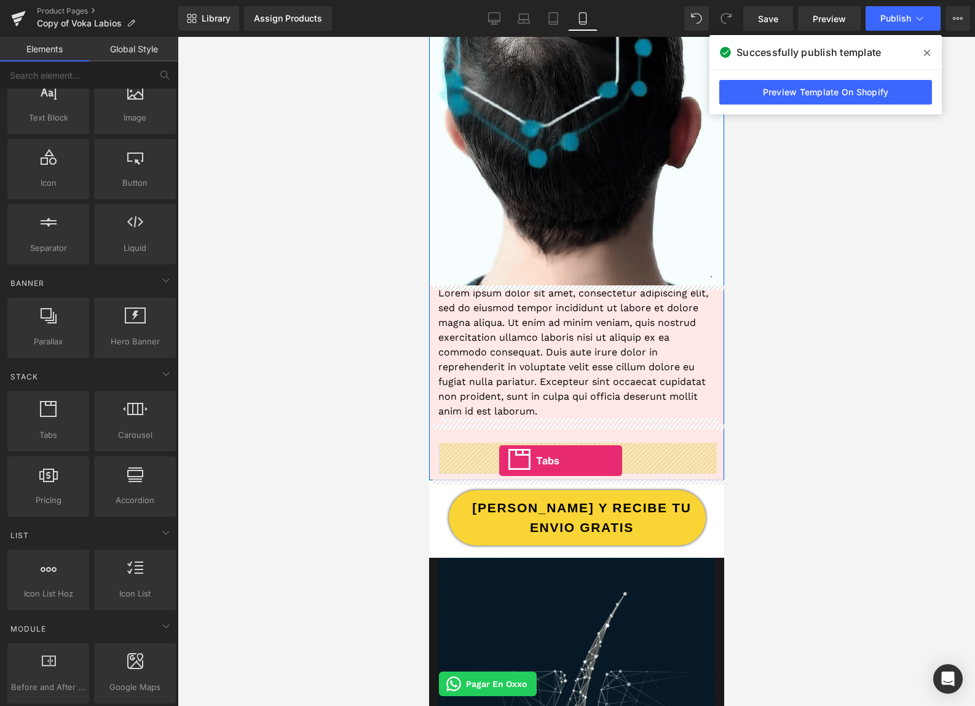
drag, startPoint x: 513, startPoint y: 464, endPoint x: 499, endPoint y: 460, distance: 15.4
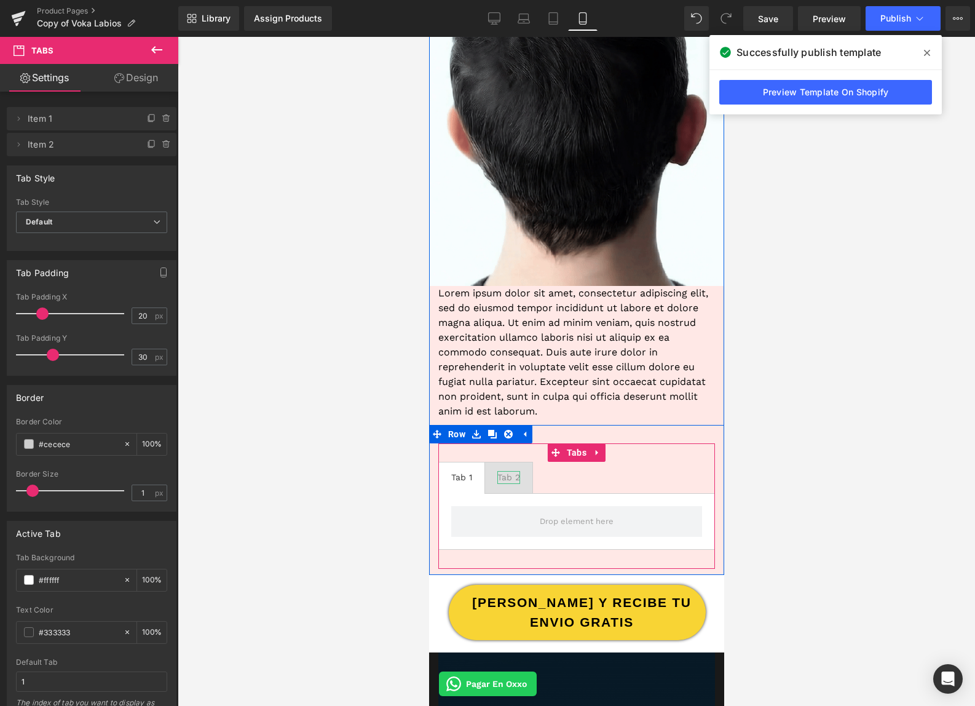
click at [509, 477] on div "Tab 2" at bounding box center [508, 477] width 23 height 13
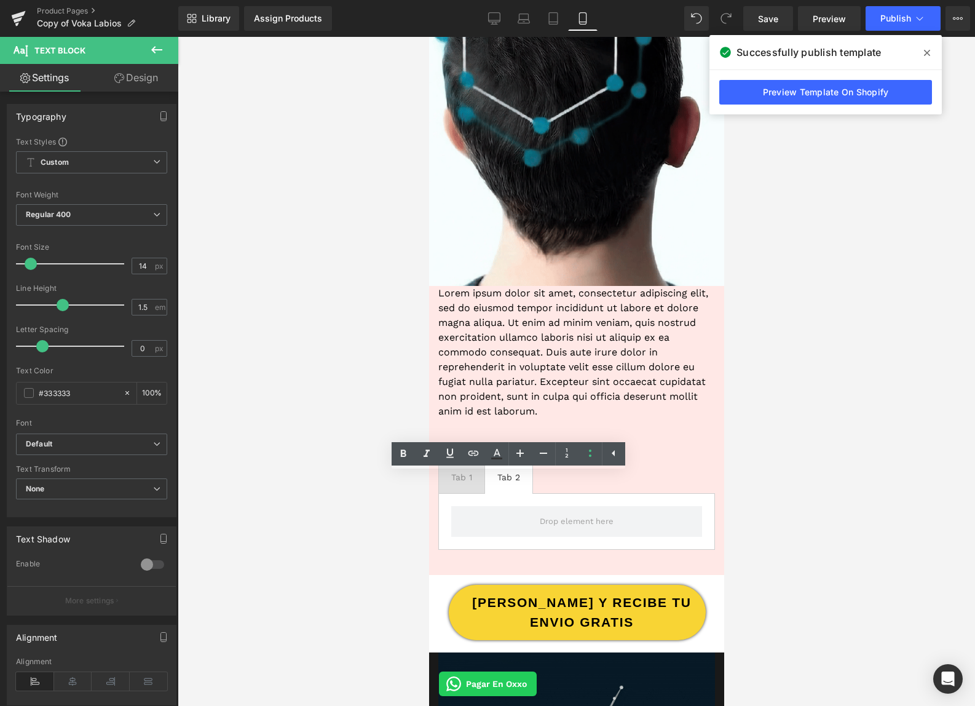
click at [325, 461] on div at bounding box center [577, 371] width 798 height 669
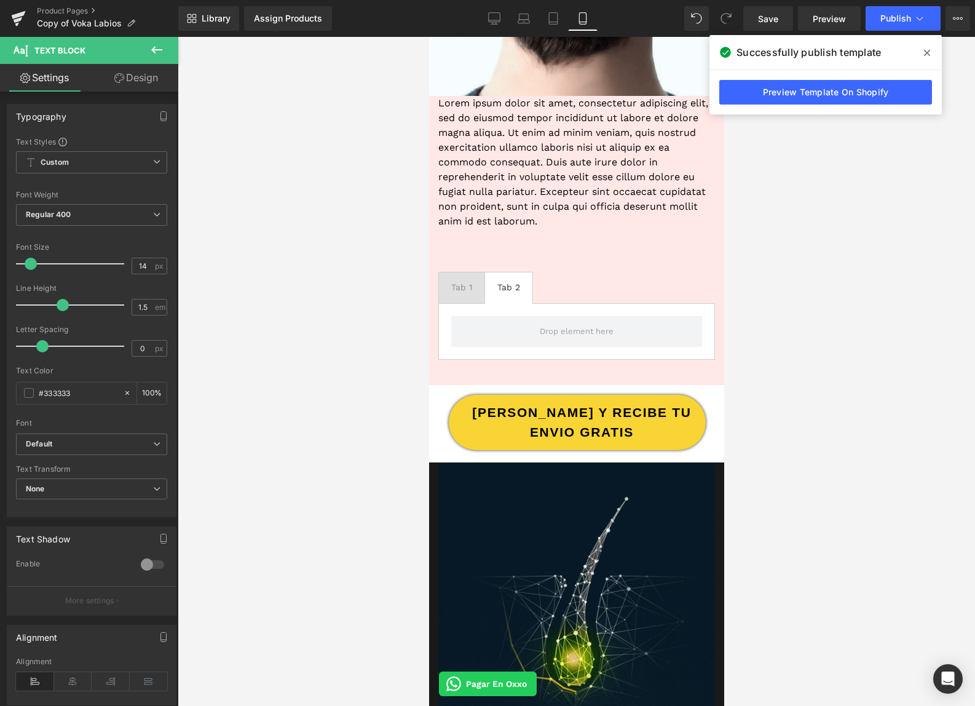
scroll to position [769, 0]
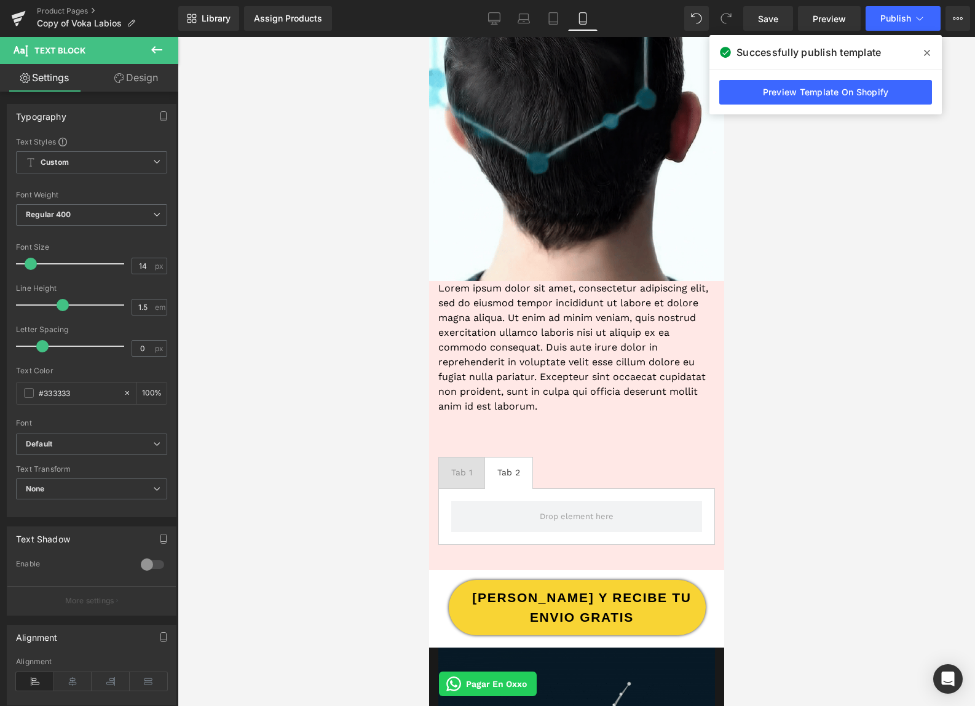
click at [148, 53] on button at bounding box center [156, 50] width 43 height 27
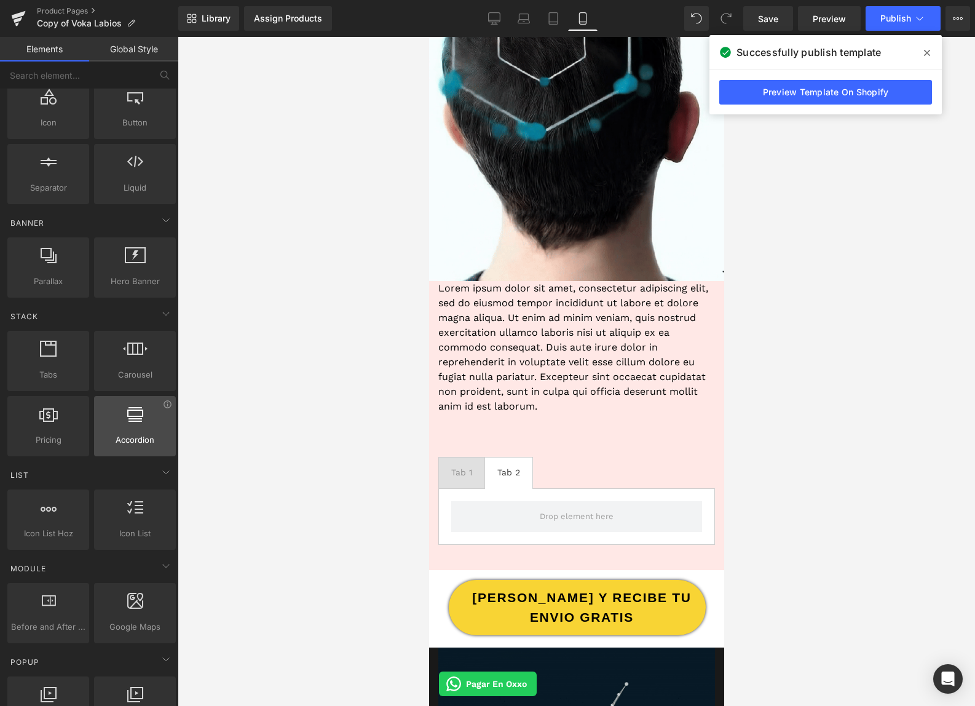
scroll to position [183, 0]
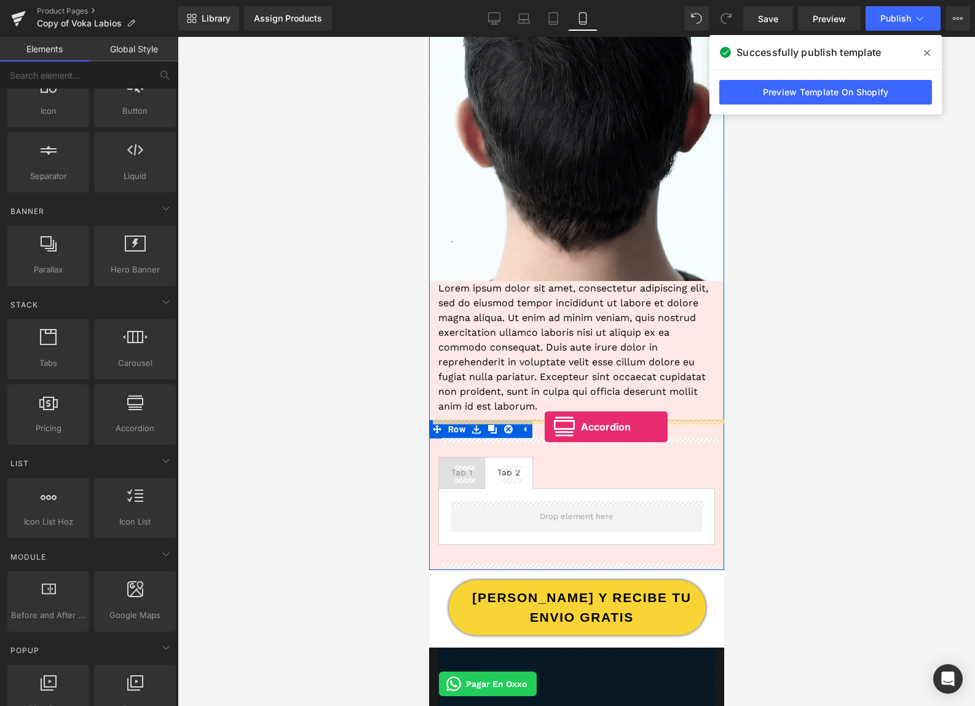
drag, startPoint x: 561, startPoint y: 453, endPoint x: 544, endPoint y: 427, distance: 30.7
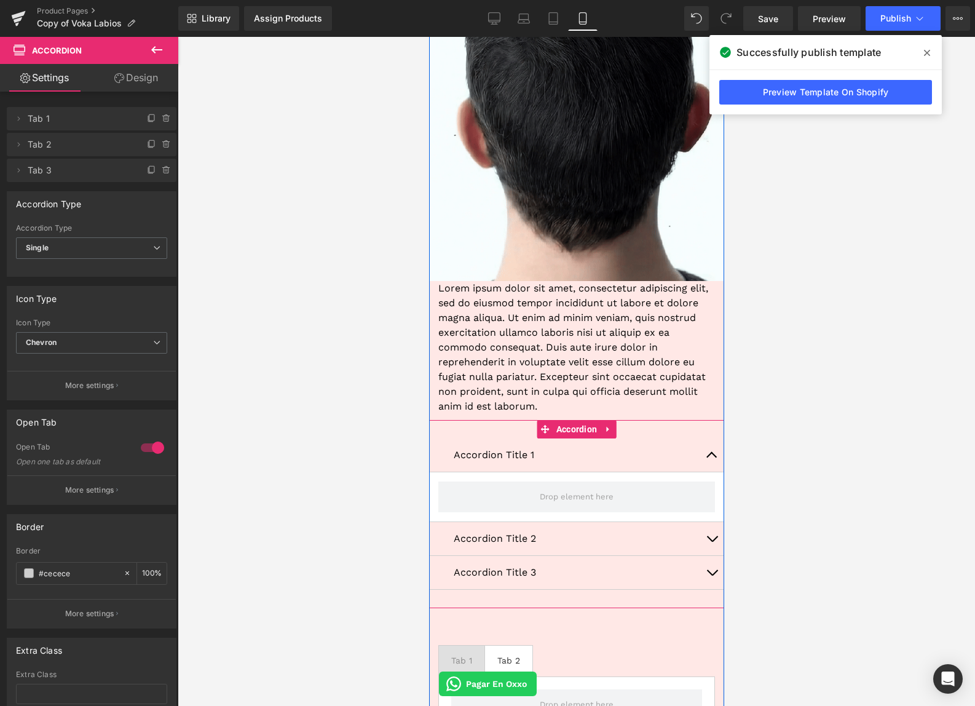
click at [608, 430] on icon at bounding box center [607, 429] width 9 height 9
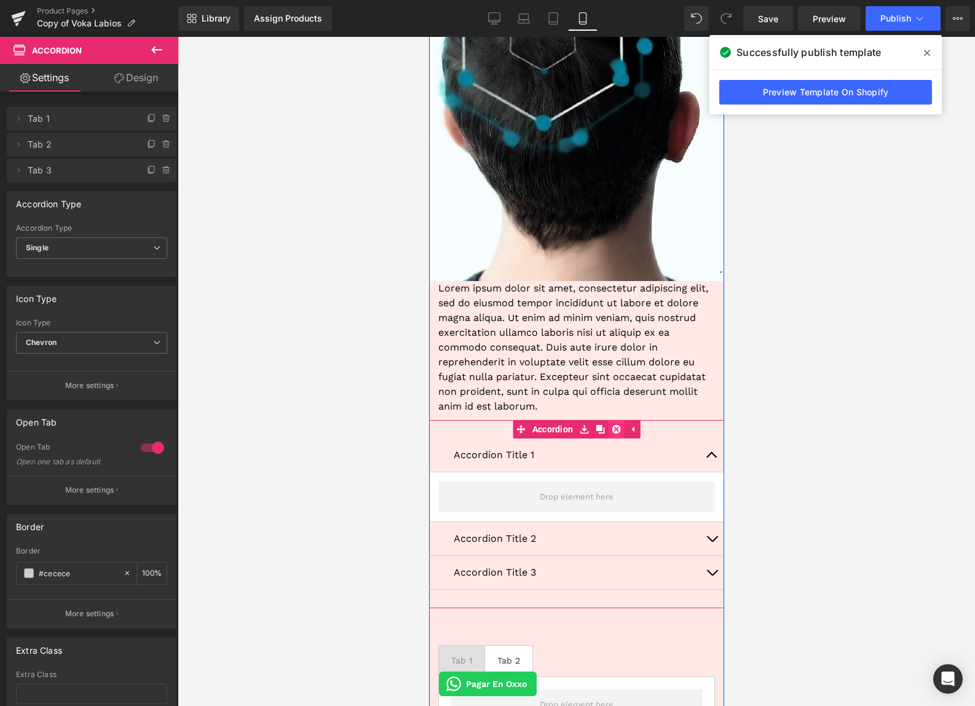
click at [616, 430] on icon at bounding box center [615, 429] width 9 height 9
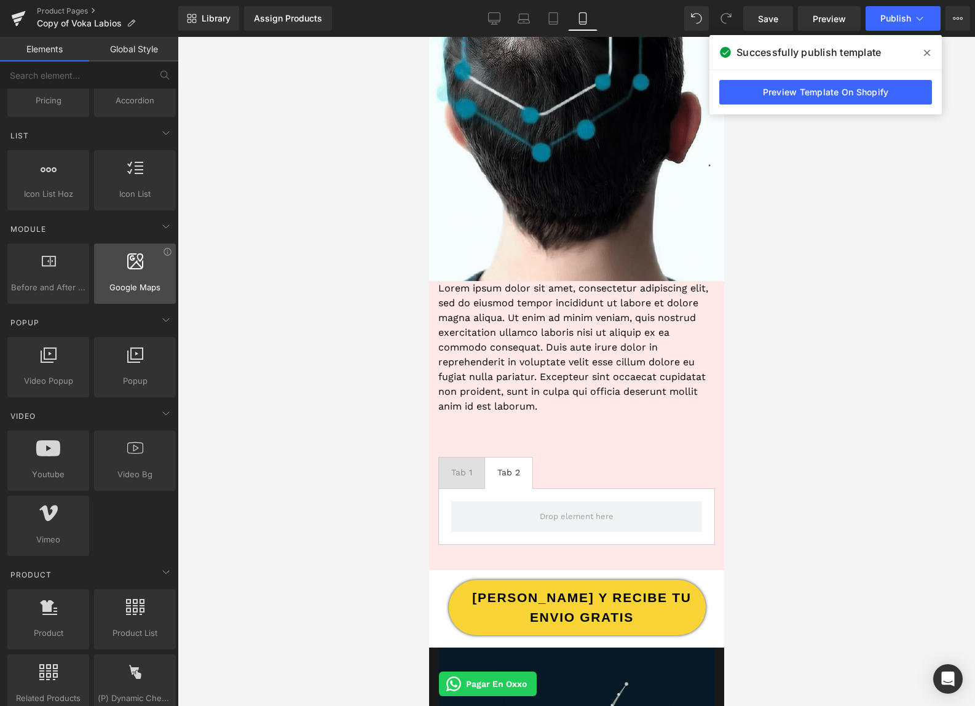
scroll to position [0, 0]
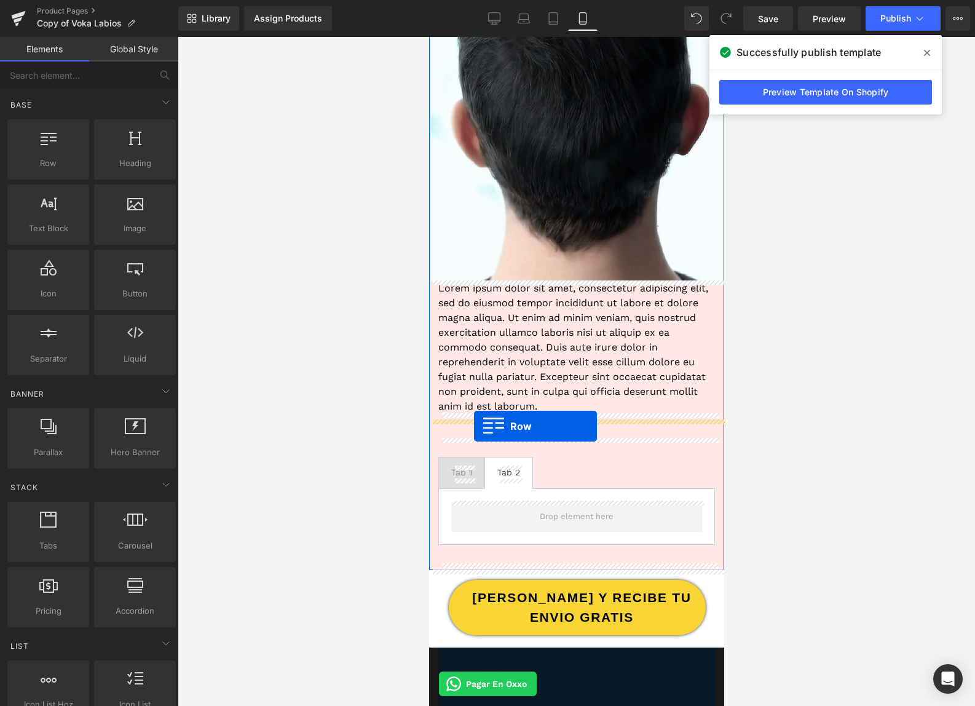
drag, startPoint x: 475, startPoint y: 186, endPoint x: 474, endPoint y: 426, distance: 239.8
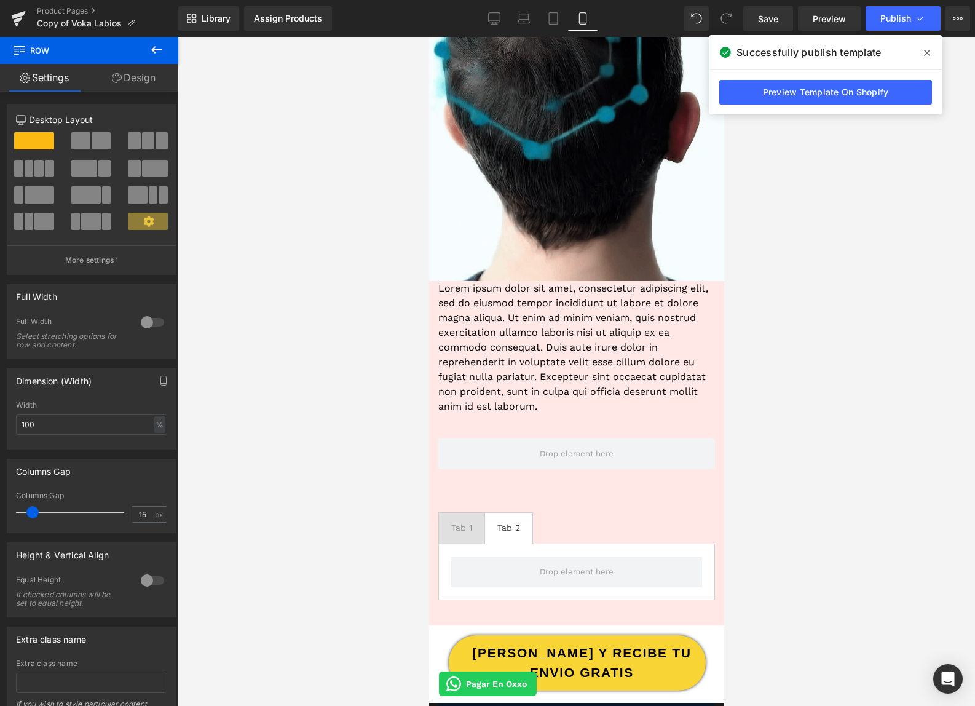
drag, startPoint x: 580, startPoint y: 180, endPoint x: 510, endPoint y: 437, distance: 266.4
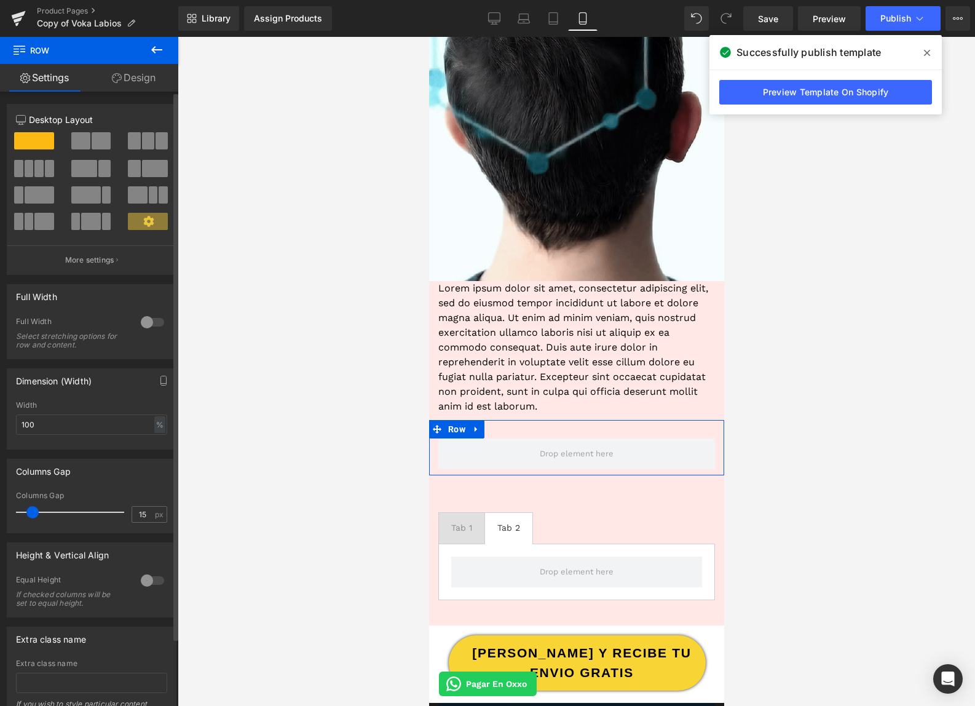
click at [146, 144] on span at bounding box center [148, 140] width 12 height 17
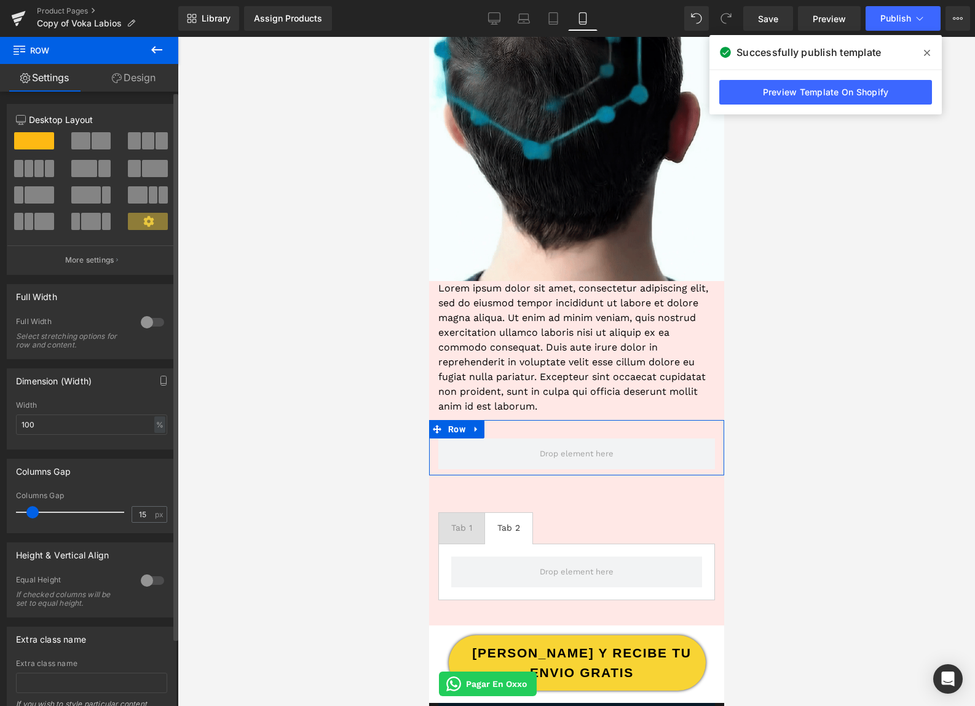
type input "1200"
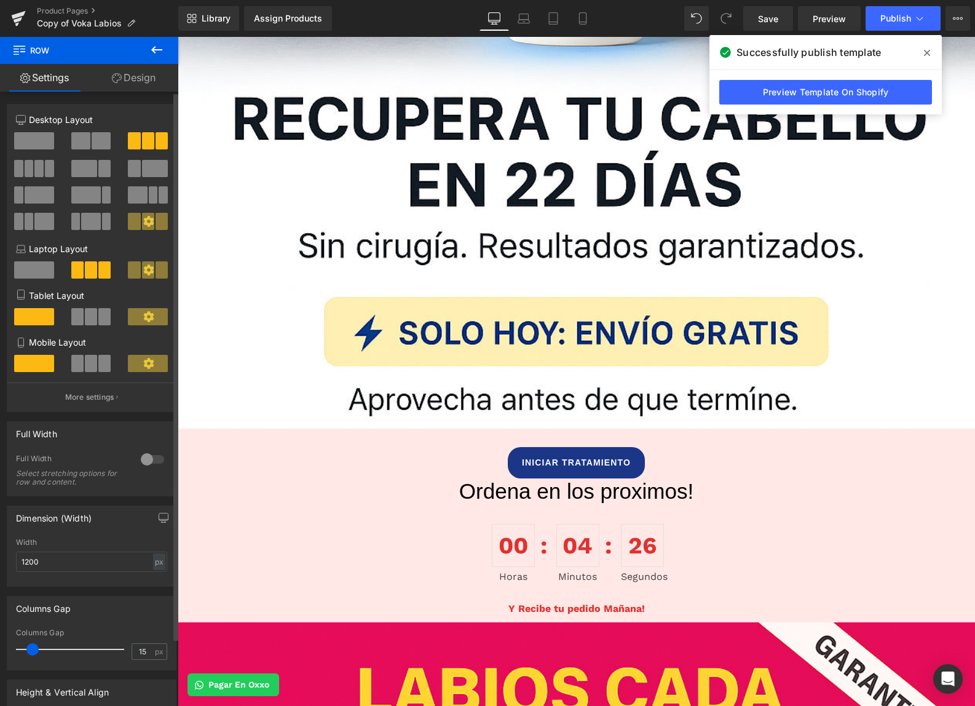
scroll to position [1853, 0]
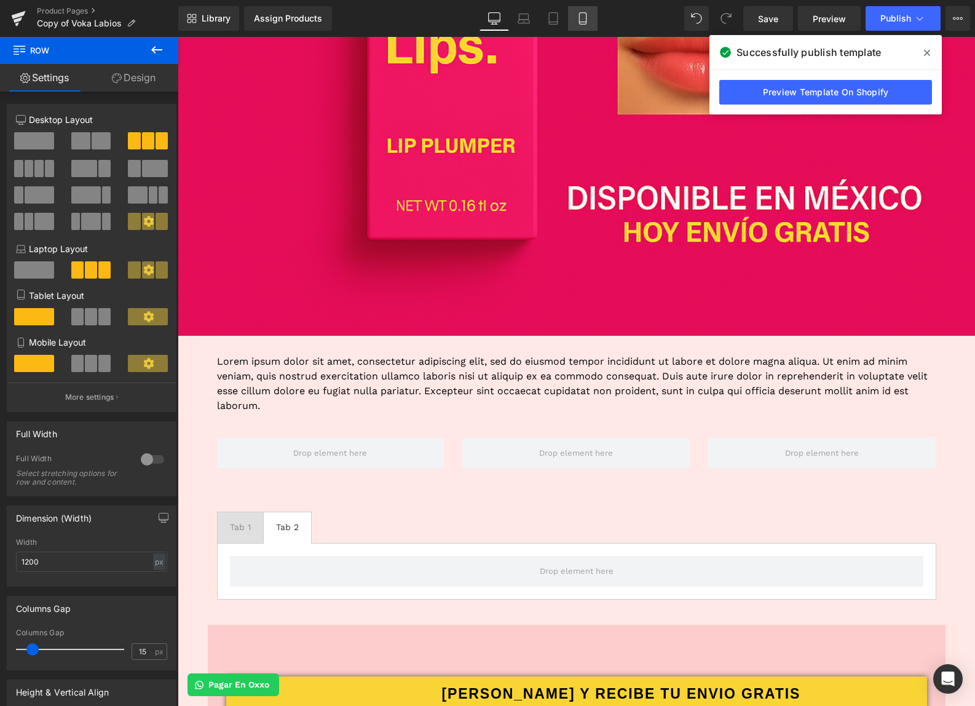
click at [590, 15] on link "Mobile" at bounding box center [583, 18] width 30 height 25
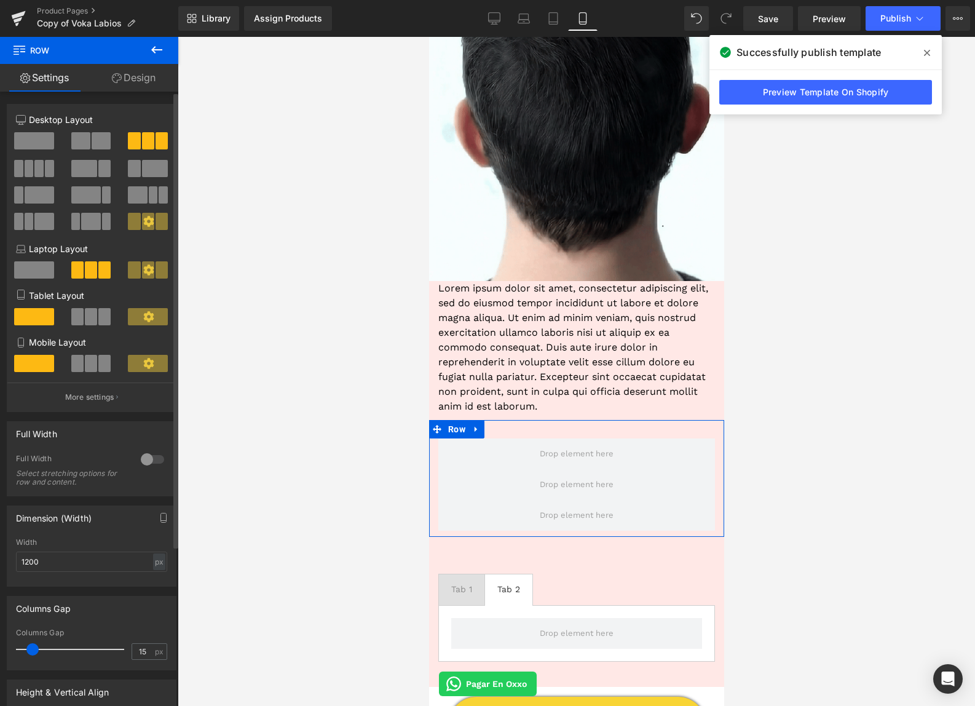
click at [89, 369] on span at bounding box center [91, 363] width 12 height 17
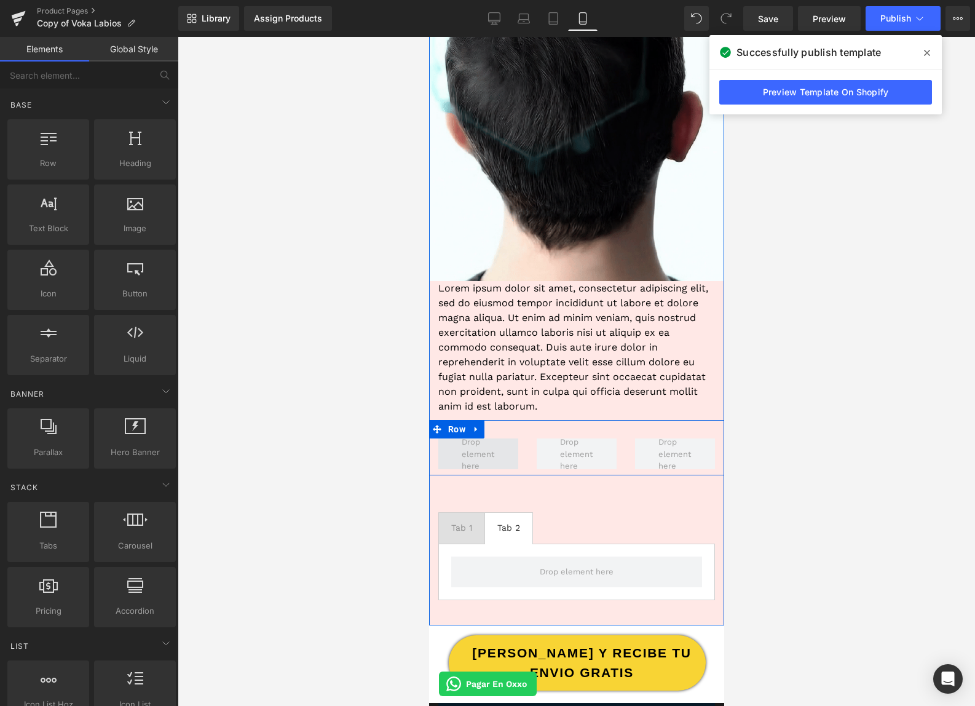
click at [496, 450] on span at bounding box center [477, 454] width 41 height 42
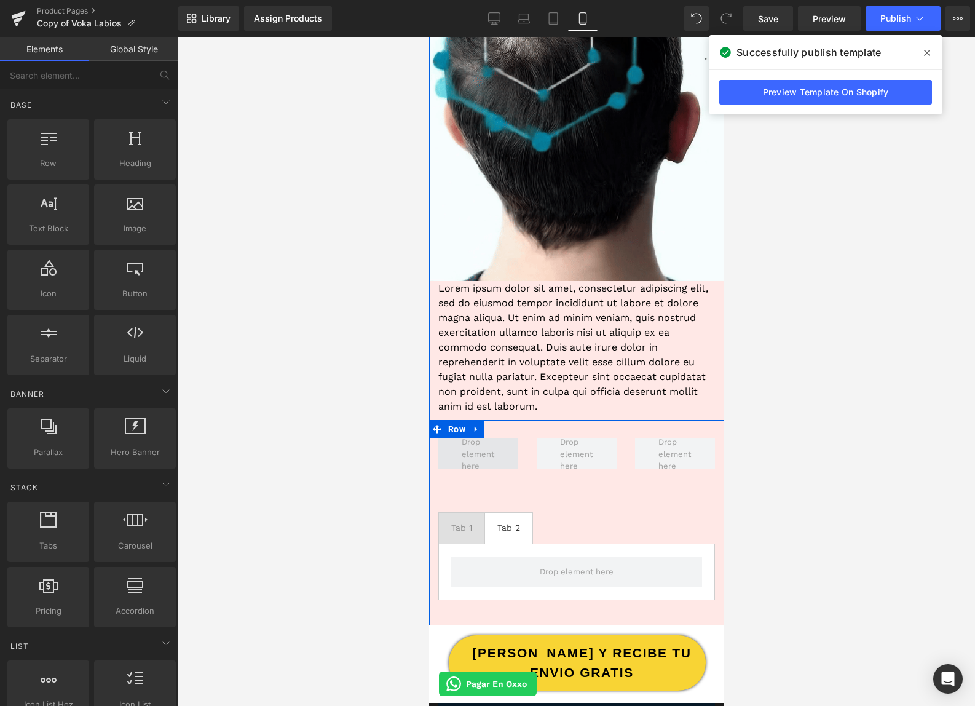
click at [496, 456] on span at bounding box center [477, 454] width 41 height 42
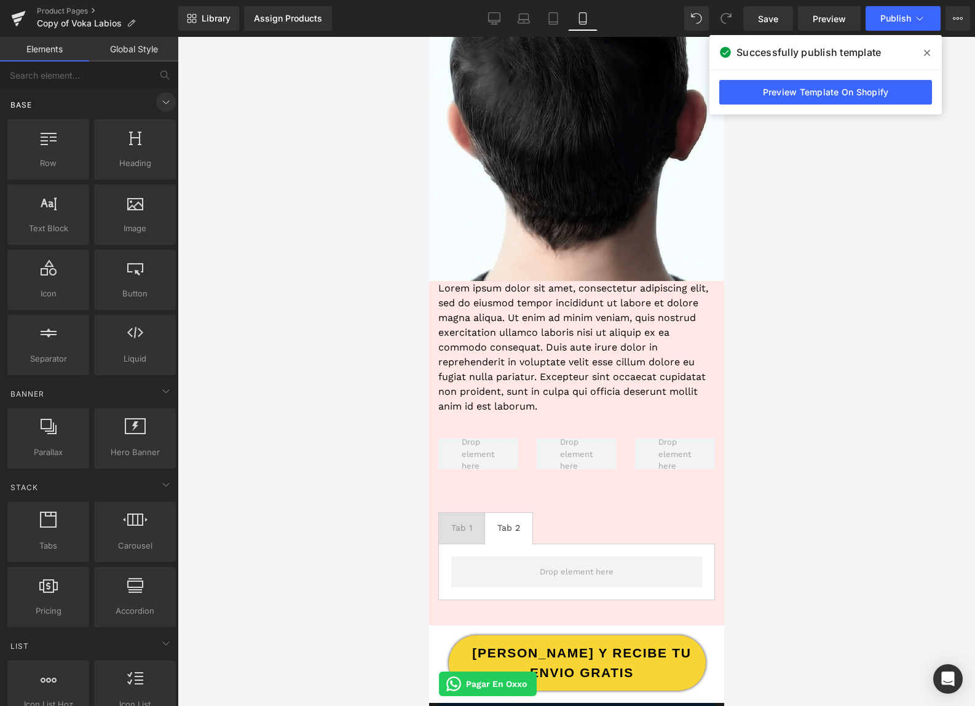
click at [161, 103] on icon at bounding box center [166, 102] width 15 height 15
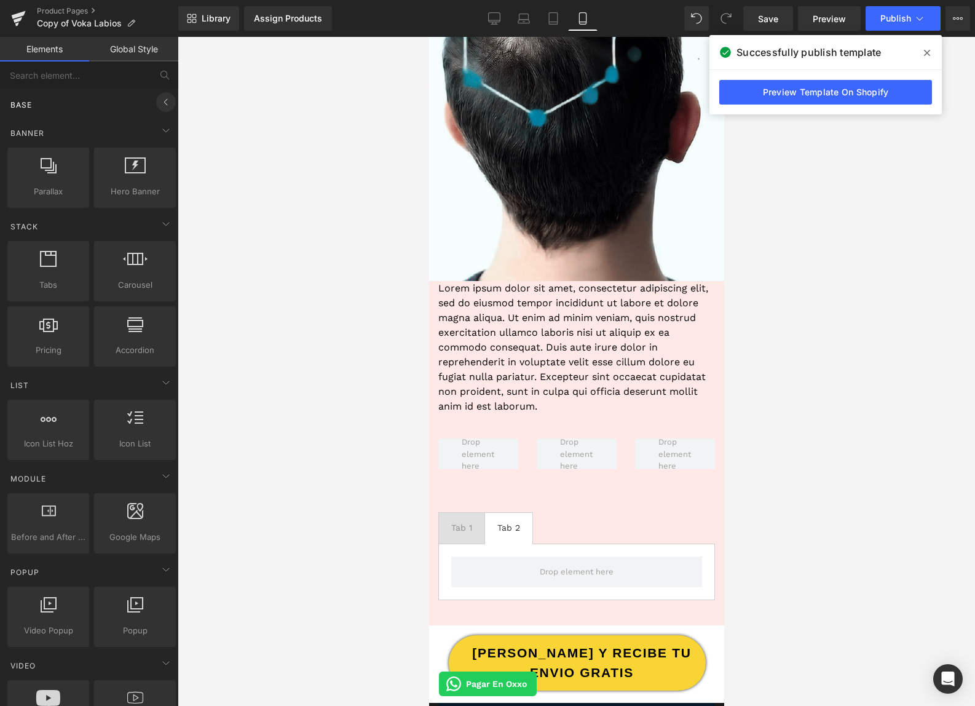
click at [161, 103] on icon at bounding box center [166, 102] width 15 height 15
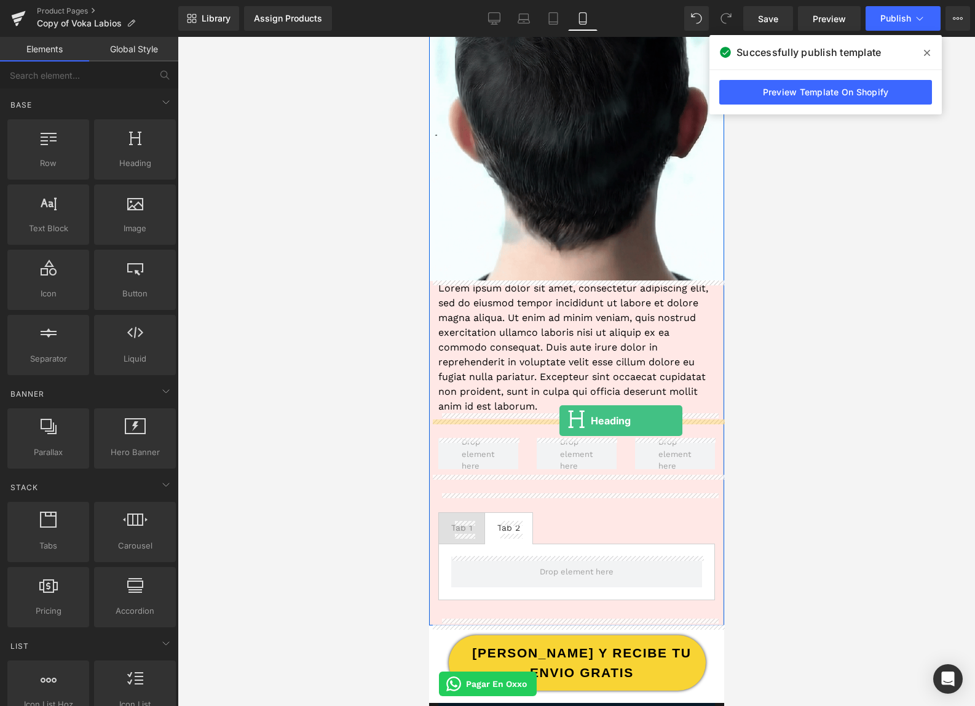
drag, startPoint x: 575, startPoint y: 180, endPoint x: 559, endPoint y: 420, distance: 240.4
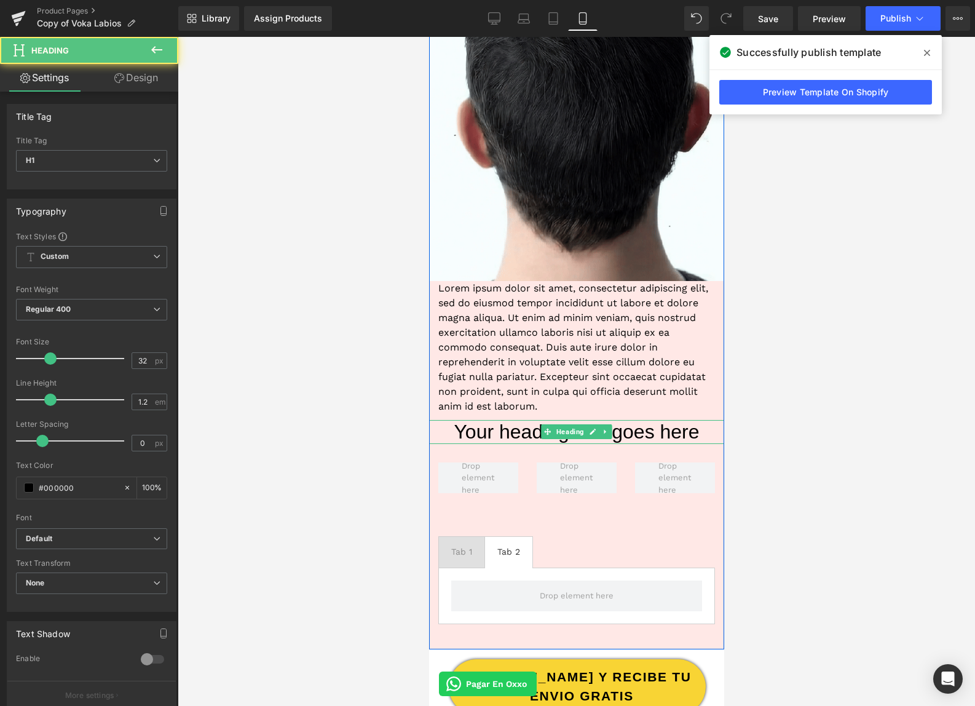
click at [513, 433] on h1 "Your heading text goes here" at bounding box center [576, 431] width 295 height 23
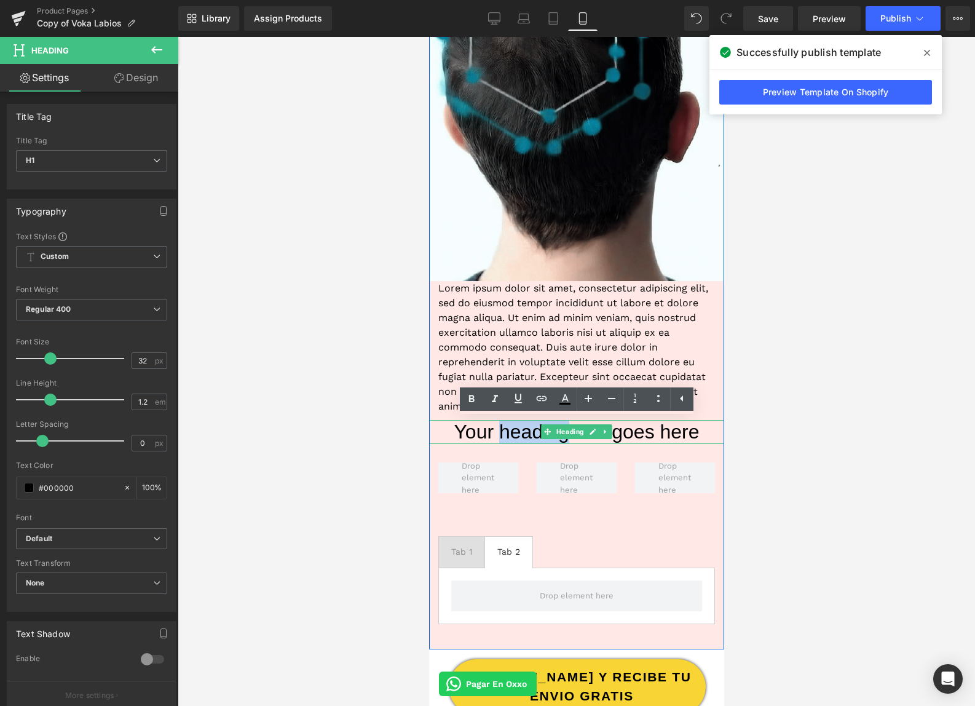
click at [513, 433] on h1 "Your heading text goes here" at bounding box center [576, 431] width 295 height 23
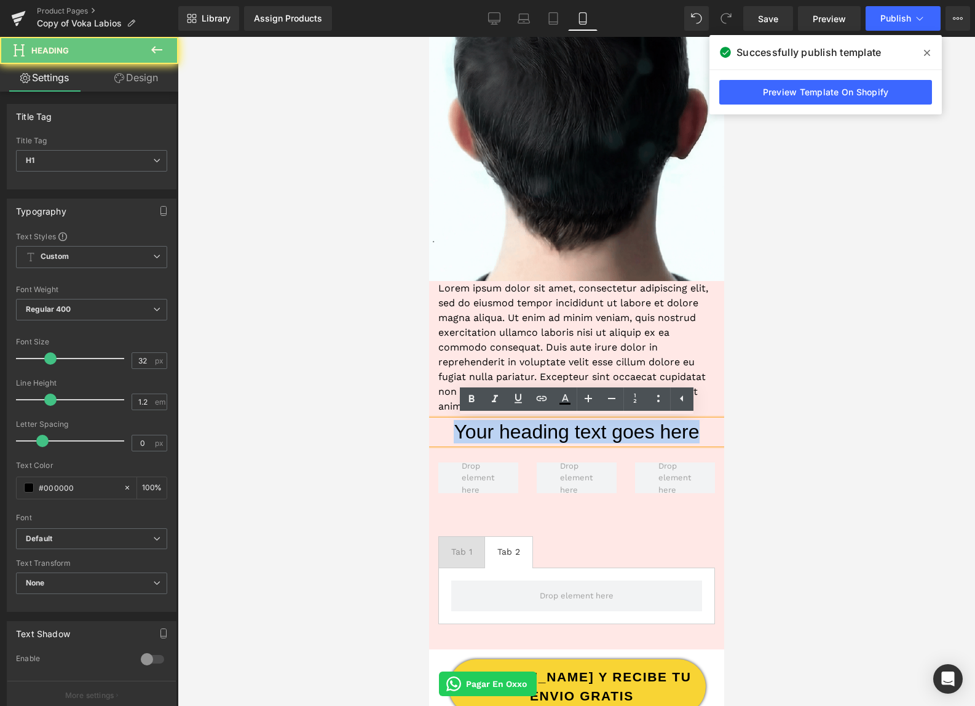
click at [513, 433] on h1 "Your heading text goes here" at bounding box center [576, 431] width 295 height 23
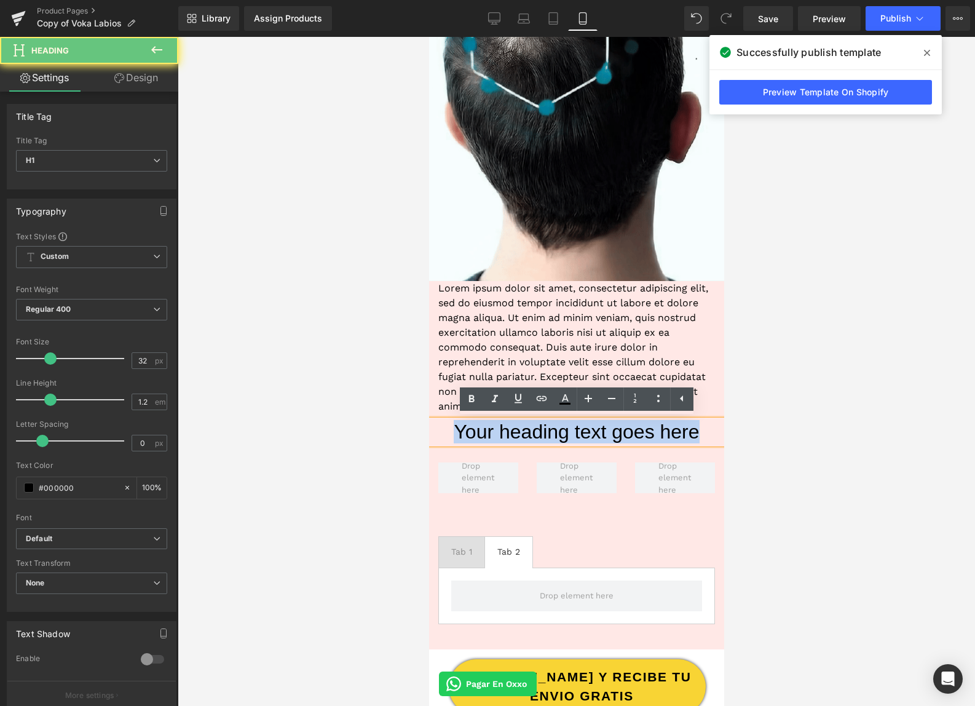
click at [513, 433] on h1 "Your heading text goes here" at bounding box center [576, 431] width 295 height 23
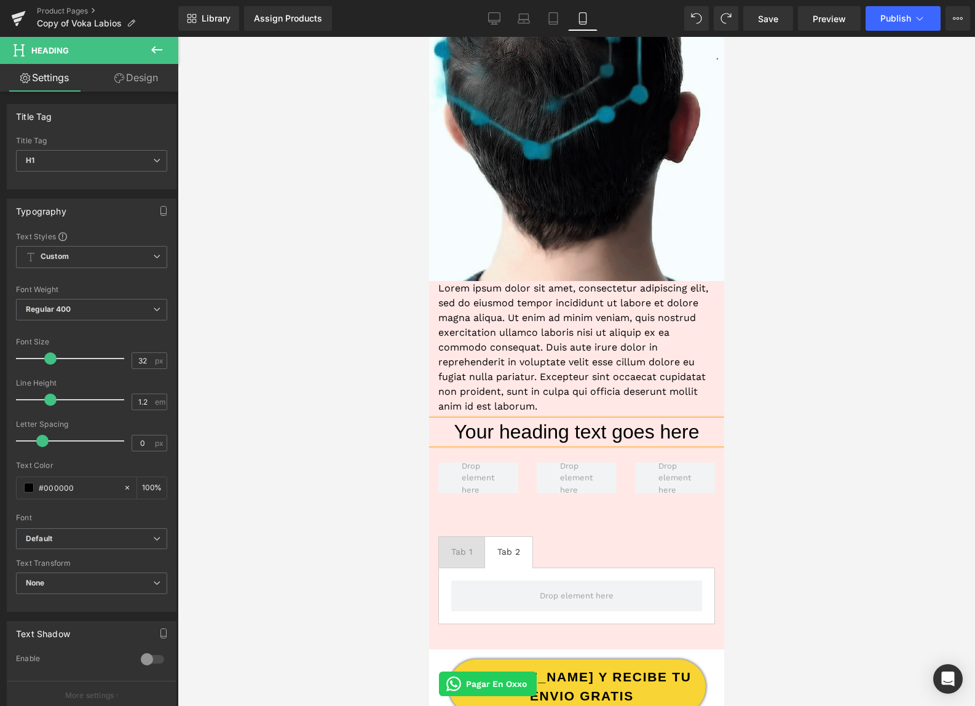
click at [516, 432] on h1 "Your heading text goes here" at bounding box center [576, 431] width 295 height 23
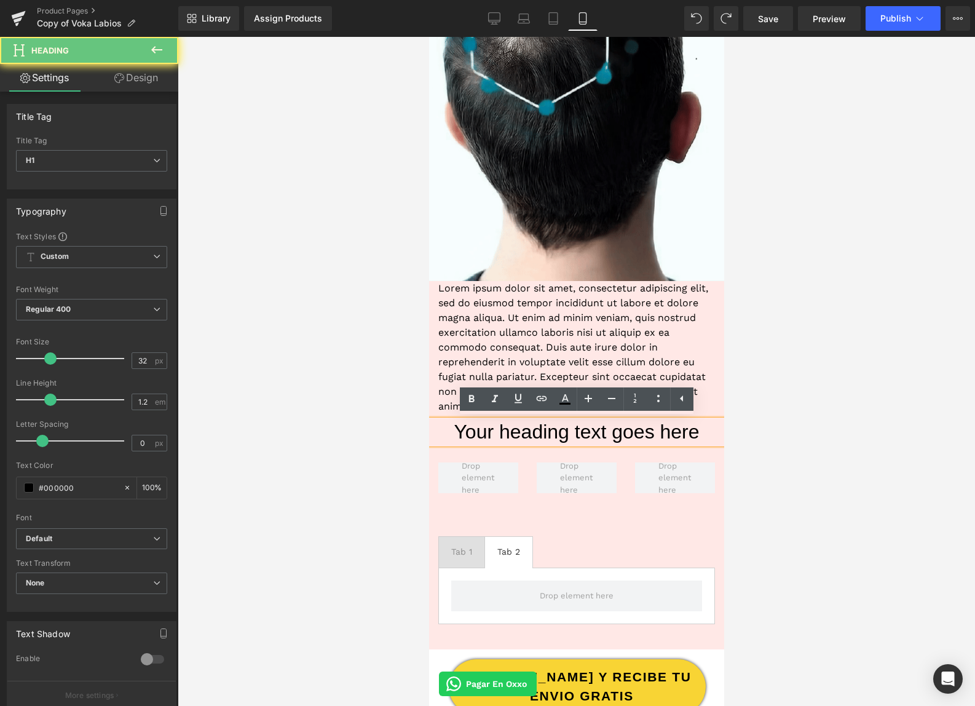
click at [517, 432] on h1 "Your heading text goes here" at bounding box center [576, 431] width 295 height 23
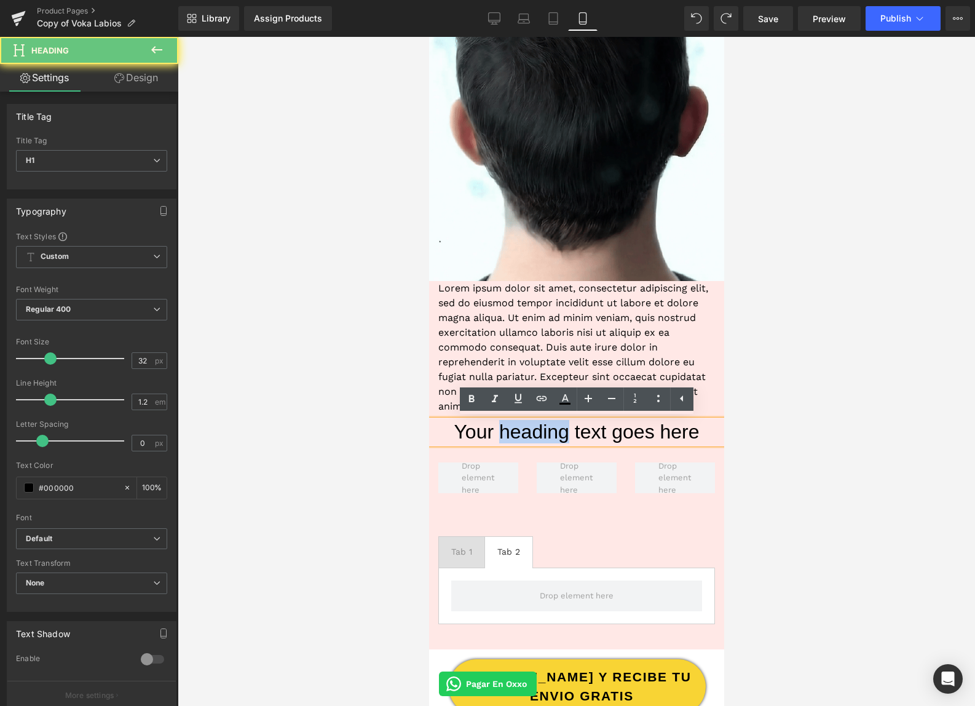
click at [517, 432] on h1 "Your heading text goes here" at bounding box center [576, 431] width 295 height 23
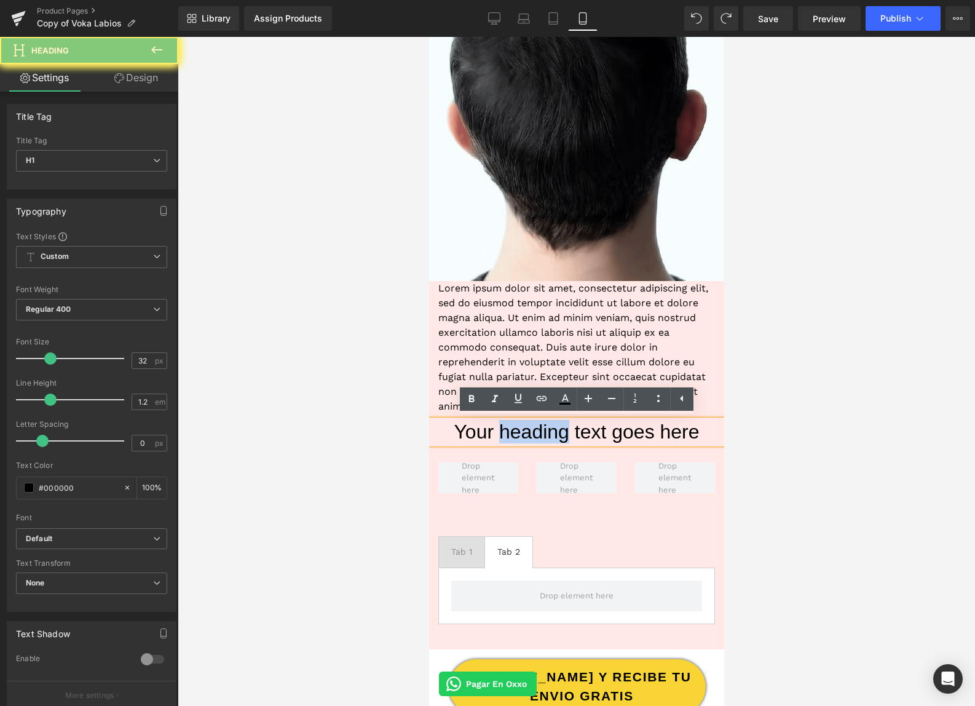
click at [517, 432] on h1 "Your heading text goes here" at bounding box center [576, 431] width 295 height 23
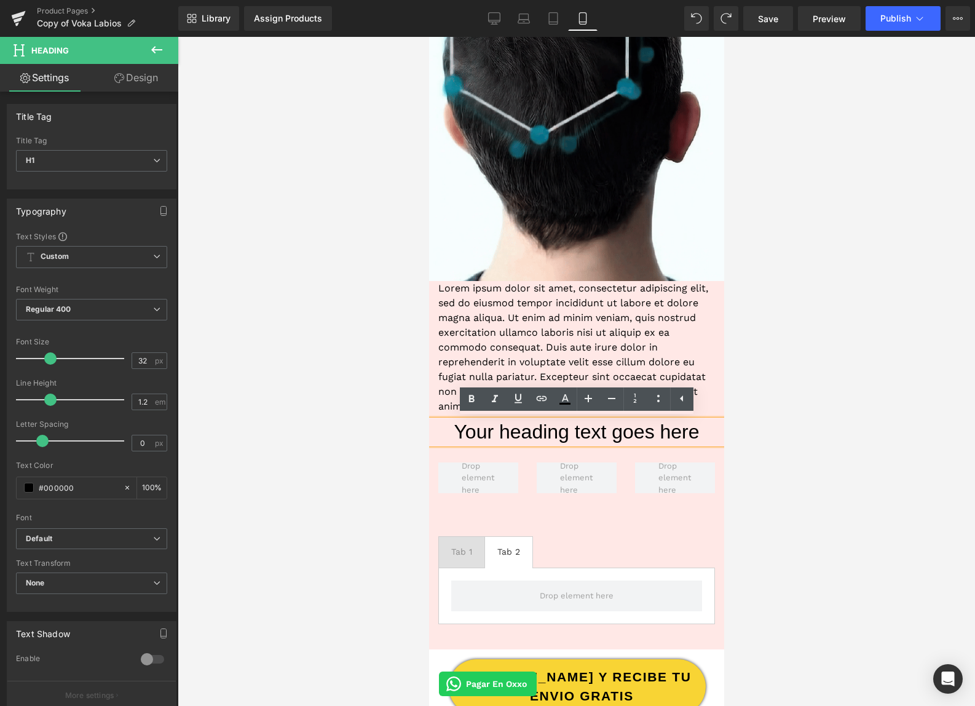
click at [524, 431] on h1 "Your heading text goes here" at bounding box center [576, 431] width 295 height 23
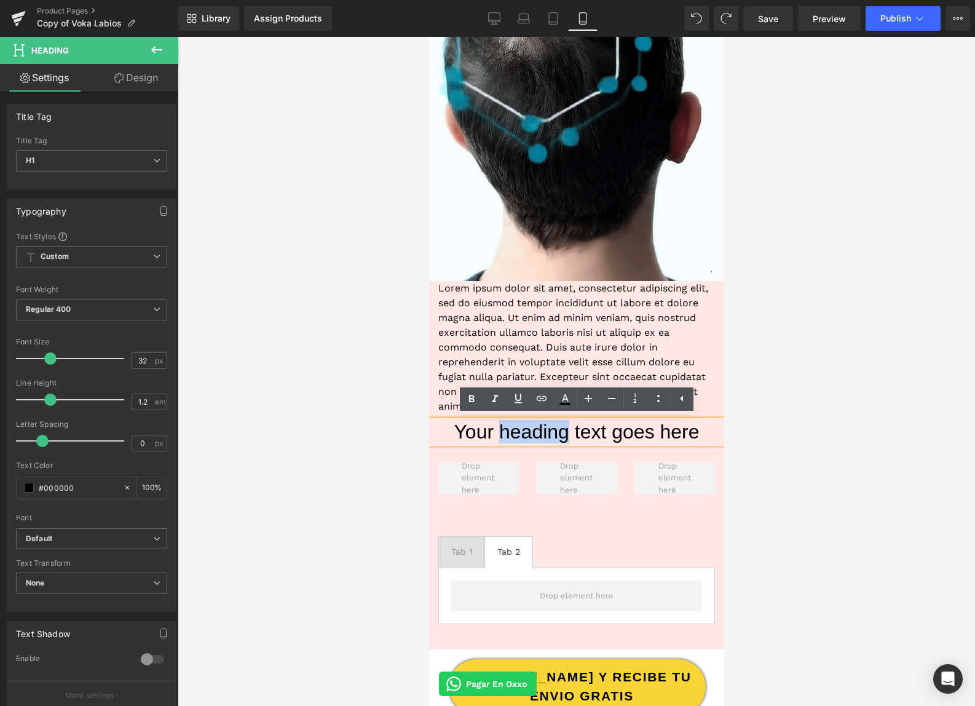
click at [525, 431] on h1 "Your heading text goes here" at bounding box center [576, 431] width 295 height 23
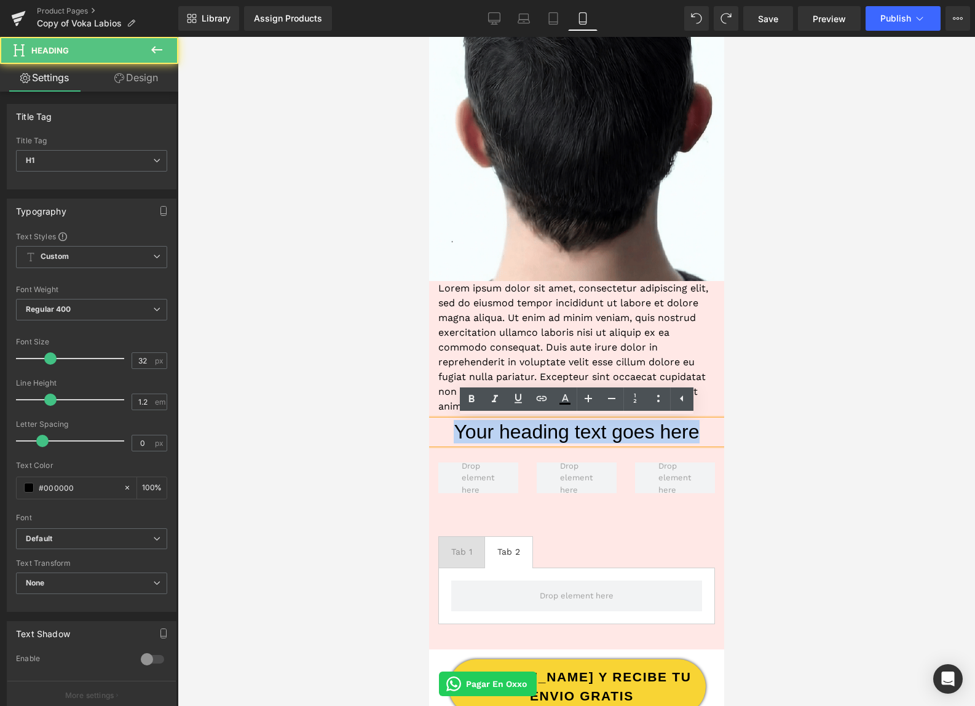
click at [525, 431] on h1 "Your heading text goes here" at bounding box center [576, 431] width 295 height 23
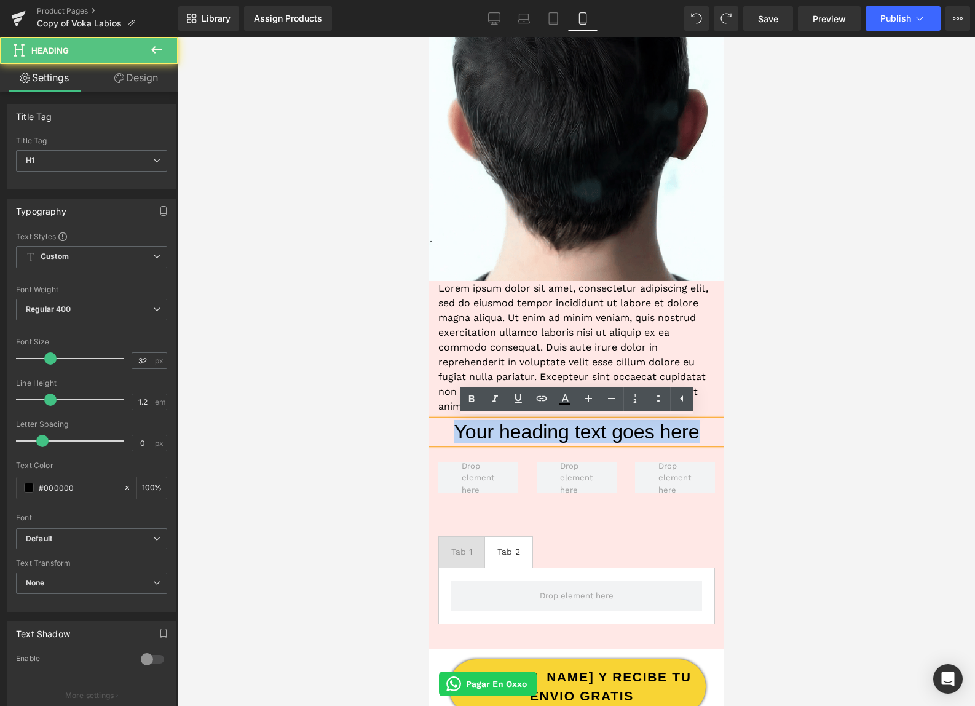
click at [524, 432] on h1 "Your heading text goes here" at bounding box center [576, 431] width 295 height 23
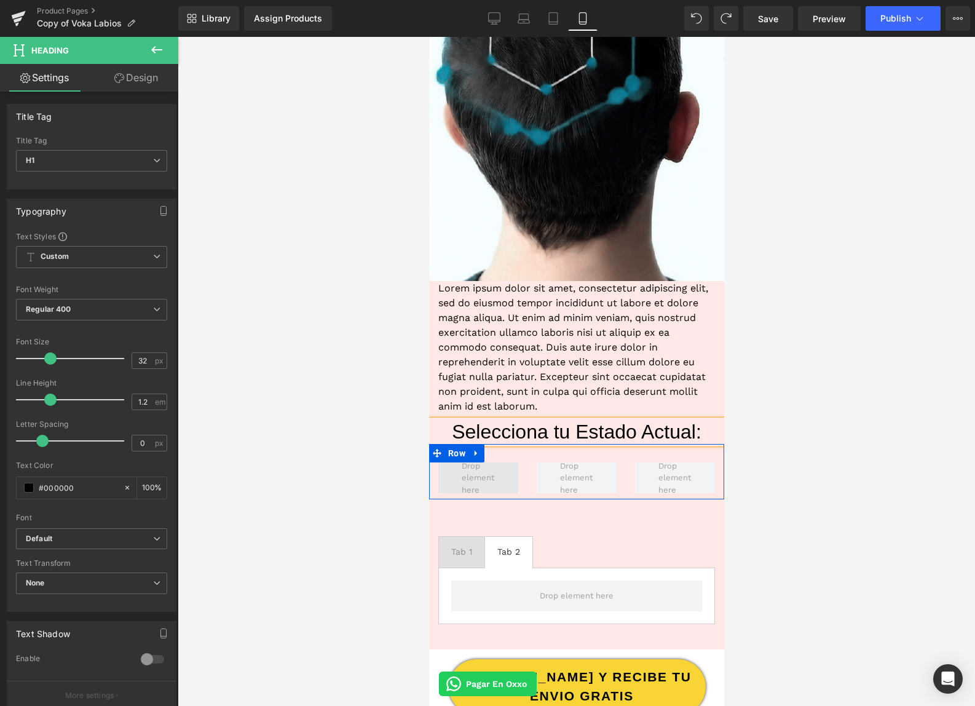
click at [480, 472] on span at bounding box center [477, 477] width 41 height 42
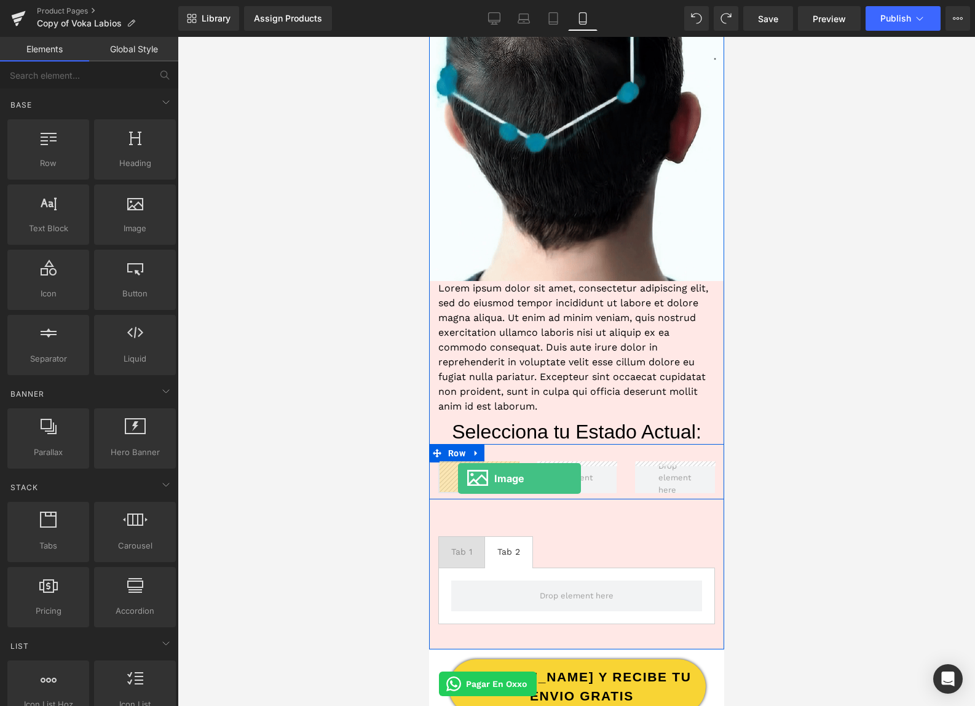
drag, startPoint x: 570, startPoint y: 269, endPoint x: 458, endPoint y: 478, distance: 238.0
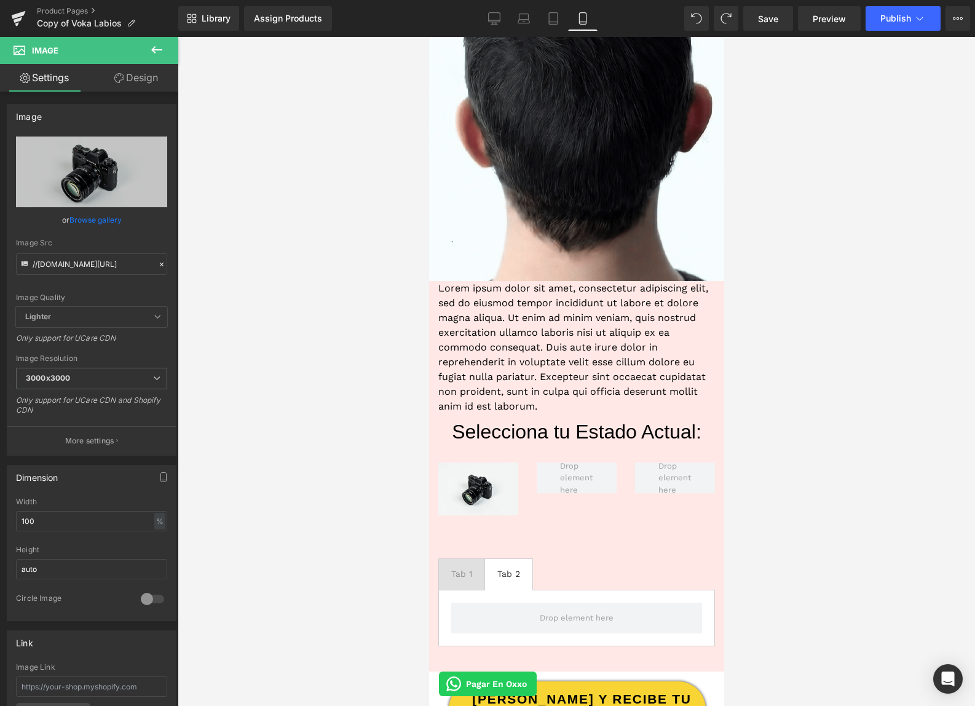
click at [157, 52] on icon at bounding box center [156, 49] width 15 height 15
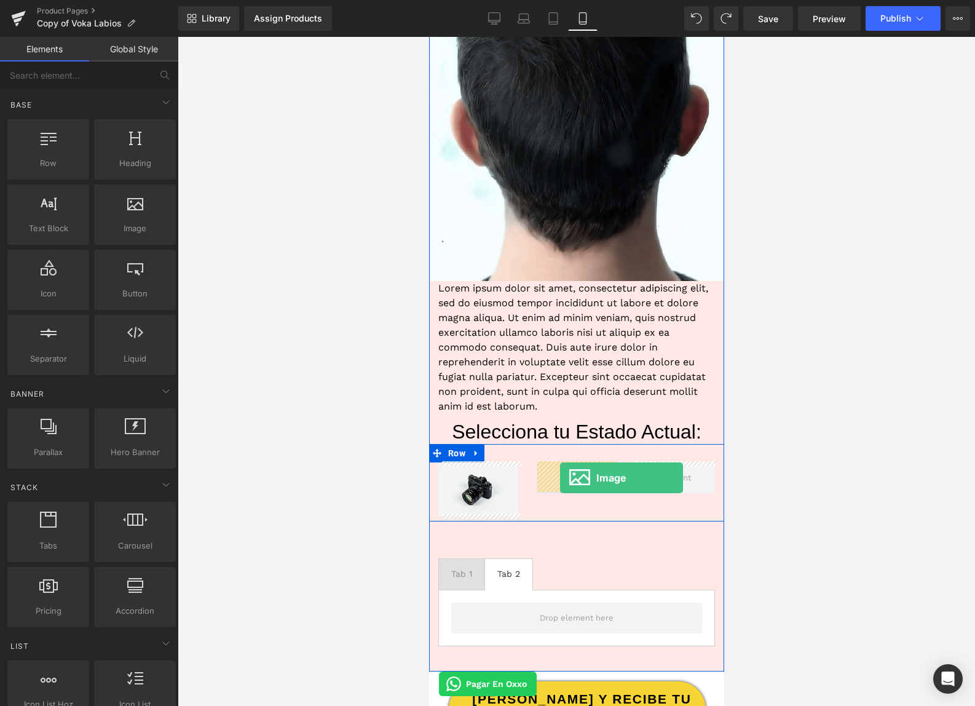
drag, startPoint x: 547, startPoint y: 252, endPoint x: 560, endPoint y: 477, distance: 226.0
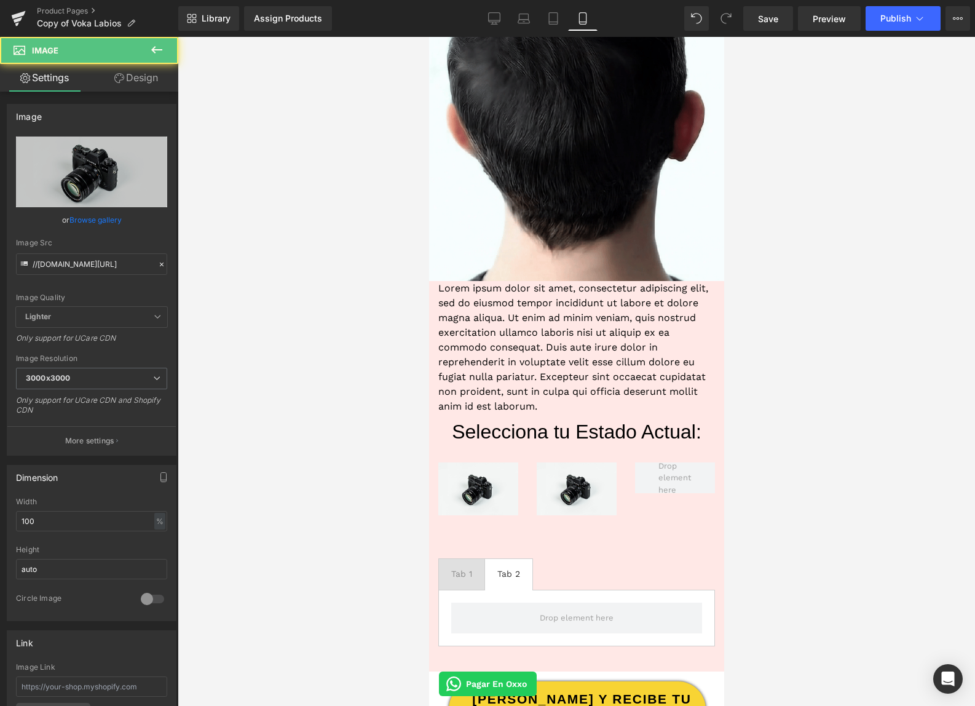
click at [154, 46] on icon at bounding box center [156, 49] width 15 height 15
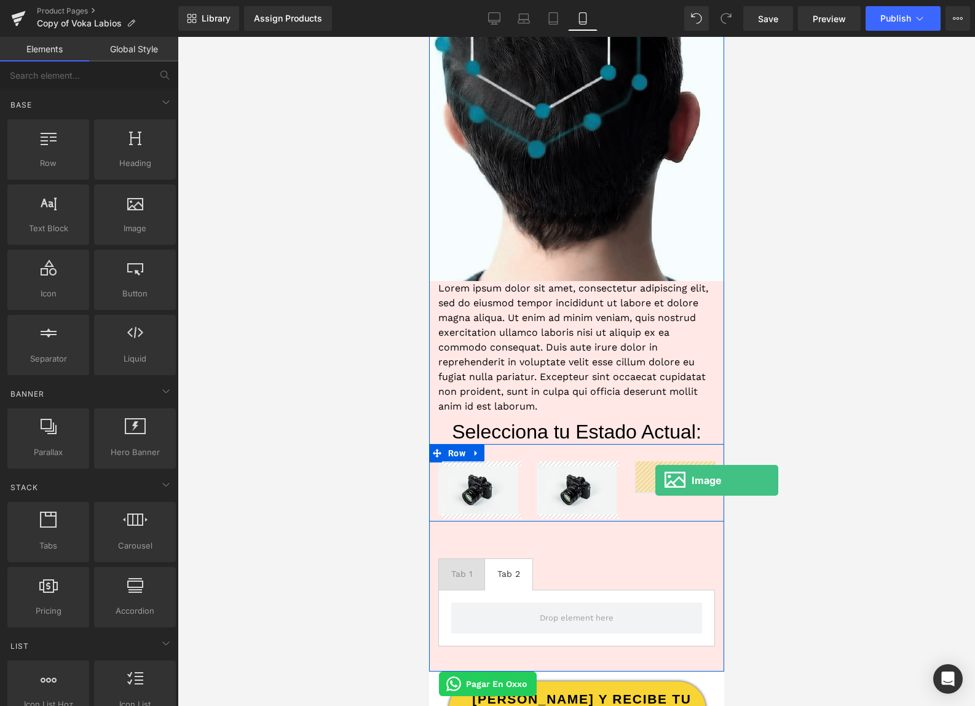
drag, startPoint x: 567, startPoint y: 263, endPoint x: 655, endPoint y: 480, distance: 234.8
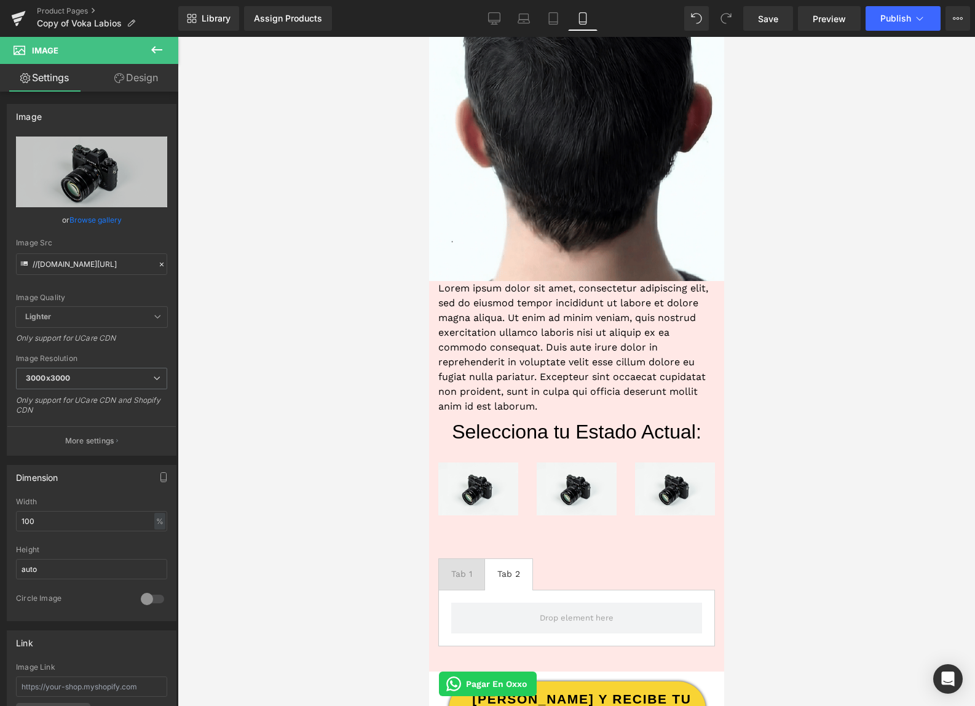
click at [158, 49] on icon at bounding box center [156, 49] width 11 height 7
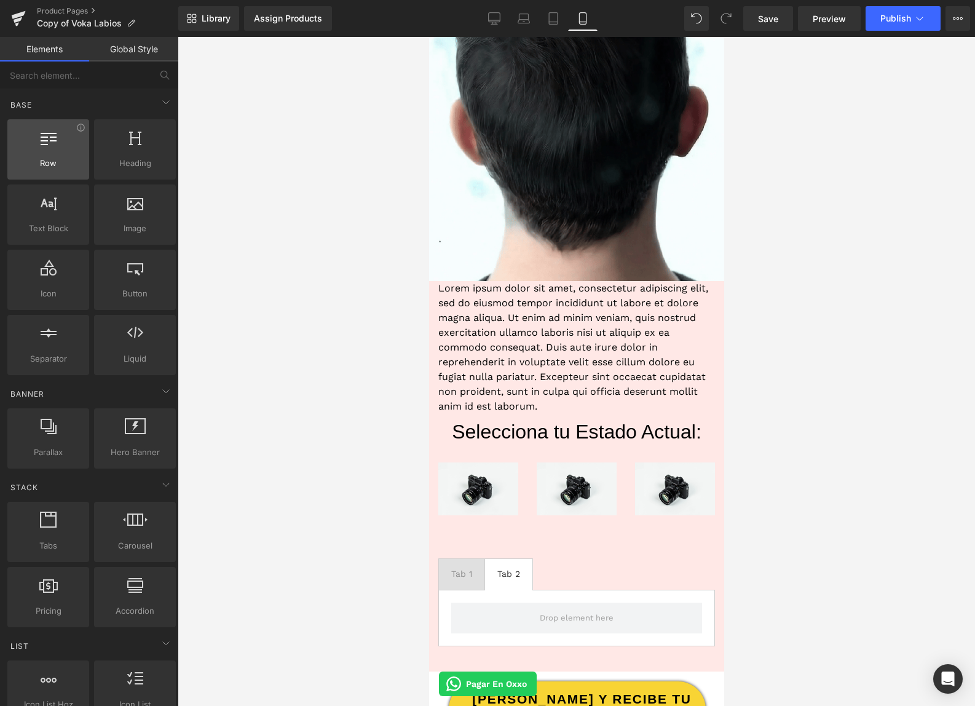
click at [58, 138] on div at bounding box center [48, 143] width 74 height 28
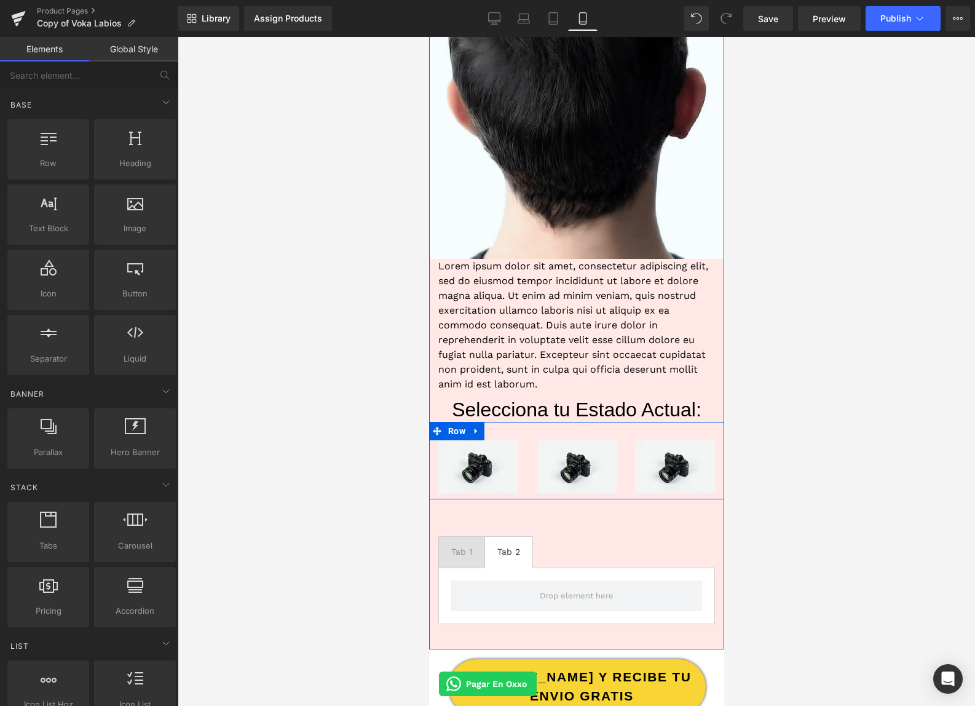
scroll to position [791, 0]
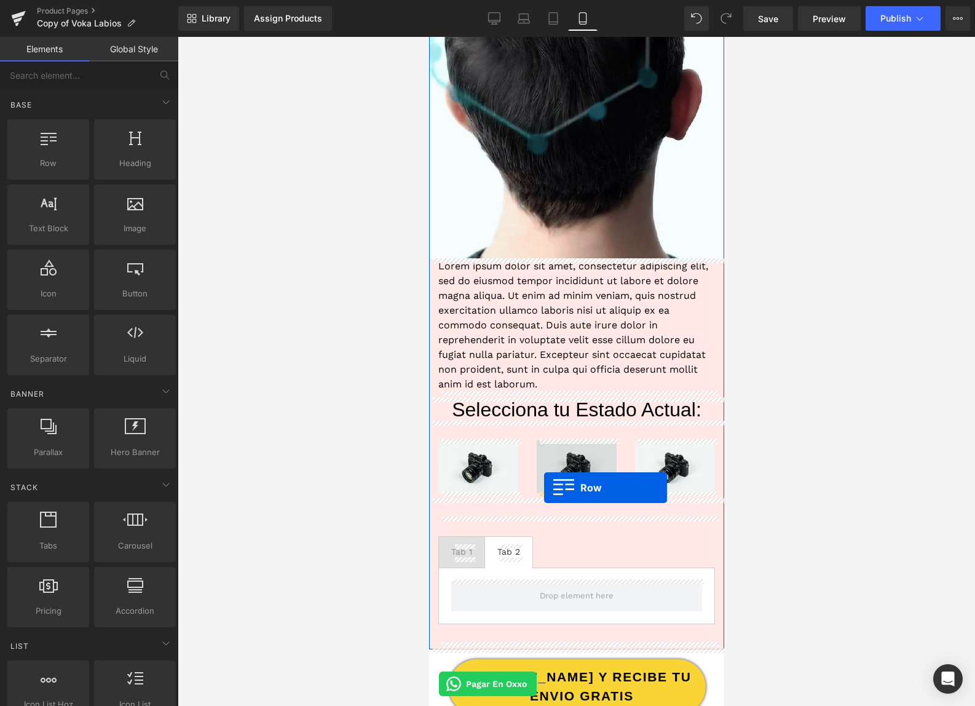
drag, startPoint x: 495, startPoint y: 200, endPoint x: 544, endPoint y: 488, distance: 291.9
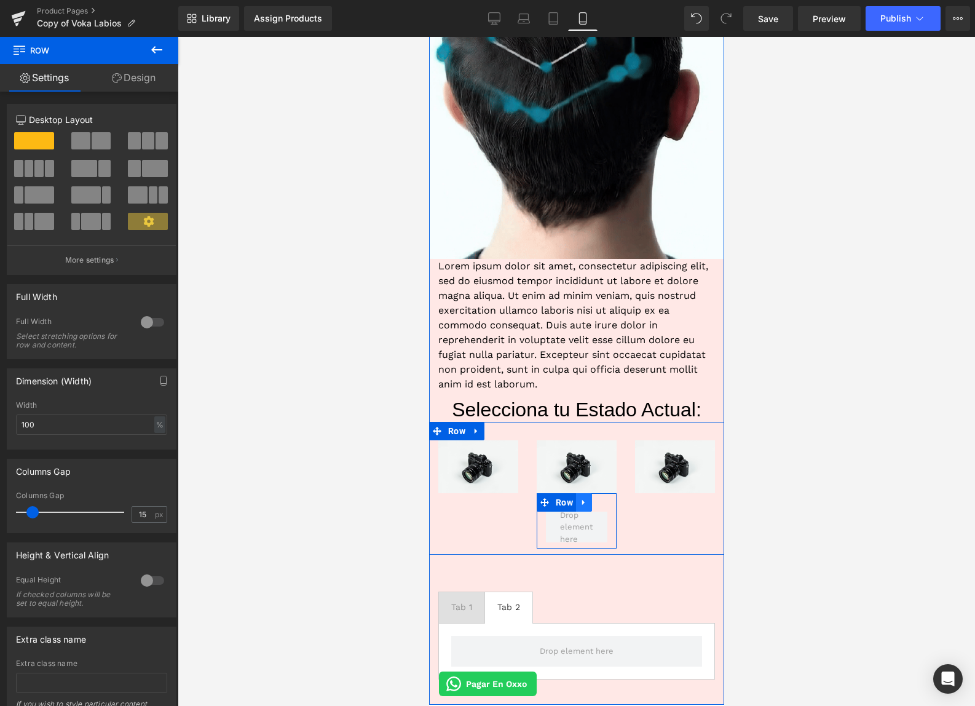
click at [585, 504] on icon at bounding box center [583, 501] width 9 height 9
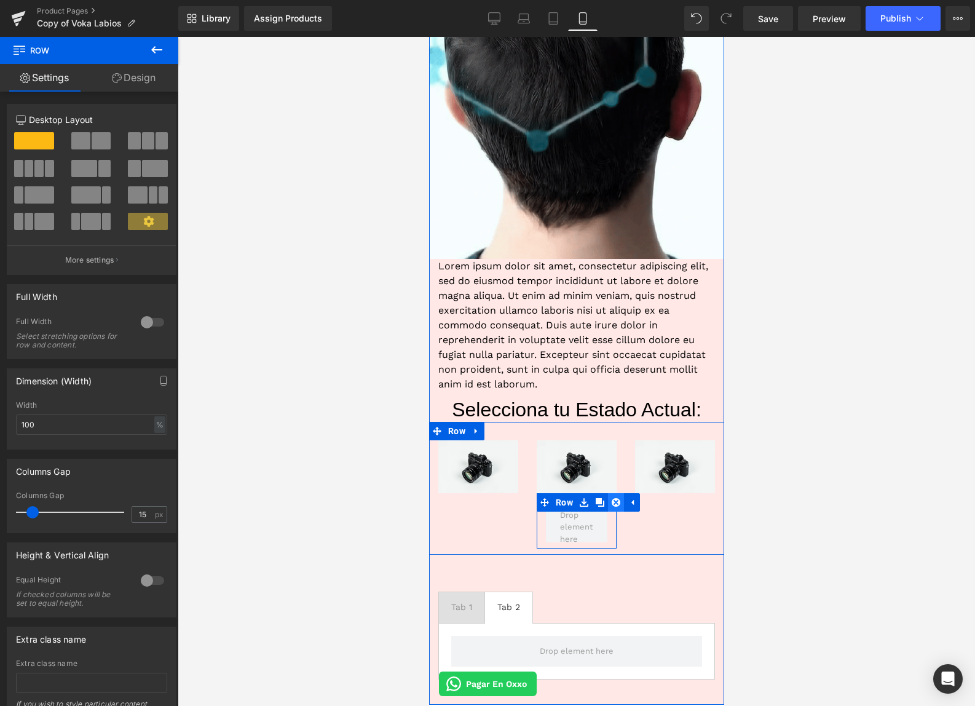
click at [614, 504] on icon at bounding box center [615, 502] width 9 height 9
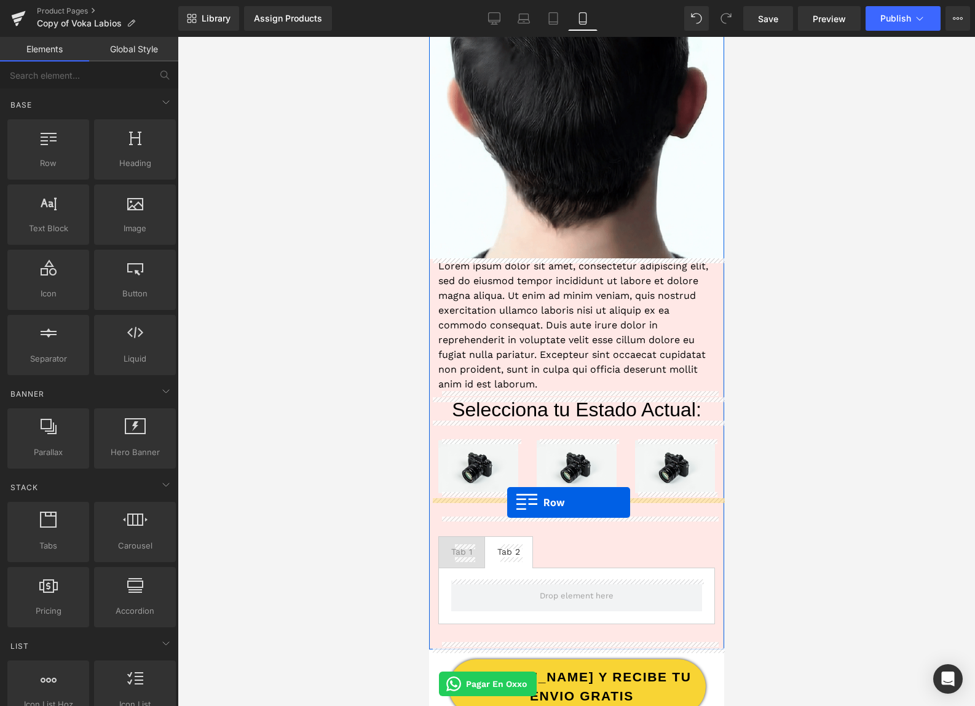
drag, startPoint x: 475, startPoint y: 186, endPoint x: 507, endPoint y: 502, distance: 317.7
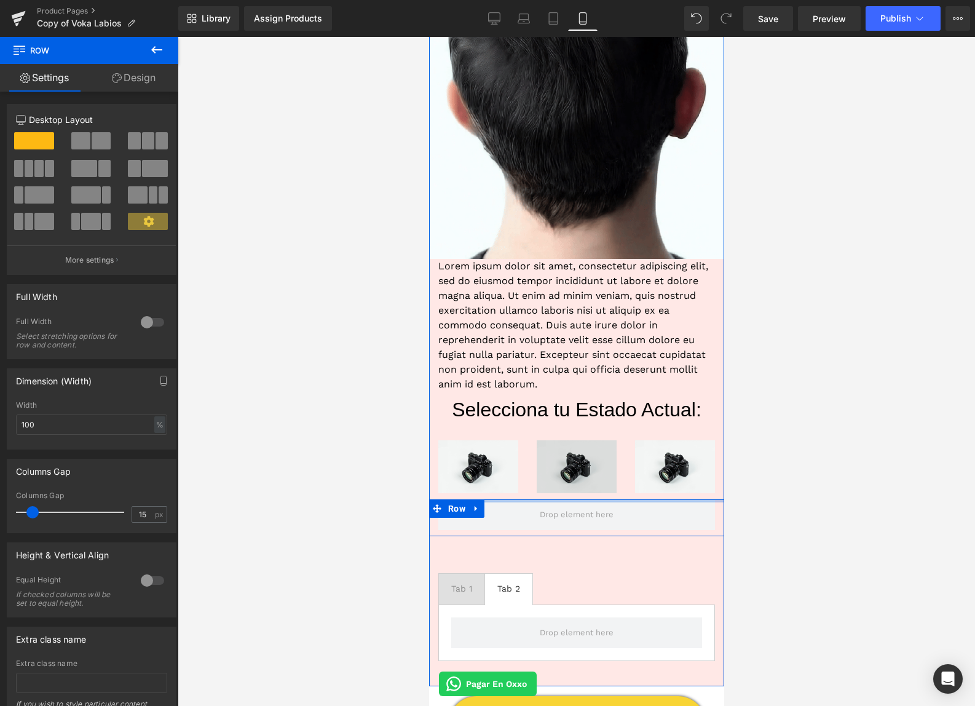
drag, startPoint x: 562, startPoint y: 516, endPoint x: 566, endPoint y: 488, distance: 27.9
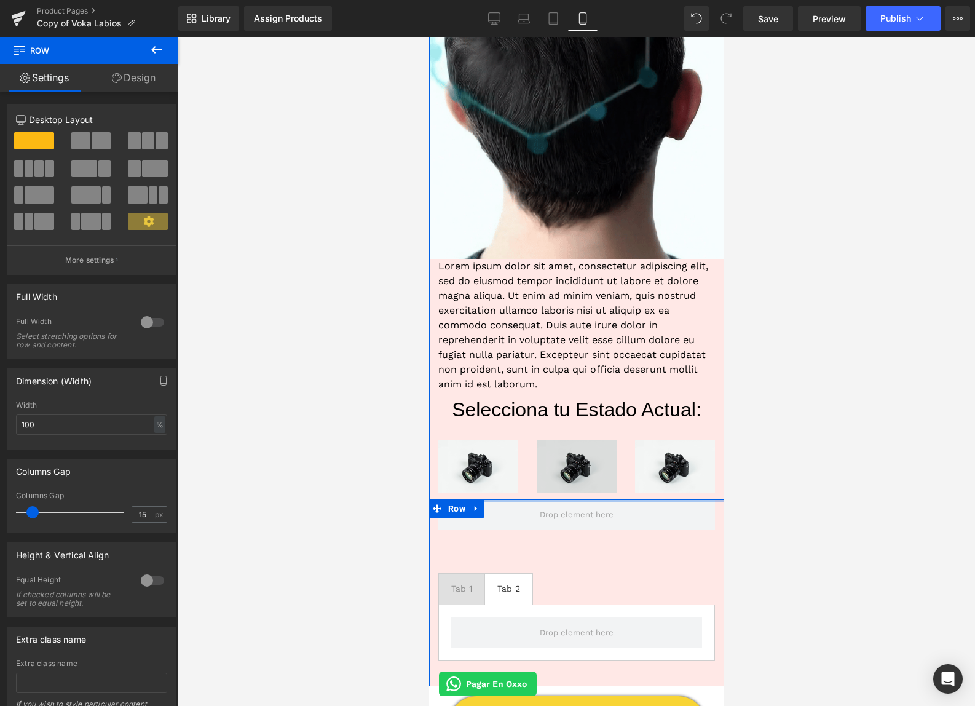
click at [566, 488] on div "Image Image Lorem ipsum dolor sit amet, consectetur adipiscing elit, sed do eiu…" at bounding box center [576, 281] width 295 height 812
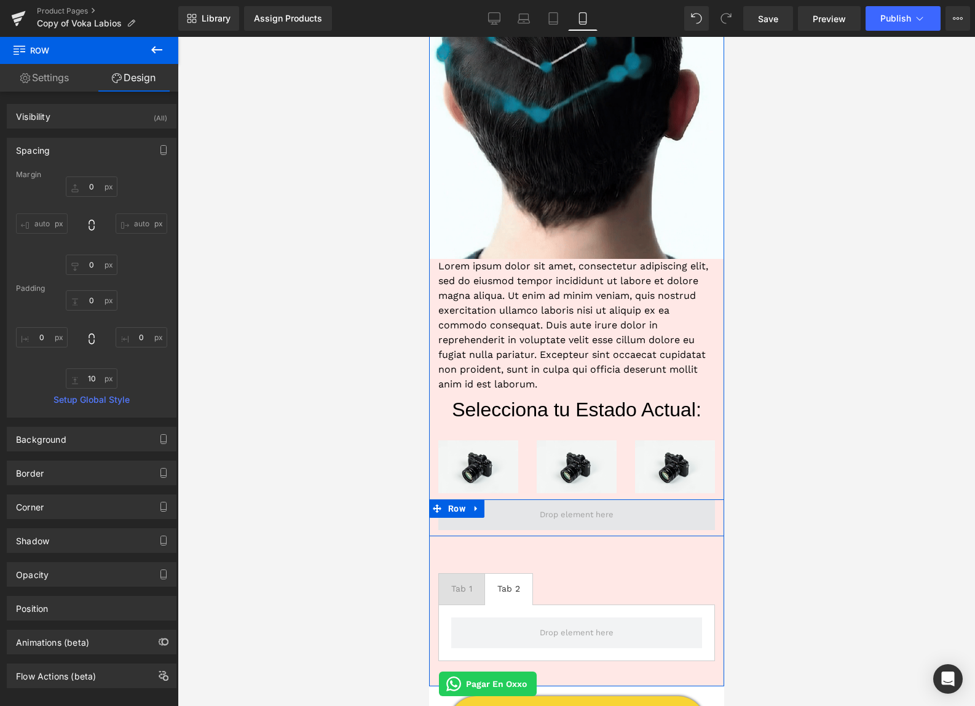
click at [521, 520] on span at bounding box center [576, 514] width 277 height 31
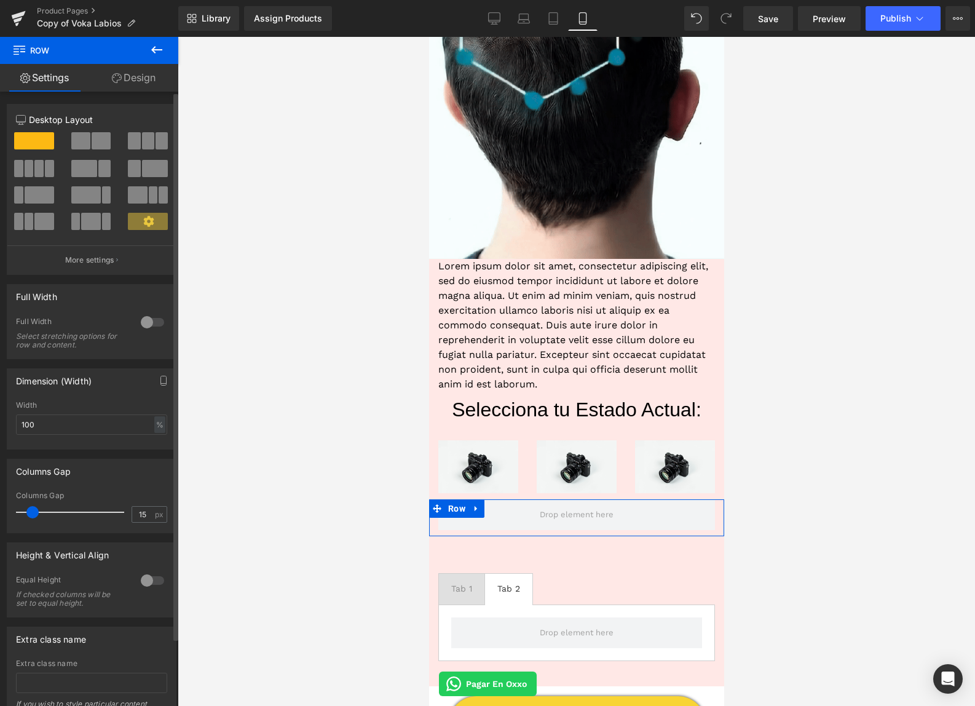
click at [122, 260] on button "More settings" at bounding box center [91, 259] width 168 height 29
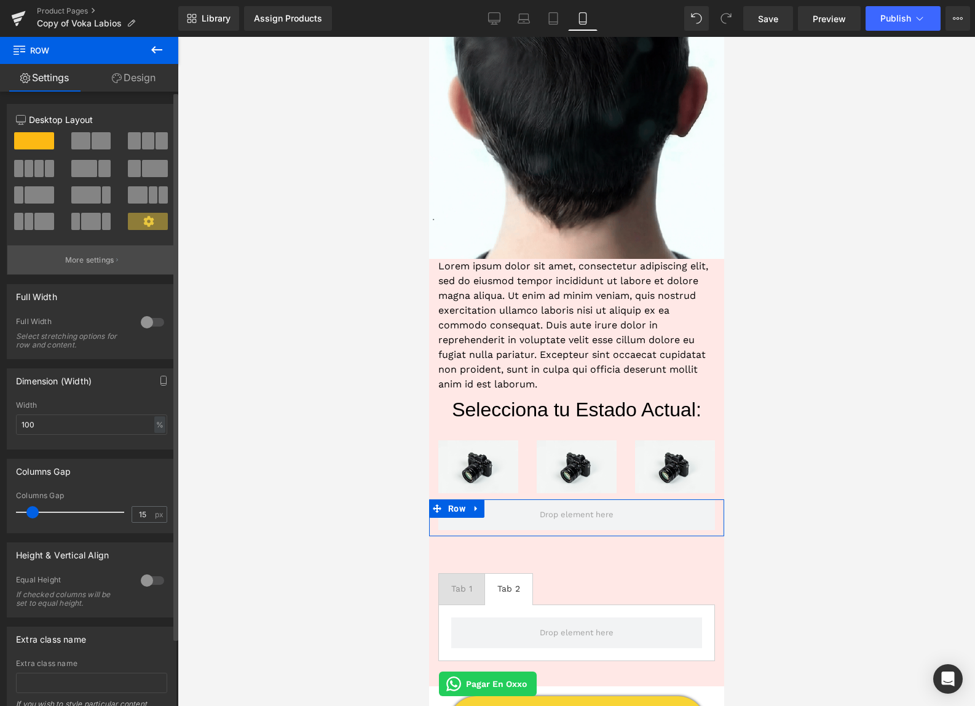
click at [98, 259] on p "More settings" at bounding box center [89, 260] width 49 height 11
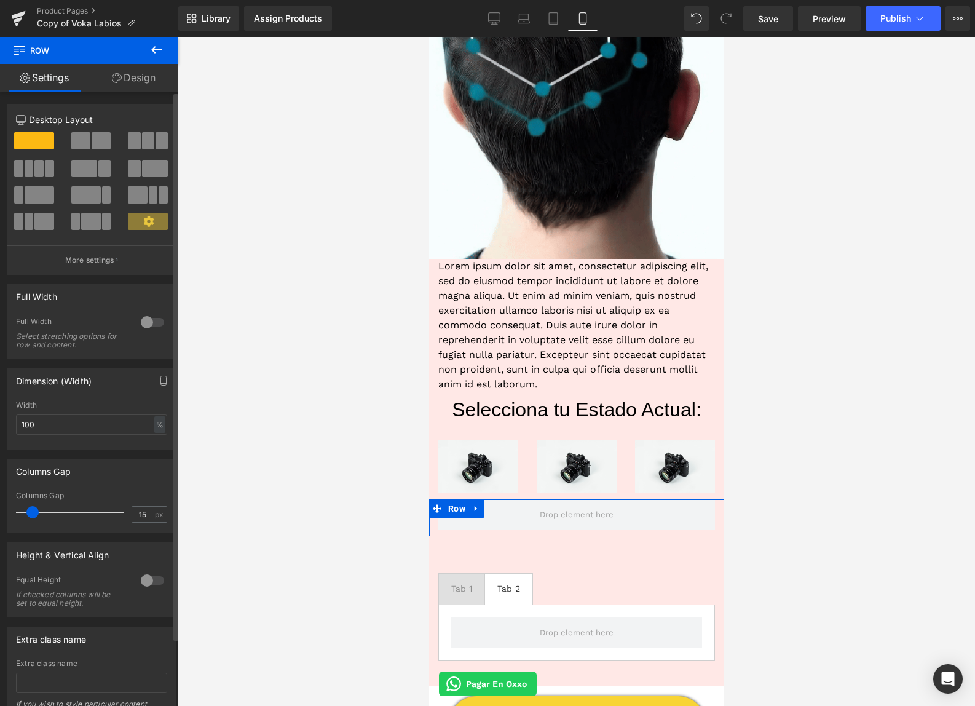
click at [143, 141] on span at bounding box center [148, 140] width 12 height 17
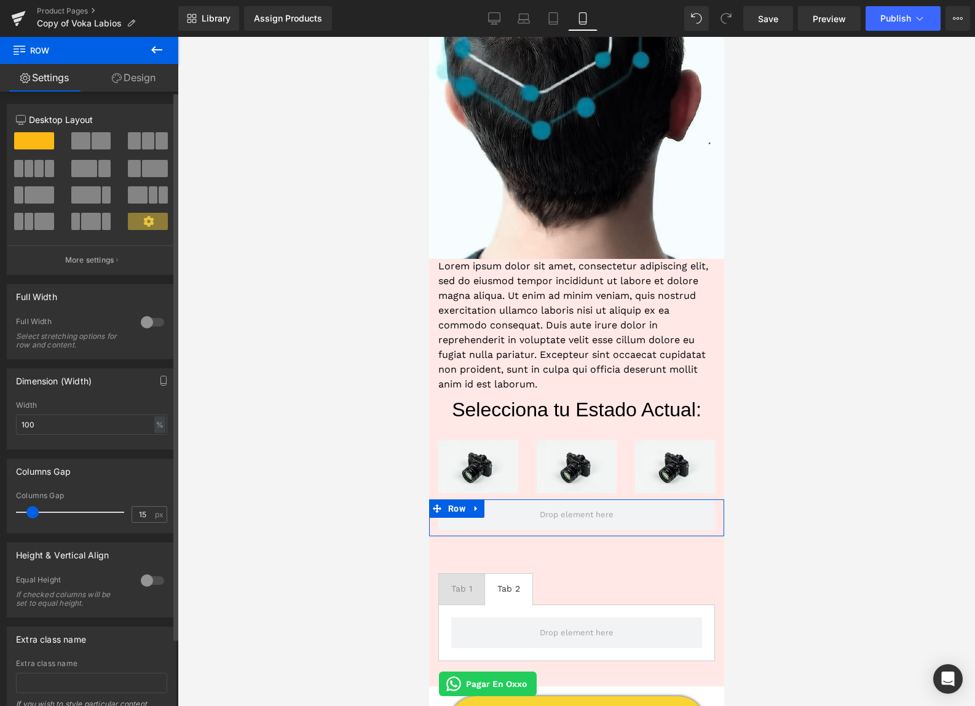
type input "1200"
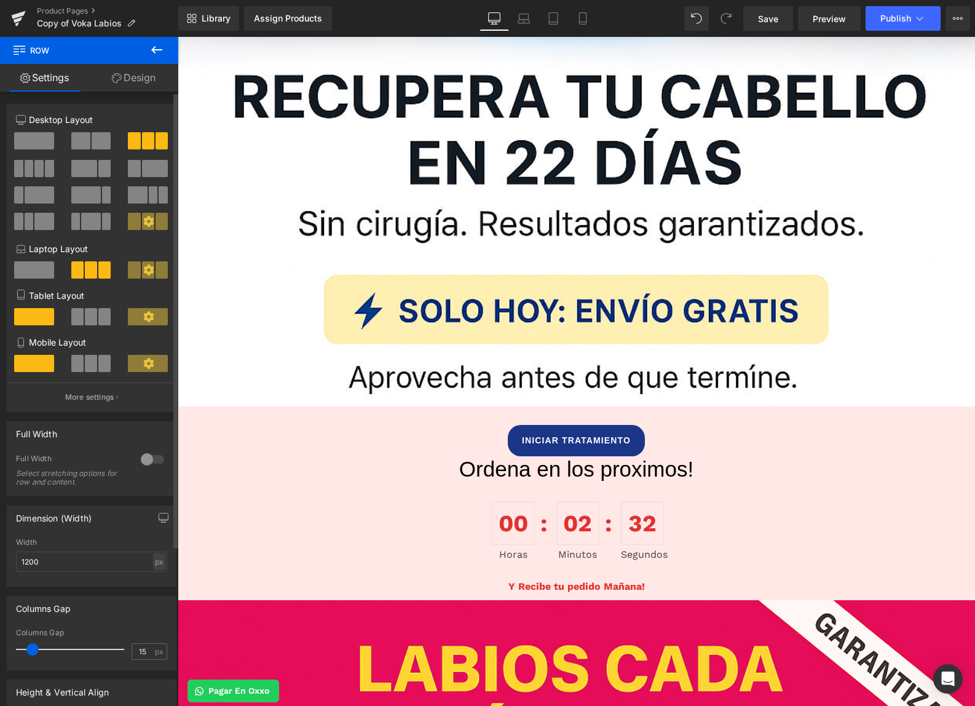
scroll to position [1975, 0]
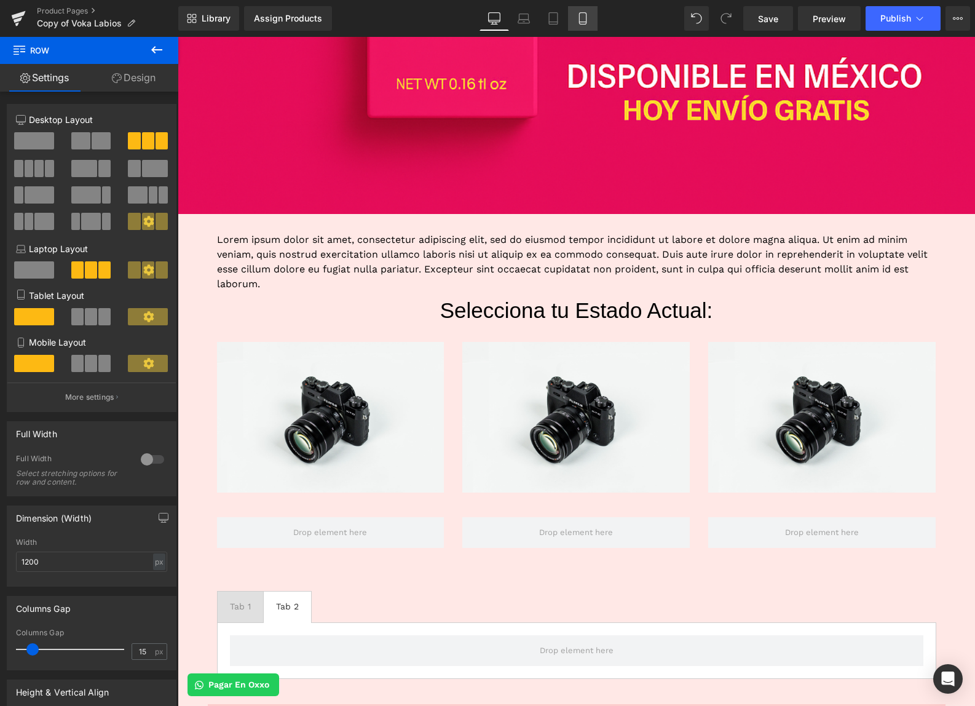
click at [580, 18] on icon at bounding box center [583, 18] width 12 height 12
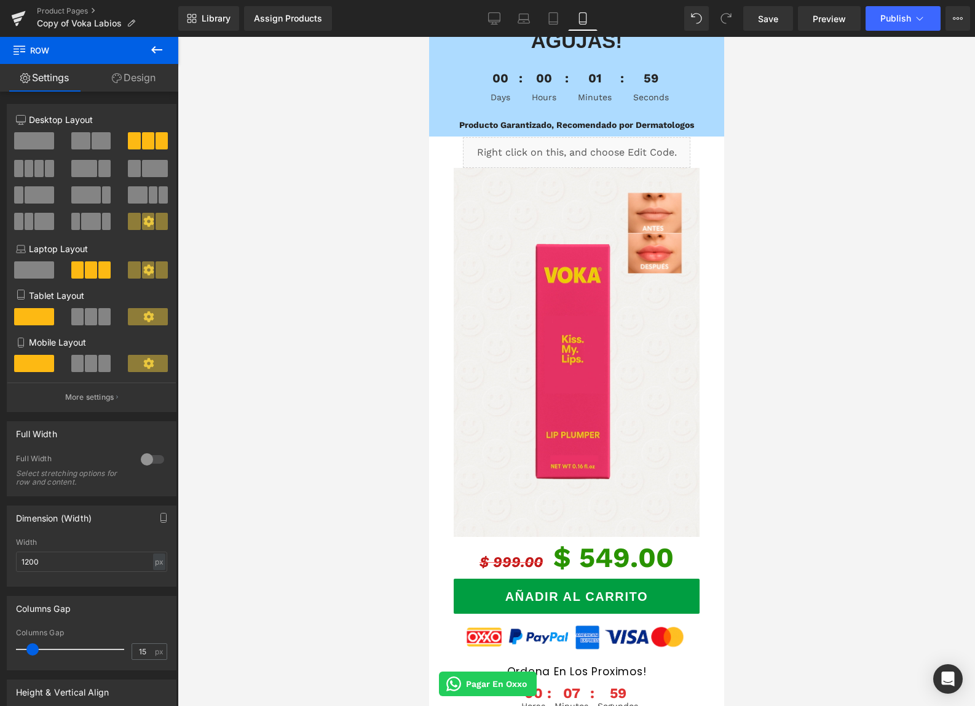
scroll to position [791, 0]
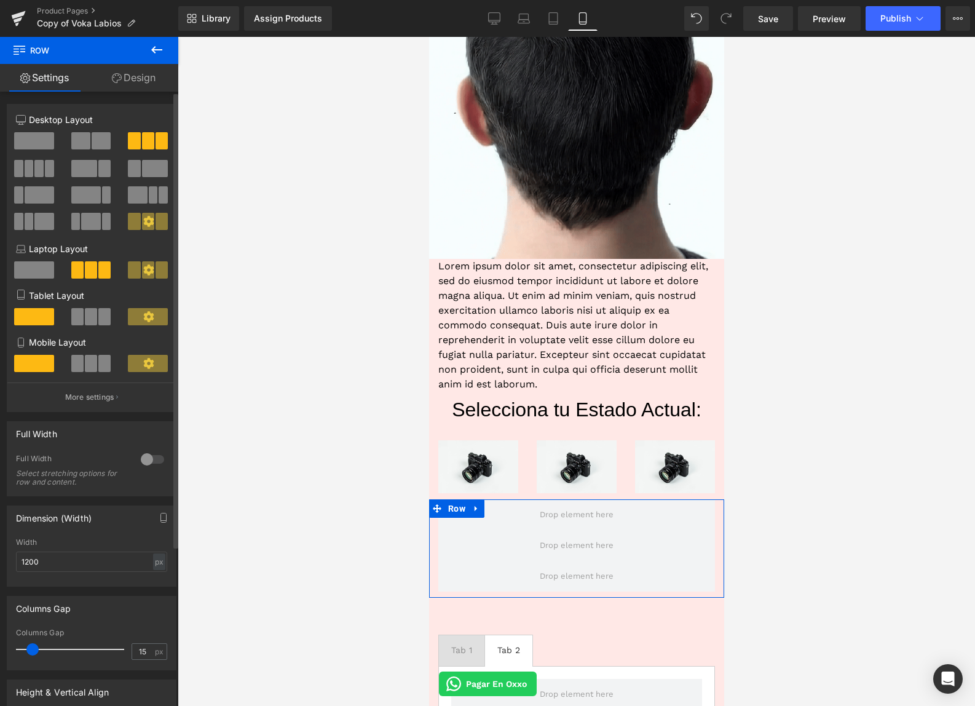
click at [92, 372] on span at bounding box center [91, 363] width 12 height 17
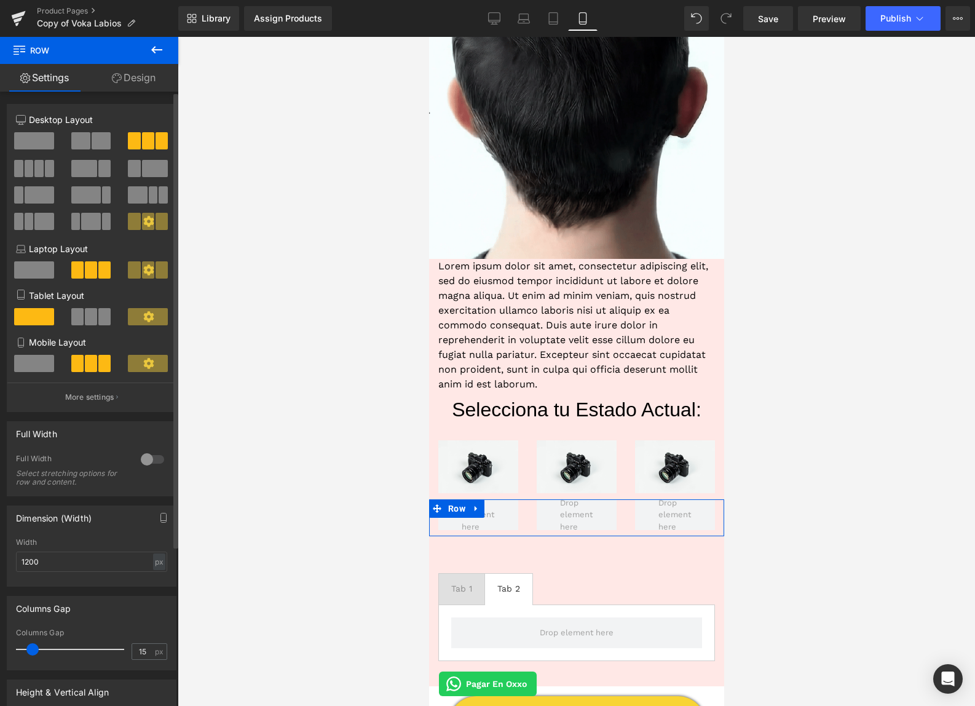
click at [103, 322] on span at bounding box center [104, 316] width 12 height 17
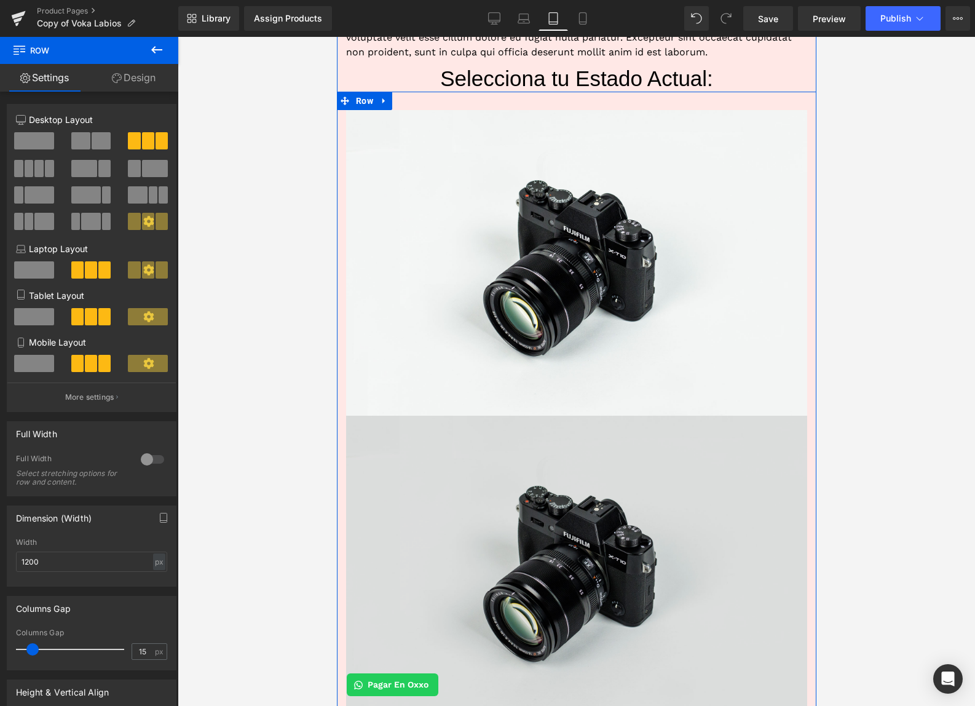
scroll to position [1391, 0]
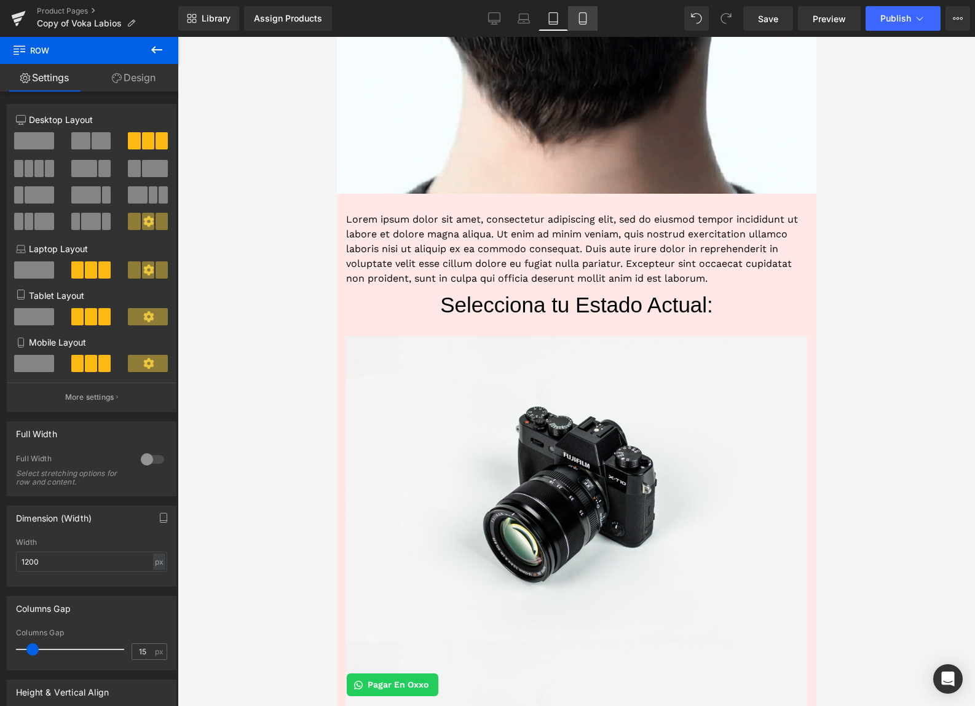
click at [584, 18] on icon at bounding box center [583, 18] width 12 height 12
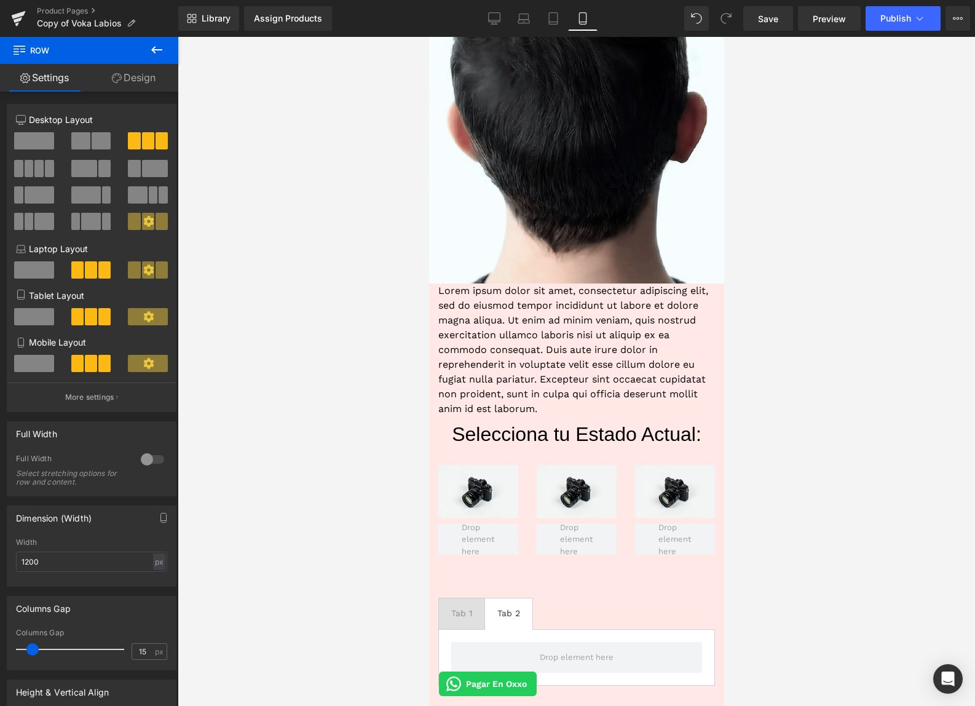
scroll to position [767, 0]
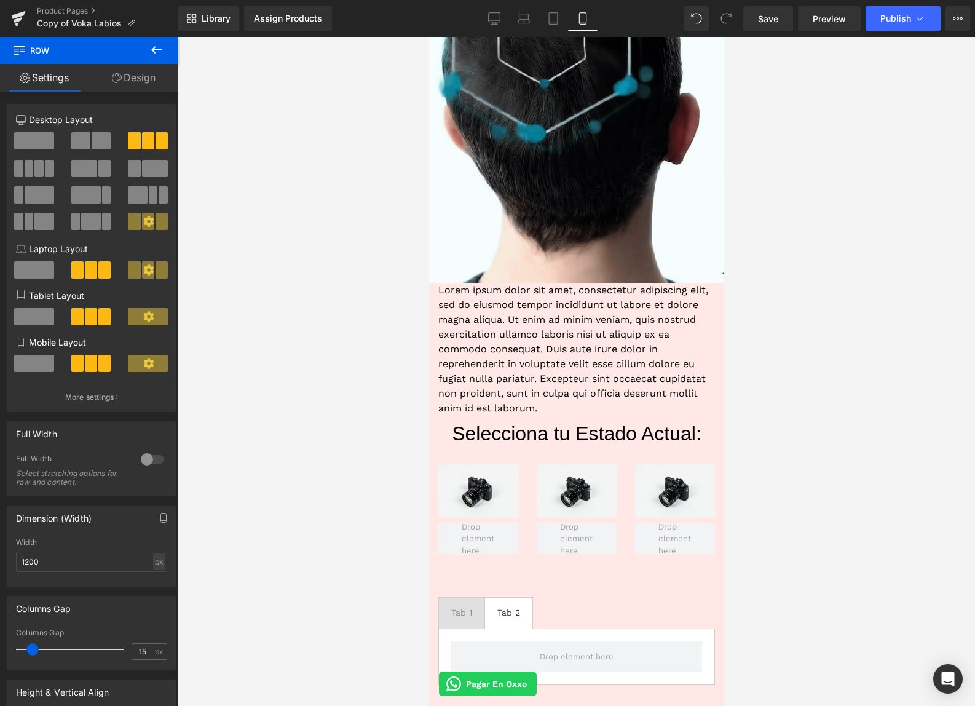
click at [162, 51] on icon at bounding box center [156, 49] width 15 height 15
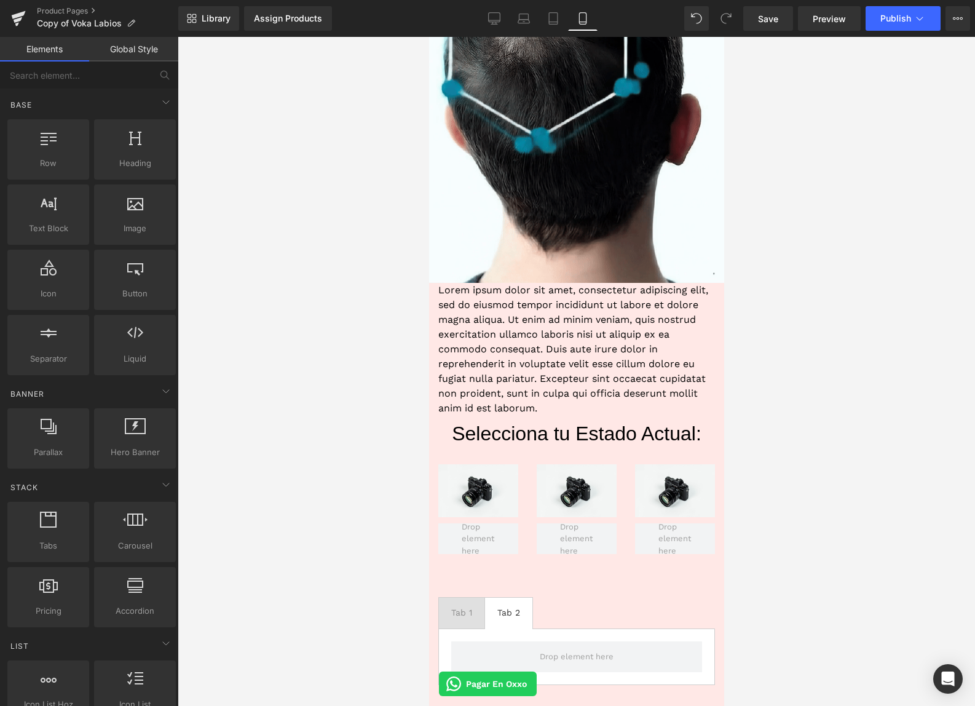
scroll to position [12, 0]
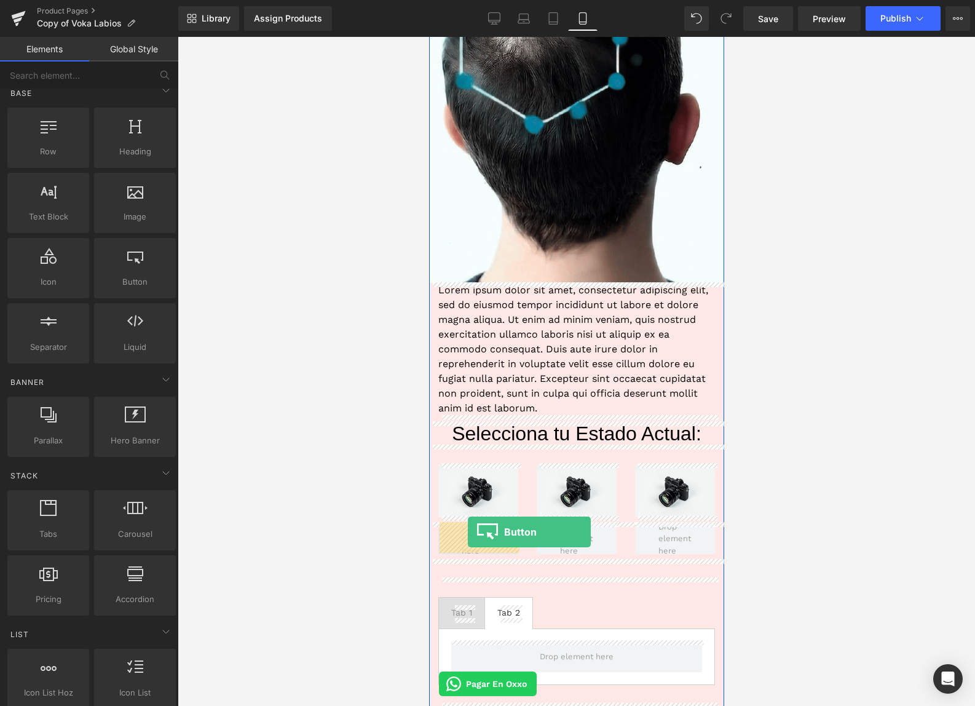
drag, startPoint x: 569, startPoint y: 301, endPoint x: 467, endPoint y: 532, distance: 252.7
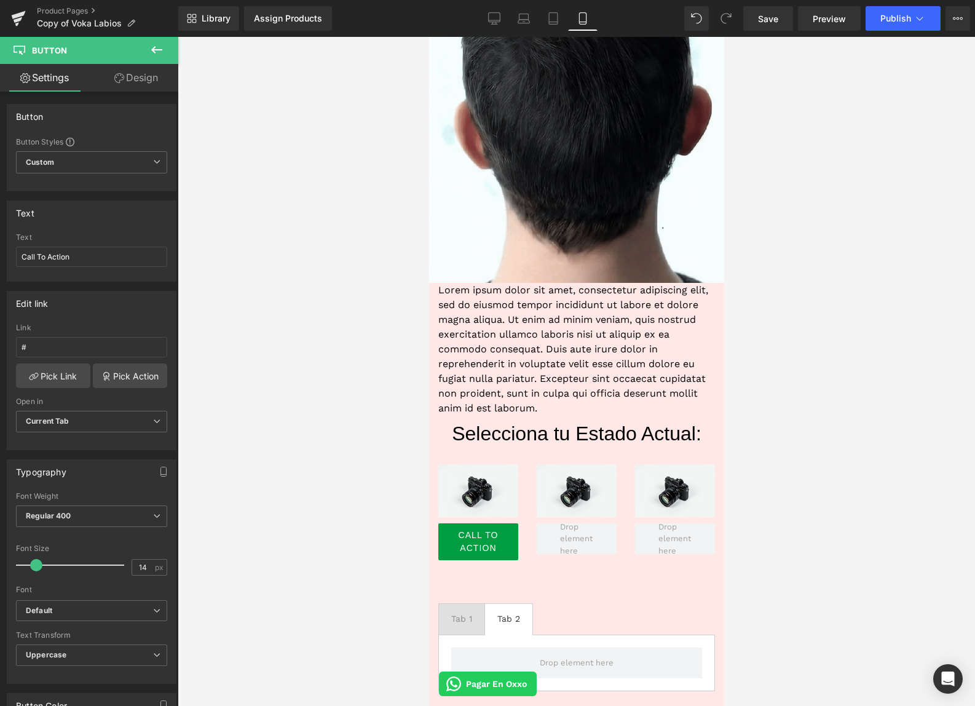
click at [156, 53] on icon at bounding box center [156, 49] width 15 height 15
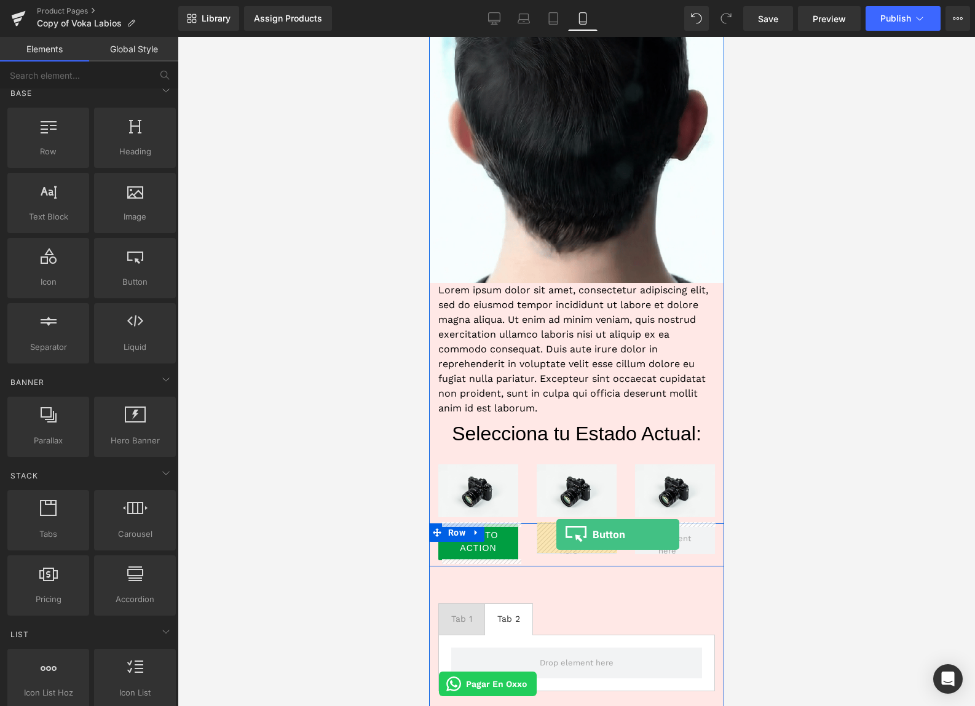
drag, startPoint x: 569, startPoint y: 301, endPoint x: 556, endPoint y: 534, distance: 233.5
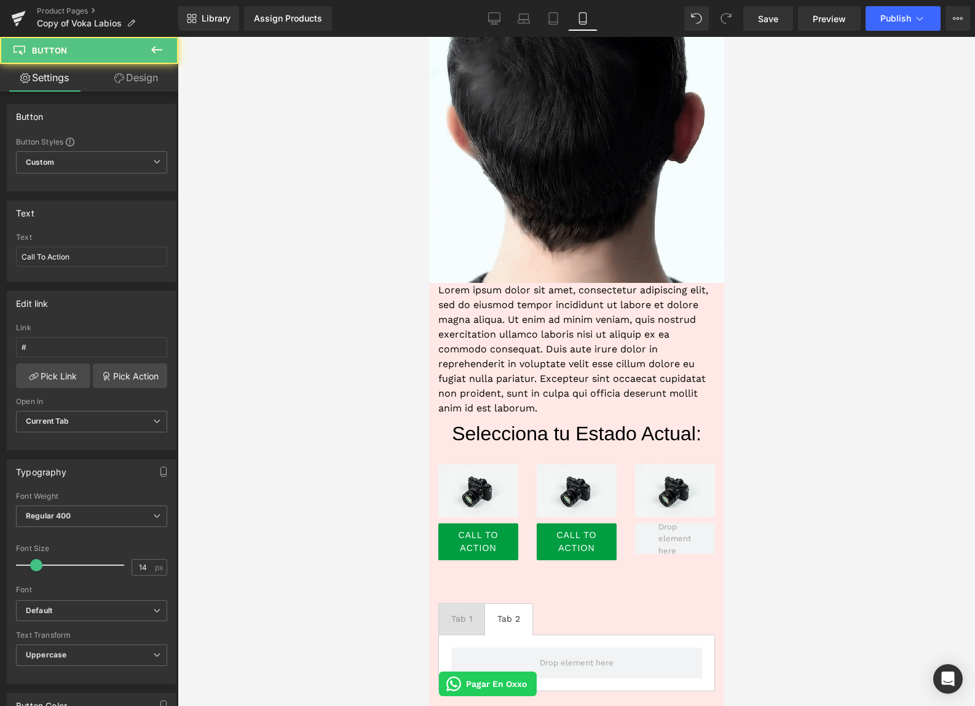
click at [162, 49] on icon at bounding box center [156, 49] width 11 height 7
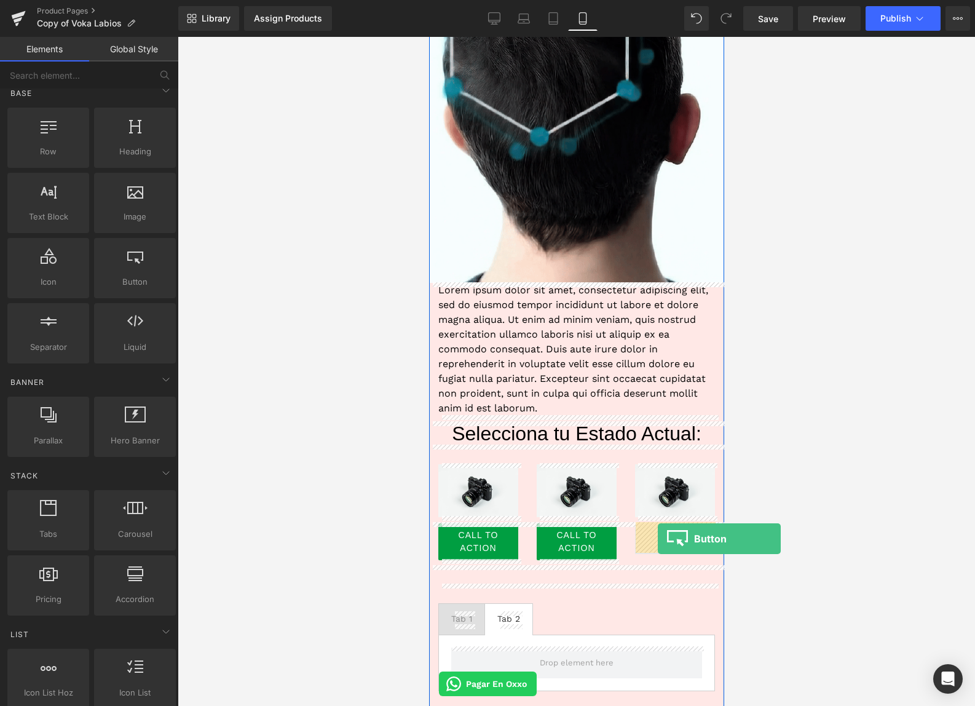
drag, startPoint x: 565, startPoint y: 309, endPoint x: 657, endPoint y: 539, distance: 247.5
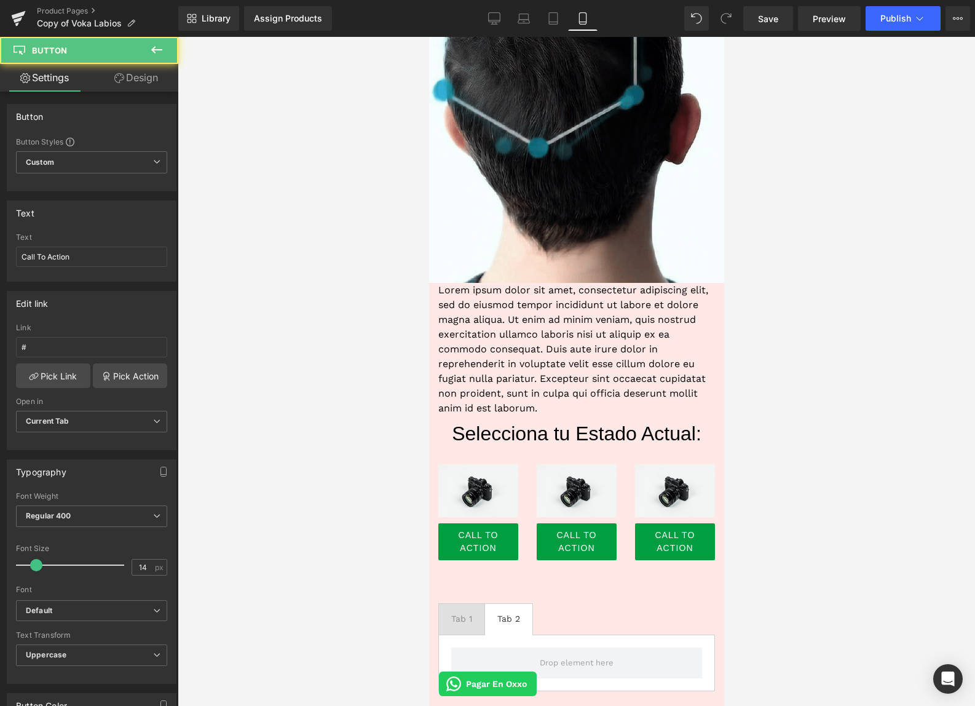
click at [842, 490] on div at bounding box center [577, 371] width 798 height 669
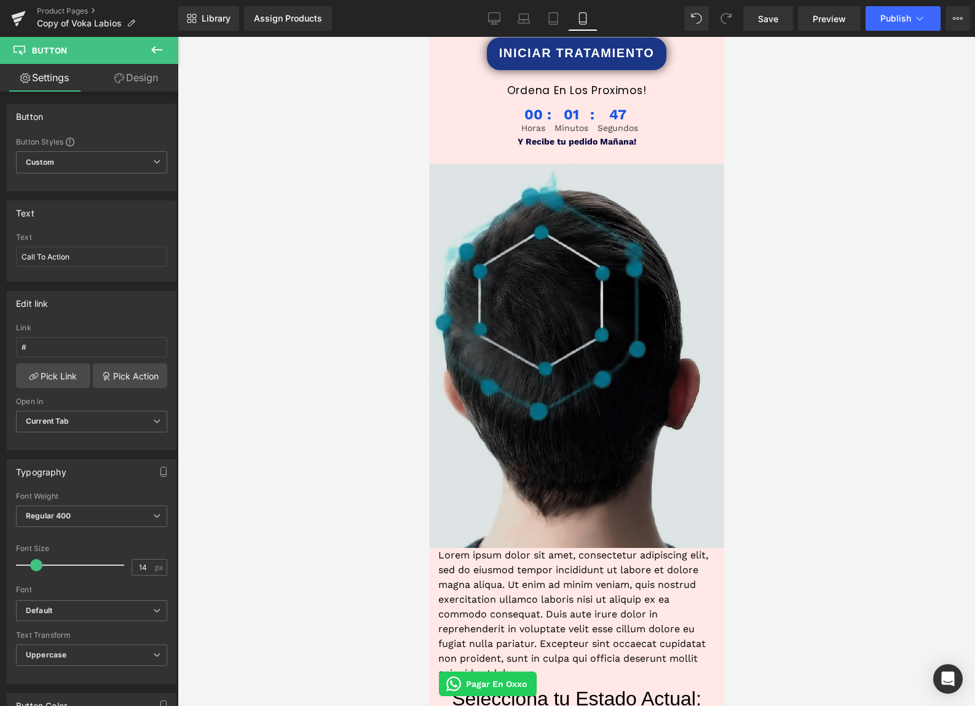
scroll to position [901, 0]
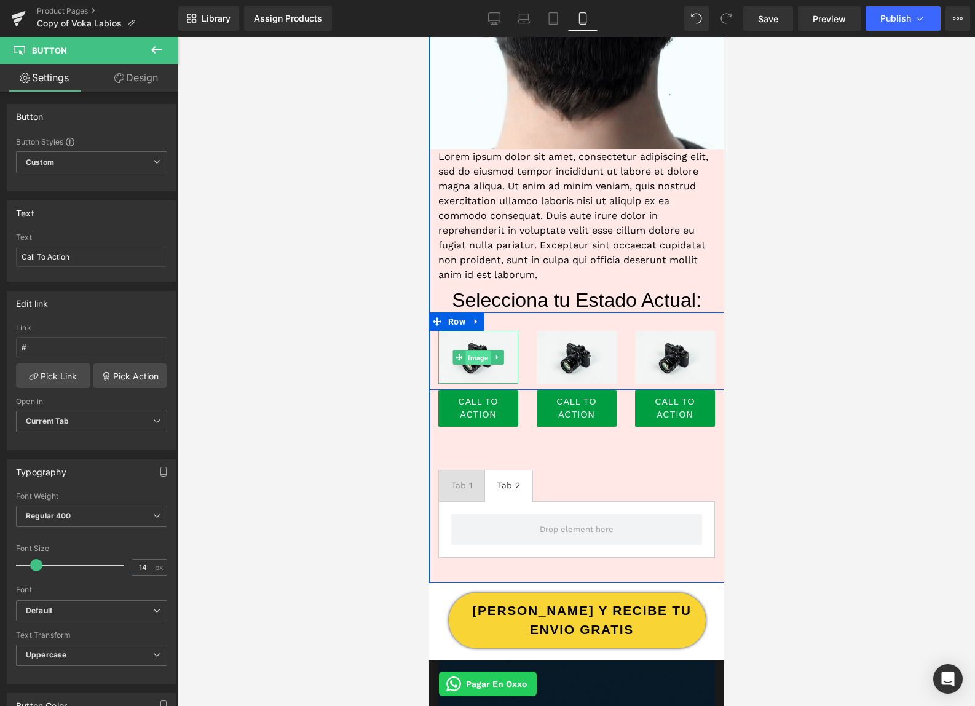
click at [481, 354] on span "Image" at bounding box center [477, 358] width 25 height 15
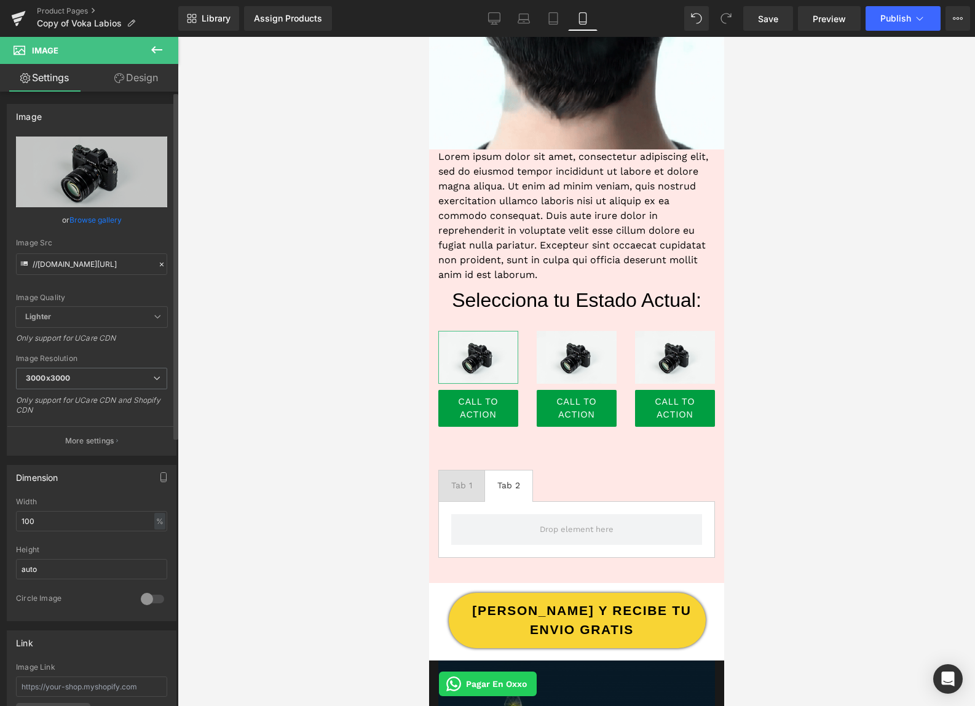
click at [107, 223] on link "Browse gallery" at bounding box center [95, 220] width 52 height 22
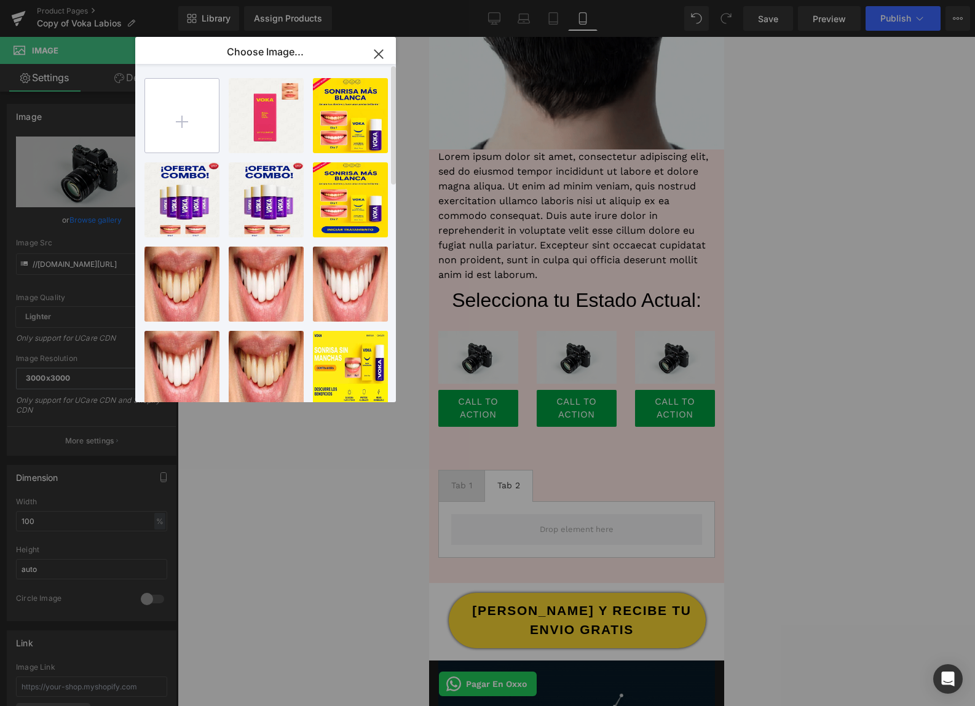
click at [193, 119] on input "file" at bounding box center [182, 116] width 74 height 74
type input "C:\fakepath\006.png"
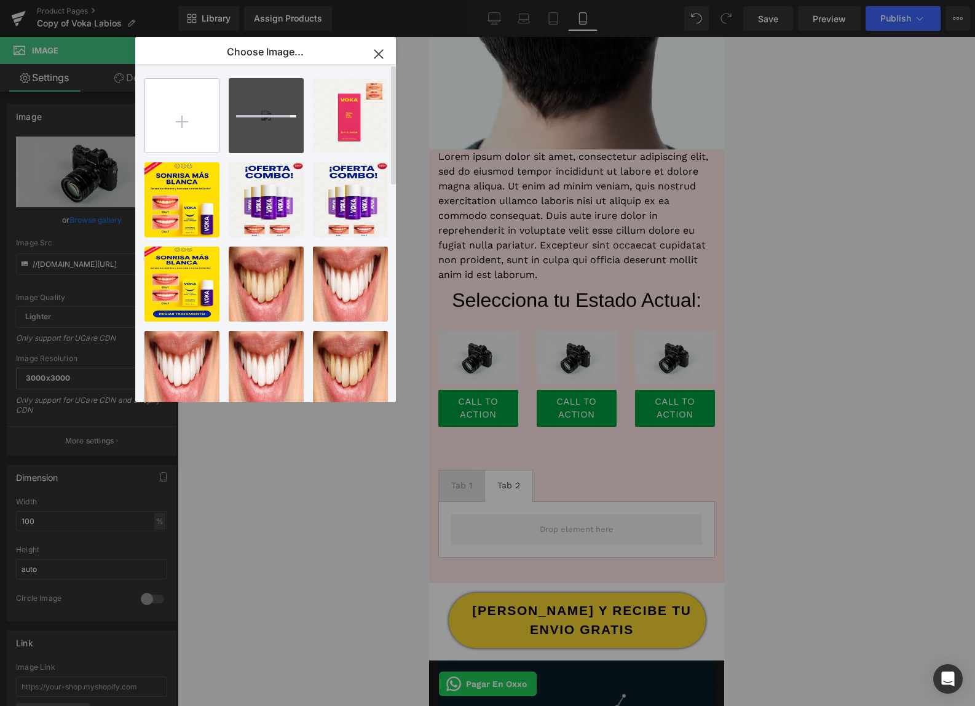
click at [181, 119] on input "file" at bounding box center [182, 116] width 74 height 74
type input "C:\fakepath\005.png"
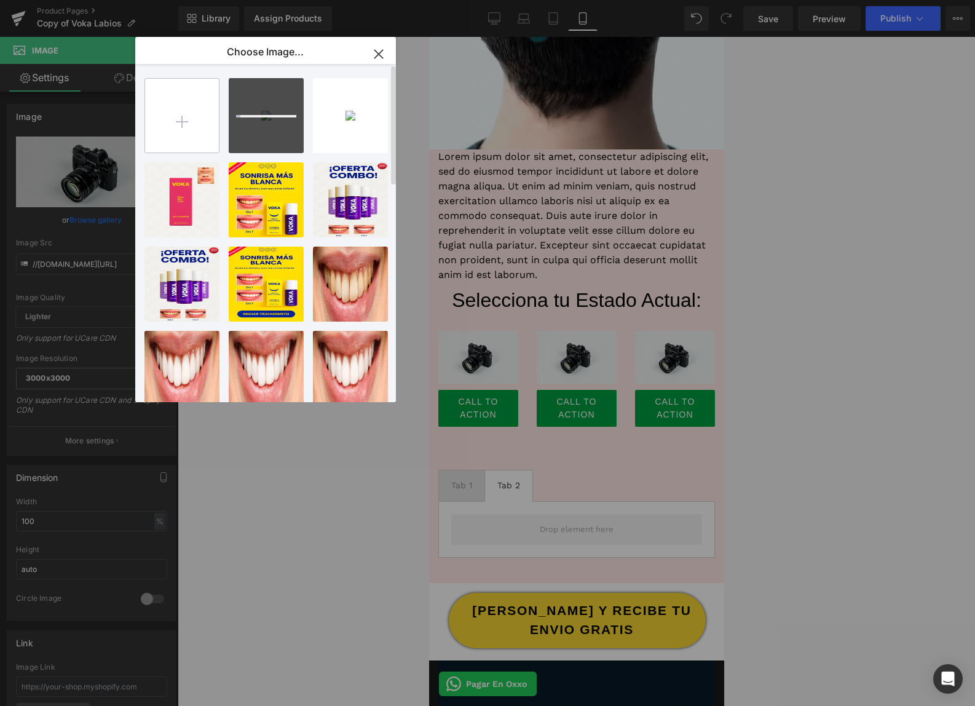
click at [185, 119] on input "file" at bounding box center [182, 116] width 74 height 74
type input "C:\fakepath\004.png"
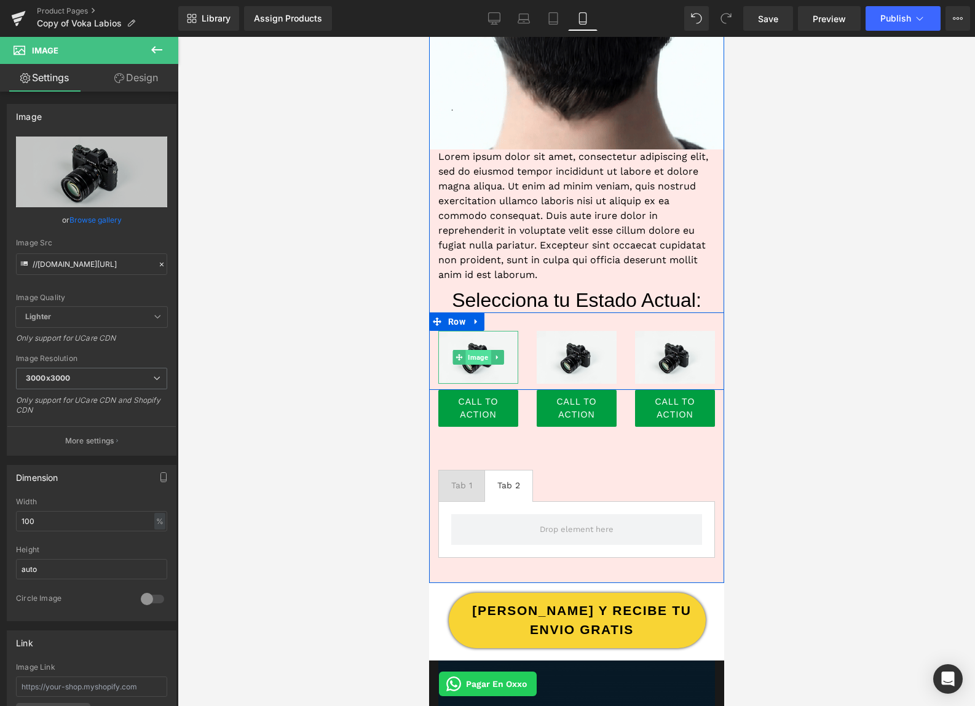
click at [471, 359] on span "Image" at bounding box center [477, 357] width 25 height 15
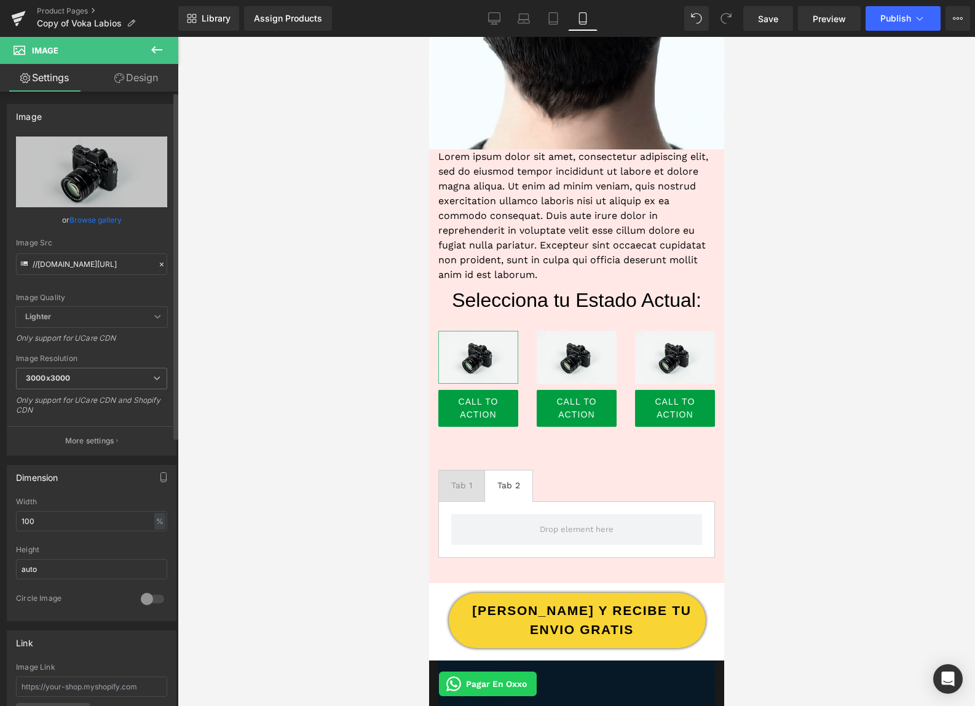
click at [106, 218] on link "Browse gallery" at bounding box center [95, 220] width 52 height 22
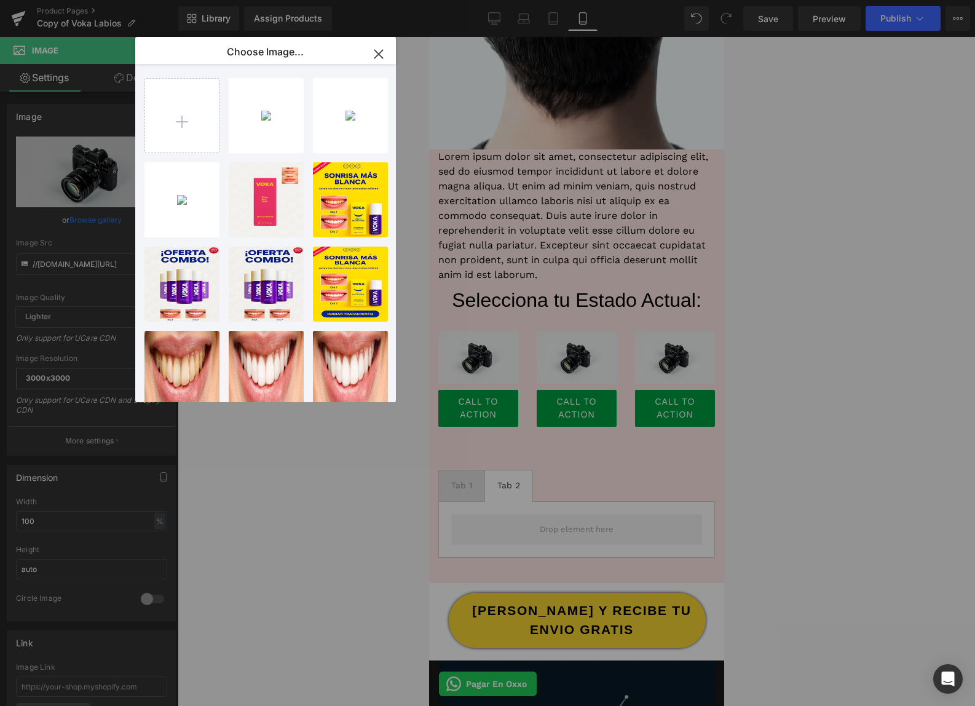
click at [0, 0] on div "006...006.png 53.10 KB" at bounding box center [0, 0] width 0 height 0
type input "[URL][DOMAIN_NAME]"
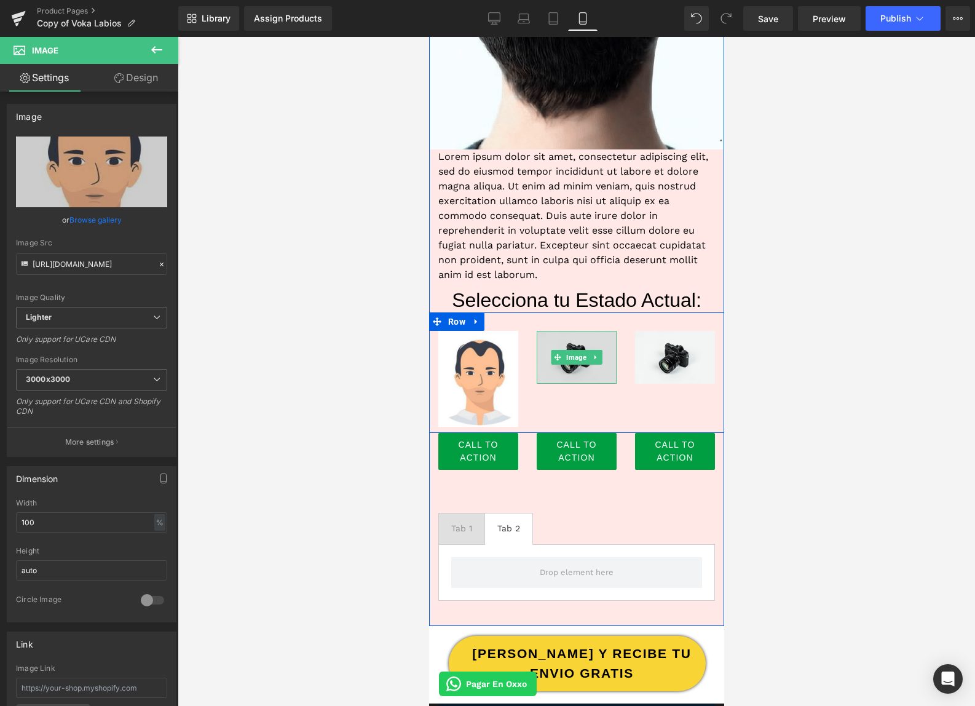
click at [576, 370] on img at bounding box center [576, 357] width 80 height 53
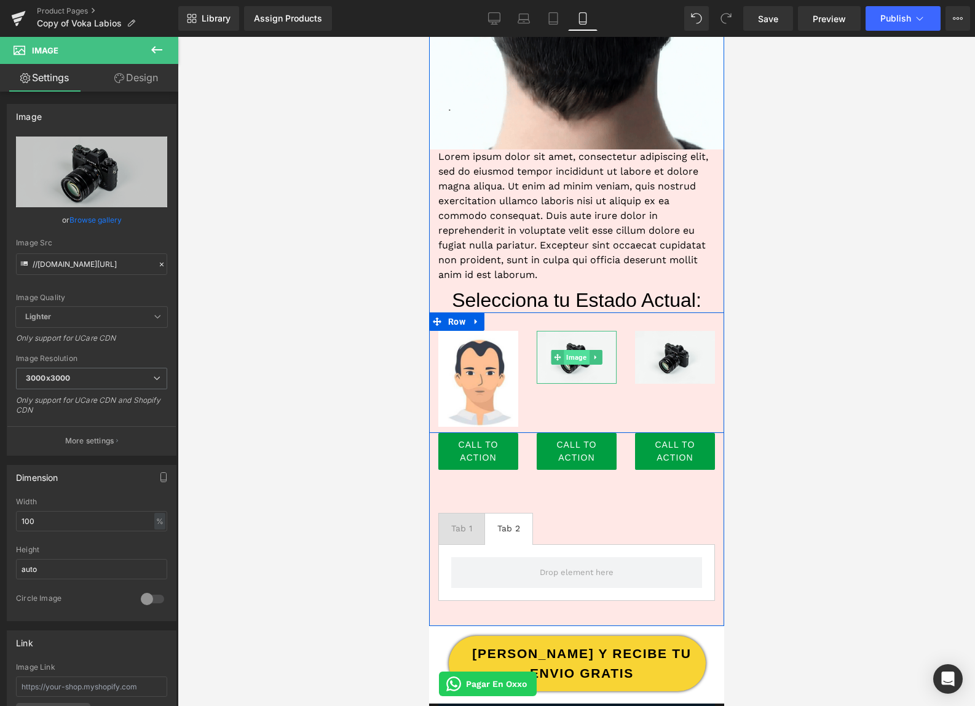
click at [571, 361] on span "Image" at bounding box center [575, 357] width 25 height 15
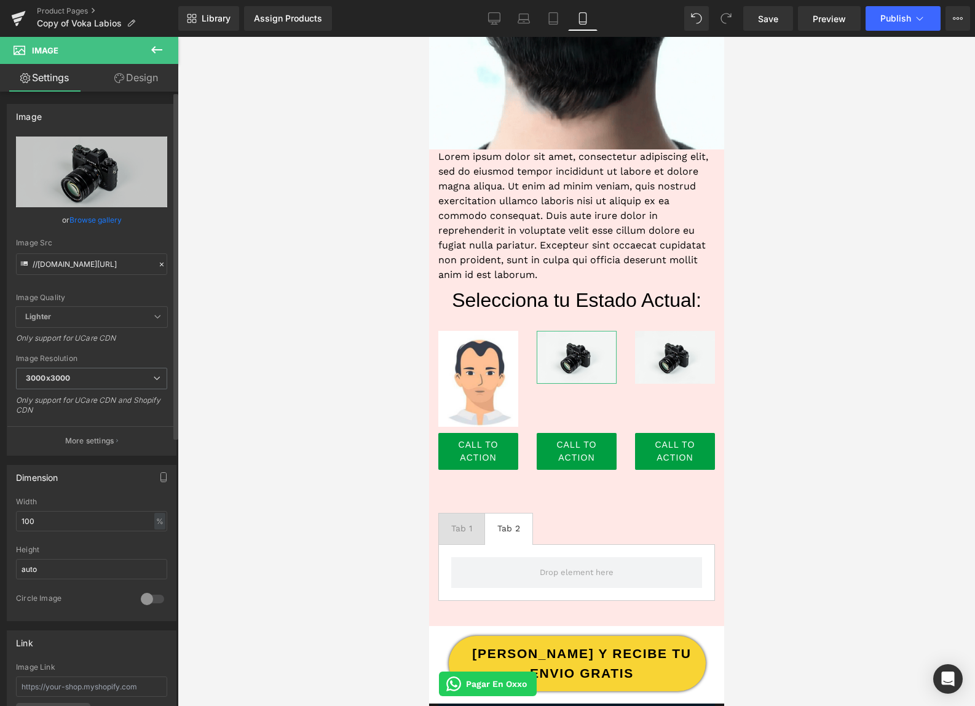
click at [109, 223] on link "Browse gallery" at bounding box center [95, 220] width 52 height 22
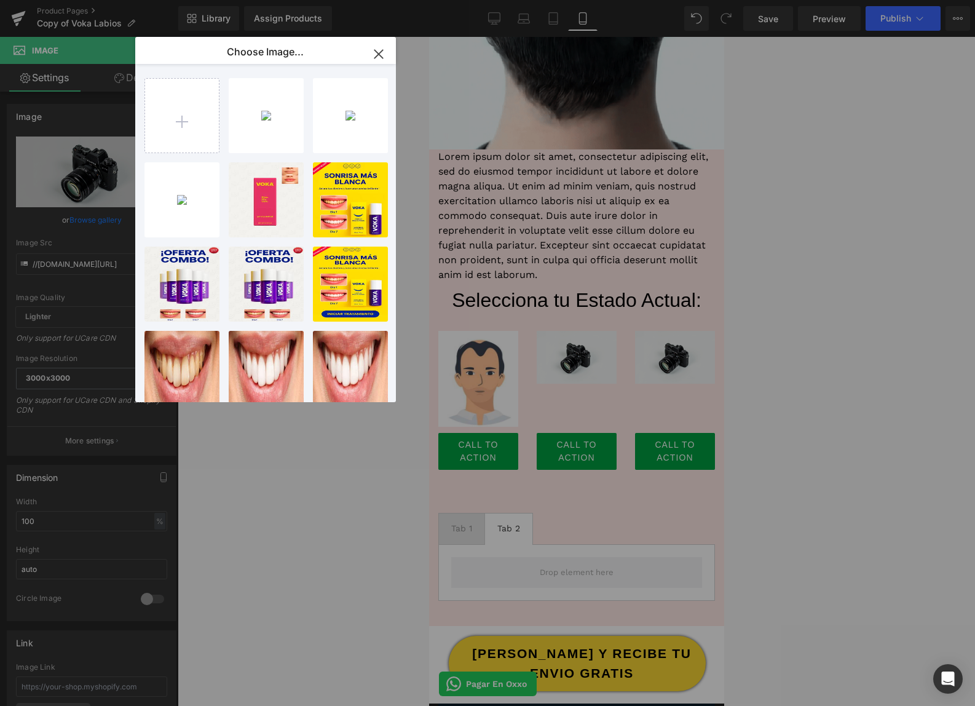
click at [0, 0] on div "005...005.png 49.47 KB" at bounding box center [0, 0] width 0 height 0
type input "[URL][DOMAIN_NAME]"
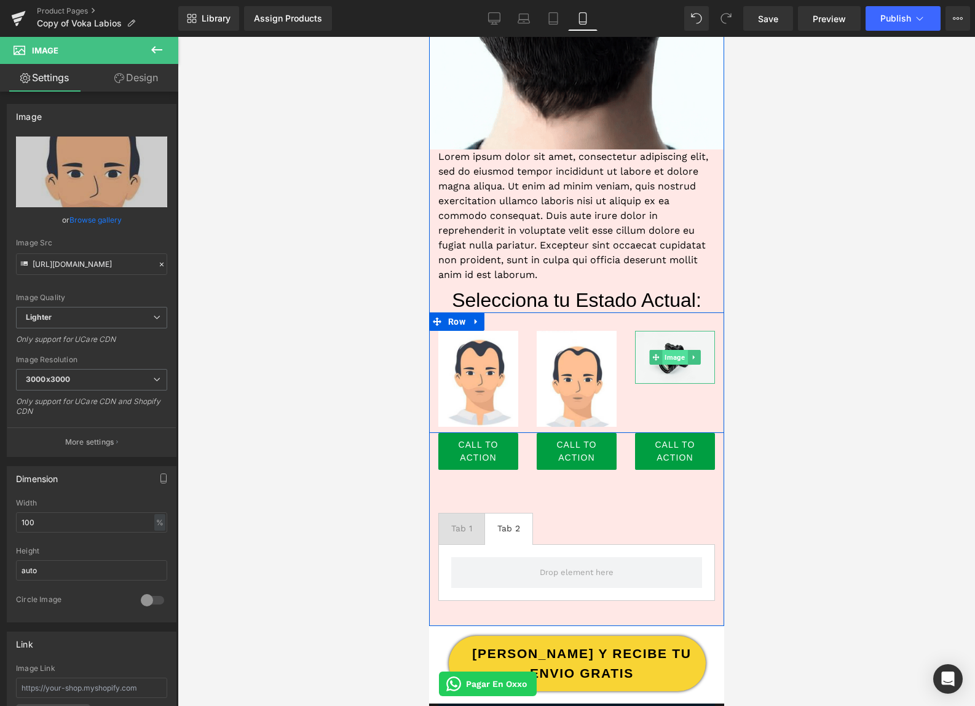
click at [669, 357] on span "Image" at bounding box center [674, 357] width 25 height 15
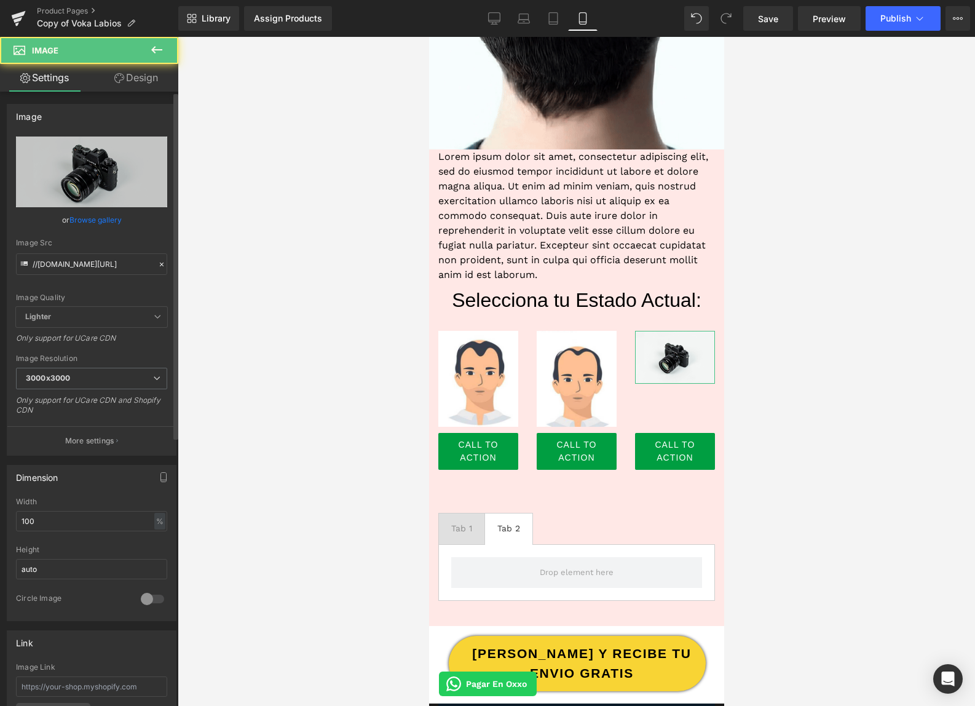
click at [114, 221] on link "Browse gallery" at bounding box center [95, 220] width 52 height 22
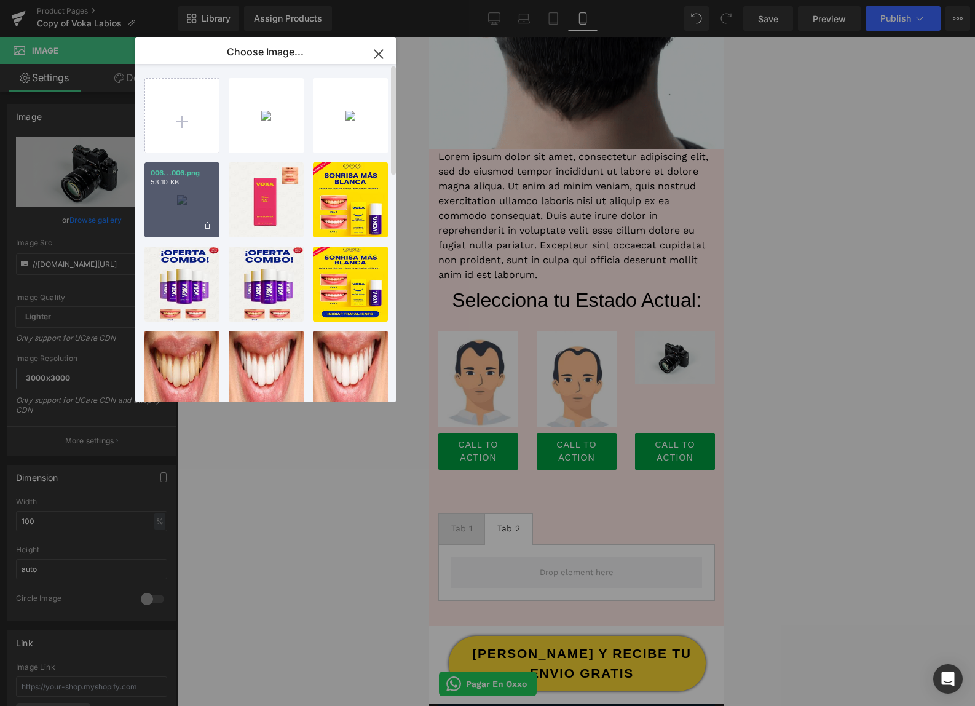
click at [199, 208] on div "006...006.png 53.10 KB" at bounding box center [182, 199] width 75 height 75
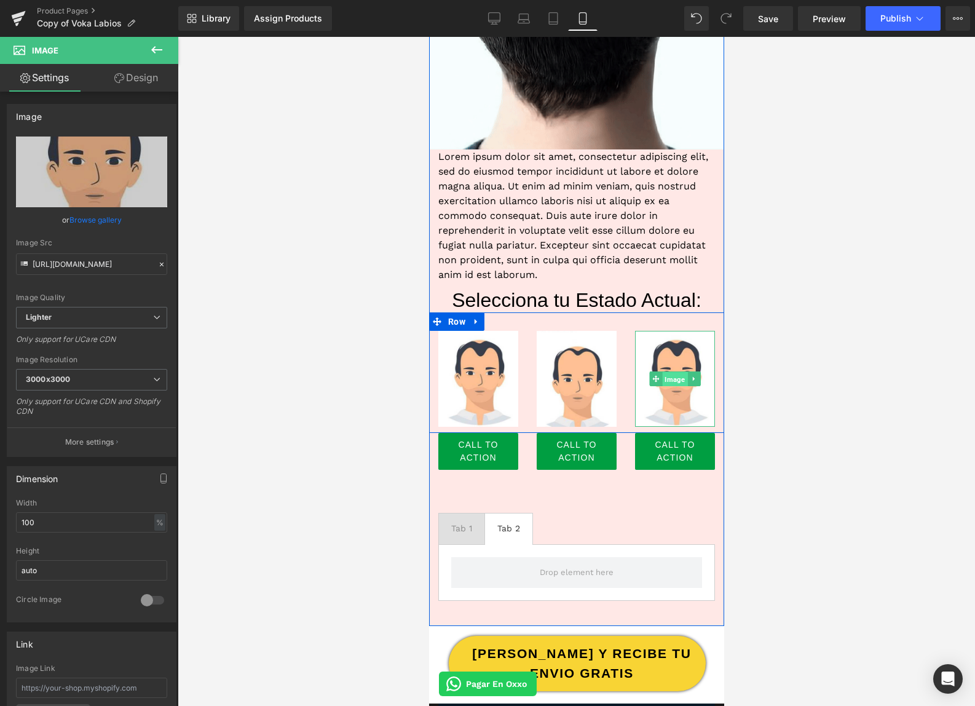
click at [668, 378] on span "Image" at bounding box center [674, 379] width 25 height 15
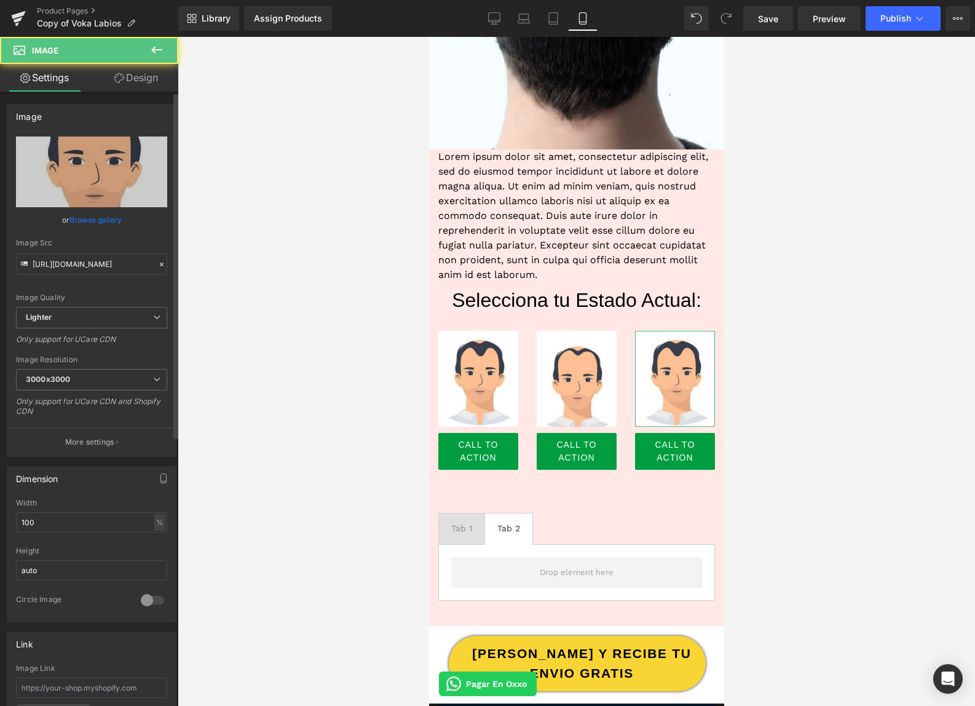
click at [100, 218] on link "Browse gallery" at bounding box center [95, 220] width 52 height 22
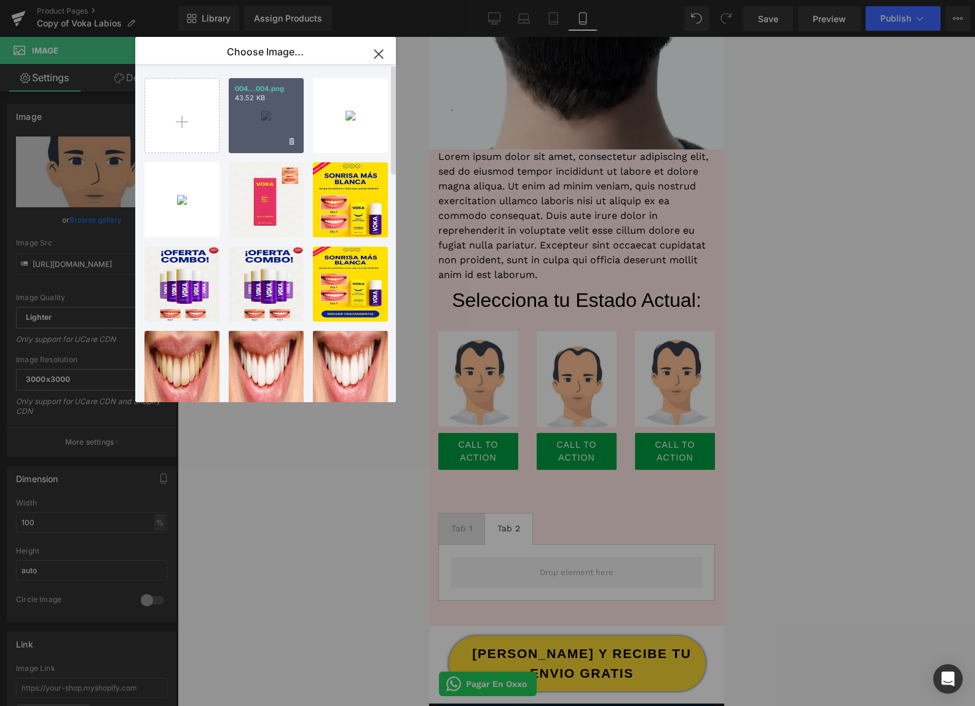
click at [249, 133] on div "004...004.png 43.52 KB" at bounding box center [266, 115] width 75 height 75
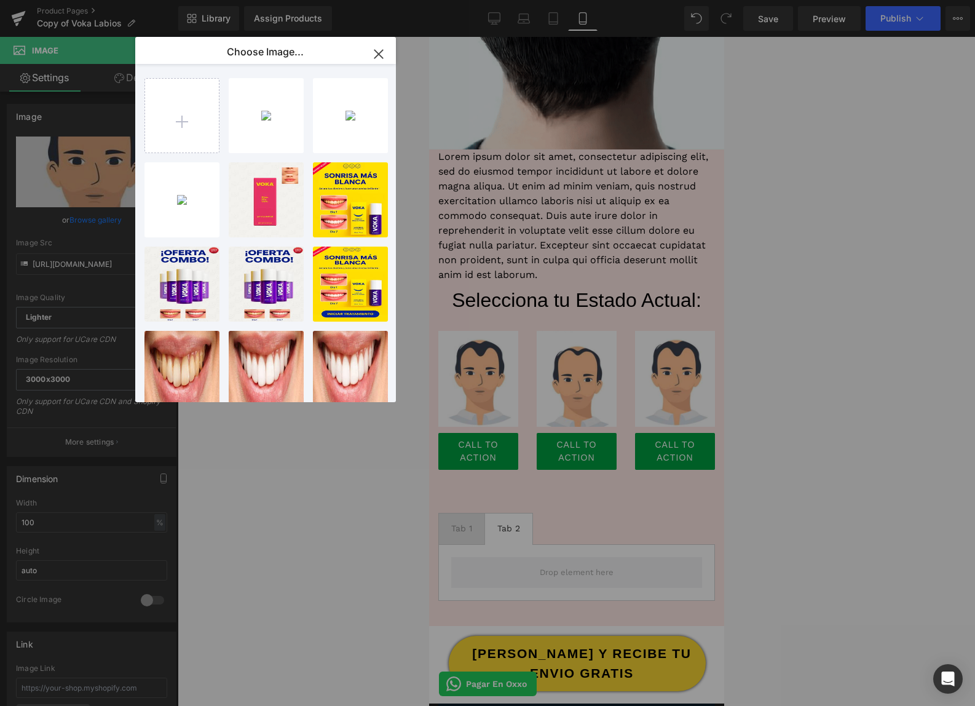
type input "[URL][DOMAIN_NAME]"
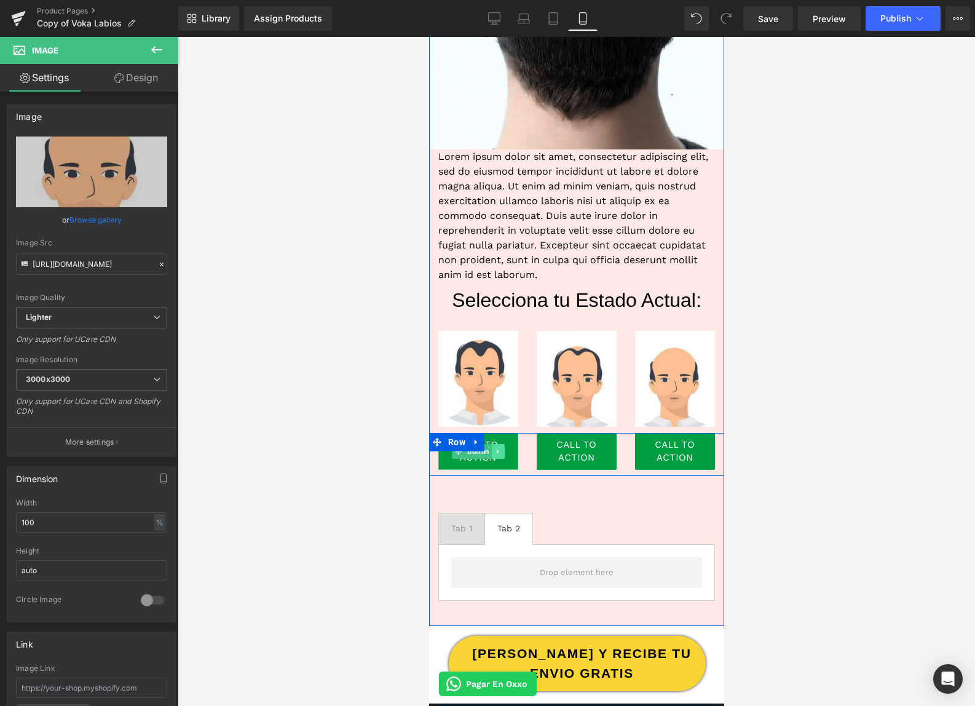
click at [493, 454] on link at bounding box center [497, 451] width 13 height 15
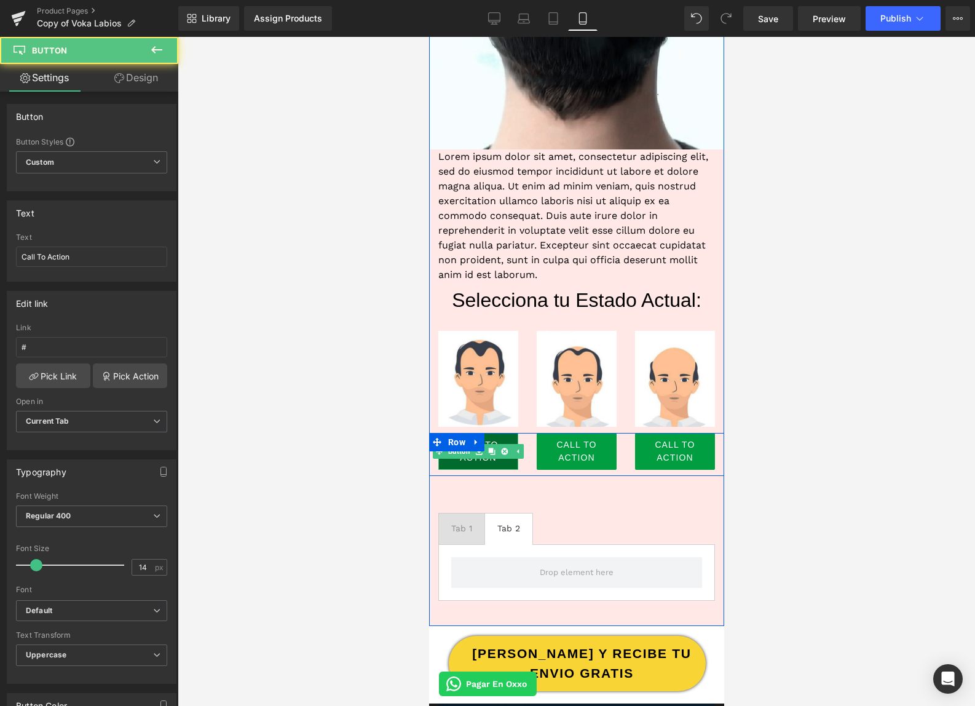
click at [469, 466] on link "Call To Action" at bounding box center [478, 451] width 80 height 37
click at [488, 437] on link "Call To Action" at bounding box center [478, 451] width 80 height 37
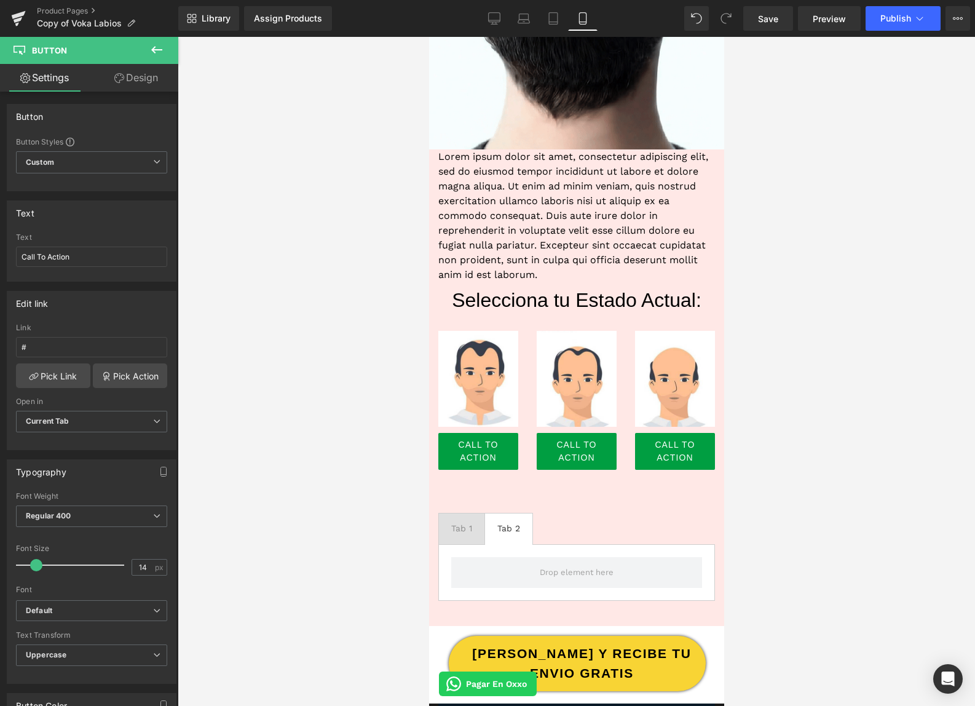
click at [373, 346] on div at bounding box center [577, 371] width 798 height 669
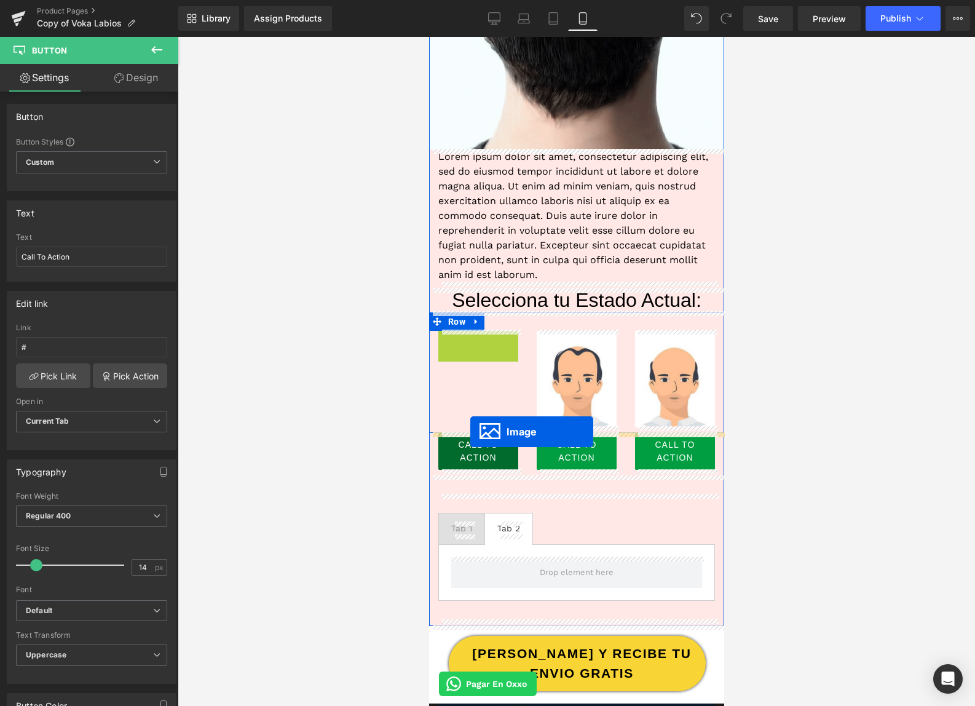
drag, startPoint x: 456, startPoint y: 382, endPoint x: 470, endPoint y: 432, distance: 51.0
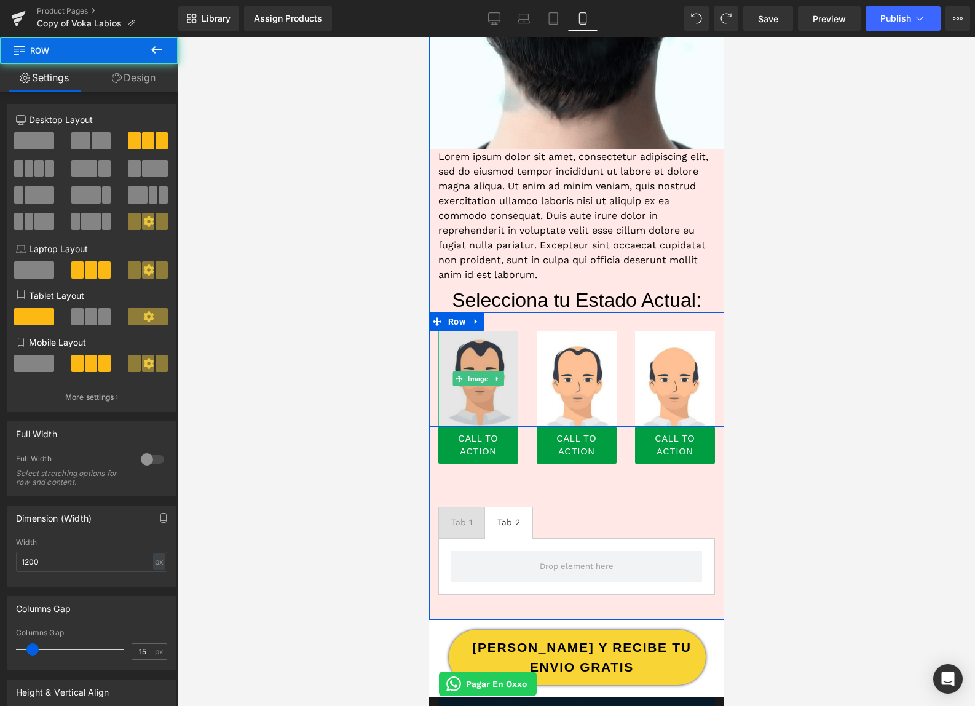
drag, startPoint x: 505, startPoint y: 430, endPoint x: 504, endPoint y: 417, distance: 12.9
click at [504, 417] on div "Image Image Image Row" at bounding box center [576, 369] width 295 height 115
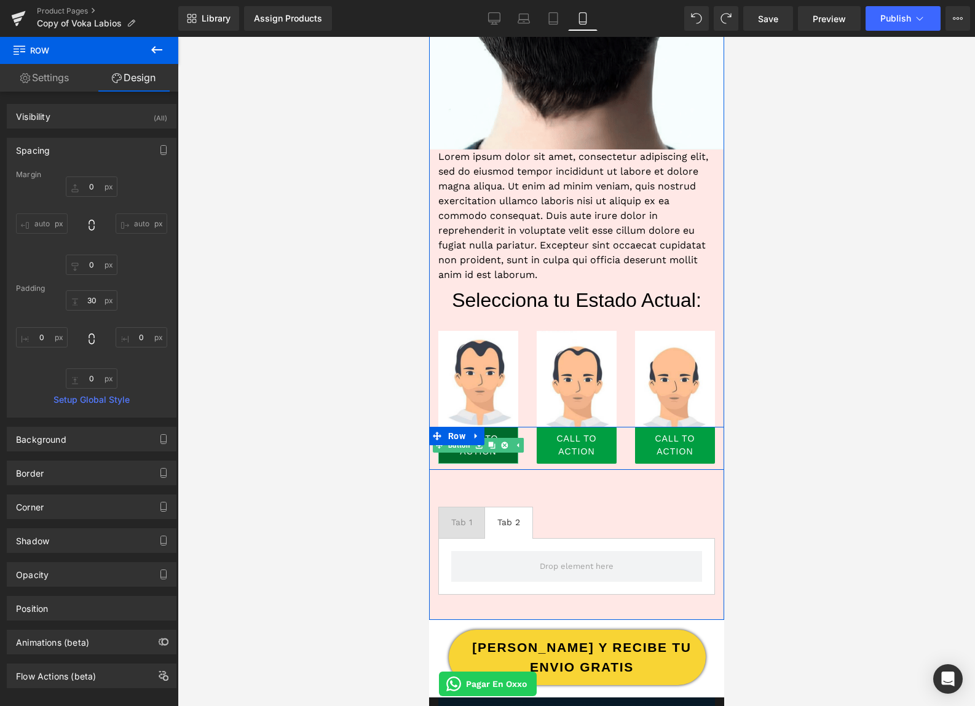
click at [475, 458] on link "Call To Action" at bounding box center [478, 445] width 80 height 37
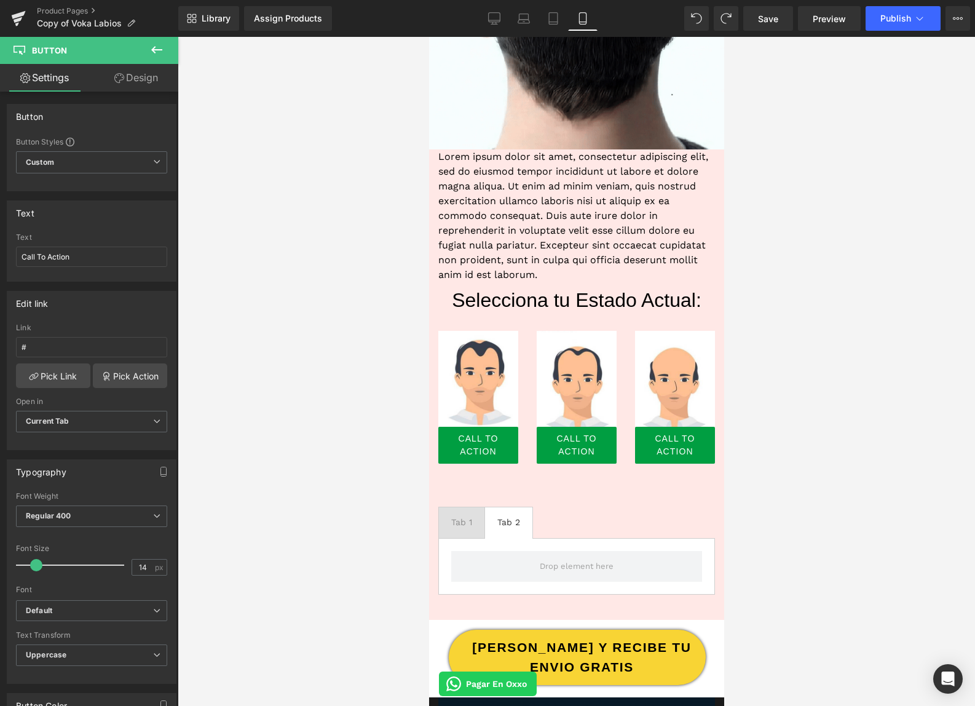
drag, startPoint x: 95, startPoint y: 252, endPoint x: -7, endPoint y: 253, distance: 101.5
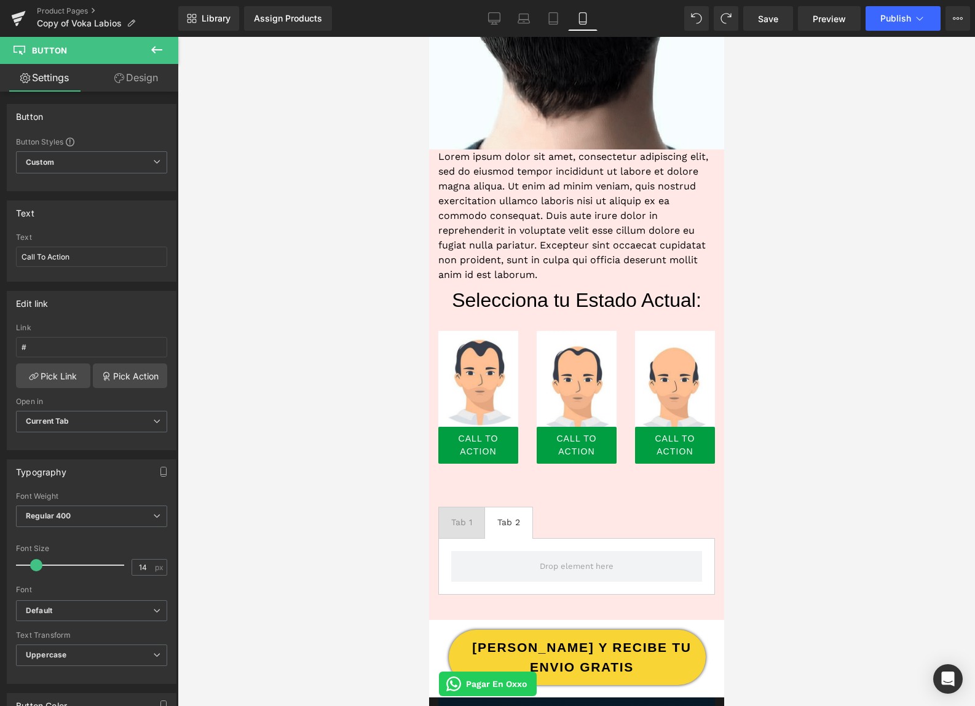
click at [0, 253] on html "Image You are previewing how the will restyle your page. You can not edit Eleme…" at bounding box center [487, 353] width 975 height 706
click at [45, 253] on input "Call To Action" at bounding box center [91, 257] width 151 height 20
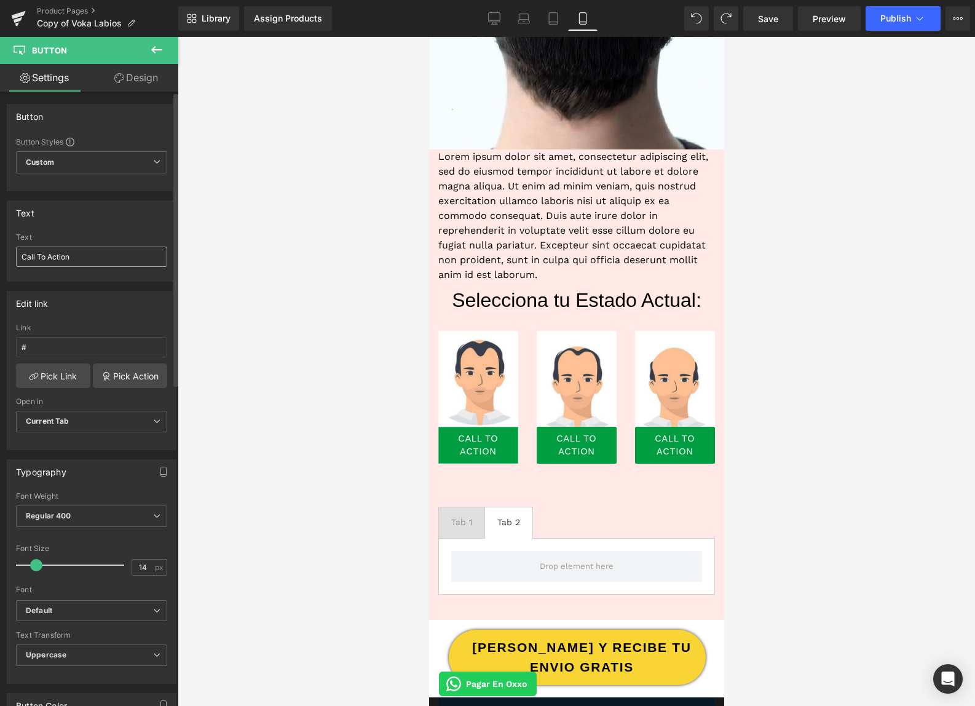
click at [45, 253] on input "Call To Action" at bounding box center [91, 257] width 151 height 20
type input "FASE 1"
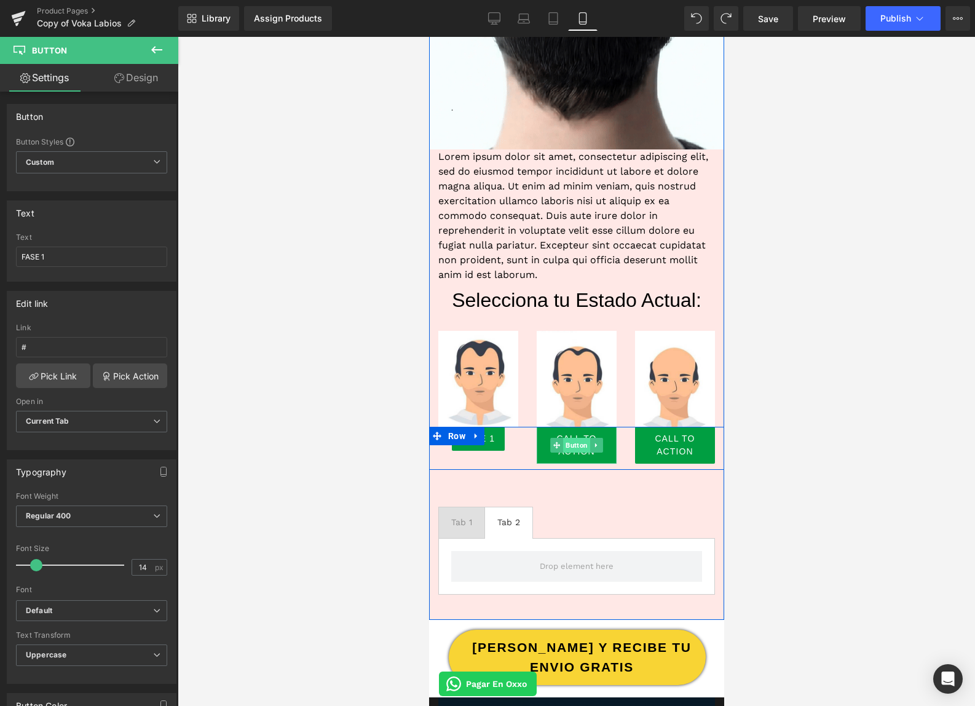
click at [583, 446] on span "Button" at bounding box center [576, 445] width 27 height 15
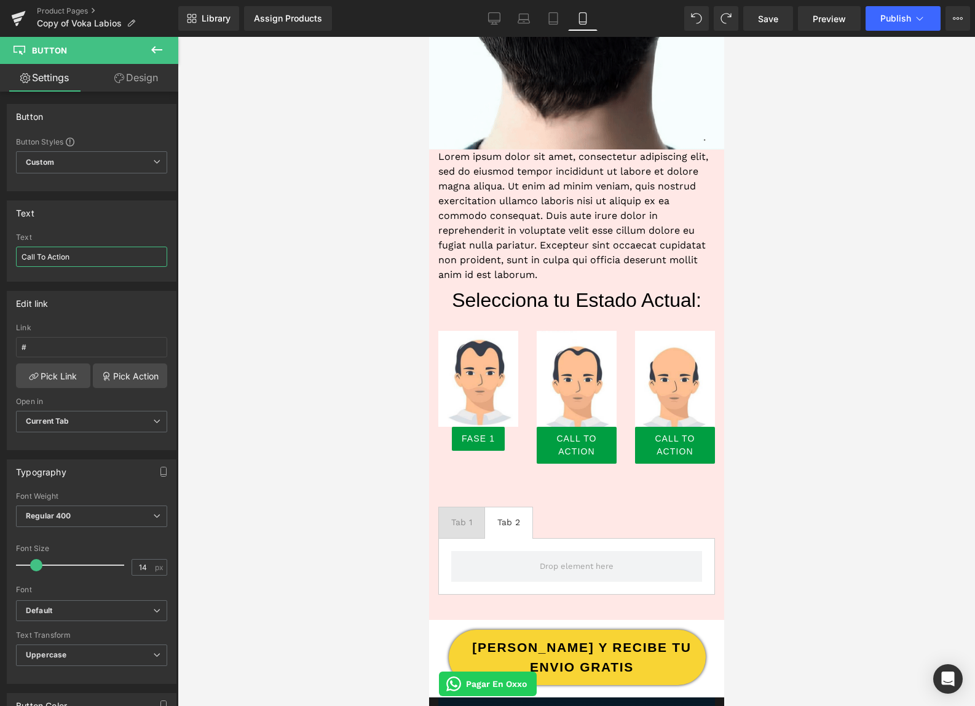
drag, startPoint x: 81, startPoint y: 249, endPoint x: -2, endPoint y: 248, distance: 83.6
click at [0, 248] on html "Button You are previewing how the will restyle your page. You can not edit Elem…" at bounding box center [487, 353] width 975 height 706
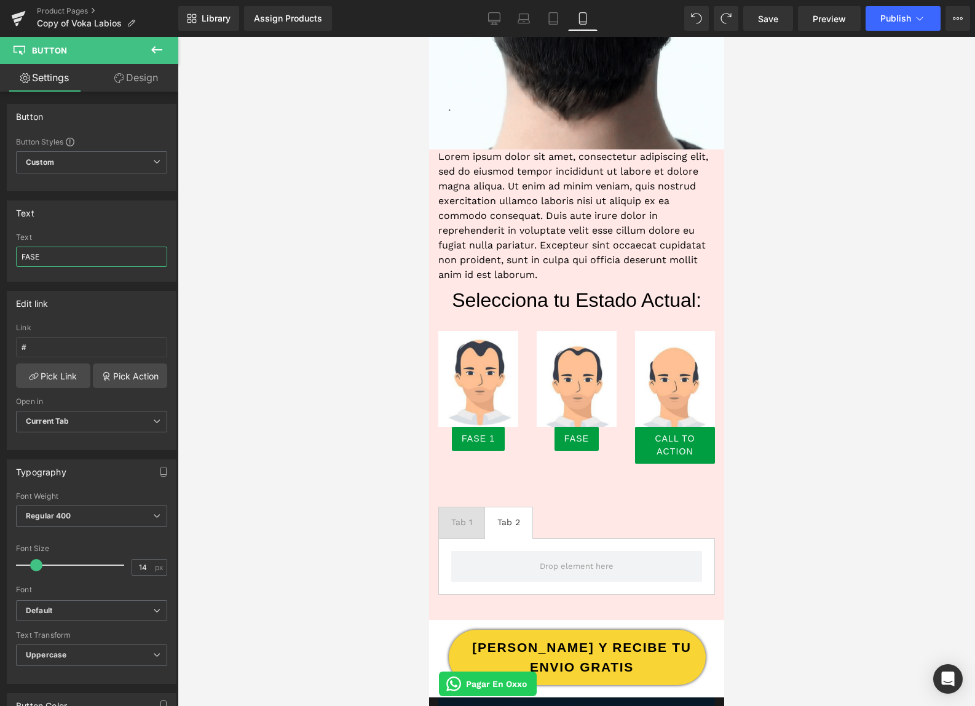
type input "FASE 2"
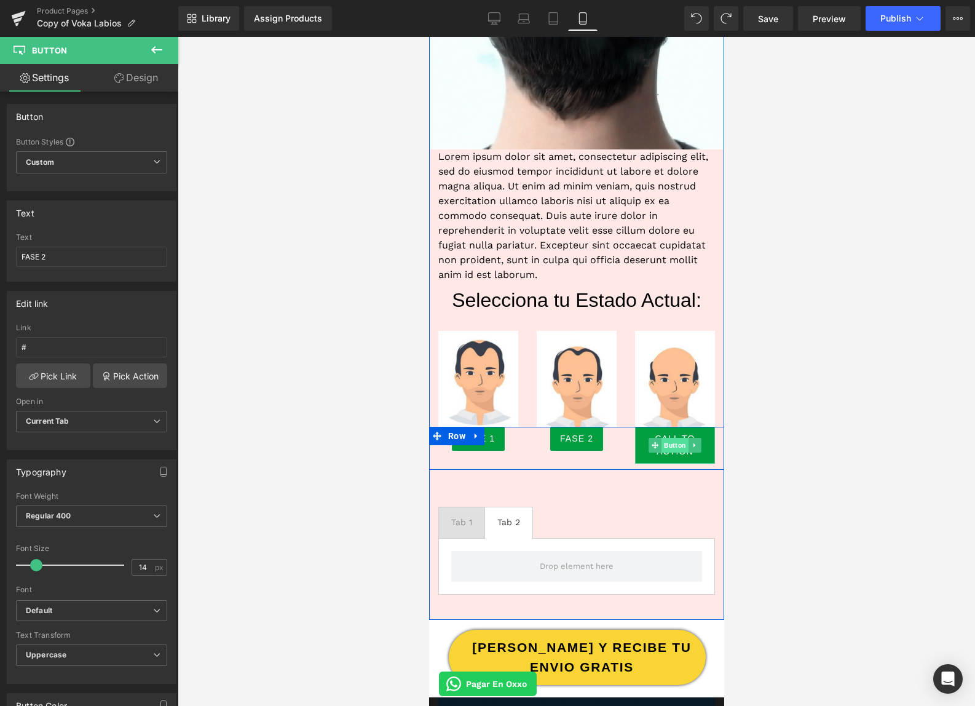
click at [681, 445] on span "Button" at bounding box center [674, 445] width 27 height 15
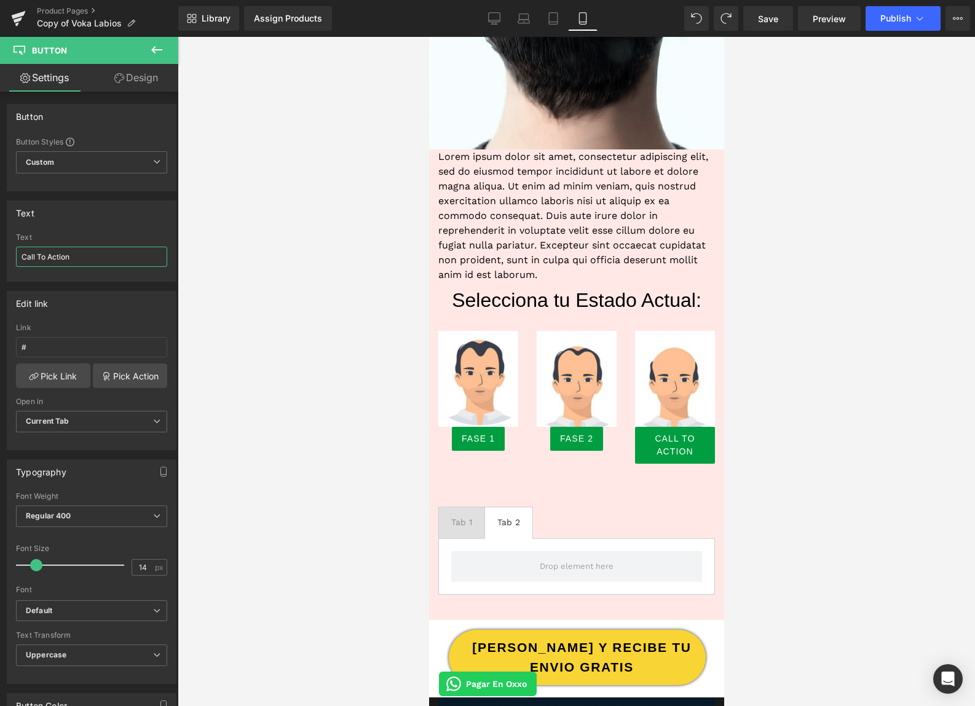
drag, startPoint x: 138, startPoint y: 257, endPoint x: -23, endPoint y: 256, distance: 161.7
click at [0, 256] on html "Button You are previewing how the will restyle your page. You can not edit Elem…" at bounding box center [487, 353] width 975 height 706
type input "G"
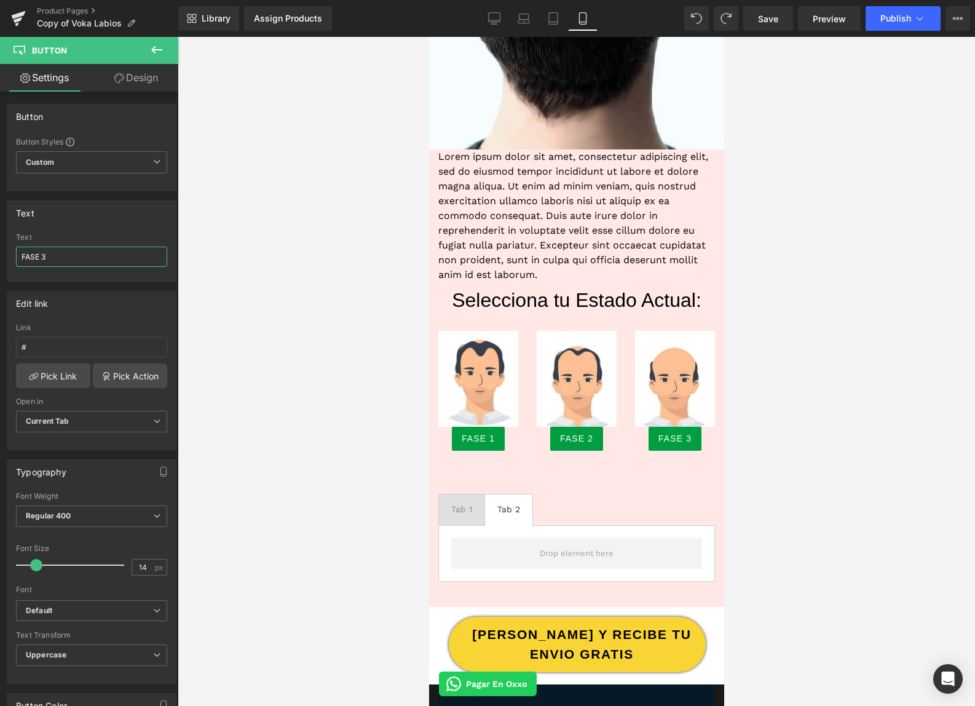
type input "FASE 3"
click at [849, 467] on div at bounding box center [577, 371] width 798 height 669
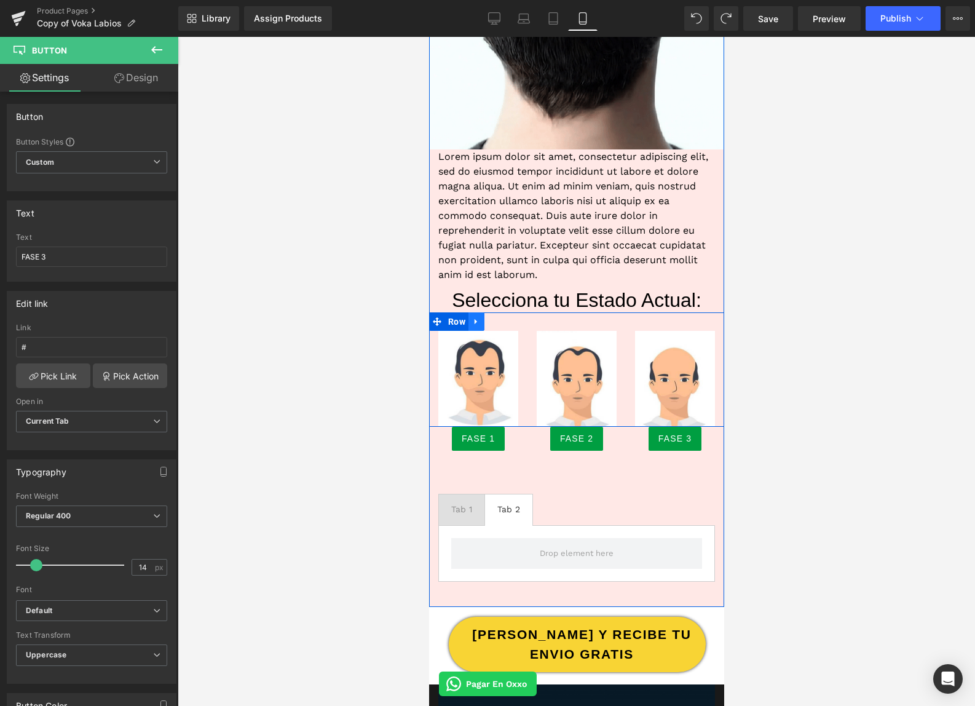
click at [477, 322] on icon at bounding box center [476, 321] width 9 height 9
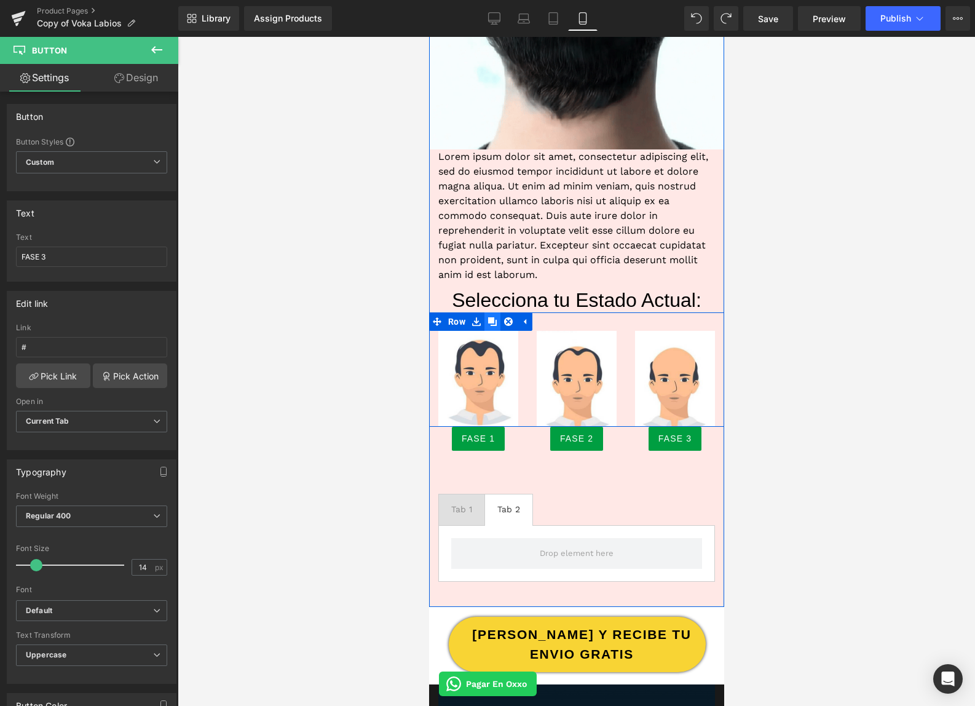
click at [493, 324] on icon at bounding box center [492, 321] width 9 height 9
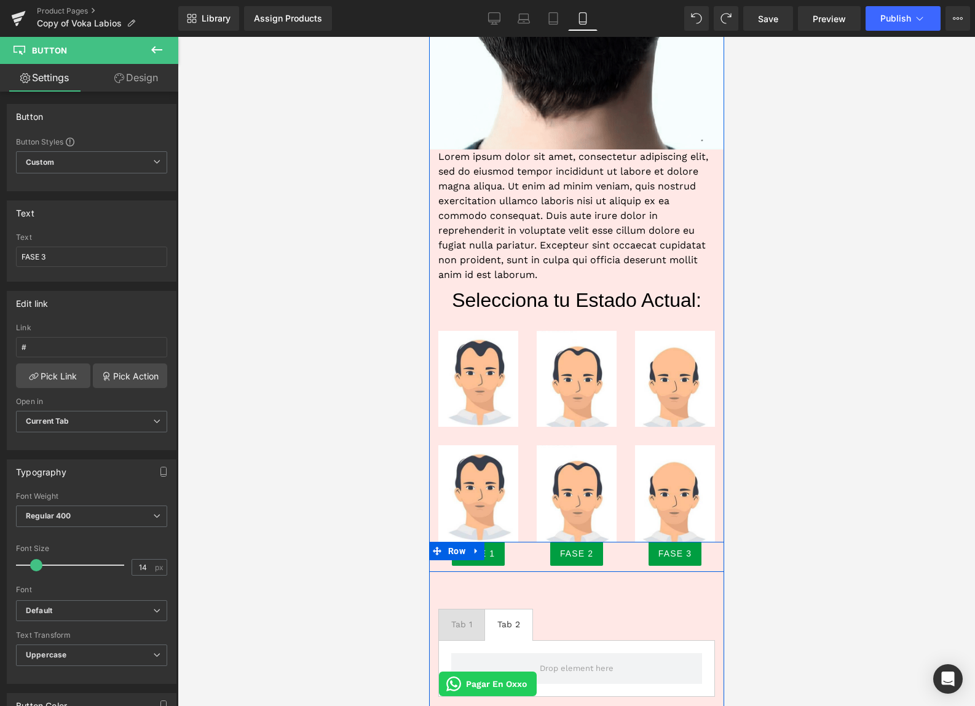
click at [479, 549] on icon at bounding box center [476, 550] width 9 height 9
click at [489, 549] on icon at bounding box center [492, 551] width 9 height 9
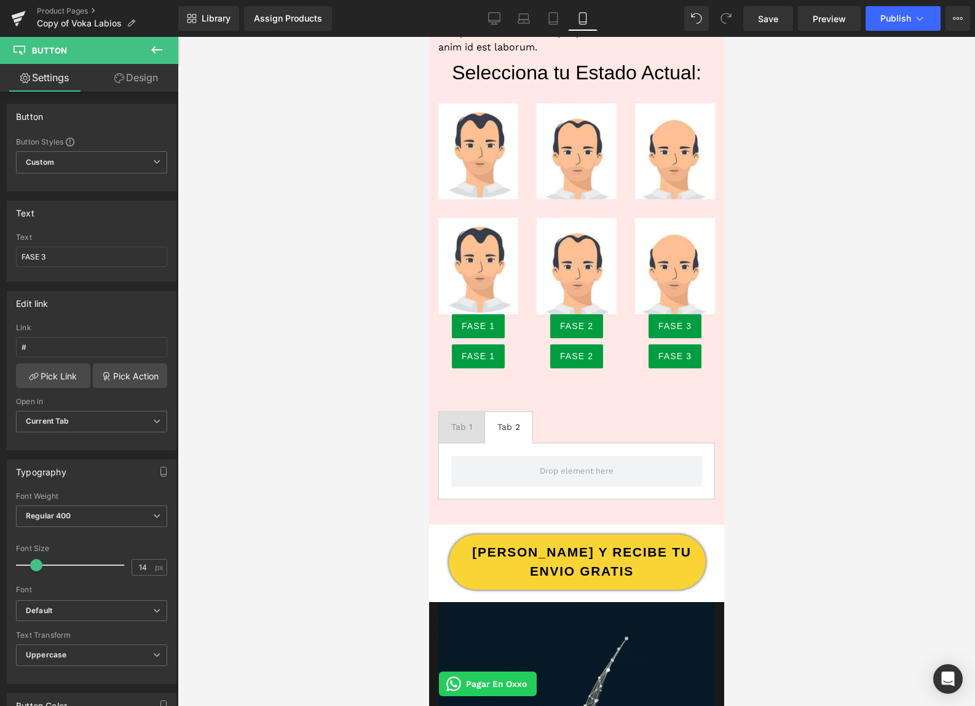
scroll to position [1126, 0]
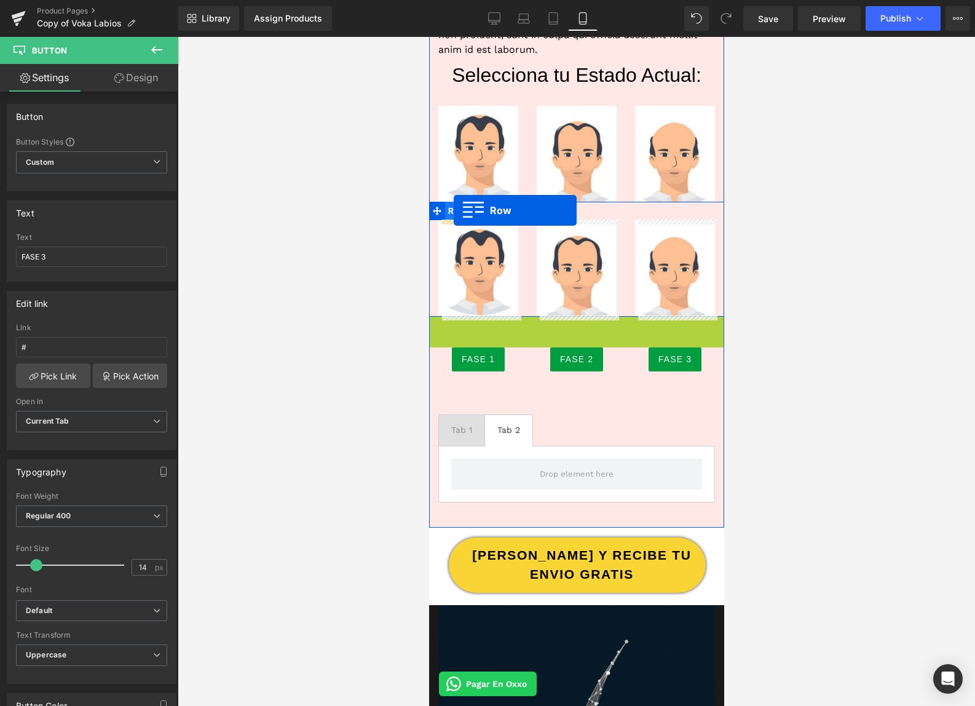
drag, startPoint x: 438, startPoint y: 323, endPoint x: 453, endPoint y: 210, distance: 114.1
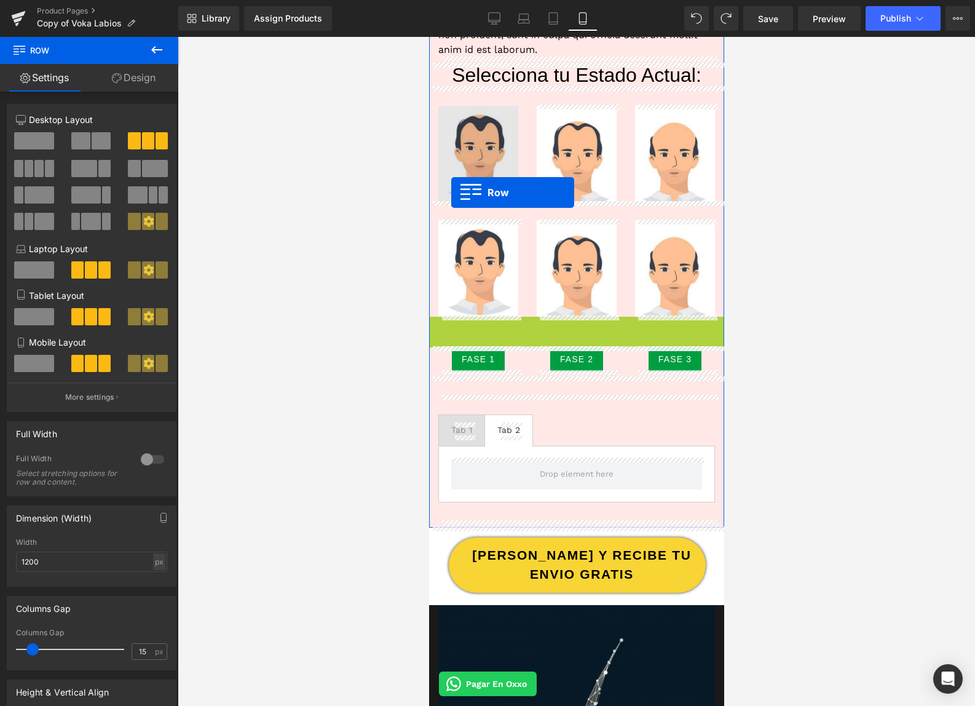
drag, startPoint x: 438, startPoint y: 327, endPoint x: 451, endPoint y: 192, distance: 135.2
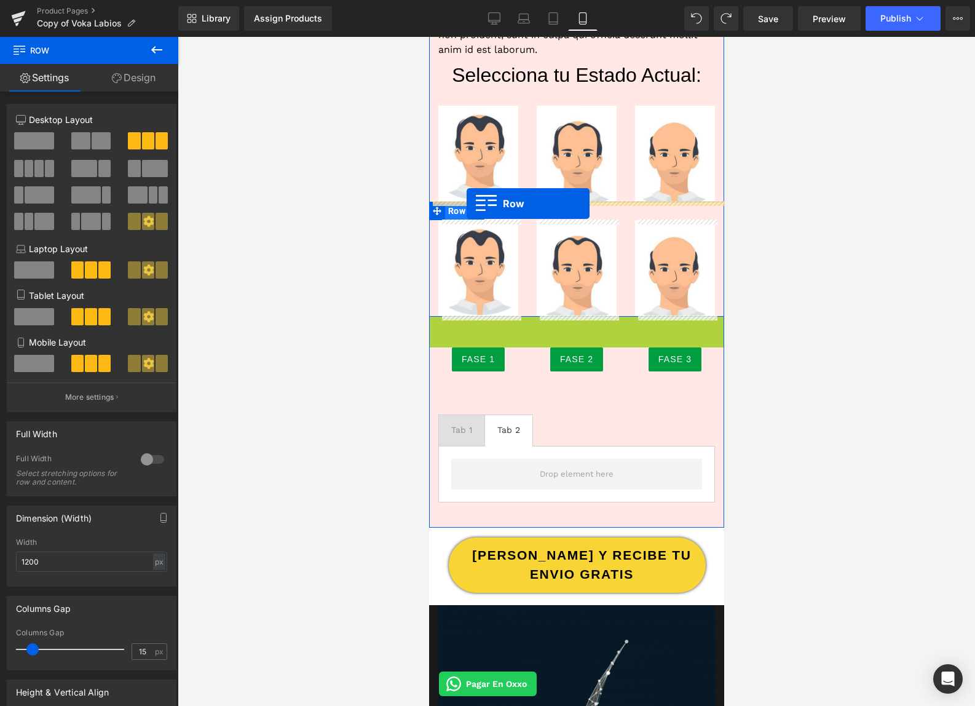
drag, startPoint x: 435, startPoint y: 328, endPoint x: 466, endPoint y: 203, distance: 129.2
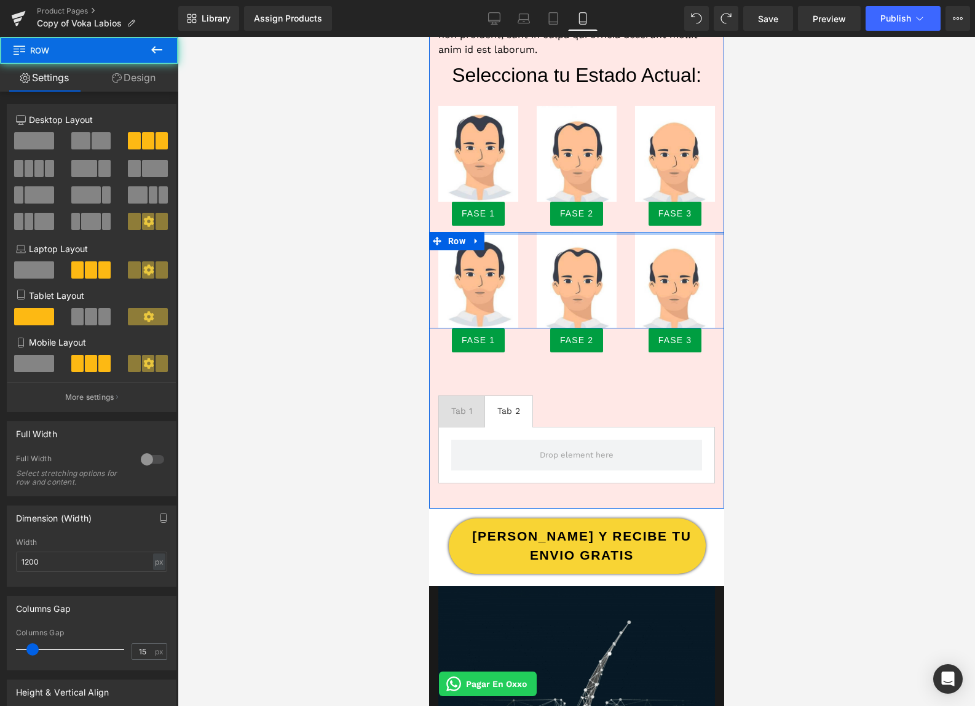
drag, startPoint x: 510, startPoint y: 248, endPoint x: 512, endPoint y: 225, distance: 22.9
click at [512, 225] on div "Image Image Lorem ipsum dolor sit amet, consectetur adipiscing elit, sed do eiu…" at bounding box center [576, 24] width 295 height 969
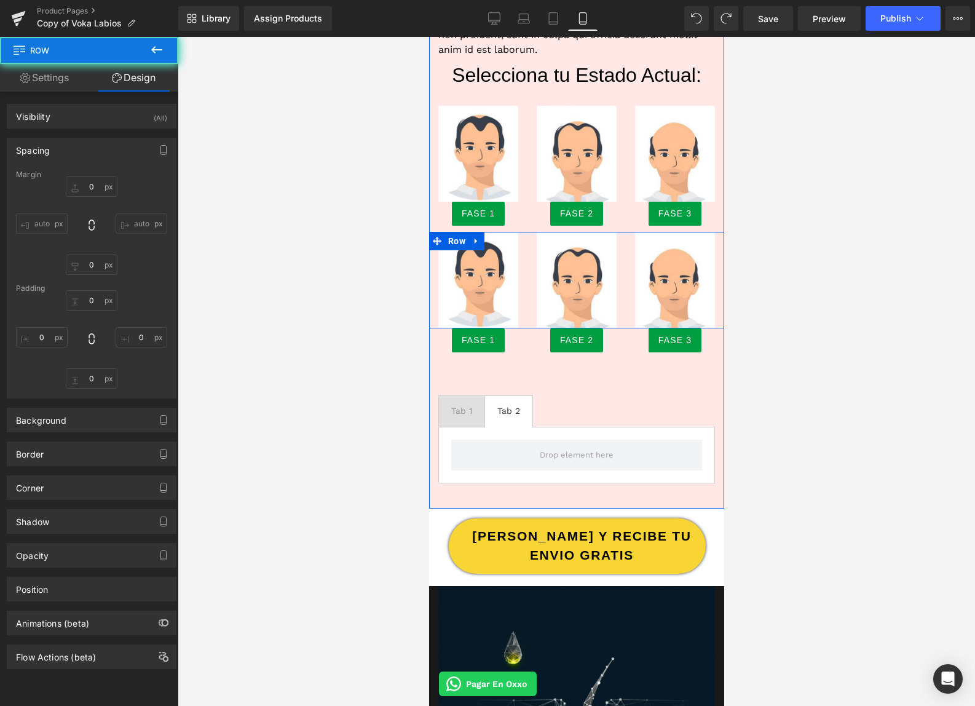
type input "0"
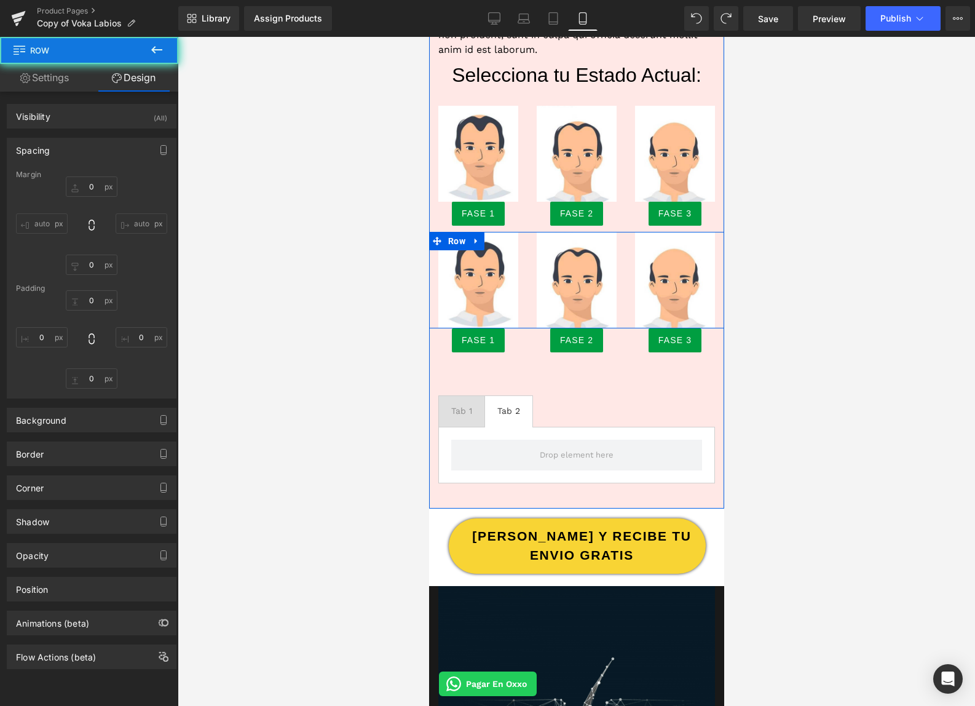
type input "0"
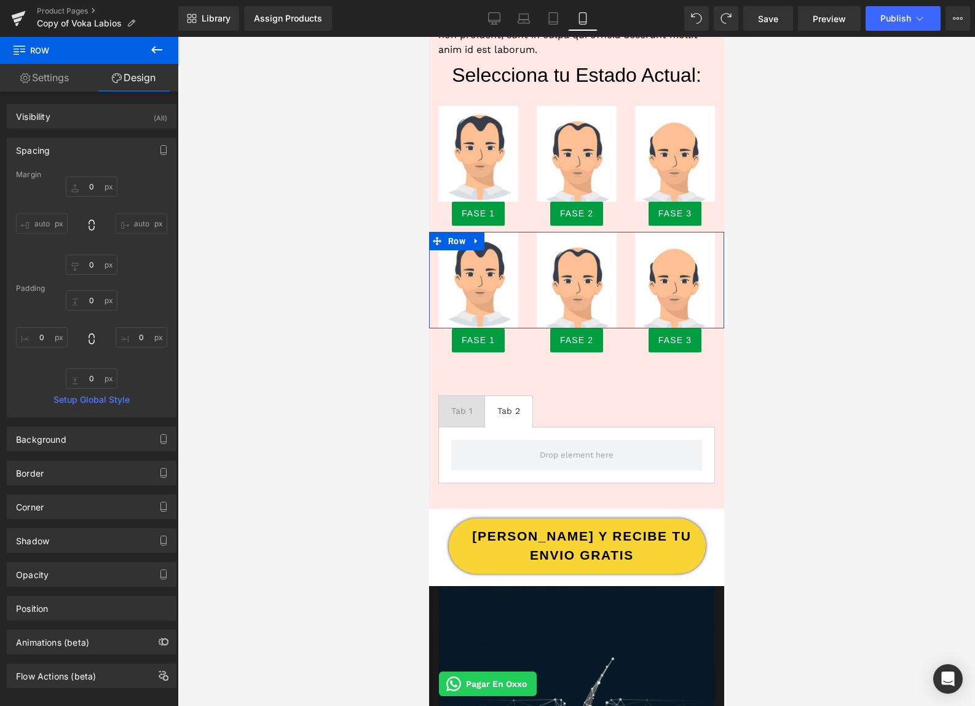
click at [860, 308] on div at bounding box center [577, 371] width 798 height 669
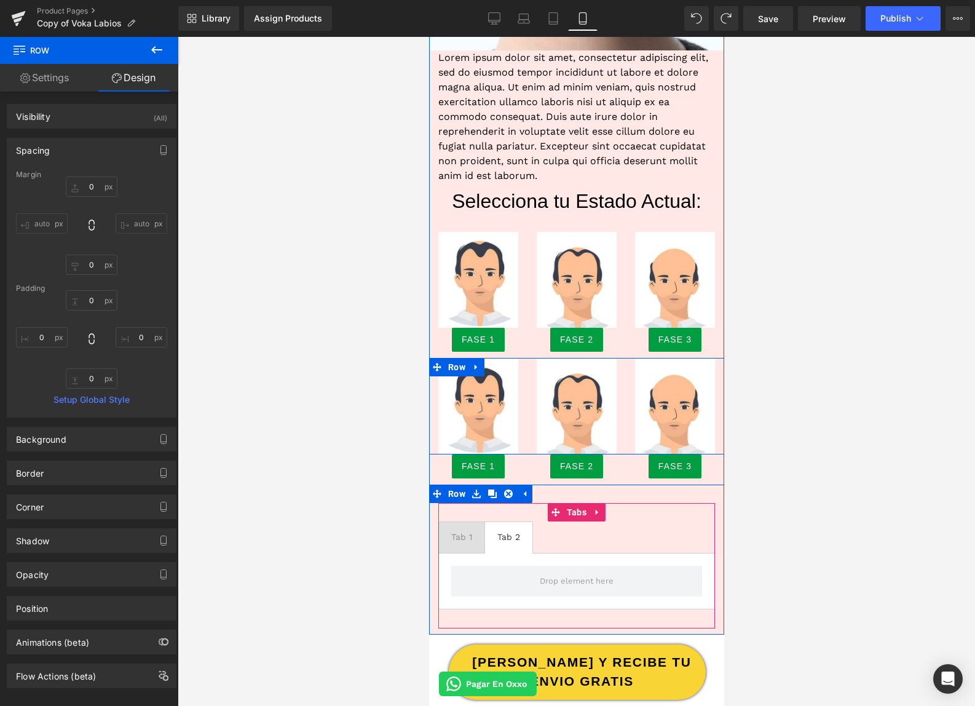
scroll to position [992, 0]
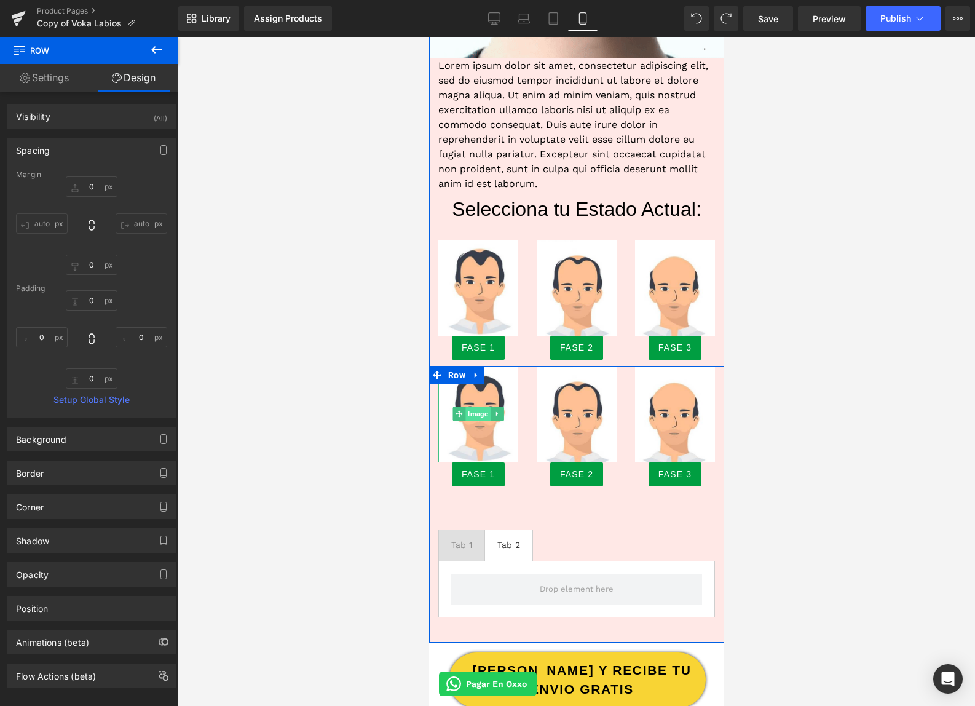
click at [478, 411] on span "Image" at bounding box center [477, 413] width 25 height 15
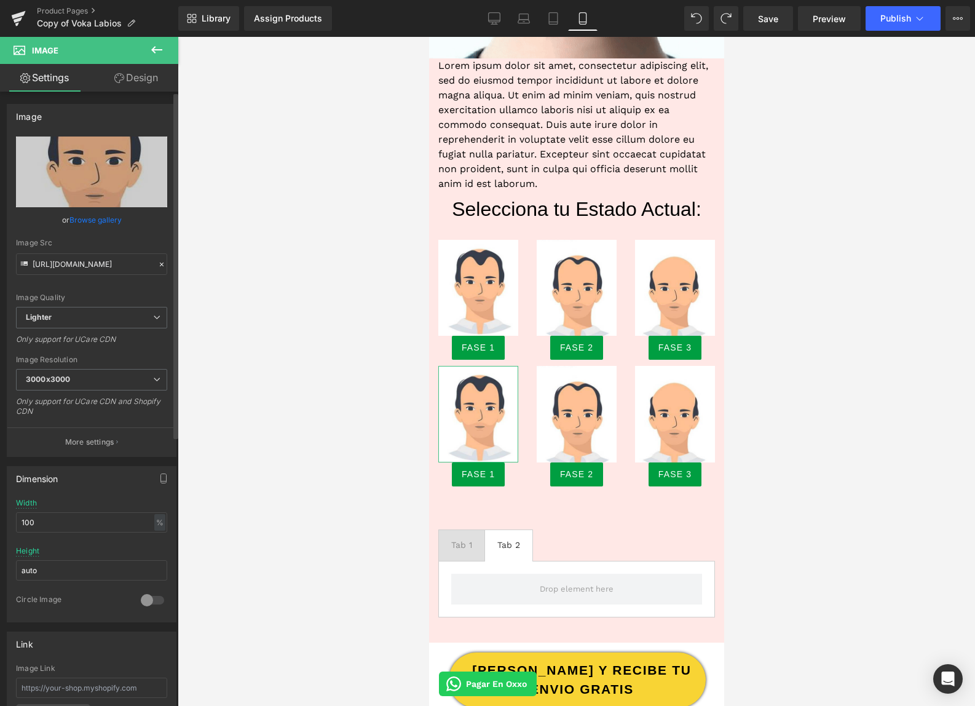
click at [89, 219] on link "Browse gallery" at bounding box center [95, 220] width 52 height 22
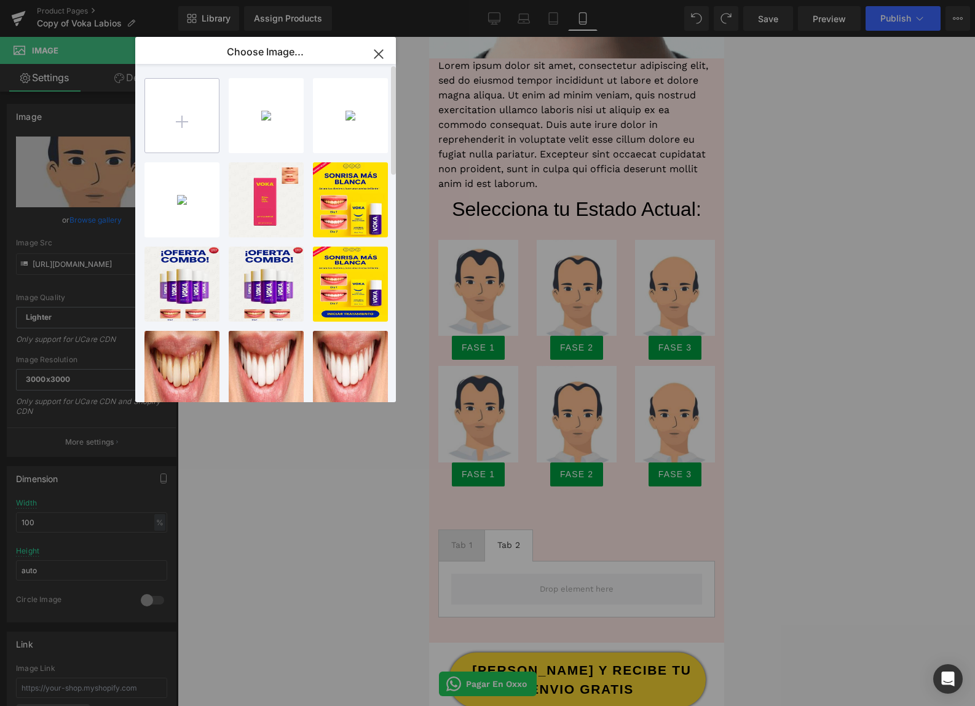
click at [185, 113] on input "file" at bounding box center [182, 116] width 74 height 74
type input "C:\fakepath\003.png"
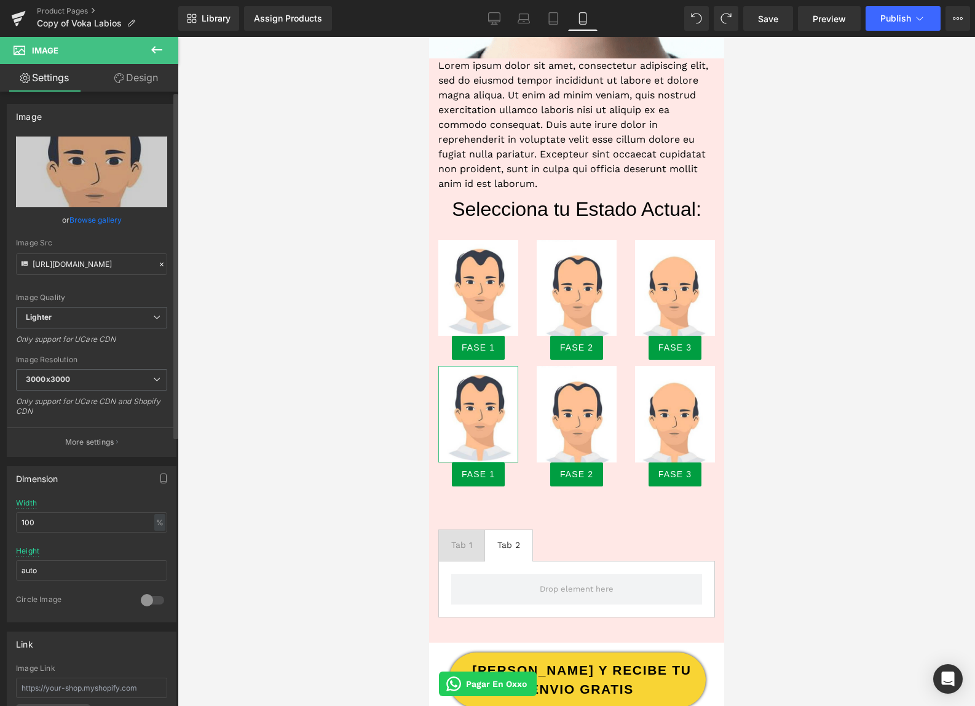
click at [106, 217] on link "Browse gallery" at bounding box center [95, 220] width 52 height 22
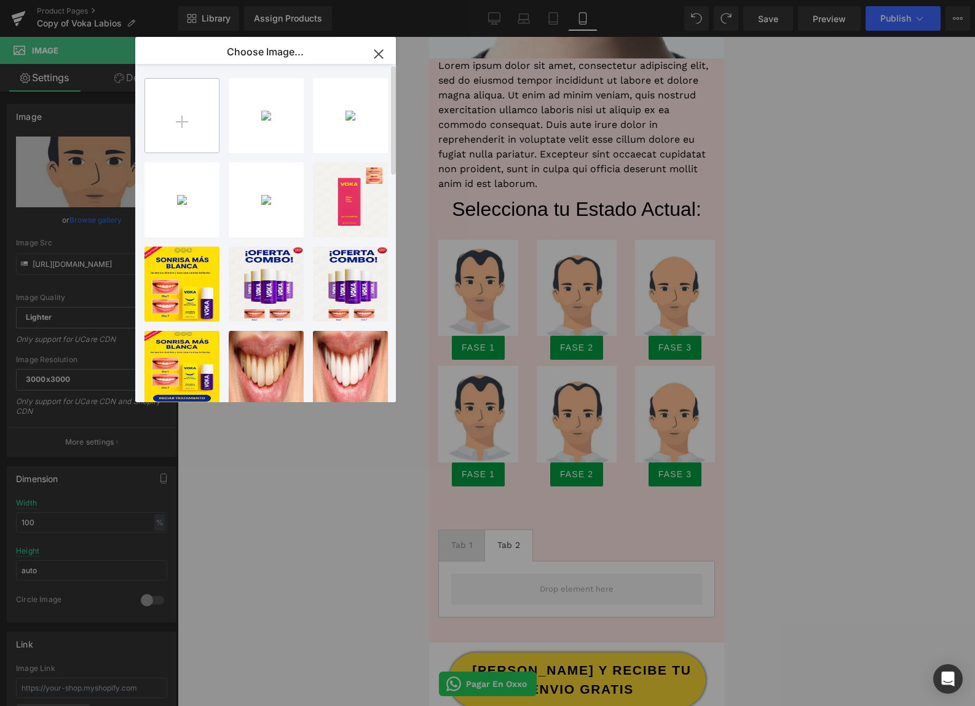
click at [212, 124] on input "file" at bounding box center [182, 116] width 74 height 74
type input "C:\fakepath\002.png"
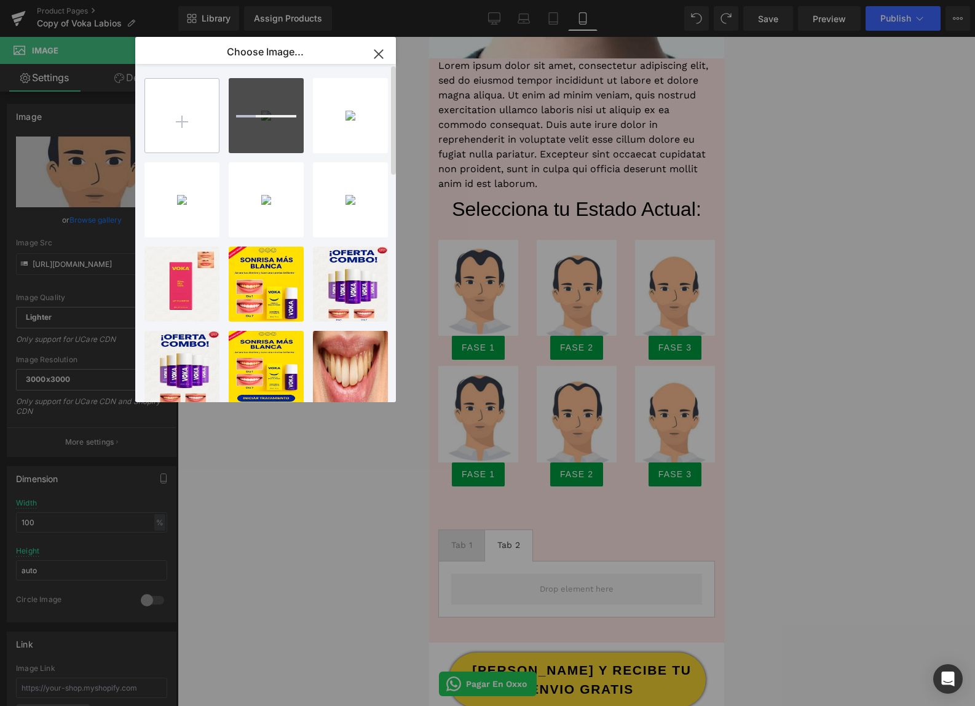
click at [187, 118] on input "file" at bounding box center [182, 116] width 74 height 74
type input "C:\fakepath\001.png"
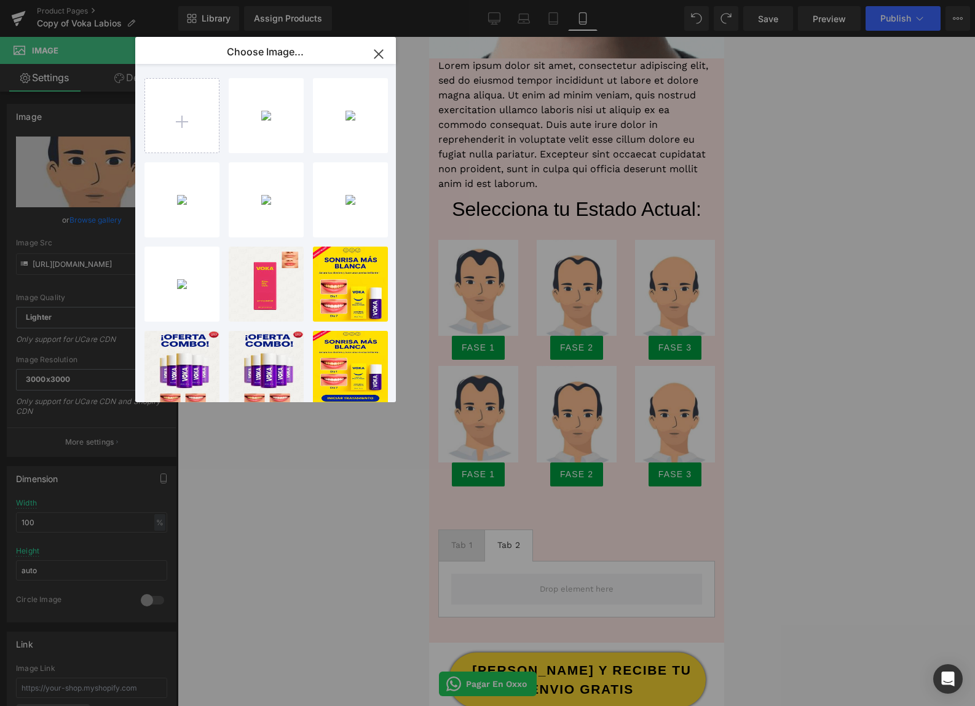
click at [833, 0] on div "Image You are previewing how the will restyle your page. You can not edit Eleme…" at bounding box center [487, 0] width 975 height 0
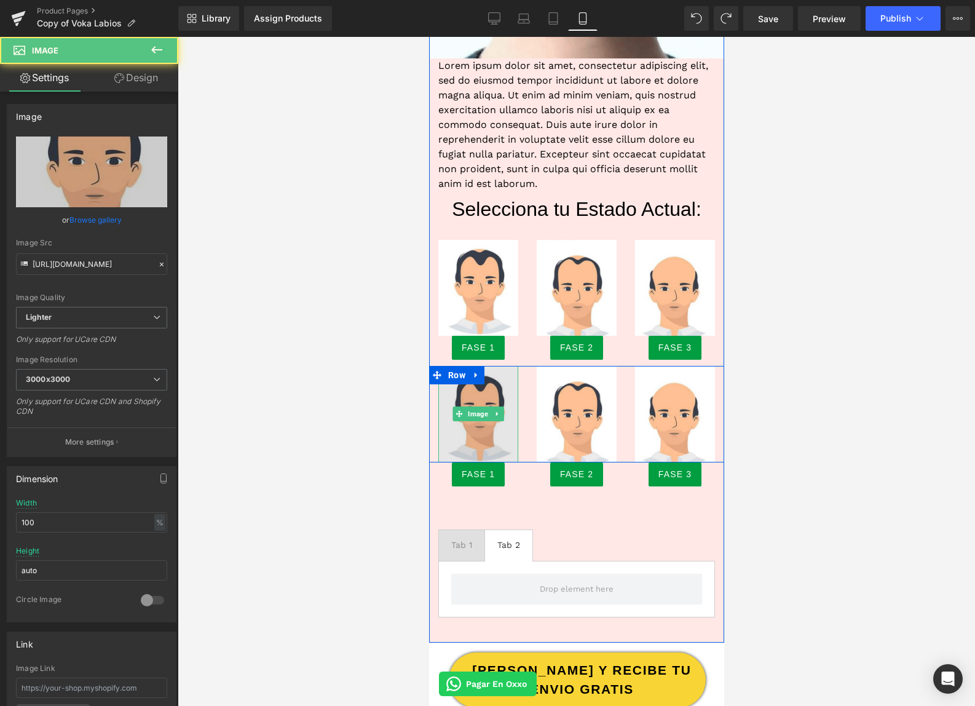
click at [481, 398] on img at bounding box center [478, 414] width 80 height 97
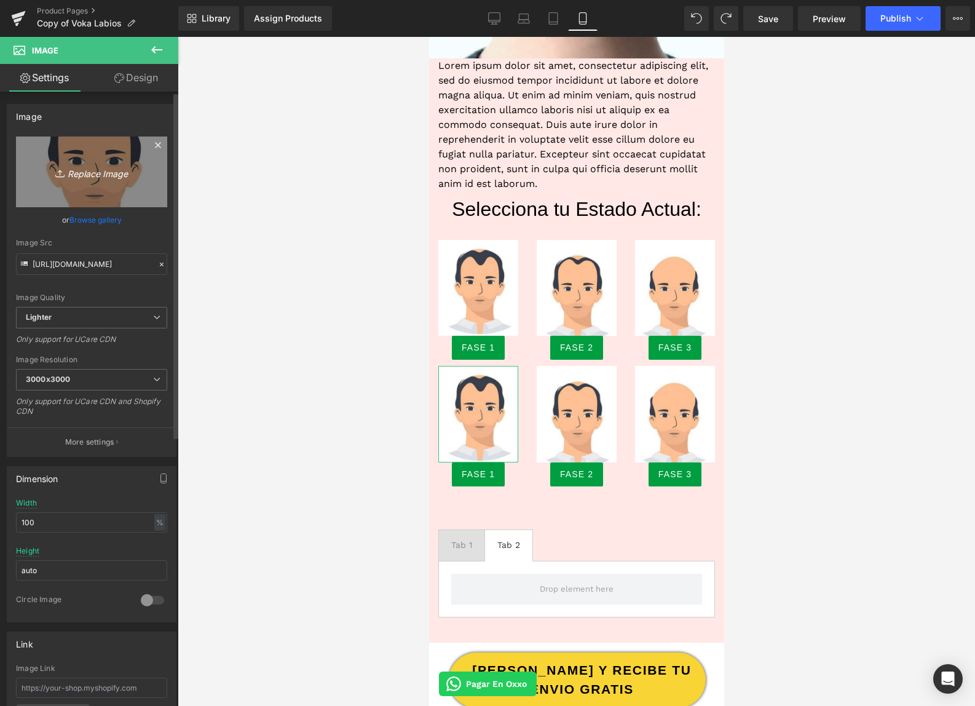
click at [84, 178] on icon "Replace Image" at bounding box center [91, 171] width 98 height 15
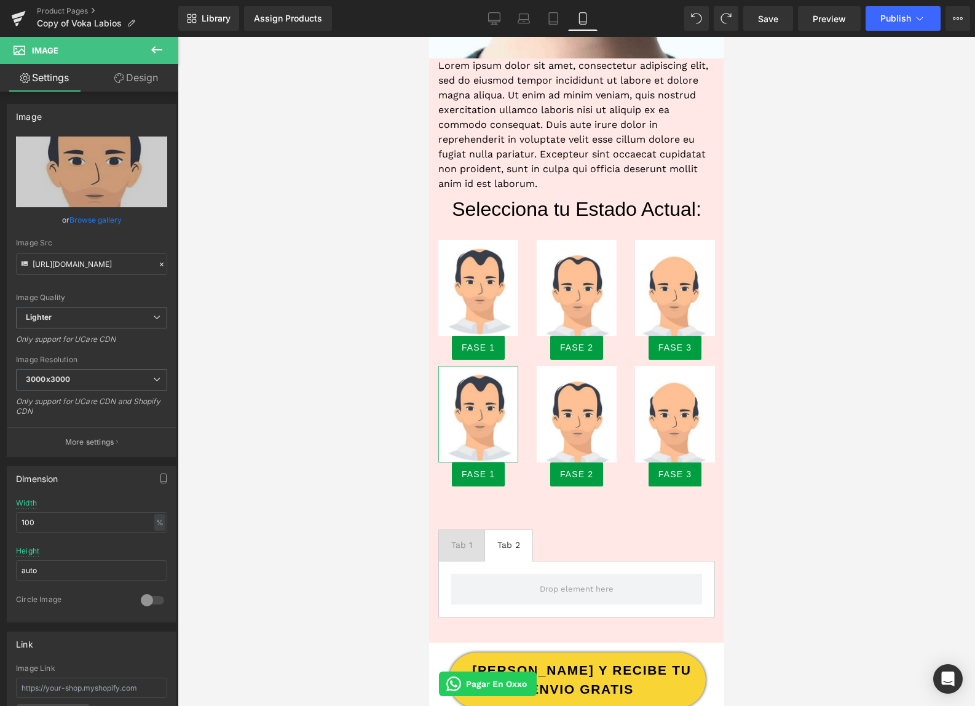
click at [96, 217] on link "Browse gallery" at bounding box center [95, 220] width 52 height 22
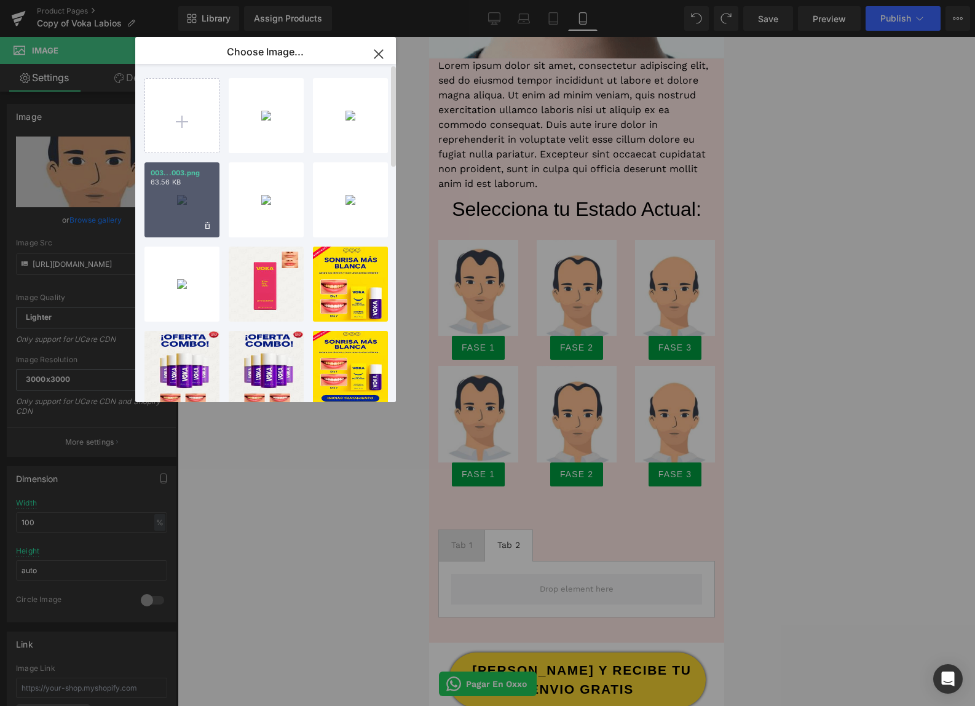
click at [191, 210] on div "003...003.png 63.56 KB" at bounding box center [182, 199] width 75 height 75
type input "[URL][DOMAIN_NAME]"
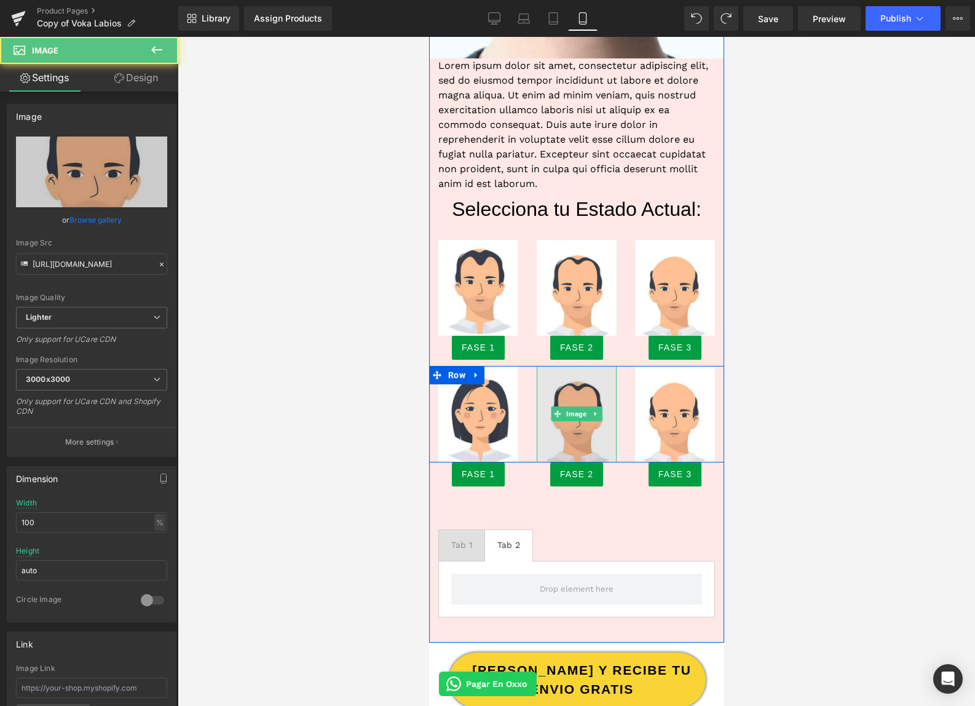
click at [574, 400] on img at bounding box center [576, 414] width 80 height 97
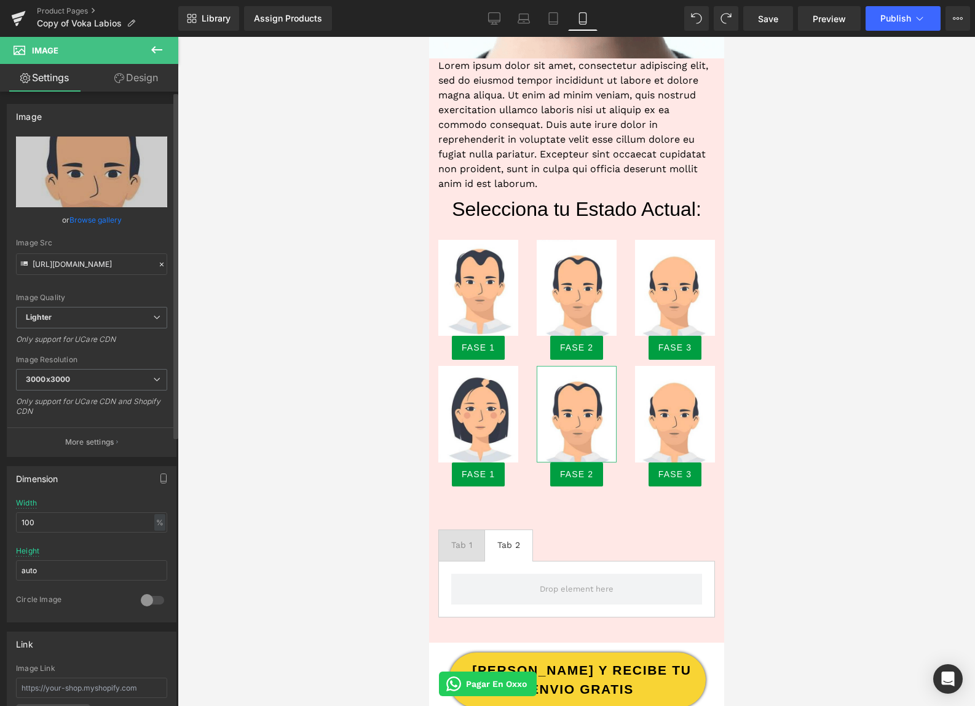
click at [86, 216] on link "Browse gallery" at bounding box center [95, 220] width 52 height 22
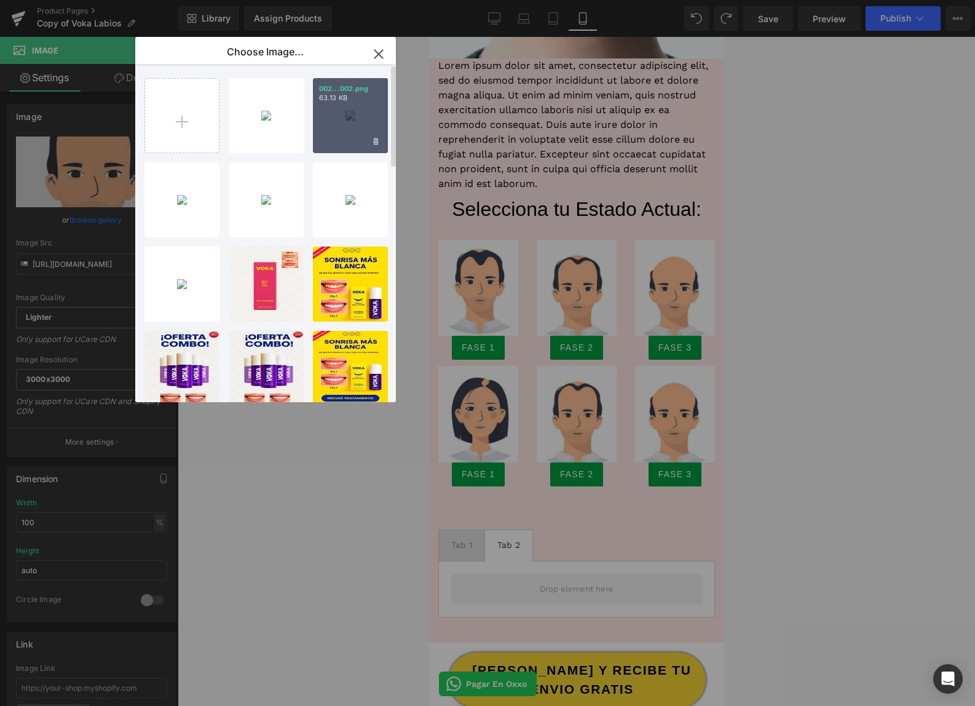
click at [342, 124] on div "002...002.png 63.13 KB" at bounding box center [350, 115] width 75 height 75
type input "[URL][DOMAIN_NAME]"
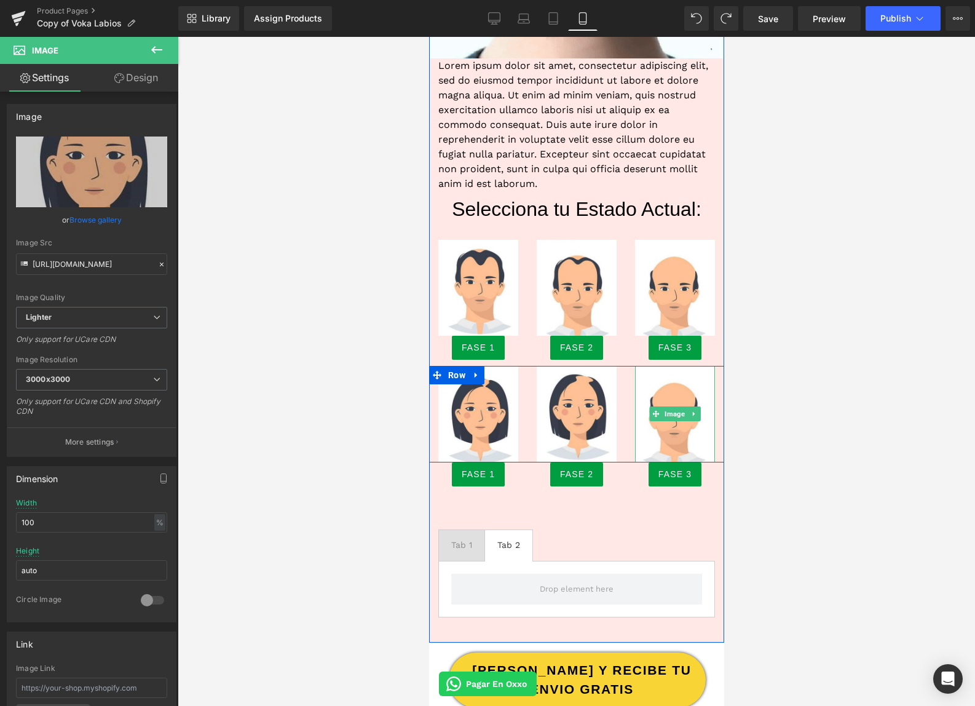
click at [680, 406] on link "Image" at bounding box center [668, 413] width 38 height 15
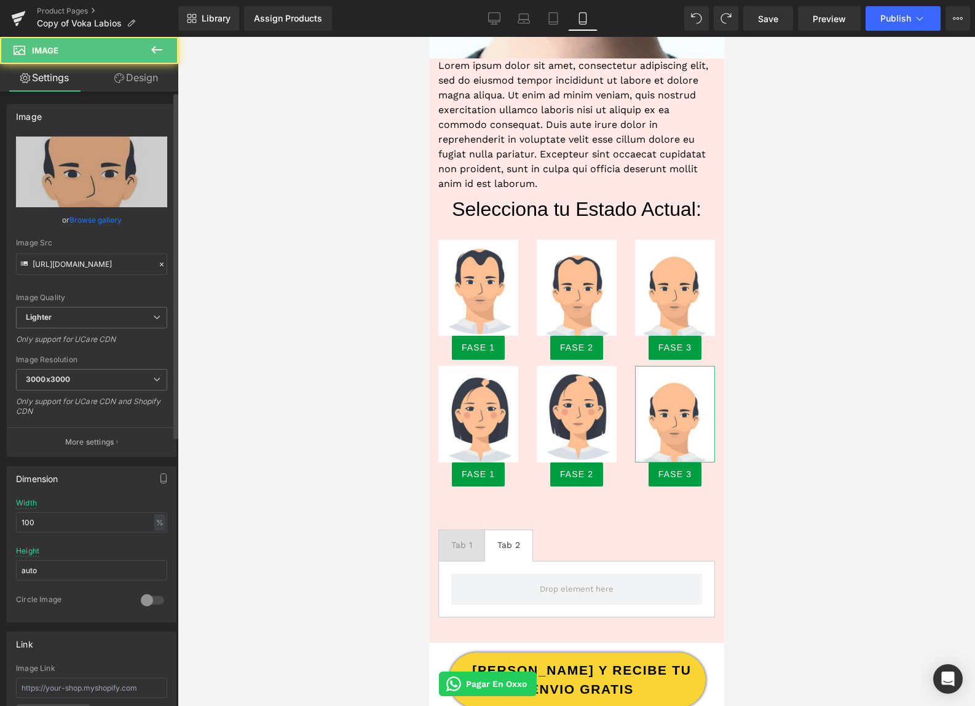
click at [85, 220] on link "Browse gallery" at bounding box center [95, 220] width 52 height 22
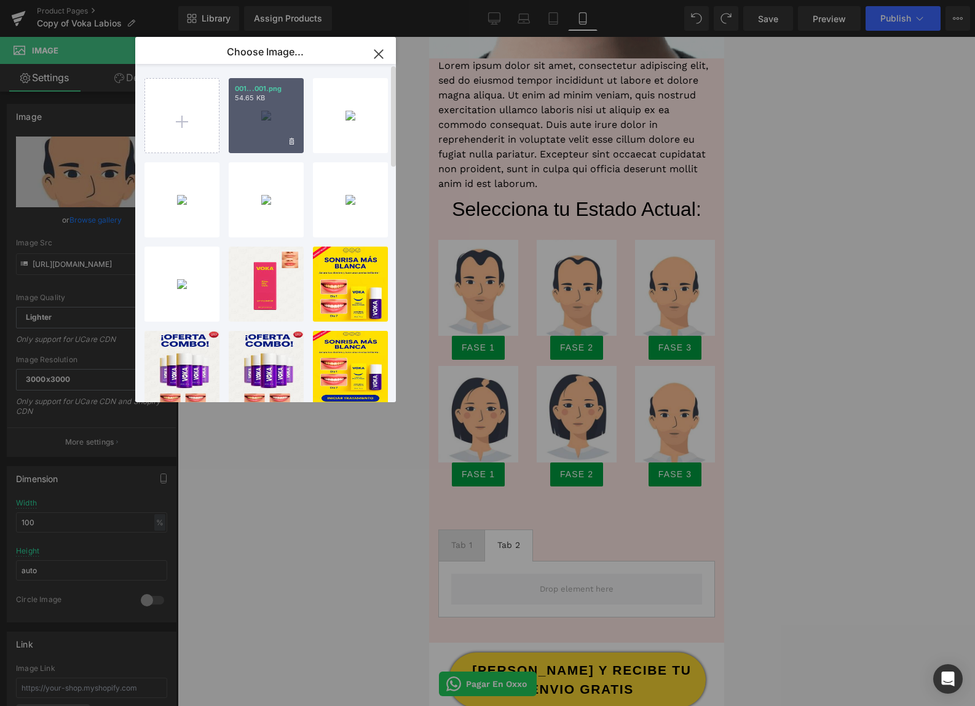
click at [267, 125] on div "001...001.png 54.65 KB" at bounding box center [266, 115] width 75 height 75
type input "[URL][DOMAIN_NAME]"
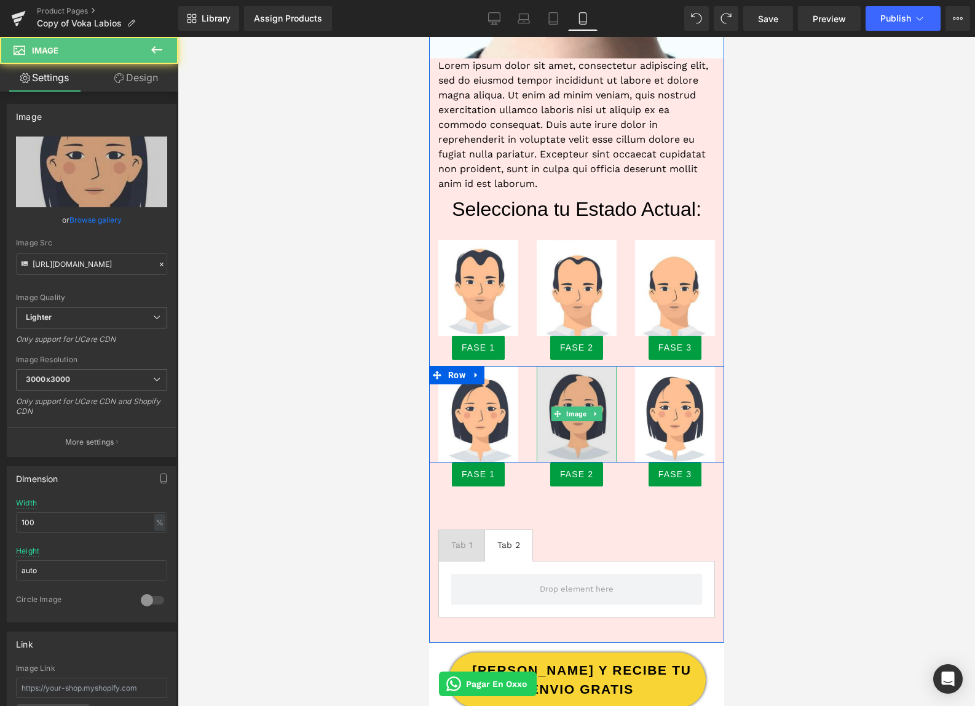
click at [563, 394] on img at bounding box center [576, 414] width 80 height 97
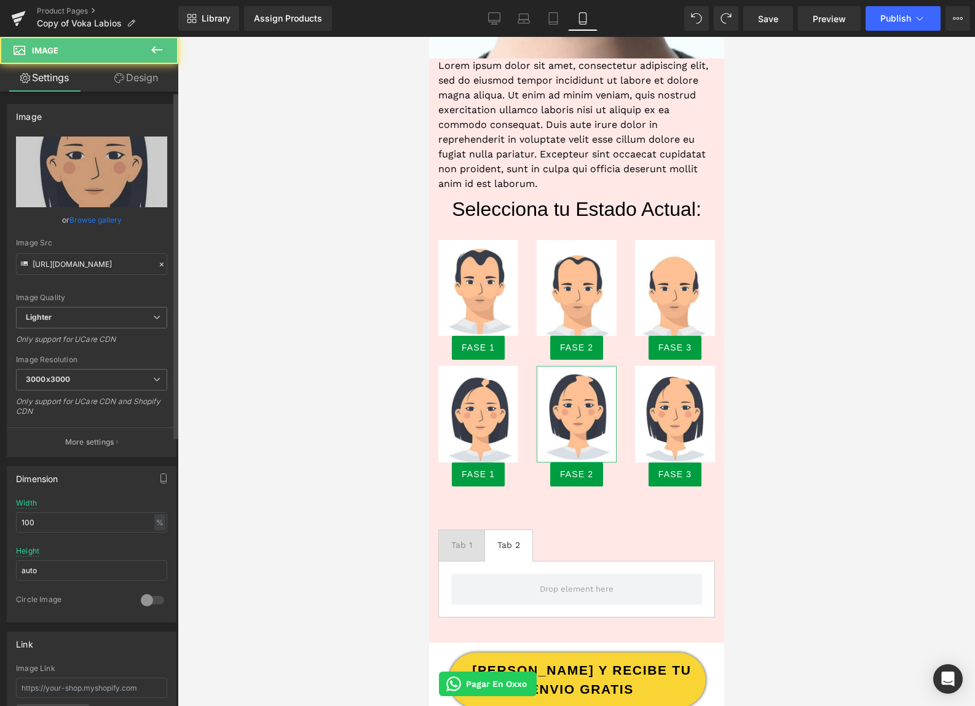
click at [109, 219] on link "Browse gallery" at bounding box center [95, 220] width 52 height 22
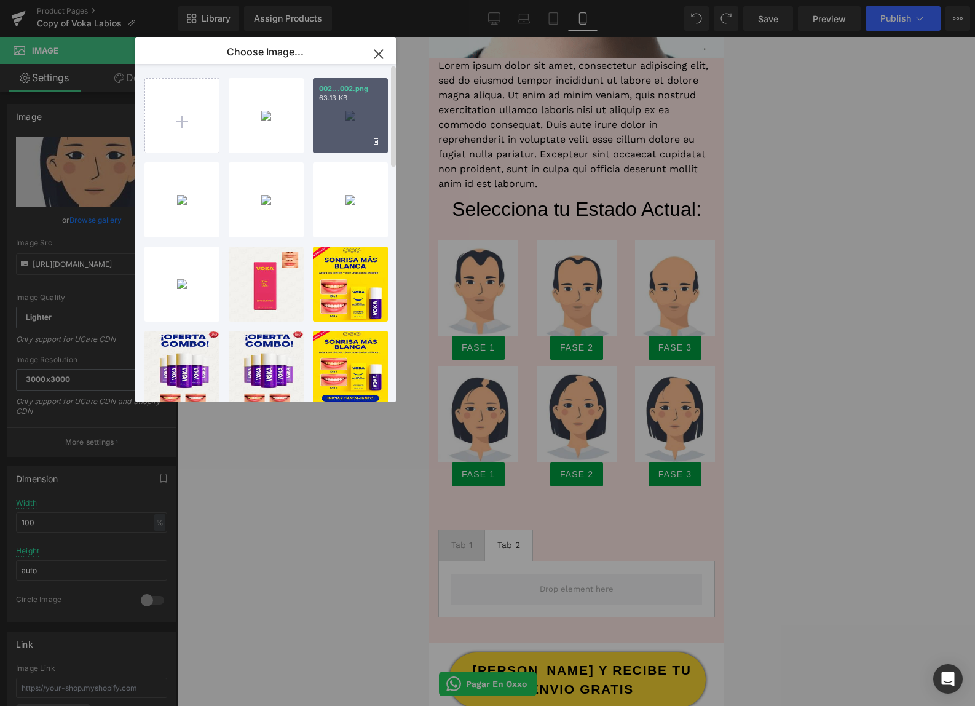
click at [343, 117] on div "002...002.png 63.13 KB" at bounding box center [350, 115] width 75 height 75
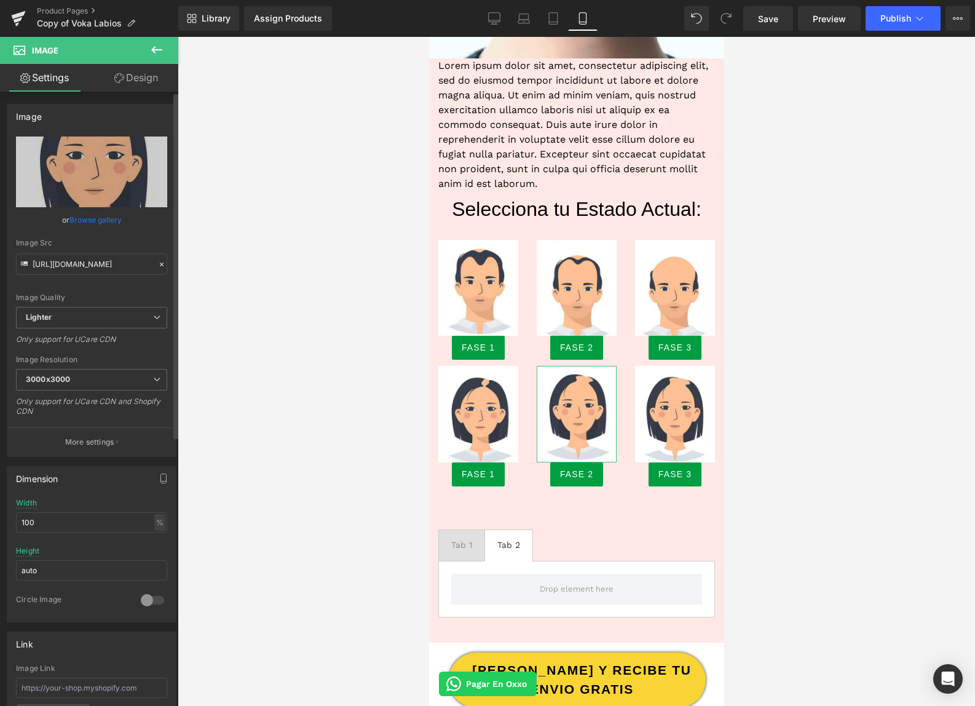
click at [81, 217] on link "Browse gallery" at bounding box center [95, 220] width 52 height 22
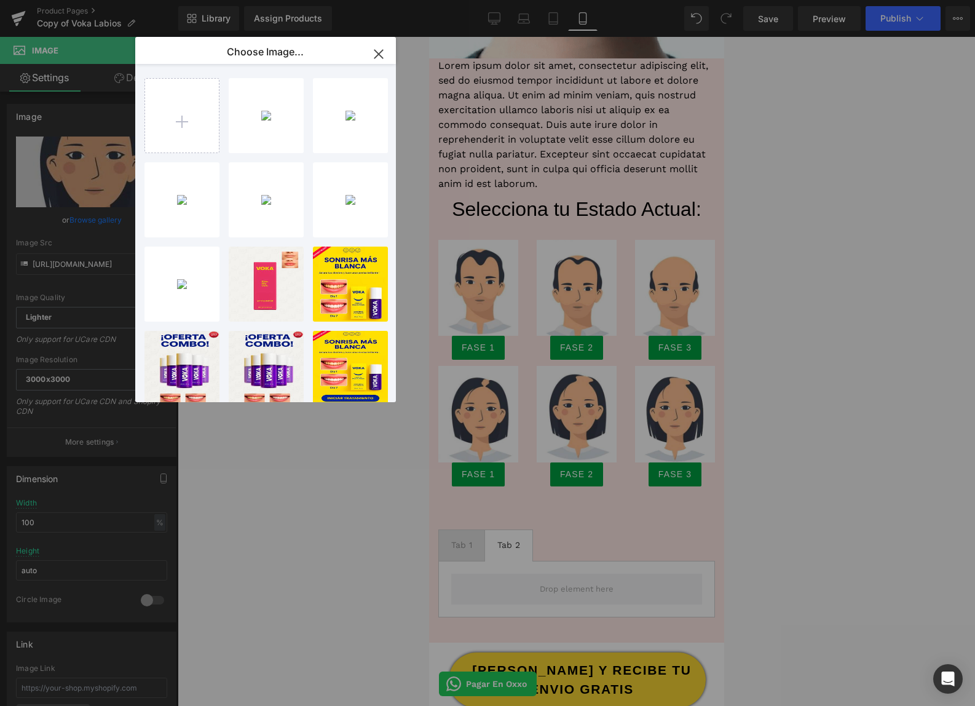
click at [785, 0] on div "Image You are previewing how the will restyle your page. You can not edit Eleme…" at bounding box center [487, 0] width 975 height 0
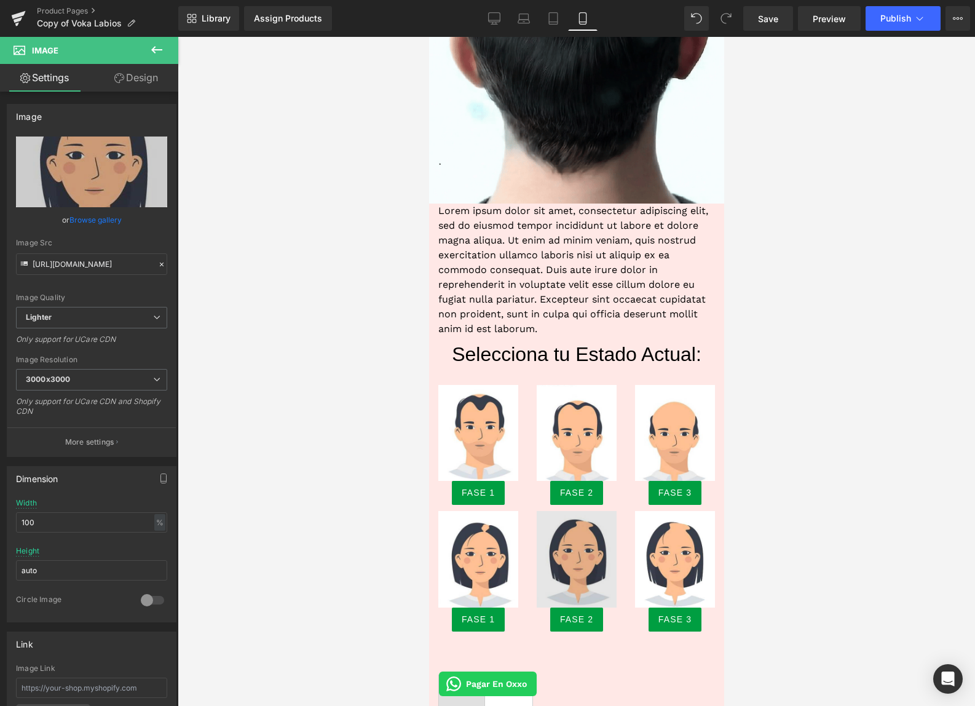
scroll to position [892, 0]
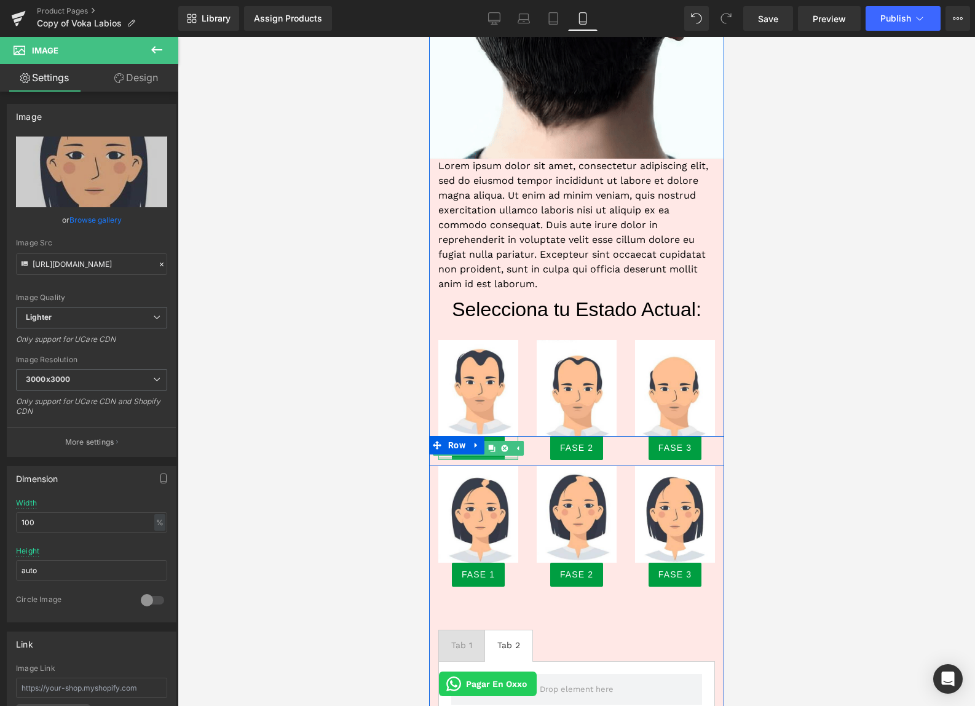
click at [462, 457] on div at bounding box center [478, 458] width 80 height 3
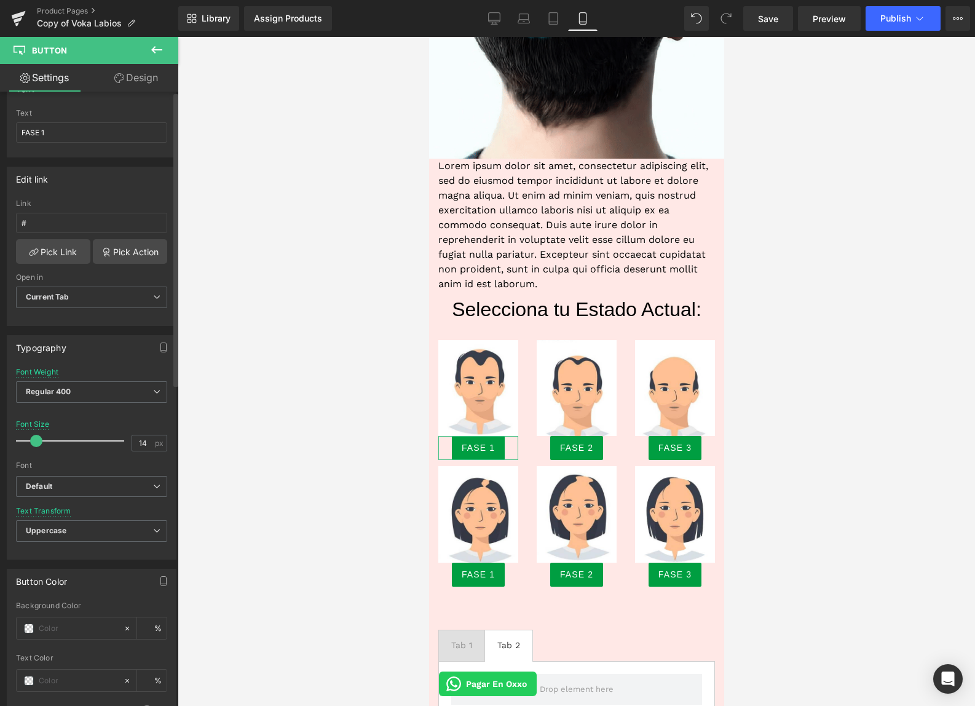
scroll to position [0, 0]
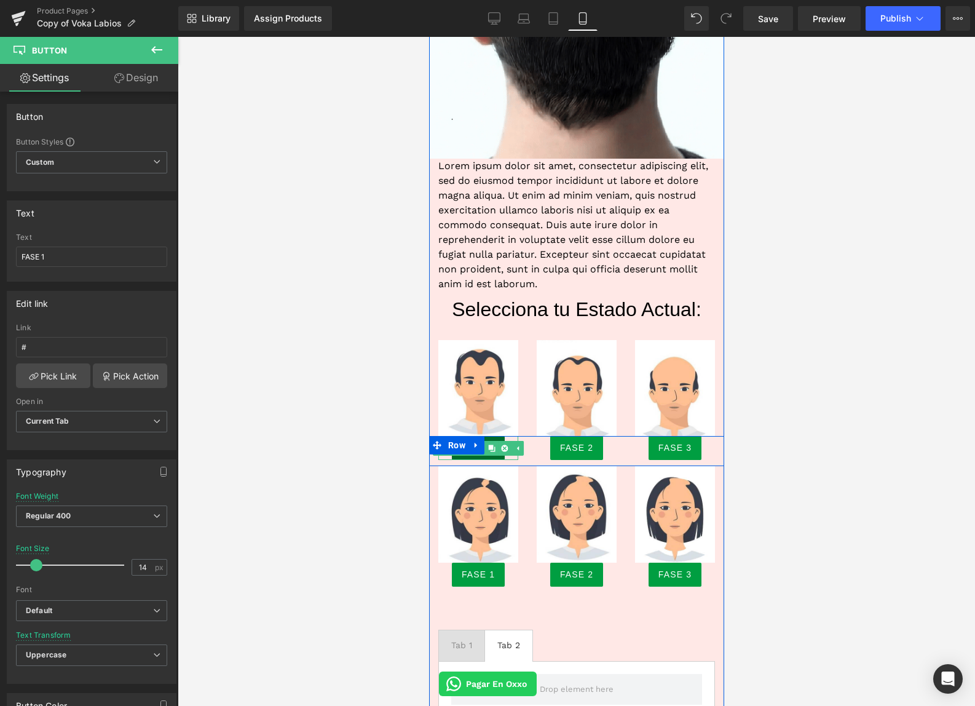
click at [488, 451] on link at bounding box center [491, 448] width 13 height 15
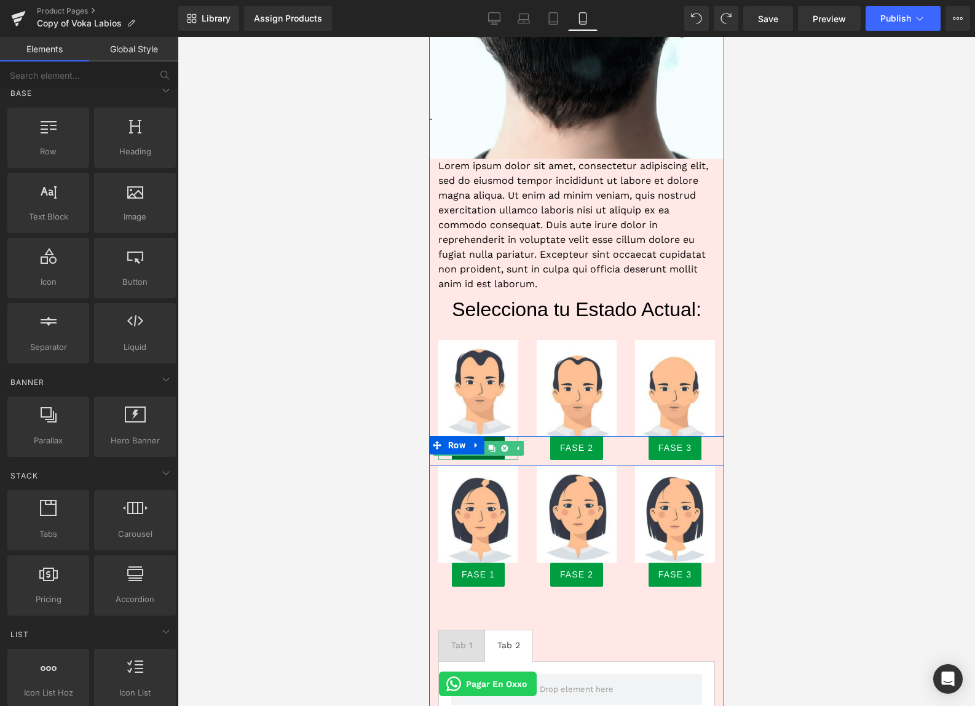
click at [496, 456] on link "FASE 1" at bounding box center [477, 448] width 53 height 24
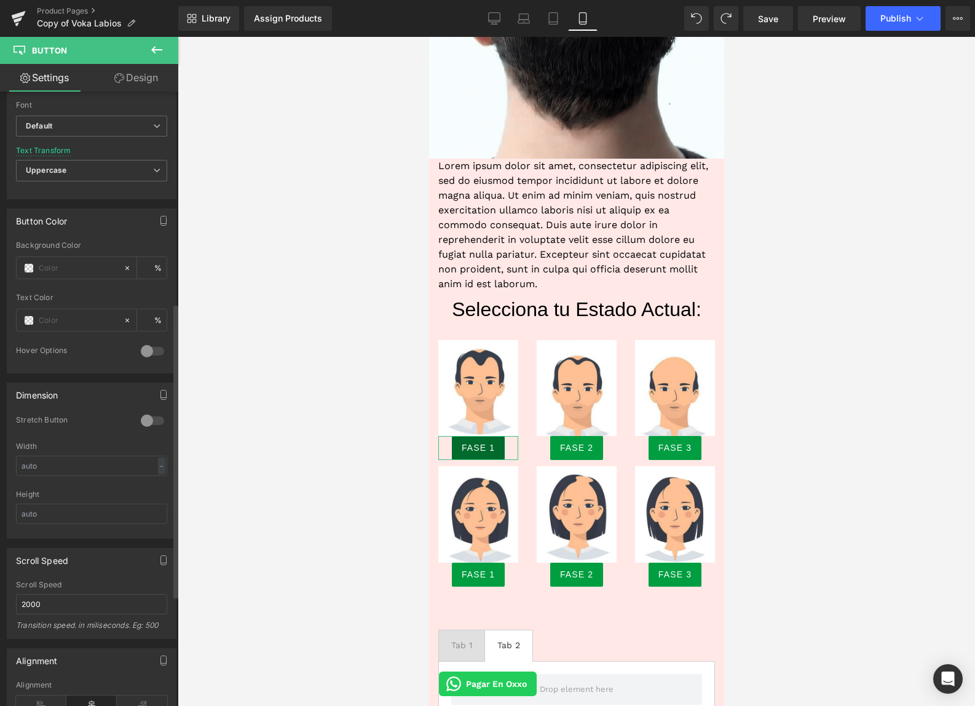
scroll to position [418, 0]
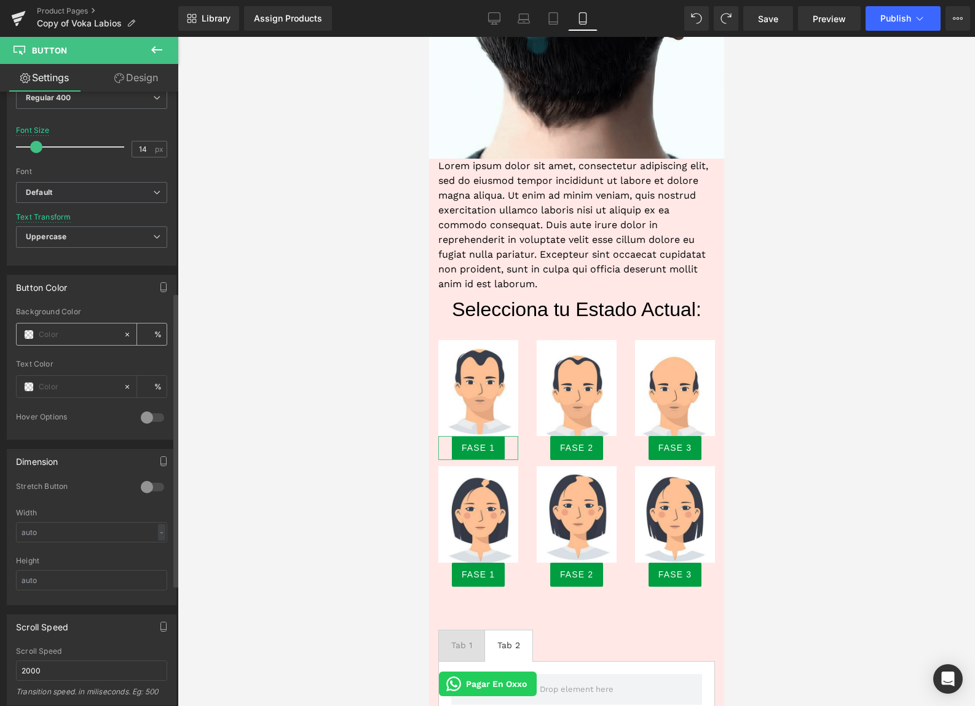
click at [48, 338] on input "text" at bounding box center [78, 335] width 79 height 14
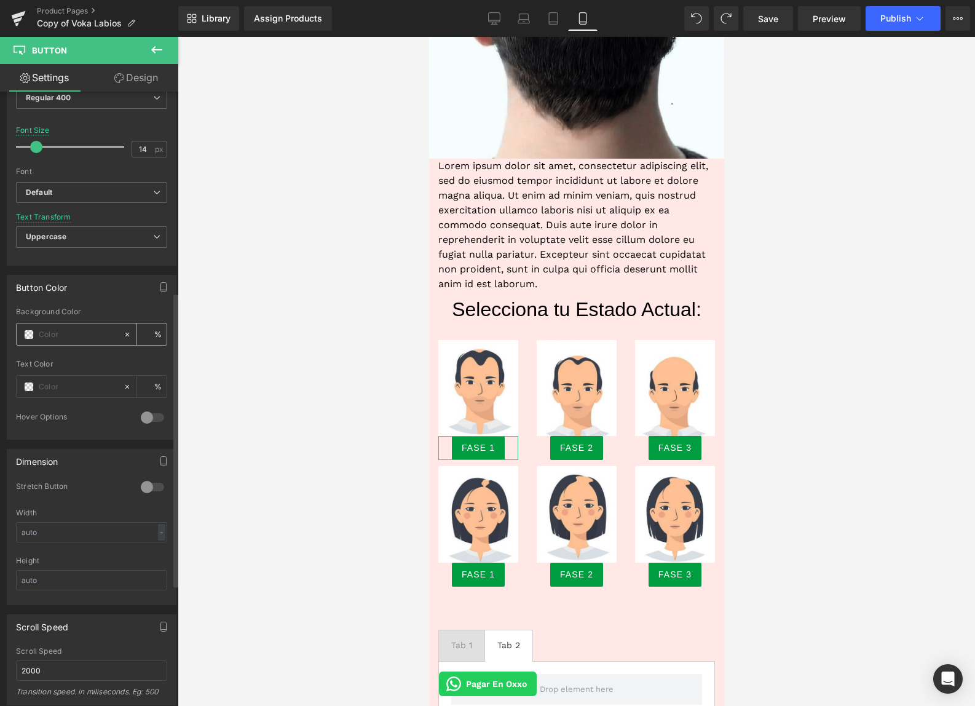
type input "0"
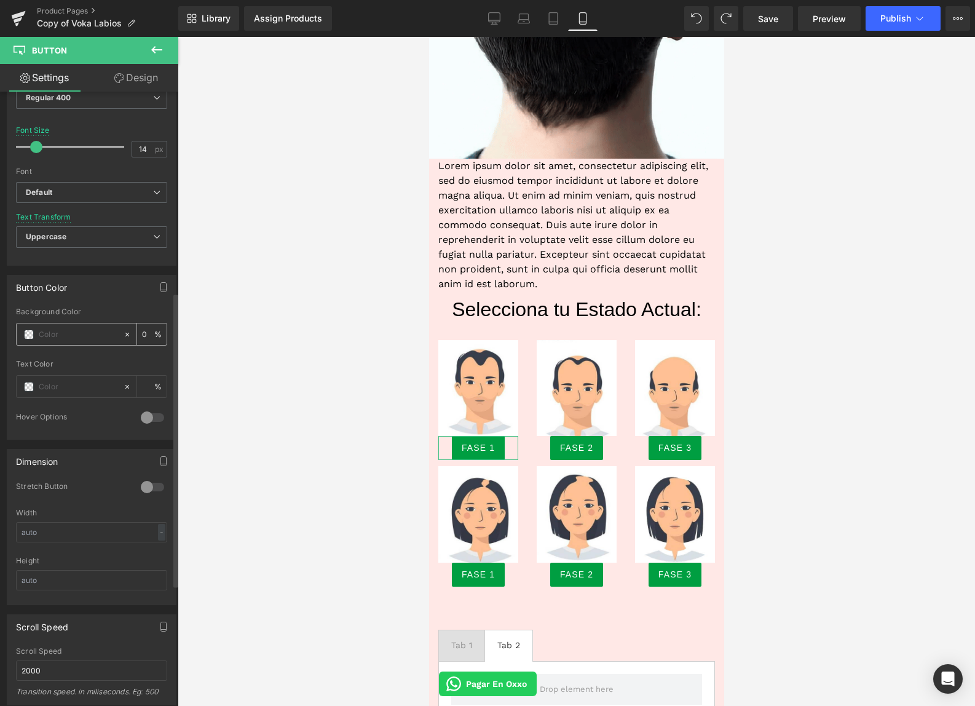
click at [28, 336] on span at bounding box center [29, 335] width 10 height 10
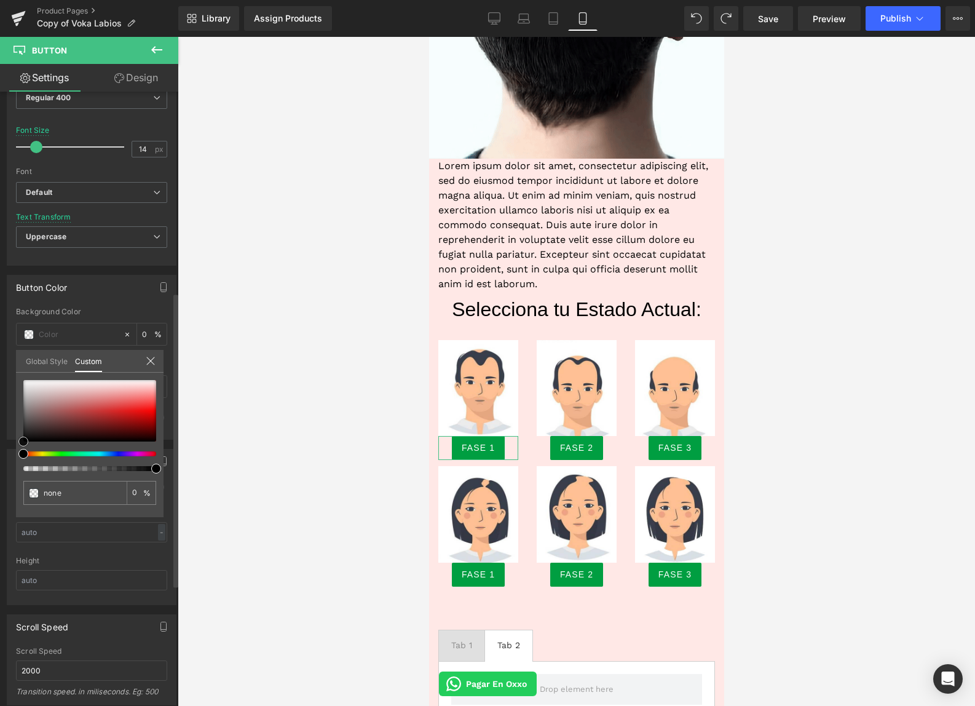
type input "#c88888"
type input "100"
type input "#c88888"
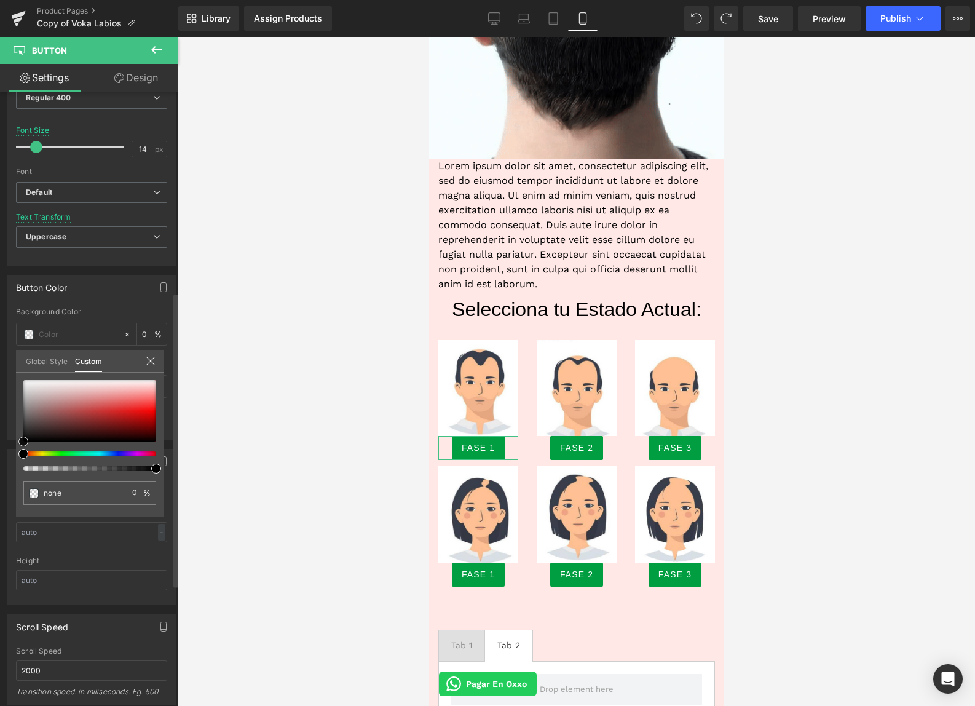
type input "100"
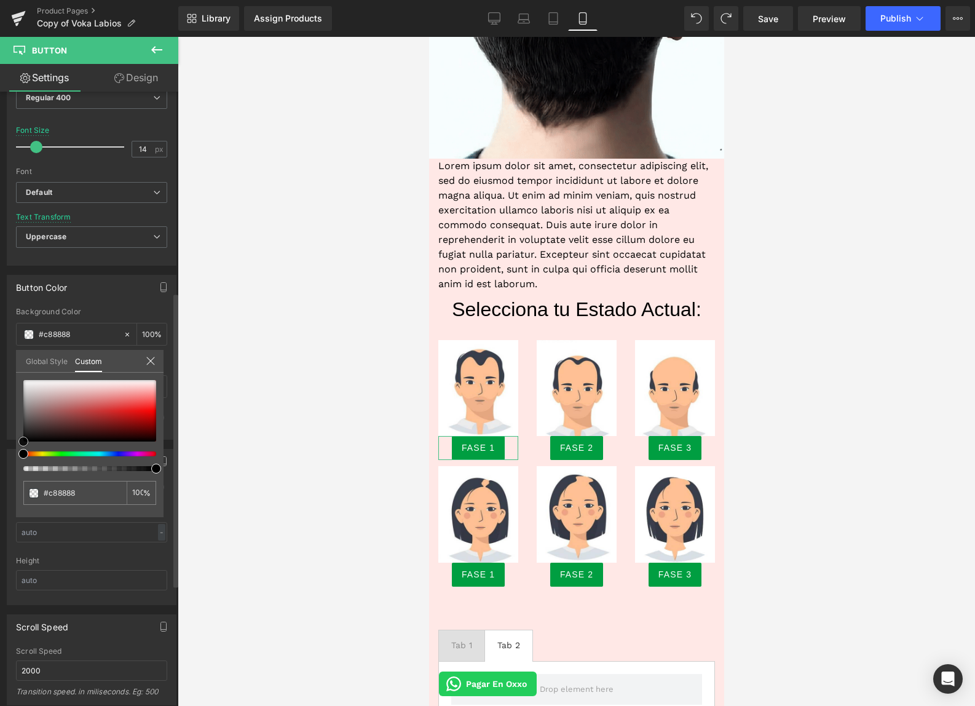
type input "#c68484"
type input "#c78383"
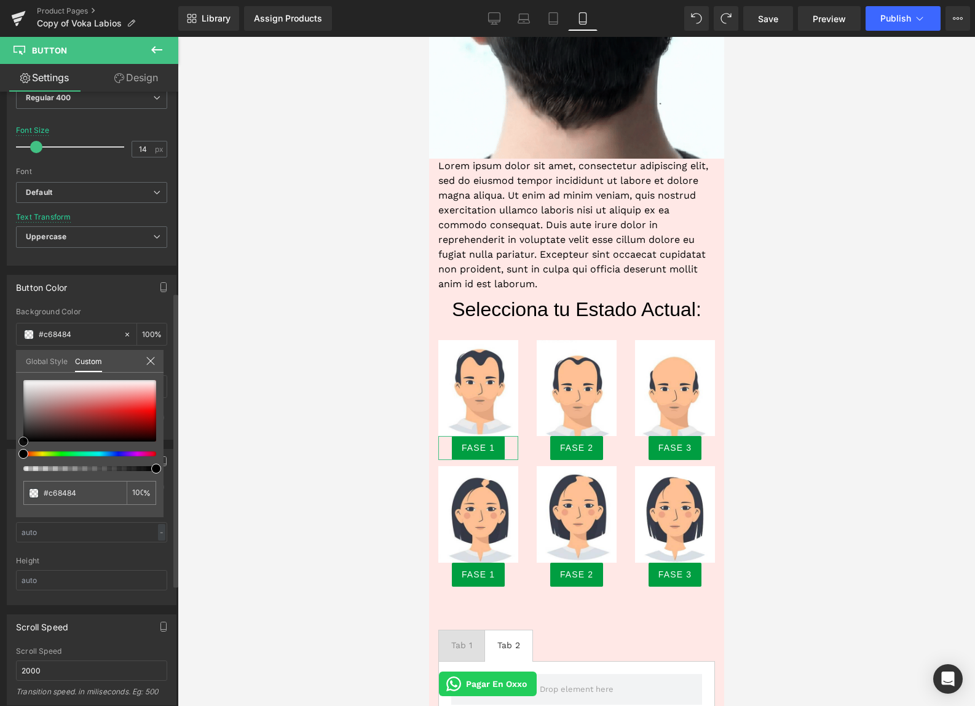
type input "#c78383"
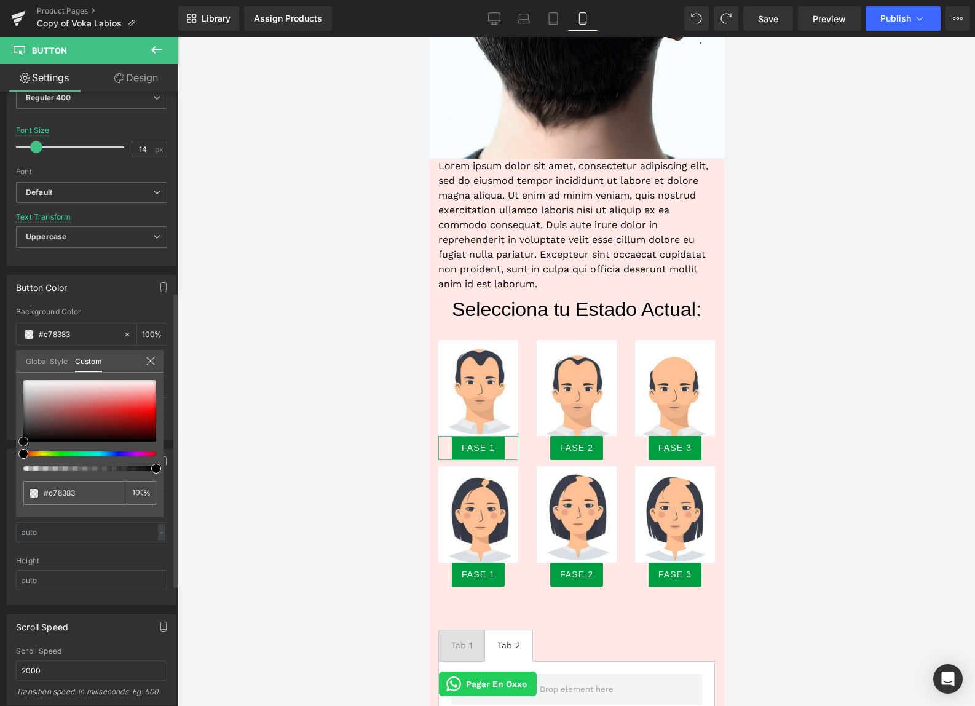
type input "#c57676"
type input "#c35a5a"
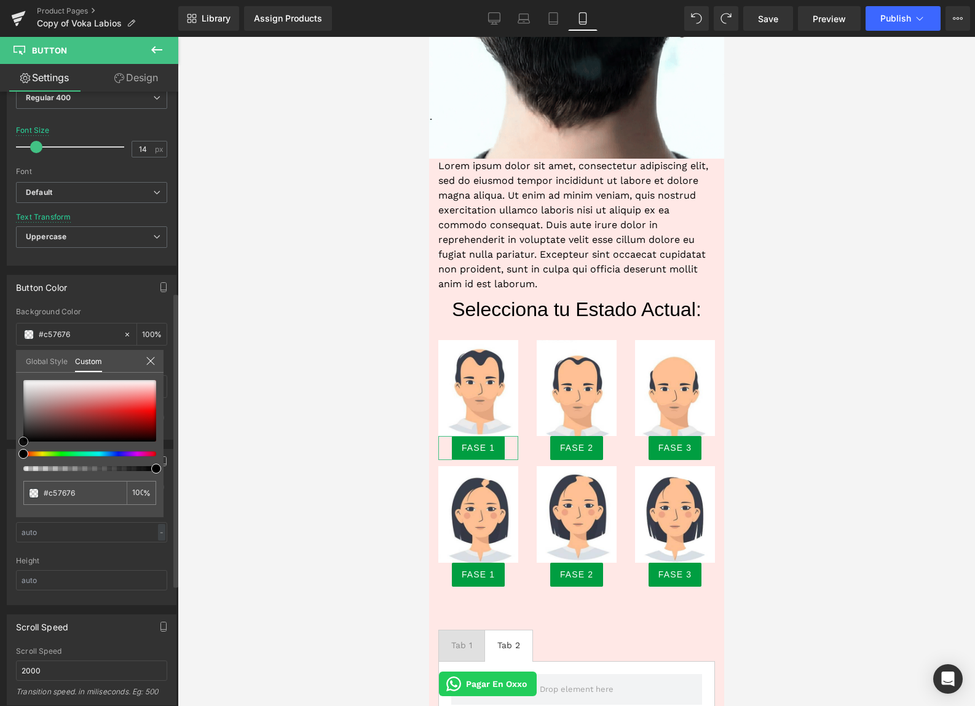
type input "#c35a5a"
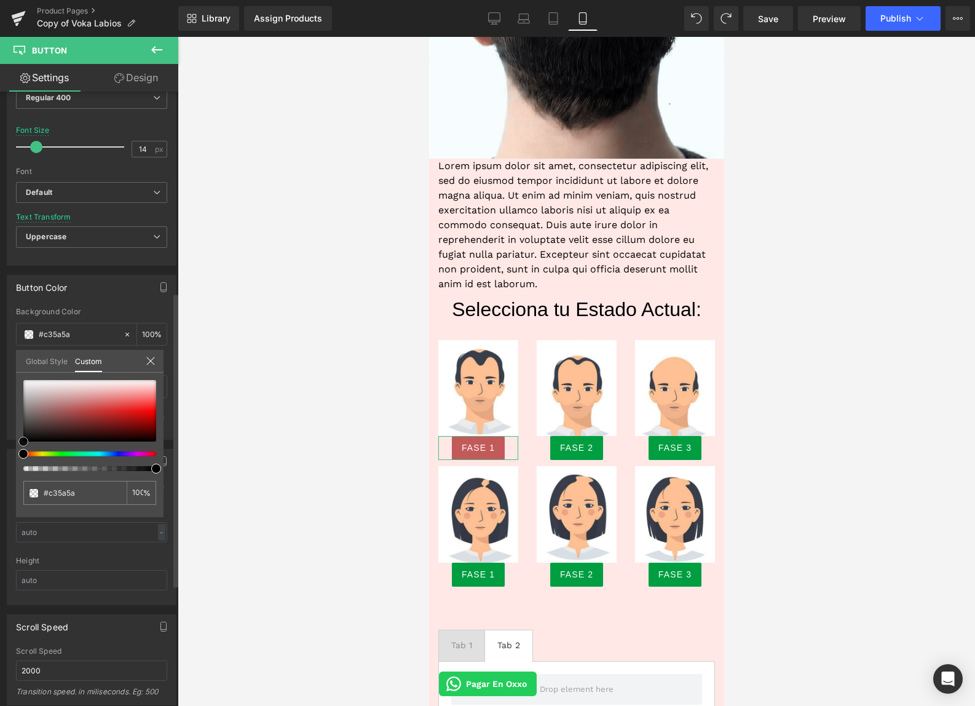
type input "#b13333"
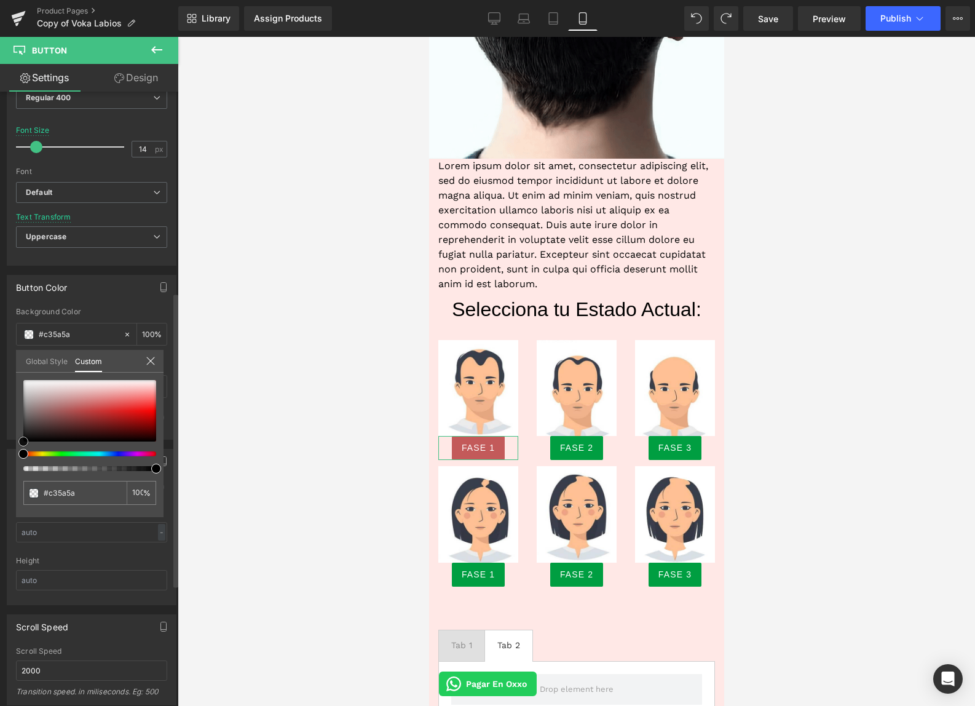
type input "#b13333"
type input "#922020"
type input "#761313"
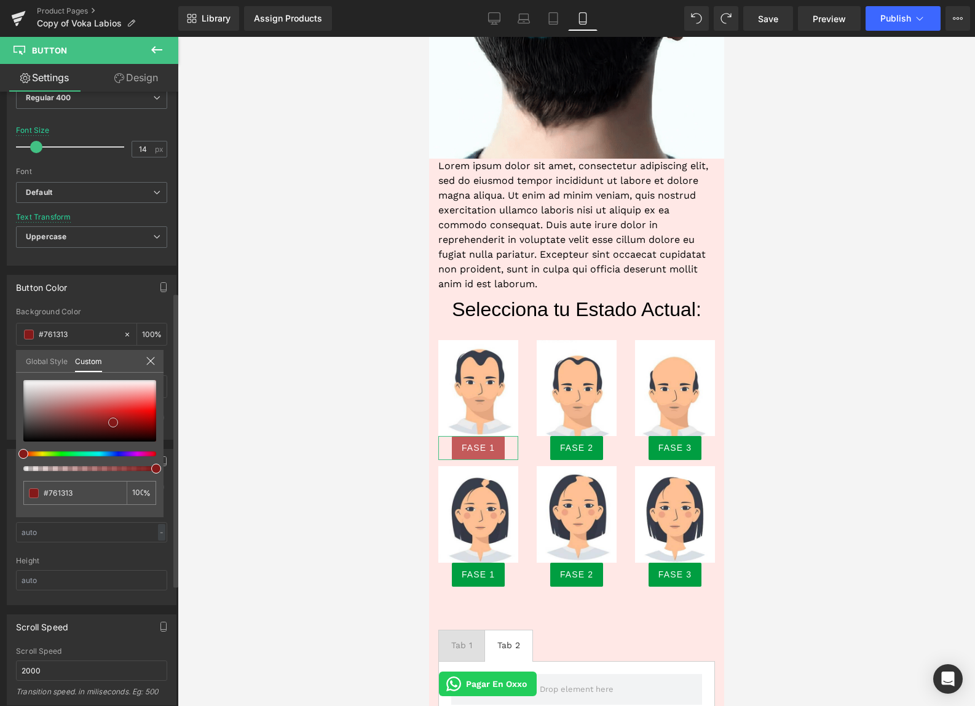
type input "#6f0f0f"
drag, startPoint x: 73, startPoint y: 402, endPoint x: 121, endPoint y: 427, distance: 54.7
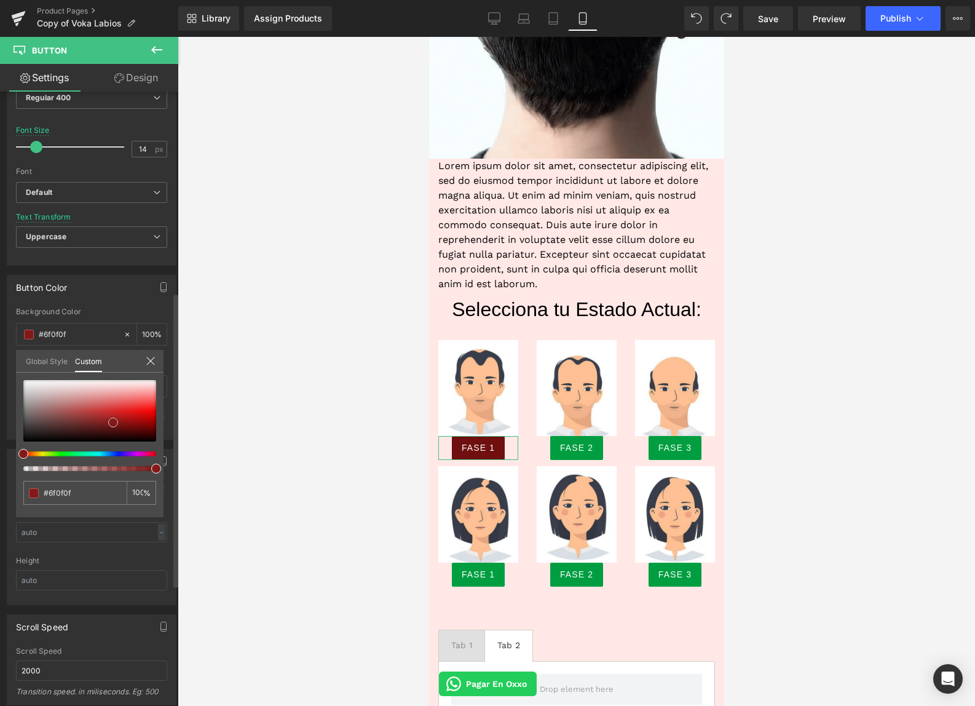
click at [121, 427] on div at bounding box center [89, 410] width 133 height 61
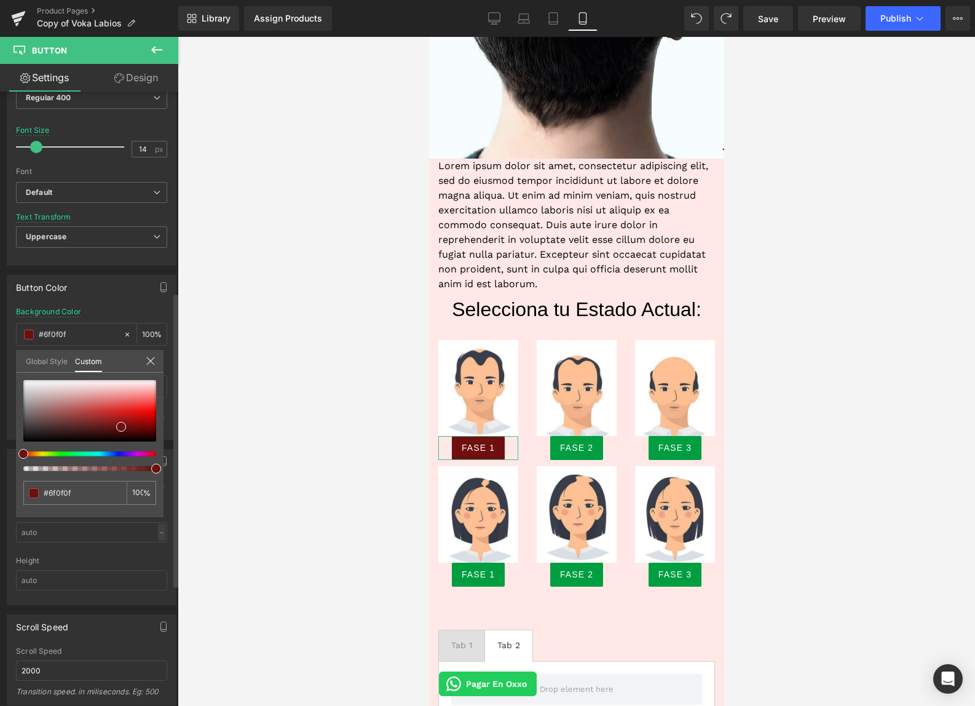
type input "#3d0f6b"
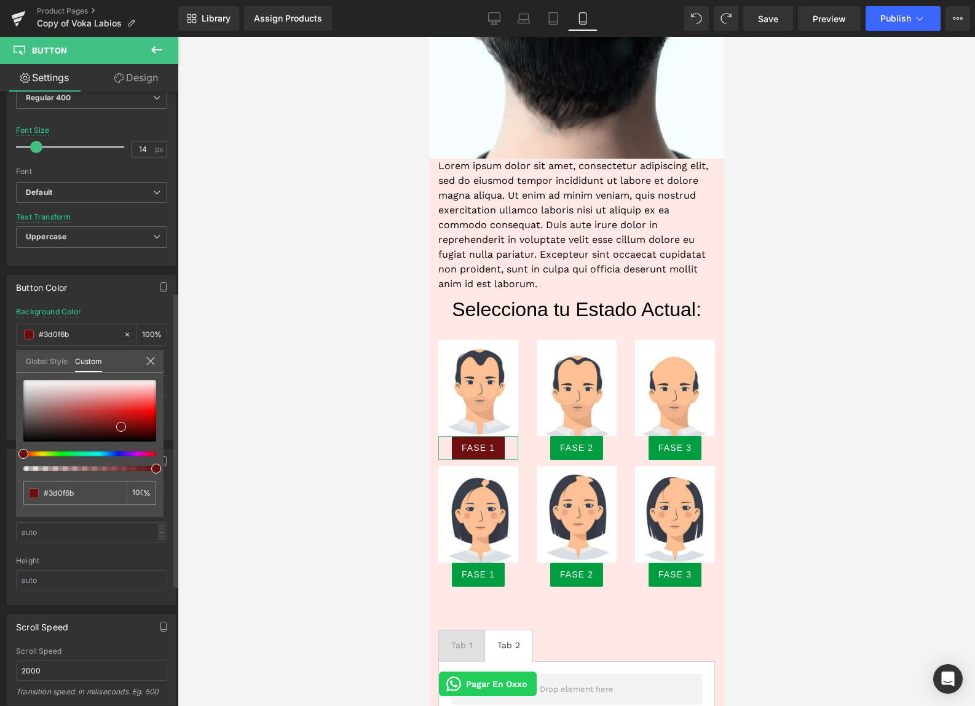
type input "#3a0f6b"
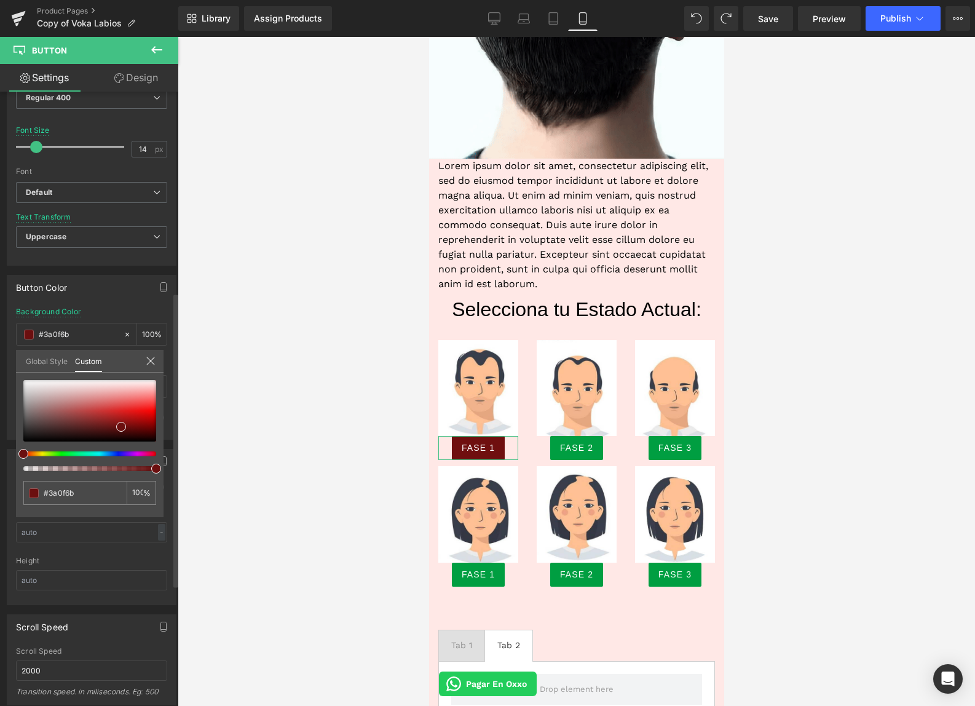
type input "#380f6b"
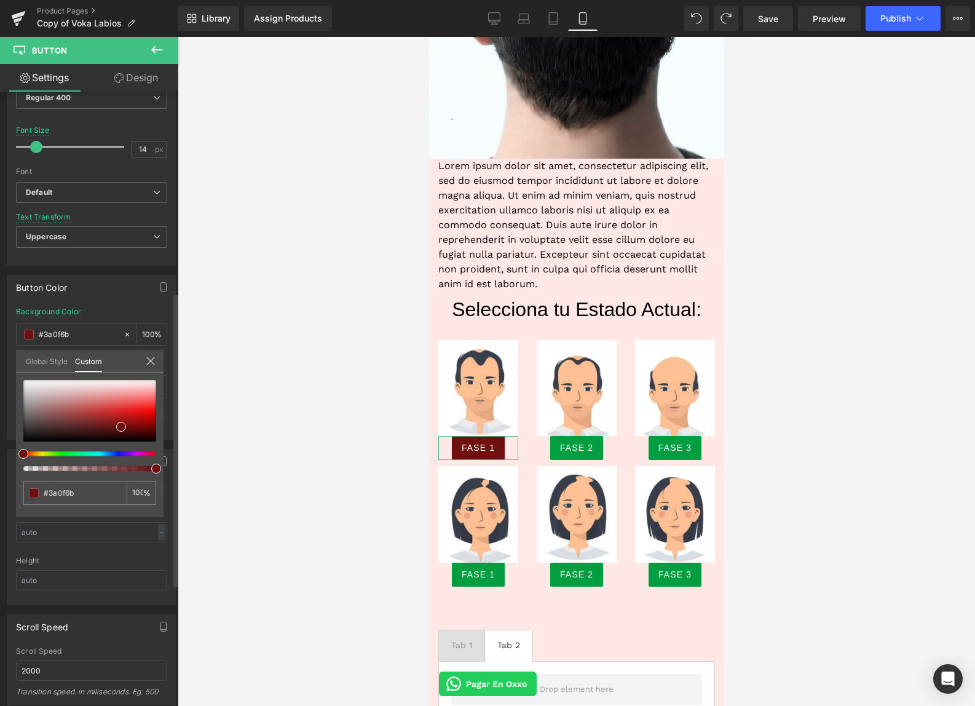
type input "#380f6b"
type input "#300f6b"
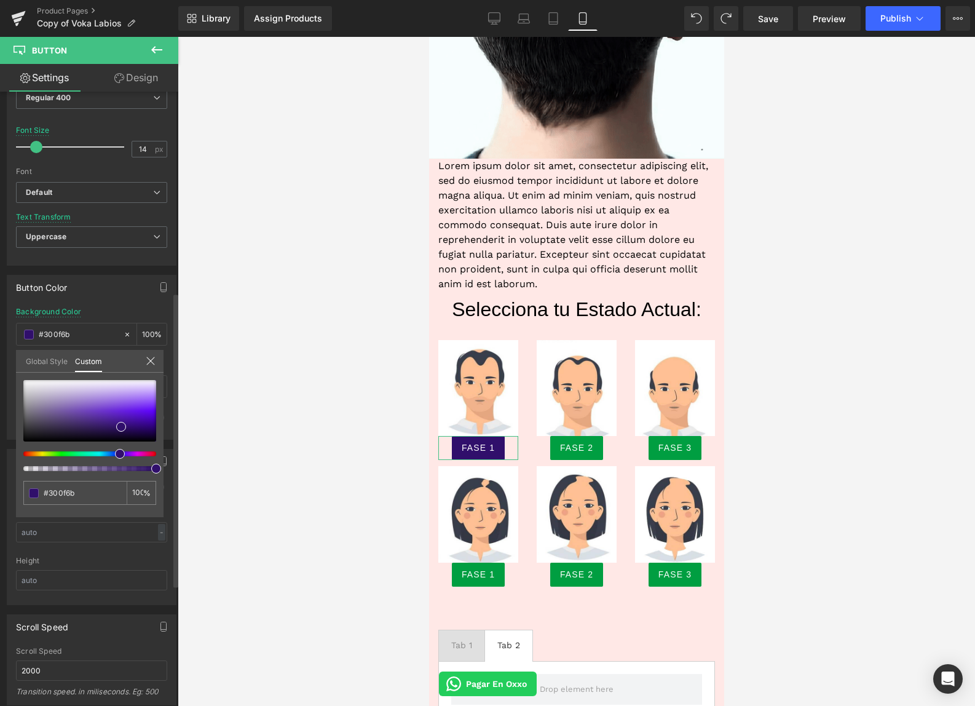
type input "#320f6b"
type input "#350f6b"
type input "#320f6b"
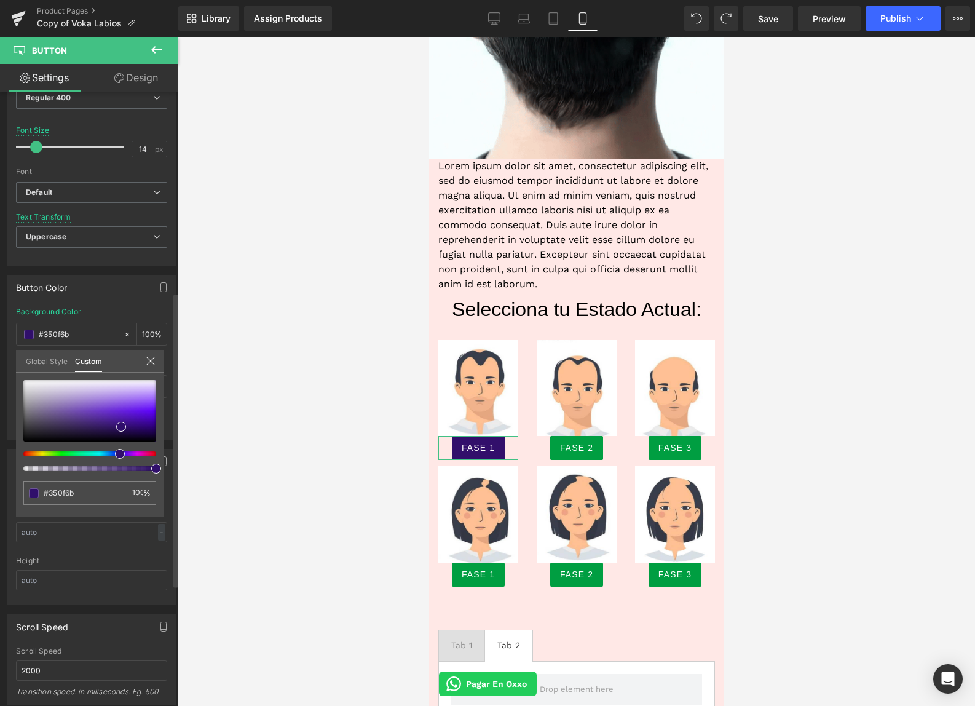
type input "#320f6b"
type input "#300f6b"
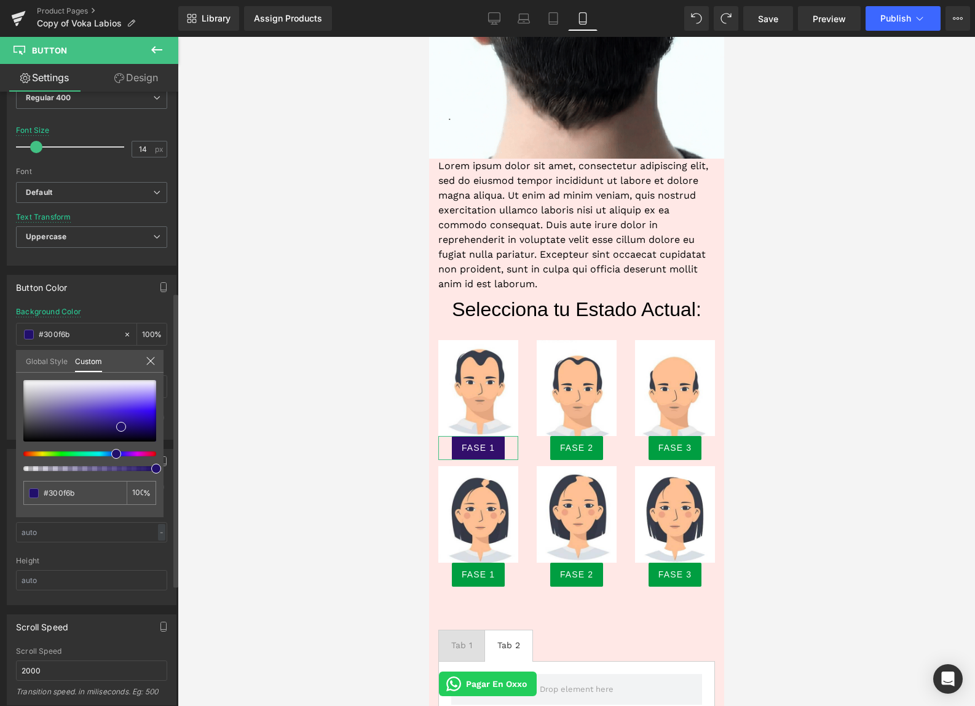
type input "#210f6b"
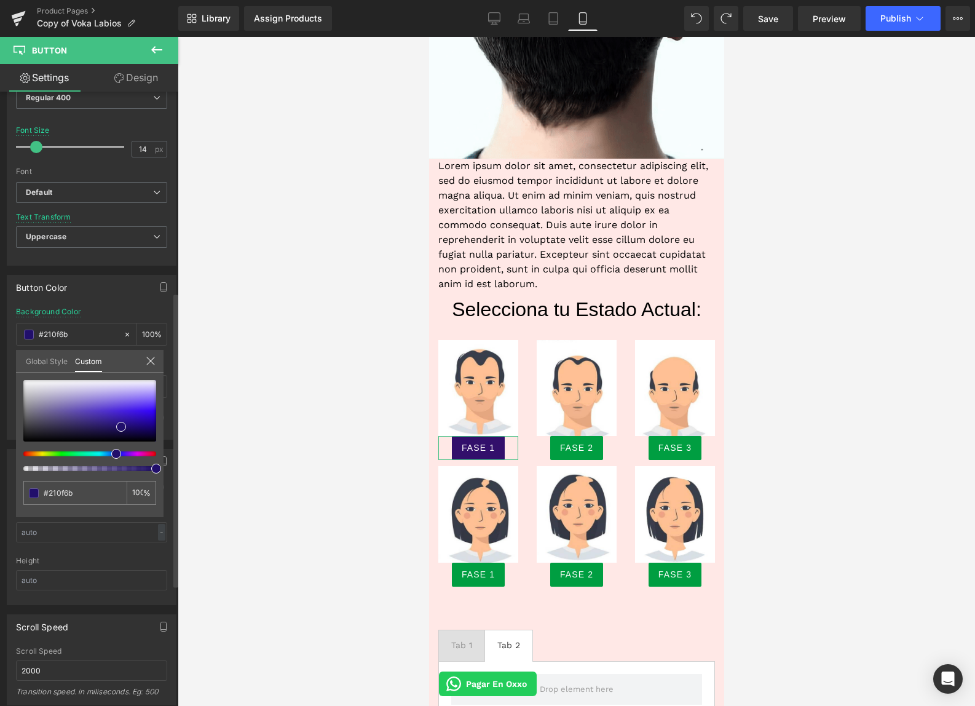
type input "#160f6b"
type input "#130f6b"
type input "#0f1a6b"
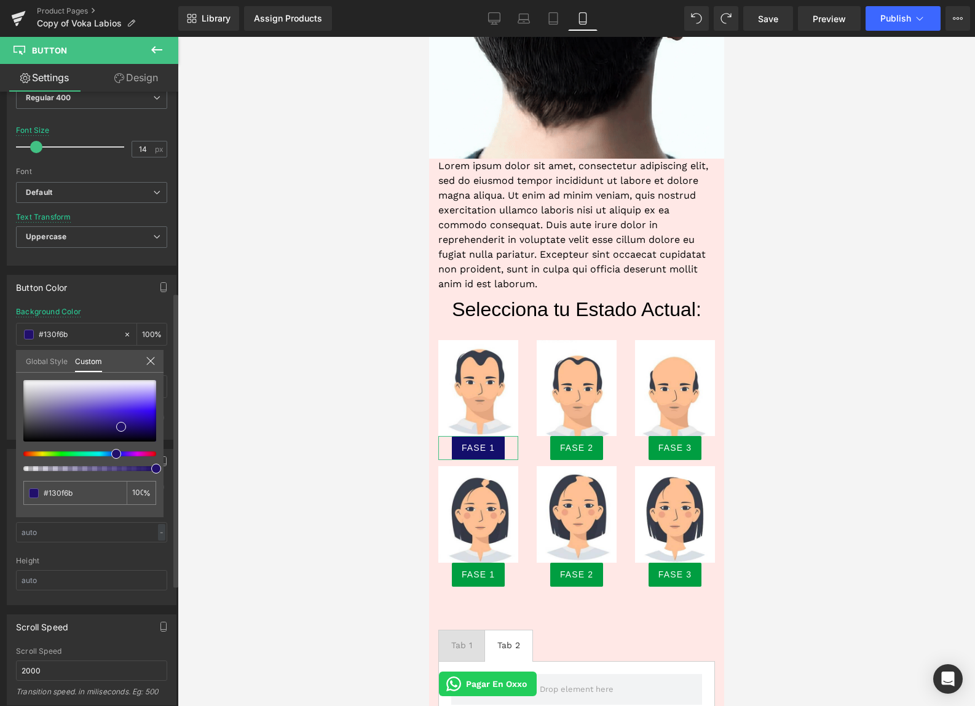
type input "#0f1a6b"
type input "#0f216b"
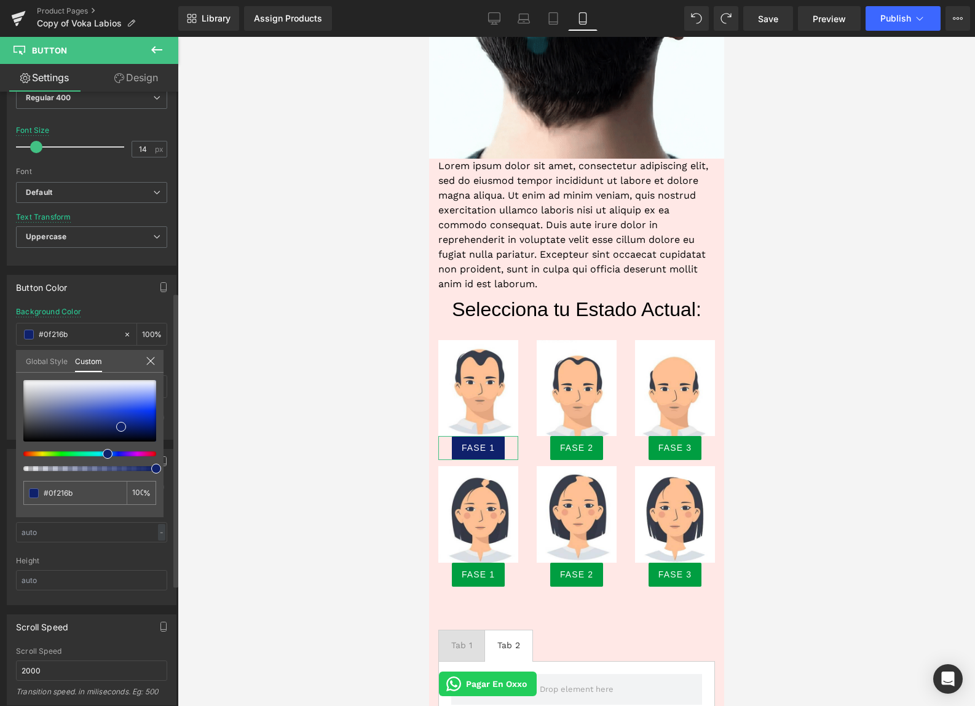
drag, startPoint x: 118, startPoint y: 451, endPoint x: 103, endPoint y: 457, distance: 16.3
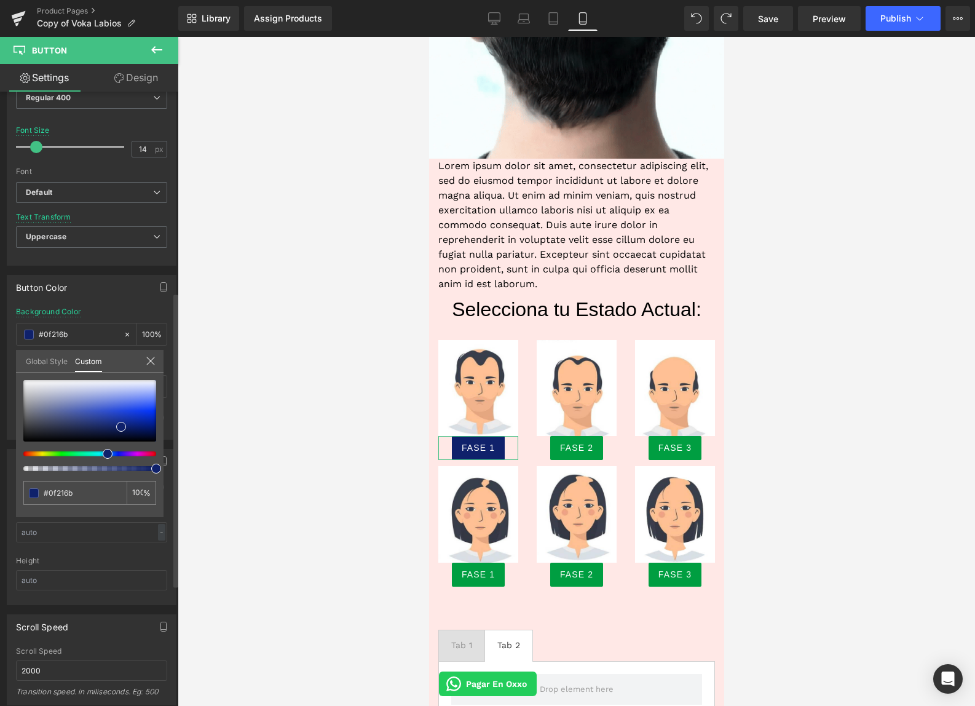
click at [103, 457] on div at bounding box center [89, 425] width 133 height 91
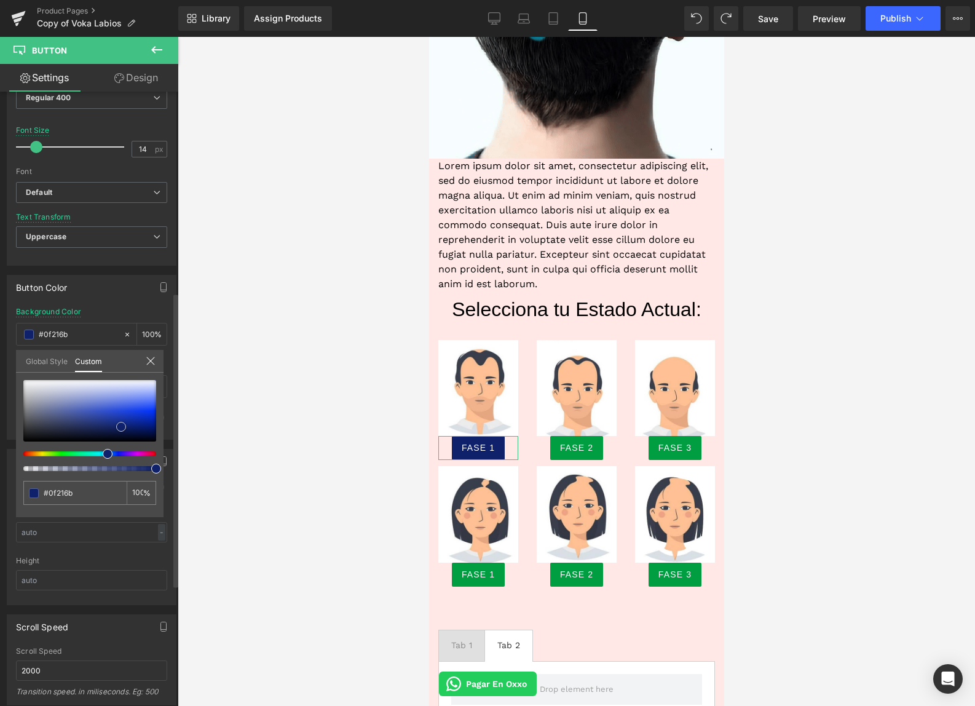
type input "#1330a4"
type input "#1332ae"
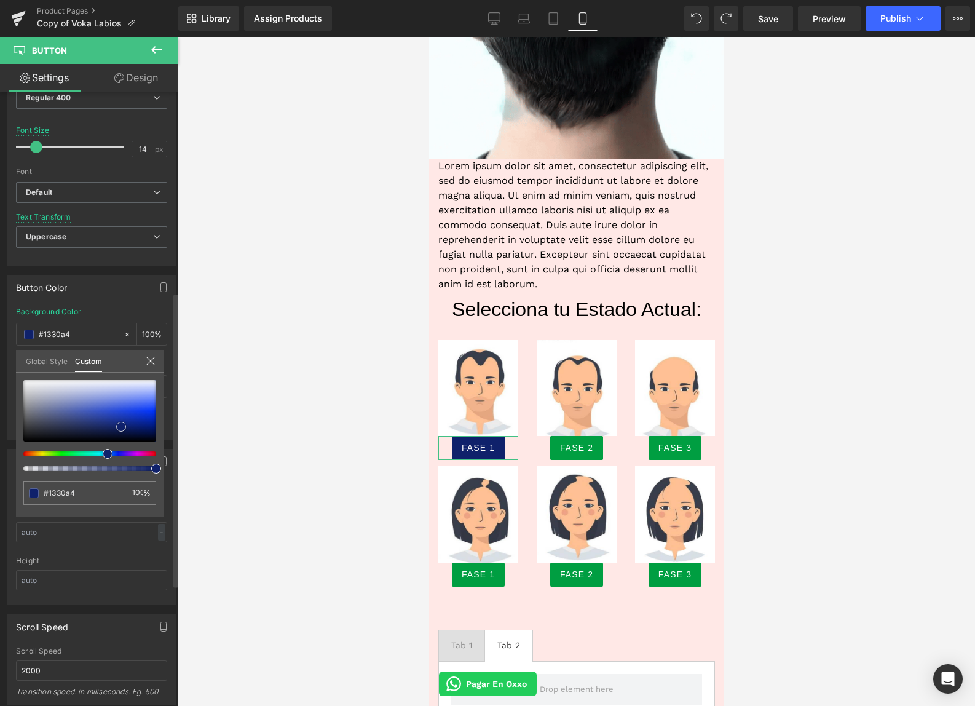
type input "#1332ae"
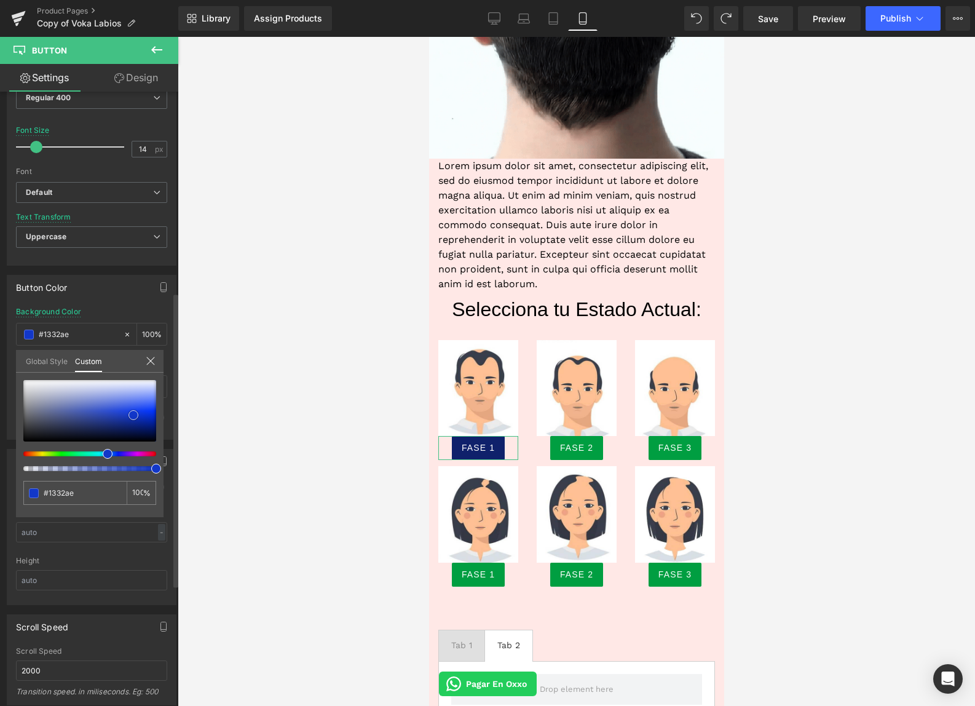
type input "#1440f0"
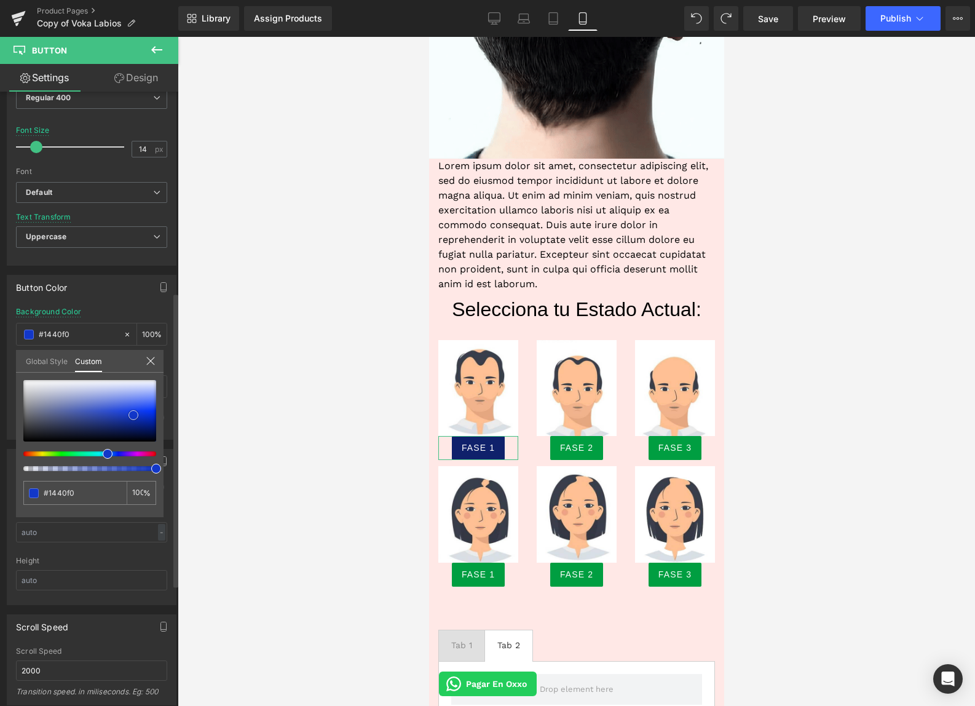
type input "#466afb"
type input "#5274fe"
type input "#4e71fd"
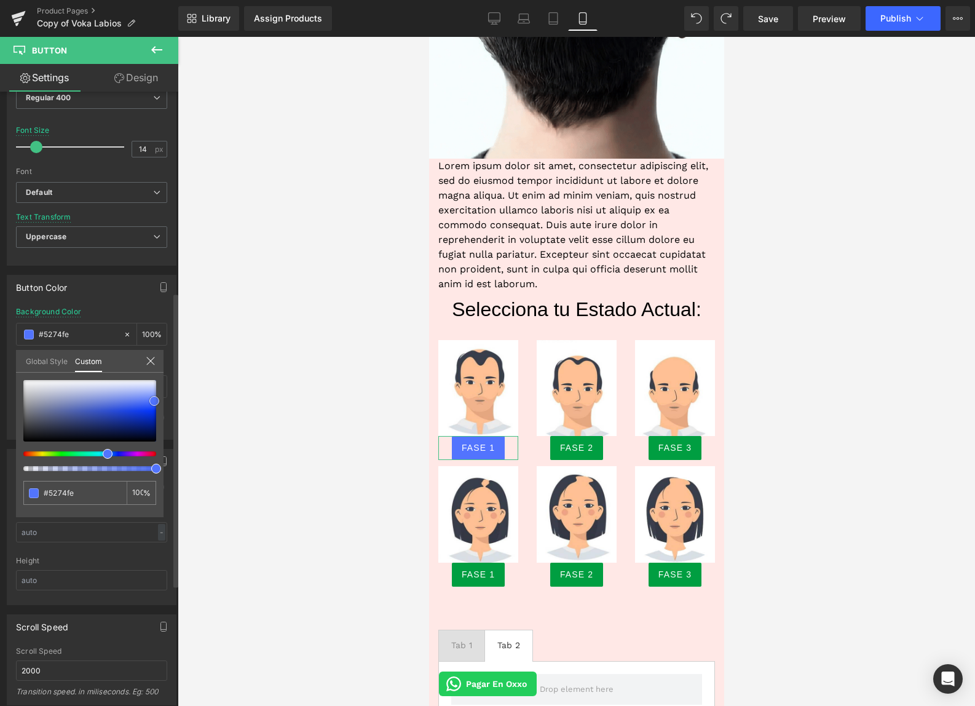
type input "#4e71fd"
type input "#496dfd"
type input "#3f65fd"
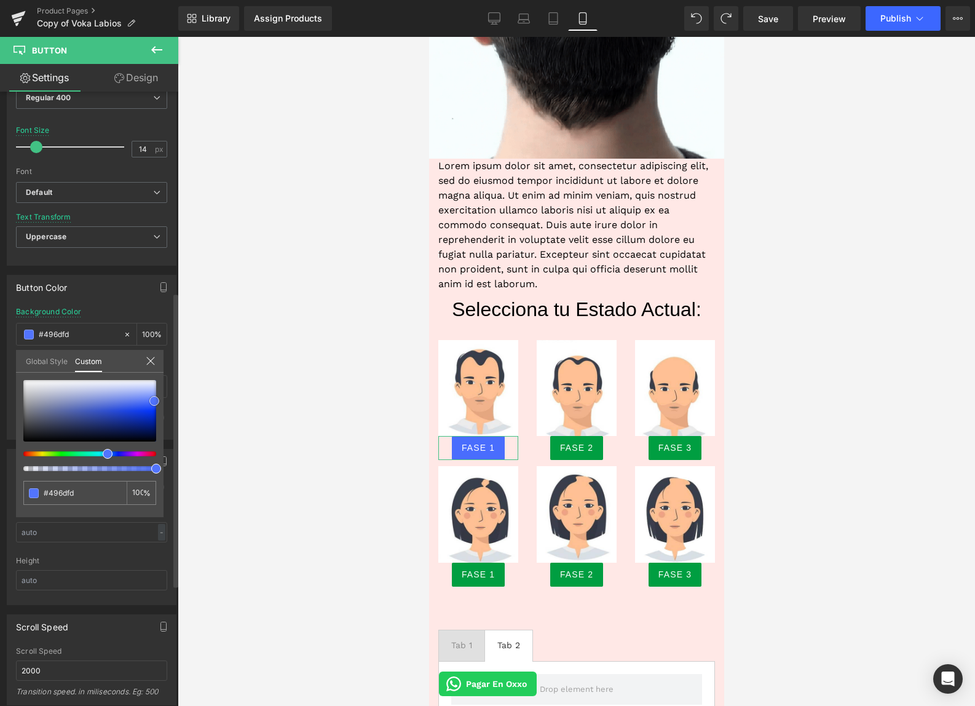
type input "#3f65fd"
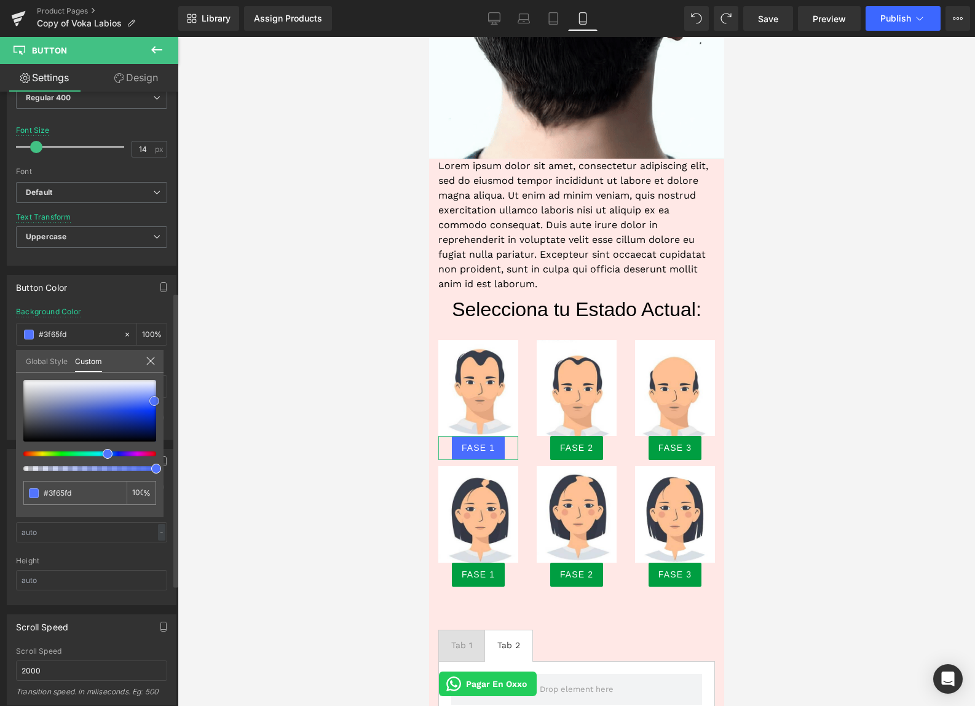
type input "#325afa"
type input "#2852fa"
type input "#234efa"
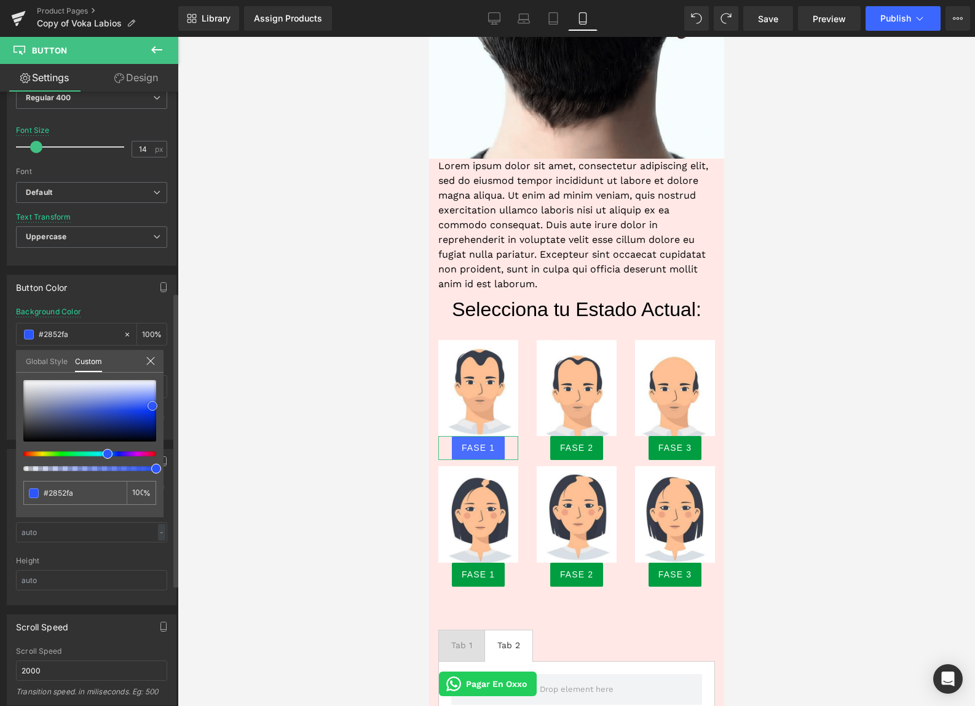
type input "#234efa"
type input "#1c49fb"
type input "#1745fb"
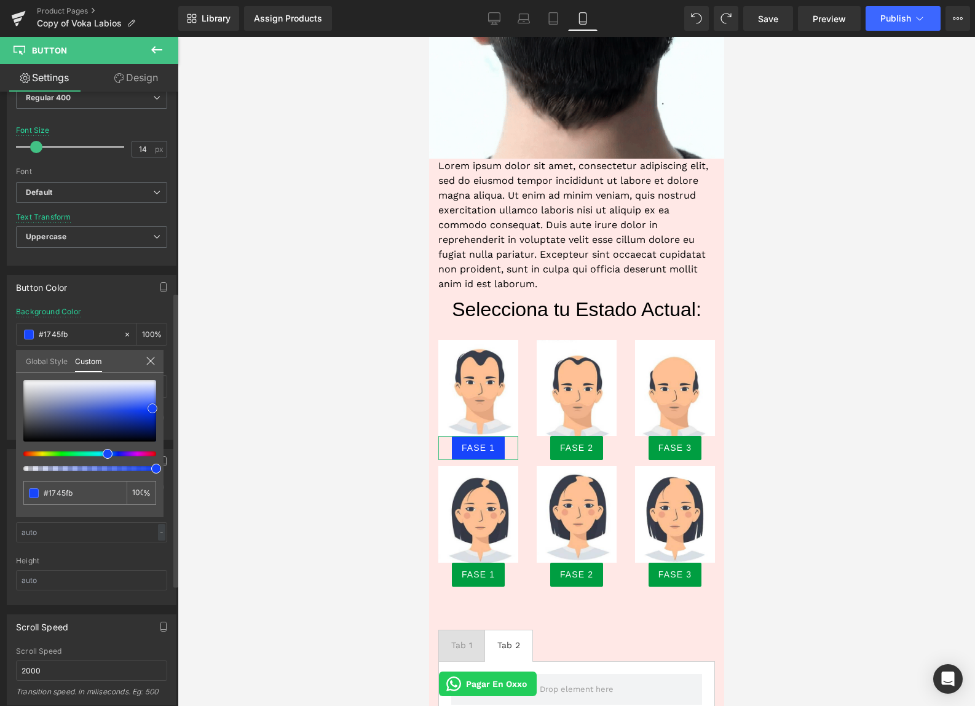
drag, startPoint x: 133, startPoint y: 415, endPoint x: 153, endPoint y: 408, distance: 20.2
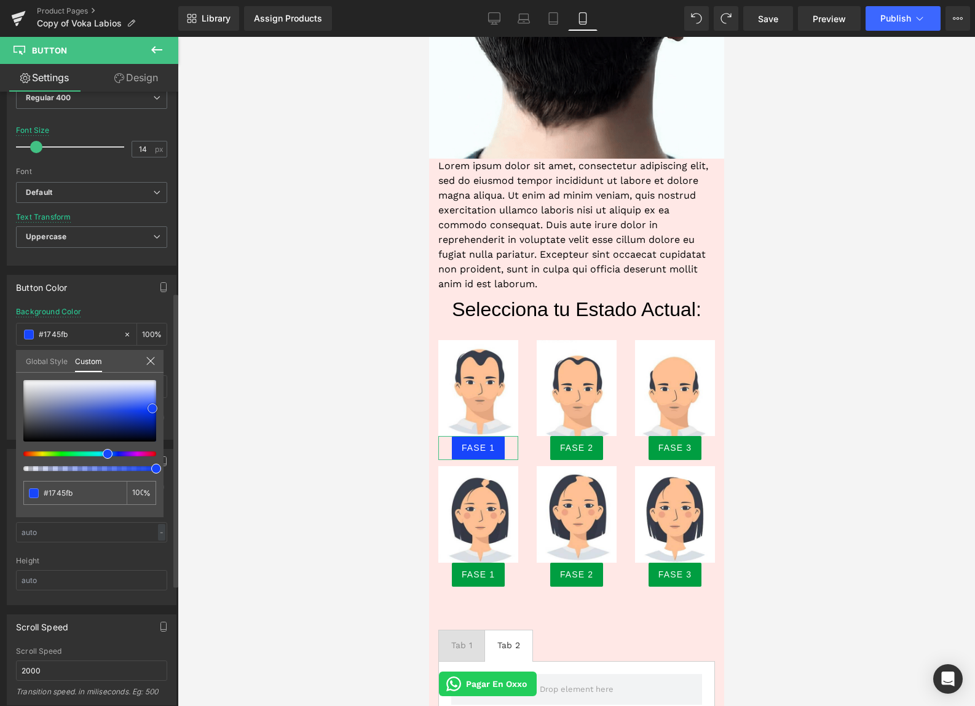
click at [153, 408] on div at bounding box center [89, 410] width 133 height 61
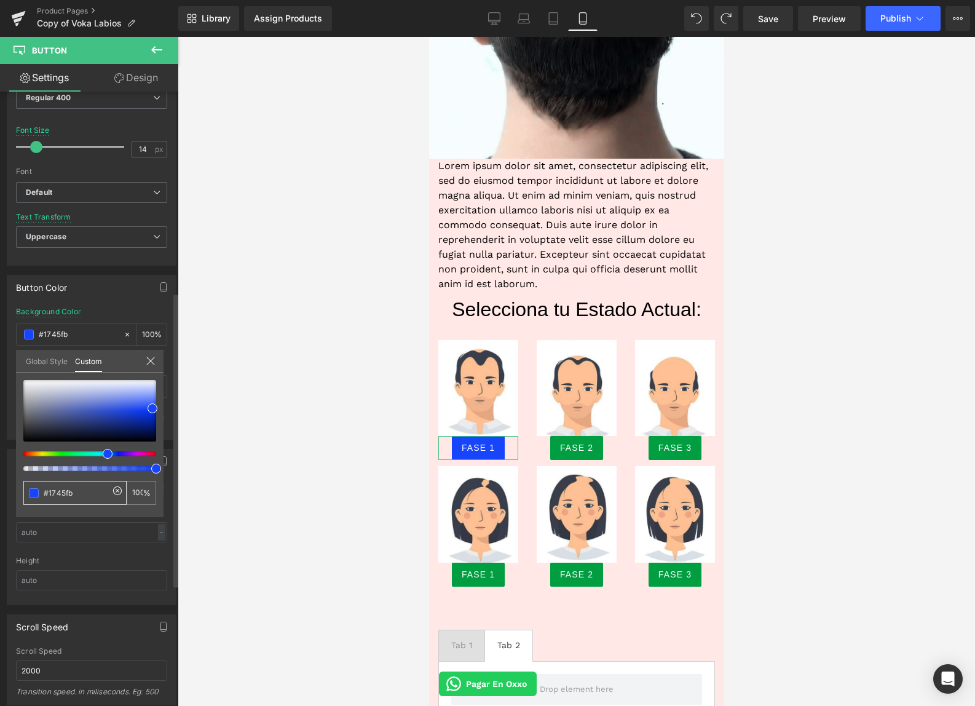
click at [71, 498] on input "#1745fb" at bounding box center [76, 492] width 65 height 13
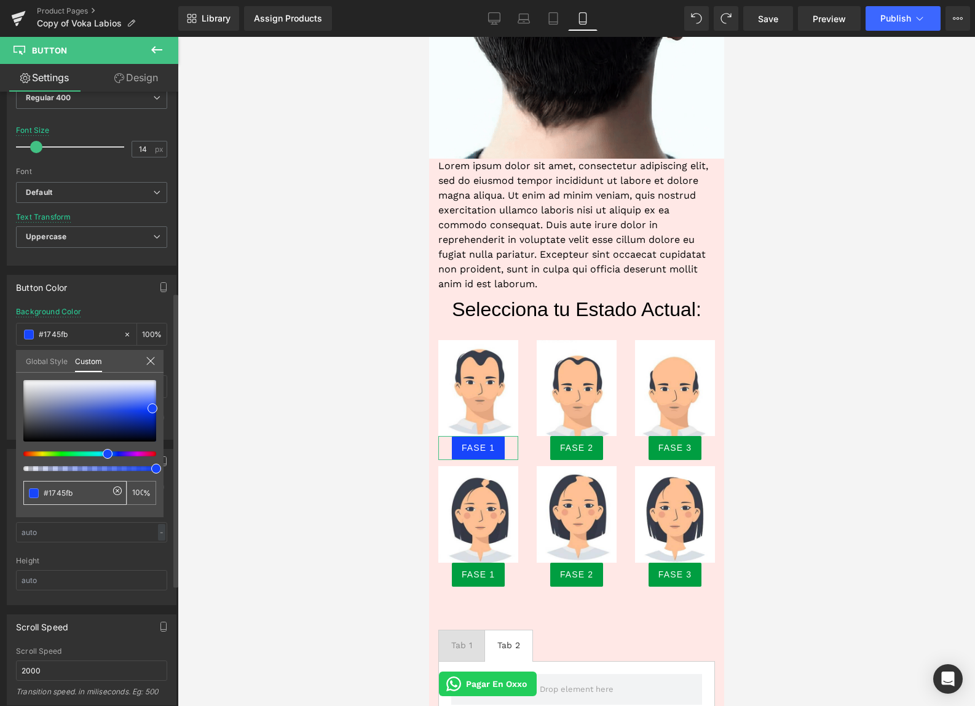
click at [71, 498] on input "#1745fb" at bounding box center [76, 492] width 65 height 13
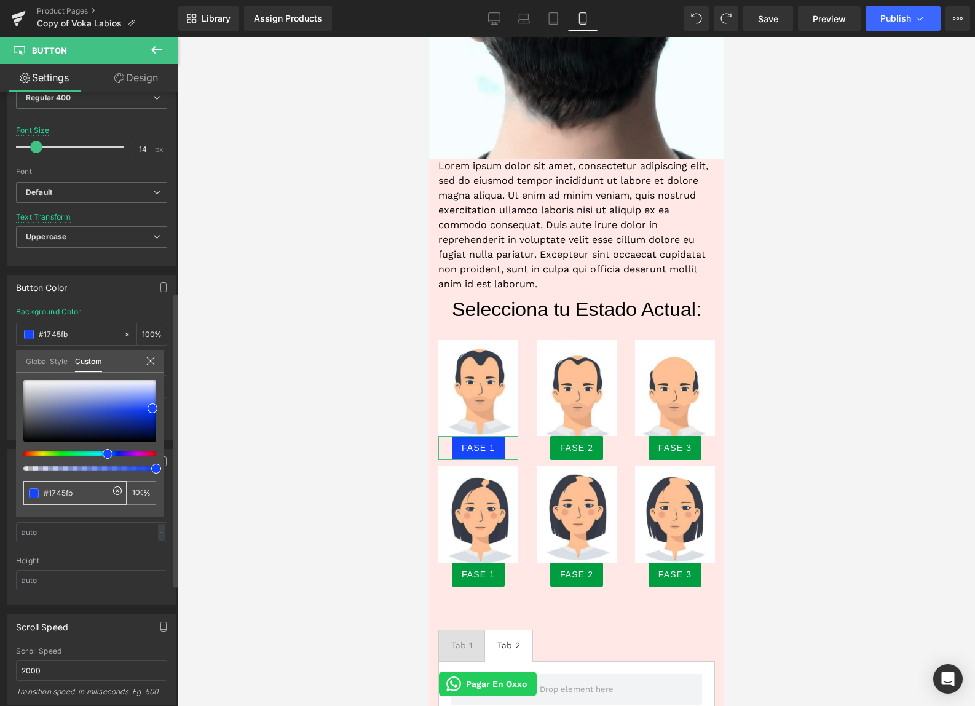
click at [71, 498] on input "#1745fb" at bounding box center [76, 492] width 65 height 13
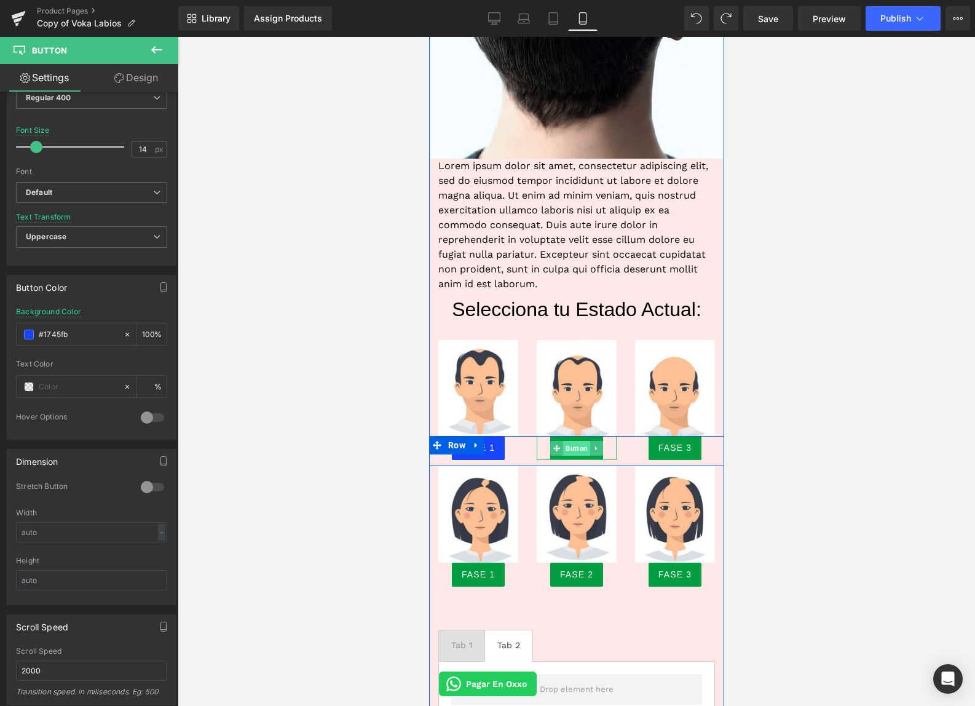
click at [576, 448] on span "Button" at bounding box center [576, 448] width 27 height 15
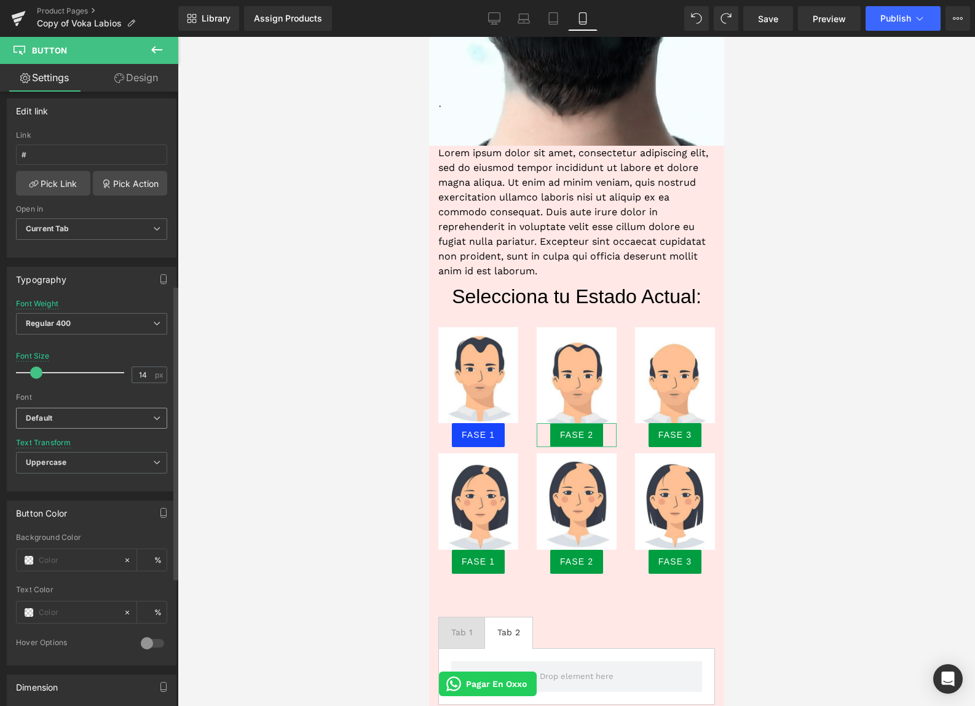
scroll to position [405, 0]
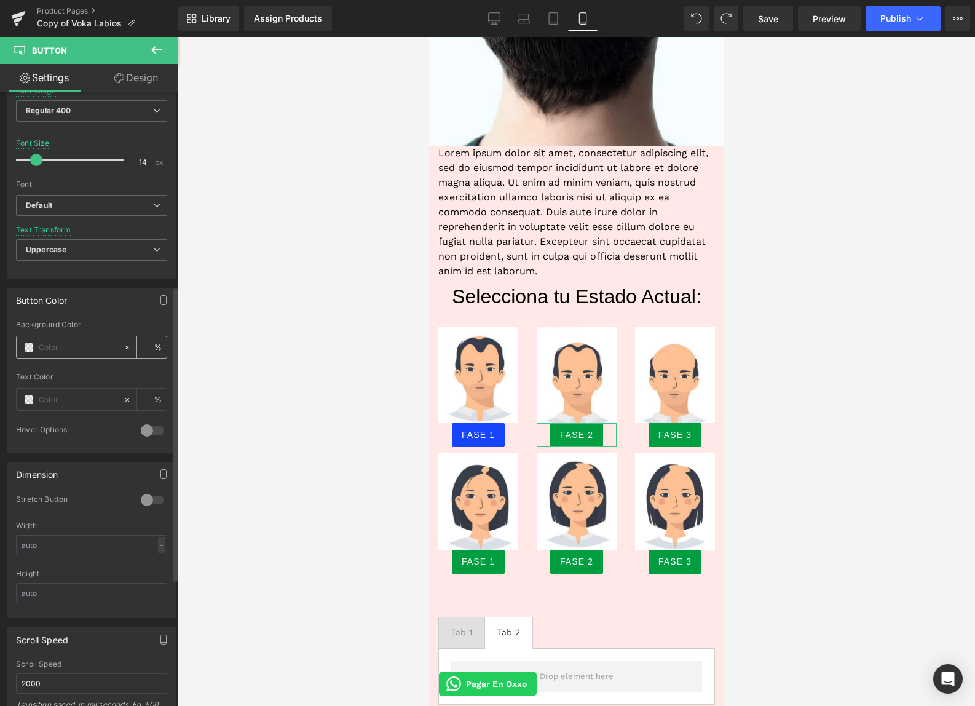
click at [62, 352] on input "text" at bounding box center [78, 348] width 79 height 14
paste input "#1745fb"
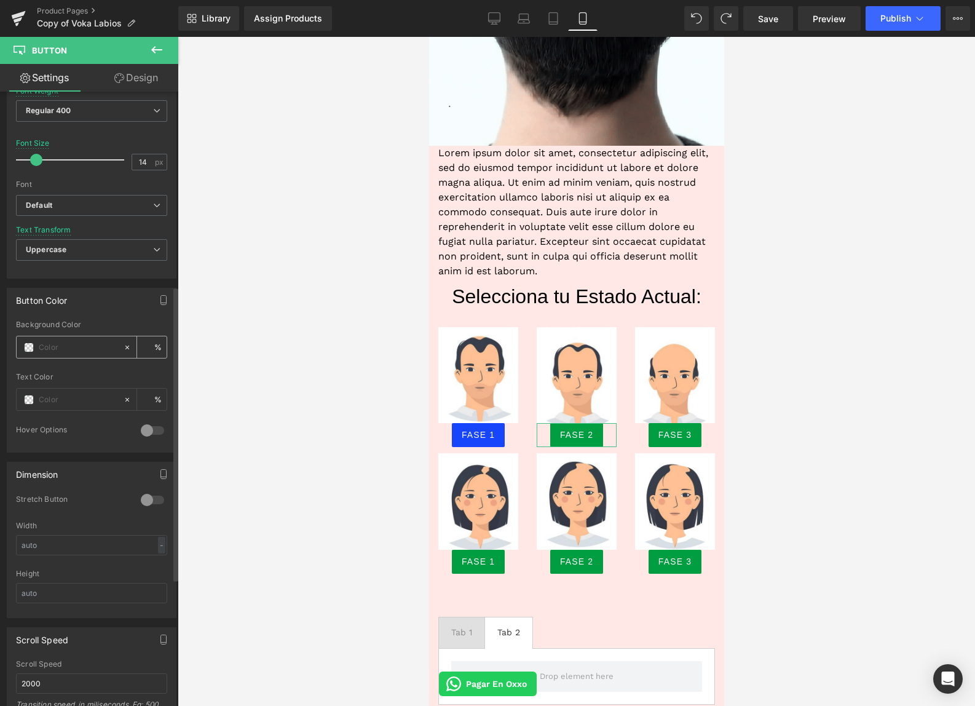
type input "#1745fb"
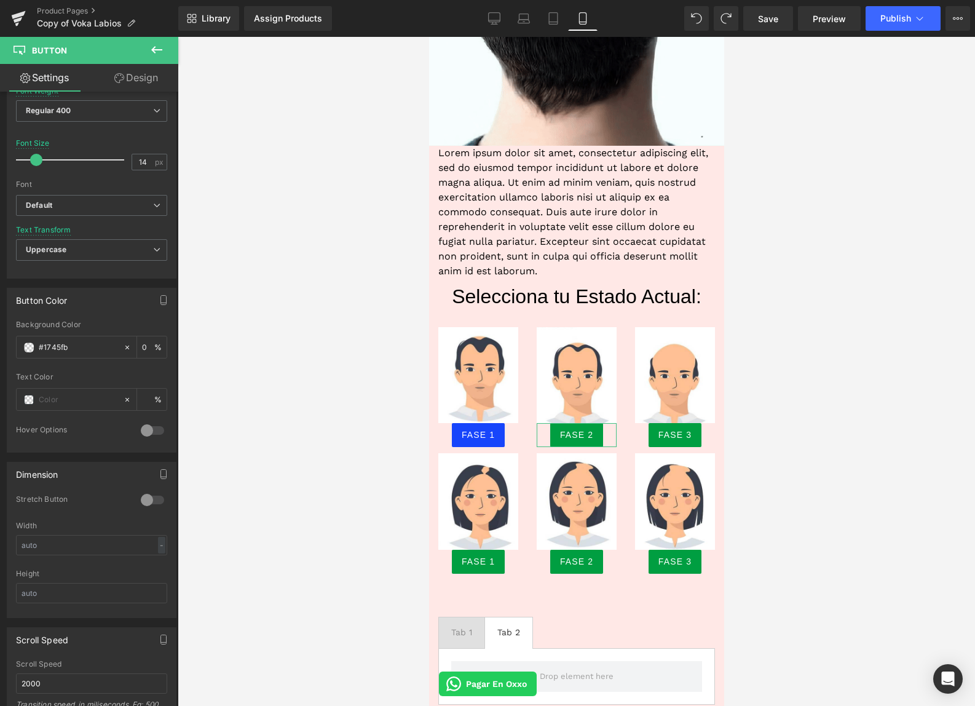
type input "100"
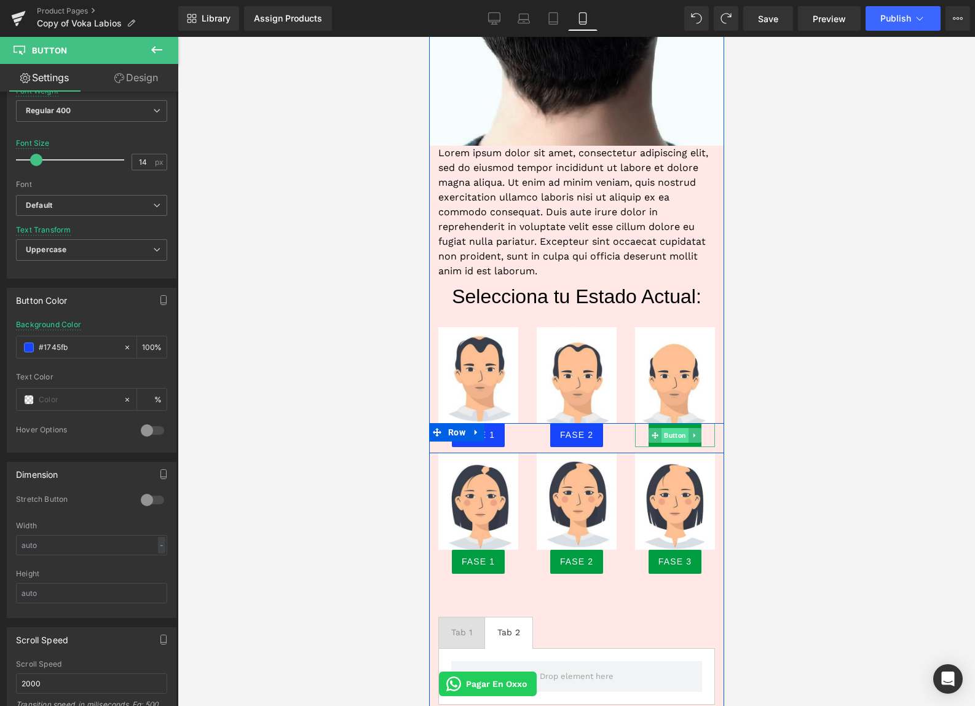
click at [675, 436] on span "Button" at bounding box center [674, 435] width 27 height 15
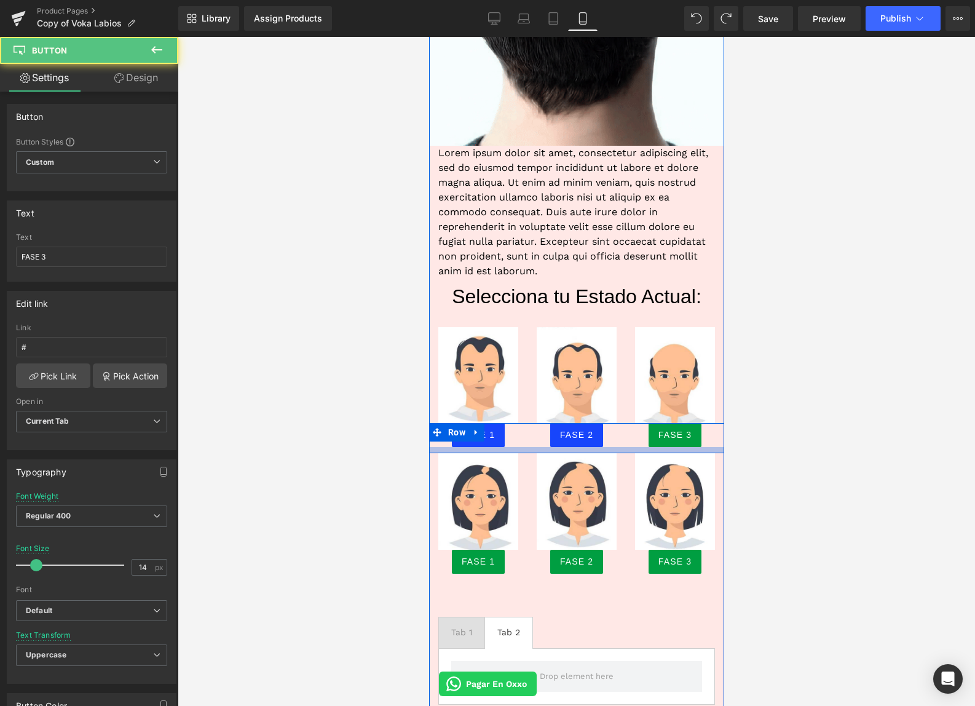
click at [673, 447] on div at bounding box center [576, 450] width 295 height 6
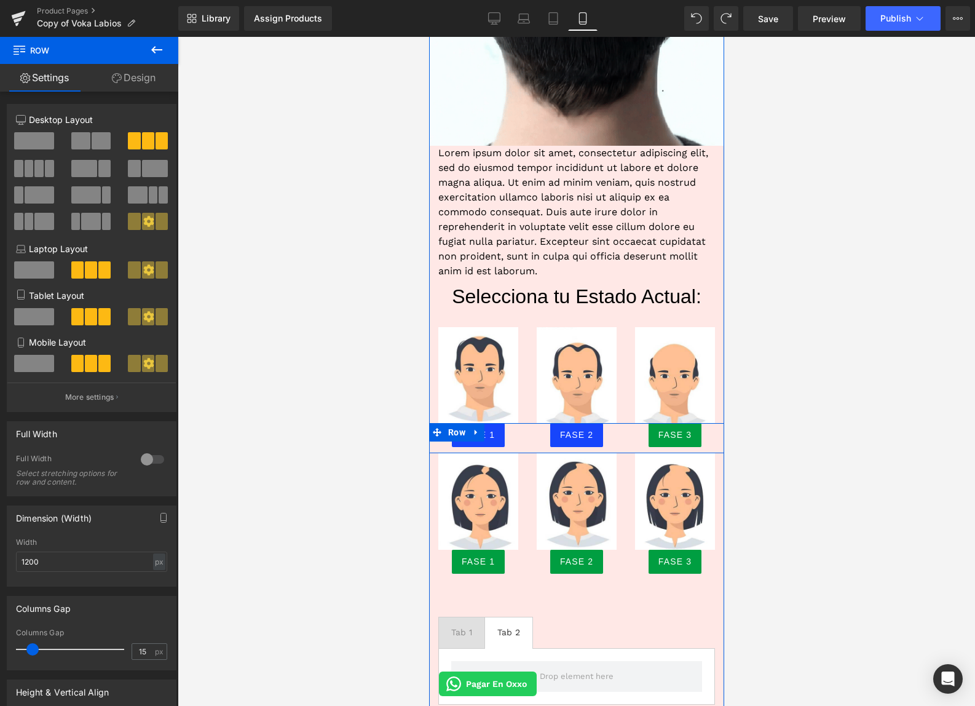
click at [667, 441] on span "Button" at bounding box center [674, 435] width 27 height 15
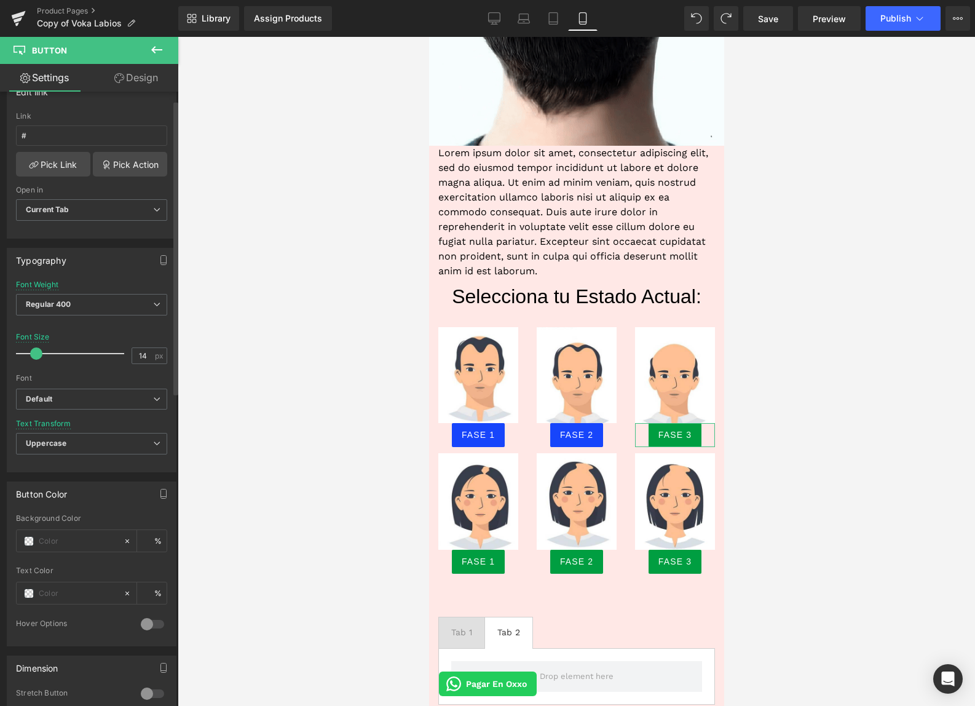
scroll to position [426, 0]
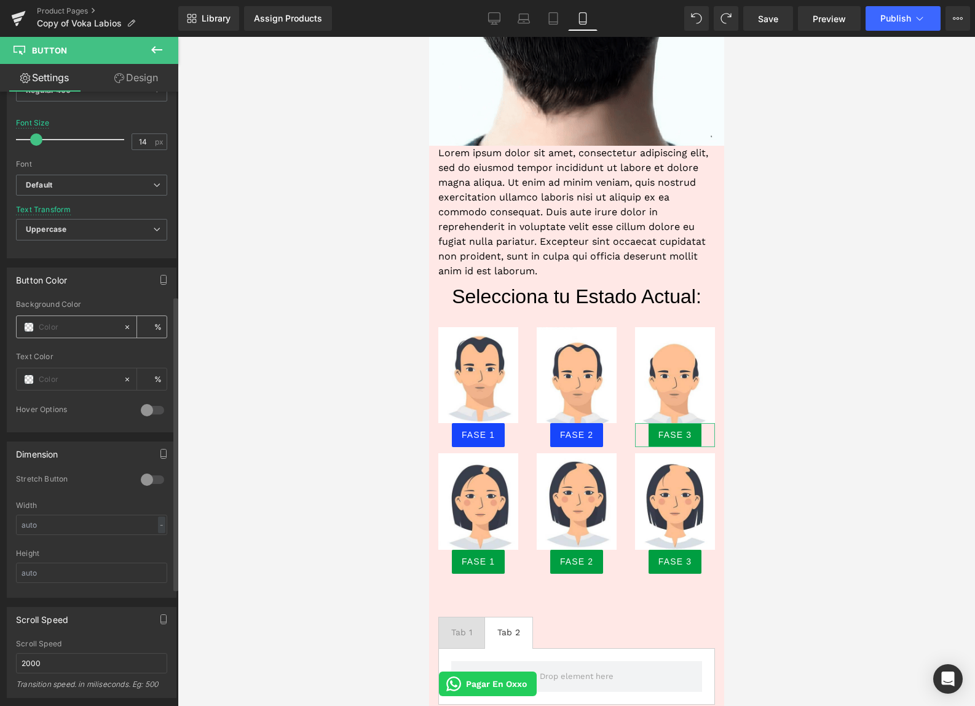
click at [52, 333] on div at bounding box center [70, 327] width 106 height 22
click at [53, 330] on input "text" at bounding box center [78, 327] width 79 height 14
paste input "#1745fb"
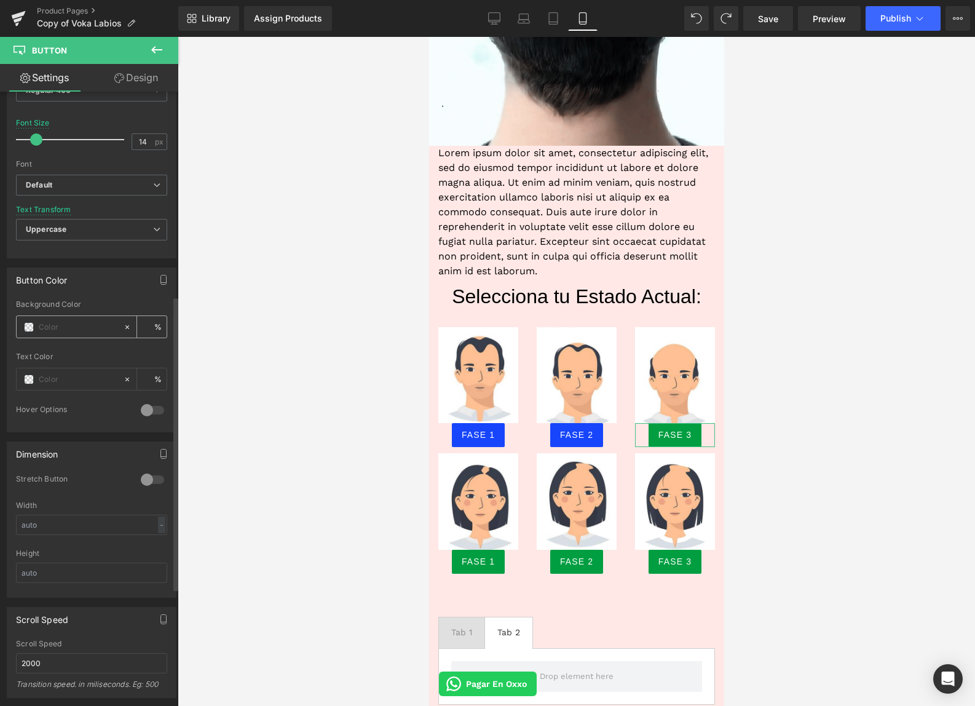
type input "#1745fb"
type input "100"
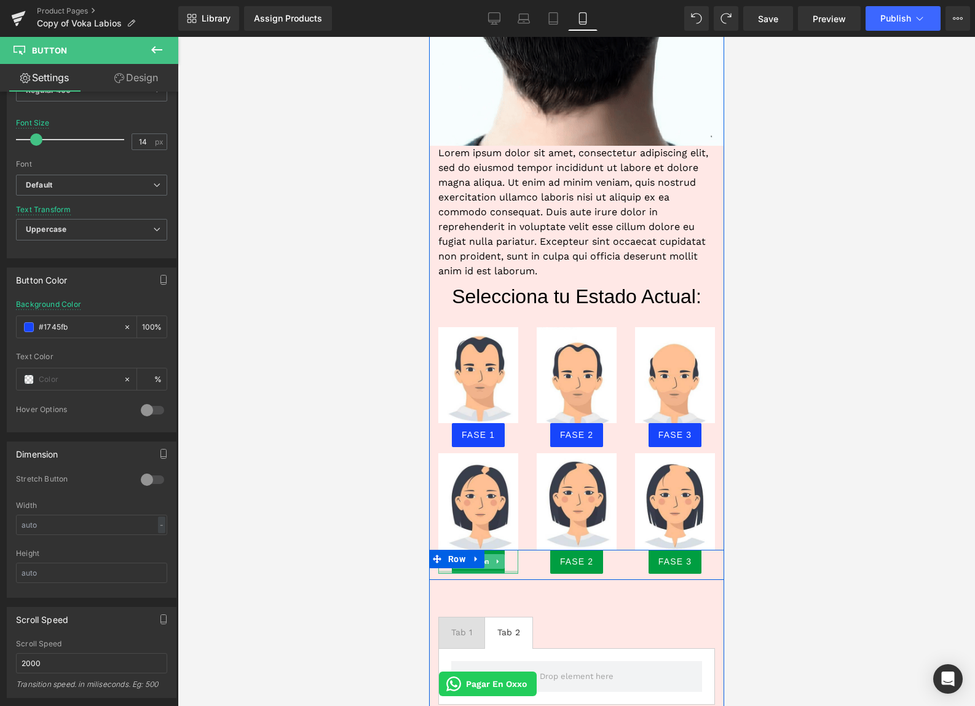
click at [477, 571] on div at bounding box center [478, 572] width 80 height 3
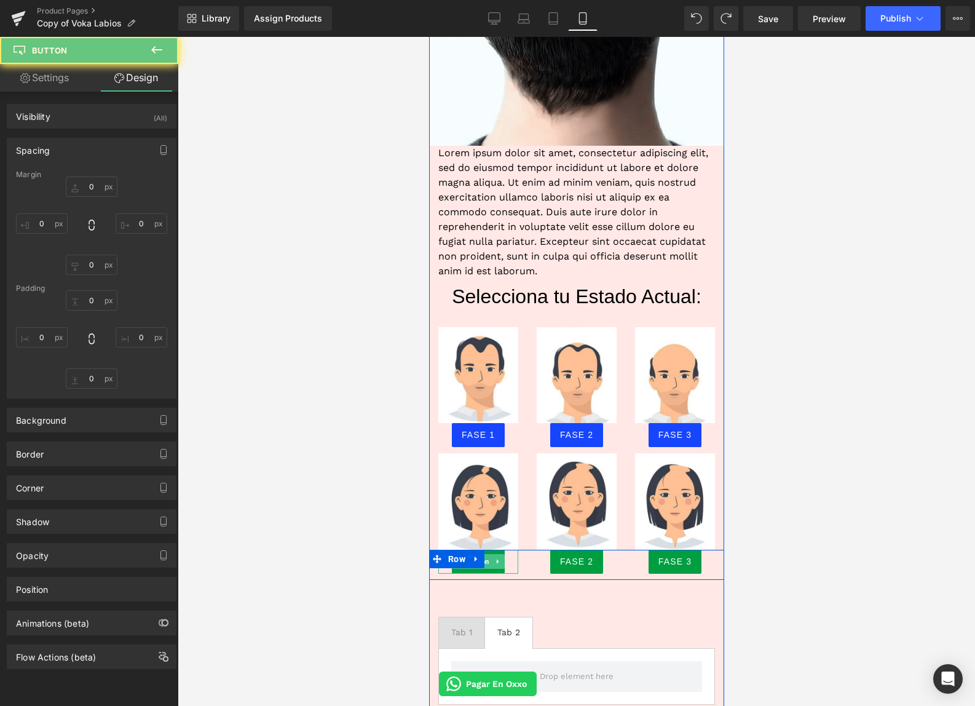
type input "0"
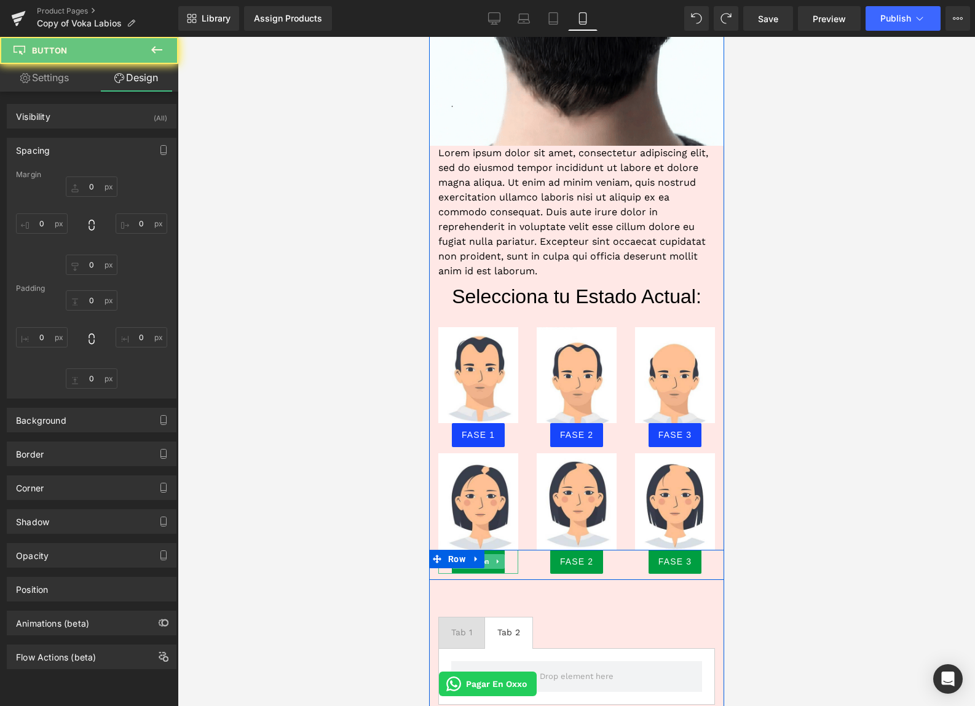
type input "0"
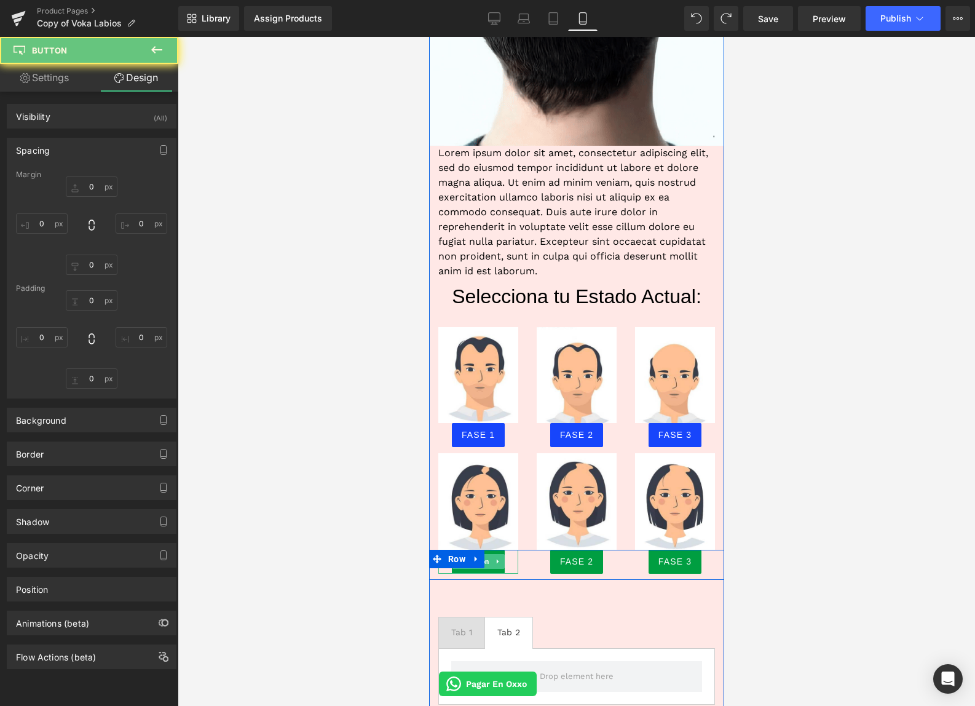
type input "0"
type input "8"
type input "15"
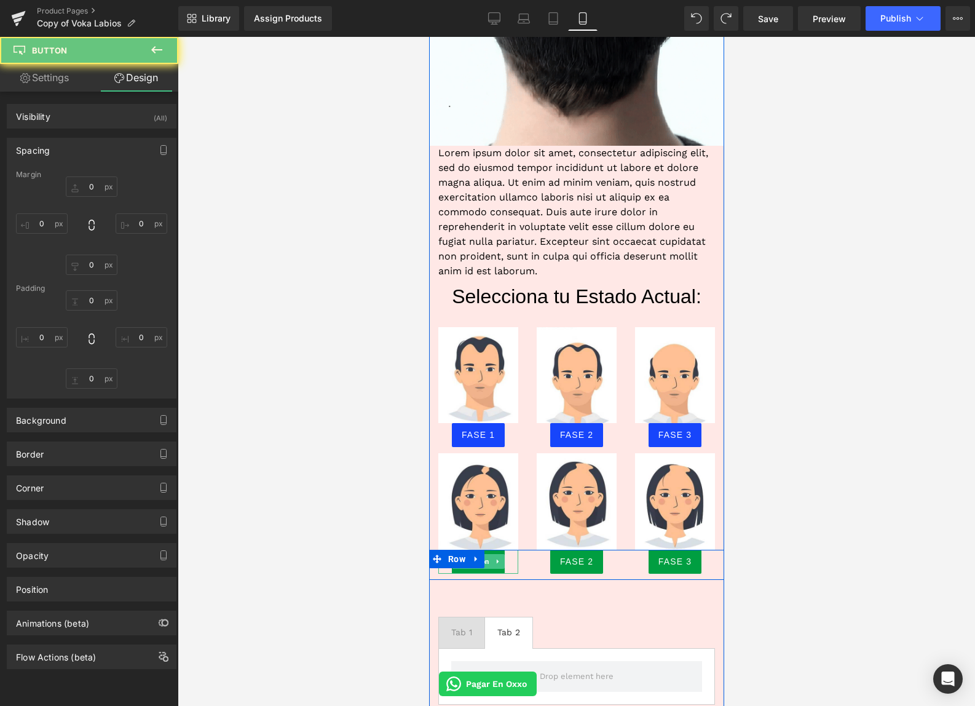
type input "8"
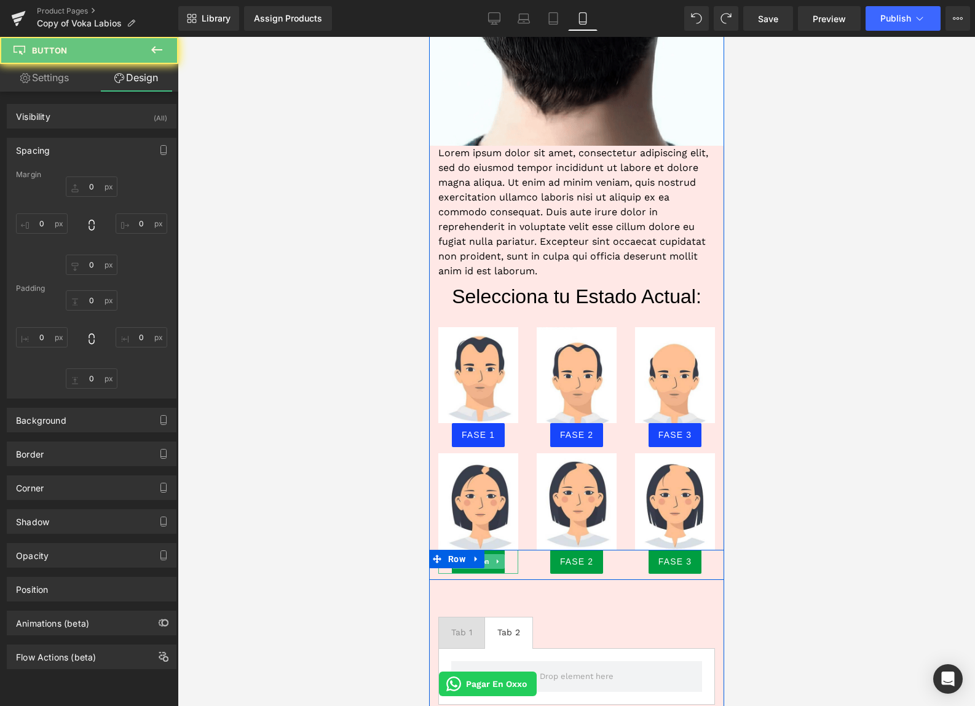
type input "15"
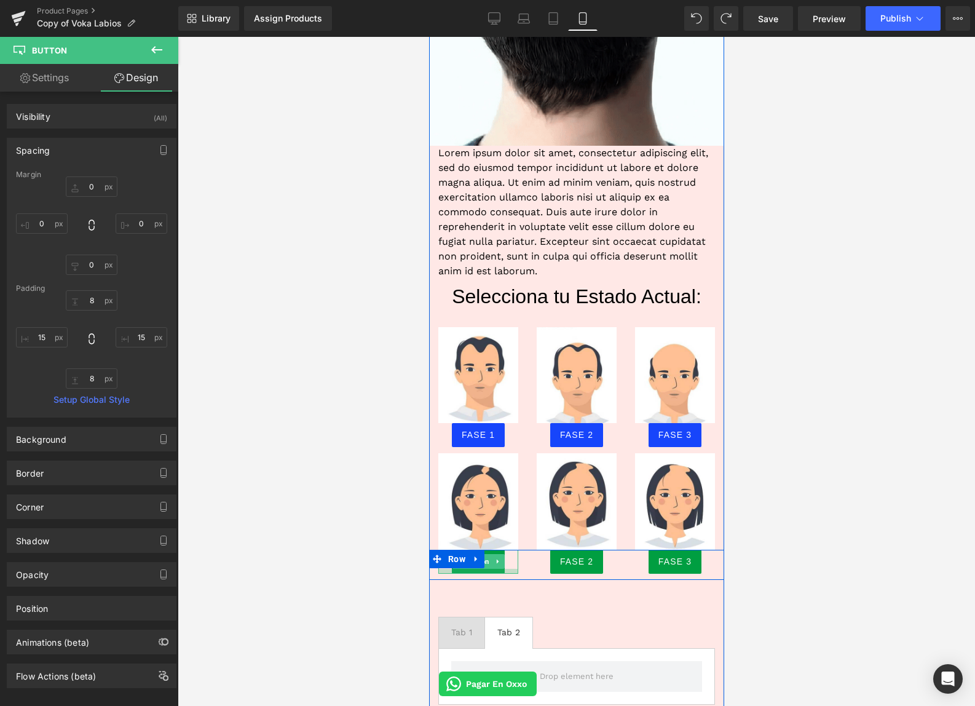
type input "8px"
click at [493, 570] on div at bounding box center [478, 571] width 80 height 5
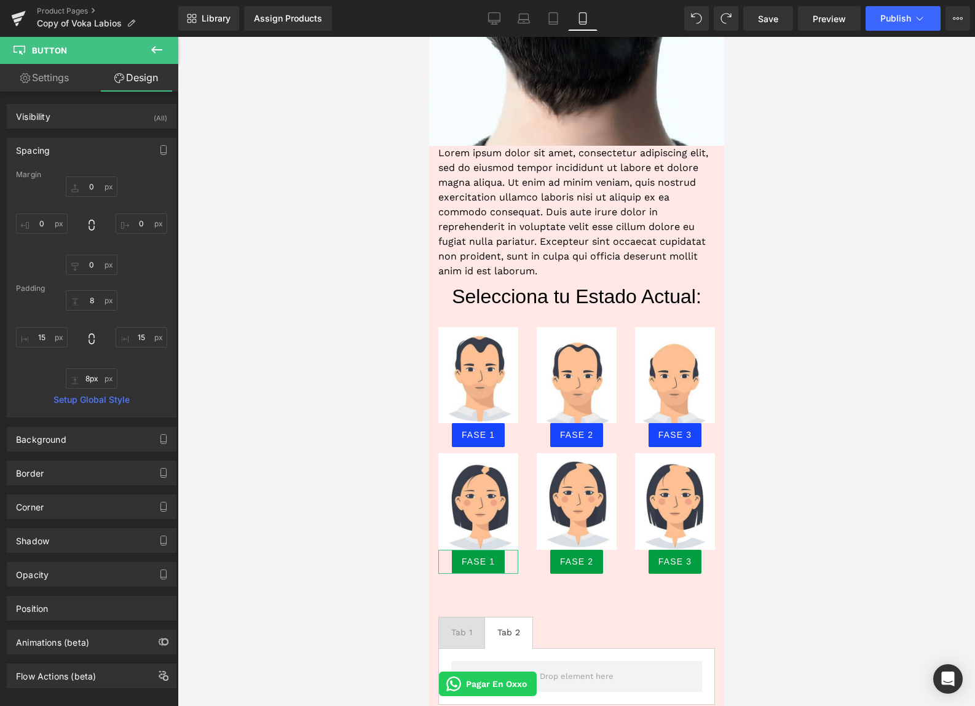
click at [62, 74] on link "Settings" at bounding box center [44, 78] width 89 height 28
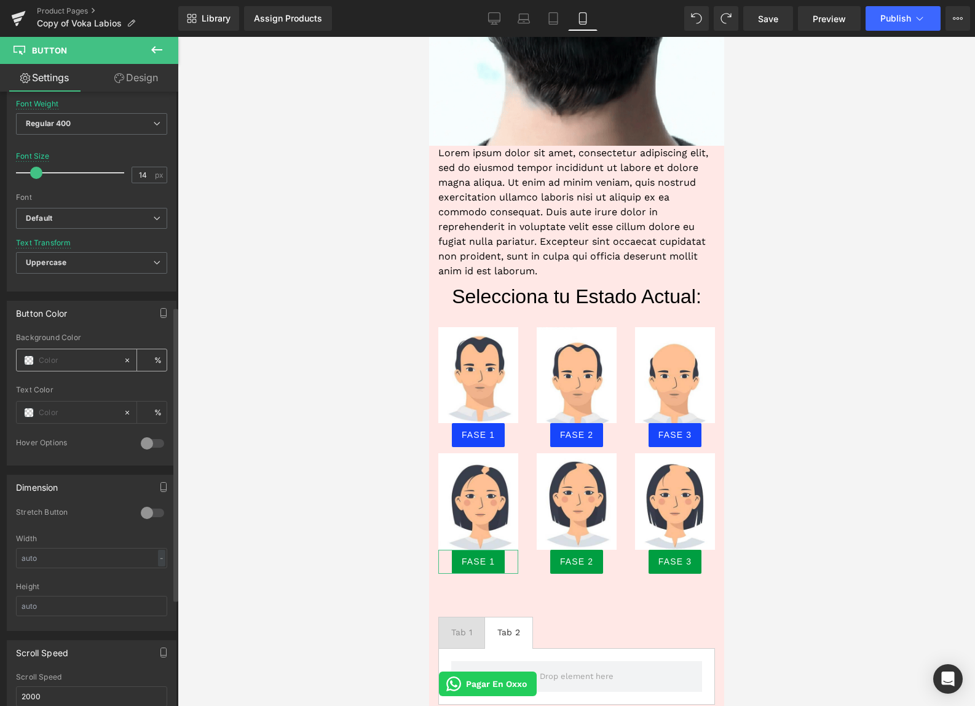
scroll to position [481, 0]
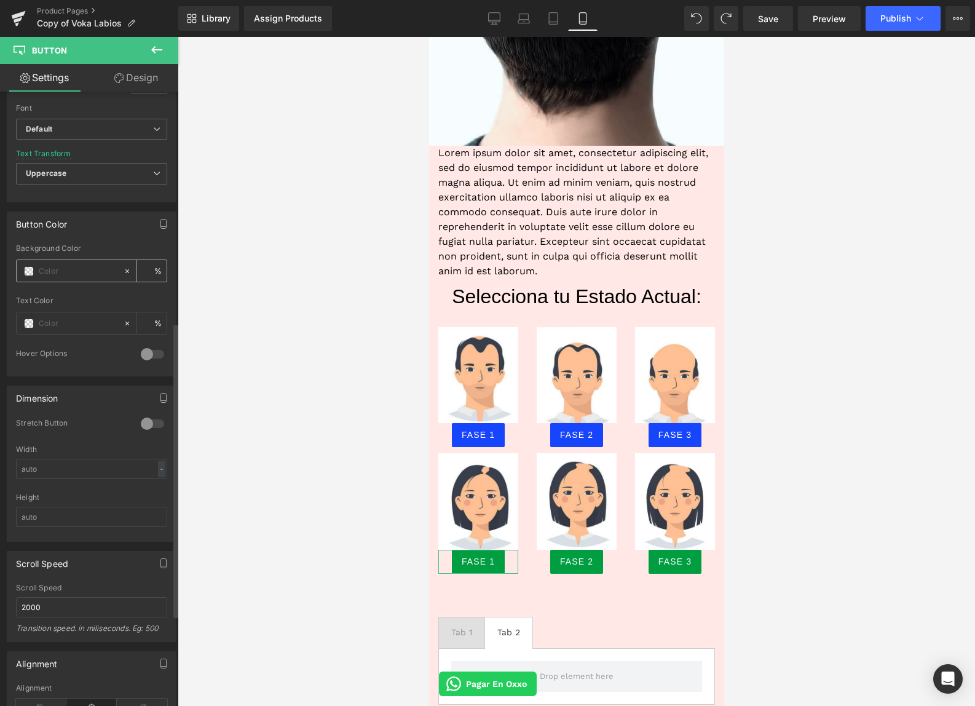
click at [56, 267] on input "text" at bounding box center [78, 271] width 79 height 14
click at [56, 268] on input "text" at bounding box center [78, 271] width 79 height 14
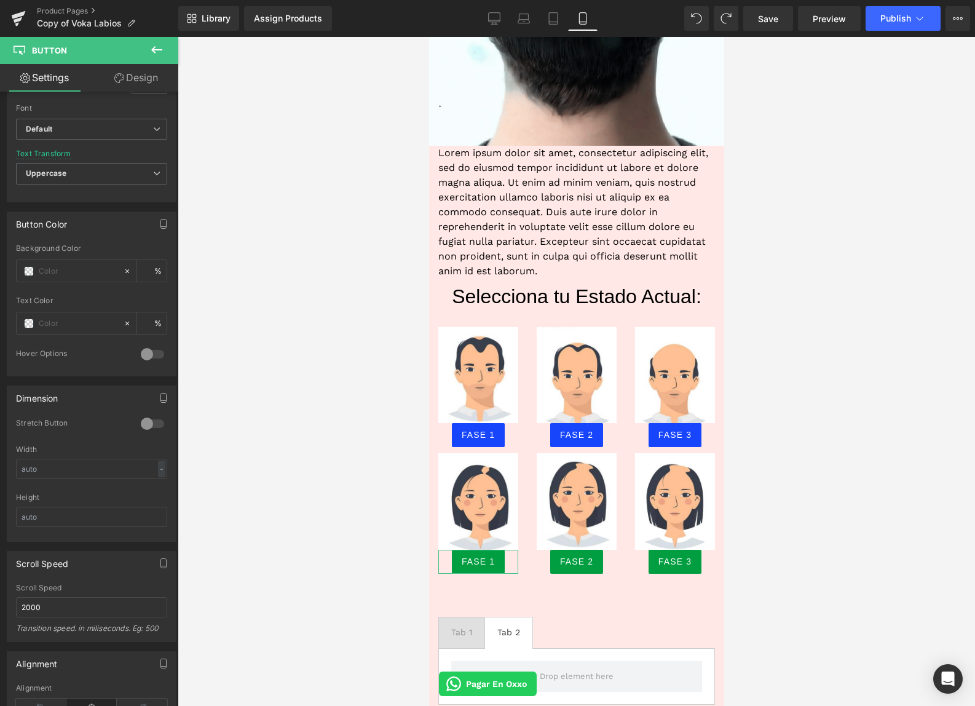
paste input "#1745fb"
type input "#1745fb"
type input "100"
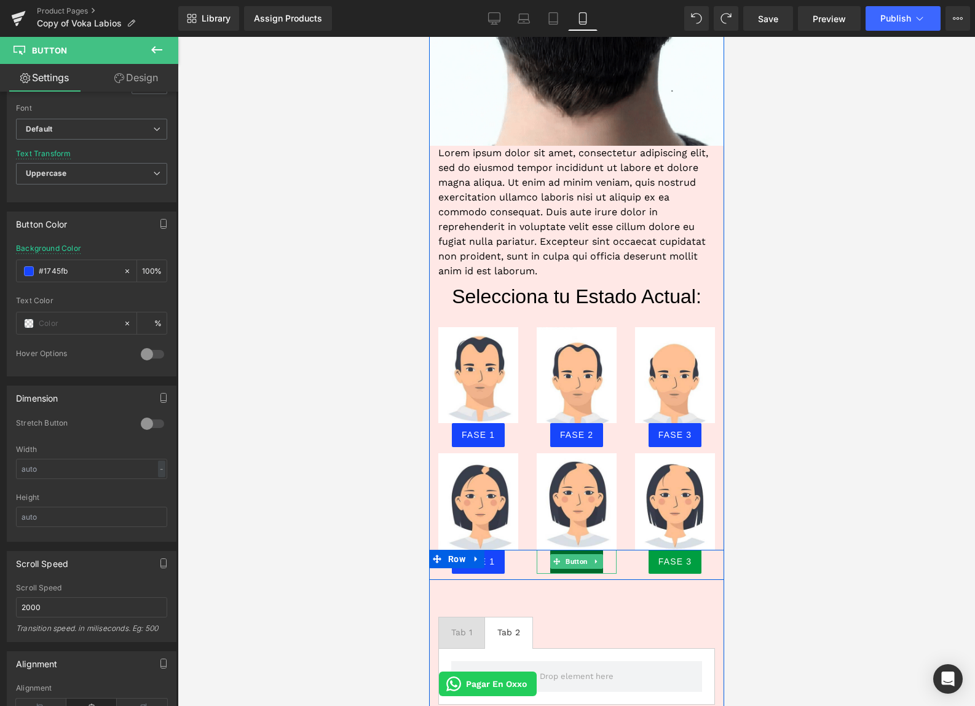
click at [583, 569] on link "FASE 2" at bounding box center [576, 562] width 53 height 24
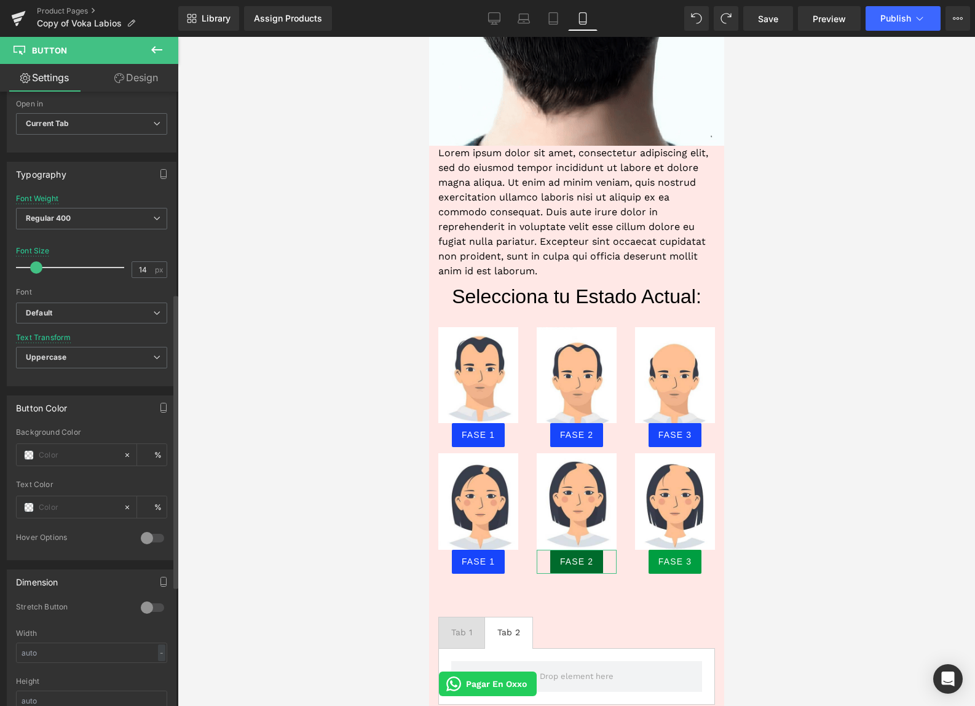
scroll to position [421, 0]
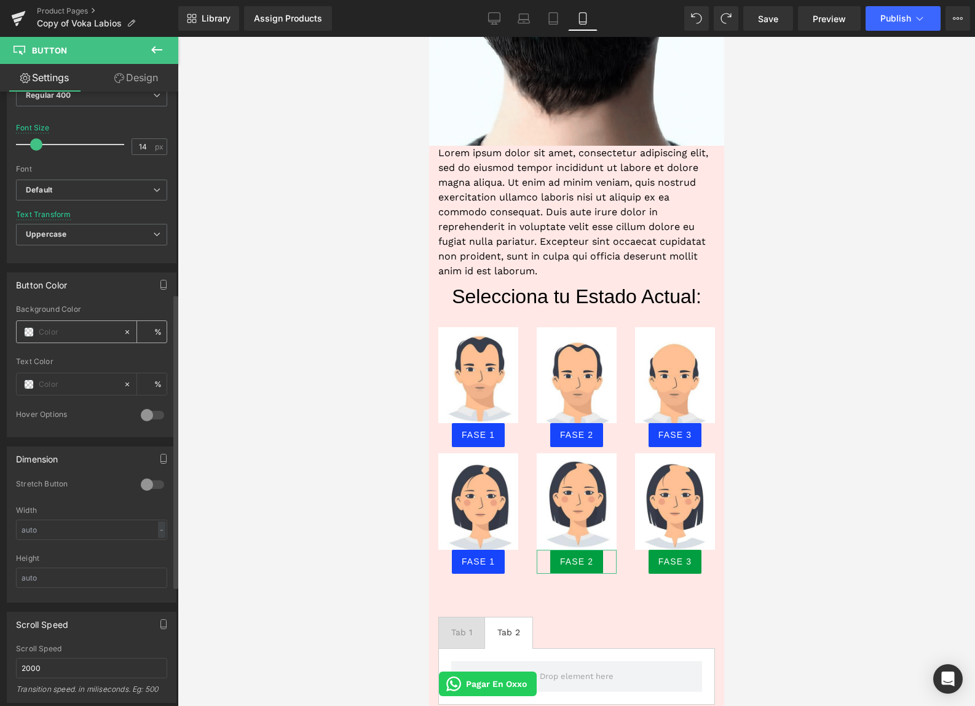
click at [58, 327] on input "text" at bounding box center [78, 332] width 79 height 14
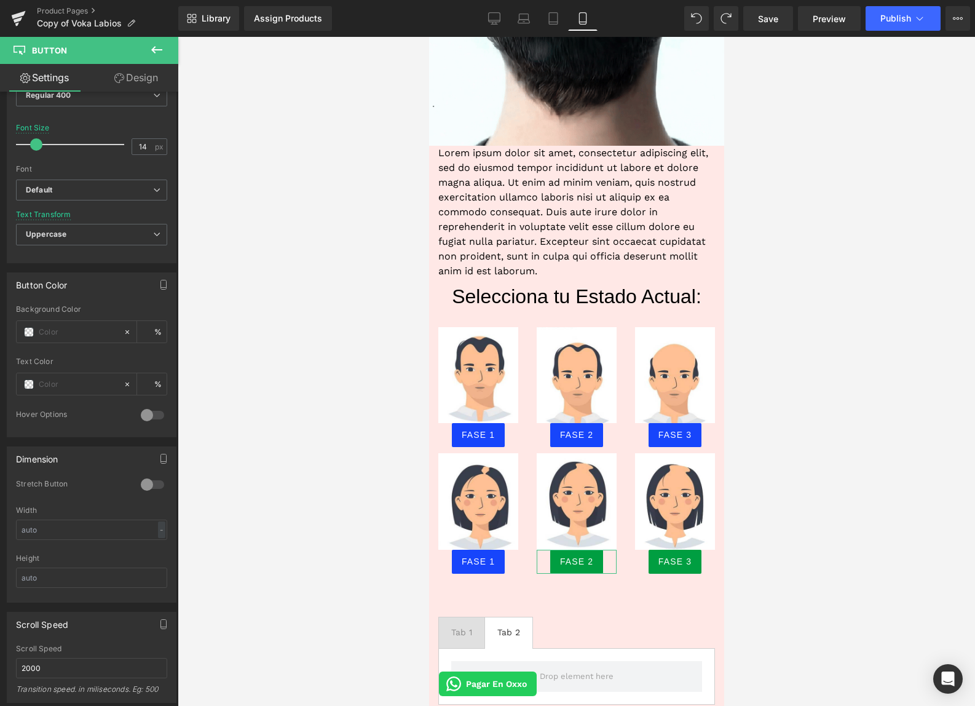
type input "#1745fb"
type input "100"
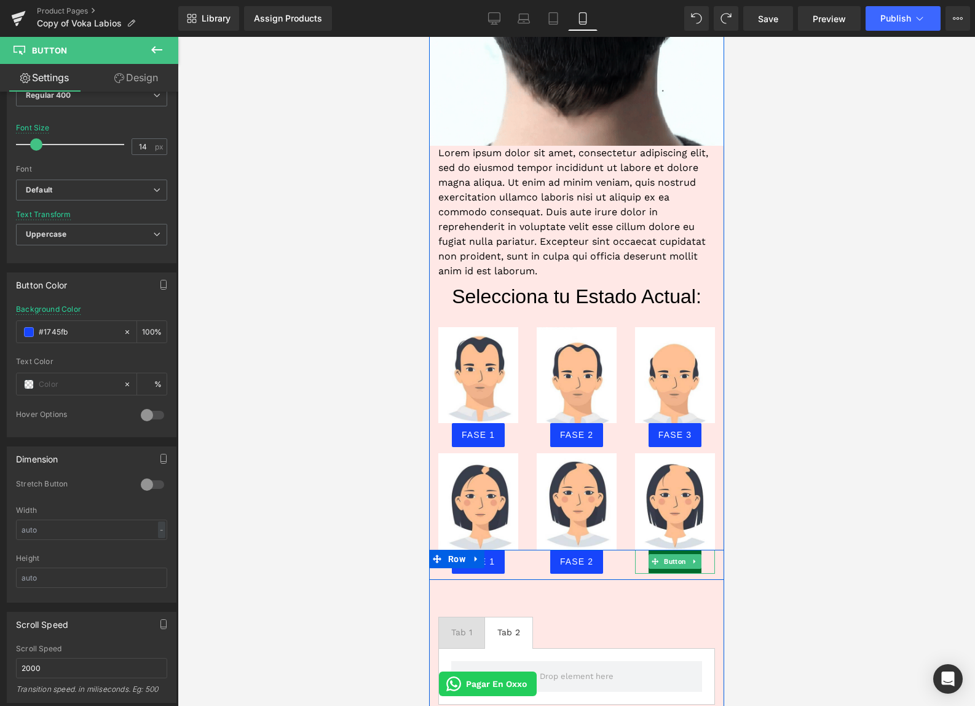
click at [678, 568] on link "FASE 3" at bounding box center [674, 562] width 53 height 24
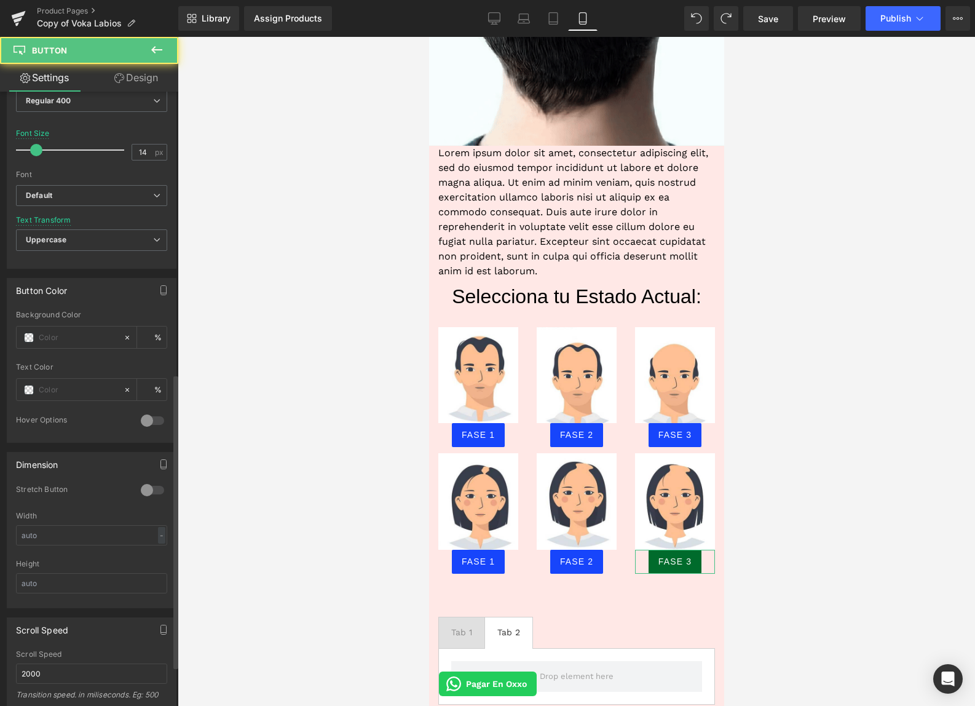
scroll to position [587, 0]
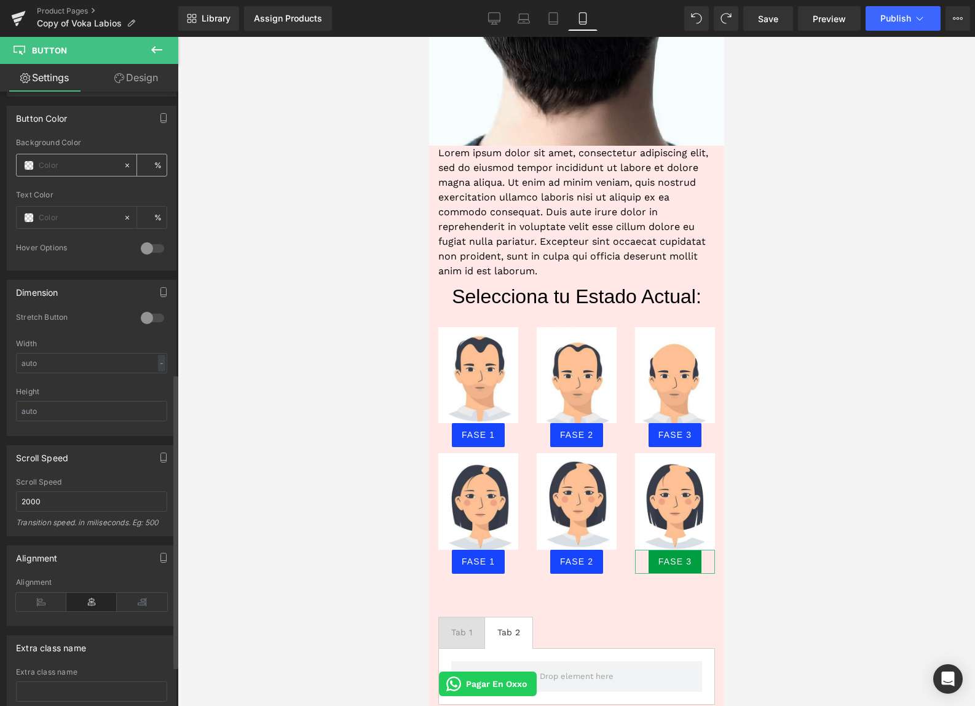
click at [69, 171] on input "text" at bounding box center [78, 166] width 79 height 14
paste input "#1745fb"
type input "#1745fb"
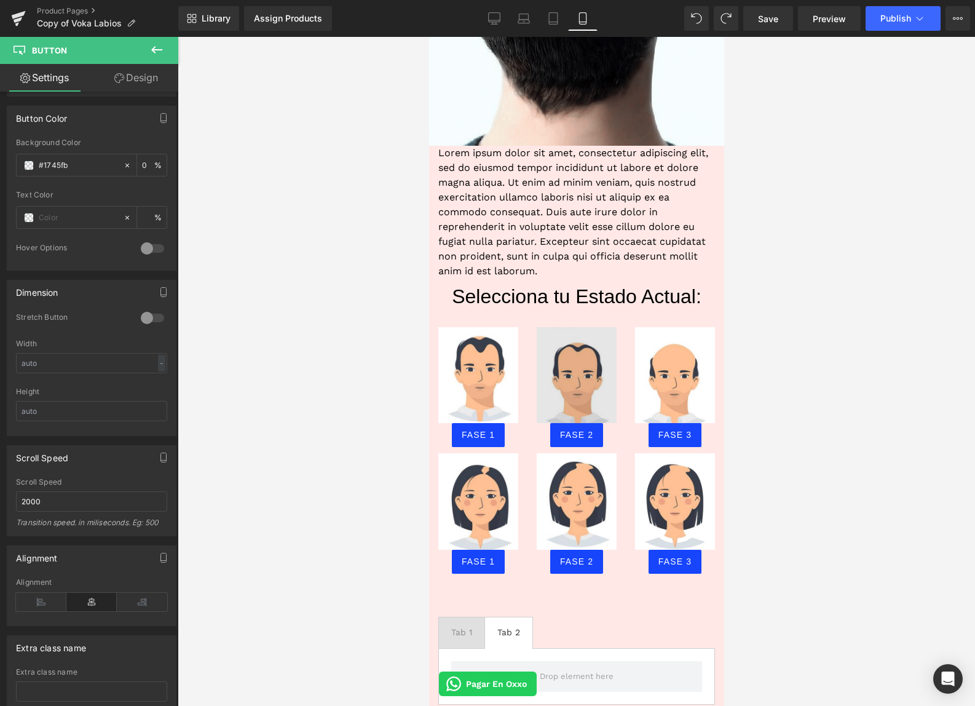
type input "100"
type input "#1745fb"
click at [852, 428] on div at bounding box center [577, 371] width 798 height 669
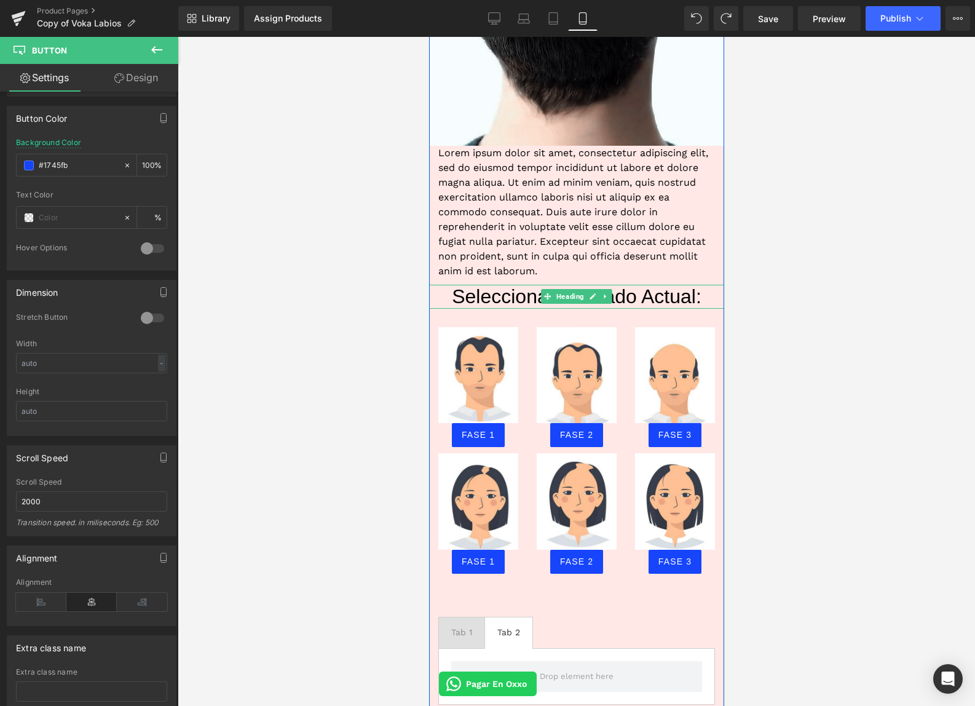
click at [622, 291] on h1 "Selecciona tu Estado Actual:" at bounding box center [576, 296] width 295 height 23
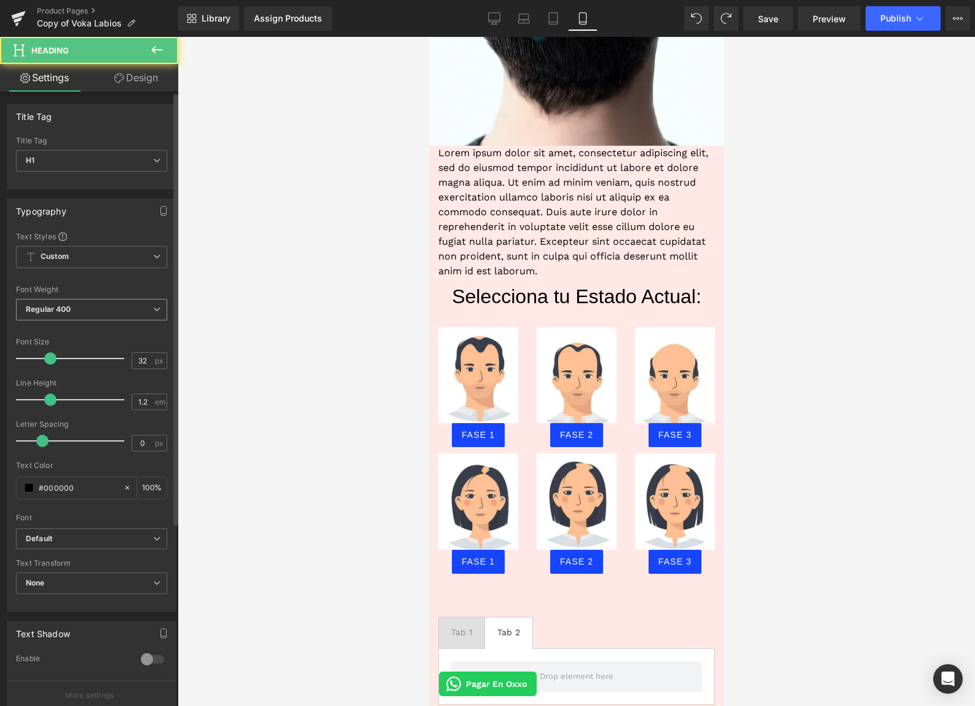
click at [54, 311] on b "Regular 400" at bounding box center [49, 308] width 46 height 9
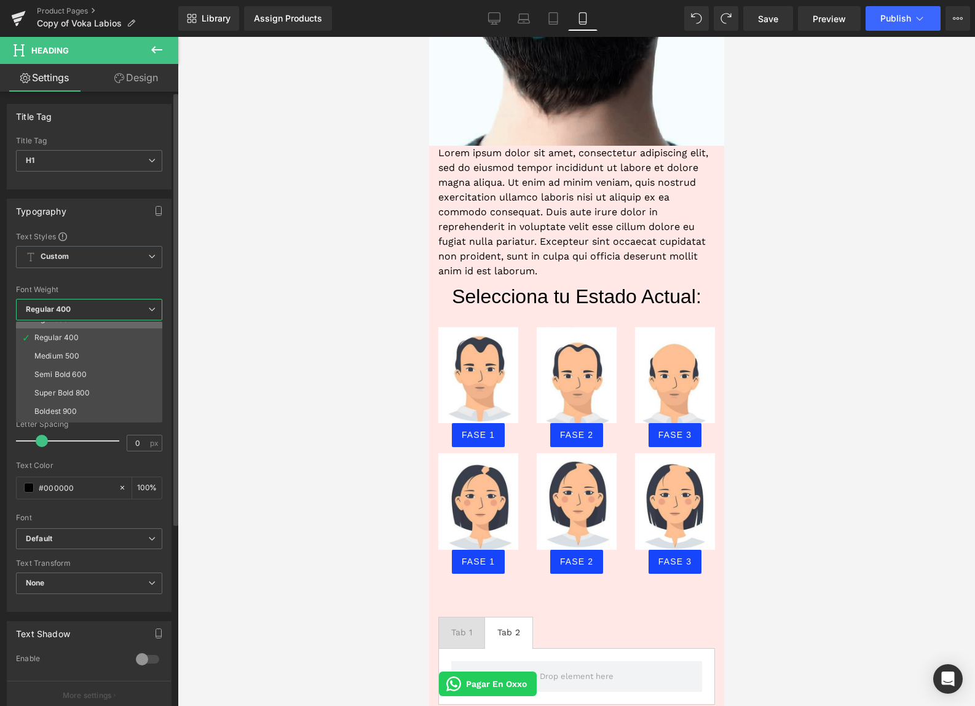
scroll to position [102, 0]
click at [74, 376] on li "Bold 700" at bounding box center [92, 376] width 152 height 18
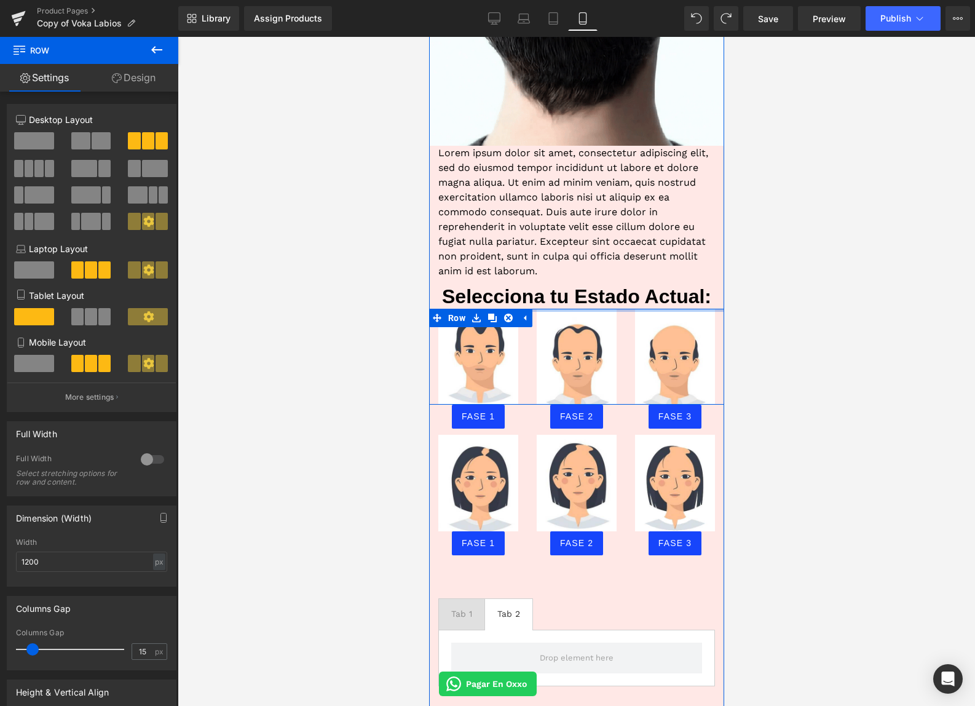
drag, startPoint x: 542, startPoint y: 323, endPoint x: 543, endPoint y: 304, distance: 19.1
click at [543, 304] on div "Image Image Lorem ipsum dolor sit amet, consectetur adipiscing elit, sed do eiu…" at bounding box center [576, 236] width 295 height 950
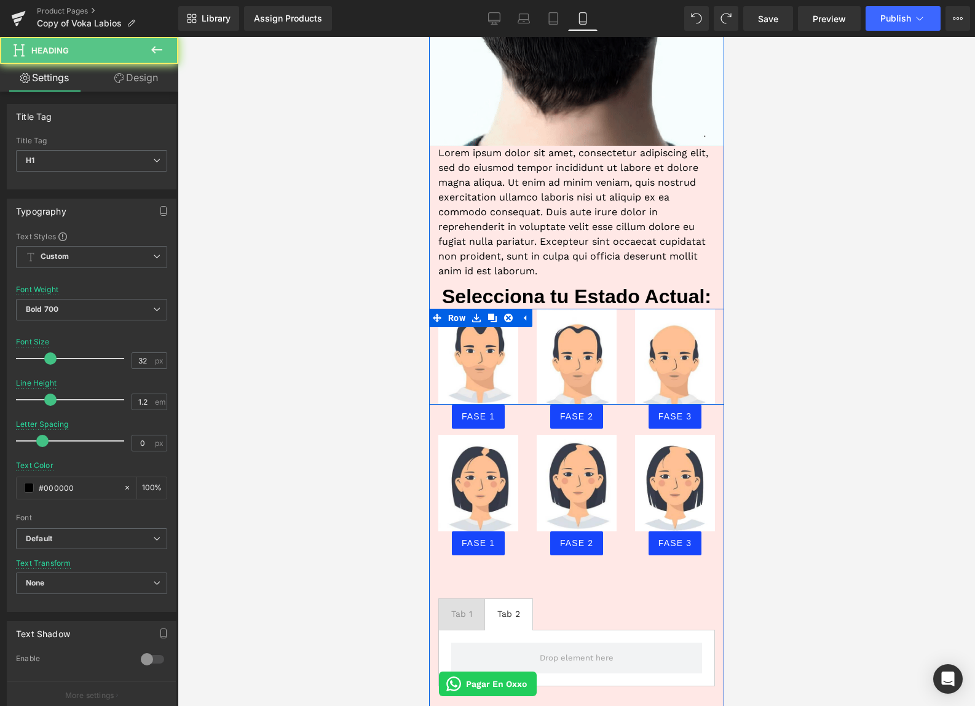
click at [553, 285] on div "Selecciona tu Estado Actual: Heading" at bounding box center [576, 296] width 295 height 23
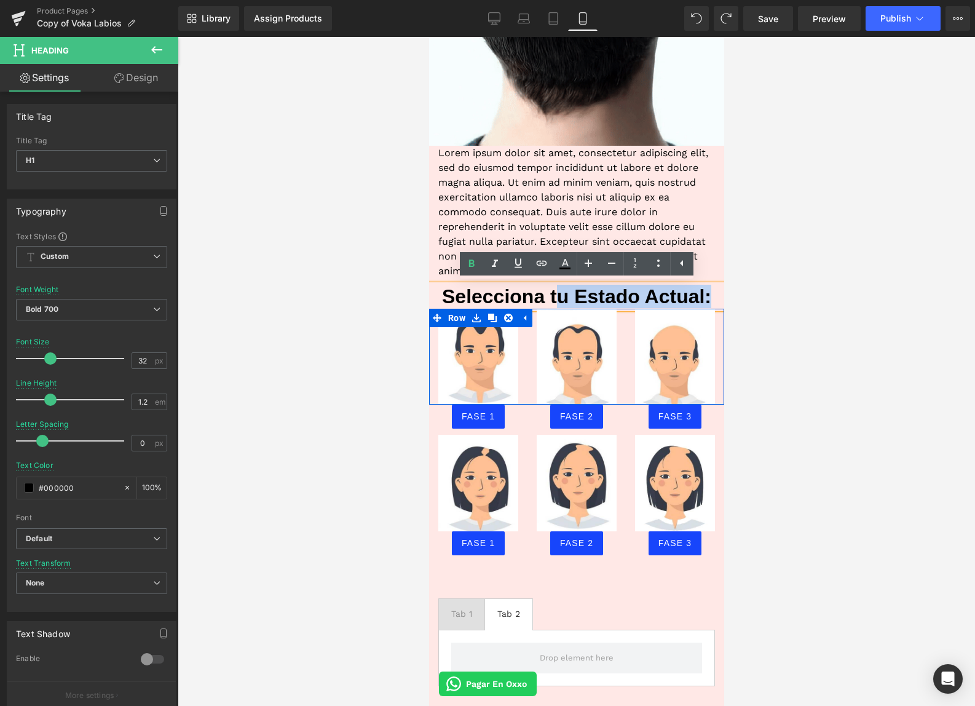
drag, startPoint x: 561, startPoint y: 283, endPoint x: 561, endPoint y: 290, distance: 7.4
click at [561, 290] on div "Selecciona tu Estado Actual:" at bounding box center [576, 296] width 295 height 23
click at [825, 308] on div at bounding box center [577, 371] width 798 height 669
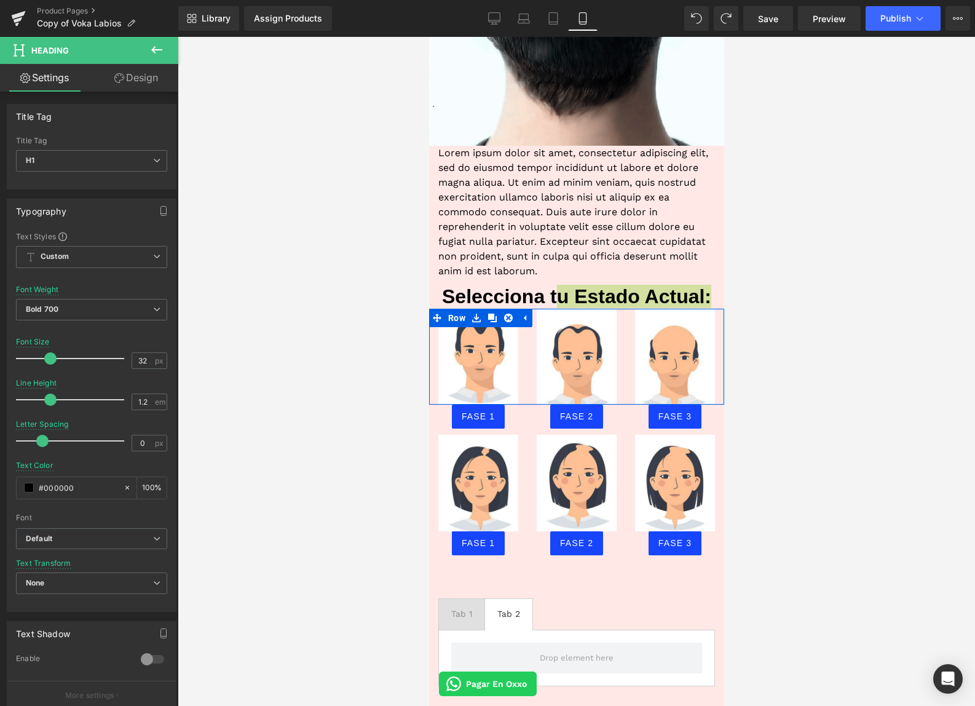
click at [831, 325] on div at bounding box center [577, 371] width 798 height 669
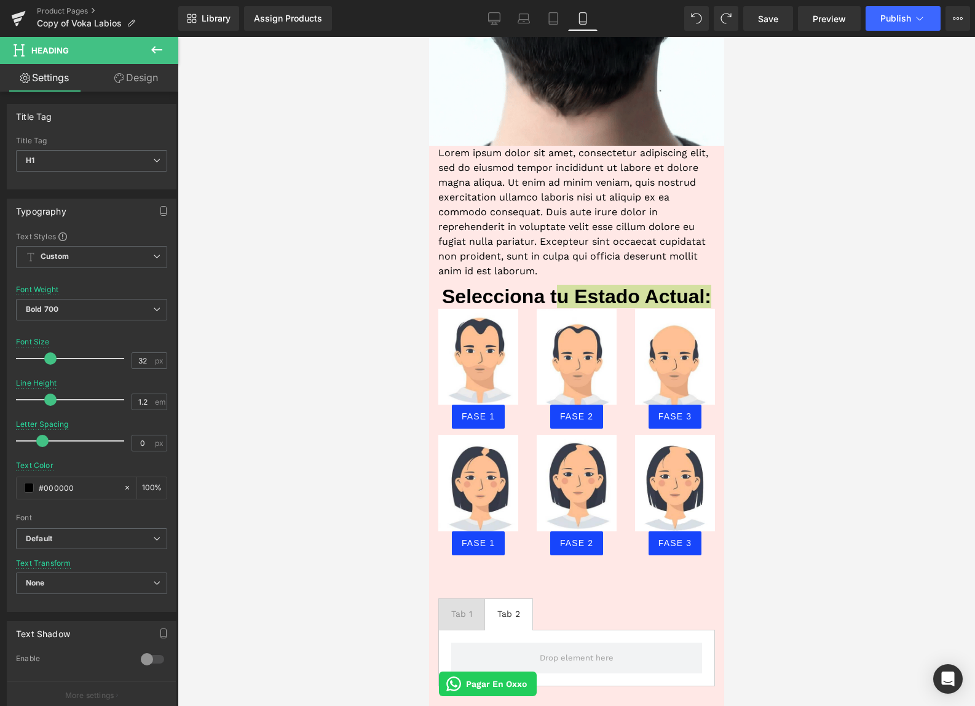
click at [821, 576] on div at bounding box center [577, 371] width 798 height 669
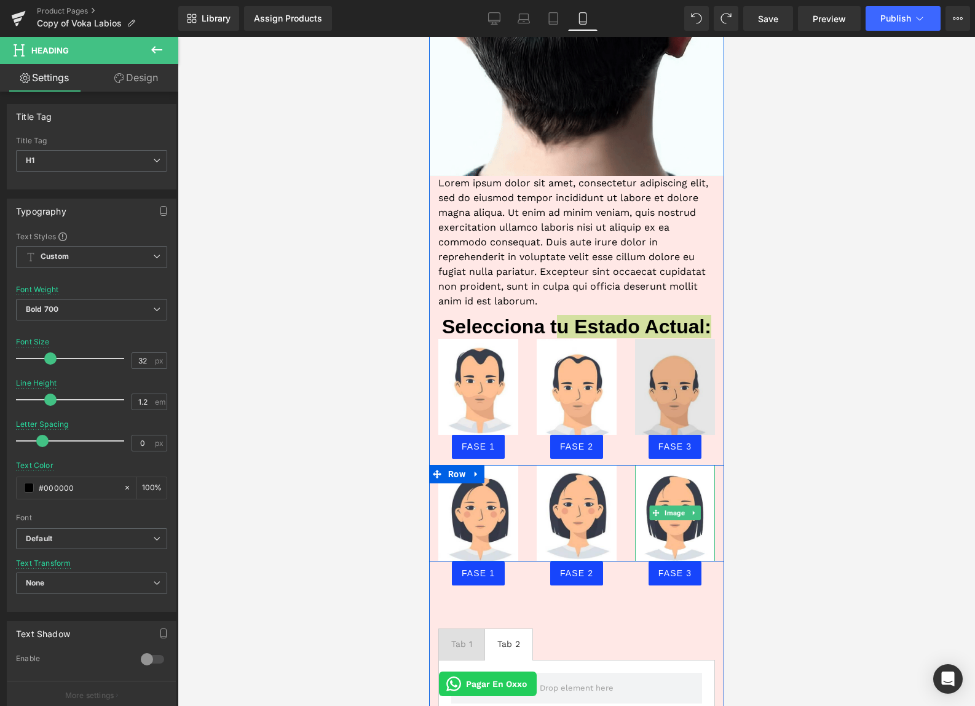
scroll to position [804, 0]
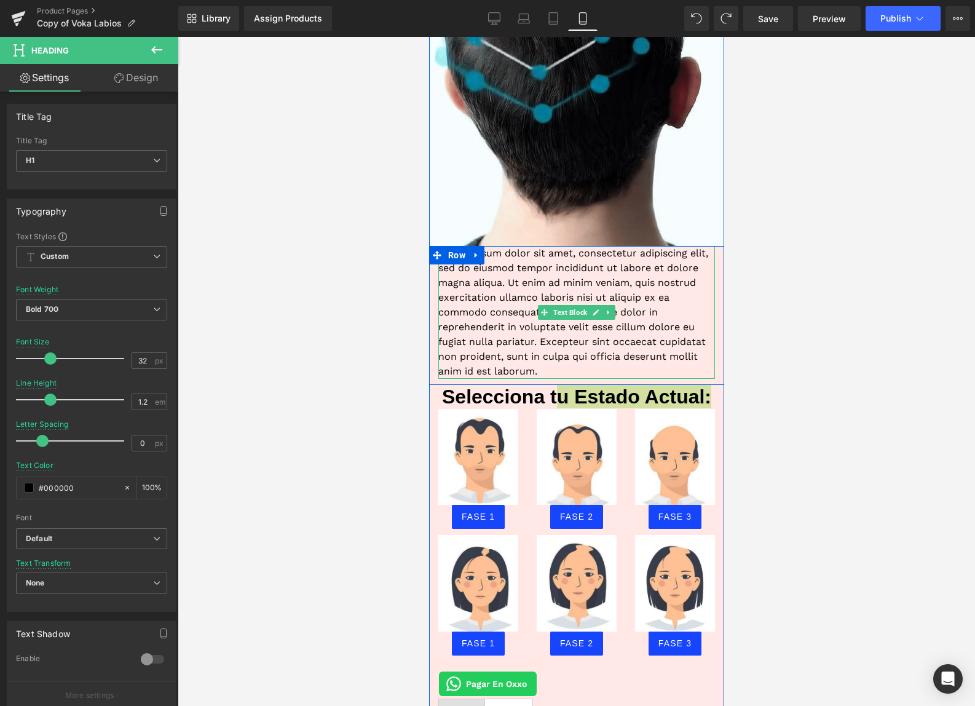
click at [842, 327] on div at bounding box center [577, 371] width 798 height 669
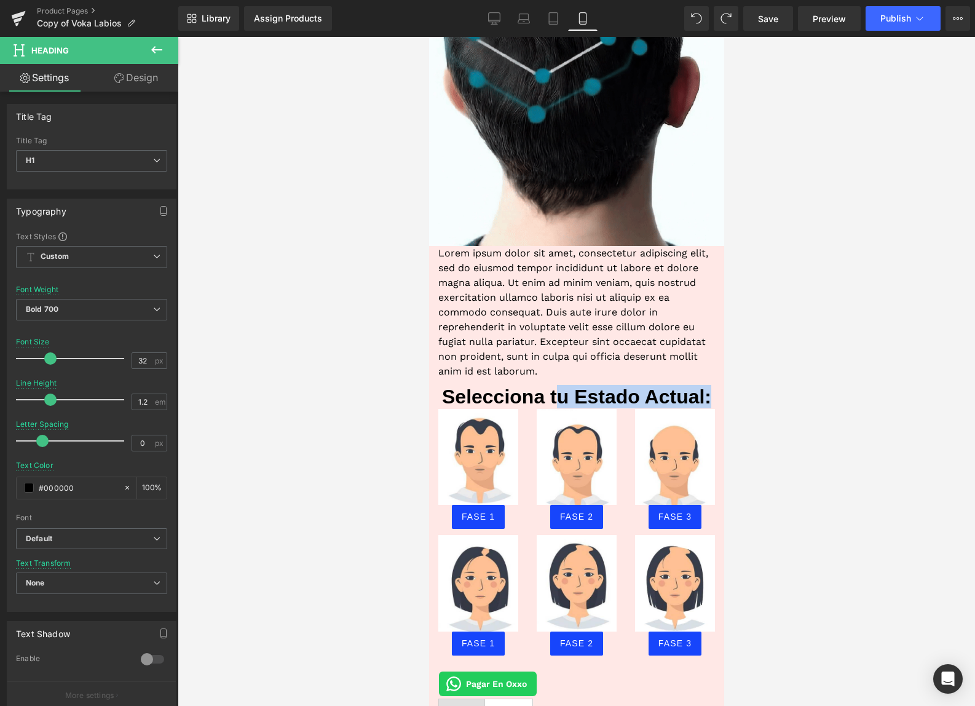
click at [646, 338] on p "Lorem ipsum dolor sit amet, consectetur adipiscing elit, sed do eiusmod tempor …" at bounding box center [576, 312] width 277 height 133
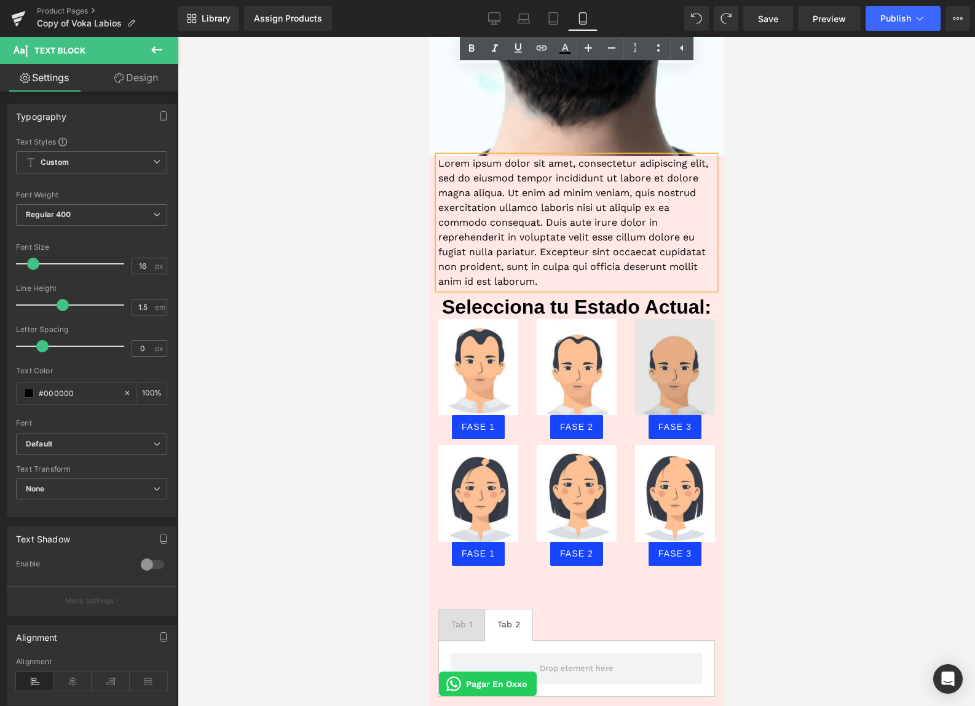
scroll to position [592, 0]
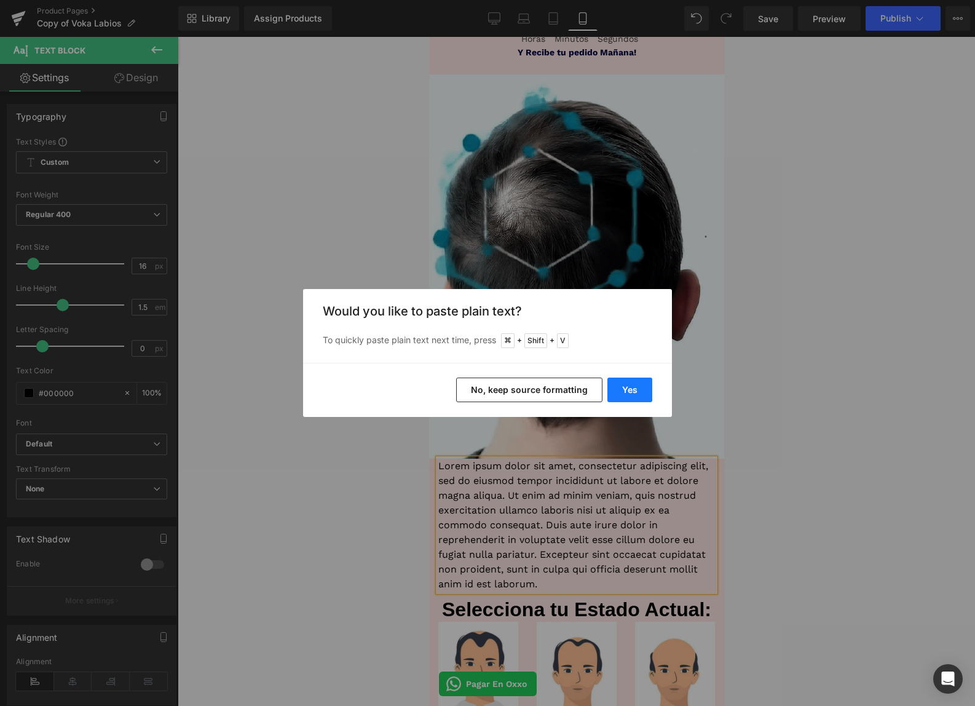
click at [628, 391] on button "Yes" at bounding box center [630, 390] width 45 height 25
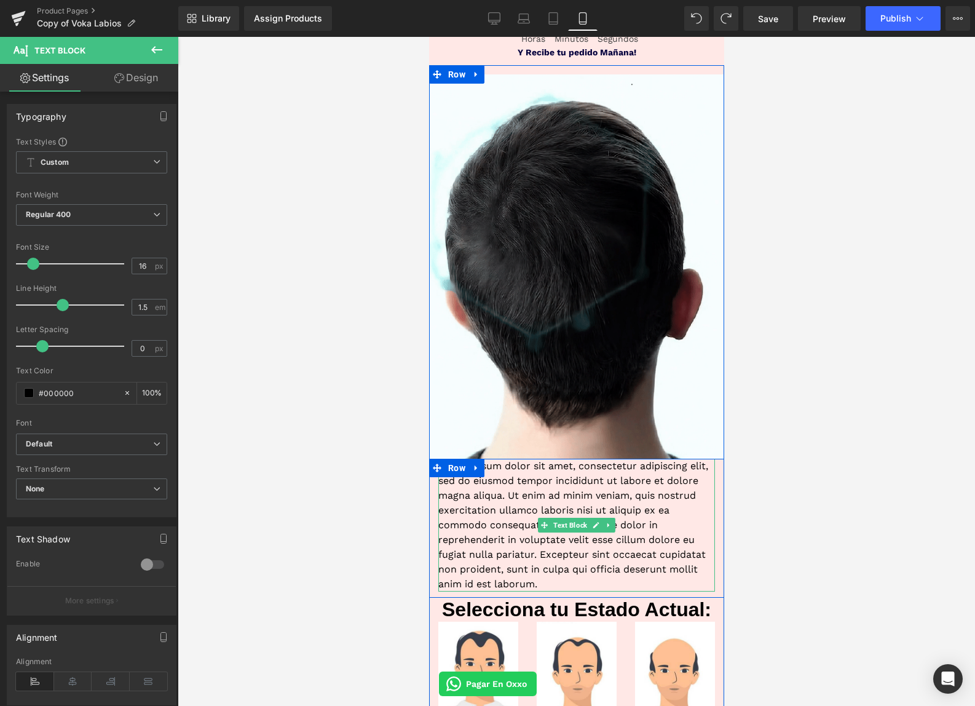
click at [498, 532] on p "Lorem ipsum dolor sit amet, consectetur adipiscing elit, sed do eiusmod tempor …" at bounding box center [576, 525] width 277 height 133
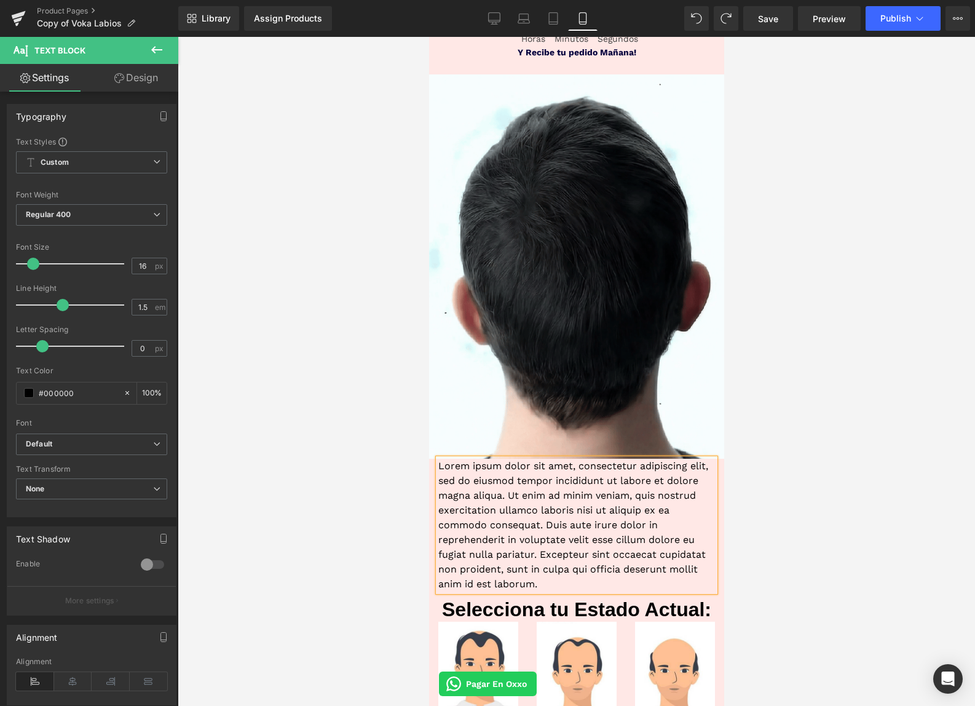
click at [498, 531] on p "Lorem ipsum dolor sit amet, consectetur adipiscing elit, sed do eiusmod tempor …" at bounding box center [576, 525] width 277 height 133
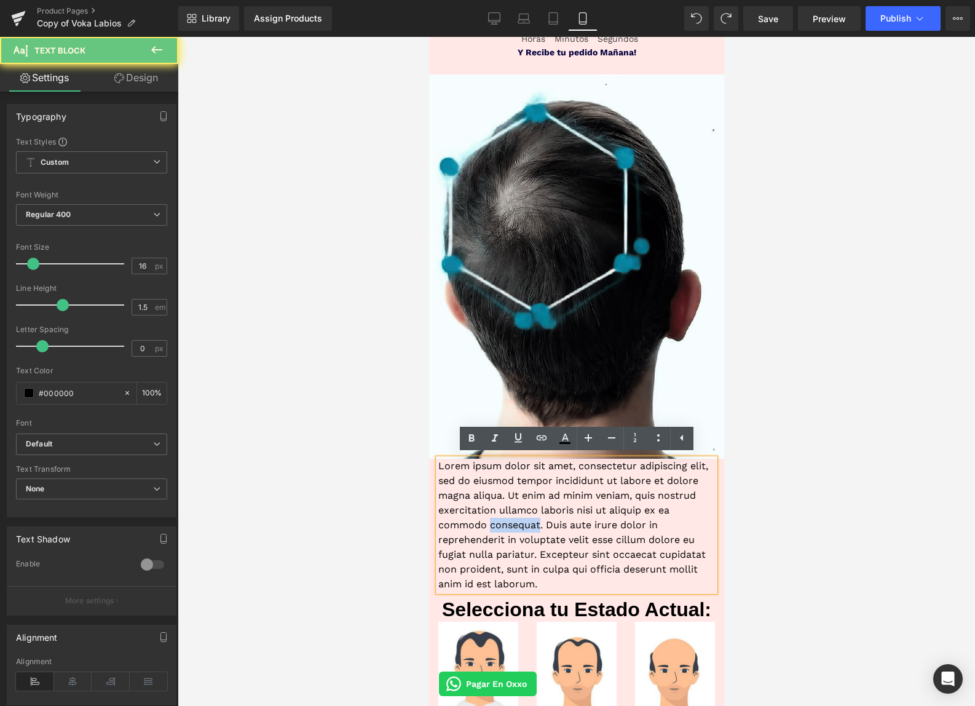
click at [498, 531] on p "Lorem ipsum dolor sit amet, consectetur adipiscing elit, sed do eiusmod tempor …" at bounding box center [576, 525] width 277 height 133
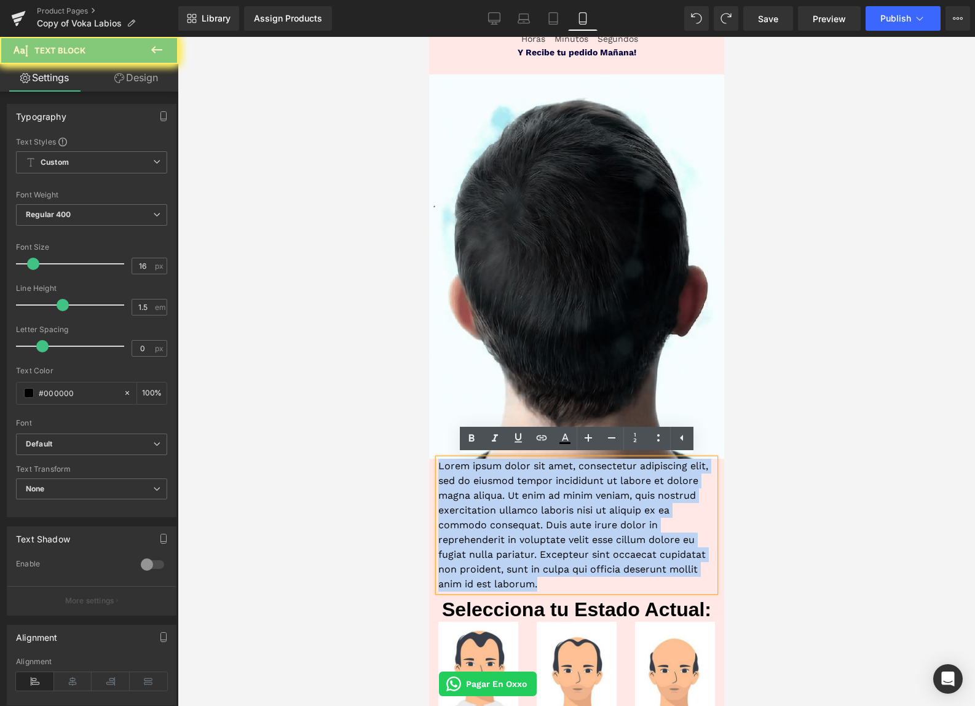
click at [498, 531] on p "Lorem ipsum dolor sit amet, consectetur adipiscing elit, sed do eiusmod tempor …" at bounding box center [576, 525] width 277 height 133
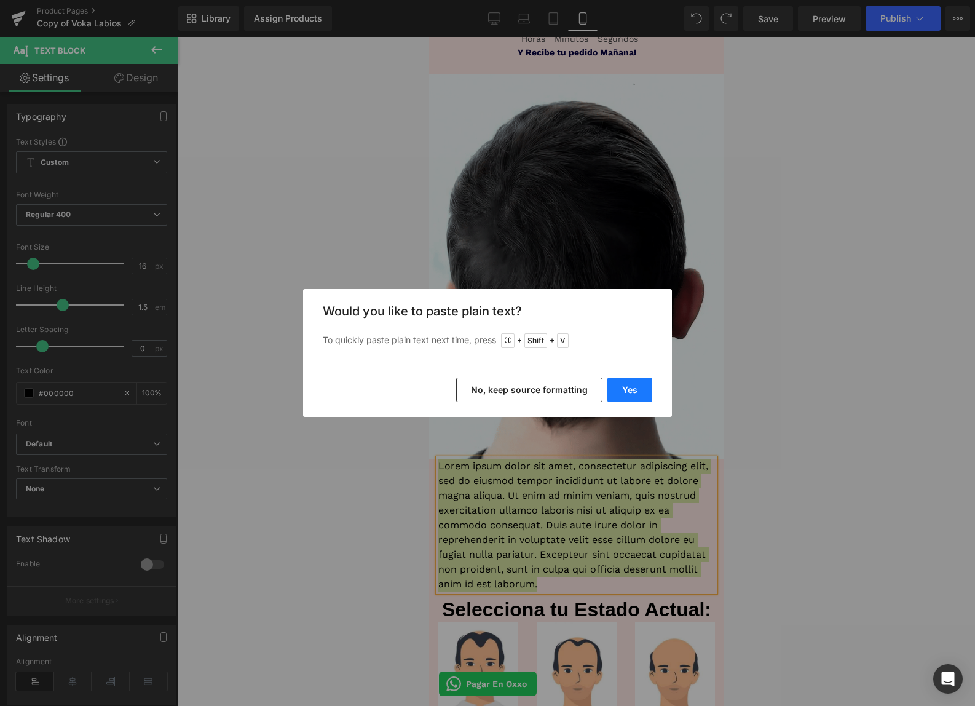
click at [620, 387] on button "Yes" at bounding box center [630, 390] width 45 height 25
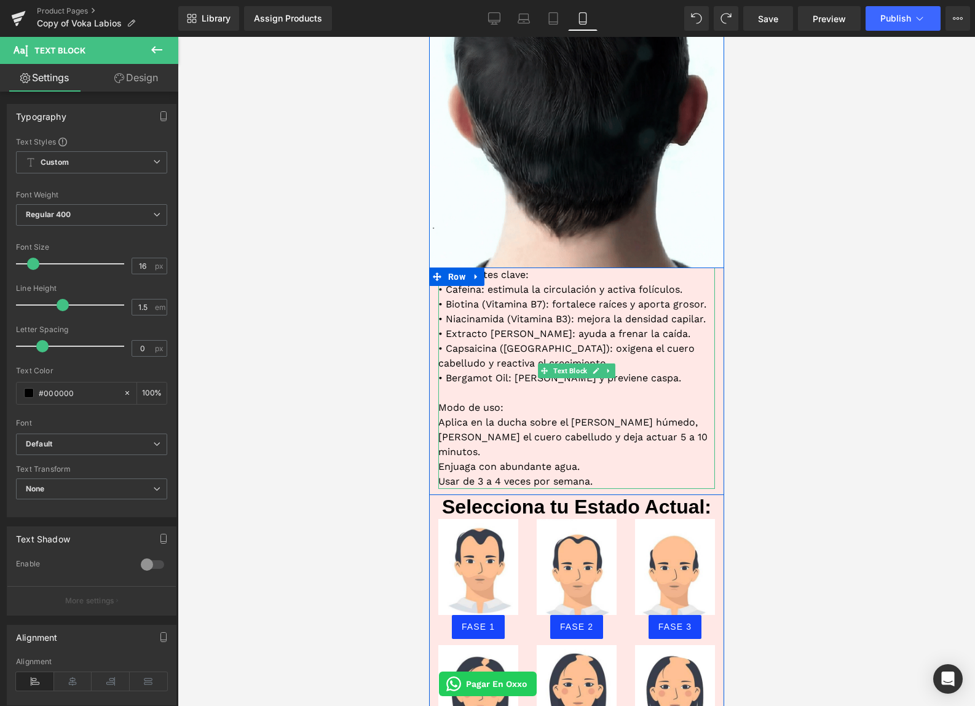
scroll to position [783, 0]
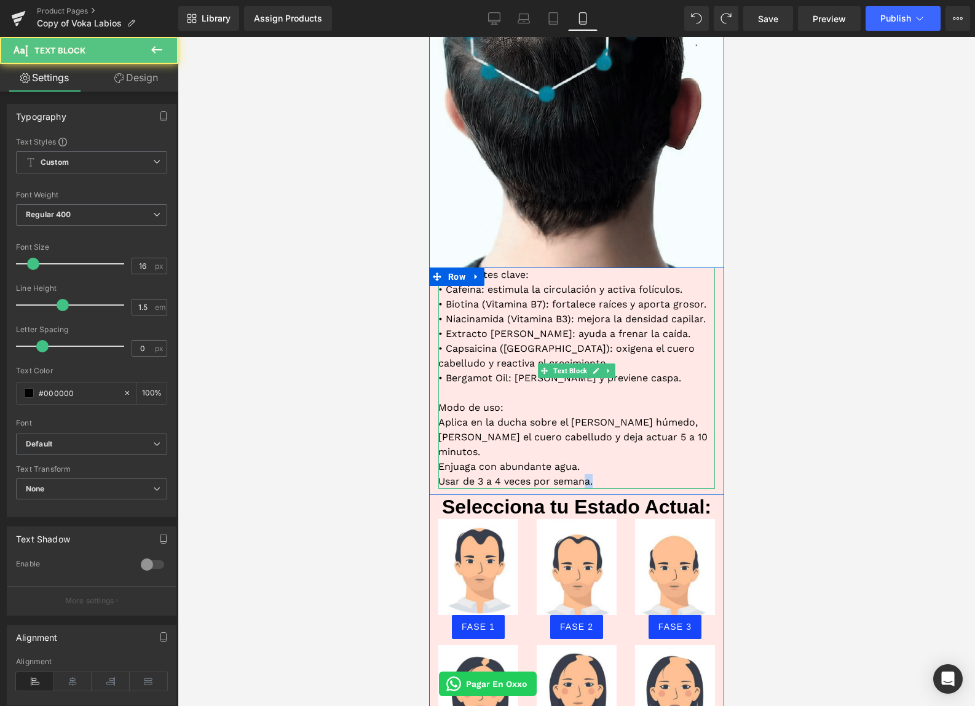
drag, startPoint x: 598, startPoint y: 464, endPoint x: 586, endPoint y: 461, distance: 12.1
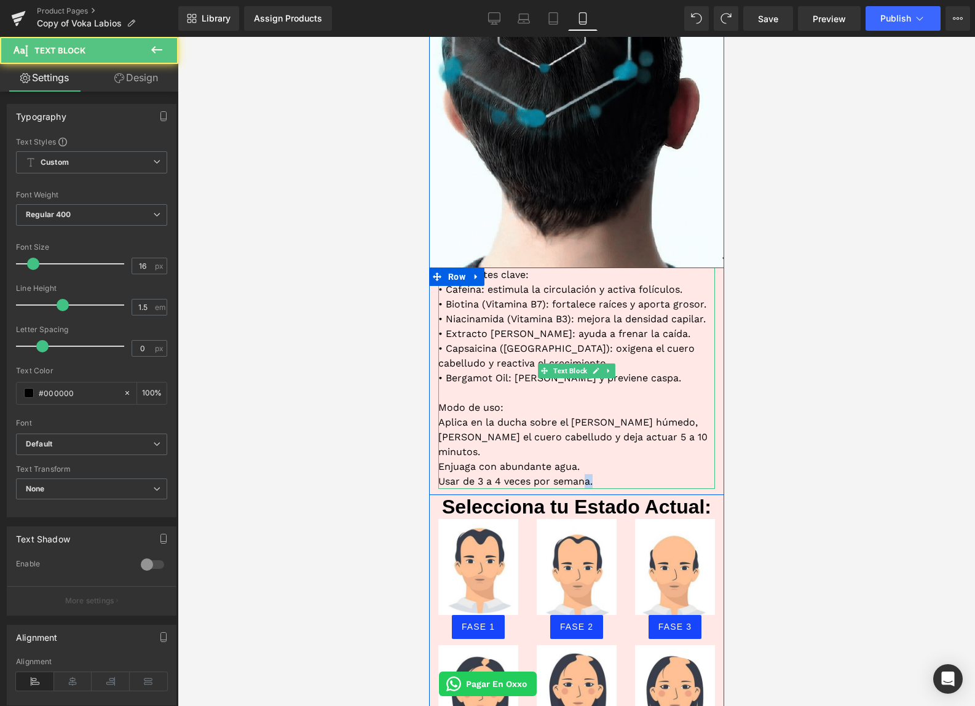
click at [586, 474] on p "Usar de 3 a 4 veces por semana." at bounding box center [576, 481] width 277 height 15
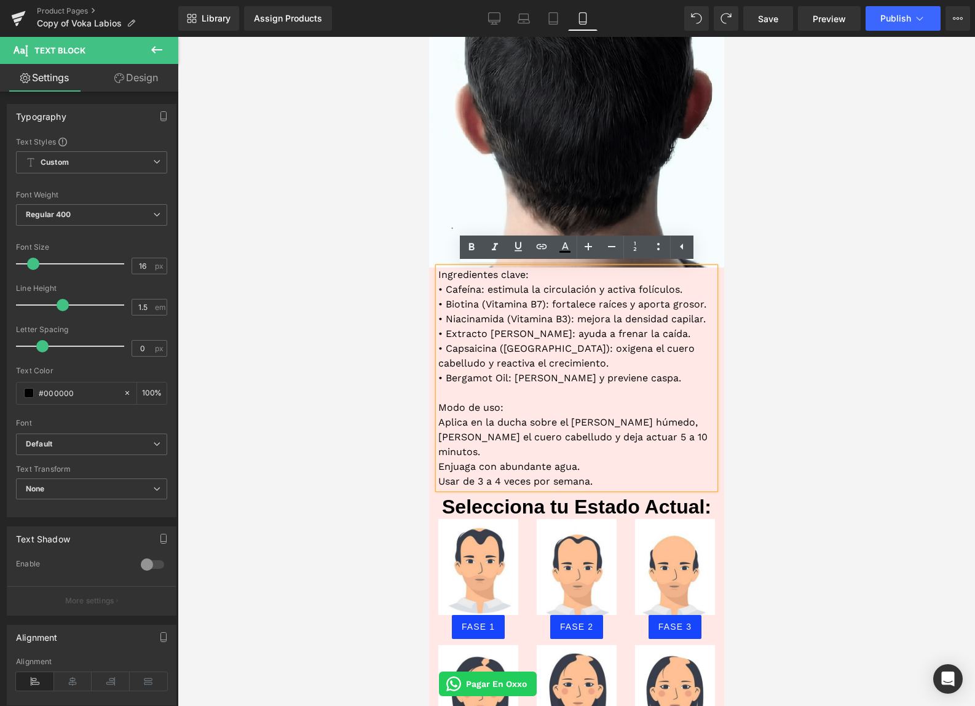
click at [612, 474] on p "Usar de 3 a 4 veces por semana." at bounding box center [576, 481] width 277 height 15
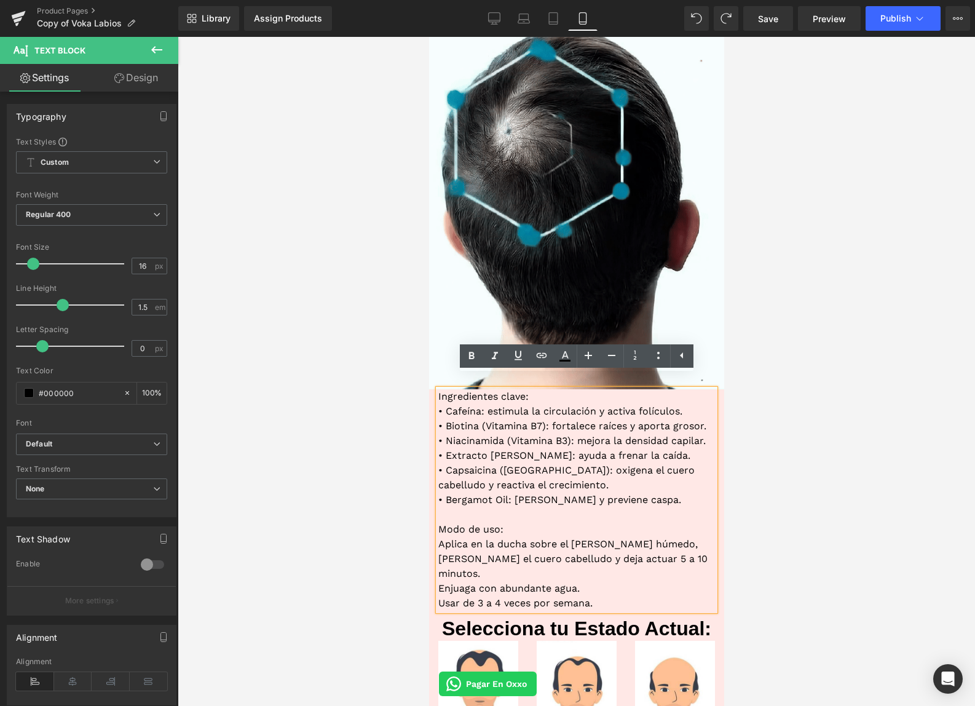
scroll to position [660, 0]
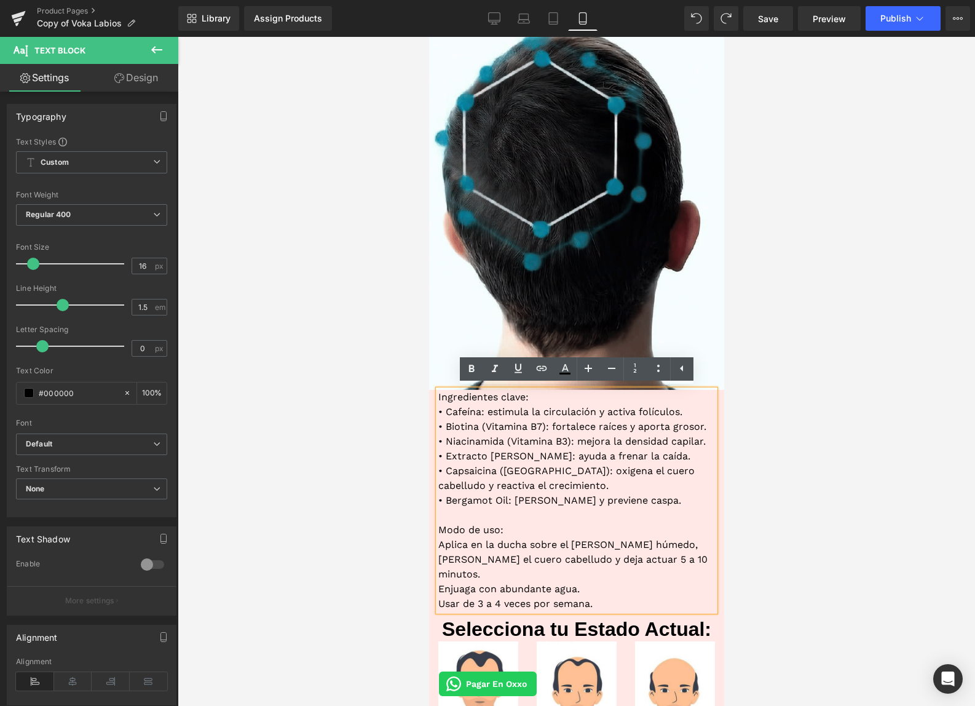
click at [487, 397] on p "Ingredientes clave:" at bounding box center [576, 397] width 277 height 15
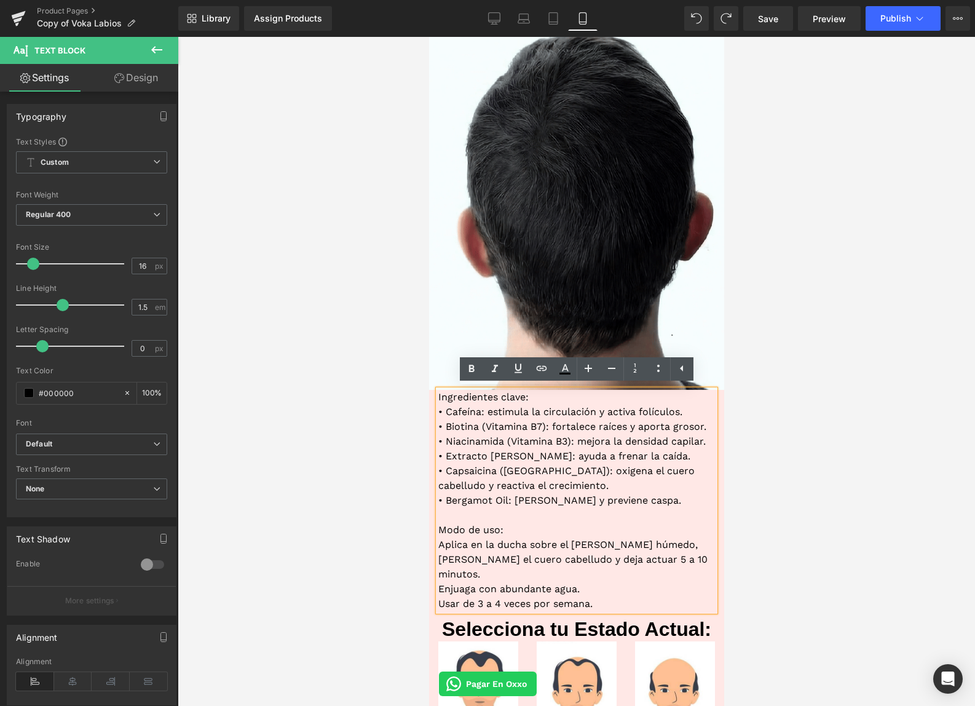
click at [487, 397] on p "Ingredientes clave:" at bounding box center [576, 397] width 277 height 15
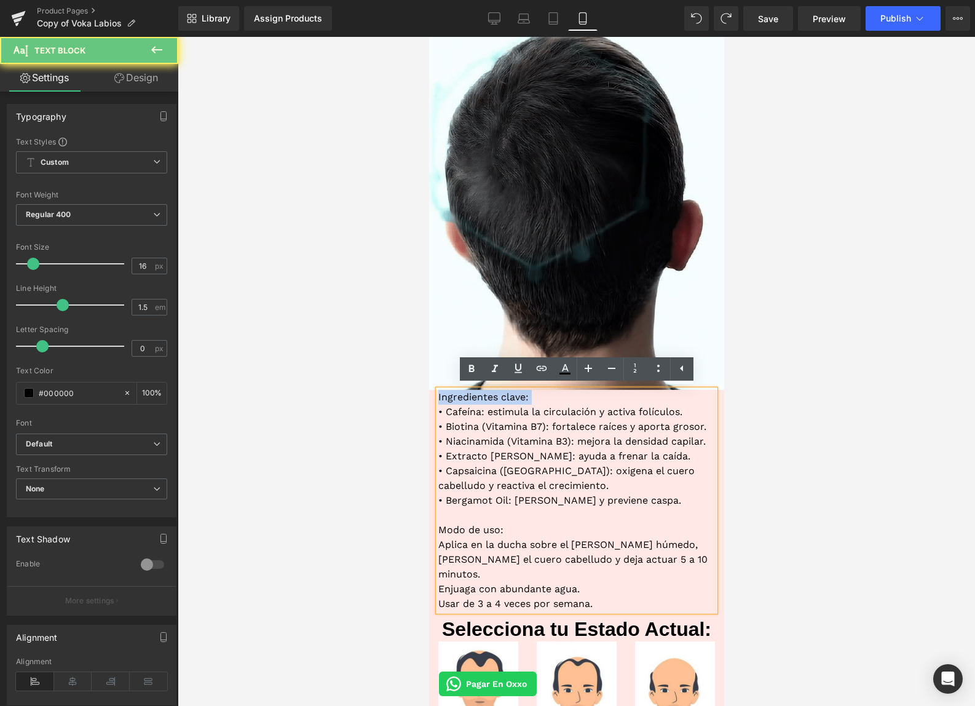
click at [487, 397] on p "Ingredientes clave:" at bounding box center [576, 397] width 277 height 15
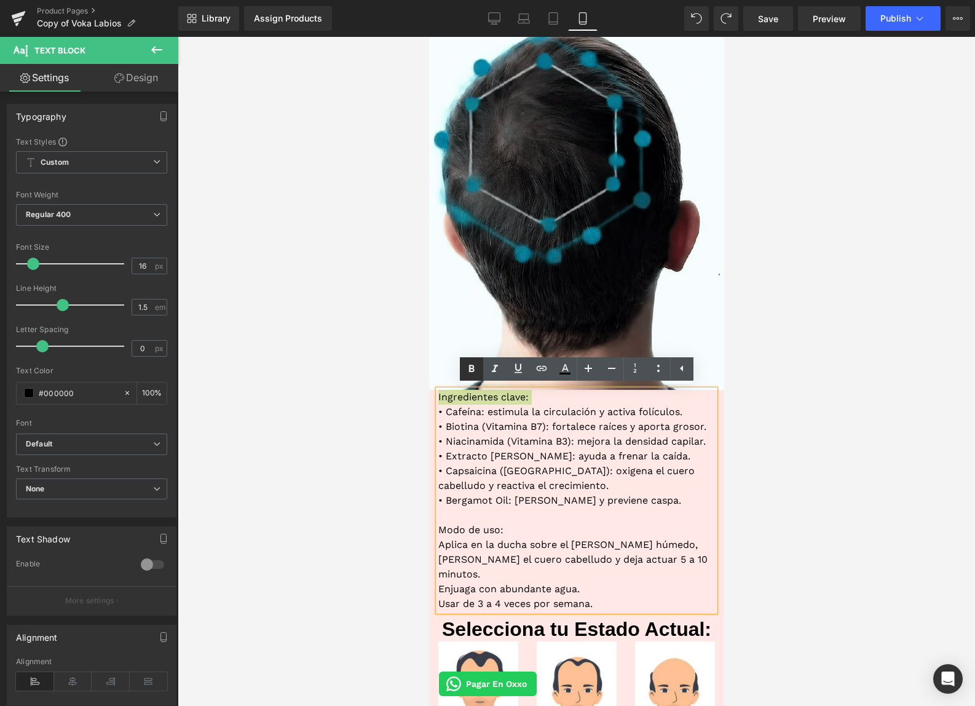
click at [0, 0] on icon at bounding box center [0, 0] width 0 height 0
click at [472, 531] on p "Modo de uso:" at bounding box center [576, 530] width 277 height 15
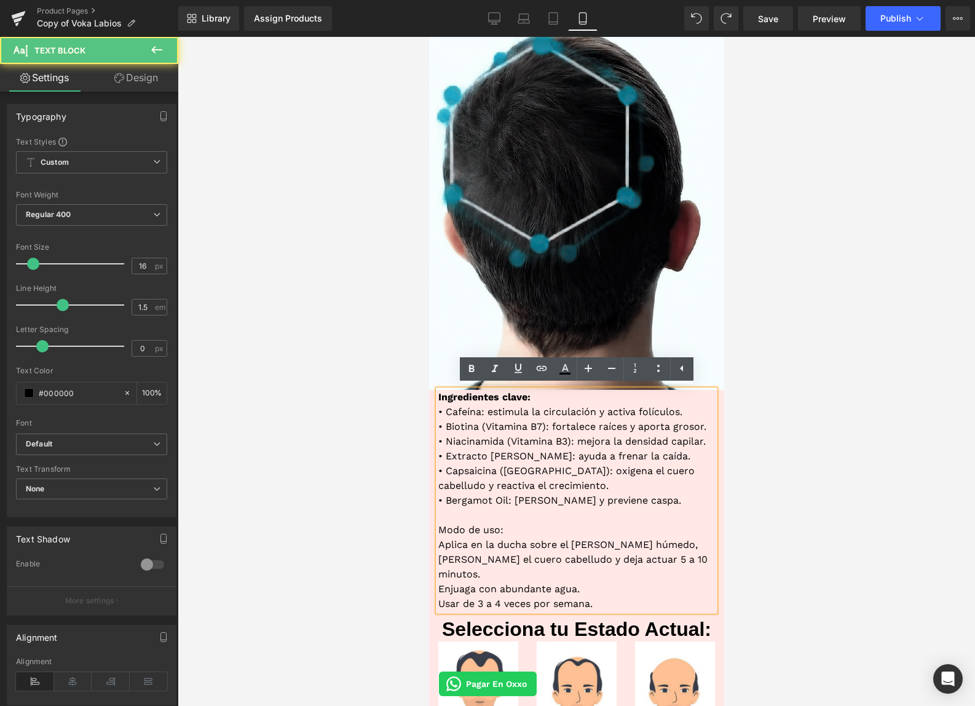
click at [472, 531] on p "Modo de uso:" at bounding box center [576, 530] width 277 height 15
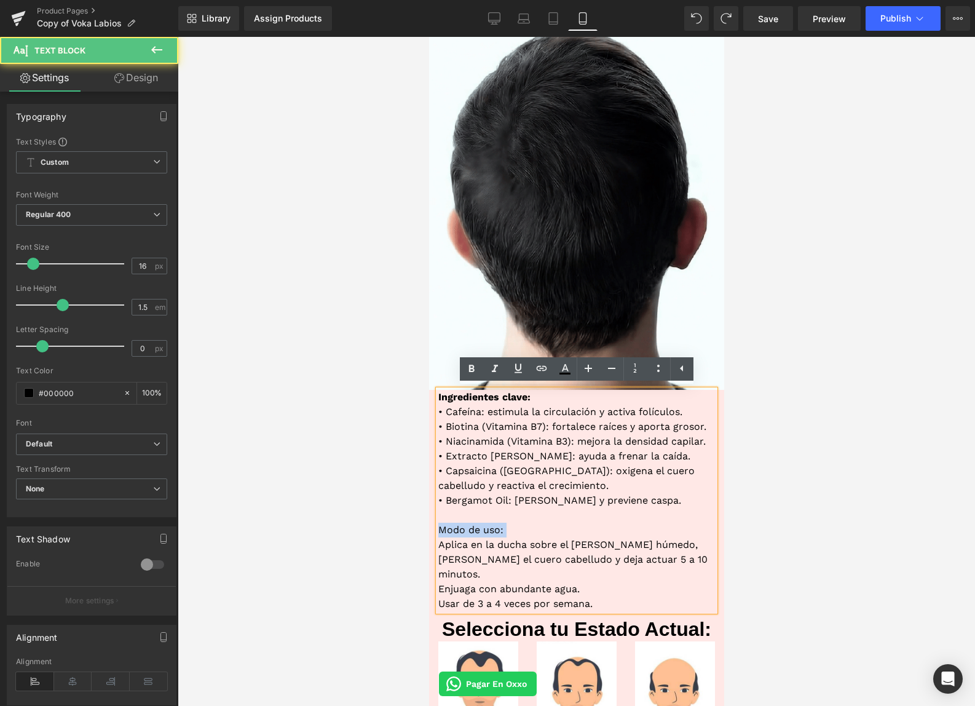
click at [472, 531] on p "Modo de uso:" at bounding box center [576, 530] width 277 height 15
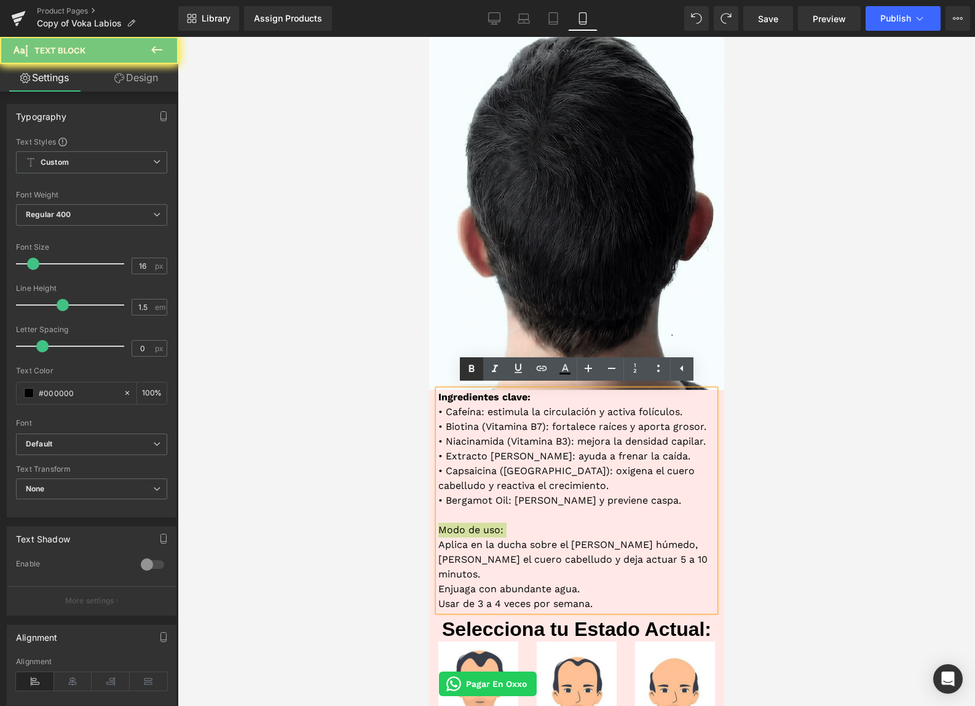
click at [0, 0] on icon at bounding box center [0, 0] width 0 height 0
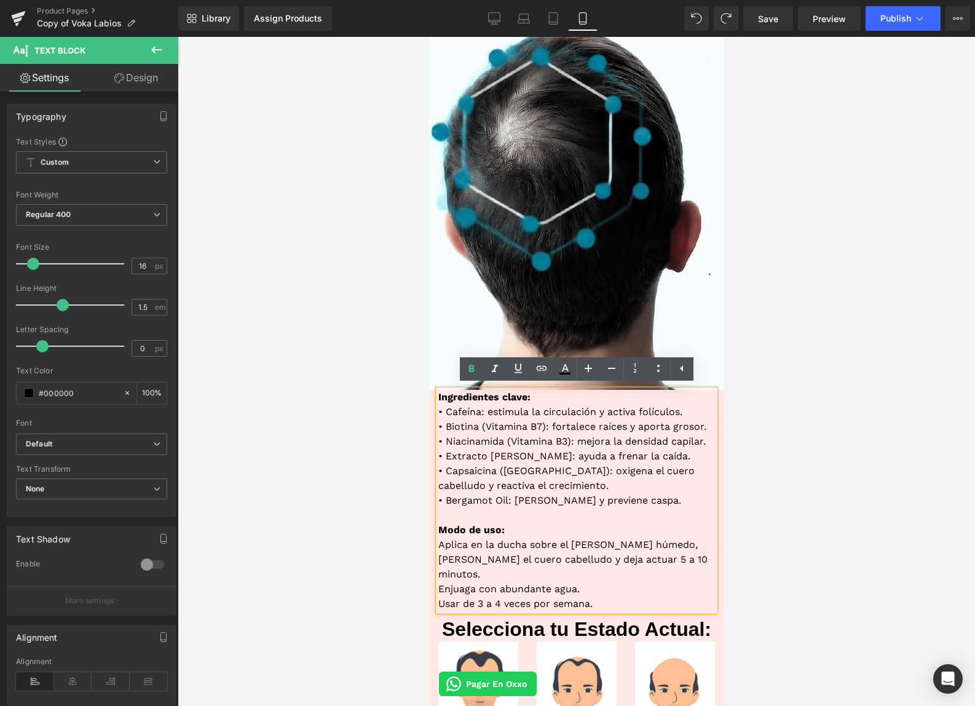
click at [445, 524] on strong "Modo de uso:" at bounding box center [471, 530] width 66 height 12
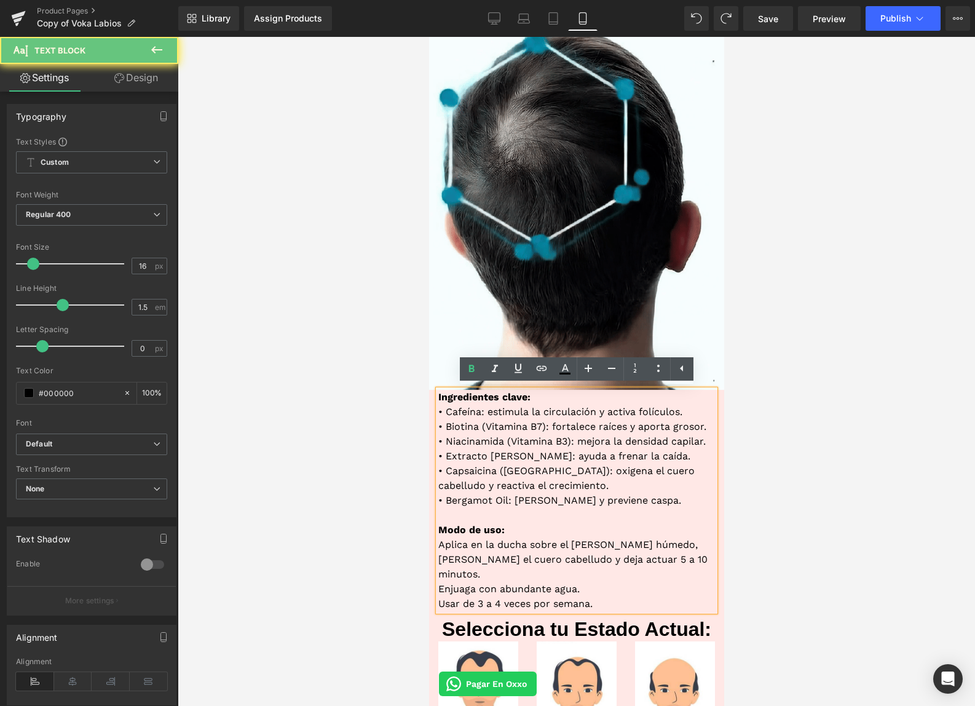
click at [438, 523] on div "Ingredientes clave: • Cafeína: estimula la circulación y activa folículos. • Bi…" at bounding box center [576, 500] width 277 height 221
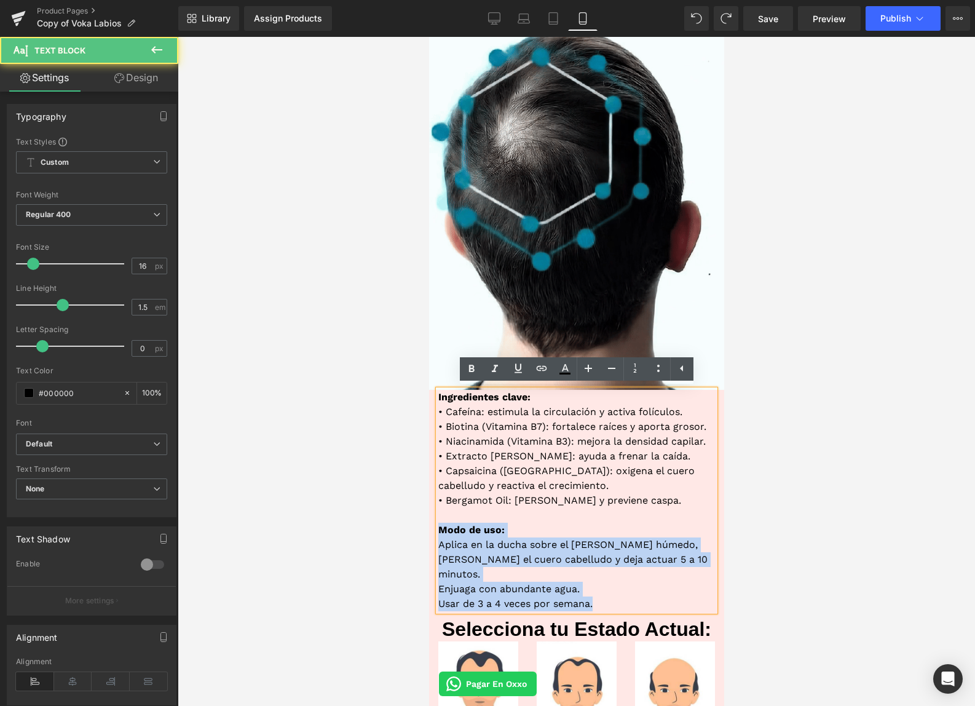
drag, startPoint x: 606, startPoint y: 596, endPoint x: 835, endPoint y: 566, distance: 231.3
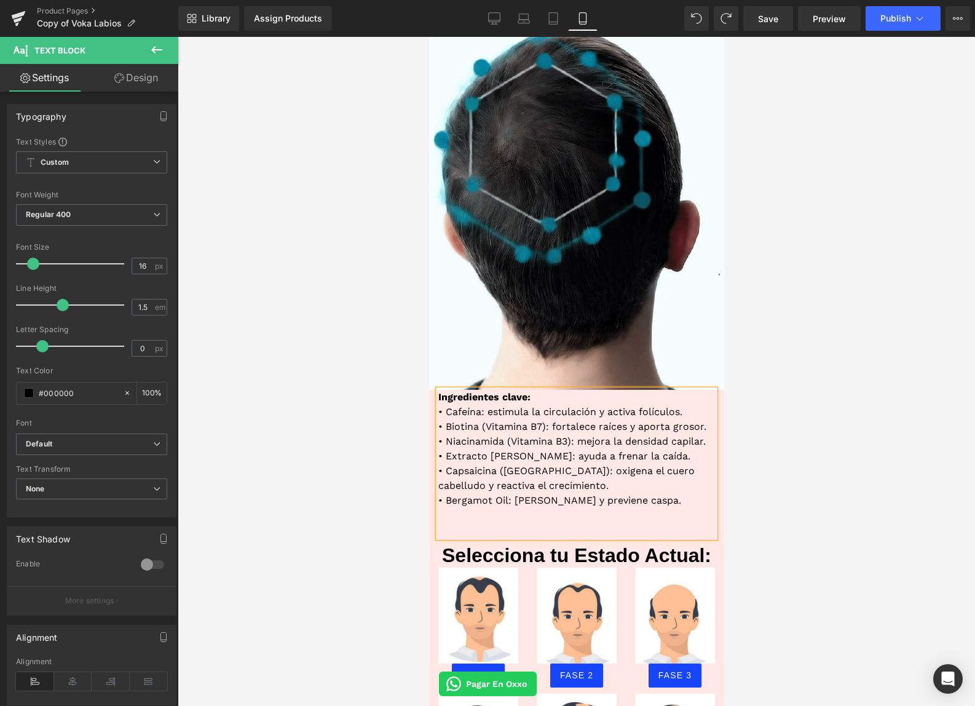
click at [438, 397] on strong "Ingredientes clave:" at bounding box center [484, 397] width 92 height 12
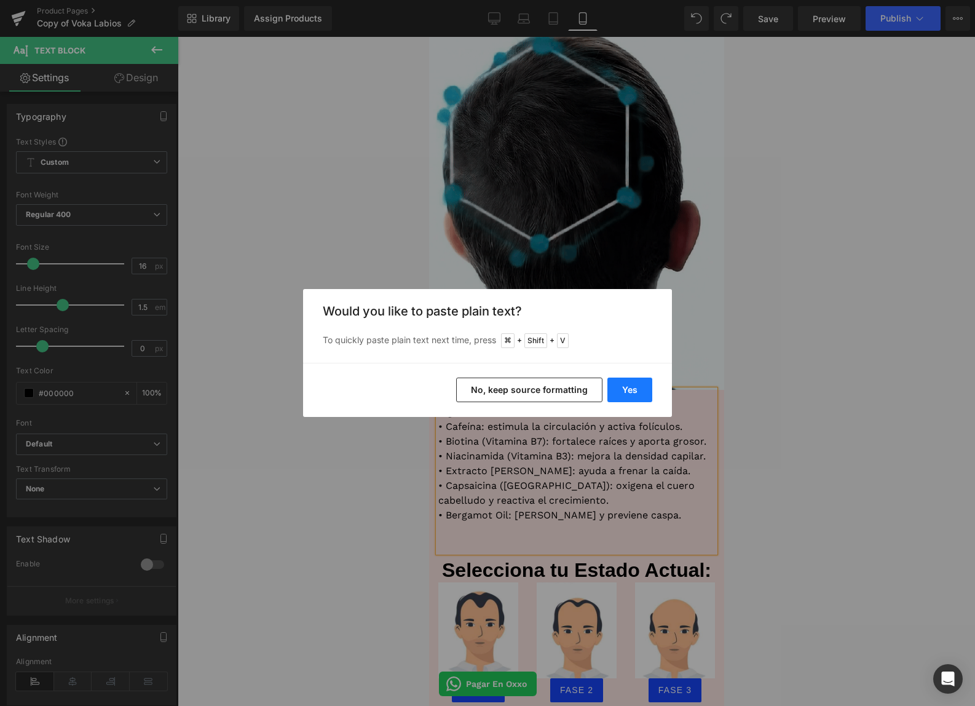
drag, startPoint x: 622, startPoint y: 397, endPoint x: 194, endPoint y: 360, distance: 430.2
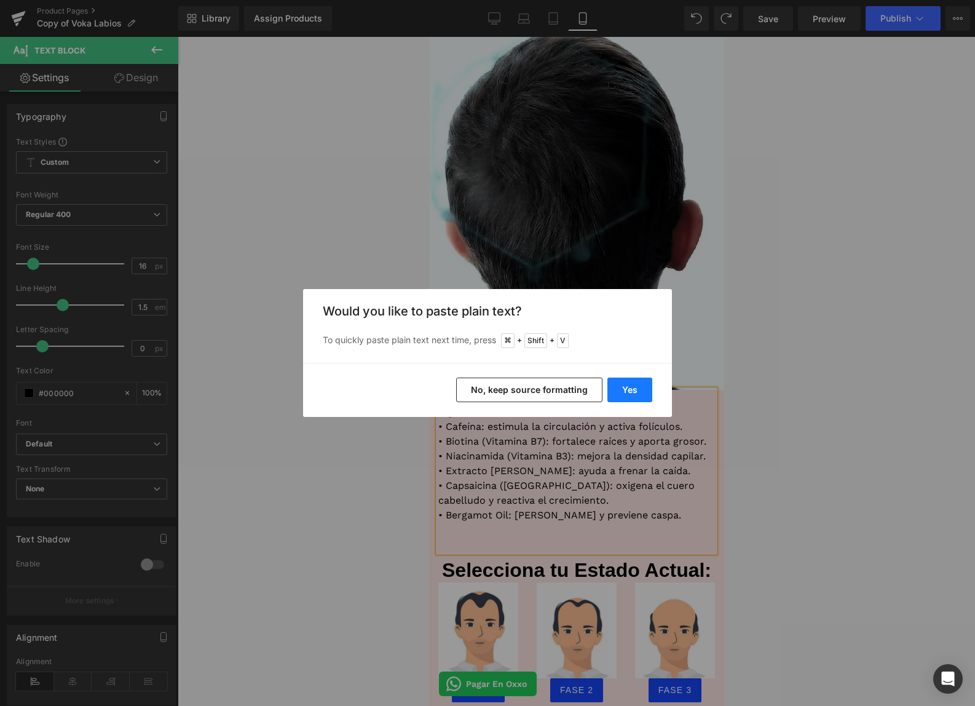
click at [622, 397] on button "Yes" at bounding box center [630, 390] width 45 height 25
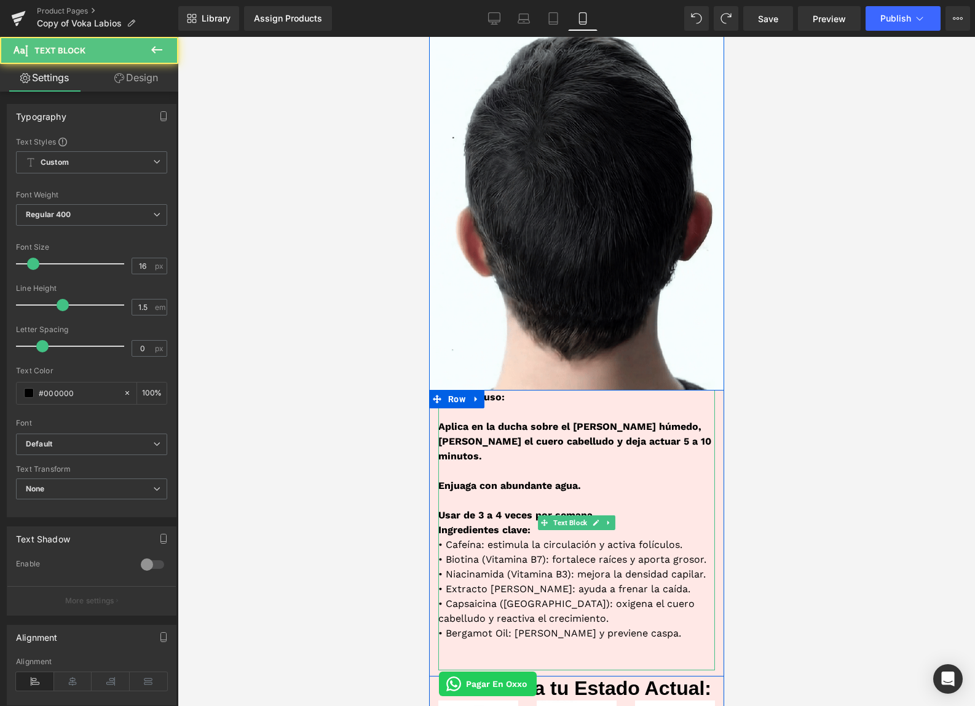
click at [464, 656] on p at bounding box center [576, 663] width 277 height 15
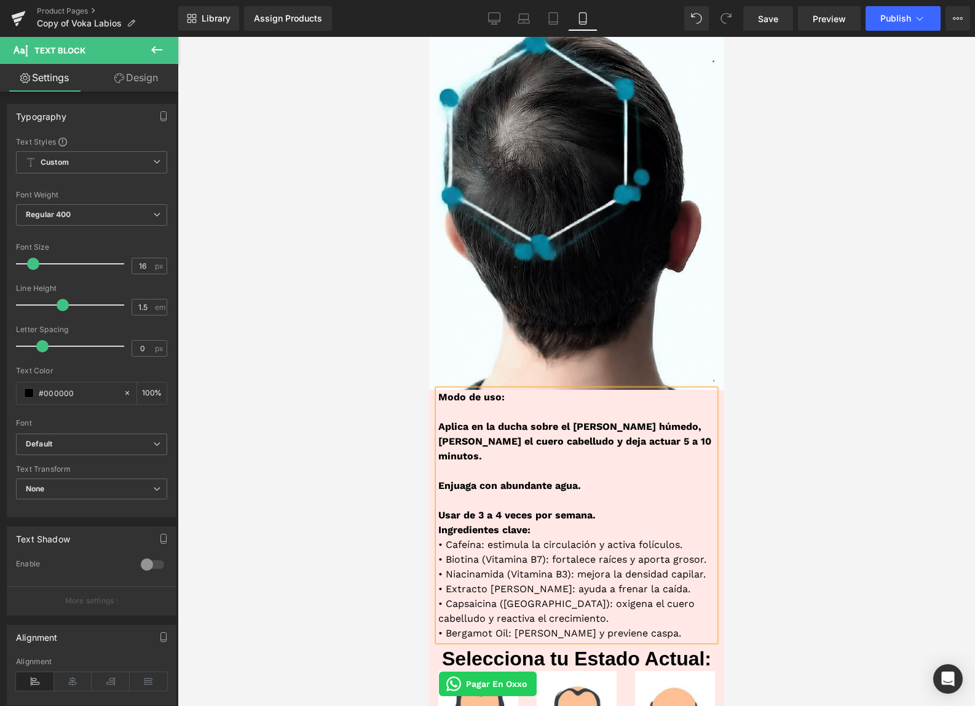
click at [627, 508] on p "Usar de 3 a 4 veces por semana." at bounding box center [576, 515] width 277 height 15
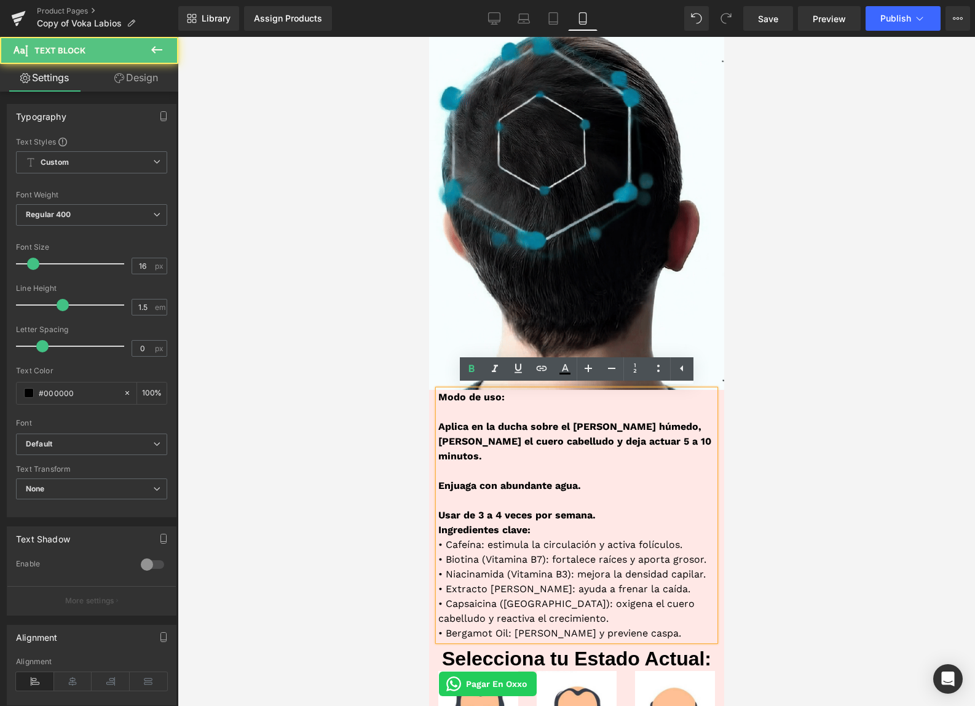
click at [438, 509] on strong "Usar de 3 a 4 veces por semana." at bounding box center [516, 515] width 157 height 12
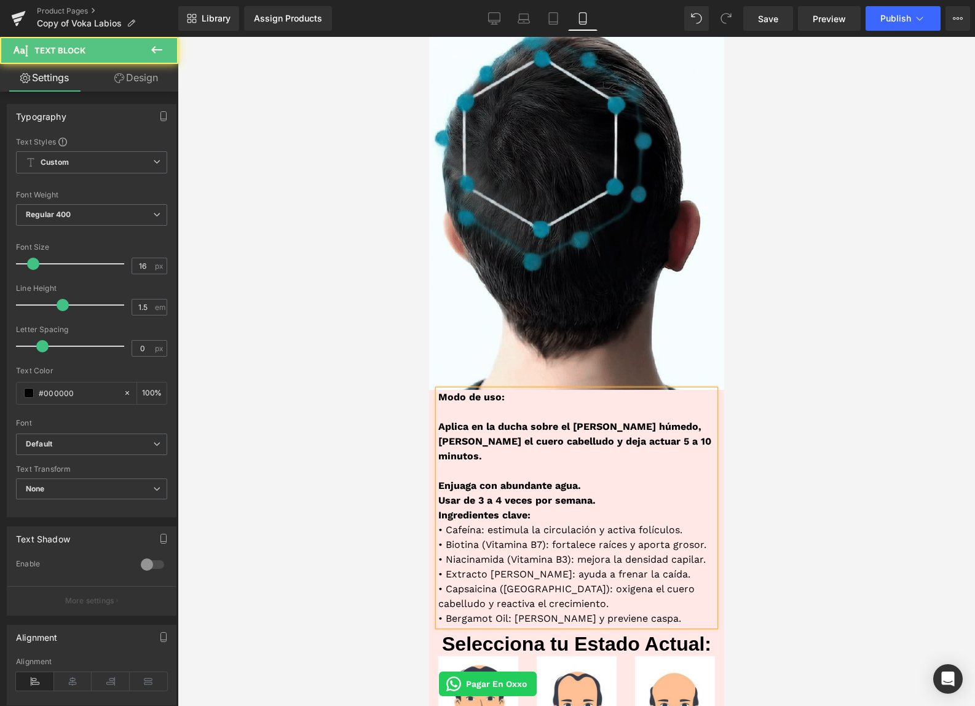
click at [440, 480] on strong "Enjuaga con abundante agua." at bounding box center [509, 486] width 143 height 12
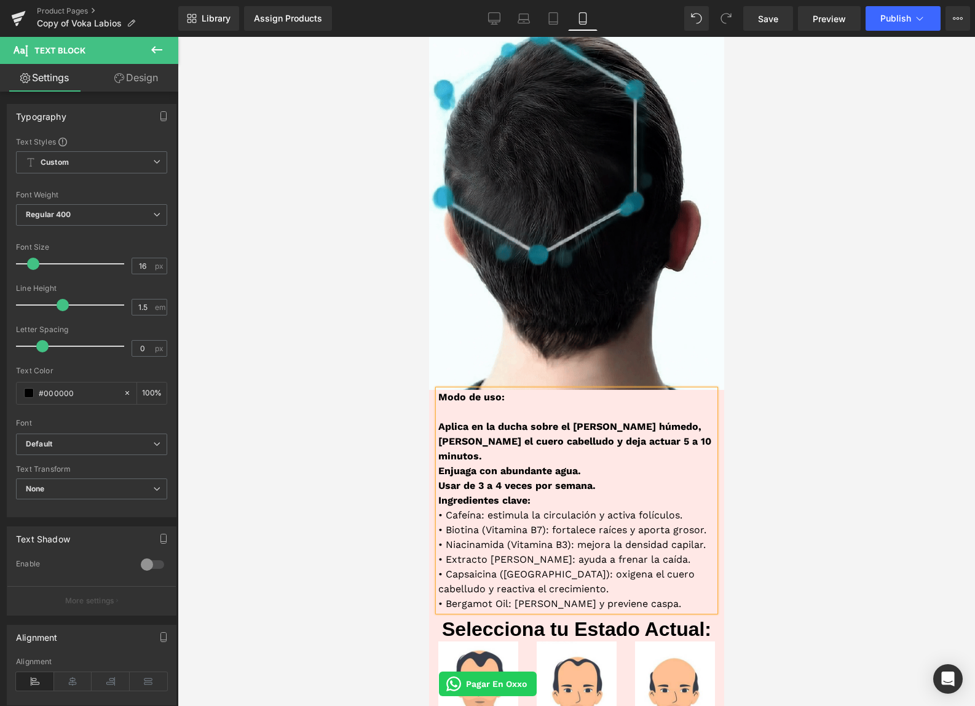
click at [600, 478] on p "Usar de 3 a 4 veces por semana." at bounding box center [576, 485] width 277 height 15
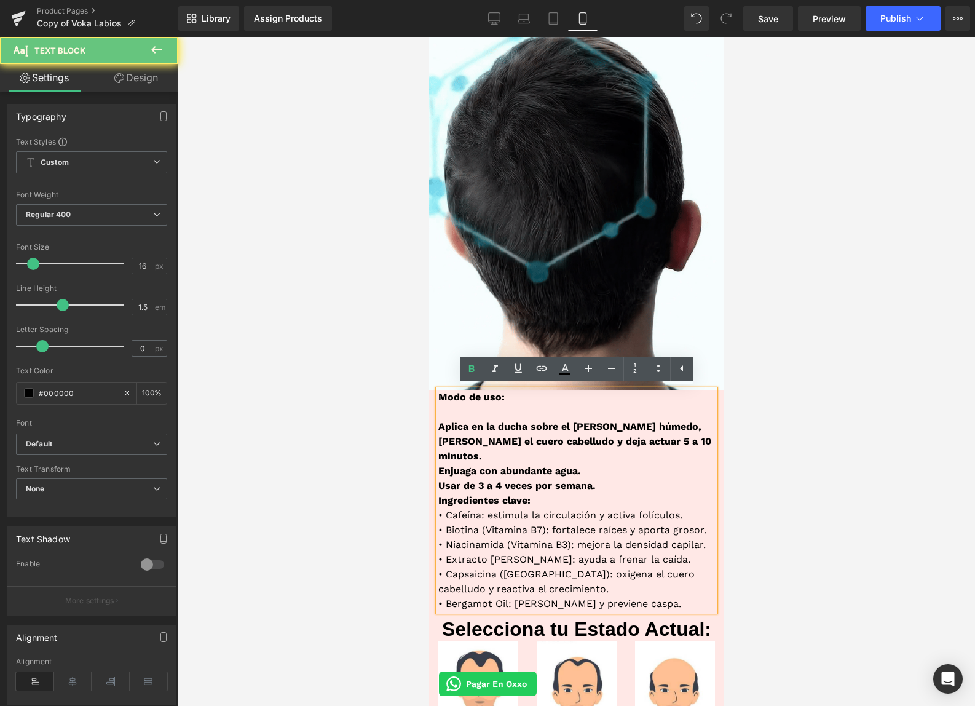
click at [438, 419] on p "Aplica en la ducha sobre el [PERSON_NAME] húmedo, [PERSON_NAME] el cuero cabell…" at bounding box center [576, 441] width 277 height 44
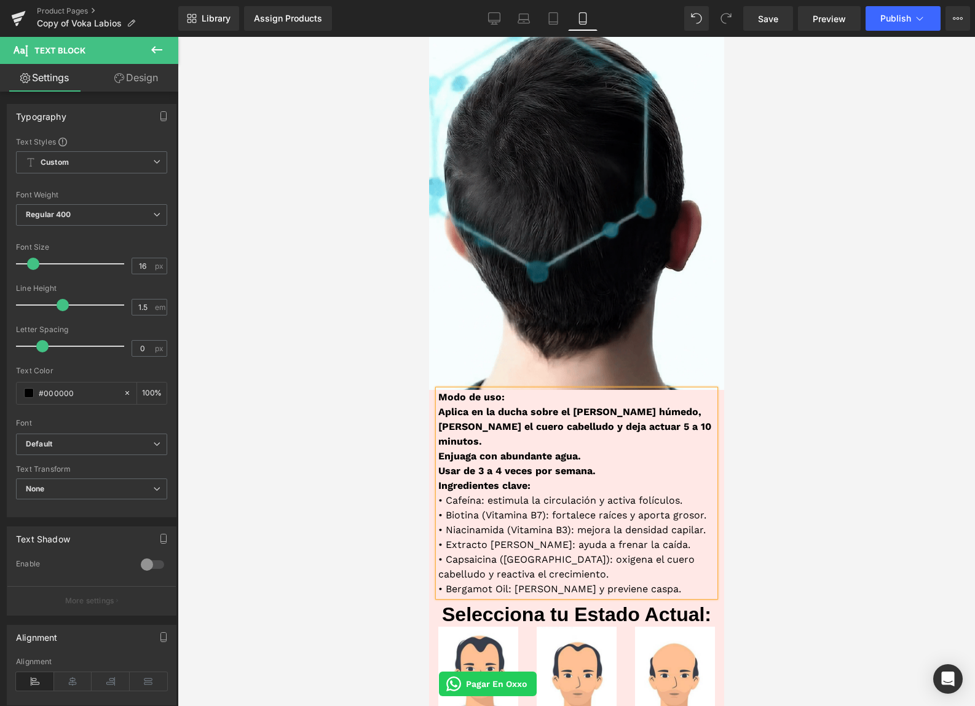
click at [563, 478] on p "Ingredientes clave:" at bounding box center [576, 485] width 277 height 15
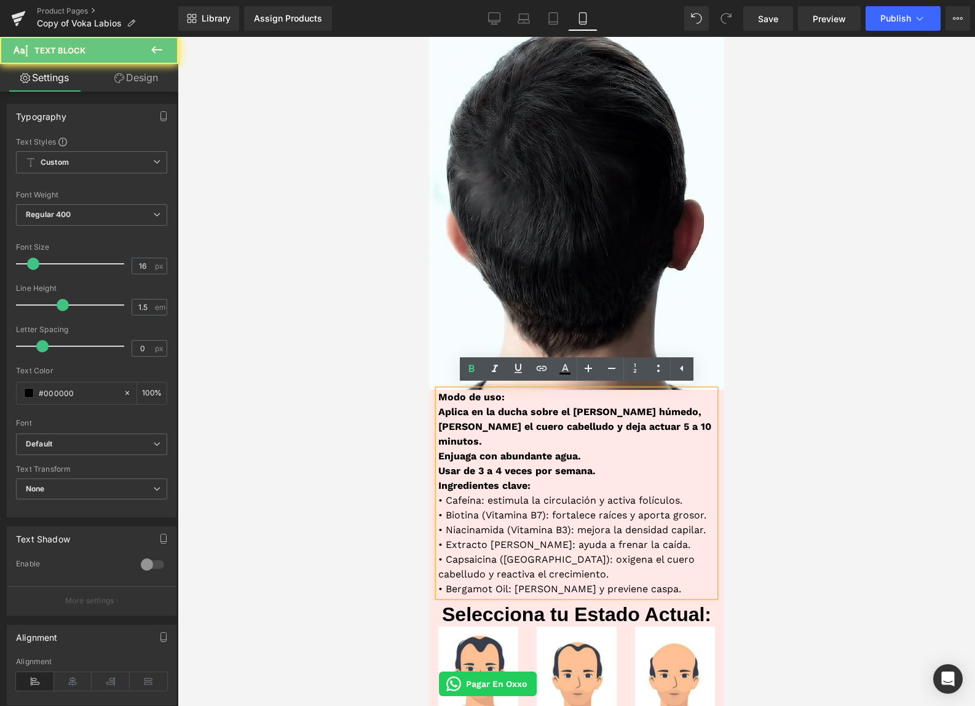
click at [613, 464] on p "Usar de 3 a 4 veces por semana." at bounding box center [576, 471] width 277 height 15
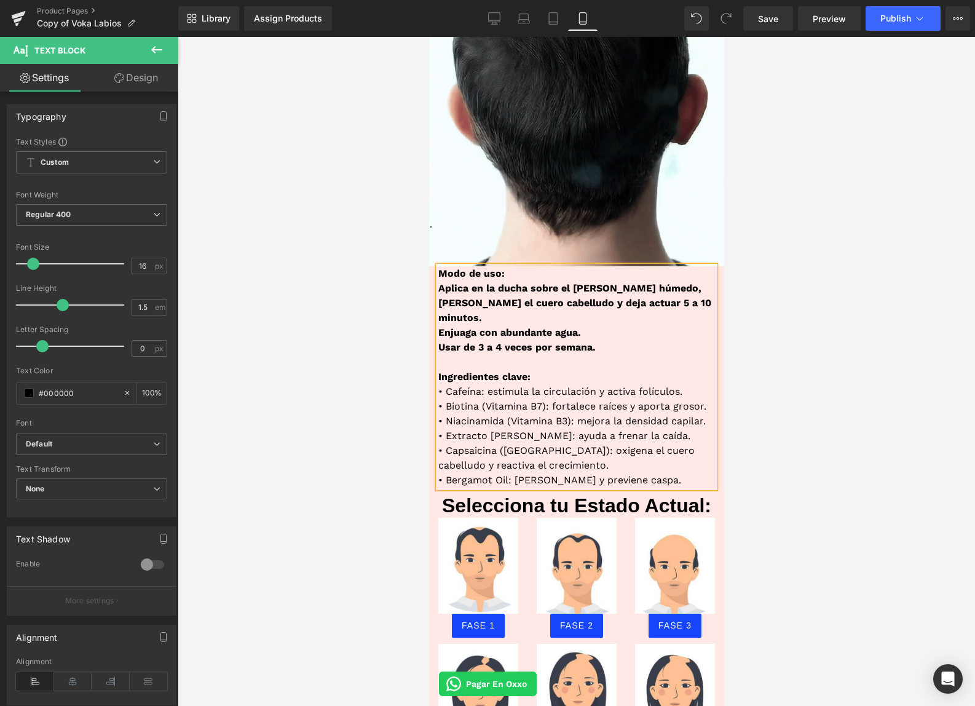
scroll to position [606, 0]
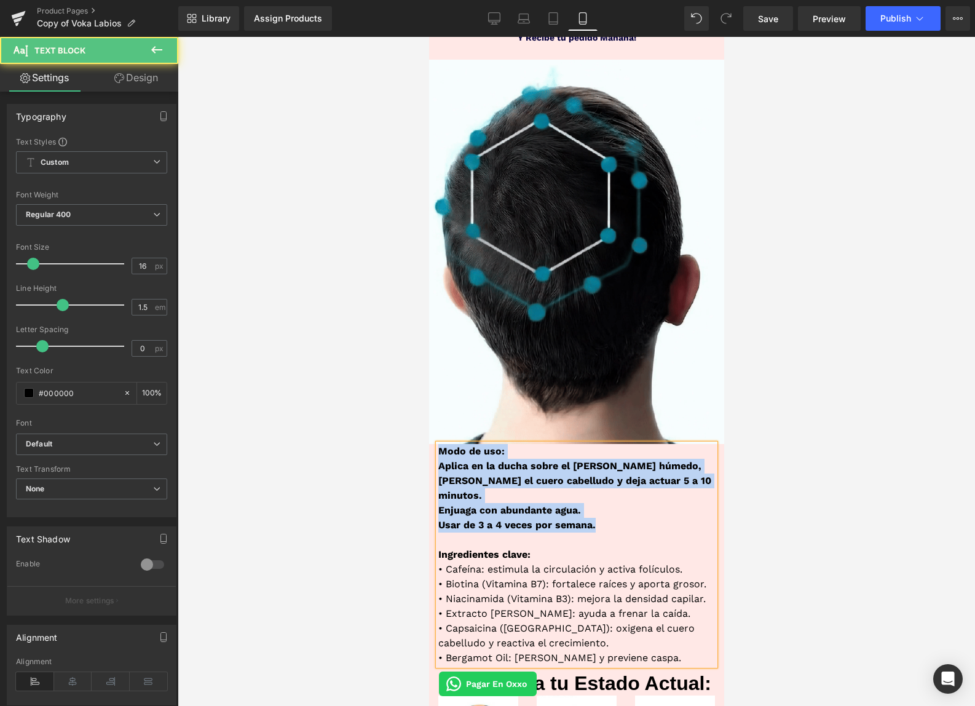
drag, startPoint x: 592, startPoint y: 507, endPoint x: 406, endPoint y: 455, distance: 193.5
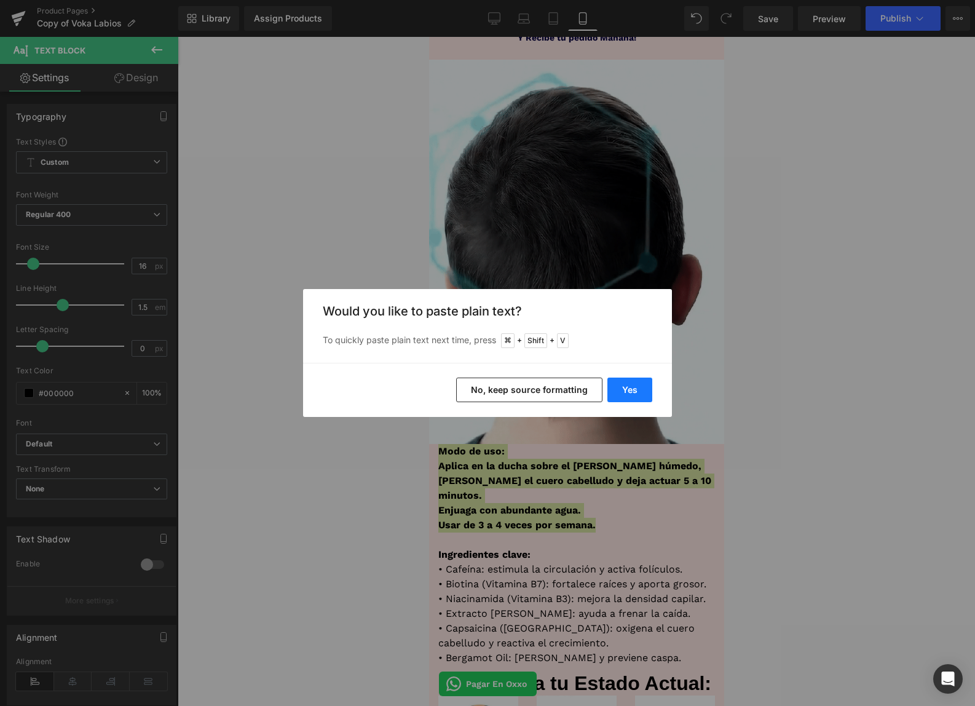
click at [643, 396] on button "Yes" at bounding box center [630, 390] width 45 height 25
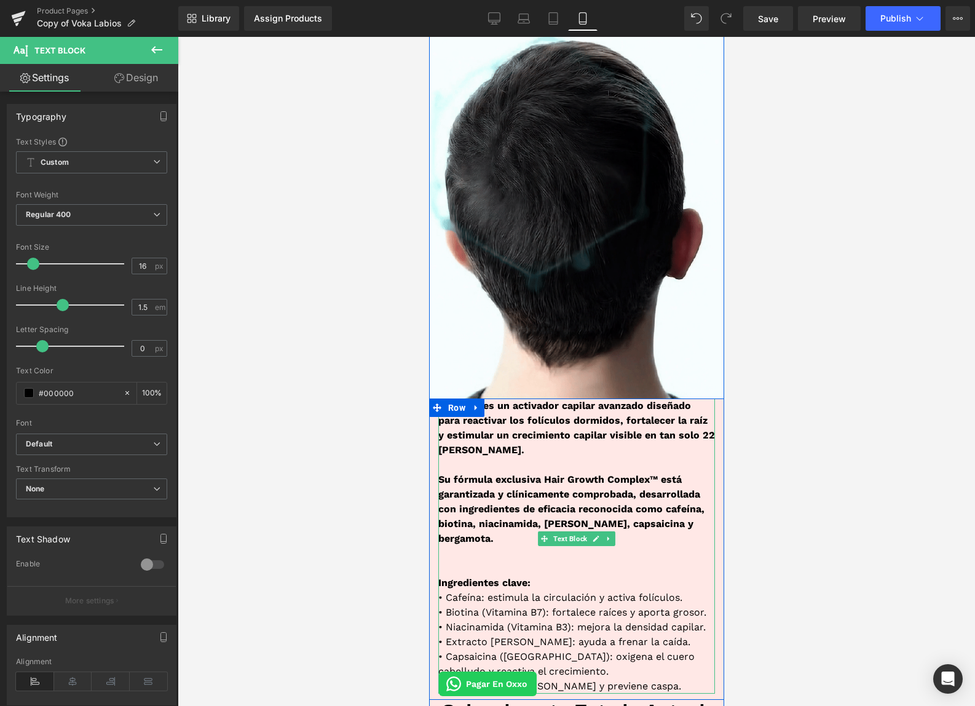
scroll to position [711, 0]
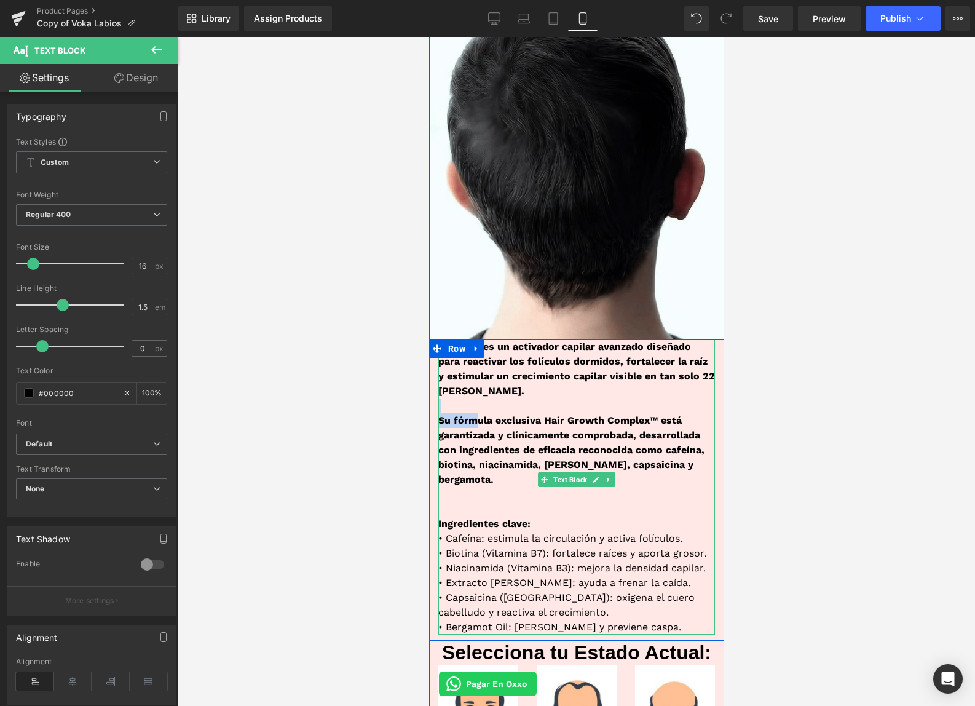
drag, startPoint x: 448, startPoint y: 412, endPoint x: 473, endPoint y: 426, distance: 28.4
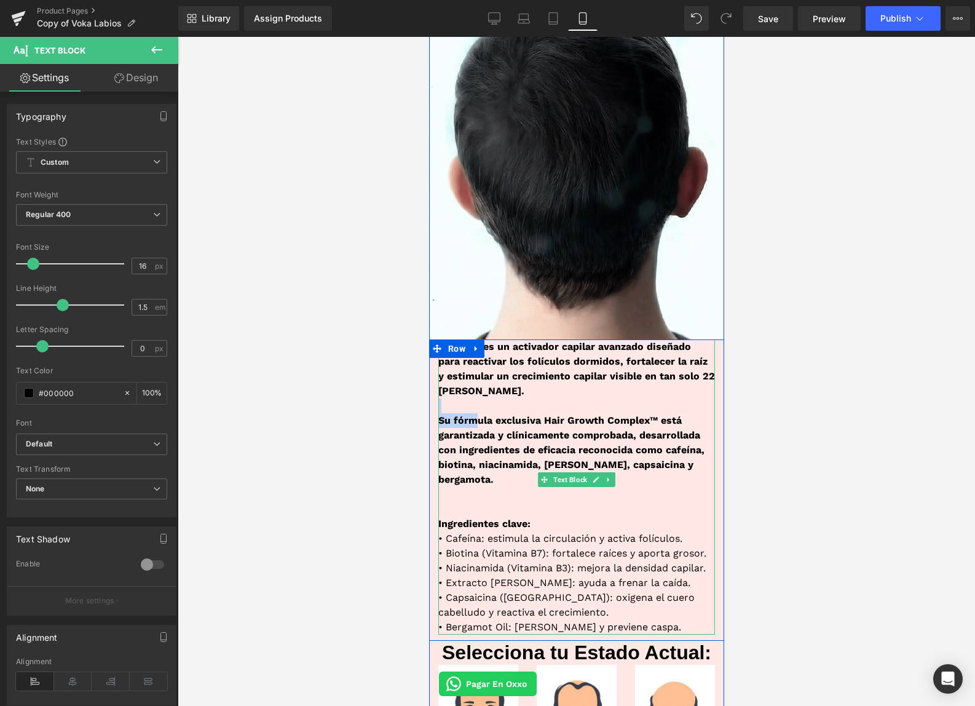
click at [473, 426] on div "PROTON es un activador capilar avanzado diseñado para reactivar los folículos d…" at bounding box center [576, 486] width 277 height 295
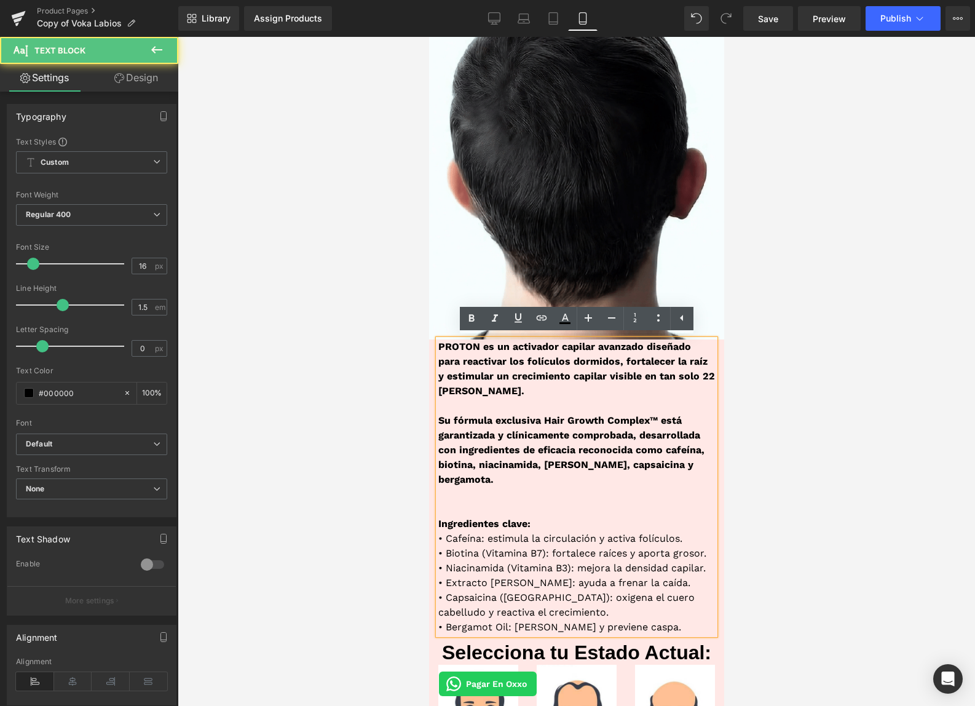
click at [473, 399] on p at bounding box center [576, 405] width 277 height 15
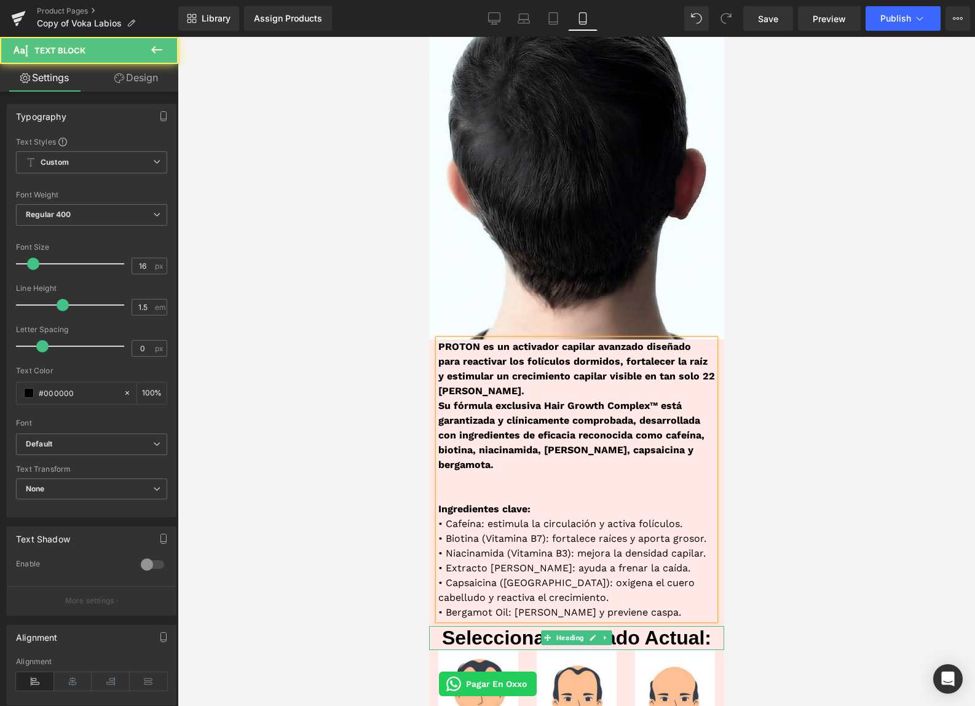
drag, startPoint x: 450, startPoint y: 480, endPoint x: 712, endPoint y: 619, distance: 297.4
click at [712, 619] on div "Image Image PROTON es un activador capilar avanzado diseñado para reactivar los…" at bounding box center [576, 504] width 295 height 1098
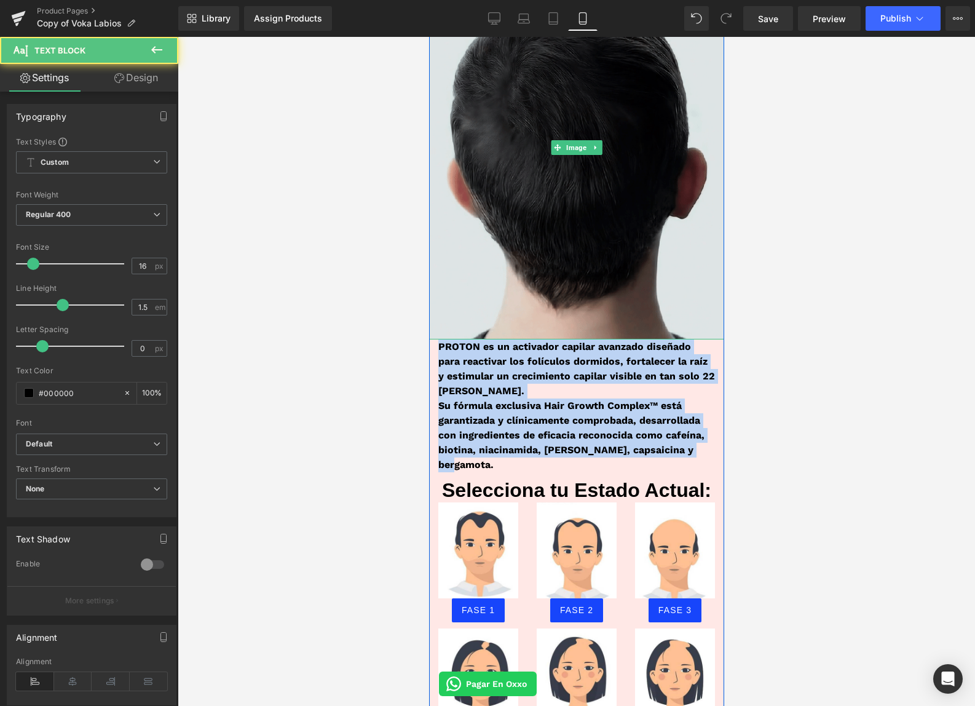
drag, startPoint x: 705, startPoint y: 453, endPoint x: 434, endPoint y: 328, distance: 299.1
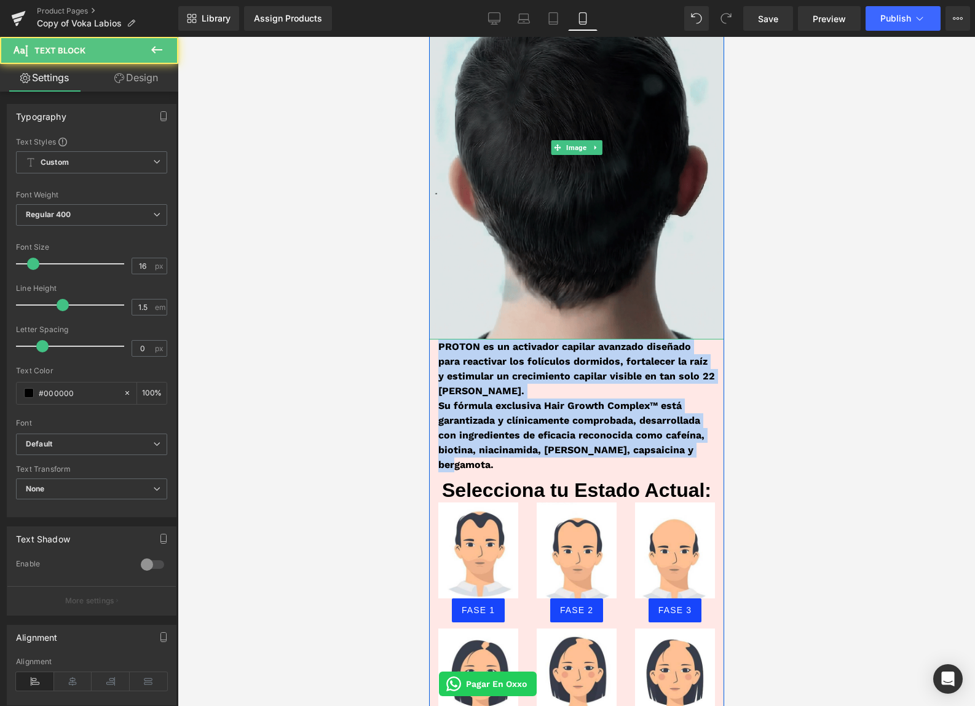
click at [434, 328] on div "Image Image PROTON es un activador capilar avanzado diseñado para reactivar los…" at bounding box center [576, 430] width 295 height 950
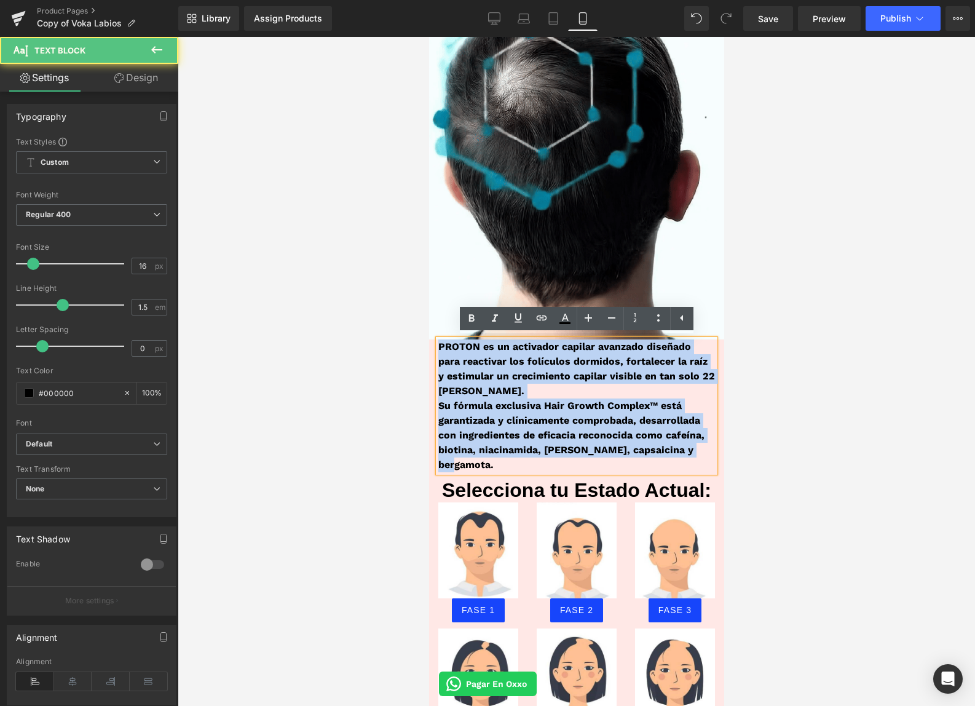
click at [478, 343] on b "PROTON es un activador capilar avanzado diseñado para reactivar los folículos d…" at bounding box center [576, 369] width 277 height 56
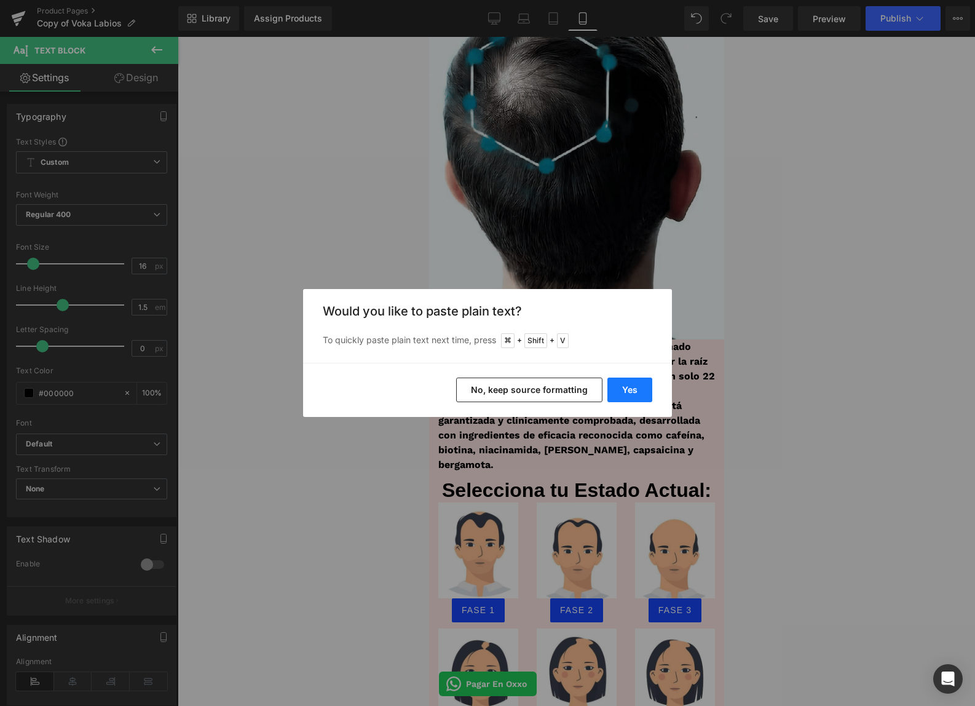
click at [614, 387] on button "Yes" at bounding box center [630, 390] width 45 height 25
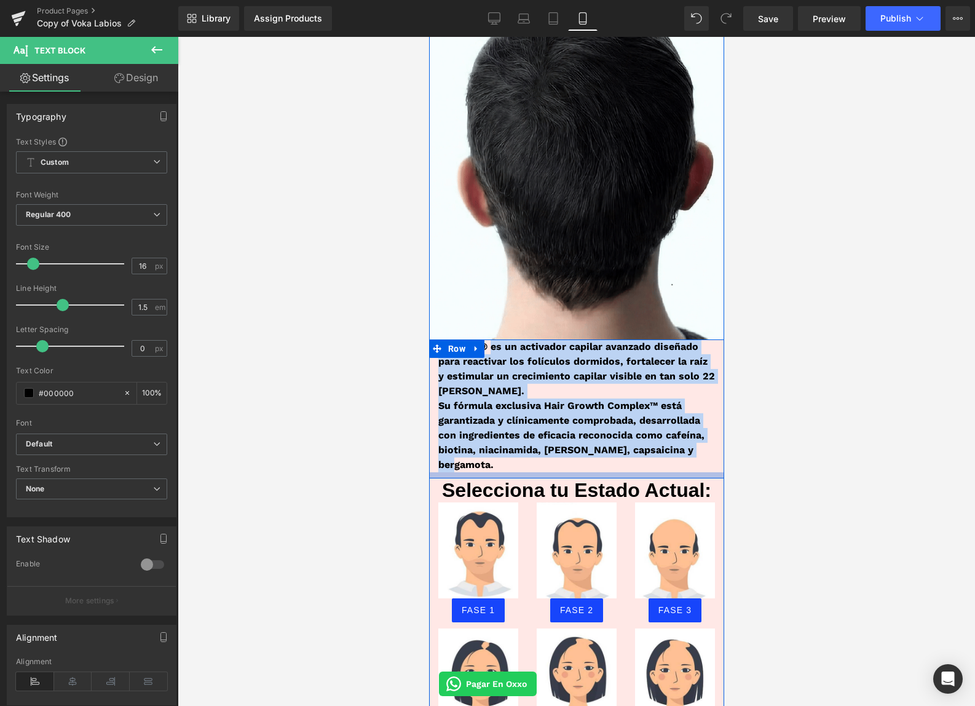
drag, startPoint x: 489, startPoint y: 347, endPoint x: 689, endPoint y: 458, distance: 228.5
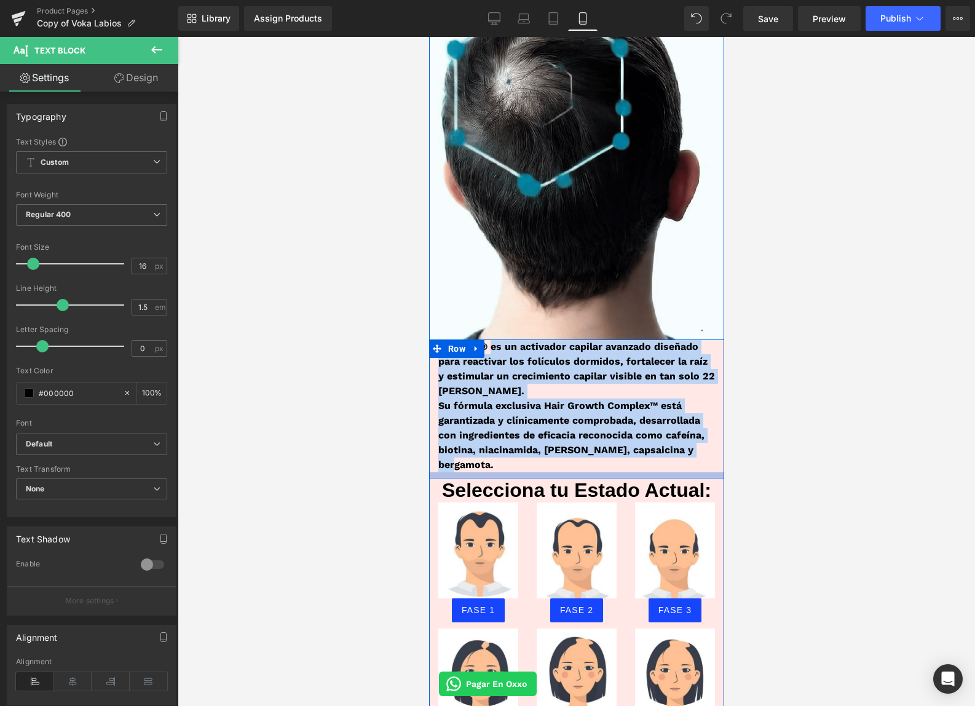
click at [689, 458] on div "PROTON® es un activador capilar avanzado diseñado para reactivar los folículos …" at bounding box center [576, 408] width 295 height 139
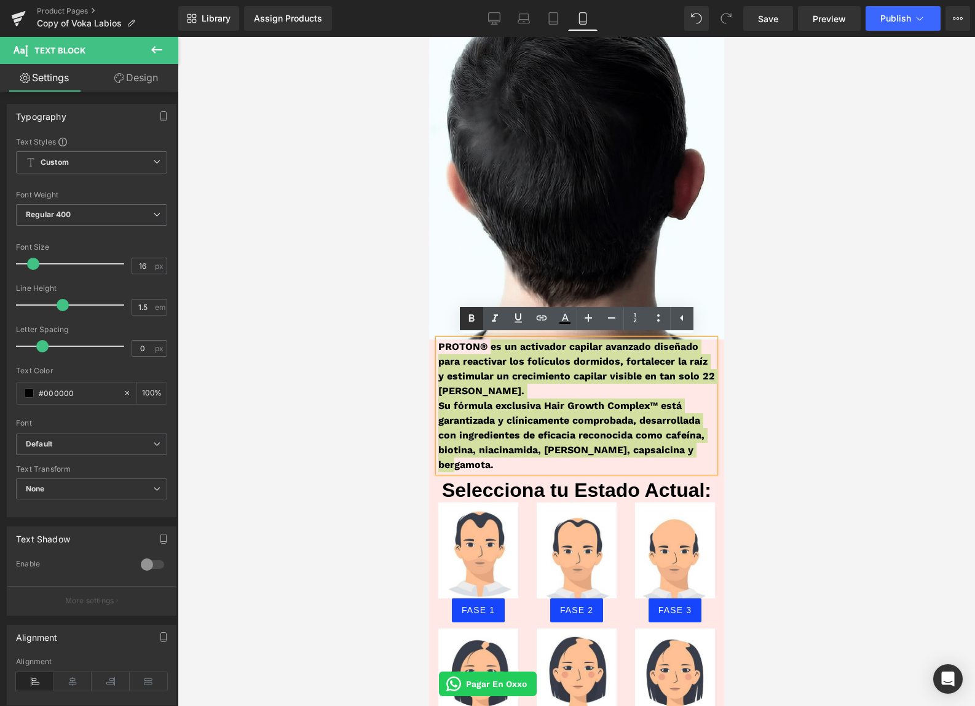
click at [0, 0] on icon at bounding box center [0, 0] width 0 height 0
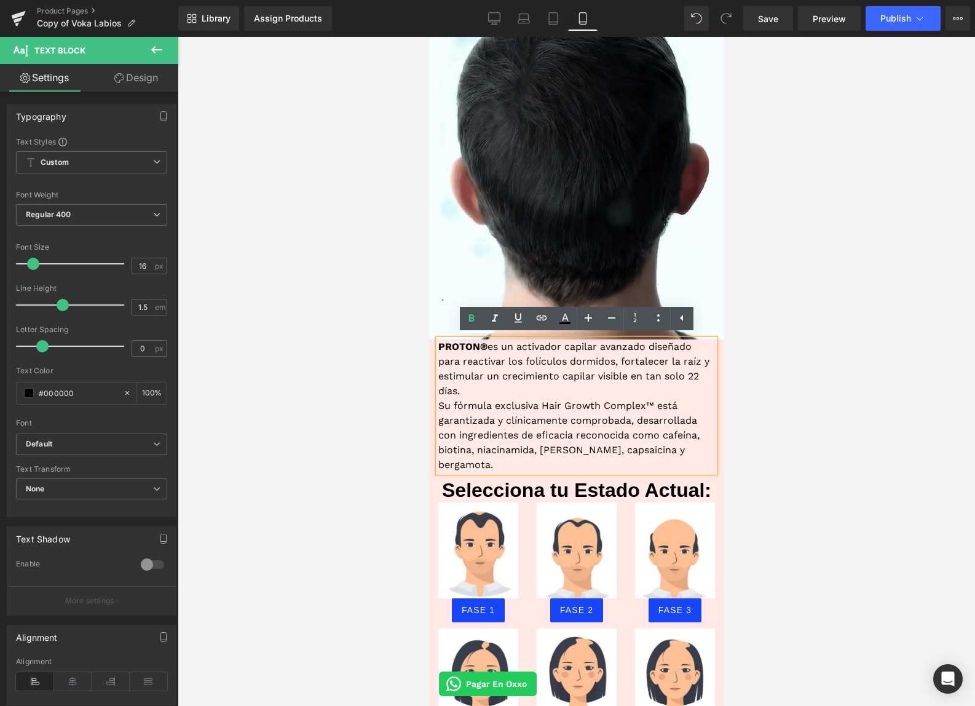
click at [796, 430] on div at bounding box center [577, 371] width 798 height 669
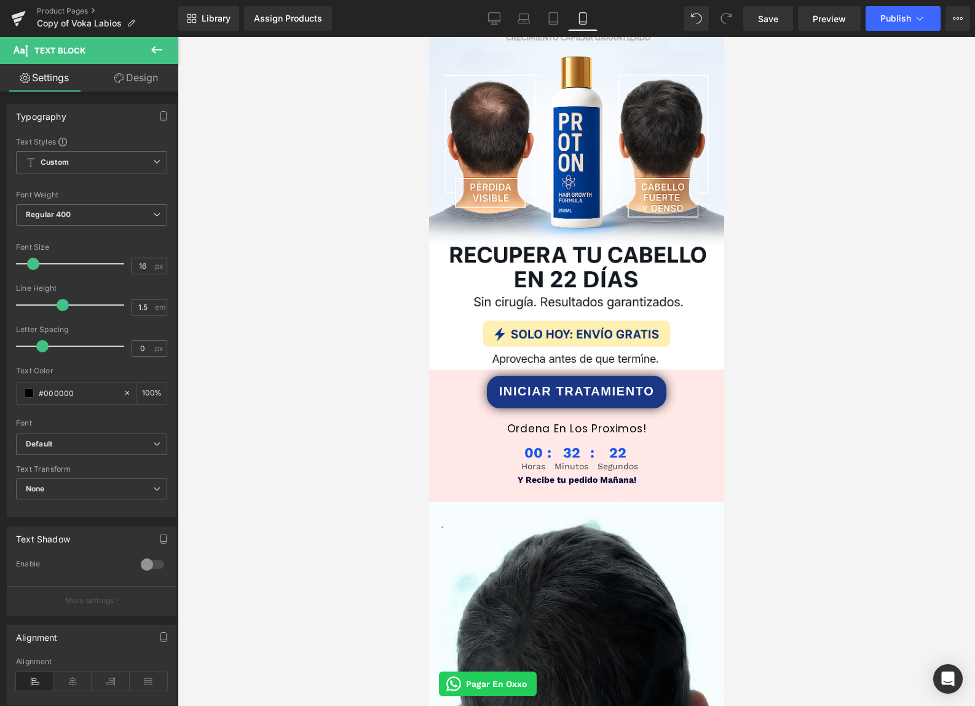
scroll to position [0, 0]
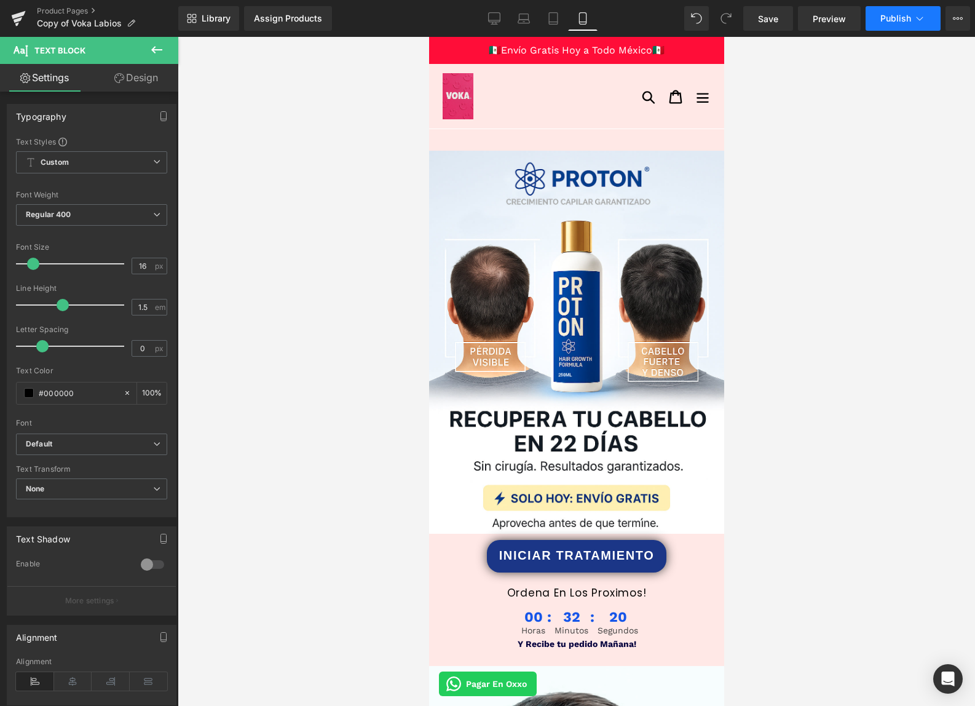
click at [883, 15] on span "Publish" at bounding box center [896, 19] width 31 height 10
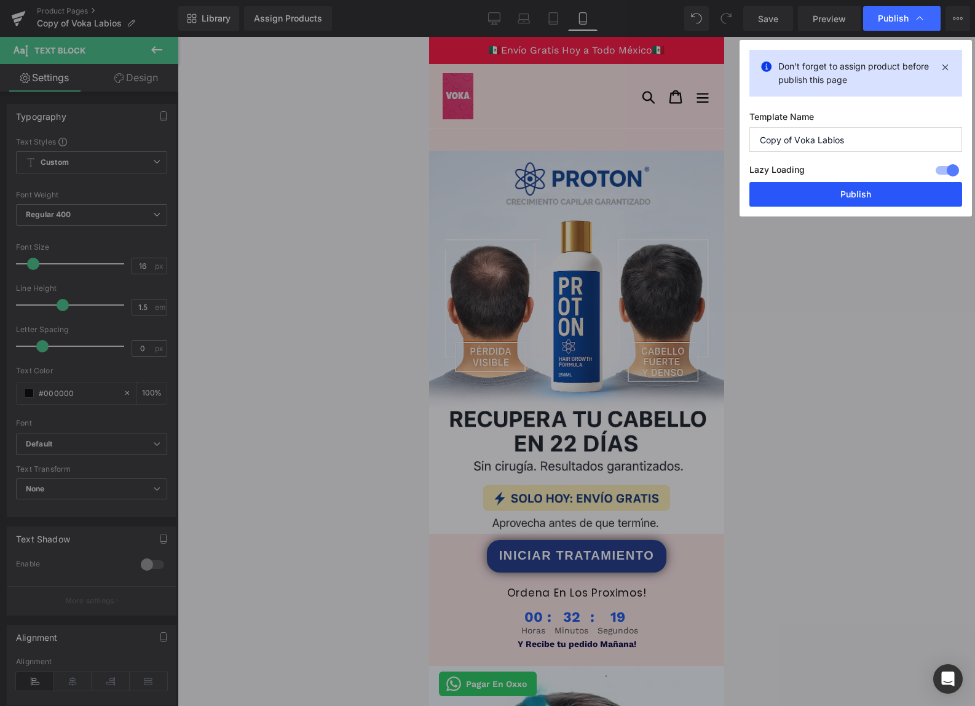
click at [846, 197] on button "Publish" at bounding box center [856, 194] width 213 height 25
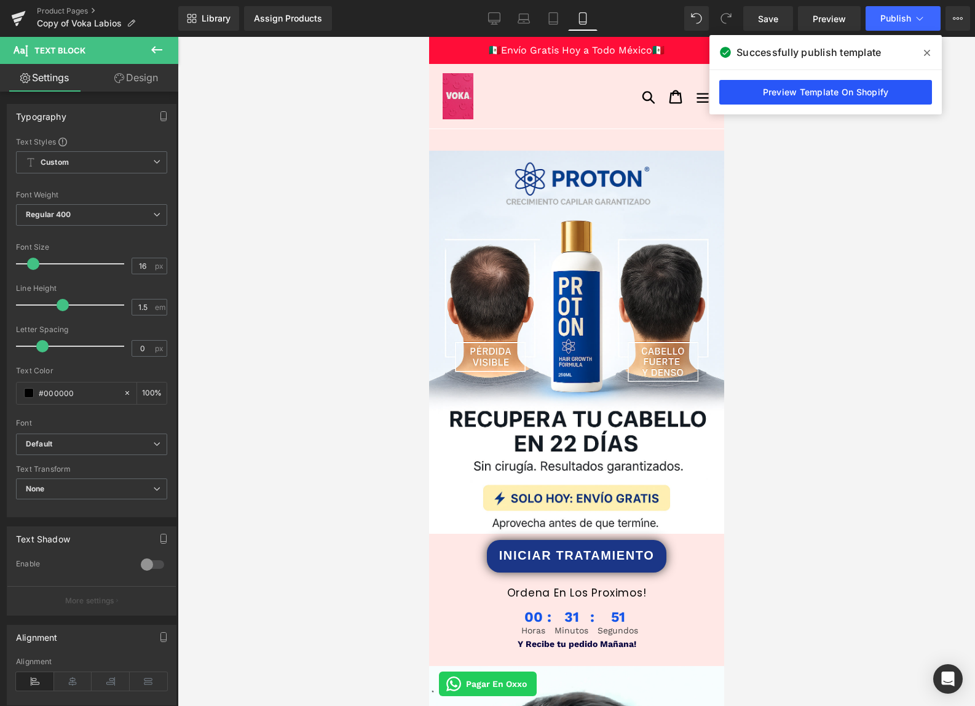
click at [881, 97] on link "Preview Template On Shopify" at bounding box center [825, 92] width 213 height 25
